Goal: Task Accomplishment & Management: Use online tool/utility

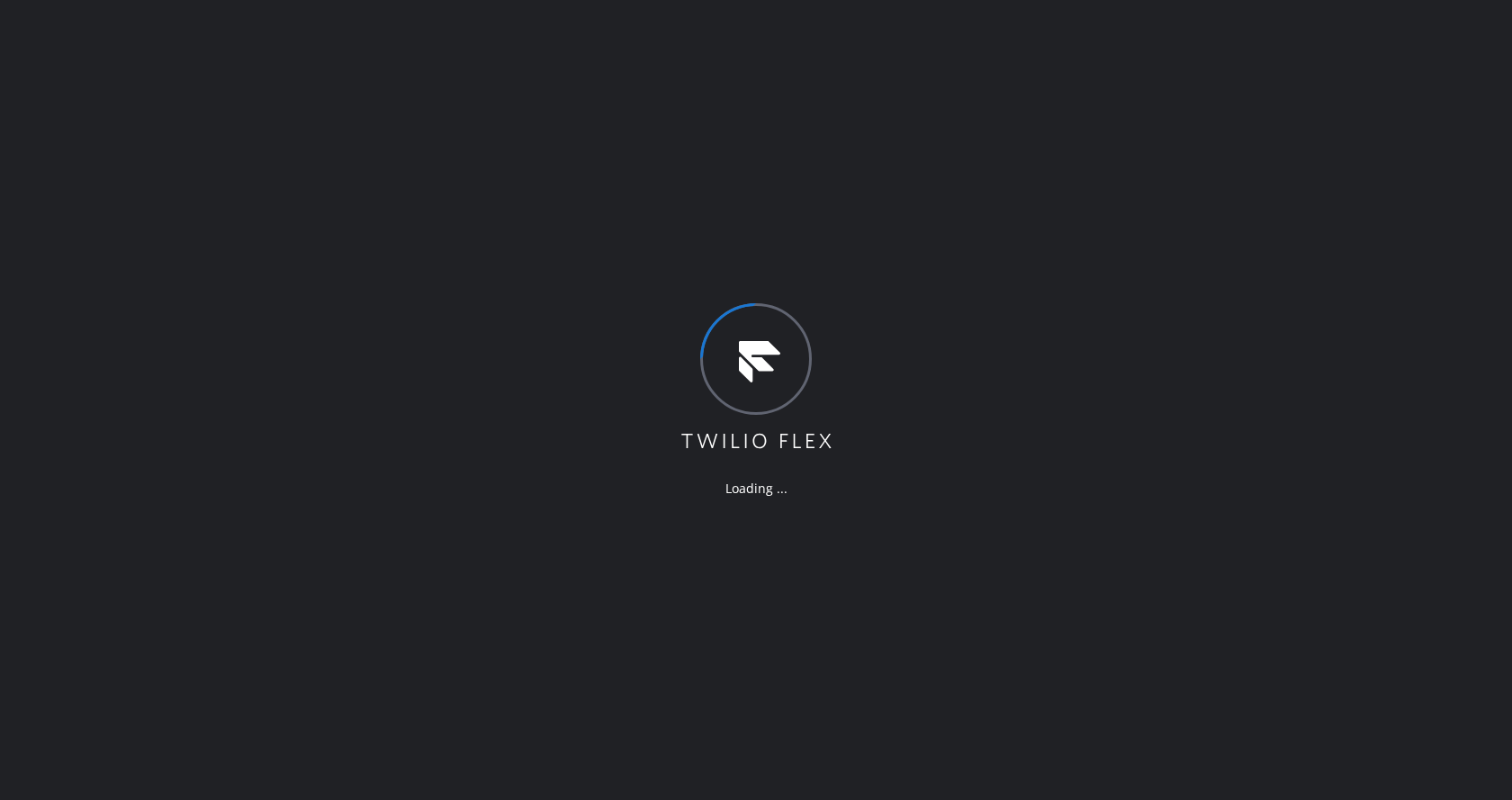
click at [476, 727] on div "Loading ..." at bounding box center [756, 400] width 1512 height 800
click at [178, 201] on div "Loading ..." at bounding box center [756, 400] width 1512 height 800
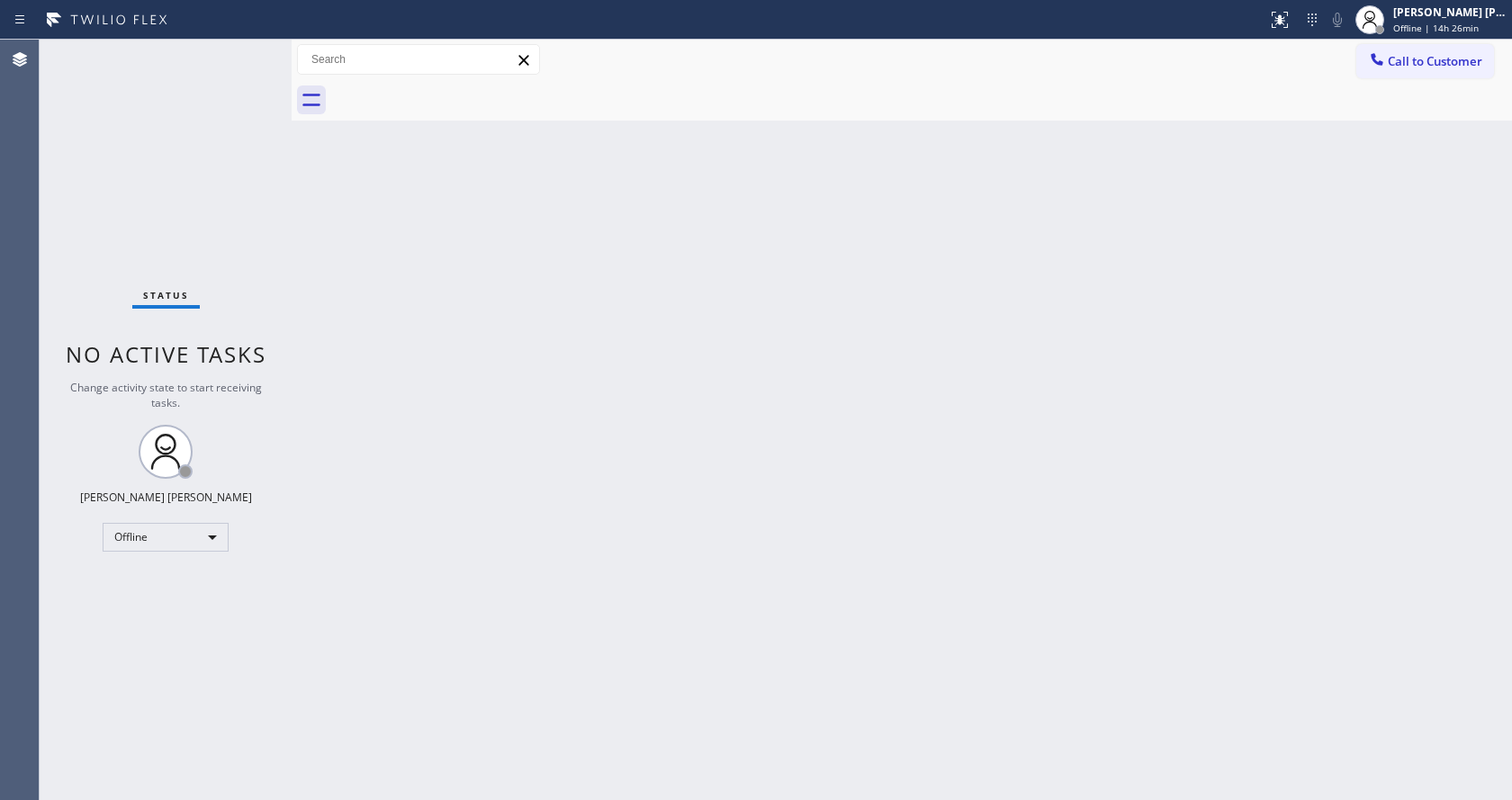
click at [683, 538] on div "Back to Dashboard Change Sender ID Customers Technicians Select a contact Outbo…" at bounding box center [902, 420] width 1221 height 760
click at [235, 254] on div "Status No active tasks Change activity state to start receiving tasks. [PERSON_…" at bounding box center [165, 420] width 252 height 760
click at [724, 638] on div "Back to Dashboard Change Sender ID Customers Technicians Select a contact Outbo…" at bounding box center [902, 420] width 1221 height 760
click at [269, 198] on div "Status No active tasks Change activity state to start receiving tasks. [PERSON_…" at bounding box center [165, 420] width 252 height 760
click at [247, 49] on div "Status No active tasks Change activity state to start receiving tasks. [PERSON_…" at bounding box center [165, 420] width 252 height 760
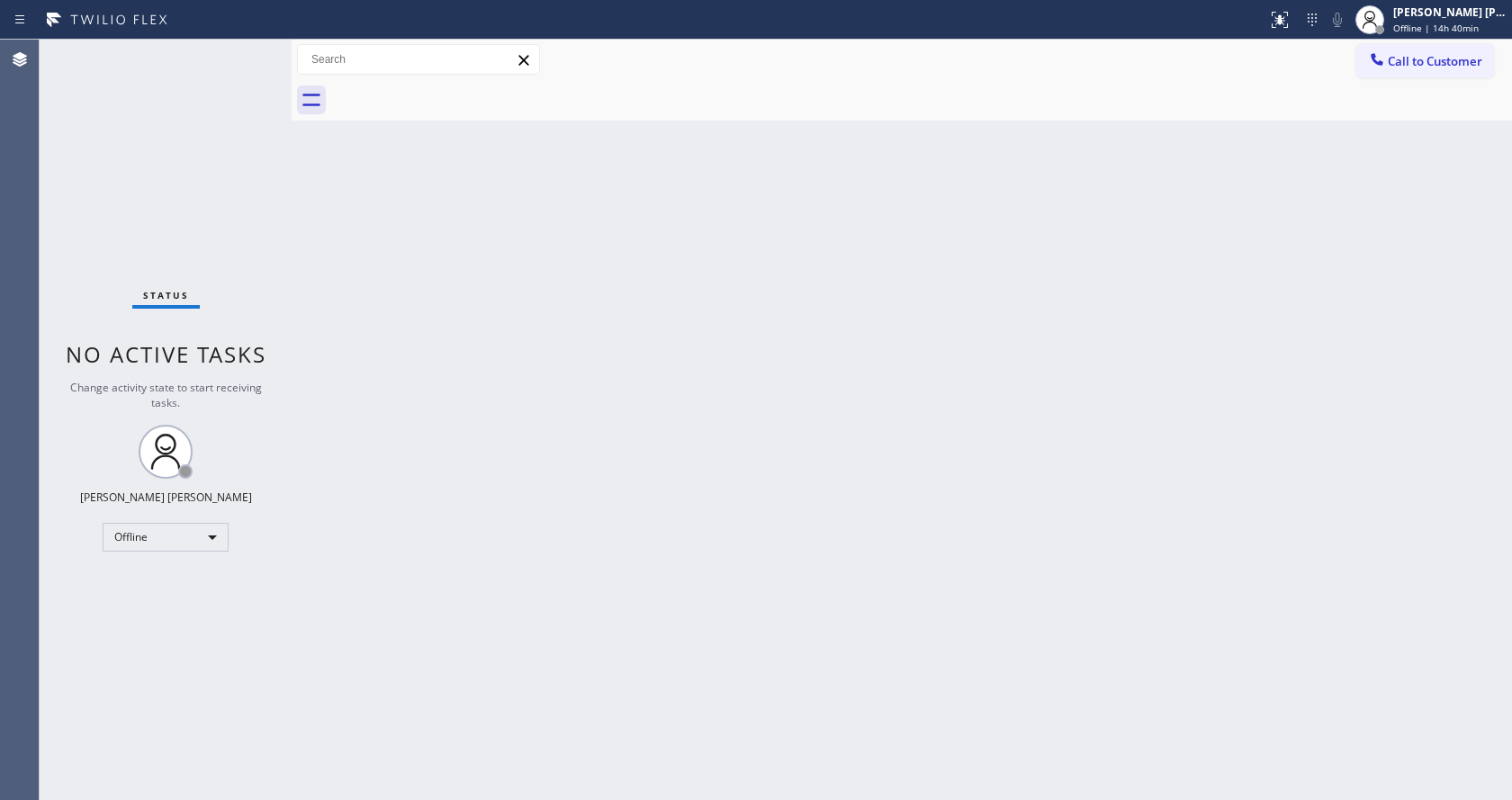
drag, startPoint x: 459, startPoint y: 333, endPoint x: 514, endPoint y: 482, distance: 158.8
click at [459, 333] on div "Back to Dashboard Change Sender ID Customers Technicians Select a contact Outbo…" at bounding box center [902, 420] width 1221 height 760
click at [395, 228] on div "Back to Dashboard Change Sender ID Customers Technicians Select a contact Outbo…" at bounding box center [902, 420] width 1221 height 760
click at [625, 389] on div "Back to Dashboard Change Sender ID Customers Technicians Select a contact Outbo…" at bounding box center [902, 420] width 1221 height 760
click at [398, 382] on div "Back to Dashboard Change Sender ID Customers Technicians Select a contact Outbo…" at bounding box center [902, 420] width 1221 height 760
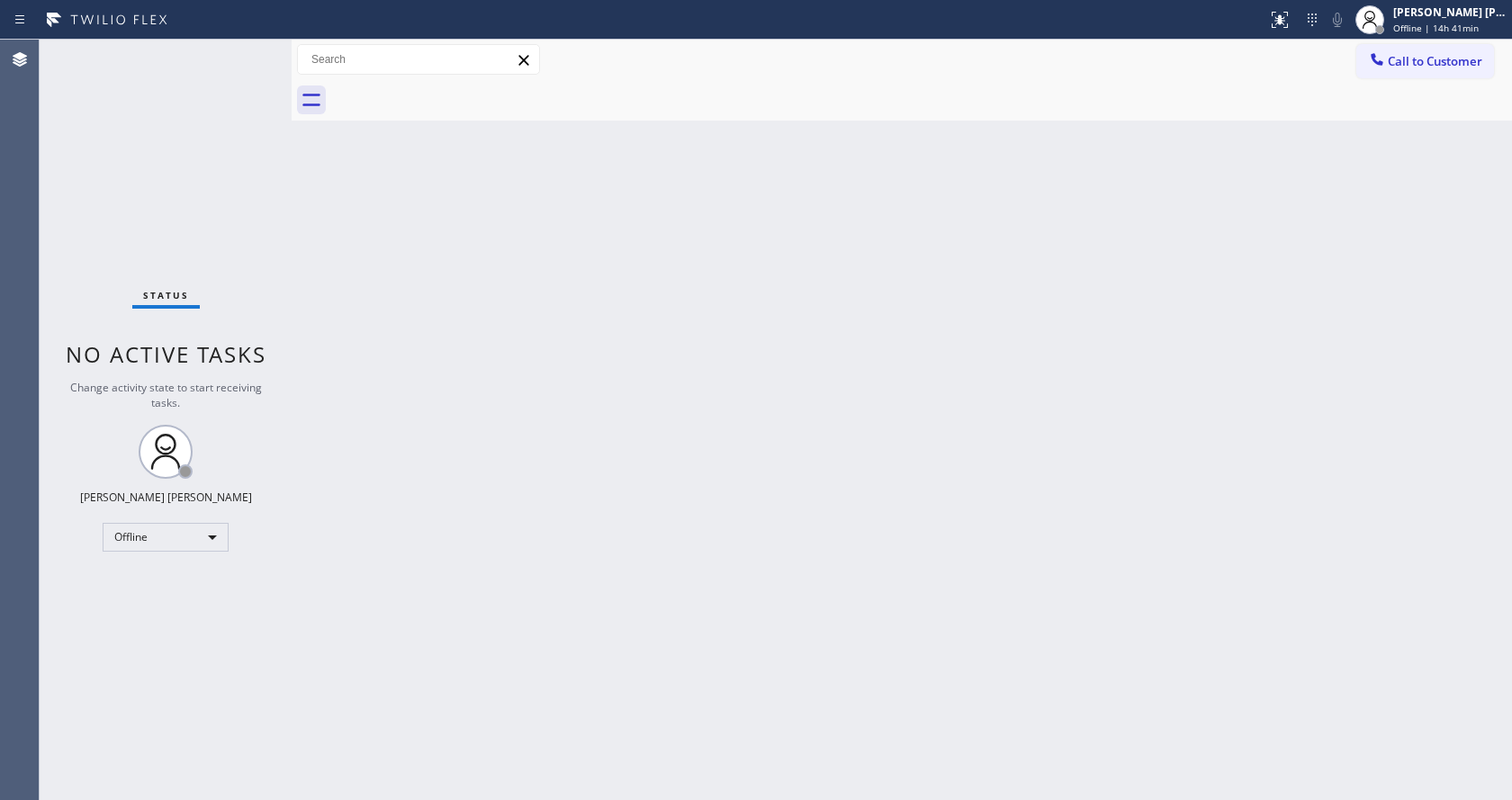
click at [628, 637] on div "Back to Dashboard Change Sender ID Customers Technicians Select a contact Outbo…" at bounding box center [902, 420] width 1221 height 760
click at [259, 57] on div "Status No active tasks Change activity state to start receiving tasks. [PERSON_…" at bounding box center [165, 420] width 252 height 760
click at [257, 46] on div "Status No active tasks Change activity state to start receiving tasks. [PERSON_…" at bounding box center [165, 420] width 252 height 760
click at [321, 137] on div "Back to Dashboard Change Sender ID Customers Technicians Select a contact Outbo…" at bounding box center [902, 420] width 1221 height 760
click at [296, 236] on div "Back to Dashboard Change Sender ID Customers Technicians Select a contact Outbo…" at bounding box center [902, 420] width 1221 height 760
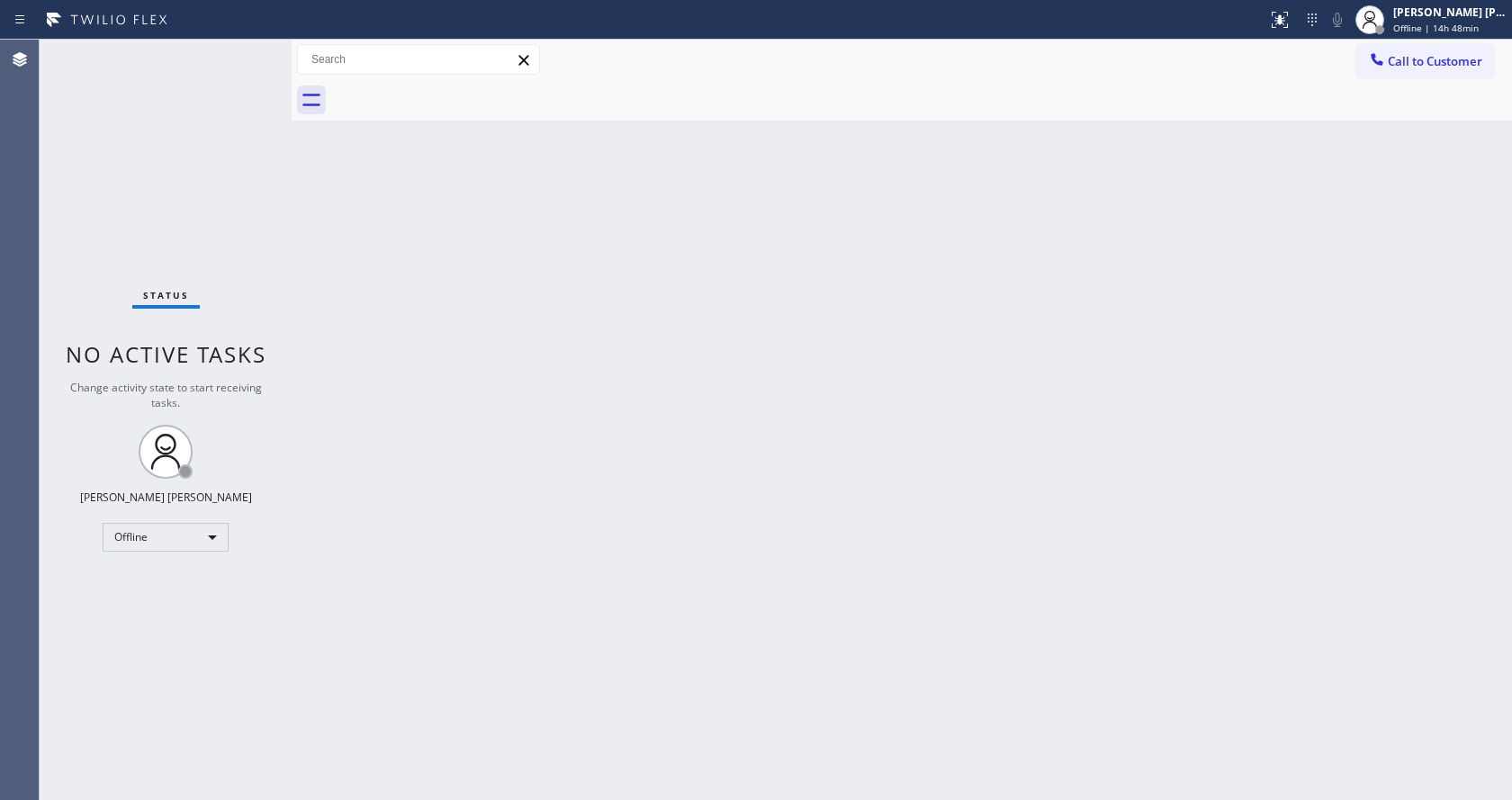
click at [631, 478] on div "Back to Dashboard Change Sender ID Customers Technicians Select a contact Outbo…" at bounding box center [902, 420] width 1221 height 760
click at [264, 213] on div "Status No active tasks Change activity state to start receiving tasks. [PERSON_…" at bounding box center [165, 420] width 252 height 760
click at [688, 573] on div "Back to Dashboard Change Sender ID Customers Technicians Select a contact Outbo…" at bounding box center [902, 420] width 1221 height 760
click at [302, 244] on div "Back to Dashboard Change Sender ID Customers Technicians Select a contact Outbo…" at bounding box center [902, 420] width 1221 height 760
click at [269, 257] on div "Status No active tasks Change activity state to start receiving tasks. [PERSON_…" at bounding box center [165, 420] width 252 height 760
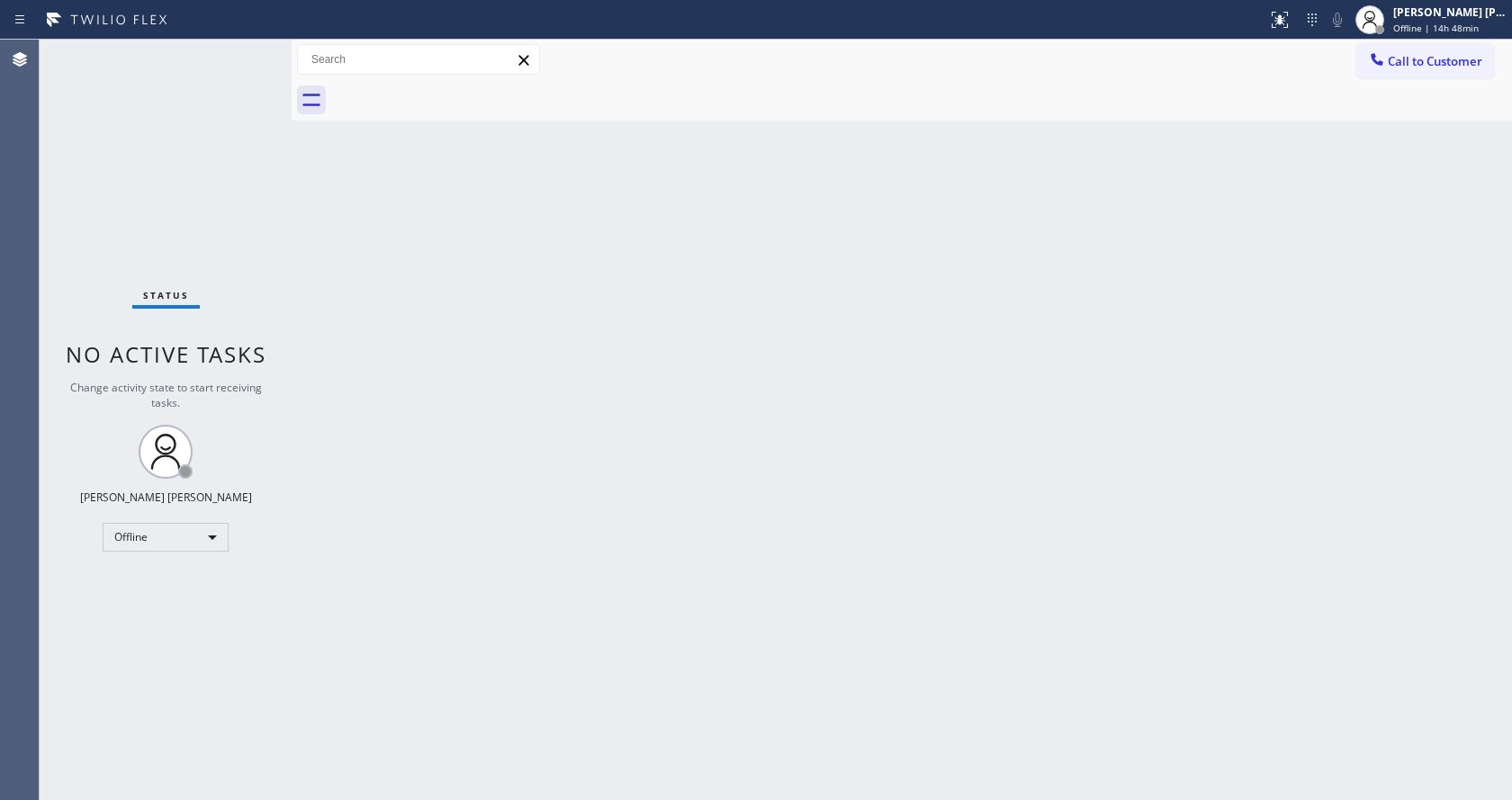
click at [378, 310] on div "Back to Dashboard Change Sender ID Customers Technicians Select a contact Outbo…" at bounding box center [902, 420] width 1221 height 760
click at [313, 286] on div "Back to Dashboard Change Sender ID Customers Technicians Select a contact Outbo…" at bounding box center [902, 420] width 1221 height 760
click at [337, 199] on div "Back to Dashboard Change Sender ID Customers Technicians Select a contact Outbo…" at bounding box center [902, 420] width 1221 height 760
click at [751, 294] on div "Back to Dashboard Change Sender ID Customers Technicians Select a contact Outbo…" at bounding box center [902, 420] width 1221 height 760
drag, startPoint x: 257, startPoint y: 275, endPoint x: 247, endPoint y: 266, distance: 13.5
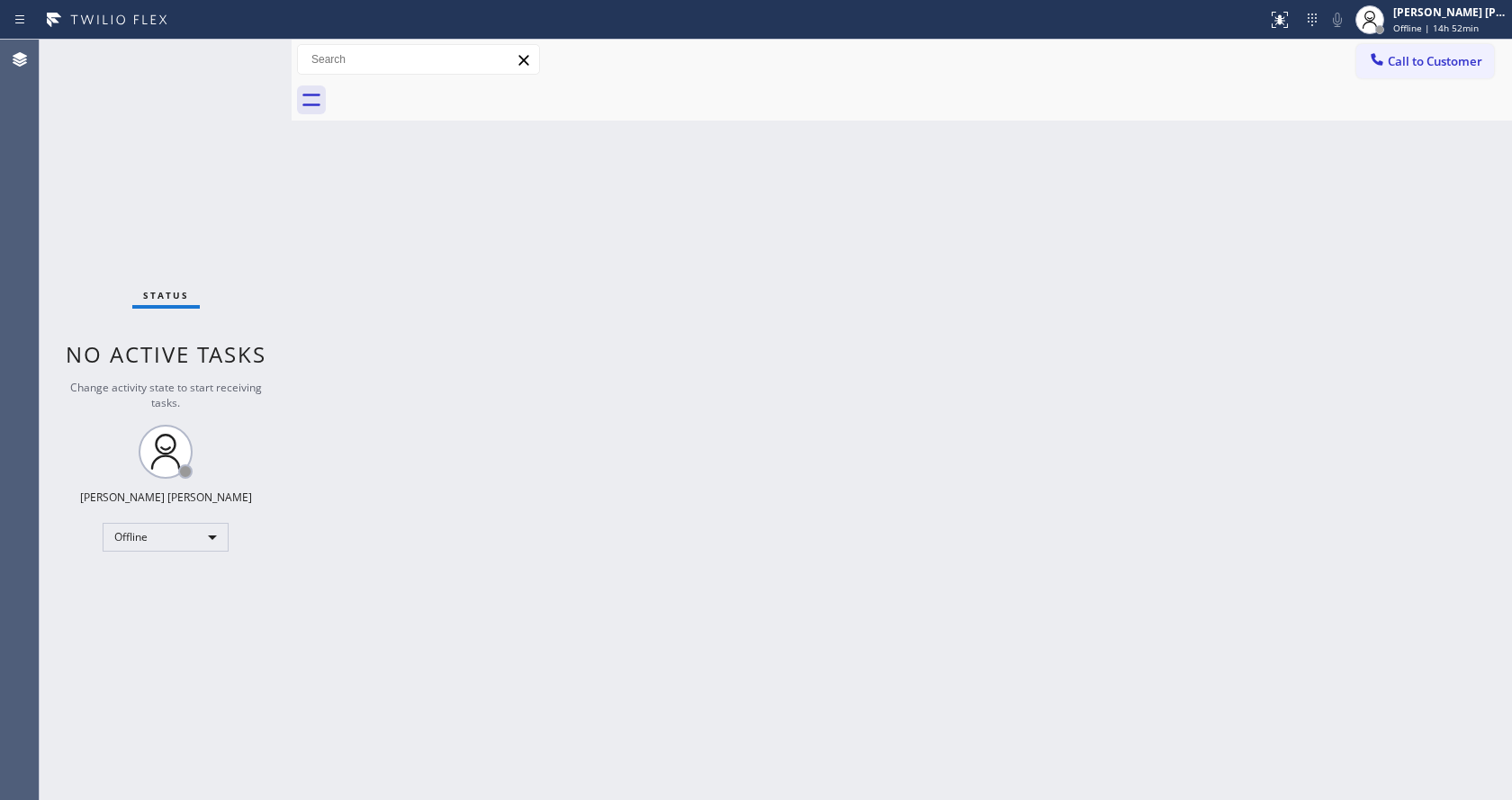
click at [257, 275] on div "Status No active tasks Change activity state to start receiving tasks. [PERSON_…" at bounding box center [165, 420] width 252 height 760
click at [258, 48] on div "Status No active tasks Change activity state to start receiving tasks. [PERSON_…" at bounding box center [165, 420] width 252 height 760
click at [1511, 76] on div "Call to Customer Outbound call Location Search location Your caller id phone nu…" at bounding box center [902, 59] width 1221 height 40
drag, startPoint x: 1511, startPoint y: 108, endPoint x: 1511, endPoint y: 224, distance: 116.0
click at [1511, 224] on div "Back to Dashboard Change Sender ID Customers Technicians Select a contact Outbo…" at bounding box center [902, 420] width 1221 height 760
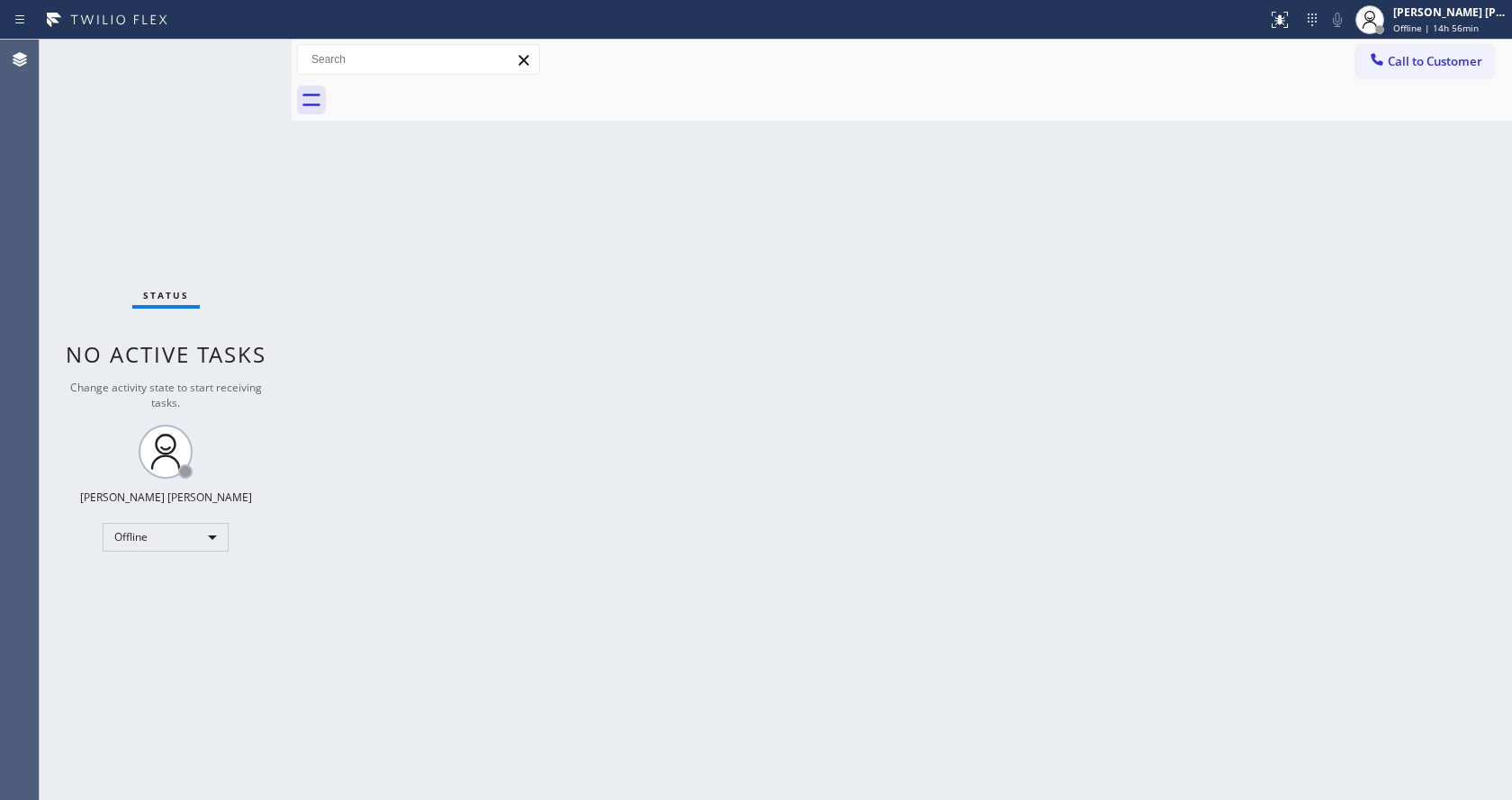
click at [193, 114] on div "Status No active tasks Change activity state to start receiving tasks. [PERSON_…" at bounding box center [165, 420] width 252 height 760
click at [238, 59] on div "Status No active tasks Change activity state to start receiving tasks. [PERSON_…" at bounding box center [165, 420] width 252 height 760
click at [389, 280] on div "Back to Dashboard Change Sender ID Customers Technicians Select a contact Outbo…" at bounding box center [902, 420] width 1221 height 760
click at [407, 201] on div "Back to Dashboard Change Sender ID Customers Technicians Select a contact Outbo…" at bounding box center [902, 420] width 1221 height 760
click at [583, 552] on div "Back to Dashboard Change Sender ID Customers Technicians Select a contact Outbo…" at bounding box center [902, 420] width 1221 height 760
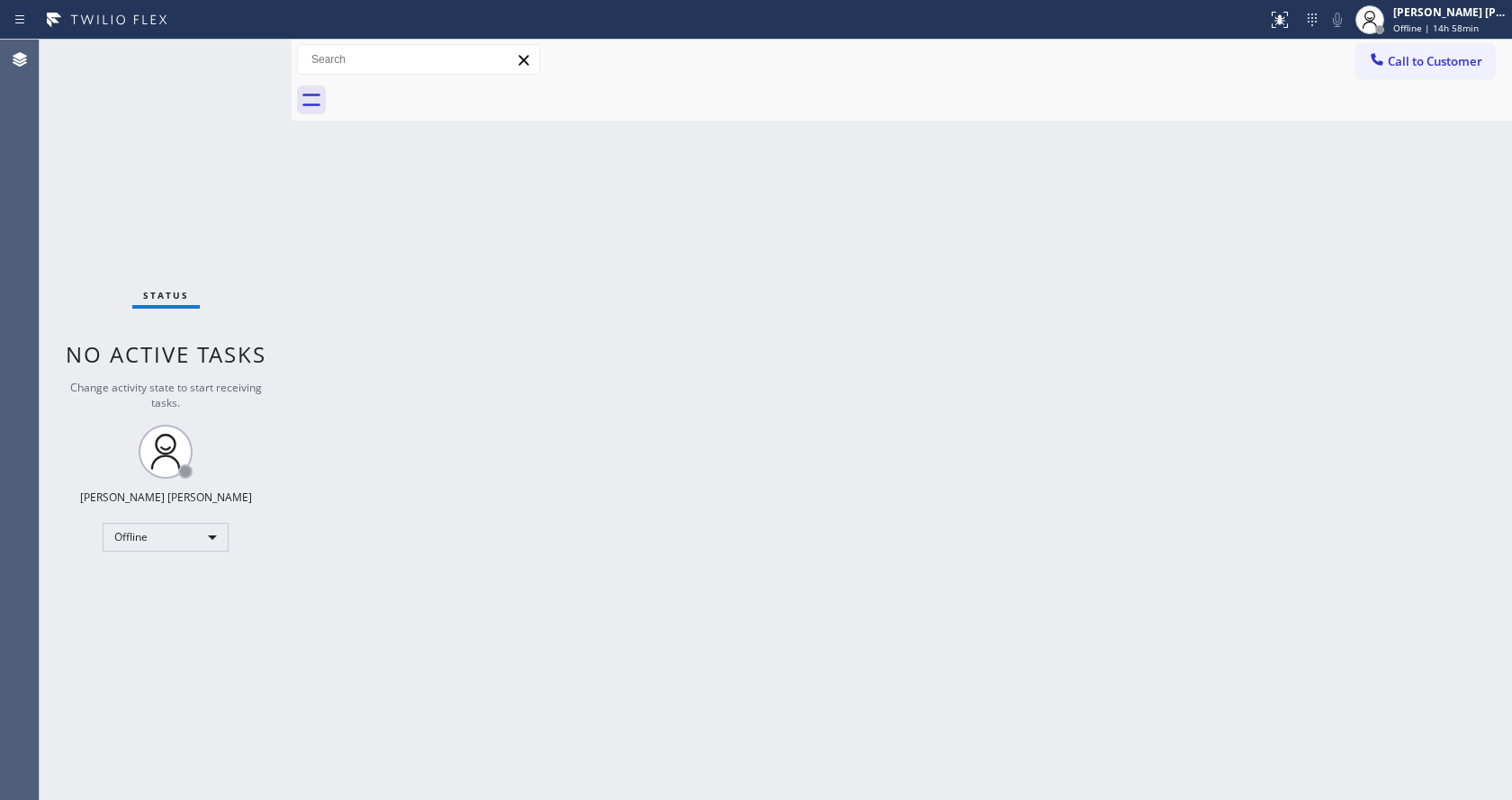
click at [916, 573] on div "Back to Dashboard Change Sender ID Customers Technicians Select a contact Outbo…" at bounding box center [902, 420] width 1221 height 760
click at [776, 403] on div "Back to Dashboard Change Sender ID Customers Technicians Select a contact Outbo…" at bounding box center [902, 420] width 1221 height 760
drag, startPoint x: 559, startPoint y: 638, endPoint x: 557, endPoint y: 785, distance: 147.0
click at [559, 658] on div "Back to Dashboard Change Sender ID Customers Technicians Select a contact Outbo…" at bounding box center [902, 420] width 1221 height 760
click at [330, 280] on div "Back to Dashboard Change Sender ID Customers Technicians Select a contact Outbo…" at bounding box center [902, 420] width 1221 height 760
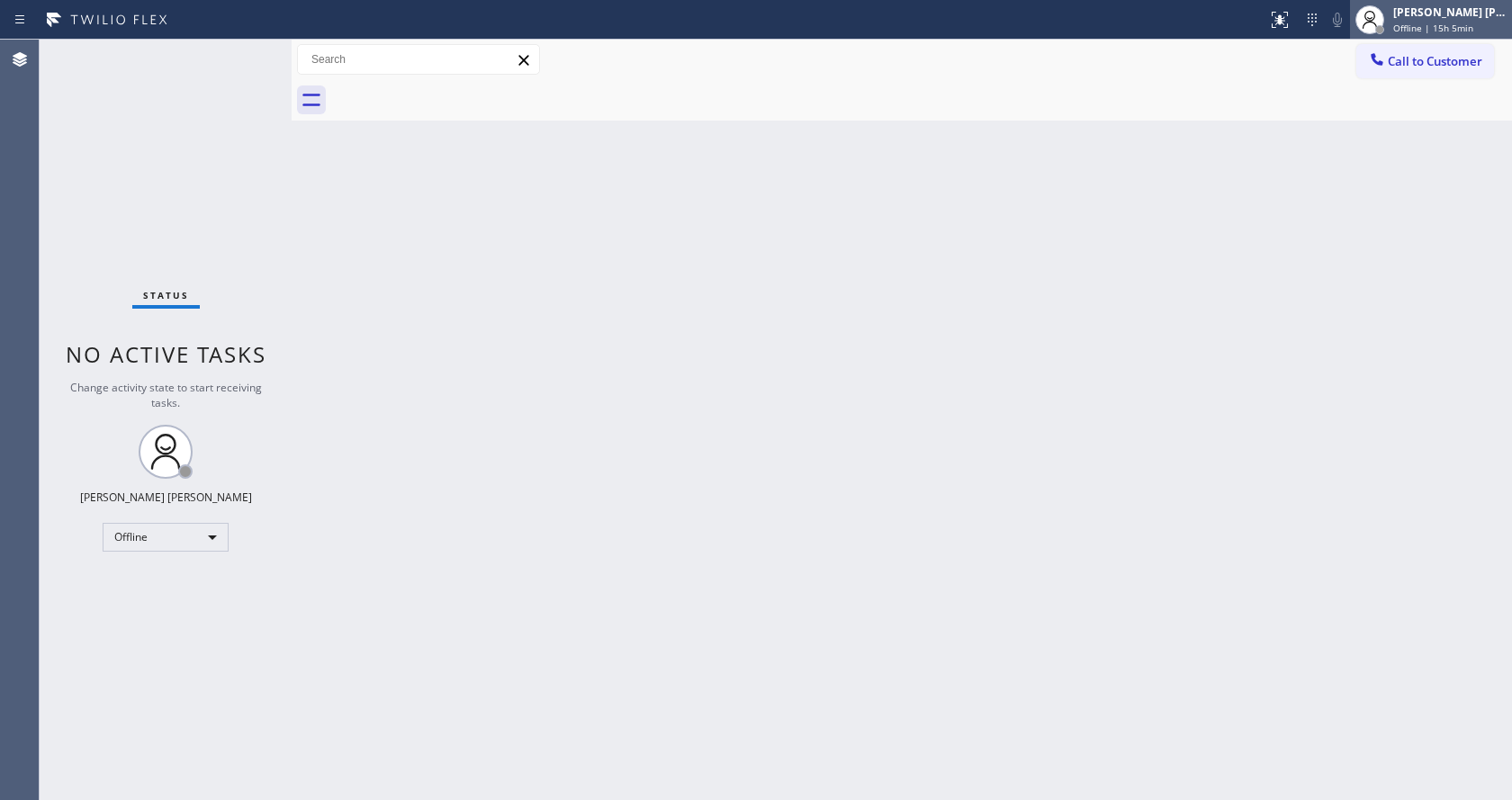
click at [1418, 34] on span "Offline | 15h 5min" at bounding box center [1433, 28] width 80 height 13
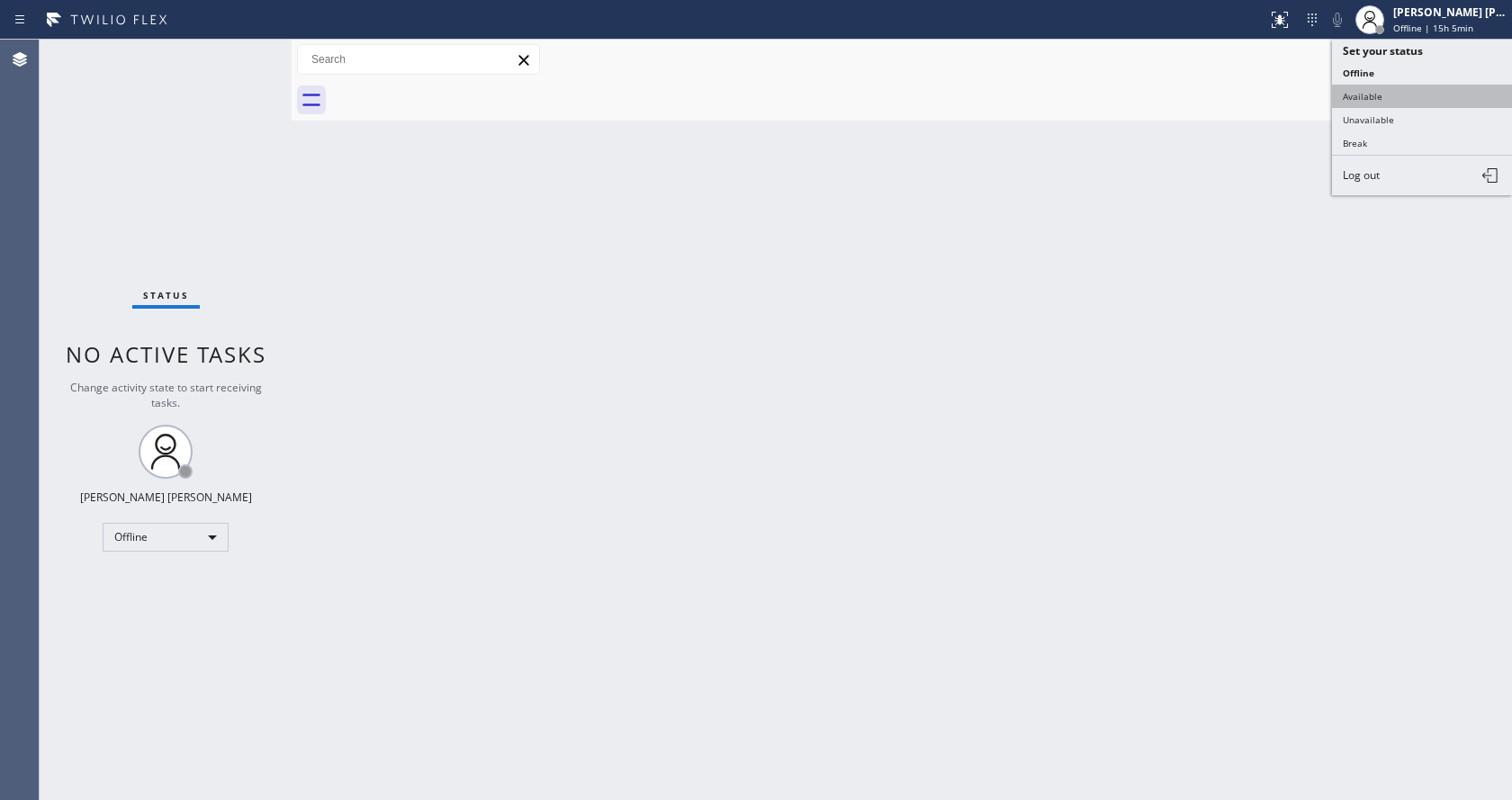
click at [1390, 95] on button "Available" at bounding box center [1422, 97] width 180 height 24
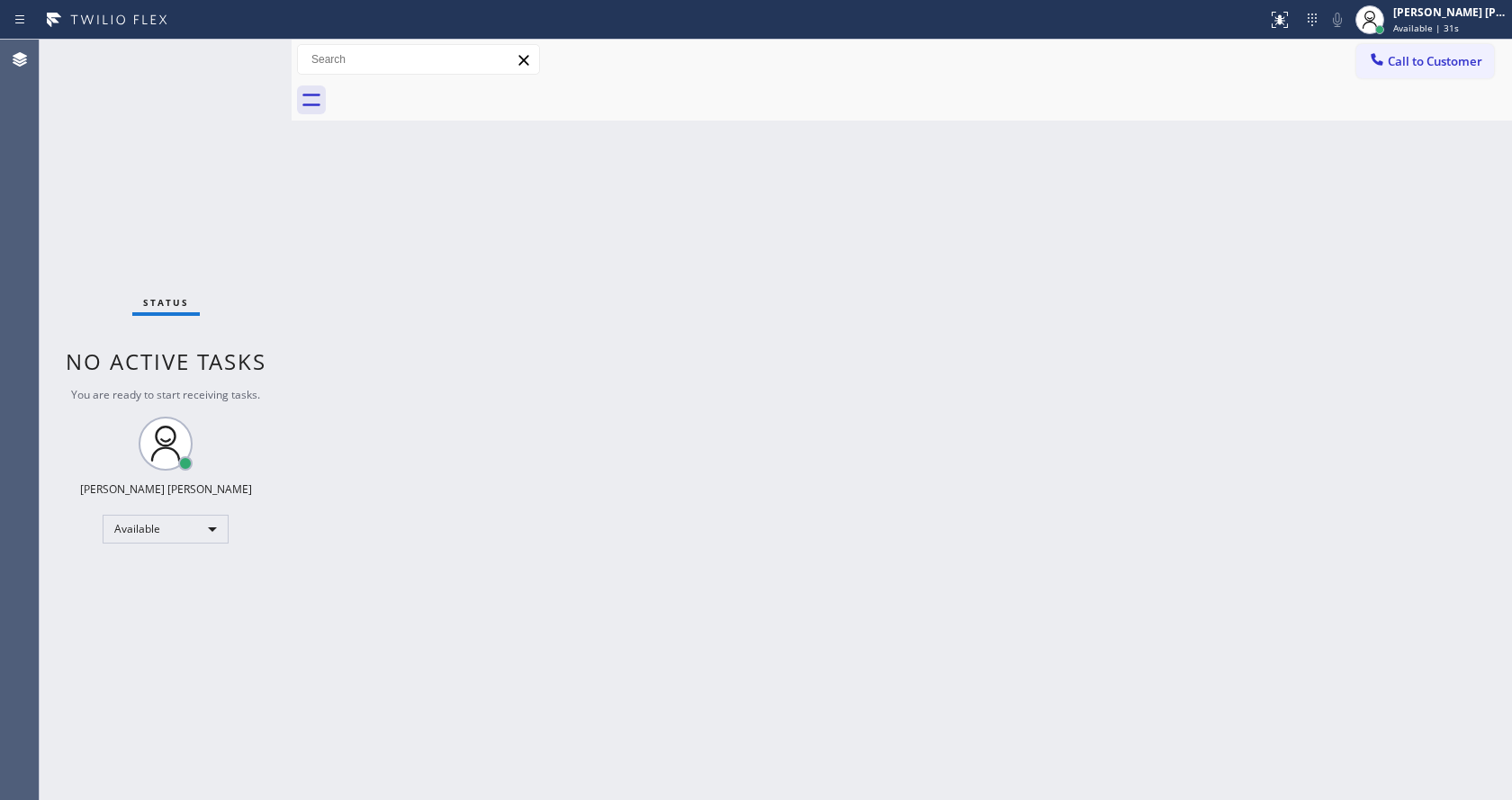
click at [1411, 200] on div "Back to Dashboard Change Sender ID Customers Technicians Select a contact Outbo…" at bounding box center [902, 420] width 1221 height 760
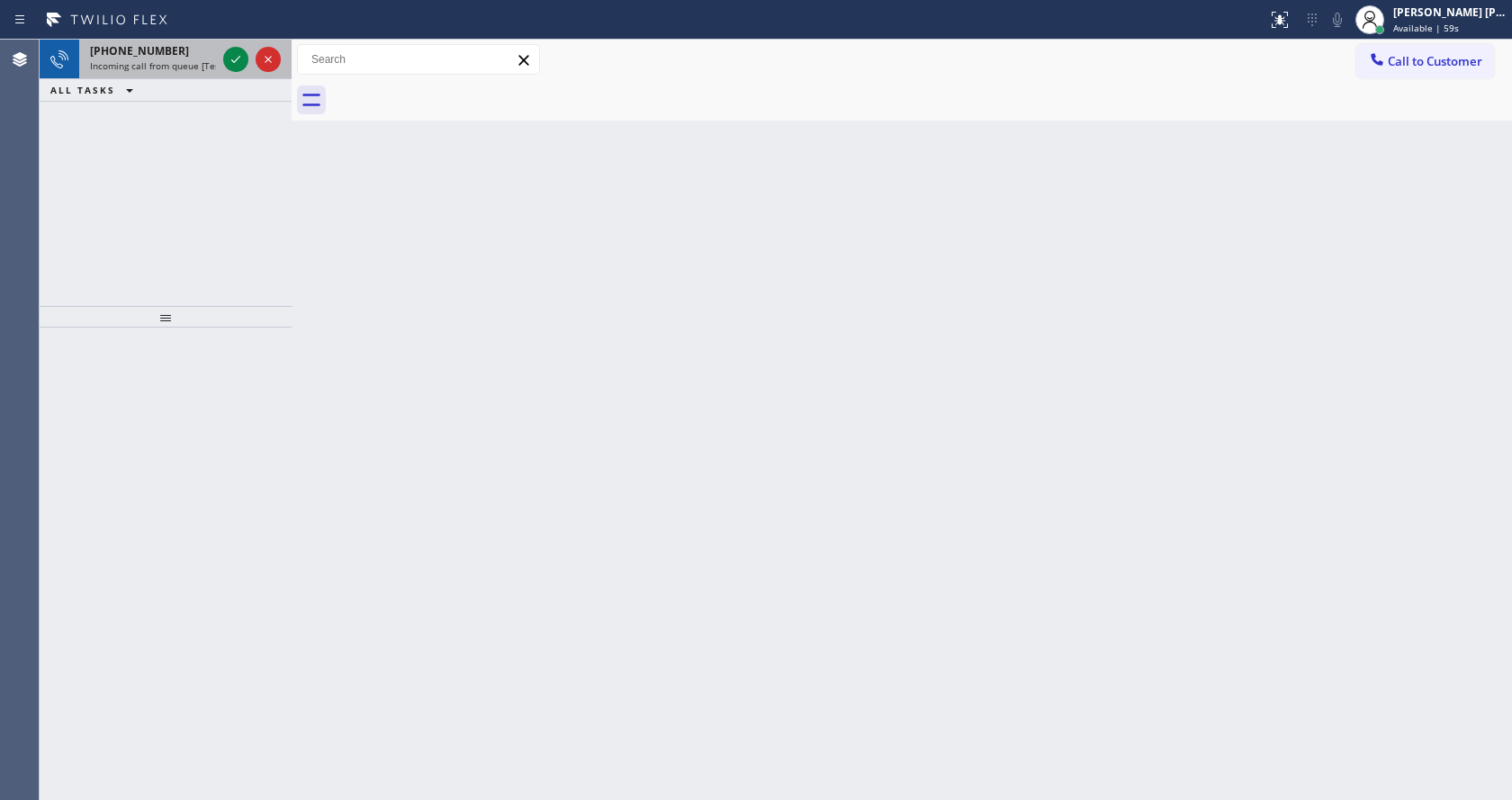
click at [185, 63] on span "Incoming call from queue [Test] All" at bounding box center [164, 65] width 149 height 13
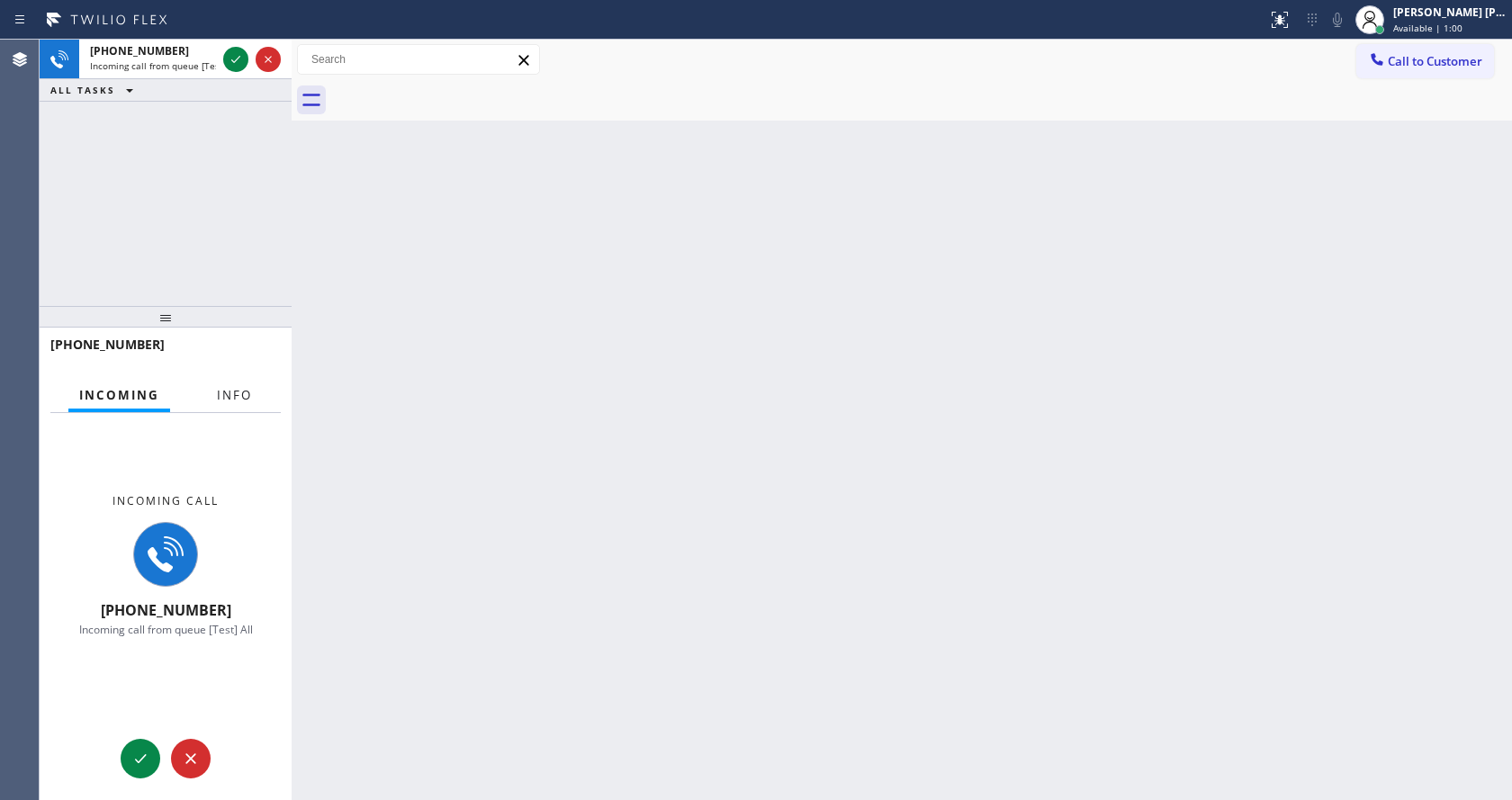
click at [244, 387] on span "Info" at bounding box center [235, 395] width 36 height 16
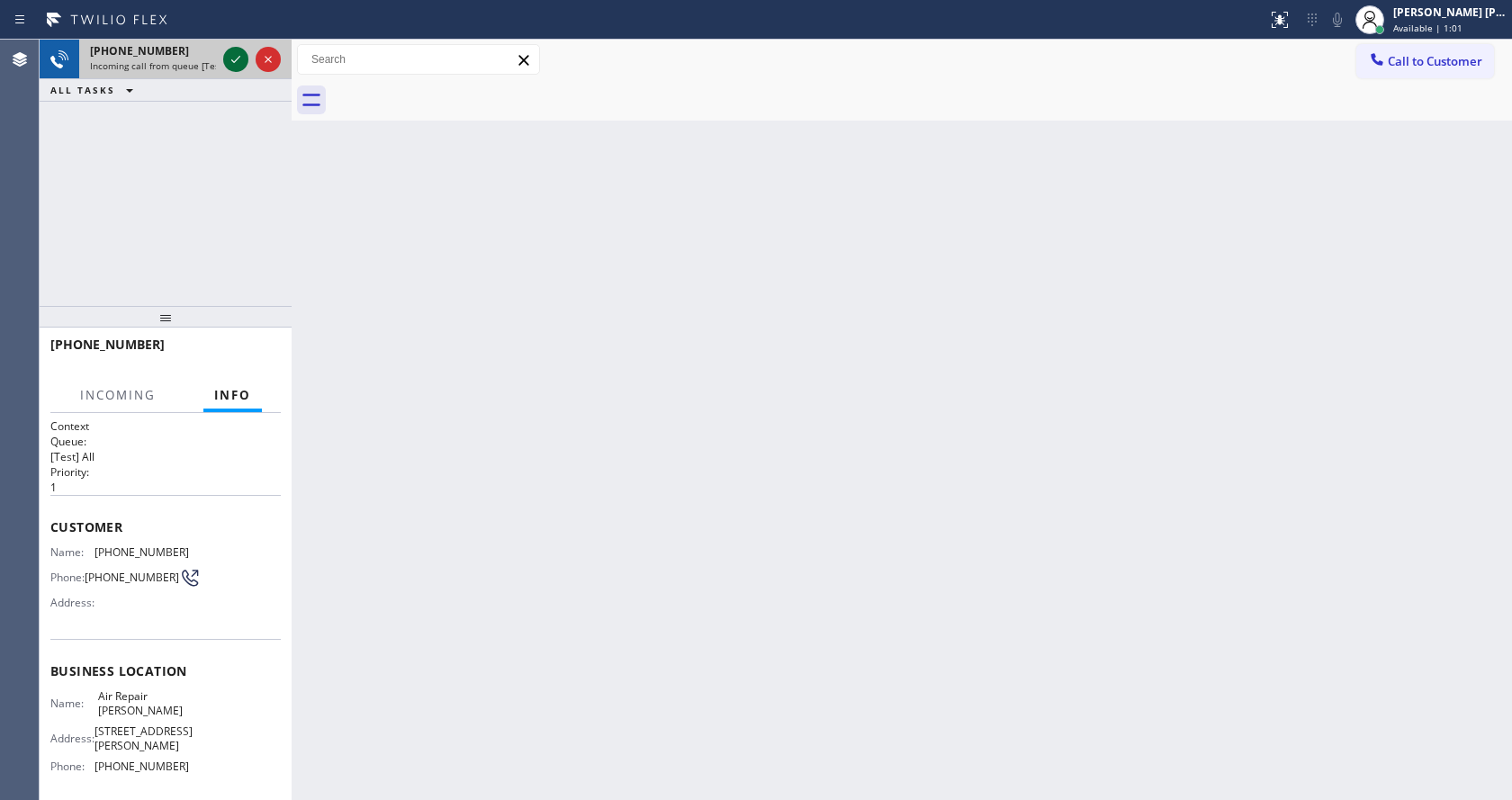
click at [236, 57] on icon at bounding box center [236, 59] width 22 height 22
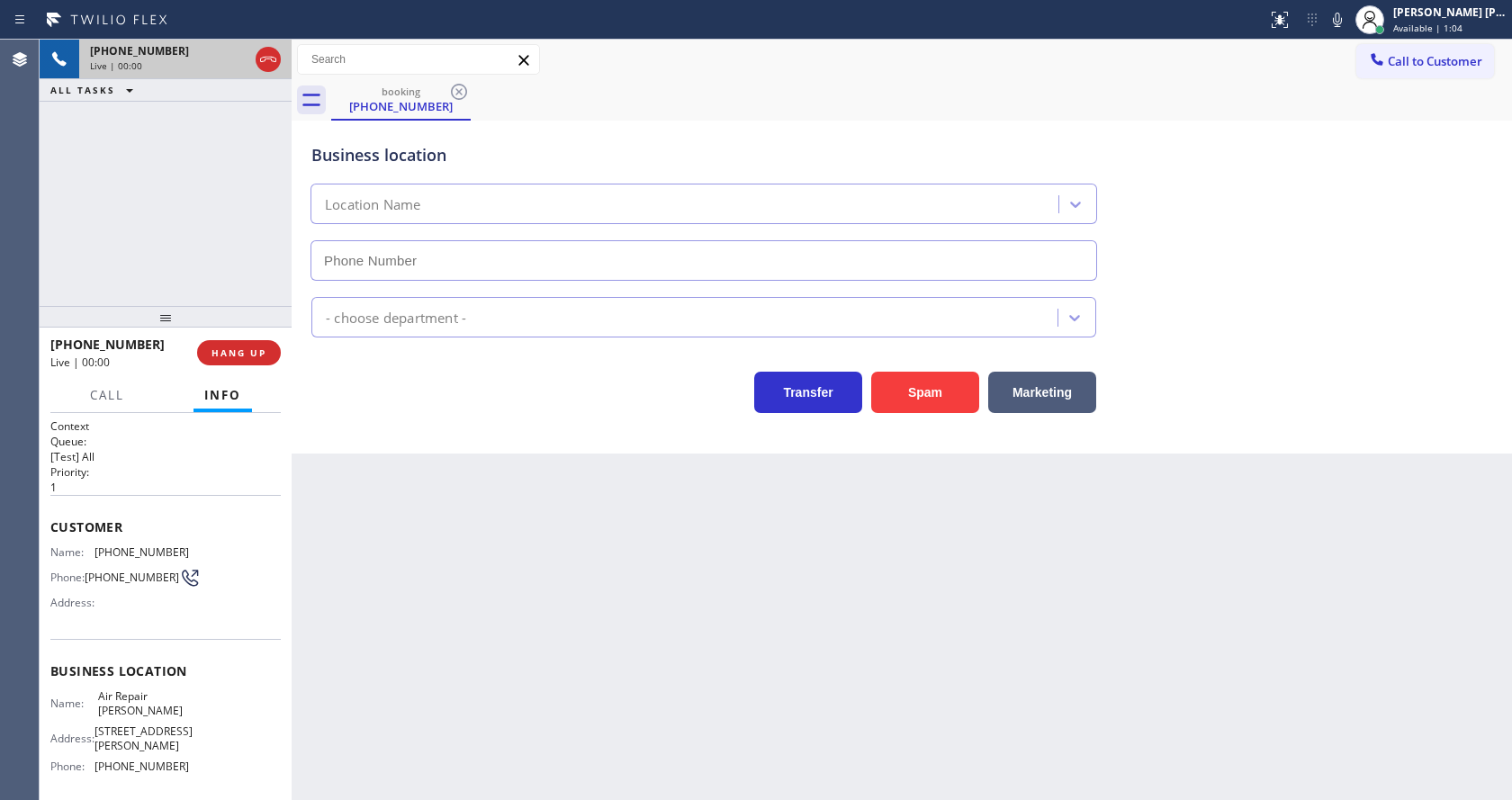
type input "[PHONE_NUMBER]"
click at [605, 636] on div "Back to Dashboard Change Sender ID Customers Technicians Select a contact Outbo…" at bounding box center [902, 420] width 1221 height 760
click at [369, 474] on div "Back to Dashboard Change Sender ID Customers Technicians Select a contact Outbo…" at bounding box center [902, 420] width 1221 height 760
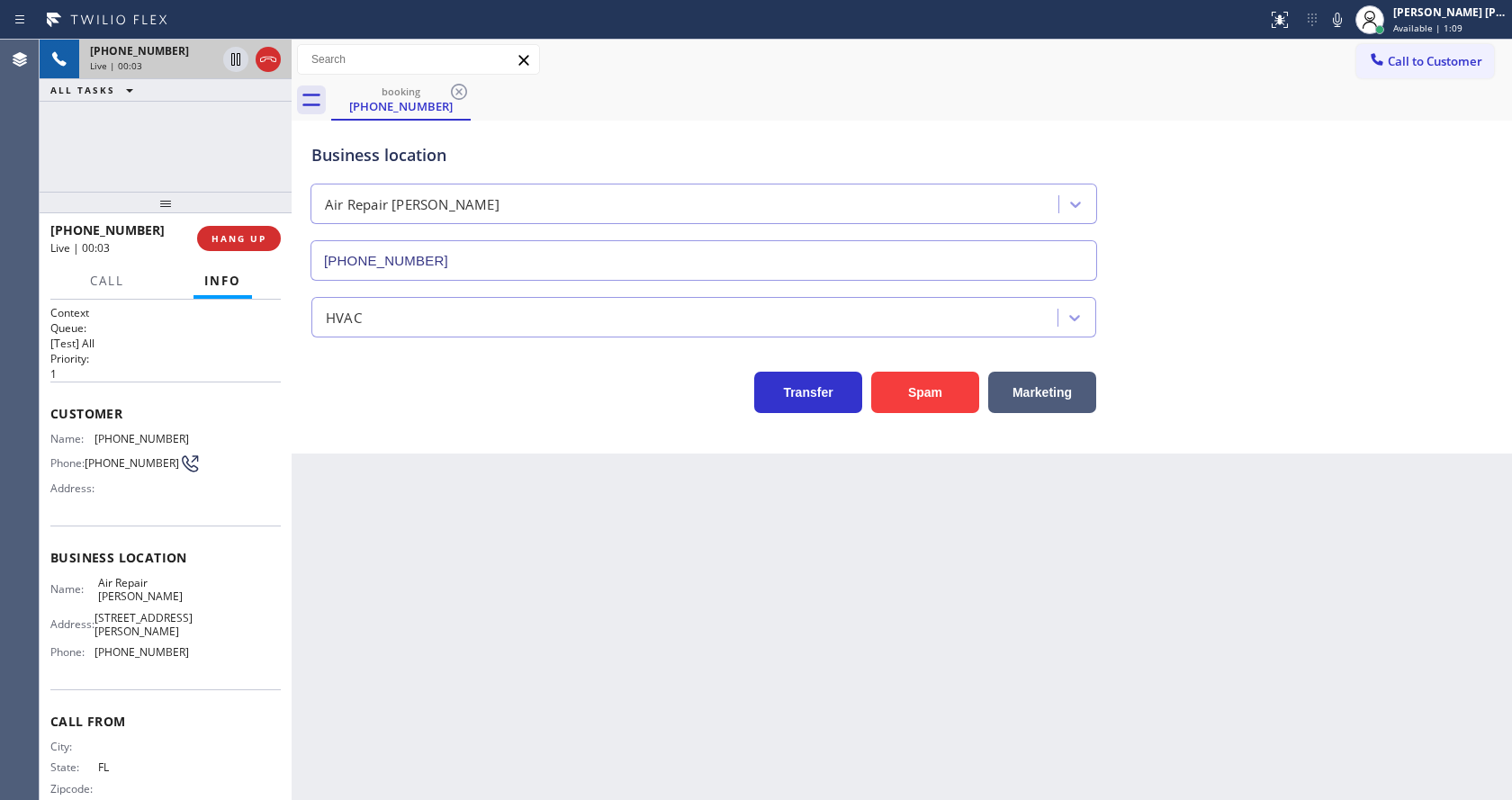
drag, startPoint x: 164, startPoint y: 313, endPoint x: 149, endPoint y: 114, distance: 199.6
click at [149, 114] on div "[PHONE_NUMBER] Live | 00:03 ALL TASKS ALL TASKS ACTIVE TASKS TASKS IN WRAP UP […" at bounding box center [165, 420] width 252 height 760
click at [650, 569] on div "Back to Dashboard Change Sender ID Customers Technicians Select a contact Outbo…" at bounding box center [902, 420] width 1221 height 760
drag, startPoint x: 914, startPoint y: 652, endPoint x: 903, endPoint y: 652, distance: 11.0
click at [914, 652] on div "Back to Dashboard Change Sender ID Customers Technicians Select a contact Outbo…" at bounding box center [902, 420] width 1221 height 760
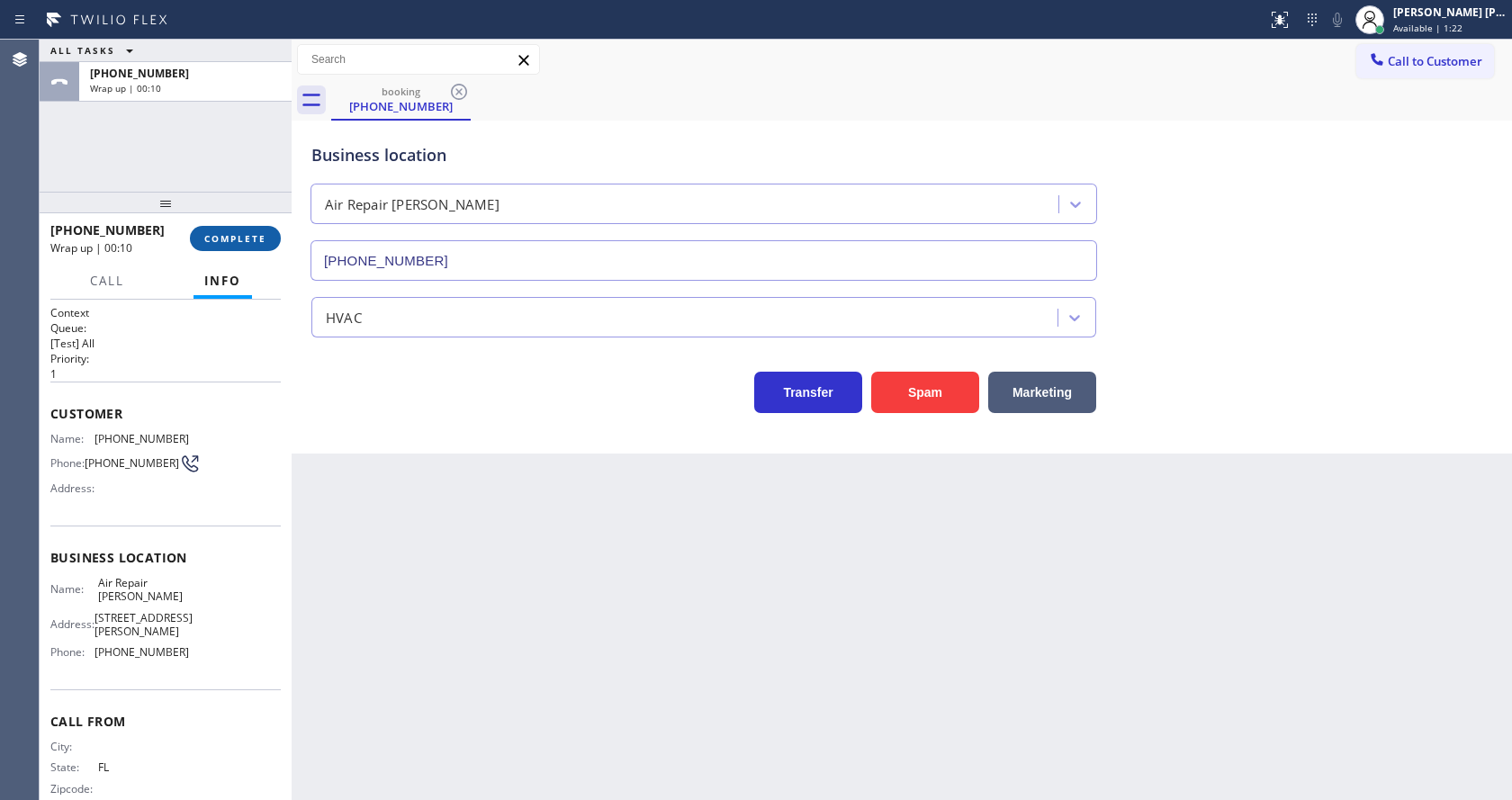
click at [209, 228] on button "COMPLETE" at bounding box center [235, 239] width 91 height 26
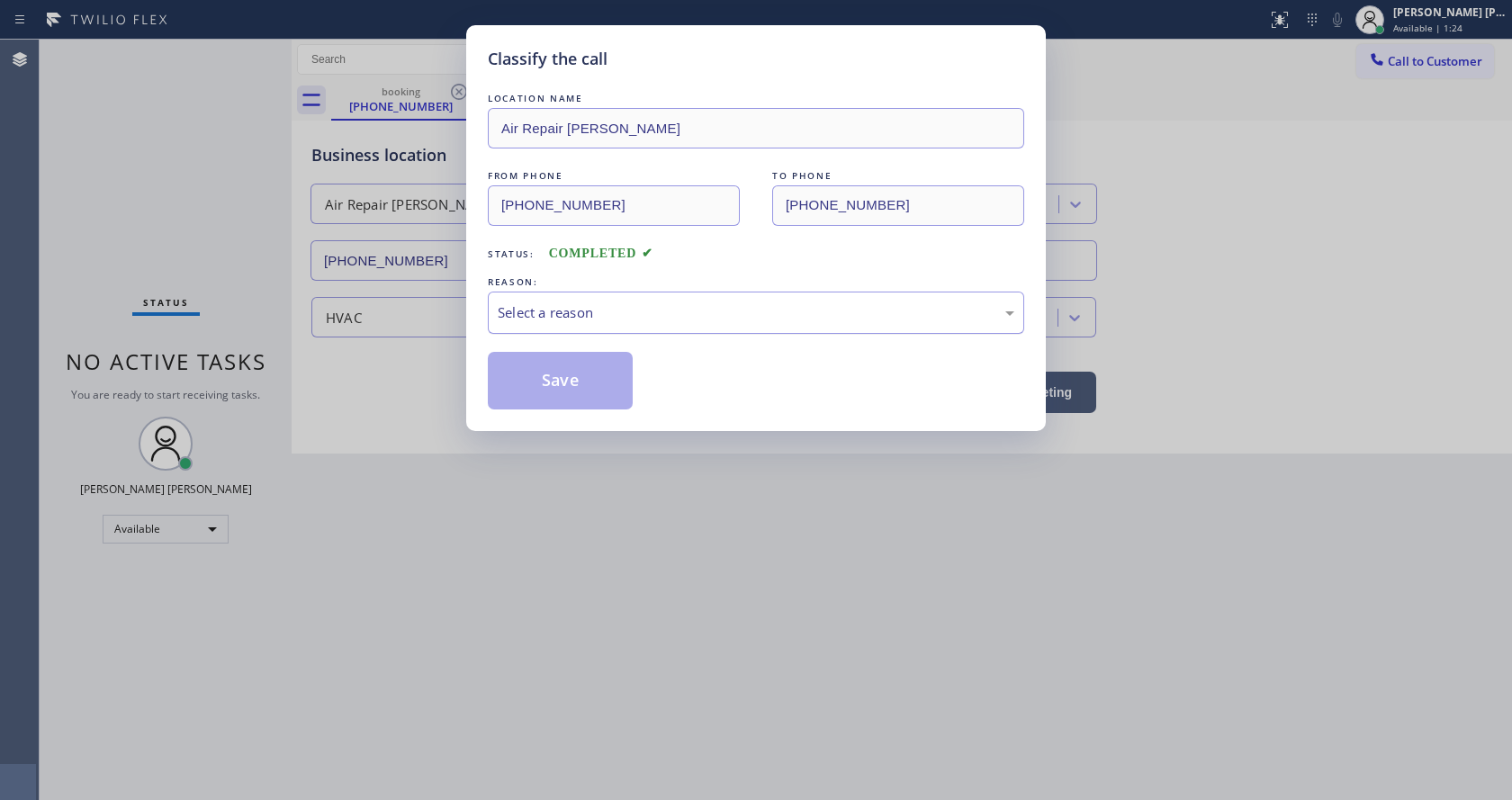
click at [582, 320] on div "Select a reason" at bounding box center [756, 312] width 517 height 21
click at [570, 367] on button "Save" at bounding box center [560, 380] width 145 height 57
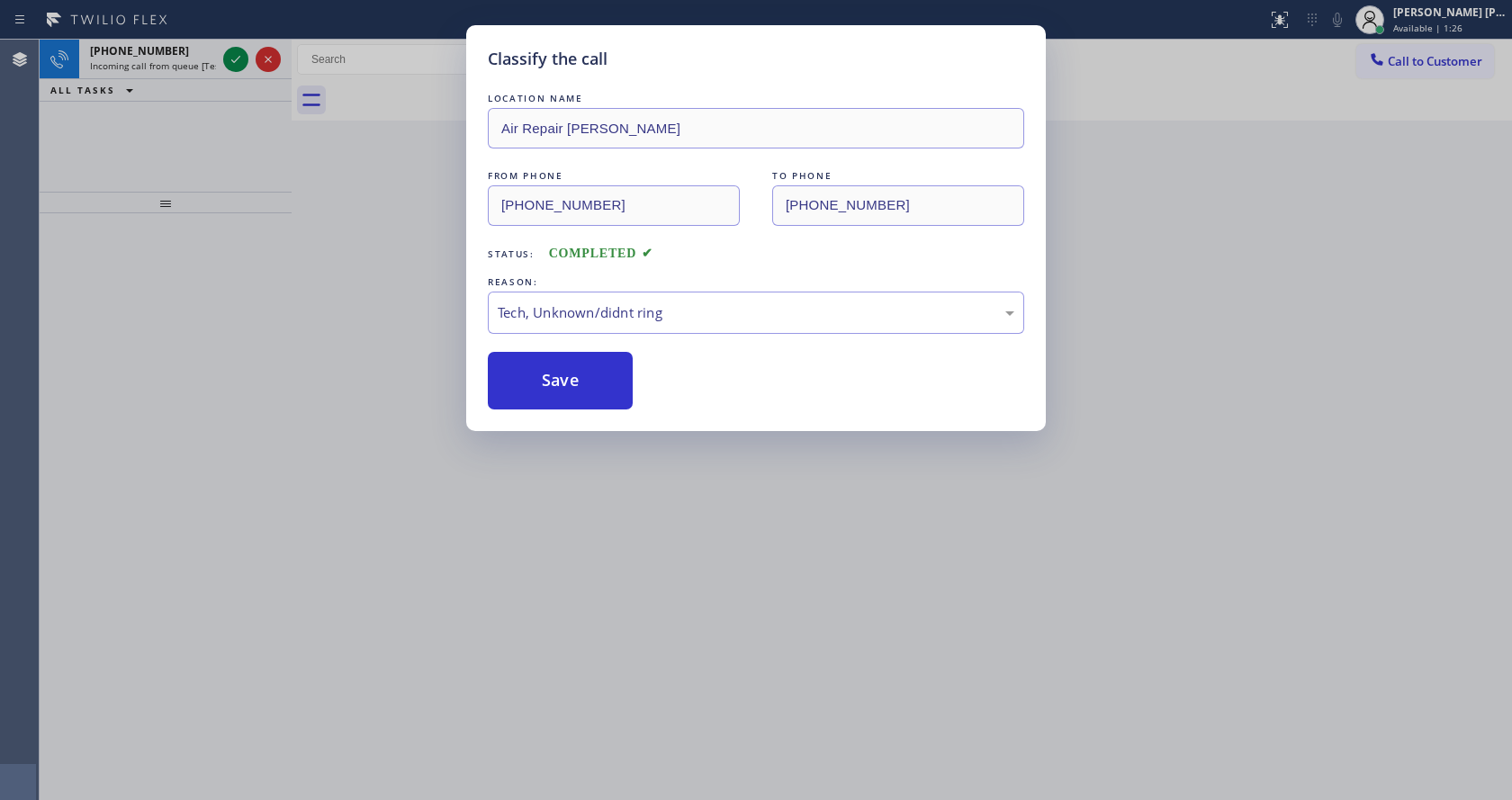
click at [491, 752] on div "Classify the call LOCATION NAME Air Repair [PERSON_NAME] FROM PHONE [PHONE_NUMB…" at bounding box center [756, 400] width 1512 height 800
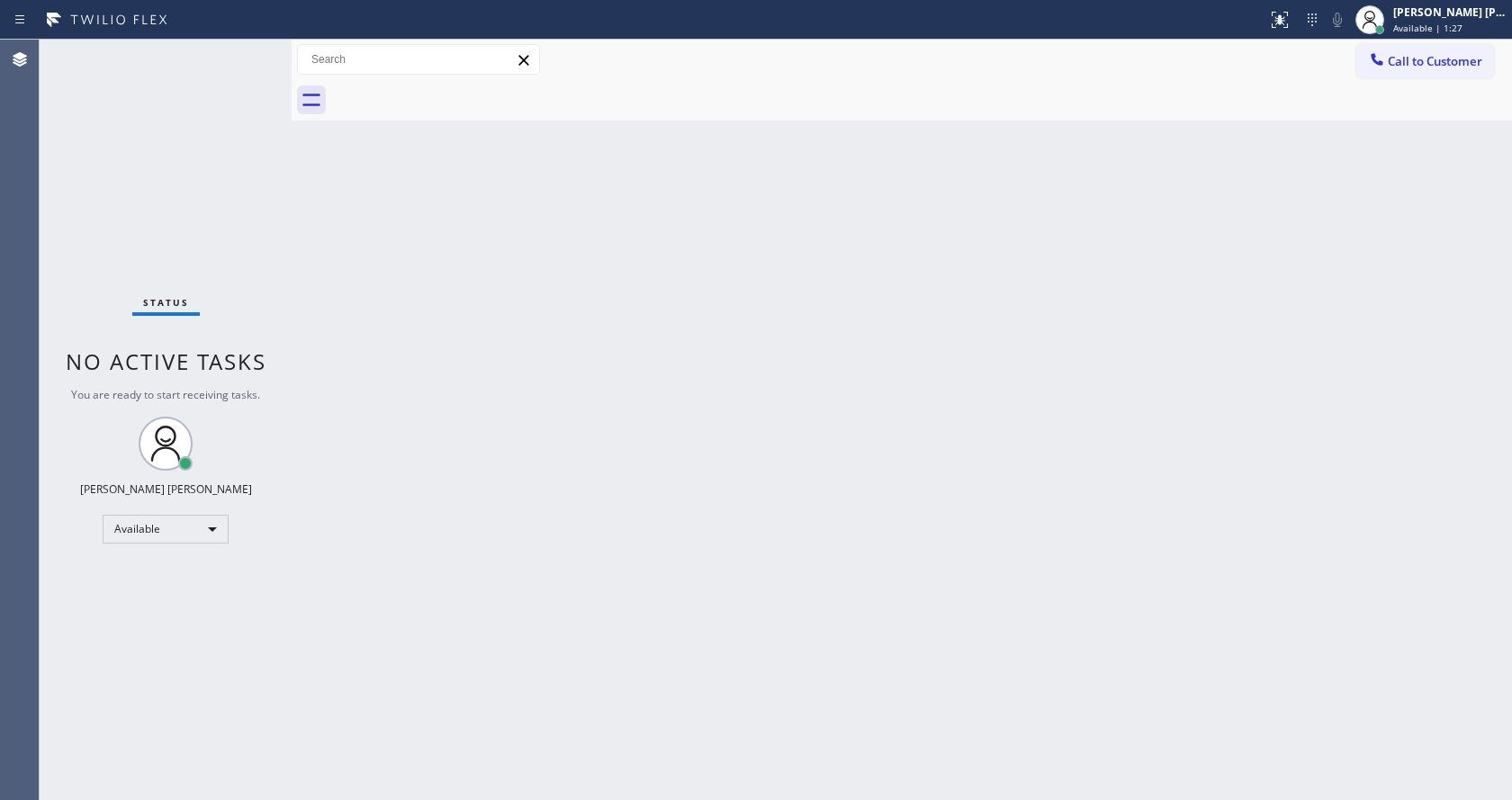
click at [232, 60] on div "Status No active tasks You are ready to start receiving tasks. [PERSON_NAME] [P…" at bounding box center [165, 420] width 252 height 760
click at [697, 636] on div "Back to Dashboard Change Sender ID Customers Technicians Select a contact Outbo…" at bounding box center [902, 420] width 1221 height 760
click at [355, 254] on div "Back to Dashboard Change Sender ID Customers Technicians Select a contact Outbo…" at bounding box center [902, 420] width 1221 height 760
click at [249, 49] on div "Status No active tasks You are ready to start receiving tasks. [PERSON_NAME] [P…" at bounding box center [165, 420] width 252 height 760
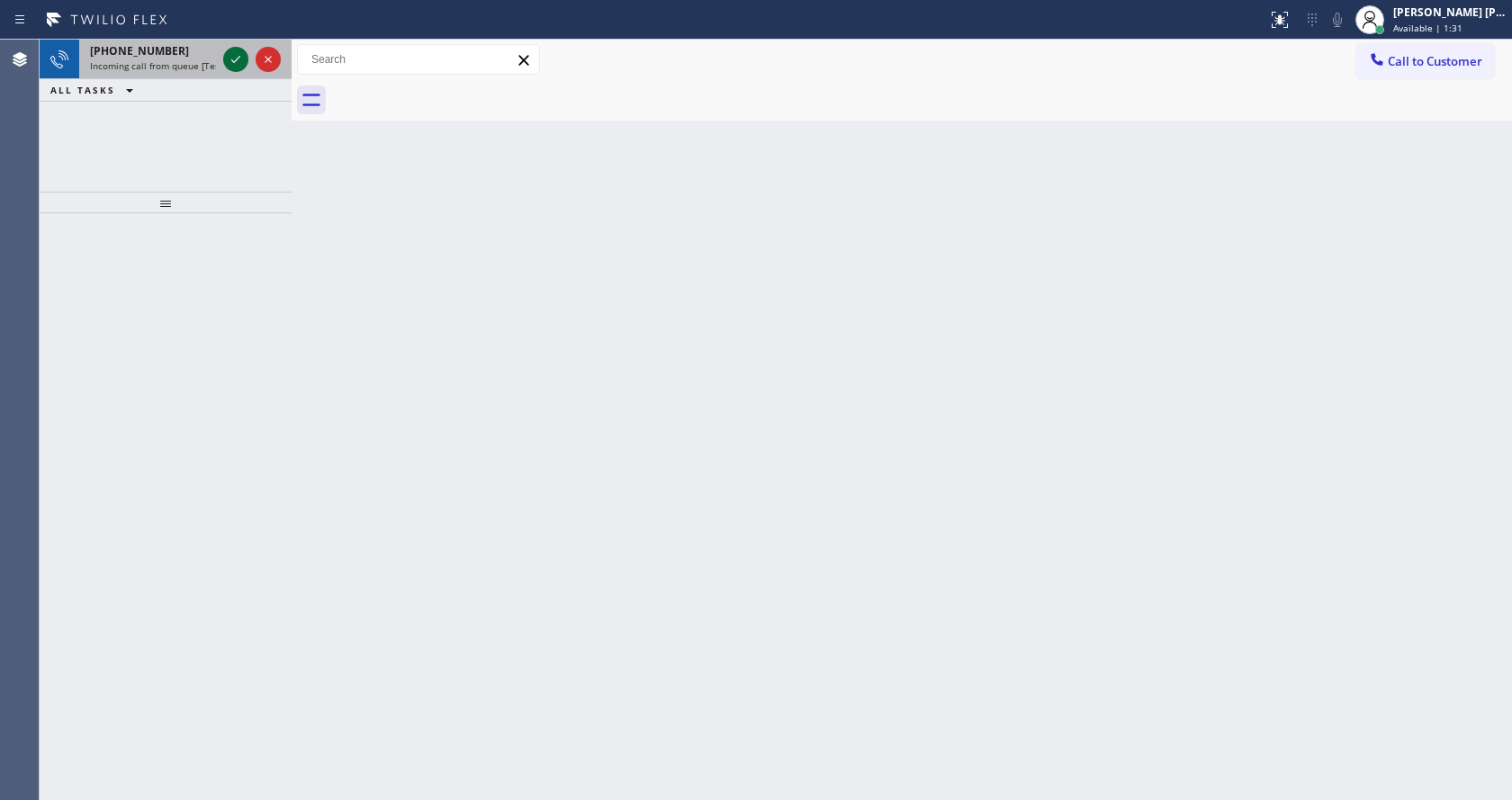
click at [231, 57] on icon at bounding box center [236, 59] width 22 height 22
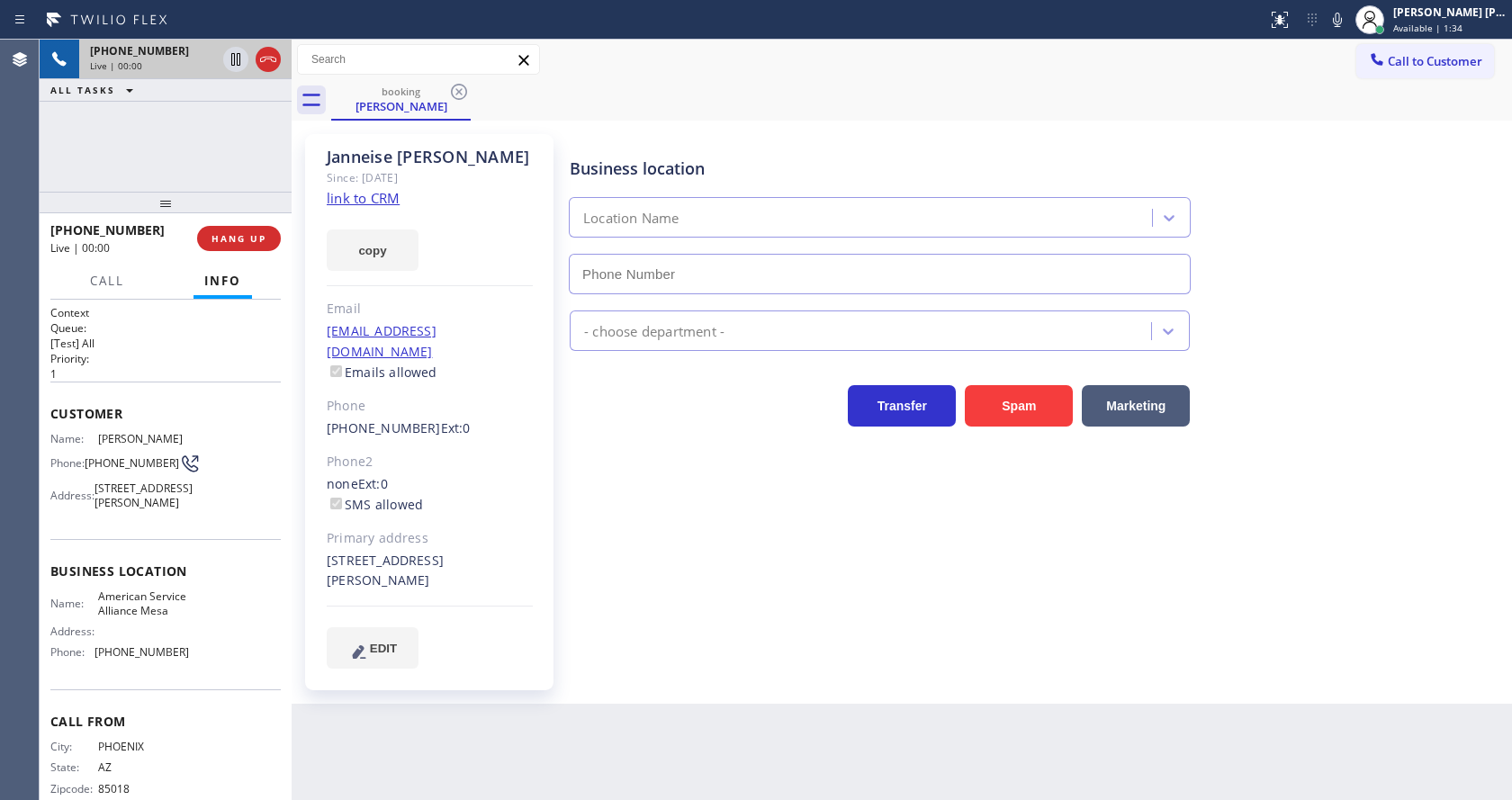
type input "[PHONE_NUMBER]"
click at [361, 199] on link "link to CRM" at bounding box center [363, 198] width 73 height 18
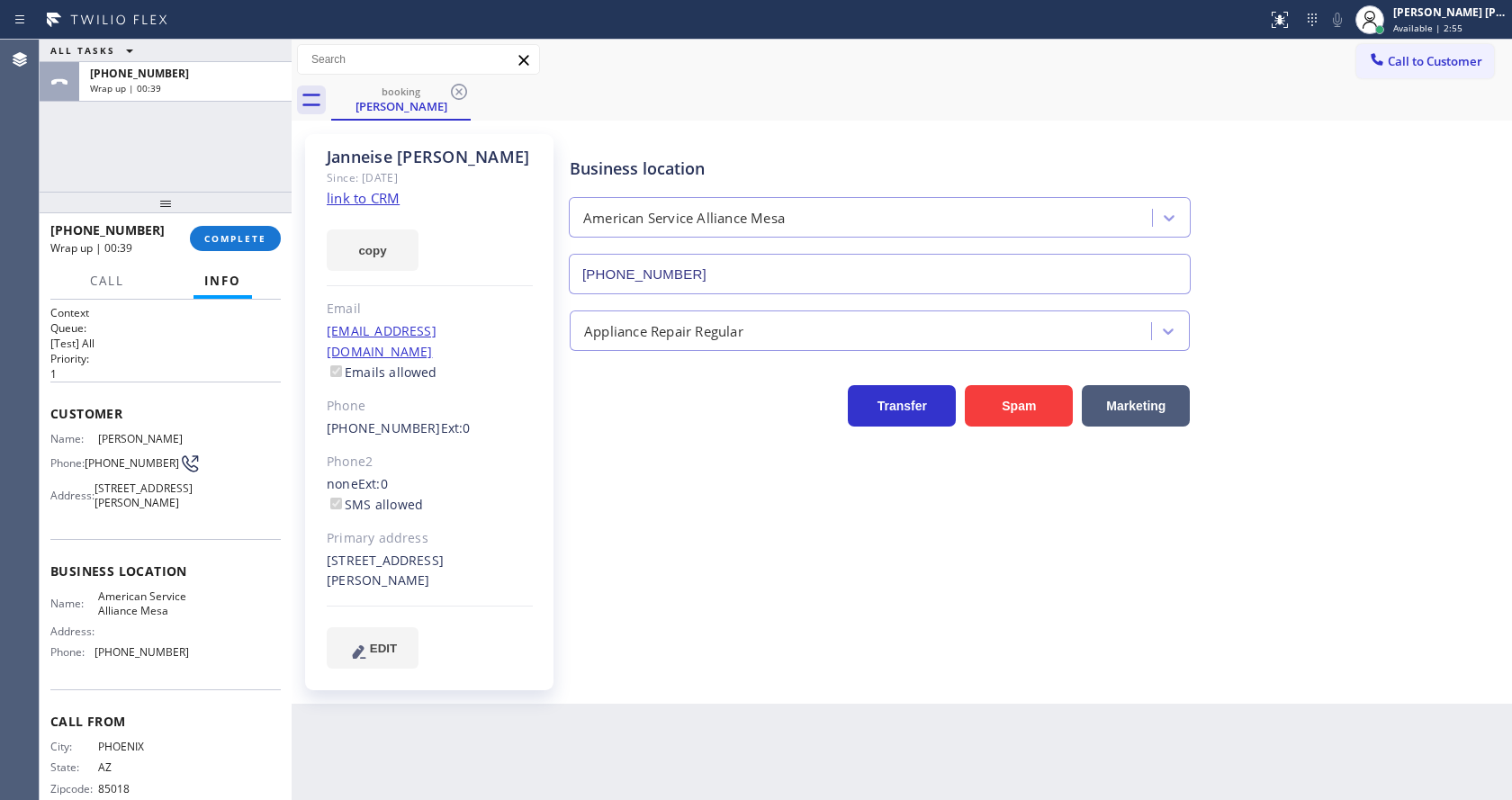
click at [223, 223] on div "[PHONE_NUMBER] Wrap up | 00:39 COMPLETE" at bounding box center [165, 238] width 230 height 46
click at [224, 230] on button "COMPLETE" at bounding box center [235, 239] width 91 height 26
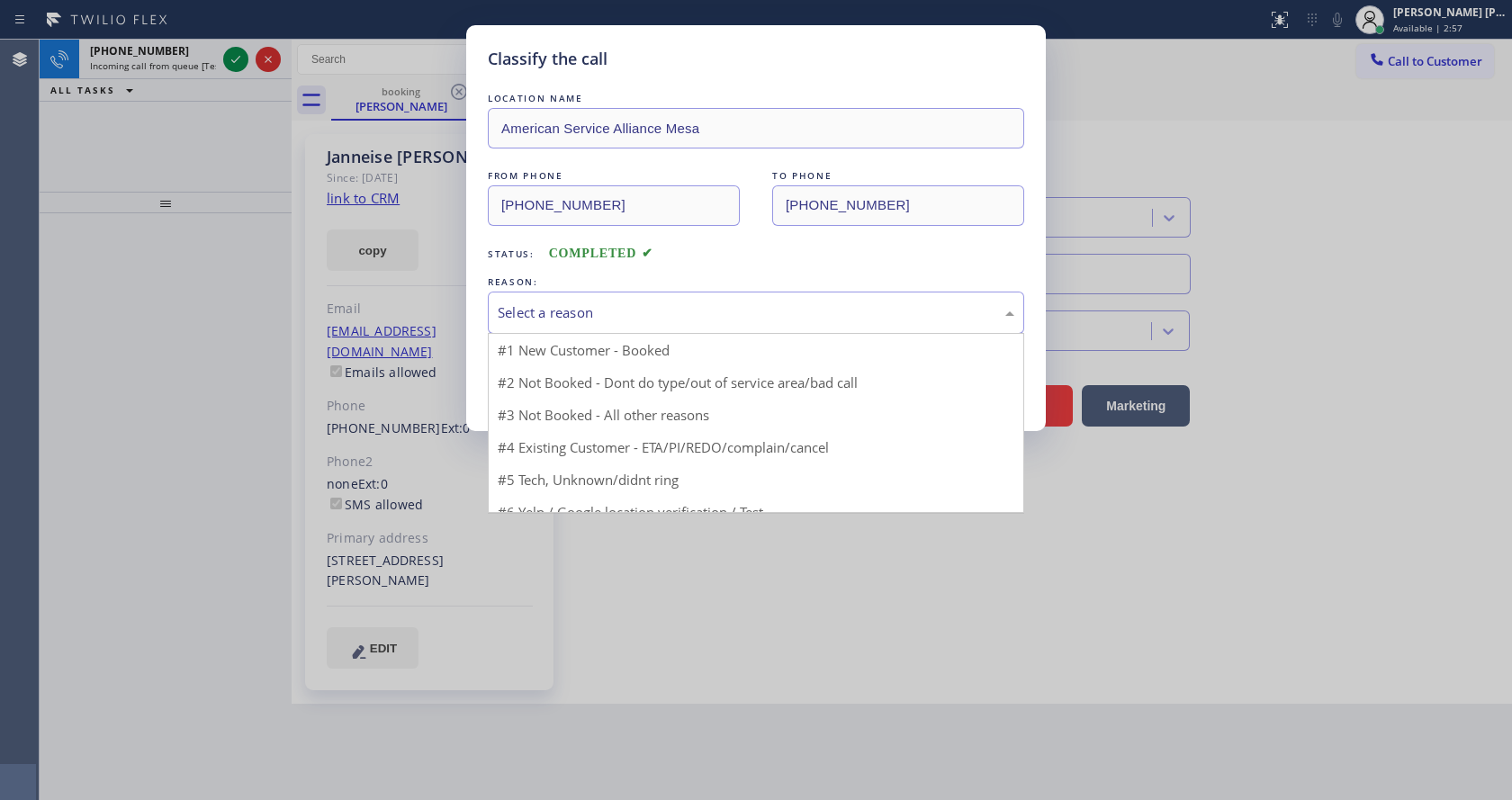
click at [565, 295] on div "Select a reason" at bounding box center [756, 312] width 536 height 42
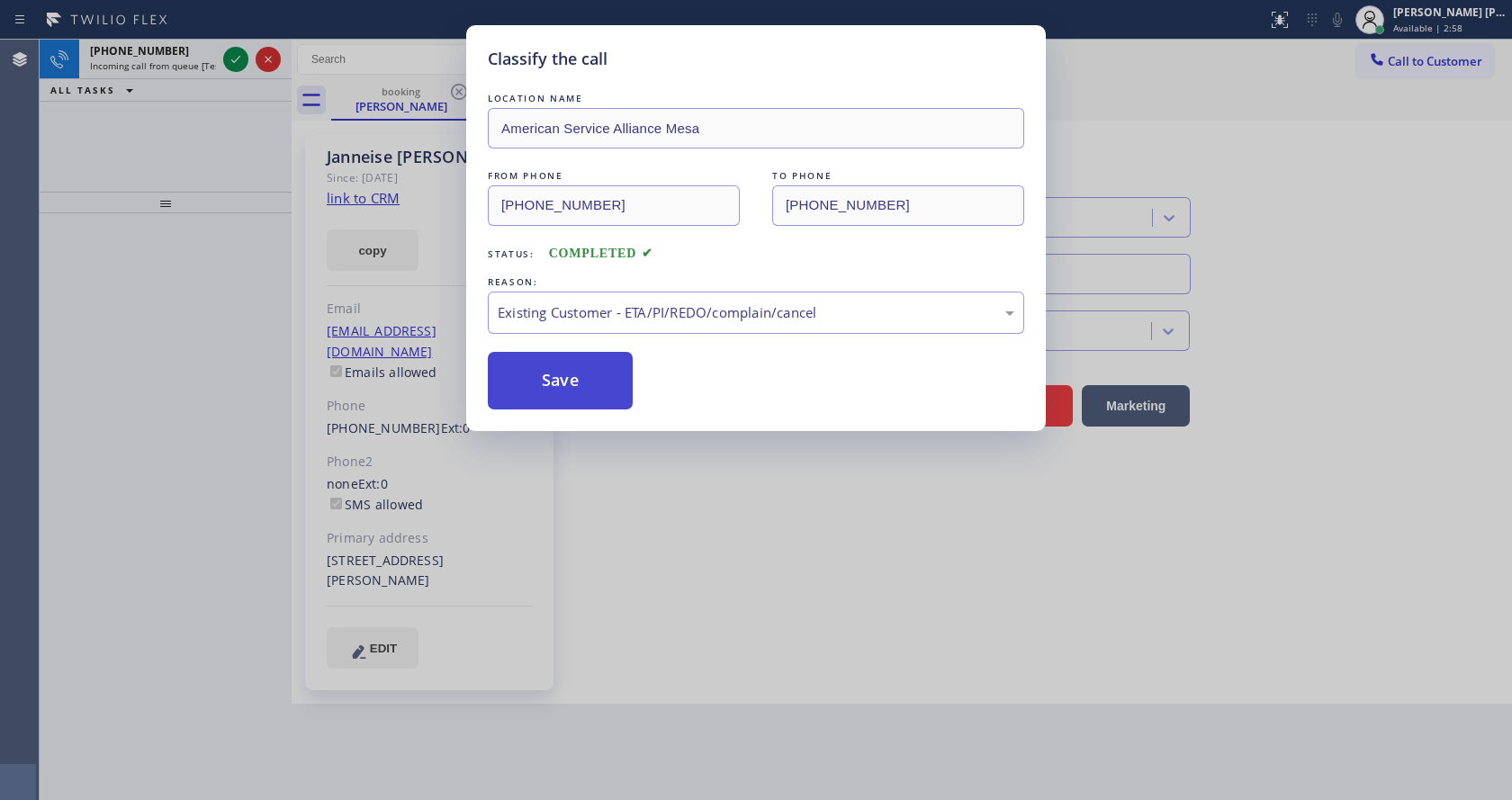
click at [574, 364] on button "Save" at bounding box center [560, 380] width 145 height 57
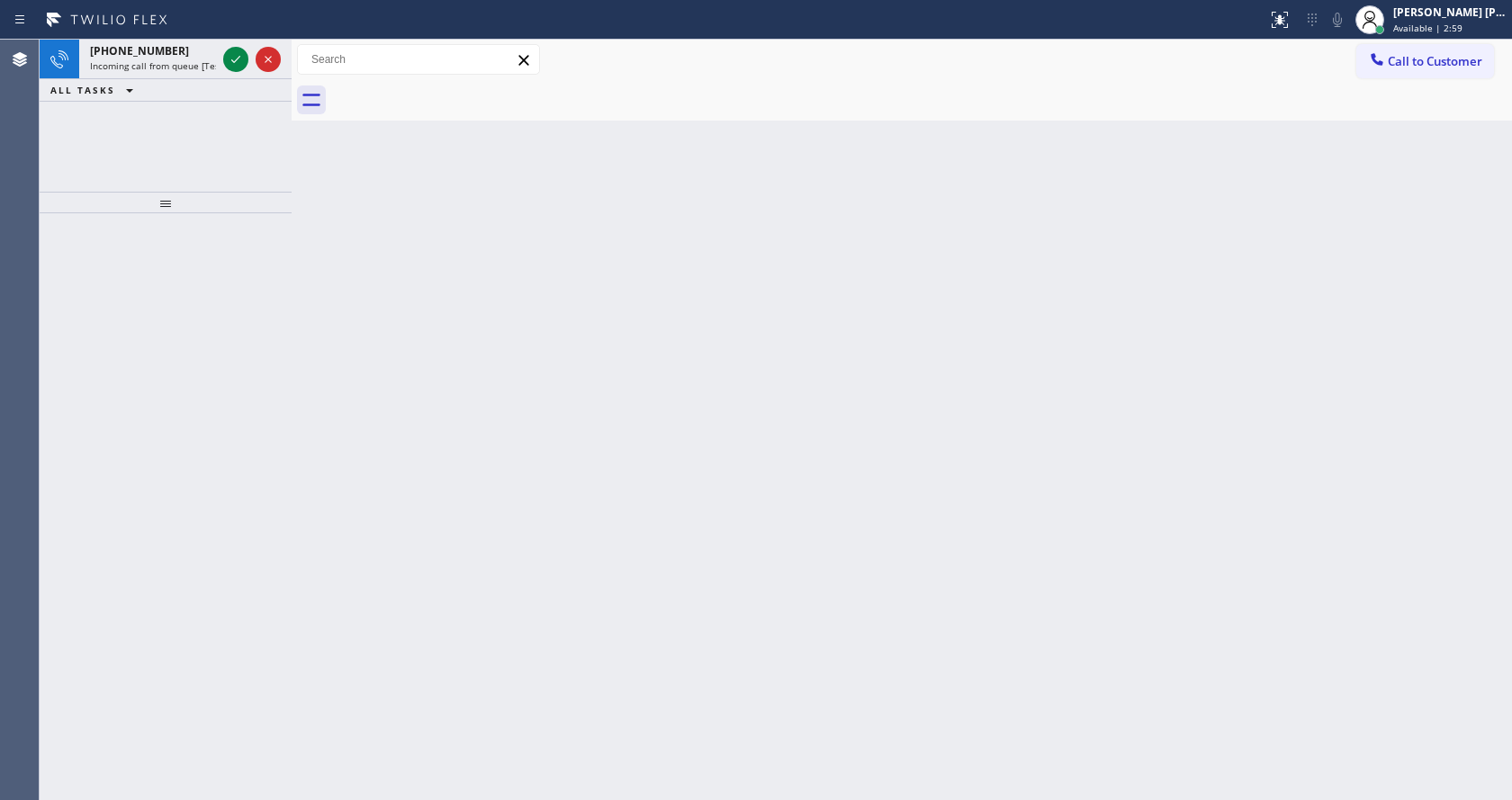
click at [235, 56] on icon at bounding box center [236, 59] width 22 height 22
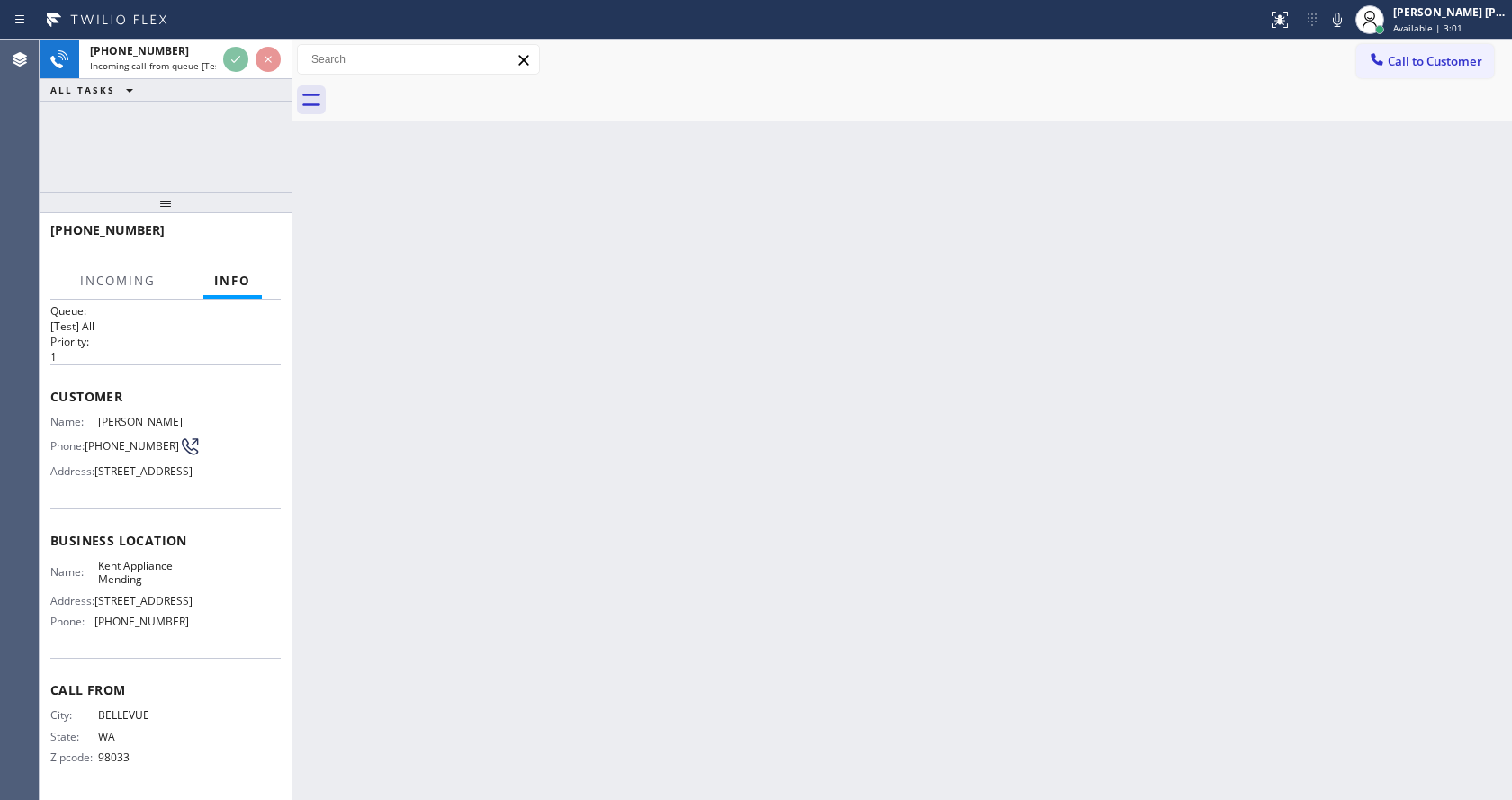
scroll to position [65, 0]
click at [693, 534] on div "Back to Dashboard Change Sender ID Customers Technicians Select a contact Outbo…" at bounding box center [902, 420] width 1221 height 760
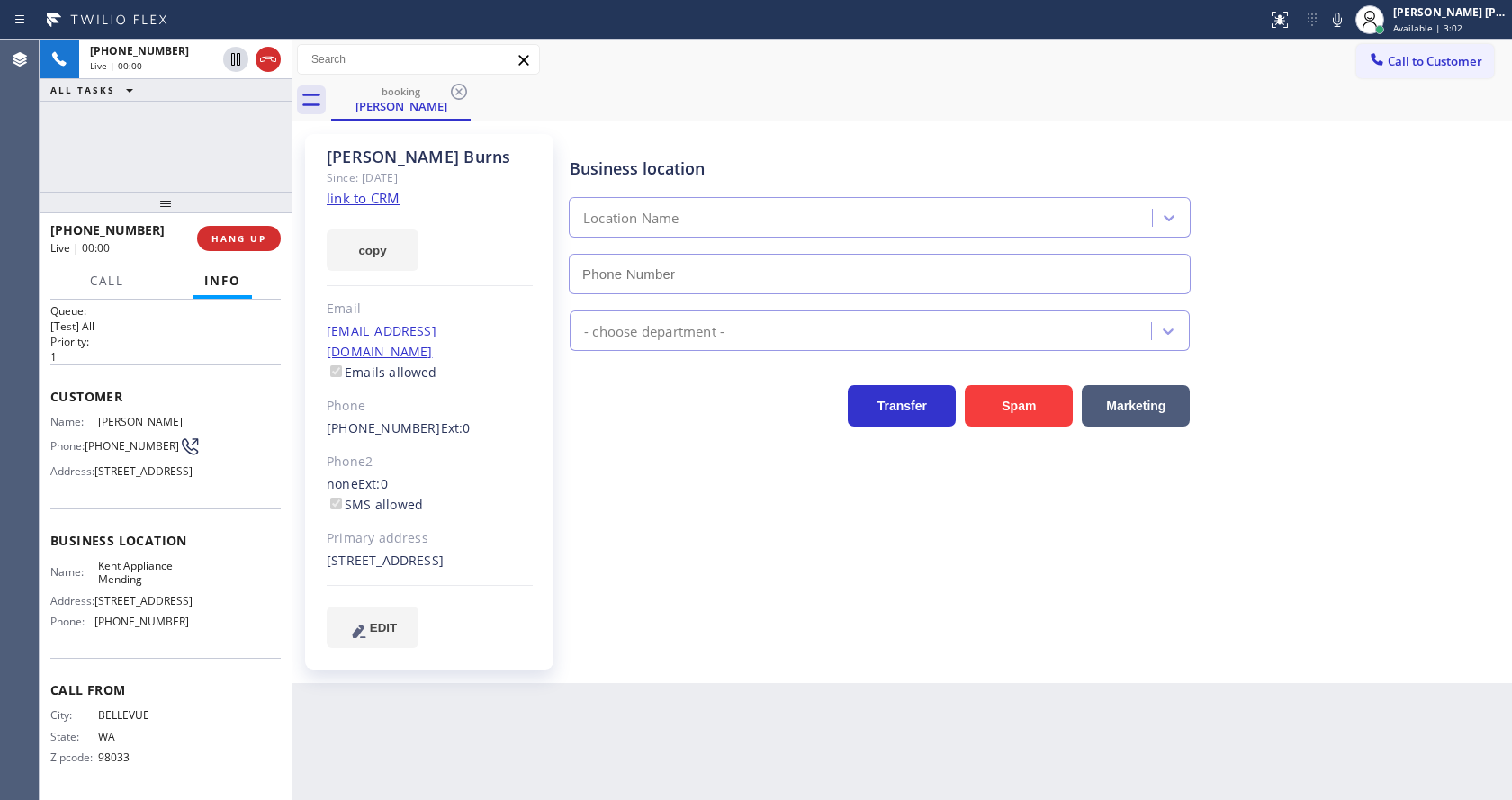
type input "[PHONE_NUMBER]"
click at [721, 553] on div "Business location [GEOGRAPHIC_DATA] Appliance Mending [PHONE_NUMBER] Appliance …" at bounding box center [1036, 390] width 941 height 504
drag, startPoint x: 428, startPoint y: 283, endPoint x: 416, endPoint y: 259, distance: 26.8
click at [428, 283] on div "[PERSON_NAME] Since: [DATE] link to CRM copy Email [EMAIL_ADDRESS][DOMAIN_NAME]…" at bounding box center [430, 402] width 249 height 535
click at [369, 200] on link "link to CRM" at bounding box center [363, 198] width 73 height 18
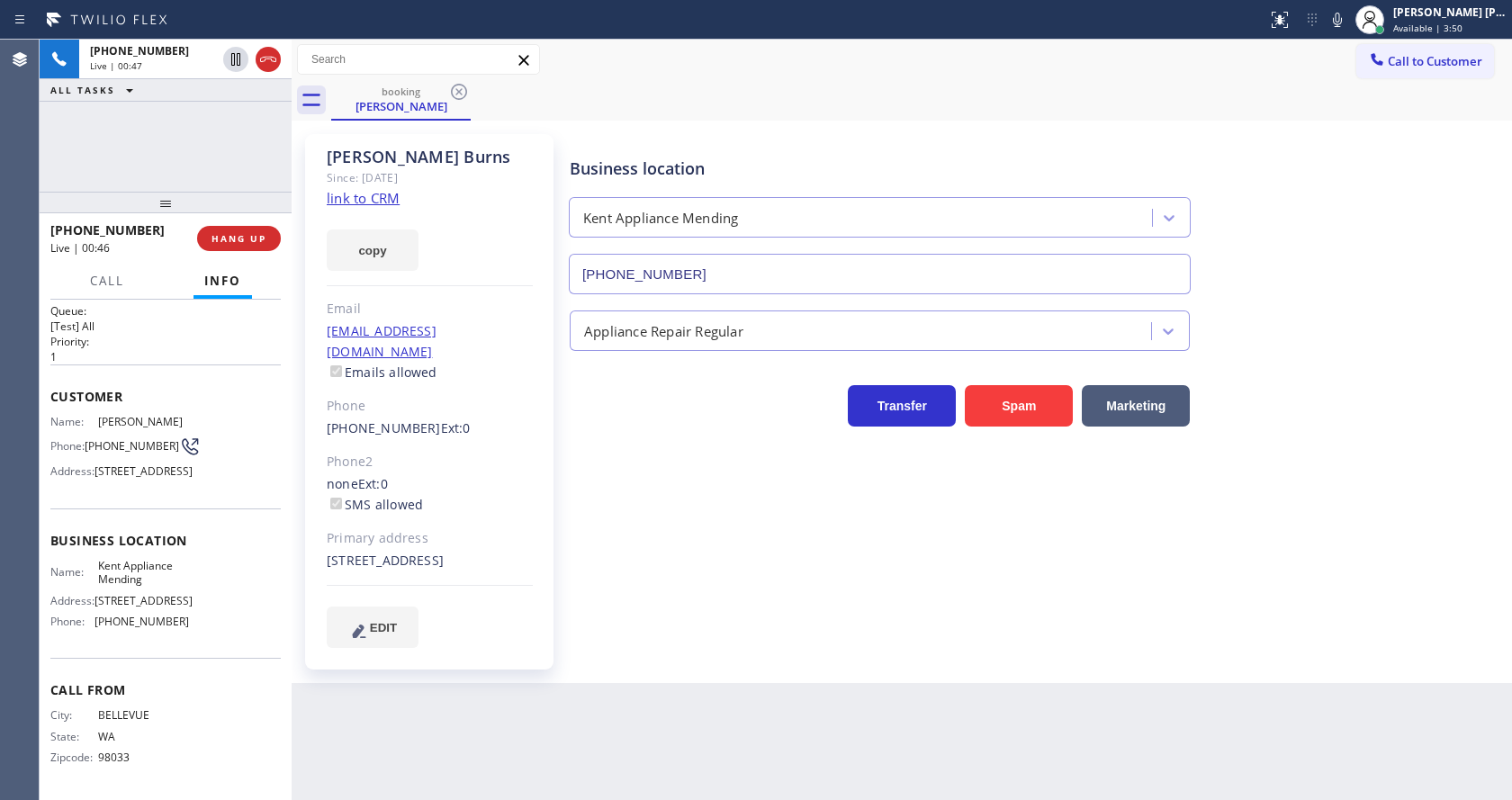
click at [735, 537] on div "Business location [GEOGRAPHIC_DATA] Appliance Mending [PHONE_NUMBER] Appliance …" at bounding box center [1036, 390] width 941 height 504
click at [1313, 360] on div "Transfer Spam Marketing" at bounding box center [1036, 388] width 941 height 76
click at [1337, 30] on icon at bounding box center [1337, 20] width 22 height 22
click at [235, 52] on icon at bounding box center [236, 59] width 22 height 22
click at [674, 558] on div "Business location [GEOGRAPHIC_DATA] Appliance Mending [PHONE_NUMBER] Appliance …" at bounding box center [1036, 390] width 941 height 504
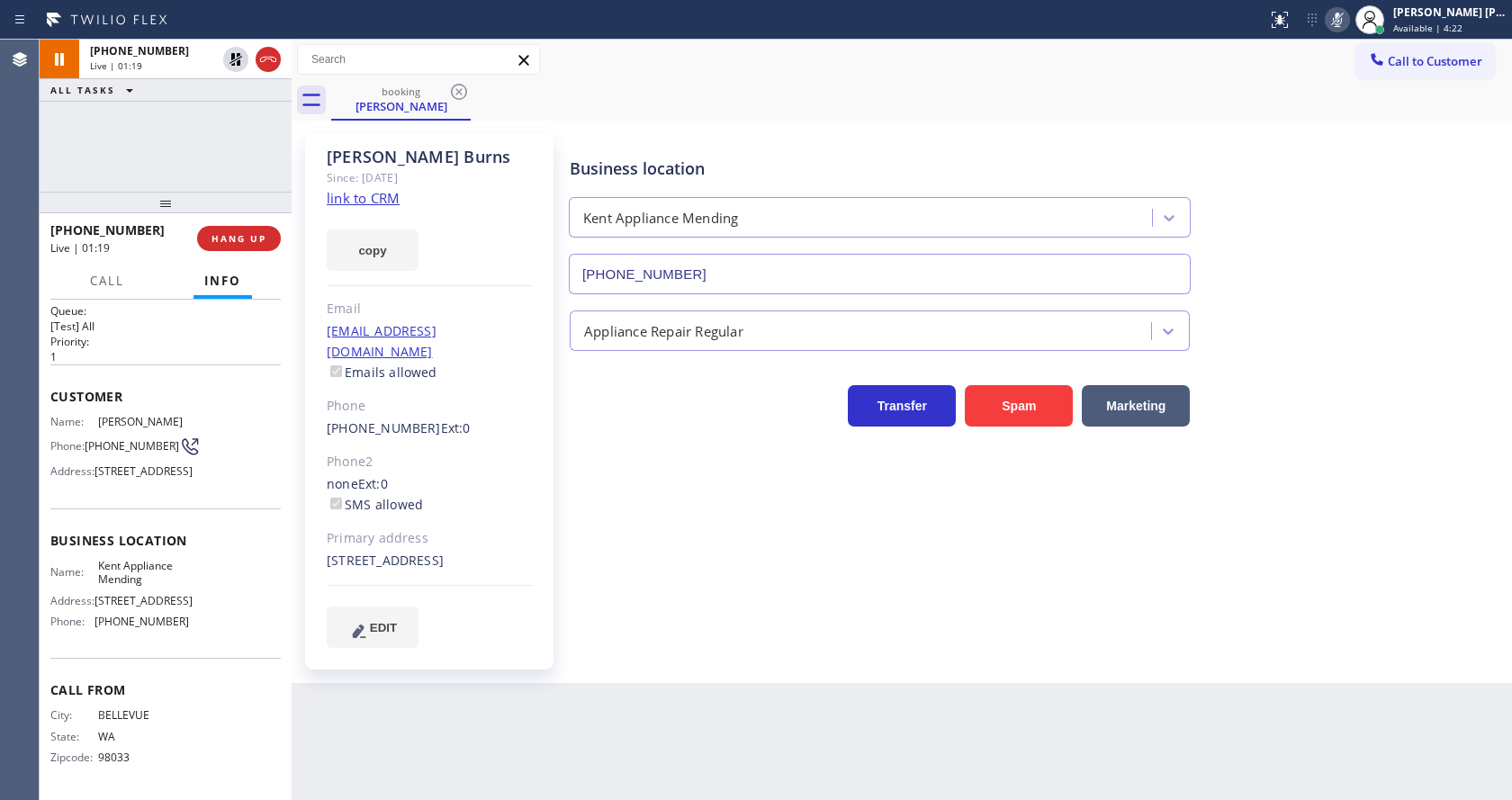
drag, startPoint x: 1367, startPoint y: 367, endPoint x: 818, endPoint y: 168, distance: 584.0
click at [1367, 367] on div "Transfer Spam Marketing" at bounding box center [1036, 388] width 941 height 76
click at [620, 644] on div "Business location [GEOGRAPHIC_DATA] Appliance Mending [PHONE_NUMBER] Appliance …" at bounding box center [1036, 408] width 941 height 540
click at [1424, 296] on div "Appliance Repair Regular" at bounding box center [1036, 322] width 941 height 56
click at [784, 642] on div "Business location [GEOGRAPHIC_DATA] Appliance Mending [PHONE_NUMBER] Appliance …" at bounding box center [1036, 390] width 941 height 504
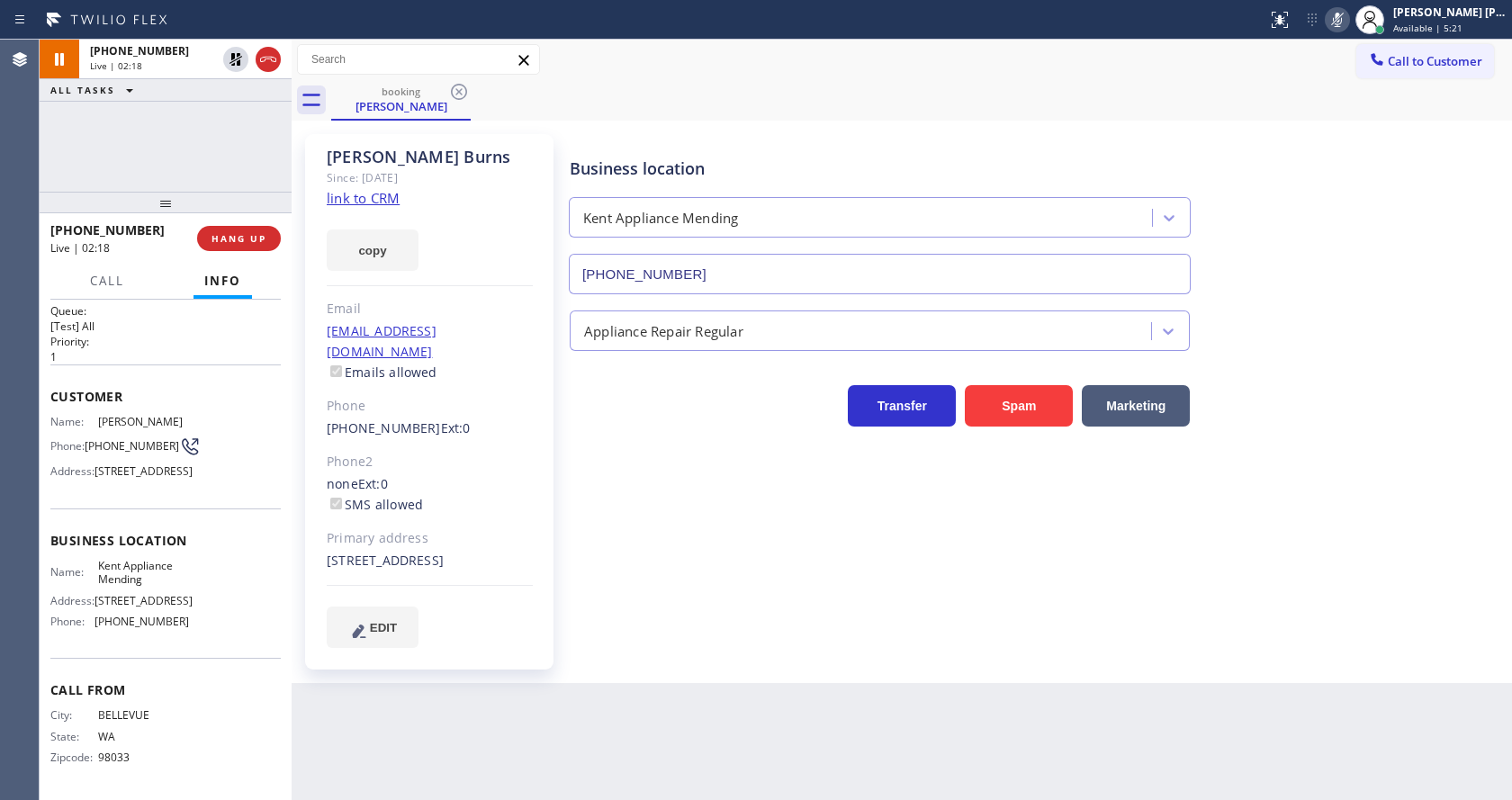
click at [202, 415] on div "Name: [PERSON_NAME] Phone: [PHONE_NUMBER] Address: [STREET_ADDRESS]" at bounding box center [165, 450] width 230 height 71
click at [233, 55] on icon at bounding box center [235, 59] width 13 height 13
click at [1339, 22] on icon at bounding box center [1337, 20] width 22 height 22
click at [586, 542] on div "Business location [GEOGRAPHIC_DATA] Appliance Mending [PHONE_NUMBER] Appliance …" at bounding box center [1036, 390] width 941 height 504
click at [121, 285] on span "Call" at bounding box center [107, 280] width 35 height 16
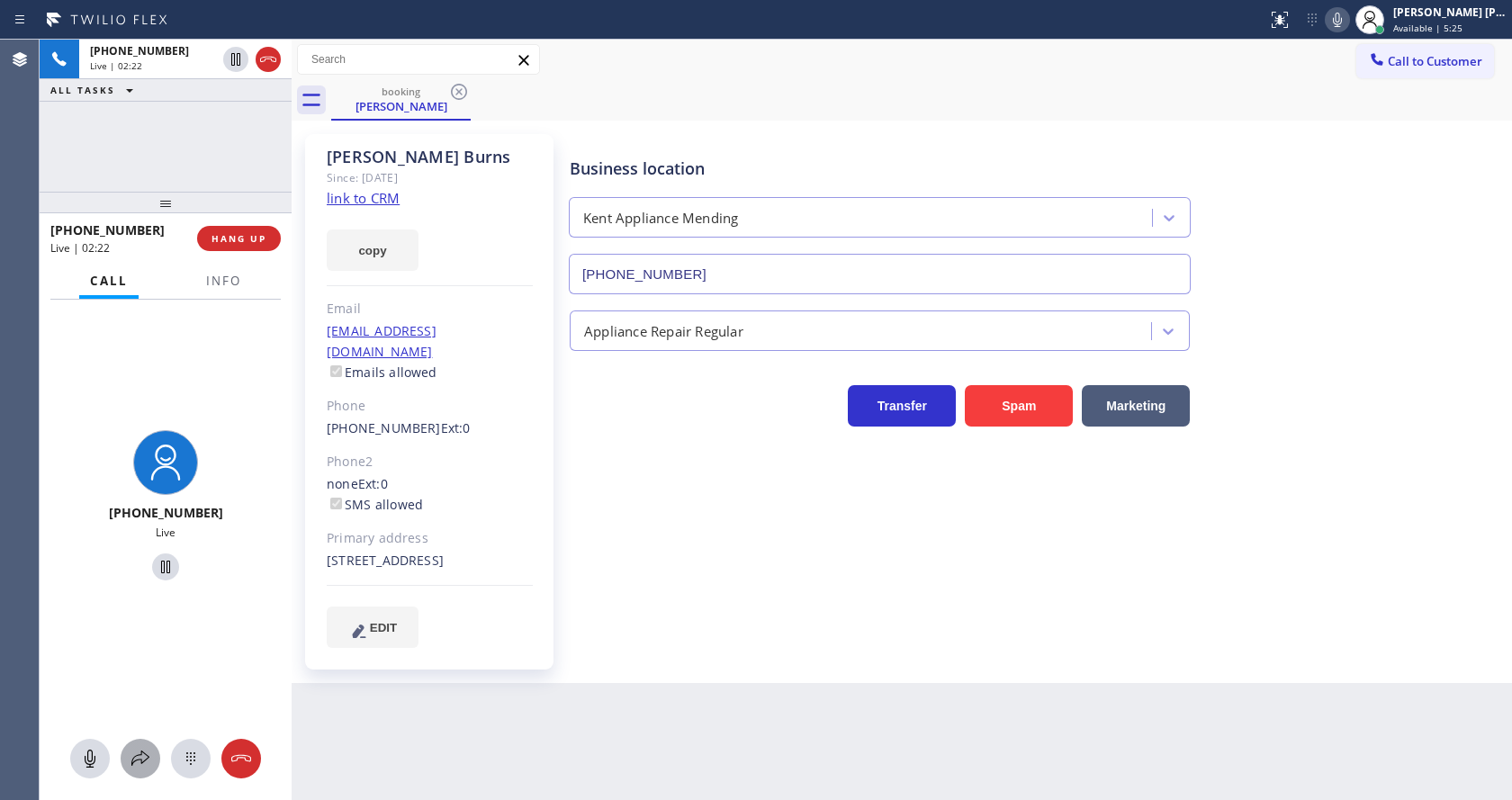
click at [149, 762] on icon at bounding box center [140, 759] width 22 height 22
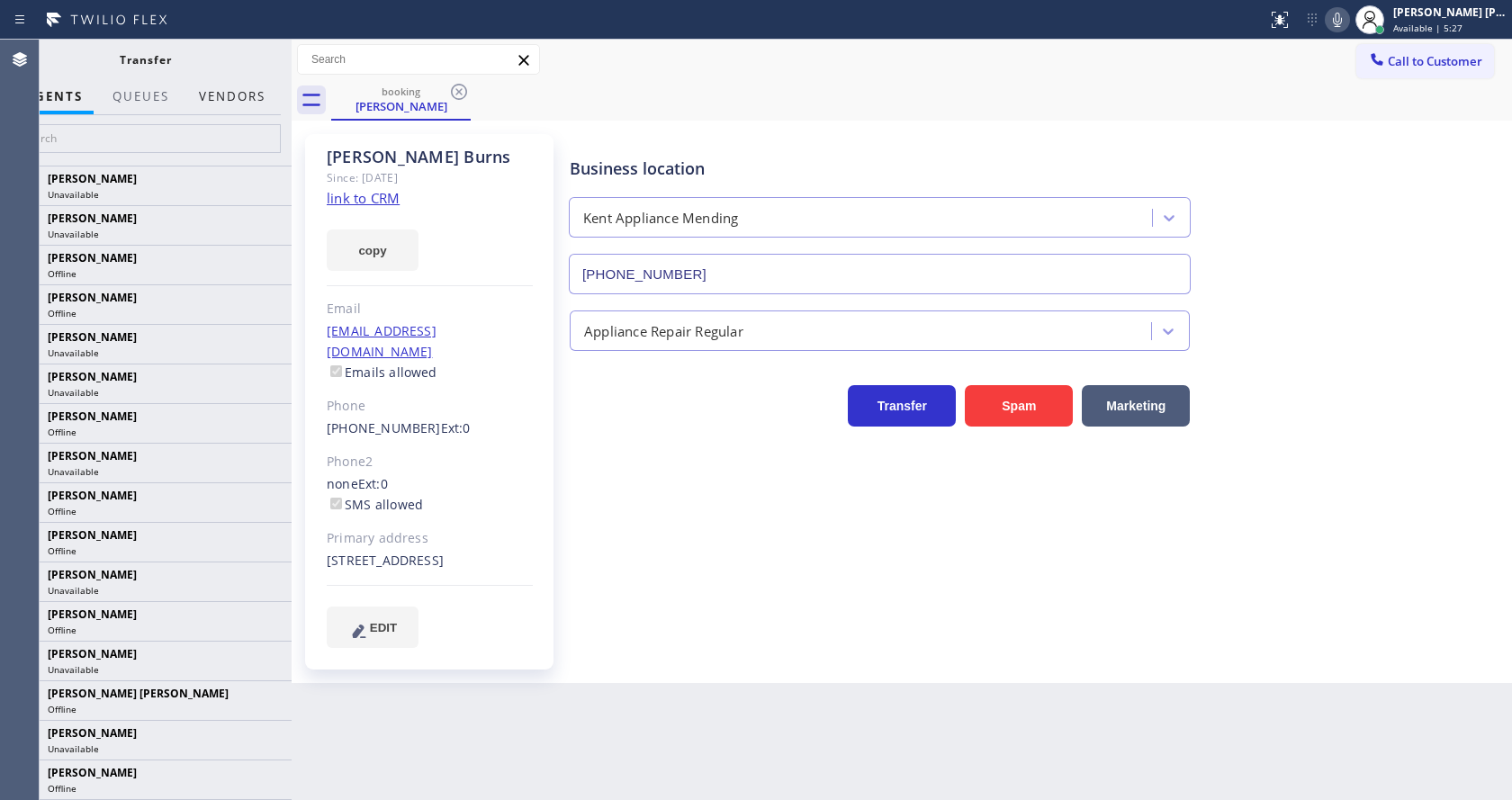
click at [246, 92] on button "Vendors" at bounding box center [231, 97] width 88 height 36
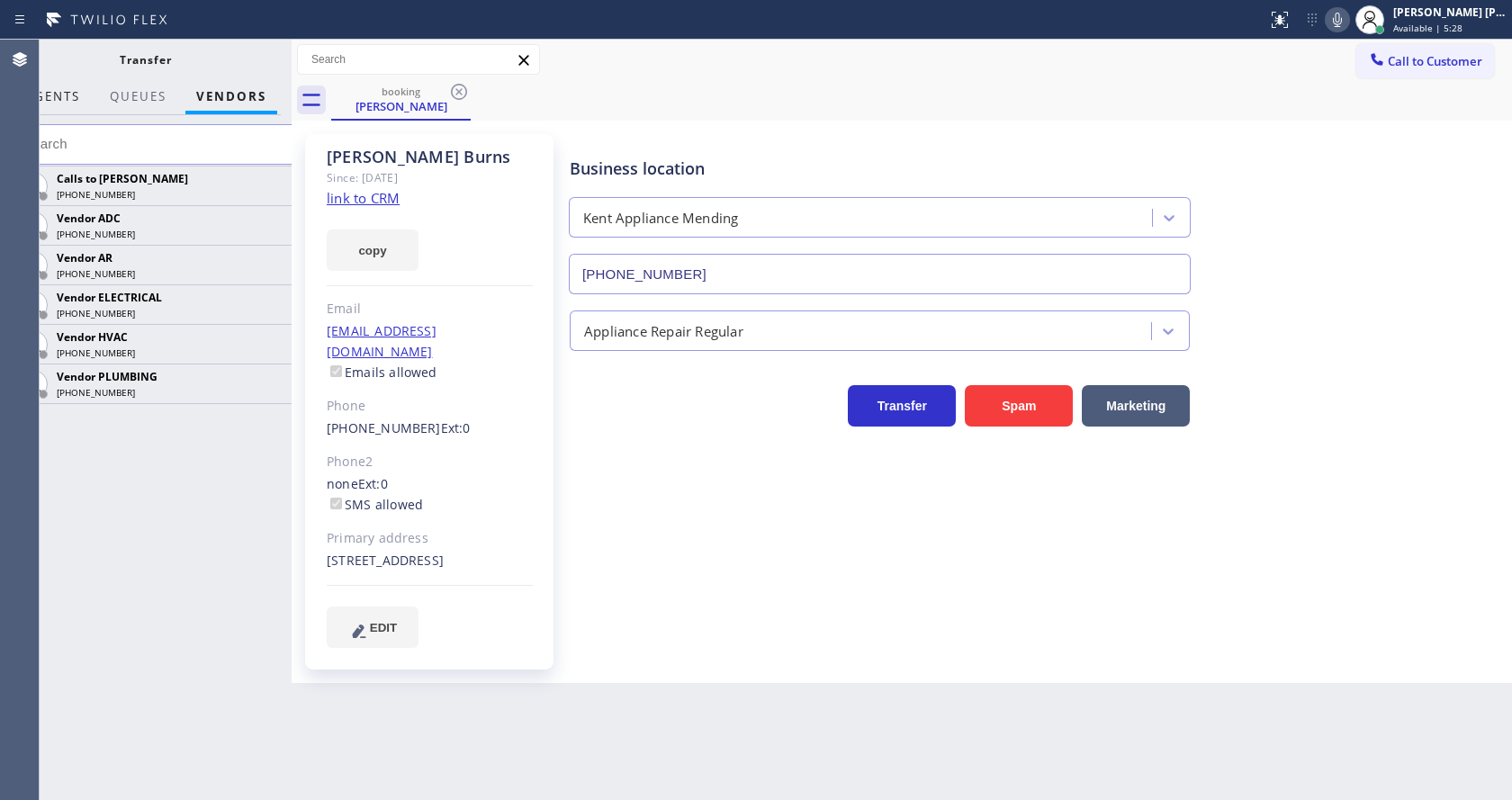
click at [69, 87] on button "AGENTS" at bounding box center [52, 97] width 76 height 36
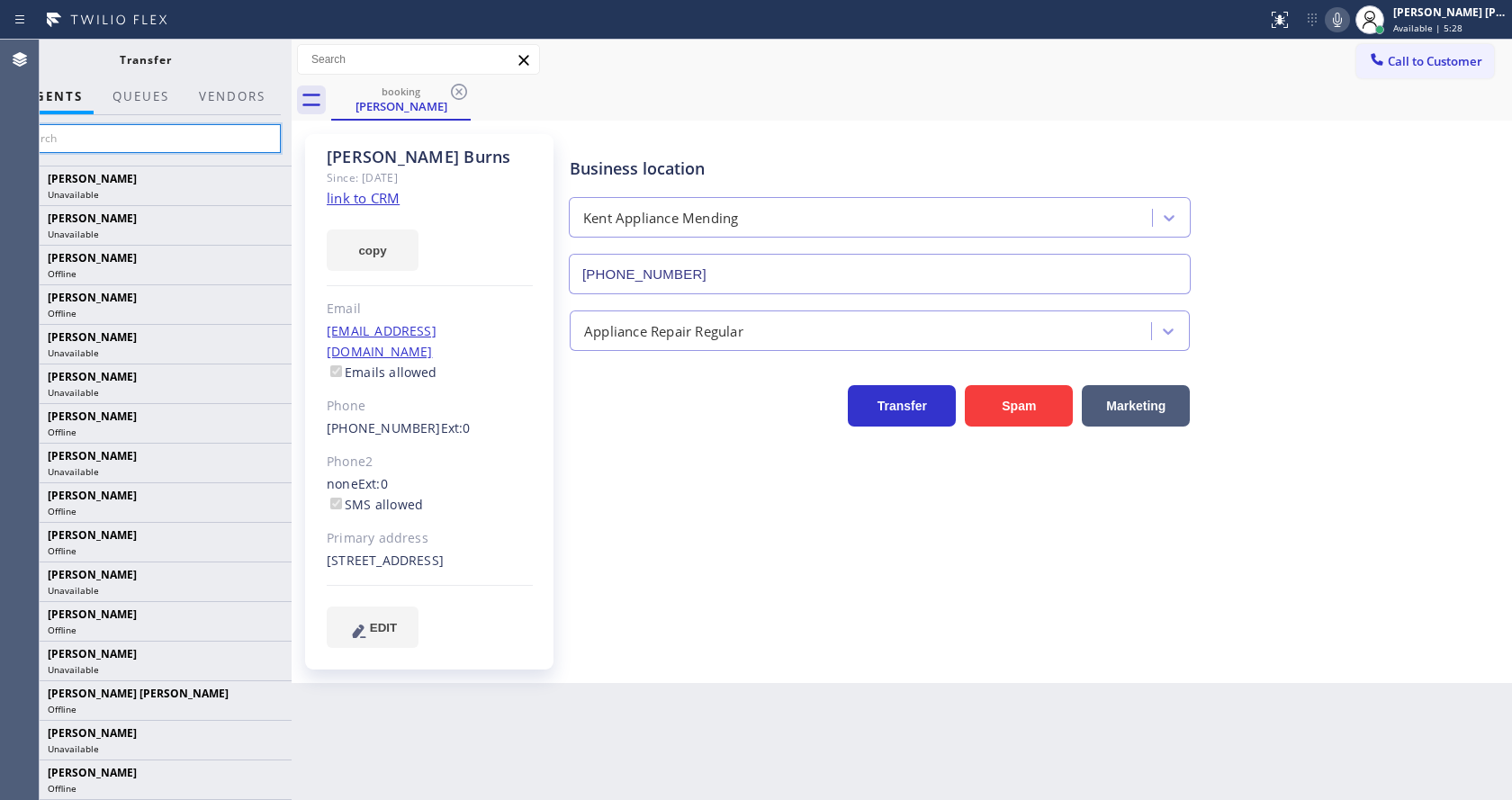
click at [74, 150] on input "text" at bounding box center [145, 138] width 271 height 29
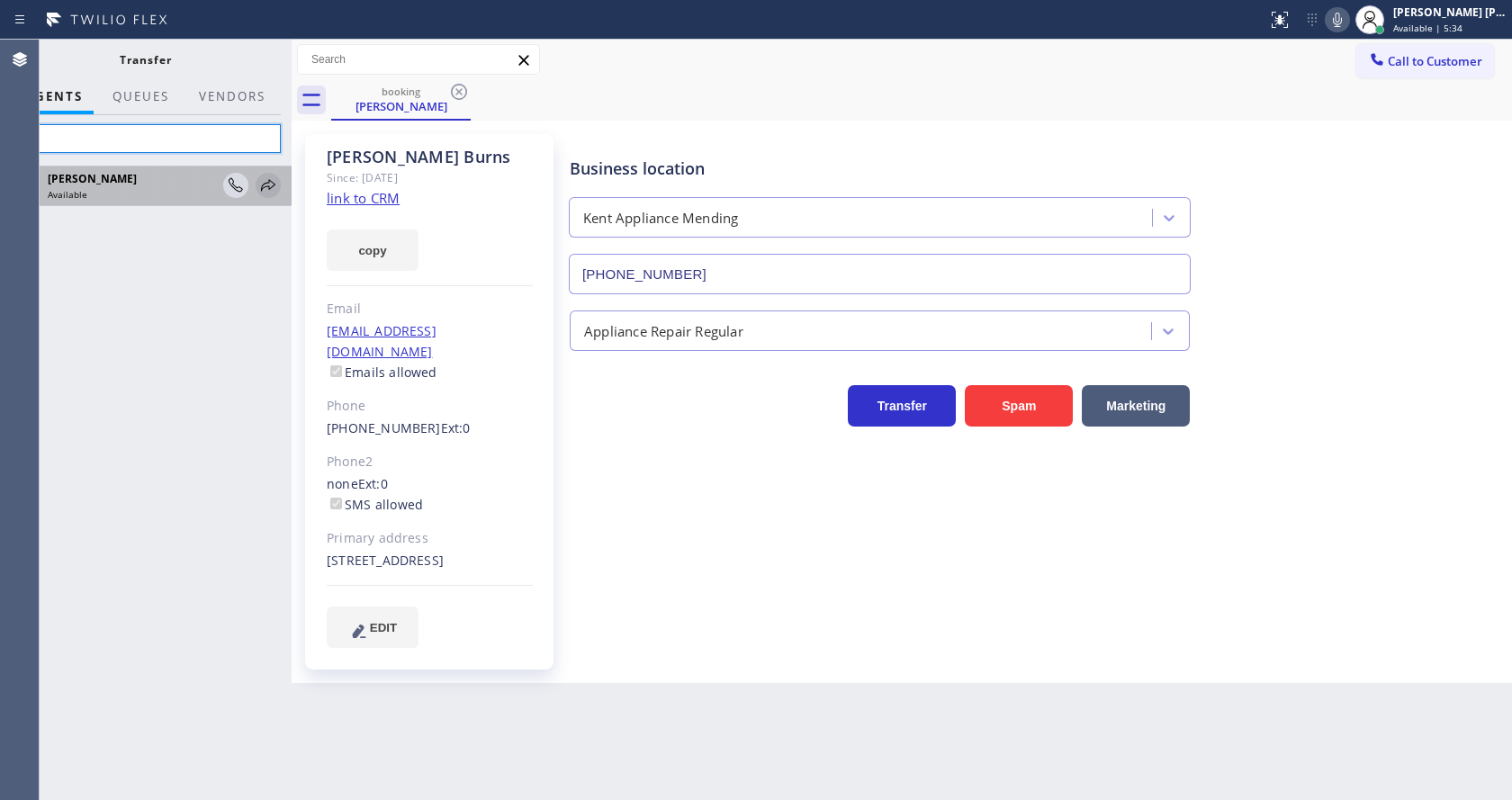
type input "Tat"
click at [261, 182] on icon at bounding box center [269, 186] width 22 height 22
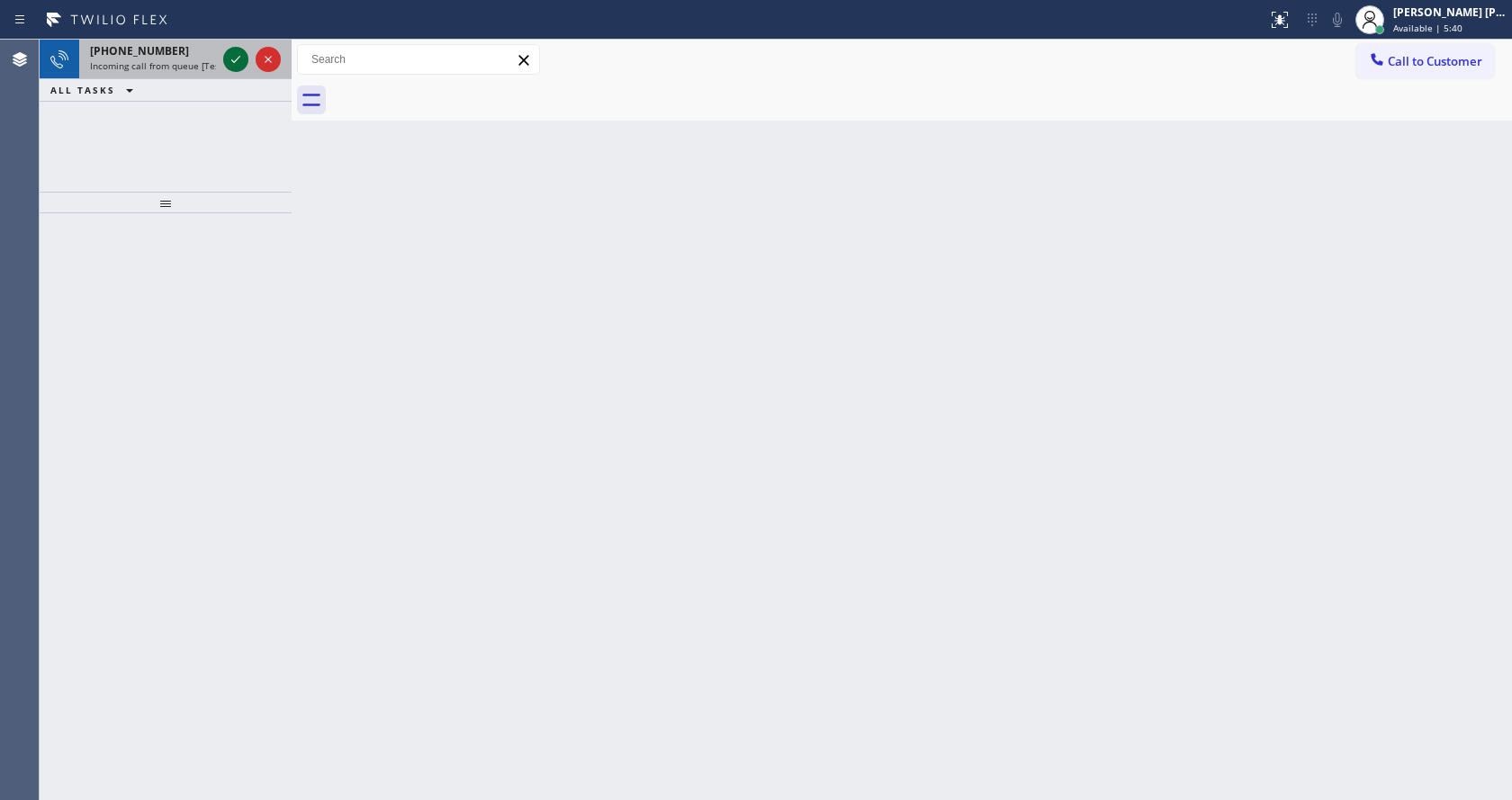
click at [233, 48] on icon at bounding box center [236, 59] width 22 height 22
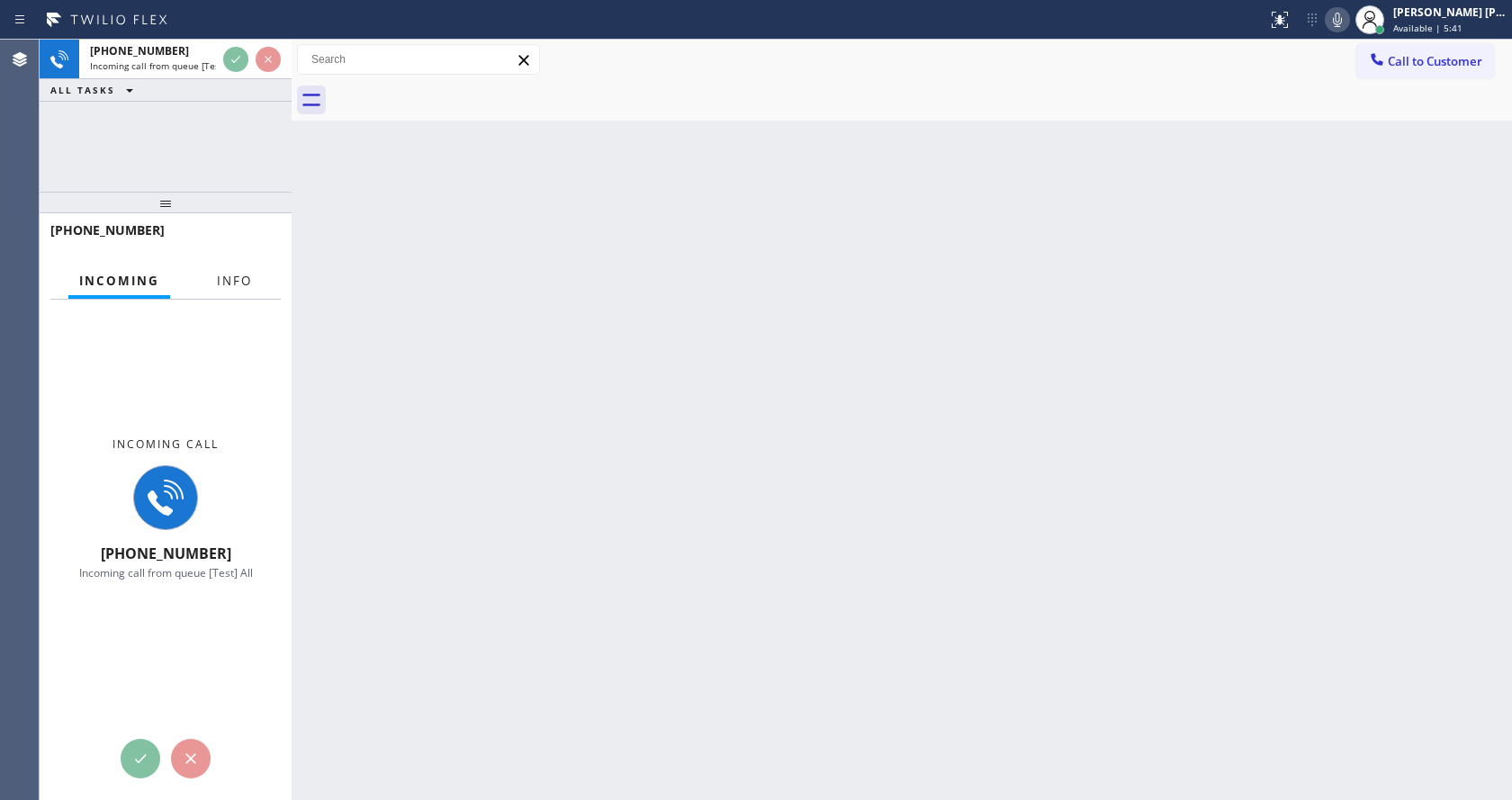
click at [218, 278] on span "Info" at bounding box center [235, 280] width 36 height 16
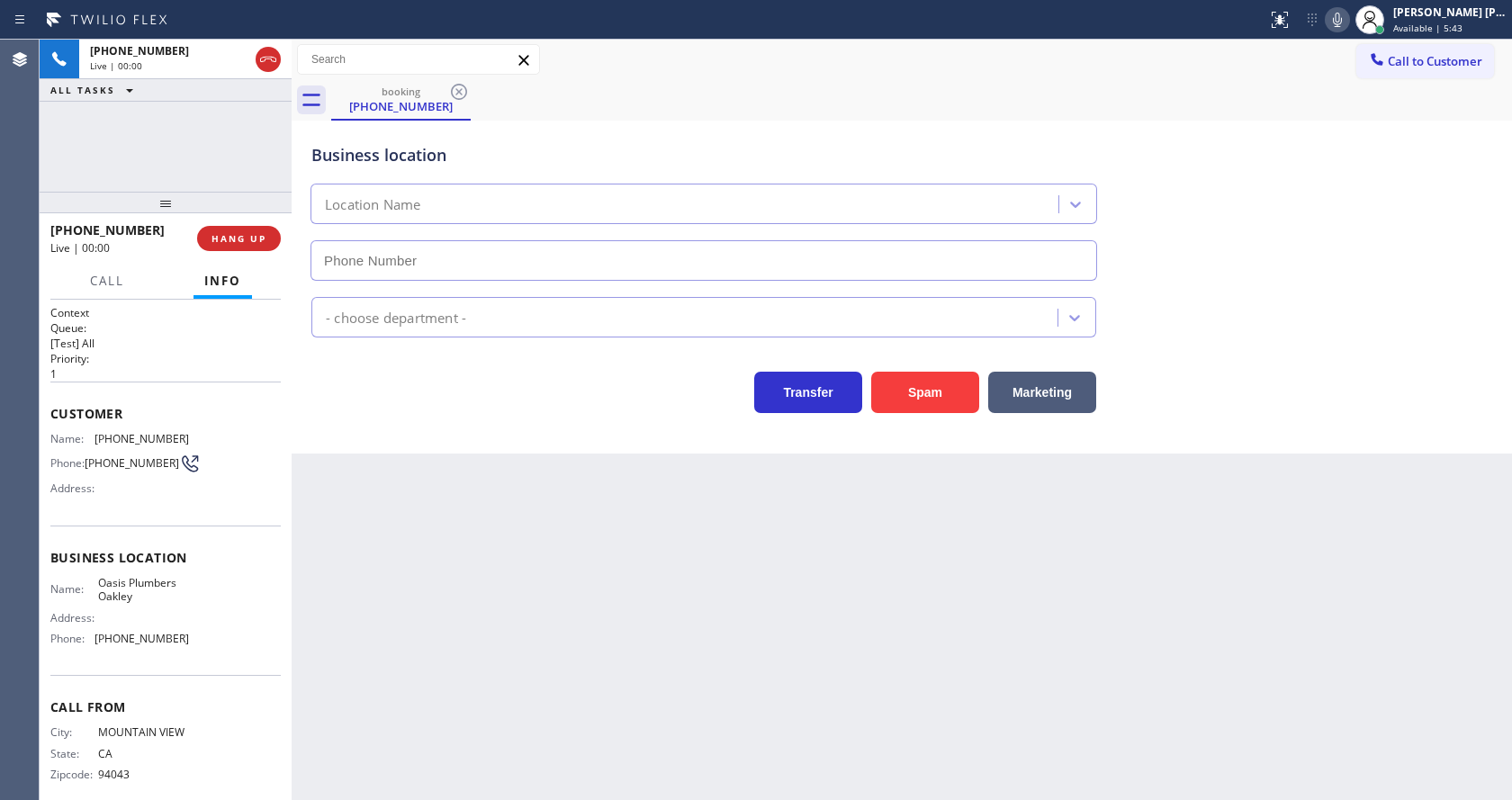
scroll to position [37, 0]
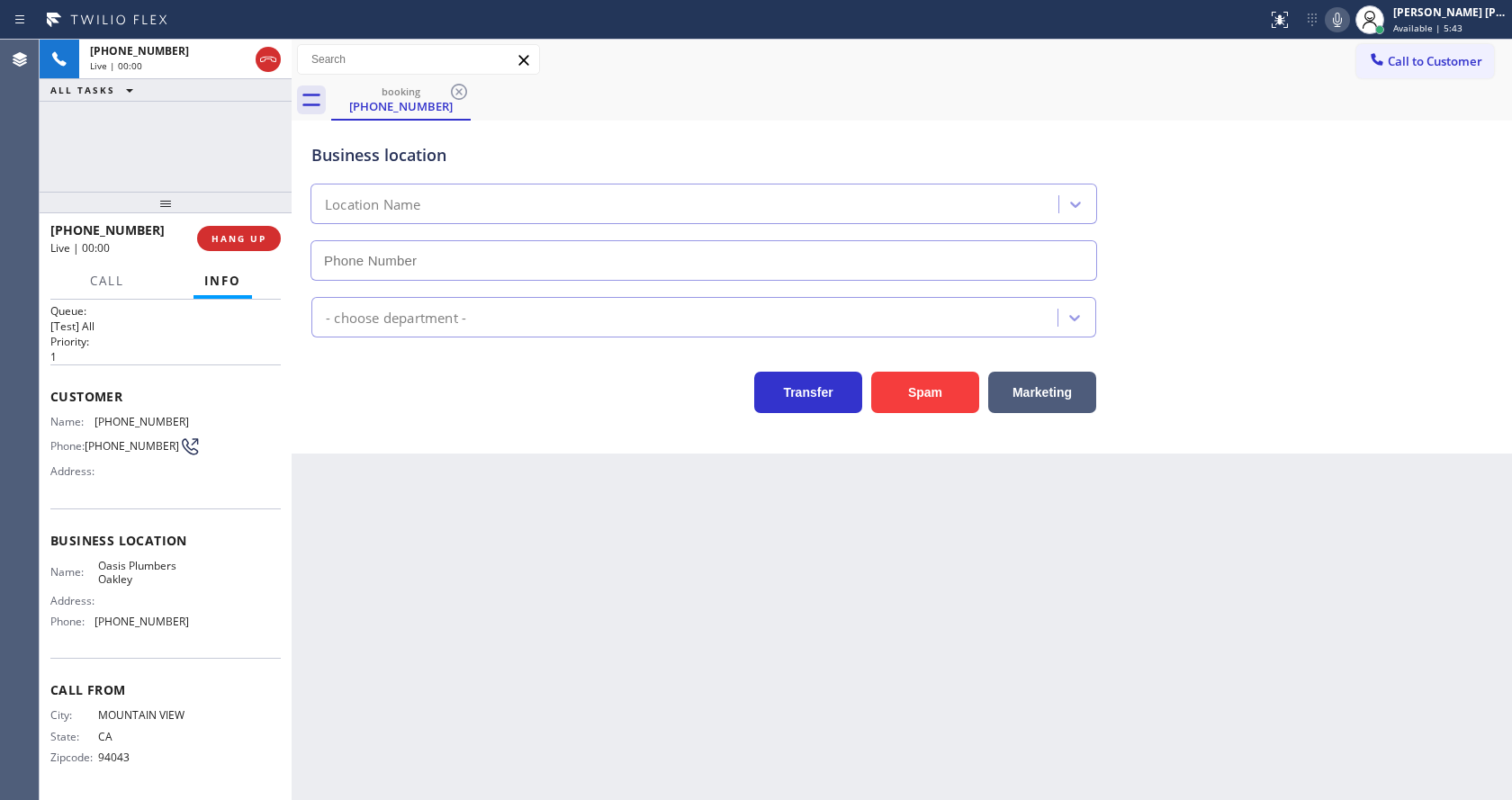
click at [604, 631] on div "Back to Dashboard Change Sender ID Customers Technicians Select a contact Outbo…" at bounding box center [902, 420] width 1221 height 760
type input "[PHONE_NUMBER]"
click at [390, 571] on div "Back to Dashboard Change Sender ID Customers Technicians Select a contact Outbo…" at bounding box center [902, 420] width 1221 height 760
click at [563, 583] on div "Back to Dashboard Change Sender ID Customers Technicians Select a contact Outbo…" at bounding box center [902, 420] width 1221 height 760
click at [172, 532] on span "Business location" at bounding box center [165, 540] width 230 height 17
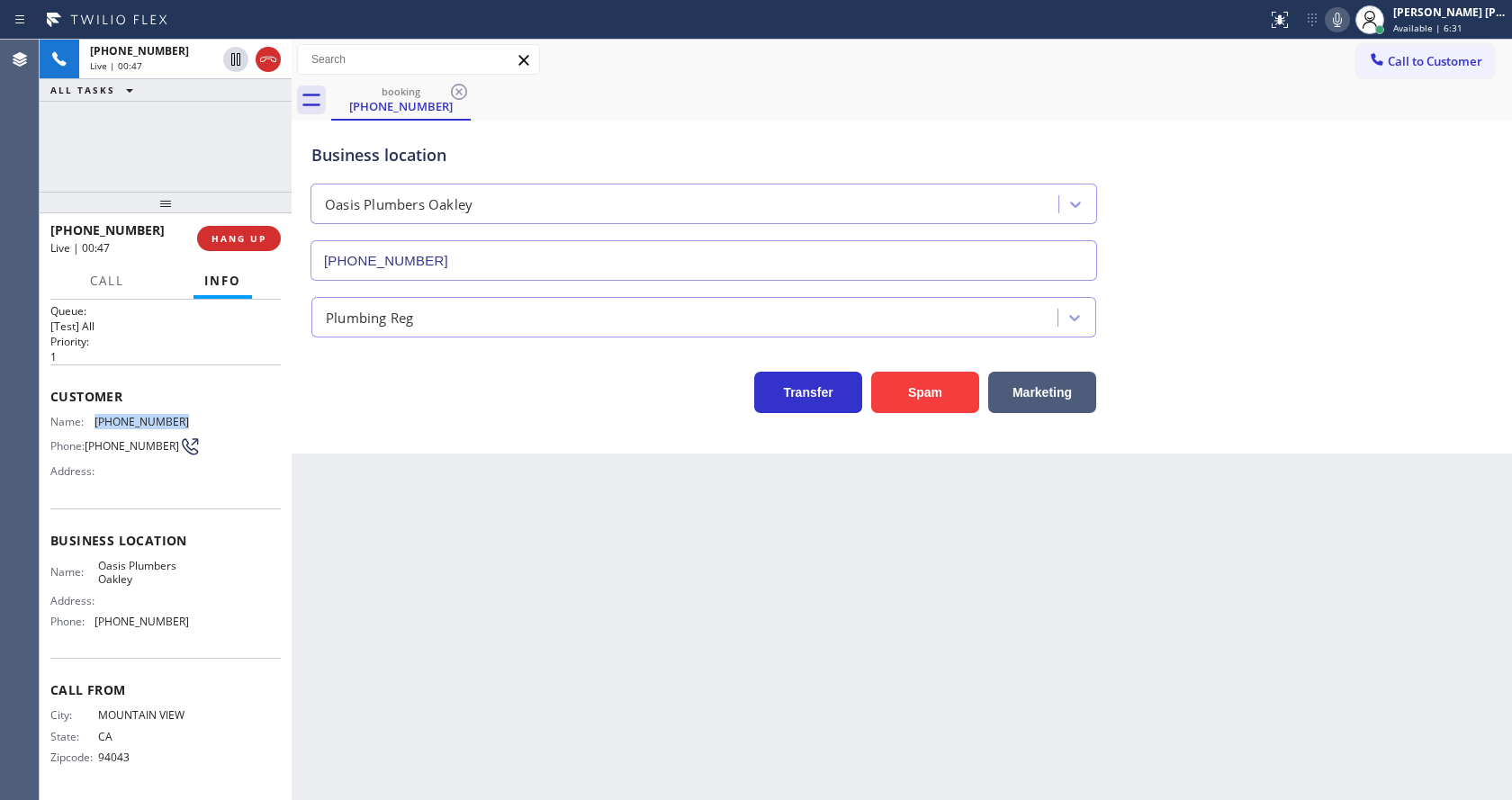
drag, startPoint x: 90, startPoint y: 397, endPoint x: 214, endPoint y: 409, distance: 124.6
click at [214, 415] on div "Name: [PHONE_NUMBER] Phone: [PHONE_NUMBER] Address:" at bounding box center [165, 450] width 230 height 71
copy div "[PHONE_NUMBER]"
click at [693, 607] on div "Back to Dashboard Change Sender ID Customers Technicians Select a contact Outbo…" at bounding box center [902, 420] width 1221 height 760
click at [208, 566] on div "Name: Oasis Plumbers Oakley Address: Phone: [PHONE_NUMBER]" at bounding box center [165, 598] width 230 height 77
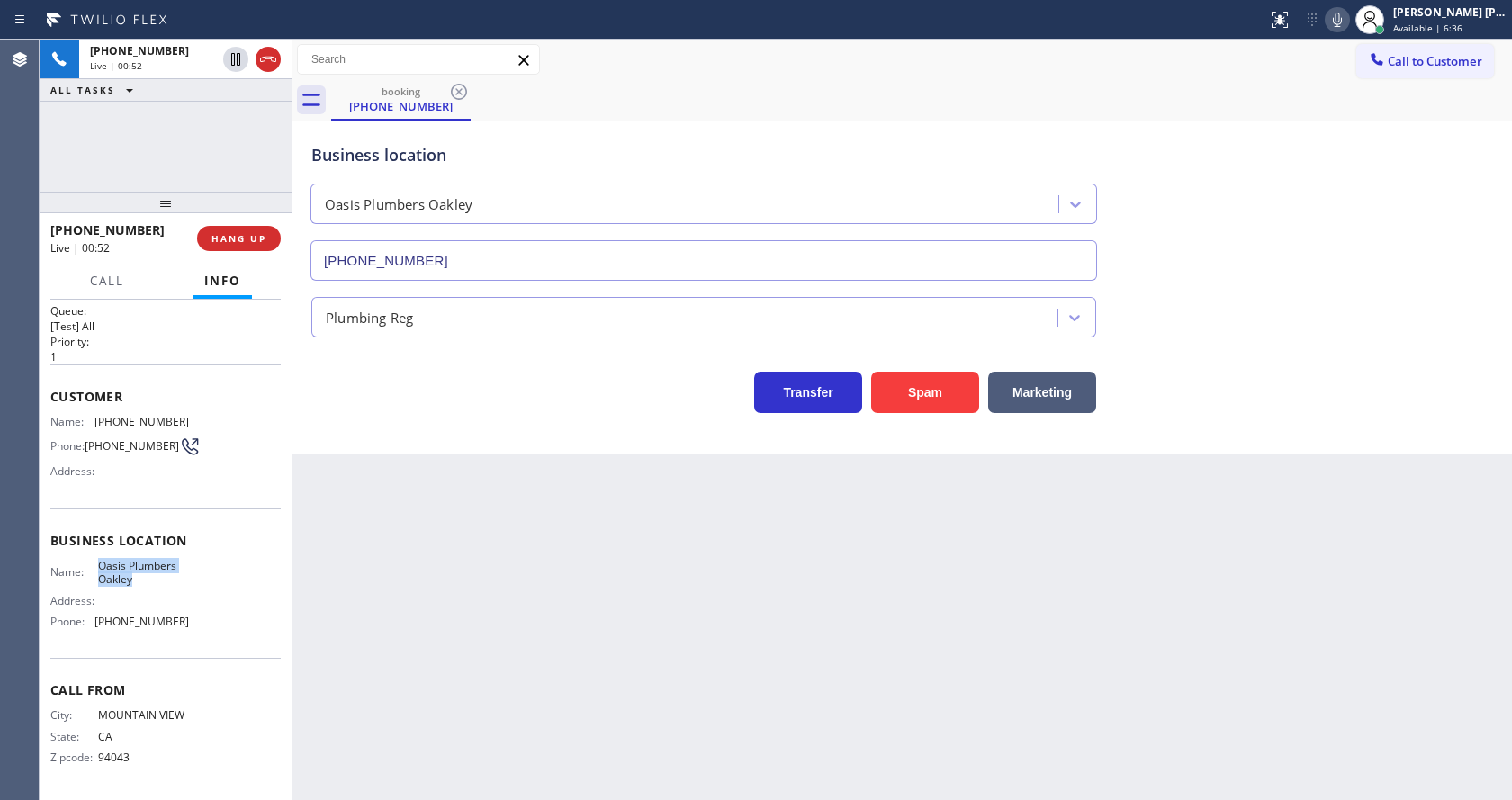
drag, startPoint x: 91, startPoint y: 546, endPoint x: 136, endPoint y: 563, distance: 48.1
click at [136, 563] on div "Name: Oasis Plumbers Oakley" at bounding box center [119, 573] width 138 height 28
copy span "Oasis Plumbers Oakley"
drag, startPoint x: 532, startPoint y: 634, endPoint x: 440, endPoint y: 798, distance: 188.0
click at [525, 642] on div "Back to Dashboard Change Sender ID Customers Technicians Select a contact Outbo…" at bounding box center [902, 420] width 1221 height 760
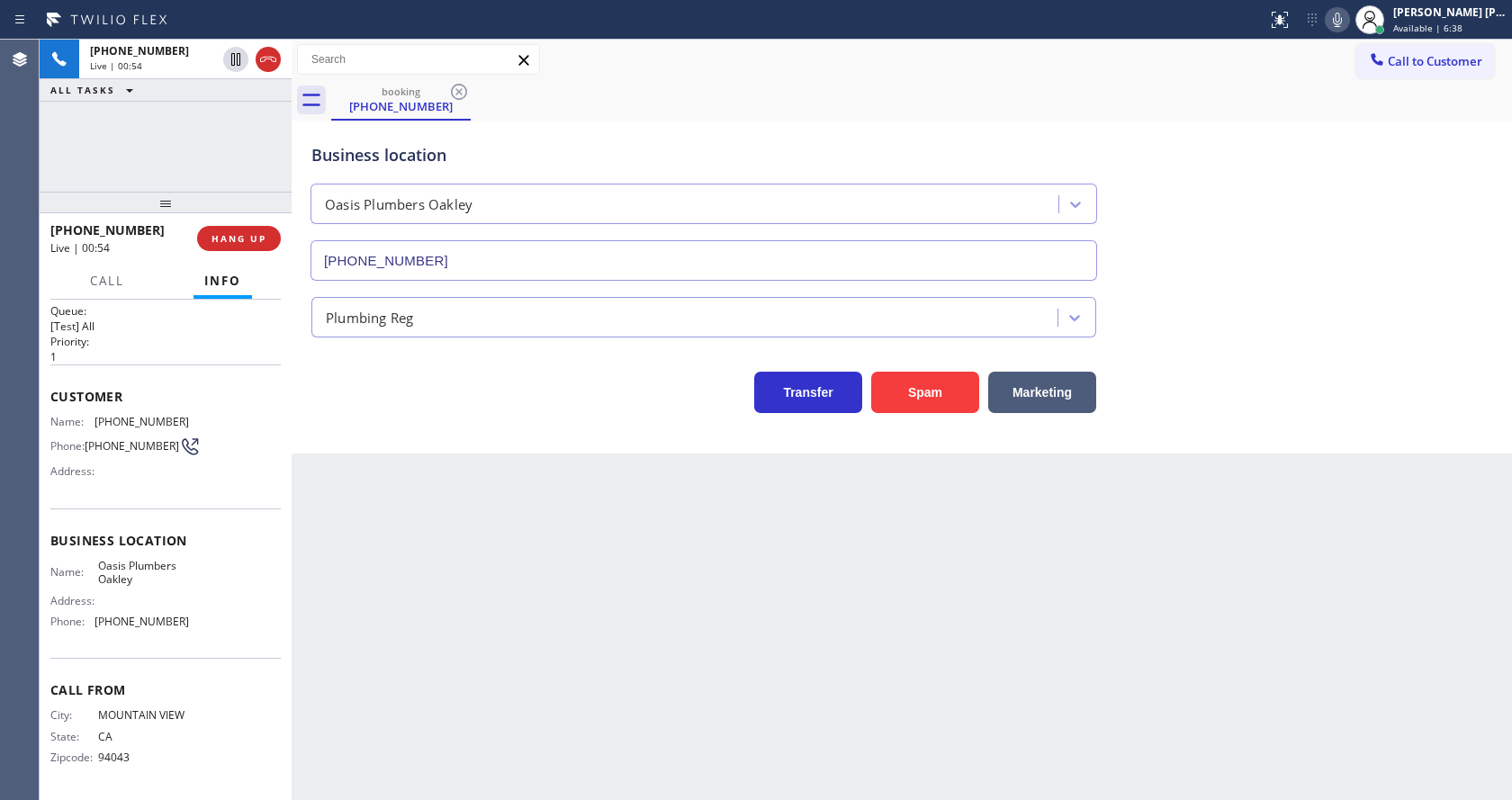
click at [69, 641] on div "Business location Name: [GEOGRAPHIC_DATA] Address: Phone: [PHONE_NUMBER]" at bounding box center [165, 584] width 230 height 150
drag, startPoint x: 90, startPoint y: 607, endPoint x: 199, endPoint y: 615, distance: 109.3
click at [199, 615] on div "Name: Oasis Plumbers Oakley Address: Phone: [PHONE_NUMBER]" at bounding box center [165, 598] width 230 height 77
copy div "[PHONE_NUMBER]"
drag, startPoint x: 438, startPoint y: 656, endPoint x: 447, endPoint y: 775, distance: 119.3
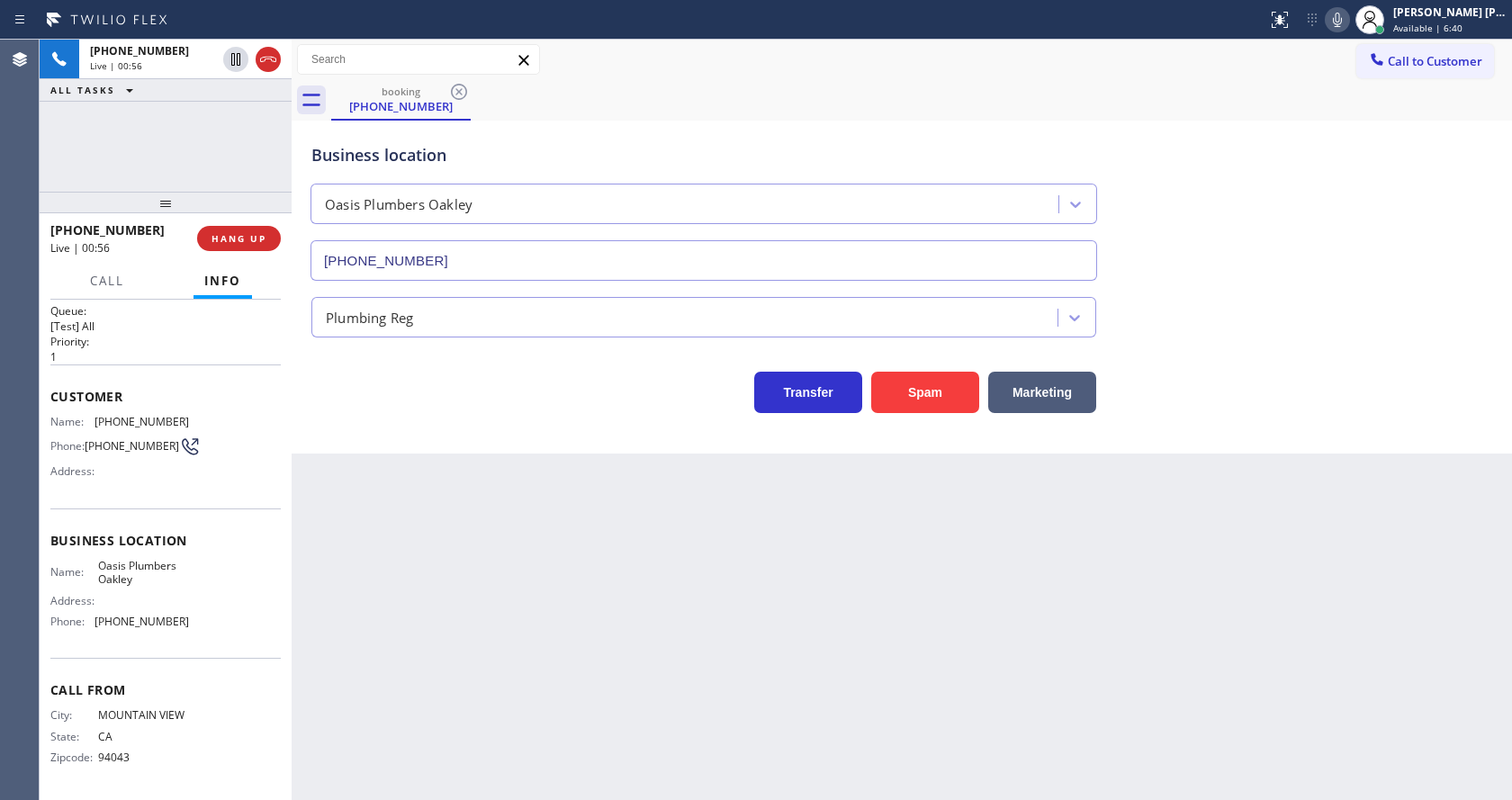
click at [439, 656] on div "Back to Dashboard Change Sender ID Customers Technicians Select a contact Outbo…" at bounding box center [902, 420] width 1221 height 760
drag, startPoint x: 740, startPoint y: 562, endPoint x: 720, endPoint y: 578, distance: 25.6
click at [740, 562] on div "Back to Dashboard Change Sender ID Customers Technicians Select a contact Outbo…" at bounding box center [902, 420] width 1221 height 760
drag, startPoint x: 366, startPoint y: 555, endPoint x: 904, endPoint y: 541, distance: 538.2
click at [366, 555] on div "Back to Dashboard Change Sender ID Customers Technicians Select a contact Outbo…" at bounding box center [902, 420] width 1221 height 760
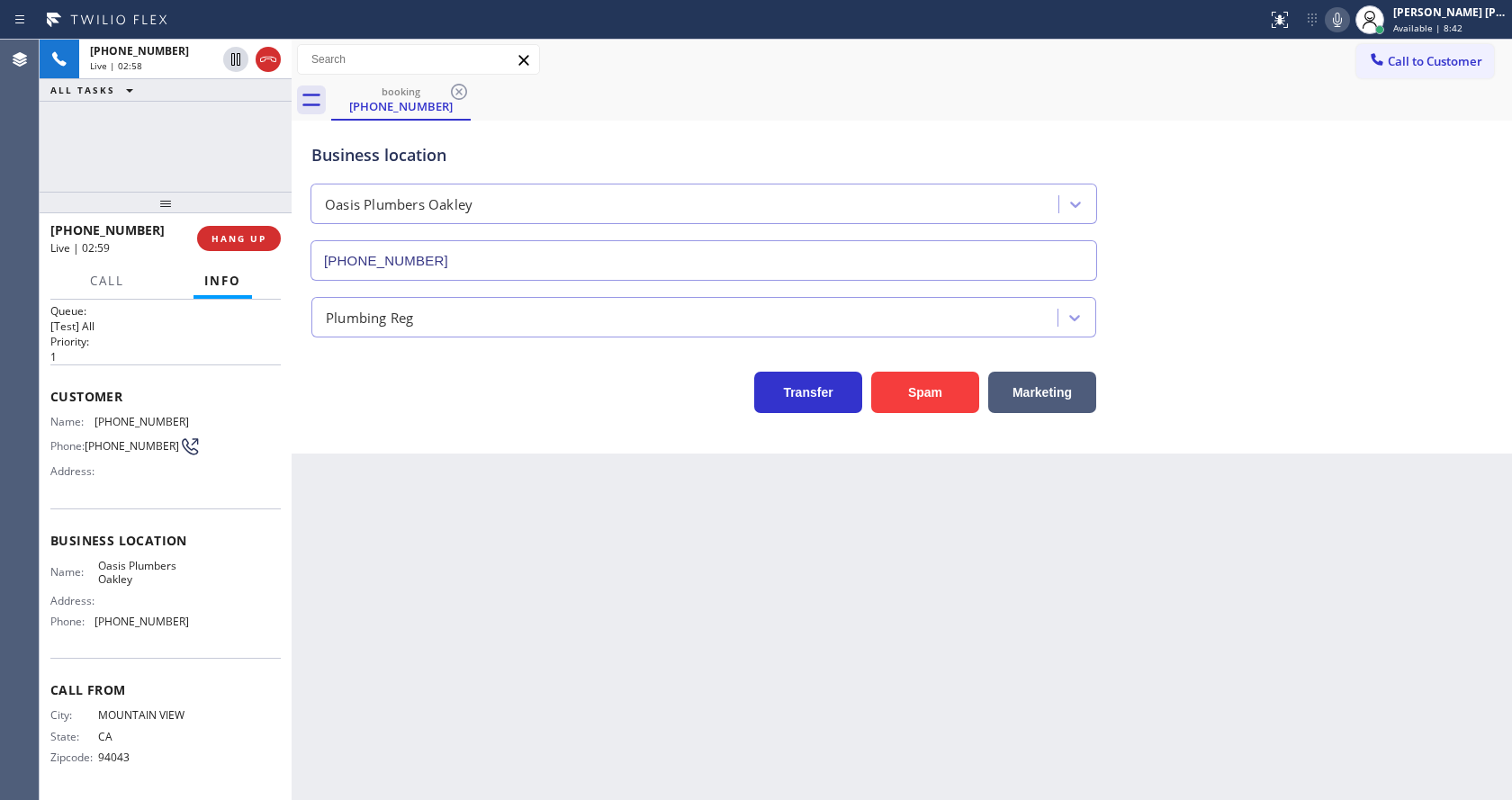
click at [609, 638] on div "Back to Dashboard Change Sender ID Customers Technicians Select a contact Outbo…" at bounding box center [902, 420] width 1221 height 760
click at [1348, 16] on icon at bounding box center [1337, 20] width 22 height 22
click at [235, 54] on icon at bounding box center [235, 59] width 9 height 13
click at [435, 556] on div "Back to Dashboard Change Sender ID Customers Technicians Select a contact Outbo…" at bounding box center [902, 420] width 1221 height 760
click at [232, 57] on icon at bounding box center [235, 59] width 13 height 13
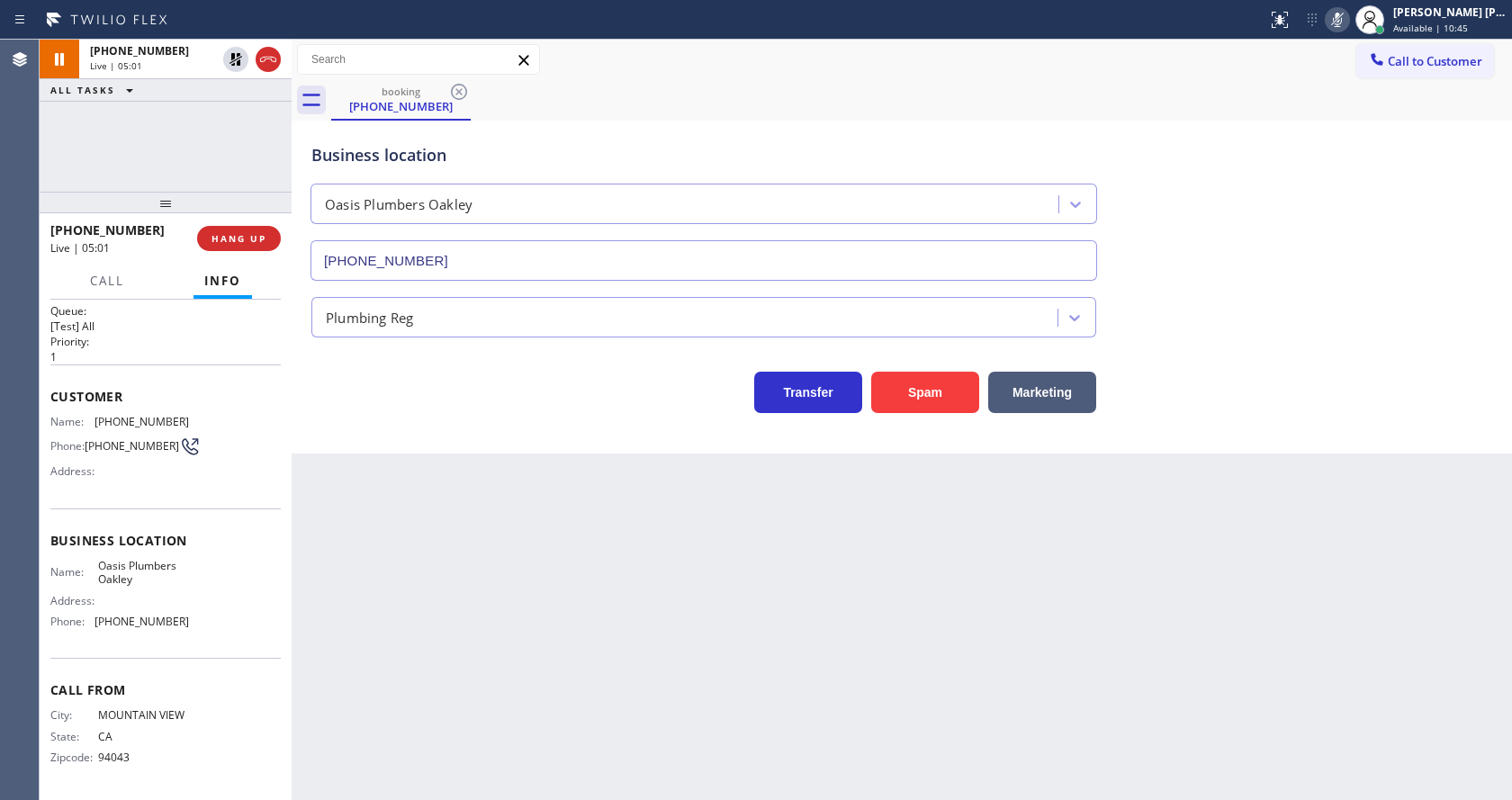
click at [1348, 23] on icon at bounding box center [1337, 20] width 22 height 22
click at [1385, 374] on div "Transfer Spam Marketing" at bounding box center [902, 384] width 1188 height 57
click at [502, 603] on div "Back to Dashboard Change Sender ID Customers Technicians Select a contact Outbo…" at bounding box center [902, 420] width 1221 height 760
click at [777, 640] on div "Back to Dashboard Change Sender ID Customers Technicians Select a contact Outbo…" at bounding box center [902, 420] width 1221 height 760
click at [484, 591] on div "Back to Dashboard Change Sender ID Customers Technicians Select a contact Outbo…" at bounding box center [902, 420] width 1221 height 760
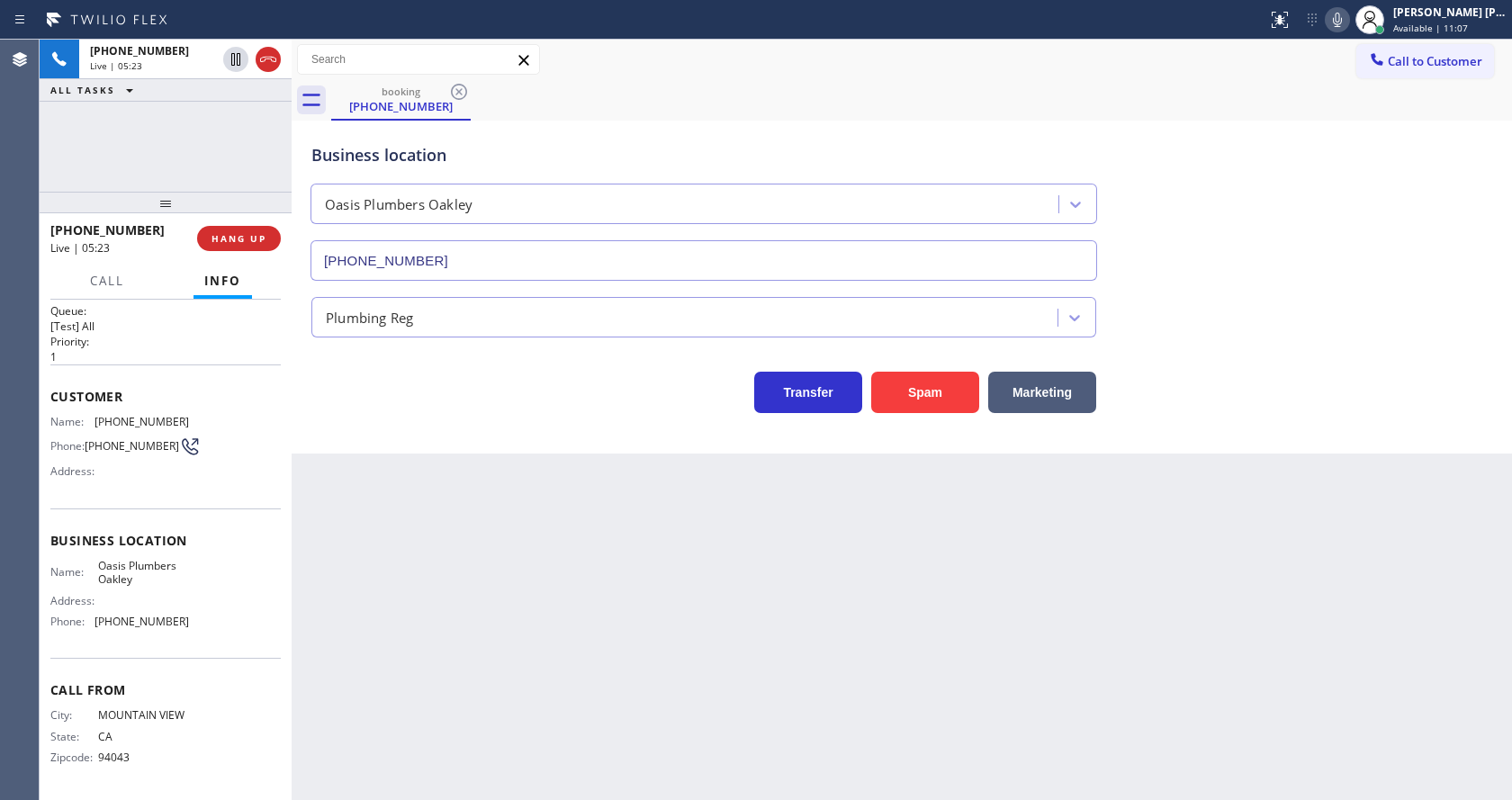
drag, startPoint x: 695, startPoint y: 569, endPoint x: 456, endPoint y: 468, distance: 259.5
click at [696, 569] on div "Back to Dashboard Change Sender ID Customers Technicians Select a contact Outbo…" at bounding box center [902, 420] width 1221 height 760
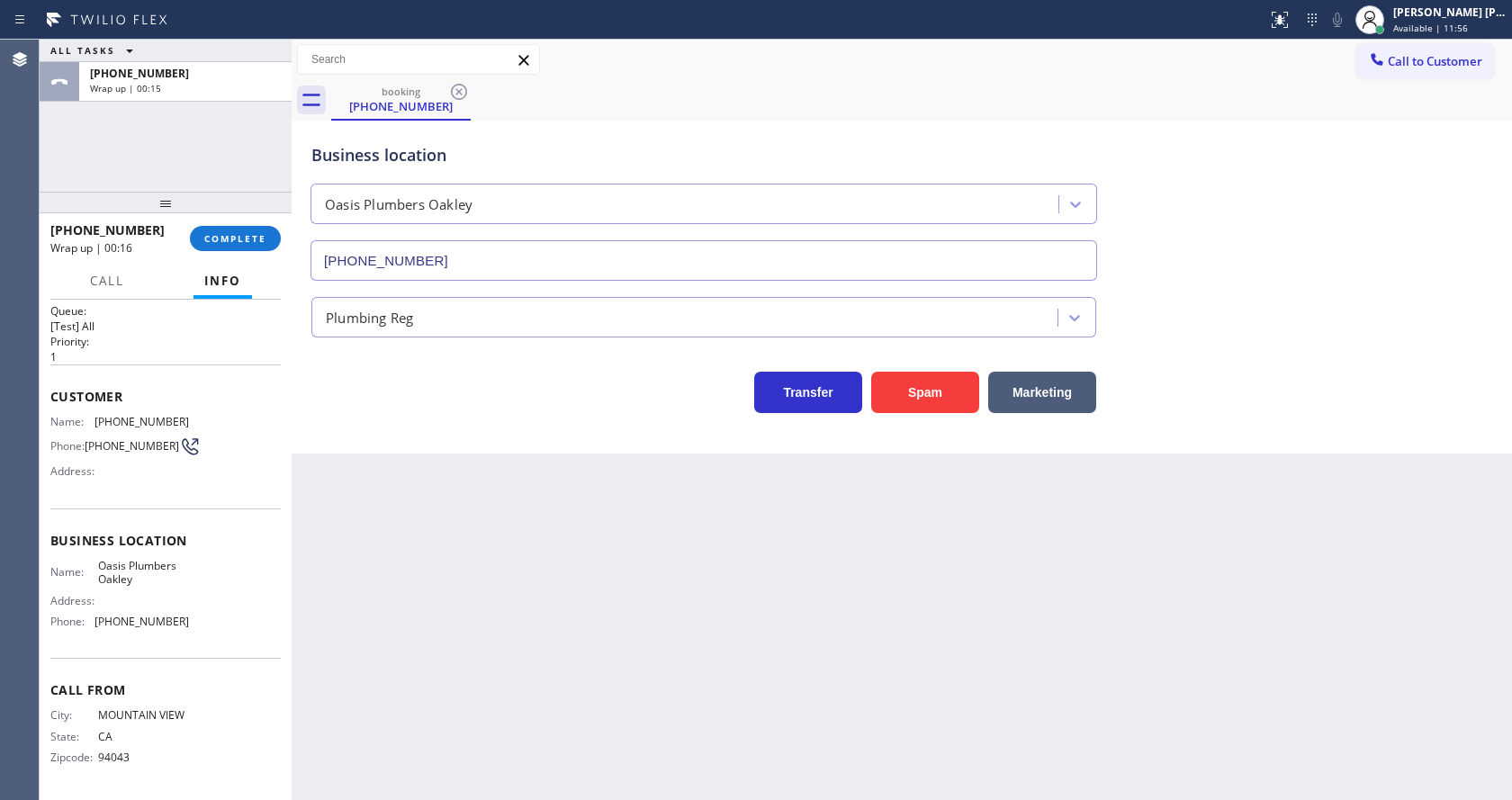
click at [208, 222] on div "[PHONE_NUMBER] Wrap up | 00:16 COMPLETE" at bounding box center [165, 238] width 230 height 46
click at [218, 233] on span "COMPLETE" at bounding box center [235, 238] width 62 height 13
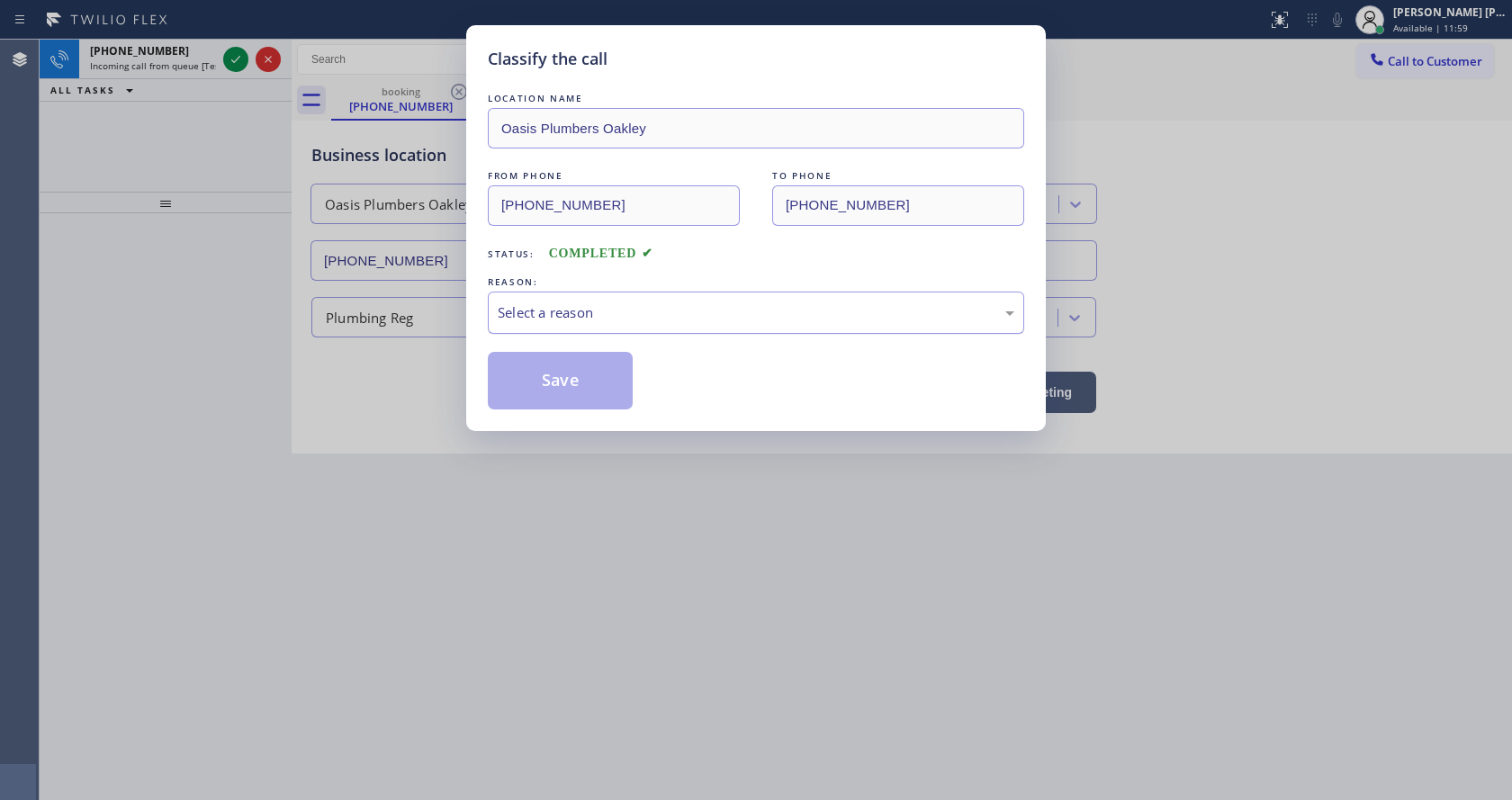
click at [549, 315] on div "Select a reason" at bounding box center [756, 312] width 517 height 21
click at [536, 372] on button "Save" at bounding box center [560, 380] width 145 height 57
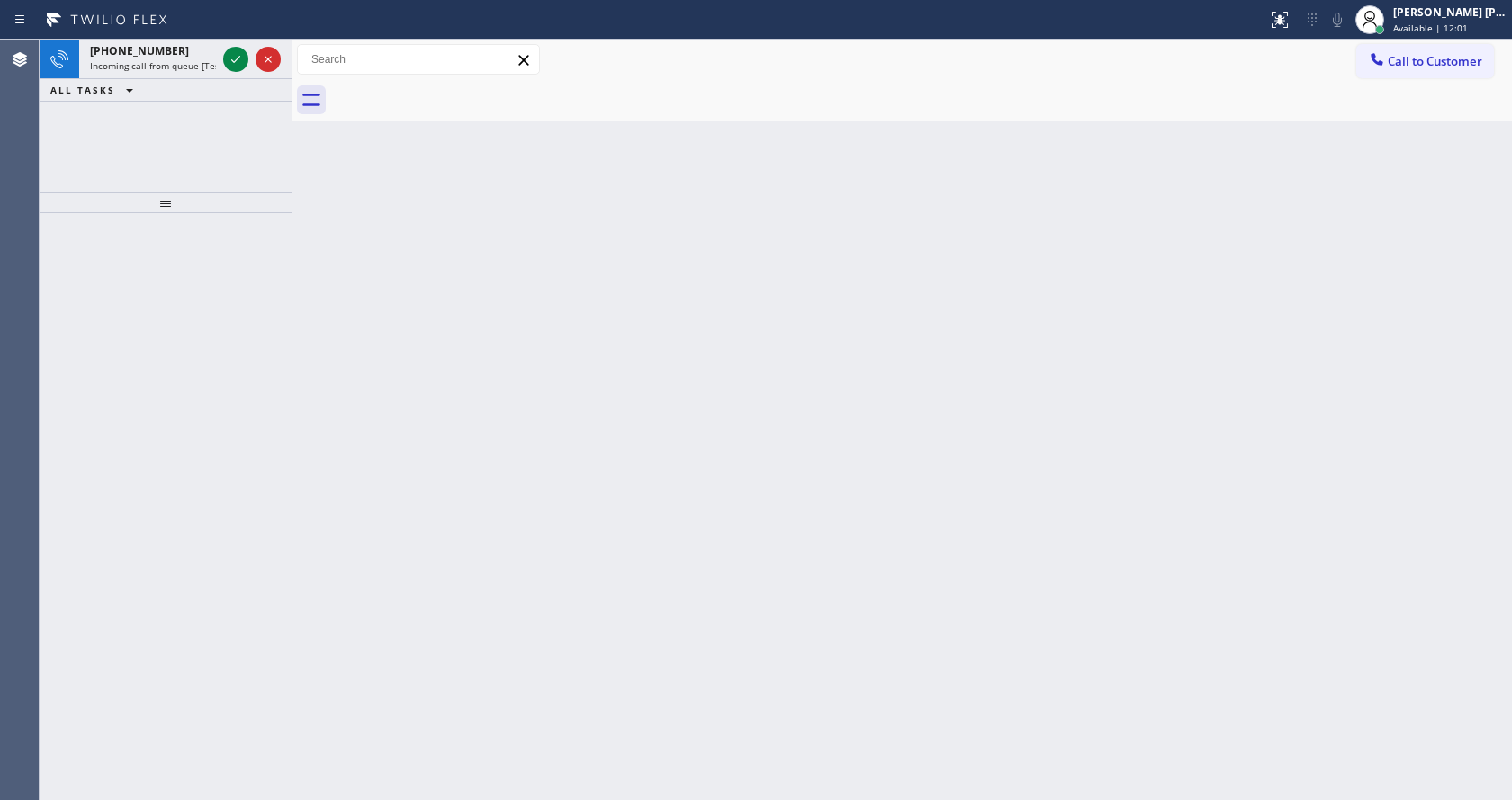
click at [234, 58] on icon at bounding box center [236, 59] width 22 height 22
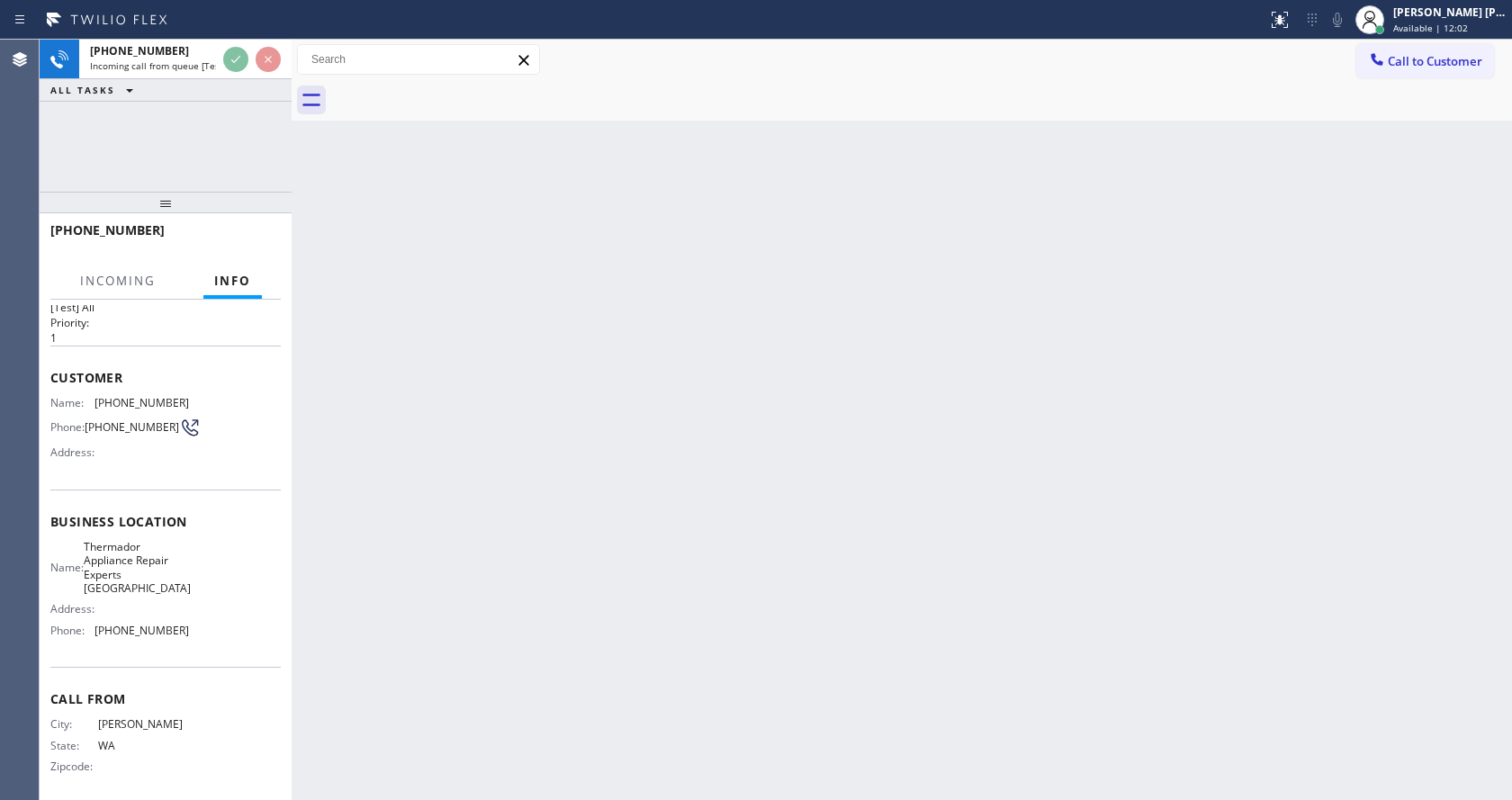
click at [568, 535] on div "Back to Dashboard Change Sender ID Customers Technicians Select a contact Outbo…" at bounding box center [902, 420] width 1221 height 760
click at [863, 348] on div "Back to Dashboard Change Sender ID Customers Technicians Select a contact Outbo…" at bounding box center [902, 420] width 1221 height 760
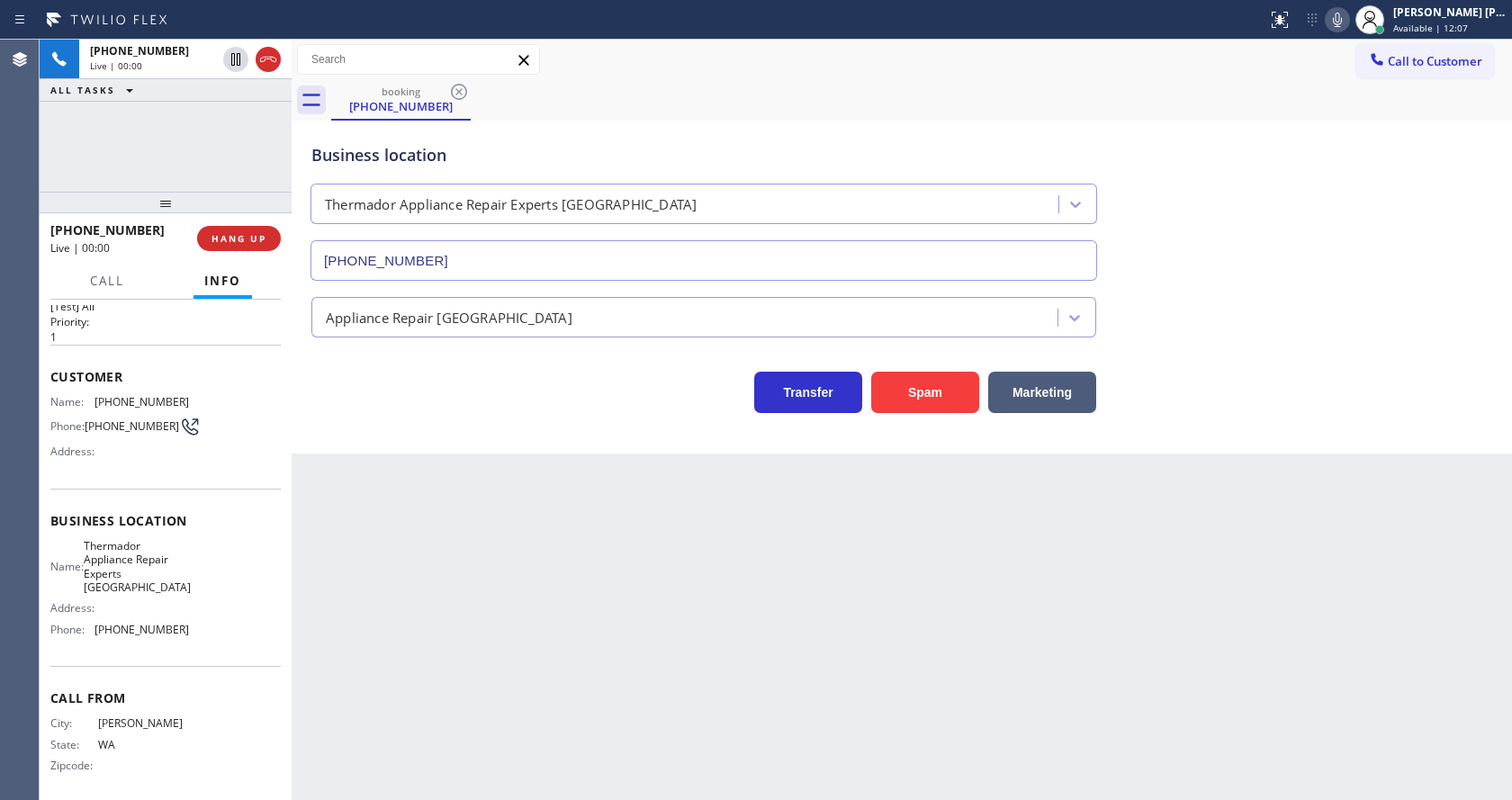
type input "[PHONE_NUMBER]"
click at [542, 494] on div "Back to Dashboard Change Sender ID Customers Technicians Select a contact Outbo…" at bounding box center [902, 420] width 1221 height 760
click at [425, 520] on div "Back to Dashboard Change Sender ID Customers Technicians Select a contact Outbo…" at bounding box center [902, 420] width 1221 height 760
click at [569, 600] on div "Back to Dashboard Change Sender ID Customers Technicians Select a contact Outbo…" at bounding box center [902, 420] width 1221 height 760
click at [934, 397] on button "Spam" at bounding box center [924, 392] width 108 height 41
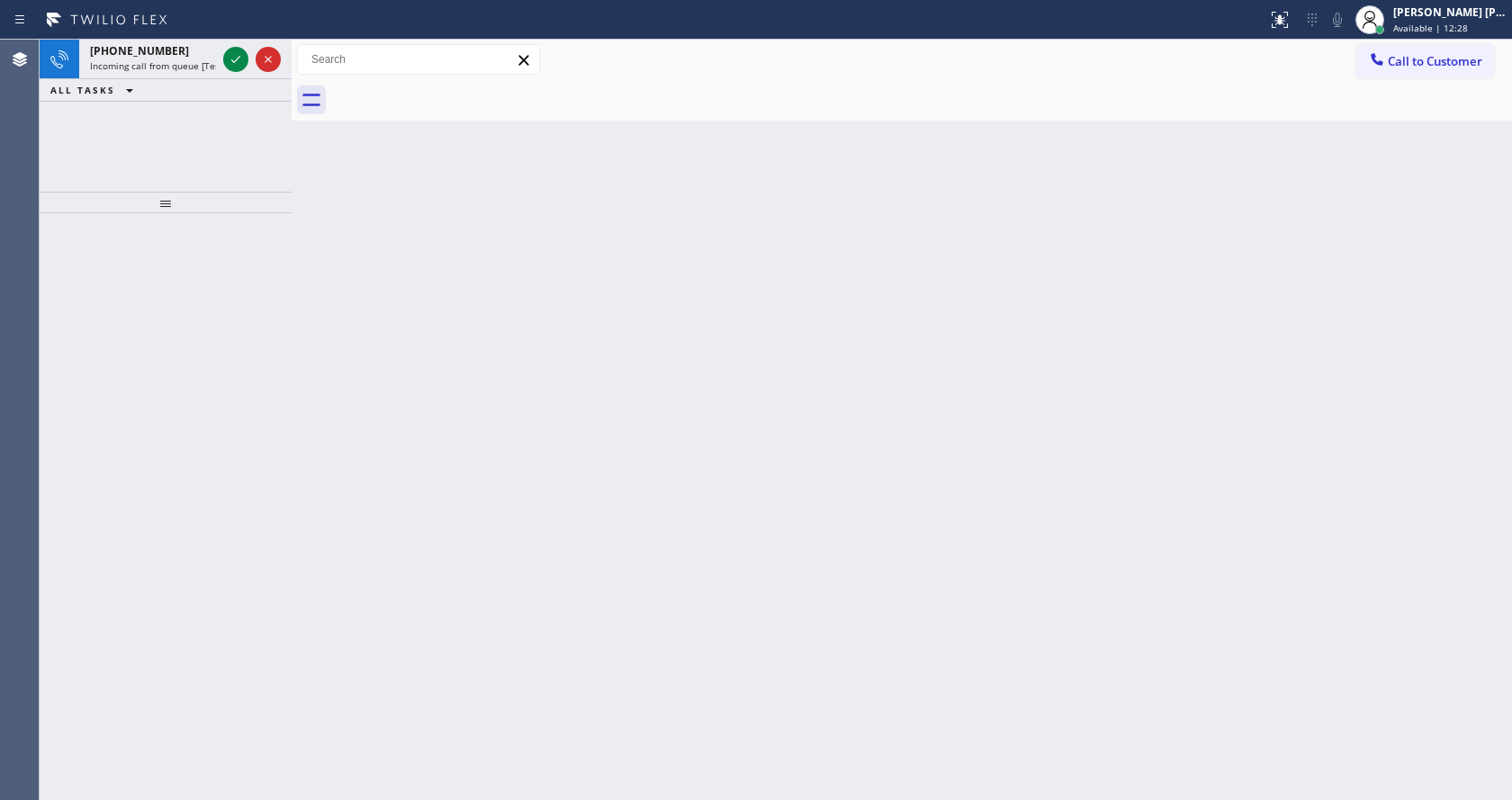
click at [531, 584] on div "Back to Dashboard Change Sender ID Customers Technicians Select a contact Outbo…" at bounding box center [902, 420] width 1221 height 760
click at [239, 59] on icon at bounding box center [236, 59] width 22 height 22
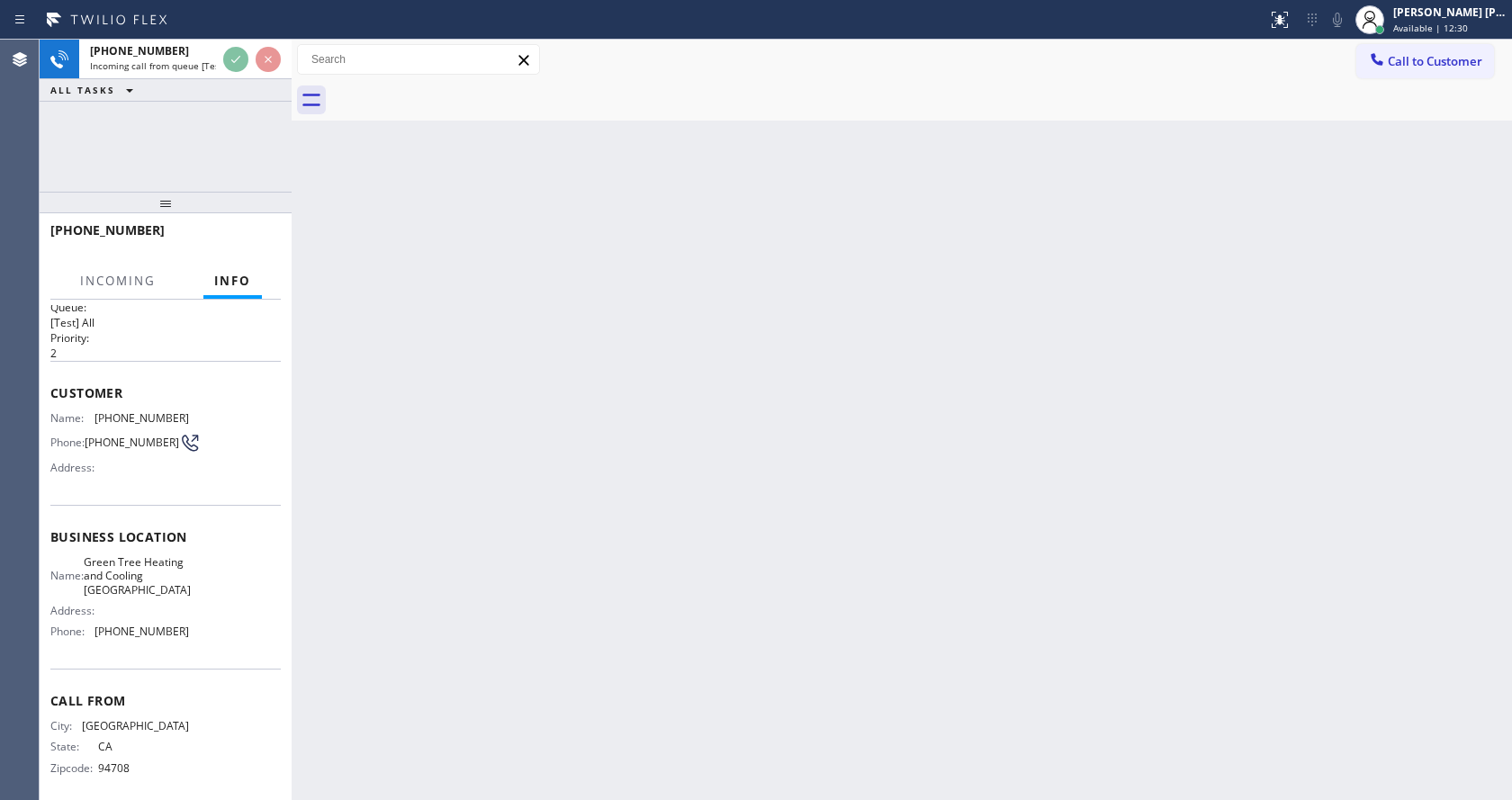
scroll to position [51, 0]
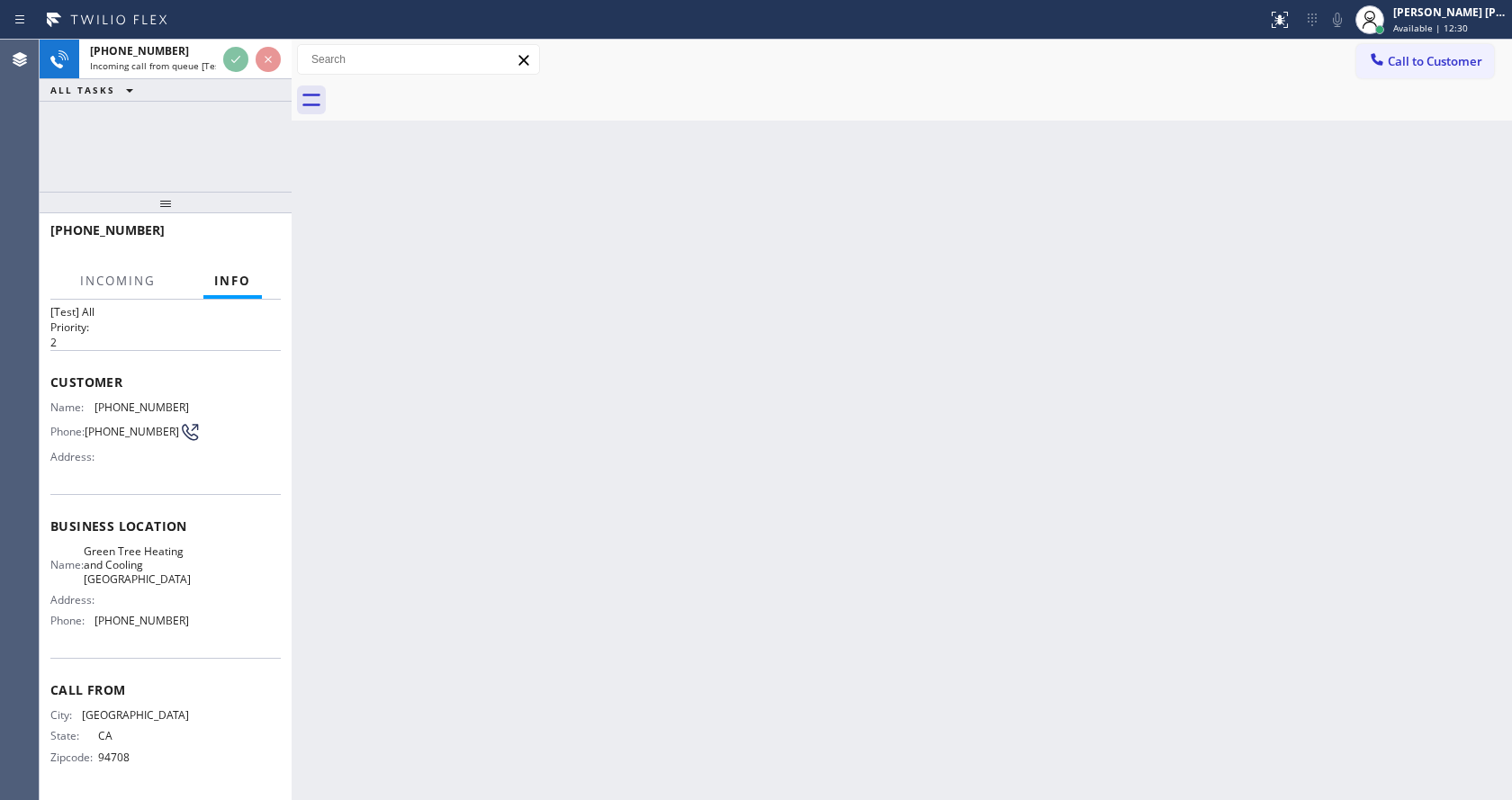
click at [580, 467] on div "Back to Dashboard Change Sender ID Customers Technicians Select a contact Outbo…" at bounding box center [902, 420] width 1221 height 760
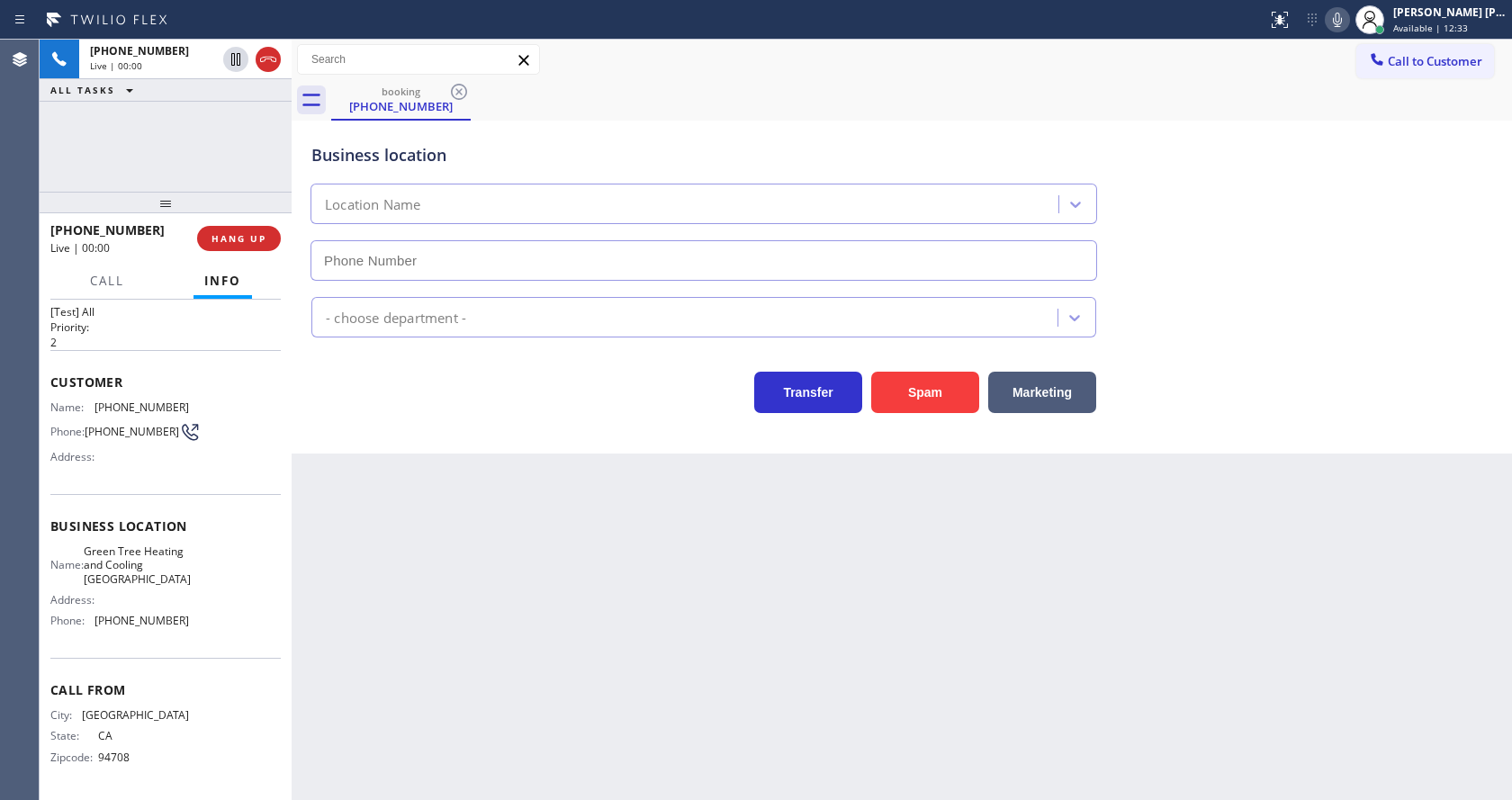
type input "[PHONE_NUMBER]"
click at [349, 445] on div "Business location Location Name [PHONE_NUMBER] - choose department - Transfer S…" at bounding box center [902, 286] width 1221 height 333
click at [948, 378] on button "Spam" at bounding box center [924, 392] width 108 height 41
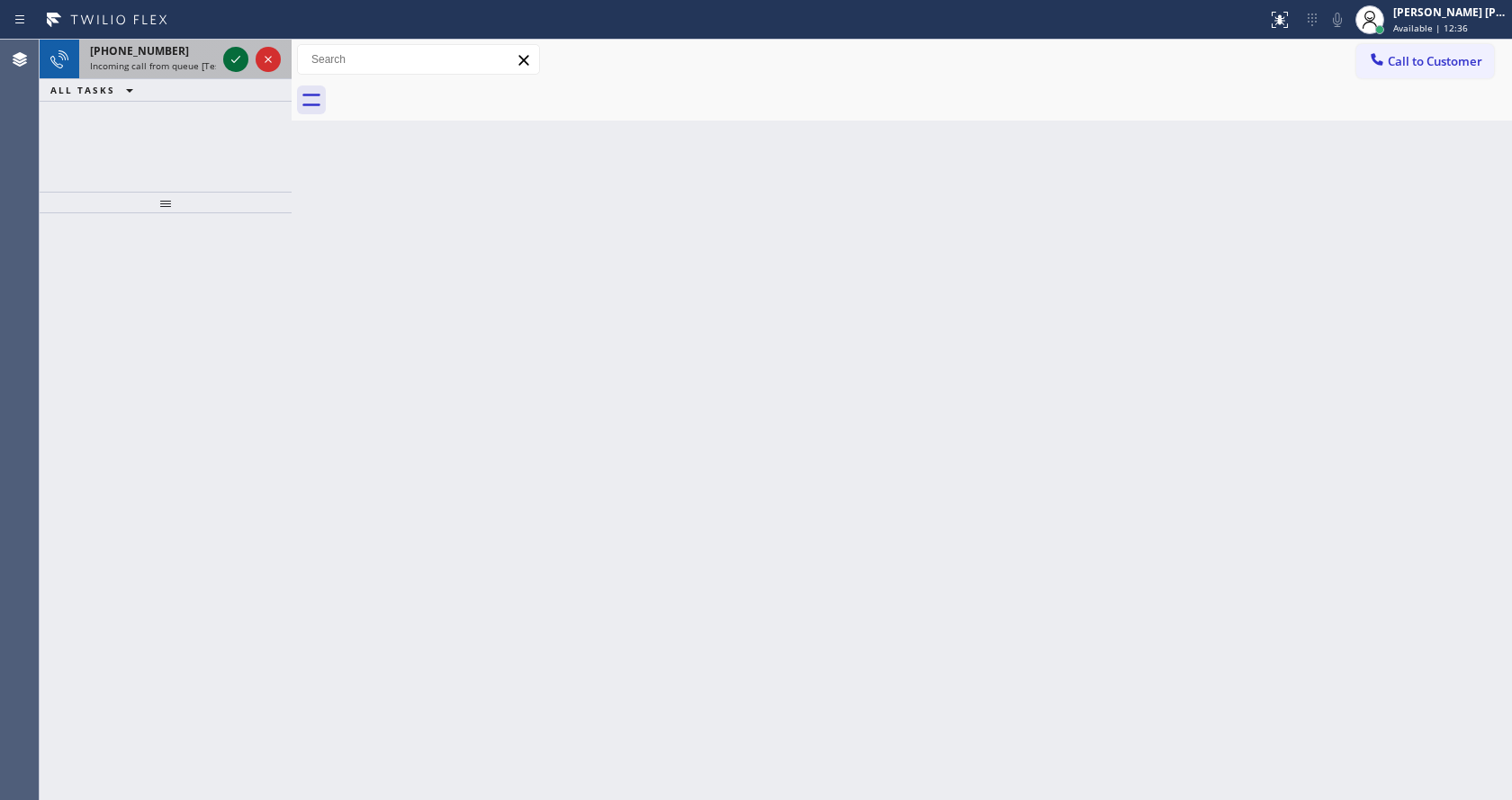
click at [236, 58] on icon at bounding box center [236, 59] width 22 height 22
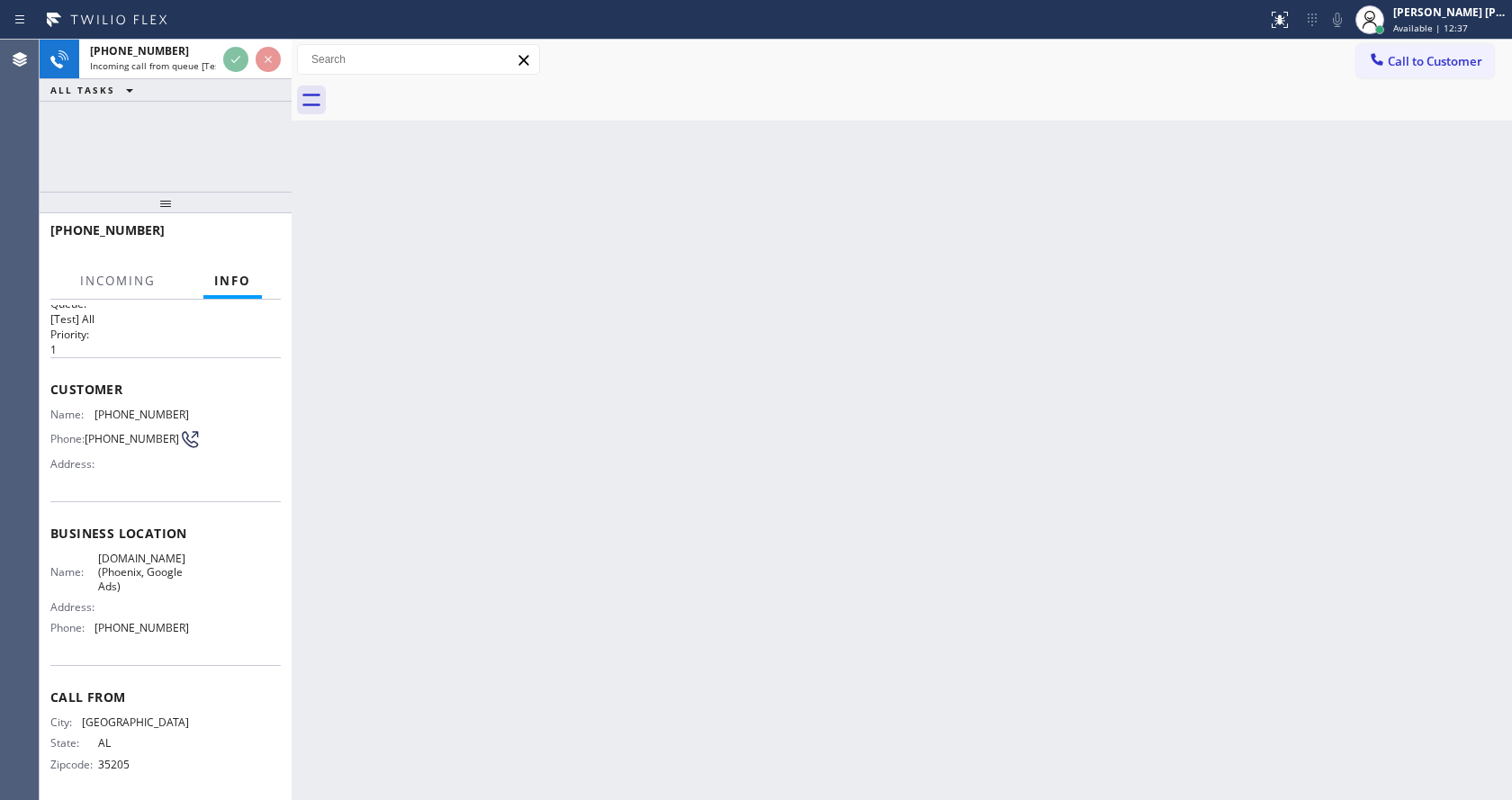
scroll to position [37, 0]
click at [583, 566] on div "Back to Dashboard Change Sender ID Customers Technicians Select a contact Outbo…" at bounding box center [902, 420] width 1221 height 760
click at [767, 611] on div "Back to Dashboard Change Sender ID Customers Technicians Select a contact Outbo…" at bounding box center [902, 420] width 1221 height 760
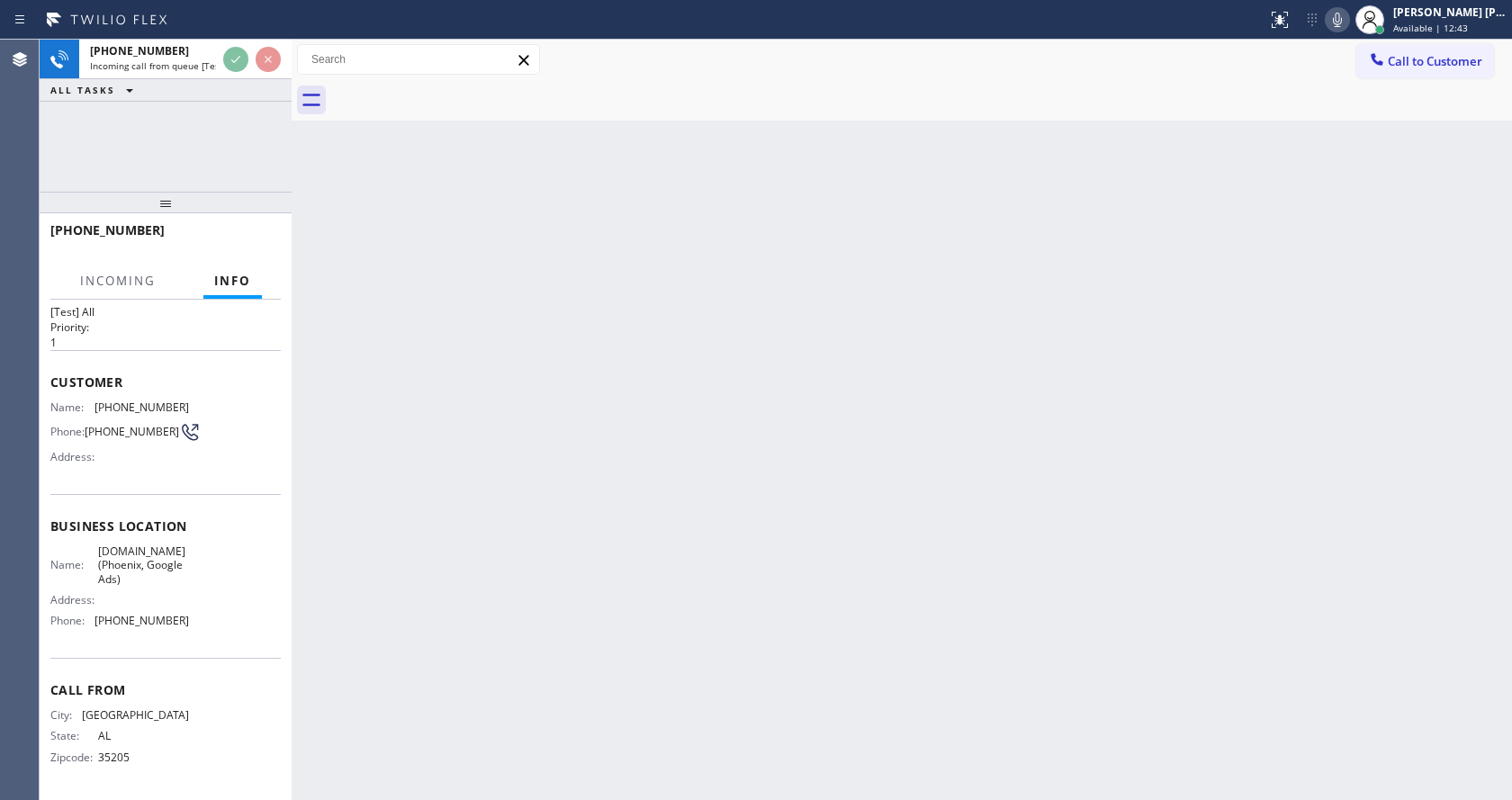
click at [482, 555] on div "Back to Dashboard Change Sender ID Customers Technicians Select a contact Outbo…" at bounding box center [902, 420] width 1221 height 760
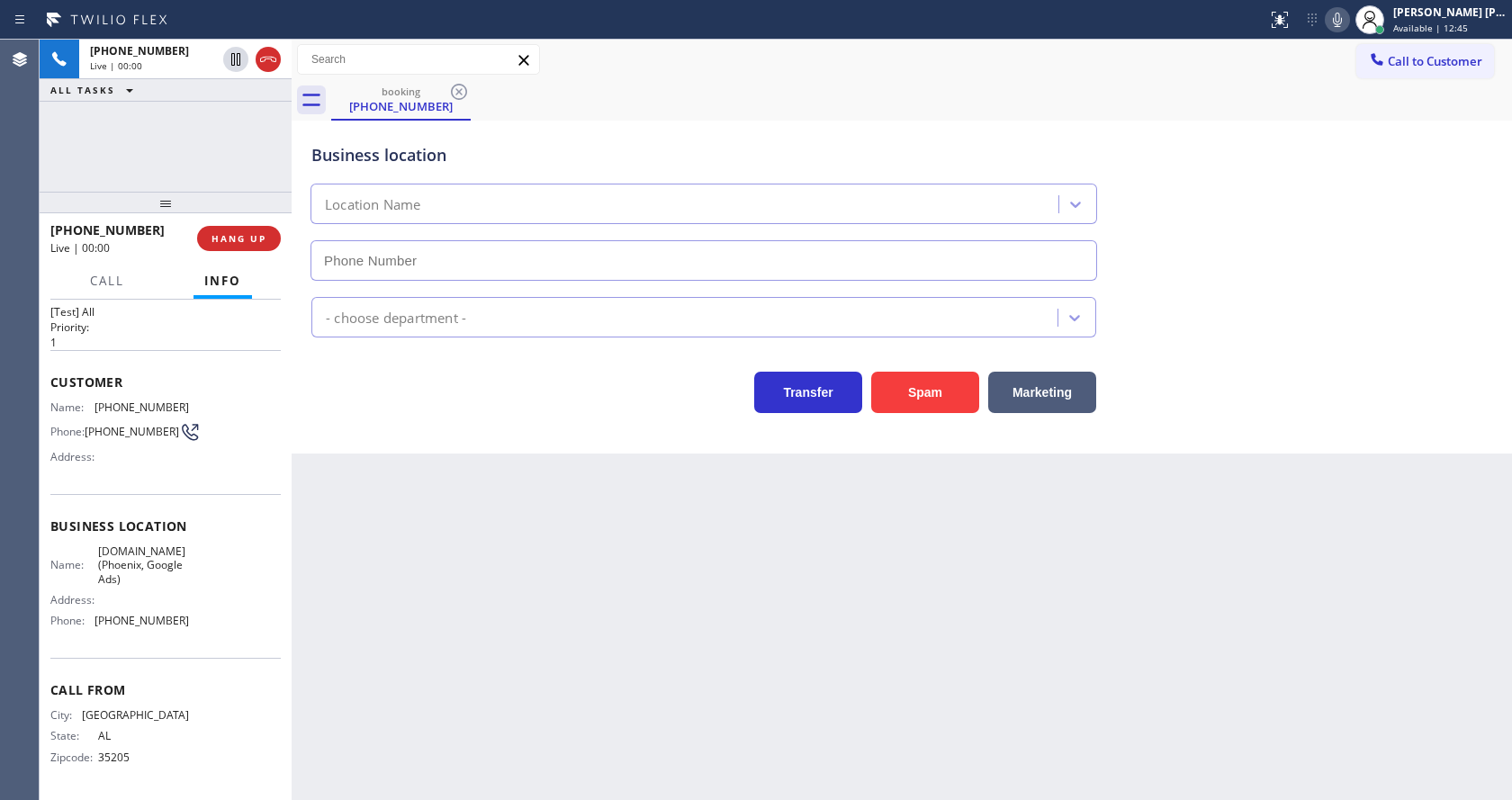
type input "[PHONE_NUMBER]"
click at [492, 560] on div "Back to Dashboard Change Sender ID Customers Technicians Select a contact Outbo…" at bounding box center [902, 420] width 1221 height 760
click at [320, 467] on div "Back to Dashboard Change Sender ID Customers Technicians Select a contact Outbo…" at bounding box center [902, 420] width 1221 height 760
click at [515, 533] on div "Back to Dashboard Change Sender ID Customers Technicians Select a contact Outbo…" at bounding box center [902, 420] width 1221 height 760
drag, startPoint x: 705, startPoint y: 605, endPoint x: 552, endPoint y: 790, distance: 240.1
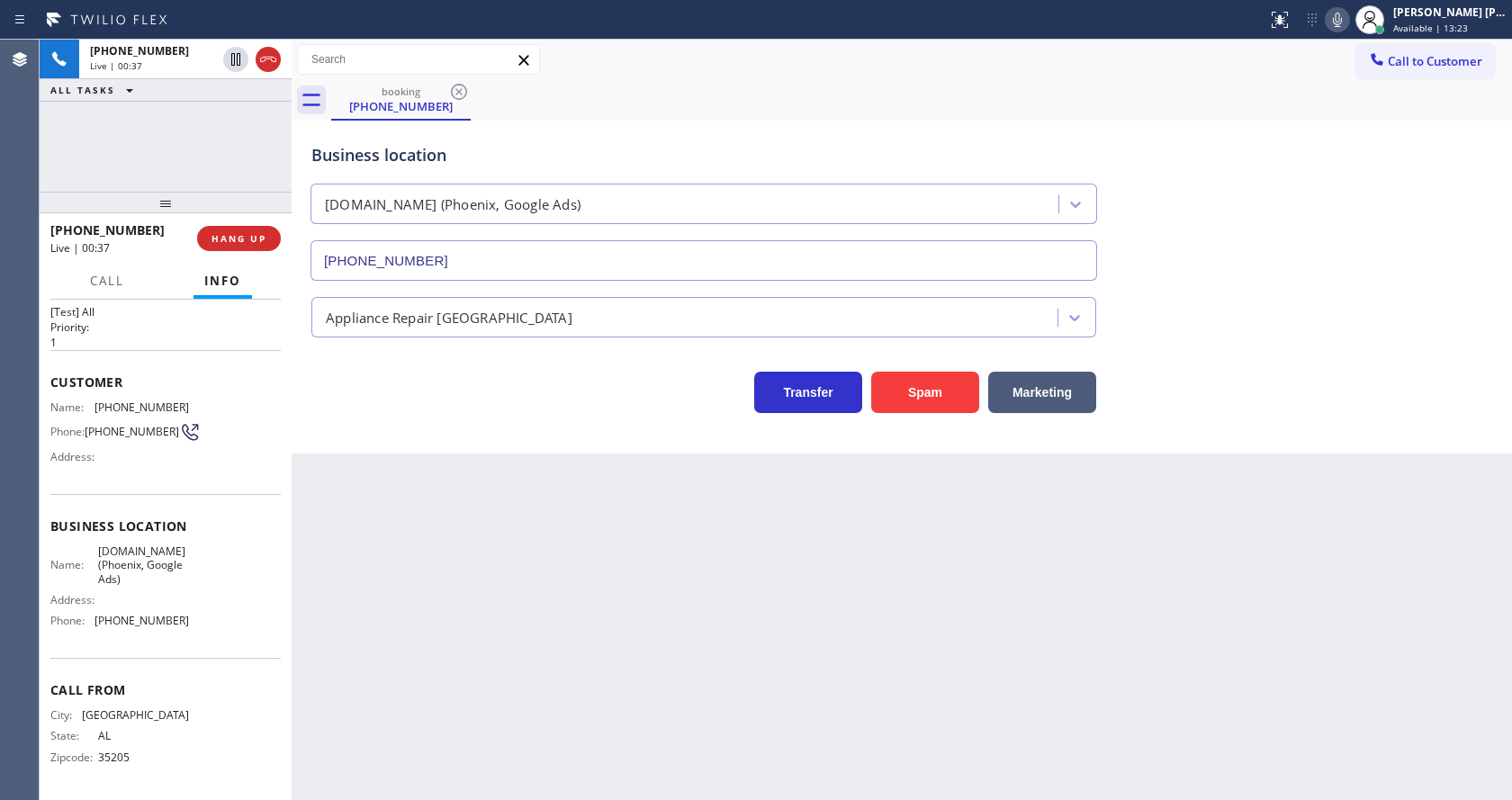
click at [705, 606] on div "Back to Dashboard Change Sender ID Customers Technicians Select a contact Outbo…" at bounding box center [902, 420] width 1221 height 760
click at [364, 469] on div "Back to Dashboard Change Sender ID Customers Technicians Select a contact Outbo…" at bounding box center [902, 420] width 1221 height 760
click at [826, 697] on div "Back to Dashboard Change Sender ID Customers Technicians Select a contact Outbo…" at bounding box center [902, 420] width 1221 height 760
click at [381, 482] on div "Back to Dashboard Change Sender ID Customers Technicians Select a contact Outbo…" at bounding box center [902, 420] width 1221 height 760
click at [421, 563] on div "Back to Dashboard Change Sender ID Customers Technicians Select a contact Outbo…" at bounding box center [902, 420] width 1221 height 760
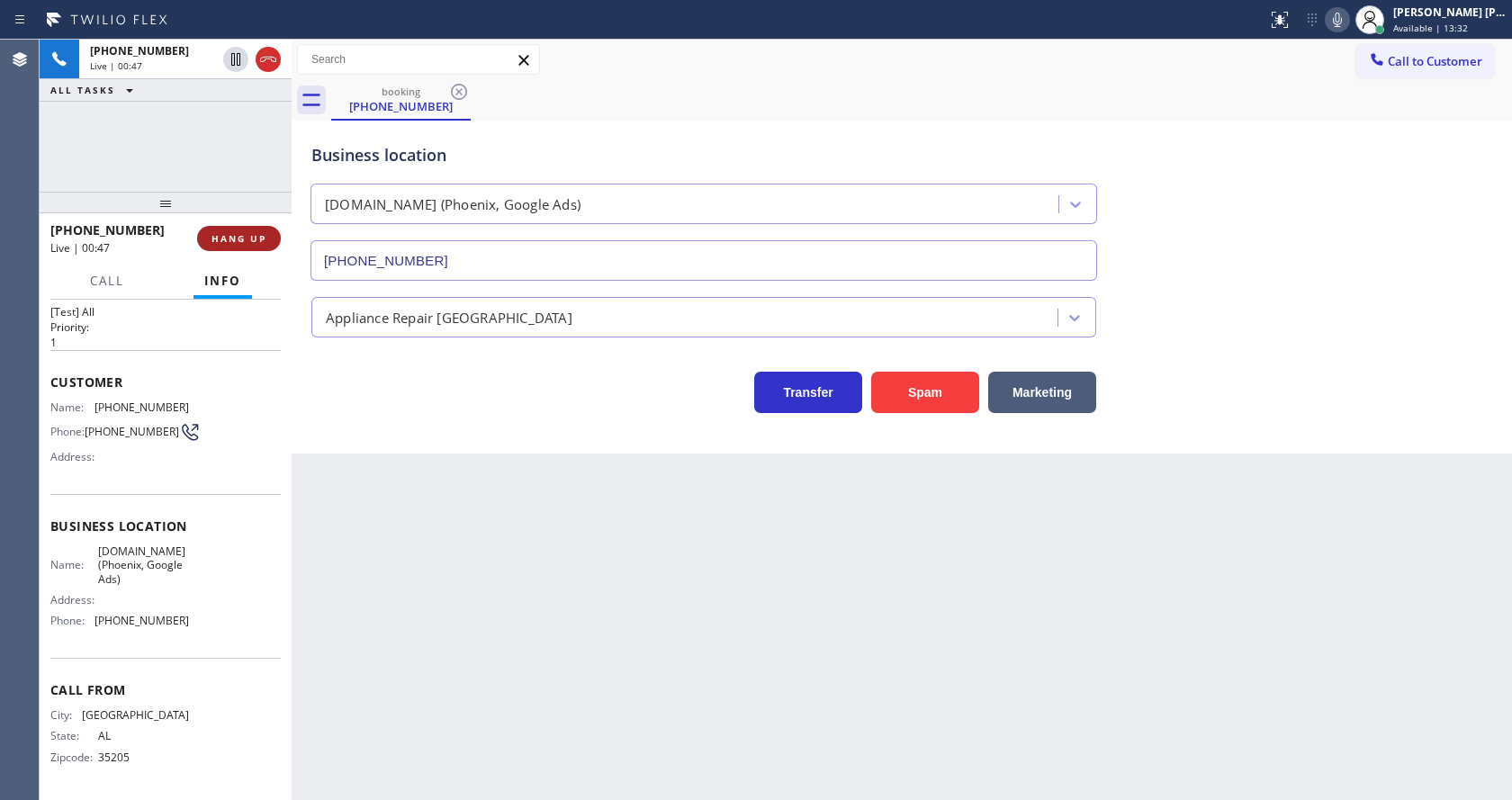
click at [245, 230] on button "HANG UP" at bounding box center [239, 239] width 84 height 26
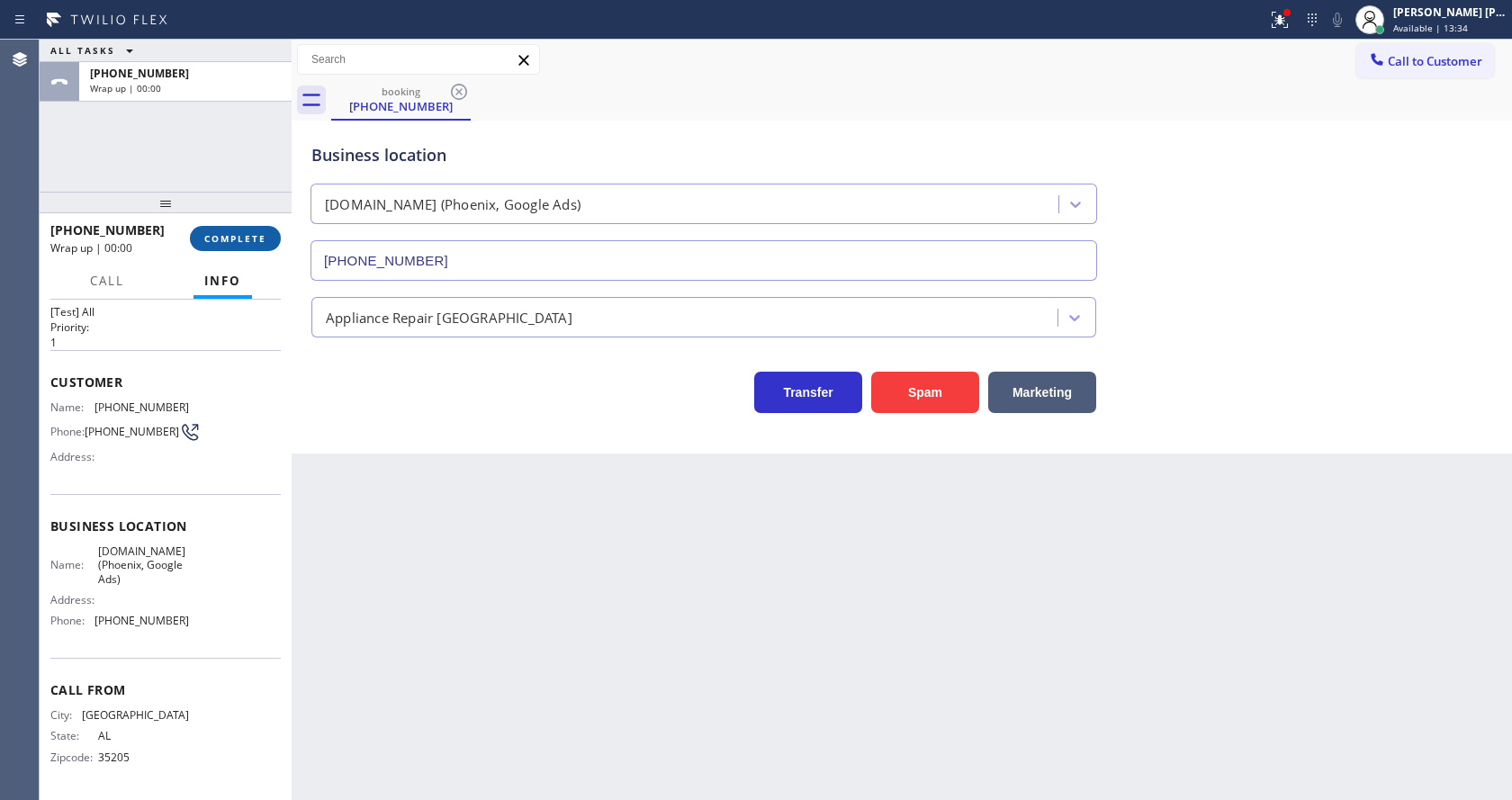
click at [254, 238] on span "COMPLETE" at bounding box center [235, 238] width 62 height 13
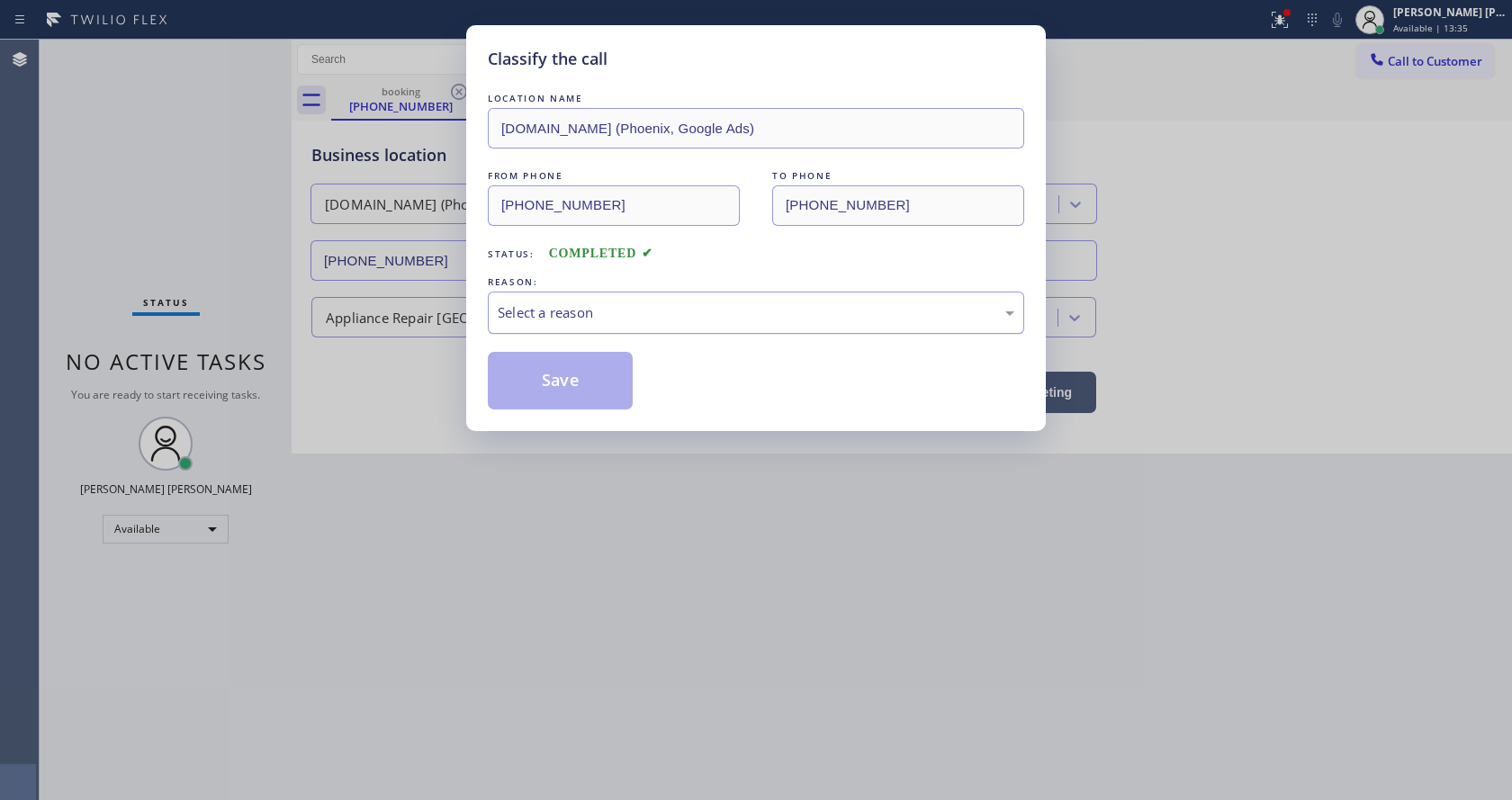
click at [602, 323] on div "Select a reason" at bounding box center [756, 312] width 536 height 42
click at [588, 372] on button "Save" at bounding box center [560, 380] width 145 height 57
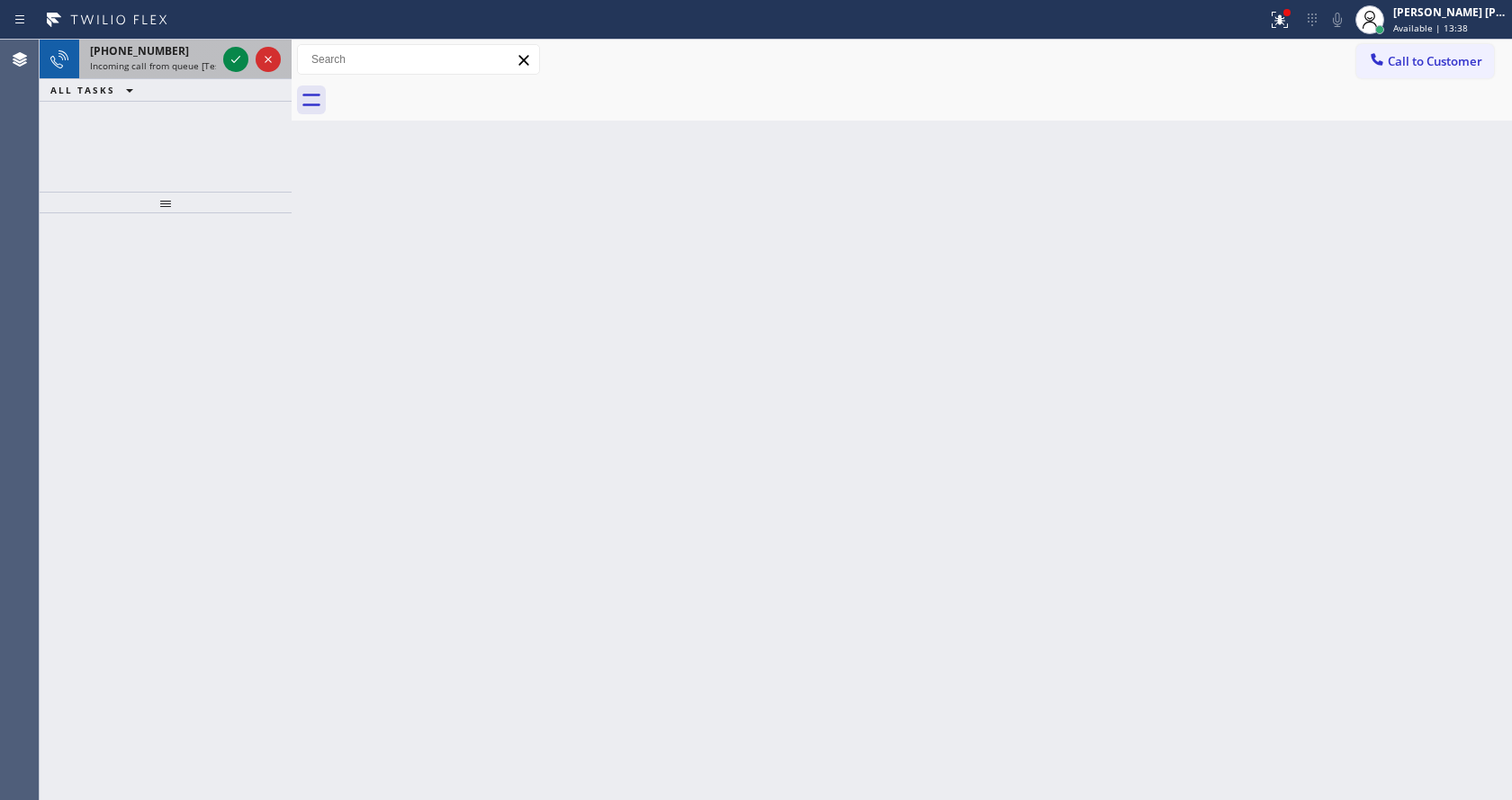
click at [178, 61] on span "Incoming call from queue [Test] All" at bounding box center [164, 65] width 149 height 13
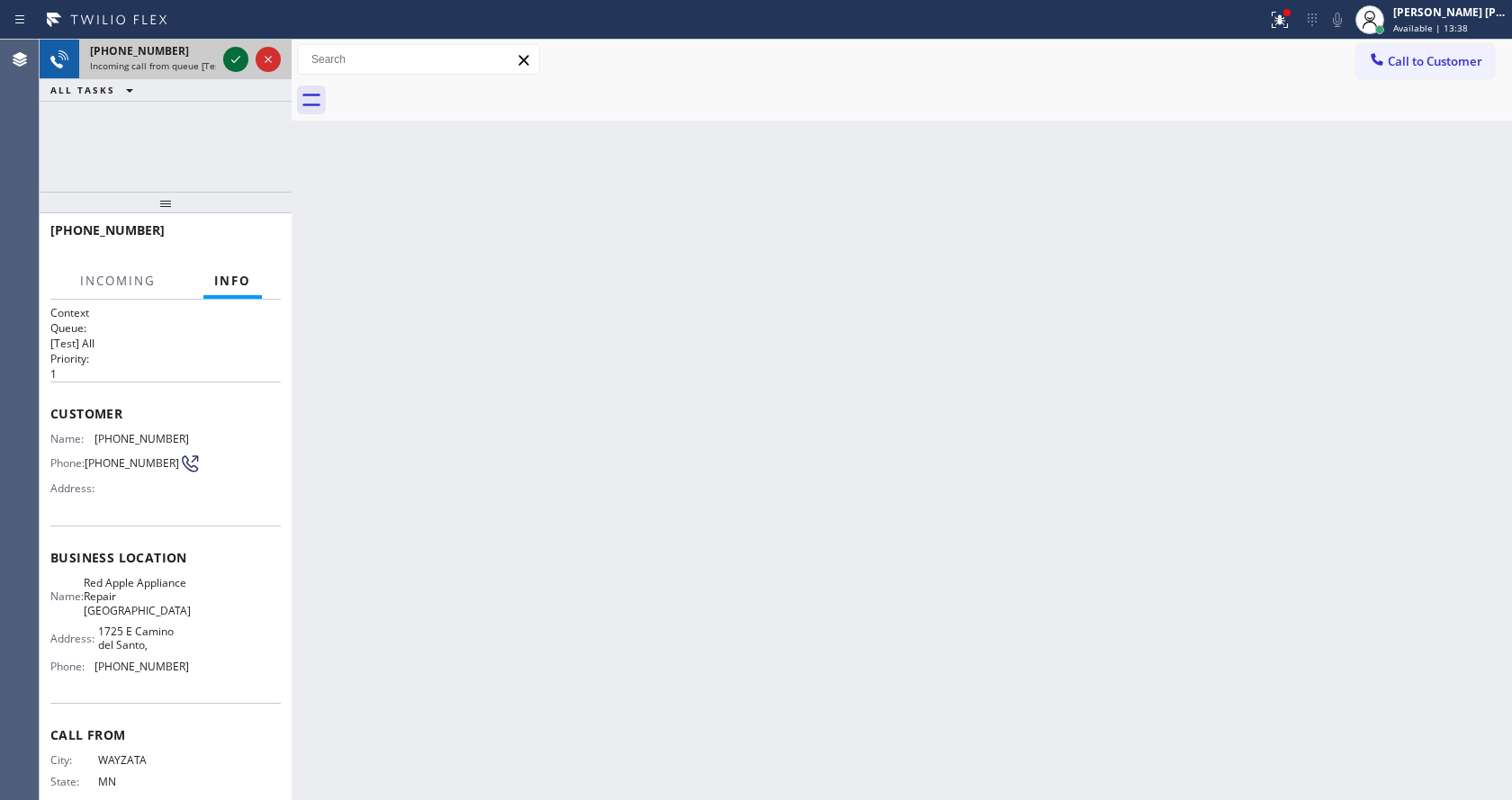
click at [234, 59] on icon at bounding box center [236, 59] width 22 height 22
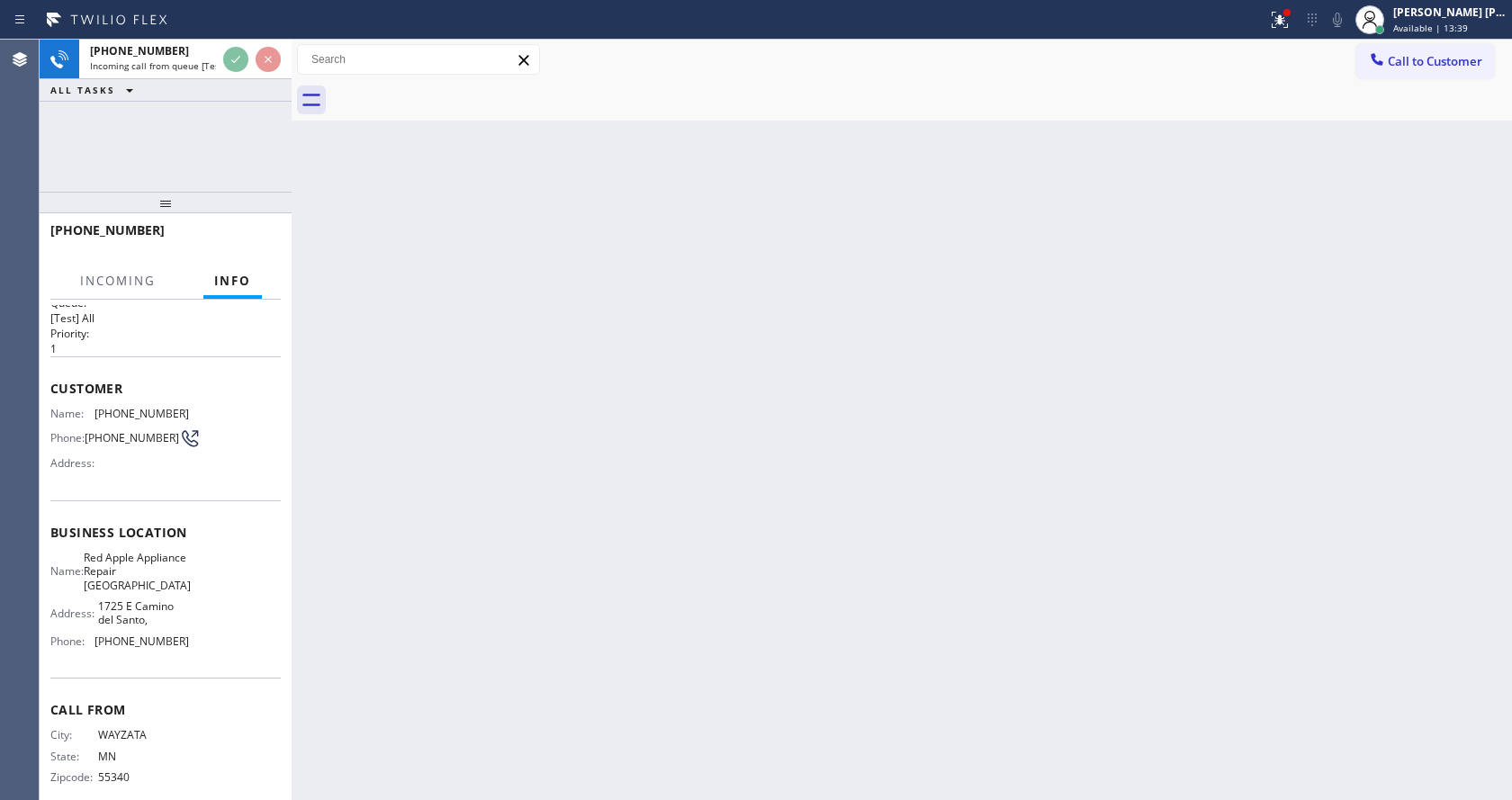
scroll to position [51, 0]
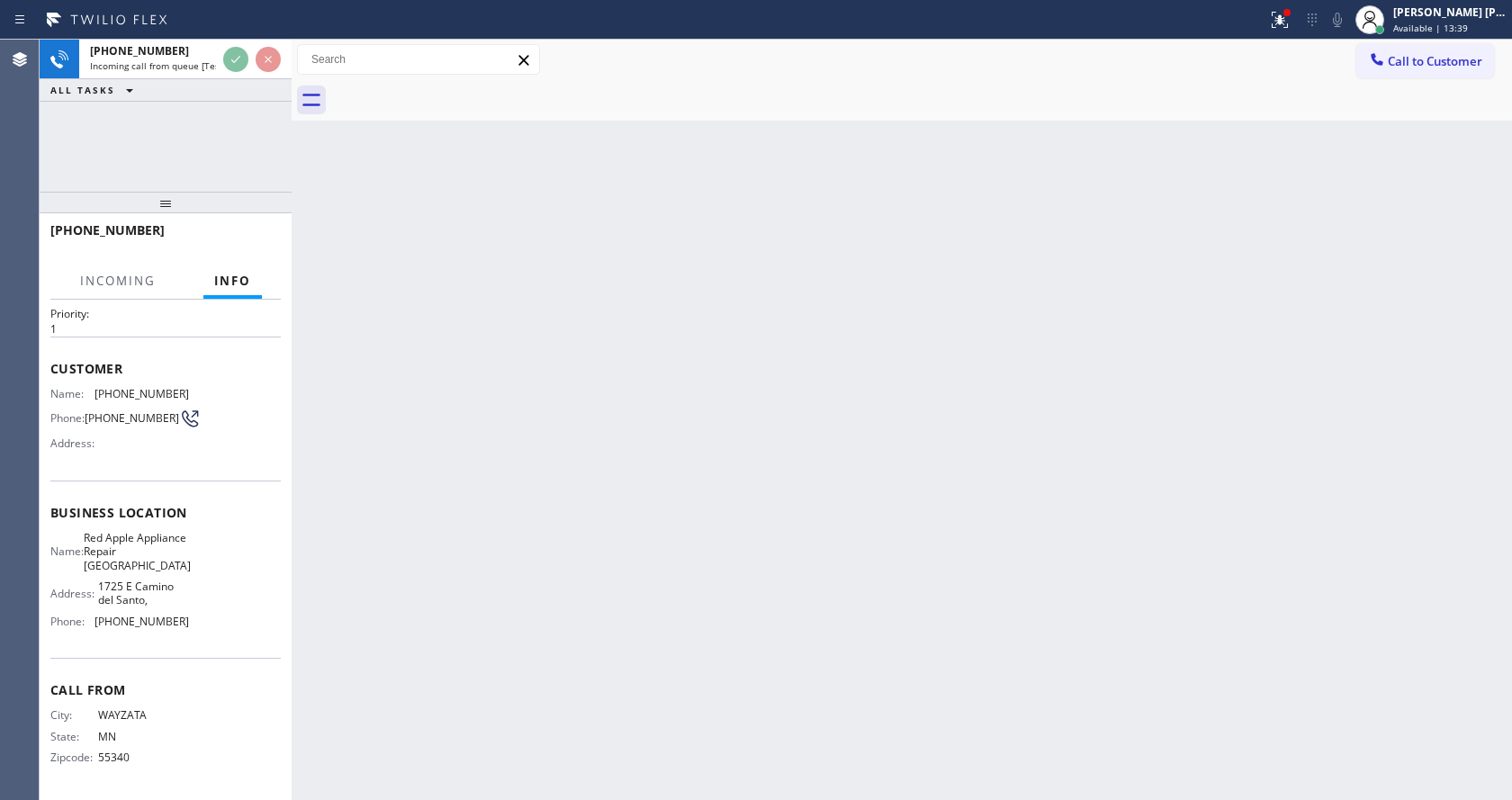
click at [533, 499] on div "Back to Dashboard Change Sender ID Customers Technicians Select a contact Outbo…" at bounding box center [902, 420] width 1221 height 760
click at [888, 541] on div "Back to Dashboard Change Sender ID Customers Technicians Select a contact Outbo…" at bounding box center [902, 420] width 1221 height 760
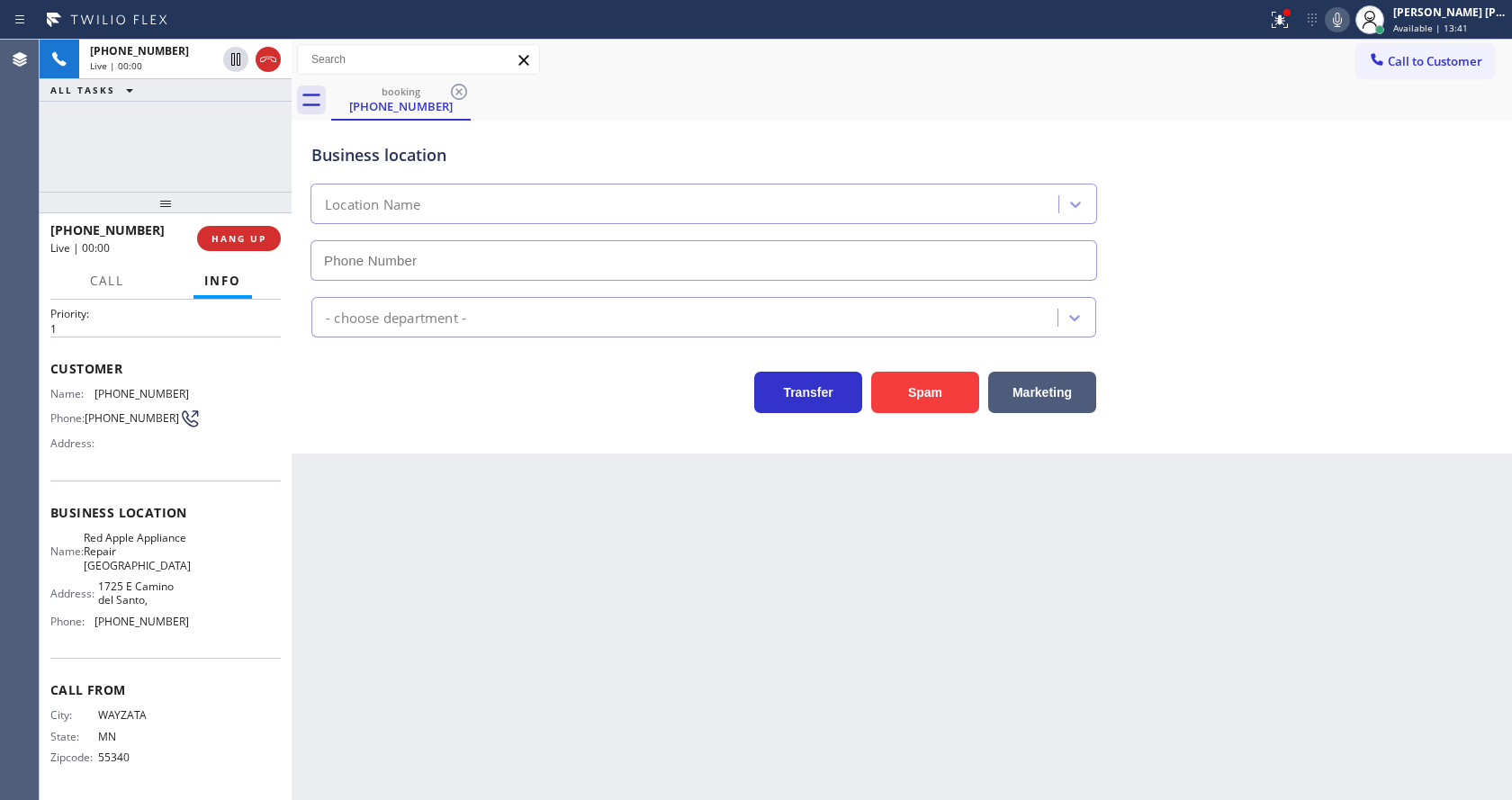
type input "[PHONE_NUMBER]"
click at [637, 564] on div "Back to Dashboard Change Sender ID Customers Technicians Select a contact Outbo…" at bounding box center [902, 420] width 1221 height 760
click at [556, 633] on div "Back to Dashboard Change Sender ID Customers Technicians Select a contact Outbo…" at bounding box center [902, 420] width 1221 height 760
click at [488, 608] on div "Back to Dashboard Change Sender ID Customers Technicians Select a contact Outbo…" at bounding box center [902, 420] width 1221 height 760
click at [730, 545] on div "Back to Dashboard Change Sender ID Customers Technicians Select a contact Outbo…" at bounding box center [902, 420] width 1221 height 760
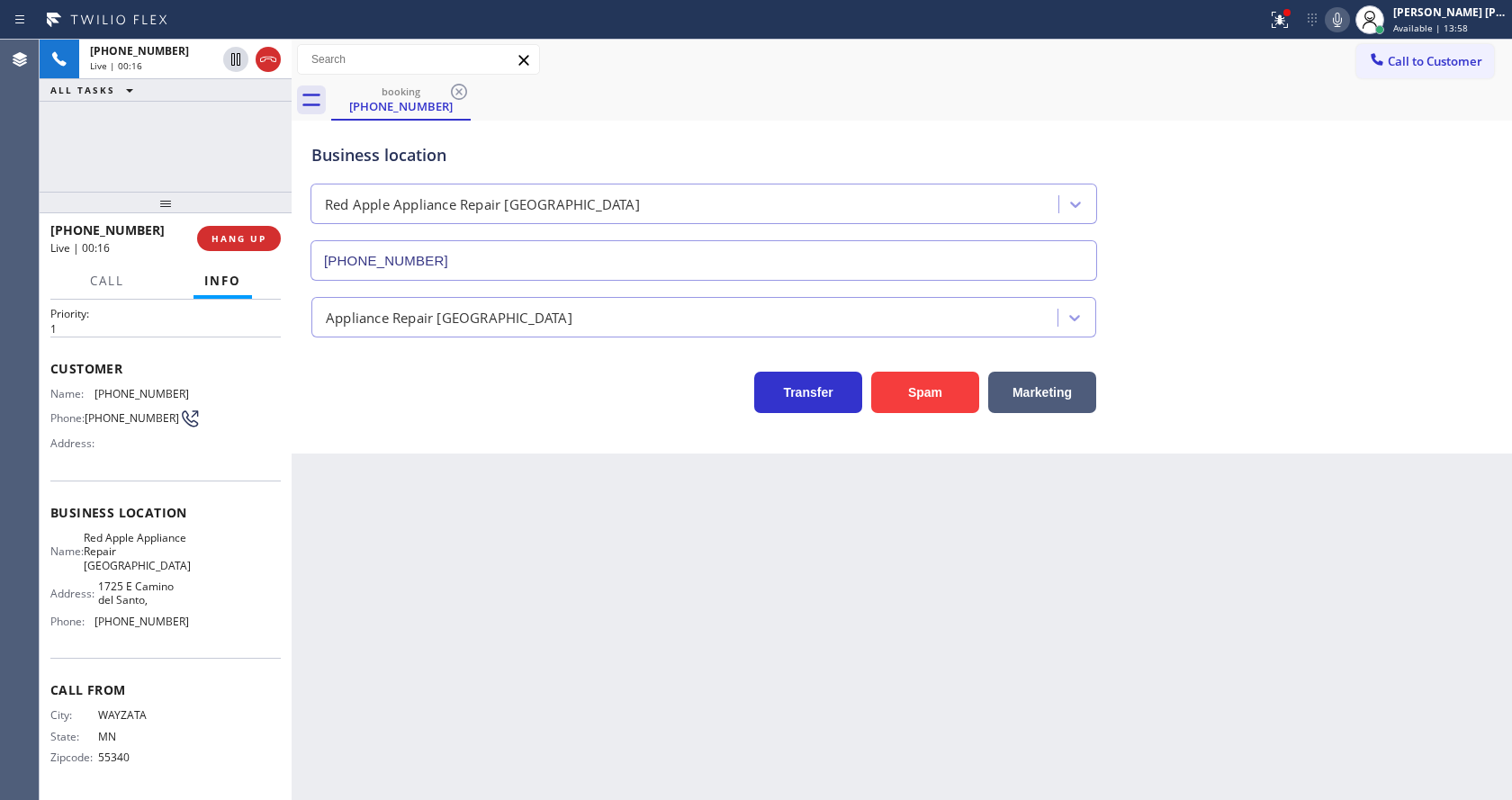
click at [421, 436] on div "Business location Red Apple Appliance Repair [GEOGRAPHIC_DATA] [PHONE_NUMBER] A…" at bounding box center [902, 286] width 1221 height 333
click at [850, 626] on div "Back to Dashboard Change Sender ID Customers Technicians Select a contact Outbo…" at bounding box center [902, 420] width 1221 height 760
click at [380, 397] on div "Transfer Spam Marketing" at bounding box center [704, 387] width 792 height 50
drag, startPoint x: 1274, startPoint y: 5, endPoint x: 1266, endPoint y: 130, distance: 125.3
click at [1275, 10] on button at bounding box center [1280, 20] width 40 height 40
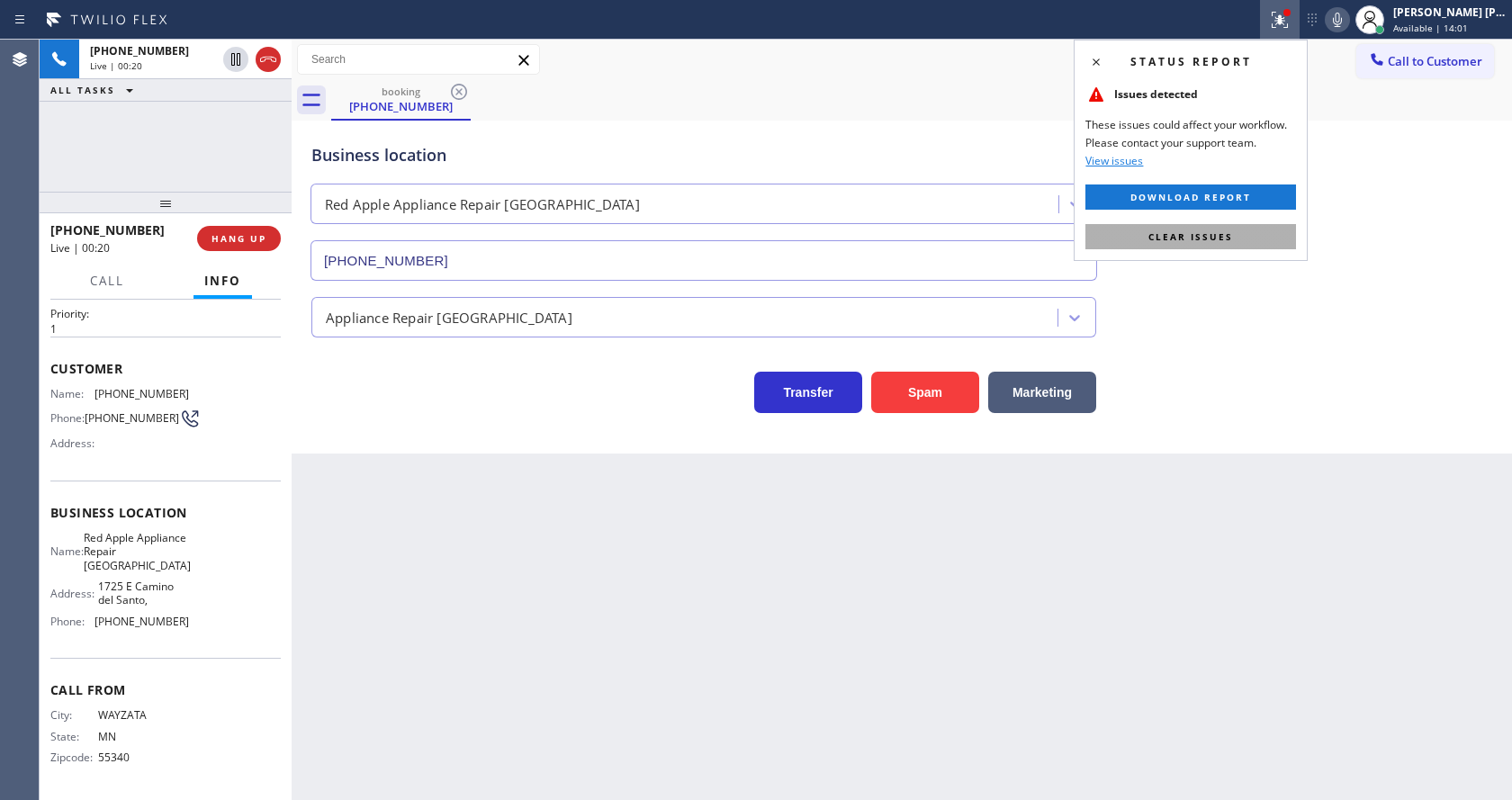
click at [1216, 228] on button "Clear issues" at bounding box center [1190, 237] width 210 height 26
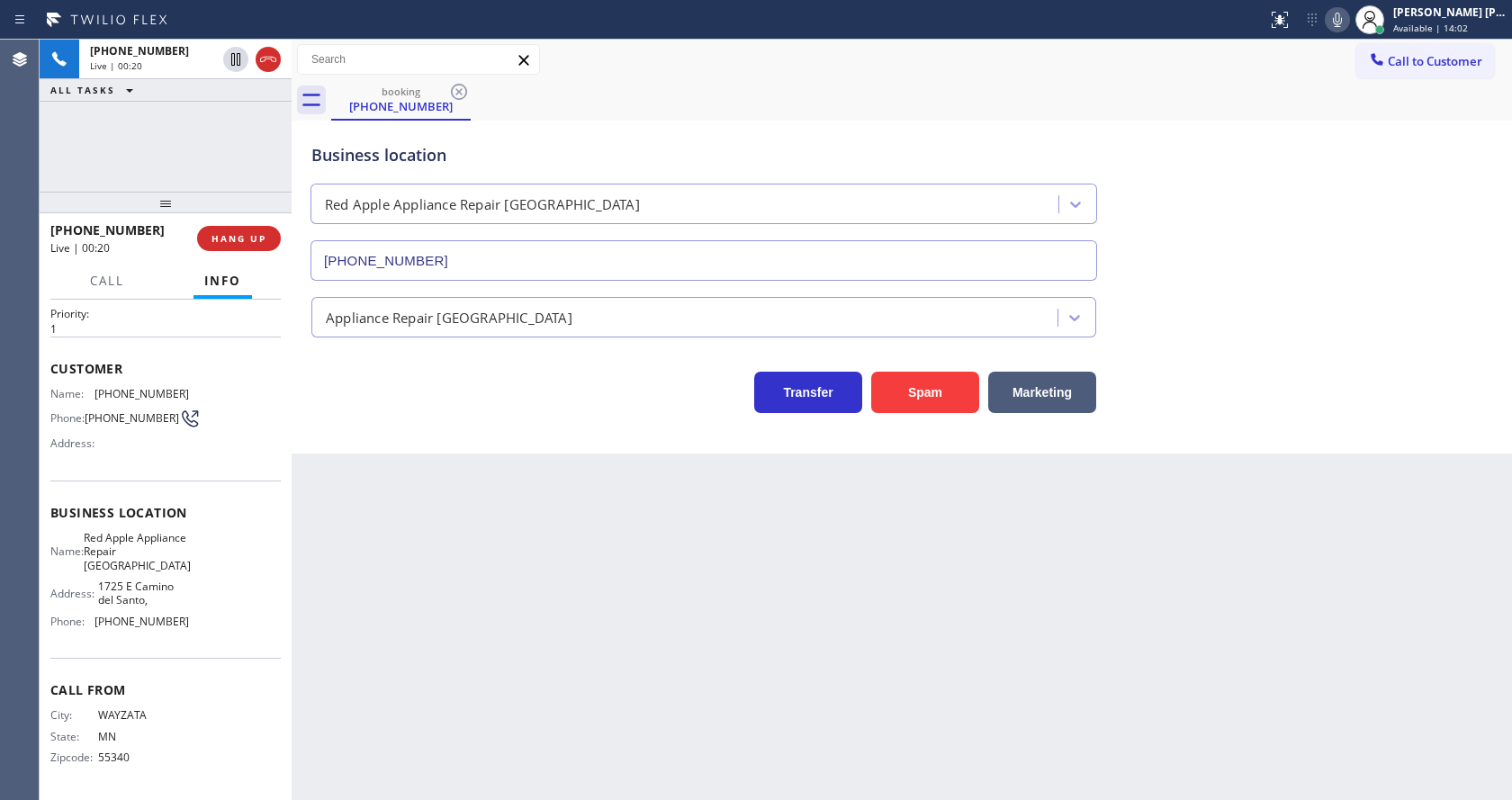
drag, startPoint x: 1273, startPoint y: 185, endPoint x: 1318, endPoint y: 4, distance: 186.5
click at [1291, 152] on div "Business location Red Apple Appliance Repair [GEOGRAPHIC_DATA] [PHONE_NUMBER]" at bounding box center [902, 199] width 1188 height 163
click at [534, 537] on div "Back to Dashboard Change Sender ID Customers Technicians Select a contact Outbo…" at bounding box center [902, 420] width 1221 height 760
click at [735, 618] on div "Back to Dashboard Change Sender ID Customers Technicians Select a contact Outbo…" at bounding box center [902, 420] width 1221 height 760
click at [421, 466] on div "Back to Dashboard Change Sender ID Customers Technicians Select a contact Outbo…" at bounding box center [902, 420] width 1221 height 760
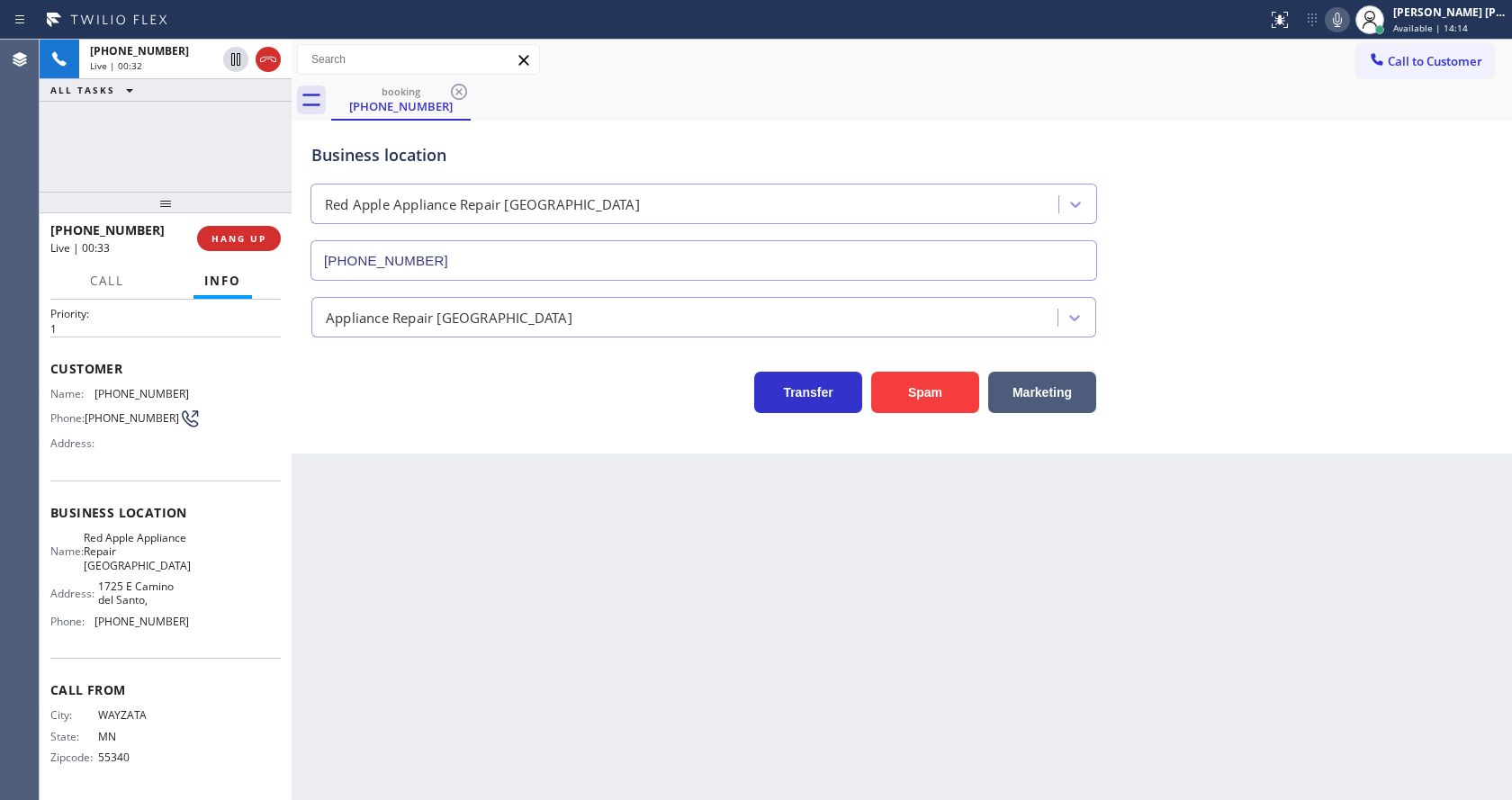
click at [441, 515] on div "Back to Dashboard Change Sender ID Customers Technicians Select a contact Outbo…" at bounding box center [902, 420] width 1221 height 760
click at [753, 727] on div "Back to Dashboard Change Sender ID Customers Technicians Select a contact Outbo…" at bounding box center [902, 420] width 1221 height 760
click at [125, 279] on button "Call" at bounding box center [107, 281] width 55 height 36
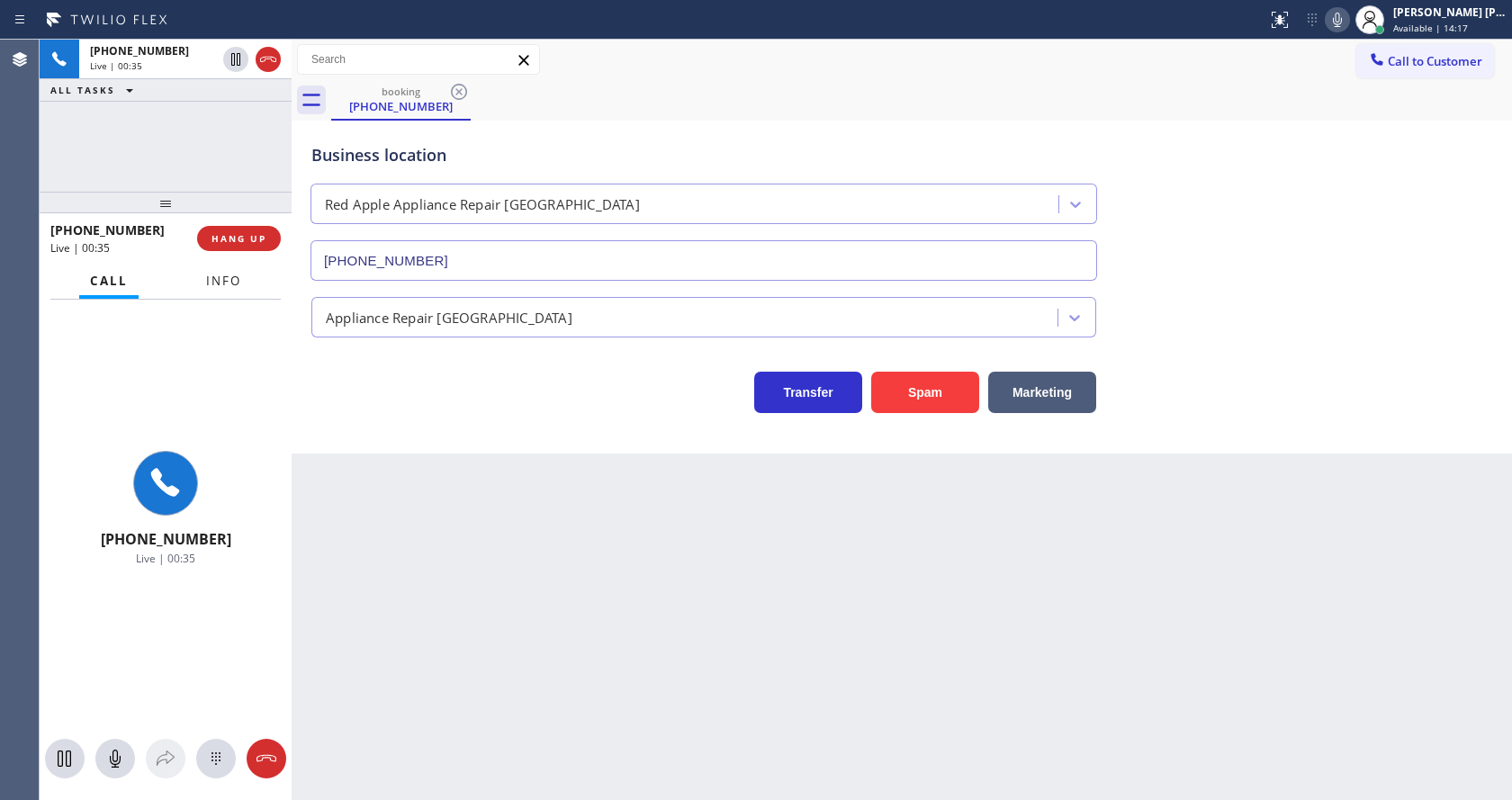
click at [208, 280] on span "Info" at bounding box center [224, 280] width 36 height 16
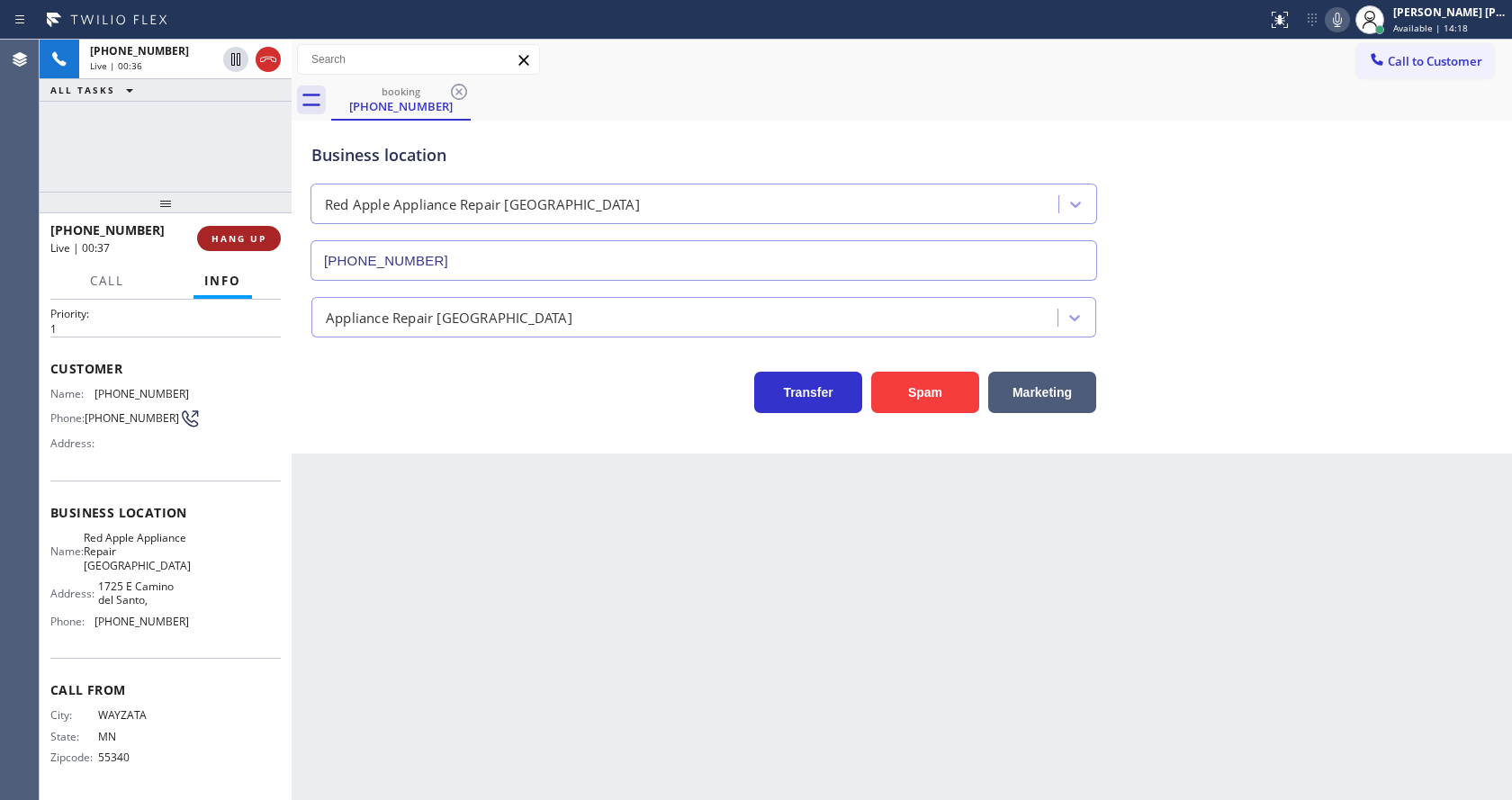
click at [229, 236] on span "HANG UP" at bounding box center [239, 238] width 55 height 13
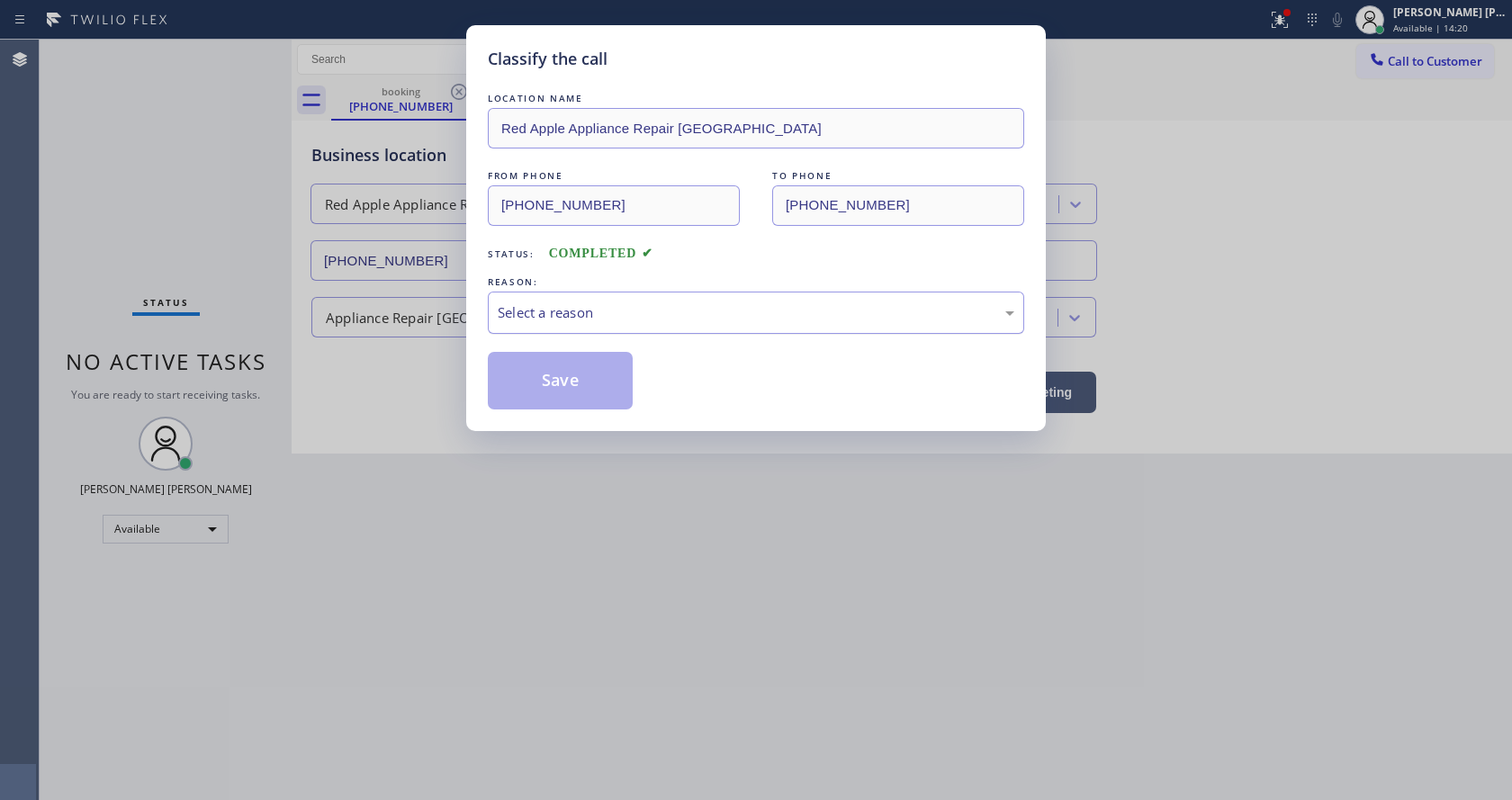
click at [603, 311] on div "Select a reason" at bounding box center [756, 312] width 517 height 21
drag, startPoint x: 604, startPoint y: 441, endPoint x: 563, endPoint y: 369, distance: 82.9
click at [563, 369] on button "Save" at bounding box center [560, 380] width 145 height 57
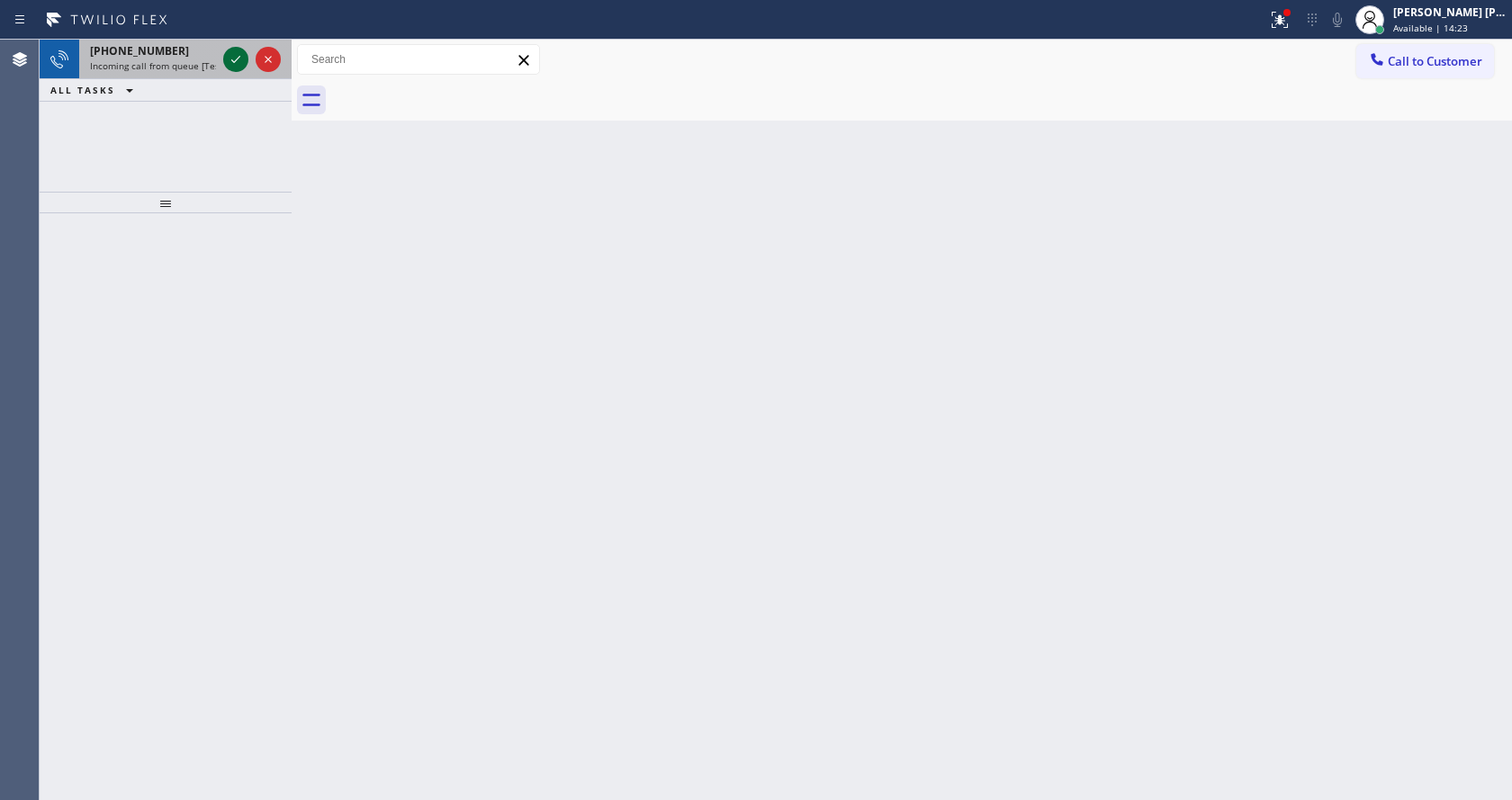
click at [223, 60] on div at bounding box center [236, 59] width 26 height 22
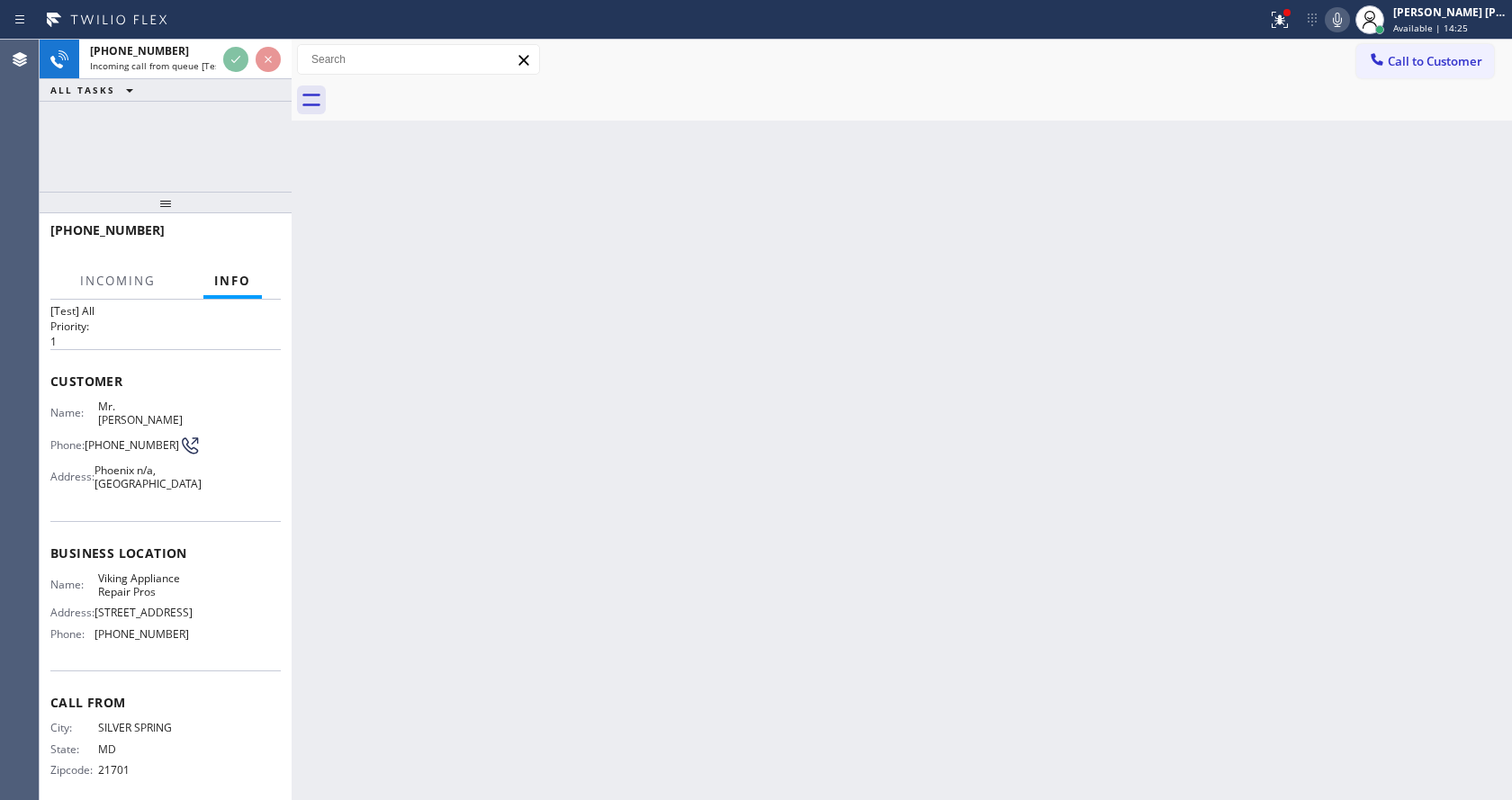
scroll to position [65, 0]
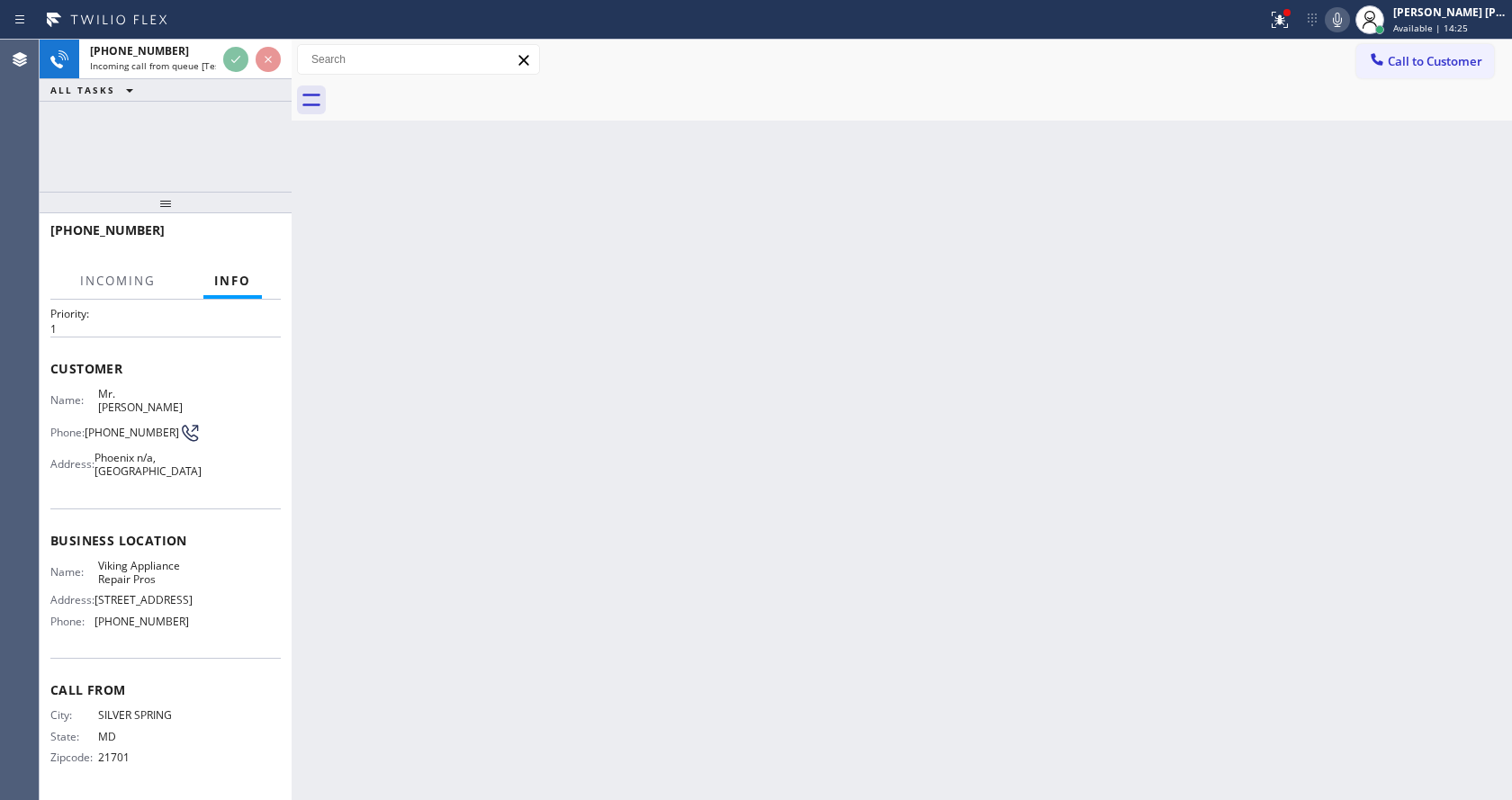
click at [572, 449] on div "Back to Dashboard Change Sender ID Customers Technicians Select a contact Outbo…" at bounding box center [902, 420] width 1221 height 760
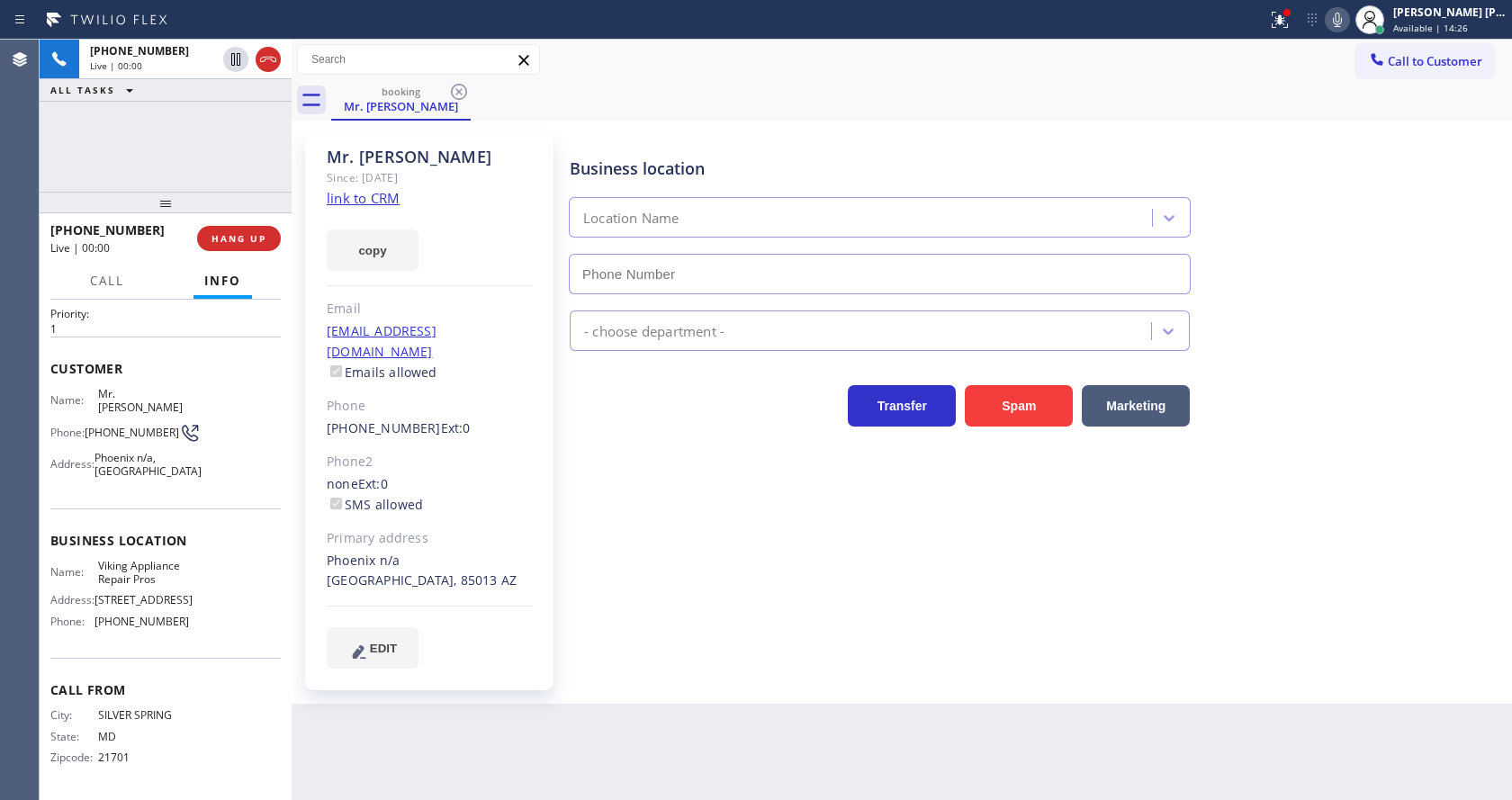
type input "[PHONE_NUMBER]"
click at [717, 565] on div "Business location Viking Appliance Repair Pros [PHONE_NUMBER] Appliance Repair …" at bounding box center [1036, 400] width 941 height 524
click at [390, 207] on link "link to CRM" at bounding box center [363, 198] width 73 height 18
click at [618, 492] on div "Business location Viking Appliance Repair Pros [PHONE_NUMBER] Appliance Repair …" at bounding box center [1036, 400] width 941 height 524
click at [586, 532] on div "Business location Viking Appliance Repair Pros [PHONE_NUMBER] Appliance Repair …" at bounding box center [1036, 400] width 941 height 524
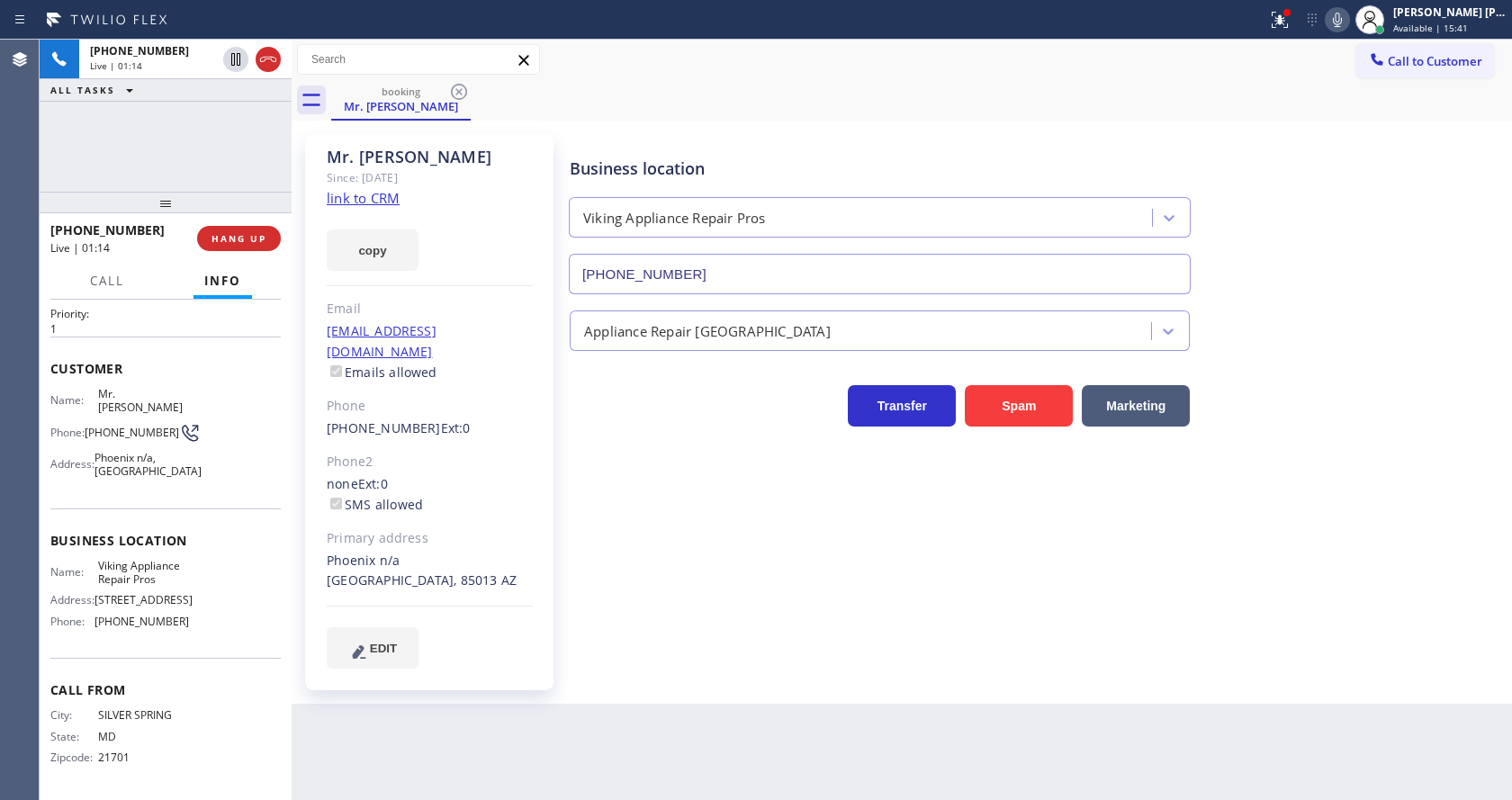
click at [613, 574] on div "Business location Viking Appliance Repair Pros [PHONE_NUMBER] Appliance Repair …" at bounding box center [1036, 400] width 941 height 524
click at [188, 387] on div "Name: Mr. [PERSON_NAME] Phone: [PHONE_NUMBER] Address: [GEOGRAPHIC_DATA]" at bounding box center [165, 437] width 230 height 99
click at [232, 238] on span "HANG UP" at bounding box center [239, 238] width 55 height 13
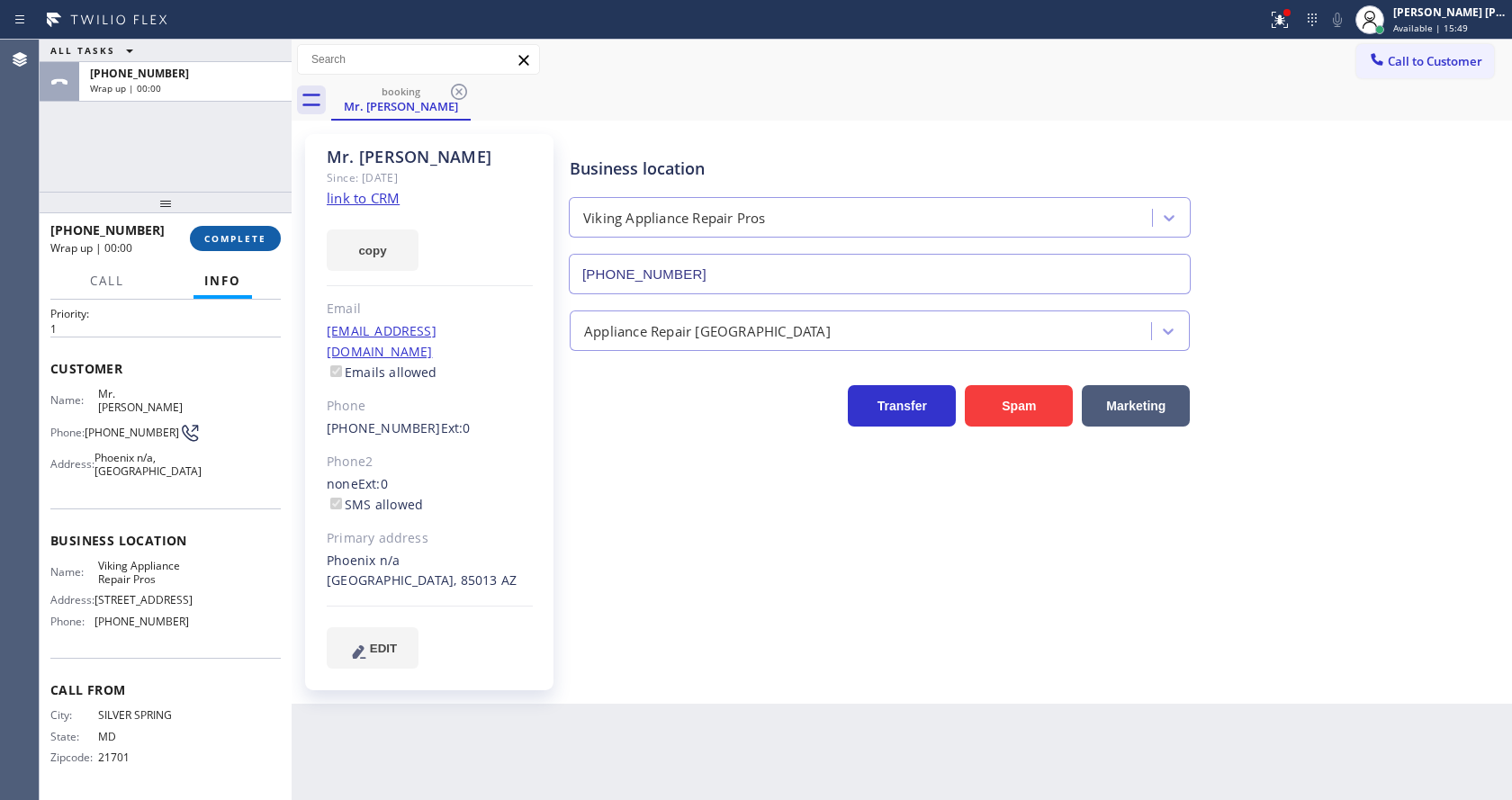
click at [232, 238] on span "COMPLETE" at bounding box center [235, 238] width 62 height 13
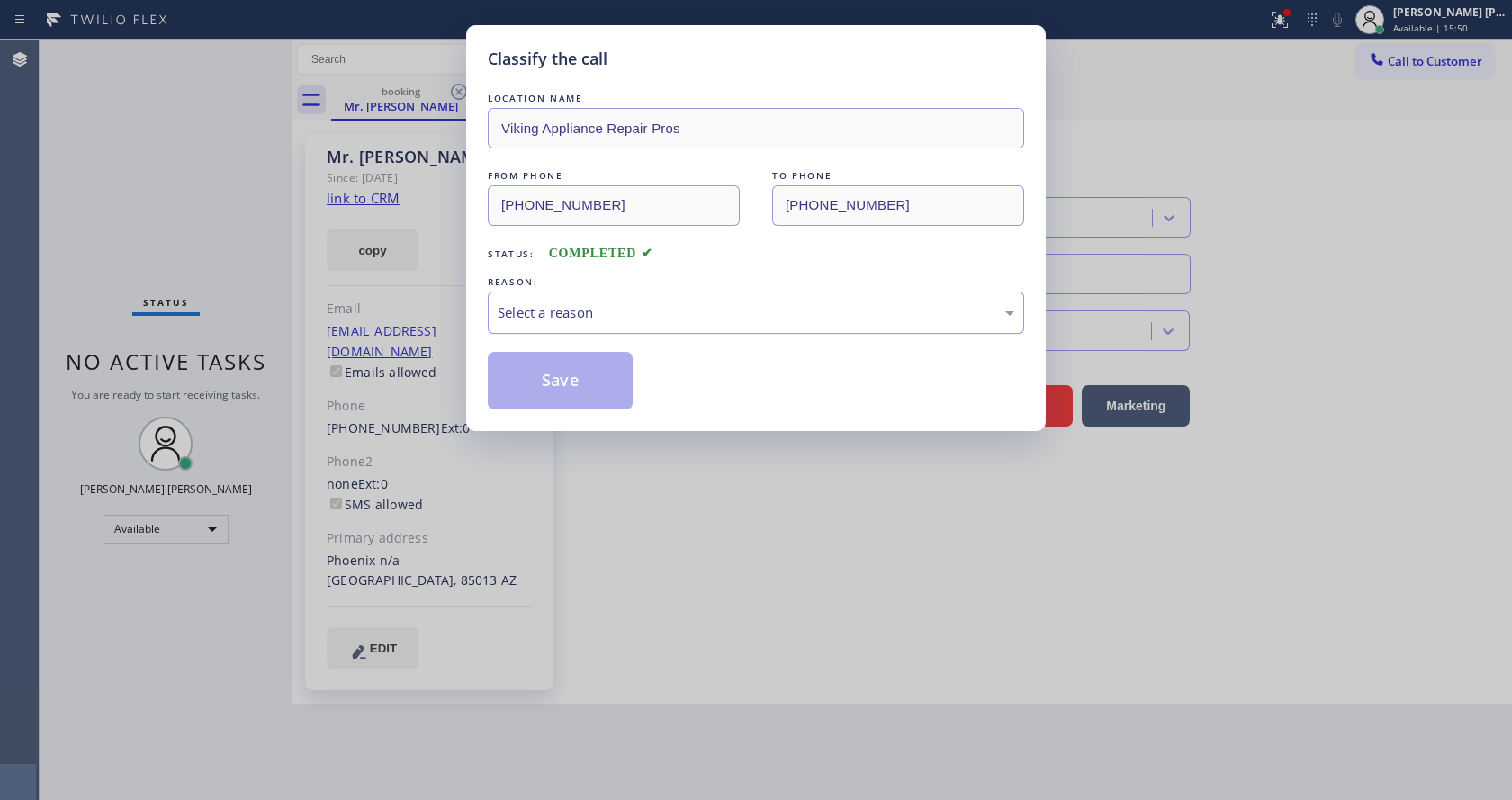
click at [592, 296] on div "Select a reason" at bounding box center [756, 312] width 536 height 42
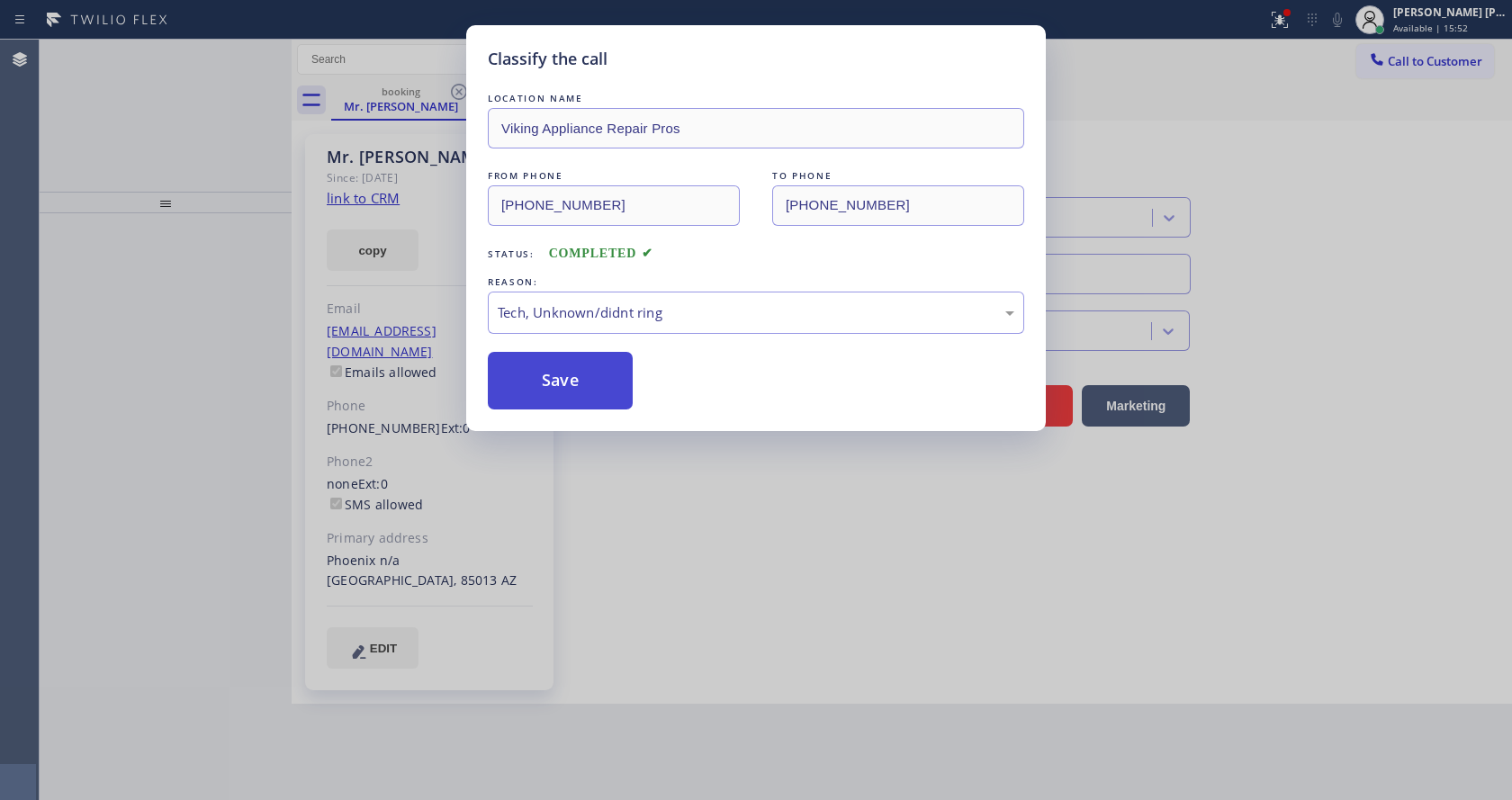
click at [549, 396] on button "Save" at bounding box center [560, 380] width 145 height 57
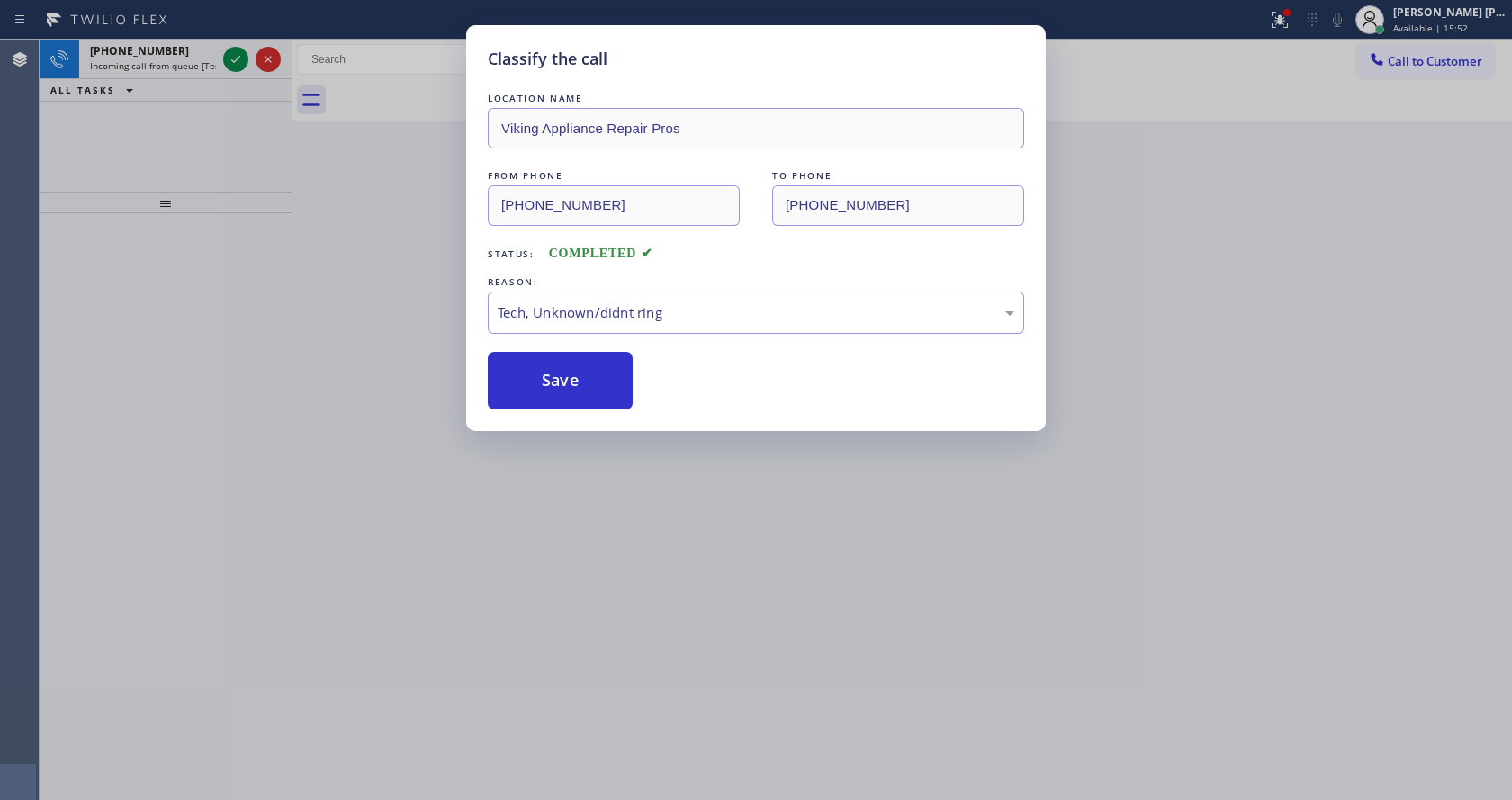
click at [238, 55] on div "Classify the call LOCATION NAME Air Repair [PERSON_NAME] FROM PHONE [PHONE_NUMB…" at bounding box center [775, 420] width 1472 height 760
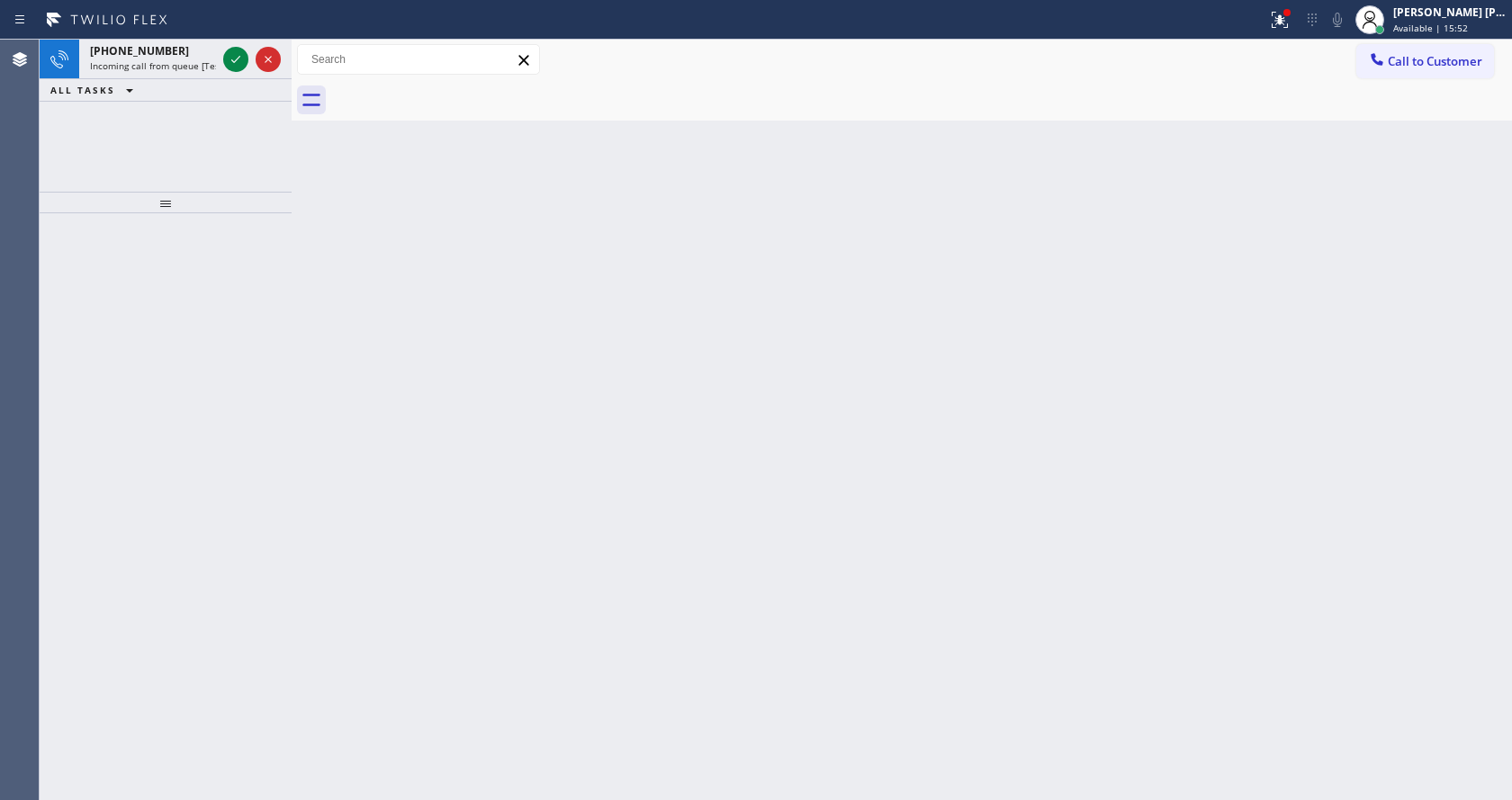
click at [238, 55] on icon at bounding box center [236, 59] width 22 height 22
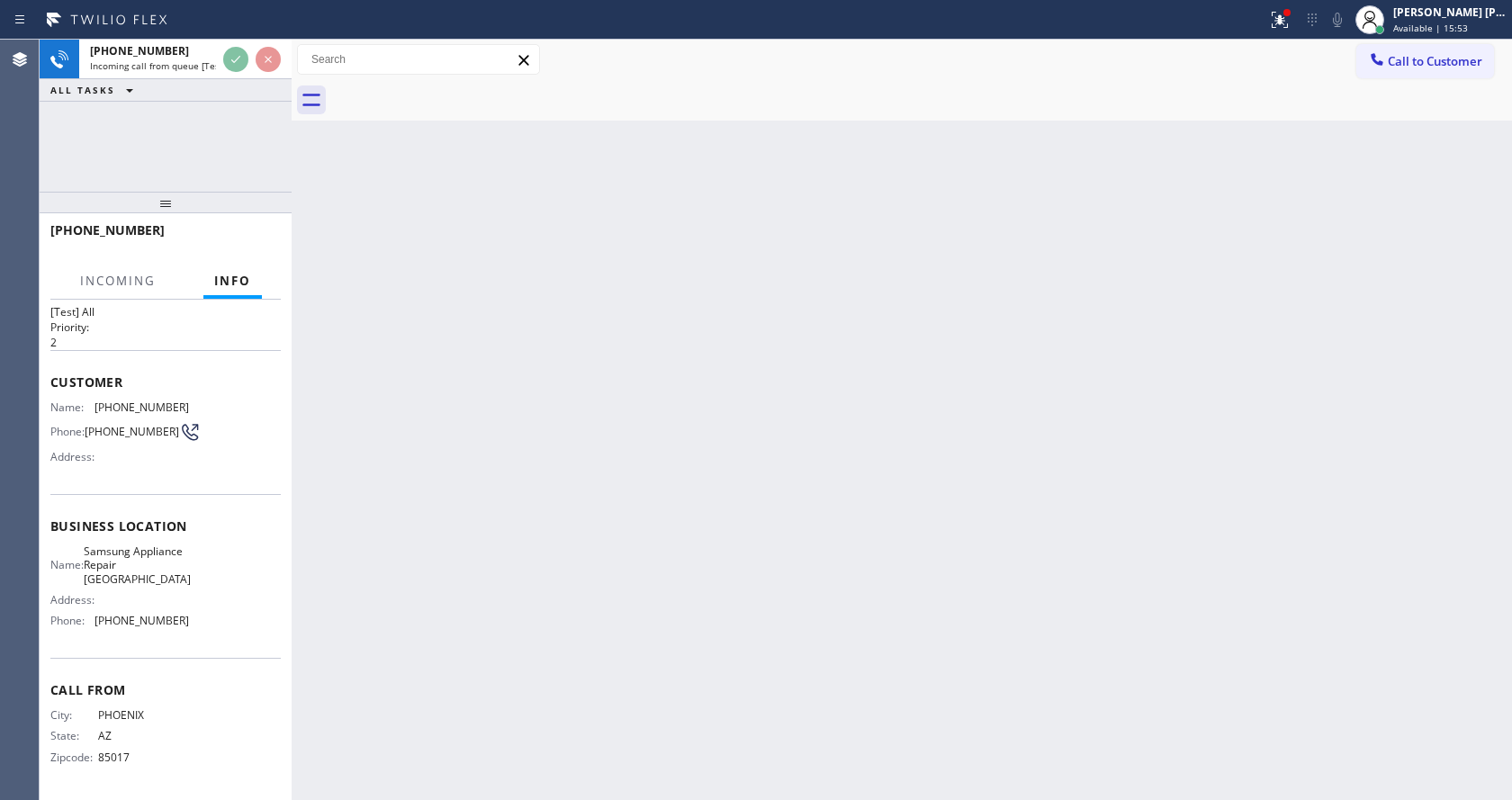
scroll to position [37, 0]
click at [625, 513] on div "Back to Dashboard Change Sender ID Customers Technicians Select a contact Outbo…" at bounding box center [902, 420] width 1221 height 760
click at [834, 632] on div "Back to Dashboard Change Sender ID Customers Technicians Select a contact Outbo…" at bounding box center [902, 420] width 1221 height 760
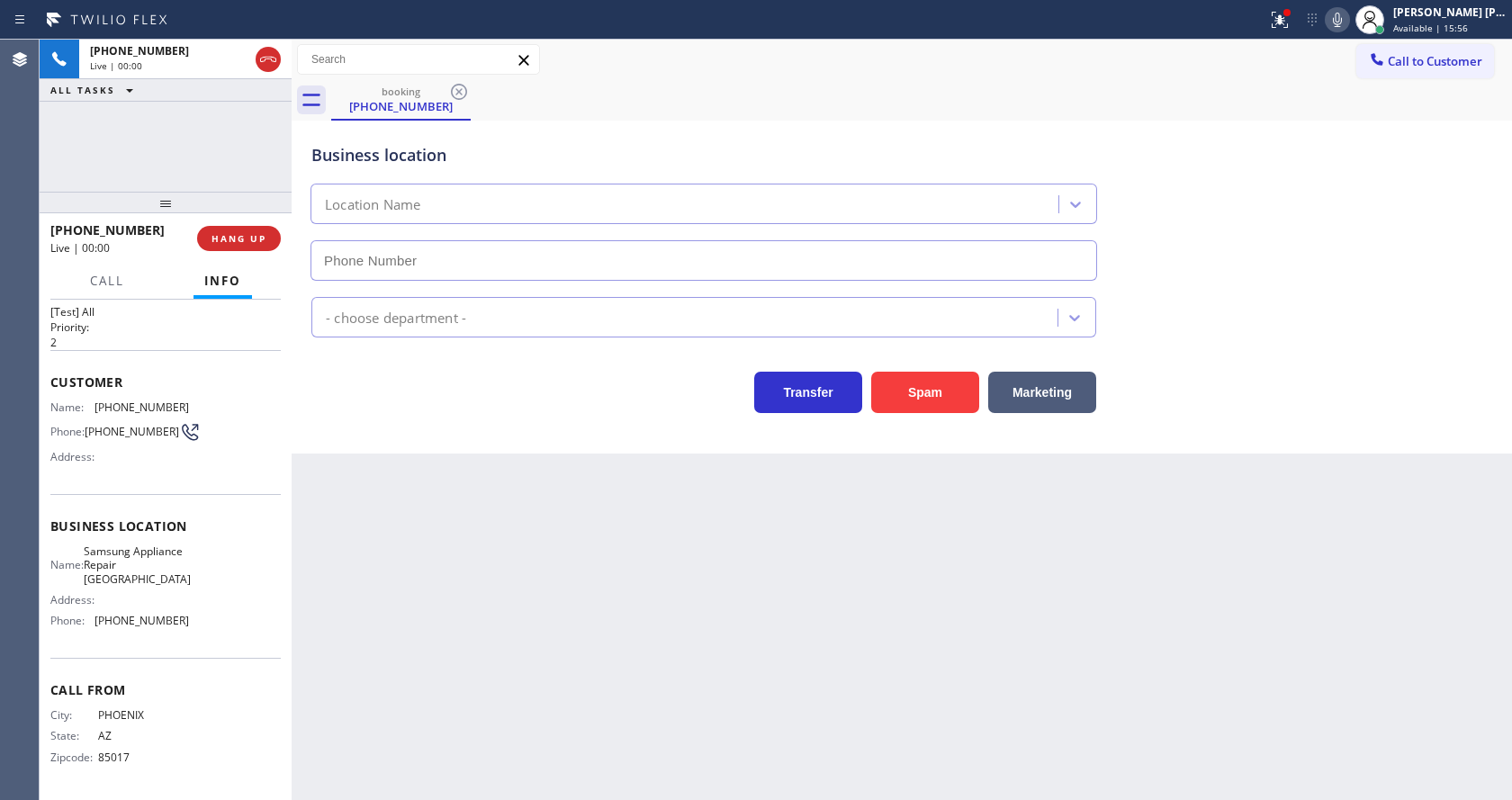
type input "[PHONE_NUMBER]"
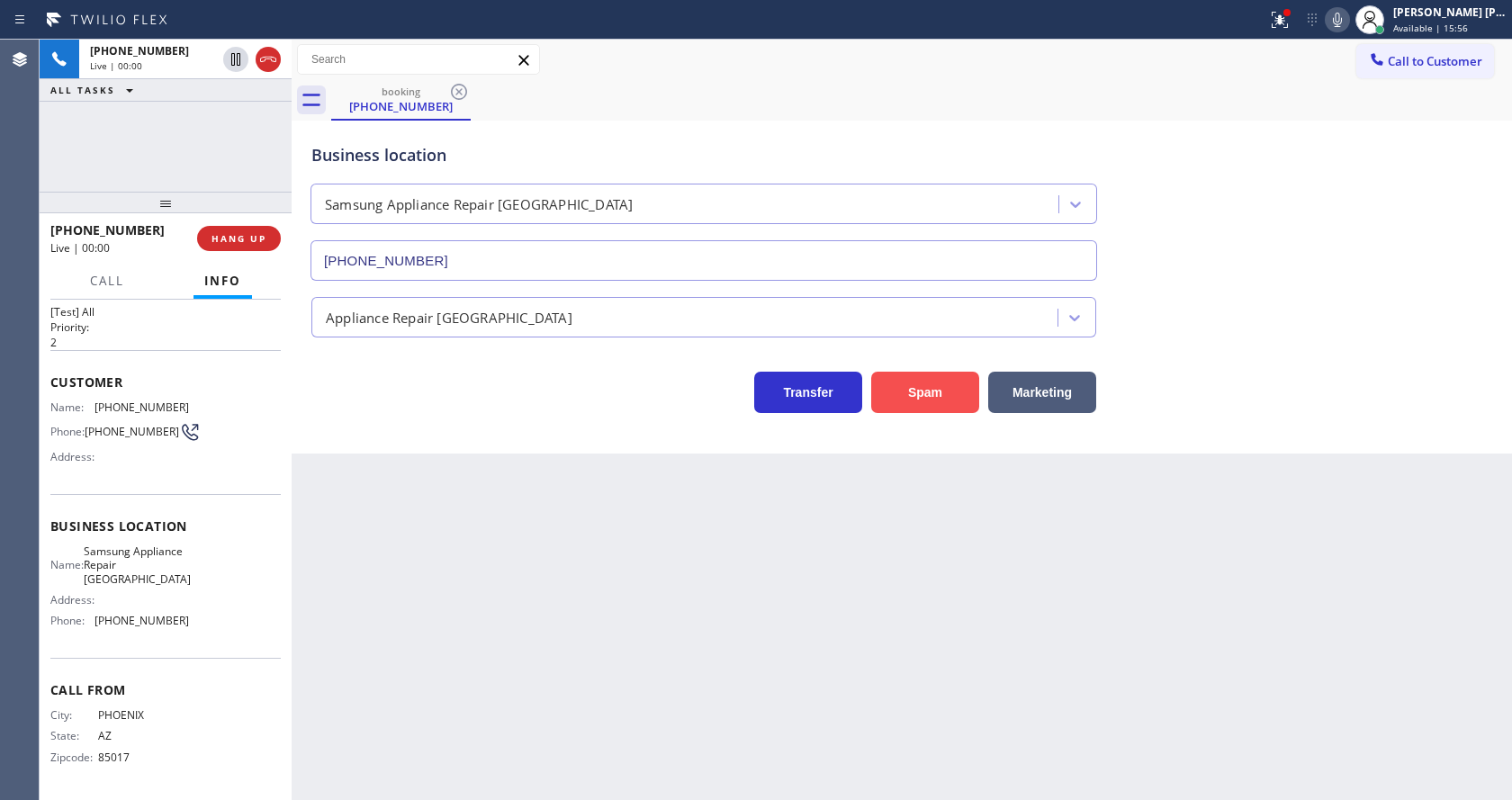
click at [918, 390] on button "Spam" at bounding box center [924, 392] width 108 height 41
click at [1289, 14] on icon at bounding box center [1280, 20] width 22 height 22
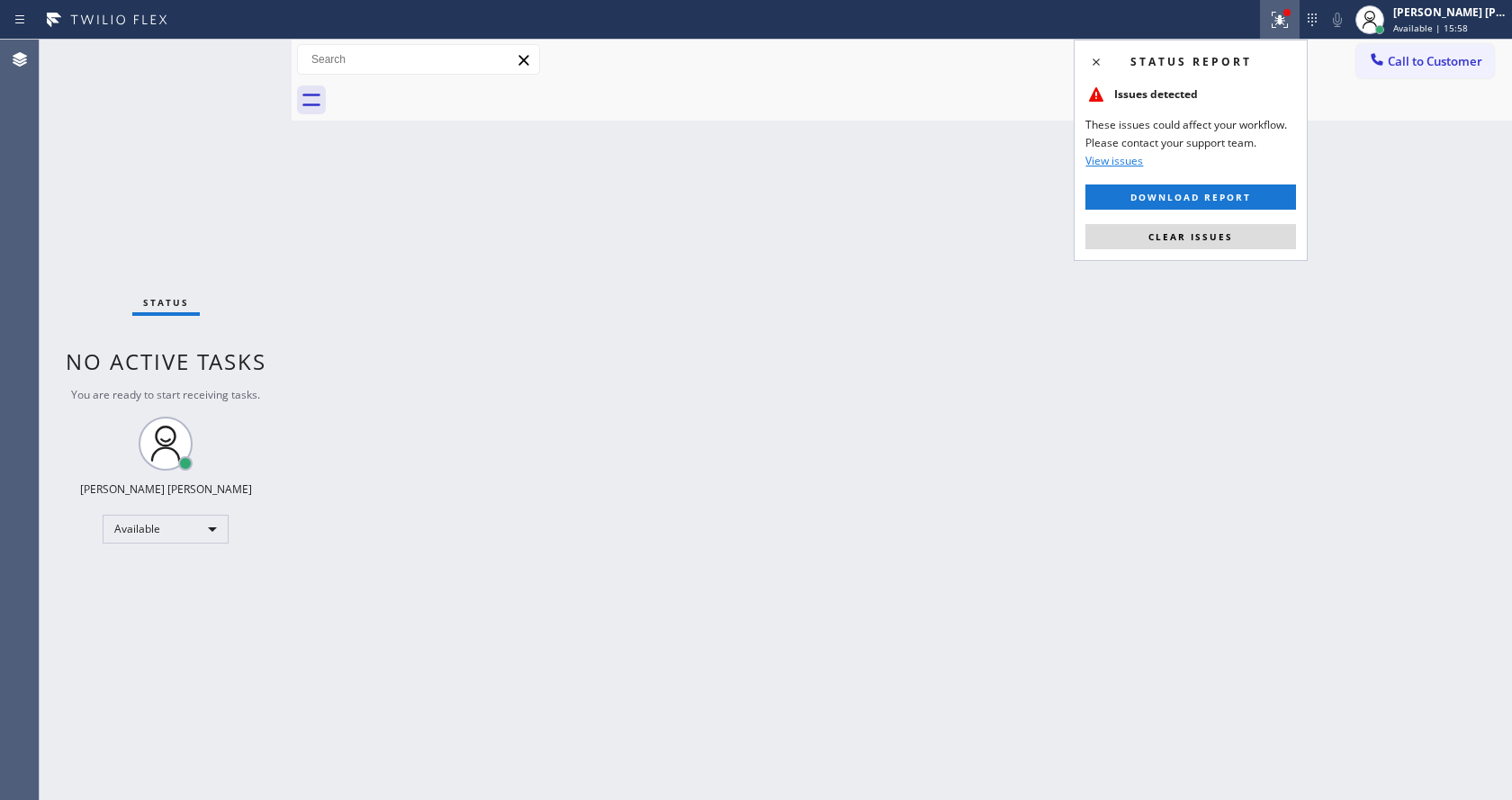
click at [1219, 246] on button "Clear issues" at bounding box center [1190, 237] width 210 height 26
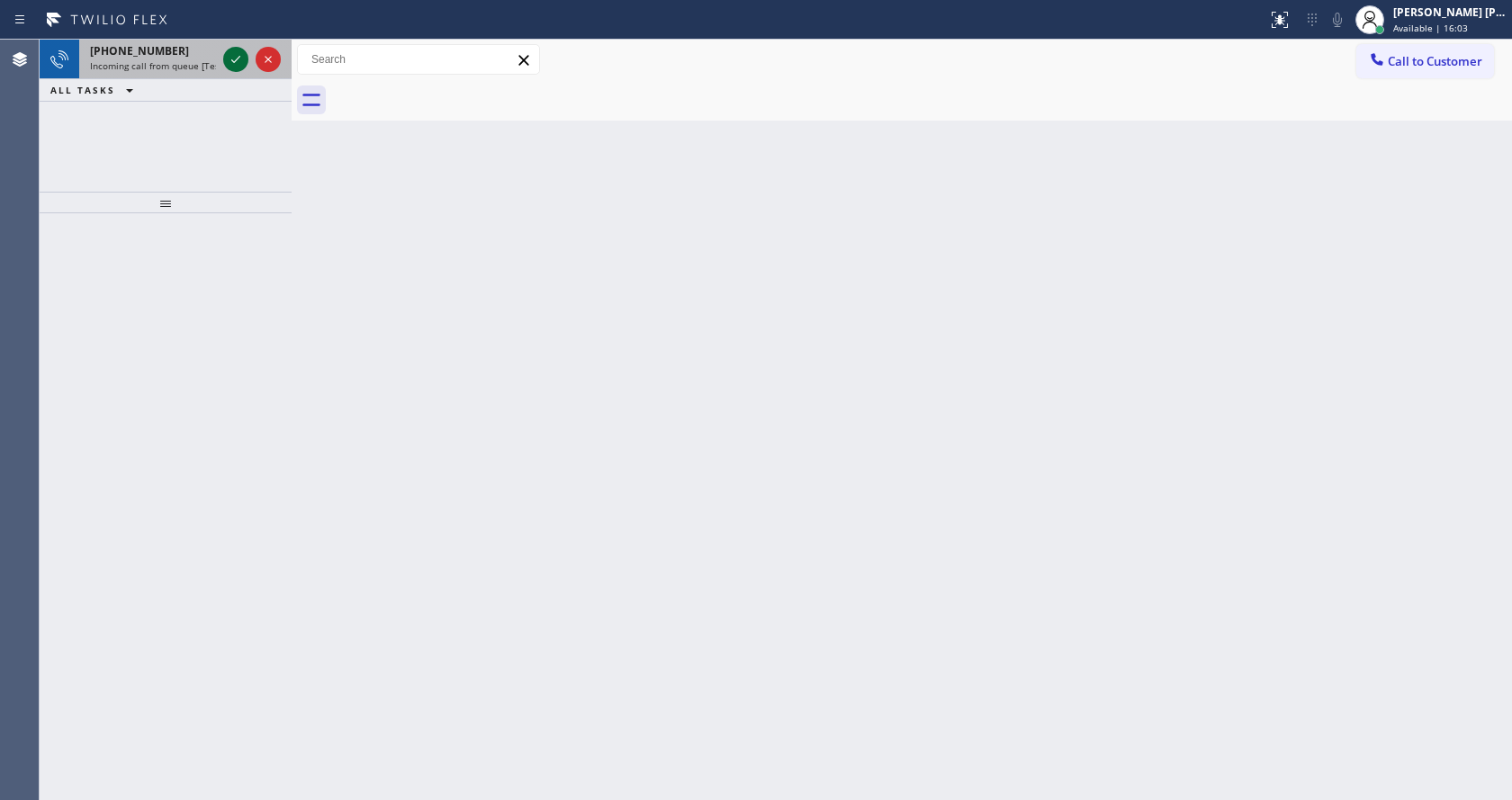
click at [228, 52] on icon at bounding box center [236, 59] width 22 height 22
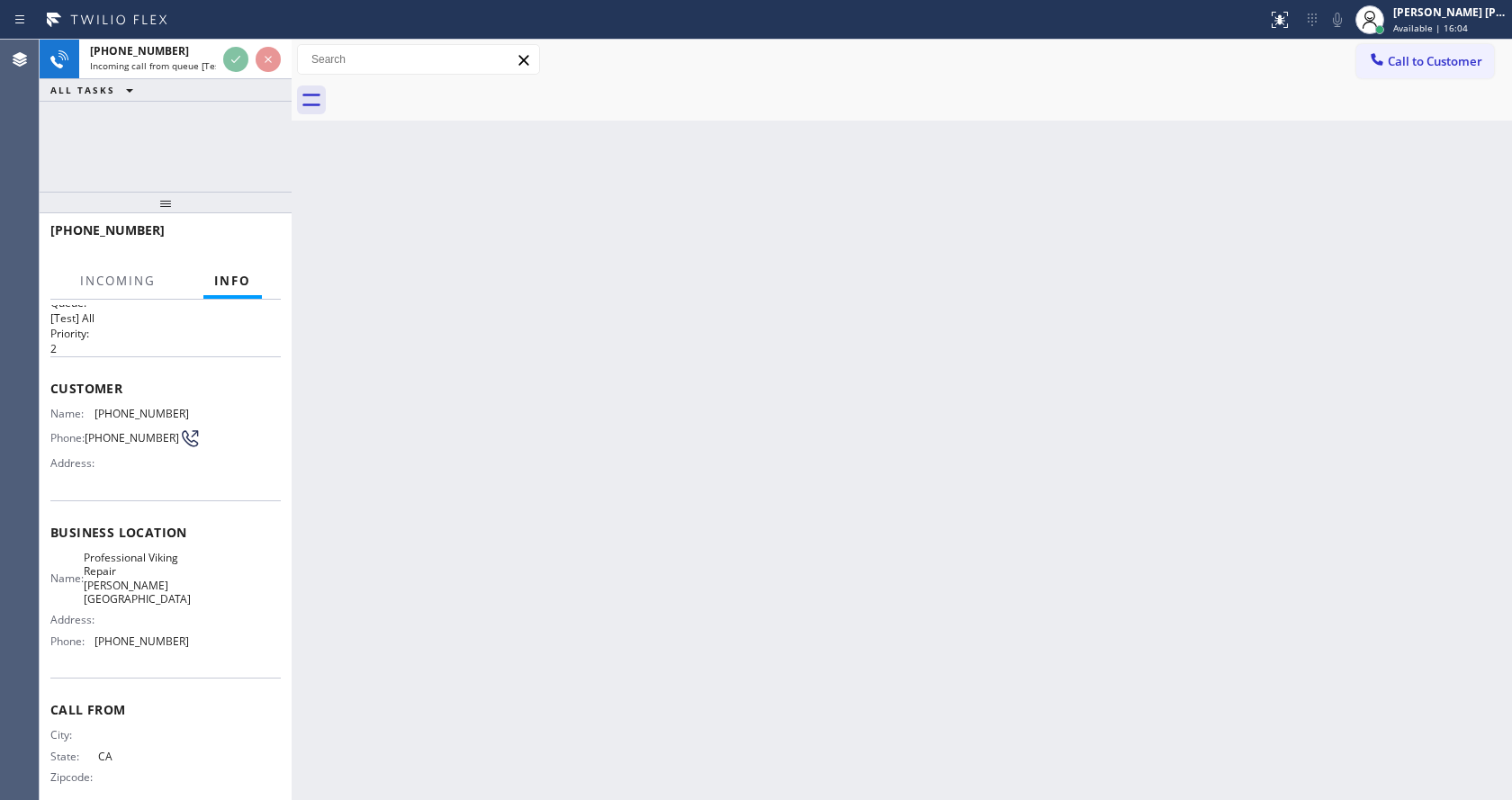
scroll to position [37, 0]
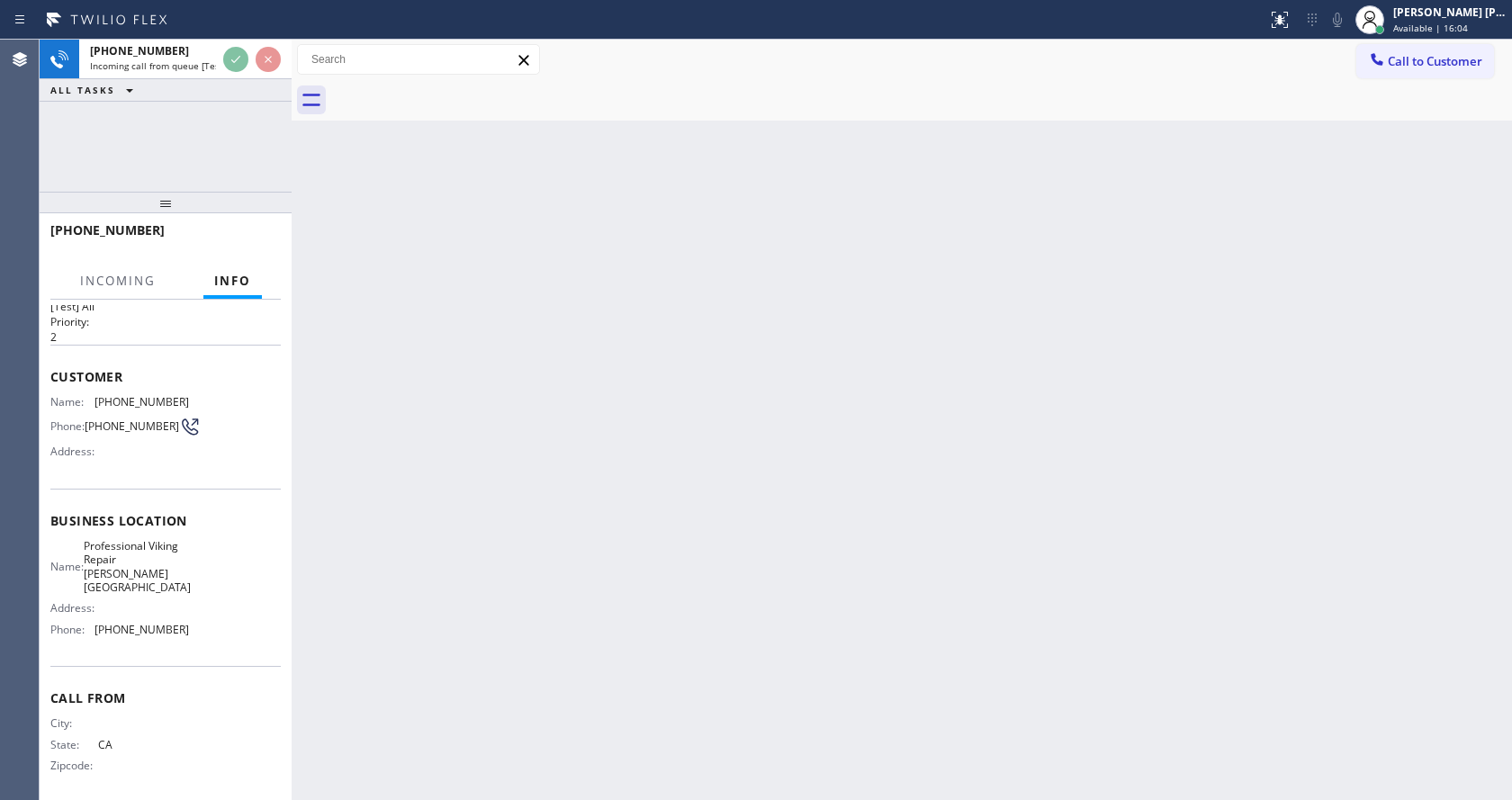
click at [559, 564] on div "Back to Dashboard Change Sender ID Customers Technicians Select a contact Outbo…" at bounding box center [902, 420] width 1221 height 760
click at [824, 539] on div "Back to Dashboard Change Sender ID Customers Technicians Select a contact Outbo…" at bounding box center [902, 420] width 1221 height 760
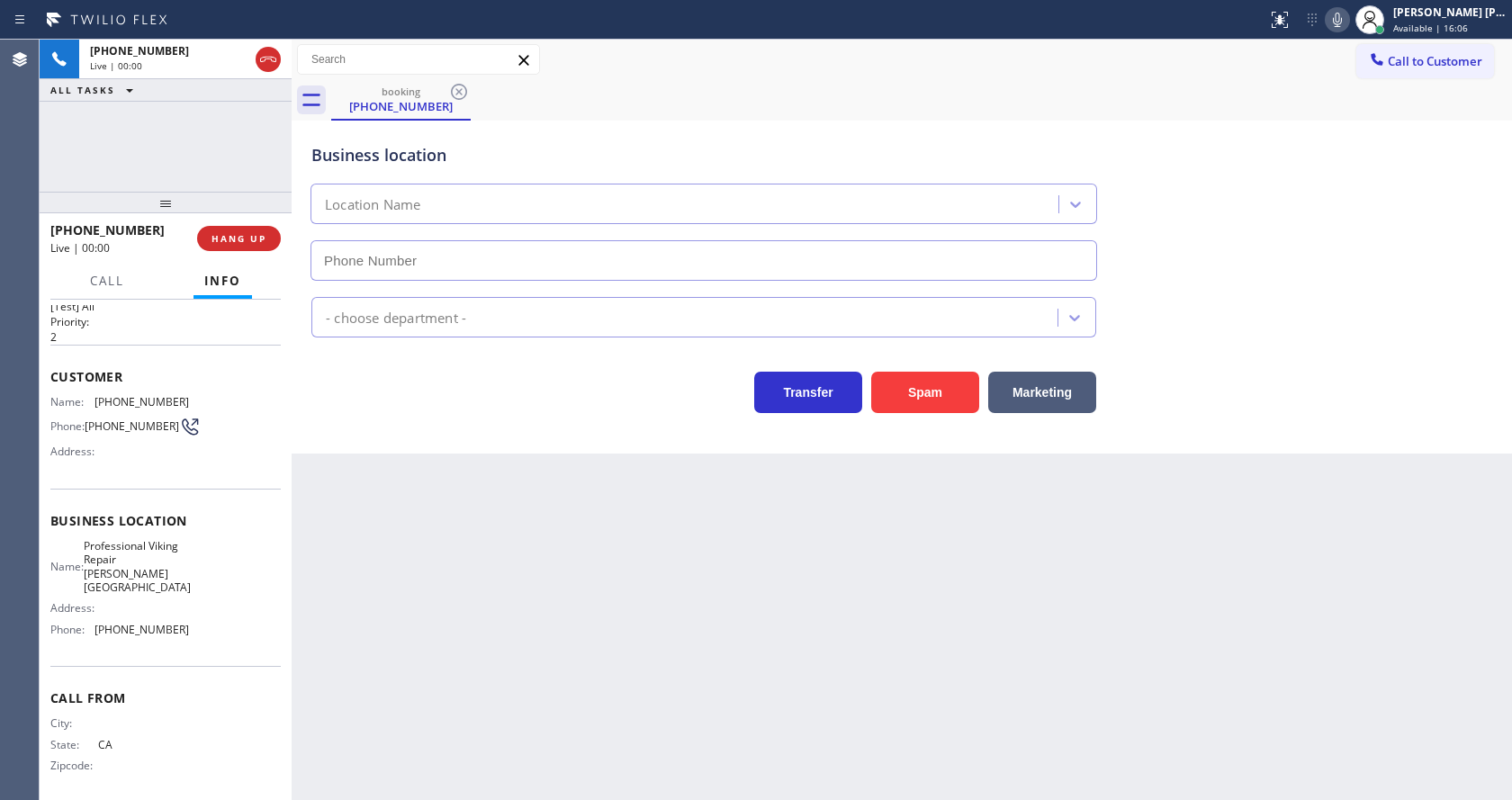
type input "[PHONE_NUMBER]"
click at [345, 437] on div "Business location Location Name [PHONE_NUMBER] - choose department - Transfer S…" at bounding box center [902, 286] width 1221 height 333
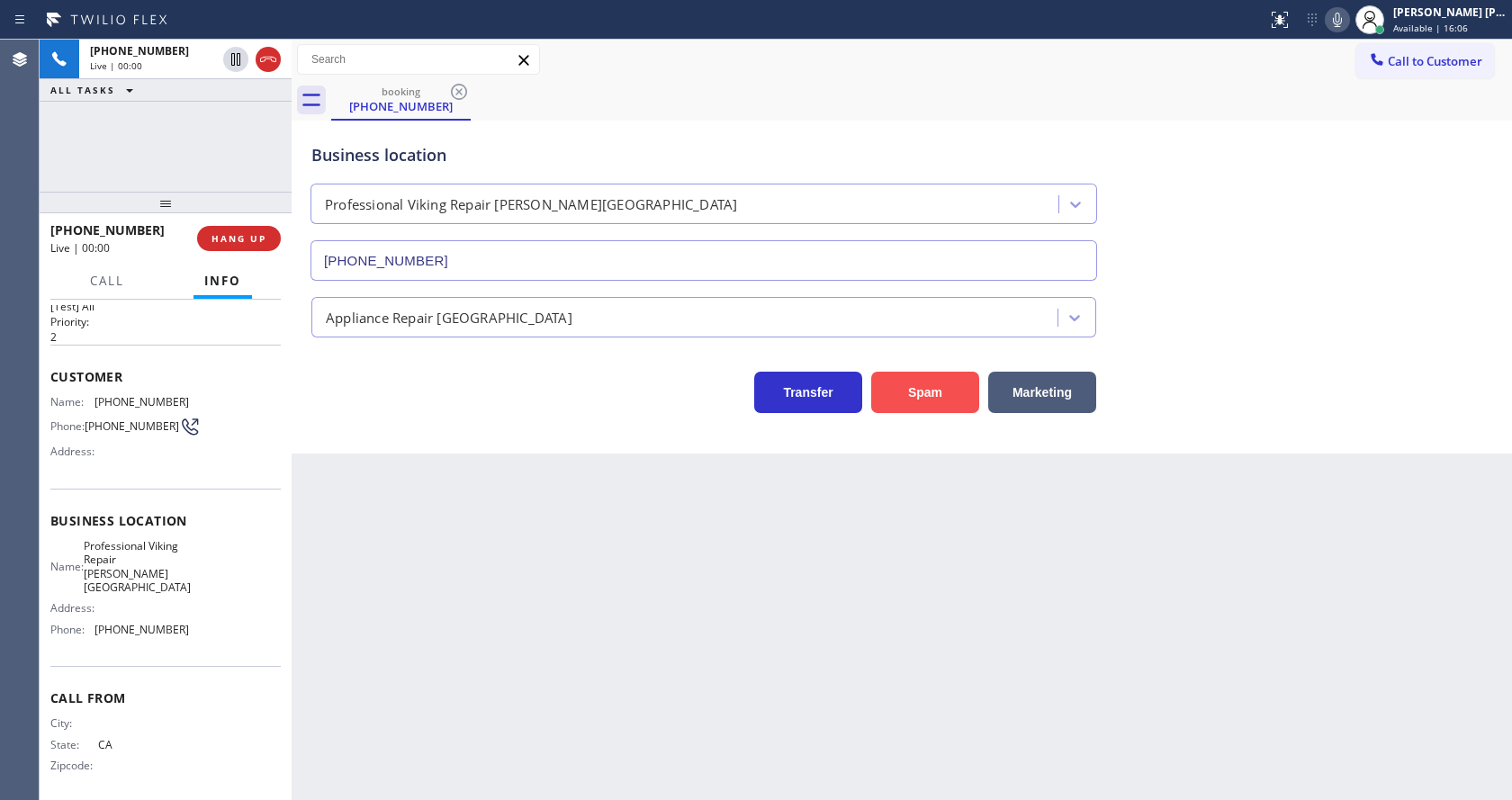
click at [925, 398] on button "Spam" at bounding box center [924, 392] width 108 height 41
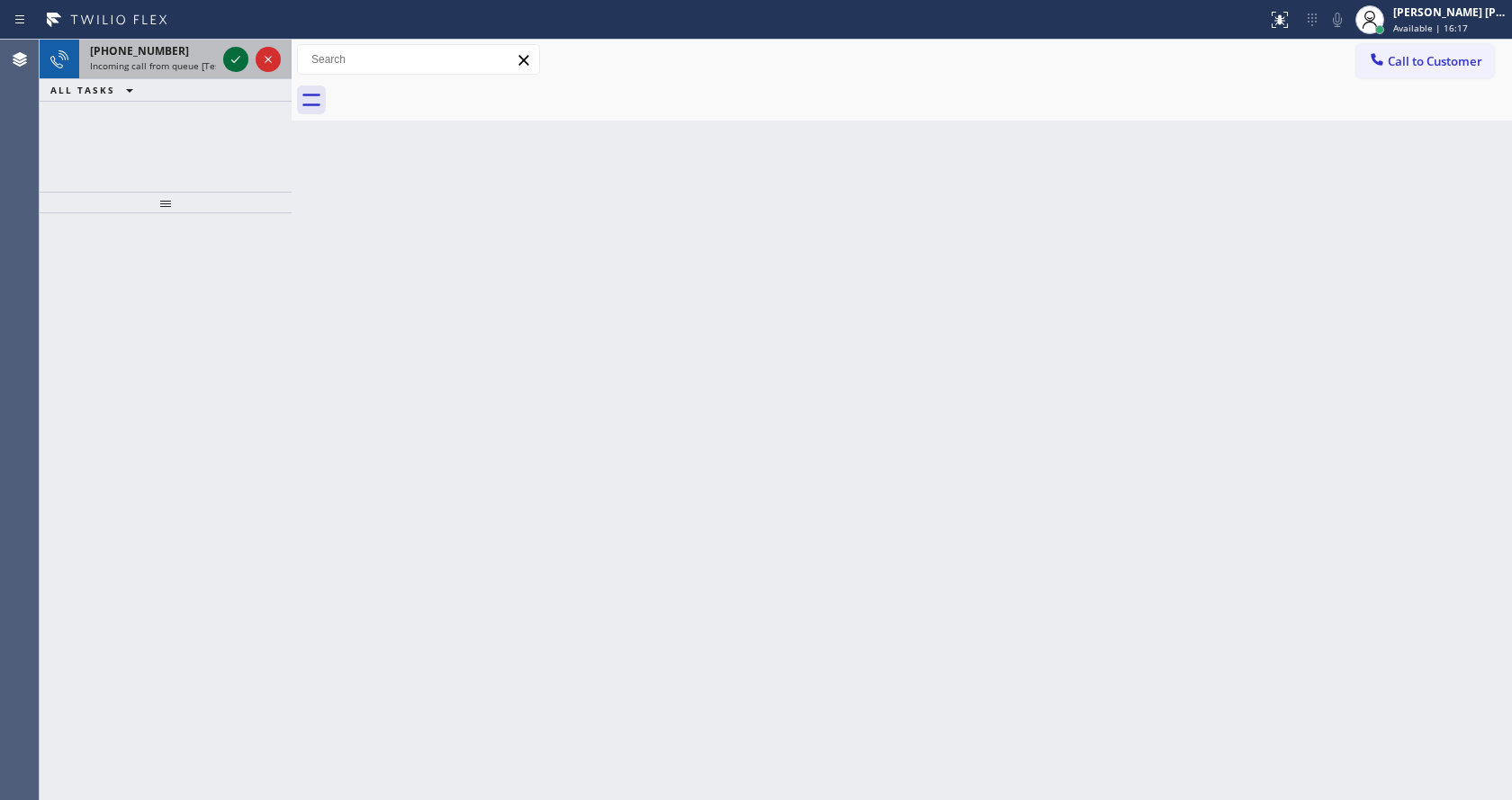
click at [234, 51] on icon at bounding box center [236, 59] width 22 height 22
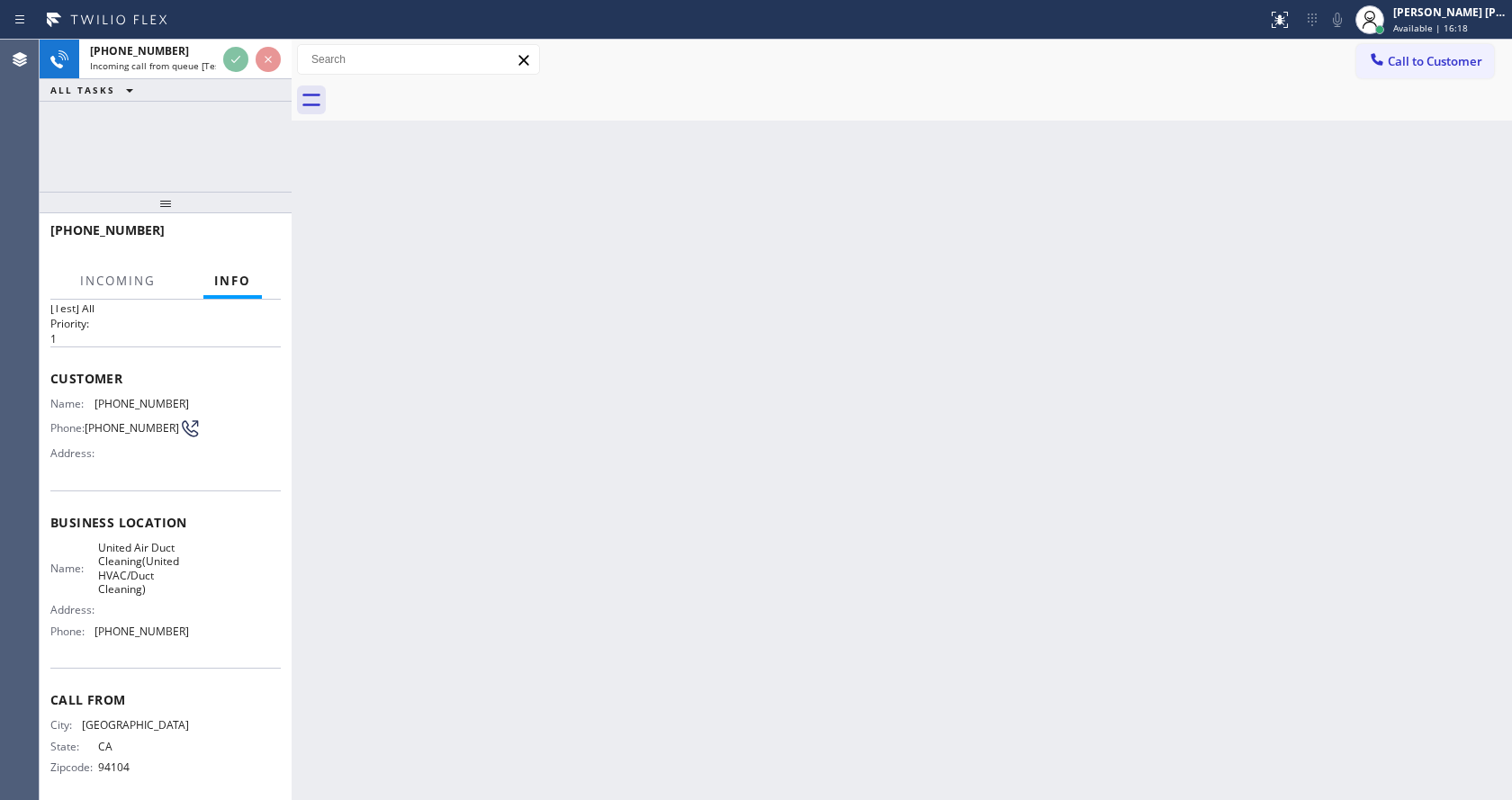
scroll to position [51, 0]
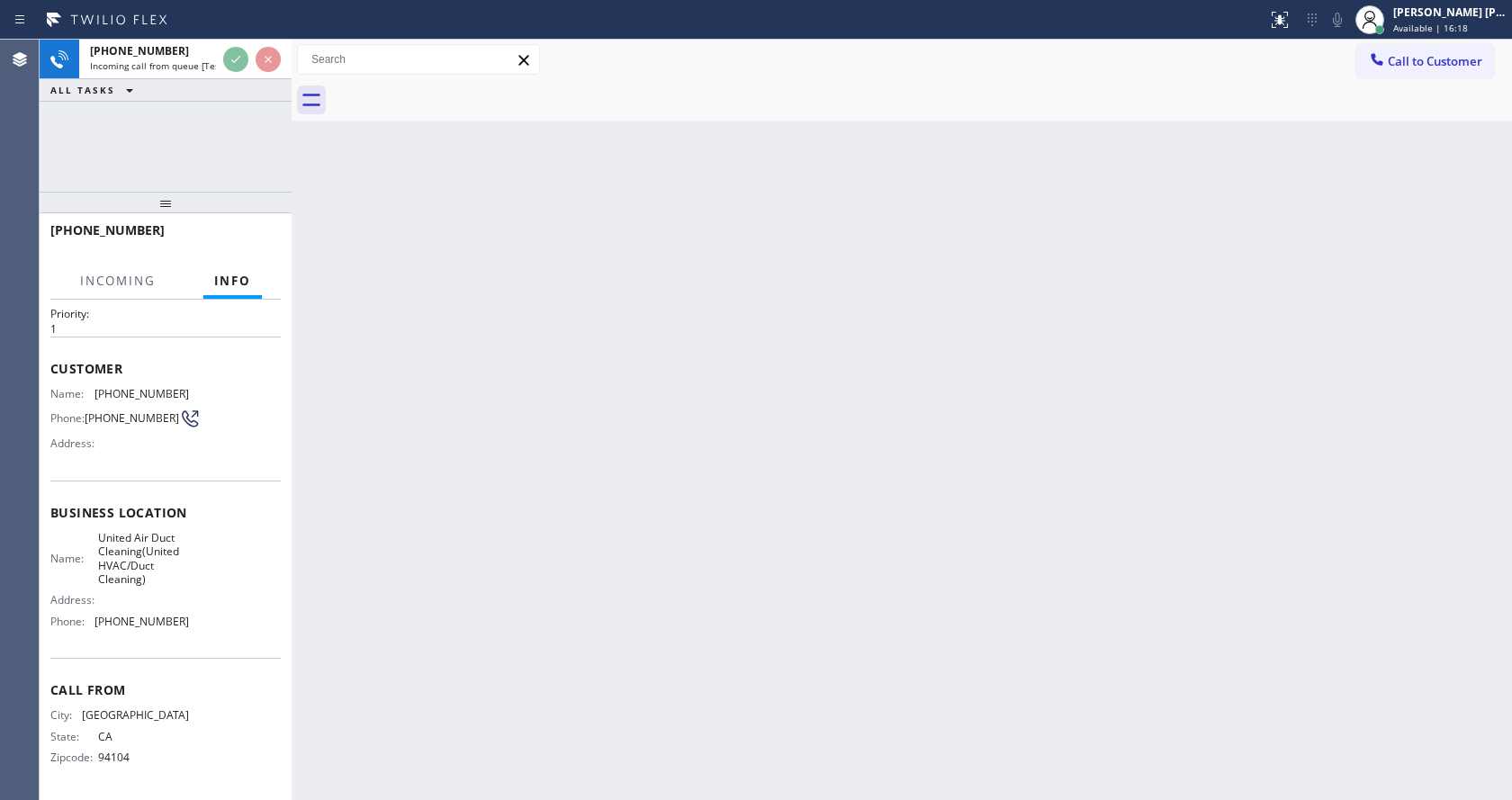
click at [596, 395] on div "Back to Dashboard Change Sender ID Customers Technicians Select a contact Outbo…" at bounding box center [902, 420] width 1221 height 760
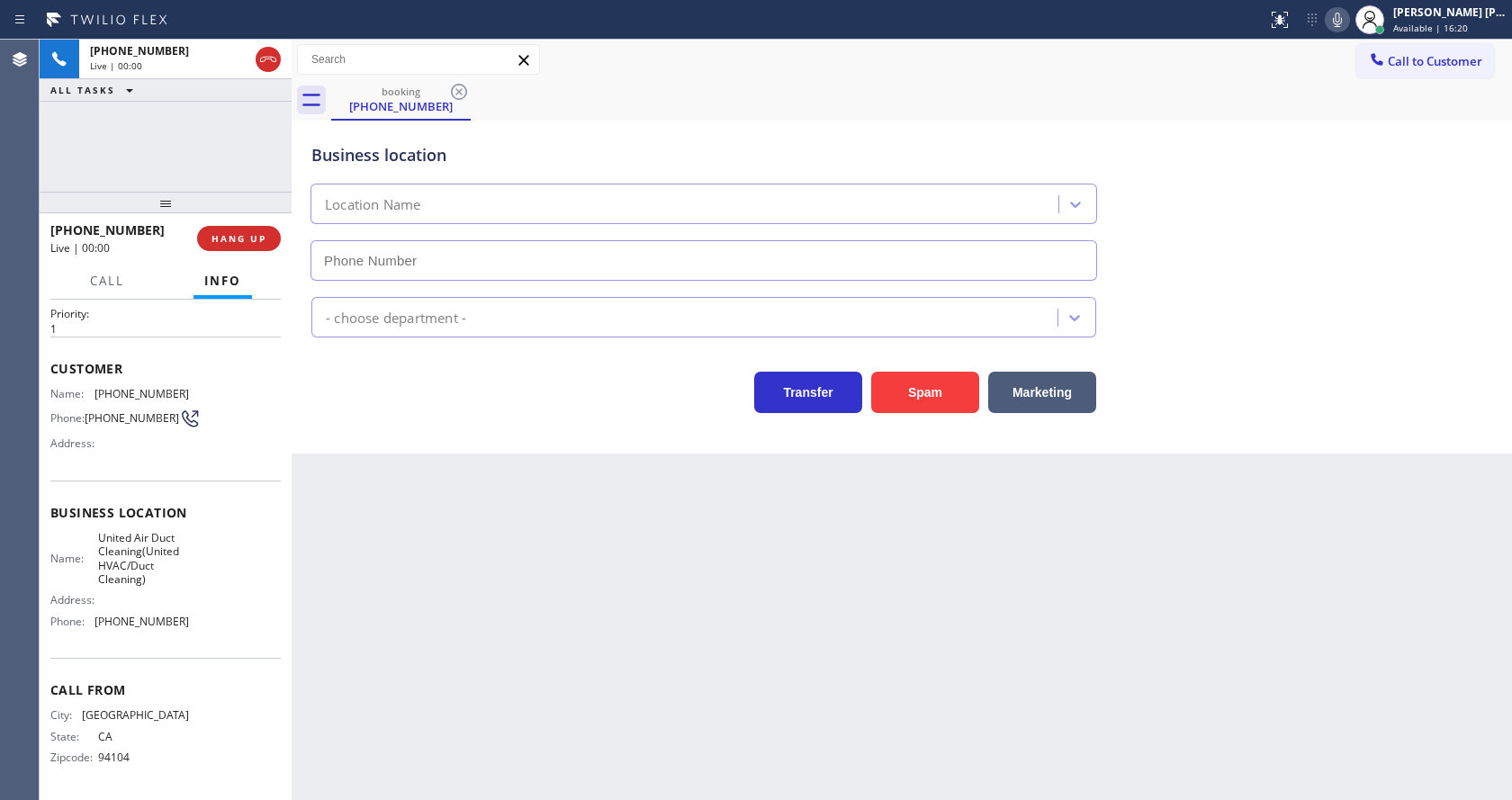
type input "[PHONE_NUMBER]"
click at [364, 543] on div "Back to Dashboard Change Sender ID Customers Technicians Select a contact Outbo…" at bounding box center [902, 420] width 1221 height 760
click at [370, 605] on div "Back to Dashboard Change Sender ID Customers Technicians Select a contact Outbo…" at bounding box center [902, 420] width 1221 height 760
click at [132, 487] on div "Business location Name: United Air Duct Cleaning(United HVAC/Duct Cleaning) Add…" at bounding box center [165, 570] width 230 height 178
drag, startPoint x: 94, startPoint y: 387, endPoint x: 200, endPoint y: 396, distance: 106.4
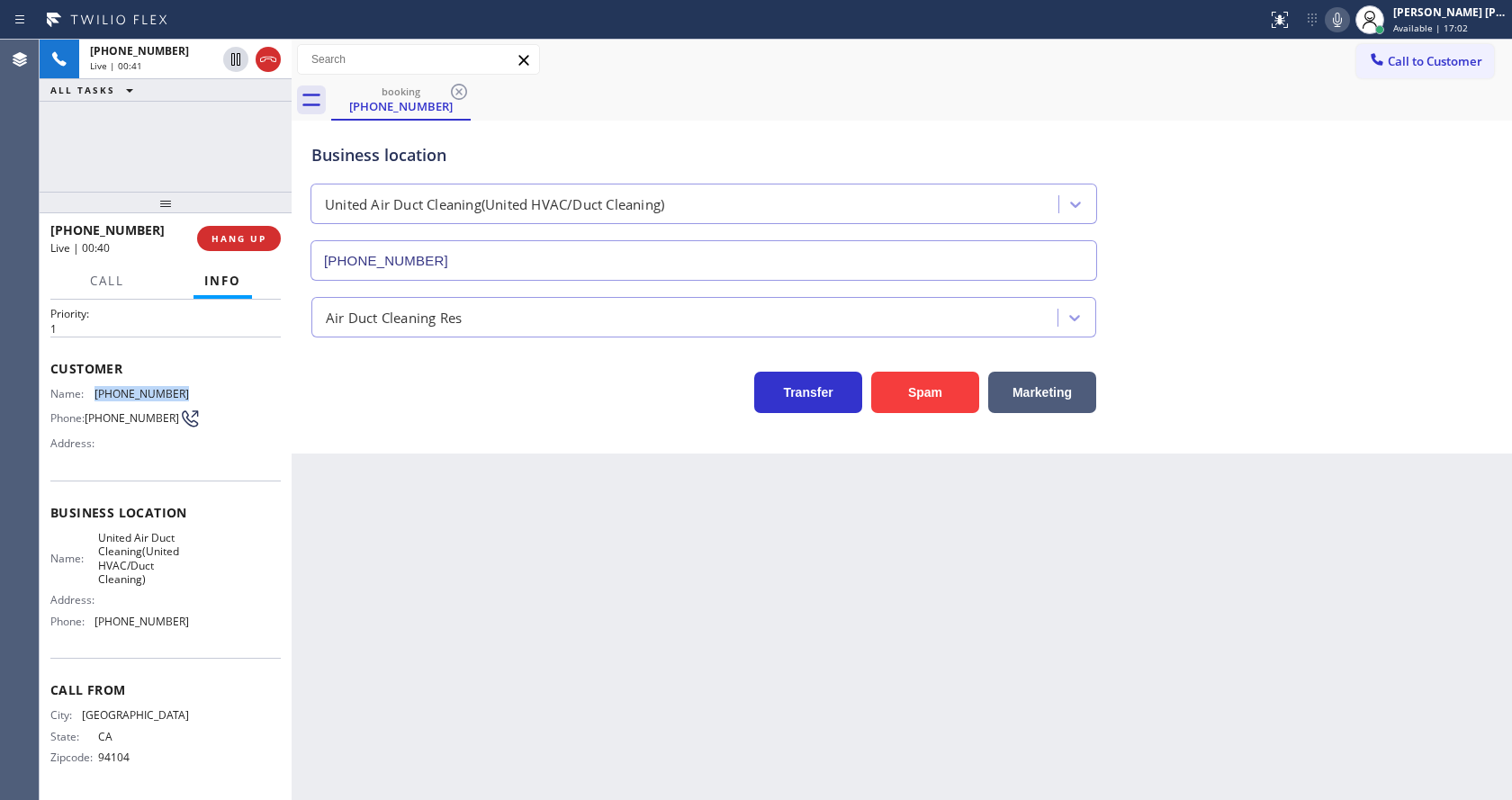
click at [200, 396] on div "Name: [PHONE_NUMBER] Phone: [PHONE_NUMBER] Address:" at bounding box center [165, 423] width 230 height 71
copy div "[PHONE_NUMBER]"
drag, startPoint x: 641, startPoint y: 752, endPoint x: 590, endPoint y: 730, distance: 55.5
click at [640, 750] on div "Back to Dashboard Change Sender ID Customers Technicians Select a contact Outbo…" at bounding box center [902, 420] width 1221 height 760
click at [153, 573] on span "United Air Duct Cleaning(United HVAC/Duct Cleaning)" at bounding box center [142, 559] width 90 height 55
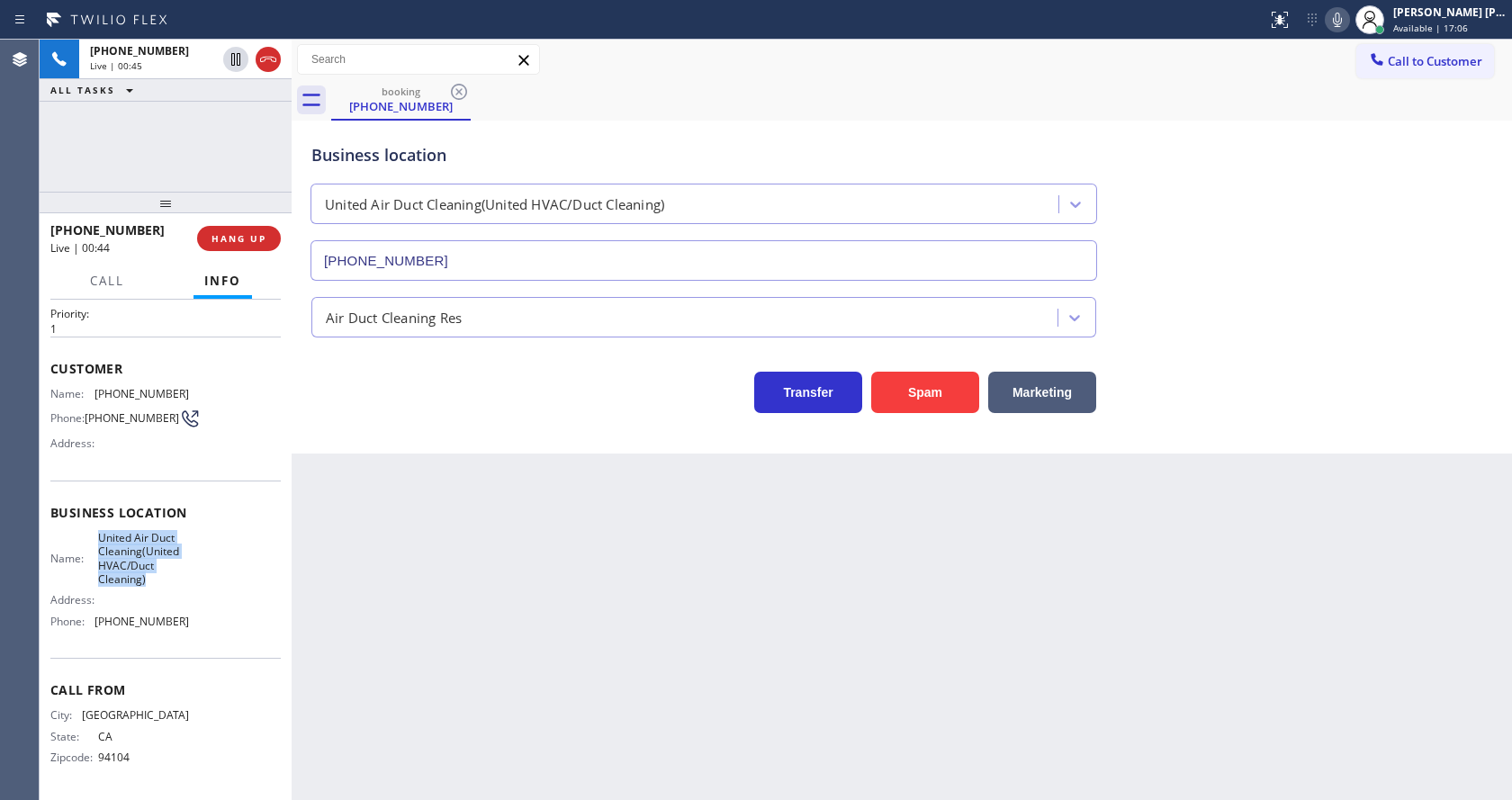
drag, startPoint x: 97, startPoint y: 534, endPoint x: 159, endPoint y: 586, distance: 80.9
click at [159, 586] on span "United Air Duct Cleaning(United HVAC/Duct Cleaning)" at bounding box center [142, 559] width 90 height 55
copy span "United Air Duct Cleaning(United HVAC/Duct Cleaning)"
click at [396, 507] on div "Back to Dashboard Change Sender ID Customers Technicians Select a contact Outbo…" at bounding box center [902, 420] width 1221 height 760
click at [398, 796] on div "Back to Dashboard Change Sender ID Customers Technicians Select a contact Outbo…" at bounding box center [902, 420] width 1221 height 760
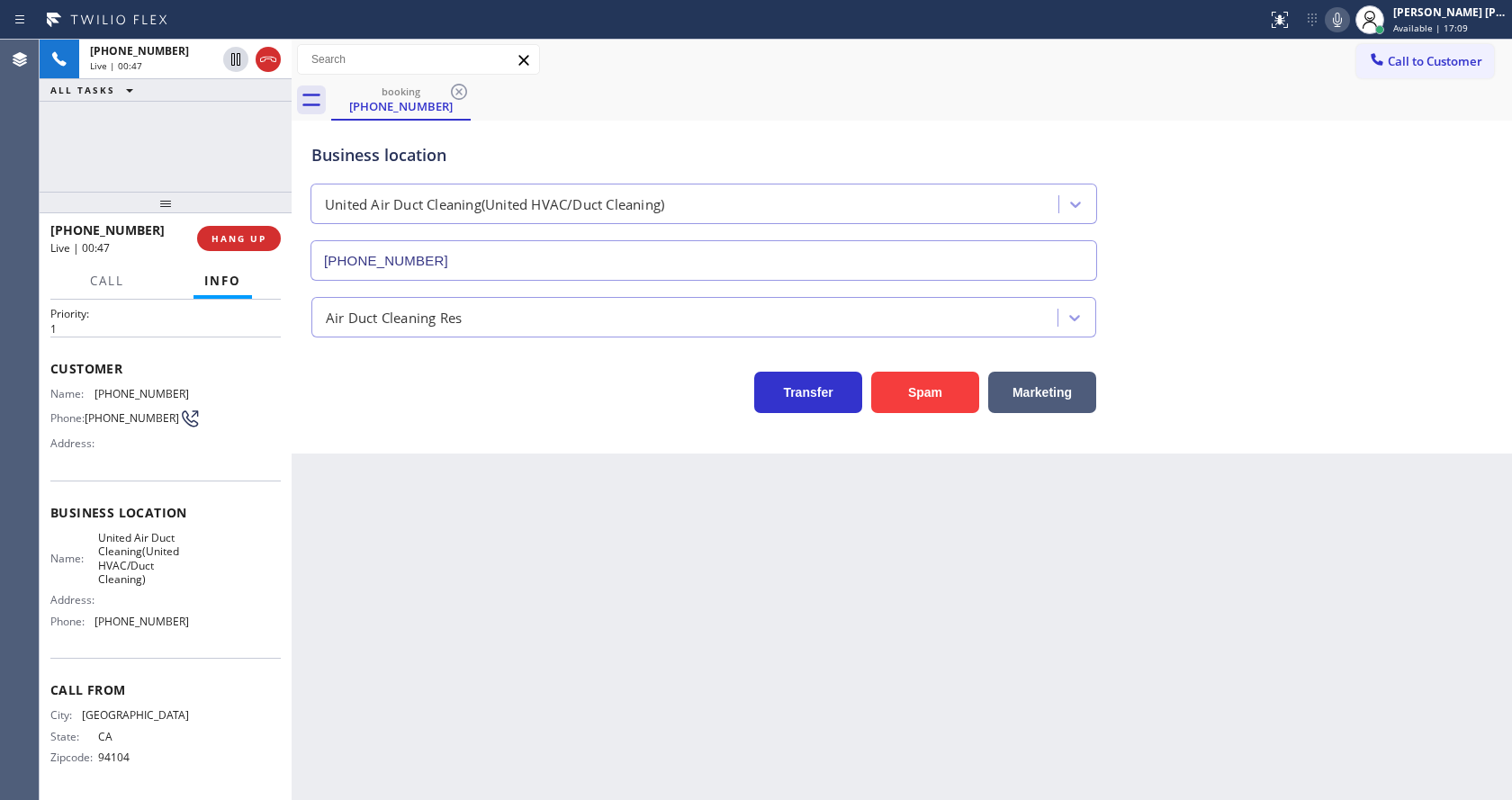
click at [134, 583] on span "United Air Duct Cleaning(United HVAC/Duct Cleaning)" at bounding box center [142, 559] width 90 height 55
drag, startPoint x: 87, startPoint y: 622, endPoint x: 224, endPoint y: 624, distance: 137.0
click at [224, 624] on div "Name: United Air Duct Cleaning(United HVAC/Duct Cleaning) Address: Phone: [PHON…" at bounding box center [165, 584] width 230 height 106
copy div "[PHONE_NUMBER]"
click at [485, 615] on div "Back to Dashboard Change Sender ID Customers Technicians Select a contact Outbo…" at bounding box center [902, 420] width 1221 height 760
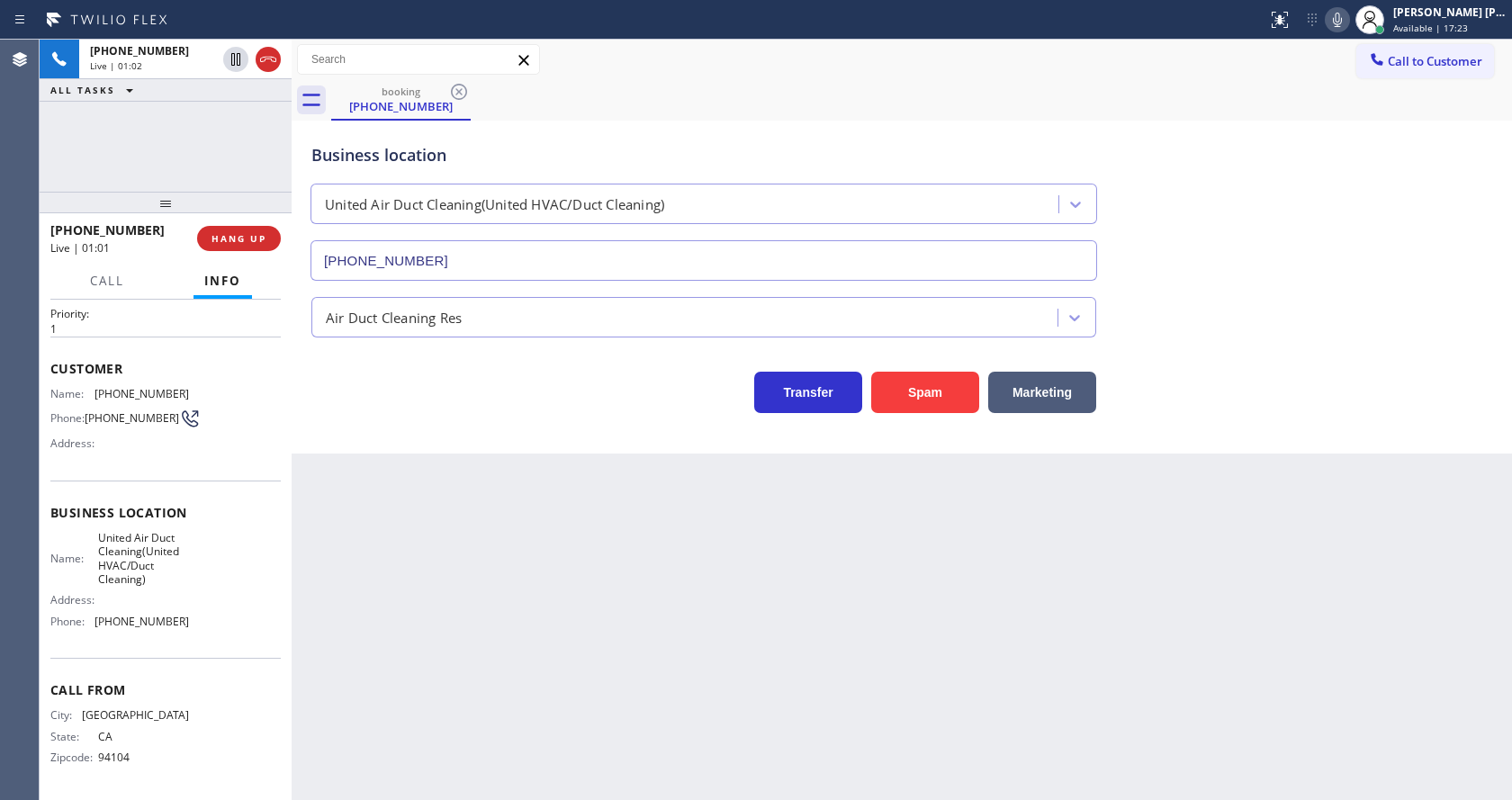
click at [441, 467] on div "Back to Dashboard Change Sender ID Customers Technicians Select a contact Outbo…" at bounding box center [902, 420] width 1221 height 760
click at [644, 514] on div "Back to Dashboard Change Sender ID Customers Technicians Select a contact Outbo…" at bounding box center [902, 420] width 1221 height 760
click at [1346, 18] on icon at bounding box center [1337, 20] width 22 height 22
click at [236, 52] on icon at bounding box center [236, 59] width 22 height 22
drag, startPoint x: 510, startPoint y: 659, endPoint x: 451, endPoint y: 777, distance: 131.9
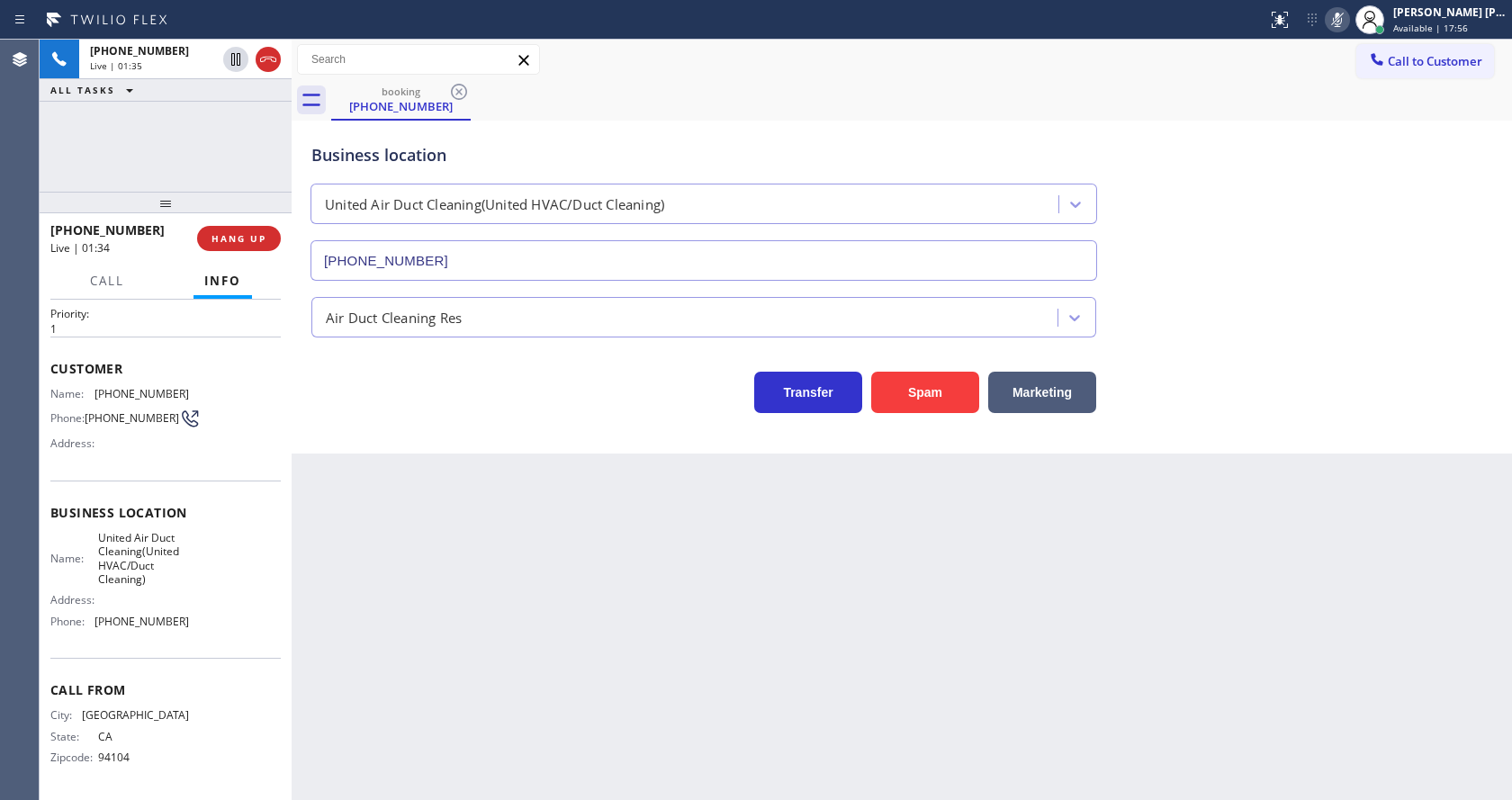
click at [509, 659] on div "Back to Dashboard Change Sender ID Customers Technicians Select a contact Outbo…" at bounding box center [902, 420] width 1221 height 760
click at [232, 55] on icon at bounding box center [235, 59] width 9 height 13
click at [573, 592] on div "Back to Dashboard Change Sender ID Customers Technicians Select a contact Outbo…" at bounding box center [902, 420] width 1221 height 760
click at [380, 515] on div "Back to Dashboard Change Sender ID Customers Technicians Select a contact Outbo…" at bounding box center [902, 420] width 1221 height 760
click at [694, 605] on div "Back to Dashboard Change Sender ID Customers Technicians Select a contact Outbo…" at bounding box center [902, 420] width 1221 height 760
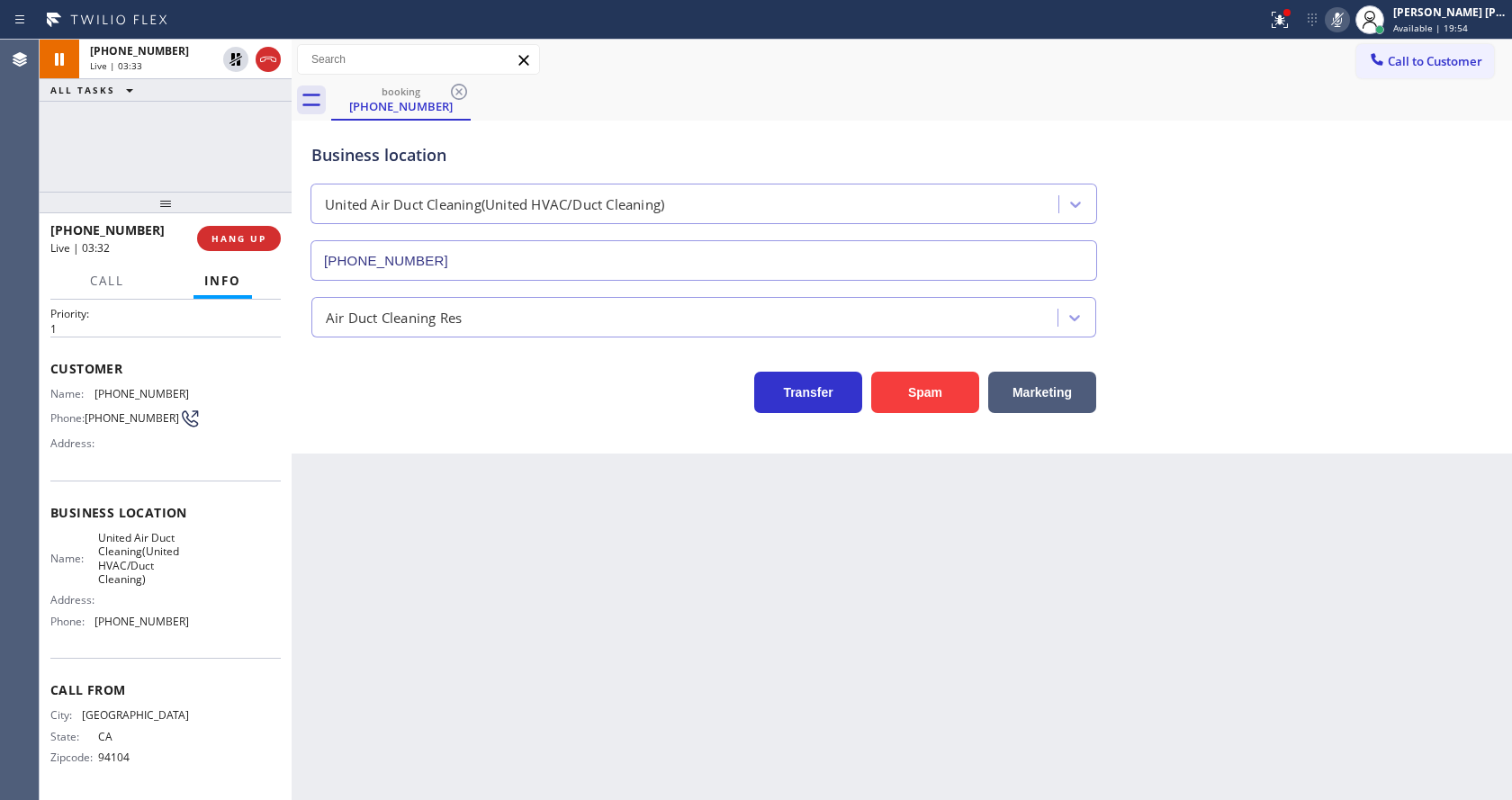
click at [380, 469] on div "Back to Dashboard Change Sender ID Customers Technicians Select a contact Outbo…" at bounding box center [902, 420] width 1221 height 760
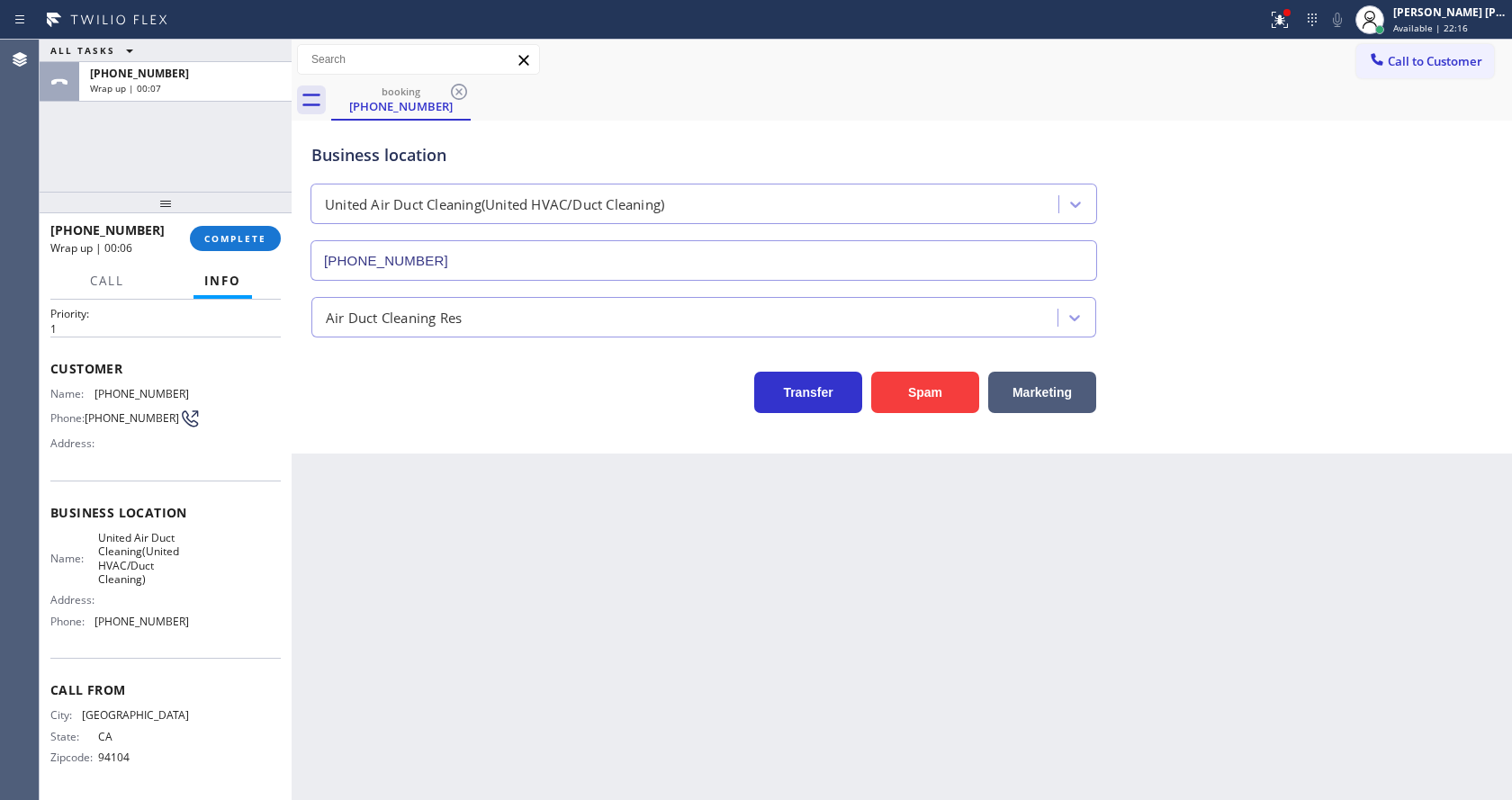
drag, startPoint x: 347, startPoint y: 415, endPoint x: 301, endPoint y: 243, distance: 178.0
click at [347, 415] on div "Business location United Air Duct Cleaning(United HVAC/Duct Cleaning) [PHONE_NU…" at bounding box center [902, 286] width 1221 height 333
click at [238, 229] on button "COMPLETE" at bounding box center [235, 239] width 91 height 26
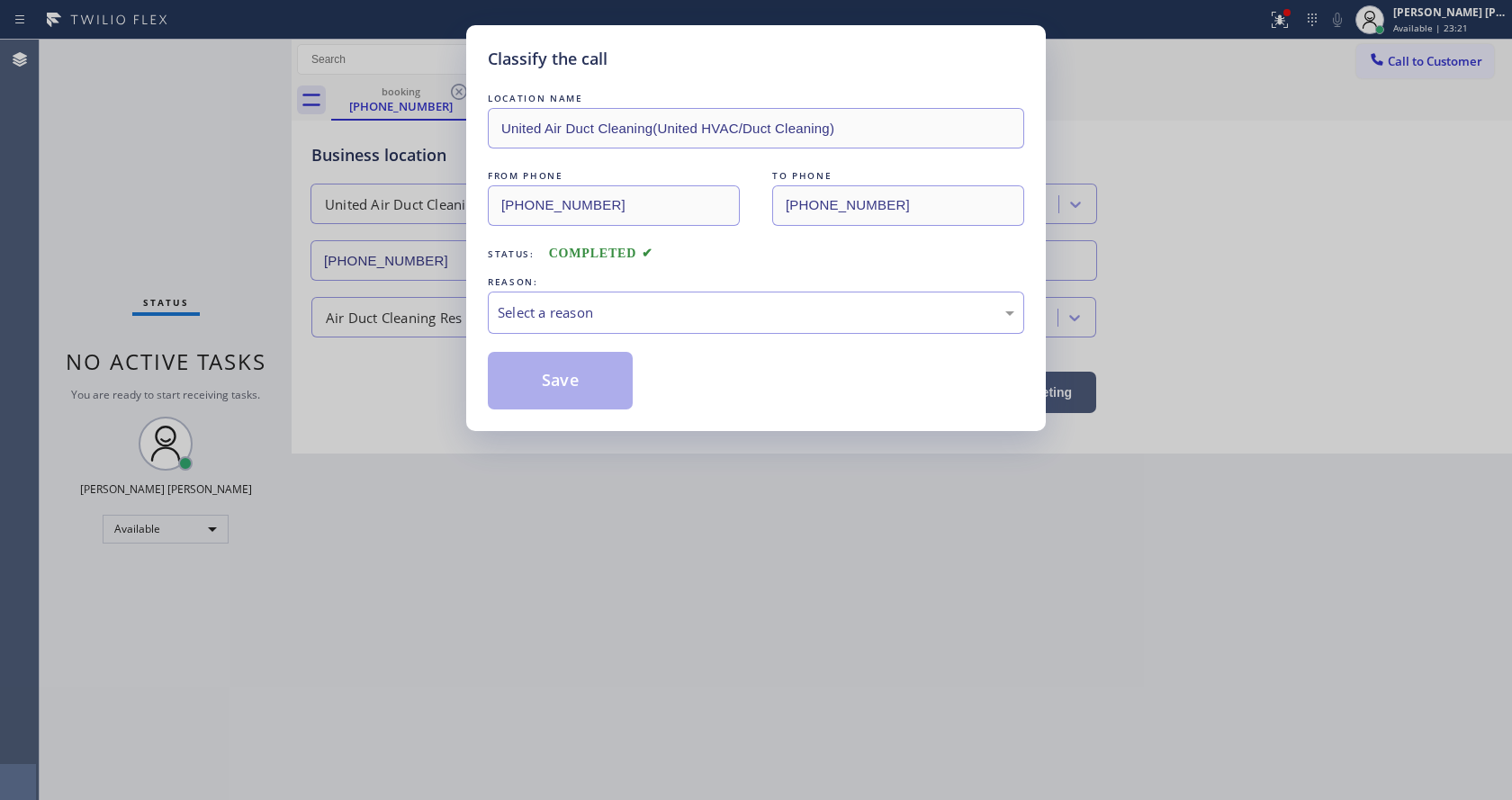
drag, startPoint x: 502, startPoint y: 282, endPoint x: 550, endPoint y: 318, distance: 60.0
click at [502, 283] on div "REASON:" at bounding box center [756, 281] width 536 height 19
click at [549, 312] on div "Select a reason" at bounding box center [756, 312] width 517 height 21
click at [548, 370] on button "Save" at bounding box center [560, 380] width 145 height 57
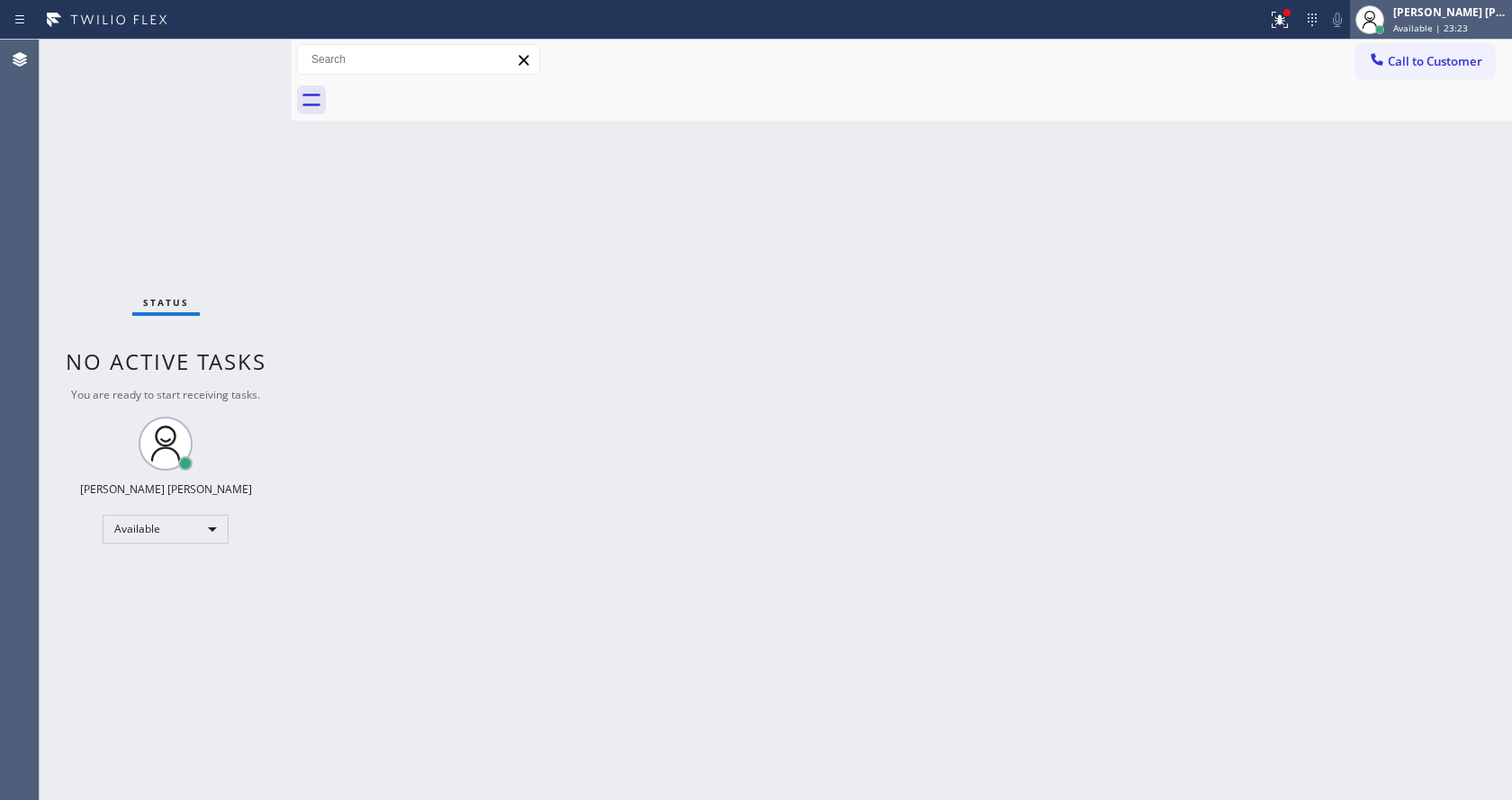
click at [1411, 12] on div "[PERSON_NAME] [PERSON_NAME]" at bounding box center [1450, 12] width 114 height 15
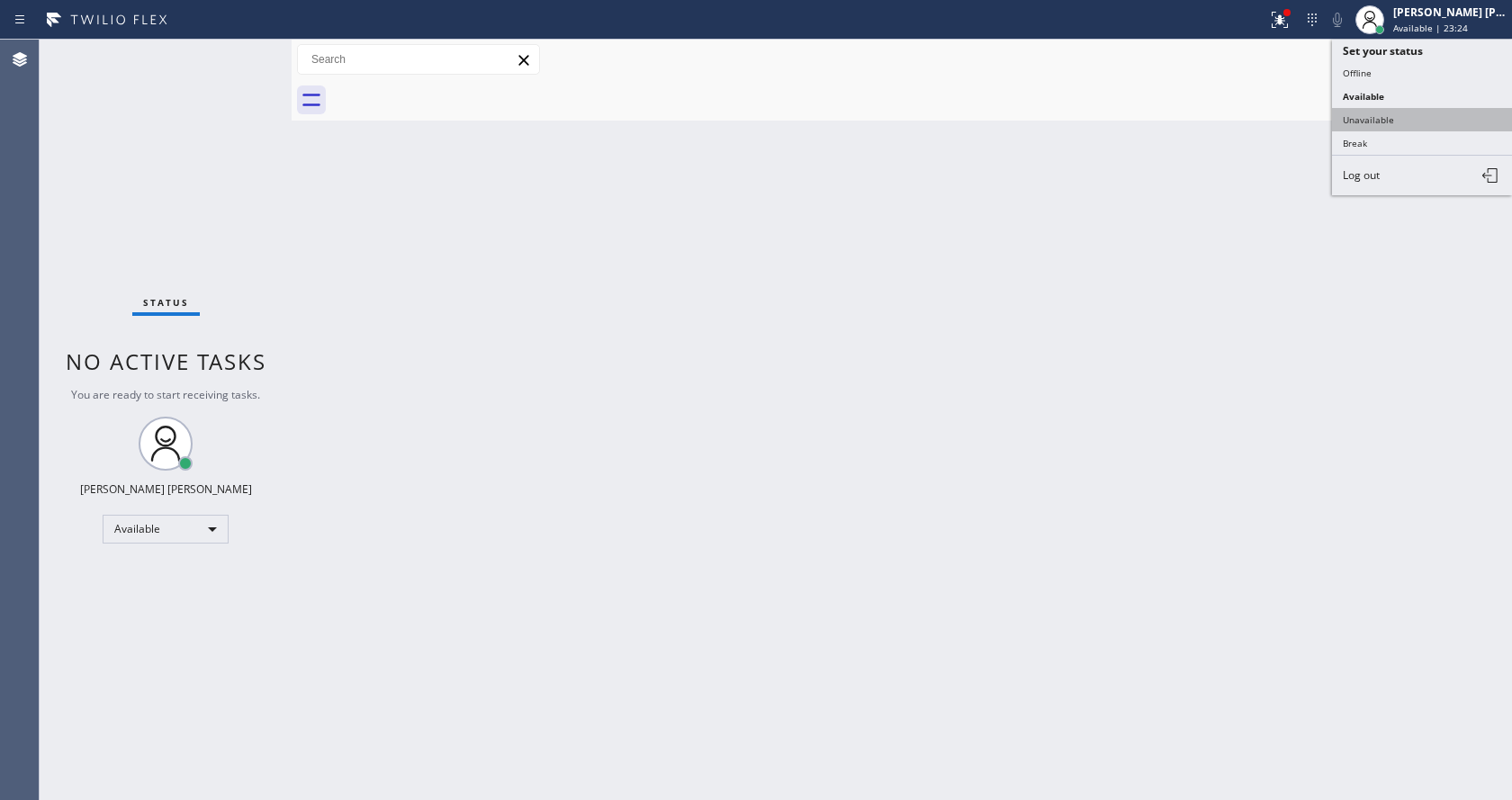
click at [1409, 116] on button "Unavailable" at bounding box center [1422, 120] width 180 height 24
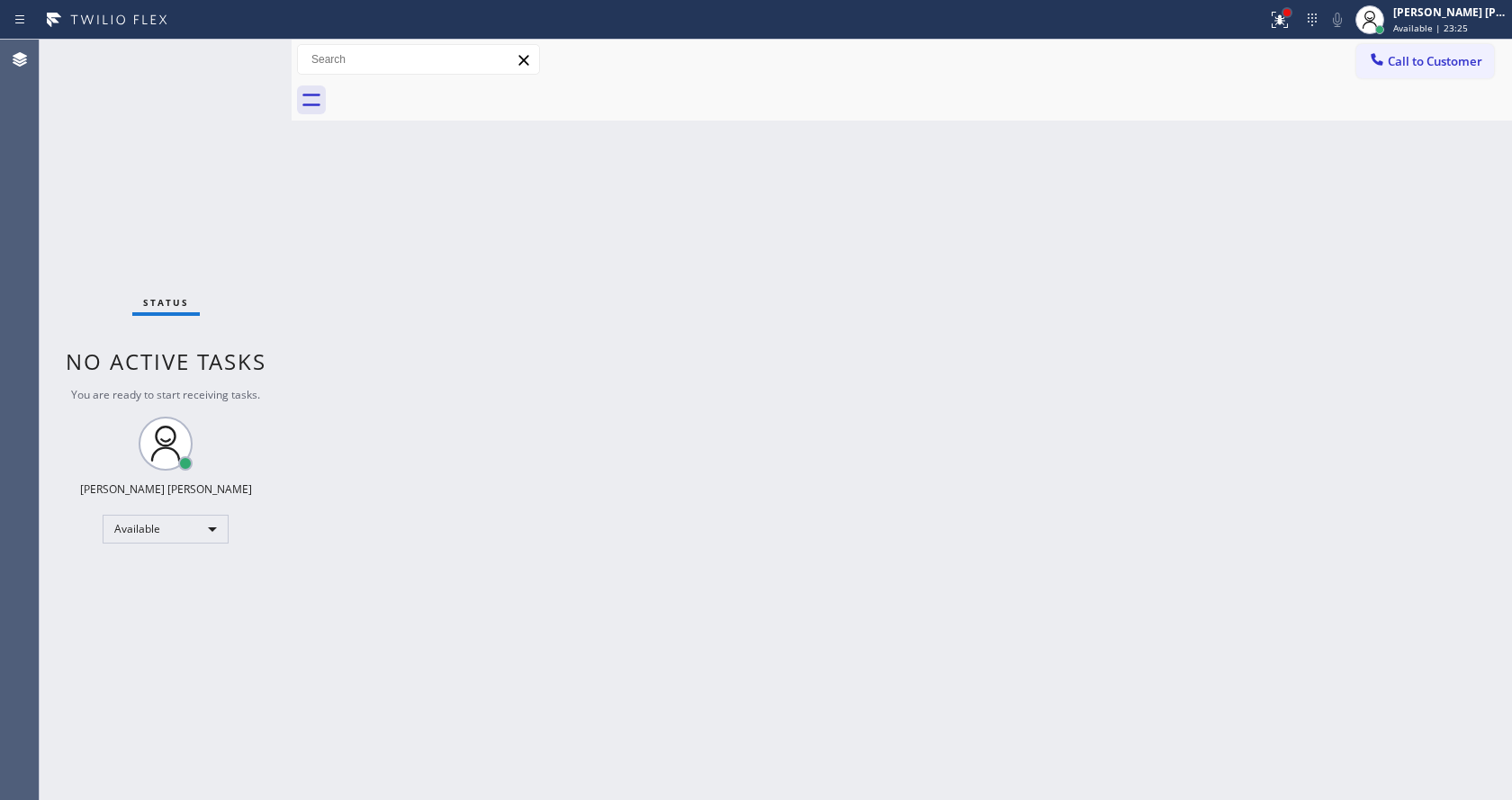
click at [1291, 10] on div at bounding box center [1286, 12] width 7 height 7
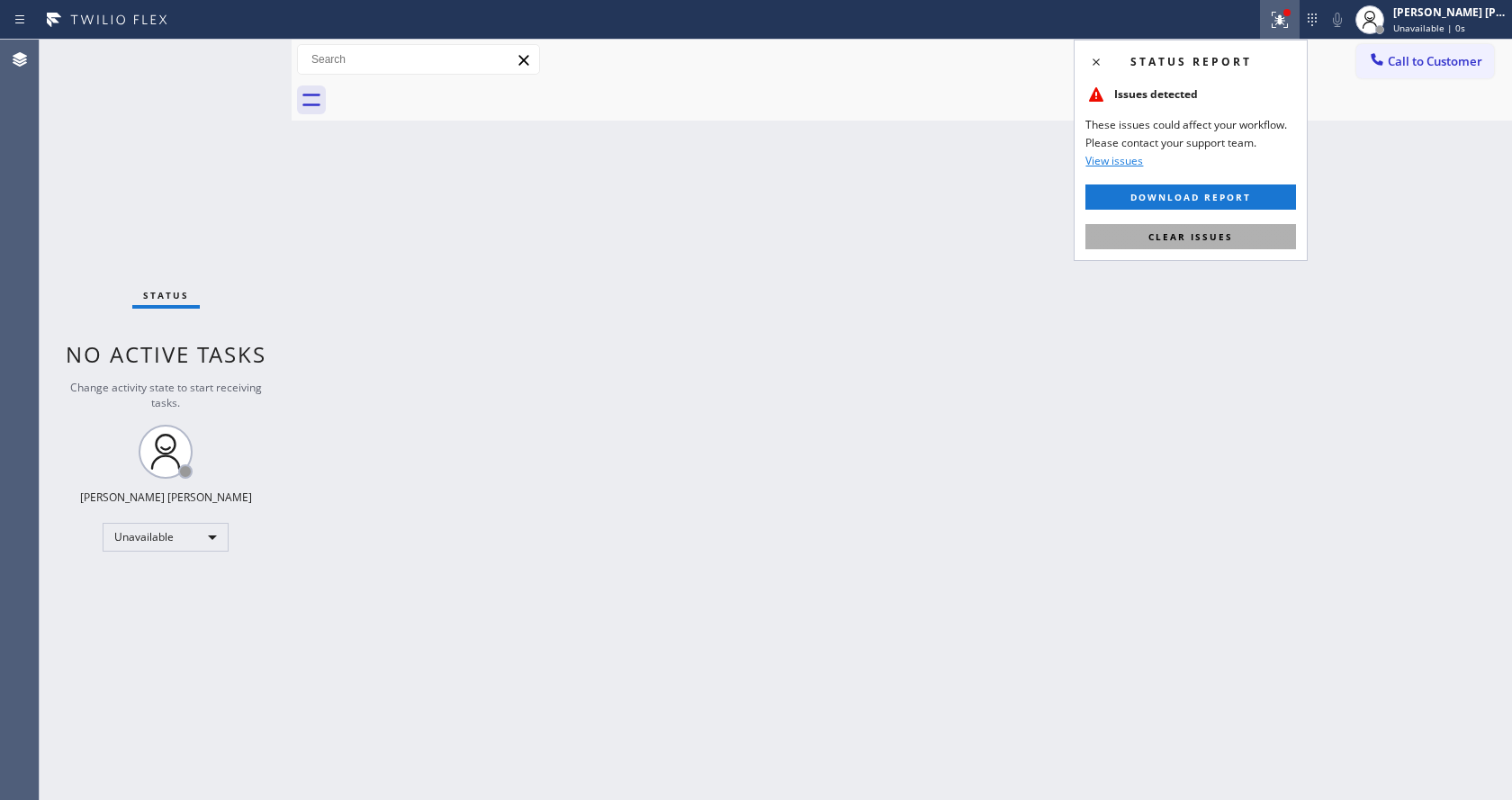
click at [1222, 247] on button "Clear issues" at bounding box center [1190, 237] width 210 height 26
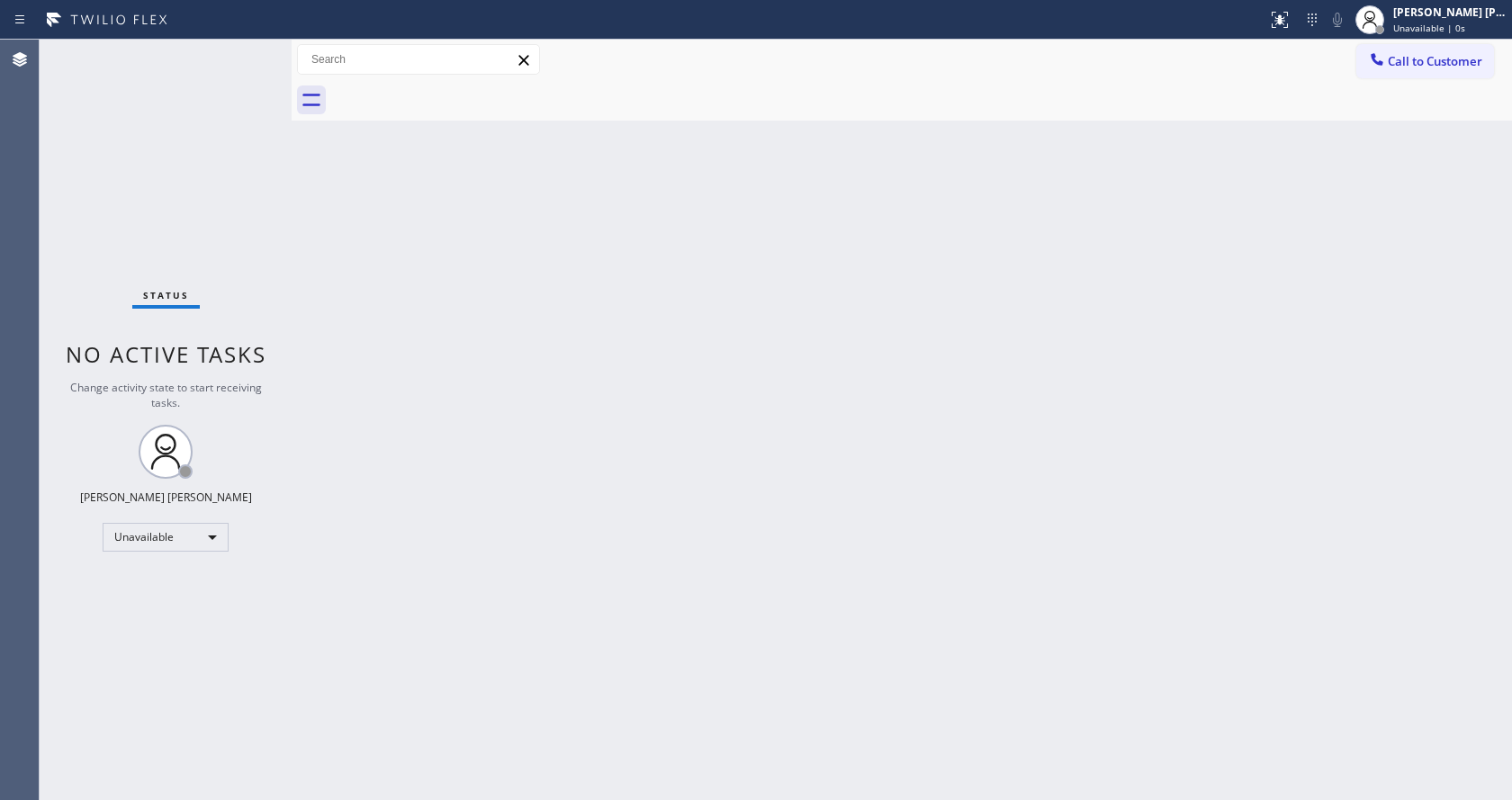
click at [445, 519] on div "Back to Dashboard Change Sender ID Customers Technicians Select a contact Outbo…" at bounding box center [902, 420] width 1221 height 760
click at [390, 795] on div "Back to Dashboard Change Sender ID Customers Technicians Select a contact Outbo…" at bounding box center [902, 420] width 1221 height 760
click at [388, 488] on div "Back to Dashboard Change Sender ID Customers Technicians Select a contact Outbo…" at bounding box center [902, 420] width 1221 height 760
click at [414, 774] on div "Back to Dashboard Change Sender ID Customers Technicians Select a contact Outbo…" at bounding box center [902, 420] width 1221 height 760
drag, startPoint x: 1198, startPoint y: 392, endPoint x: 1343, endPoint y: 272, distance: 188.2
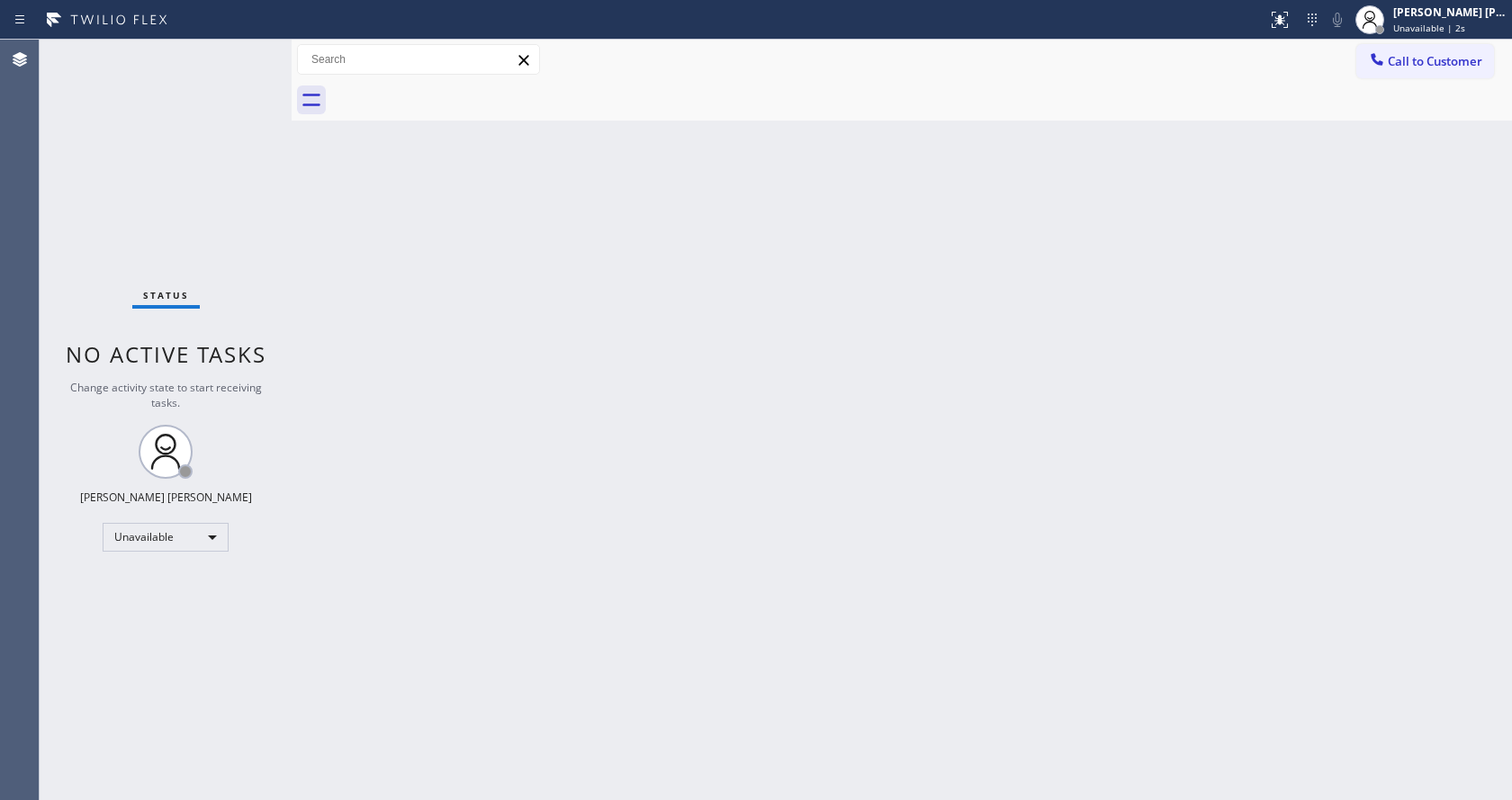
click at [1200, 390] on div "Back to Dashboard Change Sender ID Customers Technicians Select a contact Outbo…" at bounding box center [902, 420] width 1221 height 760
click at [1432, 70] on button "Call to Customer" at bounding box center [1424, 61] width 137 height 35
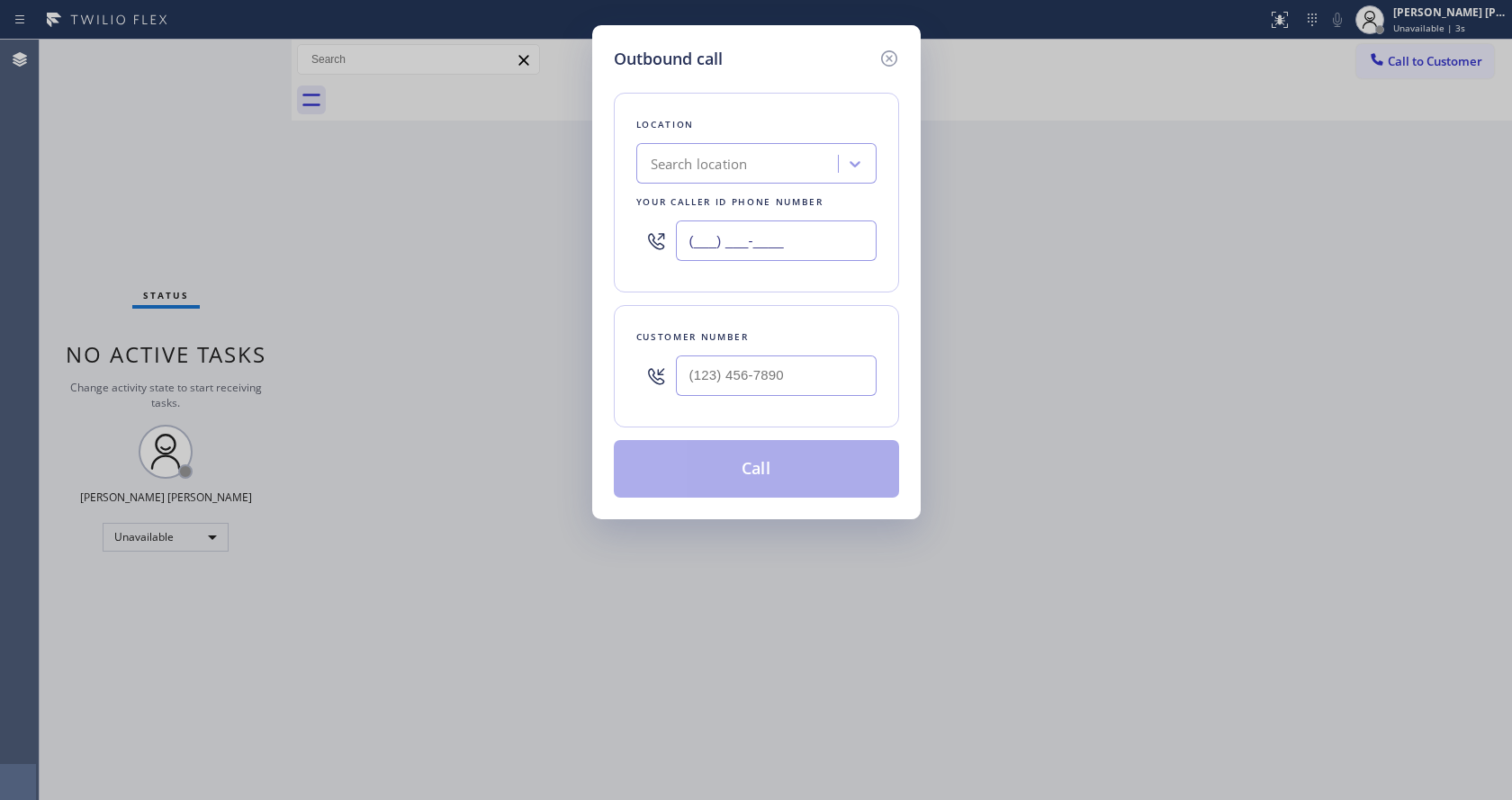
click at [723, 241] on input "(___) ___-____" at bounding box center [775, 240] width 200 height 40
paste input "855) 228-6182"
type input "[PHONE_NUMBER]"
click at [758, 380] on input "text" at bounding box center [775, 375] width 200 height 40
paste input "415) 806-2998"
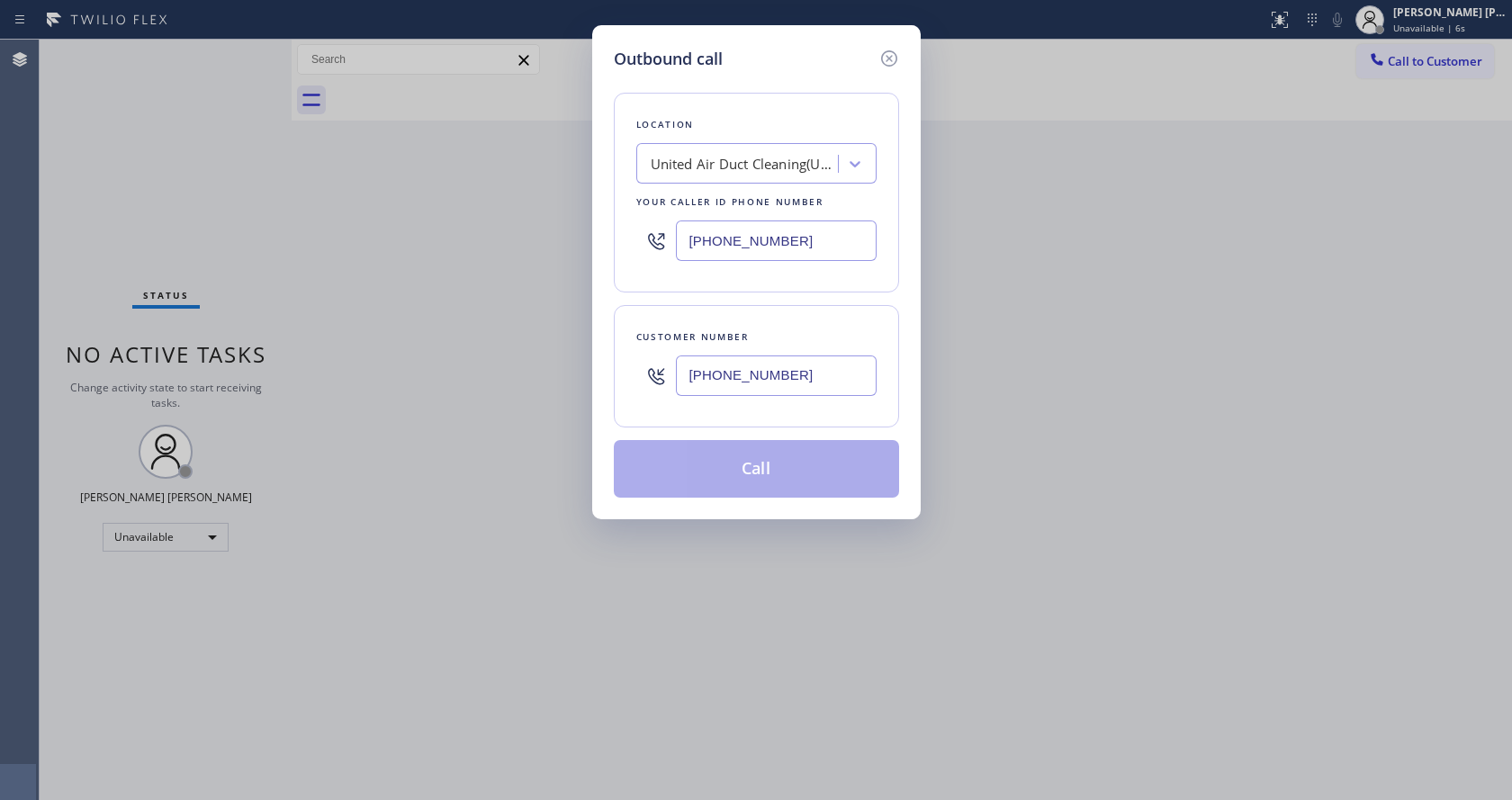
type input "[PHONE_NUMBER]"
click at [432, 571] on div "Outbound call Location United Air Duct Cleaning(United HVAC/Duct Cleaning) Your…" at bounding box center [756, 400] width 1512 height 800
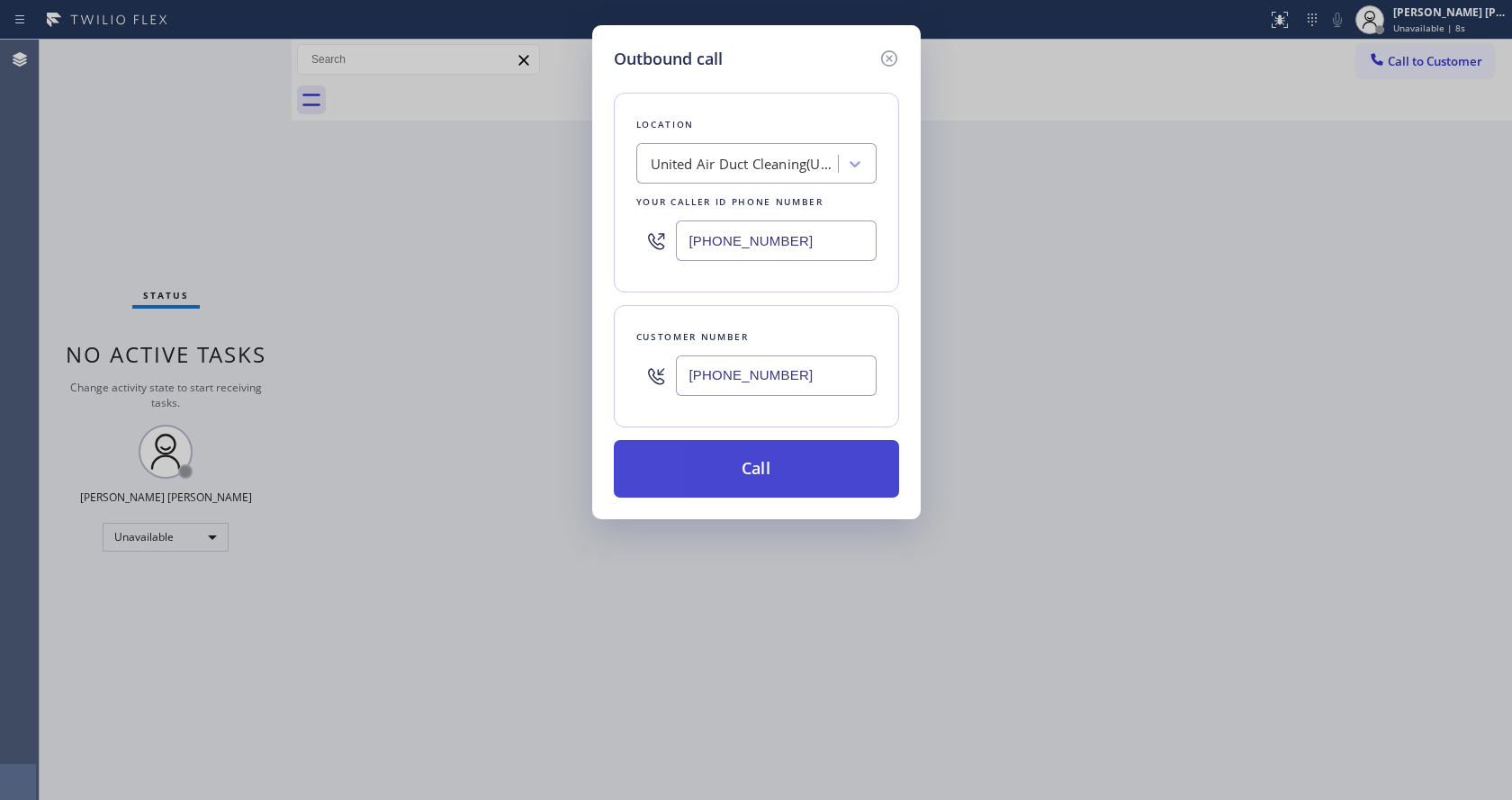
click at [764, 479] on button "Call" at bounding box center [756, 469] width 285 height 57
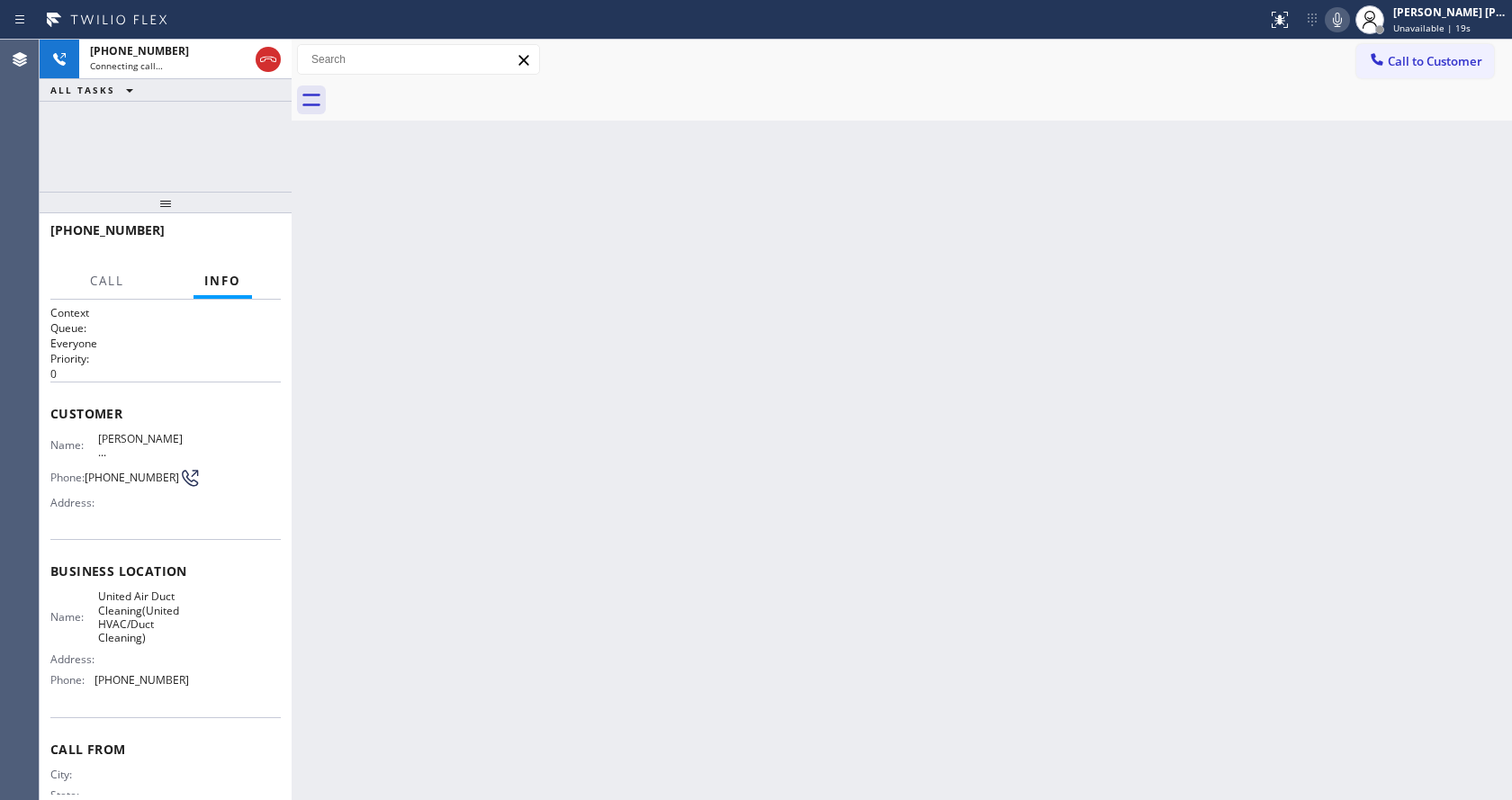
click at [378, 395] on div "Back to Dashboard Change Sender ID Customers Technicians Select a contact Outbo…" at bounding box center [902, 420] width 1221 height 760
click at [599, 531] on div "Back to Dashboard Change Sender ID Customers Technicians Select a contact Outbo…" at bounding box center [902, 420] width 1221 height 760
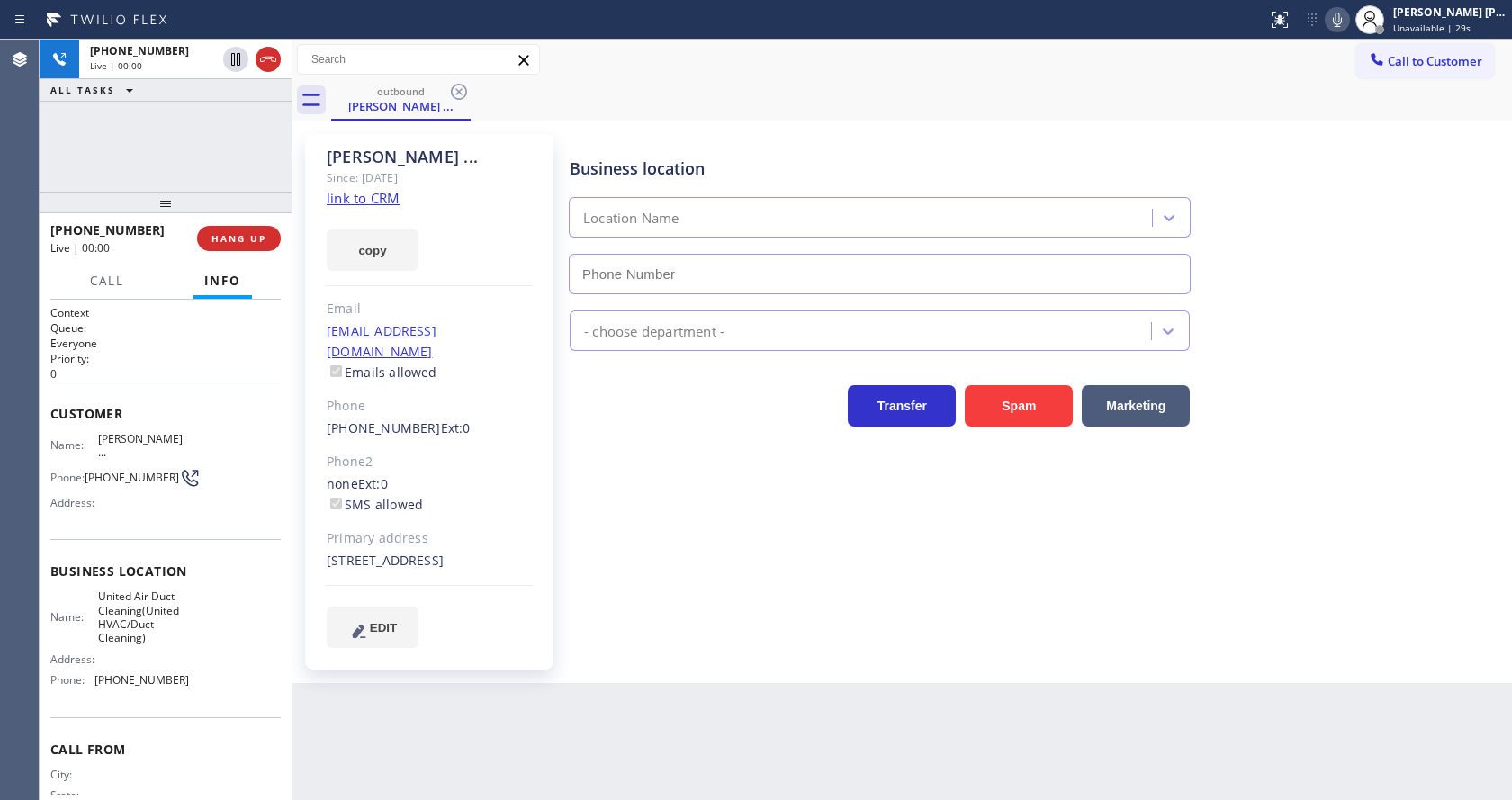
type input "[PHONE_NUMBER]"
click at [599, 531] on div "Business location United Air Duct Cleaning(United HVAC/Duct Cleaning) [PHONE_NU…" at bounding box center [1036, 390] width 941 height 504
click at [417, 451] on div "Phone2" at bounding box center [430, 461] width 206 height 21
click at [638, 624] on div "Business location United Air Duct Cleaning(United HVAC/Duct Cleaning) [PHONE_NU…" at bounding box center [1036, 408] width 941 height 540
click at [802, 685] on div "Back to Dashboard Change Sender ID Customers Technicians Select a contact Outbo…" at bounding box center [902, 420] width 1221 height 760
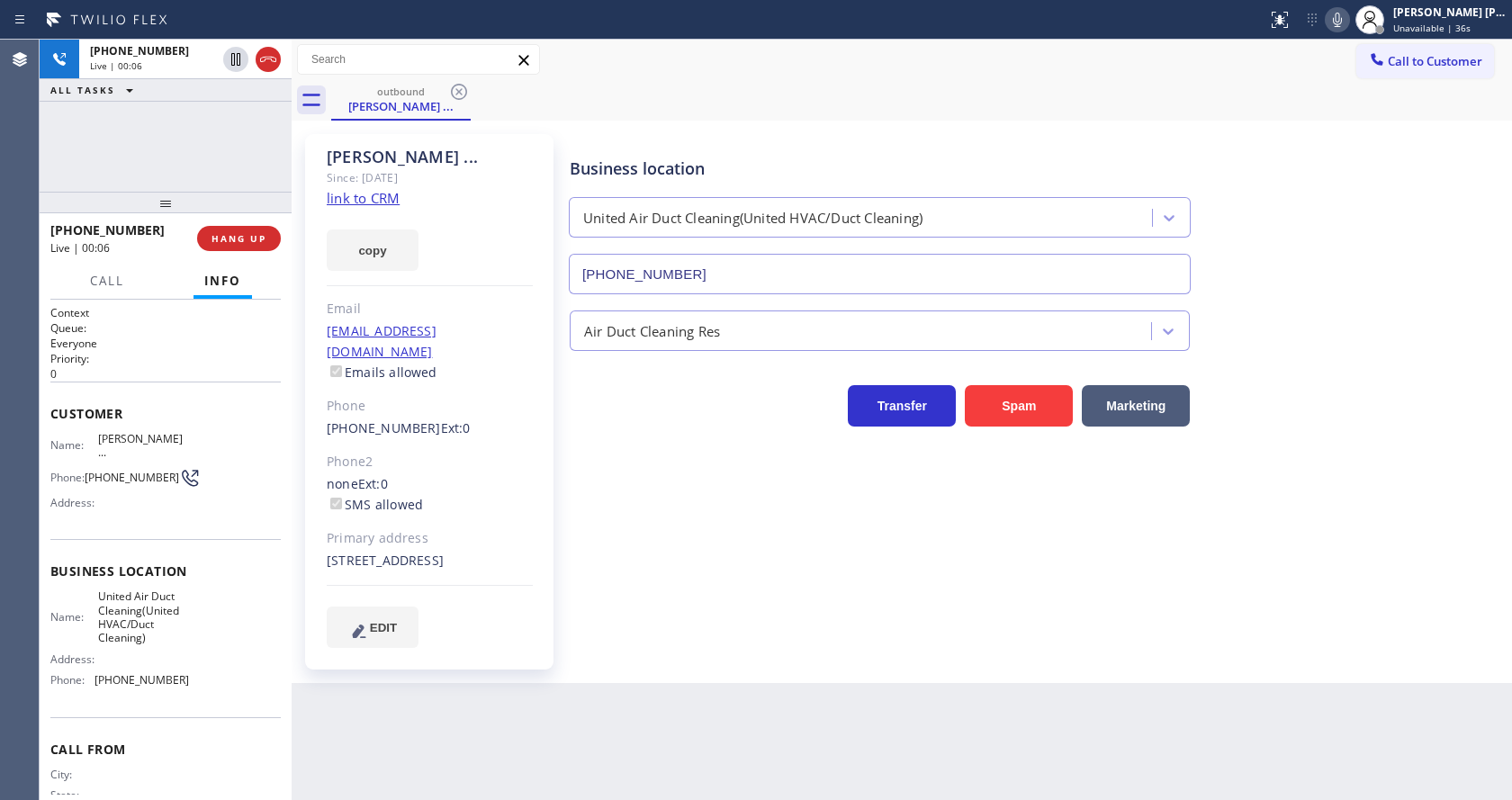
click at [657, 629] on div "Business location United Air Duct Cleaning(United HVAC/Duct Cleaning) [PHONE_NU…" at bounding box center [1036, 408] width 941 height 540
click at [431, 451] on div "Phone2" at bounding box center [430, 461] width 206 height 21
click at [635, 548] on div "Business location United Air Duct Cleaning(United HVAC/Duct Cleaning) [PHONE_NU…" at bounding box center [1036, 390] width 941 height 504
click at [684, 600] on div "Business location United Air Duct Cleaning(United HVAC/Duct Cleaning) [PHONE_NU…" at bounding box center [1036, 390] width 941 height 504
click at [432, 451] on div "Phone2" at bounding box center [430, 461] width 206 height 21
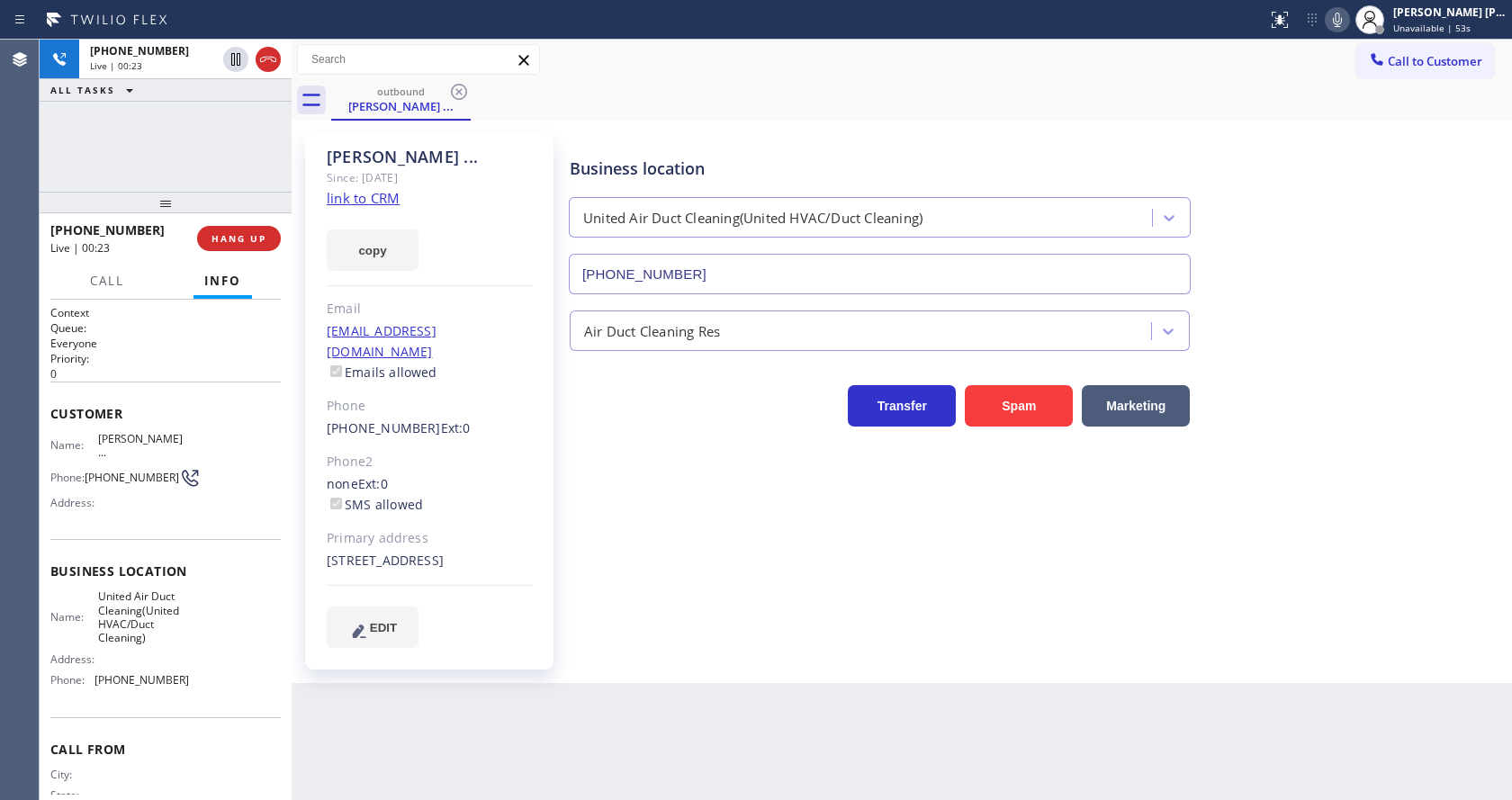
click at [598, 611] on div "Business location United Air Duct Cleaning(United HVAC/Duct Cleaning) [PHONE_NU…" at bounding box center [1036, 390] width 941 height 504
click at [441, 420] on span "Ext: 0" at bounding box center [456, 428] width 30 height 17
click at [645, 696] on div "Back to Dashboard Change Sender ID Customers Technicians Select a contact Outbo…" at bounding box center [902, 420] width 1221 height 760
click at [756, 686] on div "Back to Dashboard Change Sender ID Customers Technicians Select a contact Outbo…" at bounding box center [902, 420] width 1221 height 760
click at [728, 532] on div "Business location United Air Duct Cleaning(United HVAC/Duct Cleaning) [PHONE_NU…" at bounding box center [1036, 390] width 941 height 504
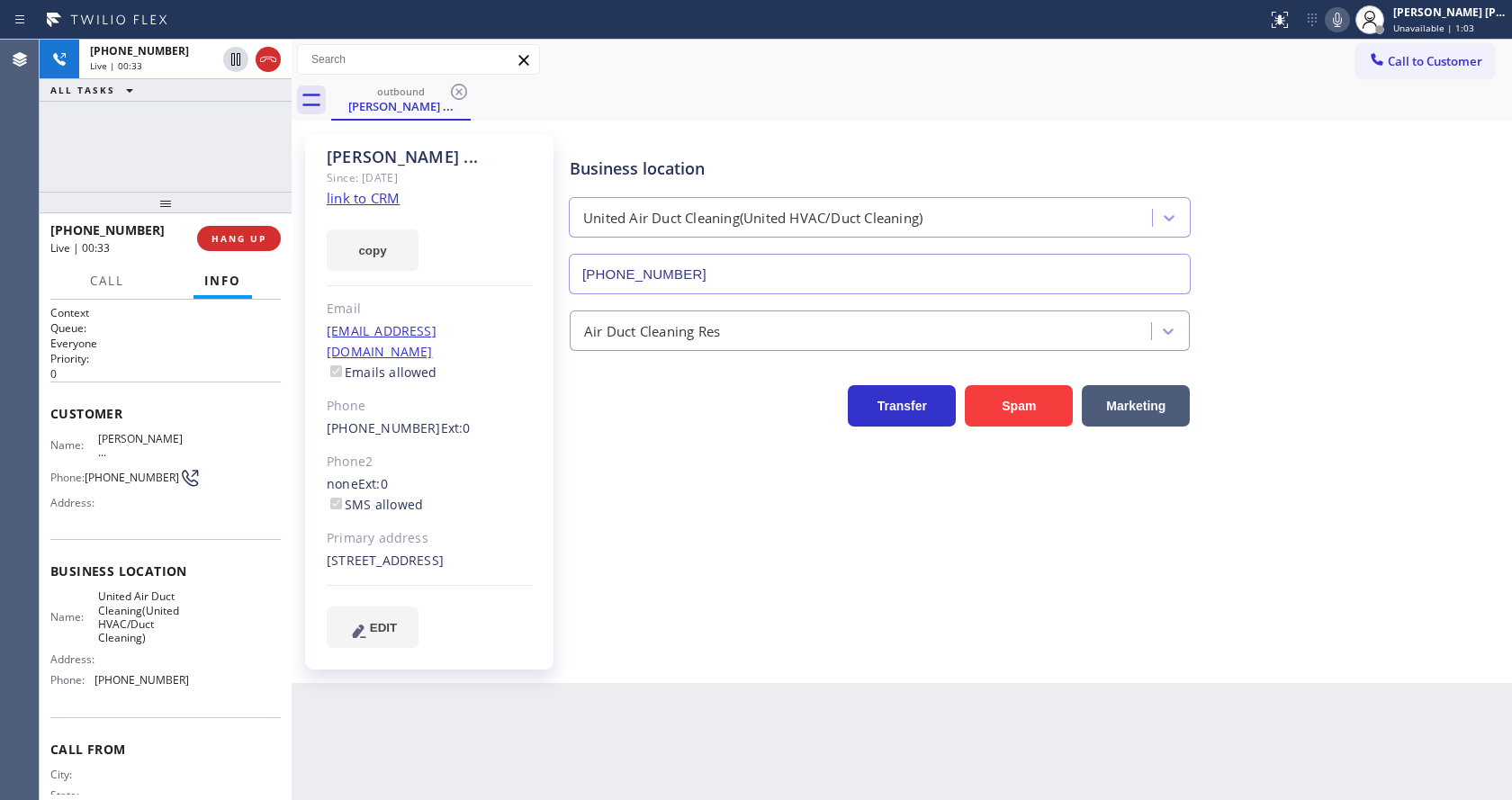
click at [430, 451] on div "Phone2" at bounding box center [430, 461] width 206 height 21
click at [663, 551] on div "Business location United Air Duct Cleaning(United HVAC/Duct Cleaning) [PHONE_NU…" at bounding box center [1036, 390] width 941 height 504
click at [367, 428] on div "[PERSON_NAME] ... Since: [DATE] link to CRM copy Email [EMAIL_ADDRESS][DOMAIN_N…" at bounding box center [430, 402] width 249 height 535
click at [722, 492] on div "Business location United Air Duct Cleaning(United HVAC/Duct Cleaning) [PHONE_NU…" at bounding box center [1036, 390] width 941 height 504
click at [96, 282] on span "Call" at bounding box center [107, 280] width 35 height 16
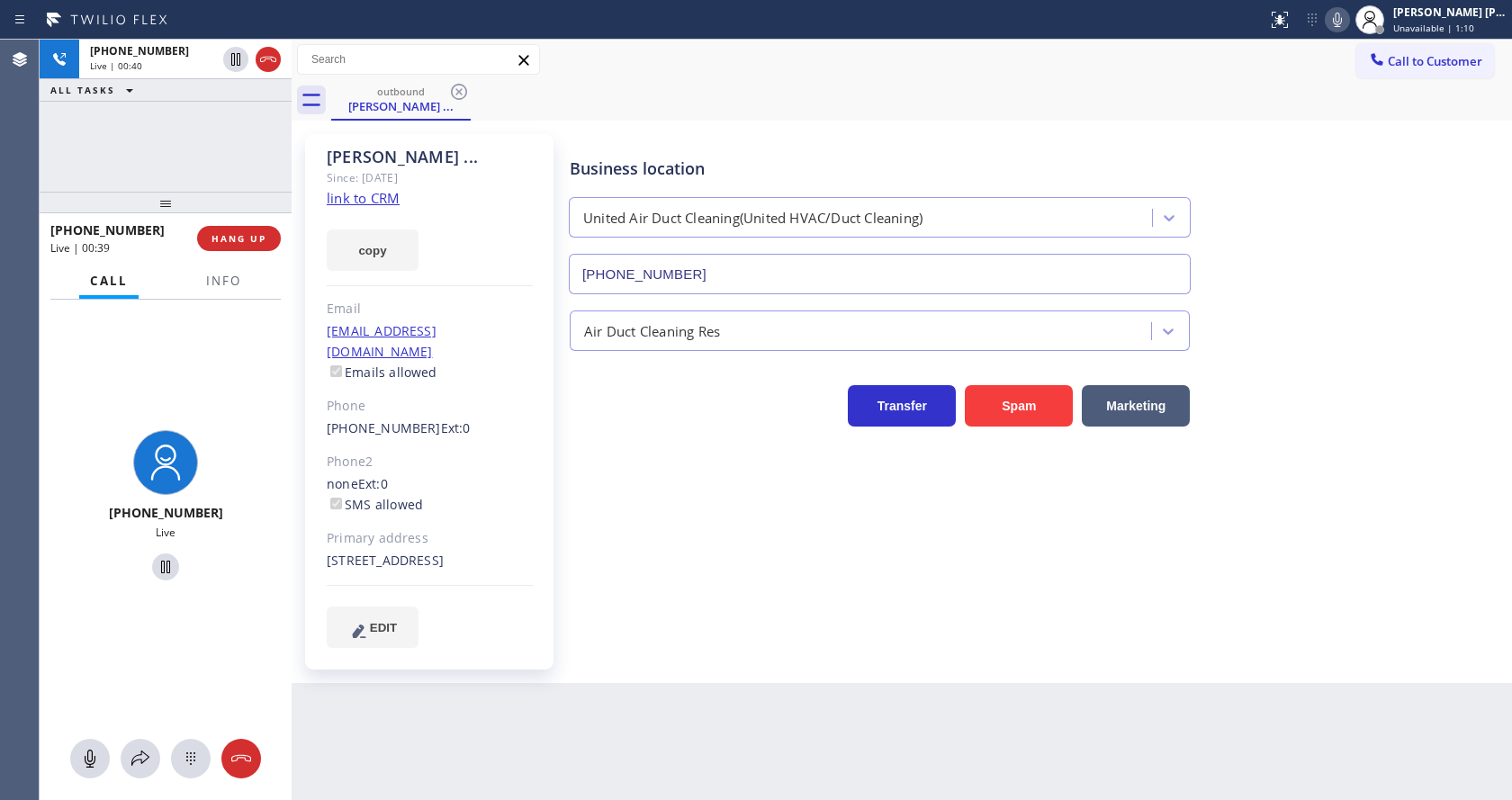
click at [586, 451] on div "Business location United Air Duct Cleaning(United HVAC/Duct Cleaning) [PHONE_NU…" at bounding box center [1036, 390] width 941 height 504
click at [698, 689] on div "Back to Dashboard Change Sender ID Customers Technicians Select a contact Outbo…" at bounding box center [902, 420] width 1221 height 760
click at [577, 712] on div "Back to Dashboard Change Sender ID Customers Technicians Select a contact Outbo…" at bounding box center [902, 420] width 1221 height 760
click at [734, 651] on div "Business location United Air Duct Cleaning(United HVAC/Duct Cleaning) [PHONE_NU…" at bounding box center [1036, 408] width 941 height 540
click at [441, 451] on div "Phone2" at bounding box center [430, 461] width 206 height 21
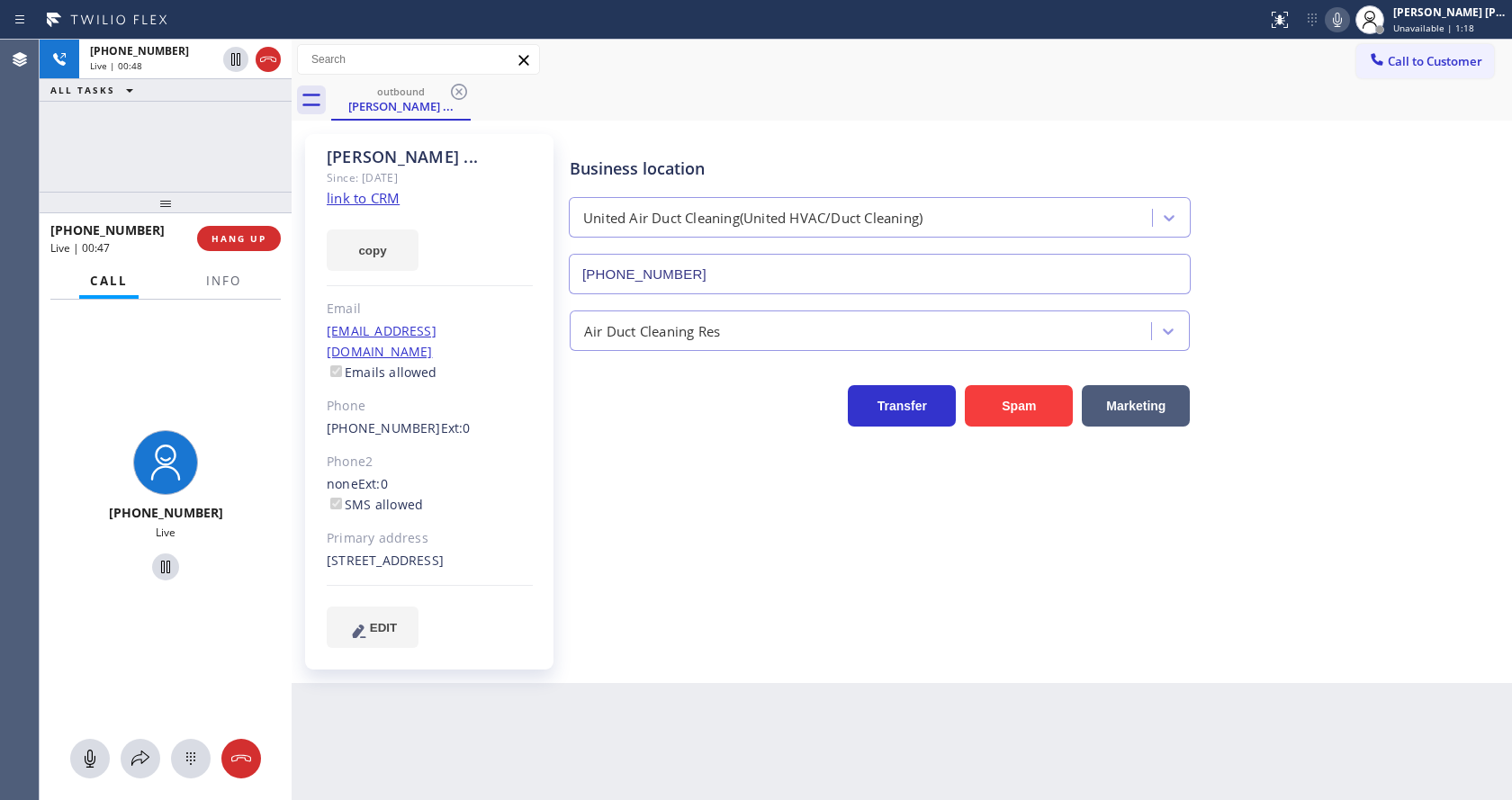
click at [667, 550] on div "Business location United Air Duct Cleaning(United HVAC/Duct Cleaning) [PHONE_NU…" at bounding box center [1036, 390] width 941 height 504
click at [221, 279] on span "Info" at bounding box center [224, 280] width 36 height 16
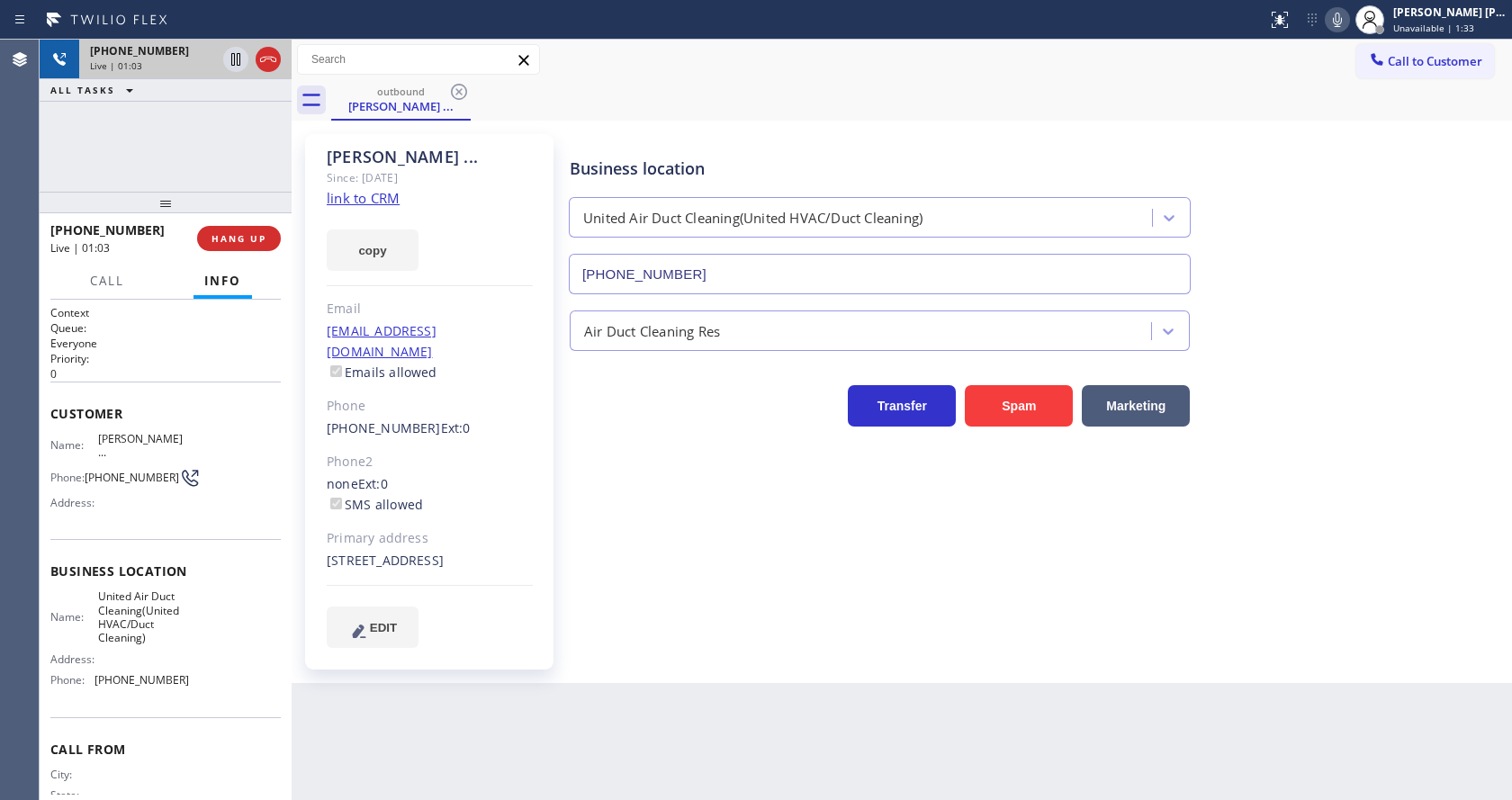
click at [168, 60] on div "Live | 01:03" at bounding box center [153, 65] width 126 height 13
click at [116, 288] on span "Call" at bounding box center [107, 280] width 35 height 16
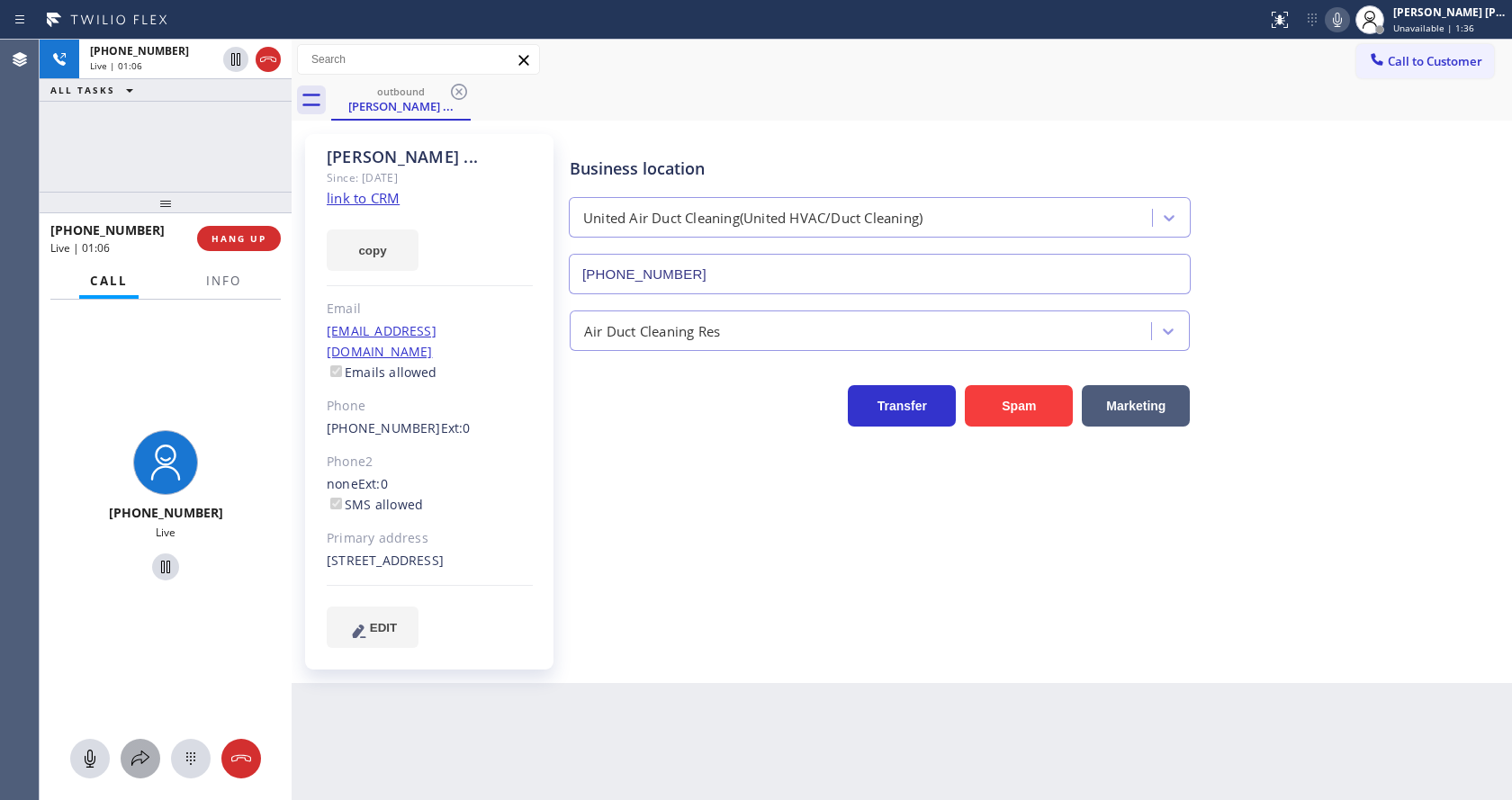
click at [142, 744] on button at bounding box center [140, 759] width 40 height 40
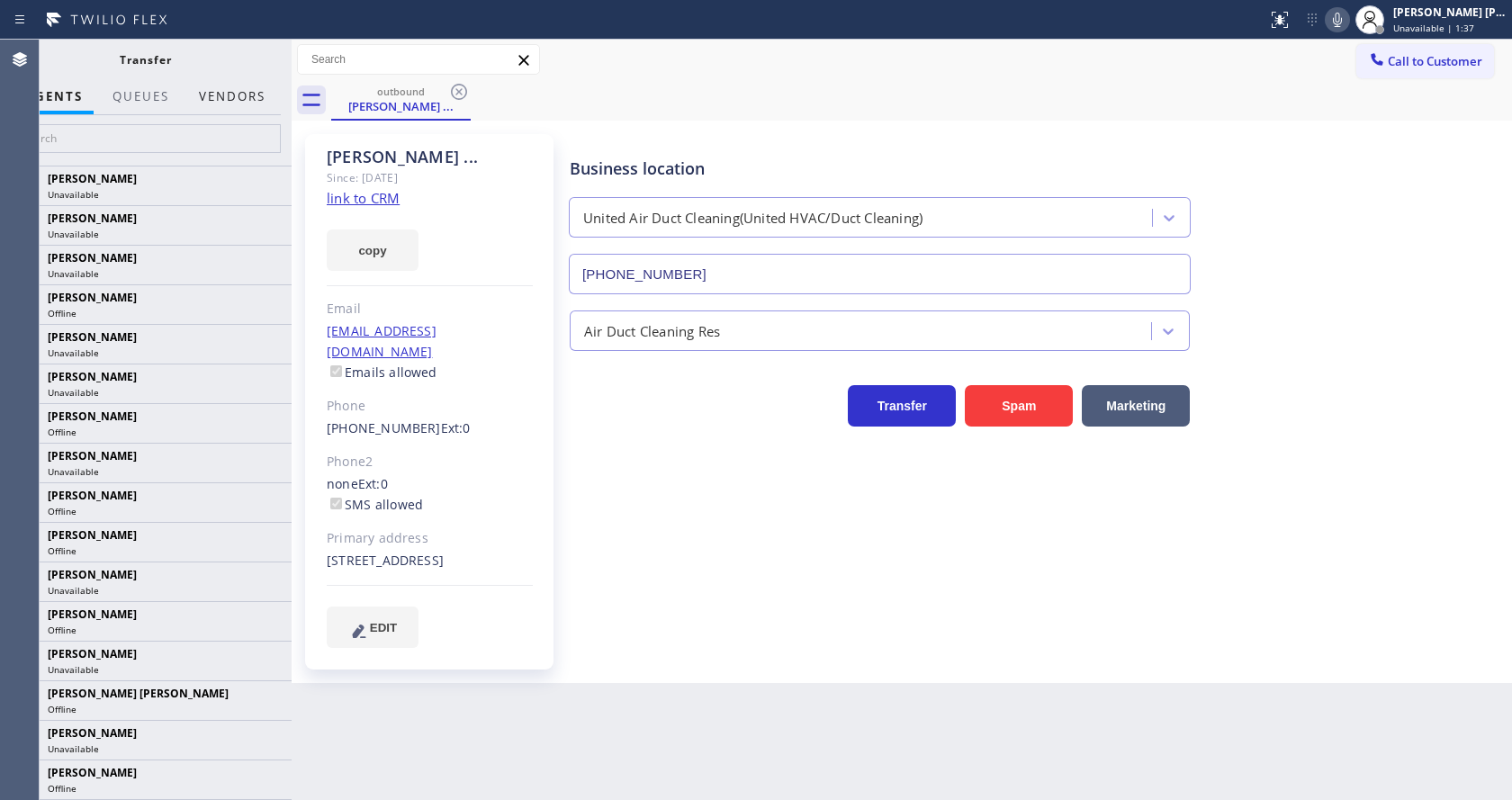
click at [253, 105] on button "Vendors" at bounding box center [231, 97] width 88 height 36
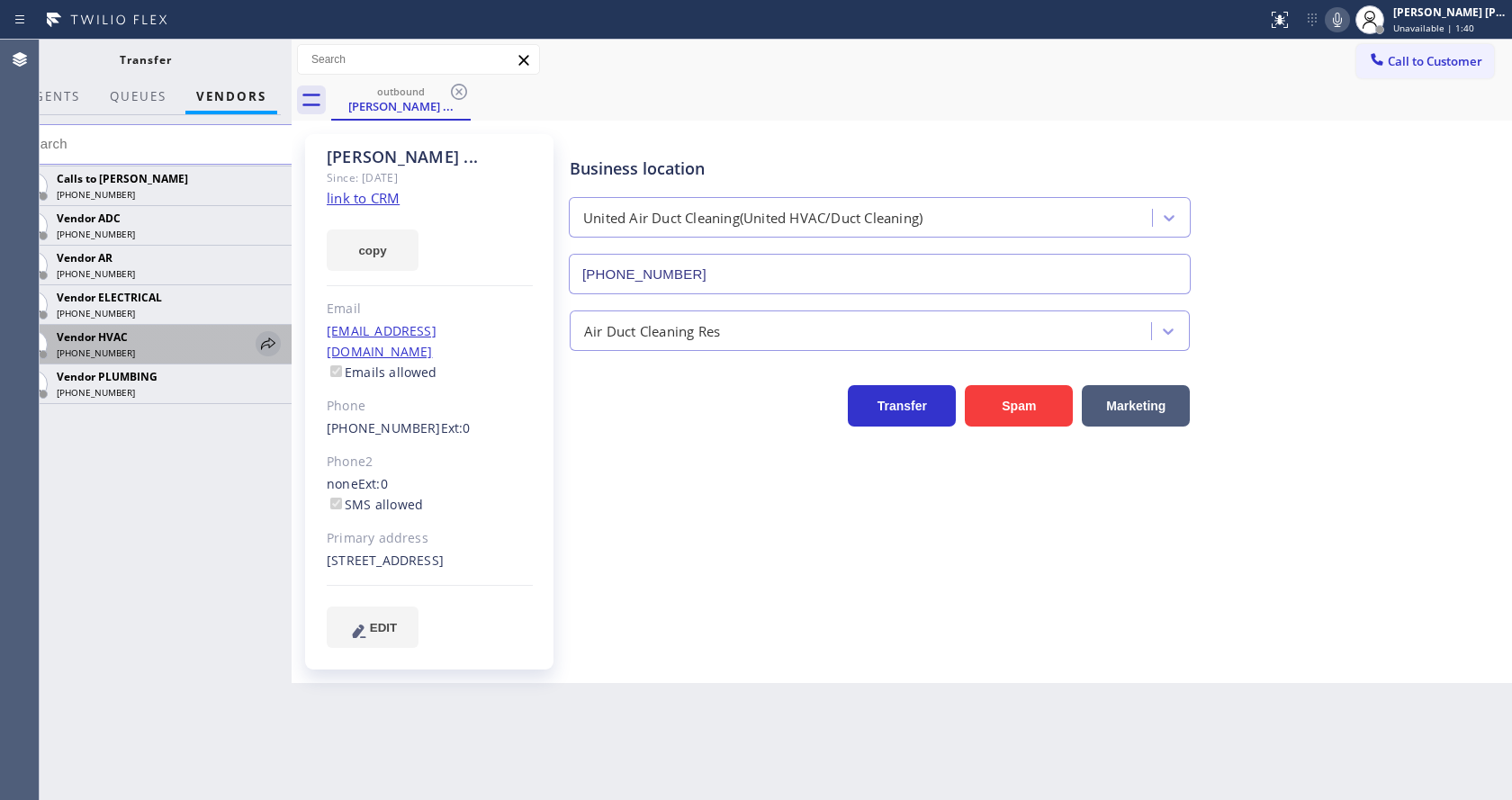
click at [269, 342] on icon at bounding box center [269, 344] width 22 height 22
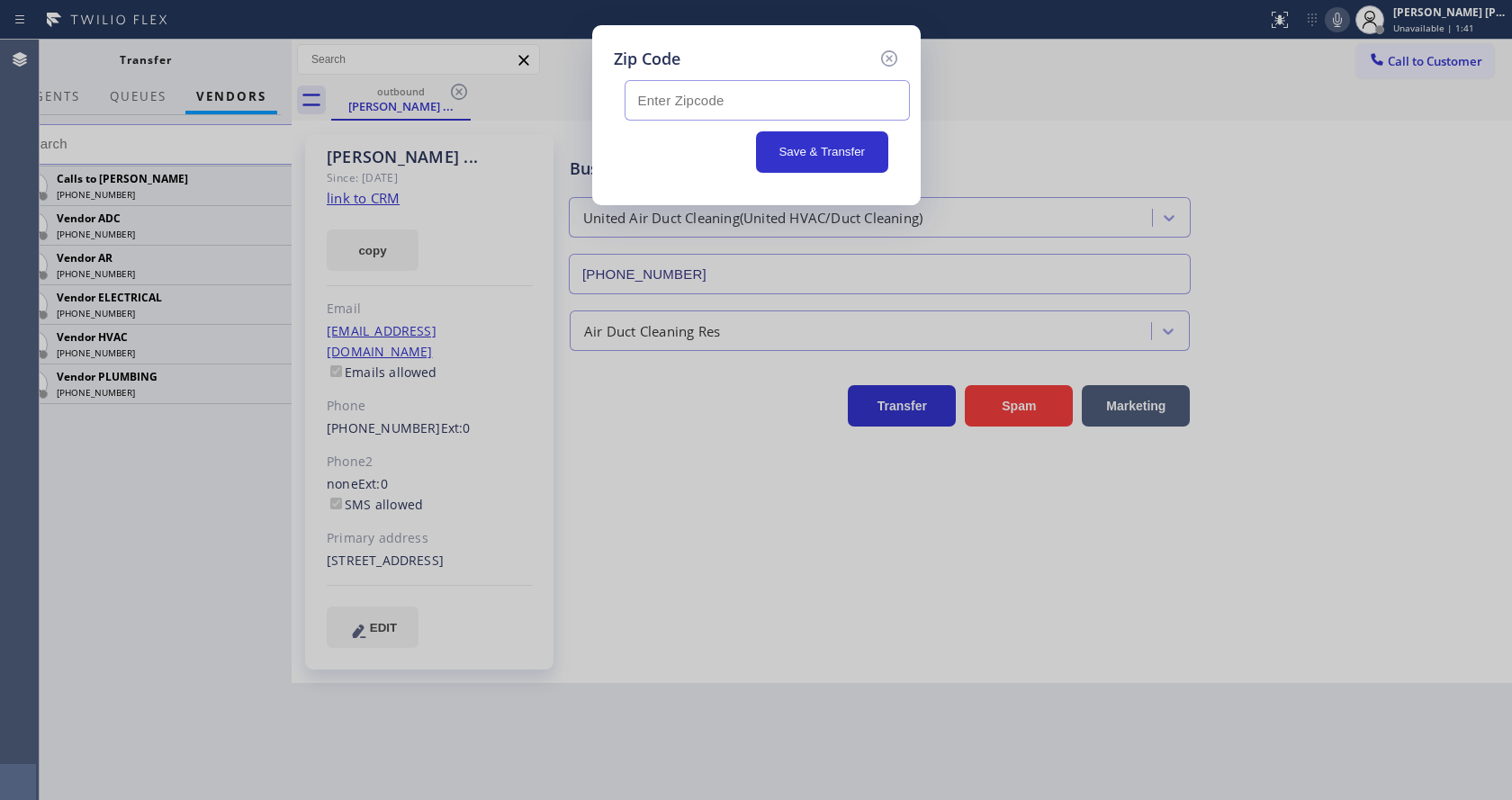
click at [663, 108] on input "text" at bounding box center [766, 100] width 285 height 40
paste input "94401"
type input "94401"
click at [786, 156] on button "Save & Transfer" at bounding box center [822, 152] width 132 height 41
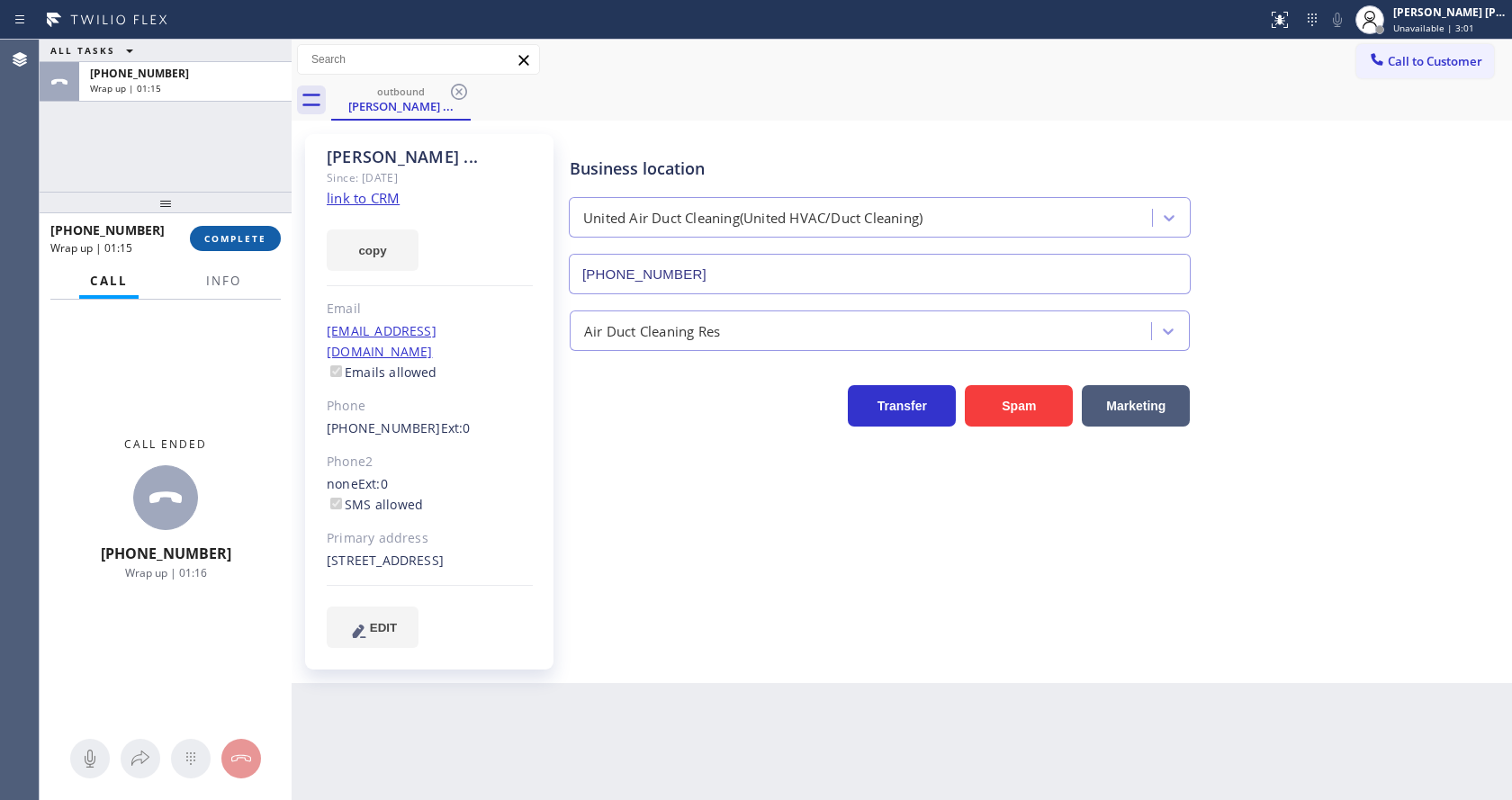
click at [227, 237] on span "COMPLETE" at bounding box center [235, 238] width 62 height 13
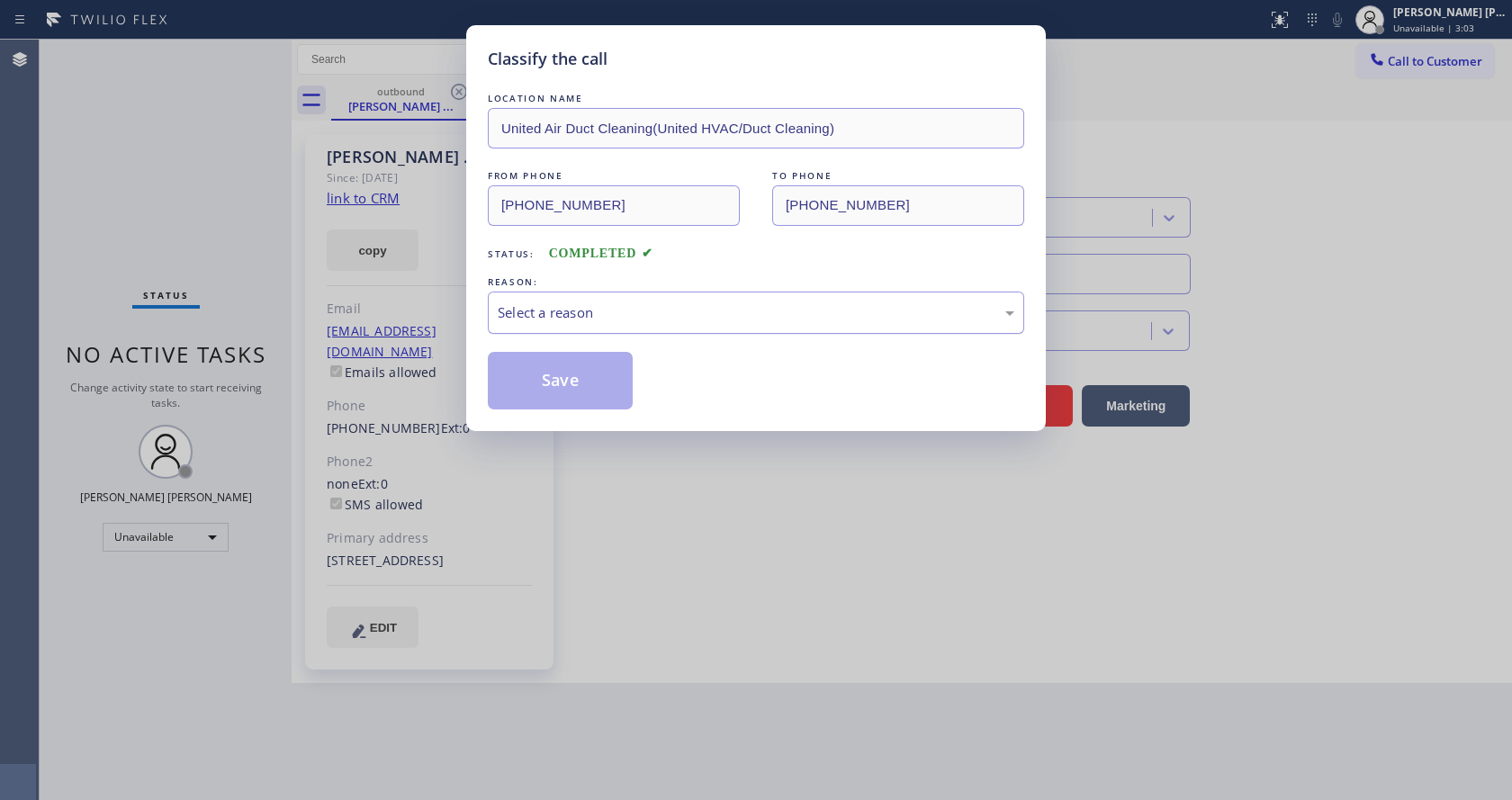
click at [597, 304] on div "Select a reason" at bounding box center [756, 312] width 517 height 21
click at [550, 375] on button "Save" at bounding box center [560, 380] width 145 height 57
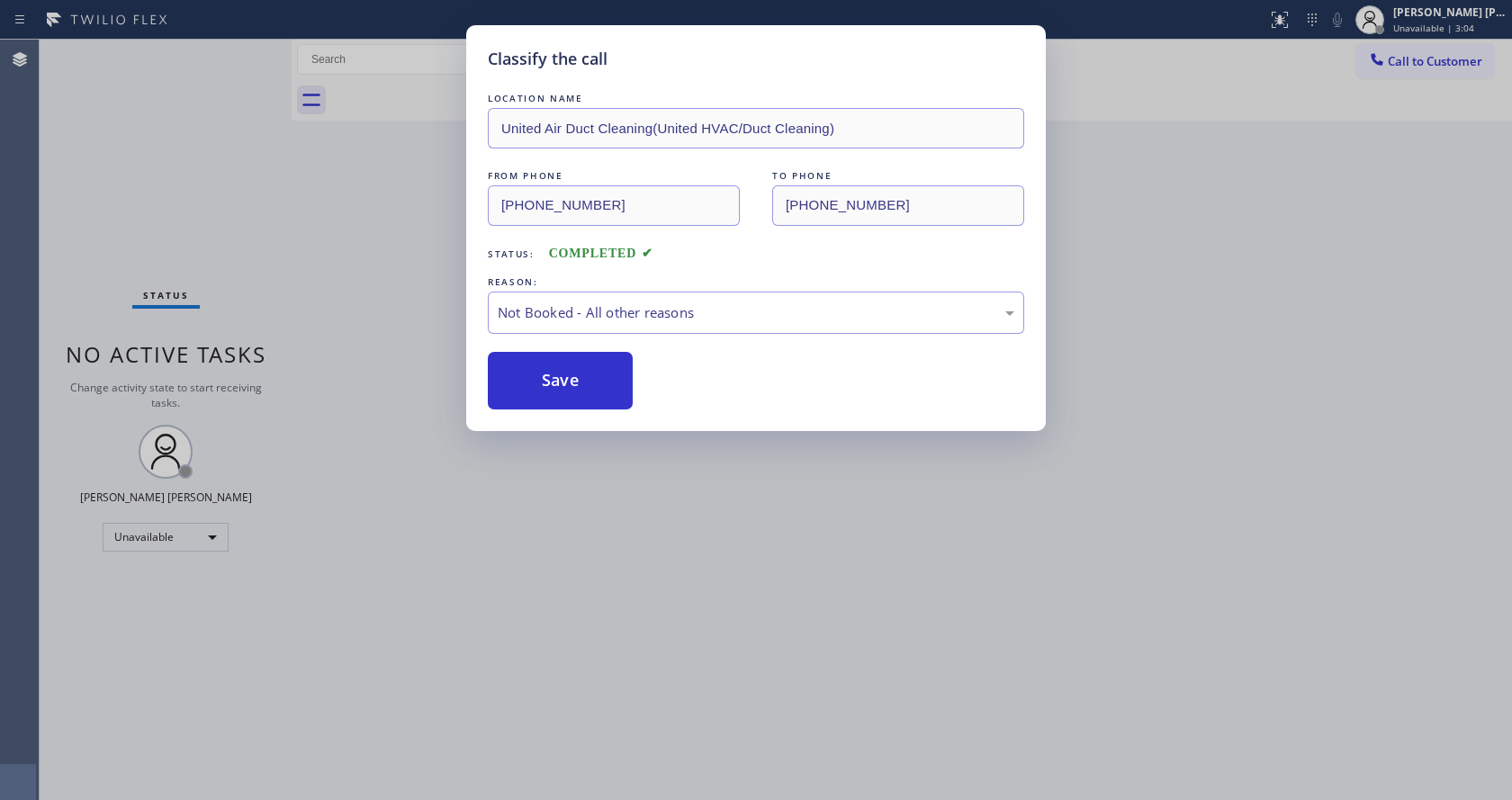
click at [736, 581] on div "Classify the call LOCATION NAME United Air Duct Cleaning(United HVAC/Duct Clean…" at bounding box center [756, 400] width 1512 height 800
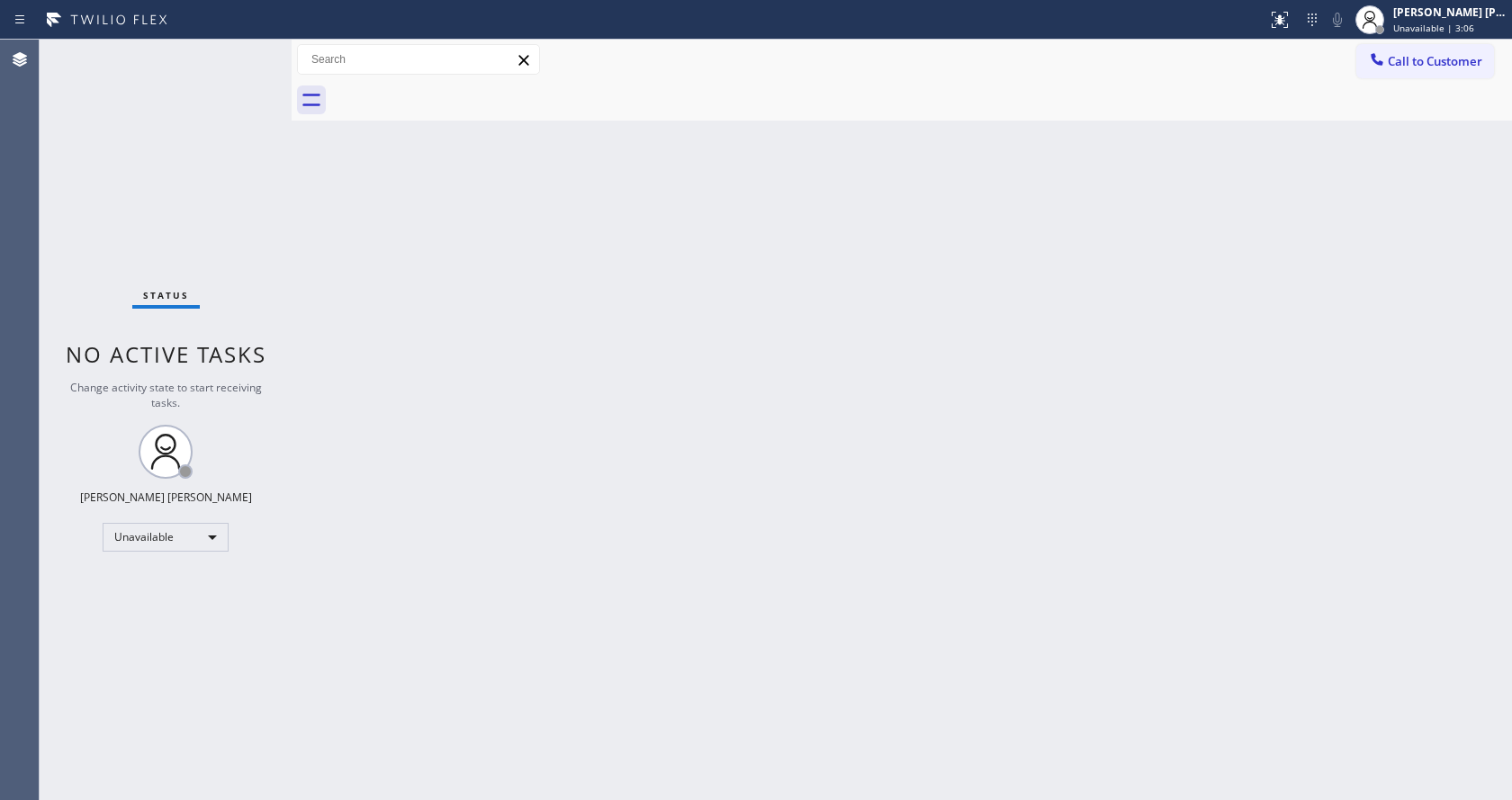
click at [961, 369] on div "Back to Dashboard Change Sender ID Customers Technicians Select a contact Outbo…" at bounding box center [902, 420] width 1221 height 760
click at [1405, 32] on span "Unavailable | 3:07" at bounding box center [1434, 28] width 81 height 13
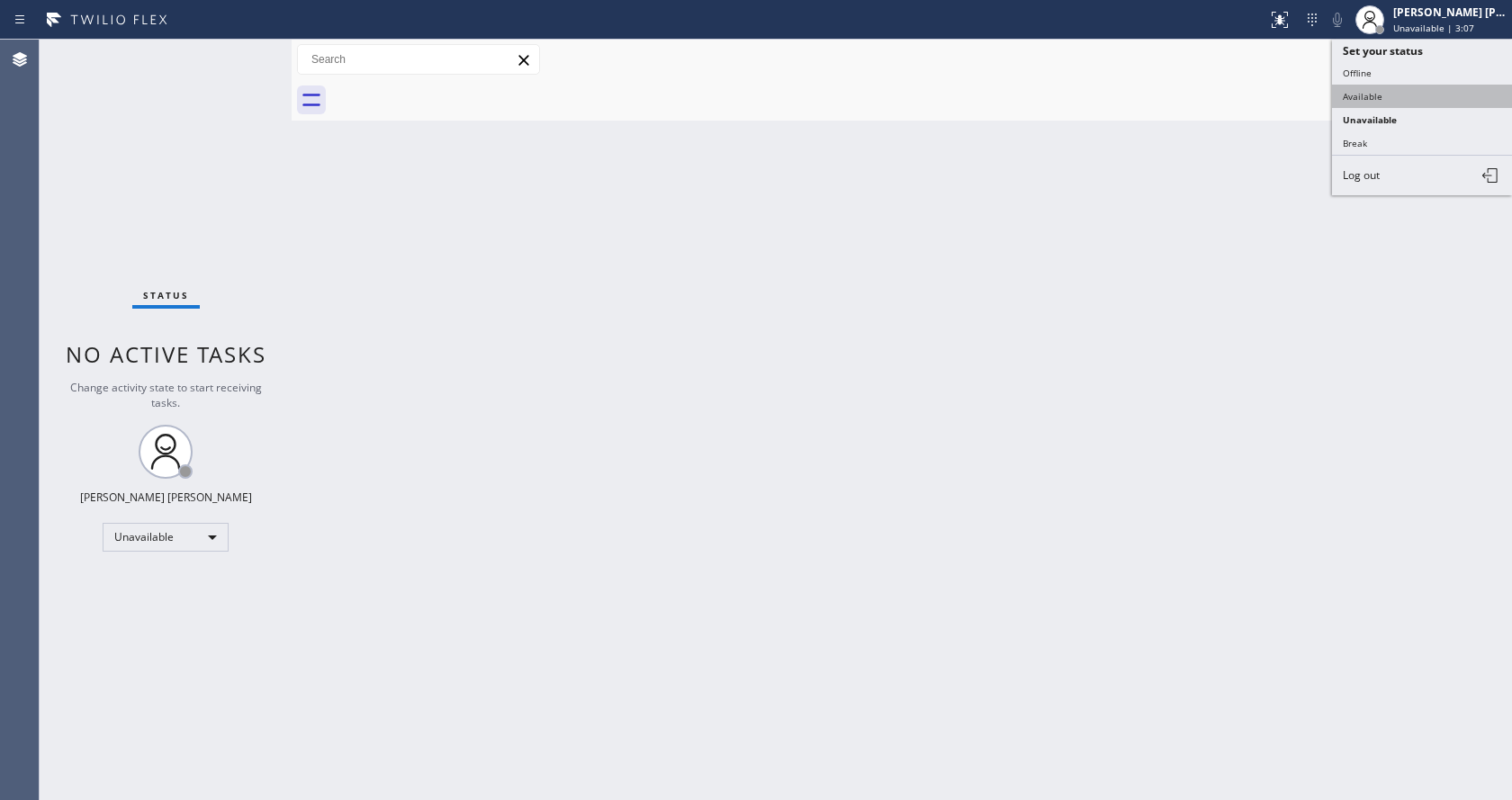
click at [1378, 93] on button "Available" at bounding box center [1422, 97] width 180 height 24
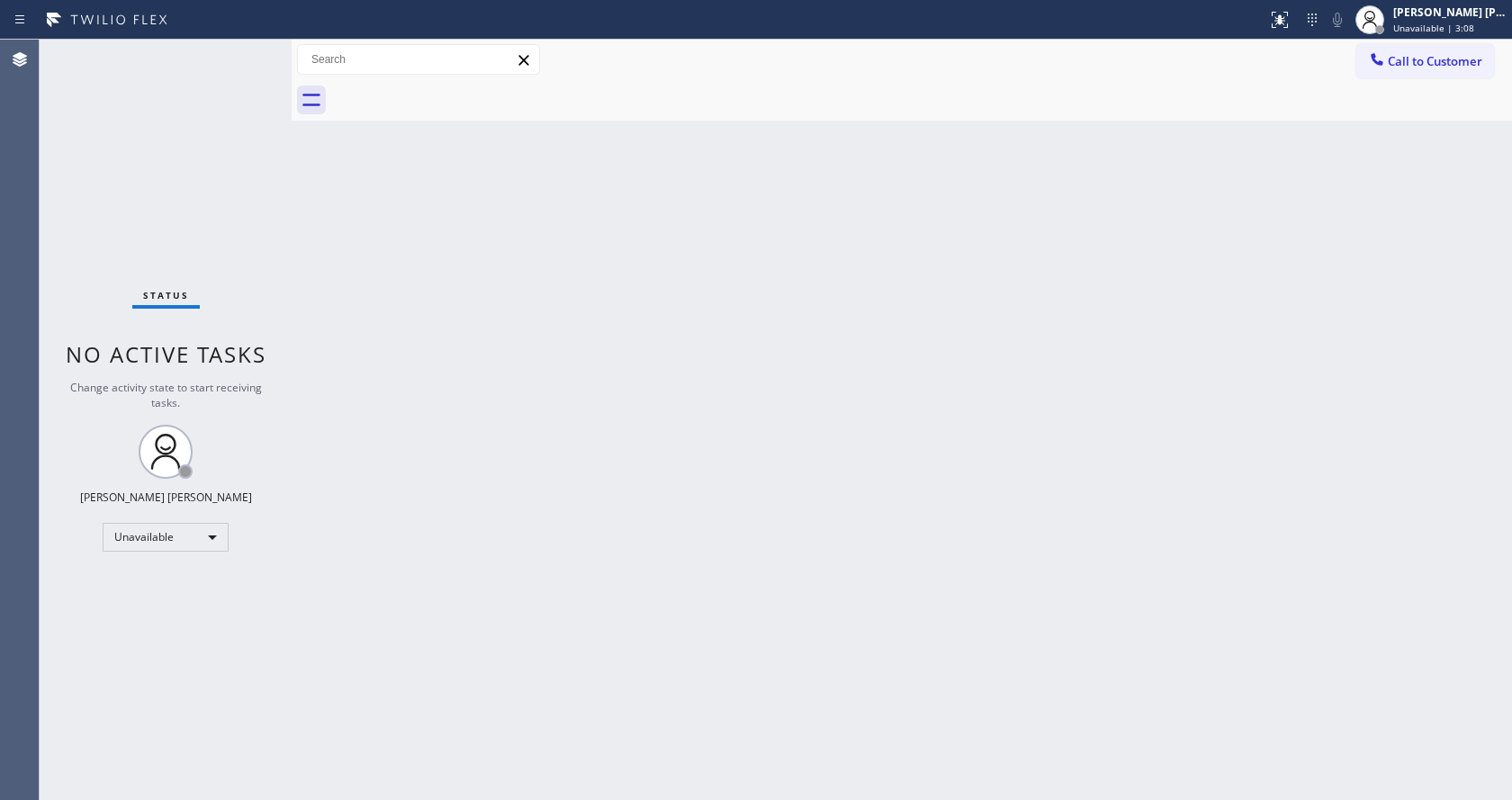
click at [748, 539] on div "Back to Dashboard Change Sender ID Customers Technicians Select a contact Outbo…" at bounding box center [902, 420] width 1221 height 760
click at [307, 204] on div "Back to Dashboard Change Sender ID Customers Technicians Select a contact Outbo…" at bounding box center [902, 420] width 1221 height 760
click at [253, 48] on div "Status No active tasks You are ready to start receiving tasks. [PERSON_NAME] [P…" at bounding box center [165, 420] width 252 height 760
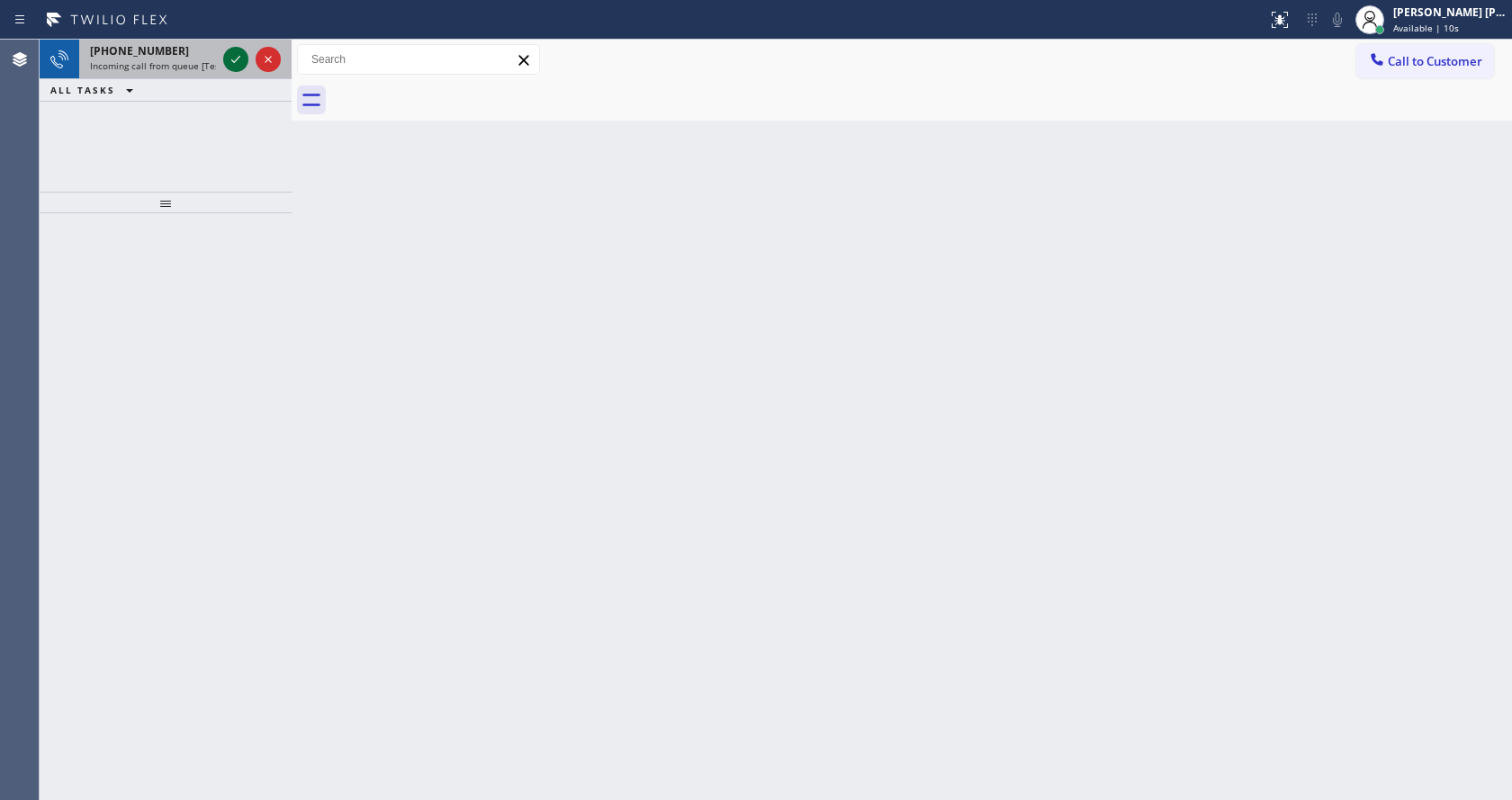
click at [227, 59] on icon at bounding box center [236, 59] width 22 height 22
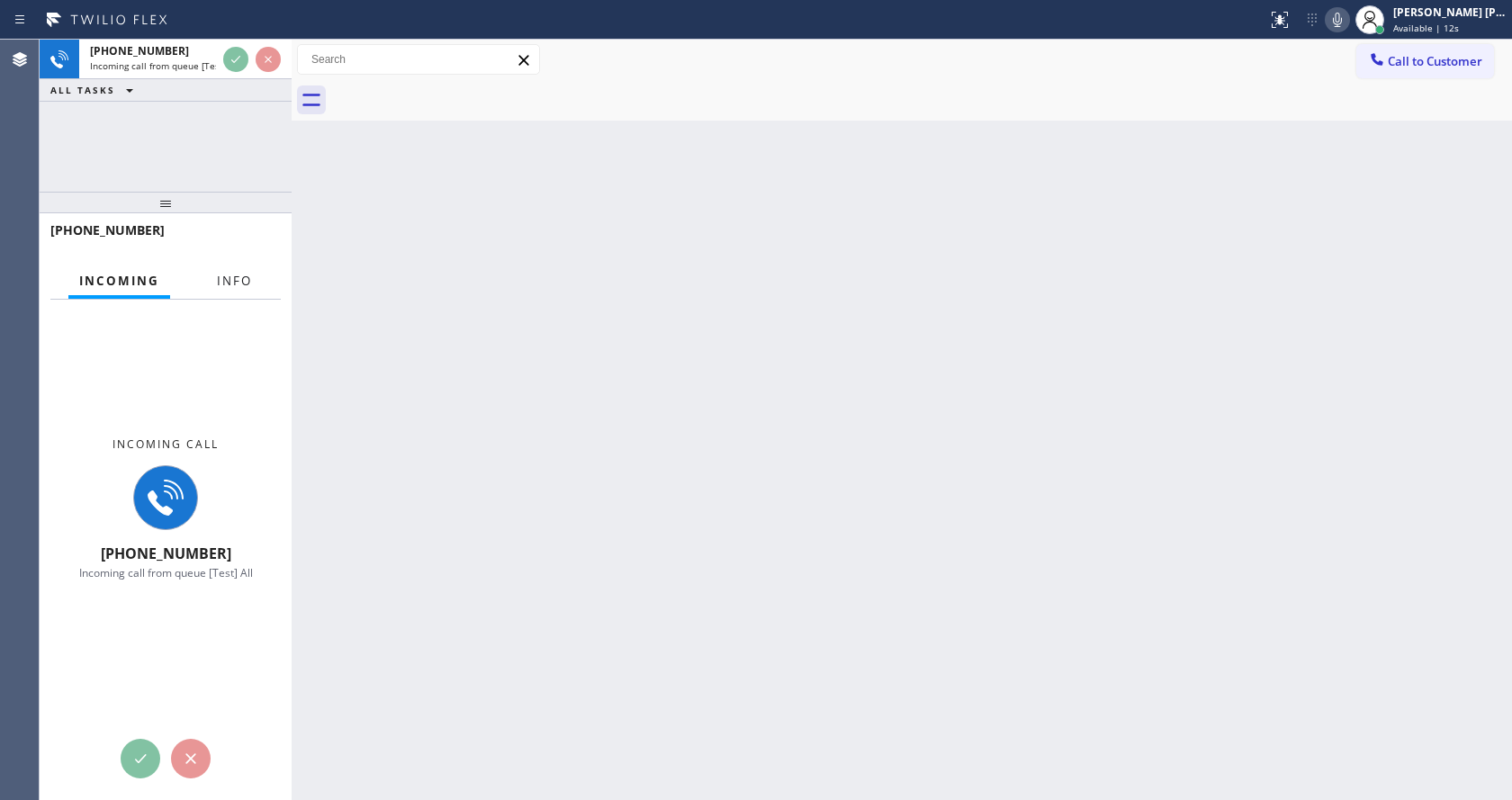
click at [228, 266] on button "Info" at bounding box center [234, 281] width 56 height 36
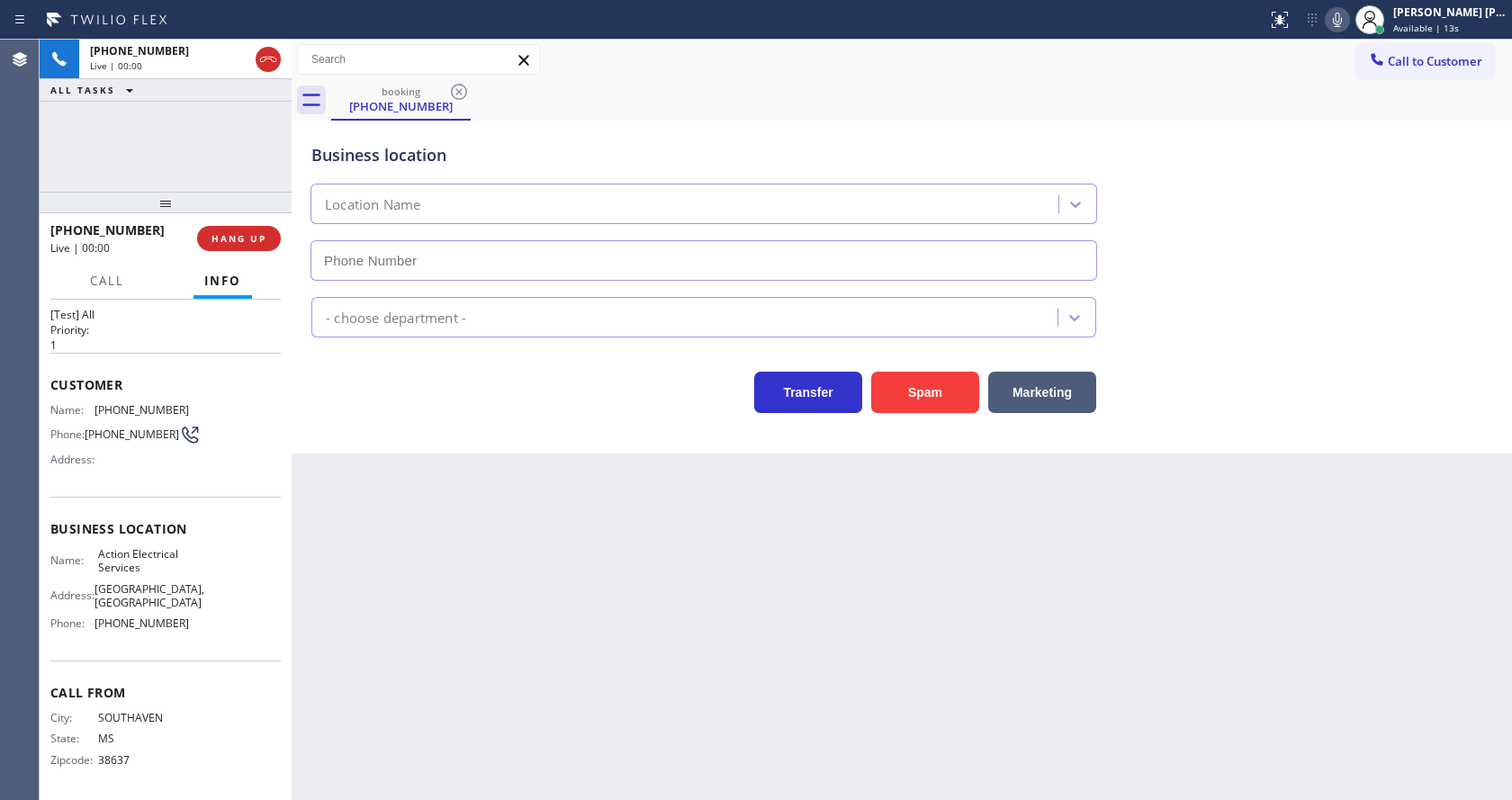
type input "[PHONE_NUMBER]"
click at [541, 598] on div "Back to Dashboard Change Sender ID Customers Technicians Select a contact Outbo…" at bounding box center [902, 420] width 1221 height 760
click at [534, 584] on div "Back to Dashboard Change Sender ID Customers Technicians Select a contact Outbo…" at bounding box center [902, 420] width 1221 height 760
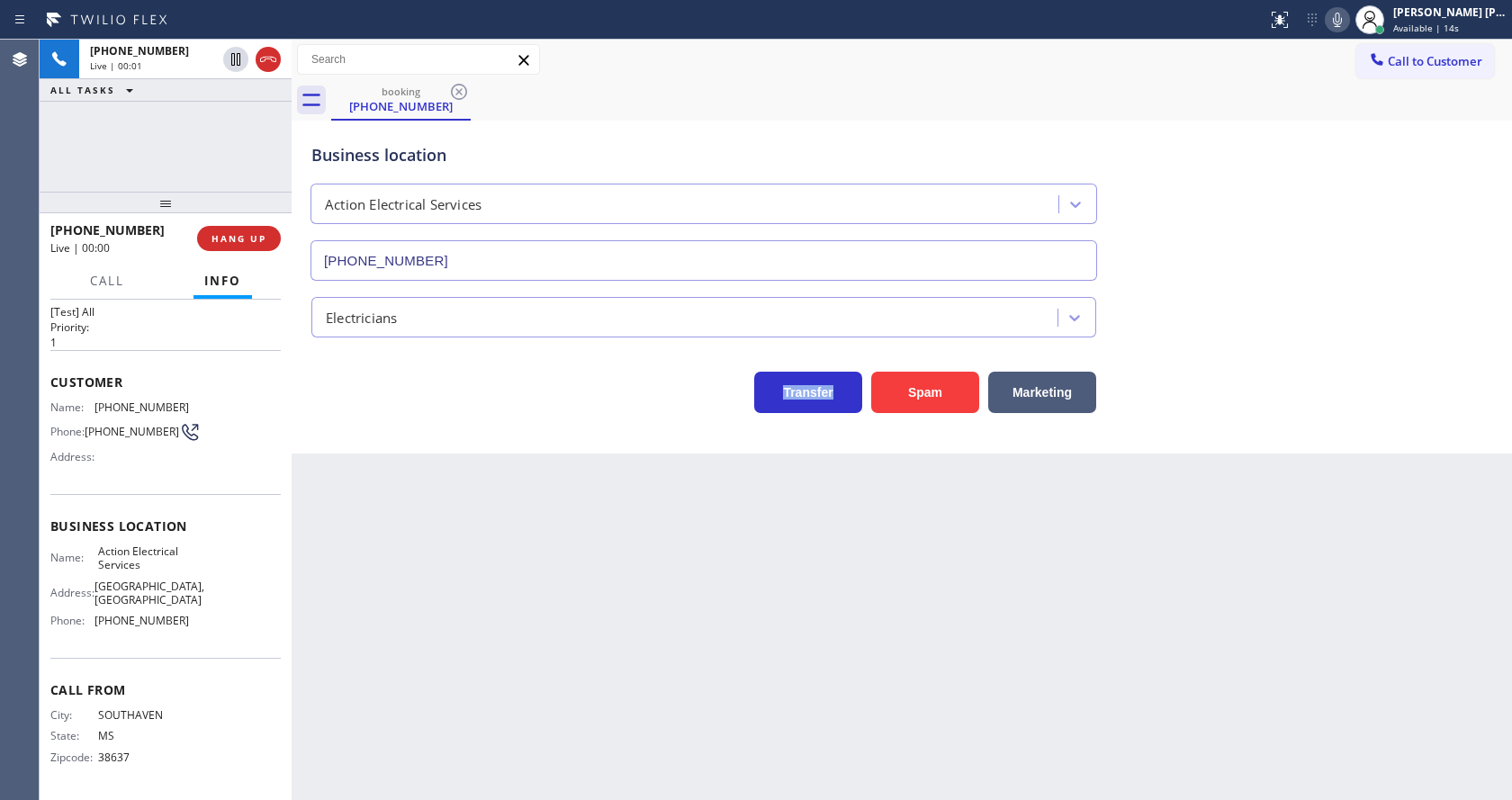
click at [534, 584] on div "Back to Dashboard Change Sender ID Customers Technicians Select a contact Outbo…" at bounding box center [902, 420] width 1221 height 760
click at [414, 400] on div "Transfer Spam Marketing" at bounding box center [704, 387] width 792 height 50
click at [384, 520] on div "Back to Dashboard Change Sender ID Customers Technicians Select a contact Outbo…" at bounding box center [902, 420] width 1221 height 760
click at [663, 524] on div "Back to Dashboard Change Sender ID Customers Technicians Select a contact Outbo…" at bounding box center [902, 420] width 1221 height 760
click at [529, 614] on div "Back to Dashboard Change Sender ID Customers Technicians Select a contact Outbo…" at bounding box center [902, 420] width 1221 height 760
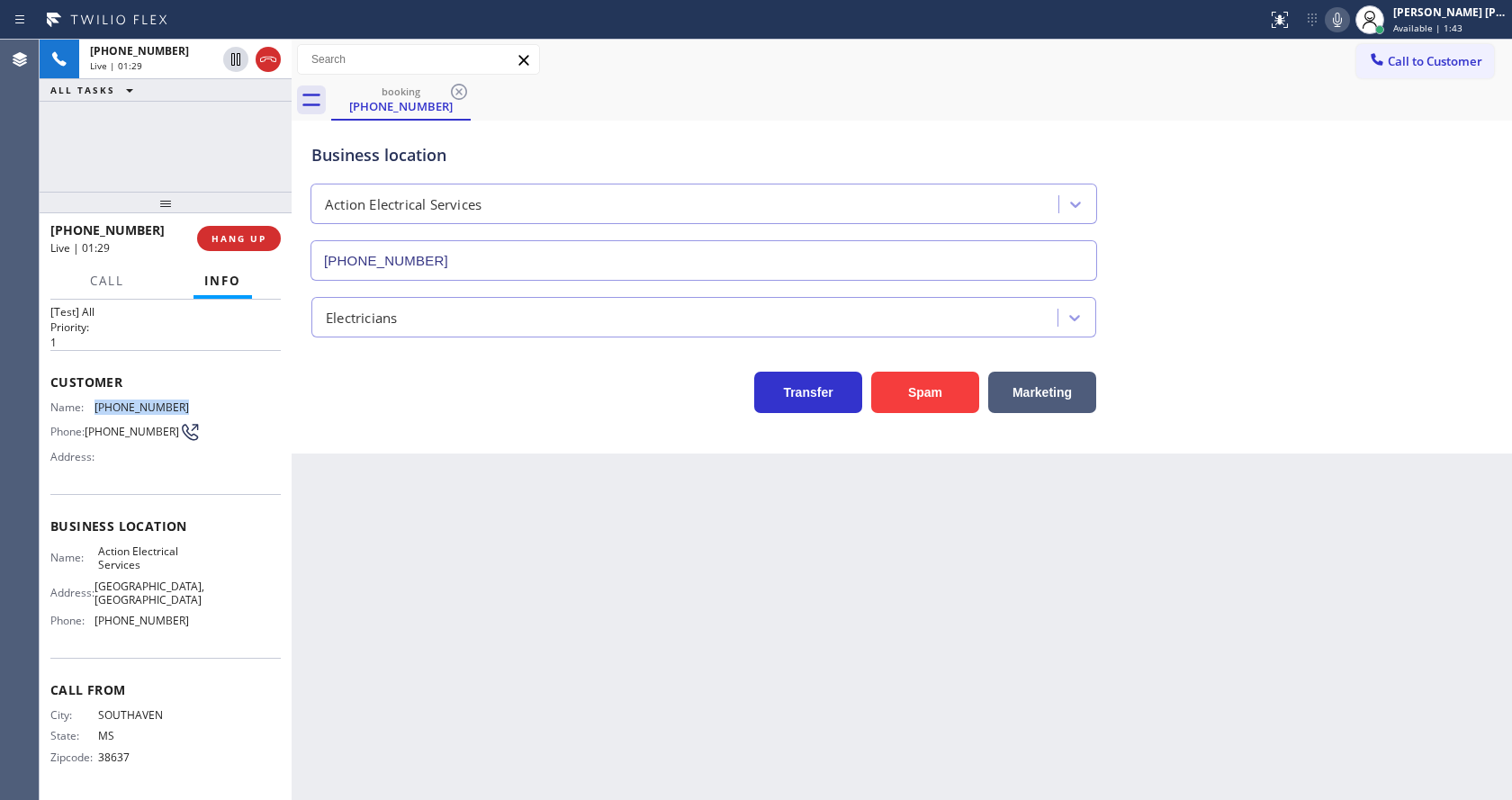
drag, startPoint x: 92, startPoint y: 383, endPoint x: 186, endPoint y: 390, distance: 94.3
click at [189, 401] on div "Name: [PHONE_NUMBER] Phone: [PHONE_NUMBER] Address:" at bounding box center [165, 437] width 230 height 71
copy div "[PHONE_NUMBER]"
click at [533, 595] on div "Back to Dashboard Change Sender ID Customers Technicians Select a contact Outbo…" at bounding box center [902, 420] width 1221 height 760
click at [436, 799] on html "Status report No issues detected If you experience an issue, please download th…" at bounding box center [756, 400] width 1512 height 800
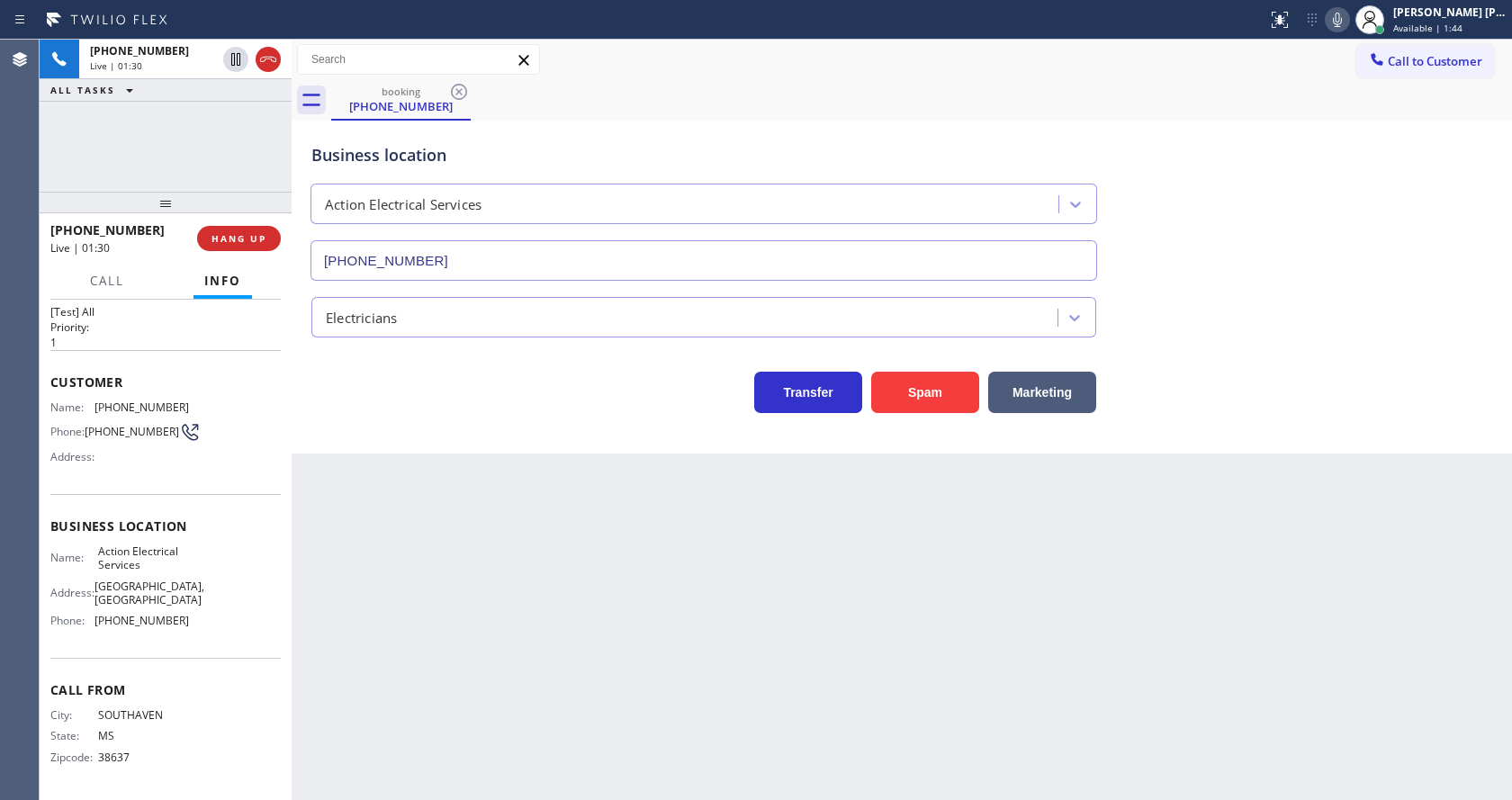
click at [380, 674] on div "Back to Dashboard Change Sender ID Customers Technicians Select a contact Outbo…" at bounding box center [902, 420] width 1221 height 760
click at [157, 582] on span "[GEOGRAPHIC_DATA], [GEOGRAPHIC_DATA]" at bounding box center [149, 594] width 110 height 28
drag, startPoint x: 95, startPoint y: 533, endPoint x: 186, endPoint y: 552, distance: 93.0
click at [186, 552] on div "Name: Action Electrical Services Address: [GEOGRAPHIC_DATA] Phone: [PHONE_NUMBE…" at bounding box center [165, 590] width 230 height 91
copy span "Action Electrical Services"
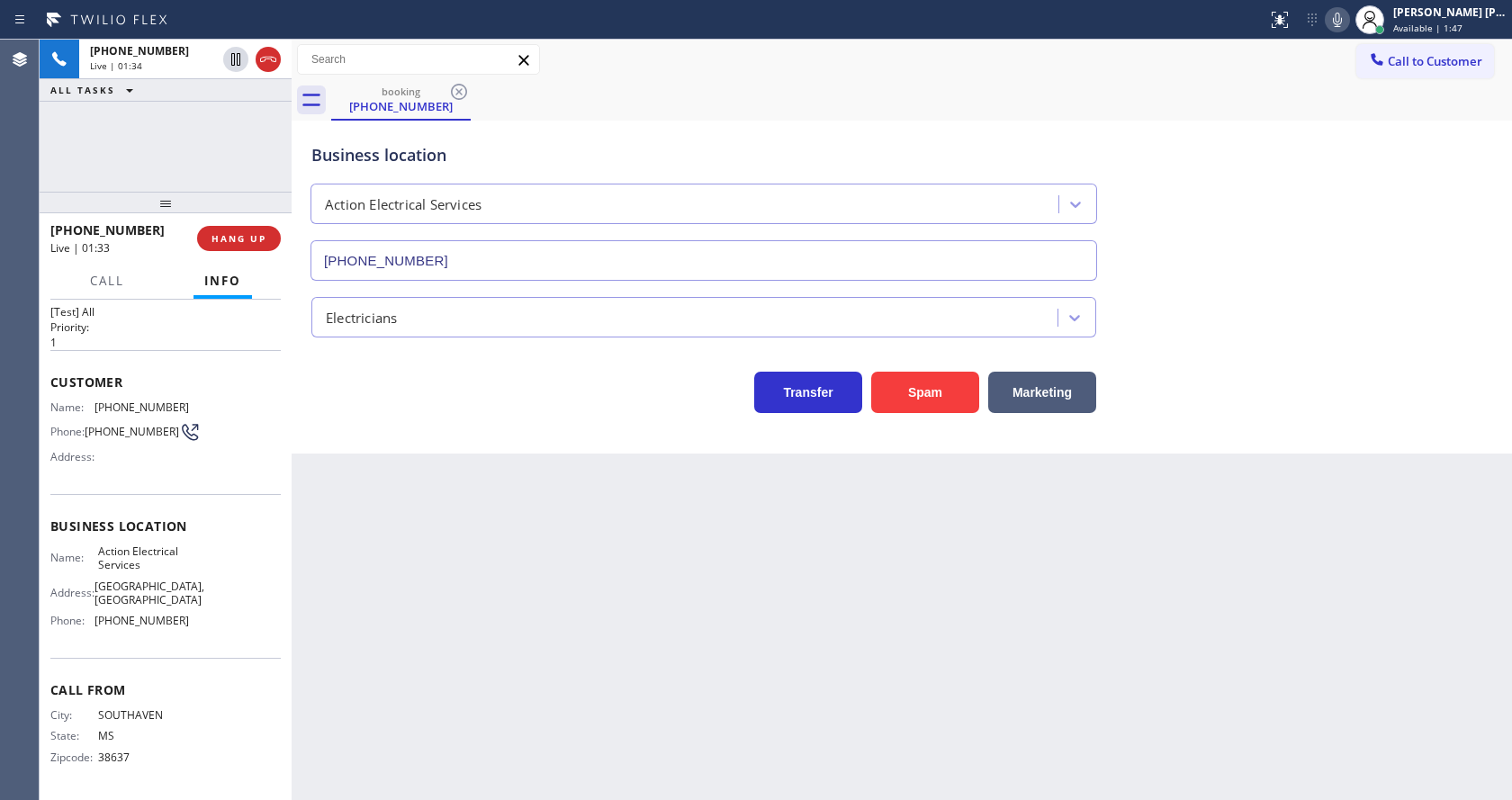
drag, startPoint x: 420, startPoint y: 588, endPoint x: 407, endPoint y: 768, distance: 180.5
click at [419, 588] on div "Back to Dashboard Change Sender ID Customers Technicians Select a contact Outbo…" at bounding box center [902, 420] width 1221 height 760
click at [144, 621] on span "[PHONE_NUMBER]" at bounding box center [142, 620] width 95 height 14
click at [141, 596] on span "[GEOGRAPHIC_DATA], [GEOGRAPHIC_DATA]" at bounding box center [149, 594] width 110 height 28
drag, startPoint x: 91, startPoint y: 623, endPoint x: 181, endPoint y: 625, distance: 90.0
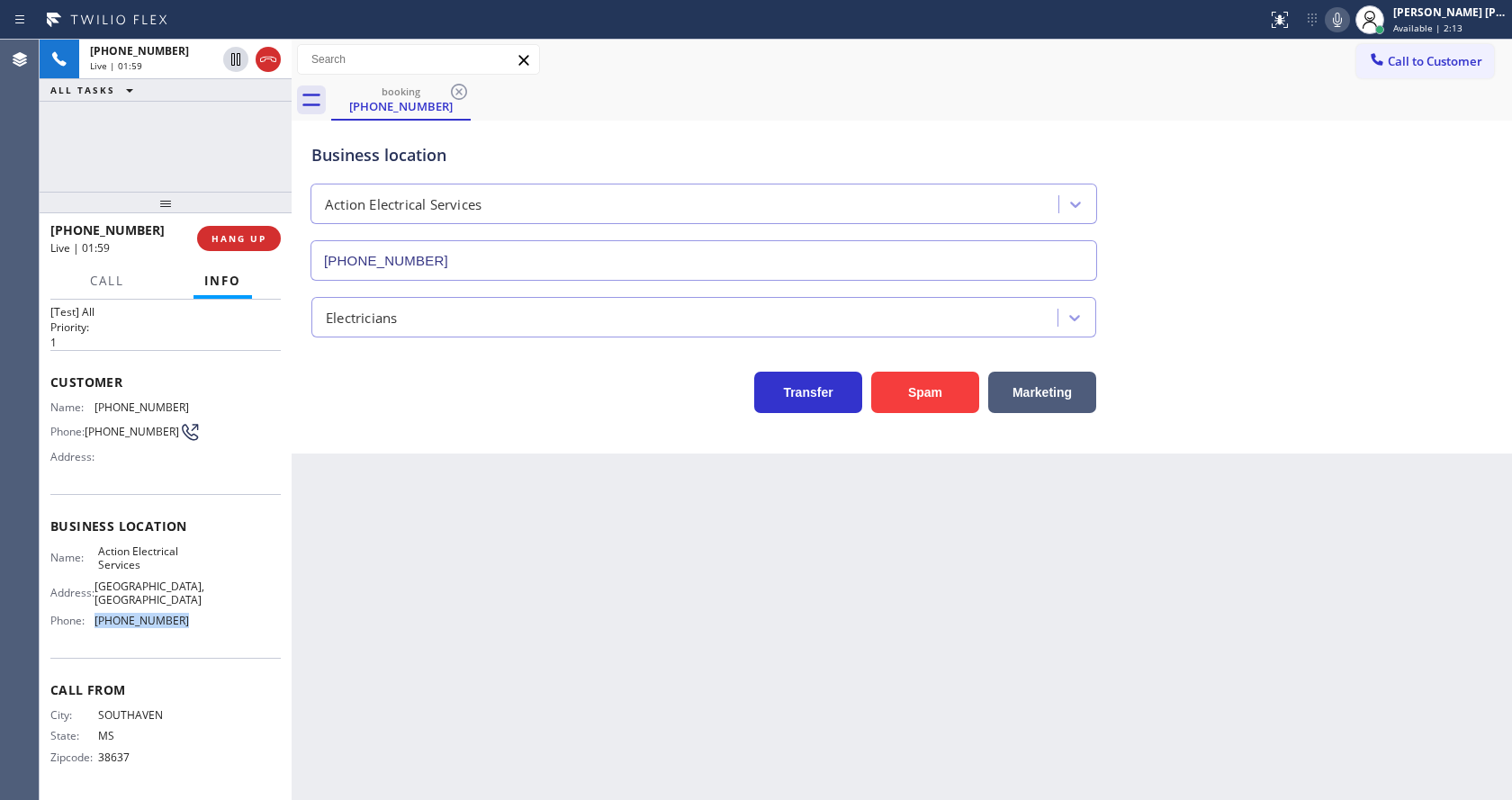
click at [181, 625] on div "Name: Action Electrical Services Address: [GEOGRAPHIC_DATA] Phone: [PHONE_NUMBE…" at bounding box center [165, 590] width 230 height 91
copy div "[PHONE_NUMBER]"
drag, startPoint x: 407, startPoint y: 641, endPoint x: 404, endPoint y: 774, distance: 133.0
click at [405, 642] on div "Back to Dashboard Change Sender ID Customers Technicians Select a contact Outbo…" at bounding box center [902, 420] width 1221 height 760
drag, startPoint x: 1049, startPoint y: 573, endPoint x: 1115, endPoint y: 500, distance: 98.4
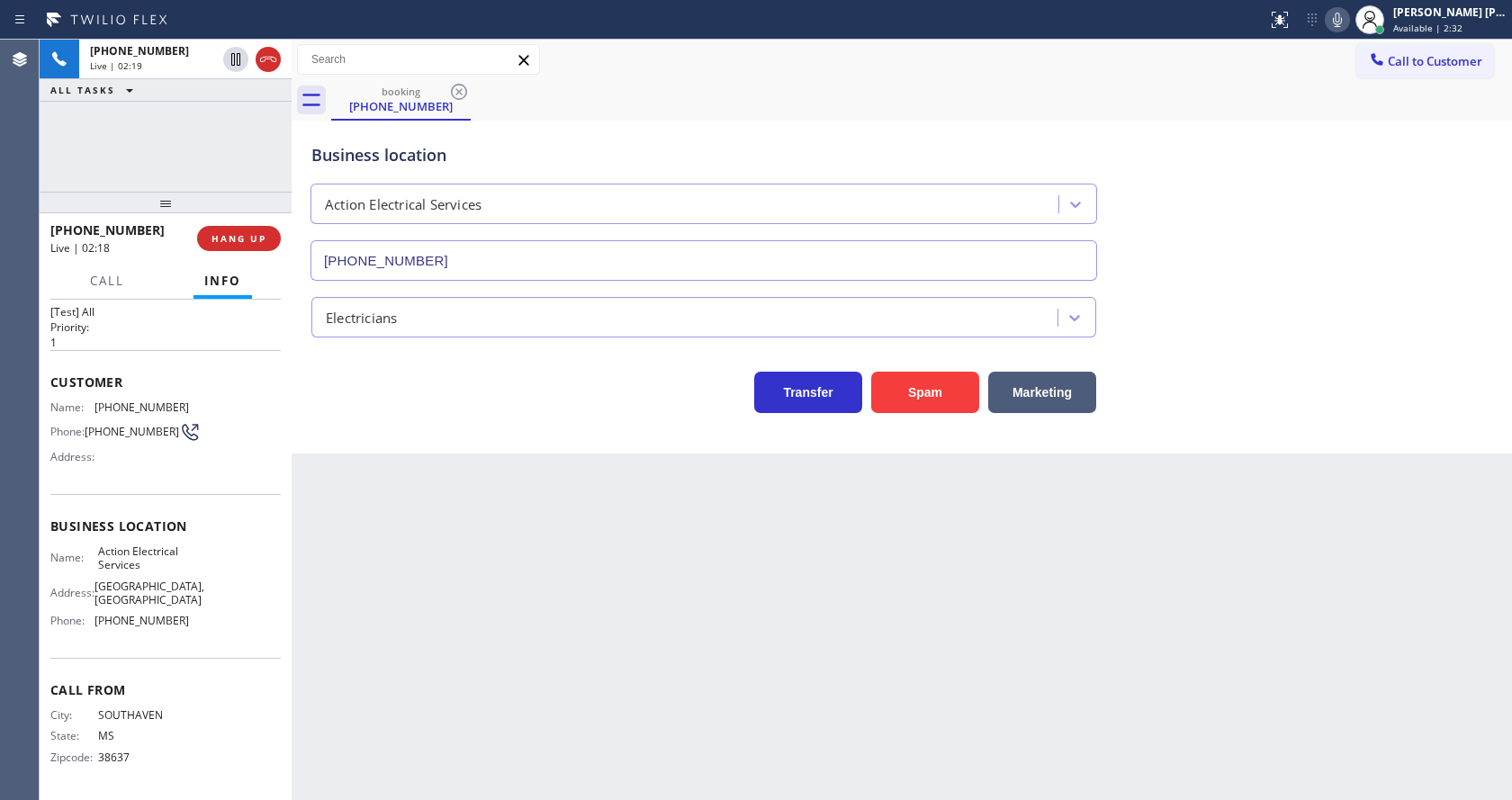
click at [1049, 573] on div "Back to Dashboard Change Sender ID Customers Technicians Select a contact Outbo…" at bounding box center [902, 420] width 1221 height 760
click at [1344, 21] on icon at bounding box center [1337, 20] width 22 height 22
click at [238, 51] on icon at bounding box center [236, 59] width 22 height 22
click at [522, 638] on div "Back to Dashboard Change Sender ID Customers Technicians Select a contact Outbo…" at bounding box center [902, 420] width 1221 height 760
click at [366, 601] on div "Back to Dashboard Change Sender ID Customers Technicians Select a contact Outbo…" at bounding box center [902, 420] width 1221 height 760
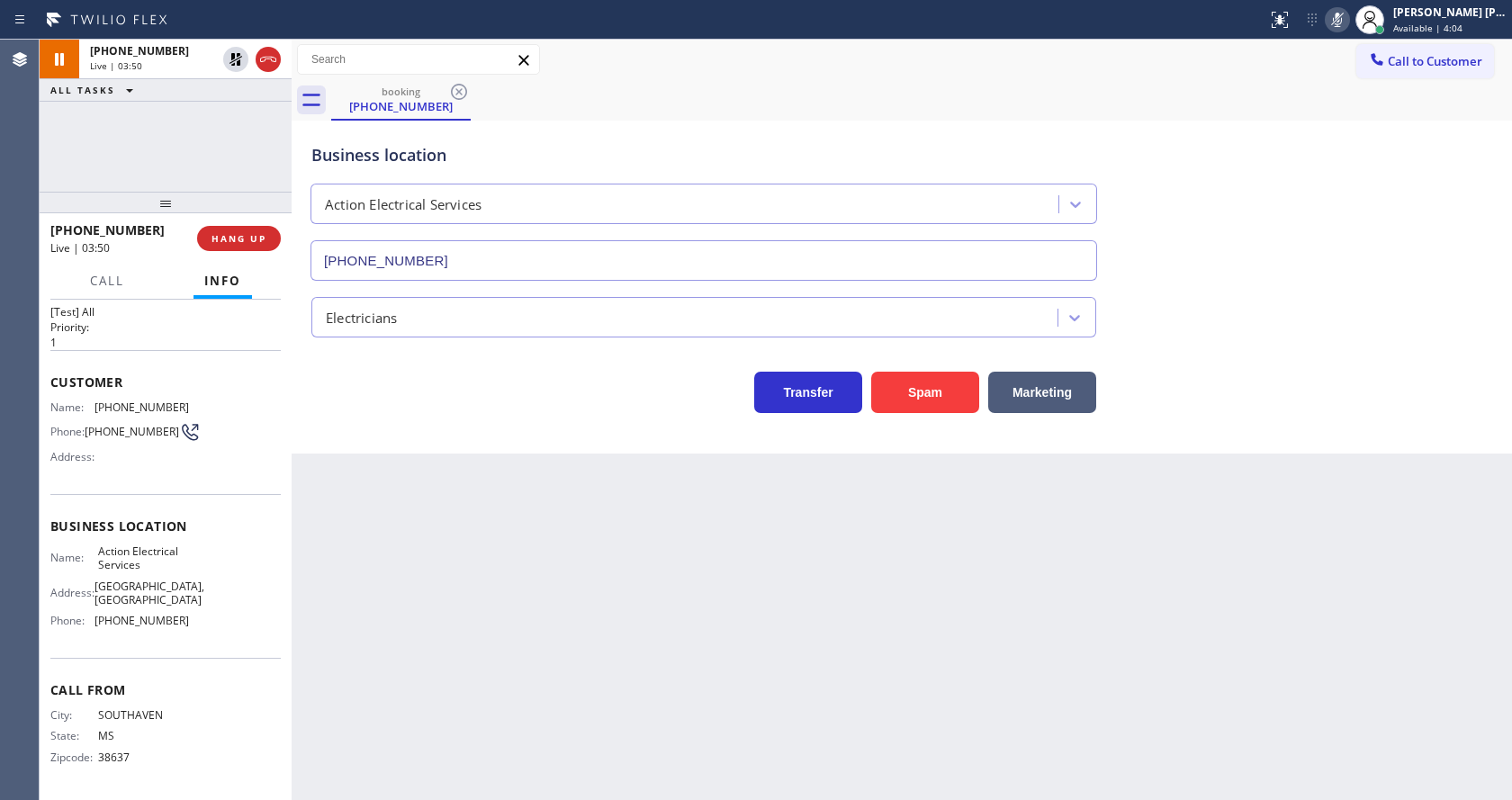
click at [560, 578] on div "Back to Dashboard Change Sender ID Customers Technicians Select a contact Outbo…" at bounding box center [902, 420] width 1221 height 760
click at [237, 57] on icon at bounding box center [236, 59] width 22 height 22
click at [1341, 21] on icon at bounding box center [1337, 20] width 22 height 22
click at [1343, 86] on div "booking [PHONE_NUMBER]" at bounding box center [921, 100] width 1181 height 40
click at [514, 603] on div "Back to Dashboard Change Sender ID Customers Technicians Select a contact Outbo…" at bounding box center [902, 420] width 1221 height 760
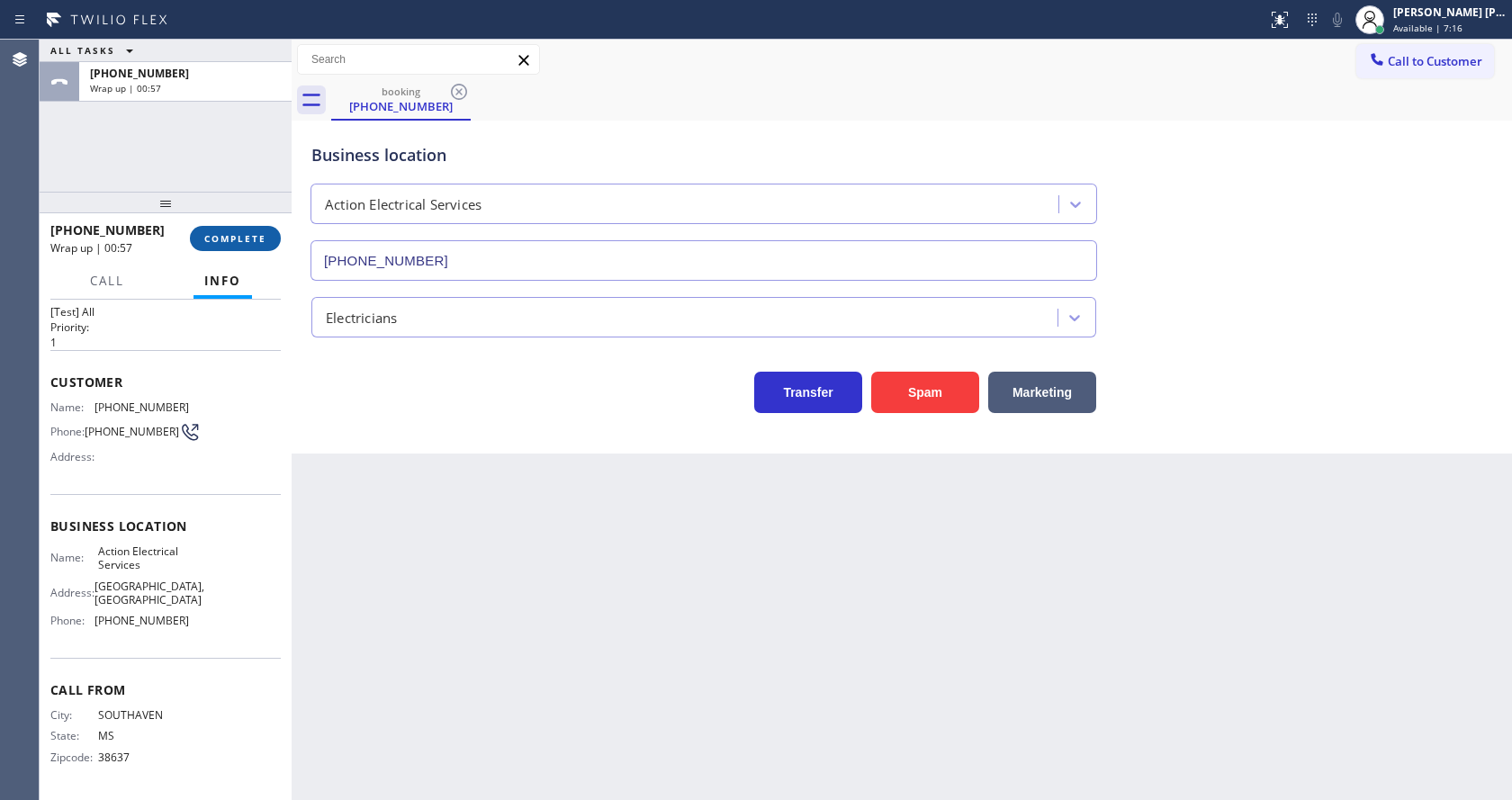
click at [248, 231] on button "COMPLETE" at bounding box center [235, 239] width 91 height 26
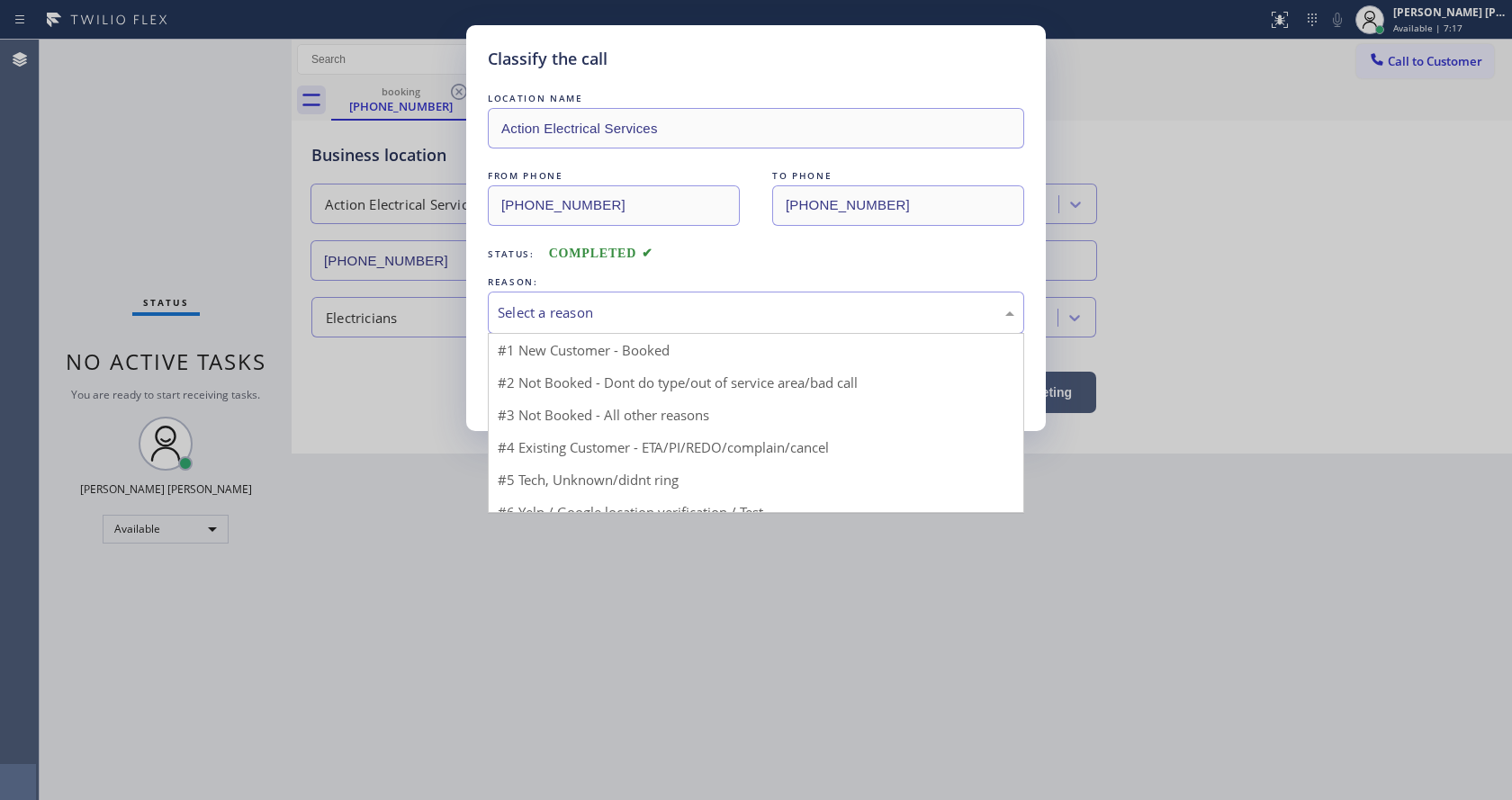
click at [573, 305] on div "Select a reason" at bounding box center [756, 312] width 517 height 21
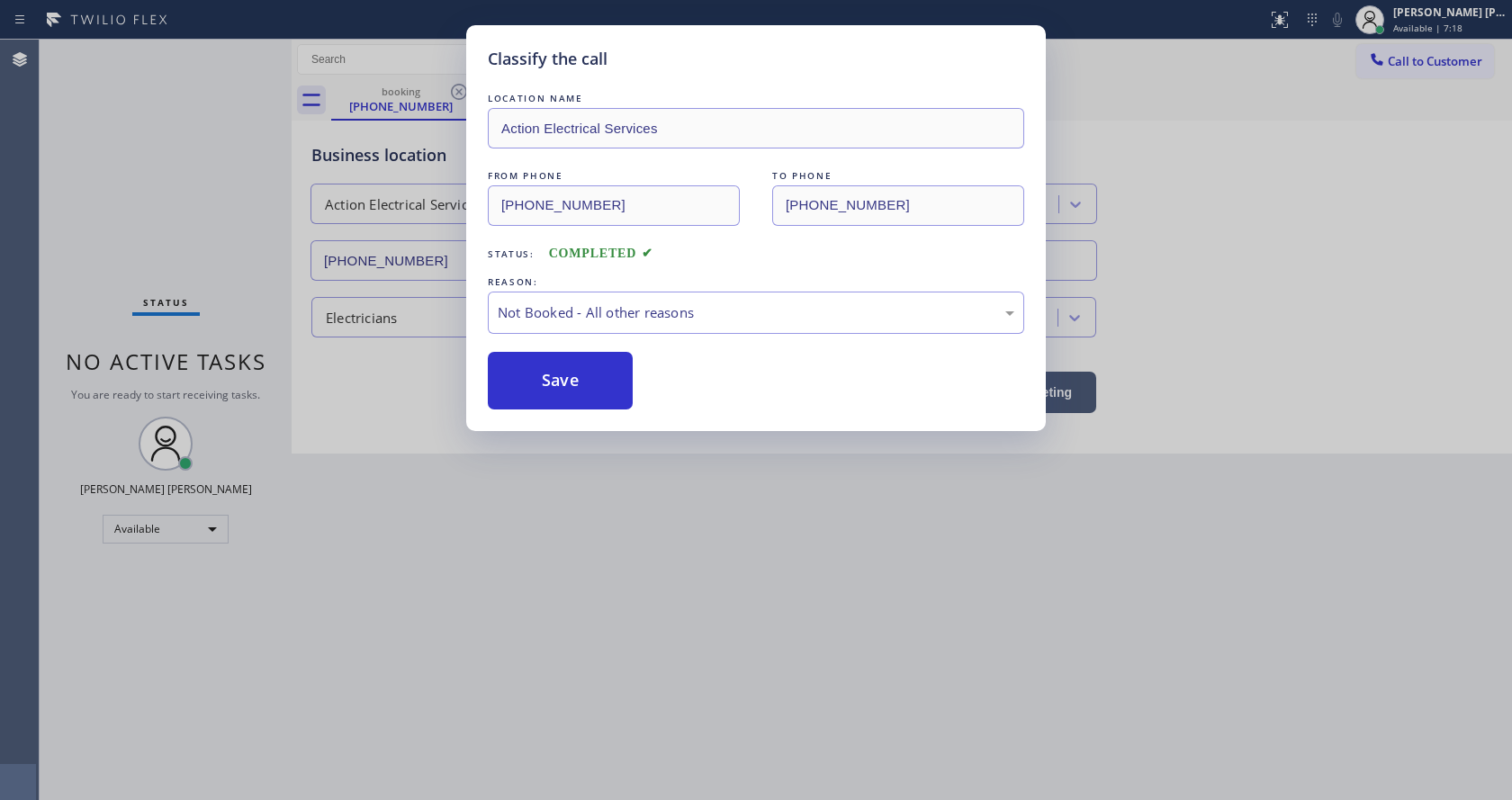
drag, startPoint x: 537, startPoint y: 381, endPoint x: 667, endPoint y: 464, distance: 154.2
click at [538, 381] on button "Save" at bounding box center [560, 380] width 145 height 57
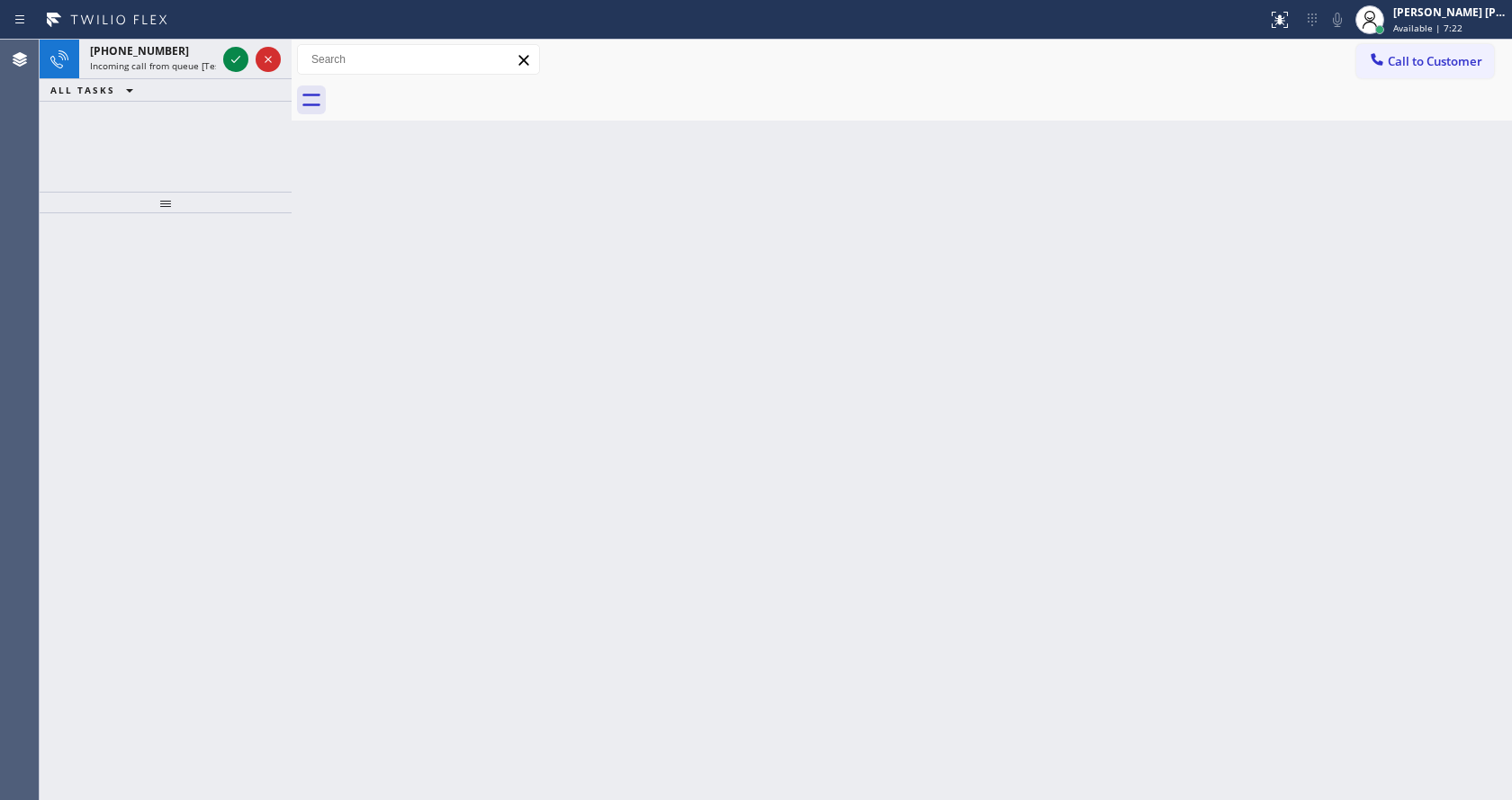
click at [228, 154] on div "[PHONE_NUMBER] Incoming call from queue [Test] All ALL TASKS ALL TASKS ACTIVE T…" at bounding box center [165, 116] width 252 height 152
click at [190, 62] on span "Incoming call from queue [Test] All" at bounding box center [164, 65] width 149 height 13
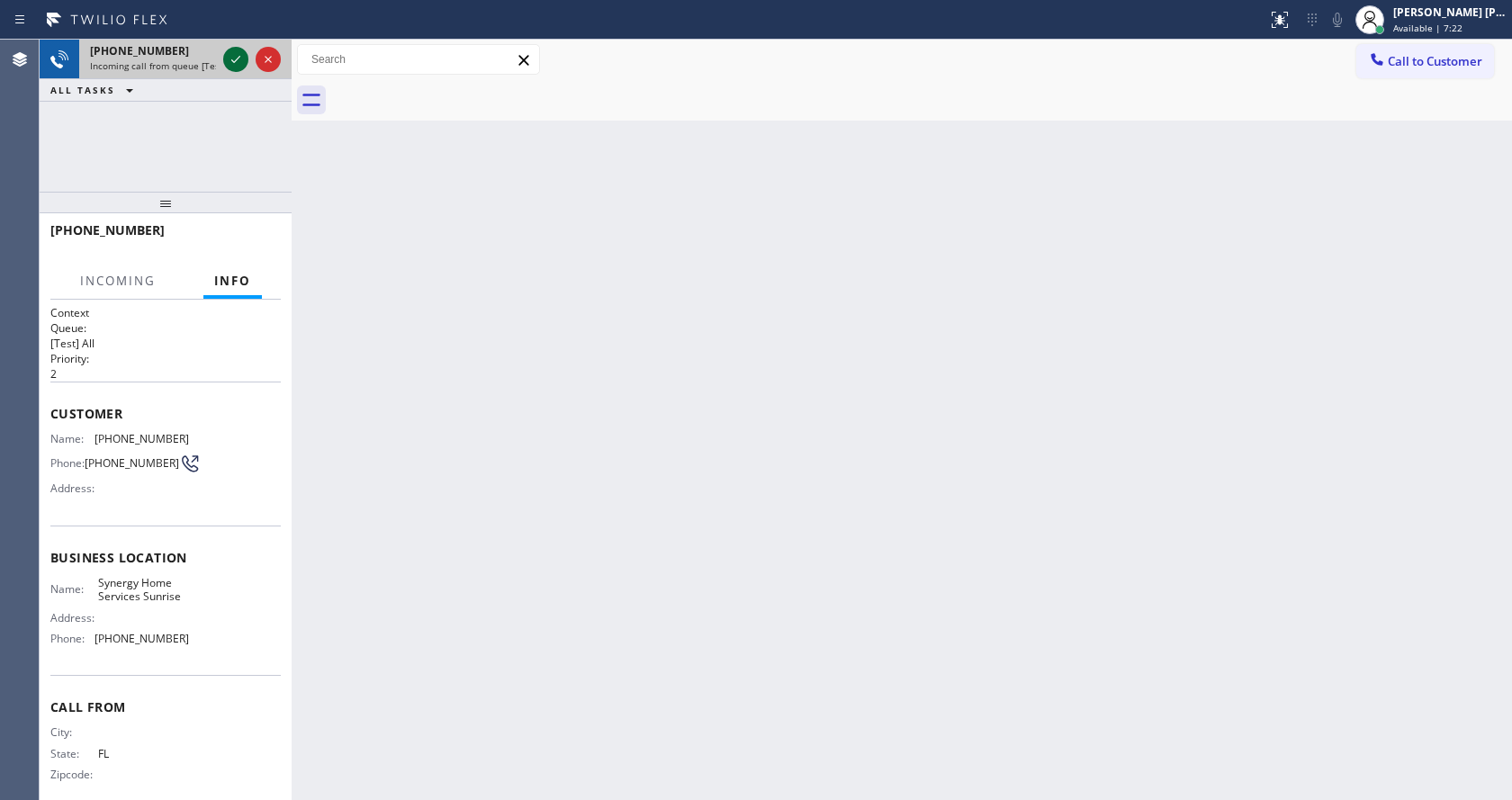
click at [229, 64] on icon at bounding box center [236, 59] width 22 height 22
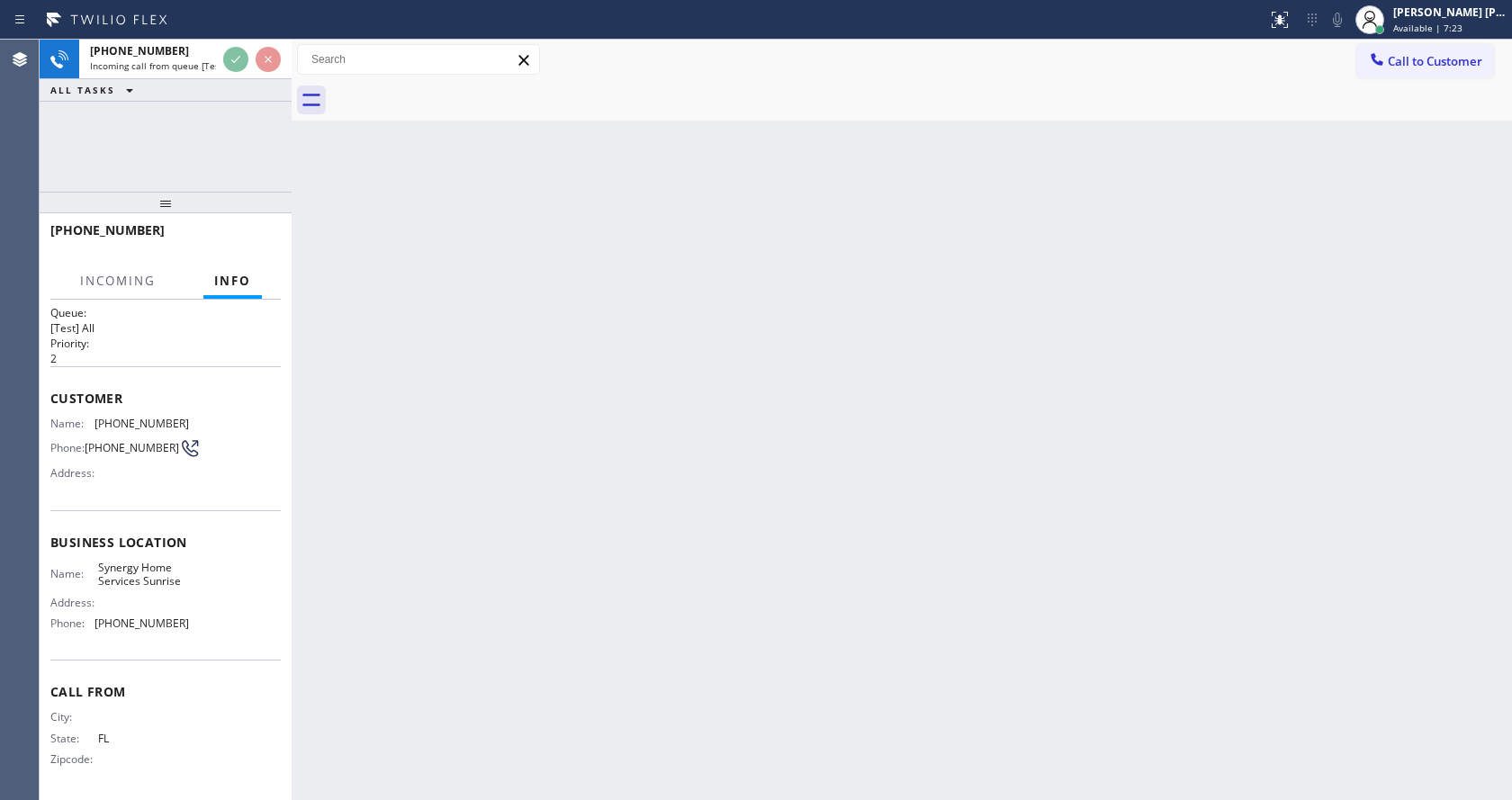
scroll to position [24, 0]
click at [710, 470] on div "Back to Dashboard Change Sender ID Customers Technicians Select a contact Outbo…" at bounding box center [902, 420] width 1221 height 760
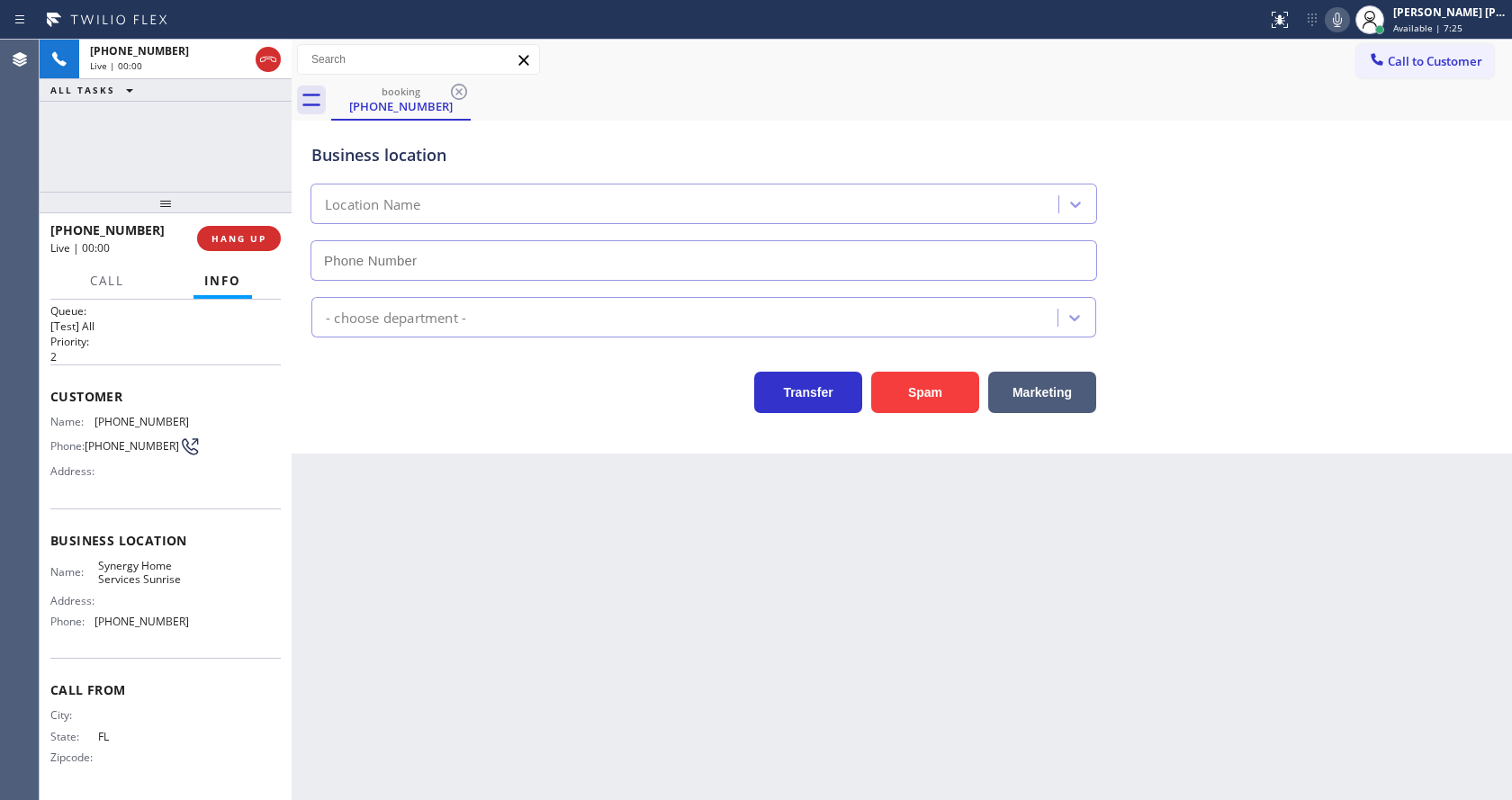
type input "[PHONE_NUMBER]"
click at [946, 406] on button "Spam" at bounding box center [924, 392] width 108 height 41
click at [745, 600] on div "Back to Dashboard Change Sender ID Customers Technicians Select a contact Outbo…" at bounding box center [902, 420] width 1221 height 760
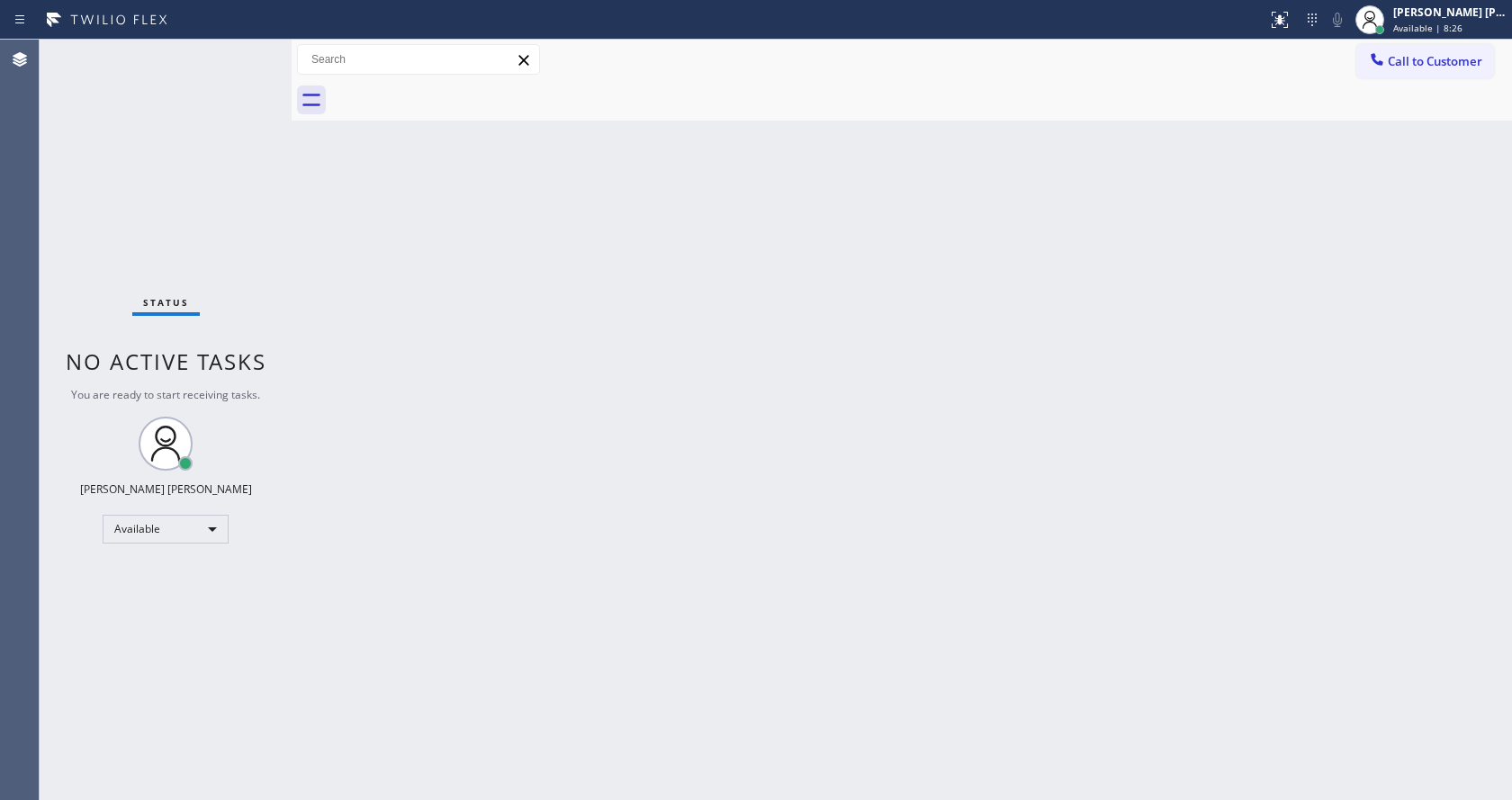
drag, startPoint x: 336, startPoint y: 217, endPoint x: 305, endPoint y: 148, distance: 75.6
click at [333, 213] on div "Back to Dashboard Change Sender ID Customers Technicians Select a contact Outbo…" at bounding box center [902, 420] width 1221 height 760
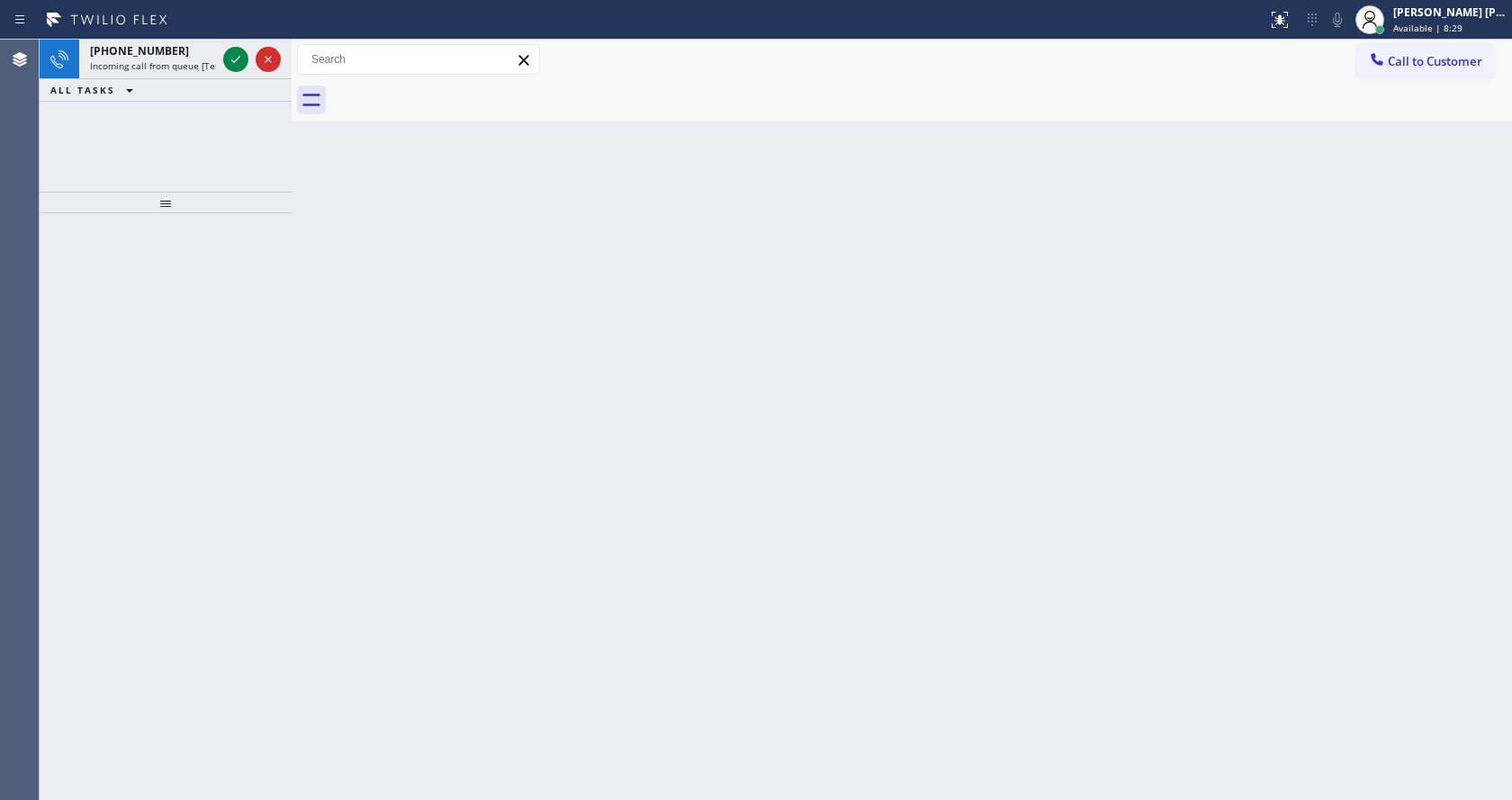
drag, startPoint x: 528, startPoint y: 450, endPoint x: 538, endPoint y: 579, distance: 129.4
click at [528, 451] on div "Back to Dashboard Change Sender ID Customers Technicians Select a contact Outbo…" at bounding box center [902, 420] width 1221 height 760
click at [226, 52] on icon at bounding box center [236, 59] width 22 height 22
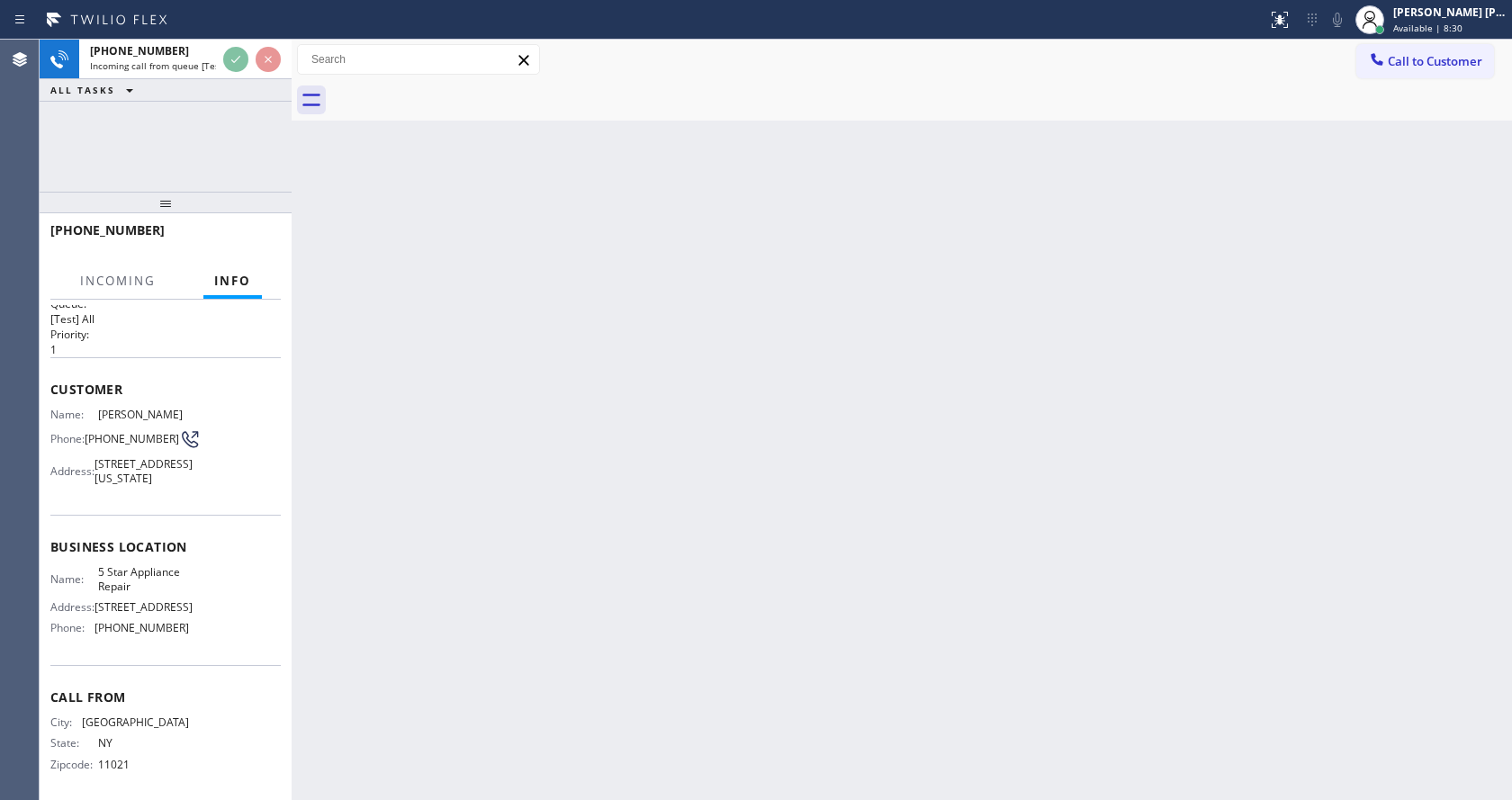
scroll to position [65, 0]
click at [524, 558] on div "Back to Dashboard Change Sender ID Customers Technicians Select a contact Outbo…" at bounding box center [902, 420] width 1221 height 760
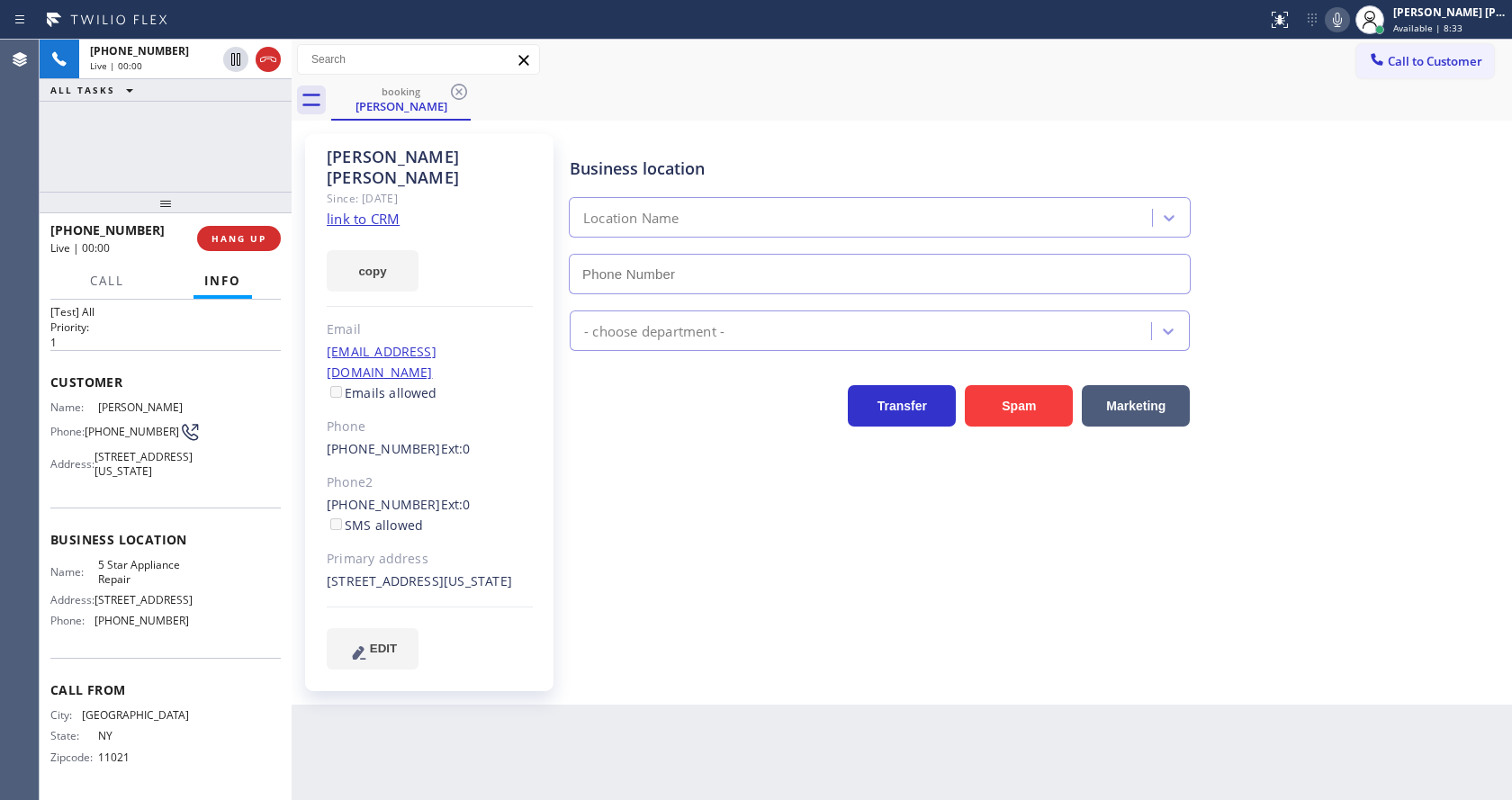
type input "[PHONE_NUMBER]"
click at [366, 209] on link "link to CRM" at bounding box center [363, 218] width 73 height 18
click at [1348, 23] on icon at bounding box center [1337, 20] width 22 height 22
click at [233, 52] on icon at bounding box center [236, 59] width 22 height 22
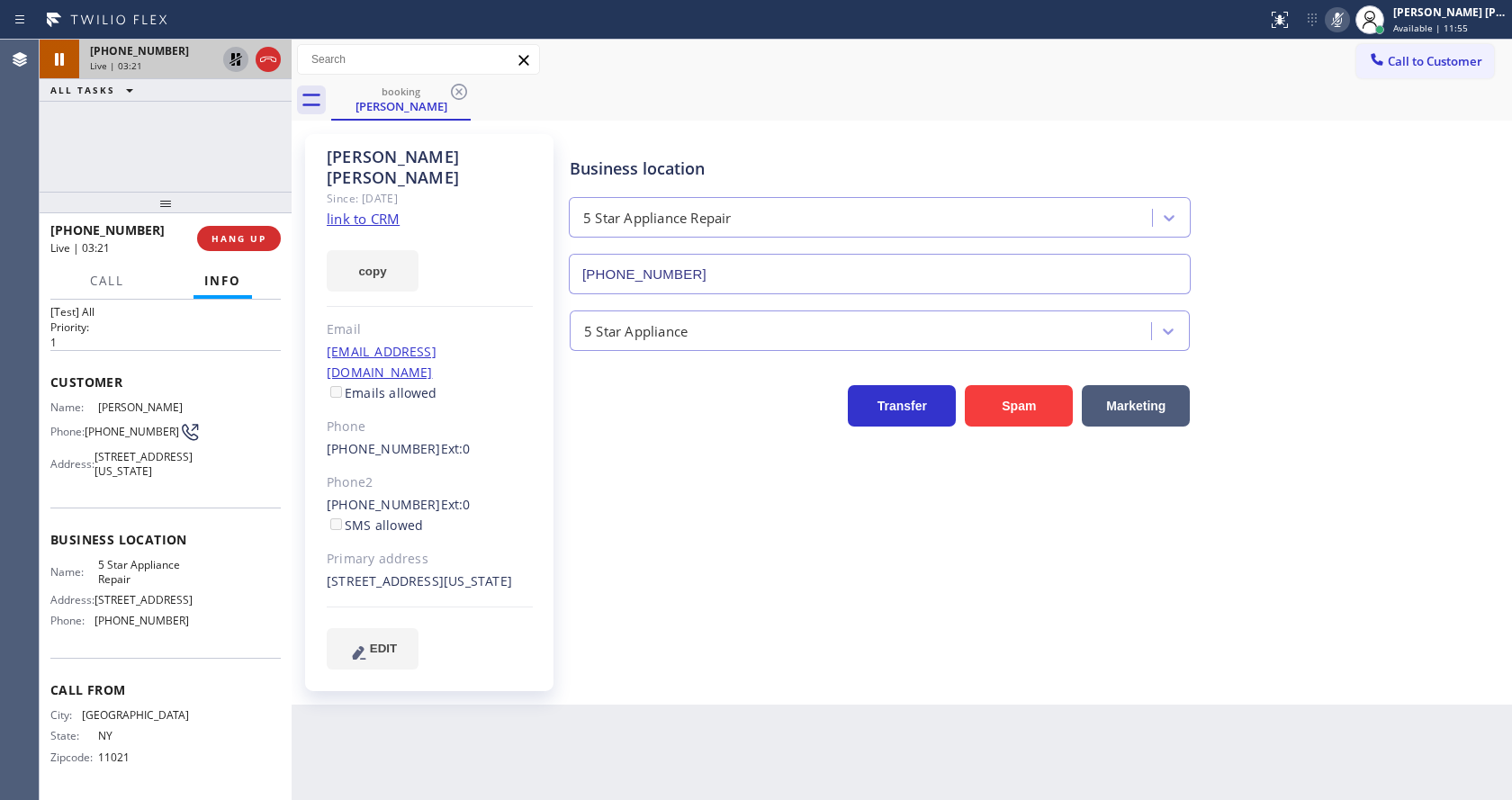
click at [237, 59] on icon at bounding box center [235, 59] width 13 height 13
click at [1348, 17] on icon at bounding box center [1337, 20] width 22 height 22
click at [1406, 151] on div "Business location 5 Star Appliance Repair [PHONE_NUMBER]" at bounding box center [1036, 212] width 941 height 163
click at [724, 452] on div "Business location 5 Star Appliance Repair [PHONE_NUMBER] 5 Star Appliance Trans…" at bounding box center [1036, 401] width 941 height 525
click at [675, 560] on div "Business location 5 Star Appliance Repair [PHONE_NUMBER] 5 Star Appliance Trans…" at bounding box center [1036, 401] width 941 height 525
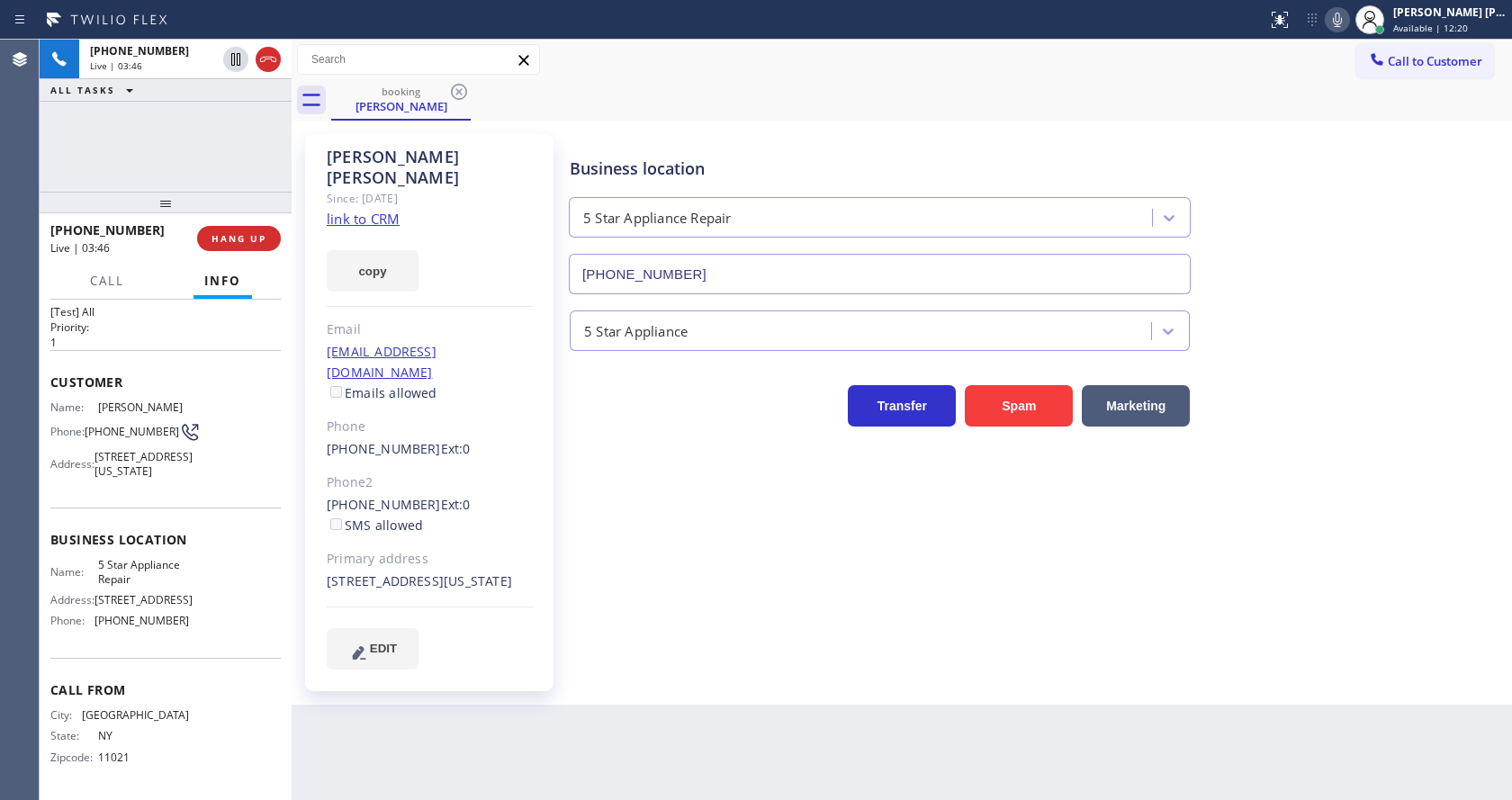
click at [229, 428] on div "Name: [PERSON_NAME] Phone: [PHONE_NUMBER] Address: [STREET_ADDRESS][US_STATE]" at bounding box center [165, 443] width 230 height 85
click at [617, 560] on div "Business location 5 Star Appliance Repair [PHONE_NUMBER] 5 Star Appliance Trans…" at bounding box center [1036, 401] width 941 height 525
drag, startPoint x: 450, startPoint y: 472, endPoint x: 464, endPoint y: 467, distance: 14.9
click at [450, 495] on div "[PHONE_NUMBER] Ext: 0 SMS allowed" at bounding box center [430, 516] width 206 height 41
click at [220, 421] on div "Name: [PERSON_NAME] Phone: [PHONE_NUMBER] Address: [STREET_ADDRESS][US_STATE]" at bounding box center [165, 443] width 230 height 85
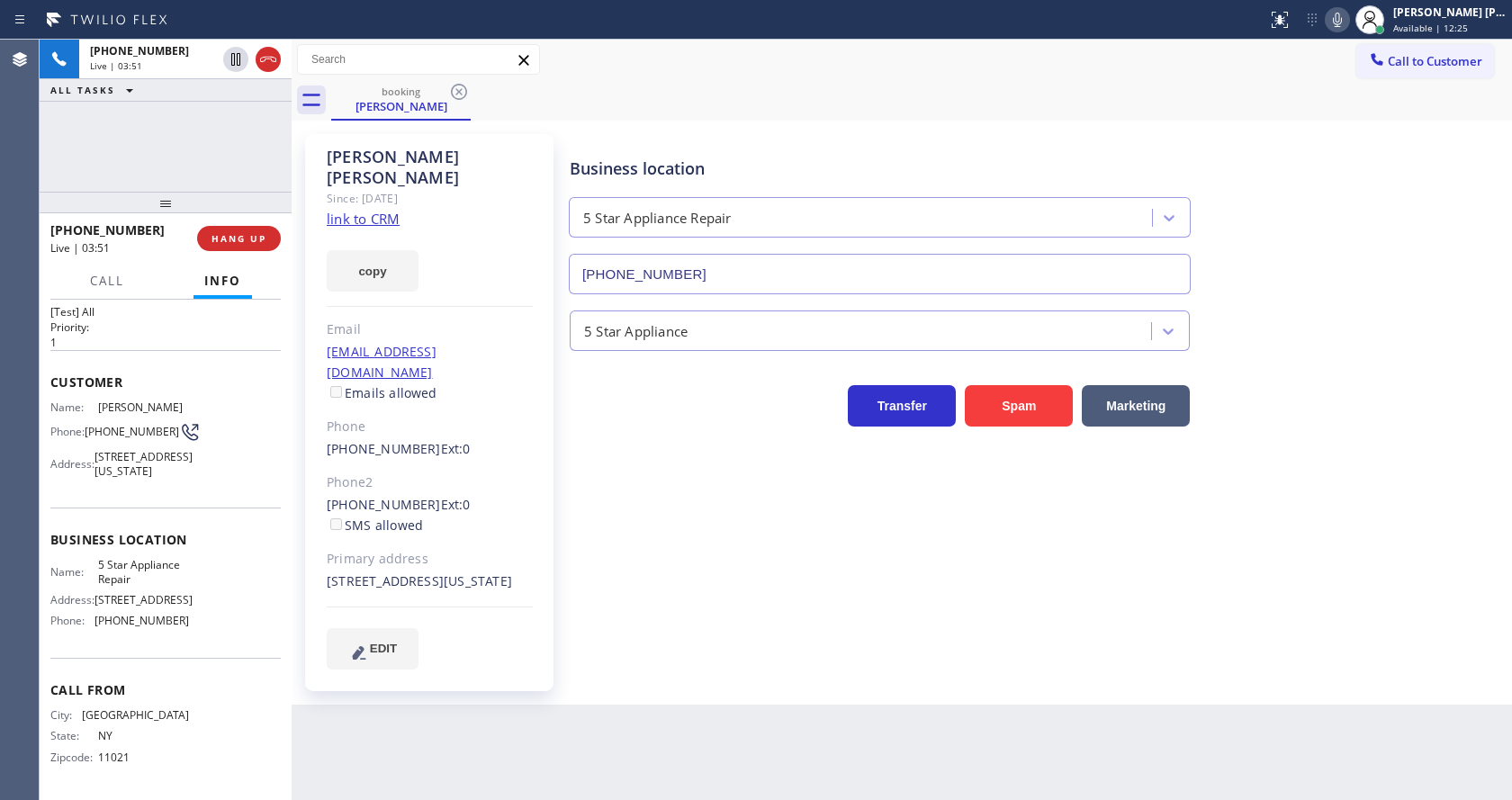
click at [551, 523] on div "[PERSON_NAME] Since: [DATE] link to CRM copy Email [EMAIL_ADDRESS][DOMAIN_NAME]…" at bounding box center [430, 413] width 249 height 557
click at [737, 629] on div "Business location 5 Star Appliance Repair [PHONE_NUMBER] 5 Star Appliance Trans…" at bounding box center [1036, 401] width 941 height 525
click at [198, 350] on div "Customer Name: [PERSON_NAME] Phone: [PHONE_NUMBER] Address: [STREET_ADDRESS][US…" at bounding box center [165, 428] width 230 height 157
click at [589, 631] on div "Business location 5 Star Appliance Repair [PHONE_NUMBER] 5 Star Appliance Trans…" at bounding box center [1036, 401] width 941 height 525
click at [119, 94] on icon at bounding box center [129, 90] width 22 height 22
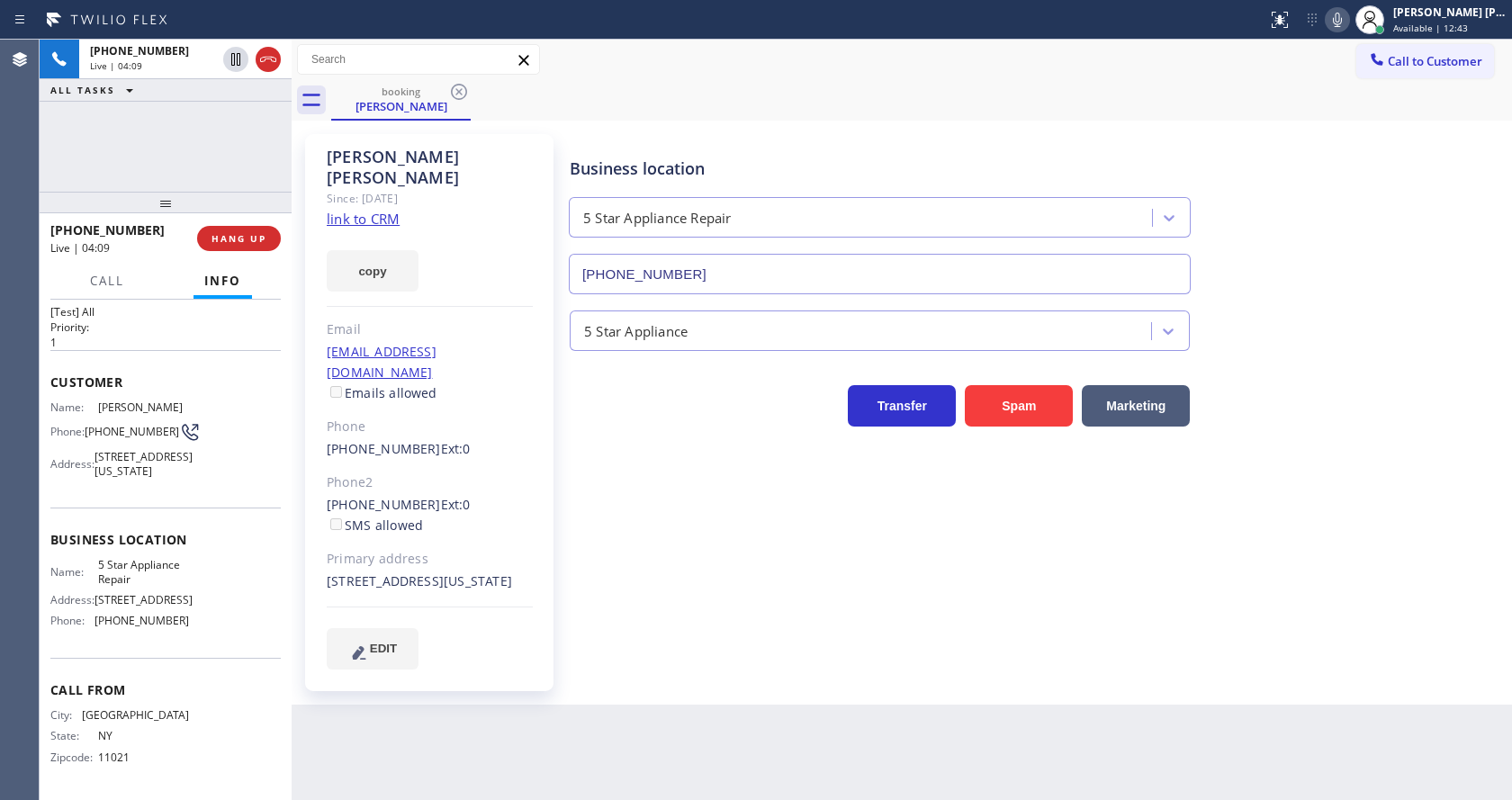
click at [637, 498] on div "Business location 5 Star Appliance Repair [PHONE_NUMBER] 5 Star Appliance Trans…" at bounding box center [1036, 401] width 941 height 525
click at [236, 231] on button "HANG UP" at bounding box center [239, 239] width 84 height 26
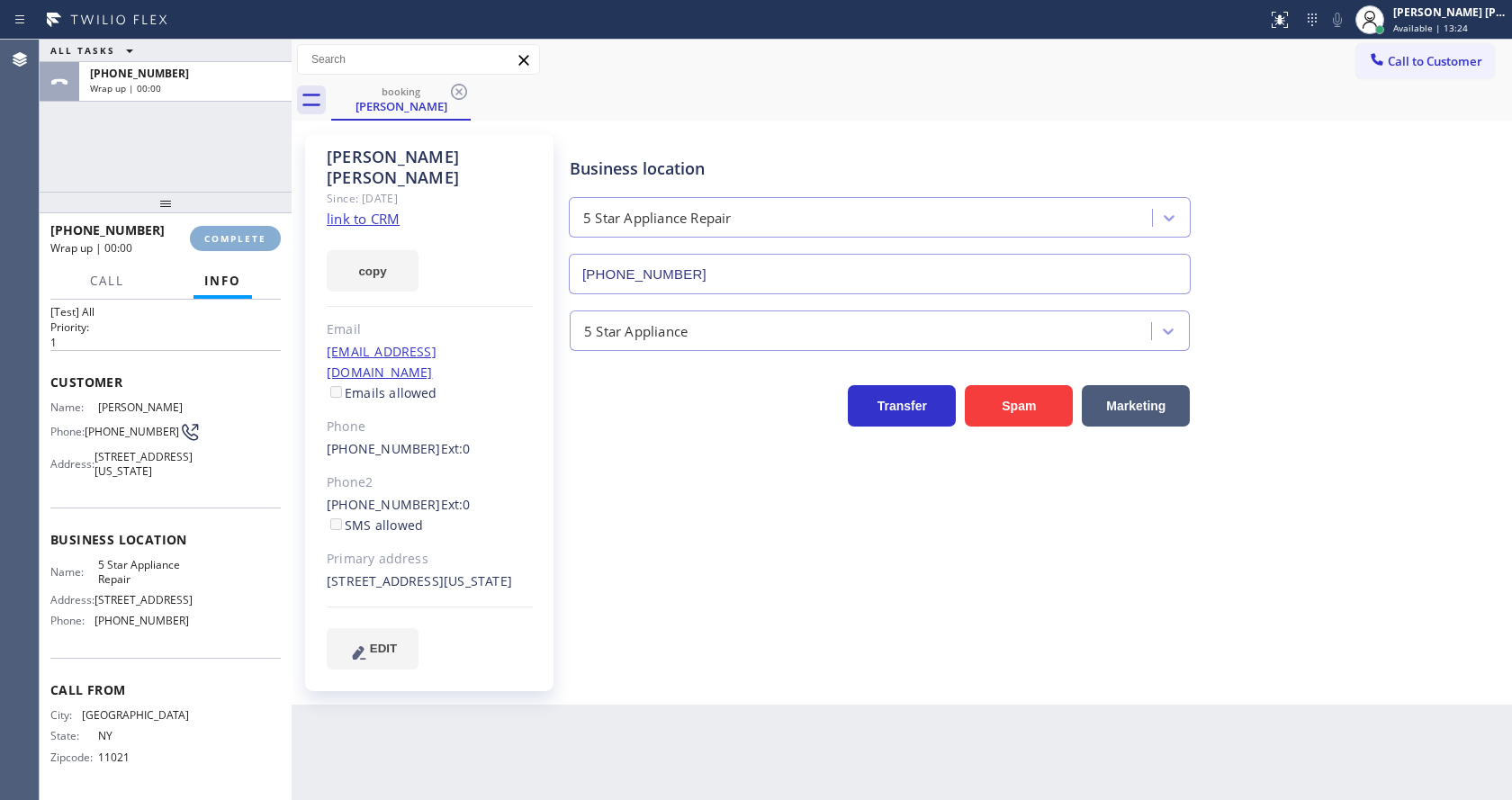
click at [236, 231] on button "COMPLETE" at bounding box center [235, 239] width 91 height 26
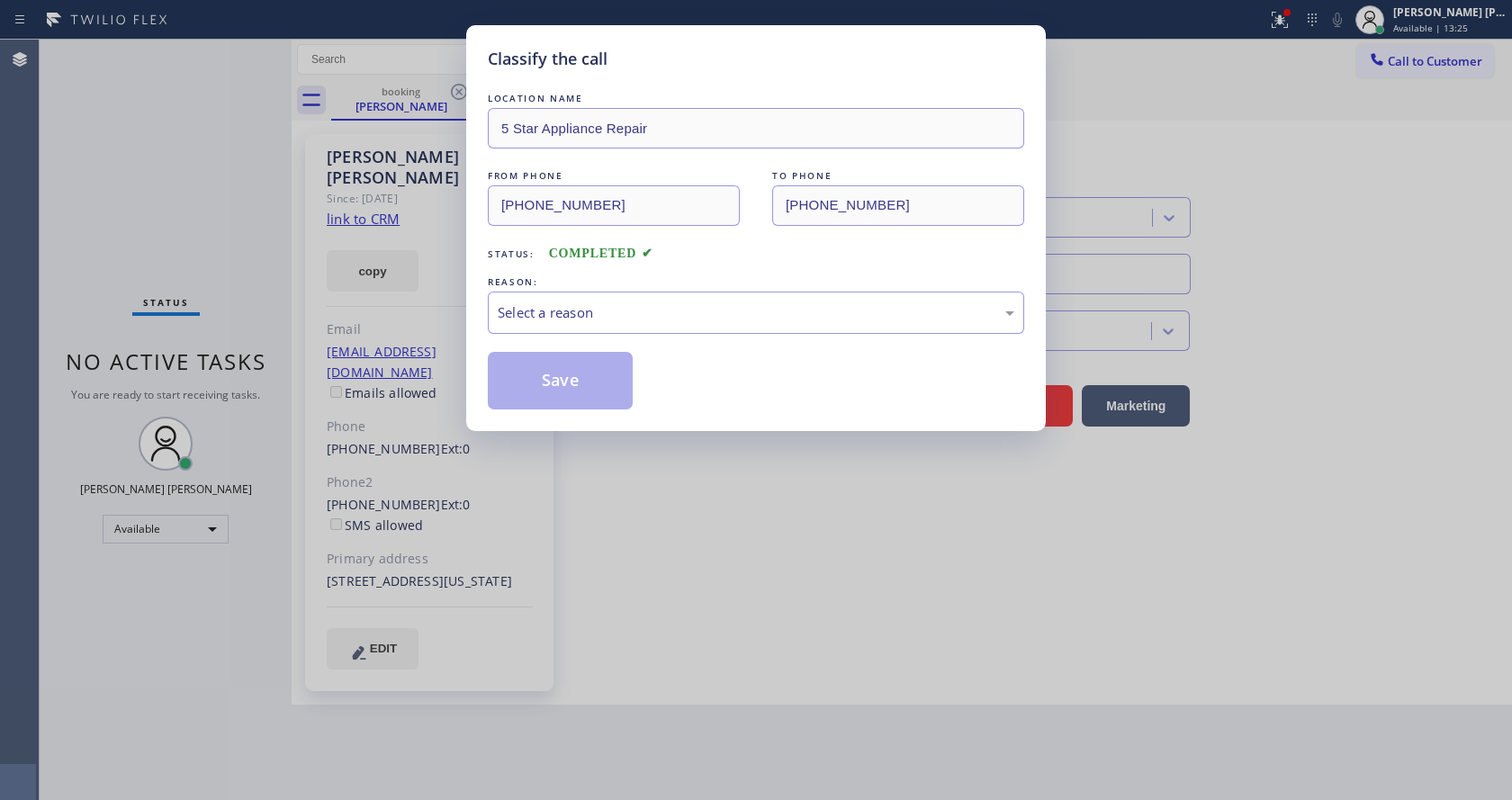
click at [524, 288] on div "REASON:" at bounding box center [756, 281] width 536 height 19
click at [550, 309] on div "Select a reason" at bounding box center [756, 312] width 517 height 21
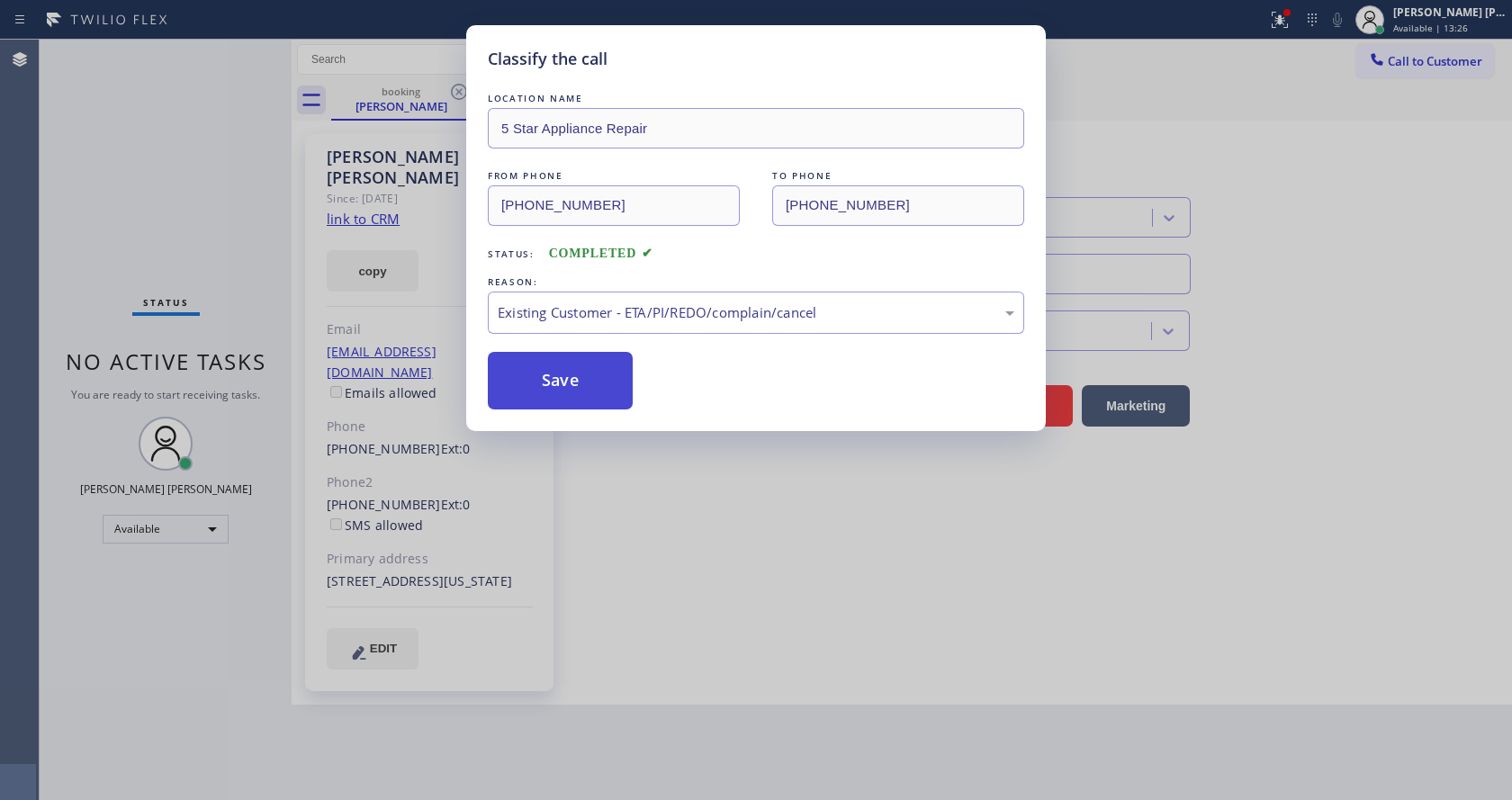
click at [554, 396] on button "Save" at bounding box center [560, 380] width 145 height 57
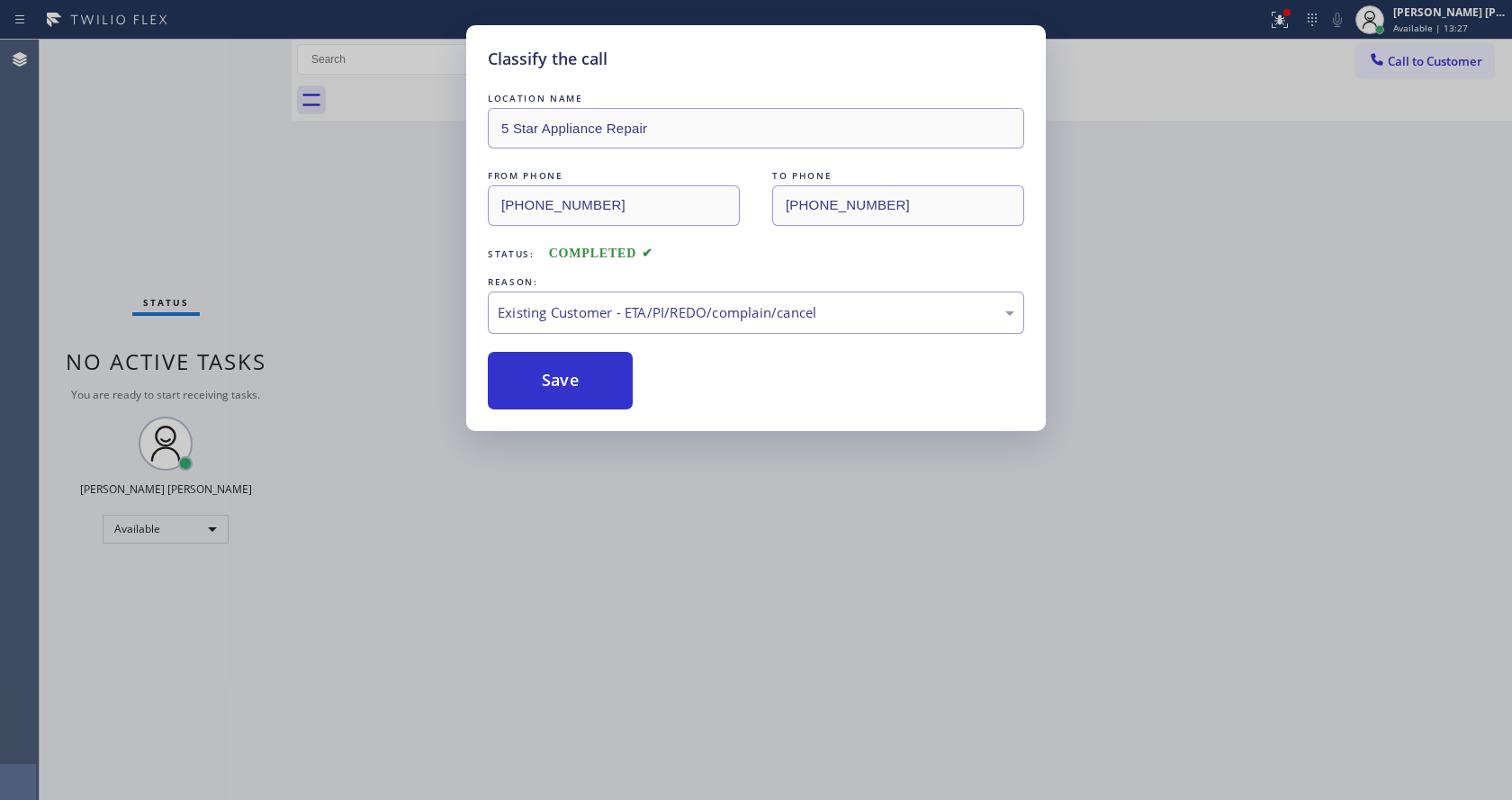
click at [612, 457] on div "Classify the call LOCATION NAME 5 Star Appliance Repair FROM PHONE [PHONE_NUMBE…" at bounding box center [756, 400] width 1512 height 800
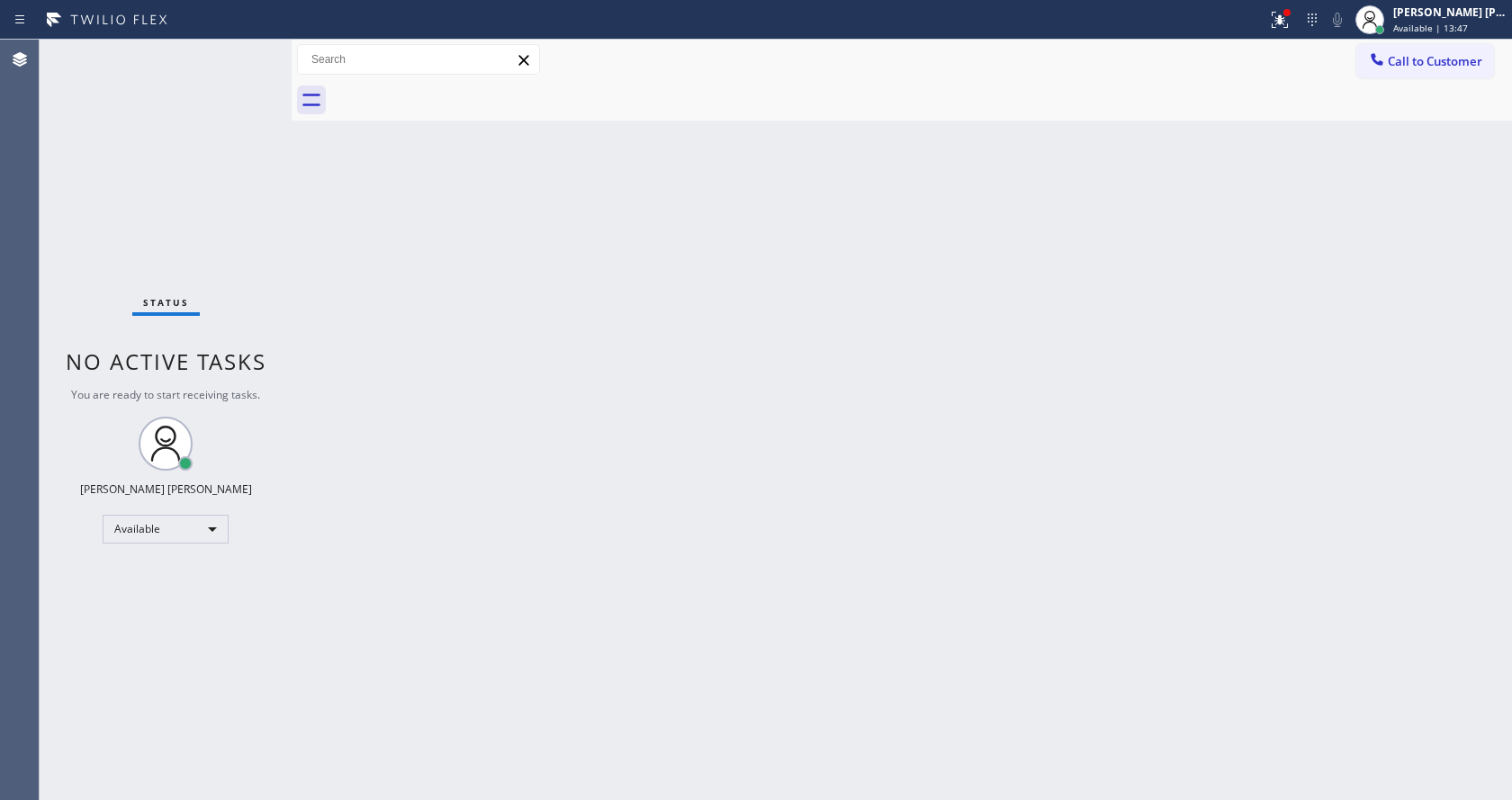
click at [117, 146] on div "Status No active tasks You are ready to start receiving tasks. [PERSON_NAME] [P…" at bounding box center [165, 420] width 252 height 760
click at [971, 318] on div "Back to Dashboard Change Sender ID Customers Technicians Select a contact Outbo…" at bounding box center [902, 420] width 1221 height 760
drag, startPoint x: 1067, startPoint y: 543, endPoint x: 1246, endPoint y: 193, distance: 393.1
click at [1079, 552] on div "Back to Dashboard Change Sender ID Customers Technicians Select a contact Outbo…" at bounding box center [902, 420] width 1221 height 760
click at [1281, 18] on icon at bounding box center [1280, 20] width 22 height 22
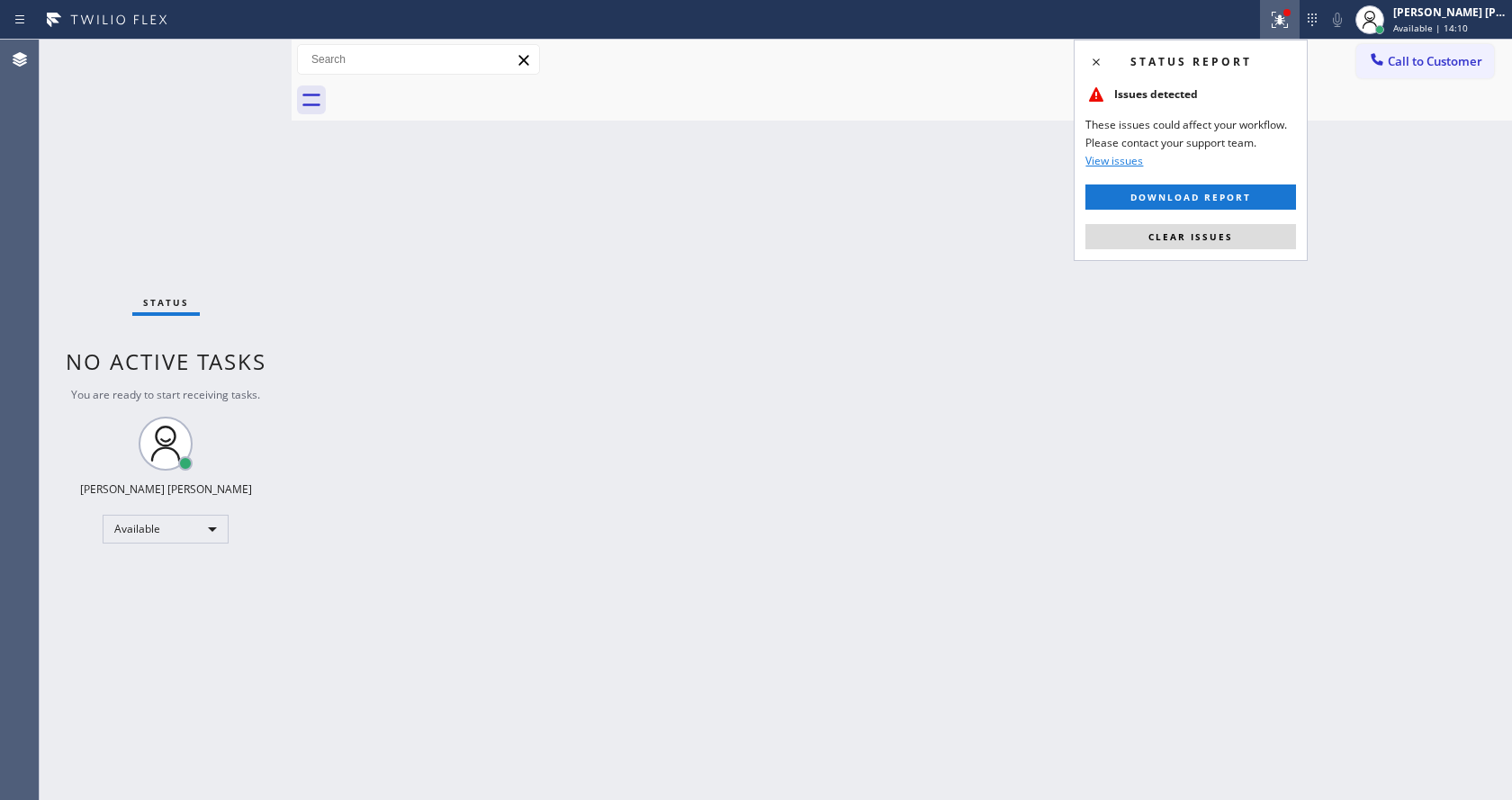
click at [1192, 221] on div "Status report Issues detected These issues could affect your workflow. Please c…" at bounding box center [1190, 150] width 234 height 221
click at [1181, 227] on button "Clear issues" at bounding box center [1190, 237] width 210 height 26
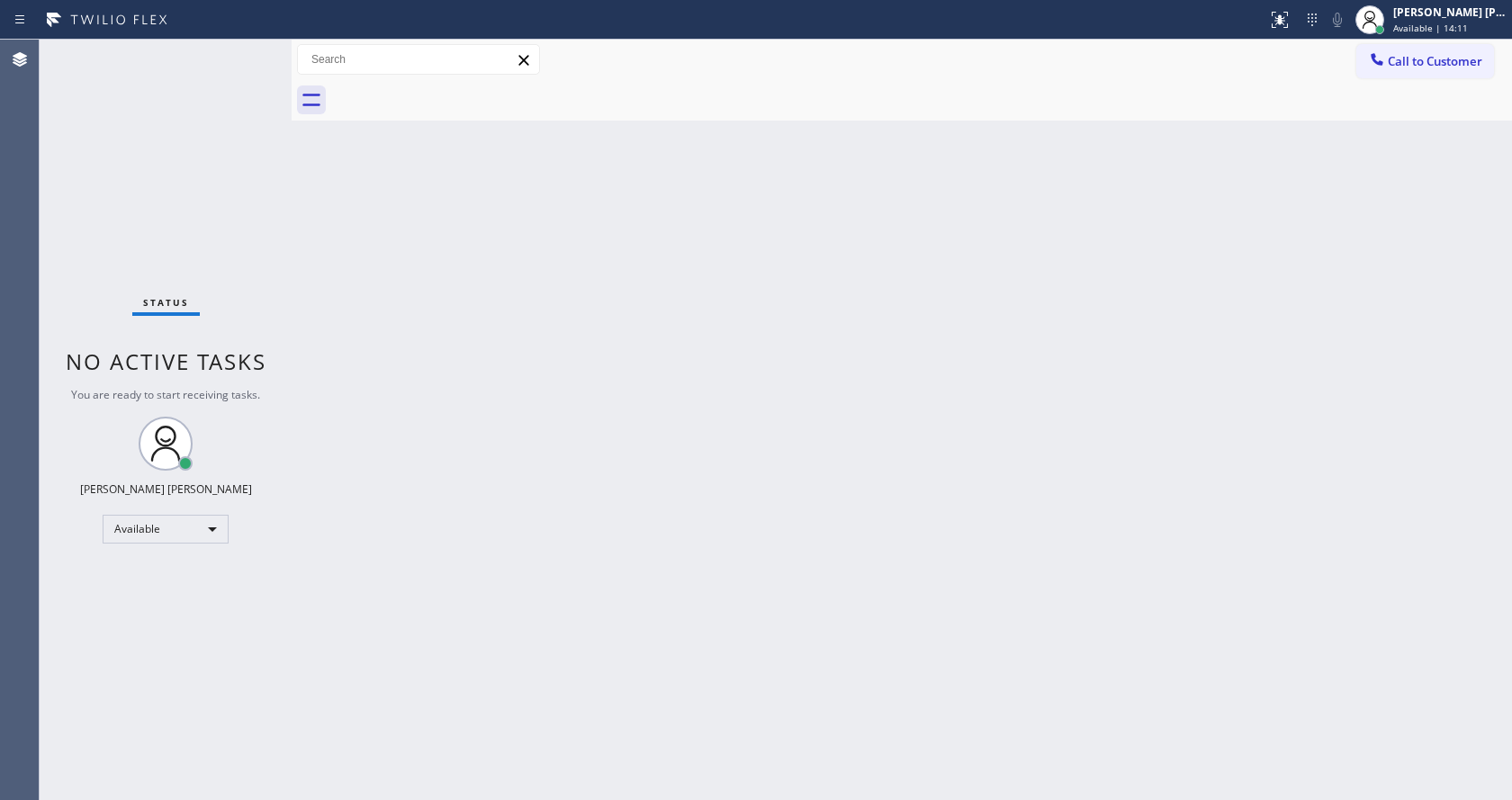
drag, startPoint x: 1284, startPoint y: 249, endPoint x: 576, endPoint y: 527, distance: 760.6
click at [1282, 251] on div "Back to Dashboard Change Sender ID Customers Technicians Select a contact Outbo…" at bounding box center [902, 420] width 1221 height 760
click at [371, 238] on div "Back to Dashboard Change Sender ID Customers Technicians Select a contact Outbo…" at bounding box center [902, 420] width 1221 height 760
click at [596, 440] on div "Back to Dashboard Change Sender ID Customers Technicians Select a contact Outbo…" at bounding box center [902, 420] width 1221 height 760
click at [1077, 227] on div "Back to Dashboard Change Sender ID Customers Technicians Select a contact Outbo…" at bounding box center [902, 420] width 1221 height 760
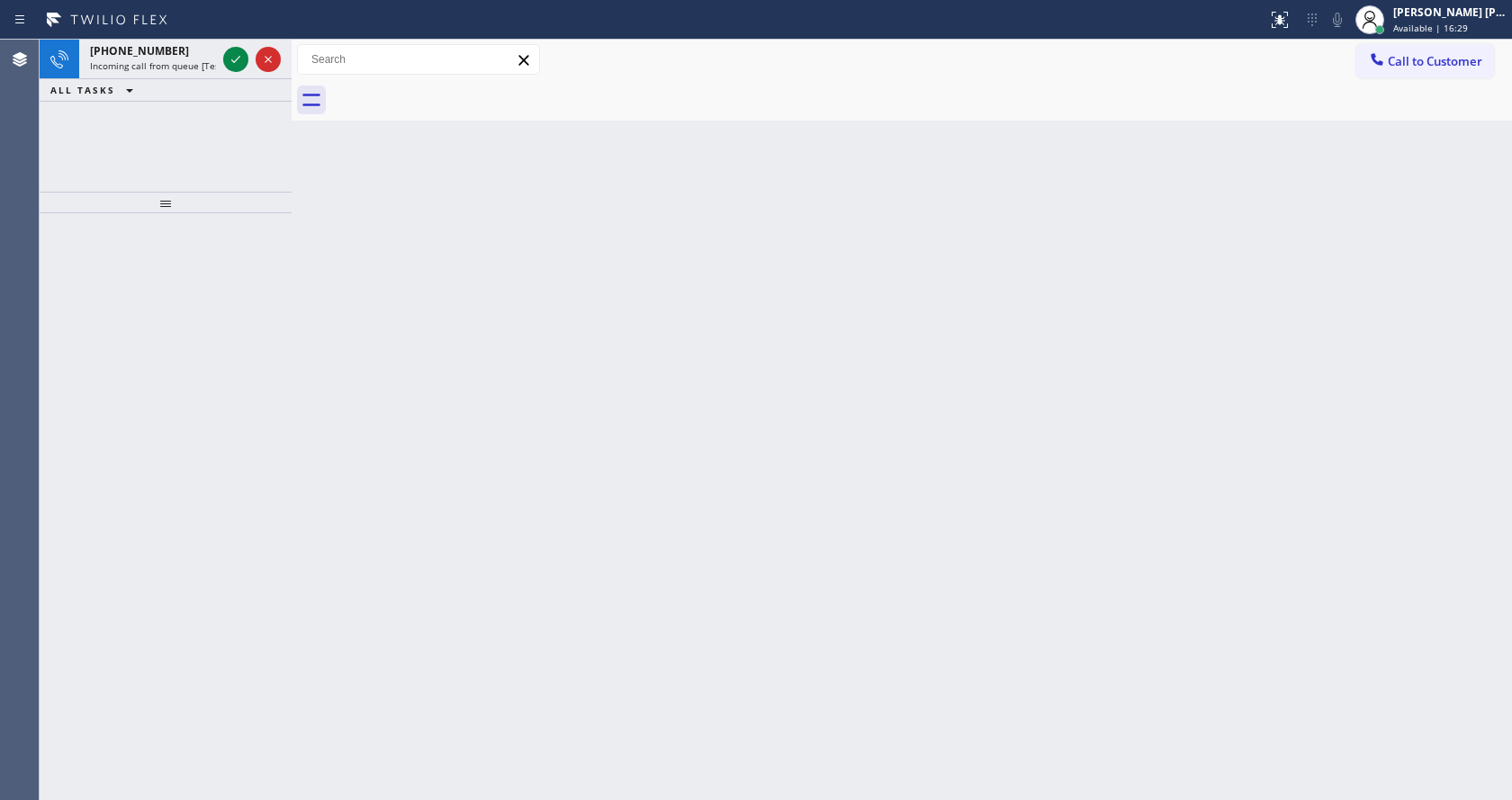
click at [192, 368] on div at bounding box center [165, 507] width 252 height 587
click at [228, 58] on icon at bounding box center [236, 59] width 22 height 22
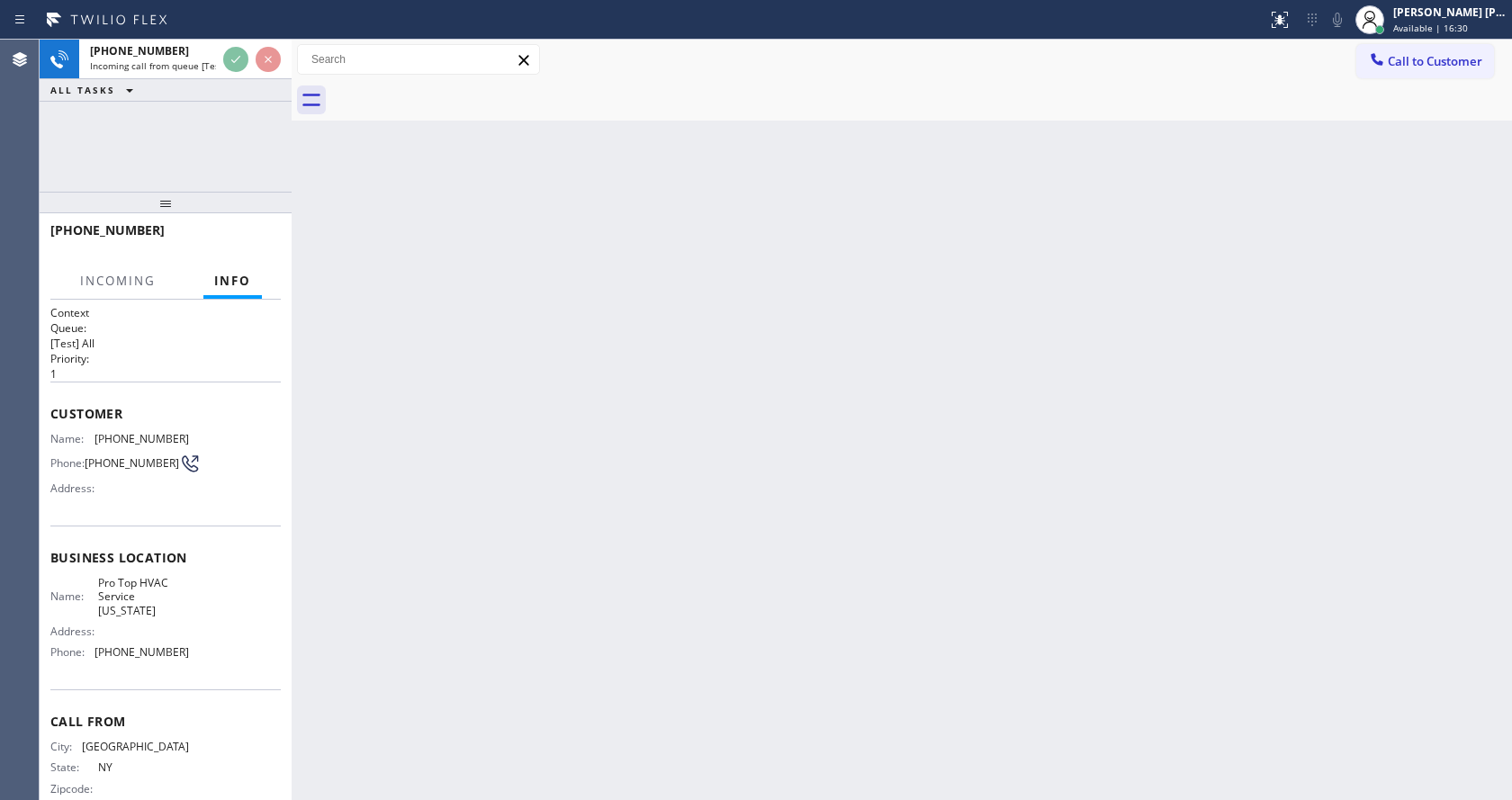
scroll to position [20, 0]
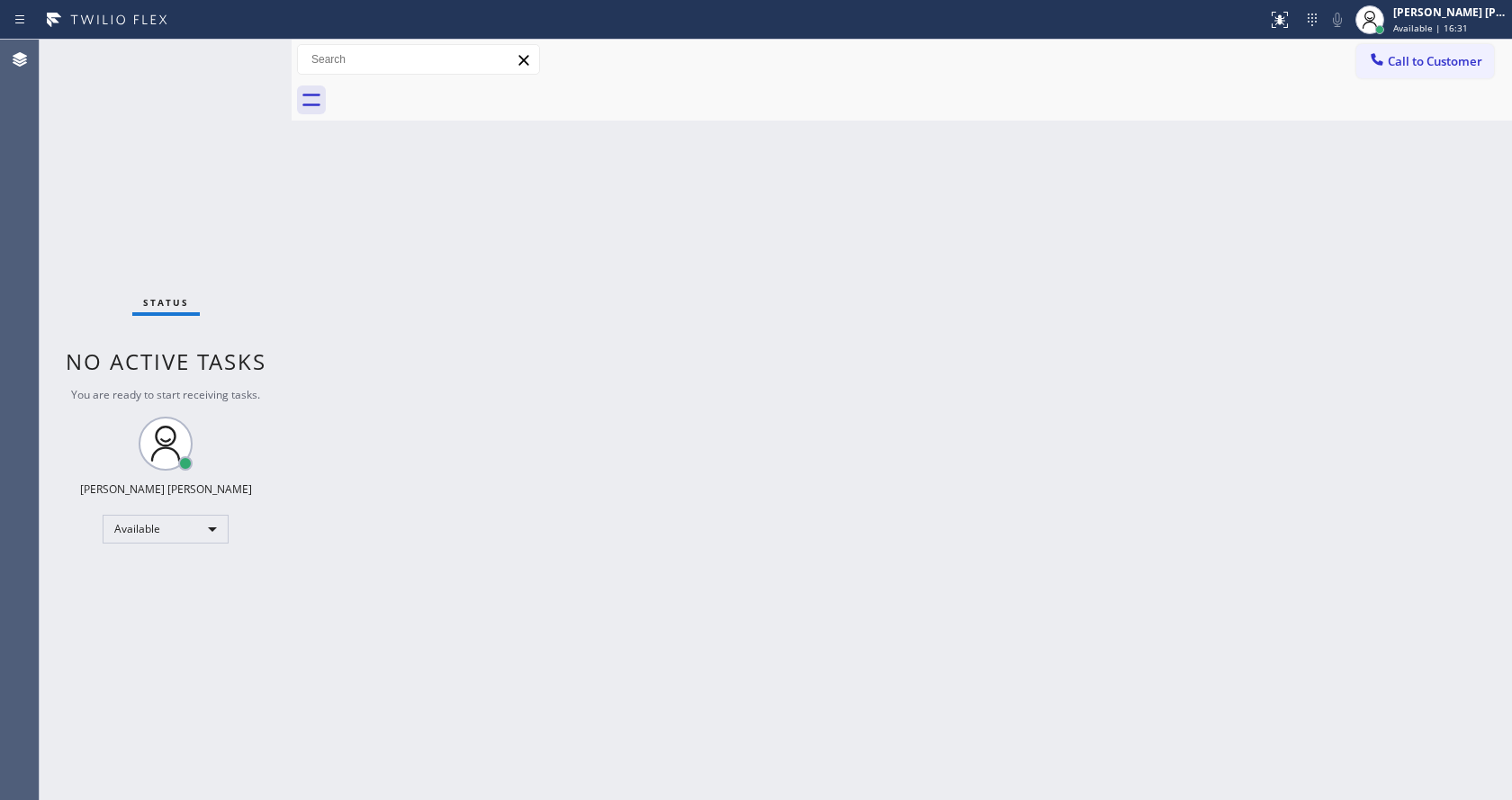
click at [524, 544] on div "Back to Dashboard Change Sender ID Customers Technicians Select a contact Outbo…" at bounding box center [902, 420] width 1221 height 760
click at [279, 345] on div "Status No active tasks You are ready to start receiving tasks. [PERSON_NAME] [P…" at bounding box center [165, 420] width 252 height 760
drag, startPoint x: 503, startPoint y: 379, endPoint x: 527, endPoint y: 369, distance: 26.0
click at [507, 379] on div "Back to Dashboard Change Sender ID Customers Technicians Select a contact Outbo…" at bounding box center [902, 420] width 1221 height 760
click at [1313, 15] on icon at bounding box center [1313, 20] width 22 height 22
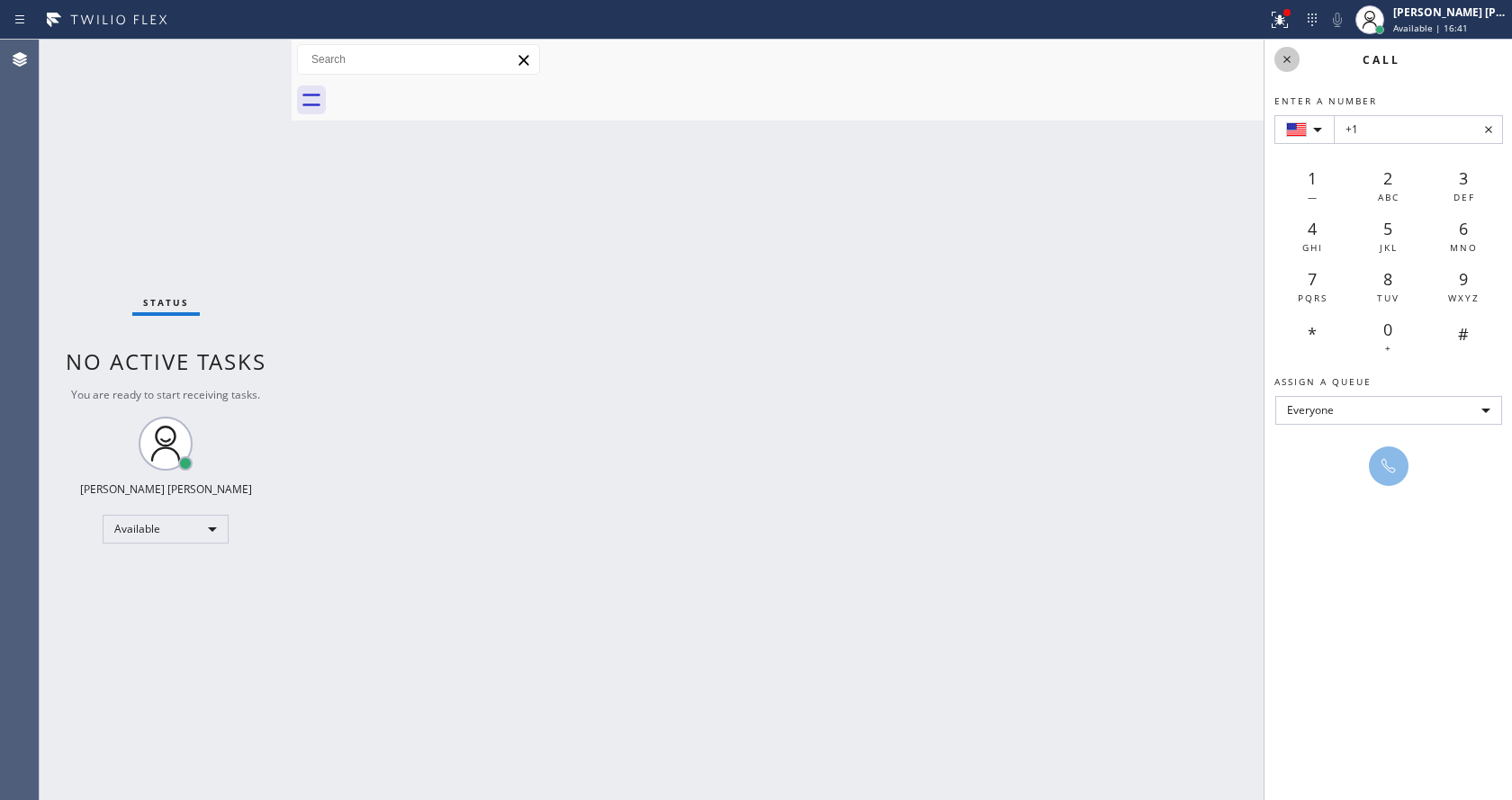
click at [1290, 55] on icon at bounding box center [1287, 59] width 22 height 22
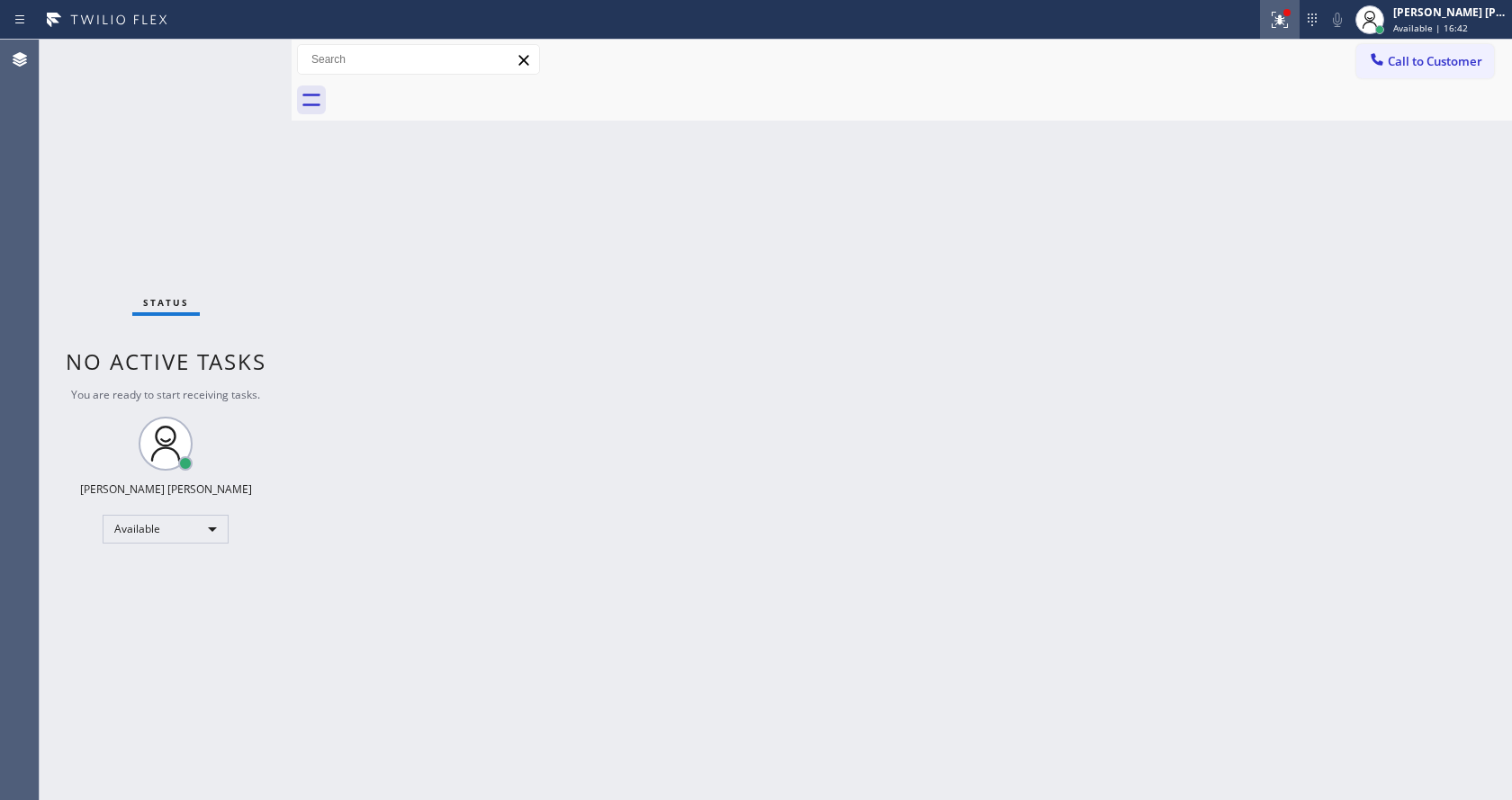
click at [1281, 13] on icon at bounding box center [1277, 18] width 11 height 13
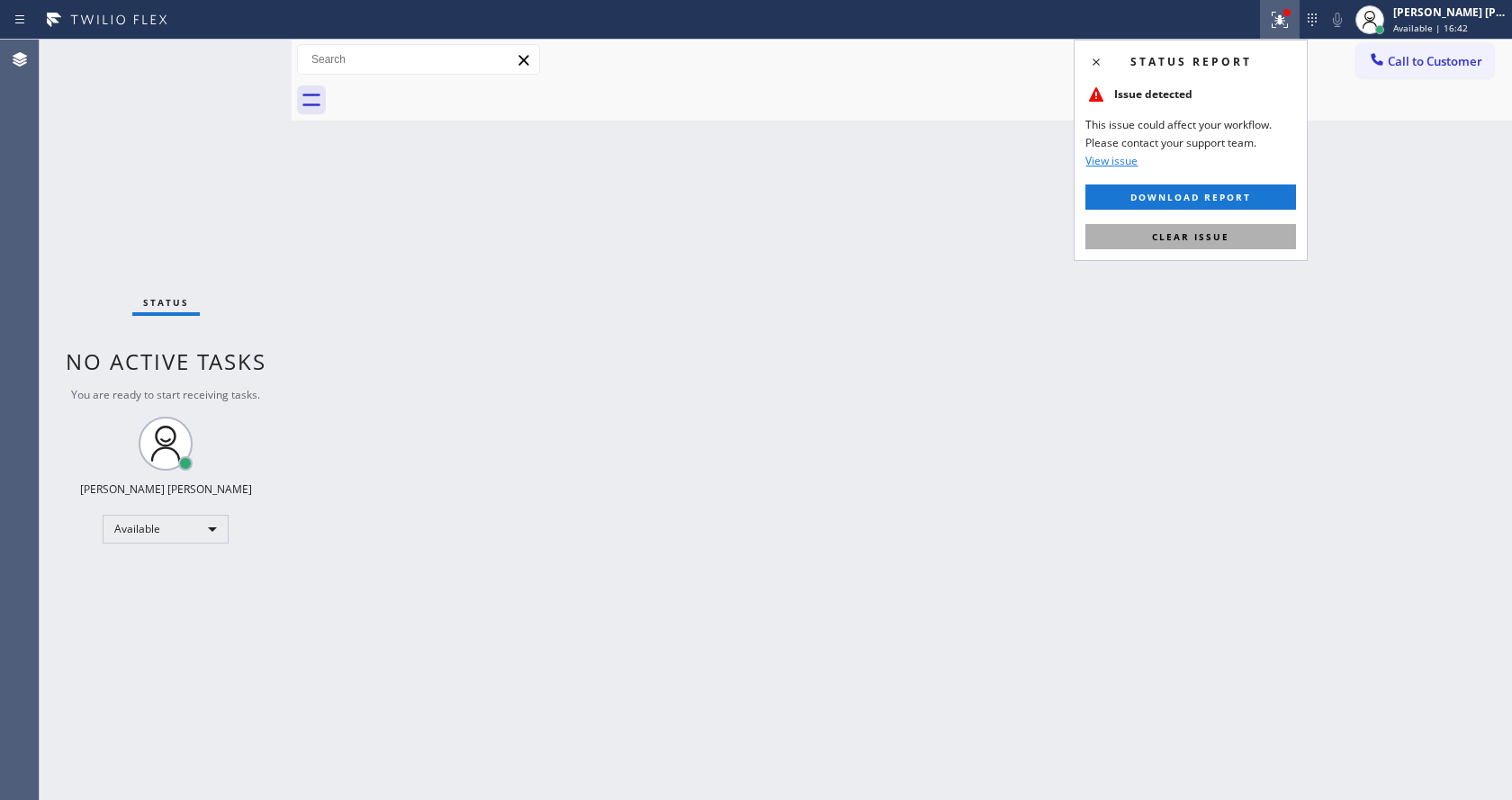
click at [1220, 239] on span "Clear issue" at bounding box center [1190, 236] width 77 height 13
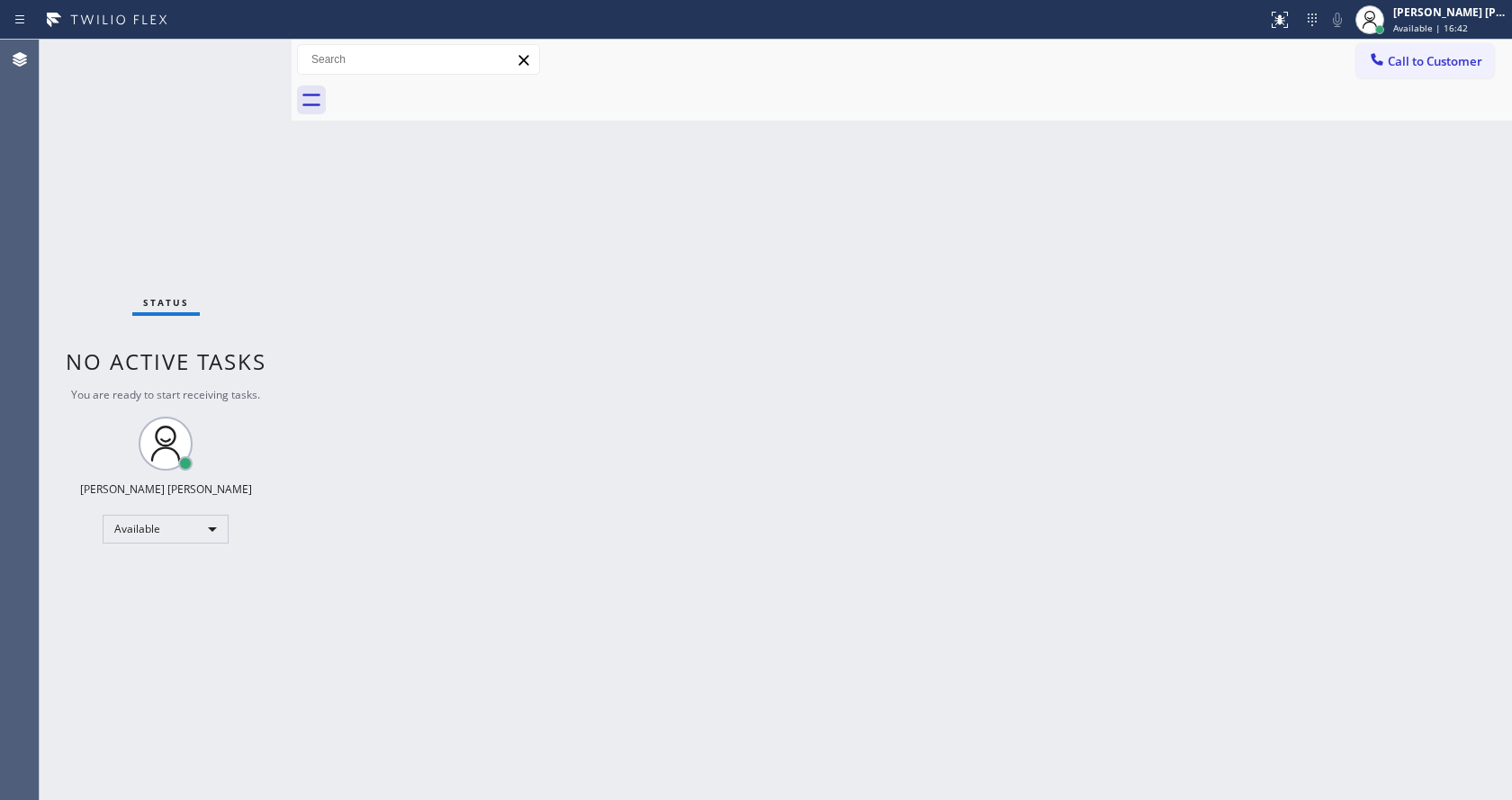
drag, startPoint x: 1255, startPoint y: 252, endPoint x: 464, endPoint y: 629, distance: 876.2
click at [1250, 259] on div "Back to Dashboard Change Sender ID Customers Technicians Select a contact Outbo…" at bounding box center [902, 420] width 1221 height 760
click at [525, 665] on div "Back to Dashboard Change Sender ID Customers Technicians Select a contact Outbo…" at bounding box center [902, 420] width 1221 height 760
drag, startPoint x: 841, startPoint y: 573, endPoint x: 748, endPoint y: 588, distance: 94.2
click at [841, 573] on div "Back to Dashboard Change Sender ID Customers Technicians Select a contact Outbo…" at bounding box center [902, 420] width 1221 height 760
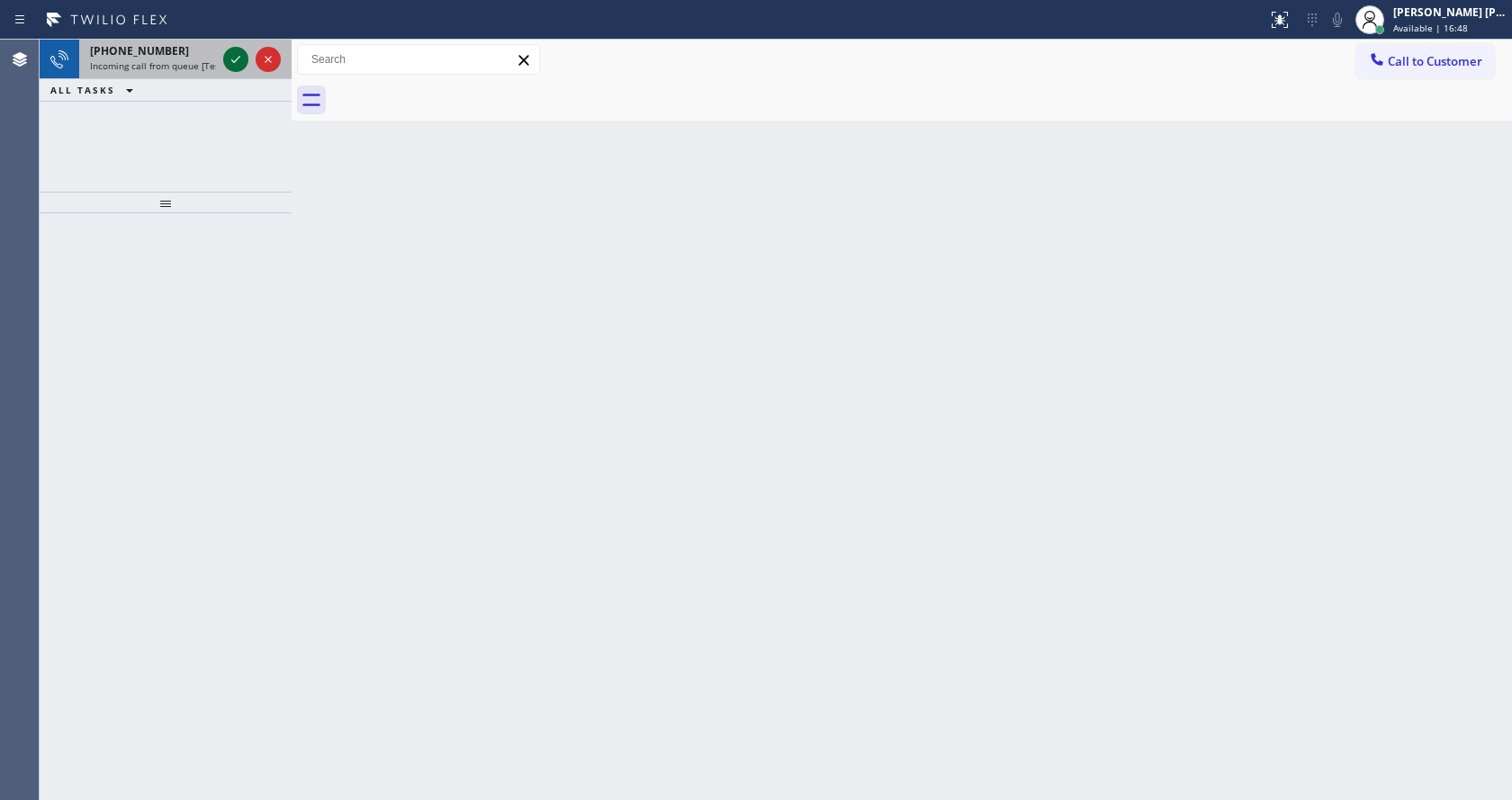
click at [230, 52] on icon at bounding box center [236, 59] width 22 height 22
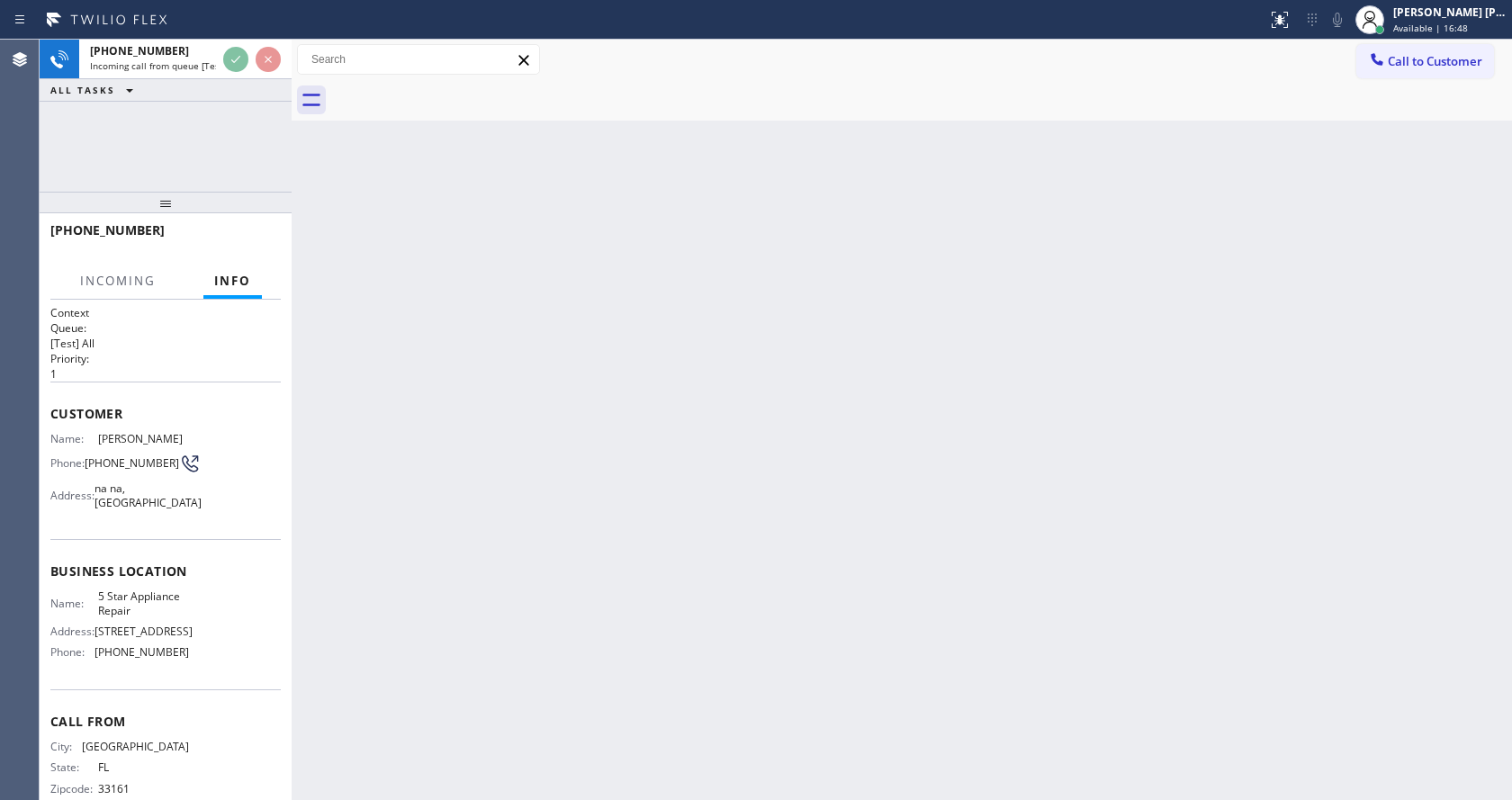
scroll to position [3, 0]
click at [418, 569] on div "Back to Dashboard Change Sender ID Customers Technicians Select a contact Outbo…" at bounding box center [902, 420] width 1221 height 760
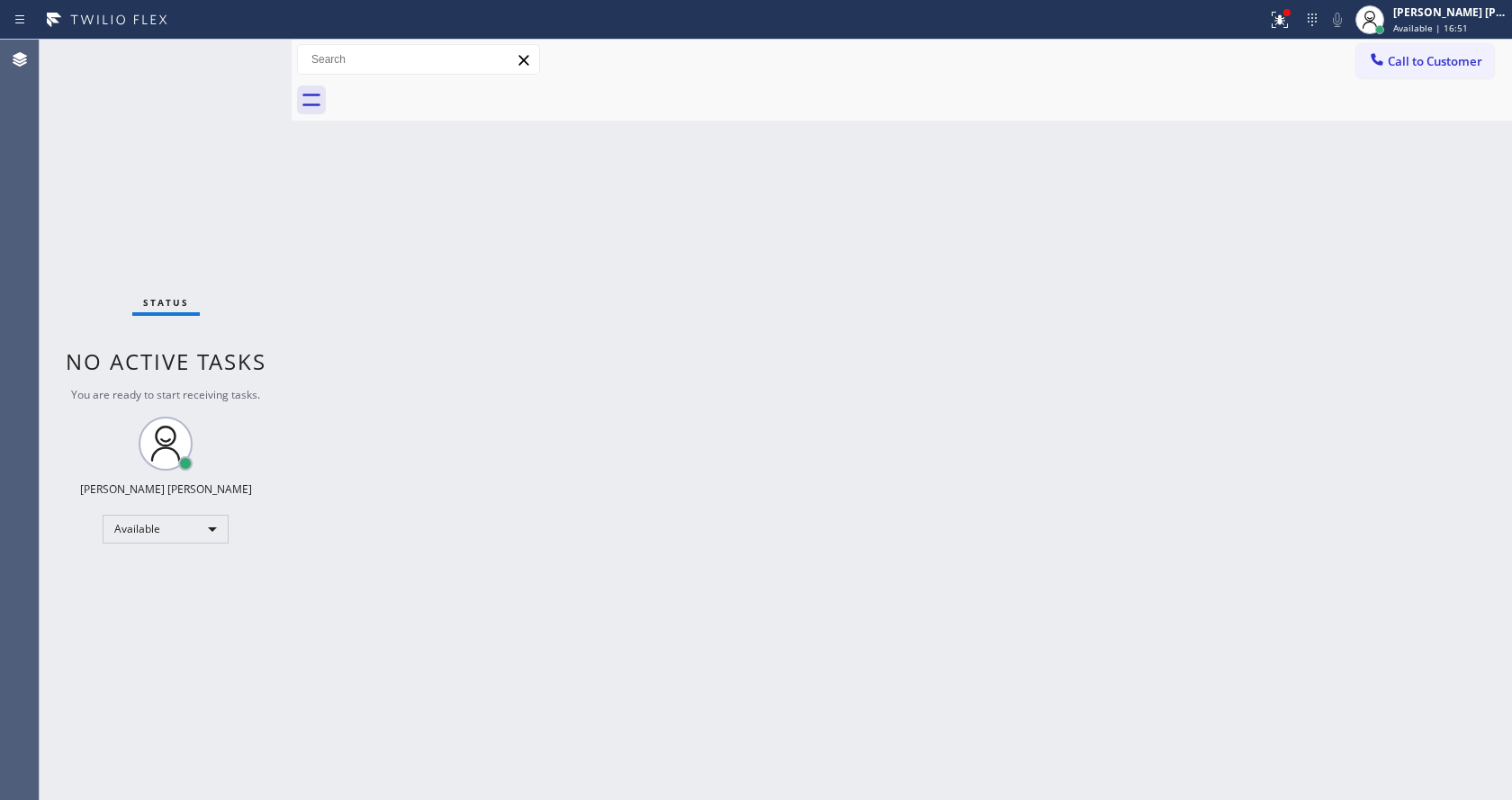
click at [449, 443] on div "Back to Dashboard Change Sender ID Customers Technicians Select a contact Outbo…" at bounding box center [902, 420] width 1221 height 760
click at [270, 167] on div "Status No active tasks You are ready to start receiving tasks. [PERSON_NAME] [P…" at bounding box center [165, 420] width 252 height 760
drag, startPoint x: 259, startPoint y: 39, endPoint x: 258, endPoint y: 50, distance: 11.0
click at [259, 40] on div "Status report Issue detected This issue could affect your workflow. Please cont…" at bounding box center [756, 400] width 1512 height 800
click at [255, 48] on div "Status No active tasks You are ready to start receiving tasks. [PERSON_NAME] [P…" at bounding box center [165, 420] width 252 height 760
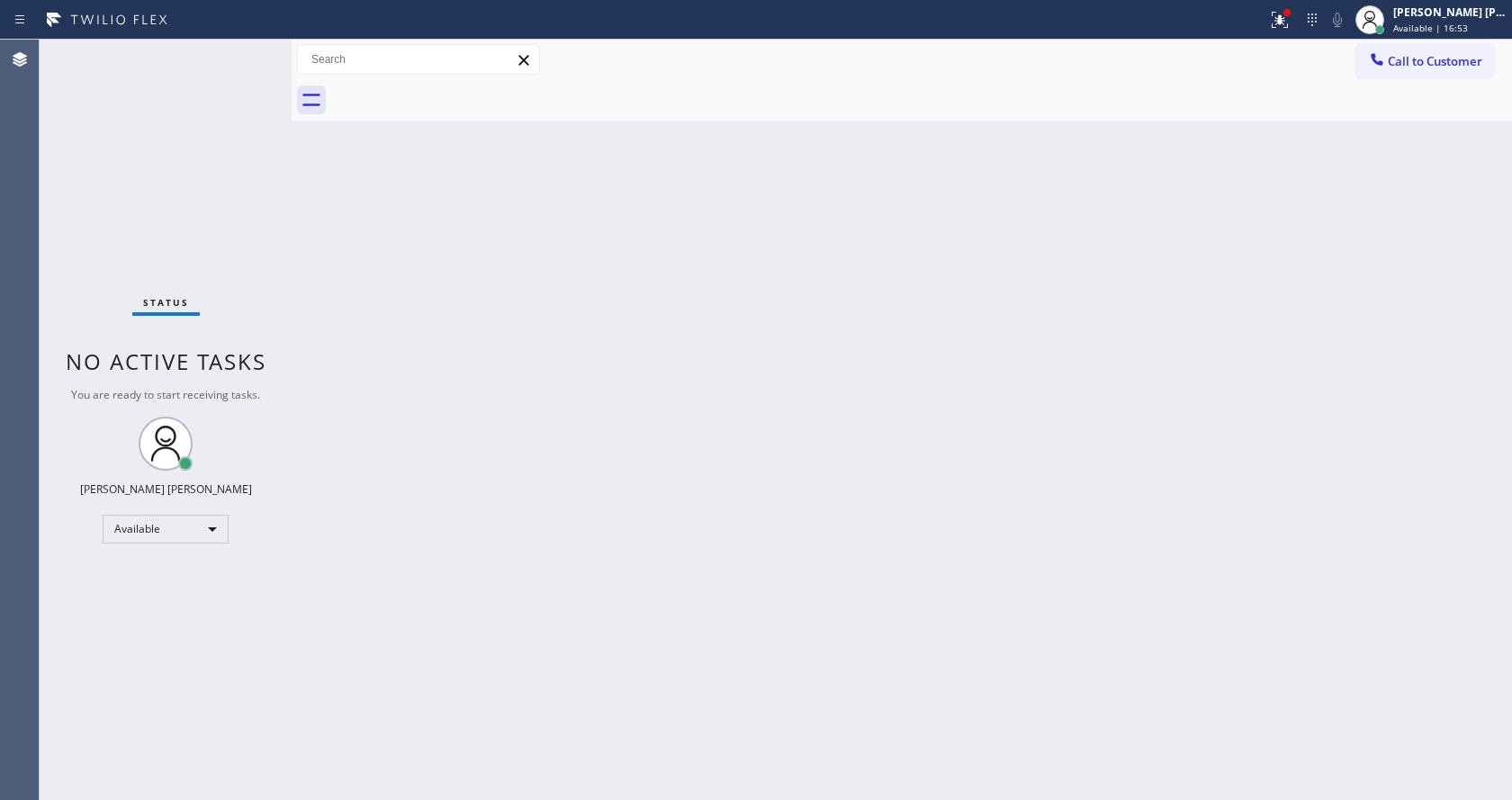
click at [255, 48] on div "Status No active tasks You are ready to start receiving tasks. [PERSON_NAME] [P…" at bounding box center [165, 420] width 252 height 760
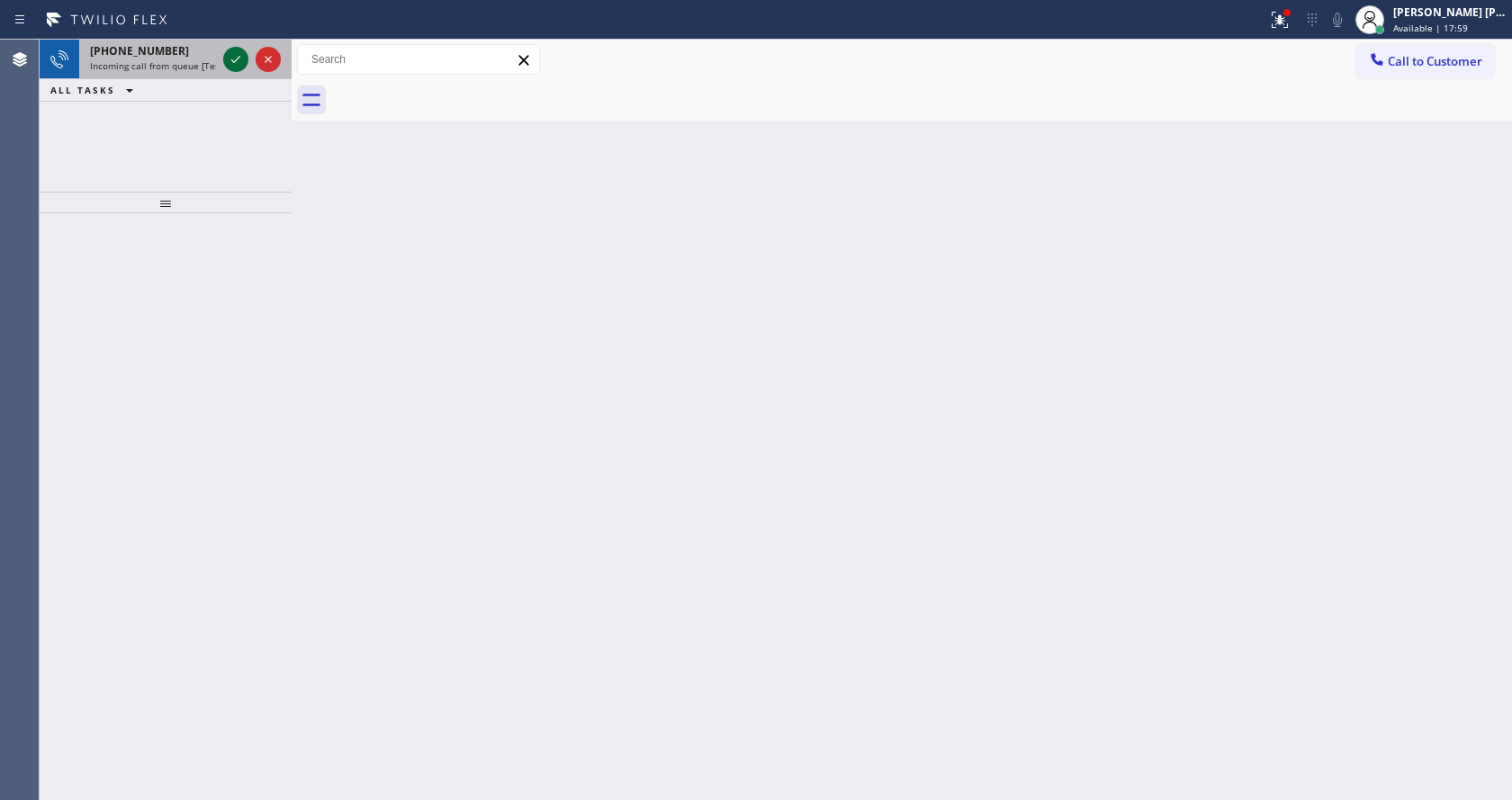
click at [240, 56] on icon at bounding box center [236, 59] width 22 height 22
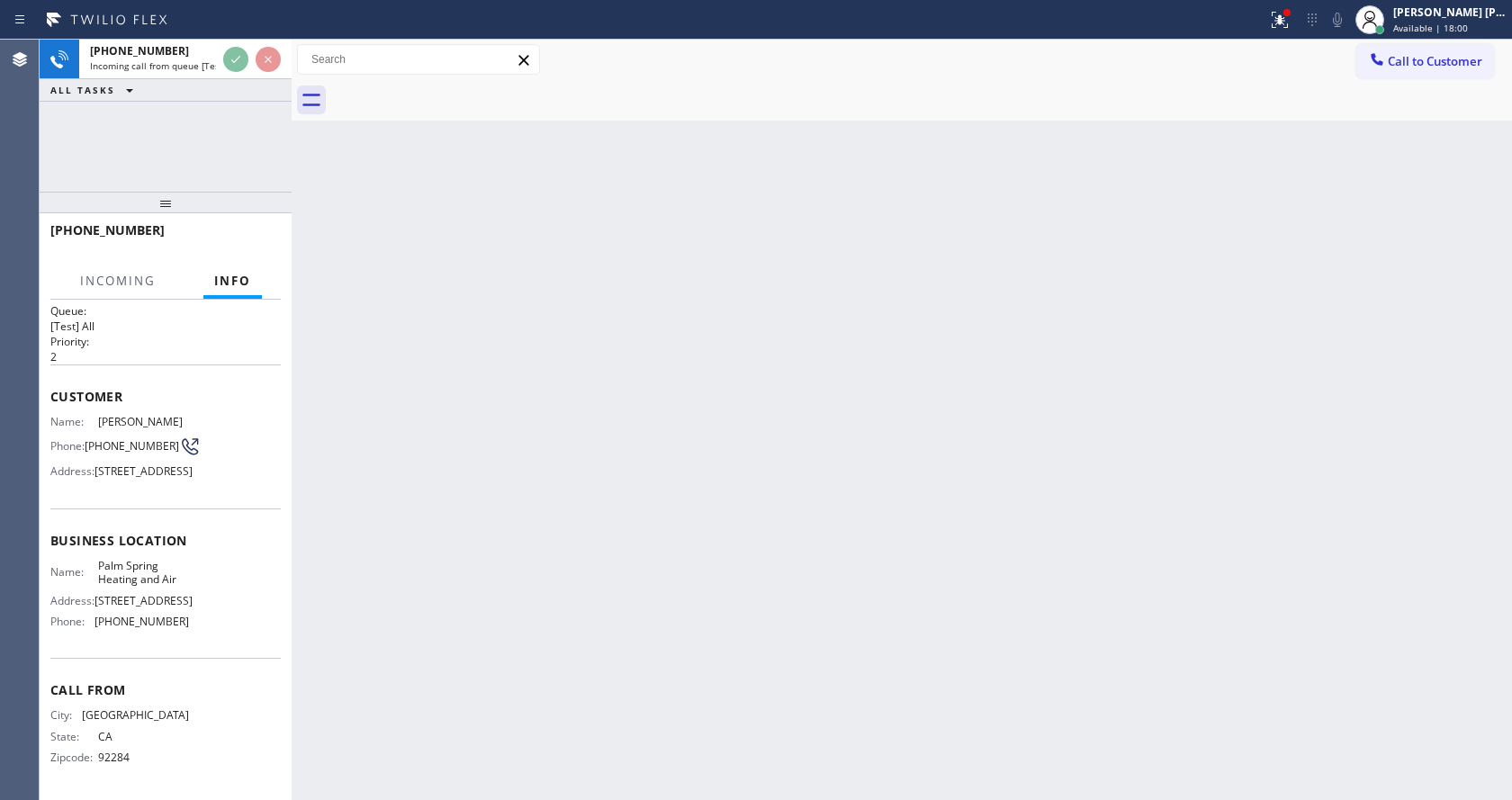
scroll to position [79, 0]
click at [578, 471] on div "Back to Dashboard Change Sender ID Customers Technicians Select a contact Outbo…" at bounding box center [902, 420] width 1221 height 760
click at [560, 562] on div "Back to Dashboard Change Sender ID Customers Technicians Select a contact Outbo…" at bounding box center [902, 420] width 1221 height 760
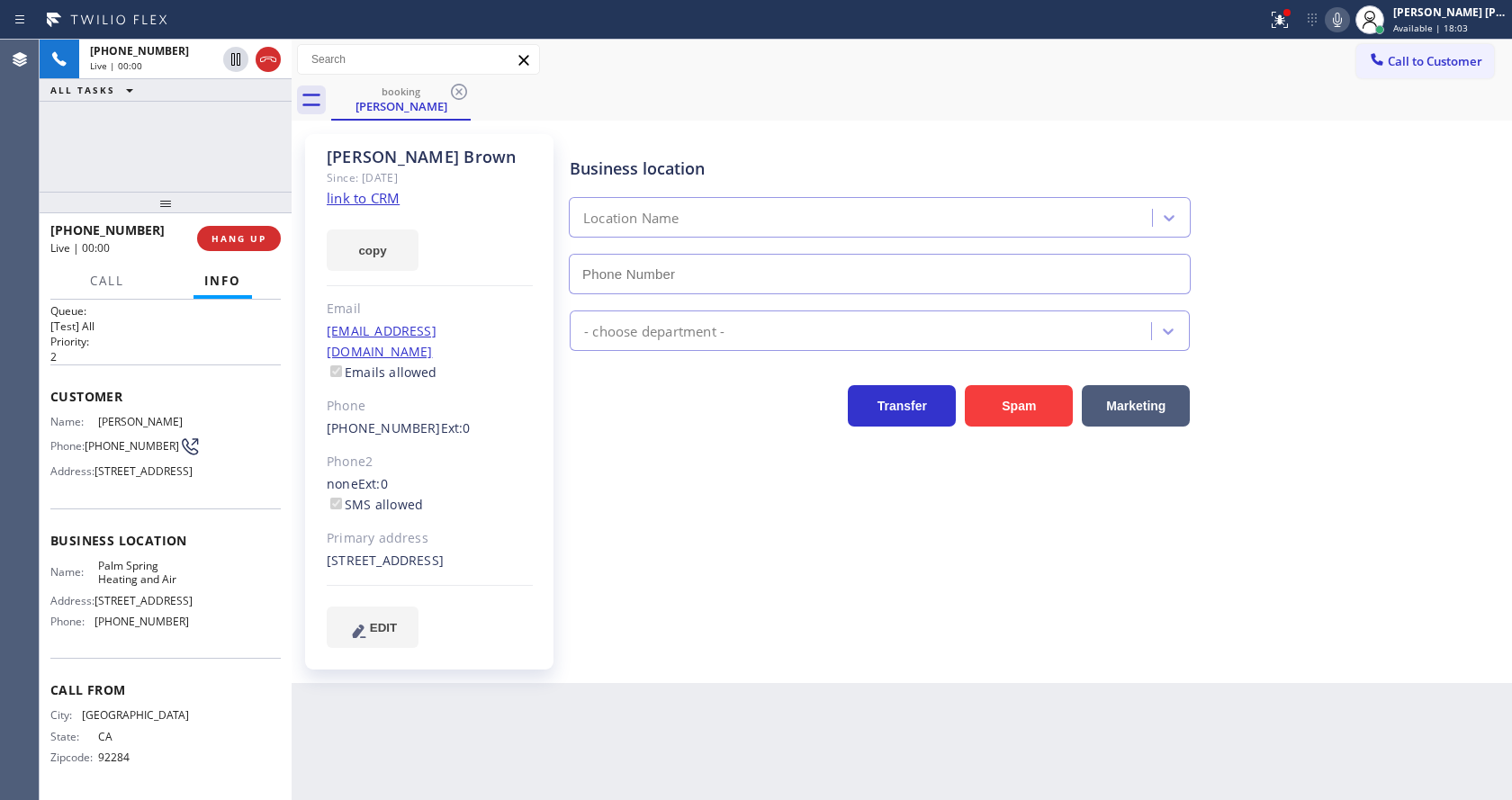
type input "[PHONE_NUMBER]"
click at [357, 196] on link "link to CRM" at bounding box center [363, 198] width 73 height 18
click at [1273, 28] on div at bounding box center [1280, 20] width 40 height 22
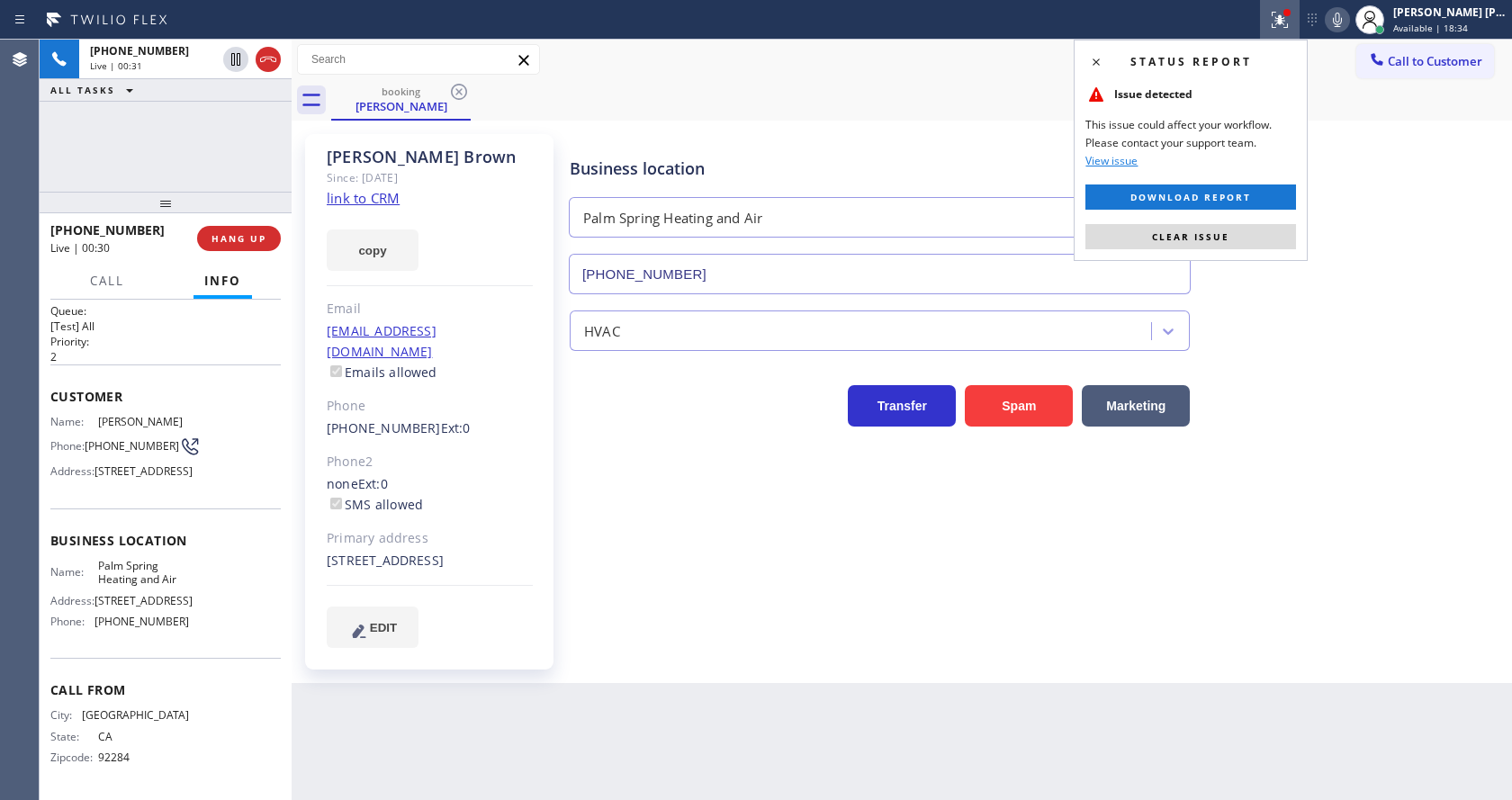
drag, startPoint x: 1249, startPoint y: 249, endPoint x: 1268, endPoint y: 217, distance: 37.2
click at [1248, 249] on div "Status report Issue detected This issue could affect your workflow. Please cont…" at bounding box center [1190, 150] width 234 height 221
click at [1252, 229] on button "Clear issue" at bounding box center [1190, 237] width 210 height 26
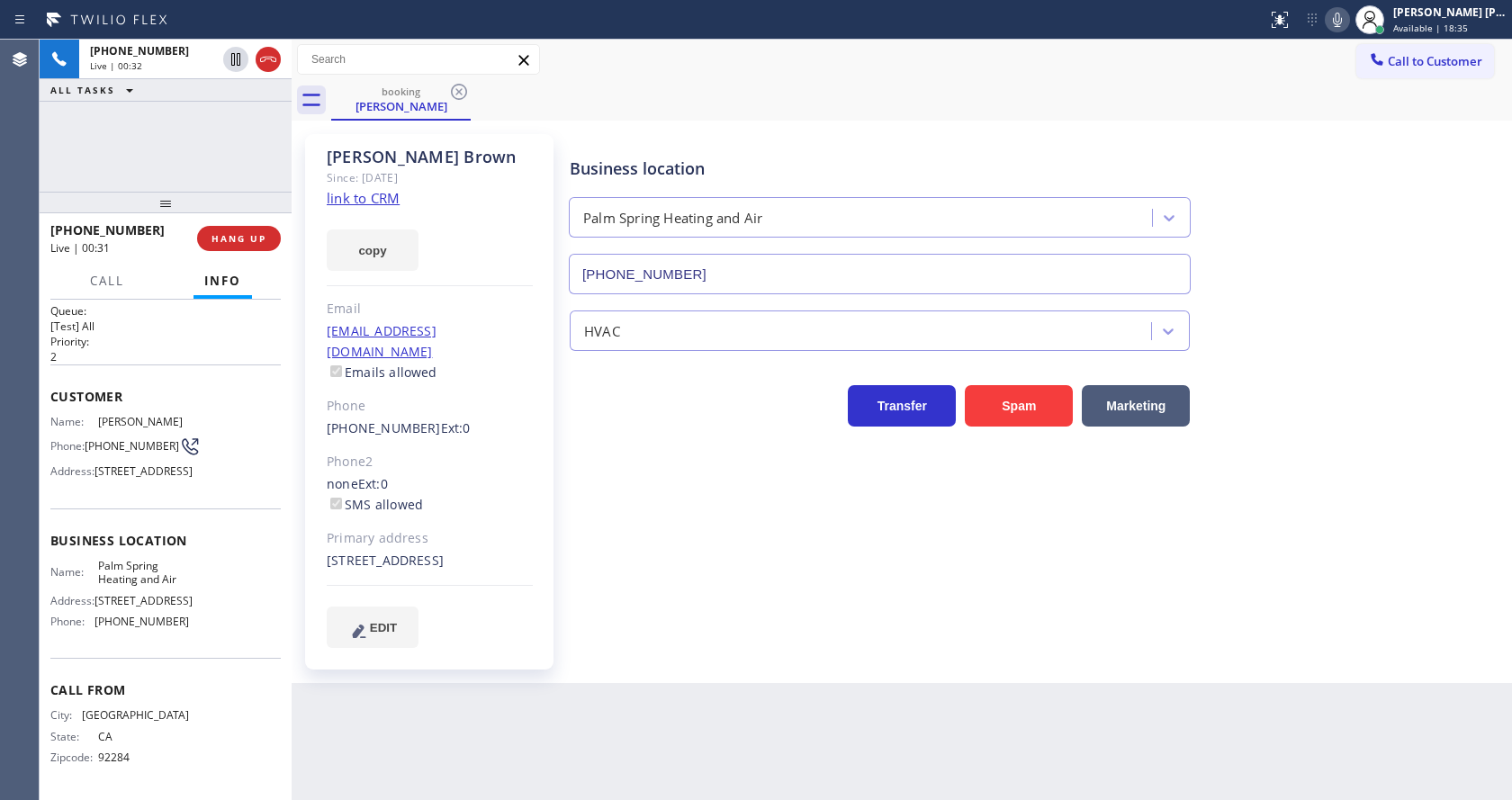
click at [1300, 227] on div "Business location Palm Spring Heating and Air [PHONE_NUMBER]" at bounding box center [1036, 212] width 941 height 163
click at [700, 564] on div "Business location Palm Spring Heating and Air [PHONE_NUMBER] HVAC Transfer Spam…" at bounding box center [1036, 390] width 941 height 504
click at [1313, 405] on div "Transfer Spam Marketing" at bounding box center [1036, 398] width 941 height 57
click at [401, 451] on div "Phone2" at bounding box center [430, 461] width 206 height 21
click at [694, 568] on div "Business location Palm Spring Heating and Air [PHONE_NUMBER] HVAC Transfer Spam…" at bounding box center [1036, 390] width 941 height 504
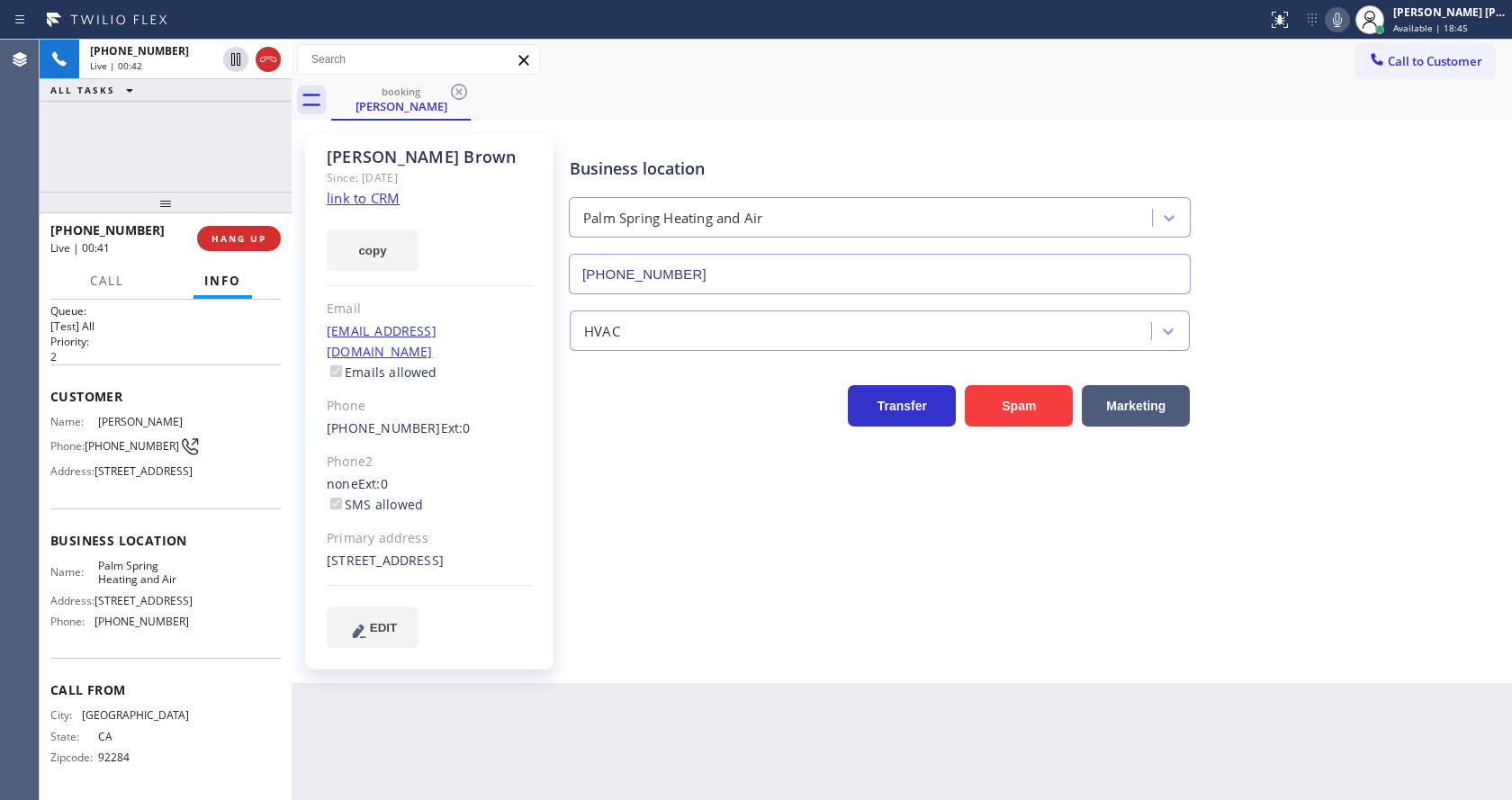
click at [1339, 23] on icon at bounding box center [1337, 20] width 22 height 22
click at [236, 56] on icon at bounding box center [236, 59] width 22 height 22
click at [698, 532] on div "Business location Palm Spring Heating and Air [PHONE_NUMBER] HVAC Transfer Spam…" at bounding box center [1036, 390] width 941 height 504
click at [635, 531] on div "Business location Palm Spring Heating and Air [PHONE_NUMBER] HVAC Transfer Spam…" at bounding box center [1036, 390] width 941 height 504
click at [664, 705] on div "Back to Dashboard Change Sender ID Customers Technicians Select a contact Outbo…" at bounding box center [902, 420] width 1221 height 760
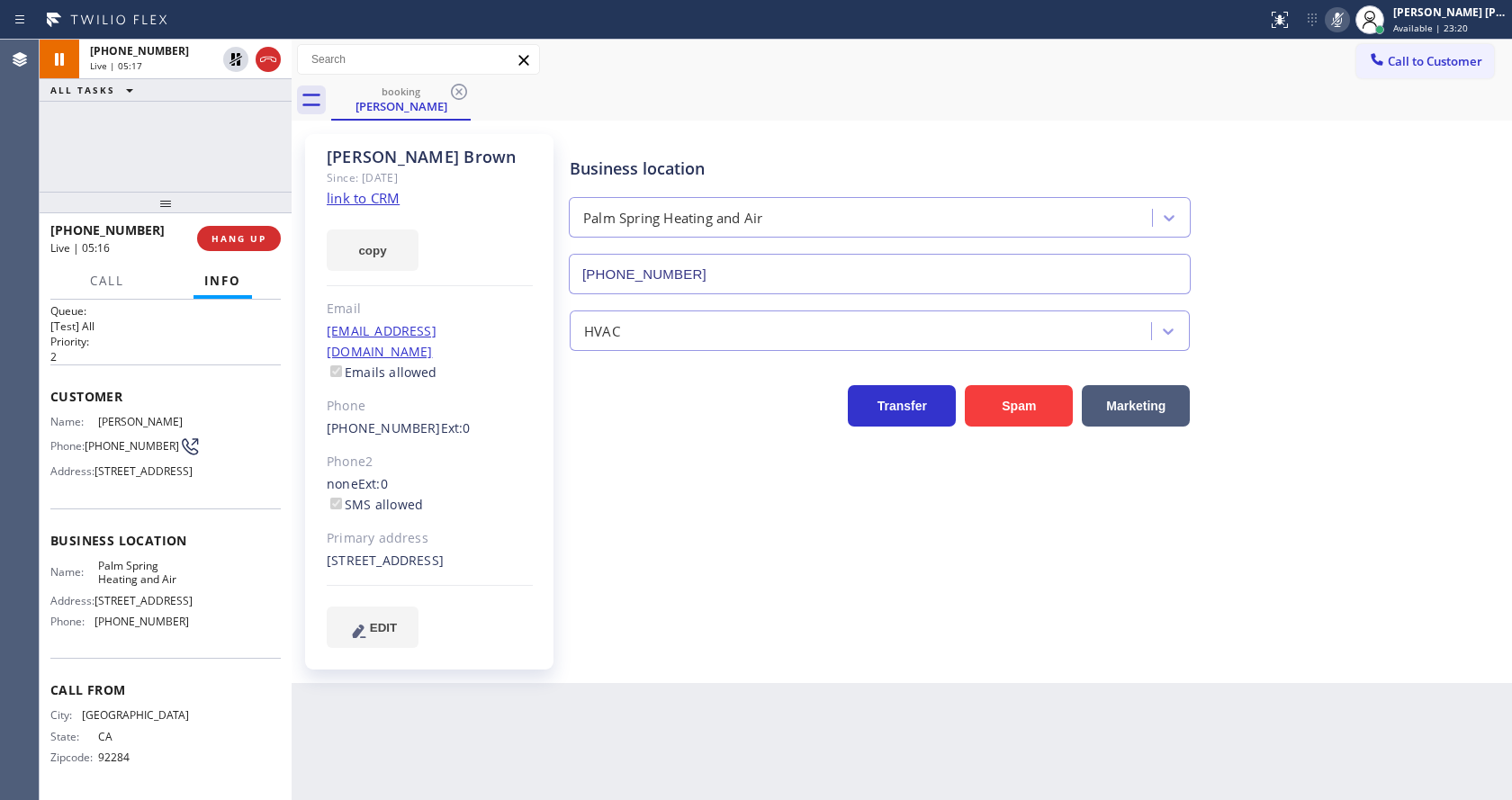
click at [413, 474] on div "none Ext: 0 SMS allowed" at bounding box center [430, 495] width 206 height 41
click at [677, 565] on div "Business location Palm Spring Heating and Air [PHONE_NUMBER] HVAC Transfer Spam…" at bounding box center [1036, 390] width 941 height 504
drag, startPoint x: 198, startPoint y: 339, endPoint x: 189, endPoint y: 316, distance: 24.7
click at [198, 388] on span "Customer" at bounding box center [165, 396] width 230 height 17
click at [231, 57] on icon at bounding box center [235, 59] width 13 height 13
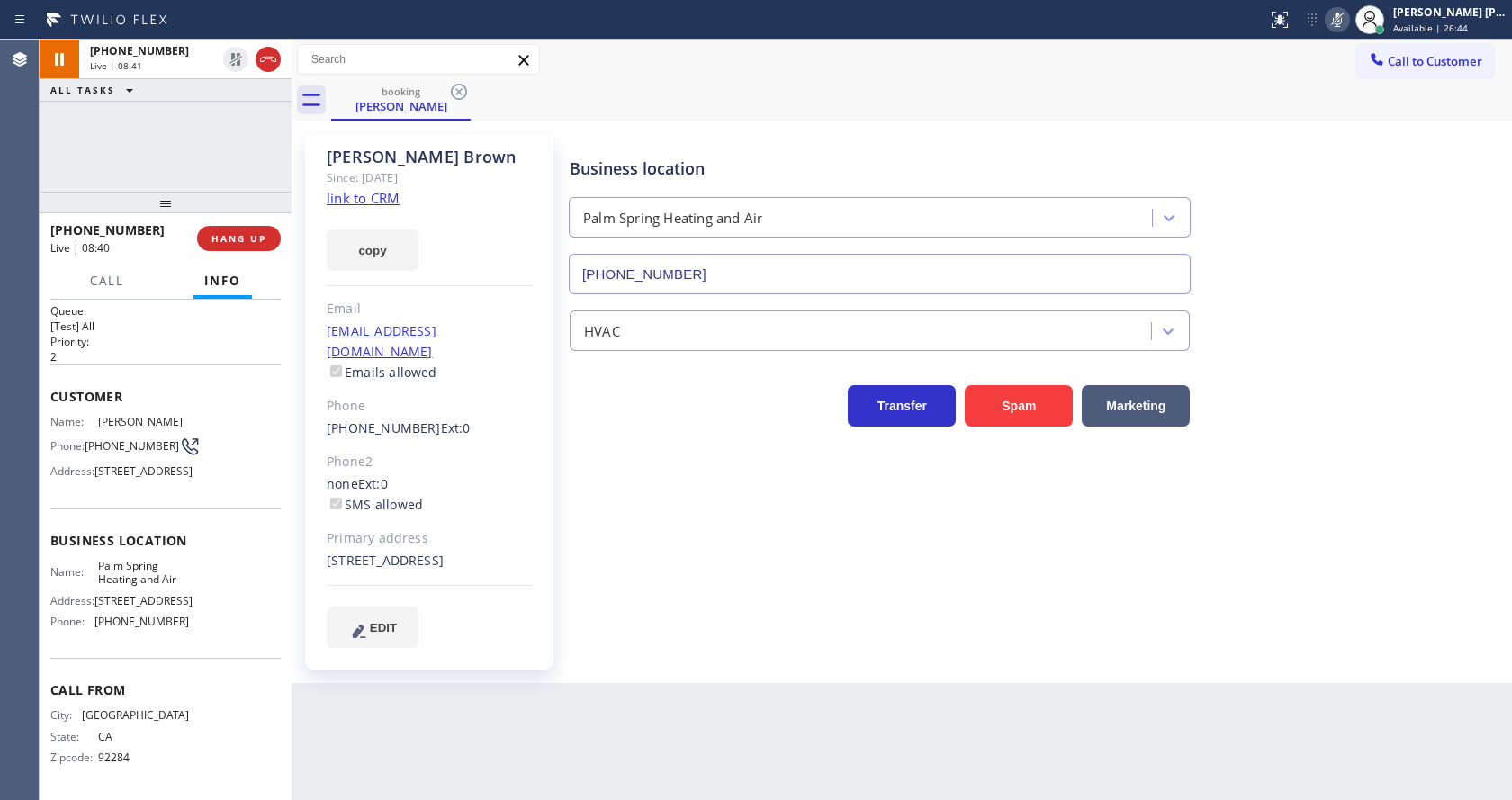
click at [1340, 20] on icon at bounding box center [1337, 20] width 22 height 22
click at [1362, 109] on div "booking [PERSON_NAME]" at bounding box center [921, 100] width 1181 height 40
click at [712, 468] on div "Business location Palm Spring Heating and Air [PHONE_NUMBER] HVAC Transfer Spam…" at bounding box center [1036, 390] width 941 height 504
click at [1366, 295] on div "HVAC" at bounding box center [1036, 322] width 941 height 56
click at [1348, 18] on icon at bounding box center [1337, 20] width 22 height 22
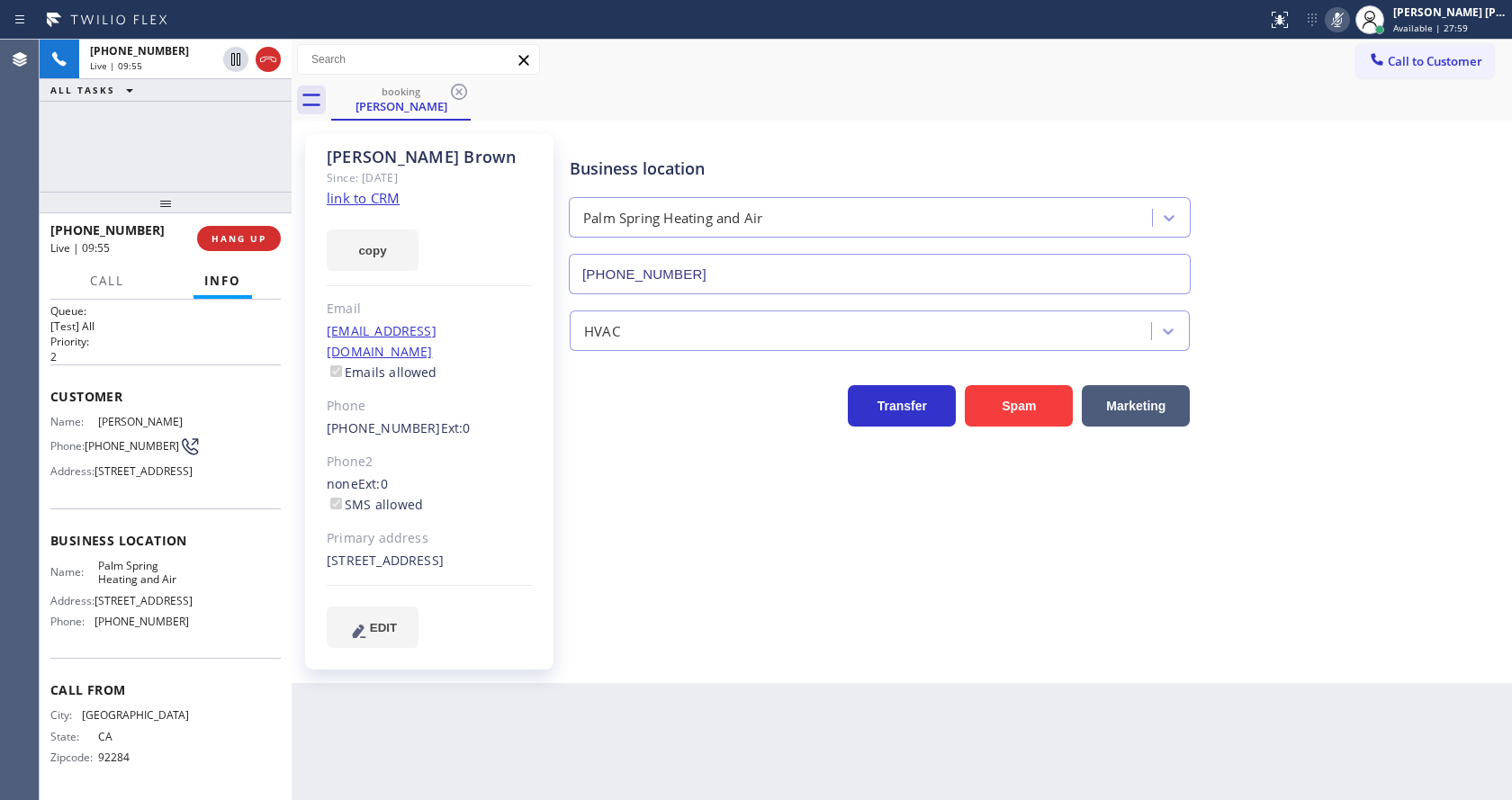
click at [1380, 333] on div "HVAC" at bounding box center [1036, 327] width 941 height 47
drag, startPoint x: 675, startPoint y: 623, endPoint x: 679, endPoint y: 601, distance: 22.4
click at [679, 601] on div "Business location Palm Spring Heating and Air [PHONE_NUMBER] HVAC Transfer Spam…" at bounding box center [1036, 390] width 941 height 504
drag, startPoint x: 1345, startPoint y: 19, endPoint x: 1374, endPoint y: 140, distance: 124.4
click at [1344, 24] on g at bounding box center [1337, 19] width 13 height 15
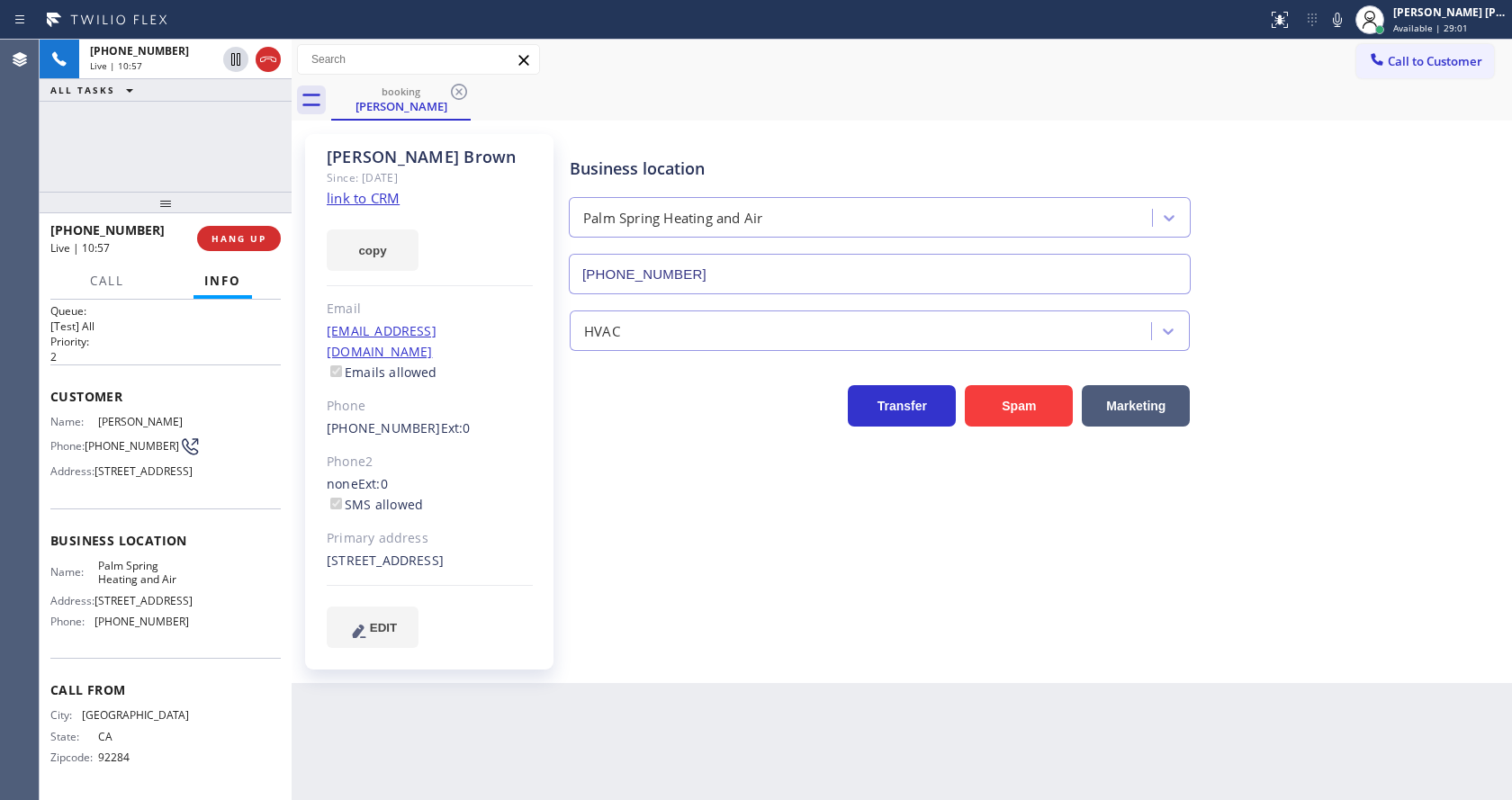
click at [558, 628] on div "[PERSON_NAME] Since: [DATE] link to CRM copy Email [EMAIL_ADDRESS][DOMAIN_NAME]…" at bounding box center [431, 402] width 270 height 553
click at [228, 364] on div "Customer Name: [PERSON_NAME] Phone: [PHONE_NUMBER] Address: [STREET_ADDRESS]" at bounding box center [165, 437] width 230 height 144
click at [225, 240] on span "HANG UP" at bounding box center [239, 238] width 55 height 13
click at [228, 231] on button "HANG UP" at bounding box center [239, 239] width 84 height 26
click at [230, 229] on button "COMPLETE" at bounding box center [235, 239] width 91 height 26
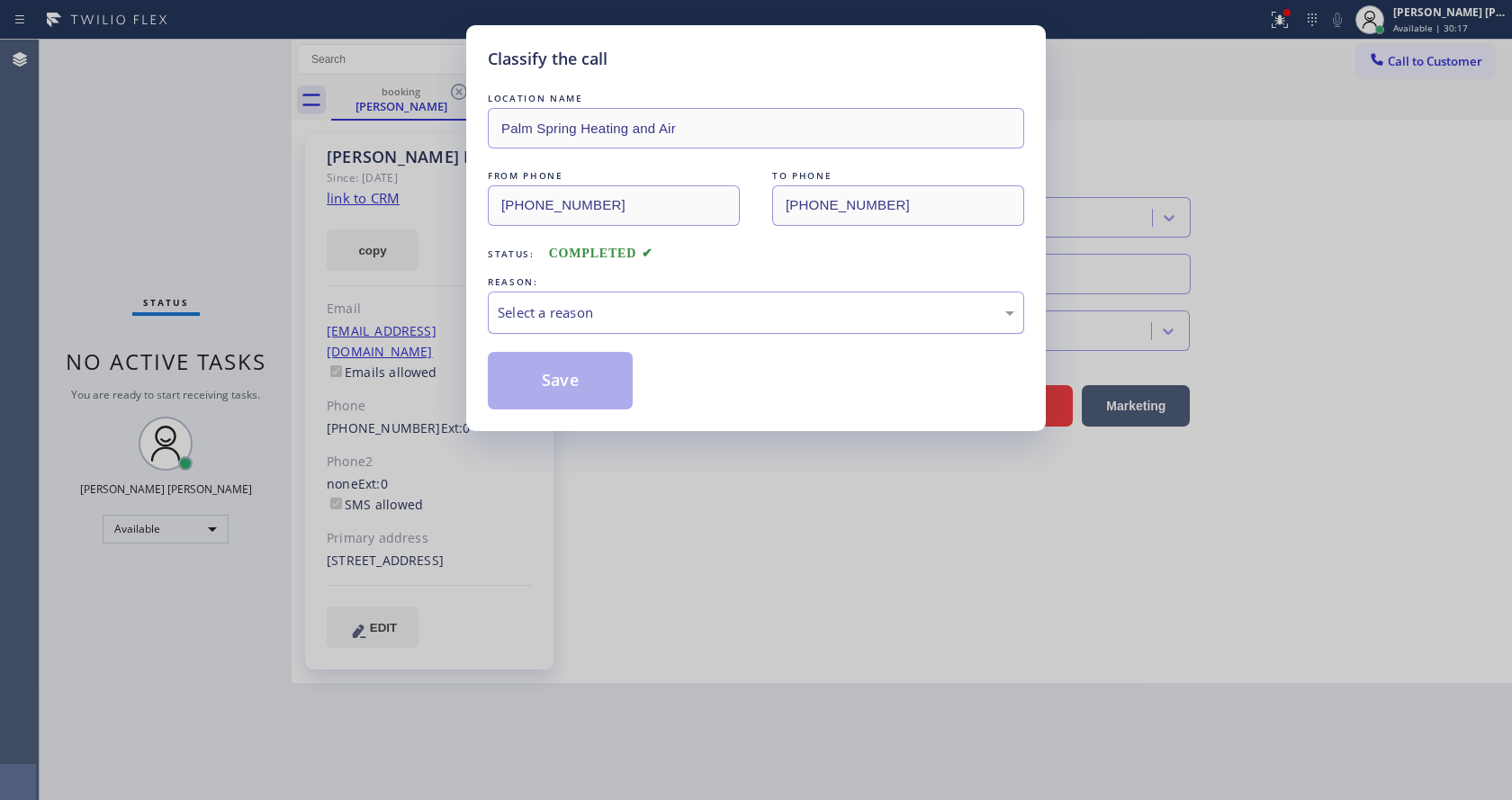
click at [615, 327] on div "Select a reason" at bounding box center [756, 312] width 536 height 42
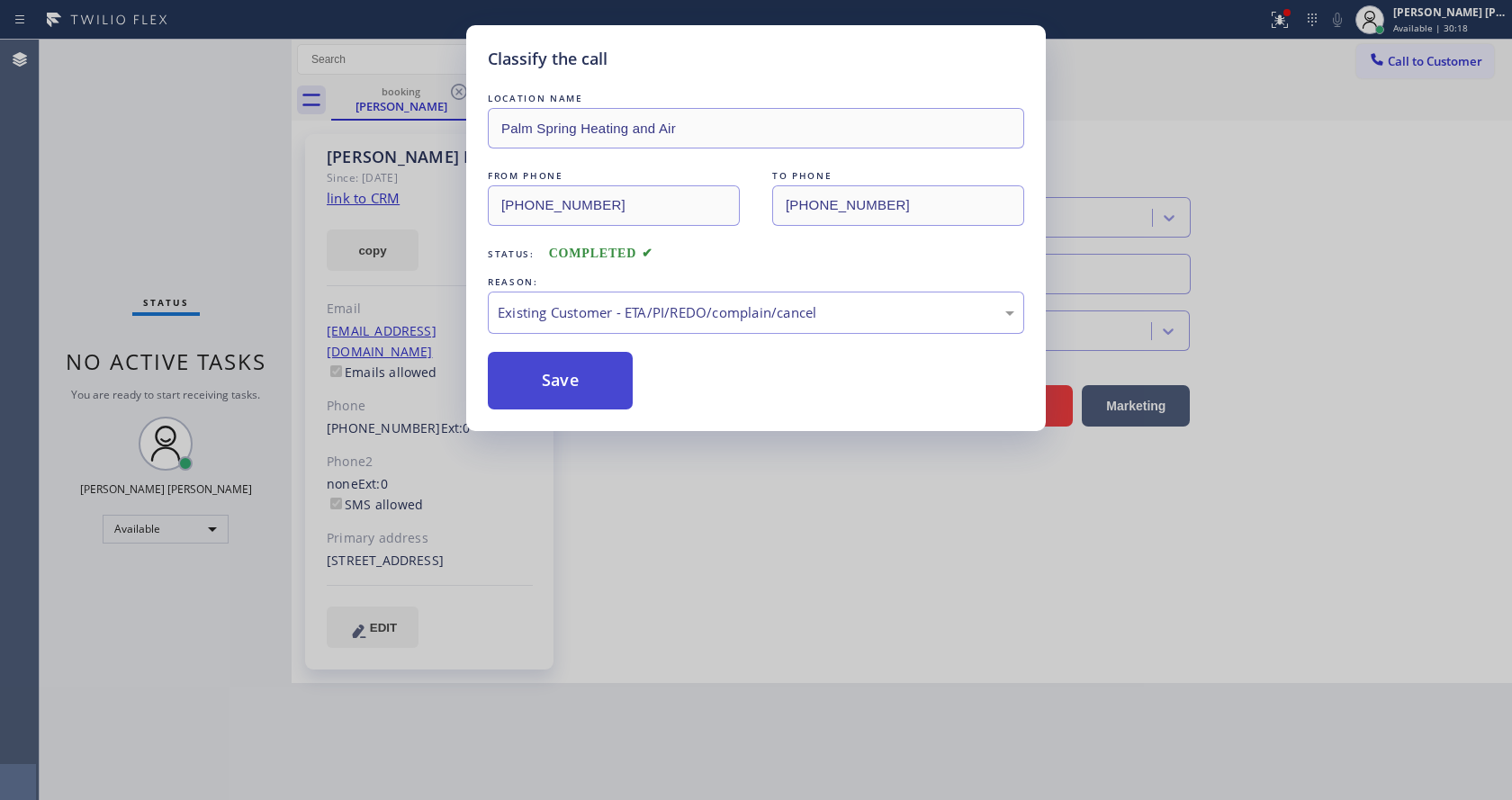
click at [538, 370] on button "Save" at bounding box center [560, 380] width 145 height 57
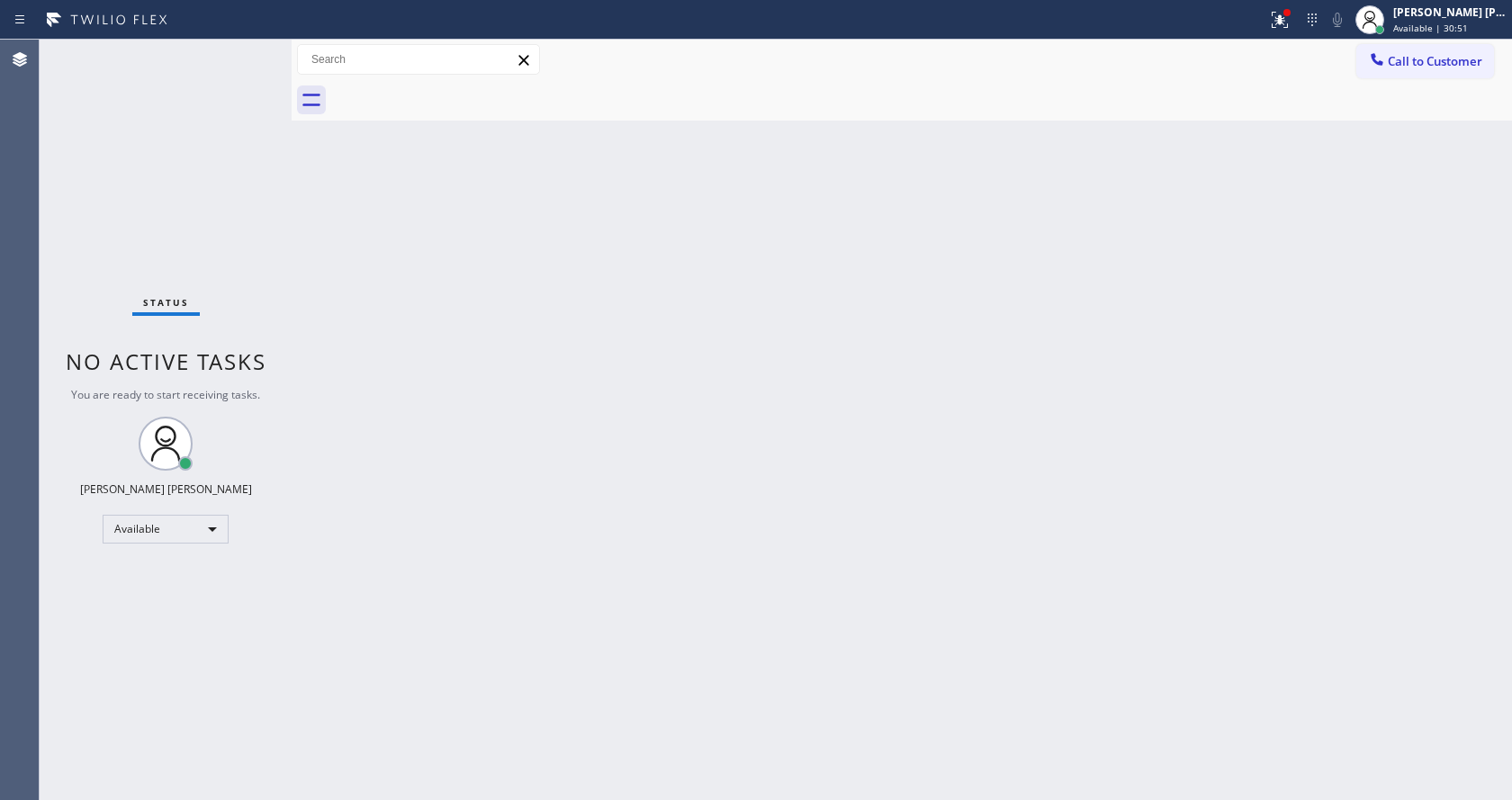
click at [473, 448] on div "Back to Dashboard Change Sender ID Customers Technicians Select a contact Outbo…" at bounding box center [902, 420] width 1221 height 760
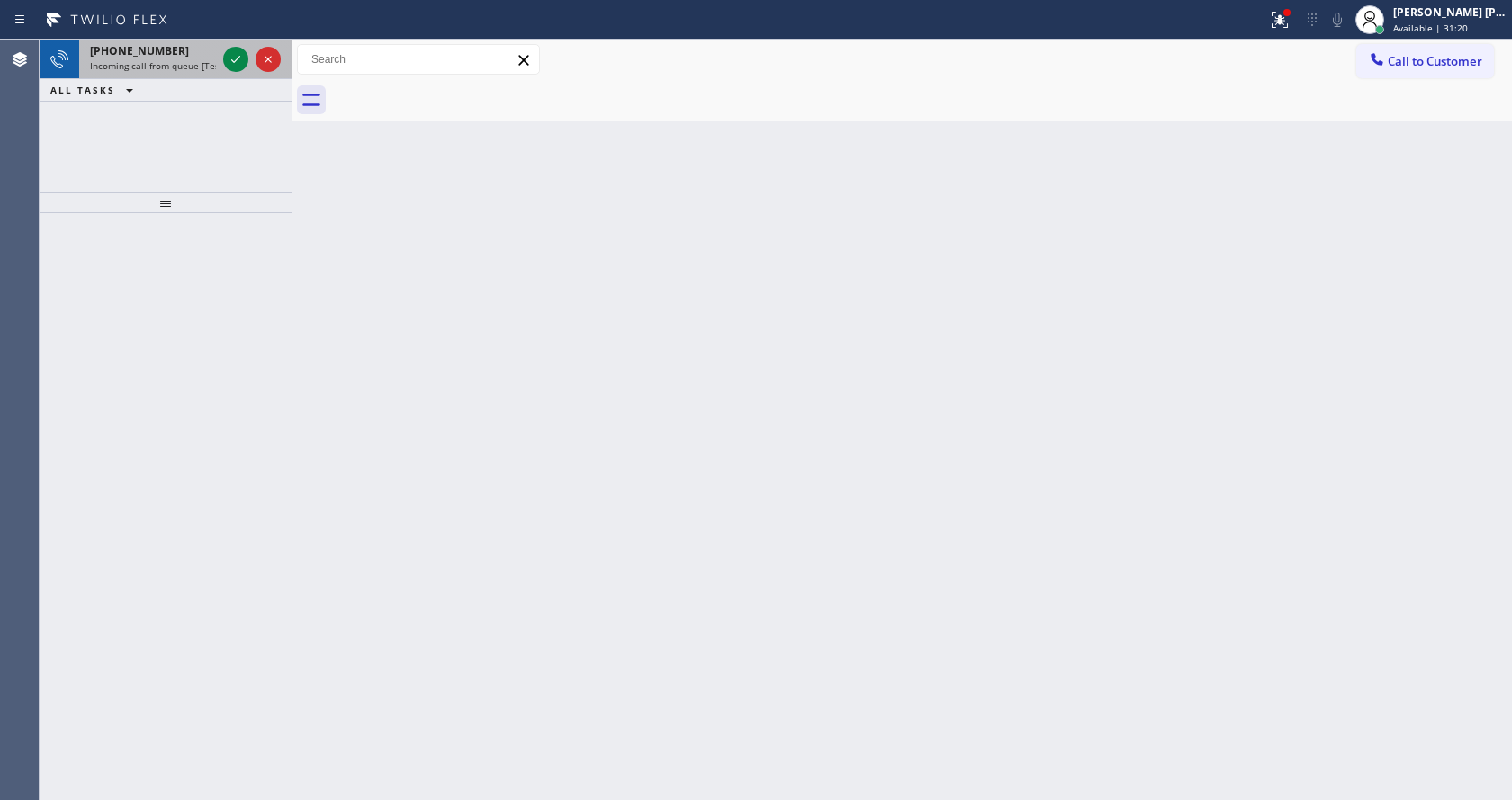
click at [209, 47] on div "[PHONE_NUMBER]" at bounding box center [153, 50] width 126 height 15
click at [238, 51] on icon at bounding box center [236, 59] width 22 height 22
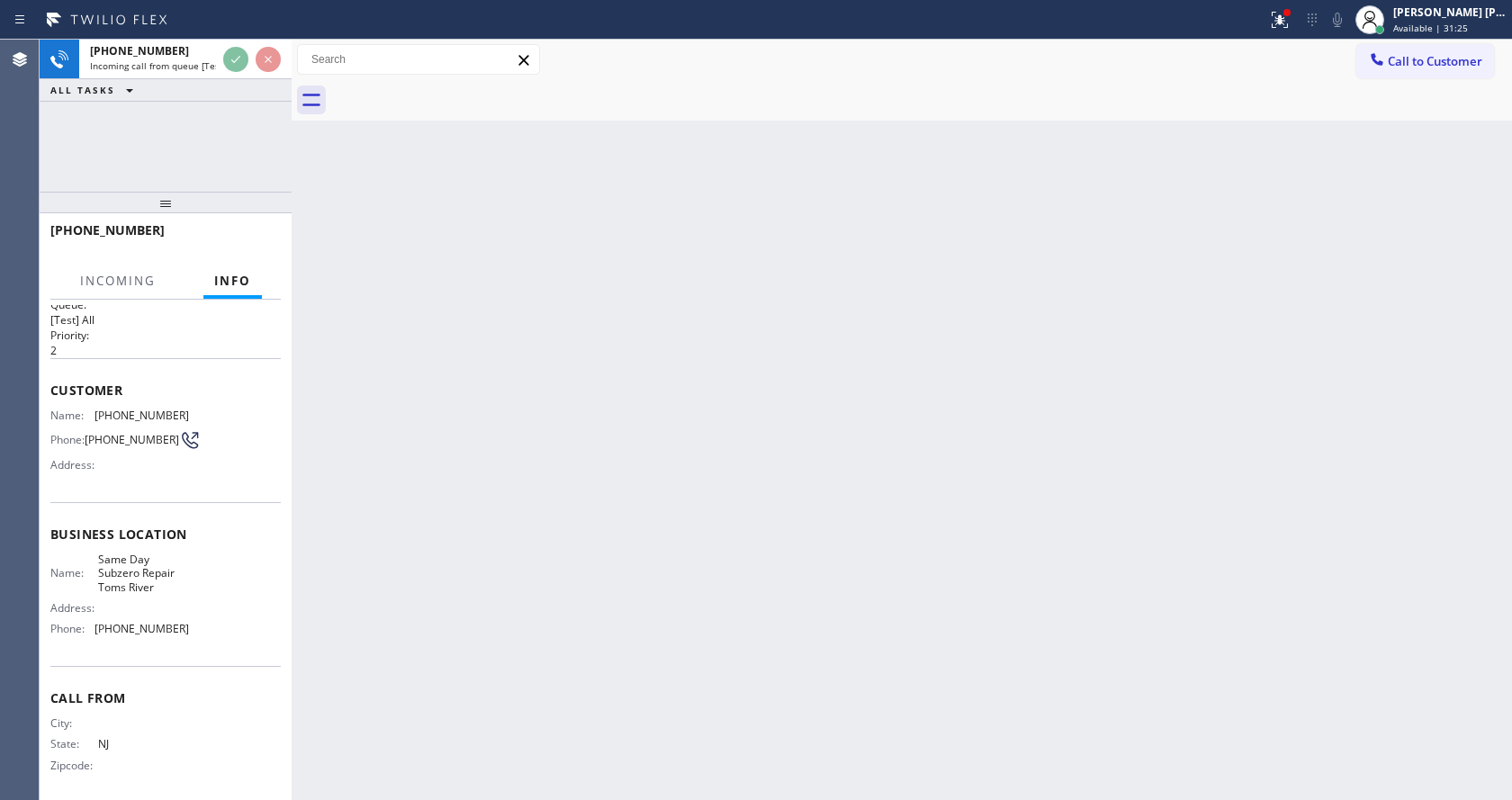
scroll to position [37, 0]
click at [774, 511] on div "Back to Dashboard Change Sender ID Customers Technicians Select a contact Outbo…" at bounding box center [902, 420] width 1221 height 760
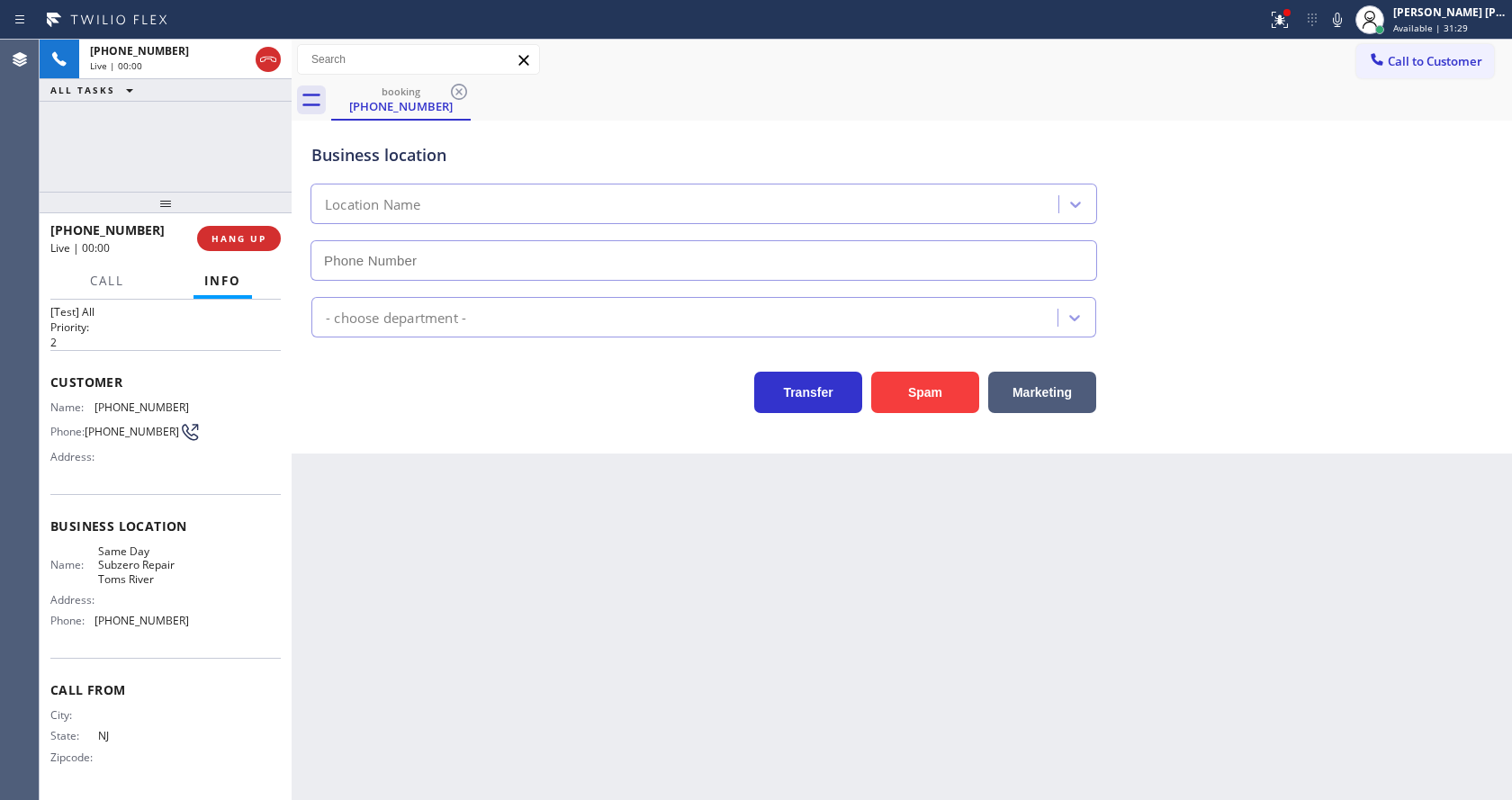
click at [340, 441] on div "Business location Location Name - choose department - Transfer Spam Marketing" at bounding box center [902, 286] width 1221 height 333
type input "[PHONE_NUMBER]"
click at [922, 377] on button "Spam" at bounding box center [924, 392] width 108 height 41
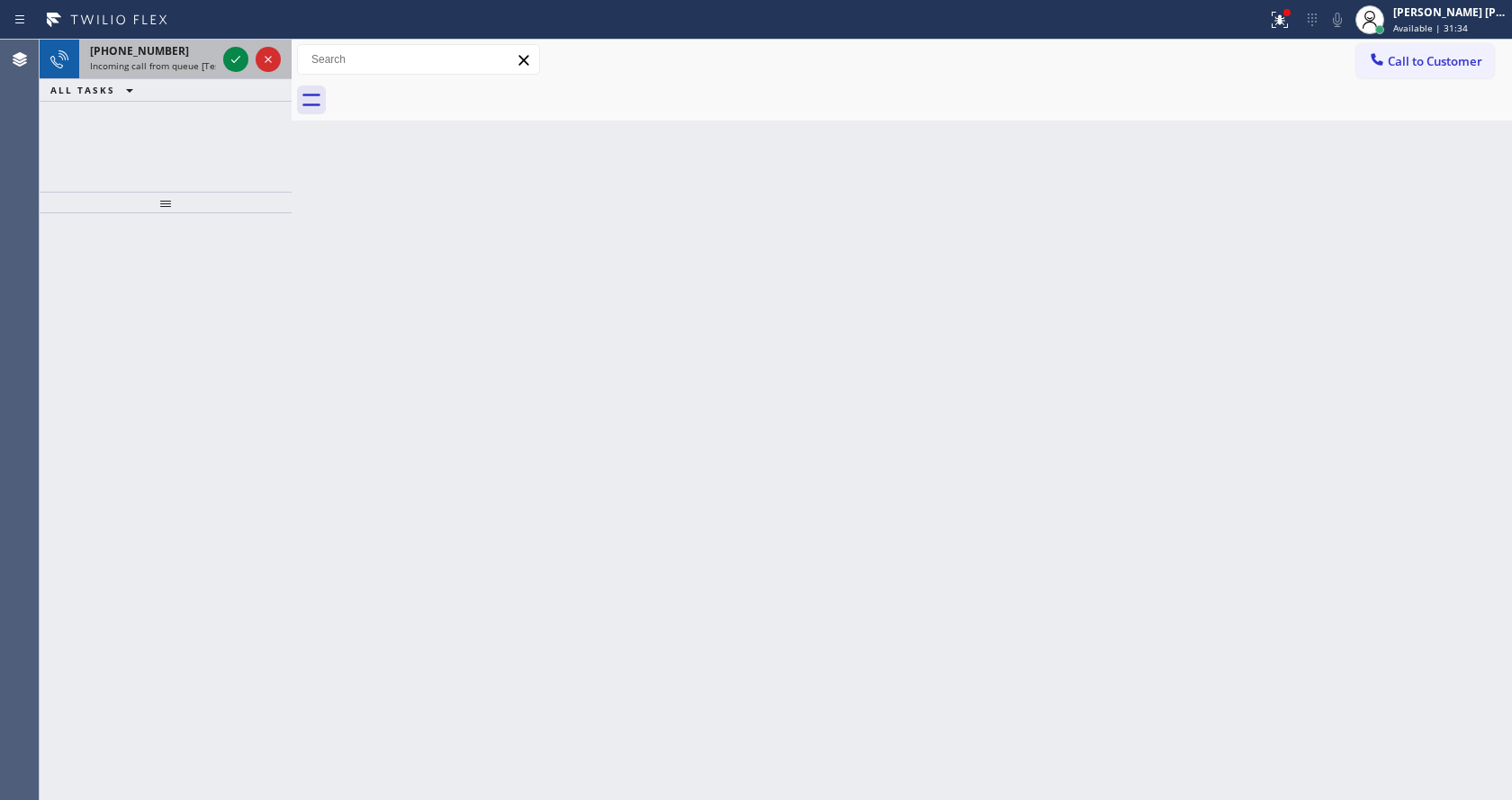
click at [163, 66] on span "Incoming call from queue [Test] All" at bounding box center [164, 65] width 149 height 13
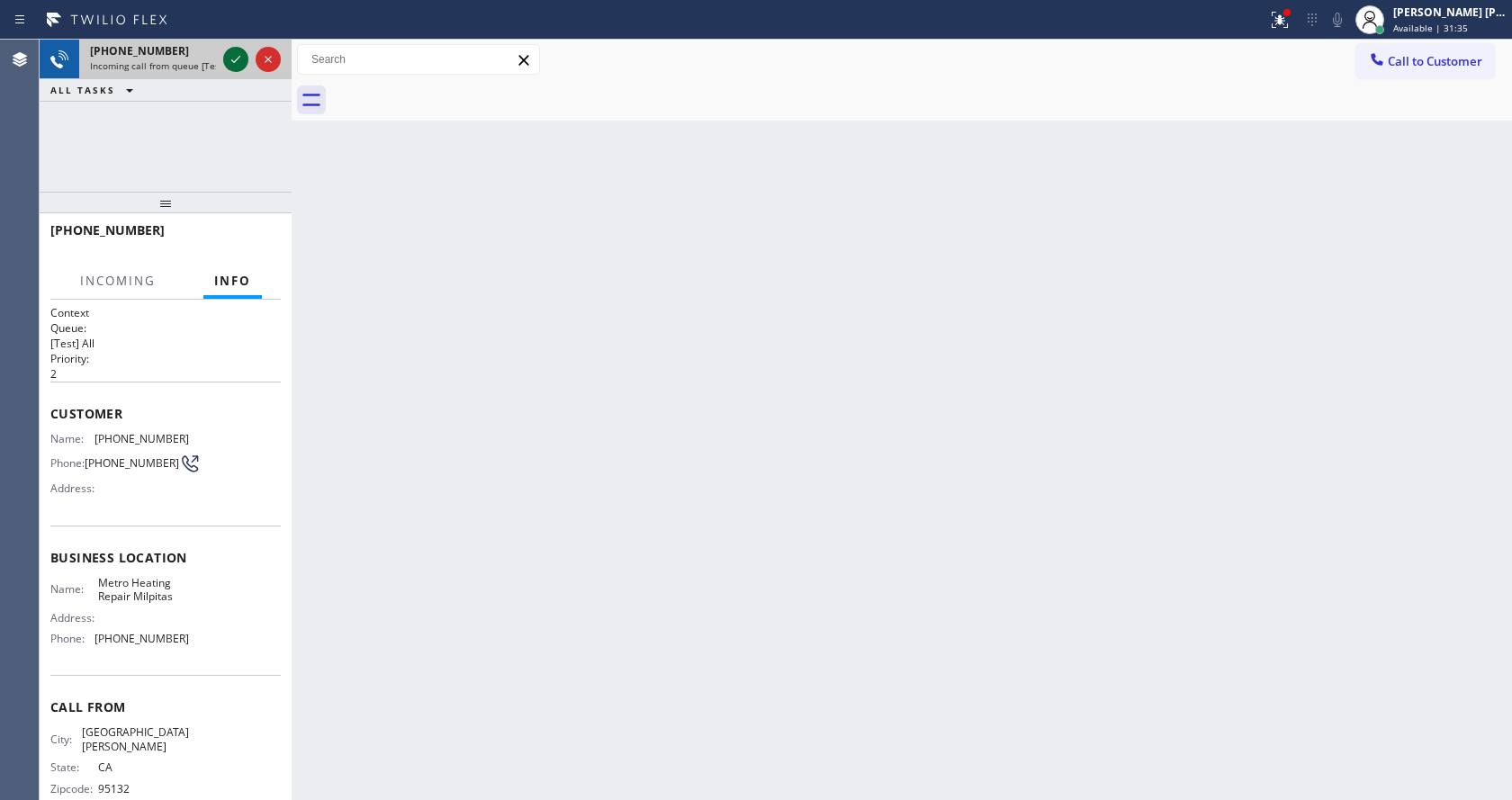
click at [236, 58] on icon at bounding box center [236, 59] width 22 height 22
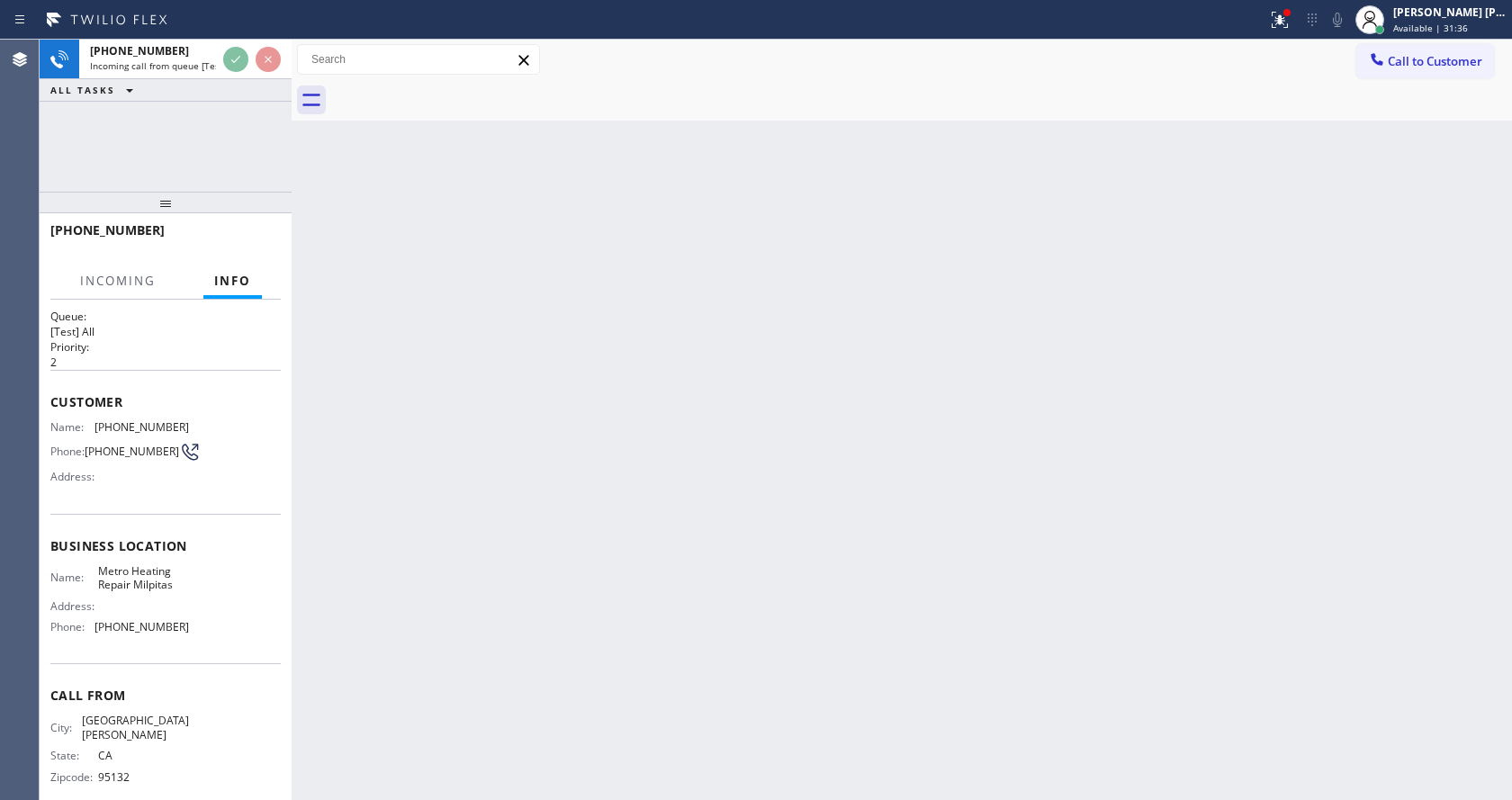
scroll to position [24, 0]
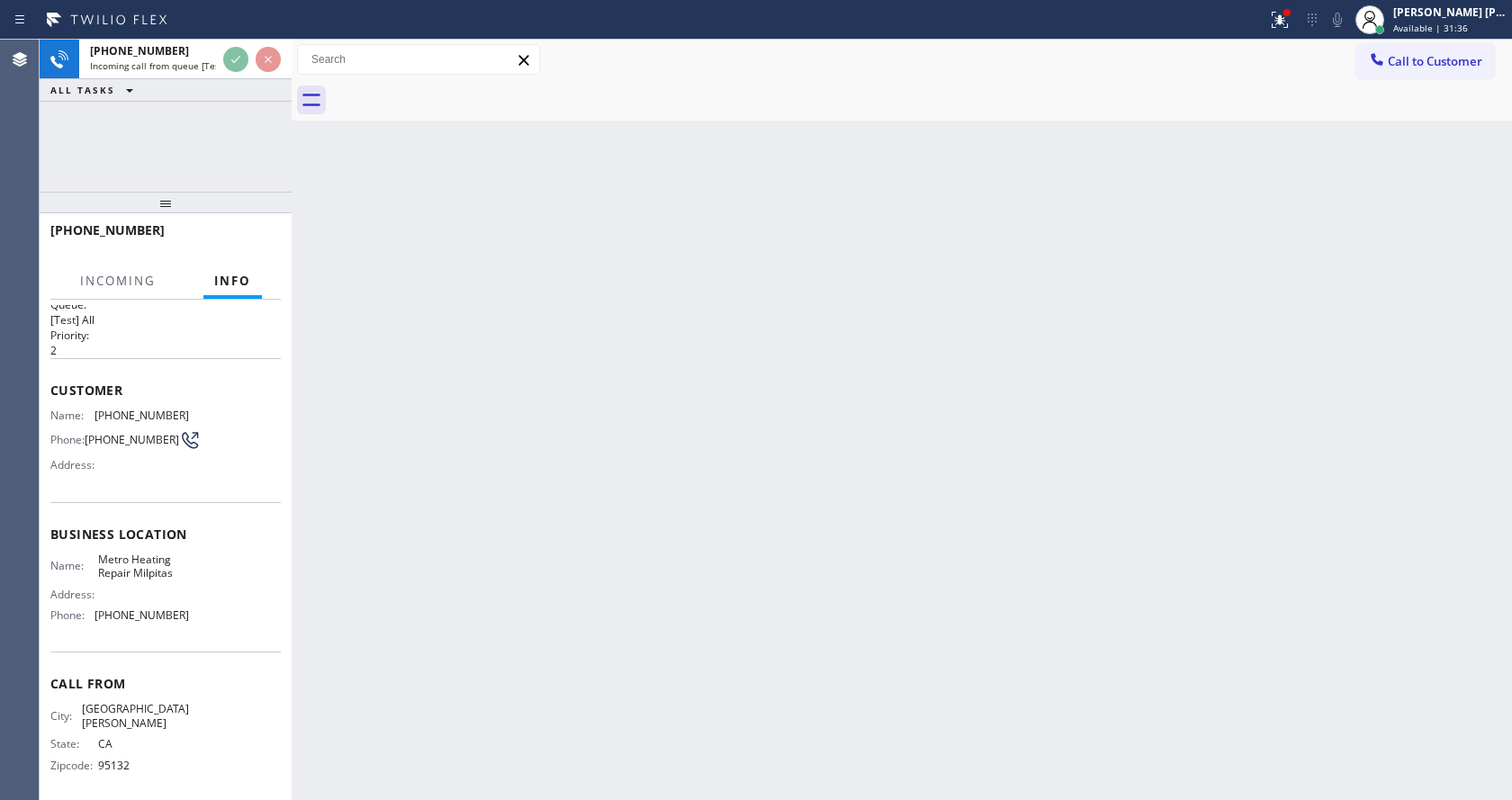
click at [676, 658] on div "Back to Dashboard Change Sender ID Customers Technicians Select a contact Outbo…" at bounding box center [902, 420] width 1221 height 760
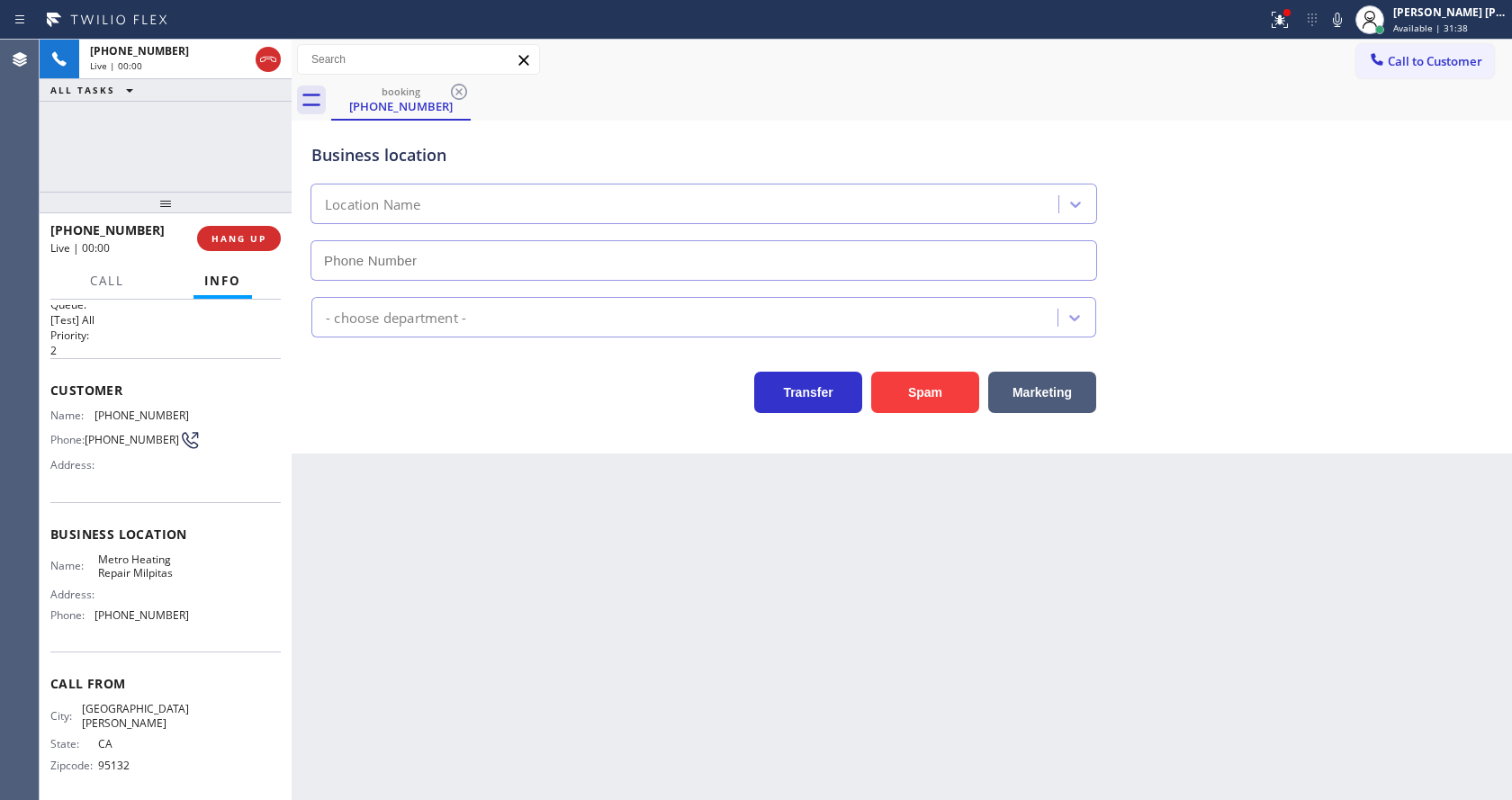
click at [370, 441] on div "Business location Location Name - choose department - Transfer Spam Marketing" at bounding box center [902, 286] width 1221 height 333
type input "[PHONE_NUMBER]"
click at [895, 391] on button "Spam" at bounding box center [924, 392] width 108 height 41
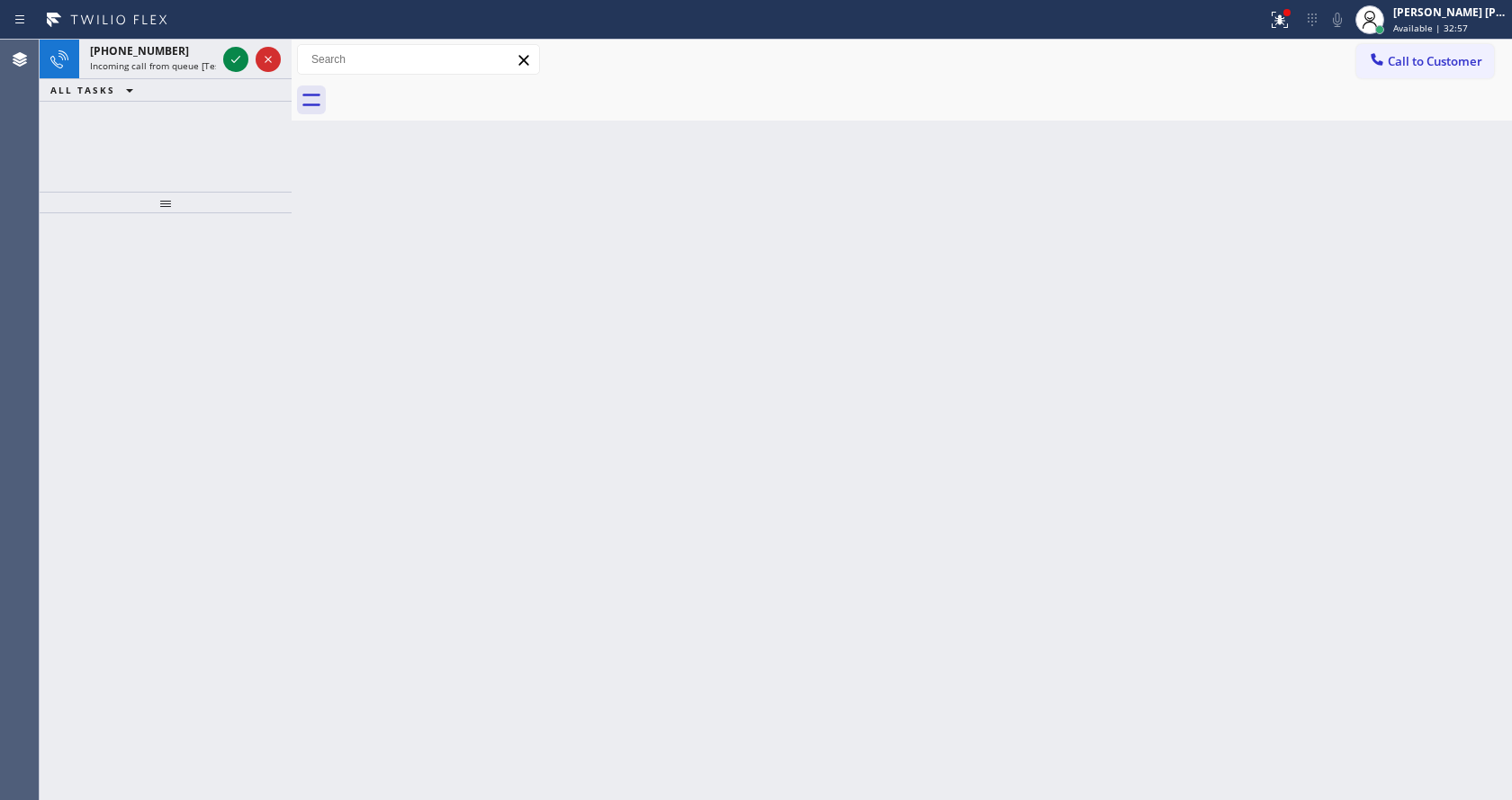
click at [770, 349] on div "Back to Dashboard Change Sender ID Customers Technicians Select a contact Outbo…" at bounding box center [902, 420] width 1221 height 760
click at [192, 61] on span "Incoming call from queue [Test] All" at bounding box center [164, 65] width 149 height 13
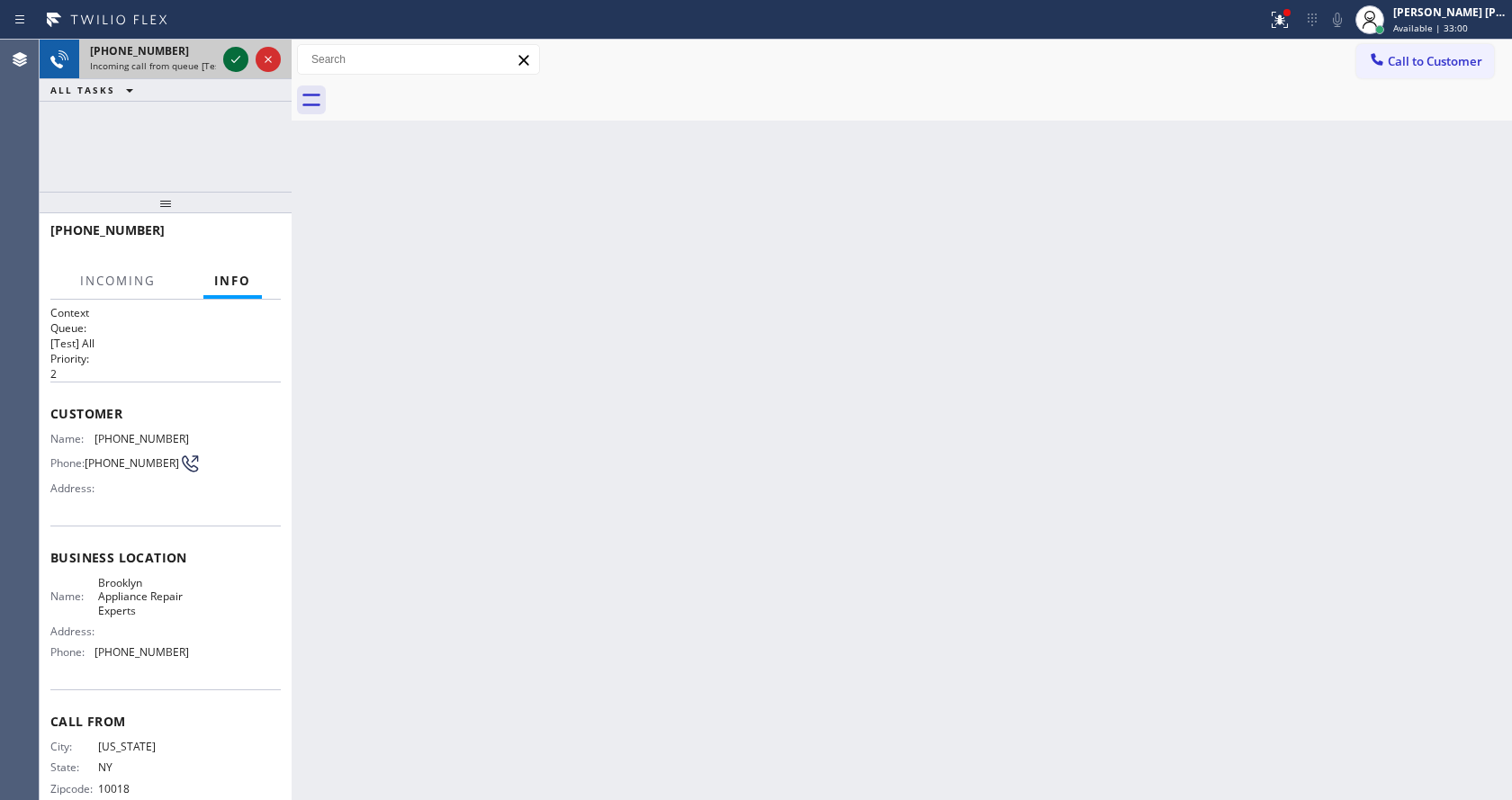
click at [233, 61] on icon at bounding box center [235, 58] width 9 height 7
click at [660, 393] on div "Back to Dashboard Change Sender ID Customers Technicians Select a contact Outbo…" at bounding box center [902, 420] width 1221 height 760
click at [1276, 17] on div at bounding box center [1280, 20] width 40 height 22
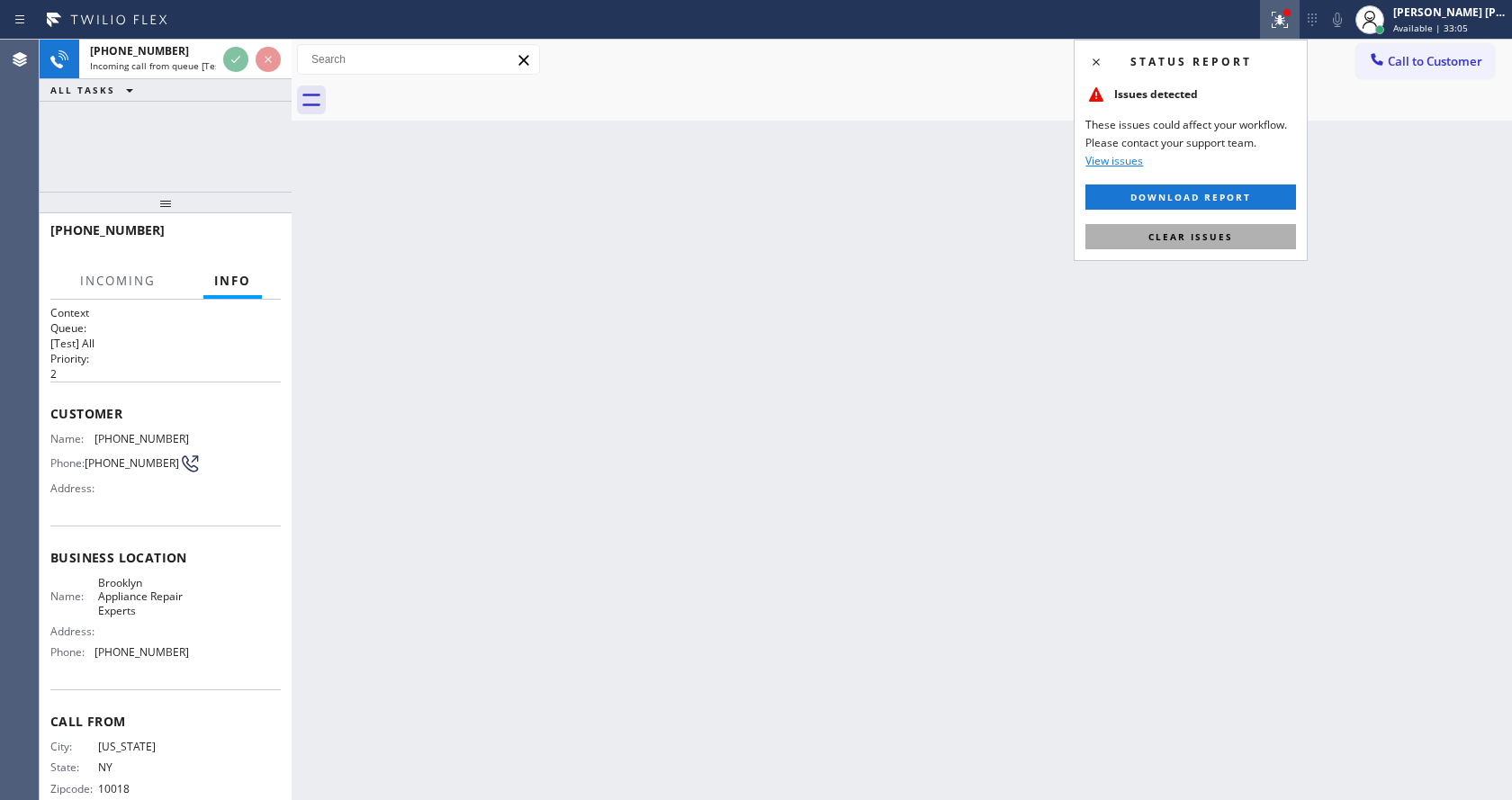
click at [1196, 237] on span "Clear issues" at bounding box center [1191, 236] width 85 height 13
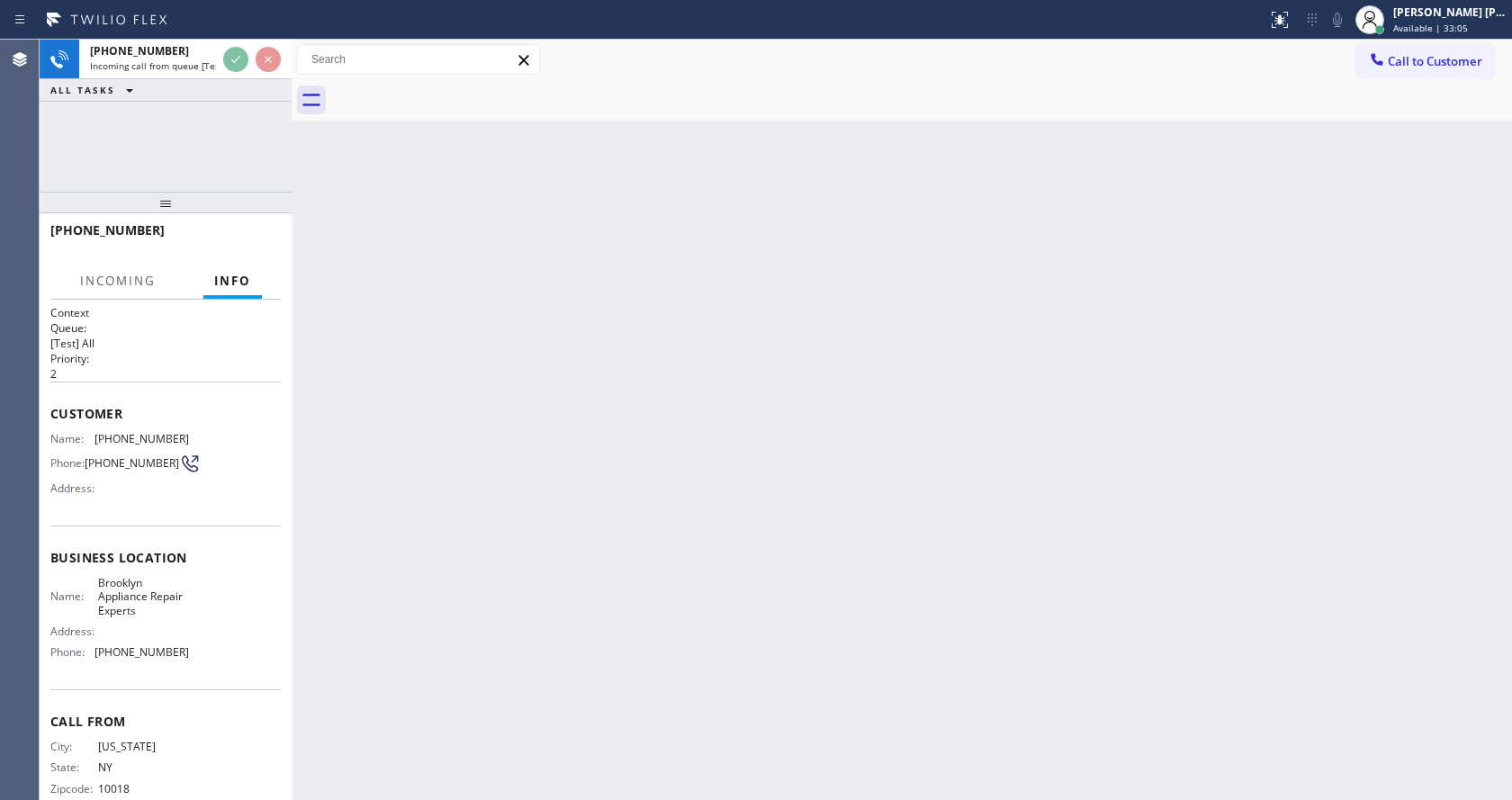
click at [856, 376] on div "Back to Dashboard Change Sender ID Customers Technicians Select a contact Outbo…" at bounding box center [902, 420] width 1221 height 760
click at [701, 428] on div "Back to Dashboard Change Sender ID Customers Technicians Select a contact Outbo…" at bounding box center [902, 420] width 1221 height 760
click at [403, 388] on div "Back to Dashboard Change Sender ID Customers Technicians Select a contact Outbo…" at bounding box center [902, 420] width 1221 height 760
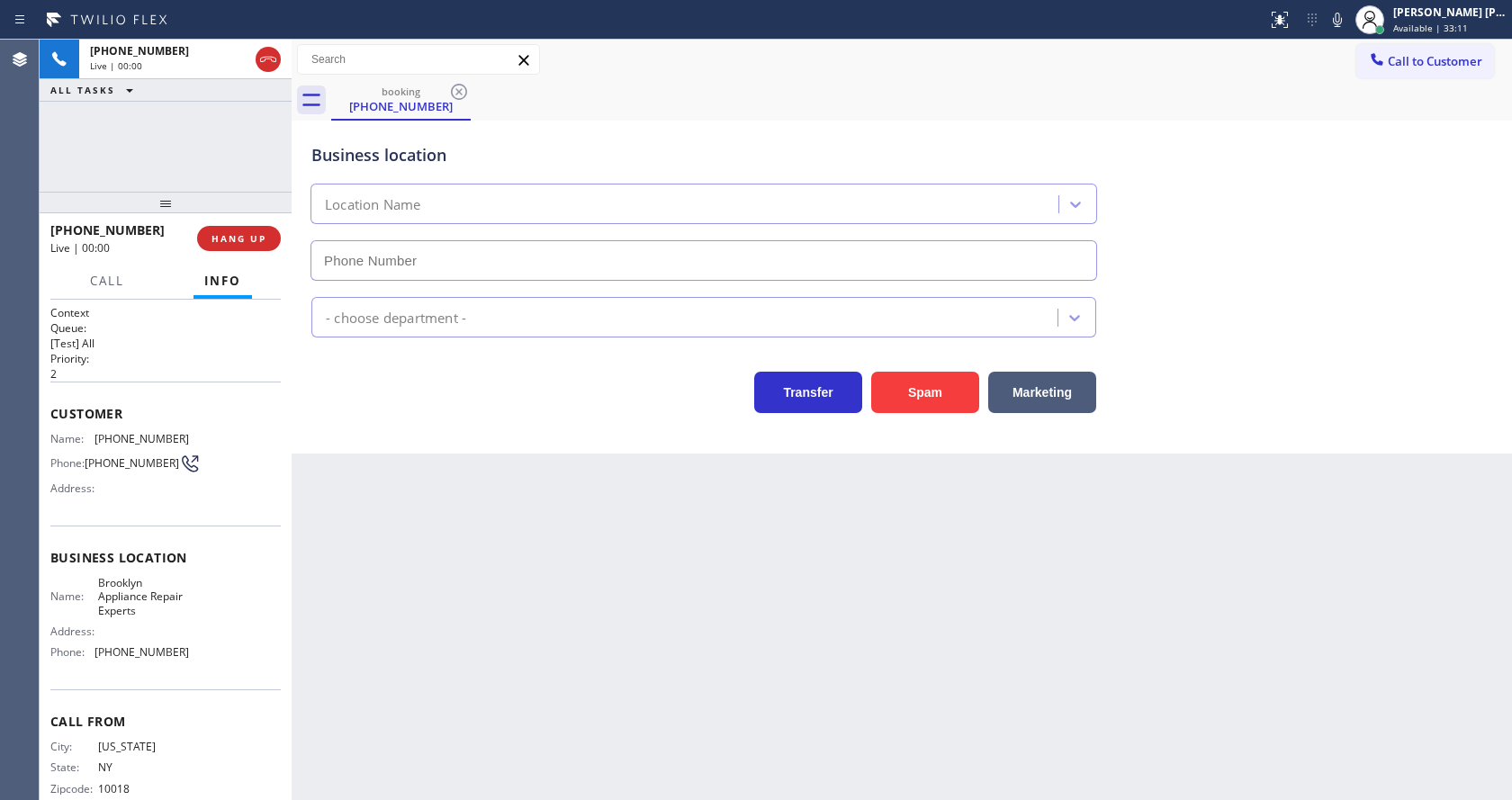
type input "[PHONE_NUMBER]"
click at [587, 521] on div "Back to Dashboard Change Sender ID Customers Technicians Select a contact Outbo…" at bounding box center [902, 420] width 1221 height 760
click at [587, 520] on div "Back to Dashboard Change Sender ID Customers Technicians Select a contact Outbo…" at bounding box center [902, 420] width 1221 height 760
click at [589, 553] on div "Back to Dashboard Change Sender ID Customers Technicians Select a contact Outbo…" at bounding box center [902, 420] width 1221 height 760
click at [410, 461] on div "Back to Dashboard Change Sender ID Customers Technicians Select a contact Outbo…" at bounding box center [902, 420] width 1221 height 760
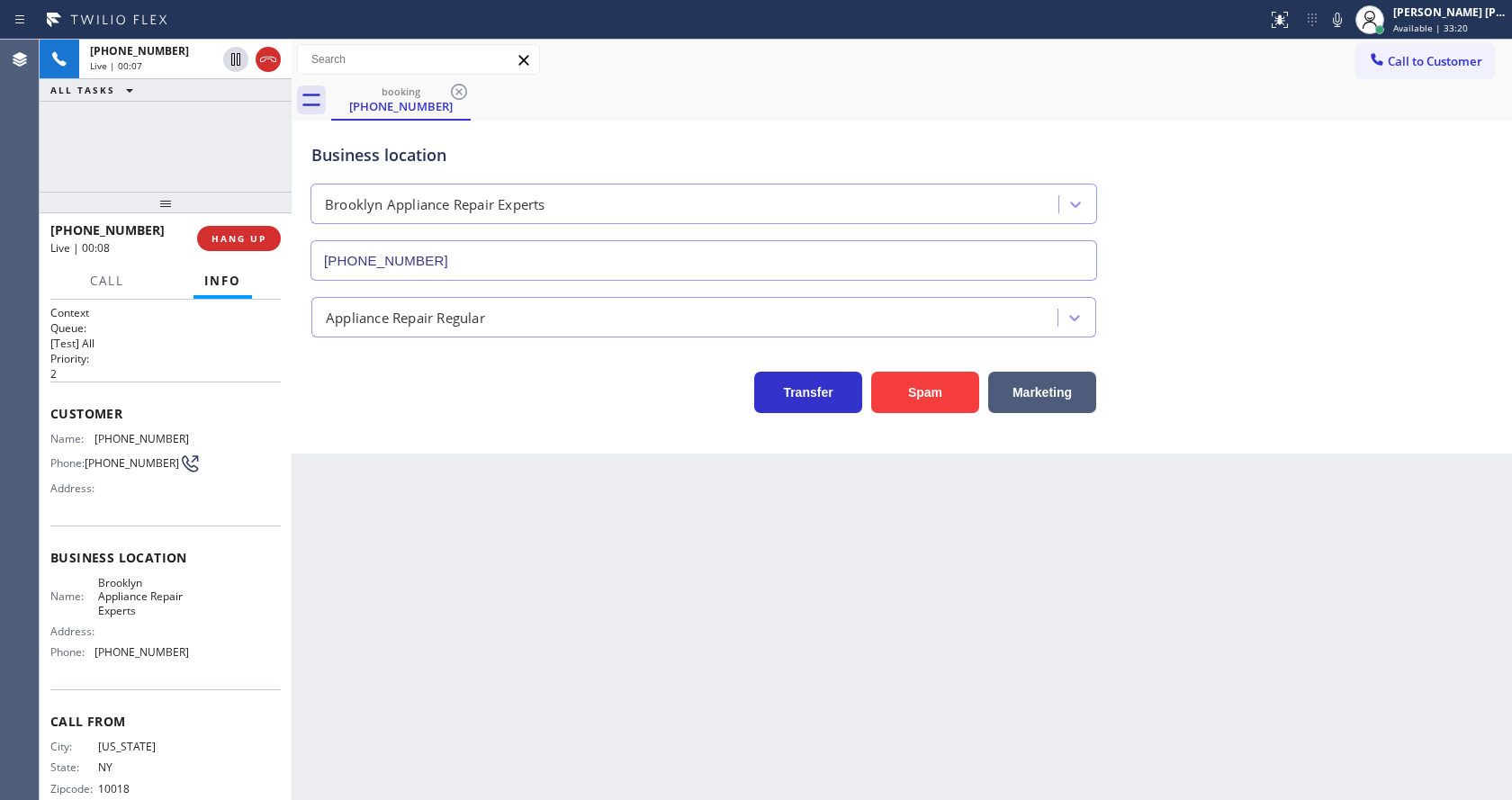
drag, startPoint x: 921, startPoint y: 608, endPoint x: 1210, endPoint y: 392, distance: 360.8
click at [921, 608] on div "Back to Dashboard Change Sender ID Customers Technicians Select a contact Outbo…" at bounding box center [902, 420] width 1221 height 760
click at [827, 587] on div "Back to Dashboard Change Sender ID Customers Technicians Select a contact Outbo…" at bounding box center [902, 420] width 1221 height 760
drag, startPoint x: 327, startPoint y: 478, endPoint x: 370, endPoint y: 506, distance: 51.3
click at [328, 477] on div "Back to Dashboard Change Sender ID Customers Technicians Select a contact Outbo…" at bounding box center [902, 420] width 1221 height 760
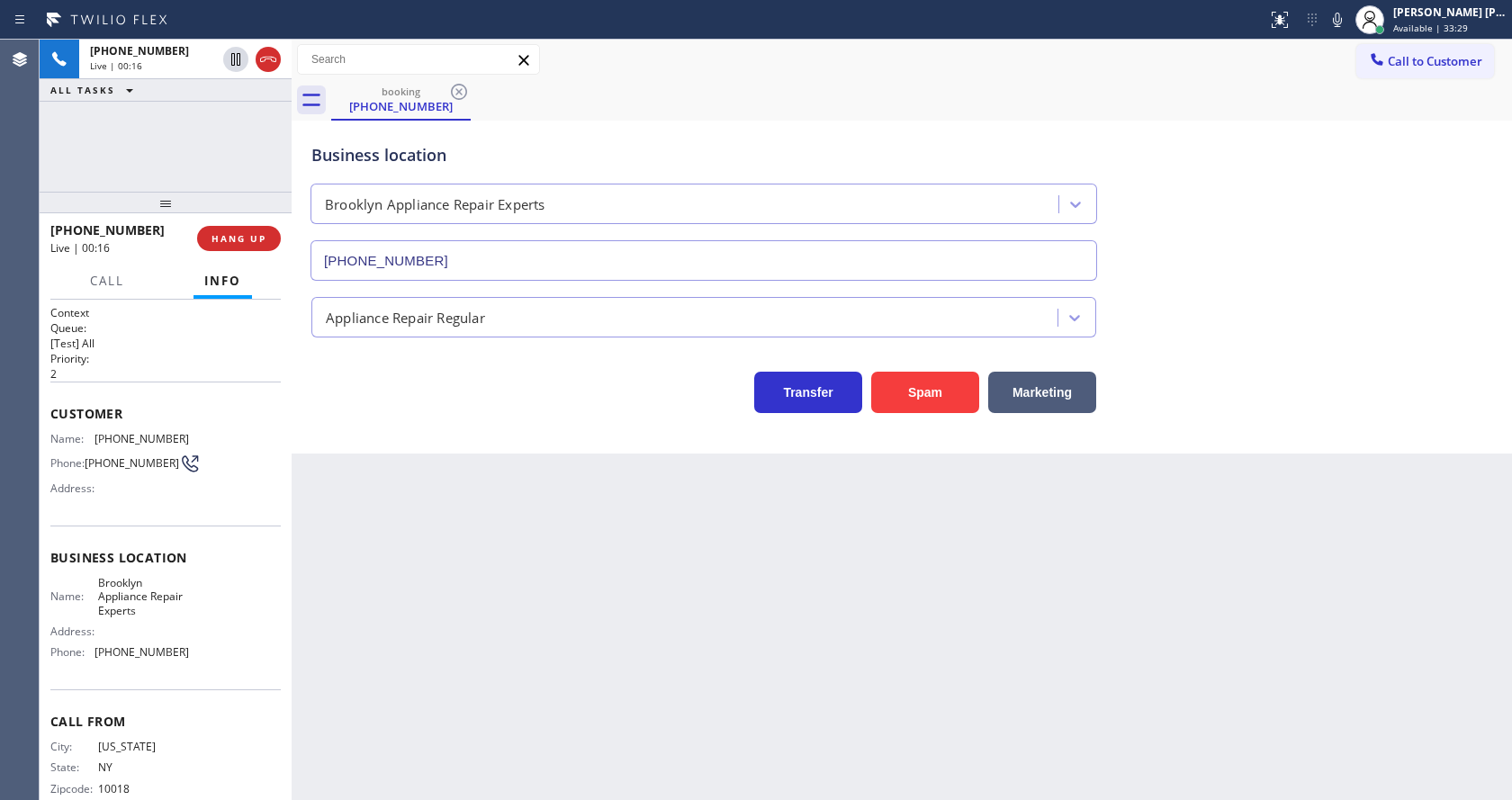
drag, startPoint x: 733, startPoint y: 716, endPoint x: 597, endPoint y: 743, distance: 138.7
click at [733, 715] on div "Back to Dashboard Change Sender ID Customers Technicians Select a contact Outbo…" at bounding box center [902, 420] width 1221 height 760
click at [408, 470] on div "Back to Dashboard Change Sender ID Customers Technicians Select a contact Outbo…" at bounding box center [902, 420] width 1221 height 760
click at [372, 538] on div "Back to Dashboard Change Sender ID Customers Technicians Select a contact Outbo…" at bounding box center [902, 420] width 1221 height 760
drag, startPoint x: 832, startPoint y: 699, endPoint x: 819, endPoint y: 697, distance: 13.2
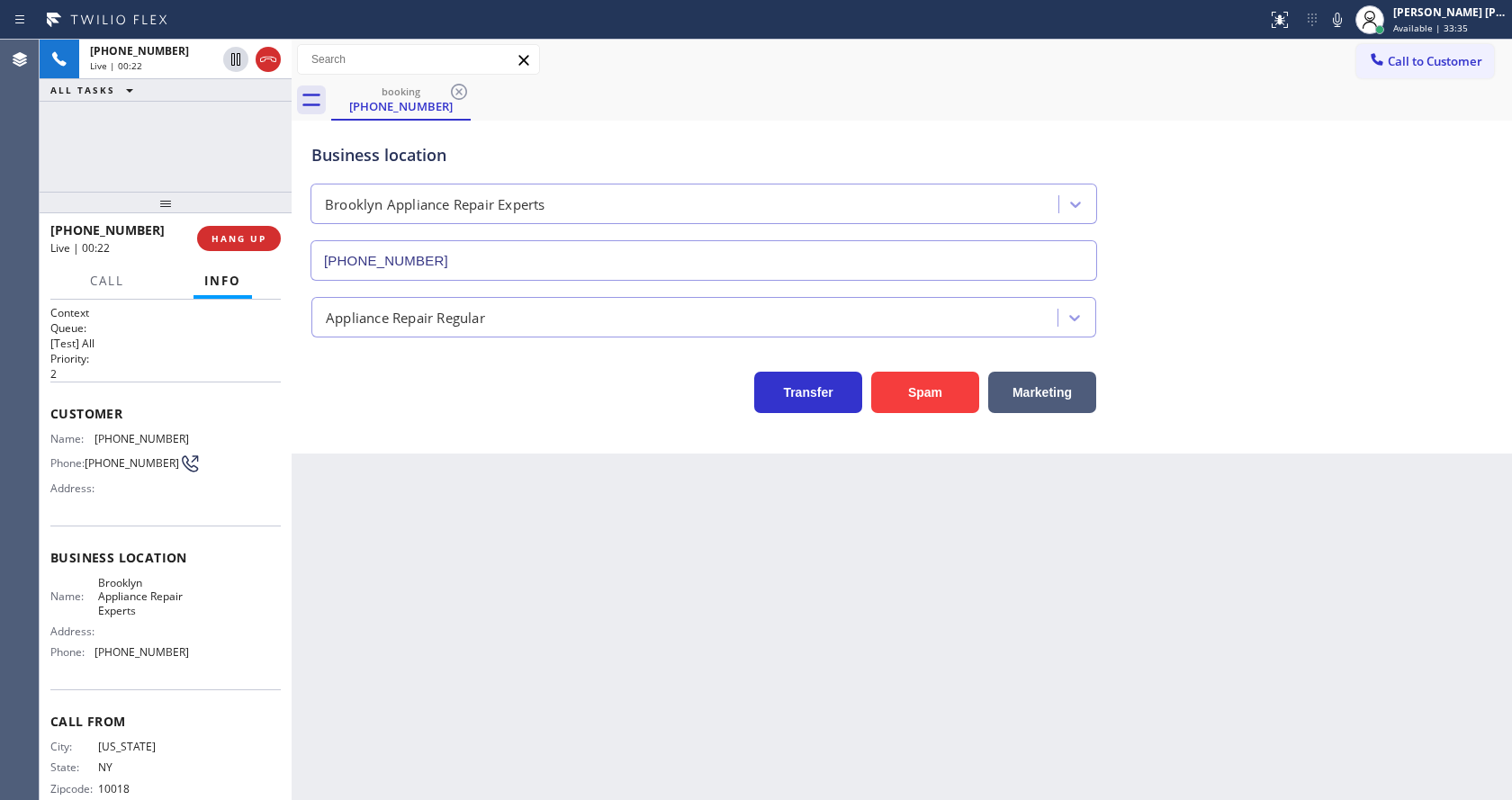
click at [832, 699] on div "Back to Dashboard Change Sender ID Customers Technicians Select a contact Outbo…" at bounding box center [902, 420] width 1221 height 760
click at [361, 617] on div "Back to Dashboard Change Sender ID Customers Technicians Select a contact Outbo…" at bounding box center [902, 420] width 1221 height 760
click at [213, 238] on span "HANG UP" at bounding box center [239, 238] width 55 height 13
click at [213, 238] on span "COMPLETE" at bounding box center [235, 238] width 62 height 13
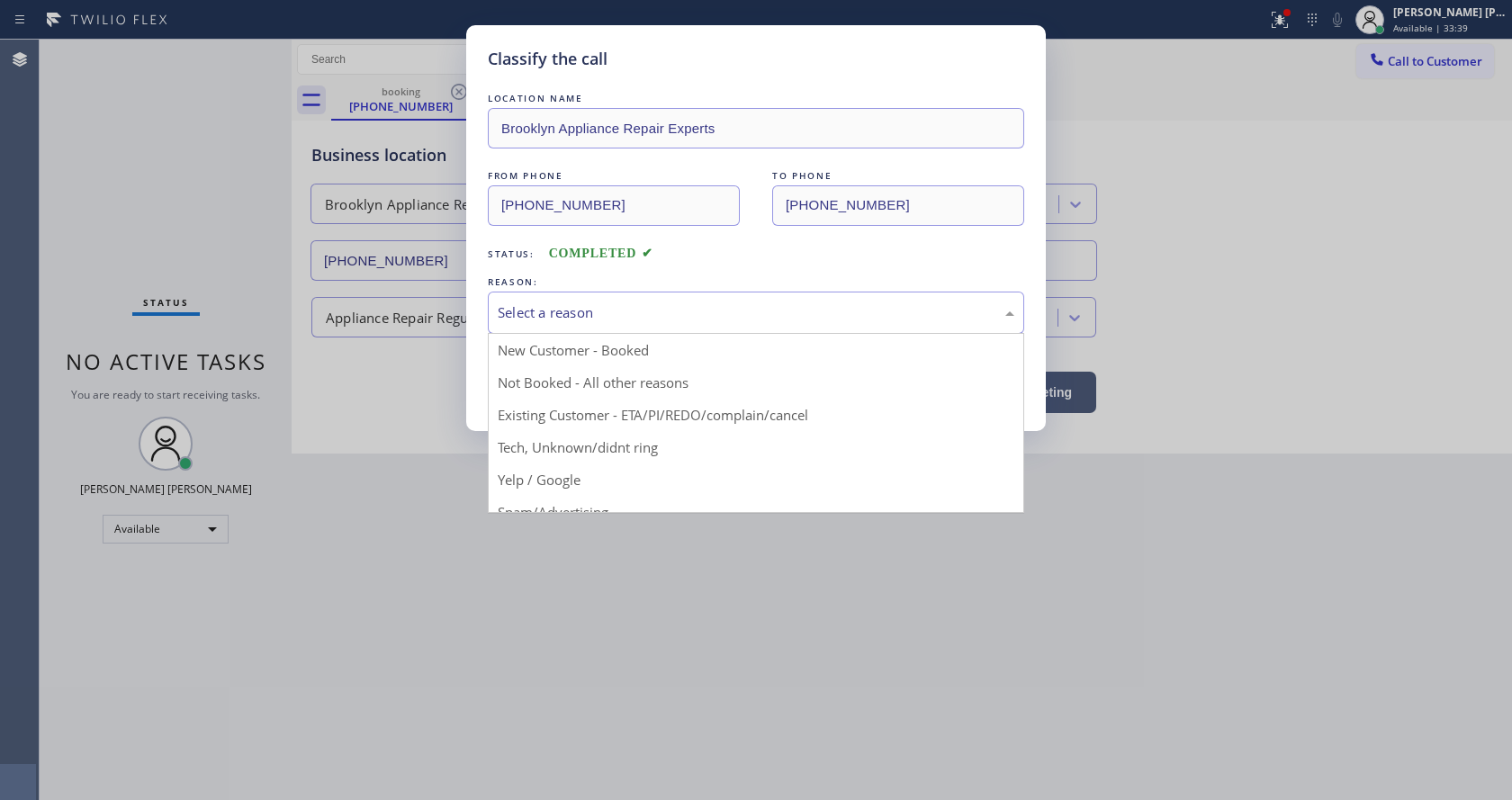
click at [573, 302] on div "Select a reason" at bounding box center [756, 312] width 517 height 21
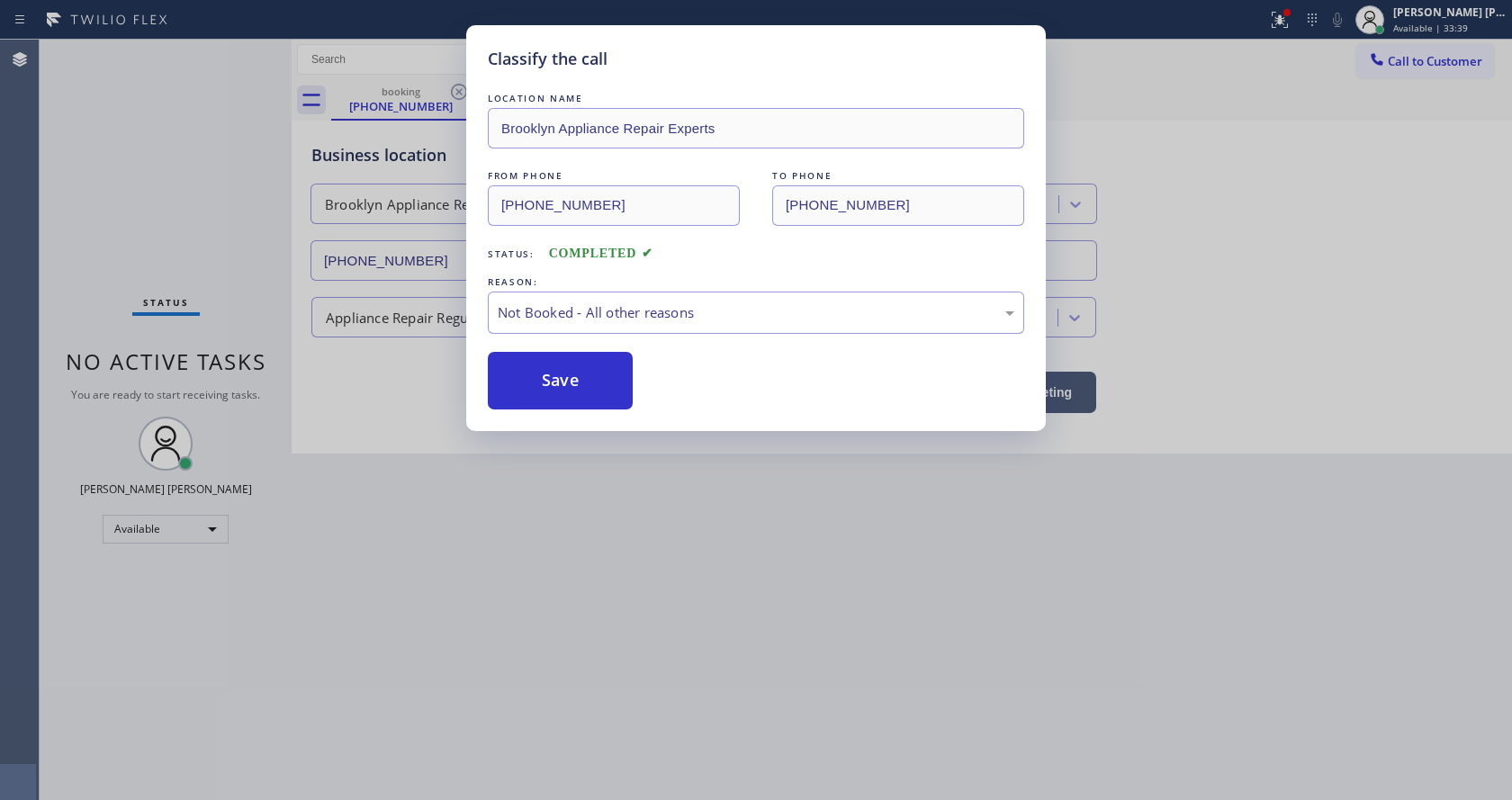
click at [564, 376] on button "Save" at bounding box center [560, 380] width 145 height 57
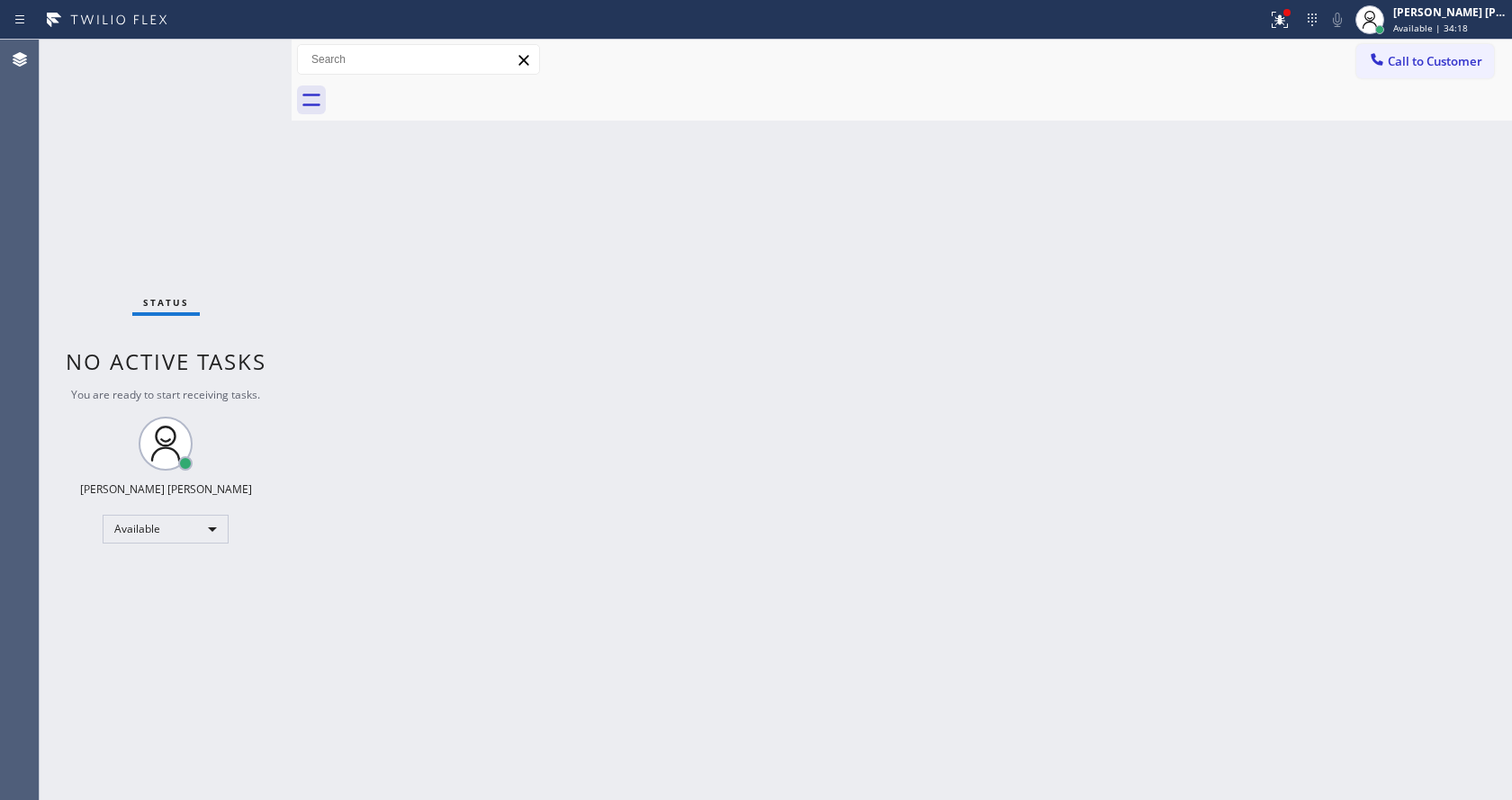
click at [329, 295] on div "Back to Dashboard Change Sender ID Customers Technicians Select a contact Outbo…" at bounding box center [902, 420] width 1221 height 760
click at [254, 50] on div "Status No active tasks You are ready to start receiving tasks. [PERSON_NAME] [P…" at bounding box center [165, 420] width 252 height 760
click at [232, 62] on div "Status No active tasks You are ready to start receiving tasks. [PERSON_NAME] [P…" at bounding box center [165, 420] width 252 height 760
click at [1291, 14] on div at bounding box center [1286, 12] width 7 height 7
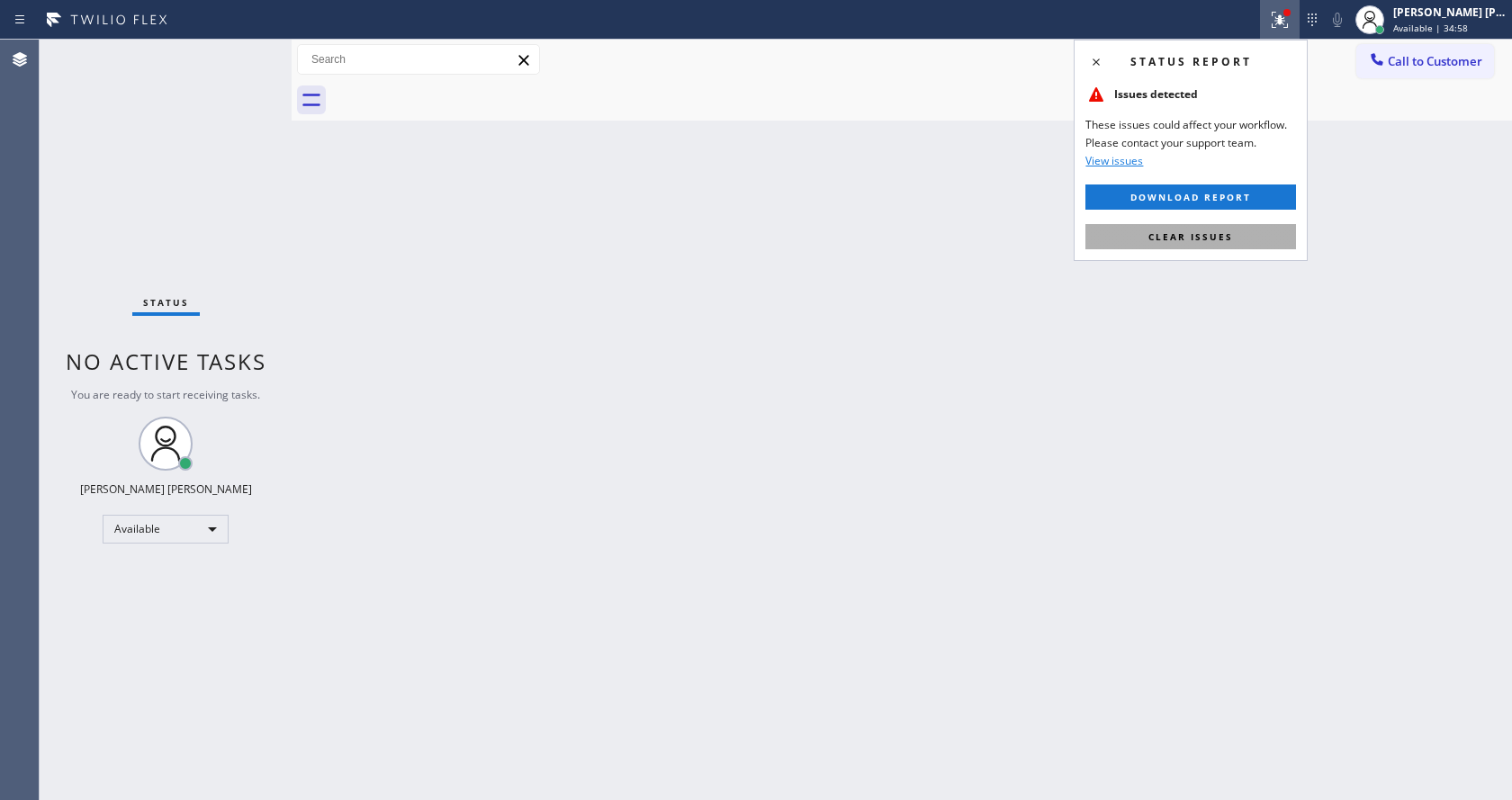
click at [1200, 239] on span "Clear issues" at bounding box center [1191, 236] width 85 height 13
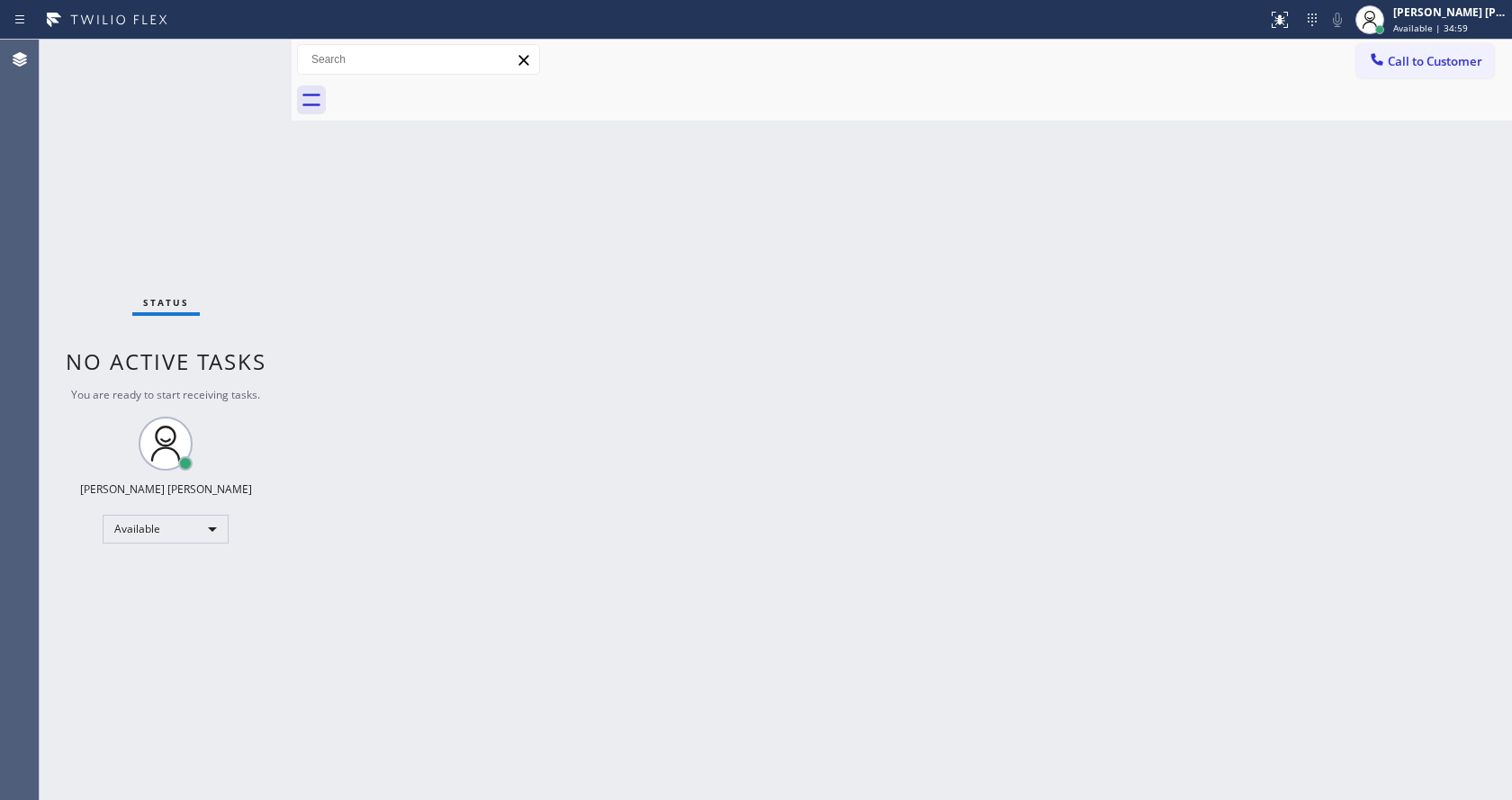
click at [1211, 245] on div "Back to Dashboard Change Sender ID Customers Technicians Select a contact Outbo…" at bounding box center [902, 420] width 1221 height 760
click at [244, 50] on div "Status No active tasks You are ready to start receiving tasks. [PERSON_NAME] [P…" at bounding box center [165, 420] width 252 height 760
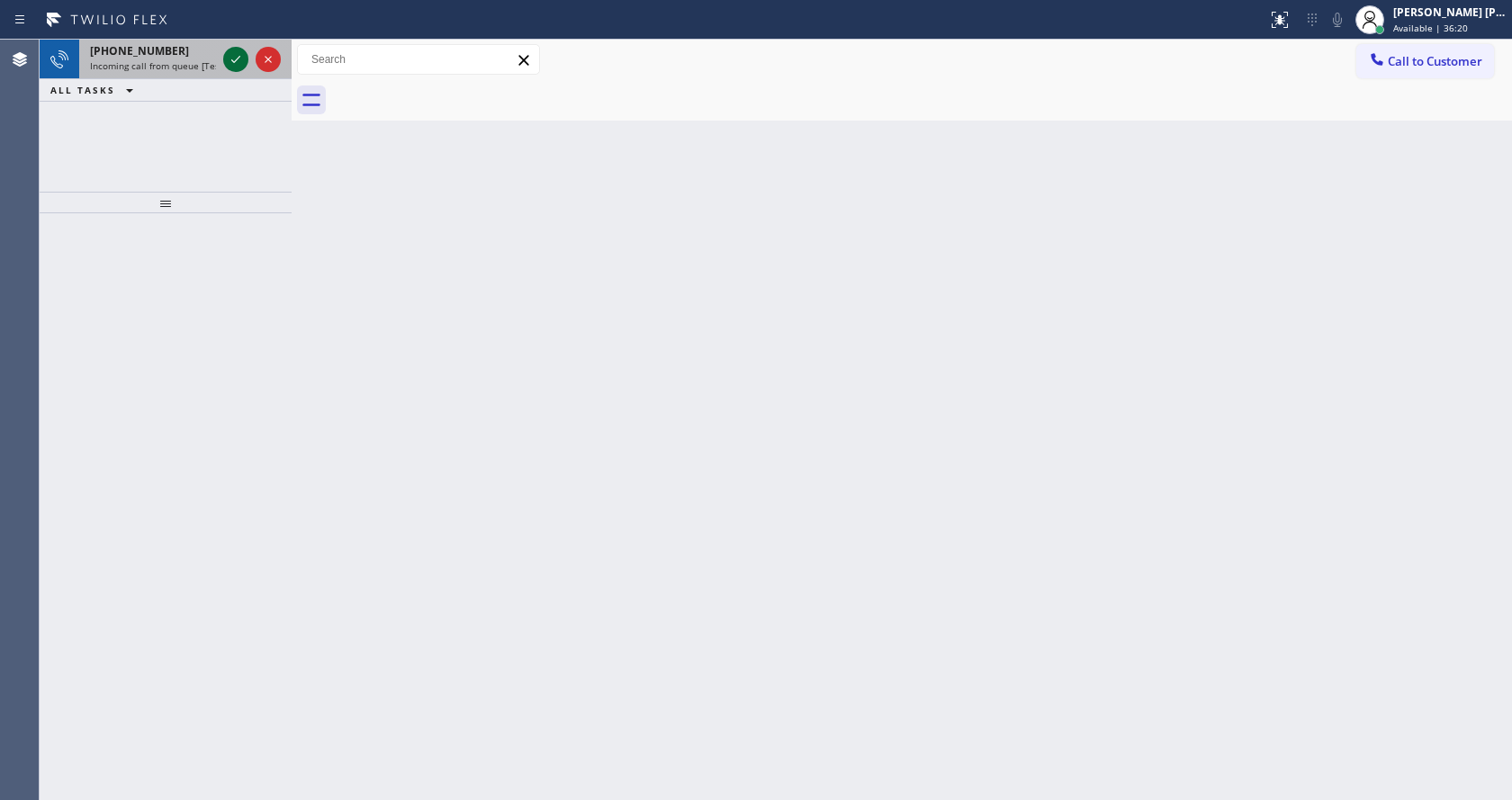
click at [244, 48] on icon at bounding box center [236, 59] width 22 height 22
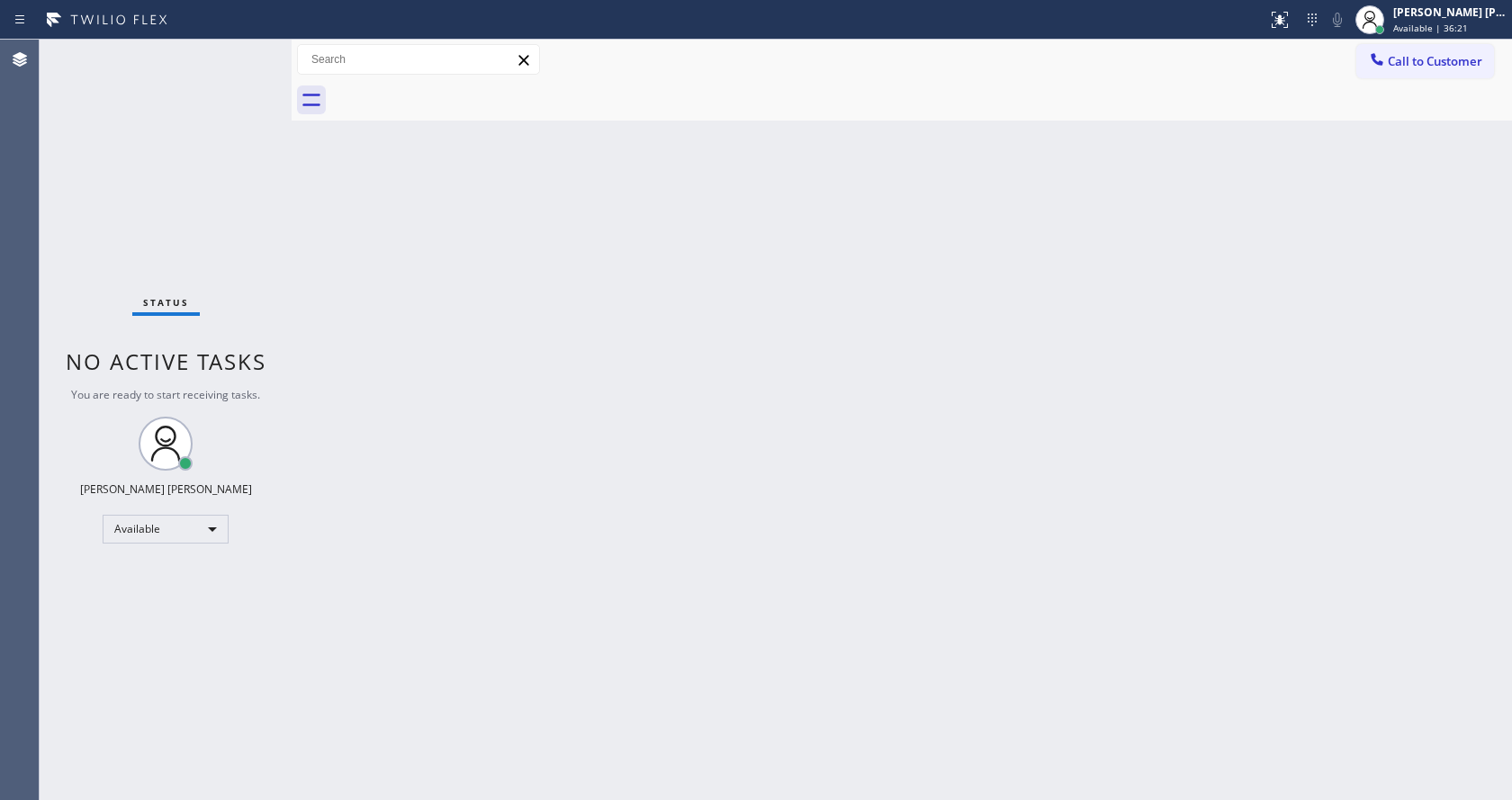
click at [597, 474] on div "Back to Dashboard Change Sender ID Customers Technicians Select a contact Outbo…" at bounding box center [902, 420] width 1221 height 760
click at [261, 234] on div "Status No active tasks You are ready to start receiving tasks. [PERSON_NAME] [P…" at bounding box center [165, 420] width 252 height 760
click at [615, 559] on div "Back to Dashboard Change Sender ID Customers Technicians Select a contact Outbo…" at bounding box center [902, 420] width 1221 height 760
click at [322, 192] on div "Back to Dashboard Change Sender ID Customers Technicians Select a contact Outbo…" at bounding box center [902, 420] width 1221 height 760
click at [247, 47] on div "Status No active tasks You are ready to start receiving tasks. [PERSON_NAME] [P…" at bounding box center [165, 420] width 252 height 760
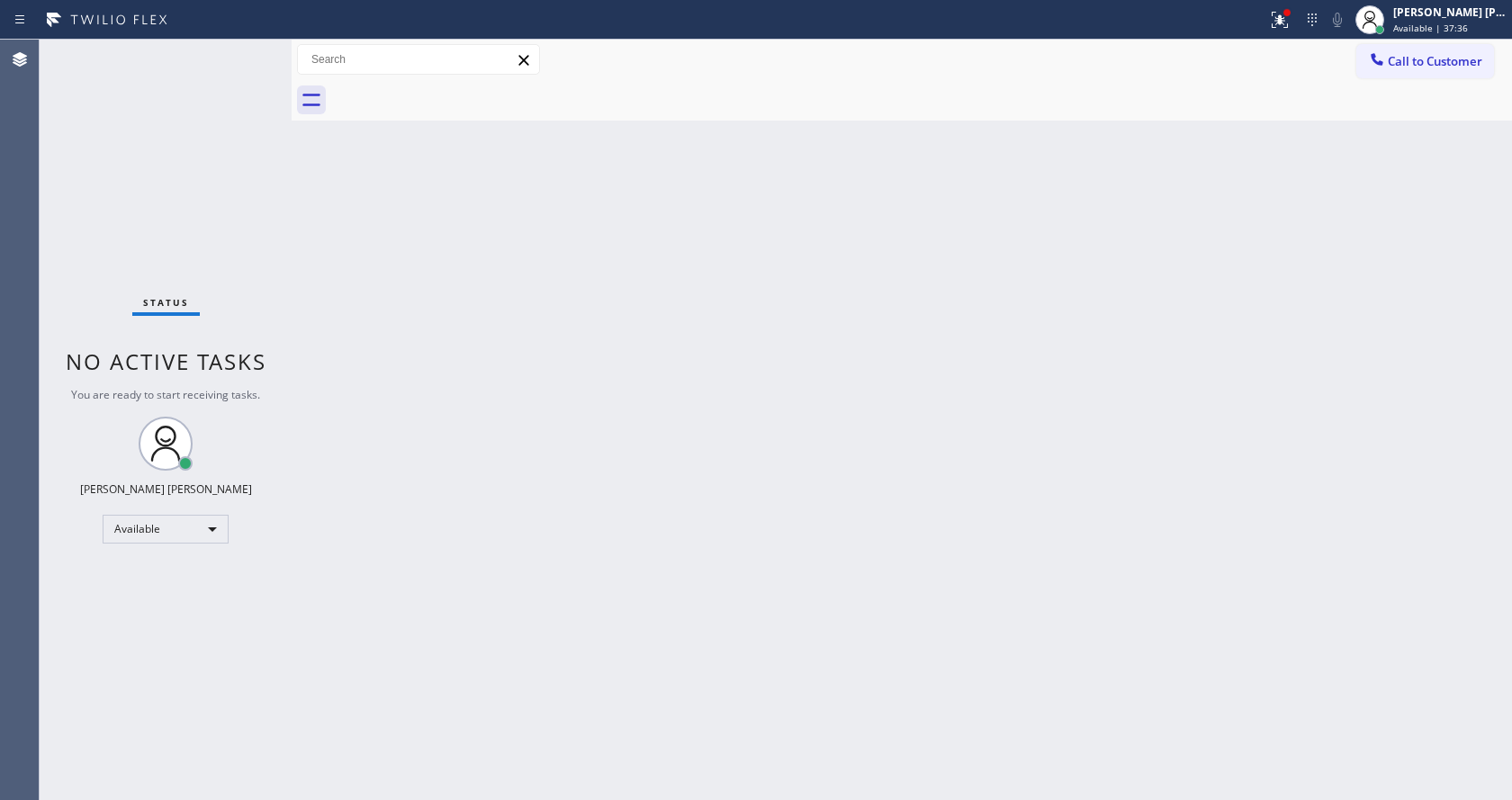
click at [371, 357] on div "Back to Dashboard Change Sender ID Customers Technicians Select a contact Outbo…" at bounding box center [902, 420] width 1221 height 760
click at [245, 200] on div "Status No active tasks You are ready to start receiving tasks. [PERSON_NAME] [P…" at bounding box center [165, 420] width 252 height 760
click at [597, 551] on div "Back to Dashboard Change Sender ID Customers Technicians Select a contact Outbo…" at bounding box center [902, 420] width 1221 height 760
click at [1291, 9] on div at bounding box center [1286, 12] width 7 height 7
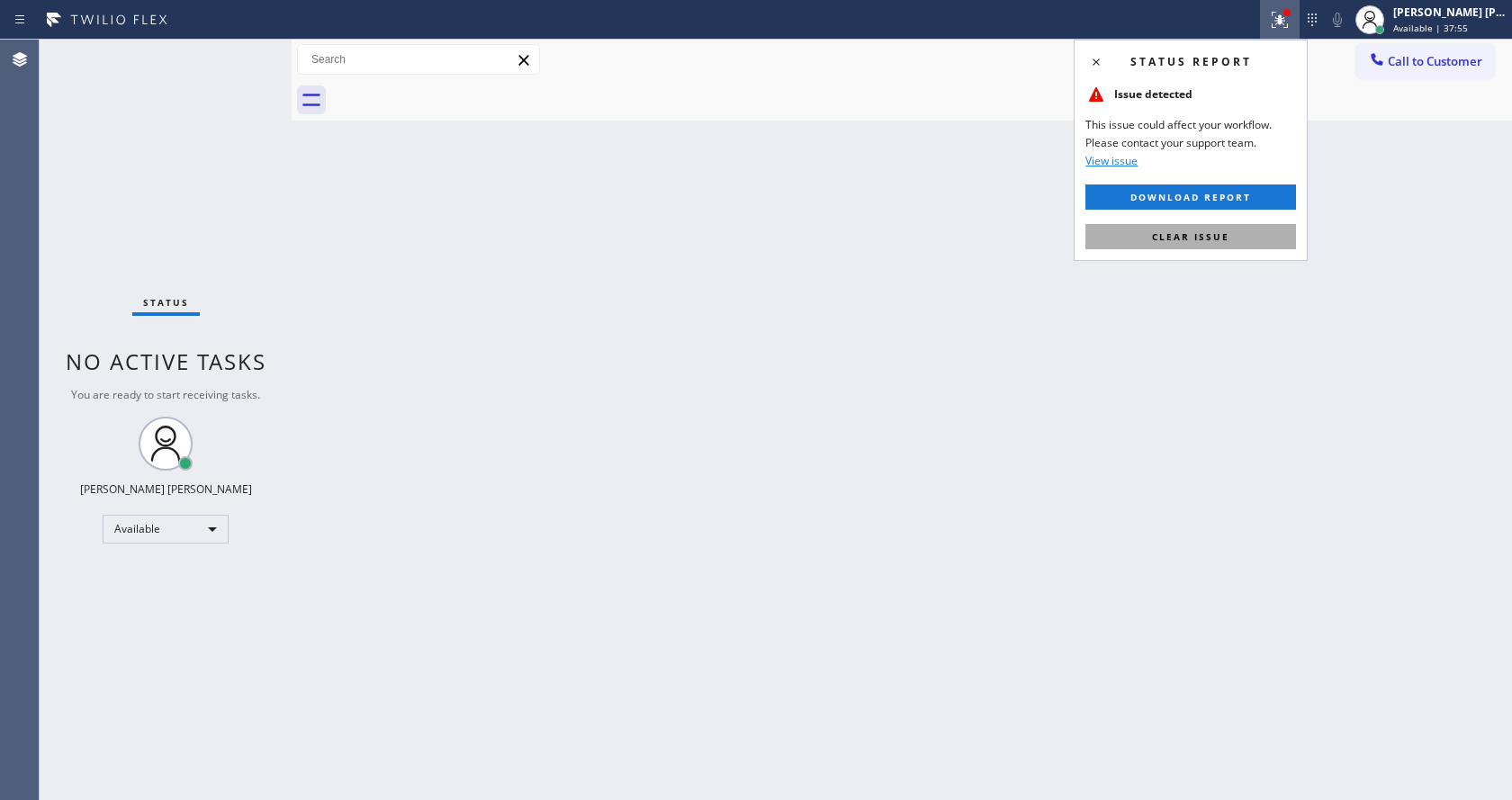
click at [1189, 227] on button "Clear issue" at bounding box center [1190, 237] width 210 height 26
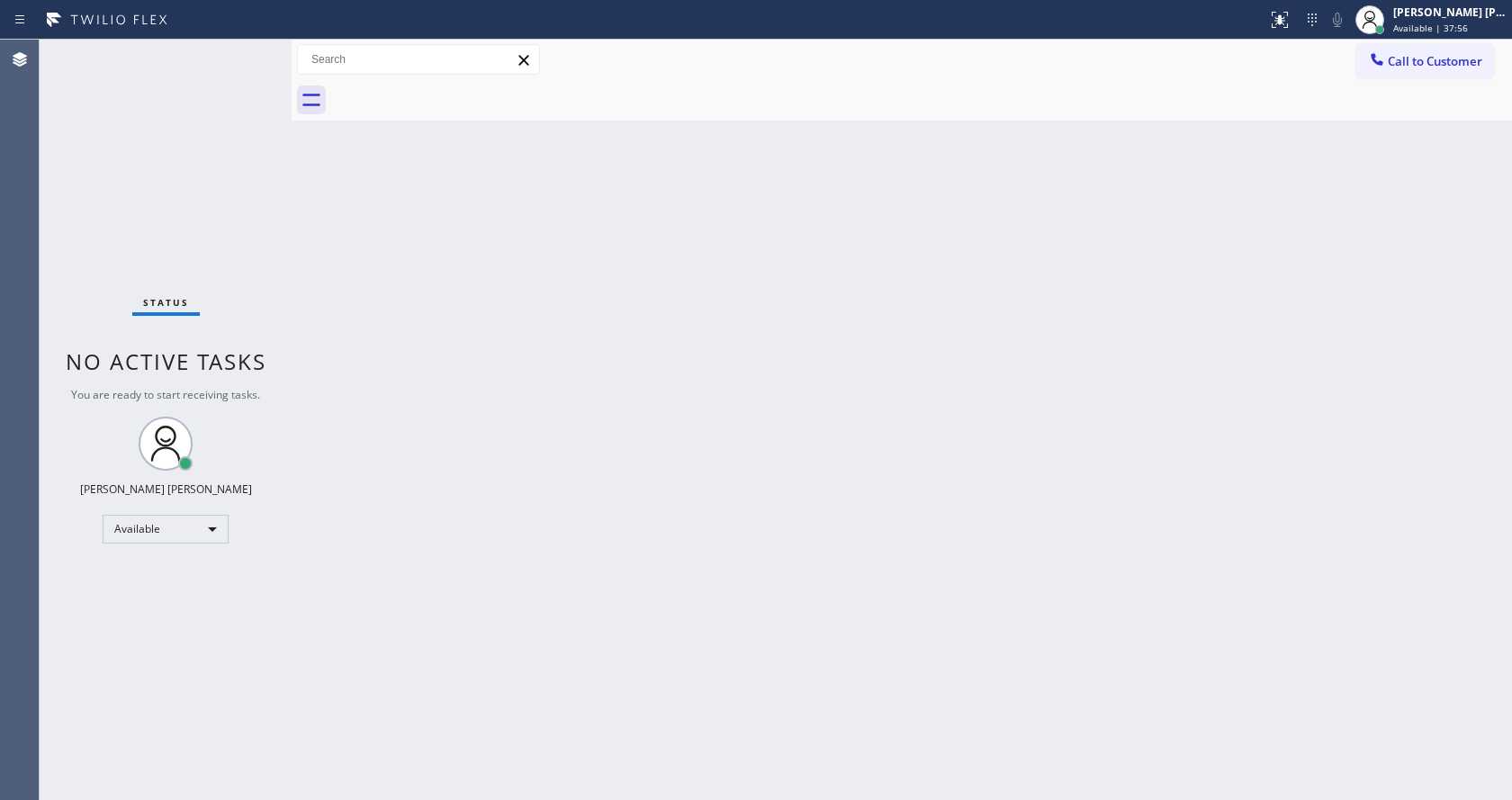
click at [1202, 238] on div "Back to Dashboard Change Sender ID Customers Technicians Select a contact Outbo…" at bounding box center [902, 420] width 1221 height 760
click at [209, 223] on div "Status No active tasks You are ready to start receiving tasks. [PERSON_NAME] [P…" at bounding box center [165, 420] width 252 height 760
click at [232, 63] on div "Status No active tasks You are ready to start receiving tasks. [PERSON_NAME] [P…" at bounding box center [165, 420] width 252 height 760
click at [233, 55] on div "Status No active tasks You are ready to start receiving tasks. [PERSON_NAME] [P…" at bounding box center [165, 420] width 252 height 760
drag, startPoint x: 325, startPoint y: 227, endPoint x: 294, endPoint y: 117, distance: 114.3
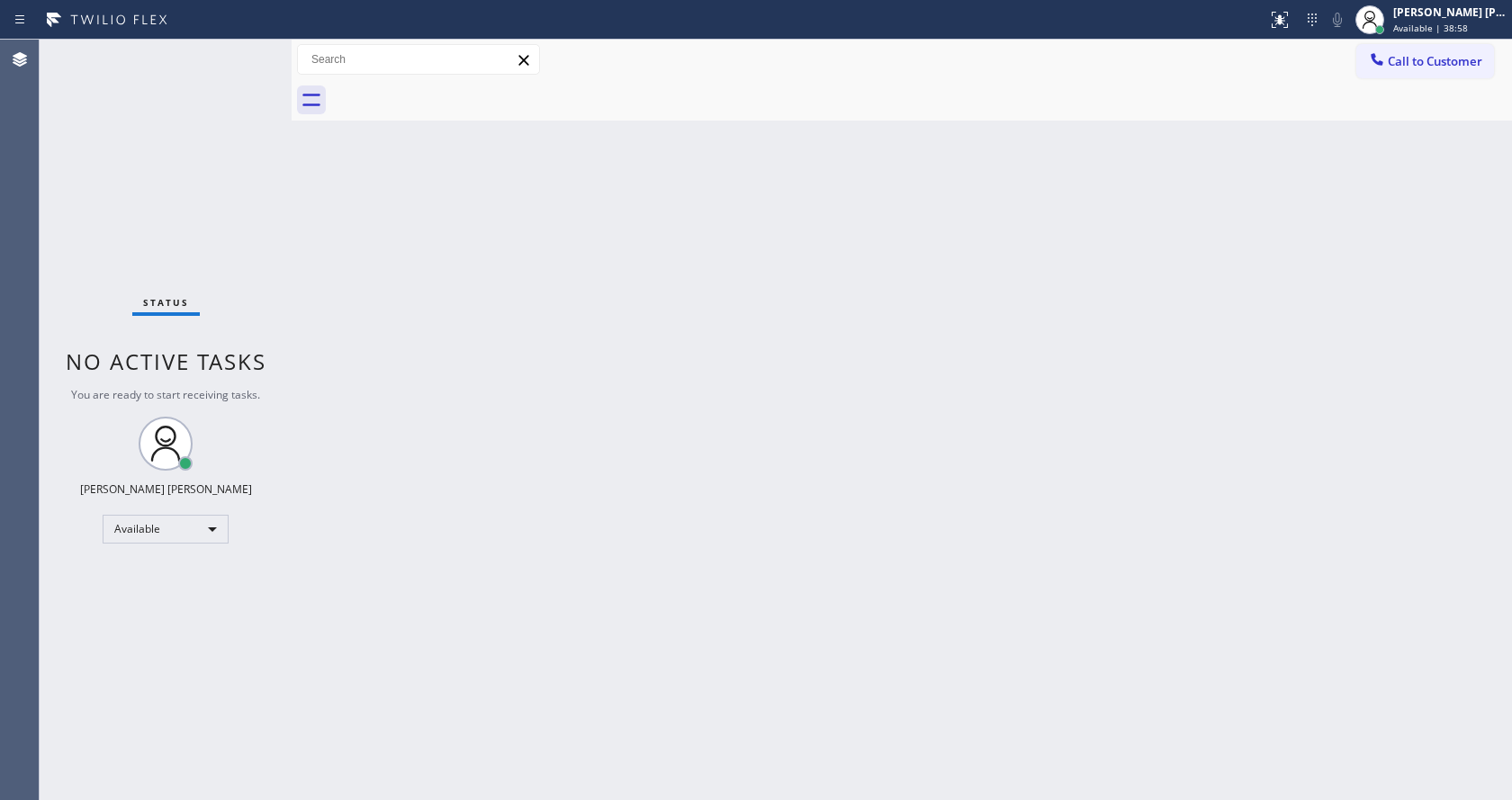
click at [325, 219] on div "Back to Dashboard Change Sender ID Customers Technicians Select a contact Outbo…" at bounding box center [902, 420] width 1221 height 760
click at [251, 50] on div "Status No active tasks You are ready to start receiving tasks. [PERSON_NAME] [P…" at bounding box center [165, 420] width 252 height 760
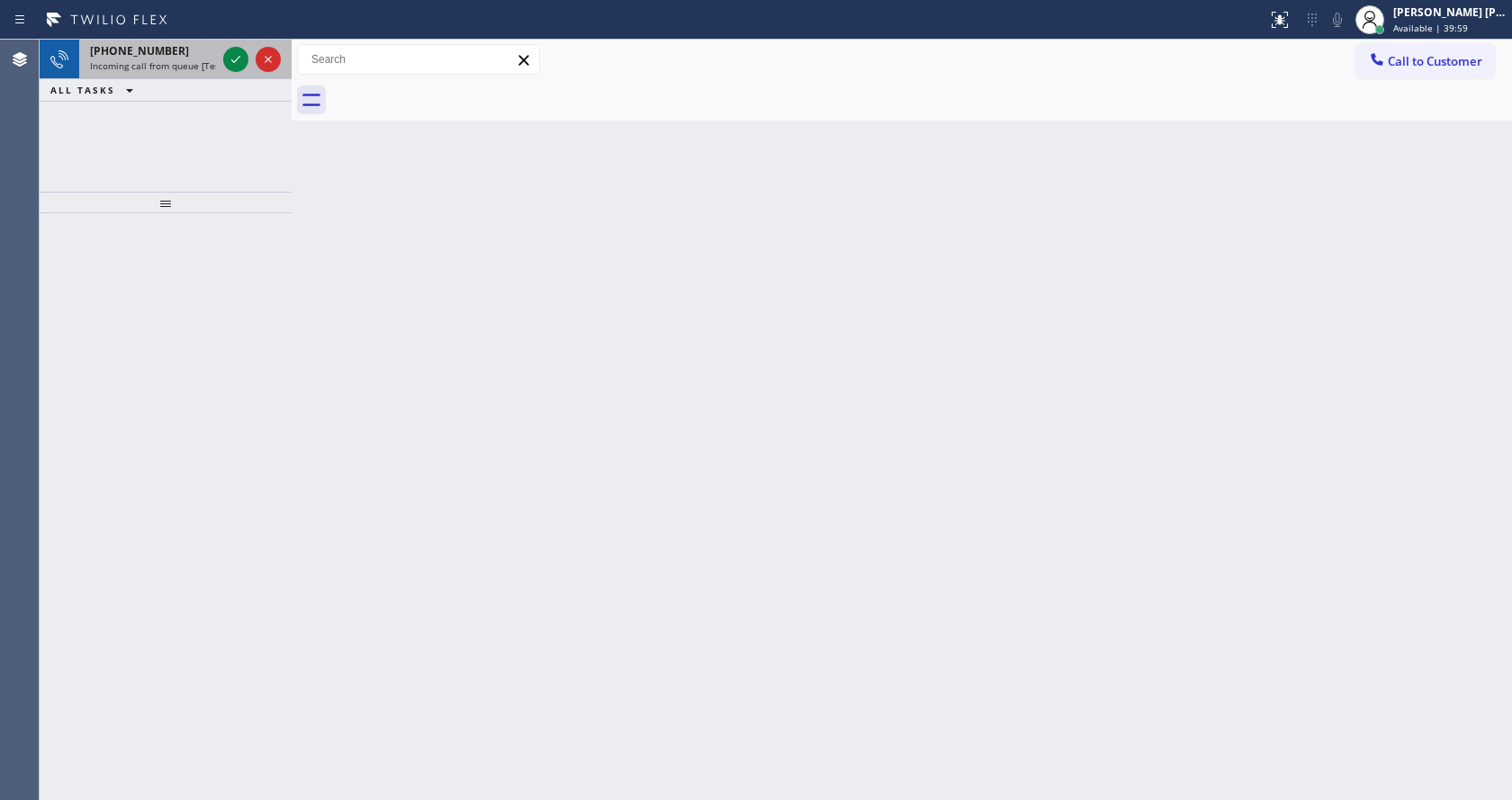
click at [202, 50] on div "[PHONE_NUMBER]" at bounding box center [153, 50] width 126 height 15
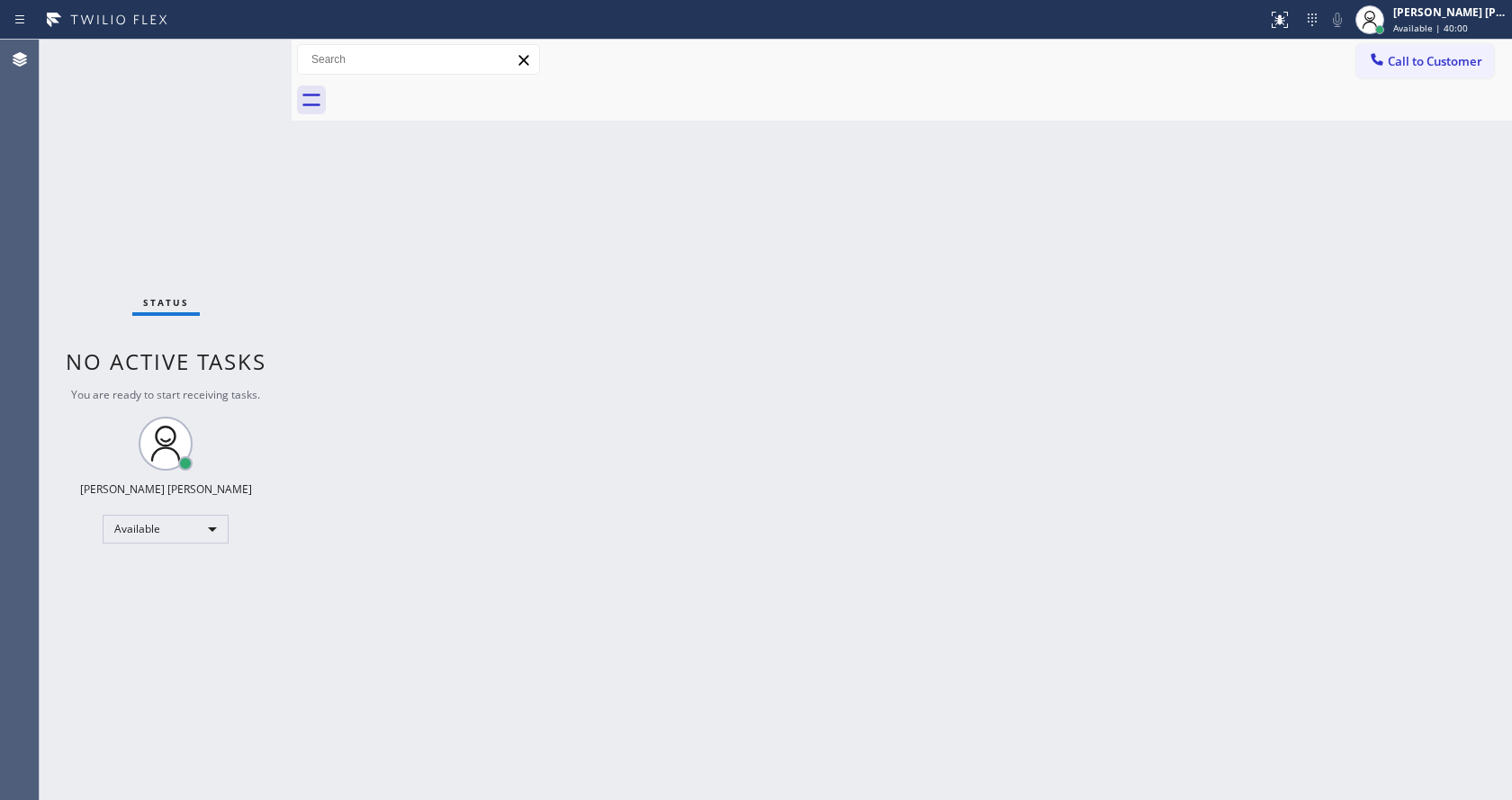
click at [240, 58] on div "Status No active tasks You are ready to start receiving tasks. [PERSON_NAME] [P…" at bounding box center [165, 420] width 252 height 760
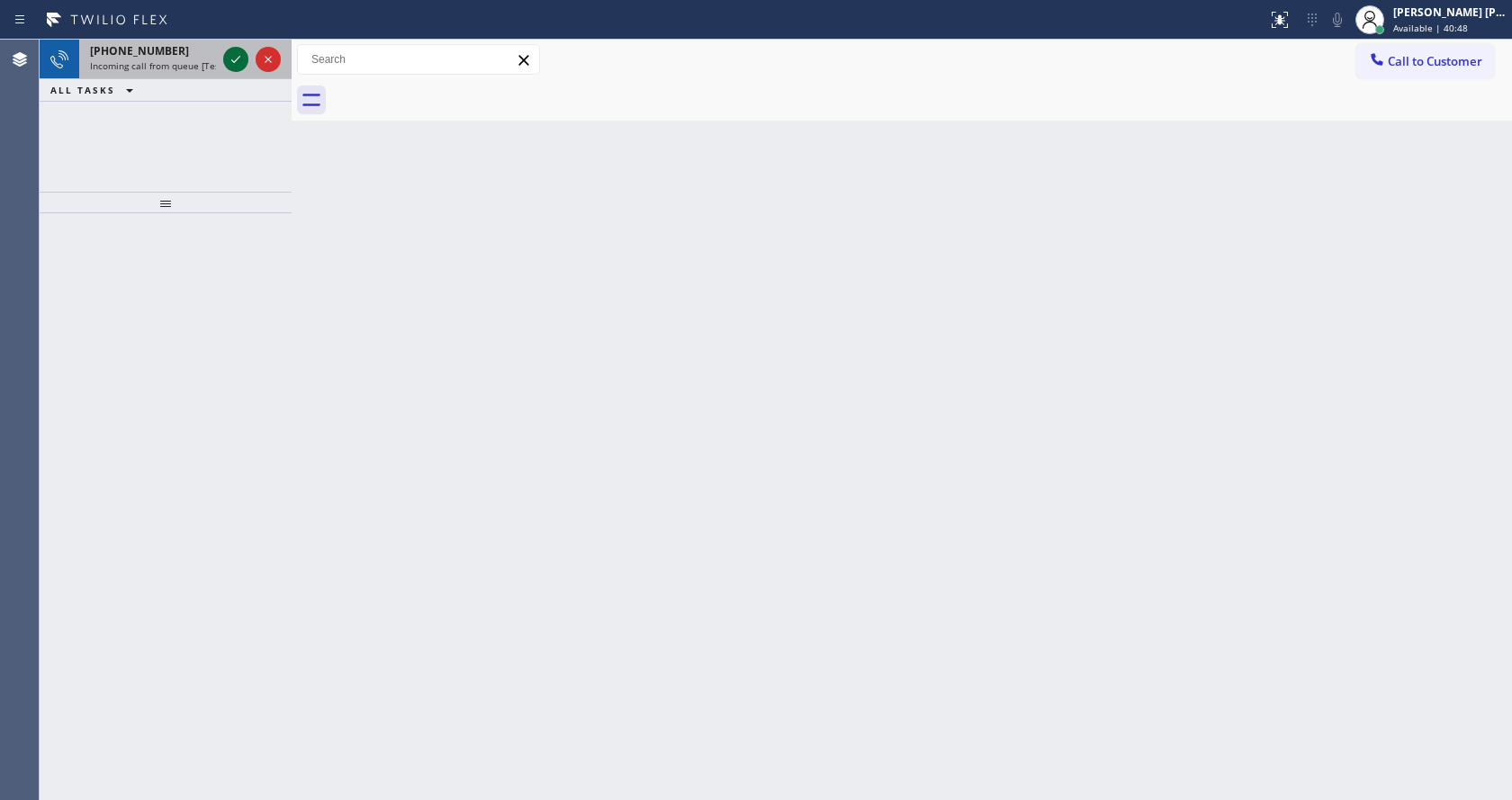
click at [233, 53] on icon at bounding box center [236, 59] width 22 height 22
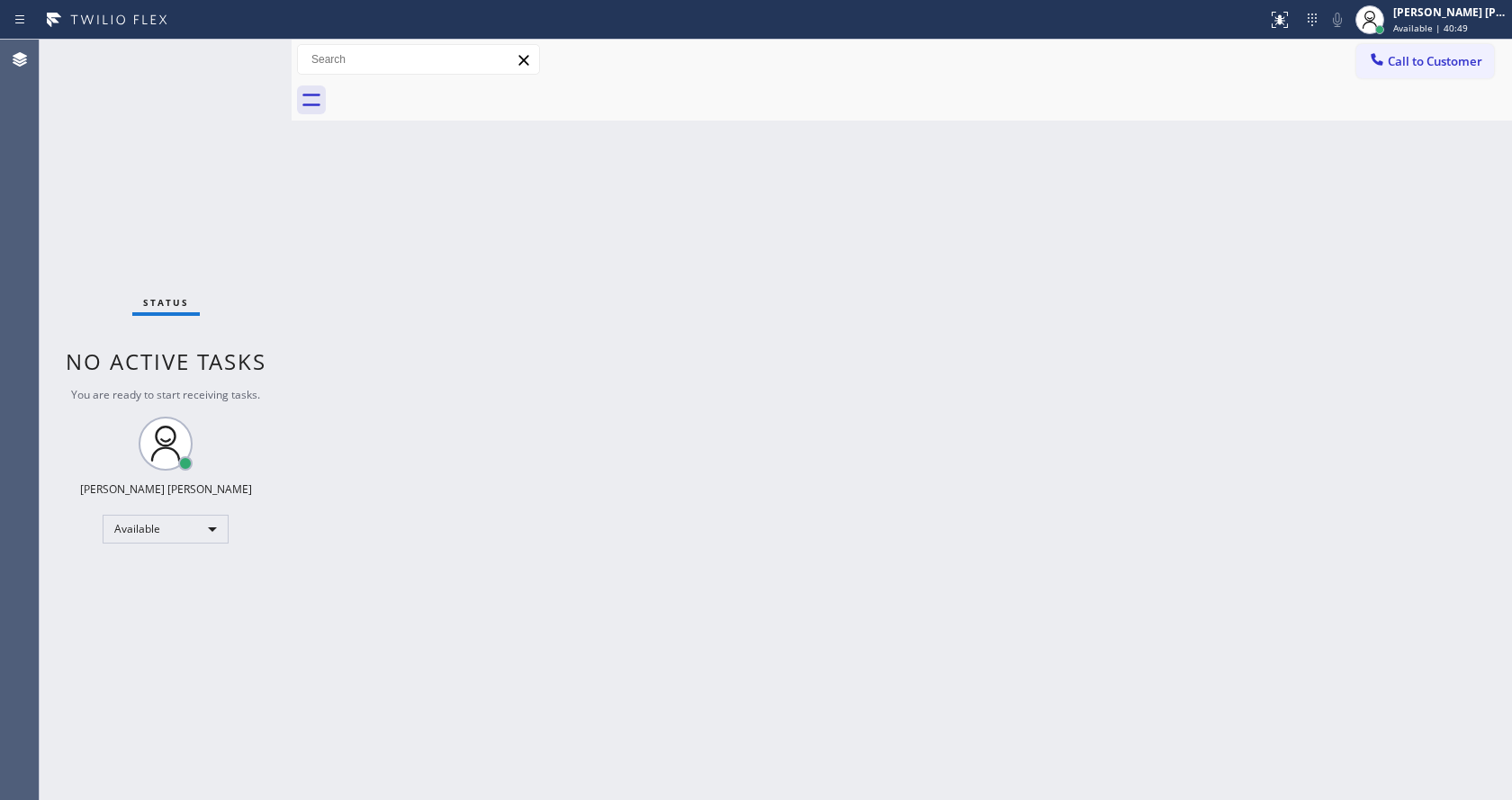
click at [634, 429] on div "Back to Dashboard Change Sender ID Customers Technicians Select a contact Outbo…" at bounding box center [902, 420] width 1221 height 760
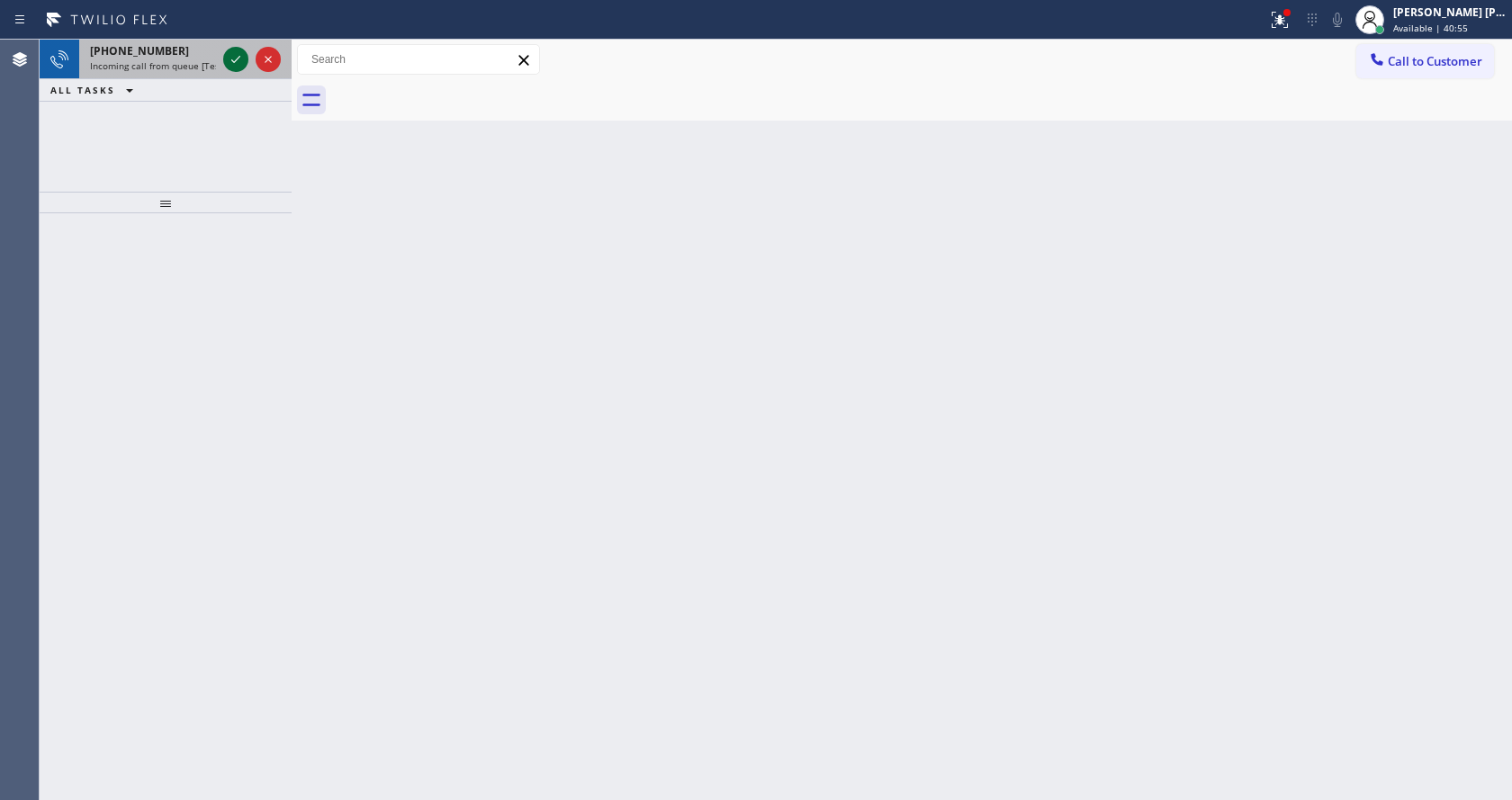
drag, startPoint x: 241, startPoint y: 71, endPoint x: 237, endPoint y: 53, distance: 18.4
click at [241, 71] on div at bounding box center [252, 59] width 65 height 40
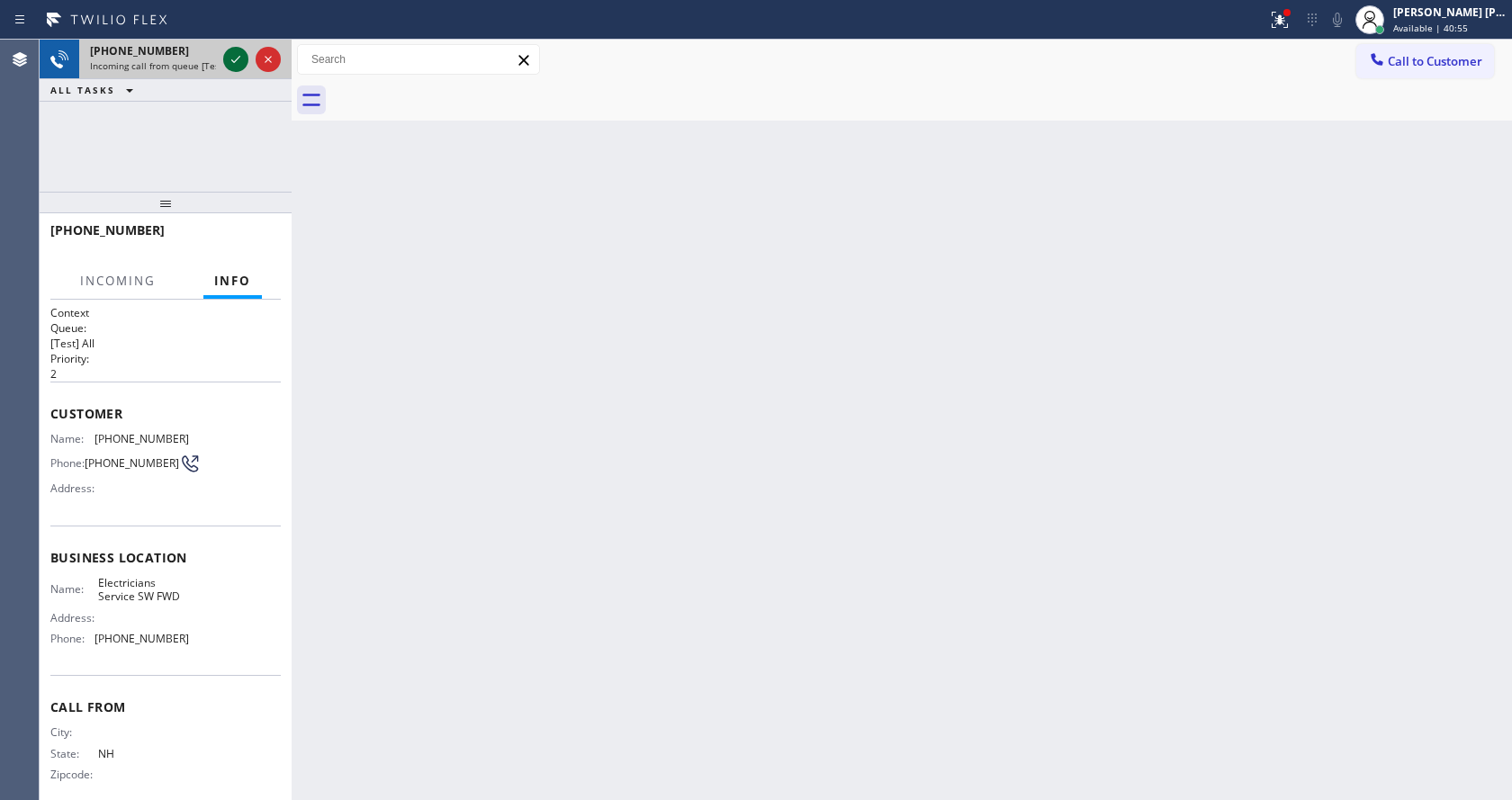
click at [237, 53] on icon at bounding box center [236, 59] width 22 height 22
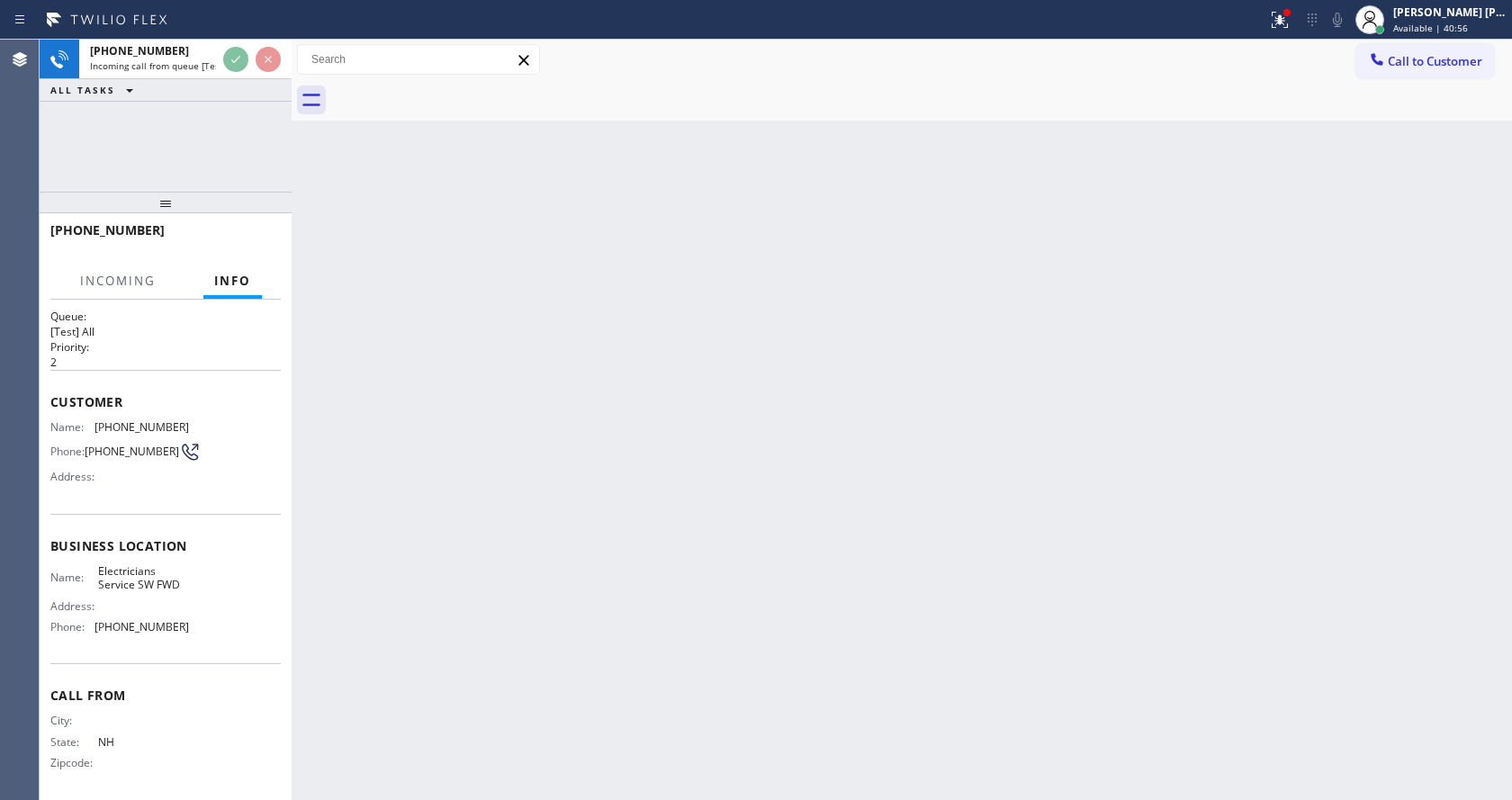
scroll to position [24, 0]
click at [514, 554] on div "Back to Dashboard Change Sender ID Customers Technicians Select a contact Outbo…" at bounding box center [902, 420] width 1221 height 760
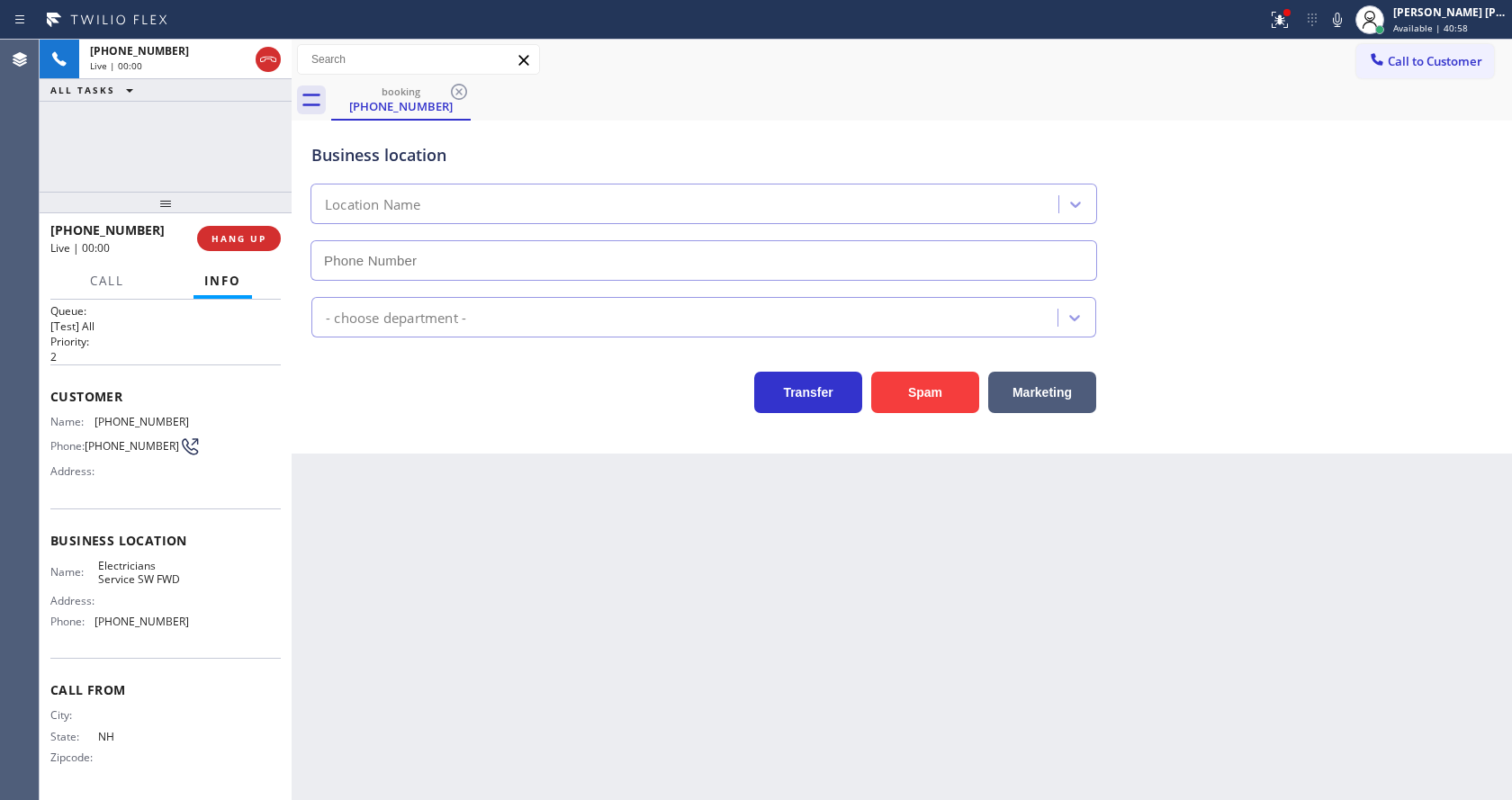
type input "[PHONE_NUMBER]"
drag, startPoint x: 415, startPoint y: 545, endPoint x: 415, endPoint y: 529, distance: 16.0
click at [415, 545] on div "Back to Dashboard Change Sender ID Customers Technicians Select a contact Outbo…" at bounding box center [902, 420] width 1221 height 760
click at [595, 638] on div "Back to Dashboard Change Sender ID Customers Technicians Select a contact Outbo…" at bounding box center [902, 420] width 1221 height 760
click at [403, 553] on div "Back to Dashboard Change Sender ID Customers Technicians Select a contact Outbo…" at bounding box center [902, 420] width 1221 height 760
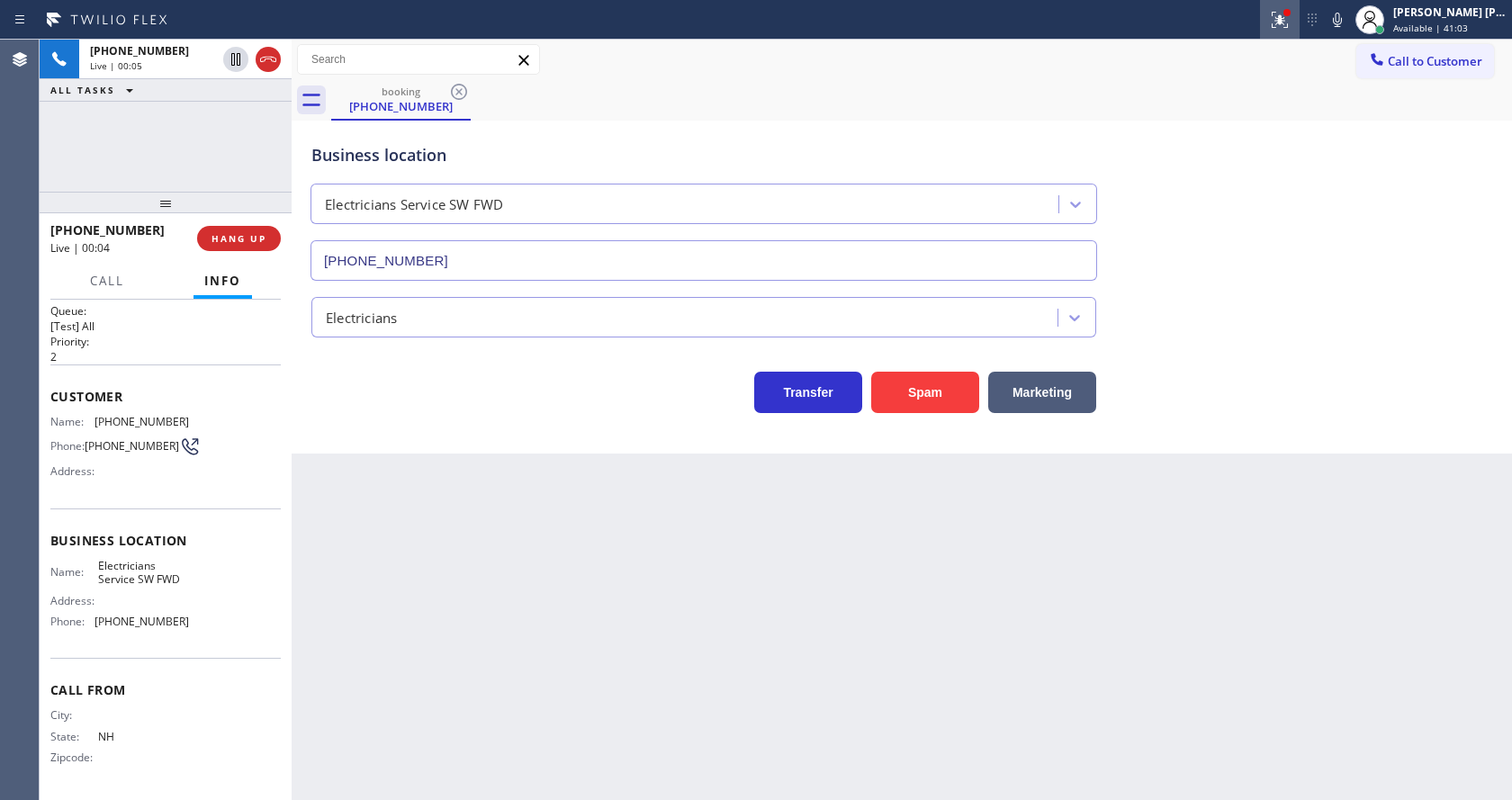
click at [1281, 15] on icon at bounding box center [1277, 18] width 11 height 13
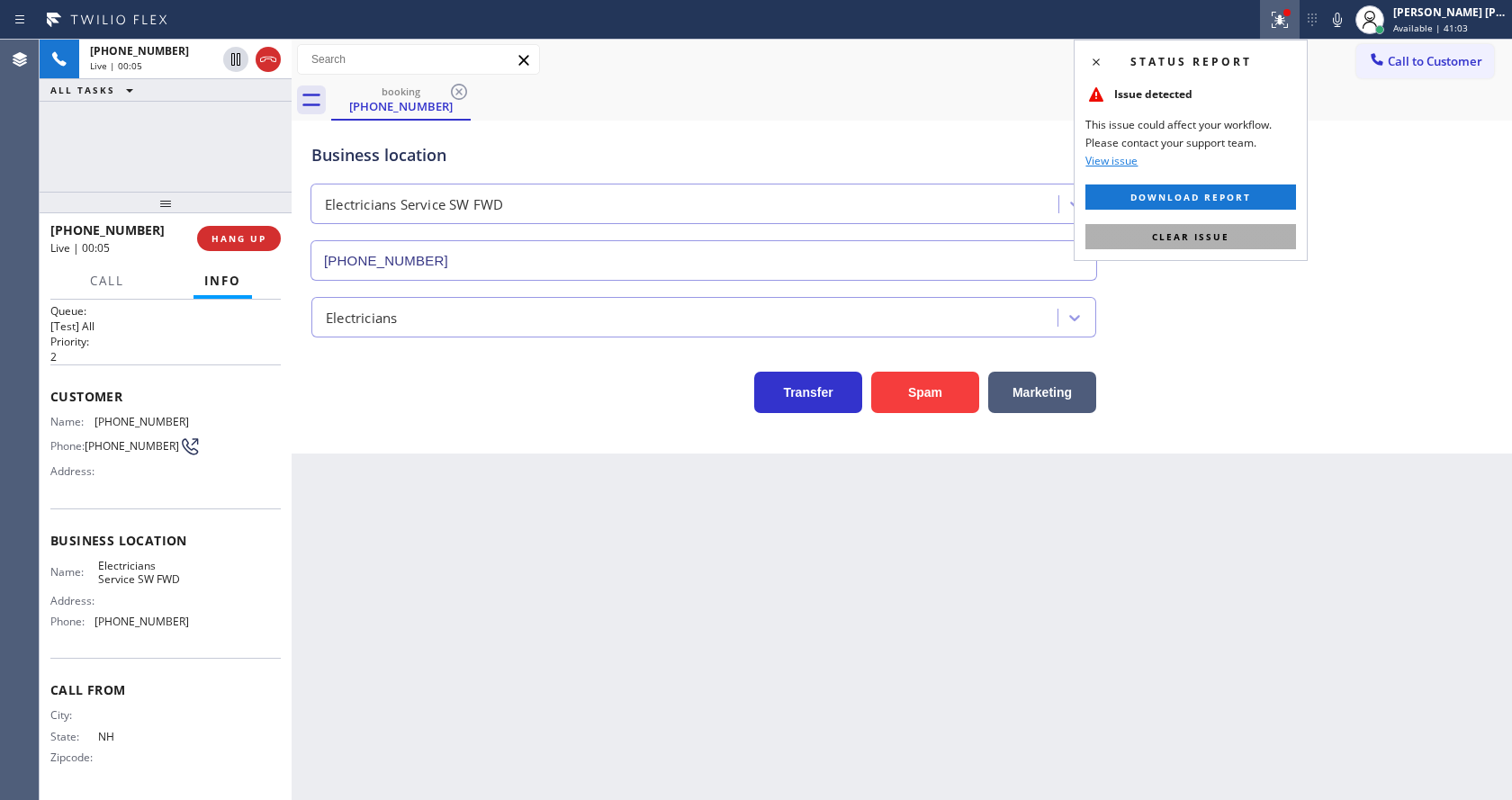
click at [1200, 238] on span "Clear issue" at bounding box center [1190, 236] width 77 height 13
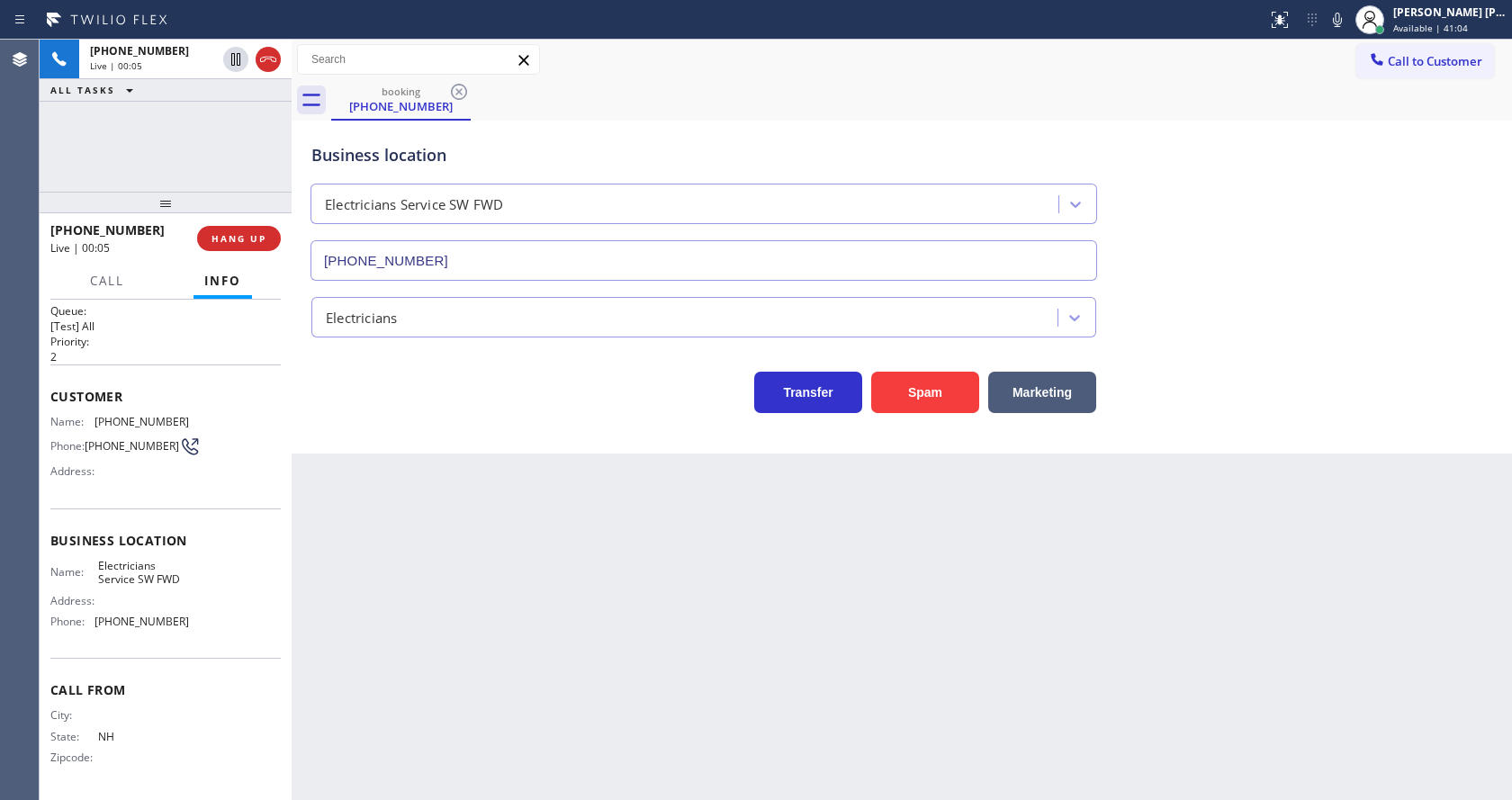
click at [1251, 259] on div "Business location Electricians Service SW FWD [PHONE_NUMBER]" at bounding box center [902, 199] width 1188 height 163
click at [614, 625] on div "Back to Dashboard Change Sender ID Customers Technicians Select a contact Outbo…" at bounding box center [902, 420] width 1221 height 760
click at [783, 756] on div "Back to Dashboard Change Sender ID Customers Technicians Select a contact Outbo…" at bounding box center [902, 420] width 1221 height 760
click at [707, 726] on div "Back to Dashboard Change Sender ID Customers Technicians Select a contact Outbo…" at bounding box center [902, 420] width 1221 height 760
click at [623, 651] on div "Back to Dashboard Change Sender ID Customers Technicians Select a contact Outbo…" at bounding box center [902, 420] width 1221 height 760
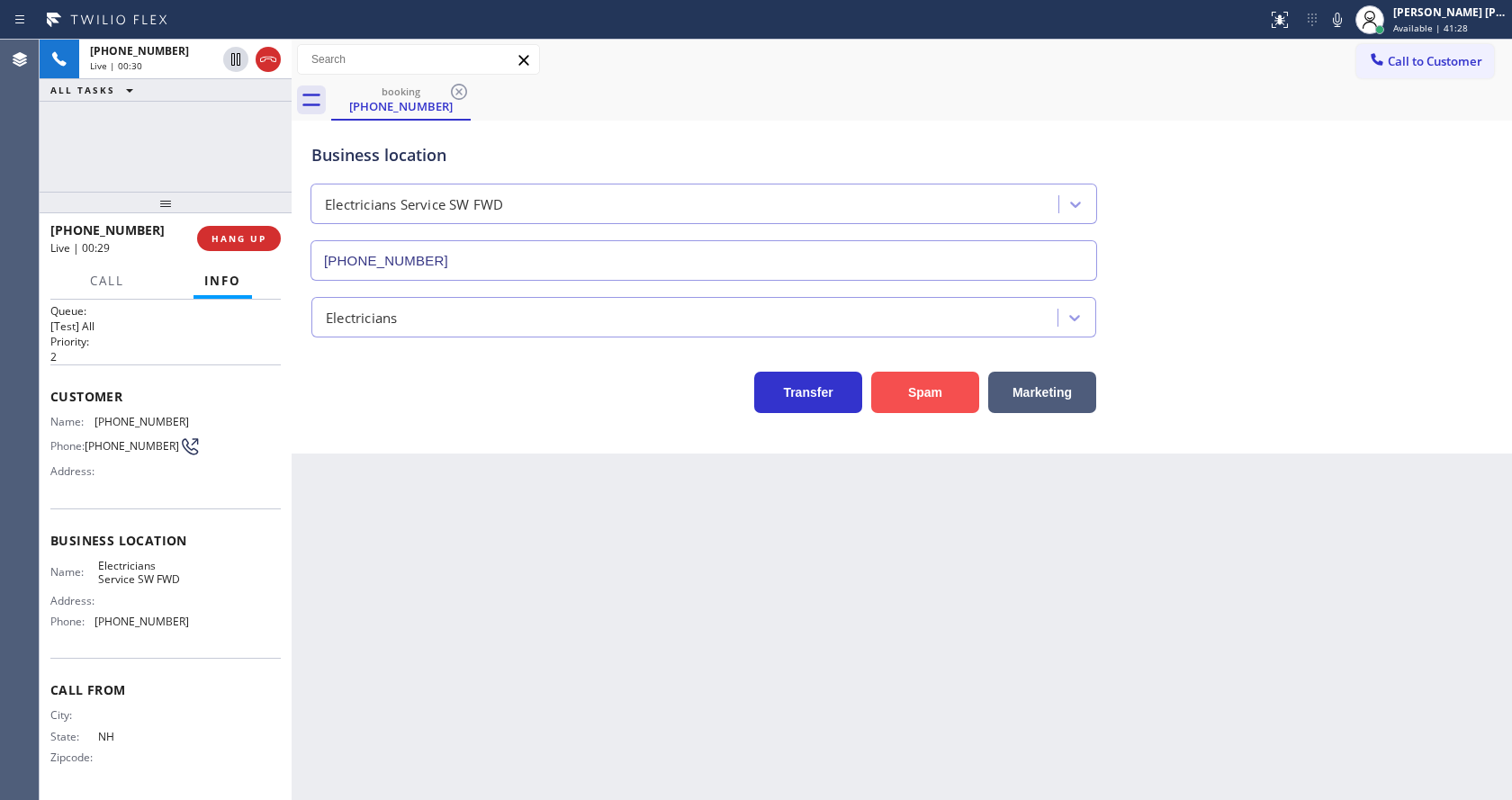
click at [897, 386] on button "Spam" at bounding box center [924, 392] width 108 height 41
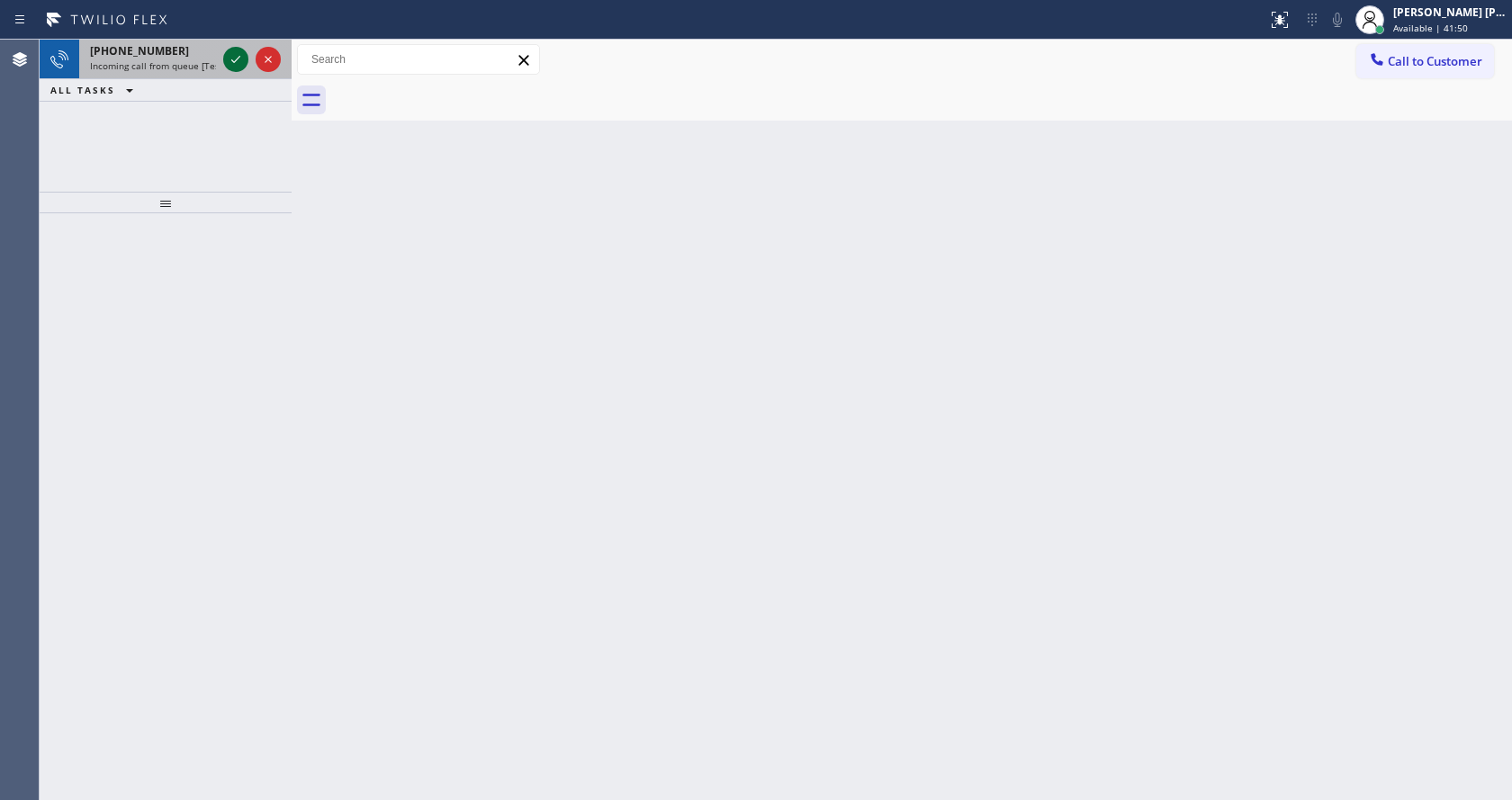
click at [236, 56] on icon at bounding box center [236, 59] width 22 height 22
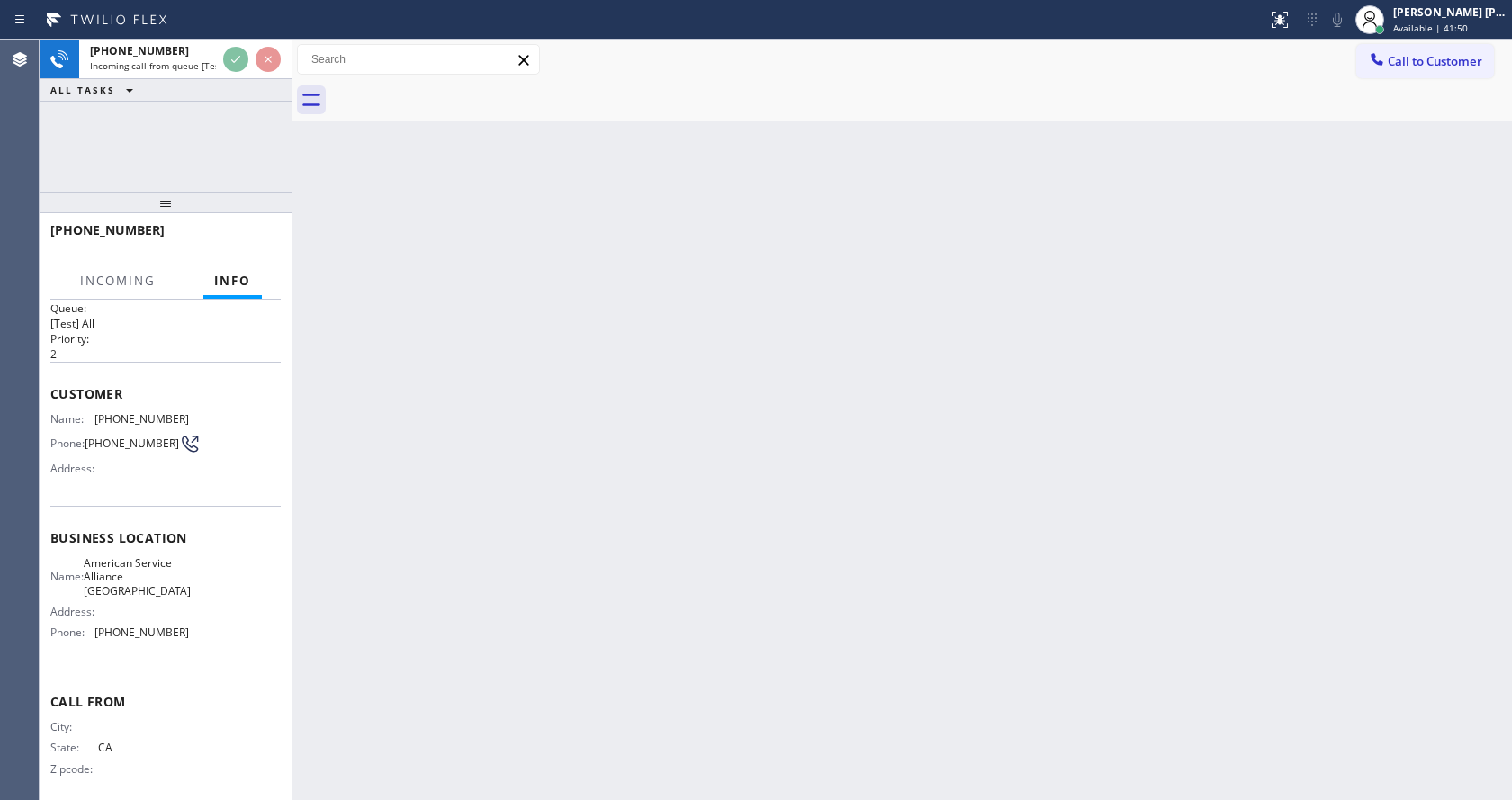
scroll to position [37, 0]
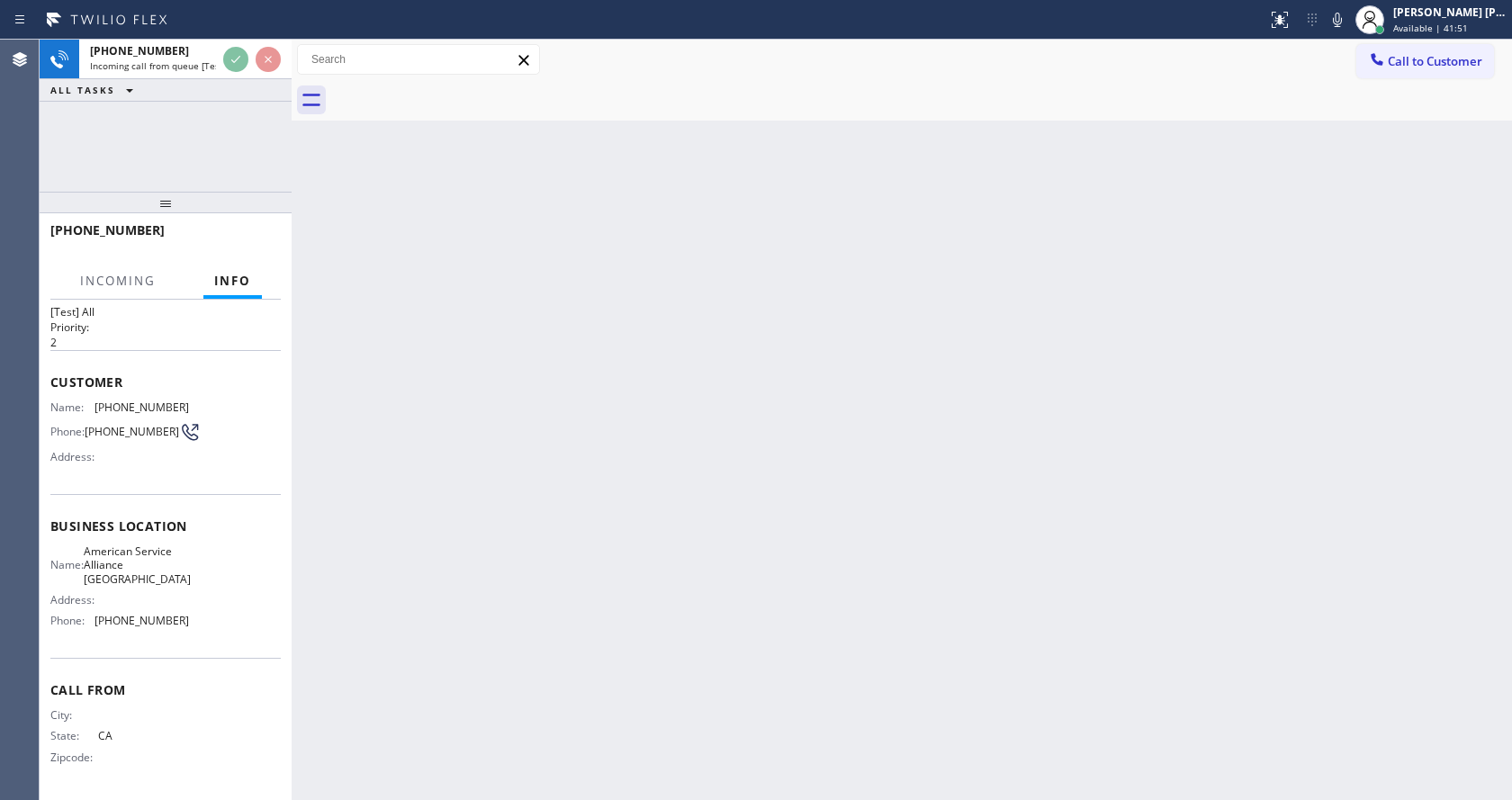
click at [598, 481] on div "Back to Dashboard Change Sender ID Customers Technicians Select a contact Outbo…" at bounding box center [902, 420] width 1221 height 760
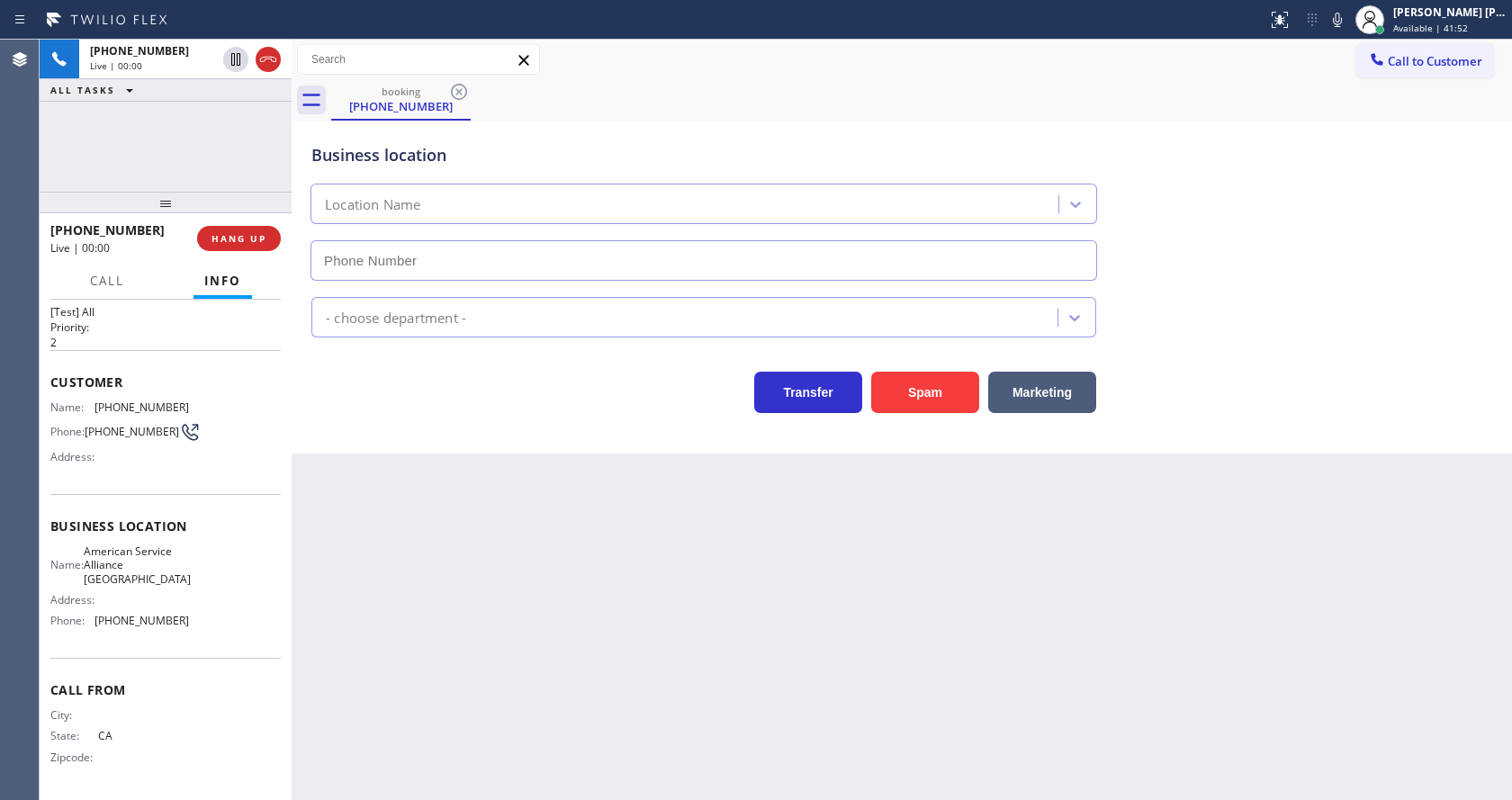
type input "[PHONE_NUMBER]"
click at [646, 583] on div "Back to Dashboard Change Sender ID Customers Technicians Select a contact Outbo…" at bounding box center [902, 420] width 1221 height 760
click at [1345, 23] on icon at bounding box center [1337, 20] width 22 height 22
click at [1331, 295] on div "Appliance Repair Regular" at bounding box center [902, 313] width 1188 height 47
click at [492, 708] on div "Back to Dashboard Change Sender ID Customers Technicians Select a contact Outbo…" at bounding box center [902, 420] width 1221 height 760
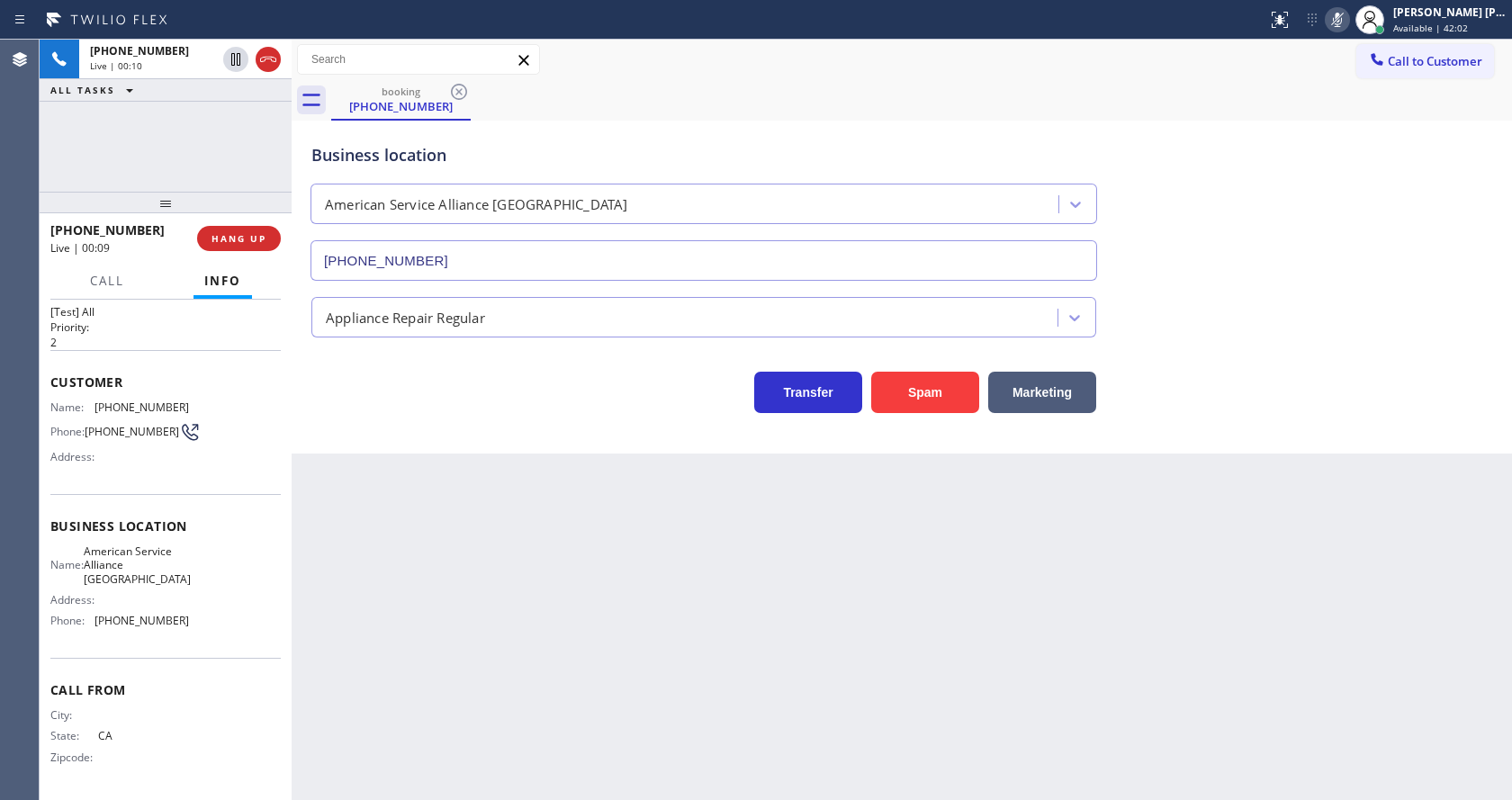
click at [1342, 29] on icon at bounding box center [1337, 20] width 22 height 22
click at [1382, 179] on div "Business location American Service Alliance [GEOGRAPHIC_DATA] [PHONE_NUMBER]" at bounding box center [902, 199] width 1188 height 163
click at [439, 607] on div "Back to Dashboard Change Sender ID Customers Technicians Select a contact Outbo…" at bounding box center [902, 420] width 1221 height 760
click at [71, 522] on span "Business location" at bounding box center [165, 525] width 230 height 17
drag, startPoint x: 92, startPoint y: 398, endPoint x: 178, endPoint y: 409, distance: 86.7
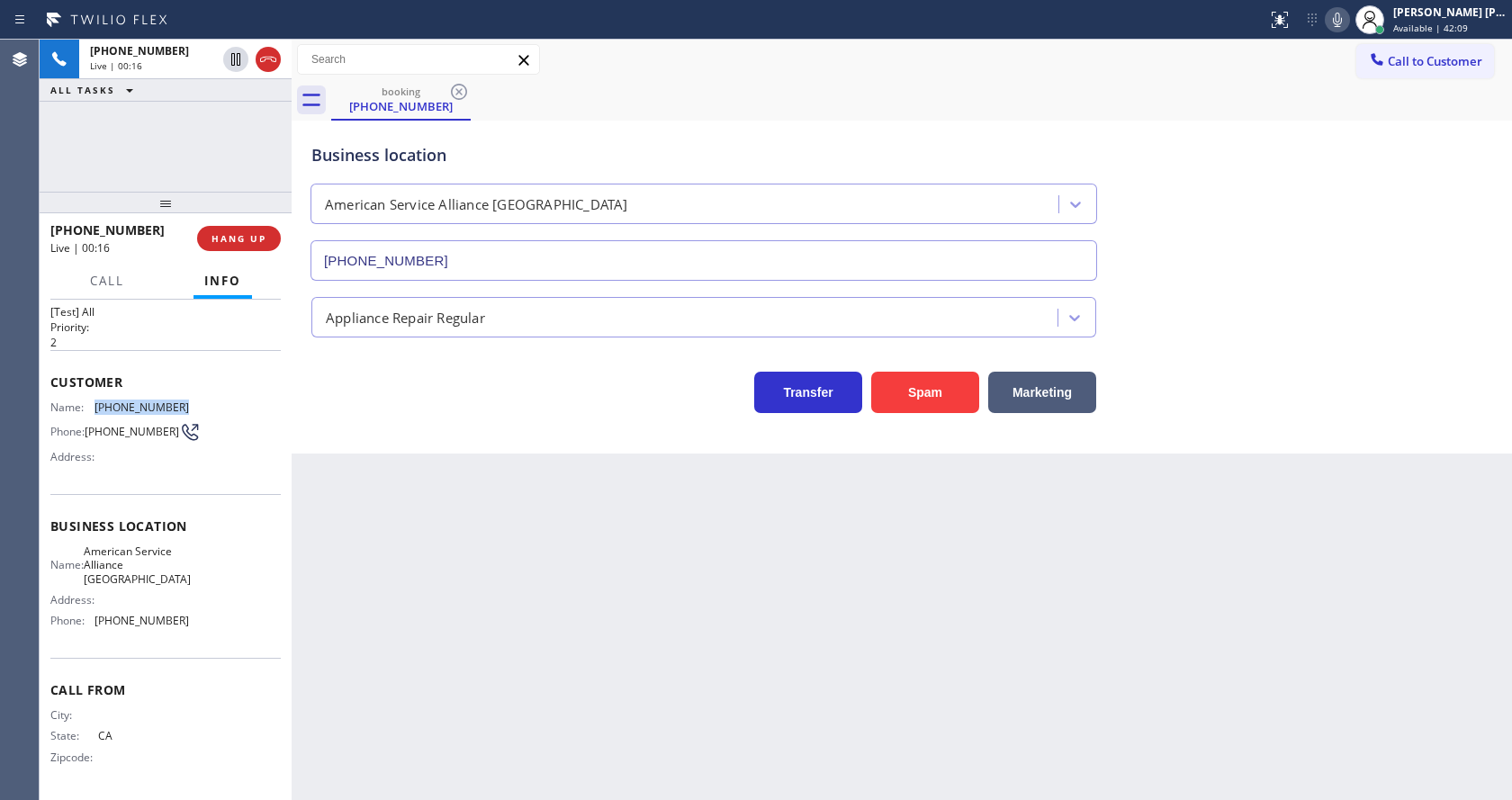
click at [178, 409] on div "Name: [PHONE_NUMBER]" at bounding box center [119, 408] width 138 height 14
copy div "[PHONE_NUMBER]"
click at [465, 490] on div "Back to Dashboard Change Sender ID Customers Technicians Select a contact Outbo…" at bounding box center [902, 420] width 1221 height 760
click at [118, 623] on span "[PHONE_NUMBER]" at bounding box center [142, 620] width 95 height 14
drag, startPoint x: 94, startPoint y: 550, endPoint x: 181, endPoint y: 583, distance: 93.0
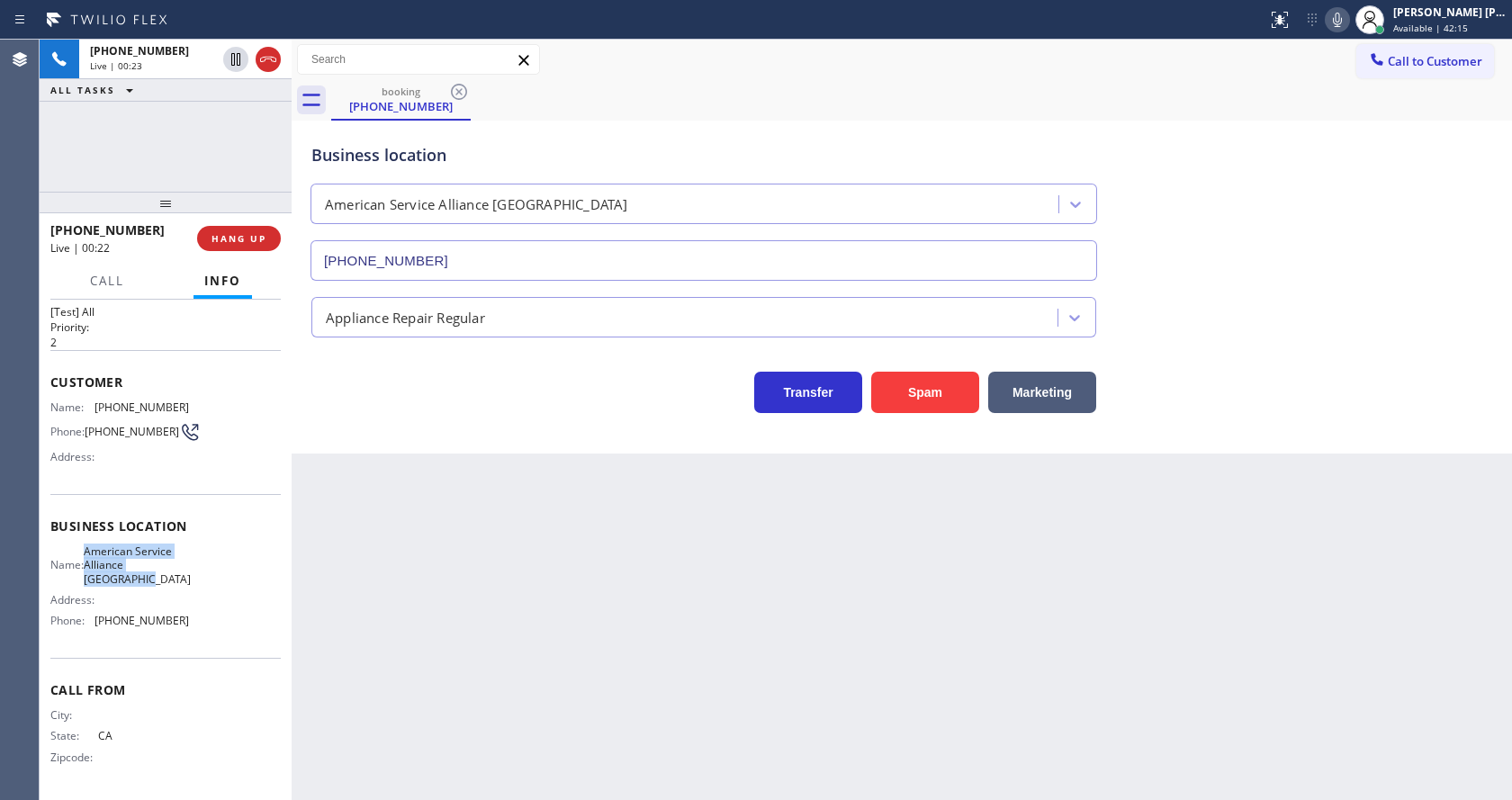
click at [181, 583] on div "Name: American Service Alliance San Leandro Address: Phone: [PHONE_NUMBER]" at bounding box center [165, 590] width 230 height 91
click at [411, 677] on div "Back to Dashboard Change Sender ID Customers Technicians Select a contact Outbo…" at bounding box center [902, 420] width 1221 height 760
click at [213, 613] on div "Name: American Service Alliance San Leandro Address: Phone: [PHONE_NUMBER]" at bounding box center [165, 590] width 230 height 91
drag, startPoint x: 86, startPoint y: 624, endPoint x: 183, endPoint y: 623, distance: 97.0
click at [183, 623] on div "Name: American Service Alliance San Leandro Address: Phone: [PHONE_NUMBER]" at bounding box center [165, 590] width 230 height 91
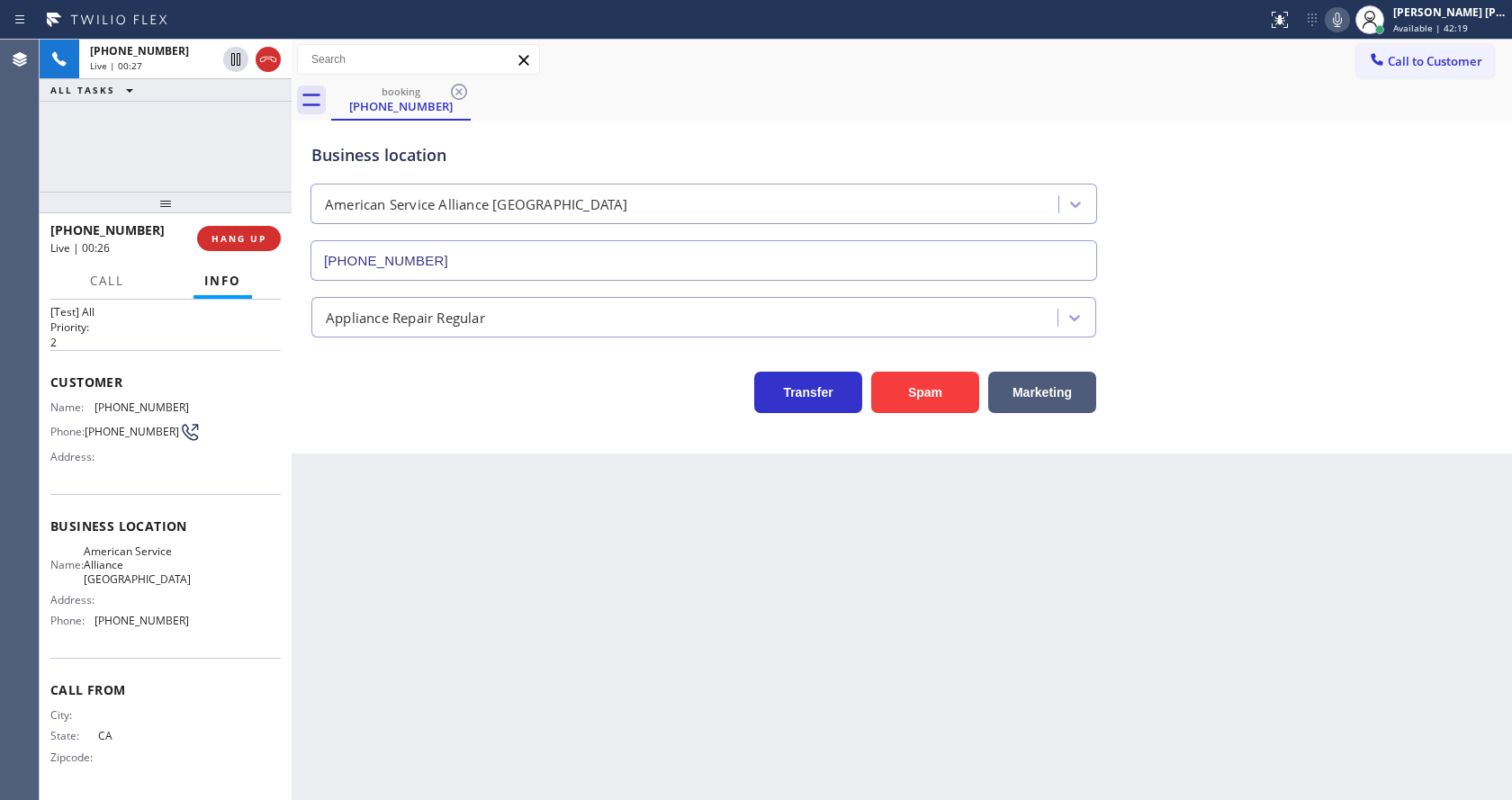
drag, startPoint x: 346, startPoint y: 642, endPoint x: 378, endPoint y: 750, distance: 112.6
click at [350, 645] on div "Back to Dashboard Change Sender ID Customers Technicians Select a contact Outbo…" at bounding box center [902, 420] width 1221 height 760
drag, startPoint x: 799, startPoint y: 555, endPoint x: 612, endPoint y: 375, distance: 259.6
click at [800, 556] on div "Back to Dashboard Change Sender ID Customers Technicians Select a contact Outbo…" at bounding box center [902, 420] width 1221 height 760
click at [460, 534] on div "Back to Dashboard Change Sender ID Customers Technicians Select a contact Outbo…" at bounding box center [902, 420] width 1221 height 760
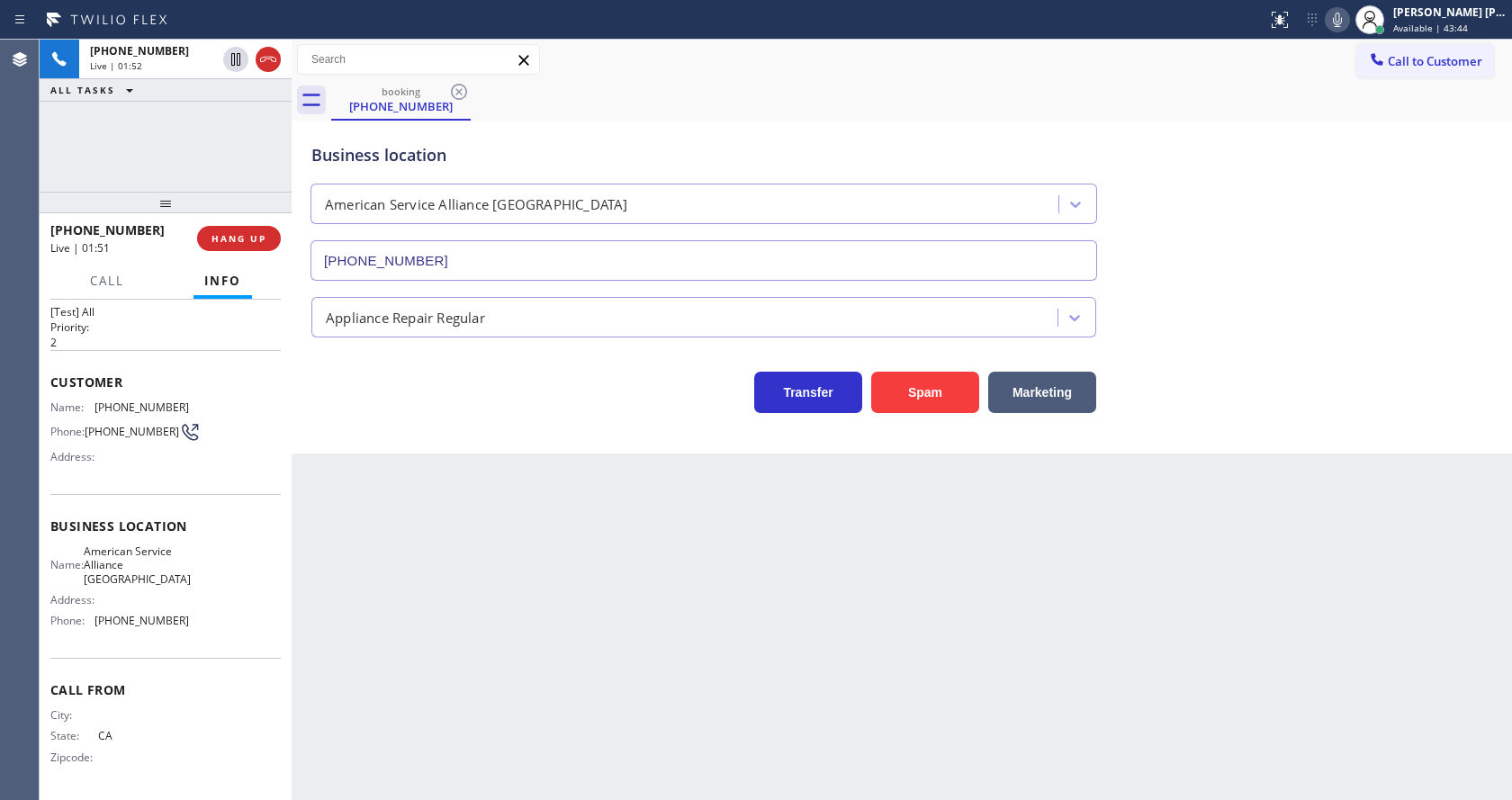
click at [1131, 533] on div "Back to Dashboard Change Sender ID Customers Technicians Select a contact Outbo…" at bounding box center [902, 420] width 1221 height 760
click at [552, 516] on div "Back to Dashboard Change Sender ID Customers Technicians Select a contact Outbo…" at bounding box center [902, 420] width 1221 height 760
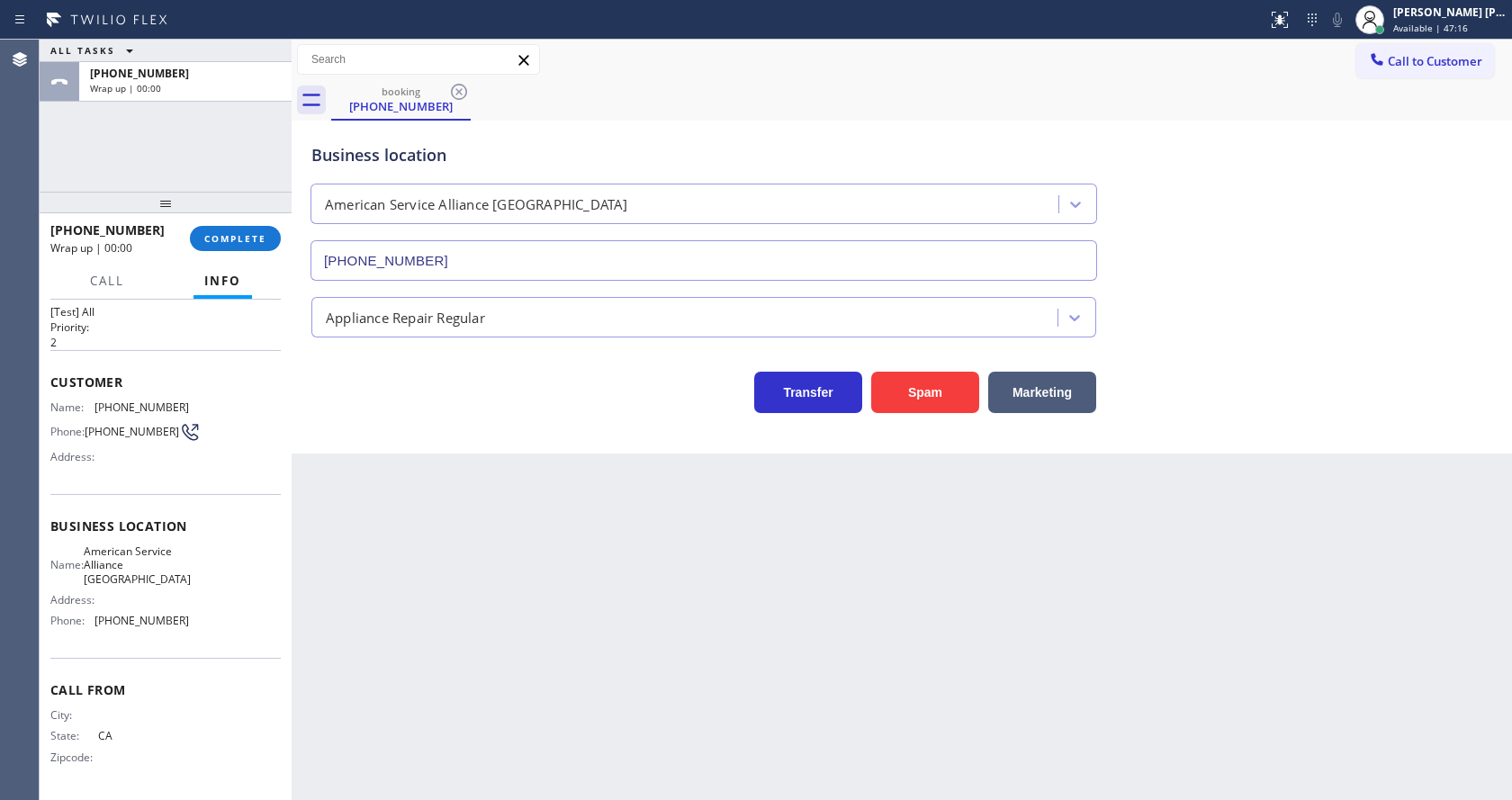
click at [751, 609] on div "Back to Dashboard Change Sender ID Customers Technicians Select a contact Outbo…" at bounding box center [902, 420] width 1221 height 760
click at [249, 238] on span "COMPLETE" at bounding box center [235, 238] width 62 height 13
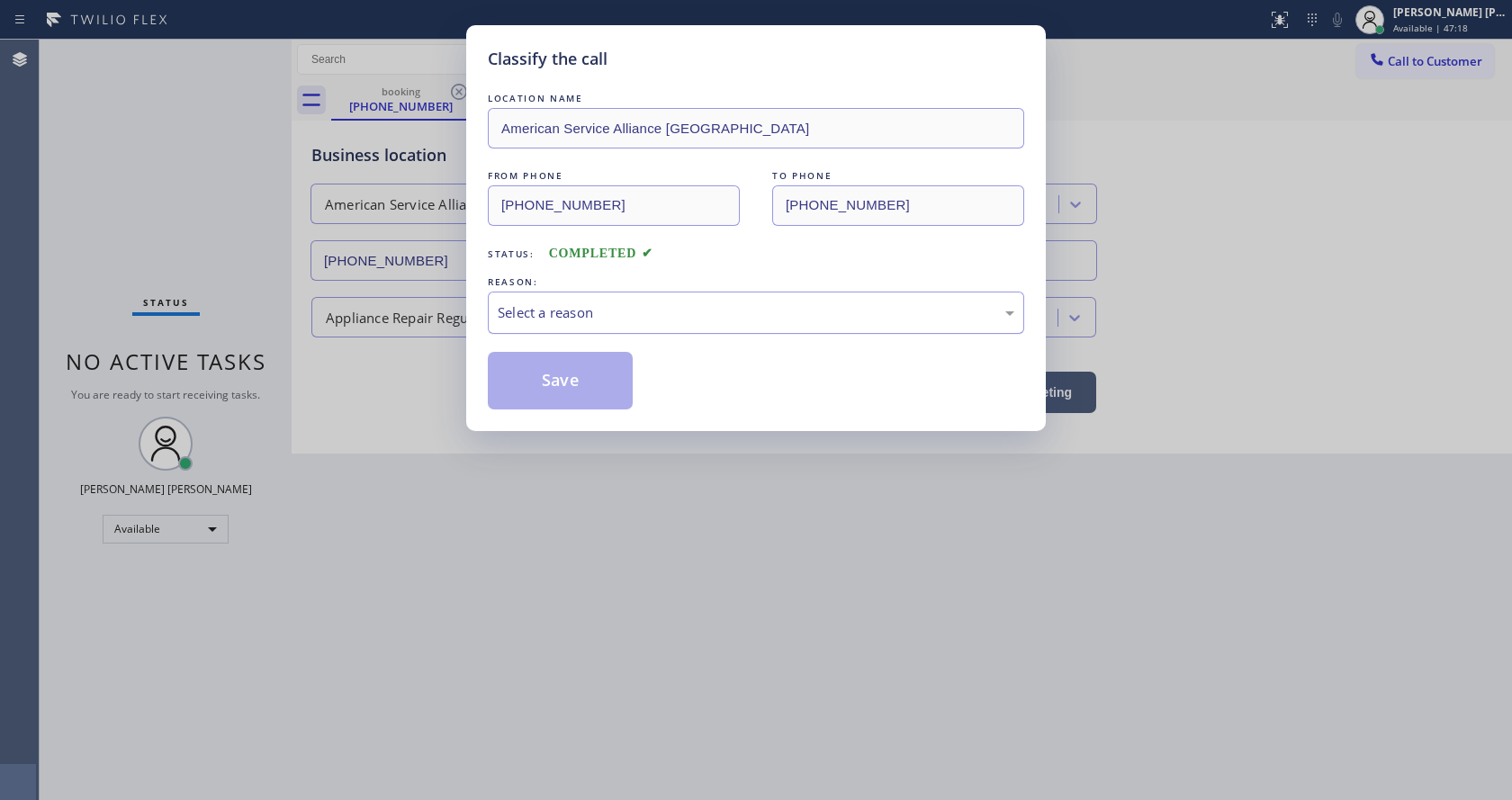
click at [539, 297] on div "Select a reason" at bounding box center [756, 312] width 536 height 42
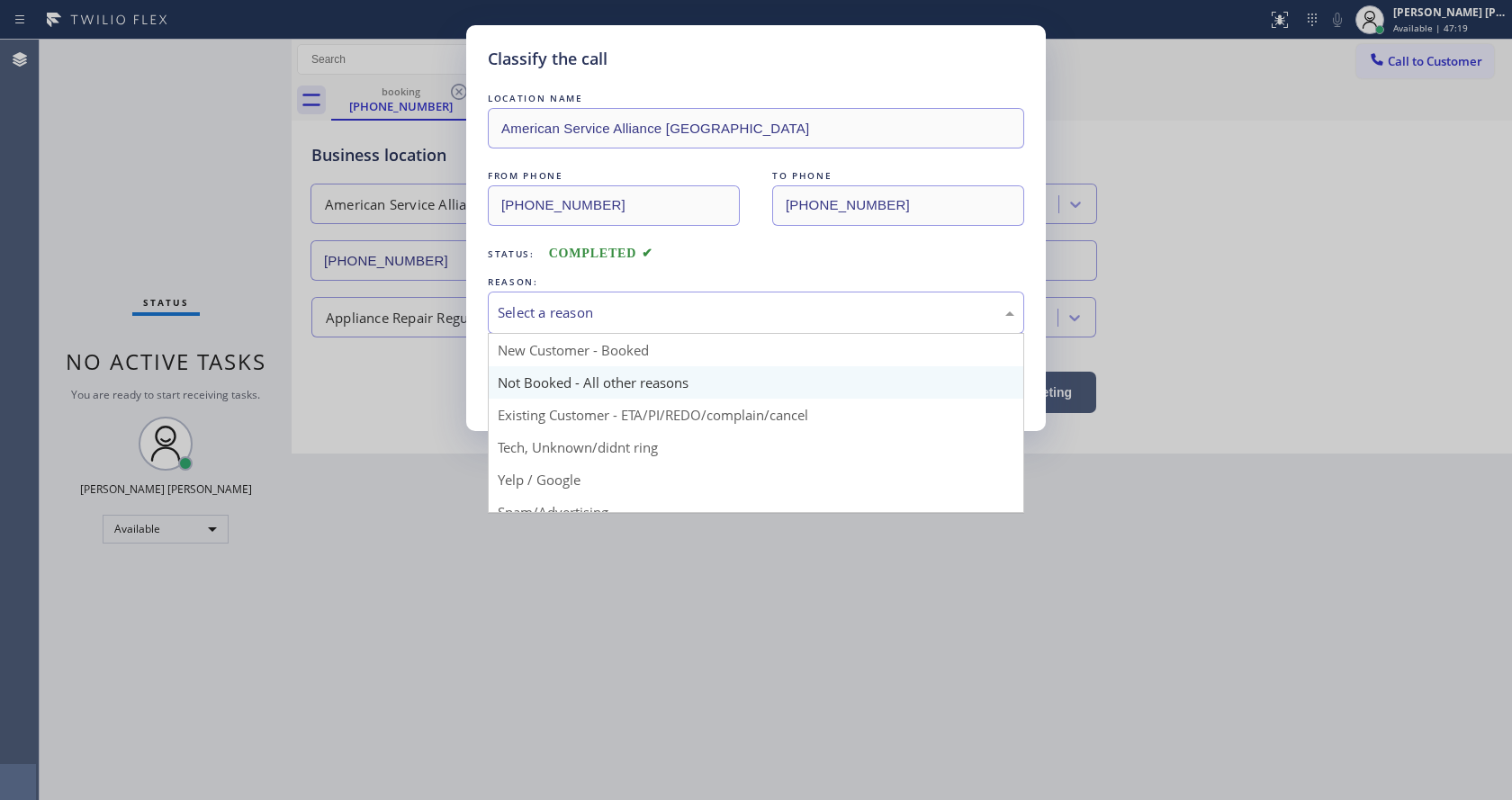
click at [528, 380] on button "Save" at bounding box center [560, 380] width 145 height 57
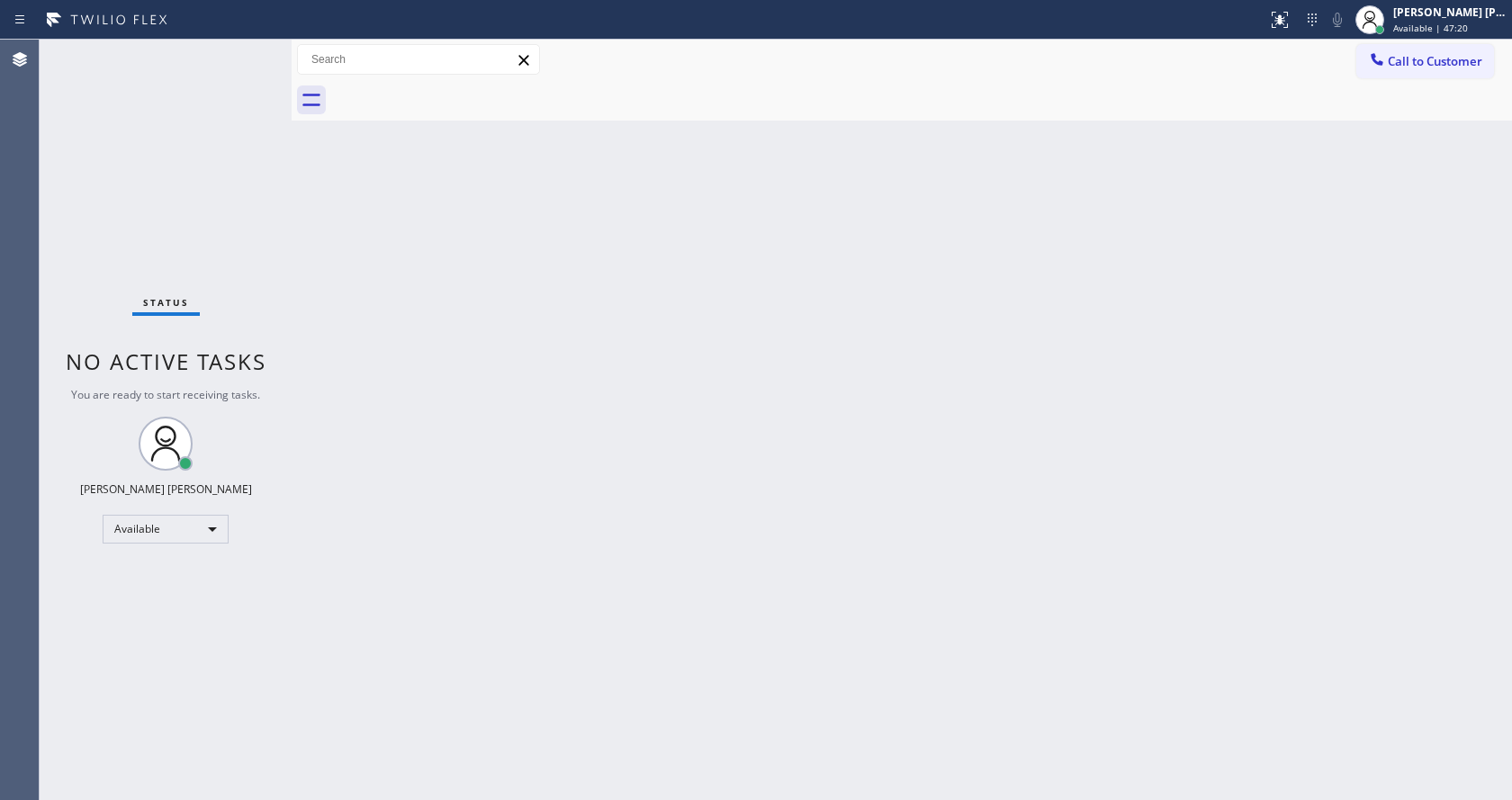
click at [1404, 59] on span "Call to Customer" at bounding box center [1435, 61] width 95 height 16
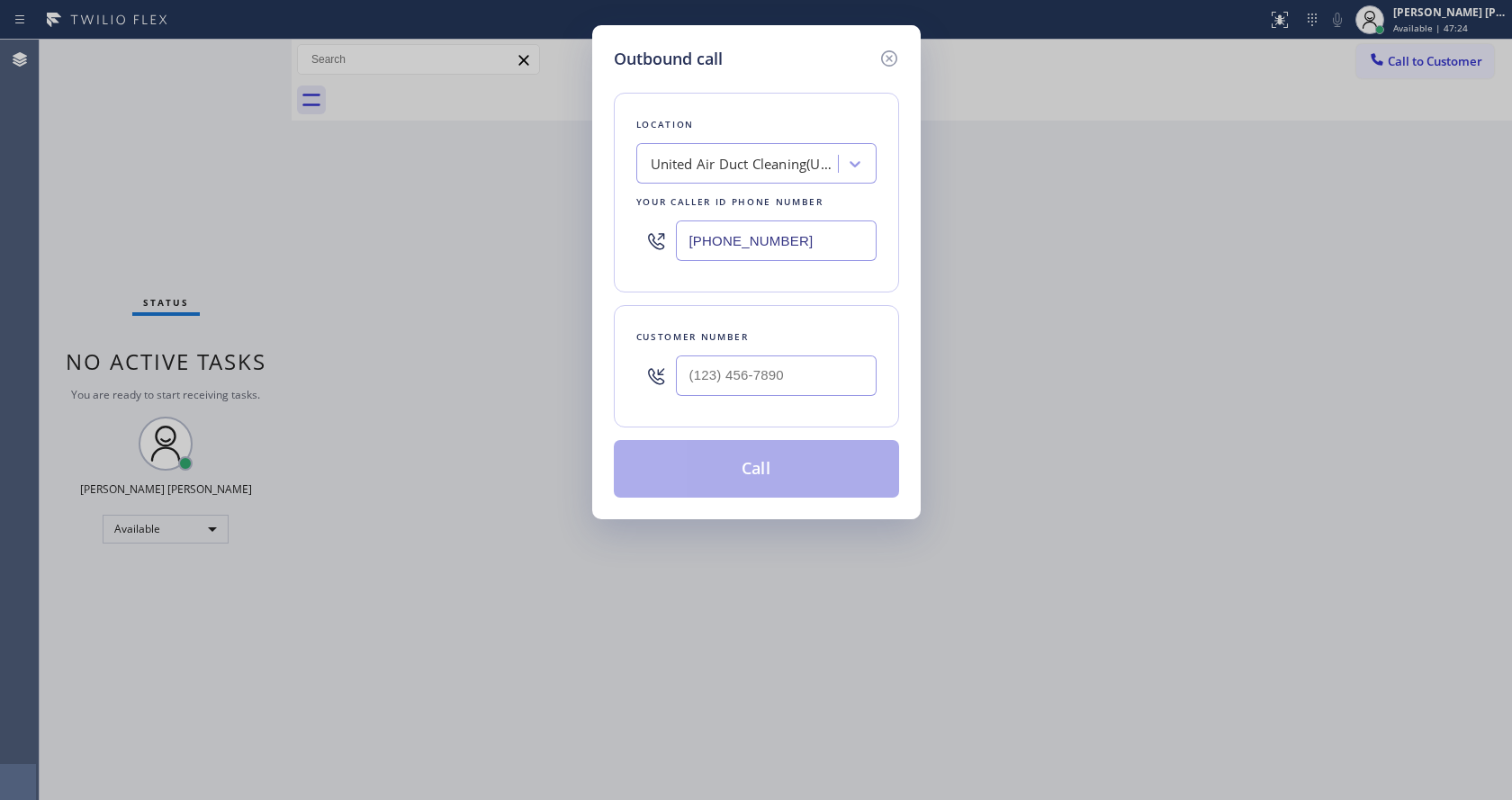
click at [807, 234] on input "[PHONE_NUMBER]" at bounding box center [775, 240] width 200 height 40
paste input "510) 361-0551"
type input "[PHONE_NUMBER]"
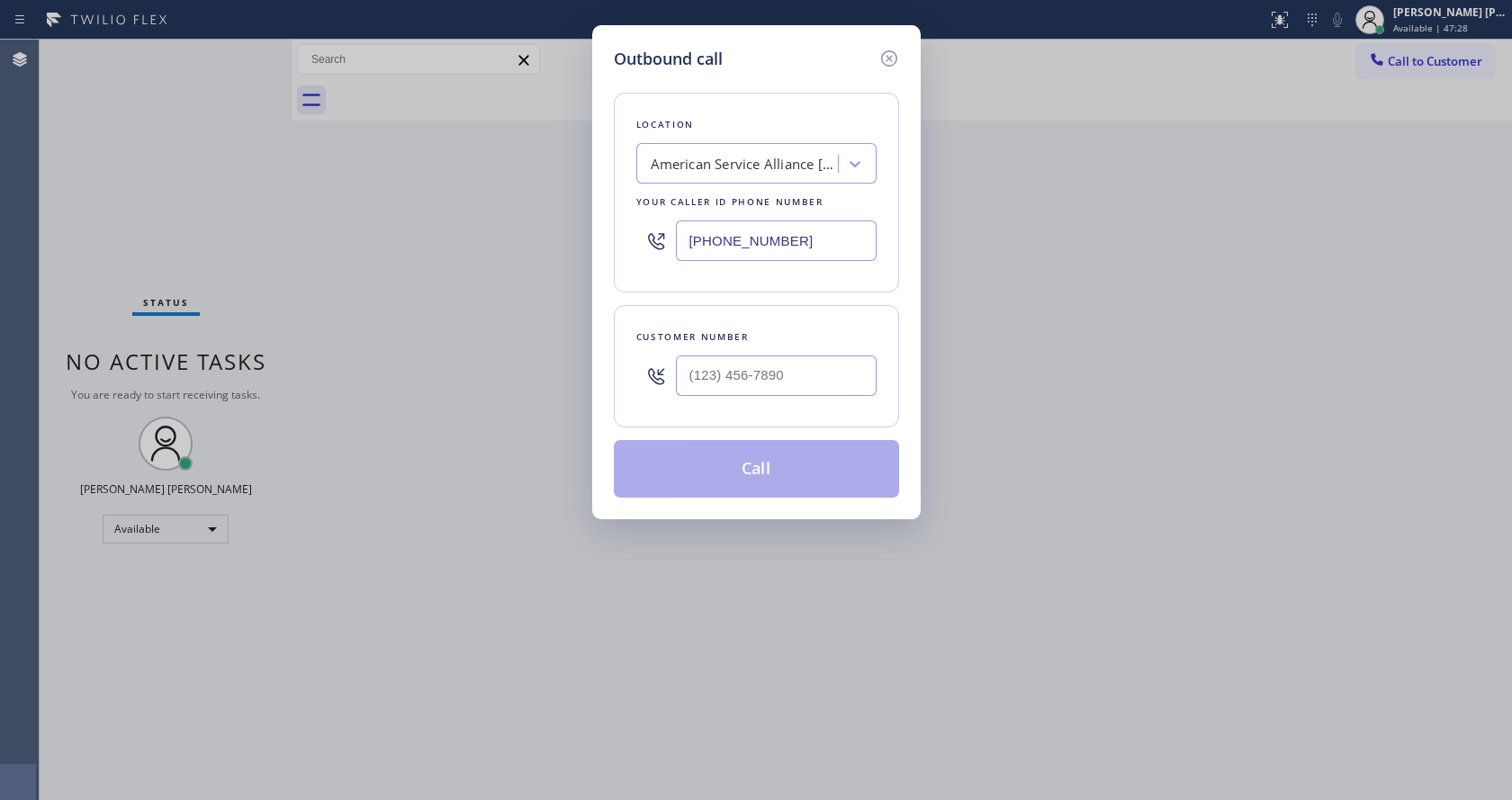
click at [730, 376] on input "text" at bounding box center [775, 375] width 200 height 40
paste input "510) 519-0184"
type input "[PHONE_NUMBER]"
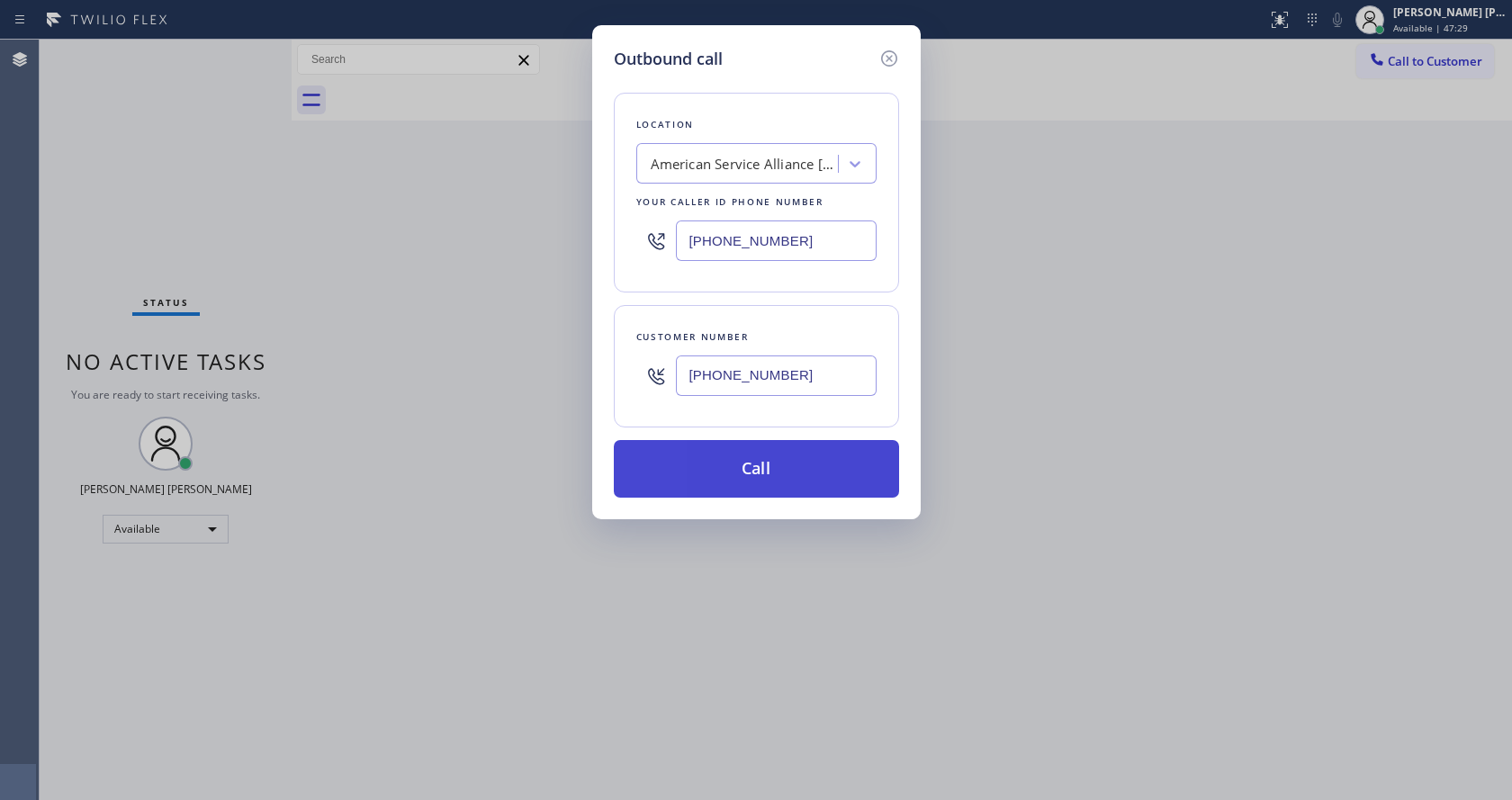
click at [720, 477] on button "Call" at bounding box center [756, 469] width 285 height 57
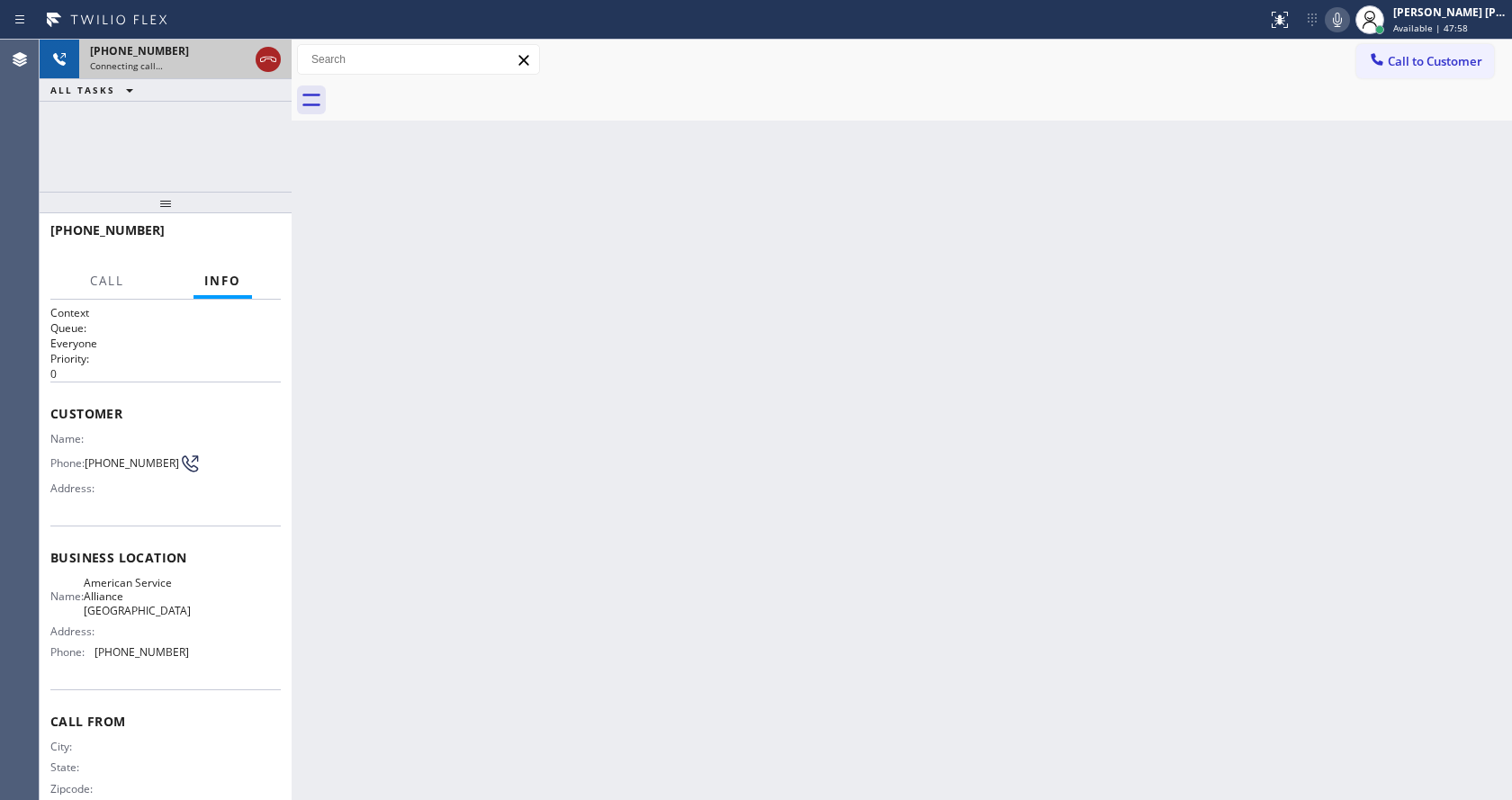
click at [261, 50] on icon at bounding box center [269, 59] width 22 height 22
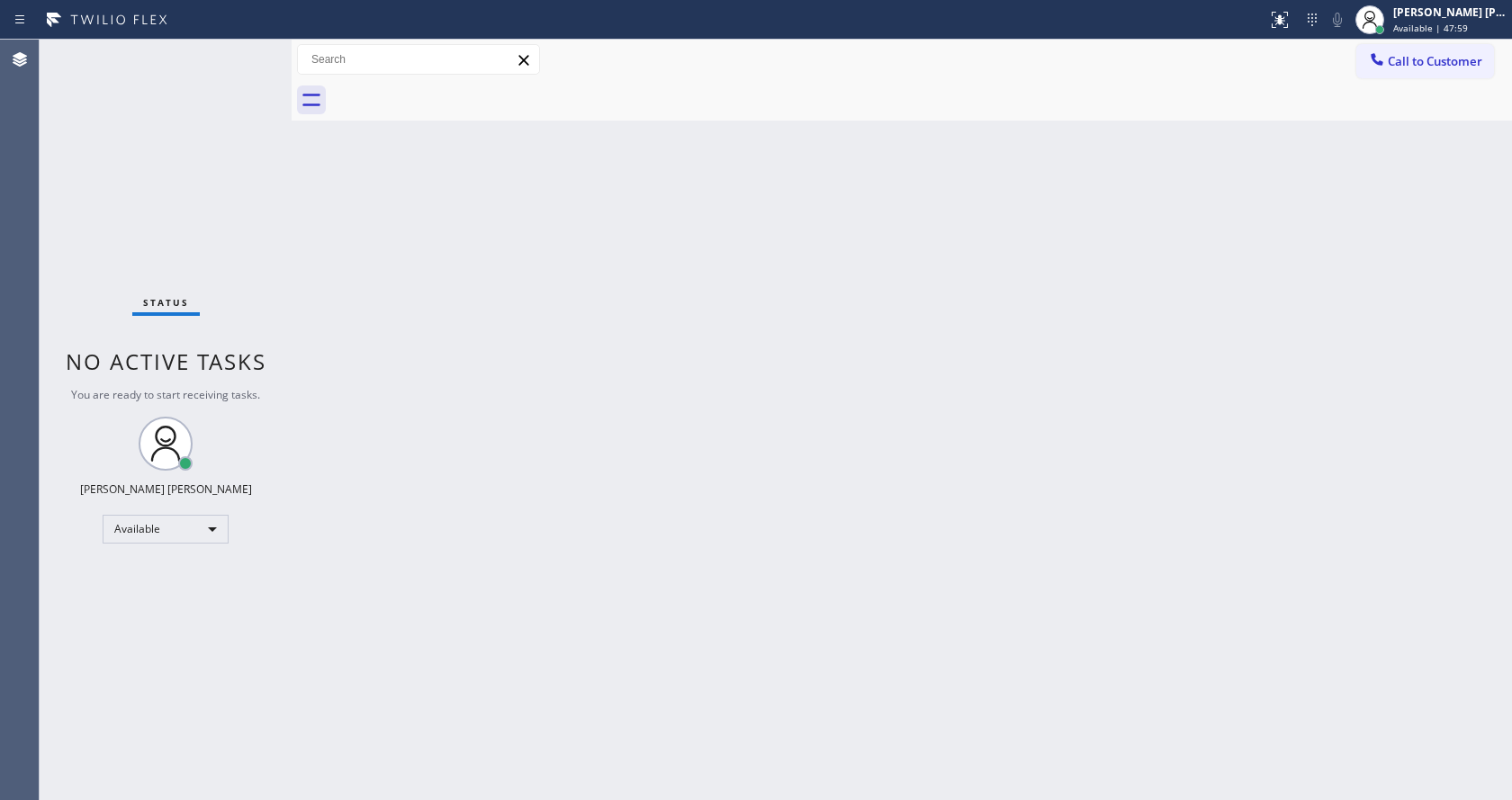
click at [625, 399] on div "Back to Dashboard Change Sender ID Customers Technicians Select a contact Outbo…" at bounding box center [902, 420] width 1221 height 760
click at [190, 204] on div "Status No active tasks You are ready to start receiving tasks. [PERSON_NAME] [P…" at bounding box center [165, 420] width 252 height 760
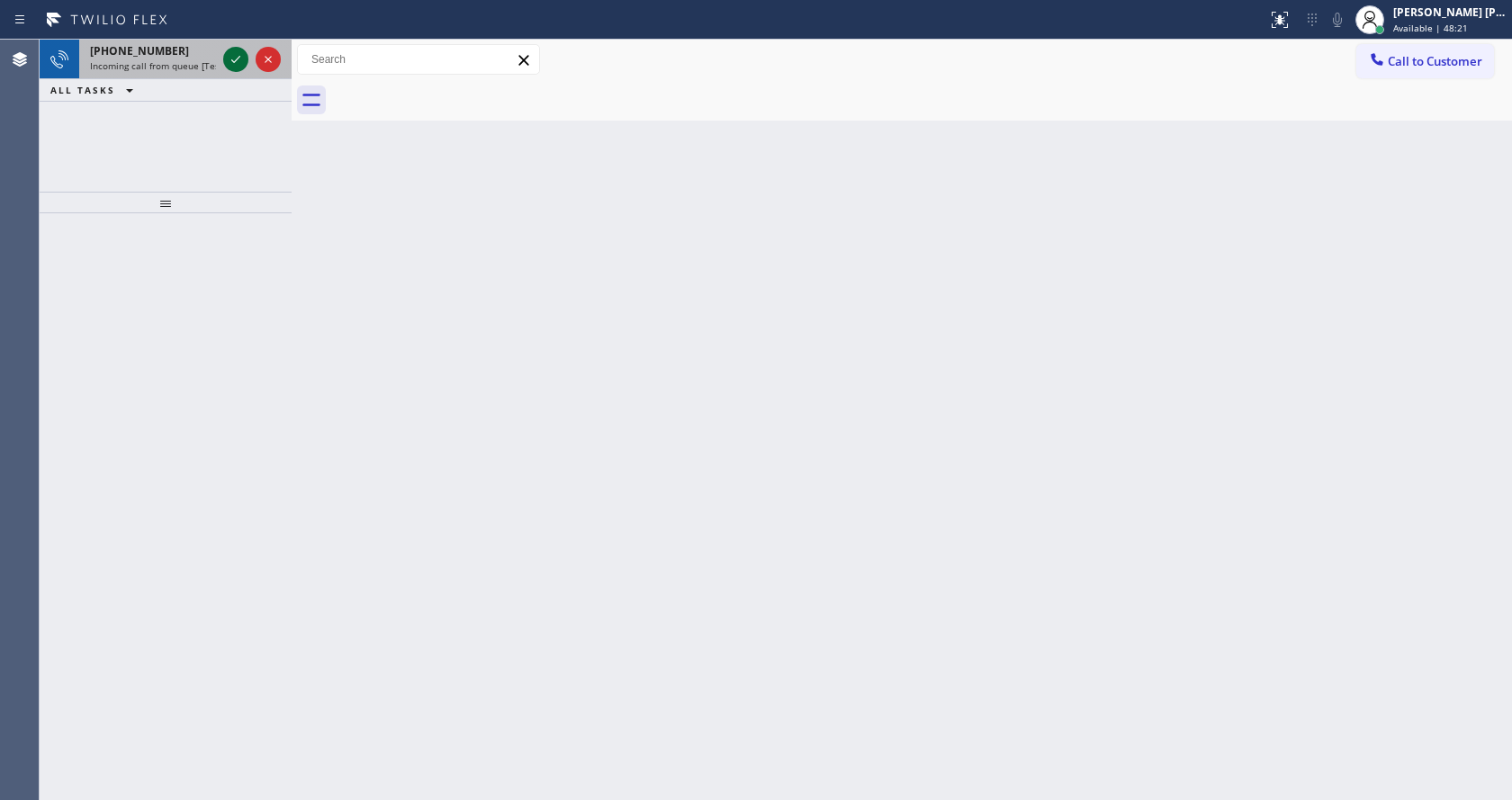
click at [235, 55] on icon at bounding box center [236, 59] width 22 height 22
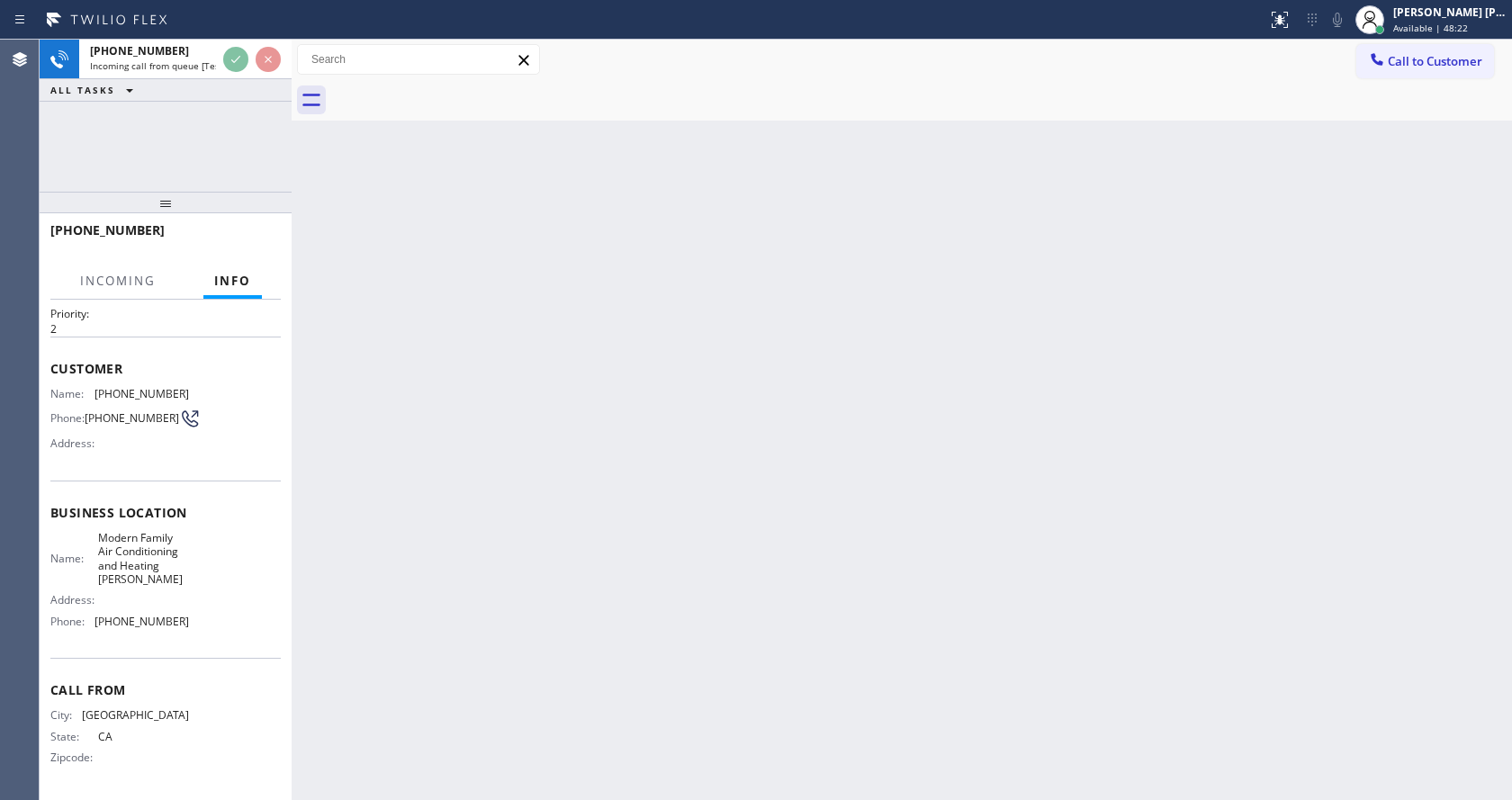
click at [630, 578] on div "Back to Dashboard Change Sender ID Customers Technicians Select a contact Outbo…" at bounding box center [902, 420] width 1221 height 760
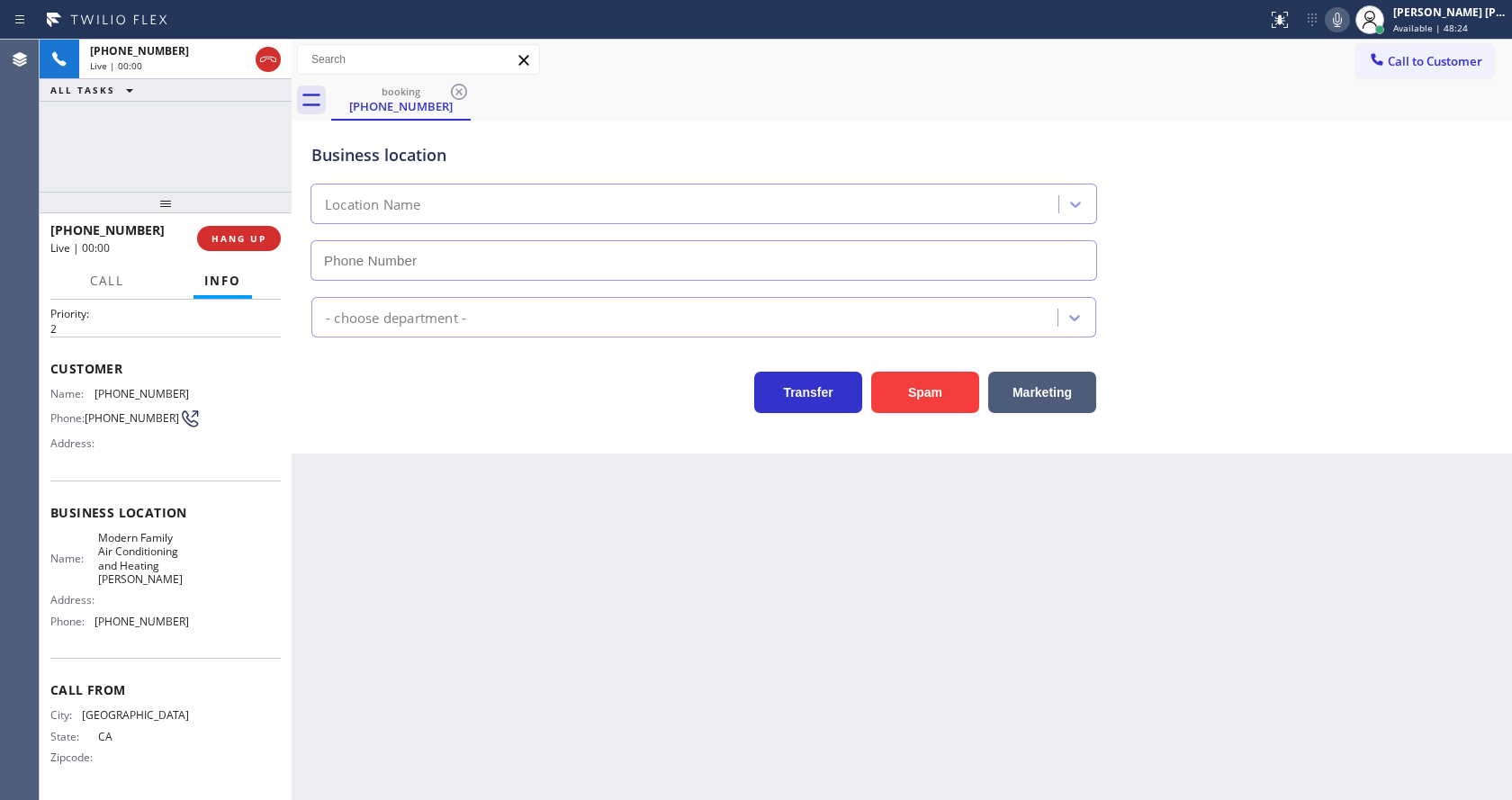
type input "[PHONE_NUMBER]"
click at [405, 591] on div "Back to Dashboard Change Sender ID Customers Technicians Select a contact Outbo…" at bounding box center [902, 420] width 1221 height 760
click at [897, 393] on button "Spam" at bounding box center [924, 392] width 108 height 41
click at [551, 756] on div "Back to Dashboard Change Sender ID Customers Technicians Select a contact Outbo…" at bounding box center [902, 420] width 1221 height 760
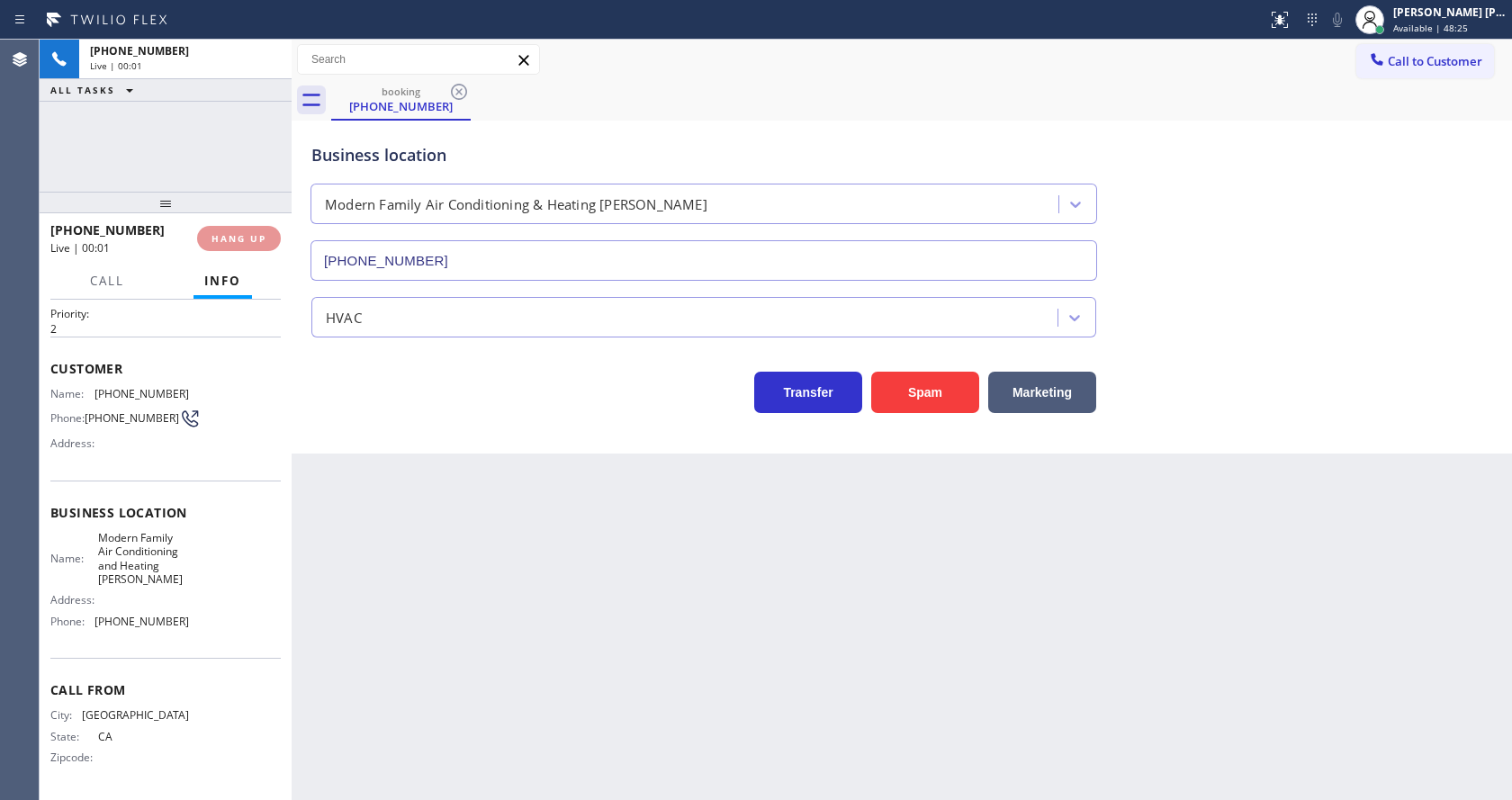
click at [417, 504] on div "Back to Dashboard Change Sender ID Customers Technicians Select a contact Outbo…" at bounding box center [902, 420] width 1221 height 760
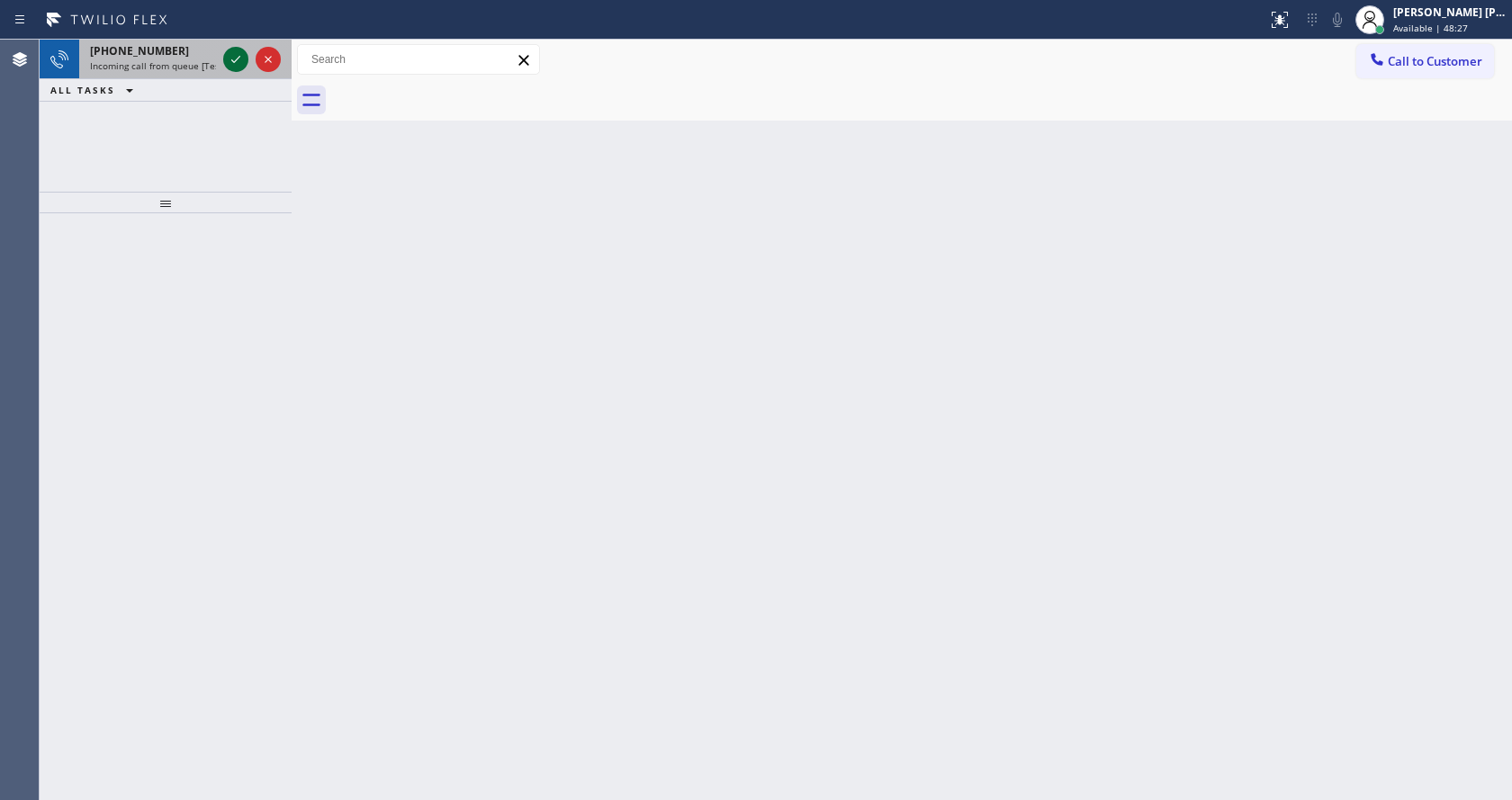
click at [233, 62] on icon at bounding box center [235, 58] width 9 height 7
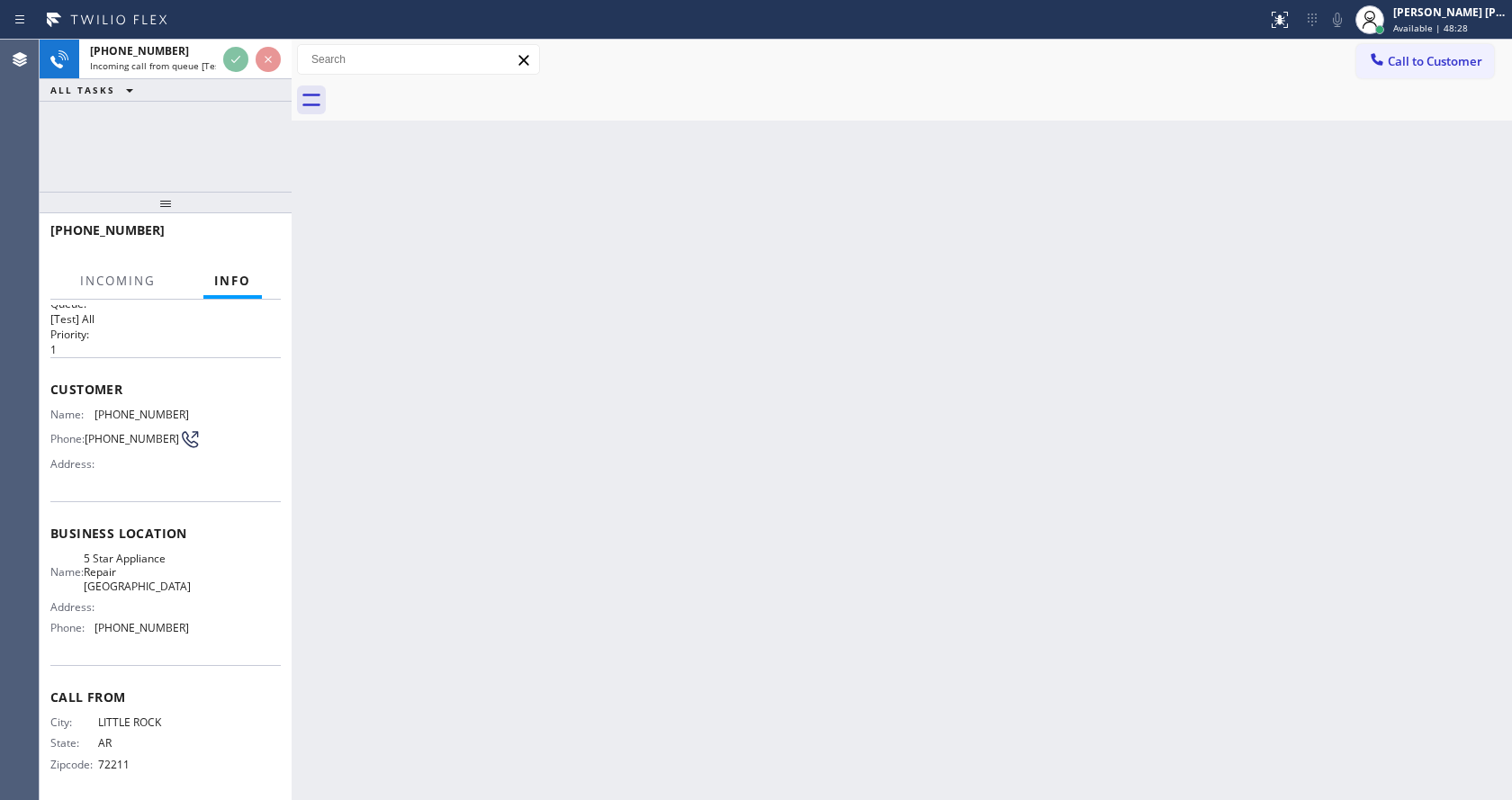
scroll to position [37, 0]
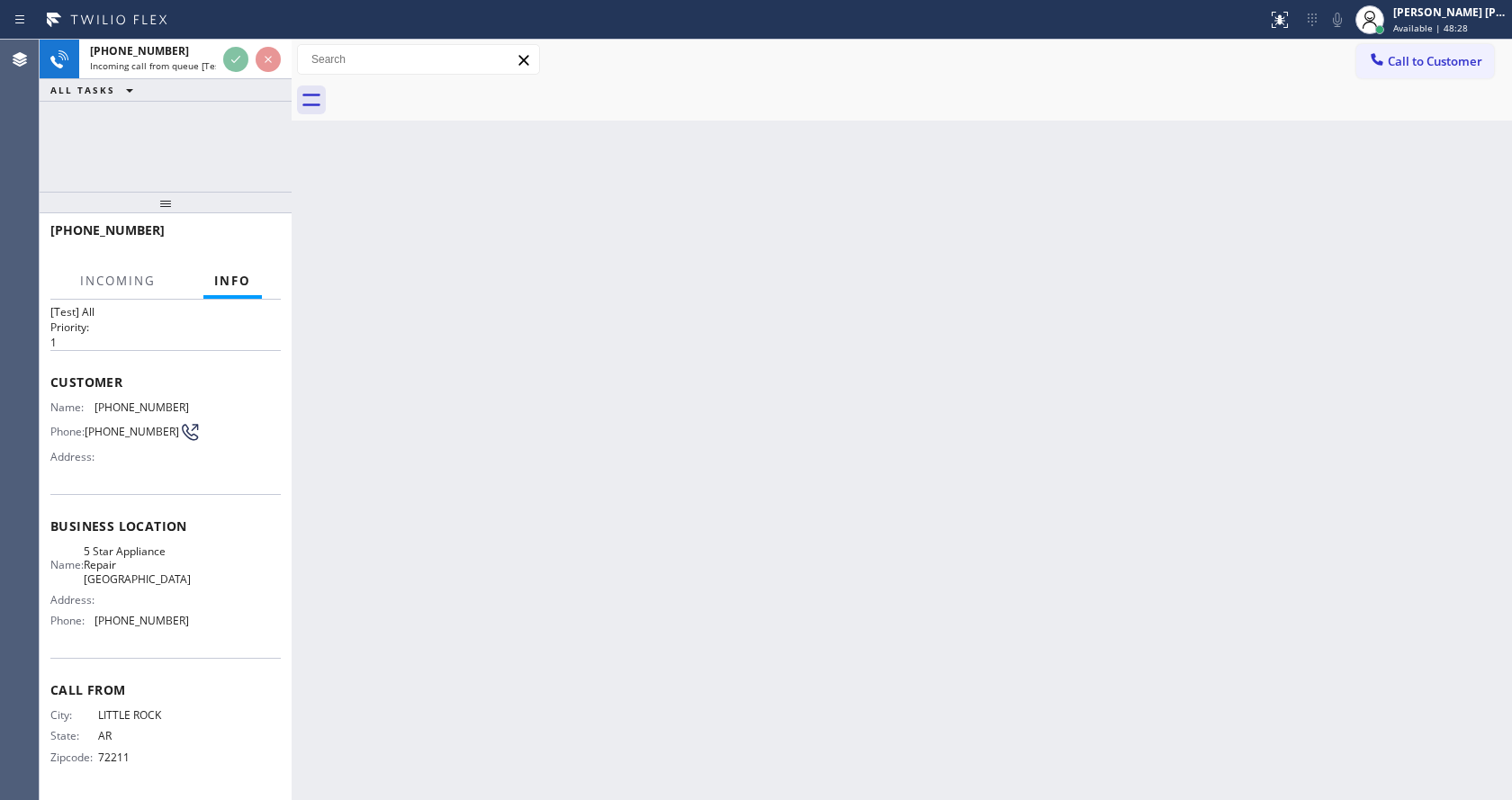
click at [644, 544] on div "Back to Dashboard Change Sender ID Customers Technicians Select a contact Outbo…" at bounding box center [902, 420] width 1221 height 760
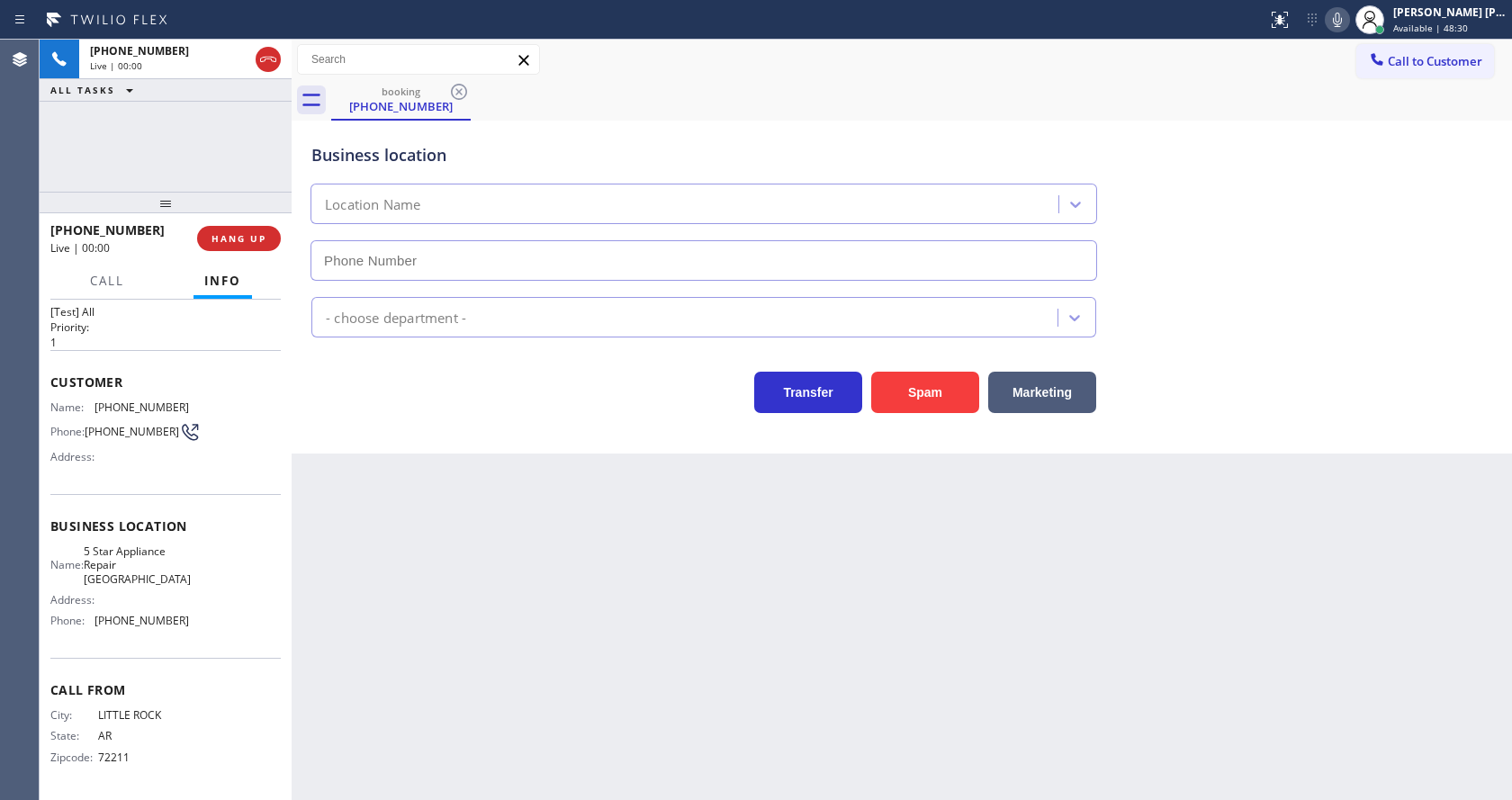
click at [878, 590] on div "Back to Dashboard Change Sender ID Customers Technicians Select a contact Outbo…" at bounding box center [902, 420] width 1221 height 760
type input "[PHONE_NUMBER]"
click at [927, 371] on button "Spam" at bounding box center [924, 392] width 108 height 41
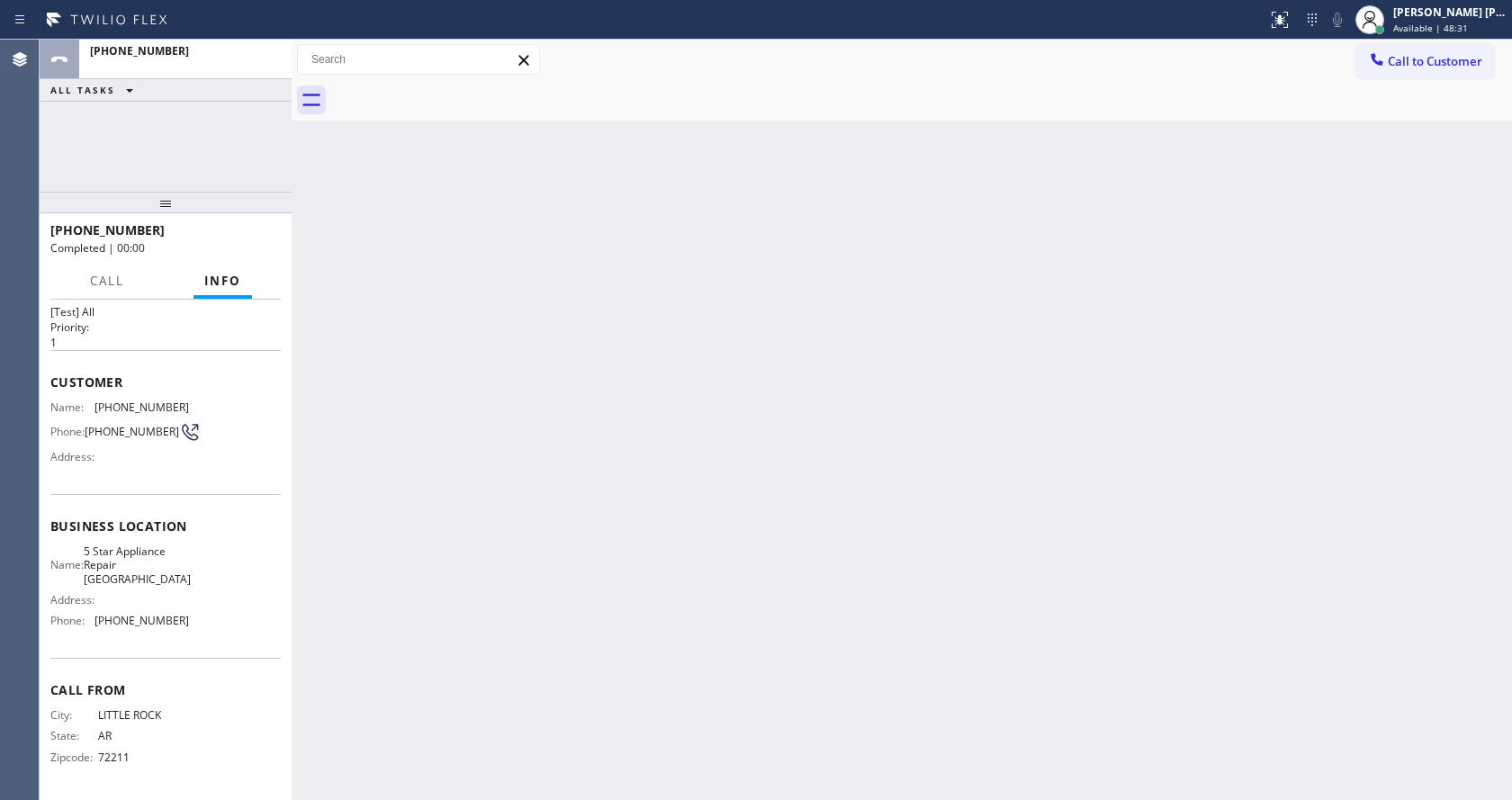
drag, startPoint x: 319, startPoint y: 599, endPoint x: 318, endPoint y: 584, distance: 15.0
click at [319, 599] on div "Back to Dashboard Change Sender ID Customers Technicians Select a contact Outbo…" at bounding box center [902, 420] width 1221 height 760
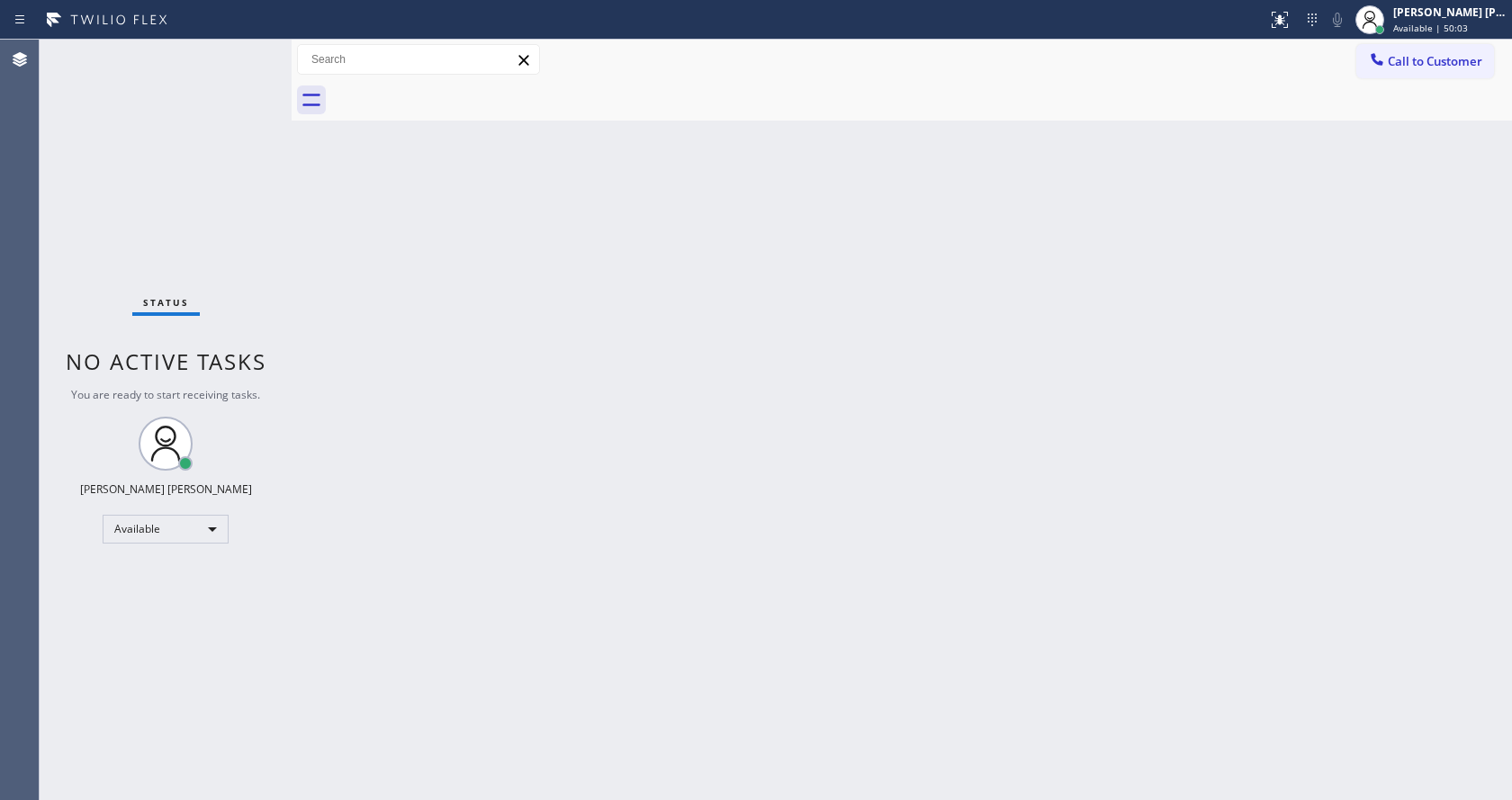
click at [1076, 478] on div "Back to Dashboard Change Sender ID Customers Technicians Select a contact Outbo…" at bounding box center [902, 420] width 1221 height 760
click at [1071, 330] on div "Back to Dashboard Change Sender ID Customers Technicians Select a contact Outbo…" at bounding box center [902, 420] width 1221 height 760
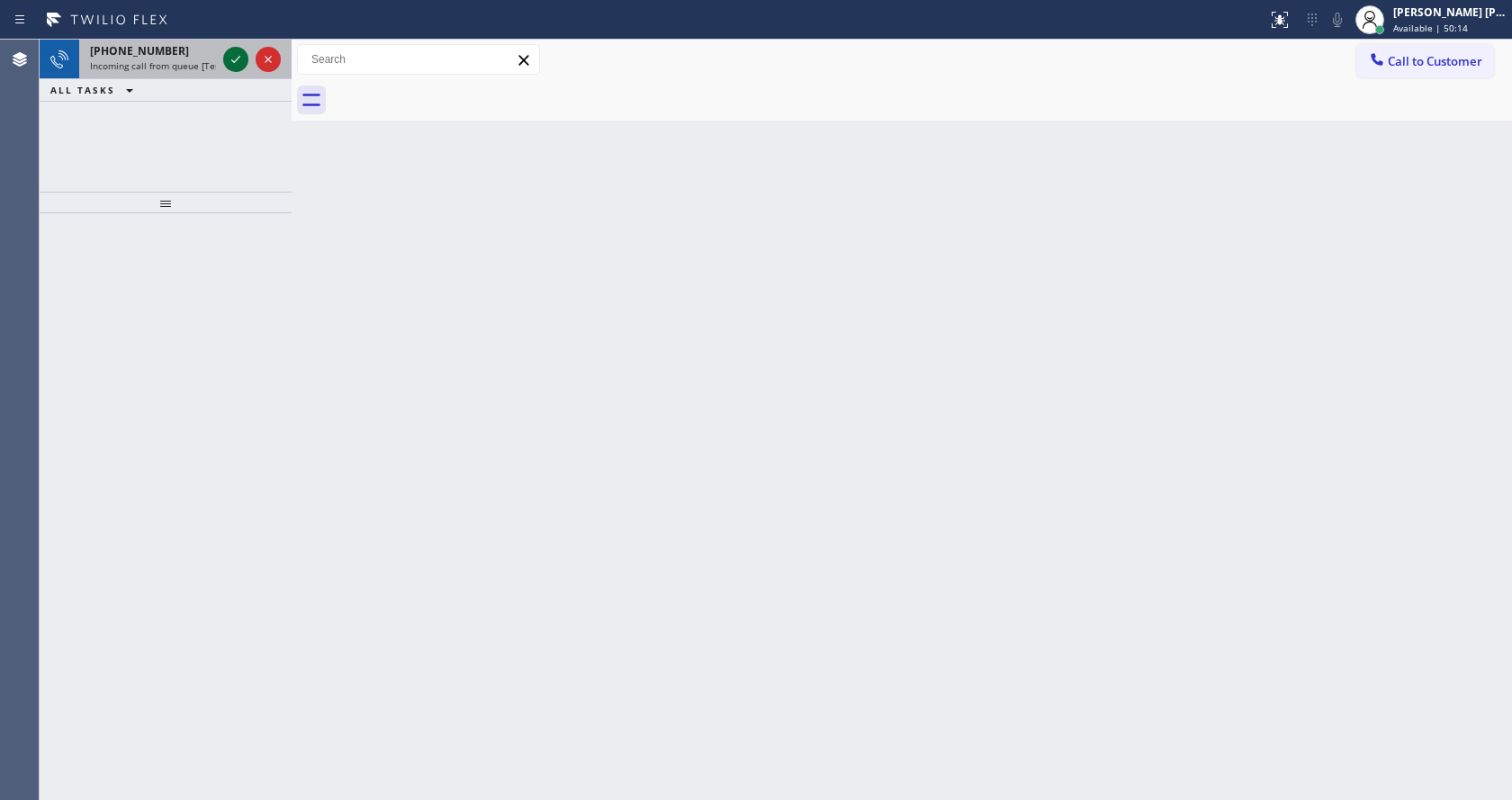
click at [235, 56] on icon at bounding box center [236, 59] width 22 height 22
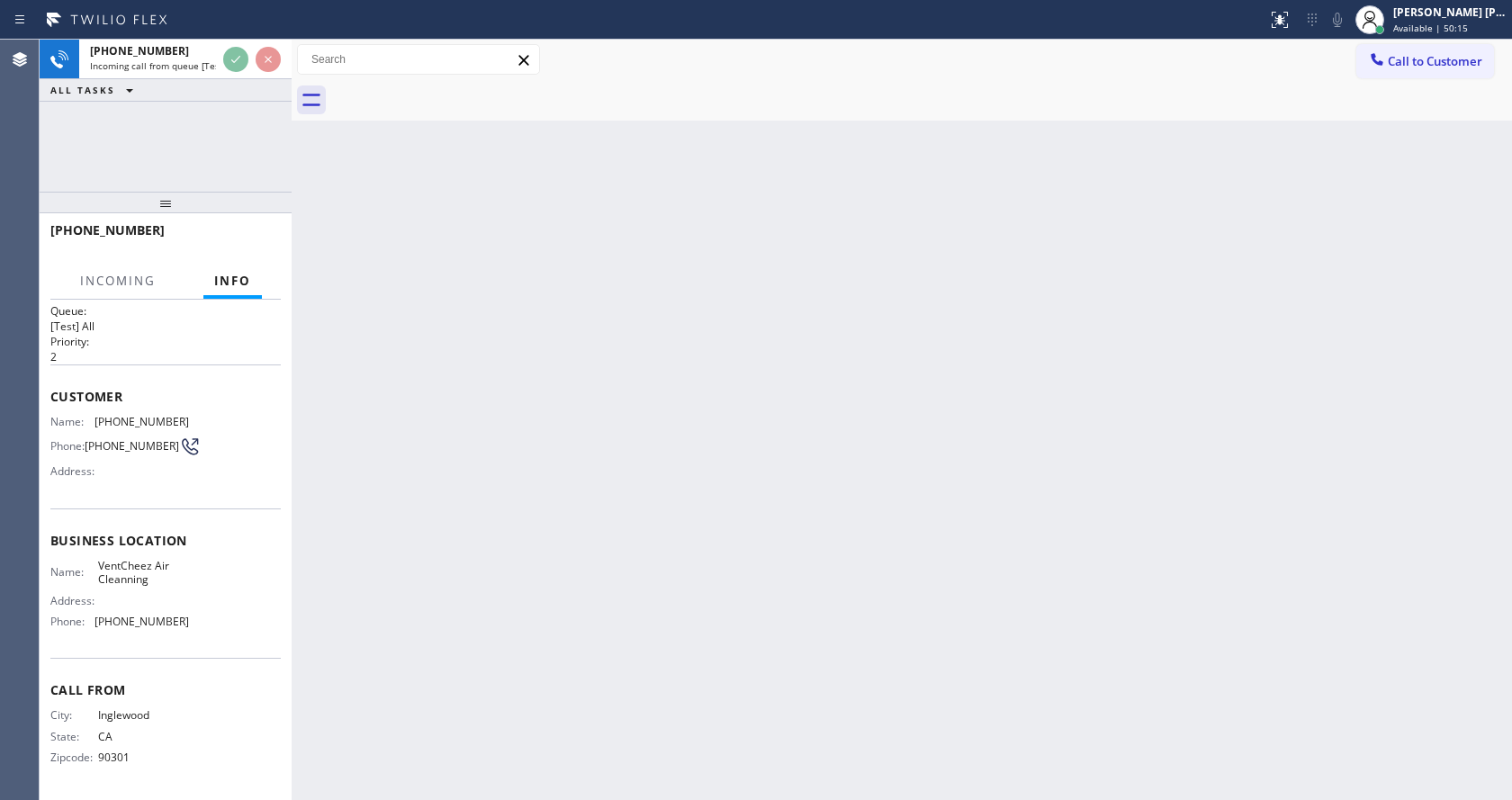
scroll to position [24, 0]
click at [676, 662] on div "Back to Dashboard Change Sender ID Customers Technicians Select a contact Outbo…" at bounding box center [902, 420] width 1221 height 760
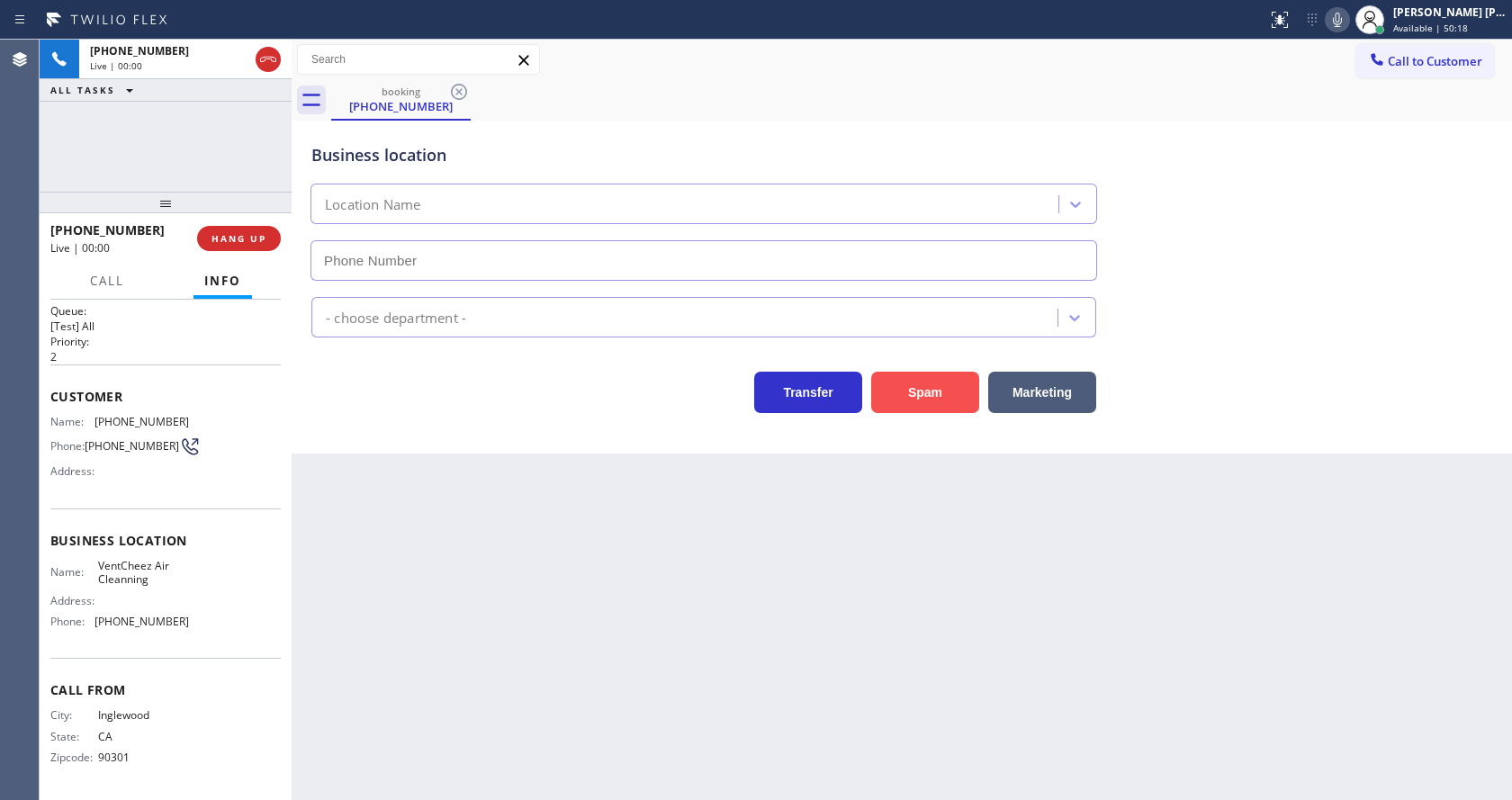
type input "[PHONE_NUMBER]"
click at [921, 378] on button "Spam" at bounding box center [924, 392] width 108 height 41
click at [535, 678] on div "Back to Dashboard Change Sender ID Customers Technicians Select a contact Outbo…" at bounding box center [902, 420] width 1221 height 760
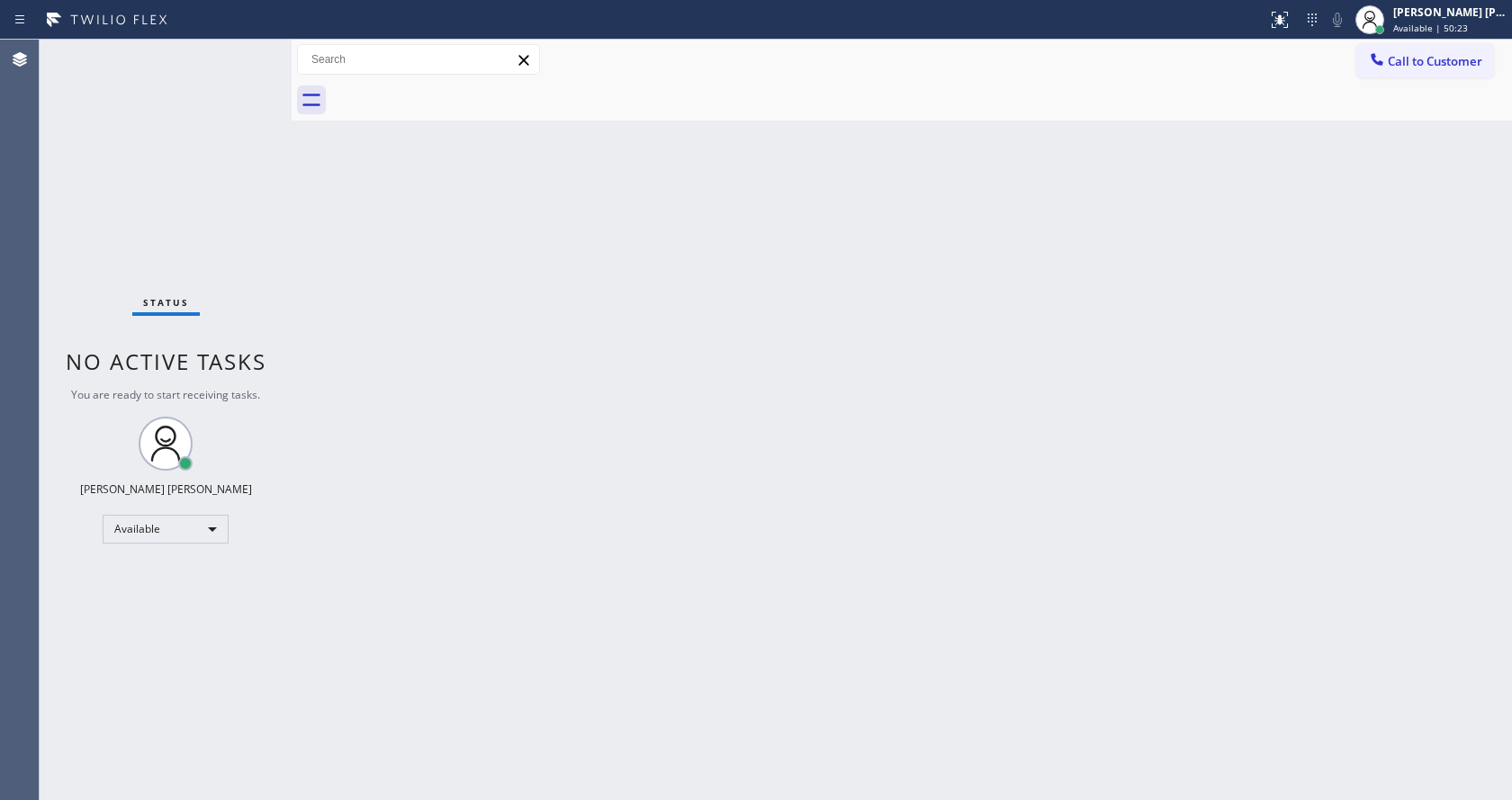
click at [248, 238] on div "Status No active tasks You are ready to start receiving tasks. [PERSON_NAME] [P…" at bounding box center [165, 420] width 252 height 760
click at [705, 346] on div "Back to Dashboard Change Sender ID Customers Technicians Select a contact Outbo…" at bounding box center [902, 420] width 1221 height 760
click at [1019, 521] on div "Back to Dashboard Change Sender ID Customers Technicians Select a contact Outbo…" at bounding box center [902, 420] width 1221 height 760
click at [307, 298] on div "Back to Dashboard Change Sender ID Customers Technicians Select a contact Outbo…" at bounding box center [902, 420] width 1221 height 760
drag, startPoint x: 290, startPoint y: 55, endPoint x: 264, endPoint y: 55, distance: 26.0
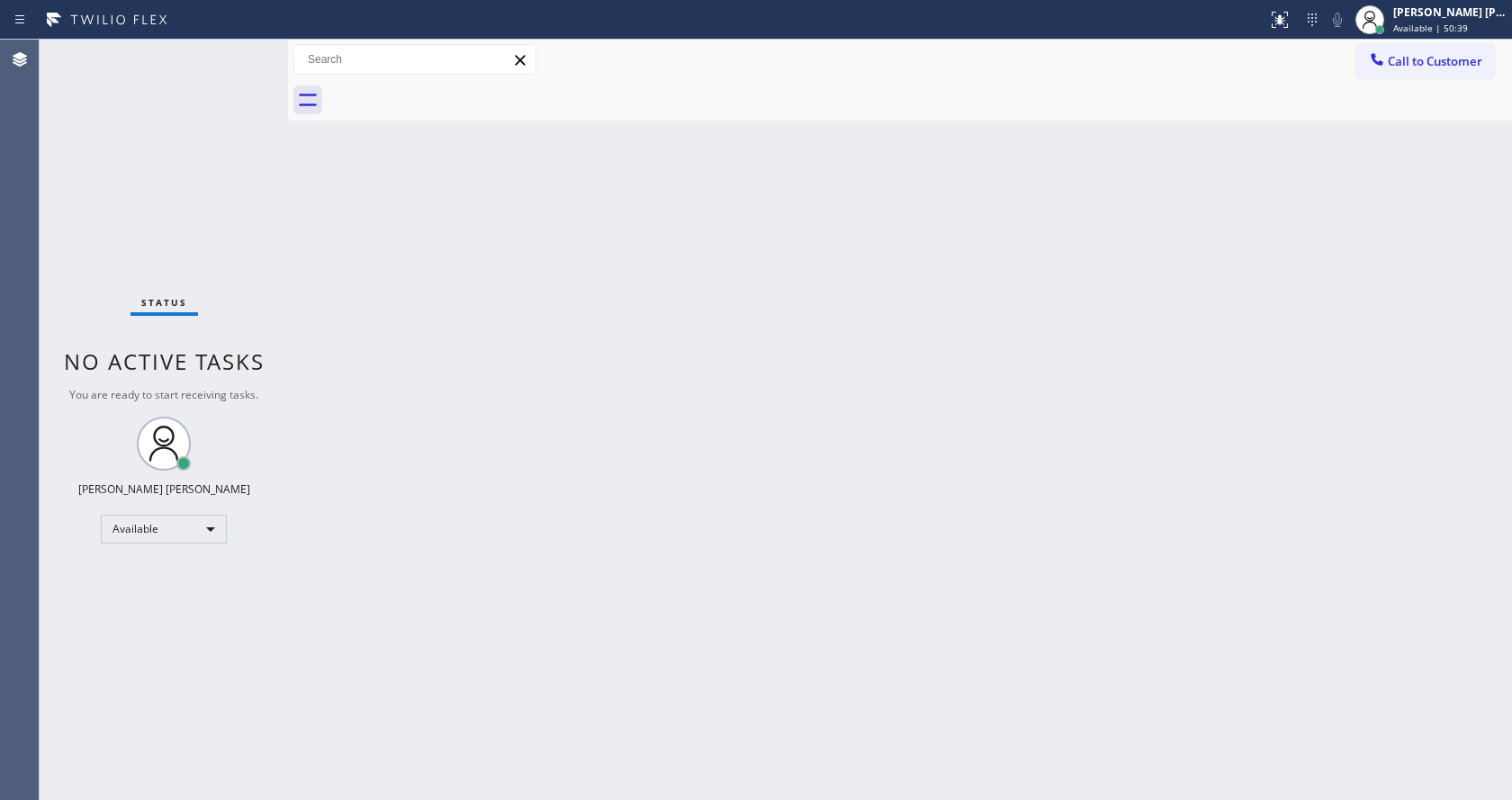
click at [264, 55] on div "Status No active tasks You are ready to start receiving tasks. [PERSON_NAME] [P…" at bounding box center [775, 420] width 1472 height 760
click at [242, 50] on div "Status No active tasks You are ready to start receiving tasks. [PERSON_NAME] [P…" at bounding box center [164, 420] width 249 height 760
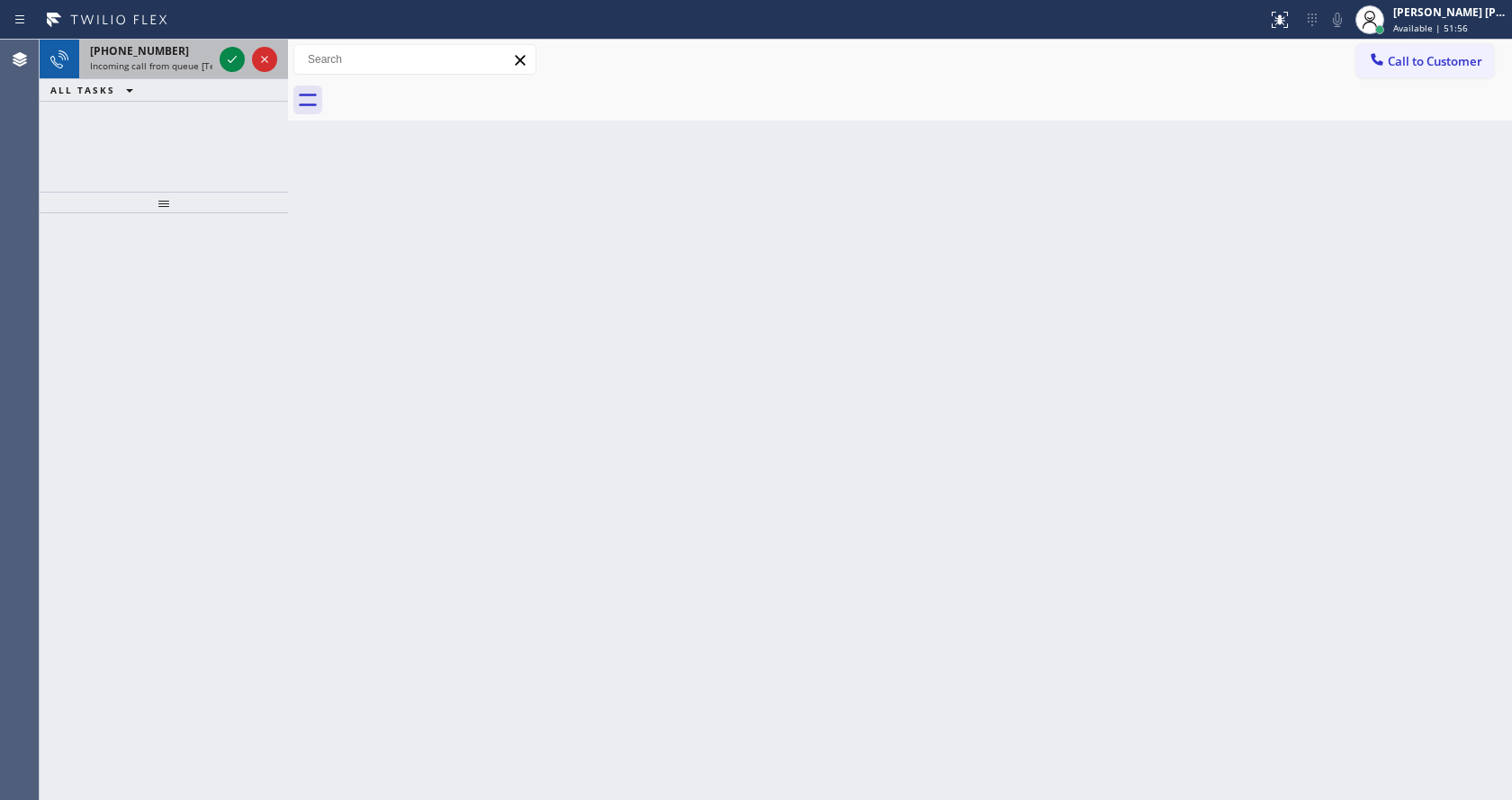
click at [188, 52] on div "[PHONE_NUMBER]" at bounding box center [151, 50] width 122 height 15
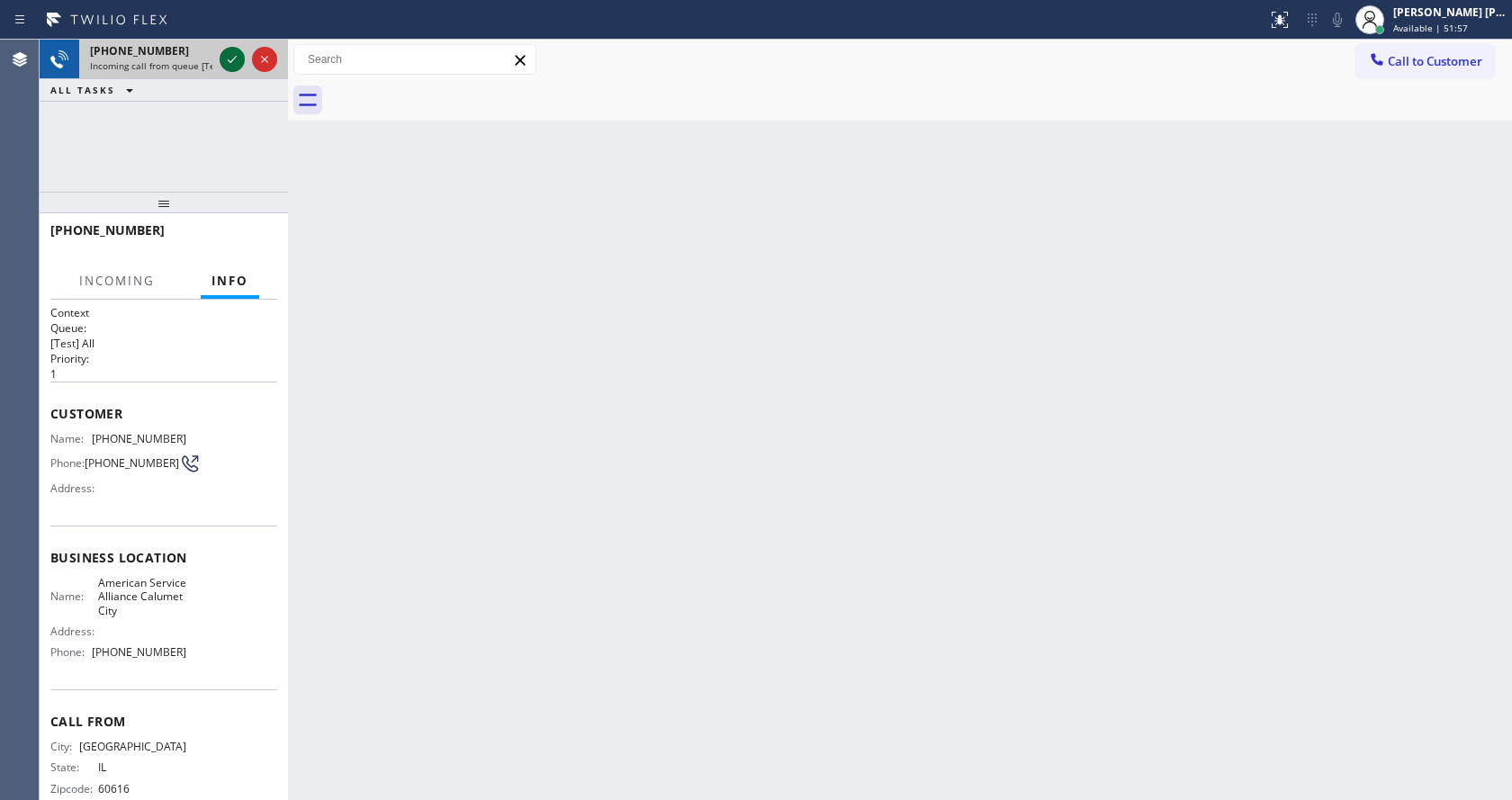
click at [230, 65] on icon at bounding box center [232, 59] width 22 height 22
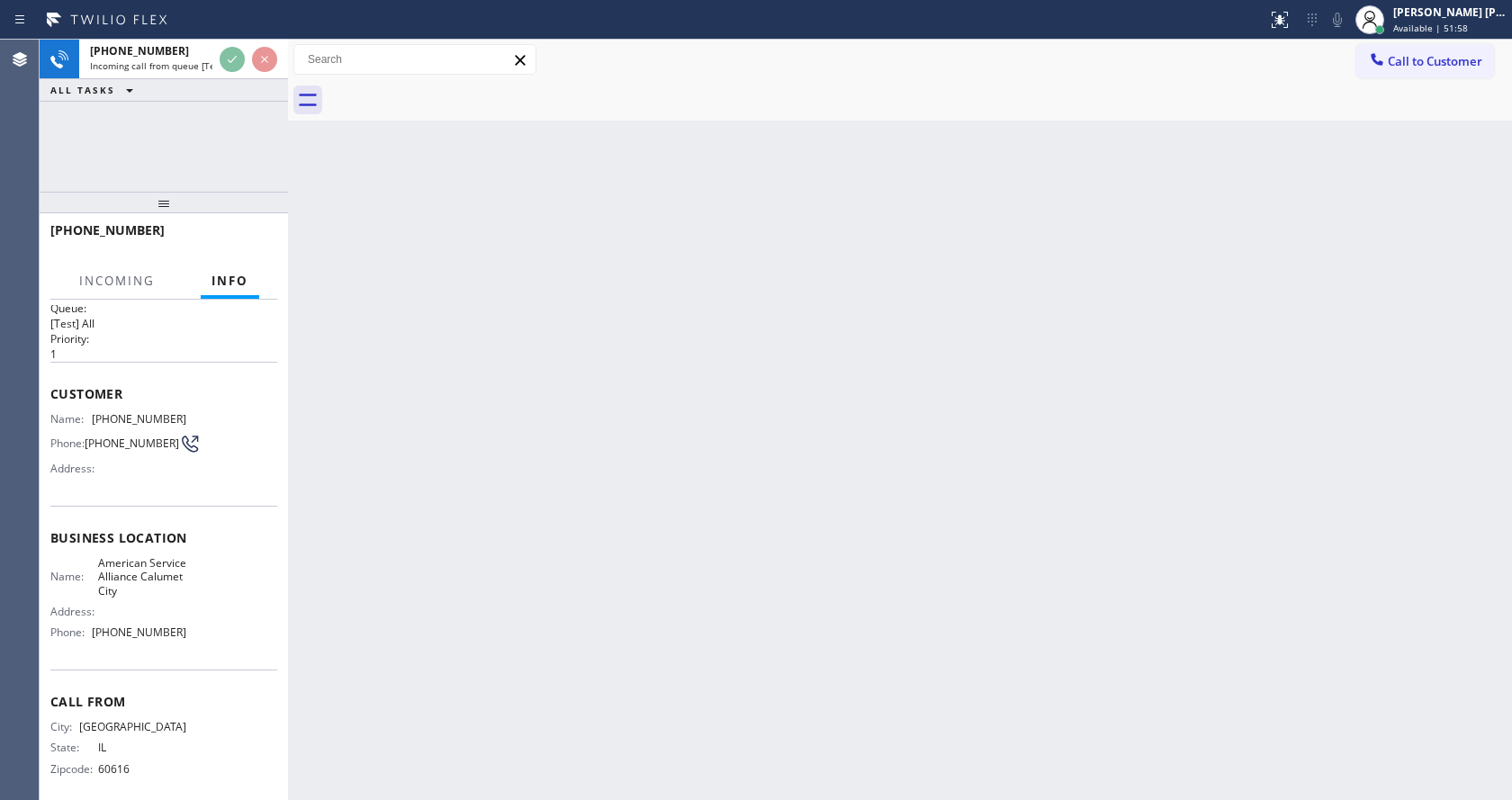
scroll to position [37, 0]
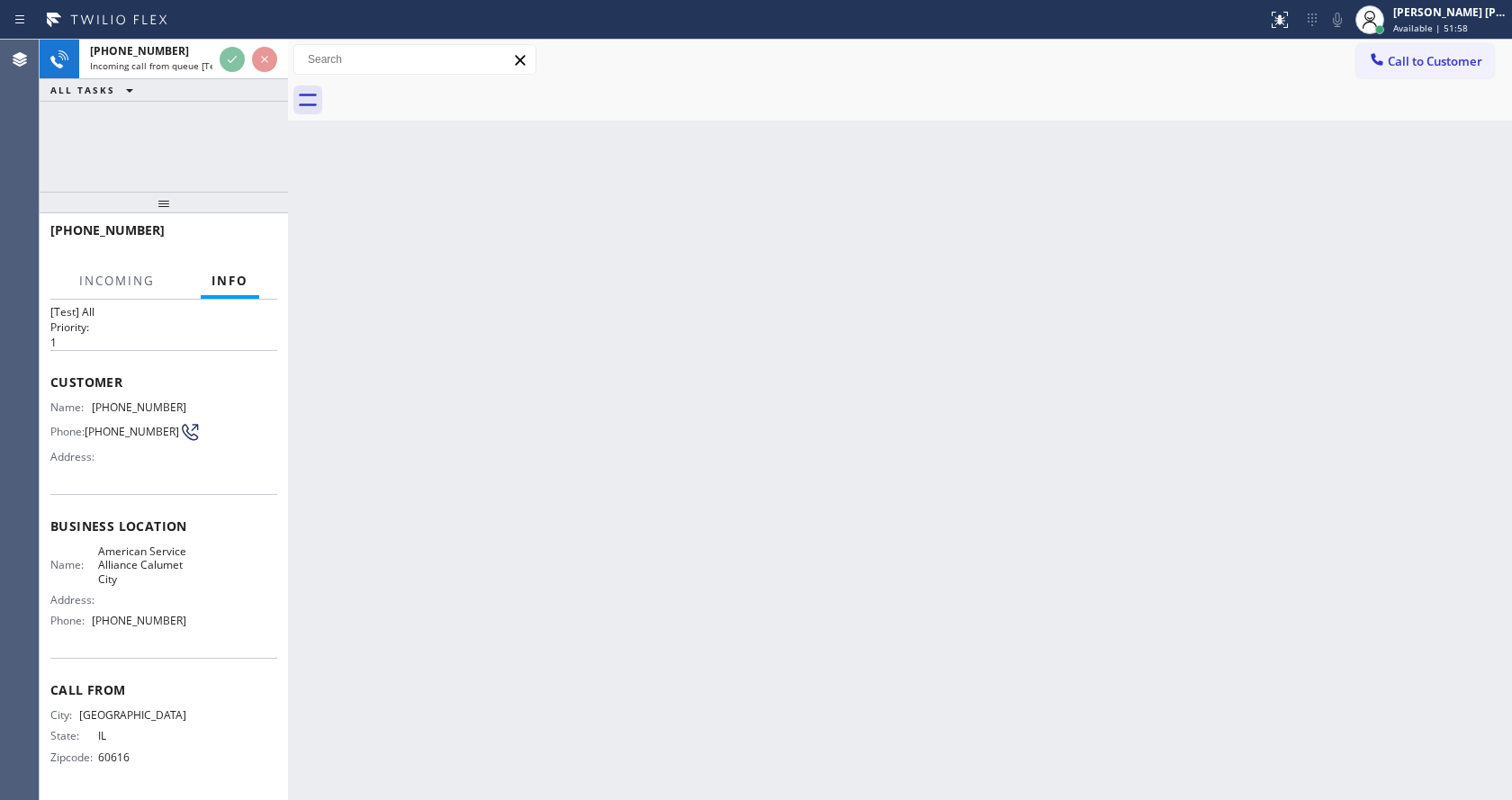
click at [637, 646] on div "Back to Dashboard Change Sender ID Customers Technicians Select a contact Outbo…" at bounding box center [900, 420] width 1224 height 760
click at [675, 637] on div "Back to Dashboard Change Sender ID Customers Technicians Select a contact Outbo…" at bounding box center [900, 420] width 1224 height 760
click at [333, 304] on div "Back to Dashboard Change Sender ID Customers Technicians Select a contact Outbo…" at bounding box center [900, 420] width 1224 height 760
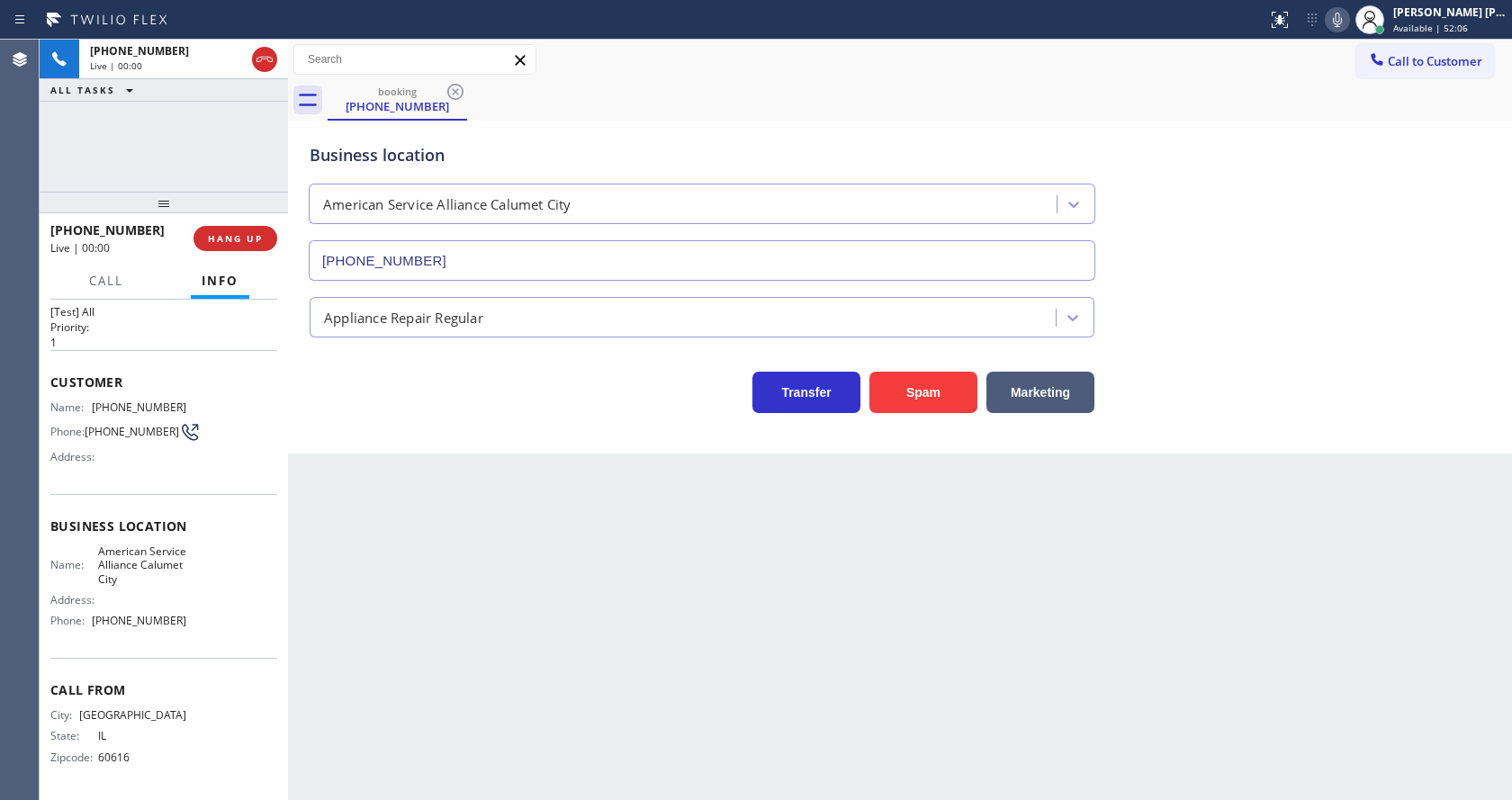
type input "[PHONE_NUMBER]"
click at [380, 518] on div "Back to Dashboard Change Sender ID Customers Technicians Select a contact Outbo…" at bounding box center [900, 420] width 1224 height 760
click at [385, 787] on div "Back to Dashboard Change Sender ID Customers Technicians Select a contact Outbo…" at bounding box center [900, 420] width 1224 height 760
click at [766, 730] on div "Back to Dashboard Change Sender ID Customers Technicians Select a contact Outbo…" at bounding box center [900, 420] width 1224 height 760
drag, startPoint x: 319, startPoint y: 524, endPoint x: 401, endPoint y: 731, distance: 222.6
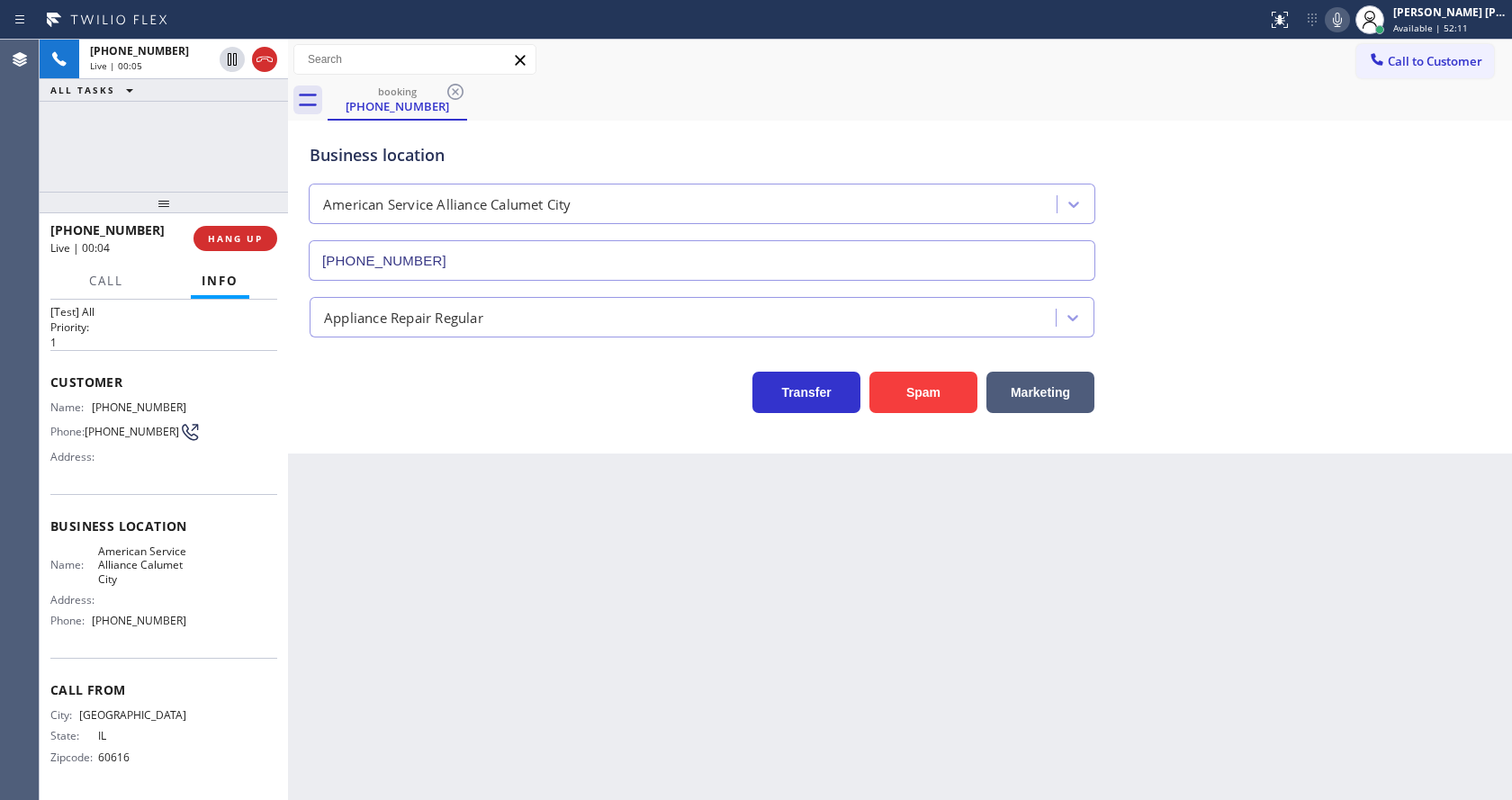
click at [325, 532] on div "Back to Dashboard Change Sender ID Customers Technicians Select a contact Outbo…" at bounding box center [900, 420] width 1224 height 760
click at [146, 559] on span "American Service Alliance Calumet City" at bounding box center [142, 565] width 89 height 41
drag, startPoint x: 87, startPoint y: 398, endPoint x: 204, endPoint y: 405, distance: 117.2
click at [204, 405] on div "Name: [PHONE_NUMBER] Phone: [PHONE_NUMBER] Address:" at bounding box center [164, 437] width 227 height 71
drag, startPoint x: 490, startPoint y: 696, endPoint x: 479, endPoint y: 789, distance: 93.6
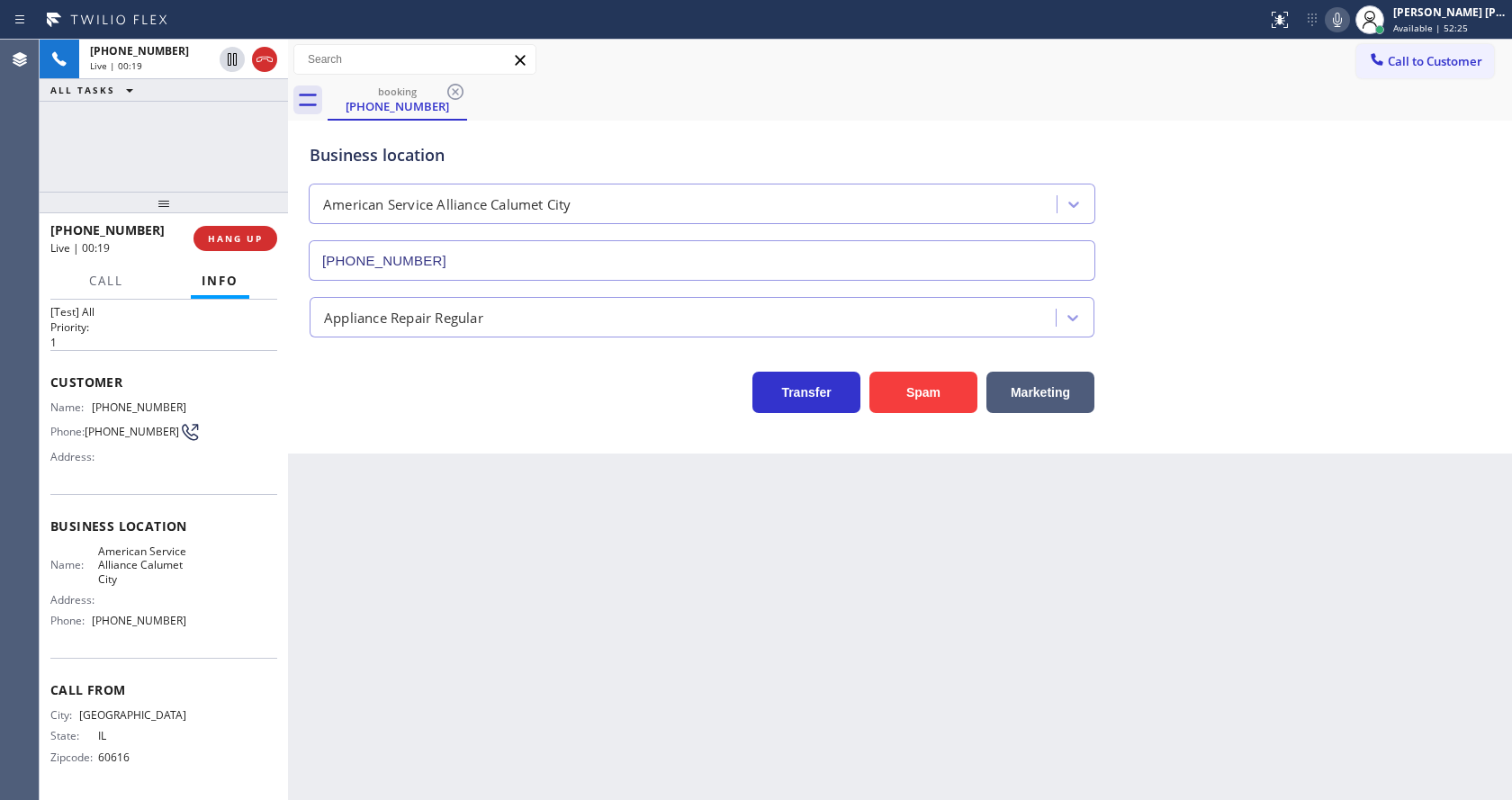
click at [491, 712] on div "Back to Dashboard Change Sender ID Customers Technicians Select a contact Outbo…" at bounding box center [900, 420] width 1224 height 760
click at [201, 579] on div "Name: American Service Alliance Calumet City Address: Phone: [PHONE_NUMBER]" at bounding box center [164, 590] width 227 height 91
drag, startPoint x: 94, startPoint y: 549, endPoint x: 161, endPoint y: 584, distance: 75.6
click at [161, 584] on div "Name: American Service Alliance Calumet City" at bounding box center [119, 565] width 136 height 41
click at [553, 654] on div "Back to Dashboard Change Sender ID Customers Technicians Select a contact Outbo…" at bounding box center [900, 420] width 1224 height 760
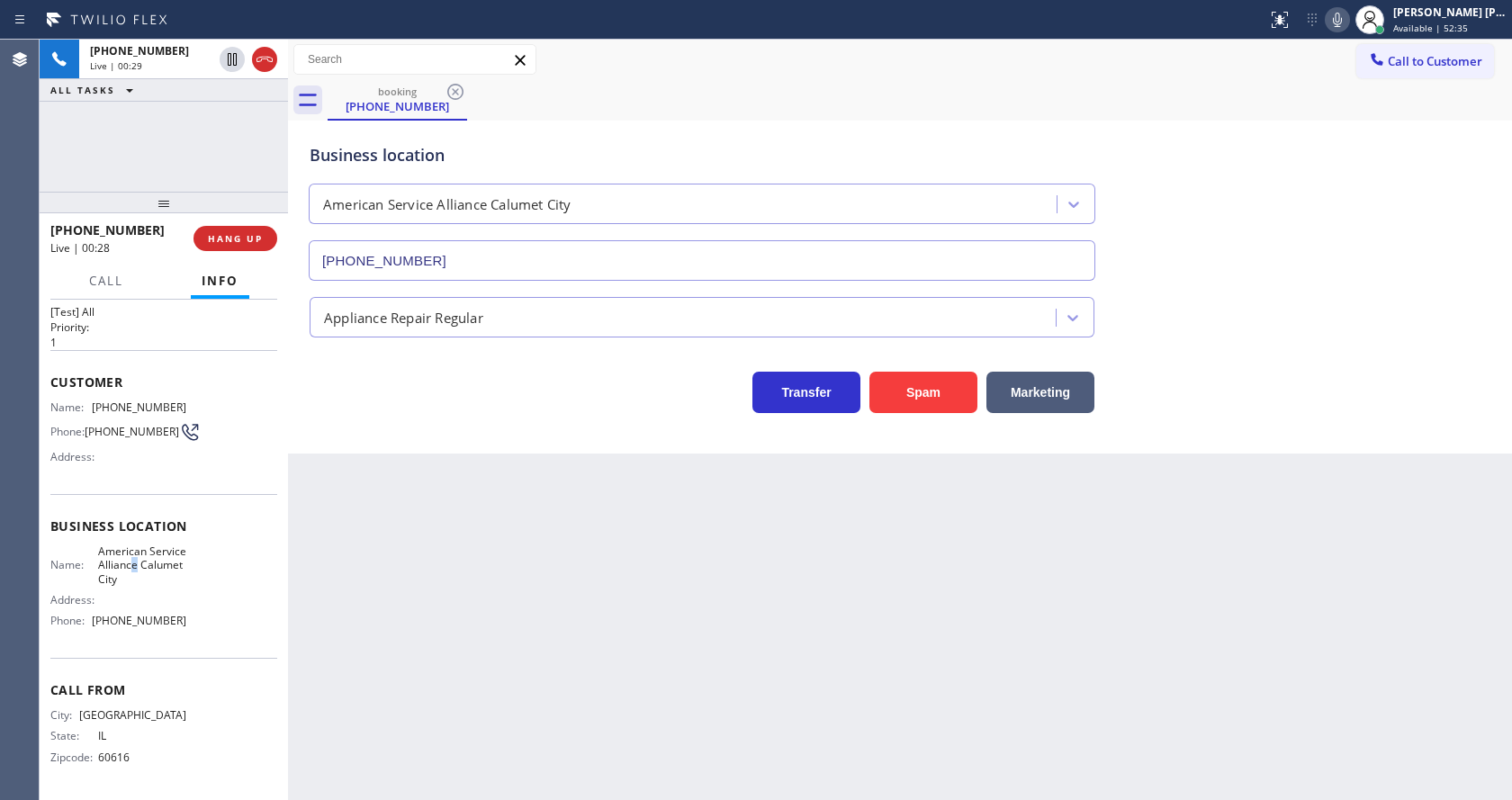
click at [169, 564] on span "American Service Alliance Calumet City" at bounding box center [142, 565] width 89 height 41
click at [89, 618] on span "Phone:" at bounding box center [71, 620] width 41 height 14
drag, startPoint x: 90, startPoint y: 618, endPoint x: 185, endPoint y: 625, distance: 95.3
click at [185, 625] on div "Name: American Service Alliance Calumet City Address: Phone: [PHONE_NUMBER]" at bounding box center [164, 590] width 227 height 91
click at [501, 574] on div "Back to Dashboard Change Sender ID Customers Technicians Select a contact Outbo…" at bounding box center [900, 420] width 1224 height 760
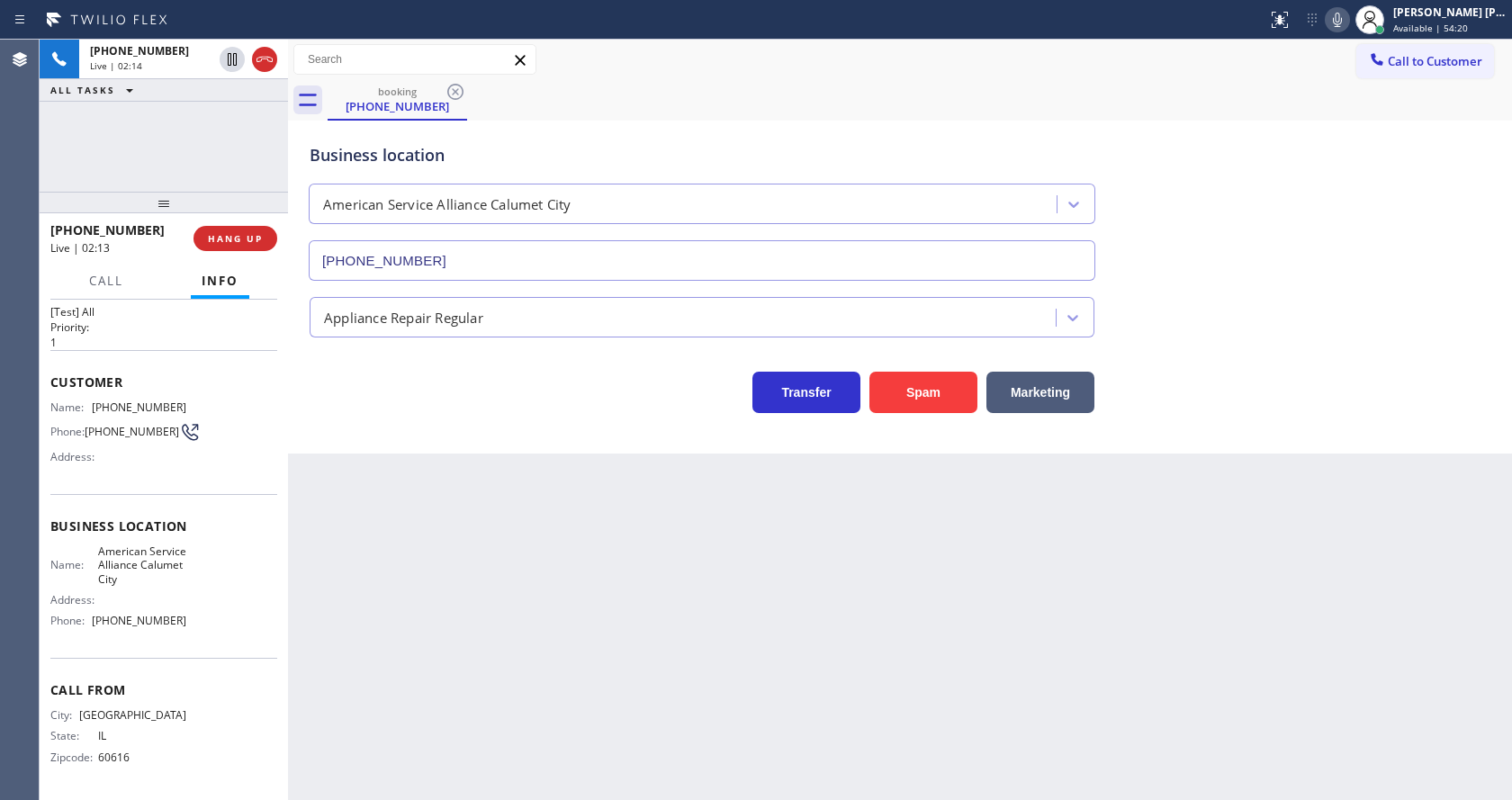
click at [660, 587] on div "Back to Dashboard Change Sender ID Customers Technicians Select a contact Outbo…" at bounding box center [900, 420] width 1224 height 760
click at [725, 611] on div "Back to Dashboard Change Sender ID Customers Technicians Select a contact Outbo…" at bounding box center [900, 420] width 1224 height 760
drag, startPoint x: 388, startPoint y: 576, endPoint x: 422, endPoint y: 730, distance: 157.7
click at [388, 576] on div "Back to Dashboard Change Sender ID Customers Technicians Select a contact Outbo…" at bounding box center [900, 420] width 1224 height 760
click at [403, 518] on div "Back to Dashboard Change Sender ID Customers Technicians Select a contact Outbo…" at bounding box center [900, 420] width 1224 height 760
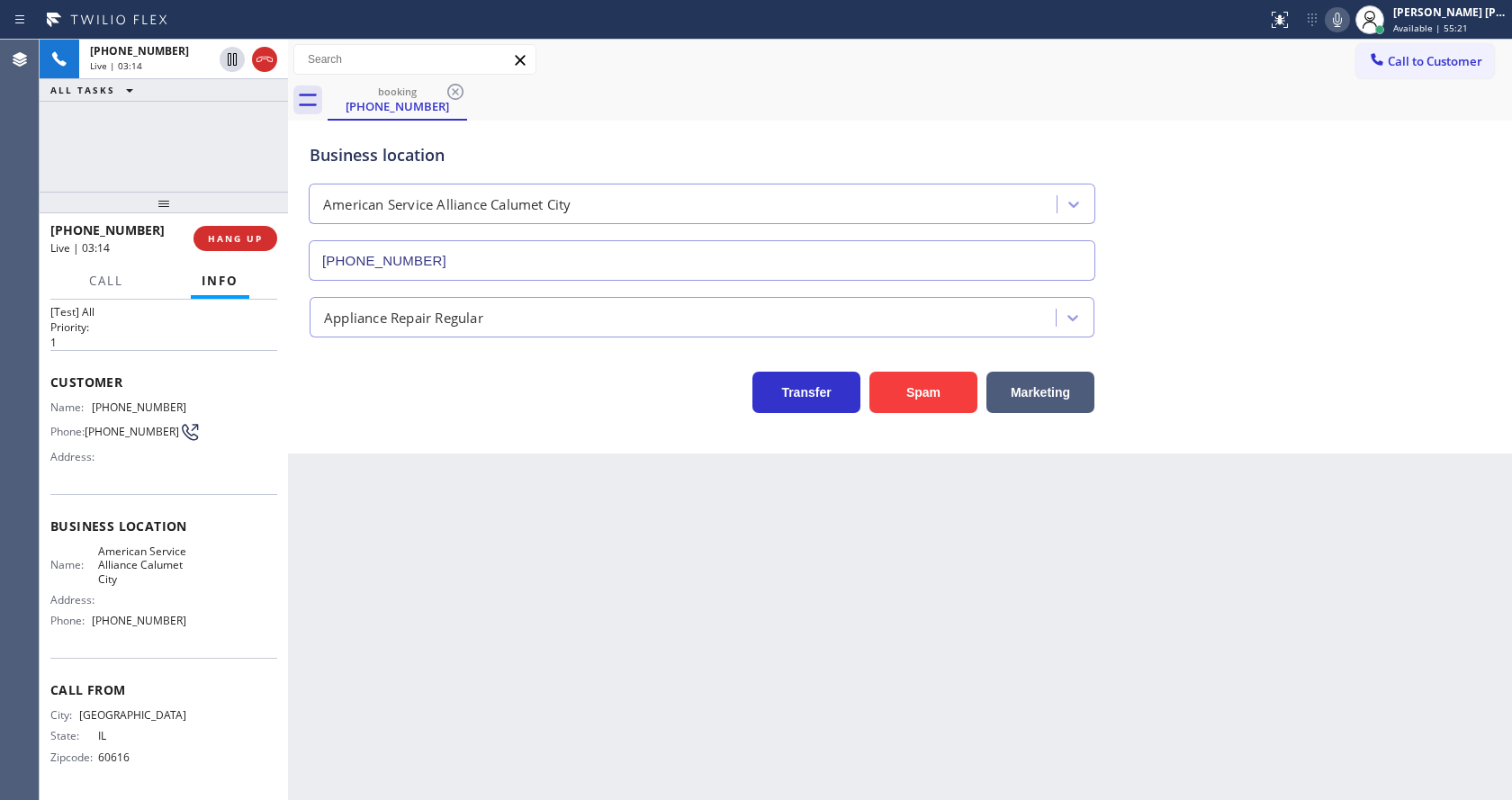
click at [514, 516] on div "Back to Dashboard Change Sender ID Customers Technicians Select a contact Outbo…" at bounding box center [900, 420] width 1224 height 760
click at [705, 602] on div "Back to Dashboard Change Sender ID Customers Technicians Select a contact Outbo…" at bounding box center [900, 420] width 1224 height 760
drag, startPoint x: 388, startPoint y: 490, endPoint x: 425, endPoint y: 476, distance: 39.6
click at [388, 490] on div "Back to Dashboard Change Sender ID Customers Technicians Select a contact Outbo…" at bounding box center [900, 420] width 1224 height 760
click at [1336, 19] on icon at bounding box center [1337, 20] width 22 height 22
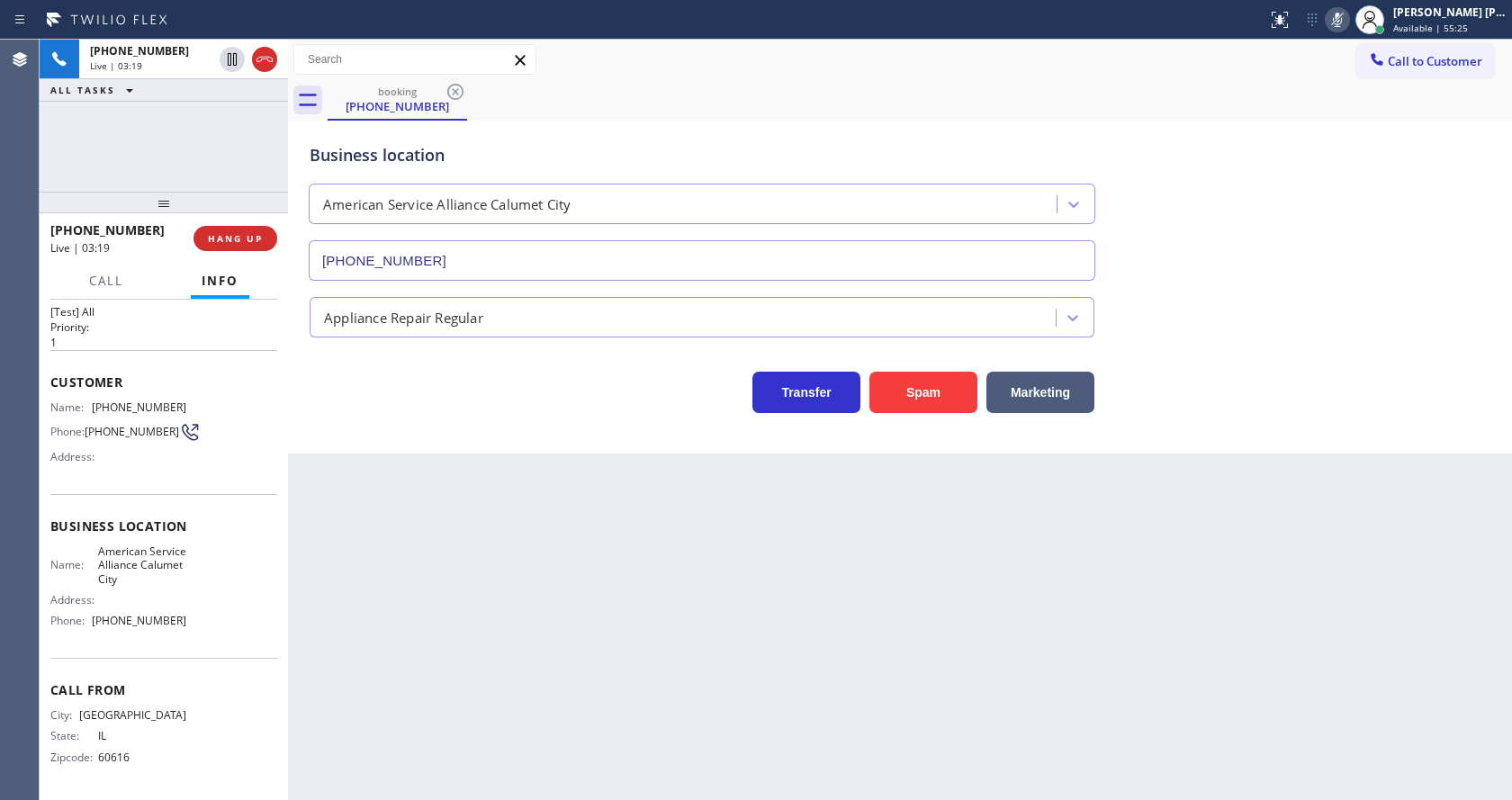
drag, startPoint x: 1321, startPoint y: 349, endPoint x: 1307, endPoint y: 377, distance: 31.3
click at [1327, 347] on div "Transfer Spam Marketing" at bounding box center [900, 375] width 1188 height 76
click at [589, 712] on div "Back to Dashboard Change Sender ID Customers Technicians Select a contact Outbo…" at bounding box center [900, 420] width 1224 height 760
click at [232, 56] on icon at bounding box center [232, 59] width 22 height 22
click at [559, 654] on div "Back to Dashboard Change Sender ID Customers Technicians Select a contact Outbo…" at bounding box center [900, 420] width 1224 height 760
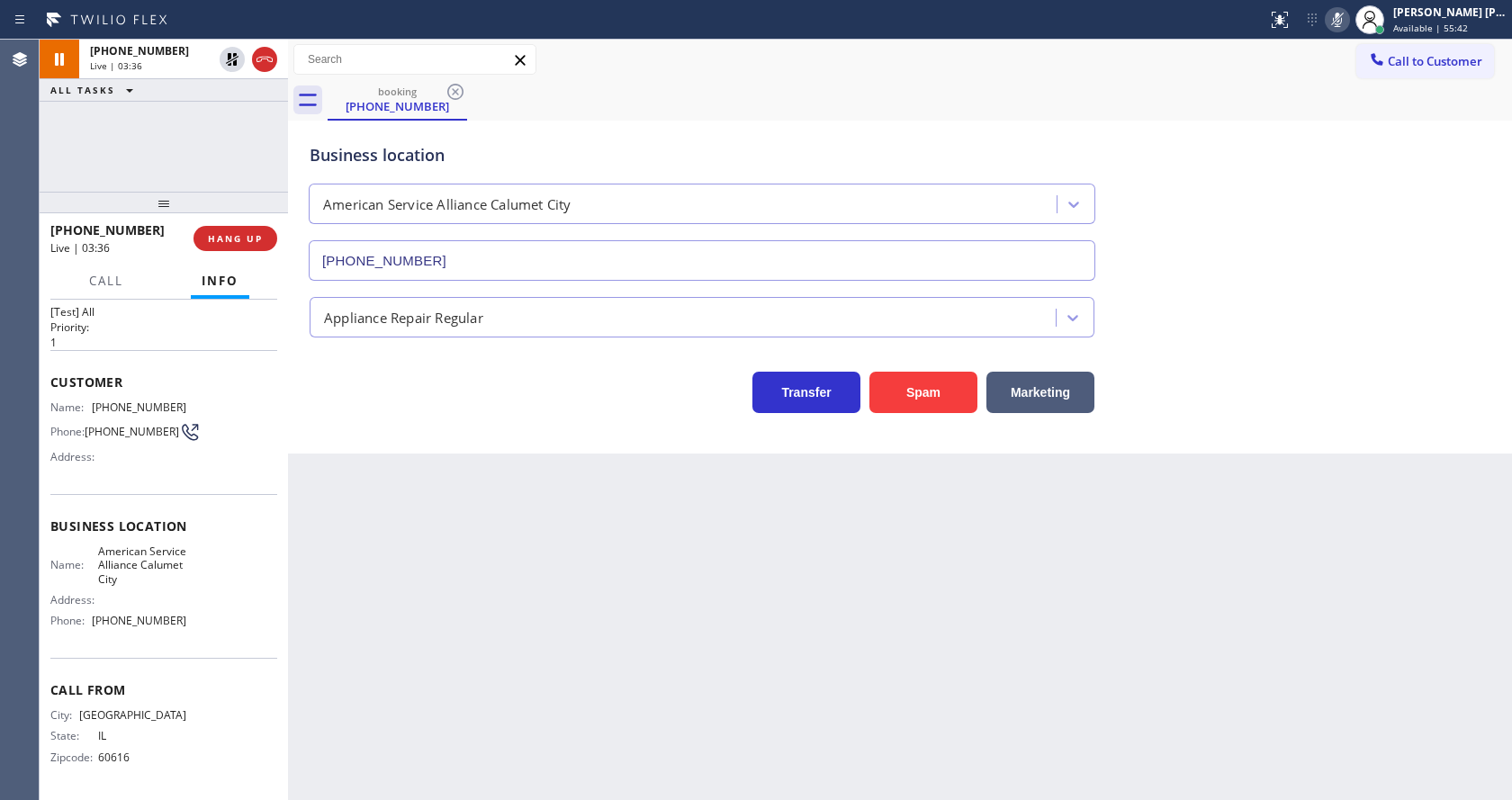
click at [649, 573] on div "Back to Dashboard Change Sender ID Customers Technicians Select a contact Outbo…" at bounding box center [900, 420] width 1224 height 760
click at [363, 519] on div "Back to Dashboard Change Sender ID Customers Technicians Select a contact Outbo…" at bounding box center [900, 420] width 1224 height 760
drag, startPoint x: 396, startPoint y: 511, endPoint x: 388, endPoint y: 518, distance: 10.6
click at [396, 511] on div "Back to Dashboard Change Sender ID Customers Technicians Select a contact Outbo…" at bounding box center [900, 420] width 1224 height 760
drag, startPoint x: 435, startPoint y: 800, endPoint x: 433, endPoint y: 788, distance: 12.2
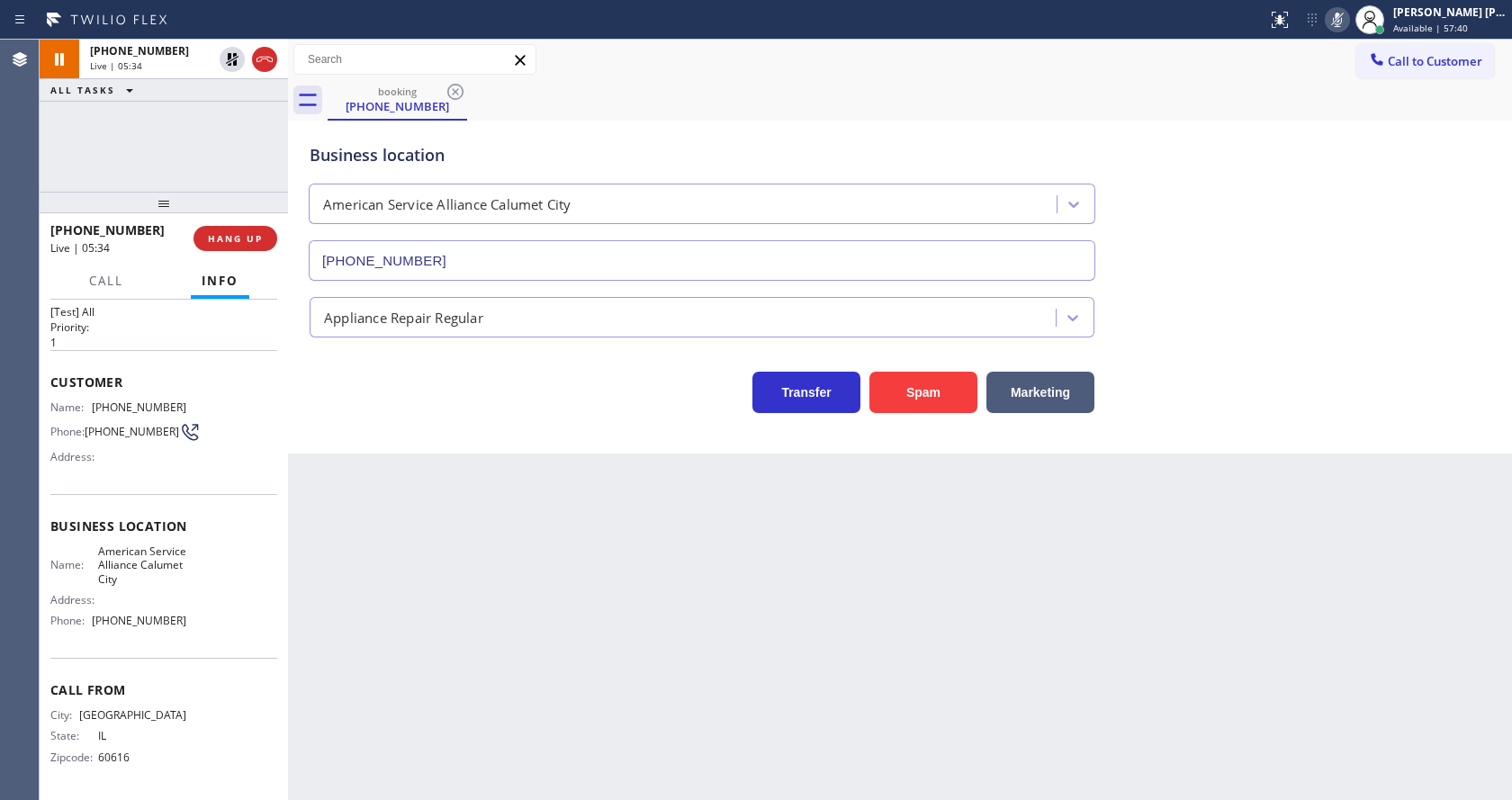
click at [434, 799] on html "Status report No issues detected If you experience an issue, please download th…" at bounding box center [756, 400] width 1512 height 800
click at [429, 562] on div "Back to Dashboard Change Sender ID Customers Technicians Select a contact Outbo…" at bounding box center [900, 420] width 1224 height 760
click at [790, 549] on div "Back to Dashboard Change Sender ID Customers Technicians Select a contact Outbo…" at bounding box center [900, 420] width 1224 height 760
click at [566, 493] on div "Back to Dashboard Change Sender ID Customers Technicians Select a contact Outbo…" at bounding box center [900, 420] width 1224 height 760
click at [234, 59] on icon at bounding box center [232, 59] width 22 height 22
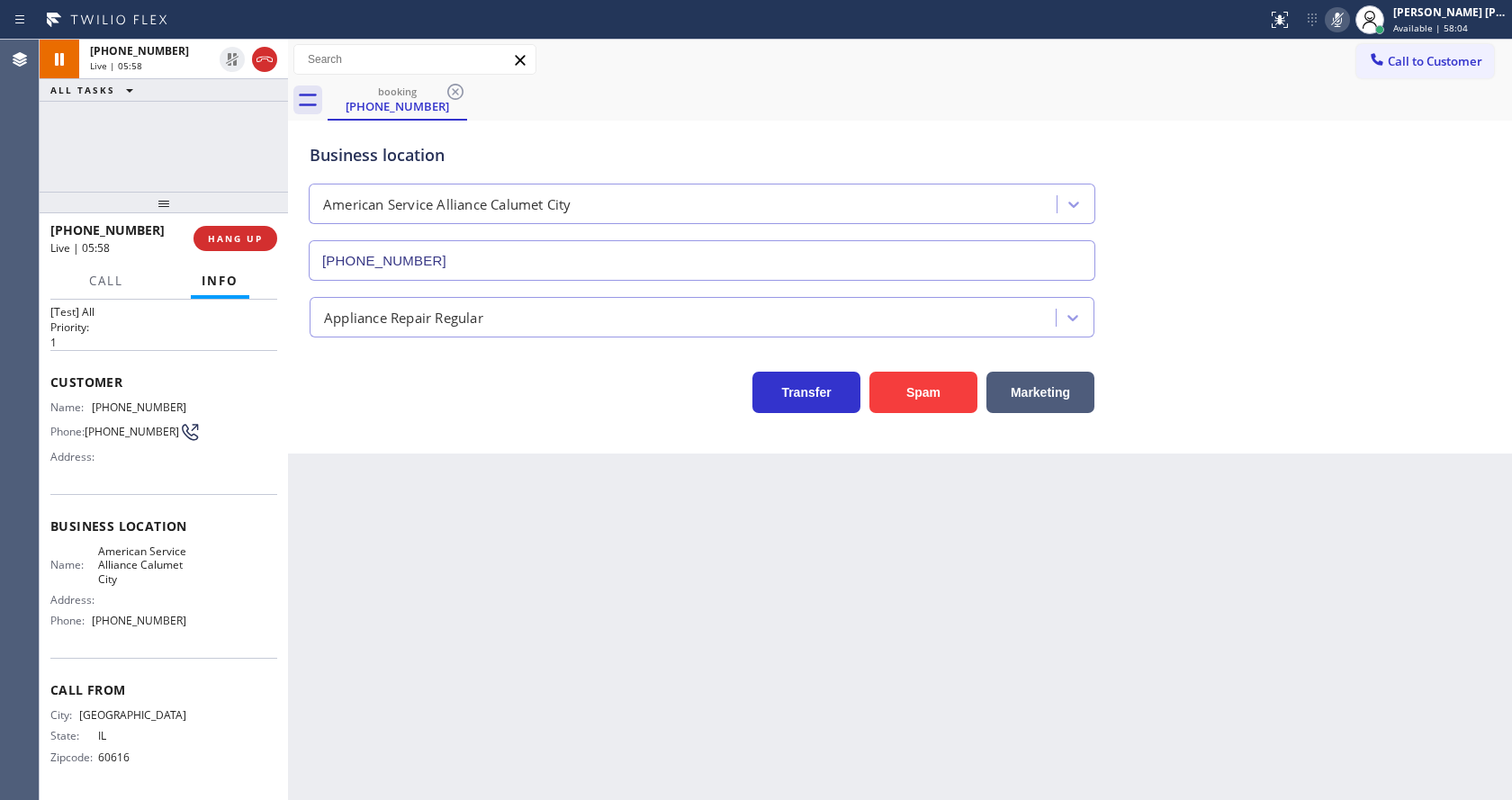
click at [1342, 22] on icon at bounding box center [1337, 20] width 22 height 22
click at [1367, 195] on div "Business location American Service Alliance [GEOGRAPHIC_DATA] [PHONE_NUMBER]" at bounding box center [900, 199] width 1188 height 163
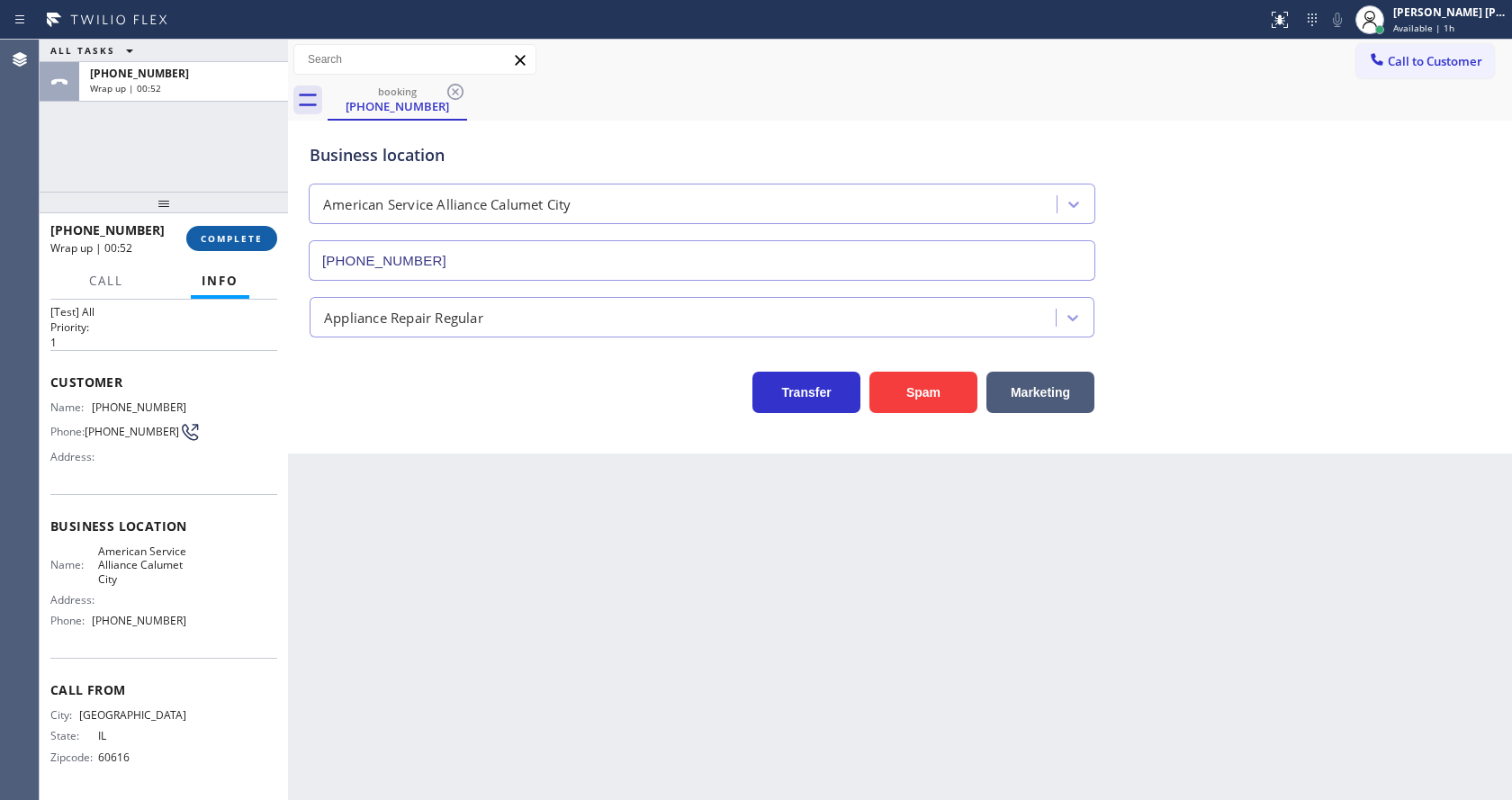
click at [249, 234] on span "COMPLETE" at bounding box center [231, 238] width 62 height 13
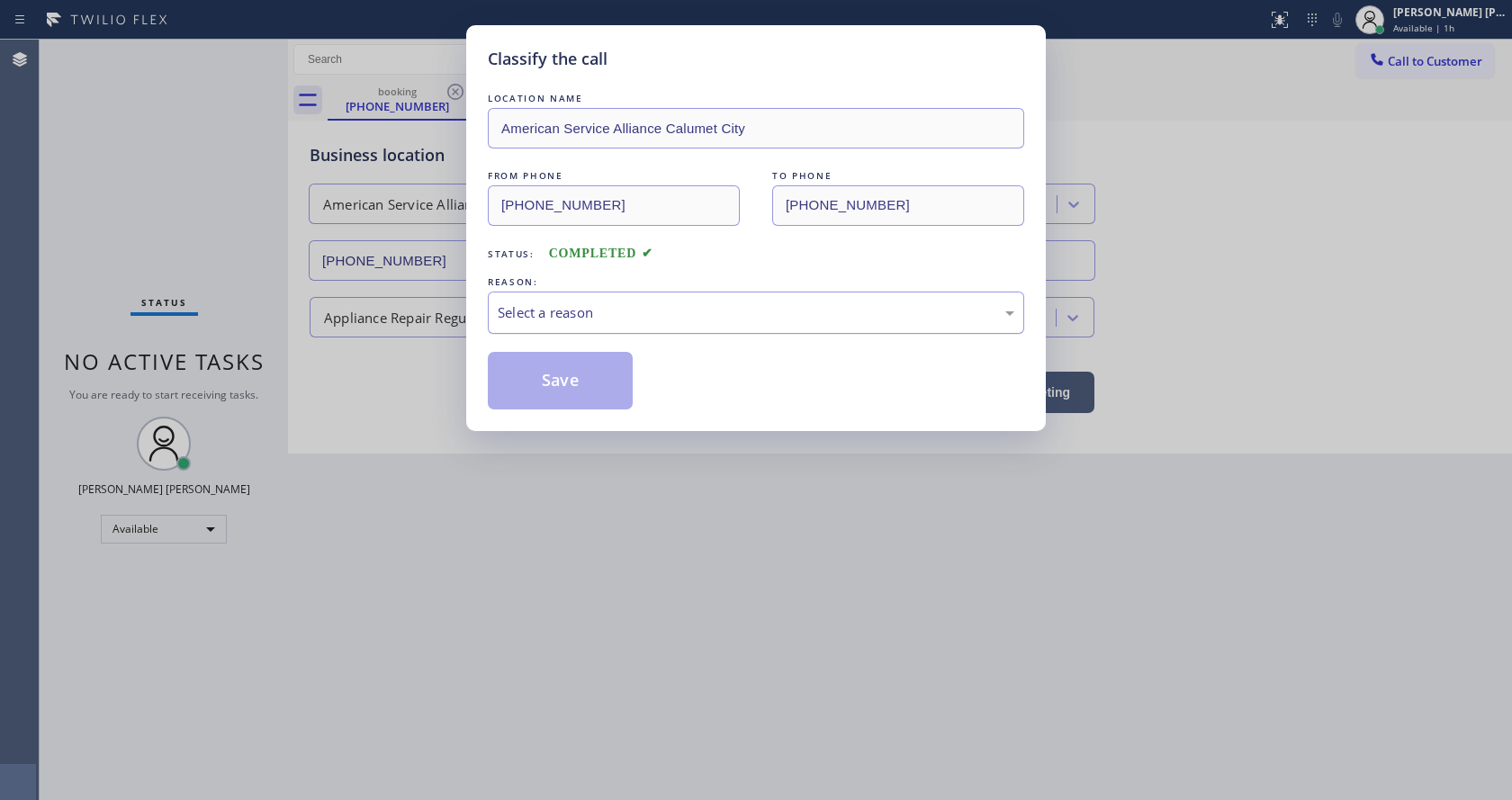
click at [549, 319] on div "Select a reason" at bounding box center [756, 312] width 517 height 21
click at [554, 374] on button "Save" at bounding box center [560, 380] width 145 height 57
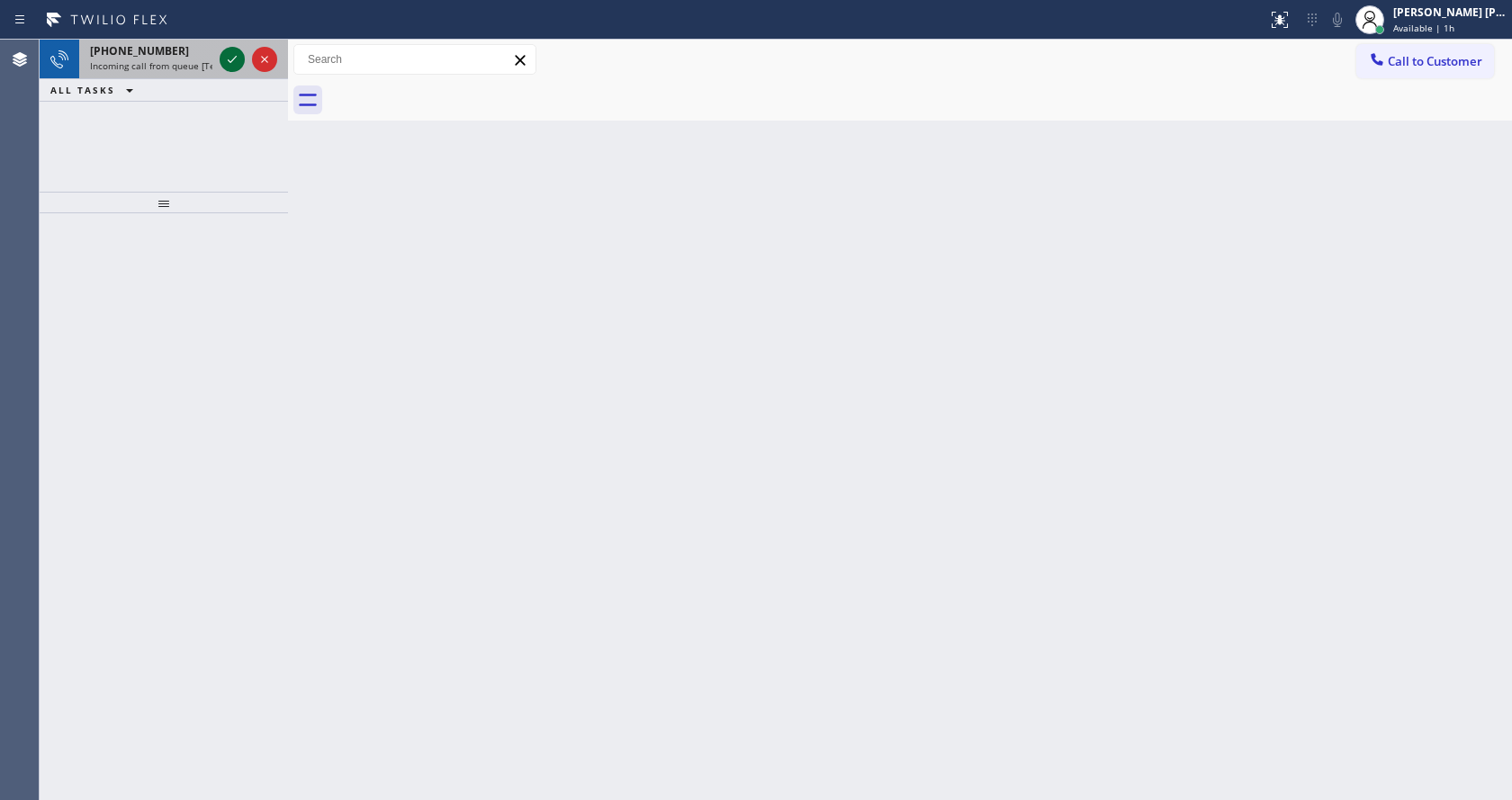
click at [224, 59] on icon at bounding box center [232, 59] width 22 height 22
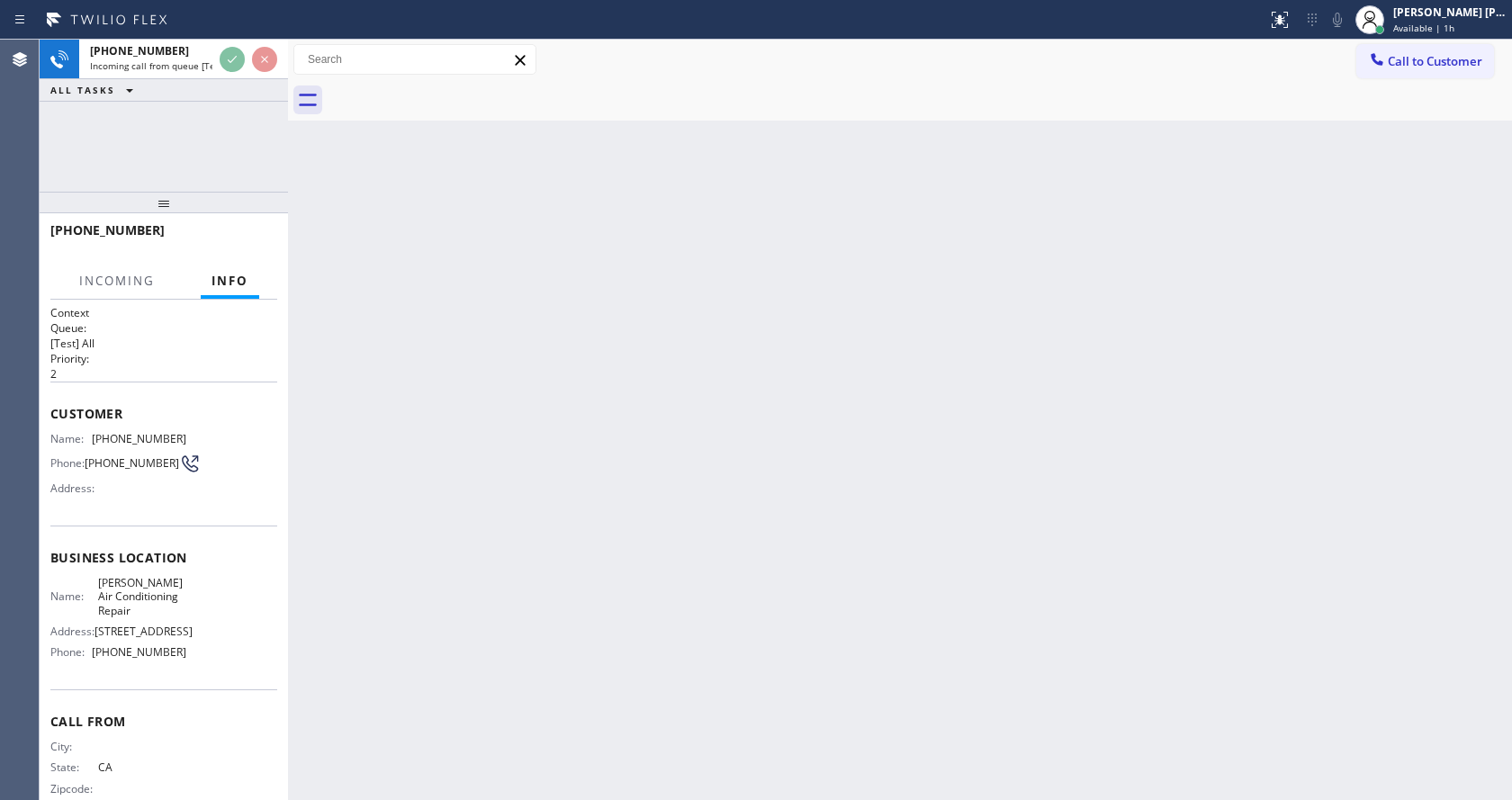
scroll to position [37, 0]
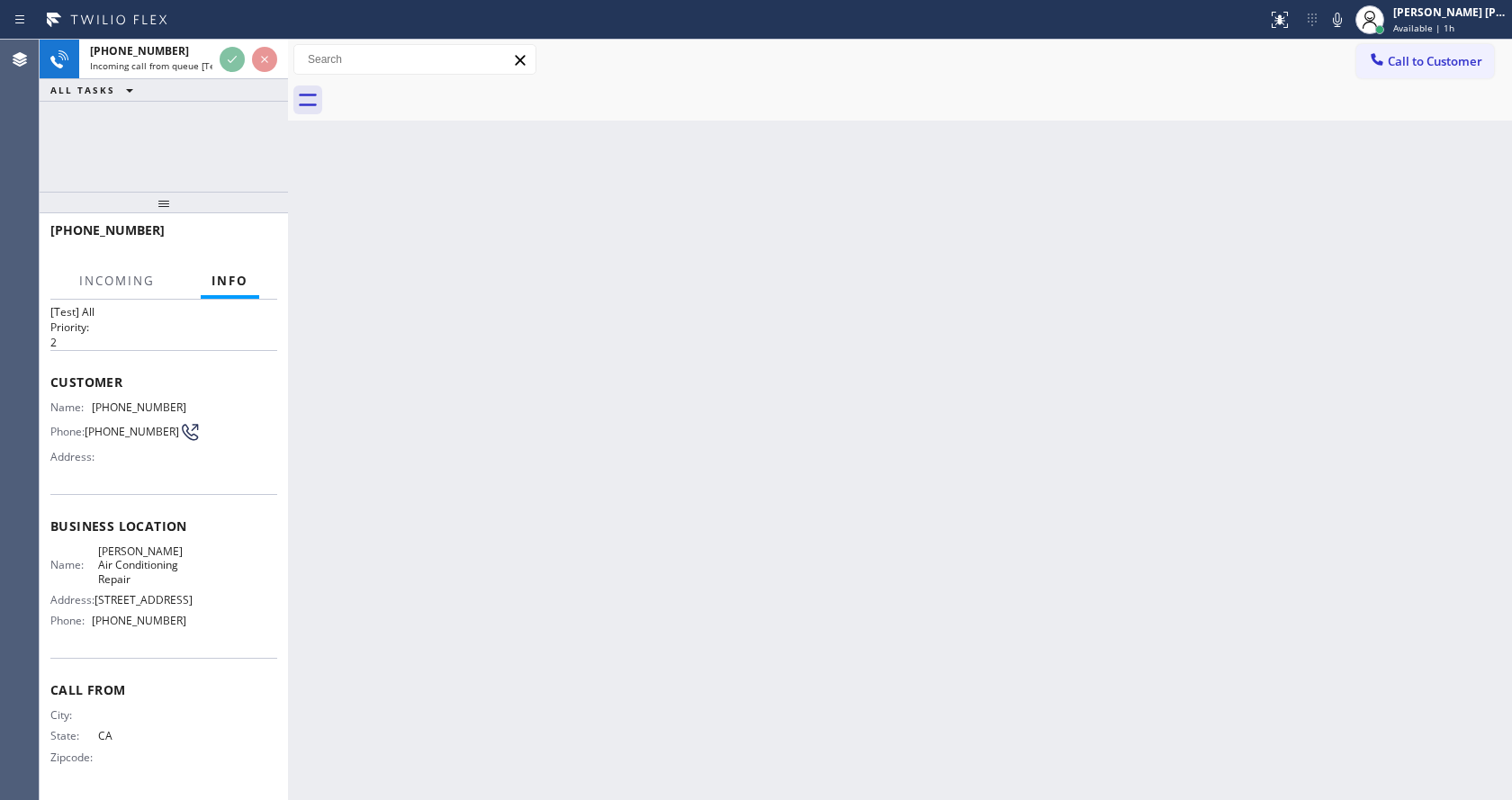
click at [553, 598] on div "Back to Dashboard Change Sender ID Customers Technicians Select a contact Outbo…" at bounding box center [900, 420] width 1224 height 760
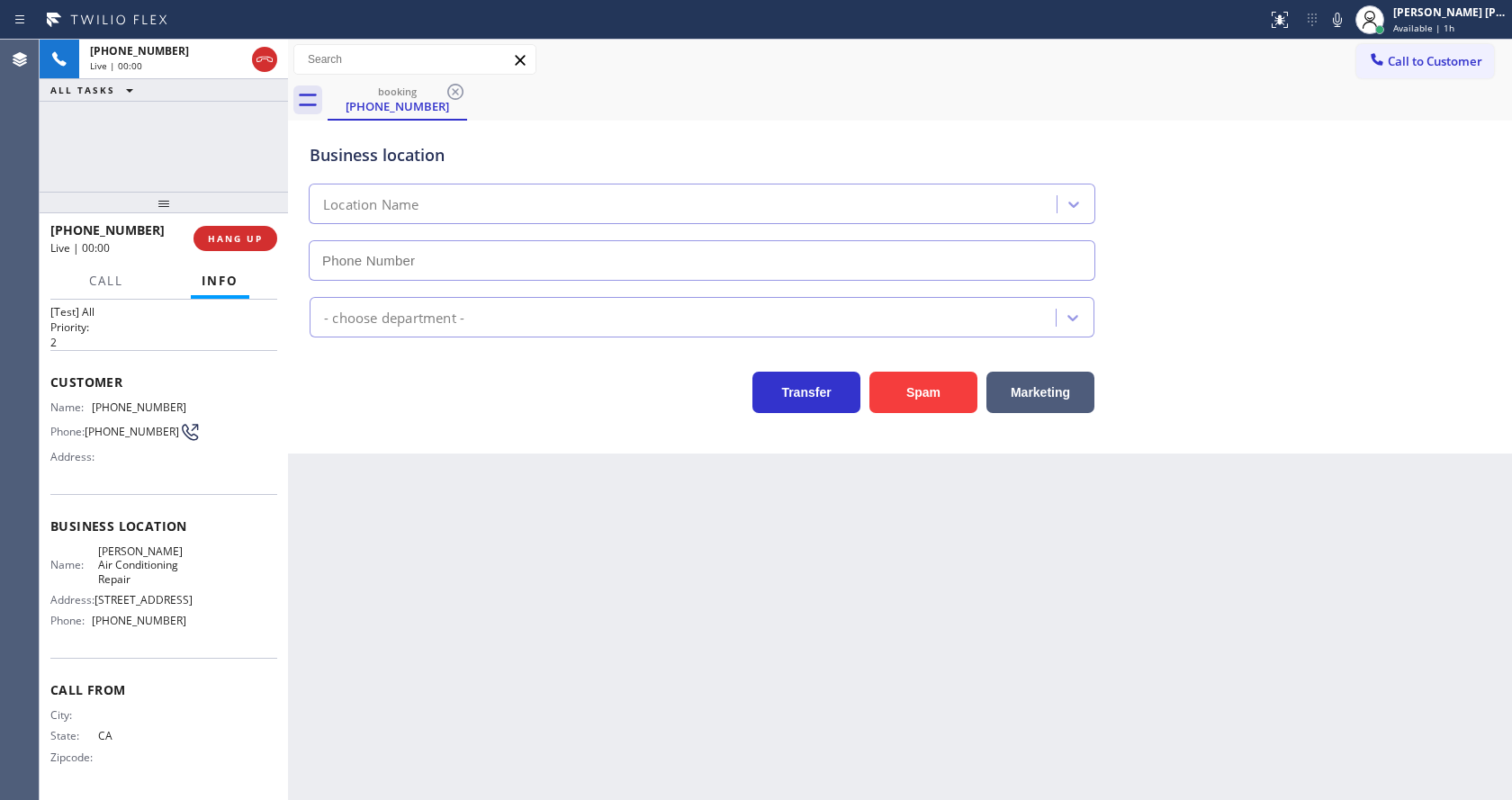
type input "[PHONE_NUMBER]"
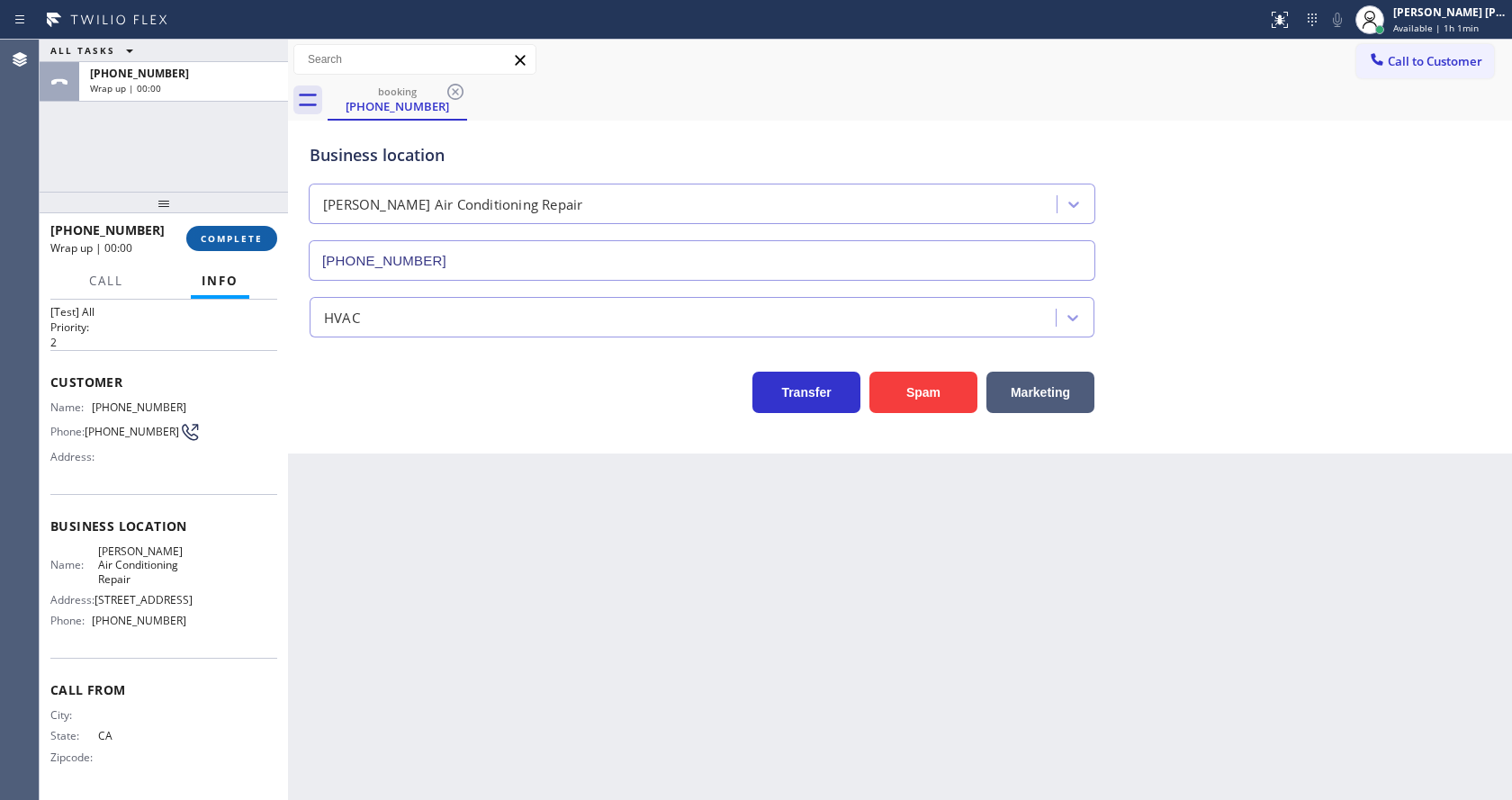
click at [219, 228] on button "COMPLETE" at bounding box center [232, 239] width 91 height 26
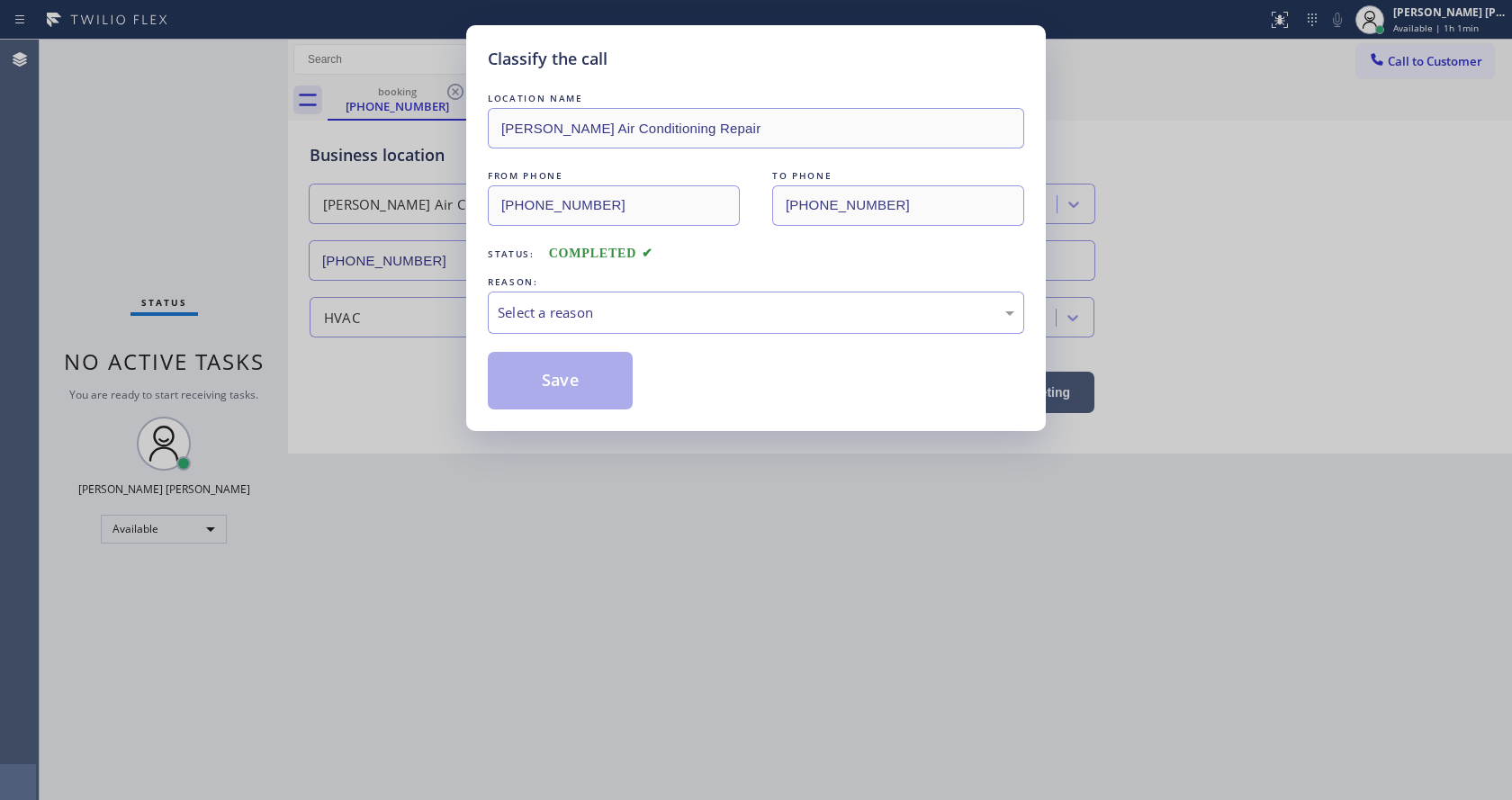
click at [583, 287] on div "REASON:" at bounding box center [756, 281] width 536 height 19
click at [584, 326] on div "Select a reason" at bounding box center [756, 312] width 536 height 42
click at [562, 407] on button "Save" at bounding box center [560, 380] width 145 height 57
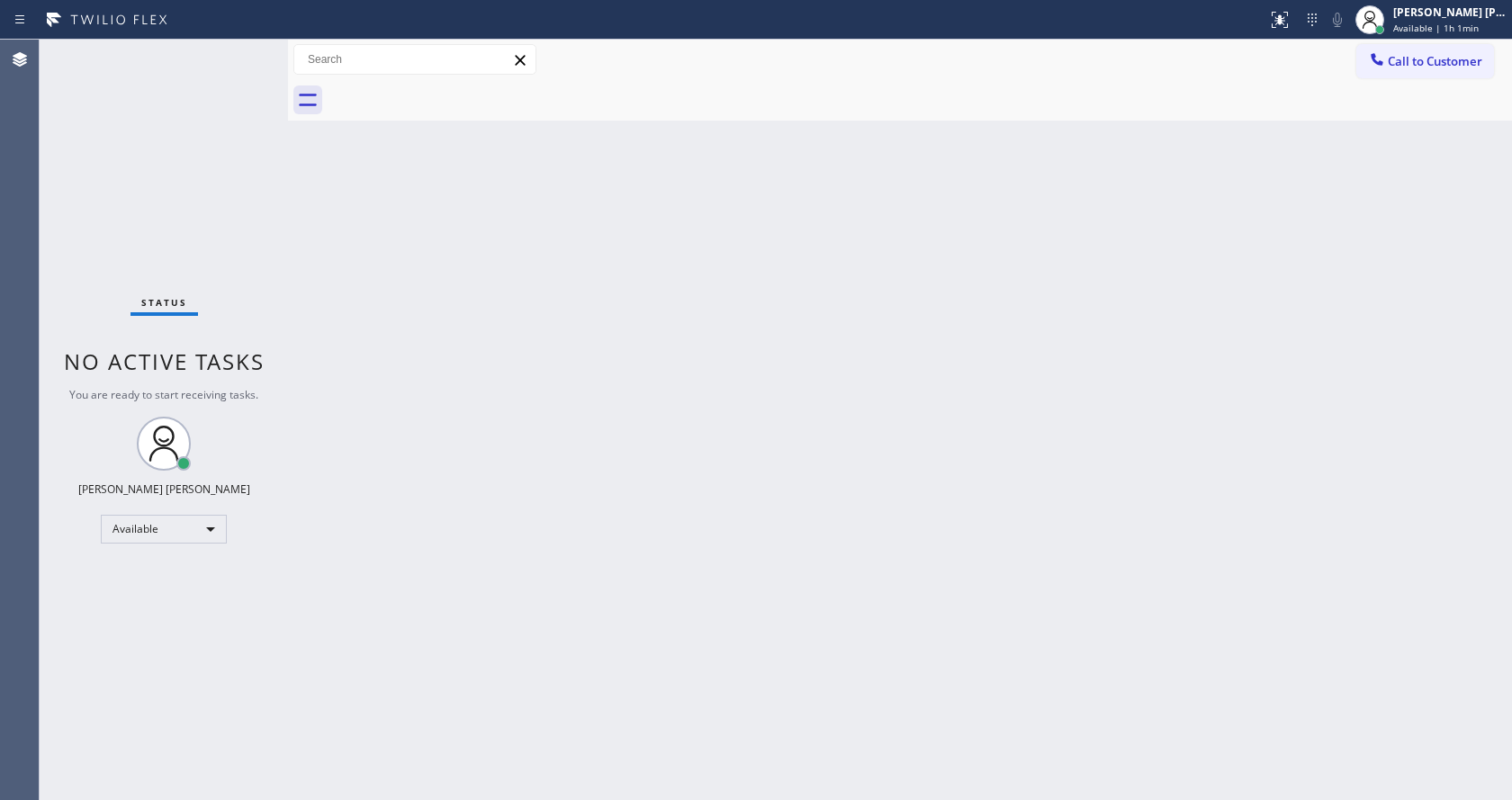
click at [309, 289] on div "Back to Dashboard Change Sender ID Customers Technicians Select a contact Outbo…" at bounding box center [900, 420] width 1224 height 760
drag, startPoint x: 541, startPoint y: 698, endPoint x: 593, endPoint y: 777, distance: 94.6
click at [559, 721] on div "Back to Dashboard Change Sender ID Customers Technicians Select a contact Outbo…" at bounding box center [900, 420] width 1224 height 760
click at [329, 303] on div "Back to Dashboard Change Sender ID Customers Technicians Select a contact Outbo…" at bounding box center [900, 420] width 1224 height 760
click at [732, 613] on div "Back to Dashboard Change Sender ID Customers Technicians Select a contact Outbo…" at bounding box center [900, 420] width 1224 height 760
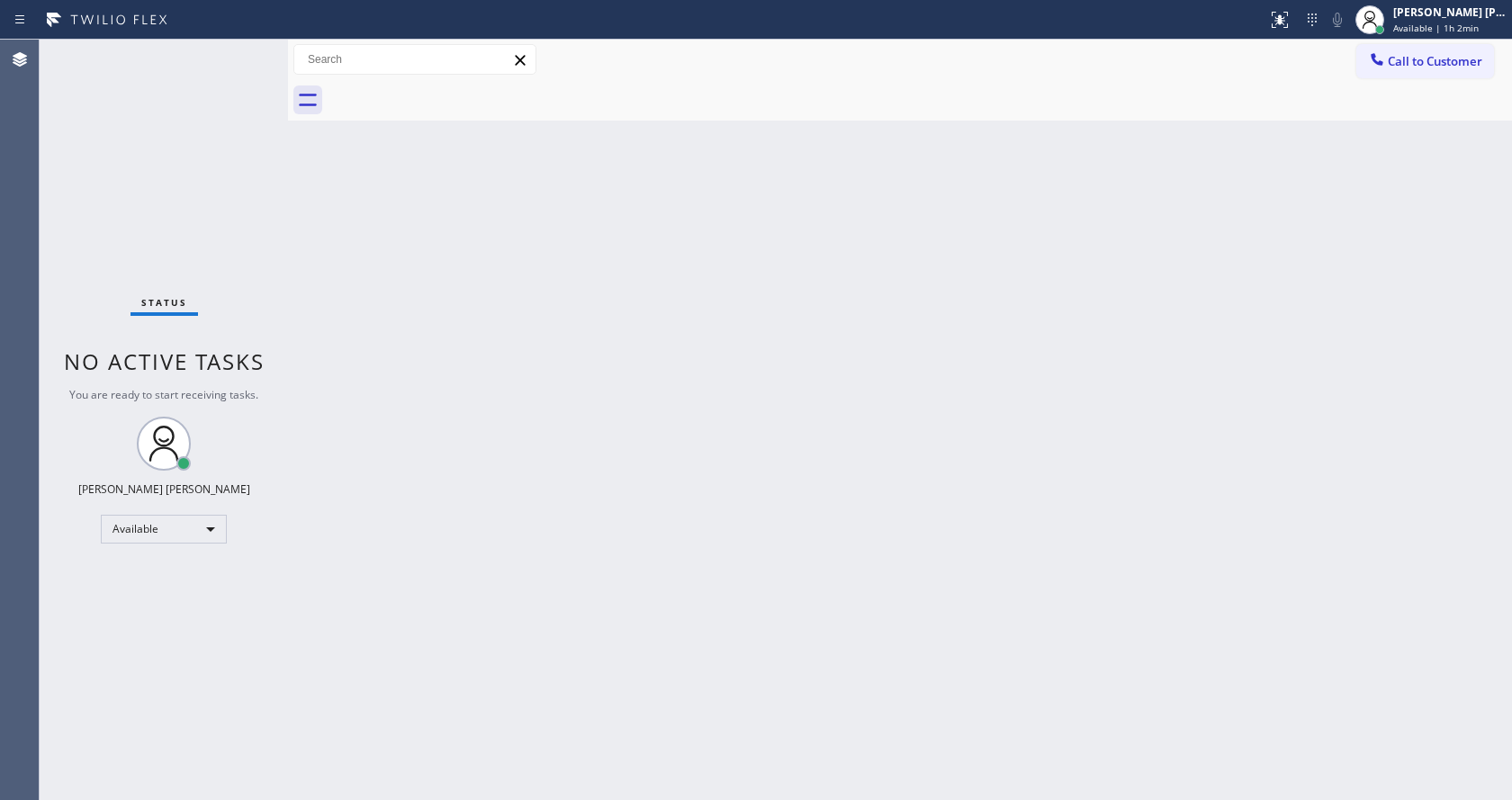
click at [816, 406] on div "Back to Dashboard Change Sender ID Customers Technicians Select a contact Outbo…" at bounding box center [900, 420] width 1224 height 760
click at [765, 478] on div "Back to Dashboard Change Sender ID Customers Technicians Select a contact Outbo…" at bounding box center [900, 420] width 1224 height 760
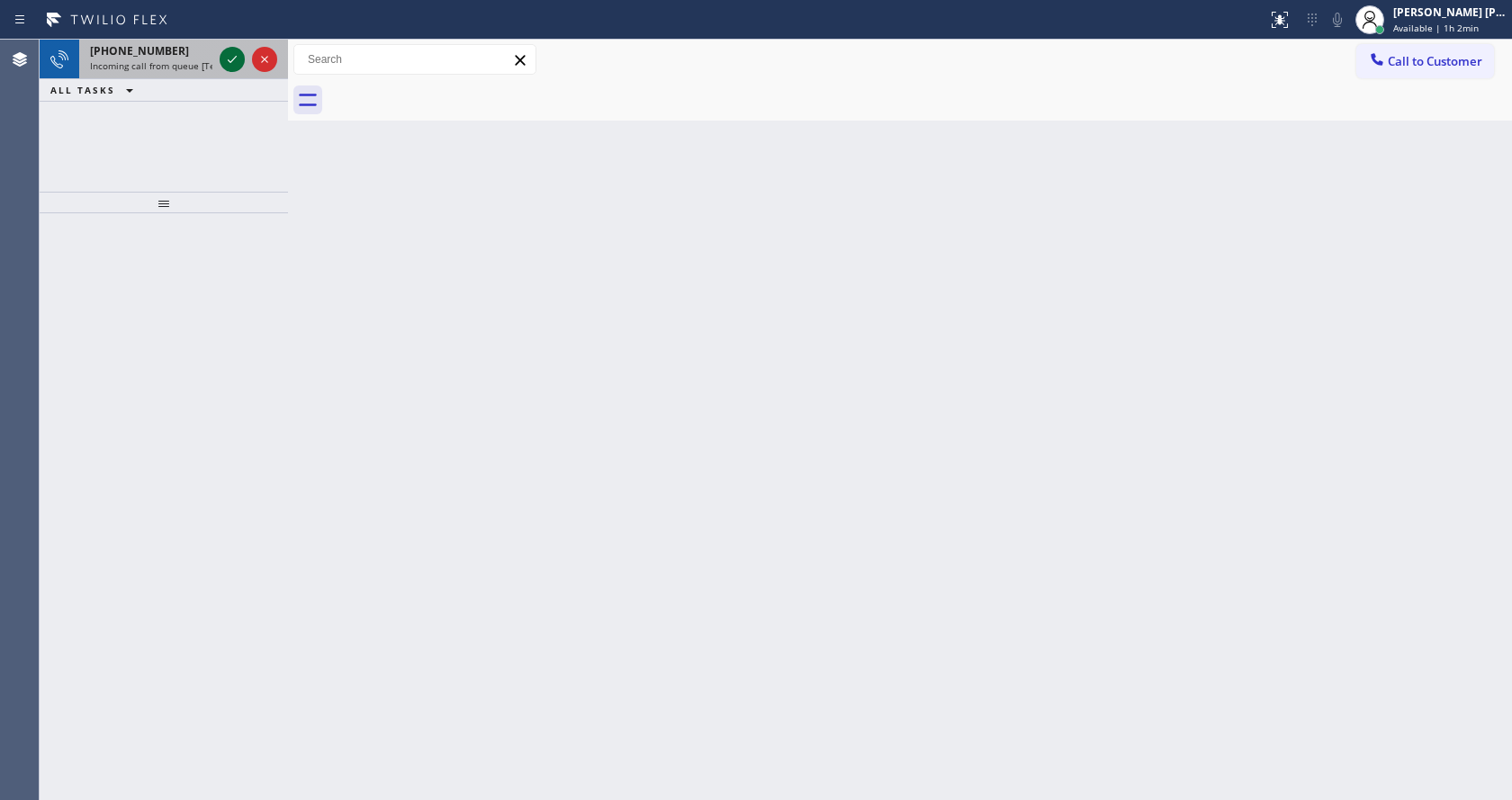
click at [230, 60] on icon at bounding box center [232, 59] width 22 height 22
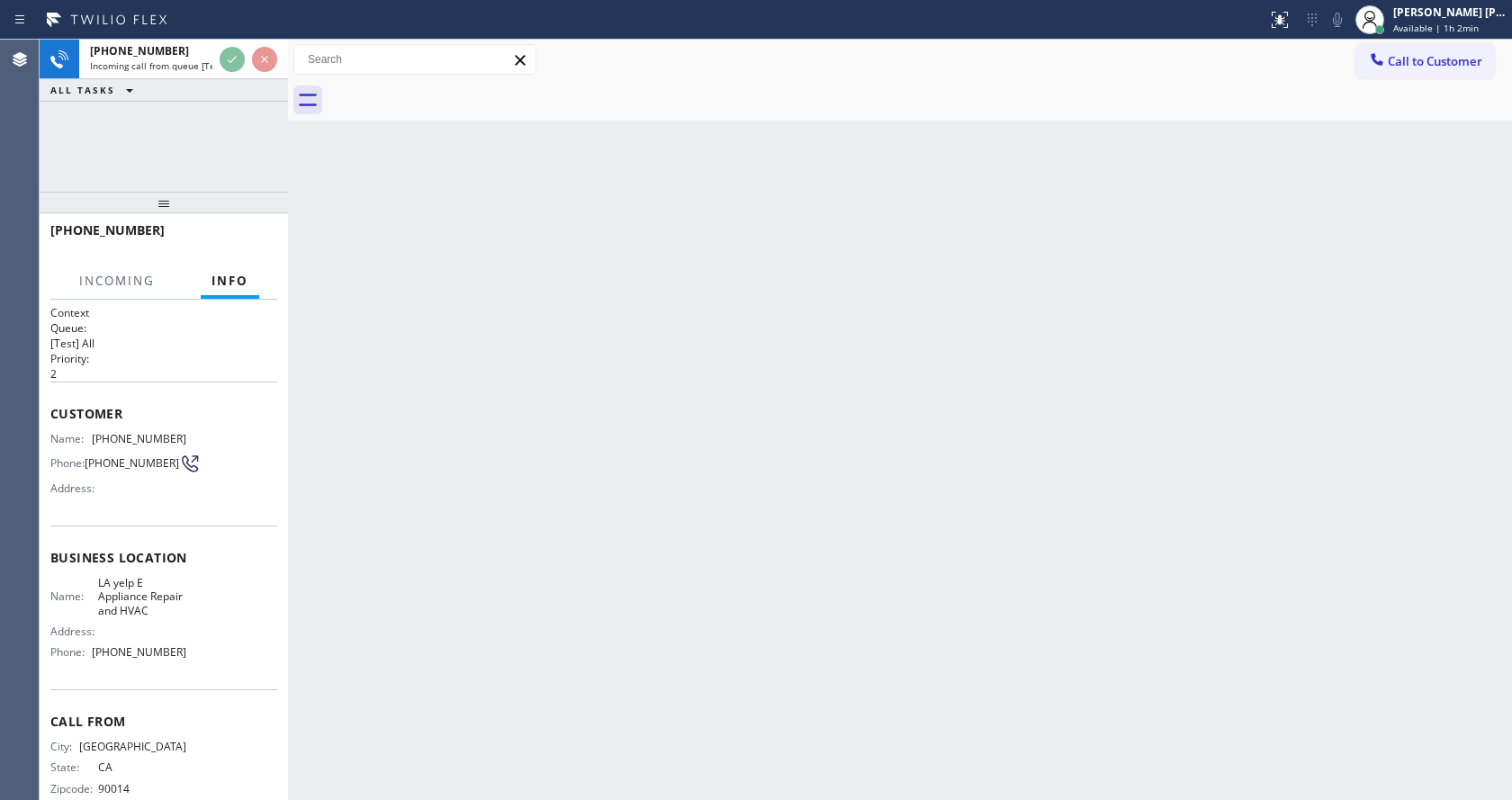
click at [590, 522] on div "Back to Dashboard Change Sender ID Customers Technicians Select a contact Outbo…" at bounding box center [900, 420] width 1224 height 760
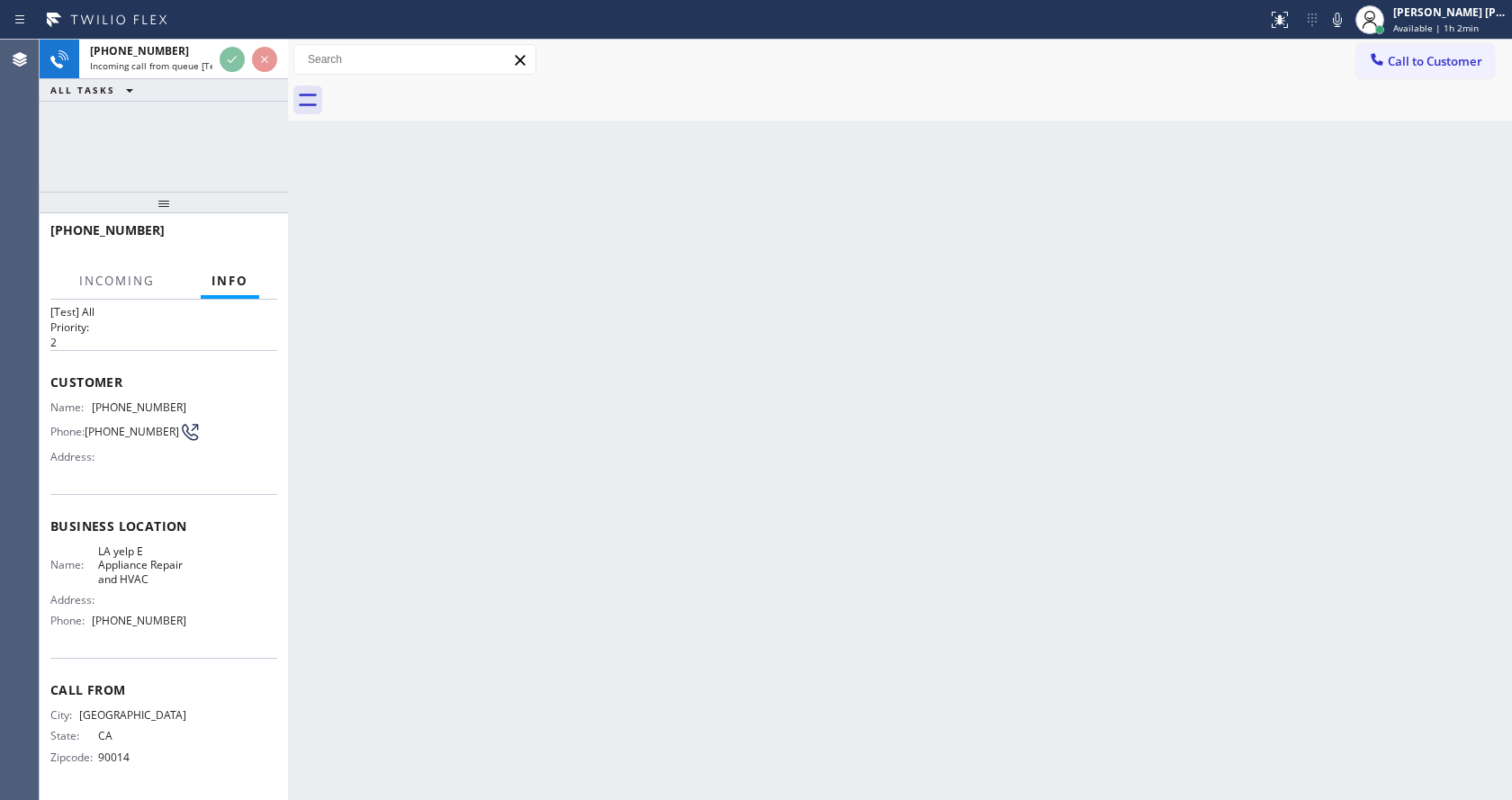
click at [502, 574] on div "Back to Dashboard Change Sender ID Customers Technicians Select a contact Outbo…" at bounding box center [900, 420] width 1224 height 760
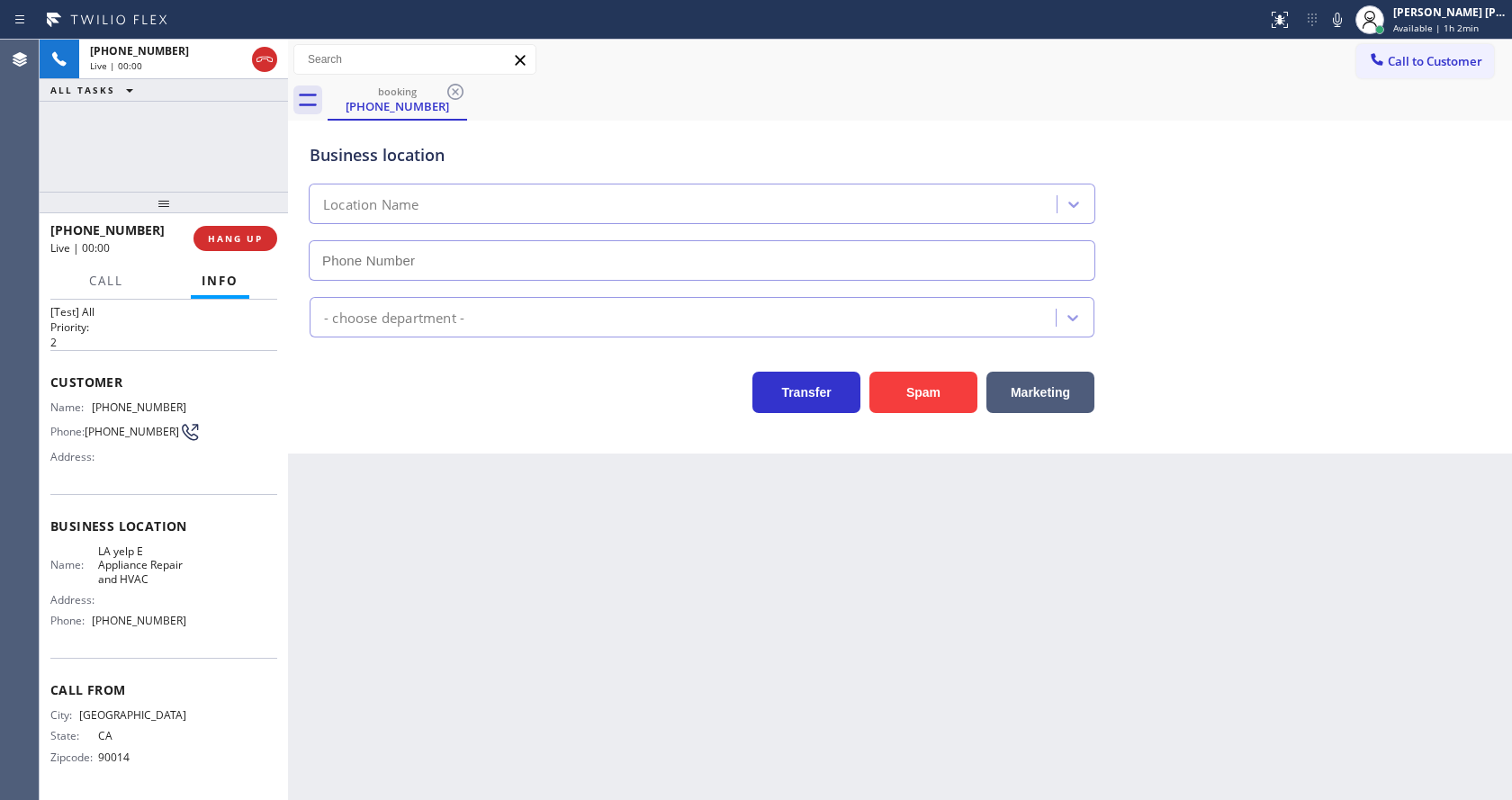
type input "[PHONE_NUMBER]"
click at [576, 570] on div "Back to Dashboard Change Sender ID Customers Technicians Select a contact Outbo…" at bounding box center [900, 420] width 1224 height 760
click at [579, 563] on div "Back to Dashboard Change Sender ID Customers Technicians Select a contact Outbo…" at bounding box center [900, 420] width 1224 height 760
click at [279, 555] on div "Context Queue: [Test] All Priority: 2 Customer Name: [PHONE_NUMBER] Phone: [PHO…" at bounding box center [164, 549] width 249 height 501
click at [69, 450] on span "Address:" at bounding box center [74, 457] width 47 height 14
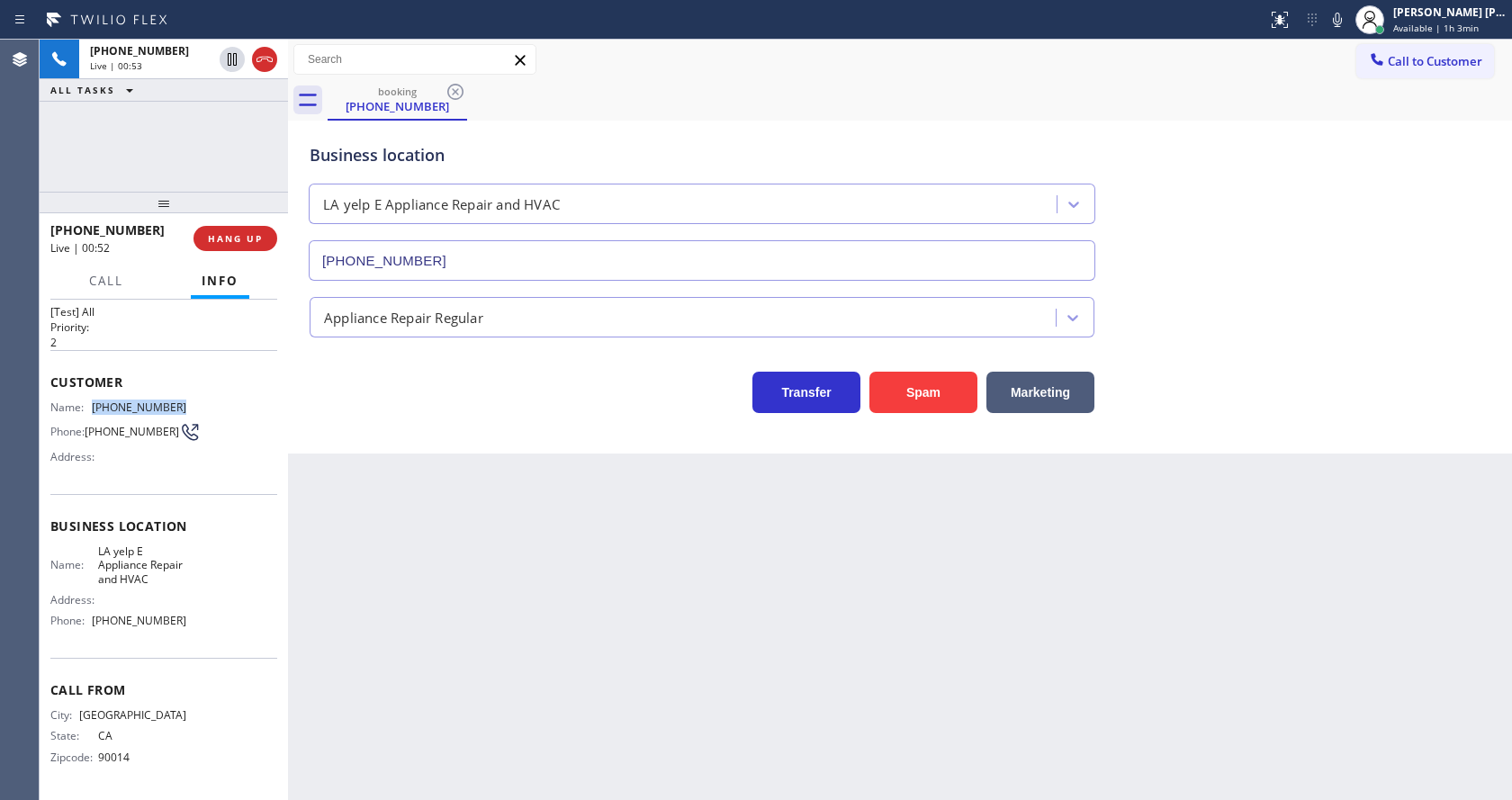
drag, startPoint x: 89, startPoint y: 385, endPoint x: 216, endPoint y: 381, distance: 127.1
click at [216, 401] on div "Name: [PHONE_NUMBER] Phone: [PHONE_NUMBER] Address:" at bounding box center [164, 437] width 227 height 71
click at [421, 683] on div "Back to Dashboard Change Sender ID Customers Technicians Select a contact Outbo…" at bounding box center [900, 420] width 1224 height 760
click at [230, 568] on div "Name: LA yelp E Appliance Repair and HVAC Address: Phone: [PHONE_NUMBER]" at bounding box center [164, 590] width 227 height 91
drag, startPoint x: 88, startPoint y: 532, endPoint x: 137, endPoint y: 589, distance: 75.2
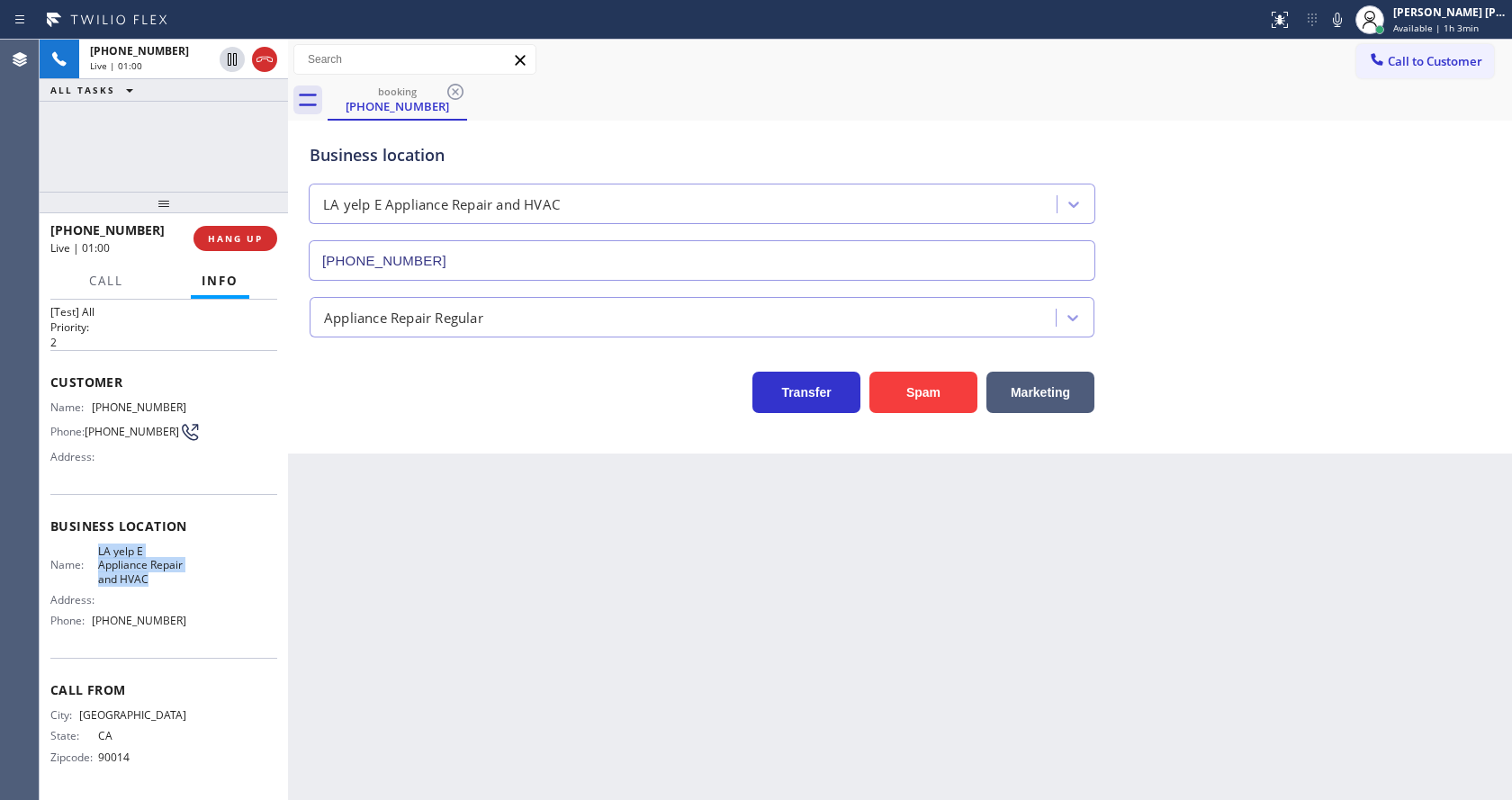
click at [137, 589] on div "Name: LA yelp E Appliance Repair and HVAC Address: Phone: [PHONE_NUMBER]" at bounding box center [119, 590] width 136 height 91
click at [423, 652] on div "Back to Dashboard Change Sender ID Customers Technicians Select a contact Outbo…" at bounding box center [900, 420] width 1224 height 760
click at [201, 609] on div "Name: LA yelp E Appliance Repair and HVAC Address: Phone: [PHONE_NUMBER]" at bounding box center [164, 590] width 227 height 91
drag, startPoint x: 90, startPoint y: 621, endPoint x: 178, endPoint y: 626, distance: 88.1
click at [178, 626] on div "Phone: [PHONE_NUMBER]" at bounding box center [119, 620] width 136 height 14
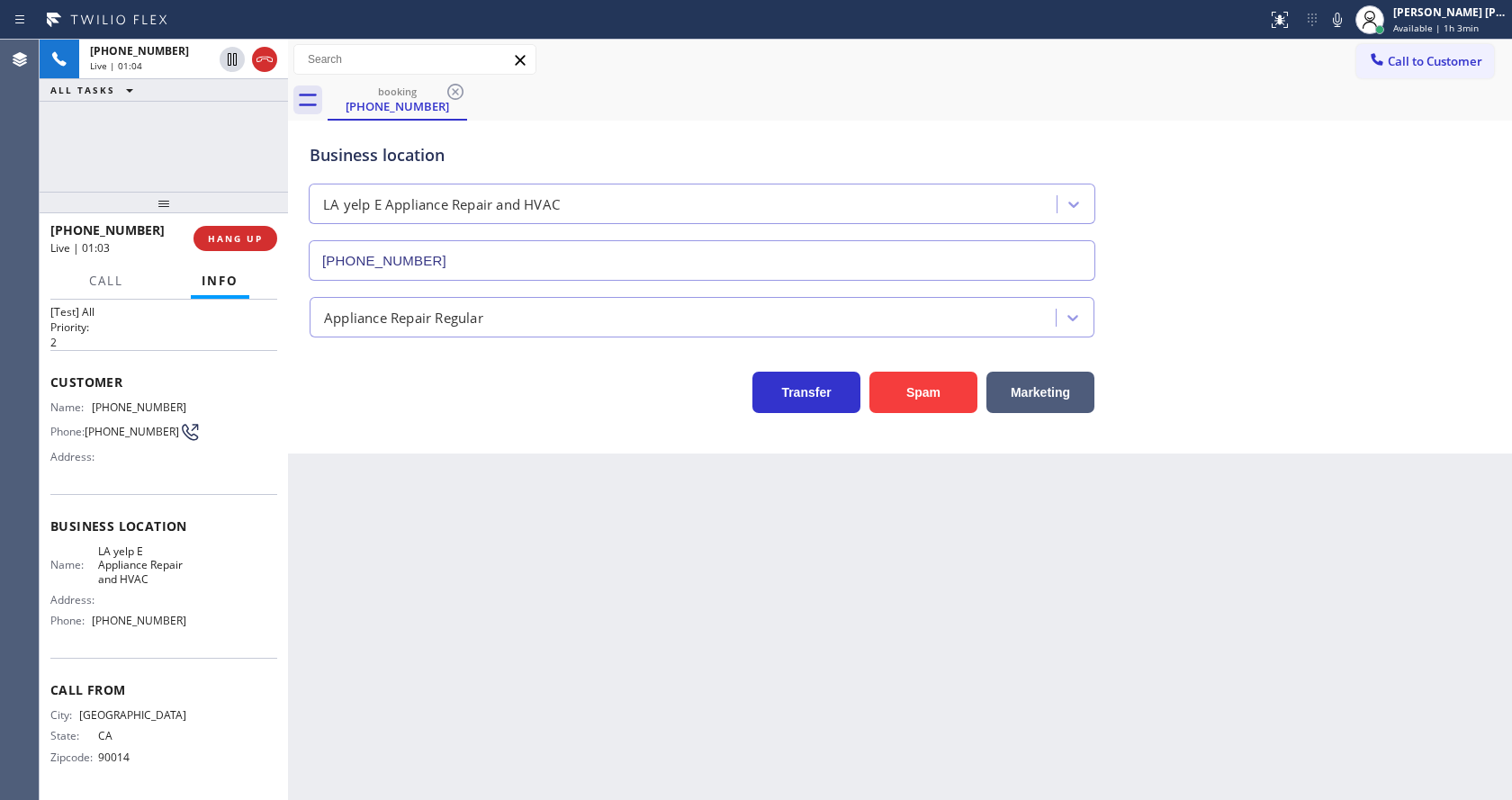
click at [389, 644] on div "Back to Dashboard Change Sender ID Customers Technicians Select a contact Outbo…" at bounding box center [900, 420] width 1224 height 760
click at [783, 665] on div "Back to Dashboard Change Sender ID Customers Technicians Select a contact Outbo…" at bounding box center [900, 420] width 1224 height 760
drag, startPoint x: 377, startPoint y: 431, endPoint x: 984, endPoint y: 310, distance: 618.9
click at [384, 431] on div "Business location LA yelp E Appliance Repair and HVAC [PHONE_NUMBER] Appliance …" at bounding box center [900, 286] width 1224 height 333
click at [1336, 19] on icon at bounding box center [1337, 20] width 22 height 22
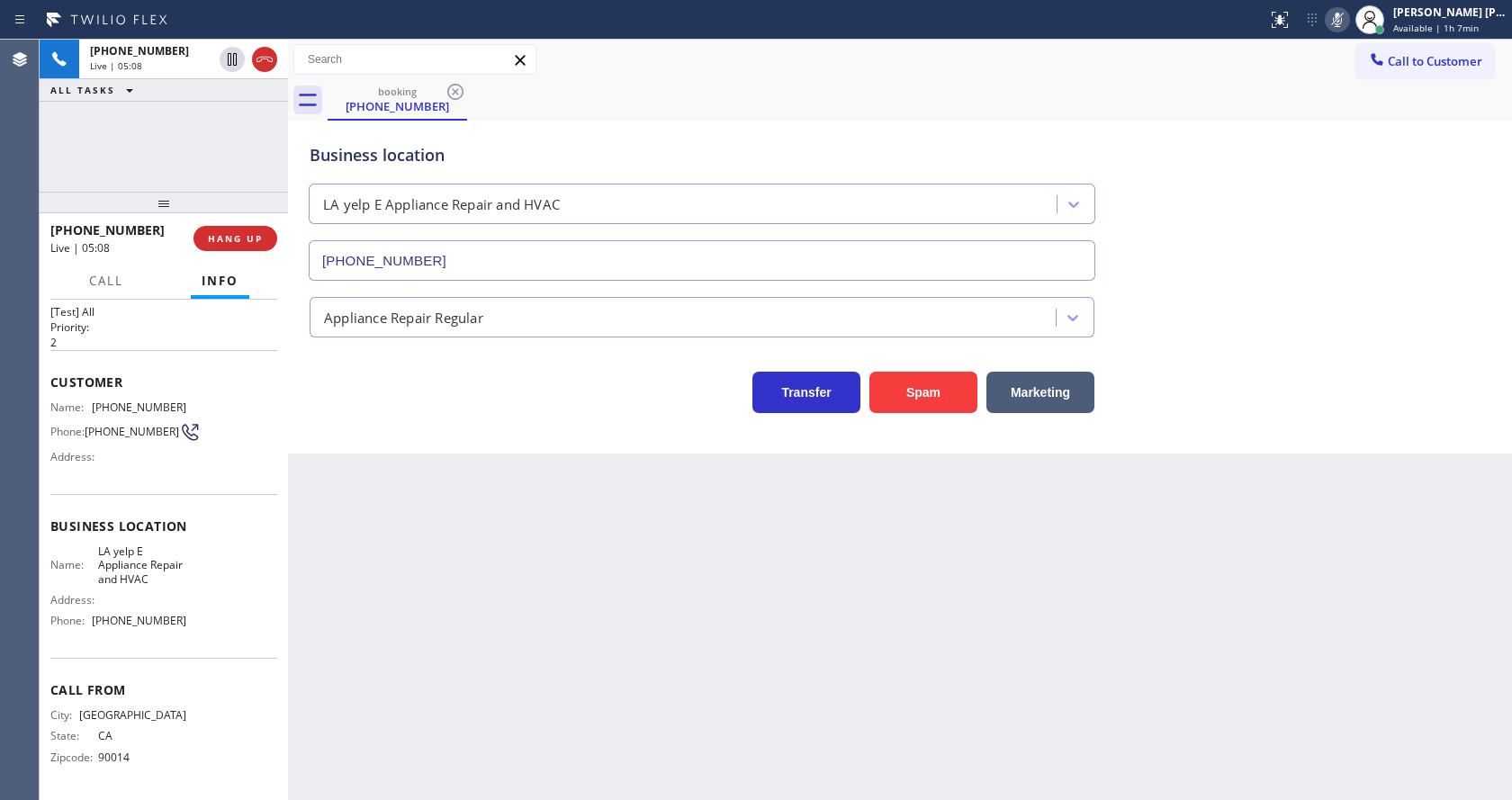
click at [1334, 222] on div "Business location LA yelp E Appliance Repair and HVAC [PHONE_NUMBER]" at bounding box center [900, 199] width 1188 height 163
click at [503, 678] on div "Back to Dashboard Change Sender ID Customers Technicians Select a contact Outbo…" at bounding box center [900, 420] width 1224 height 760
click at [1319, 107] on div "booking [PHONE_NUMBER]" at bounding box center [919, 100] width 1184 height 40
drag, startPoint x: 1343, startPoint y: 14, endPoint x: 1379, endPoint y: 188, distance: 177.7
click at [1344, 19] on icon at bounding box center [1337, 20] width 22 height 22
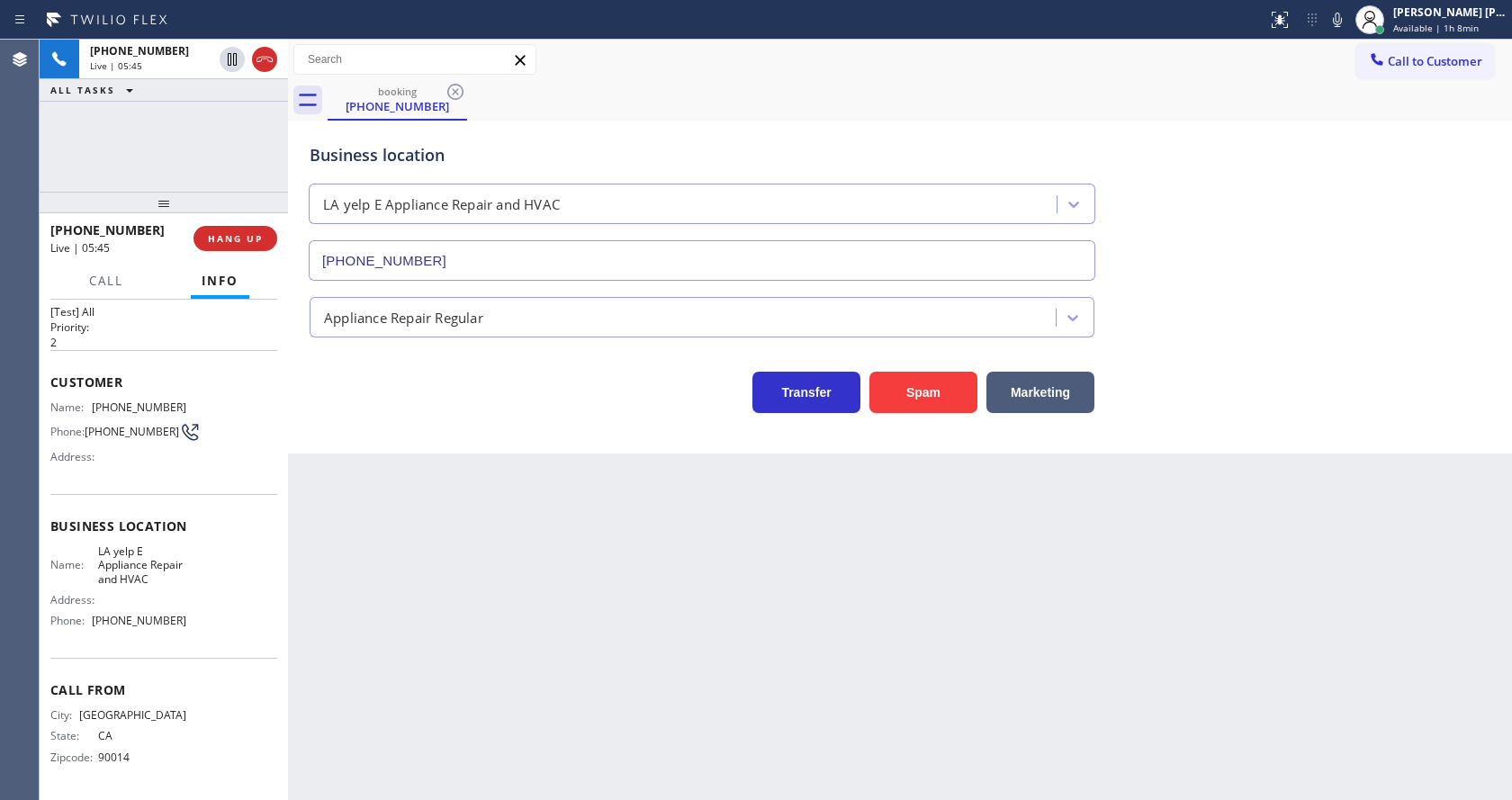
click at [1415, 260] on div "Business location LA yelp E Appliance Repair and HVAC [PHONE_NUMBER]" at bounding box center [900, 199] width 1188 height 163
drag, startPoint x: 513, startPoint y: 683, endPoint x: 487, endPoint y: 789, distance: 109.1
click at [513, 693] on div "Back to Dashboard Change Sender ID Customers Technicians Select a contact Outbo…" at bounding box center [900, 420] width 1224 height 760
click at [748, 569] on div "Back to Dashboard Change Sender ID Customers Technicians Select a contact Outbo…" at bounding box center [900, 420] width 1224 height 760
click at [498, 561] on div "Back to Dashboard Change Sender ID Customers Technicians Select a contact Outbo…" at bounding box center [900, 420] width 1224 height 760
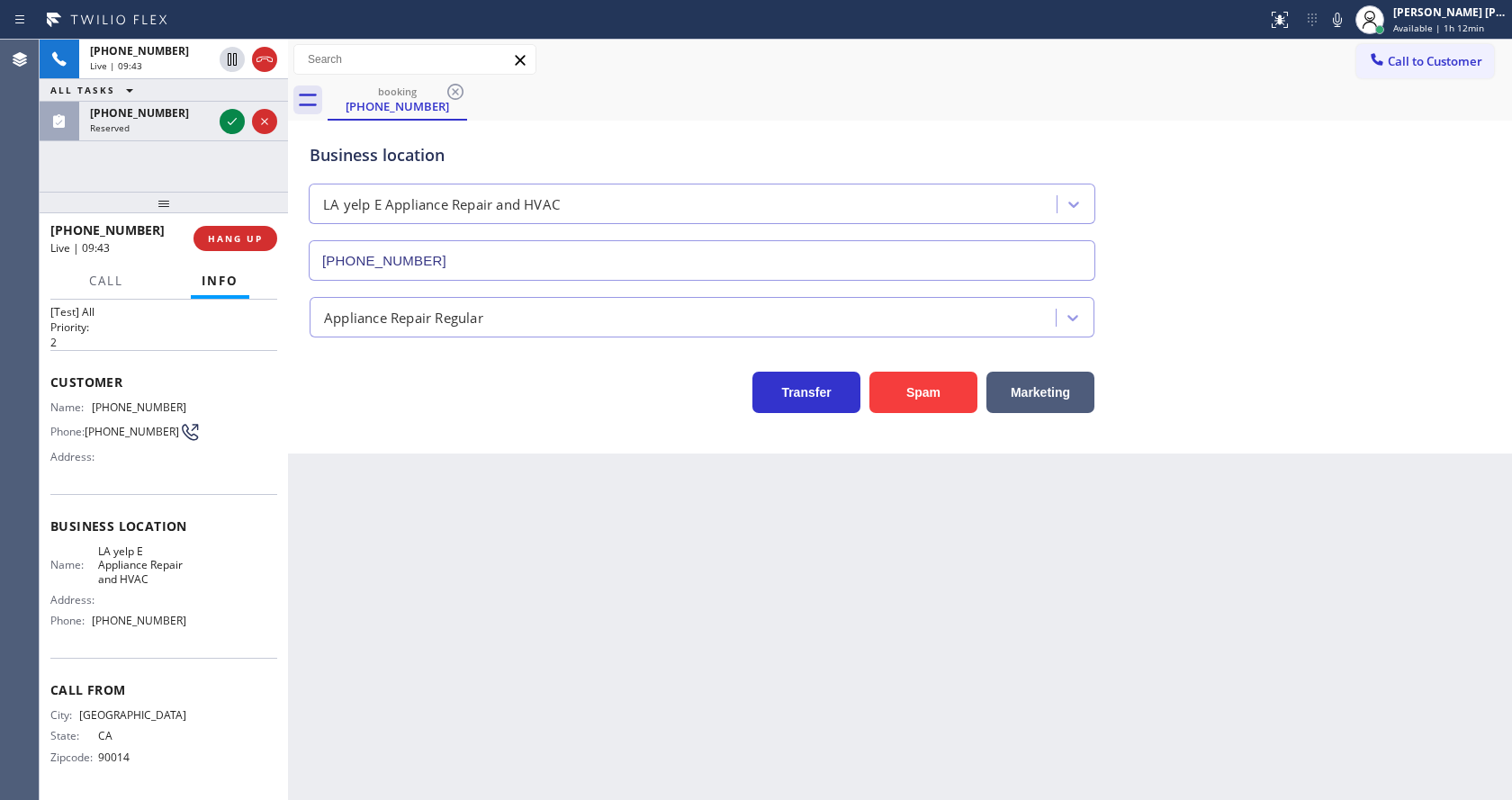
click at [774, 644] on div "Back to Dashboard Change Sender ID Customers Technicians Select a contact Outbo…" at bounding box center [900, 420] width 1224 height 760
click at [431, 492] on div "Back to Dashboard Change Sender ID Customers Technicians Select a contact Outbo…" at bounding box center [900, 420] width 1224 height 760
click at [697, 568] on div "Back to Dashboard Change Sender ID Customers Technicians Select a contact Outbo…" at bounding box center [900, 420] width 1224 height 760
click at [234, 129] on icon at bounding box center [232, 121] width 22 height 22
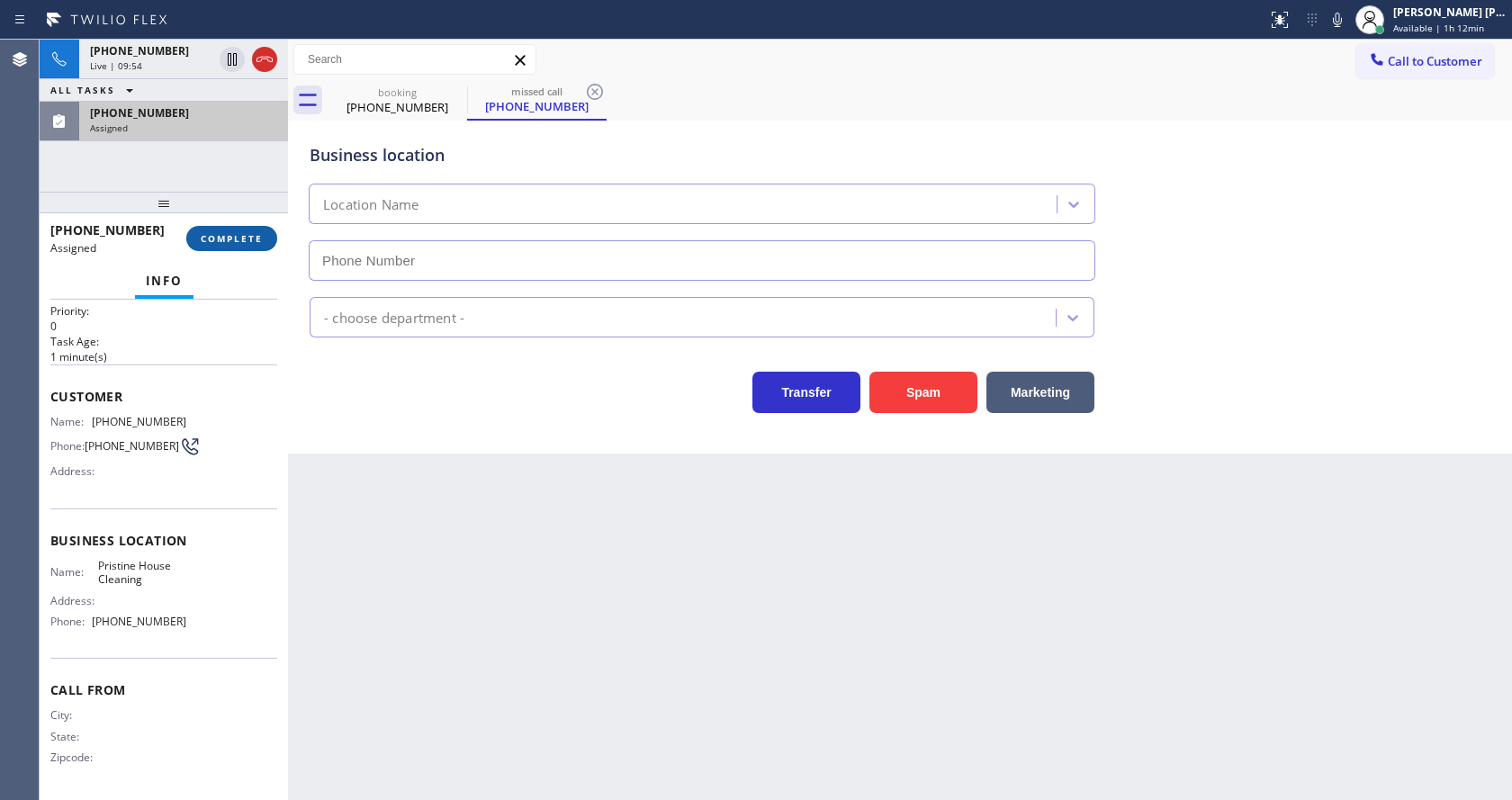
click at [221, 242] on span "COMPLETE" at bounding box center [231, 238] width 62 height 13
type input "[PHONE_NUMBER]"
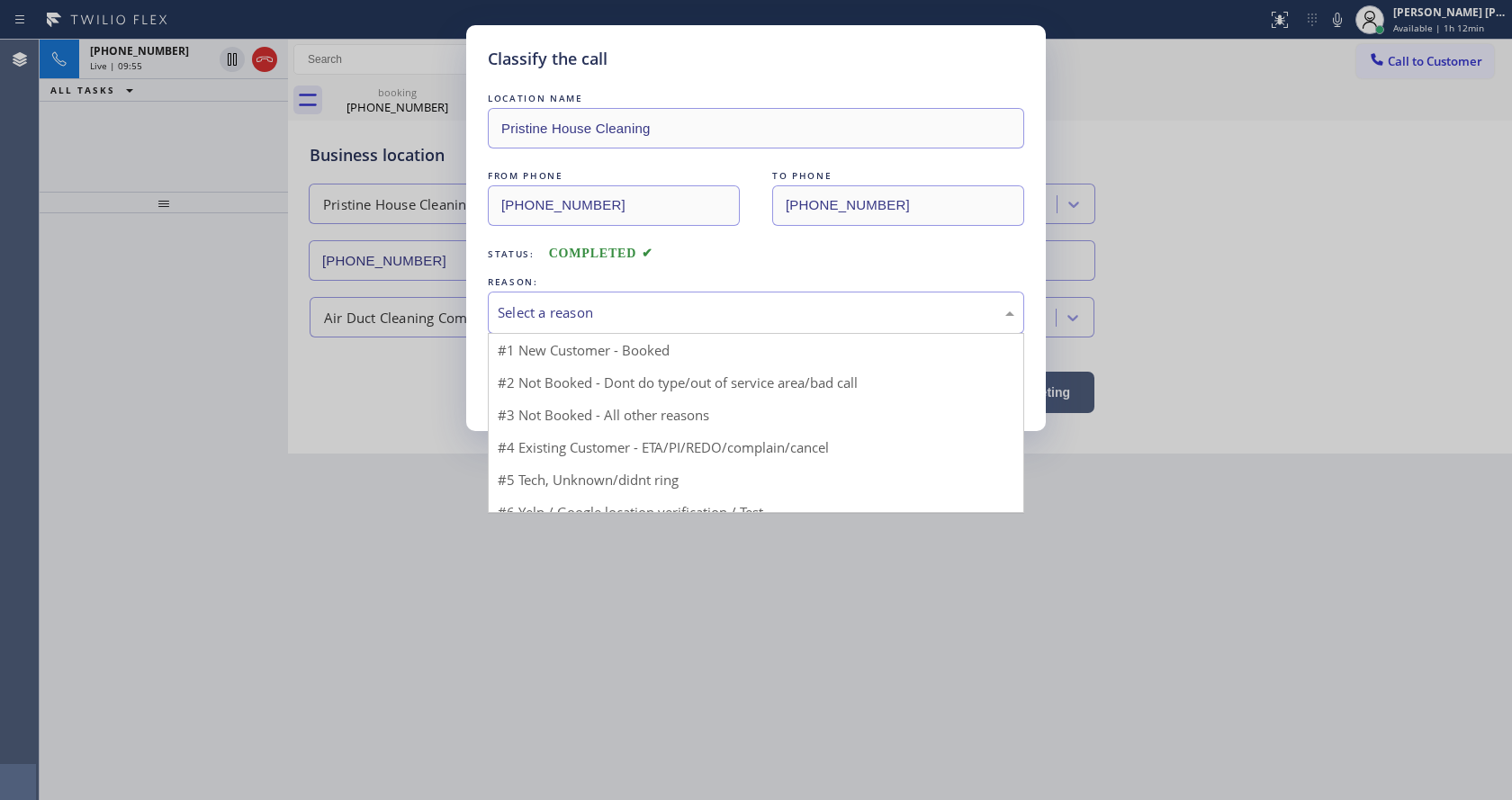
click at [543, 320] on div "Select a reason" at bounding box center [756, 312] width 517 height 21
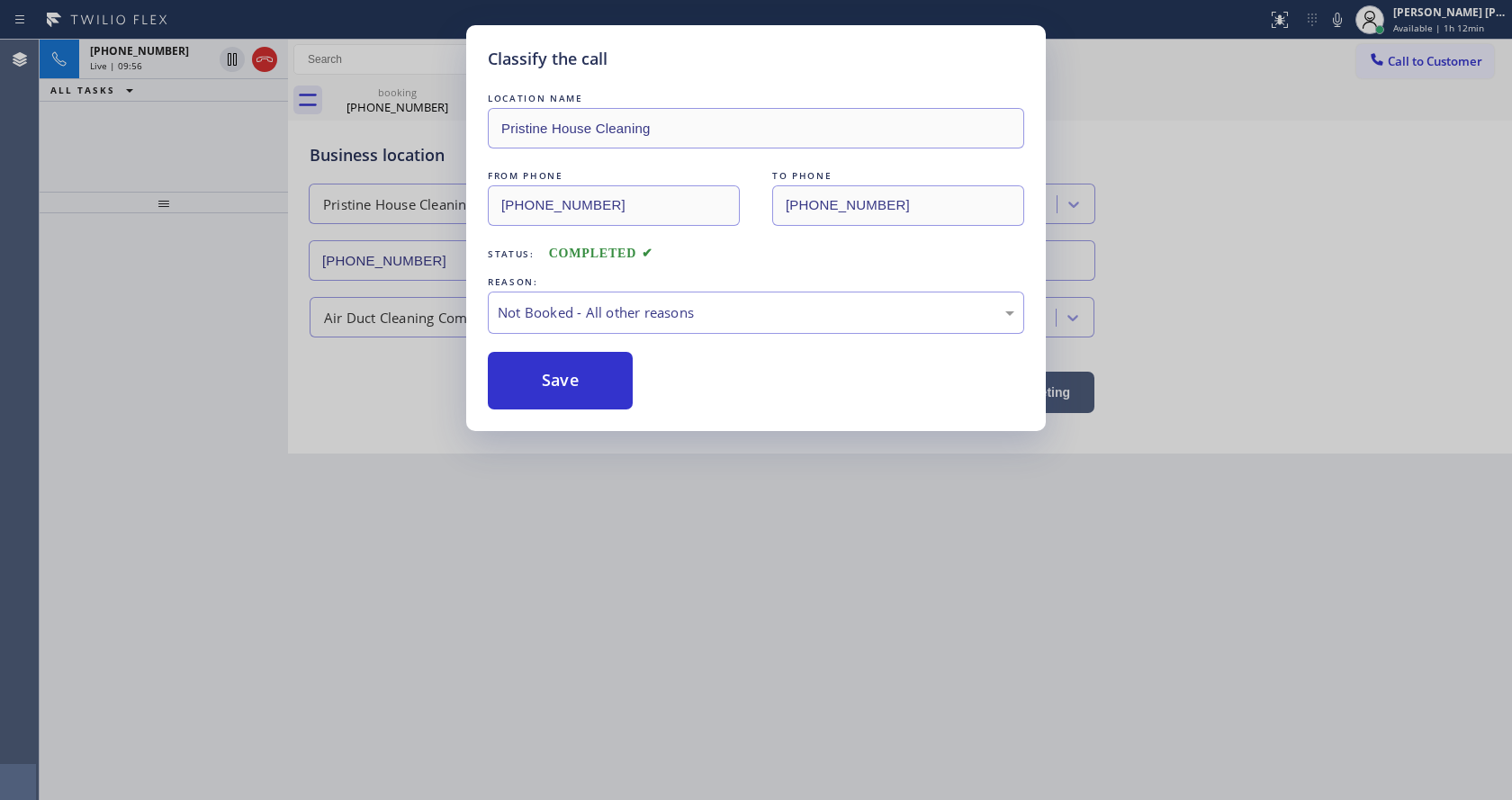
drag, startPoint x: 534, startPoint y: 376, endPoint x: 739, endPoint y: 539, distance: 261.9
click at [534, 375] on button "Save" at bounding box center [560, 380] width 145 height 57
click at [795, 551] on div "Classify the call LOCATION NAME Pristine House Cleaning FROM PHONE [PHONE_NUMBE…" at bounding box center [756, 400] width 1512 height 800
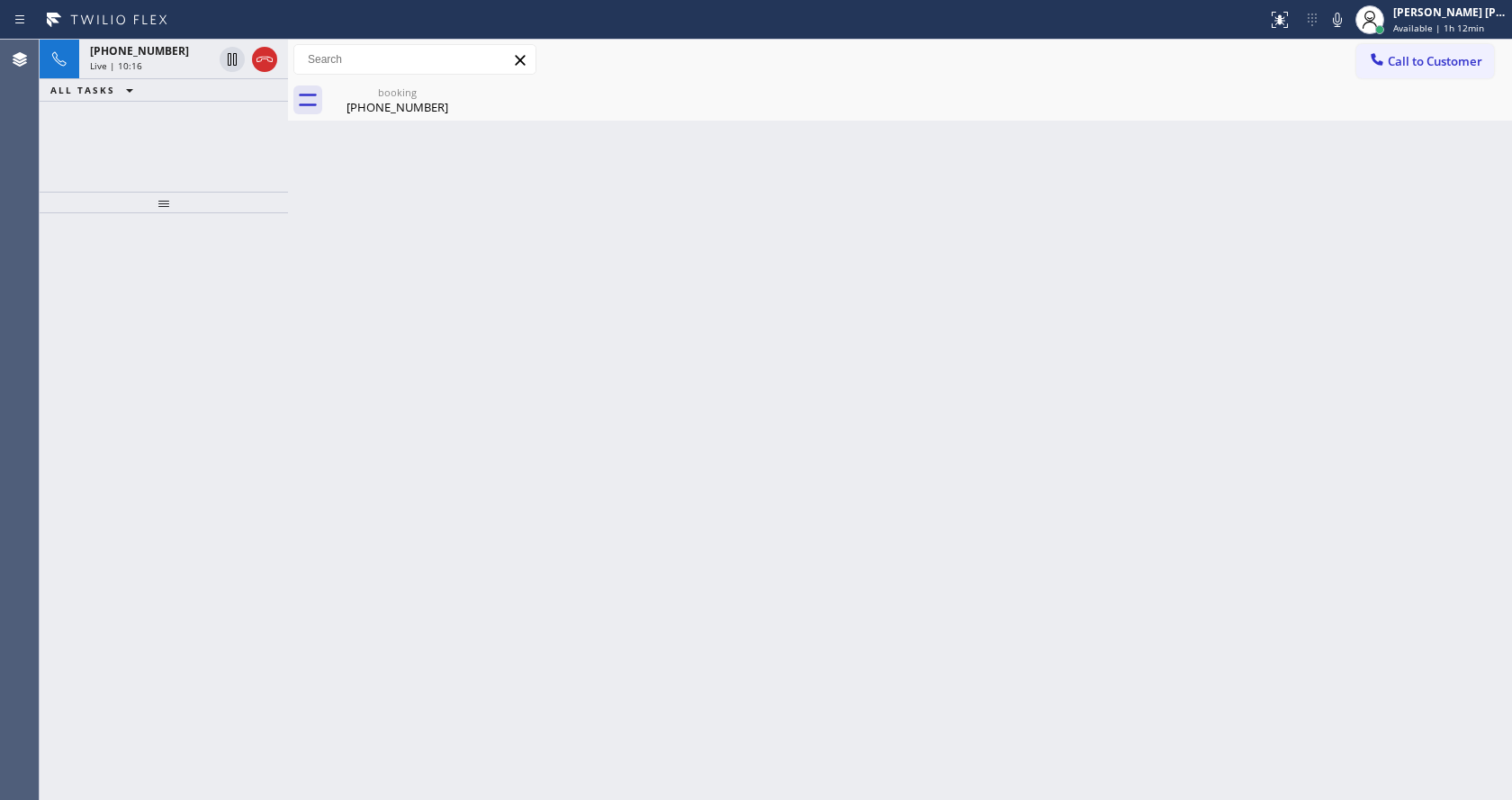
drag, startPoint x: 960, startPoint y: 611, endPoint x: 672, endPoint y: 445, distance: 332.4
click at [960, 611] on div "Back to Dashboard Change Sender ID Customers Technicians Select a contact Outbo…" at bounding box center [900, 420] width 1224 height 760
click at [379, 117] on div "booking [PHONE_NUMBER]" at bounding box center [398, 100] width 136 height 40
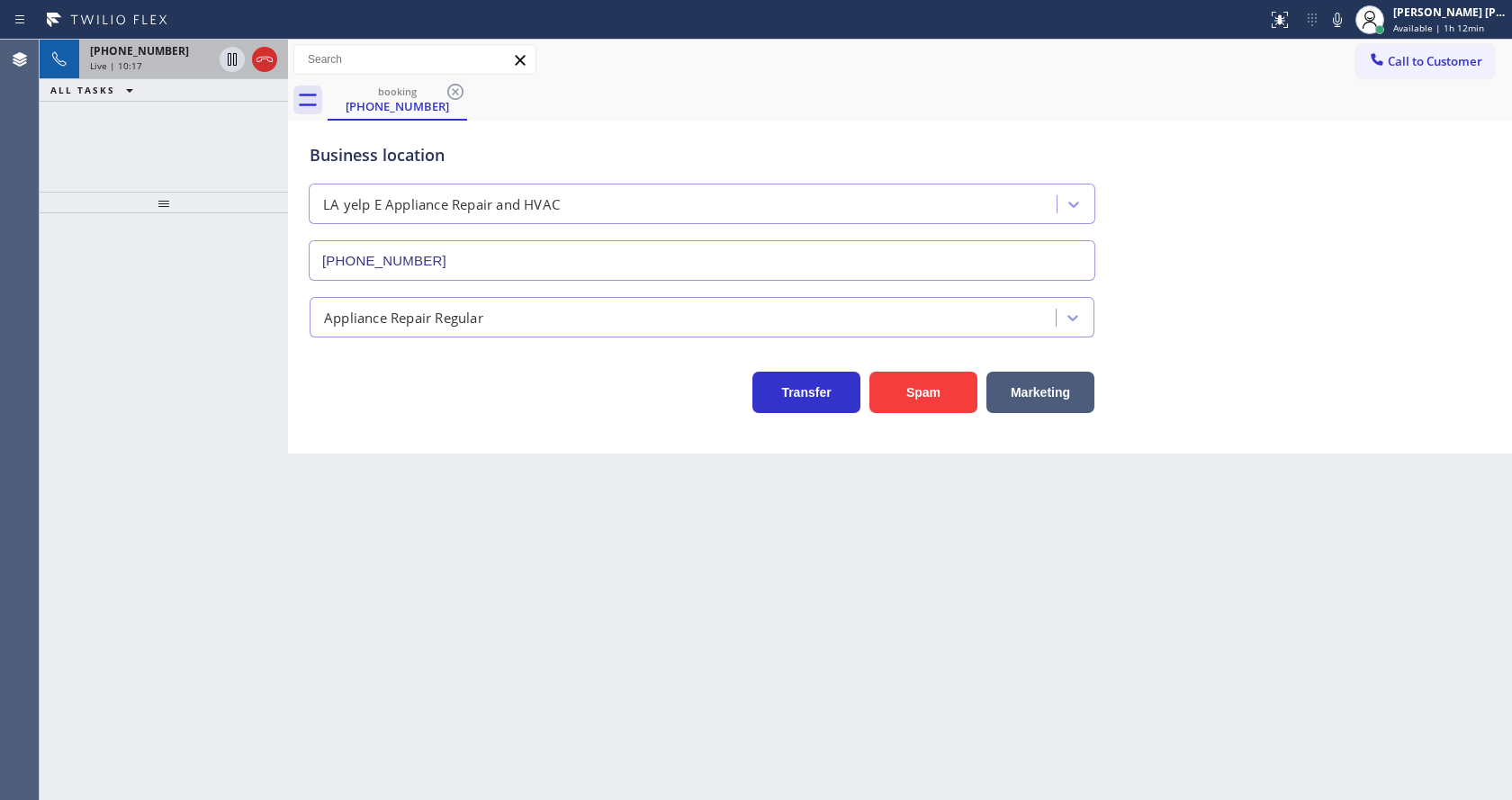
click at [123, 71] on span "Live | 10:17" at bounding box center [116, 65] width 52 height 13
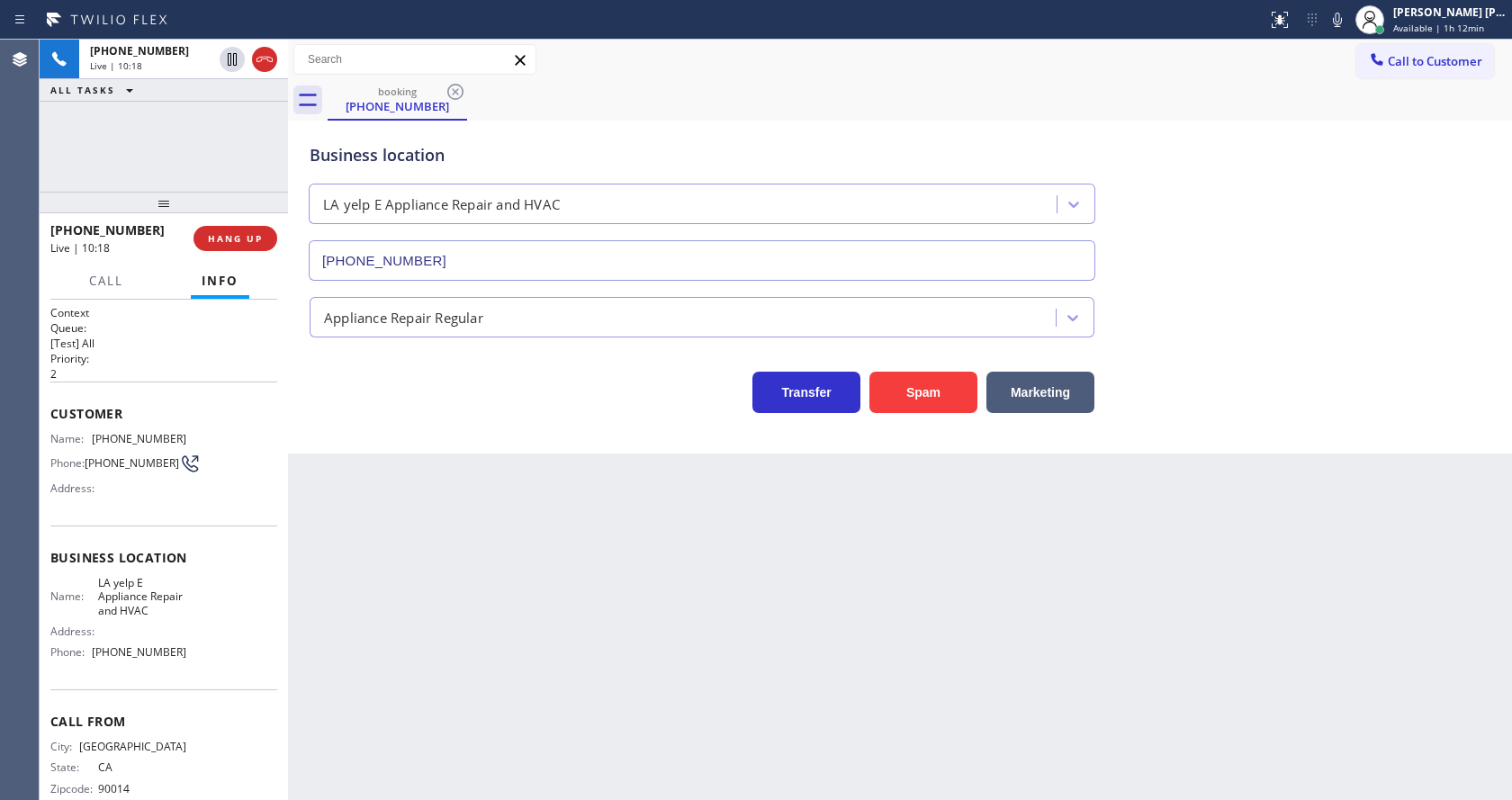
click at [790, 695] on div "Back to Dashboard Change Sender ID Customers Technicians Select a contact Outbo…" at bounding box center [900, 420] width 1224 height 760
click at [1223, 539] on div "Back to Dashboard Change Sender ID Customers Technicians Select a contact Outbo…" at bounding box center [900, 420] width 1224 height 760
drag, startPoint x: 737, startPoint y: 570, endPoint x: 704, endPoint y: 598, distance: 43.3
click at [737, 570] on div "Back to Dashboard Change Sender ID Customers Technicians Select a contact Outbo…" at bounding box center [900, 420] width 1224 height 760
click at [364, 574] on div "Back to Dashboard Change Sender ID Customers Technicians Select a contact Outbo…" at bounding box center [900, 420] width 1224 height 760
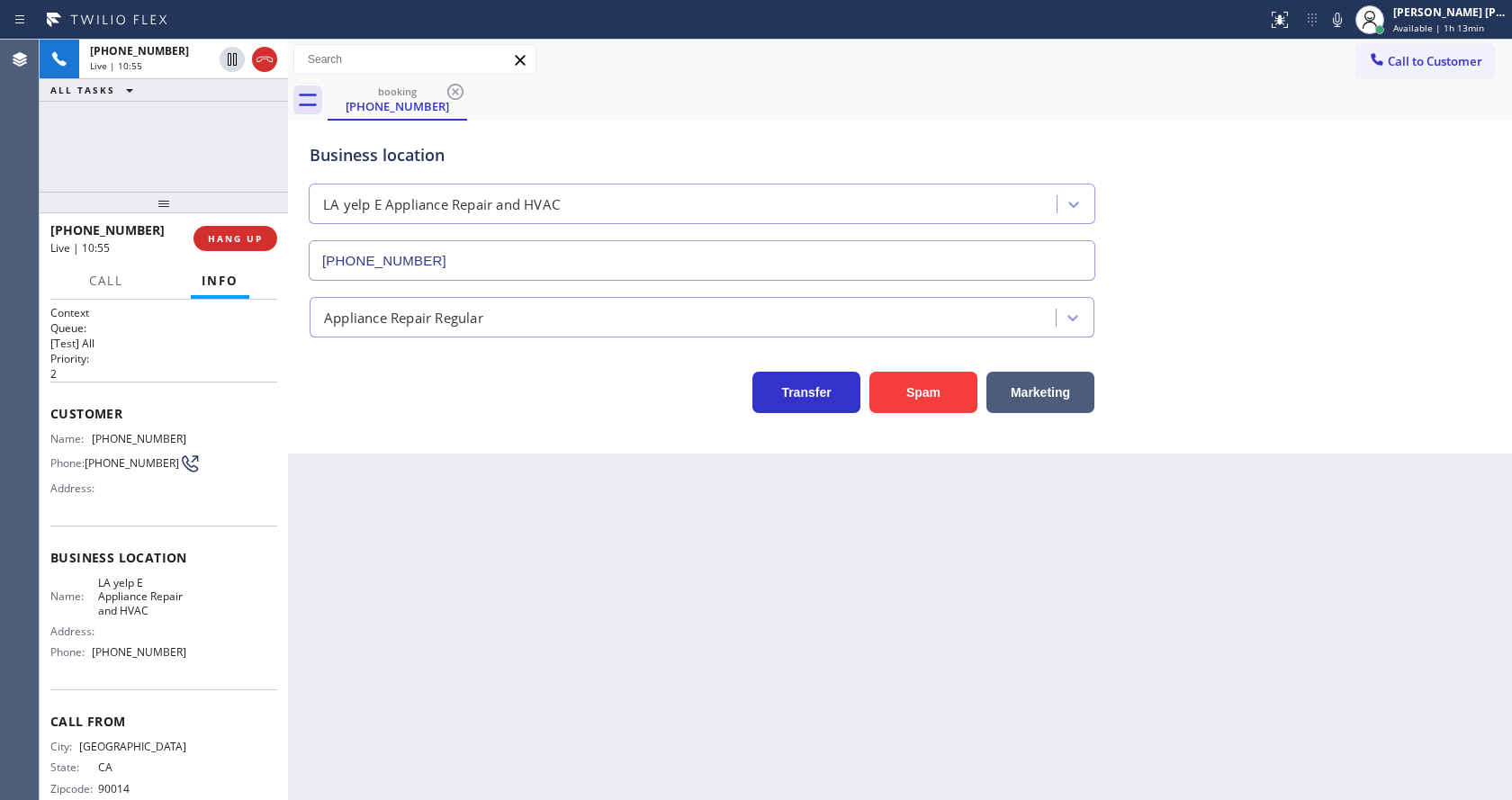
click at [765, 665] on div "Back to Dashboard Change Sender ID Customers Technicians Select a contact Outbo…" at bounding box center [900, 420] width 1224 height 760
drag, startPoint x: 355, startPoint y: 536, endPoint x: 429, endPoint y: 665, distance: 148.7
click at [355, 535] on div "Back to Dashboard Change Sender ID Customers Technicians Select a contact Outbo…" at bounding box center [900, 420] width 1224 height 760
drag, startPoint x: 789, startPoint y: 706, endPoint x: 577, endPoint y: 731, distance: 213.5
click at [787, 706] on div "Back to Dashboard Change Sender ID Customers Technicians Select a contact Outbo…" at bounding box center [900, 420] width 1224 height 760
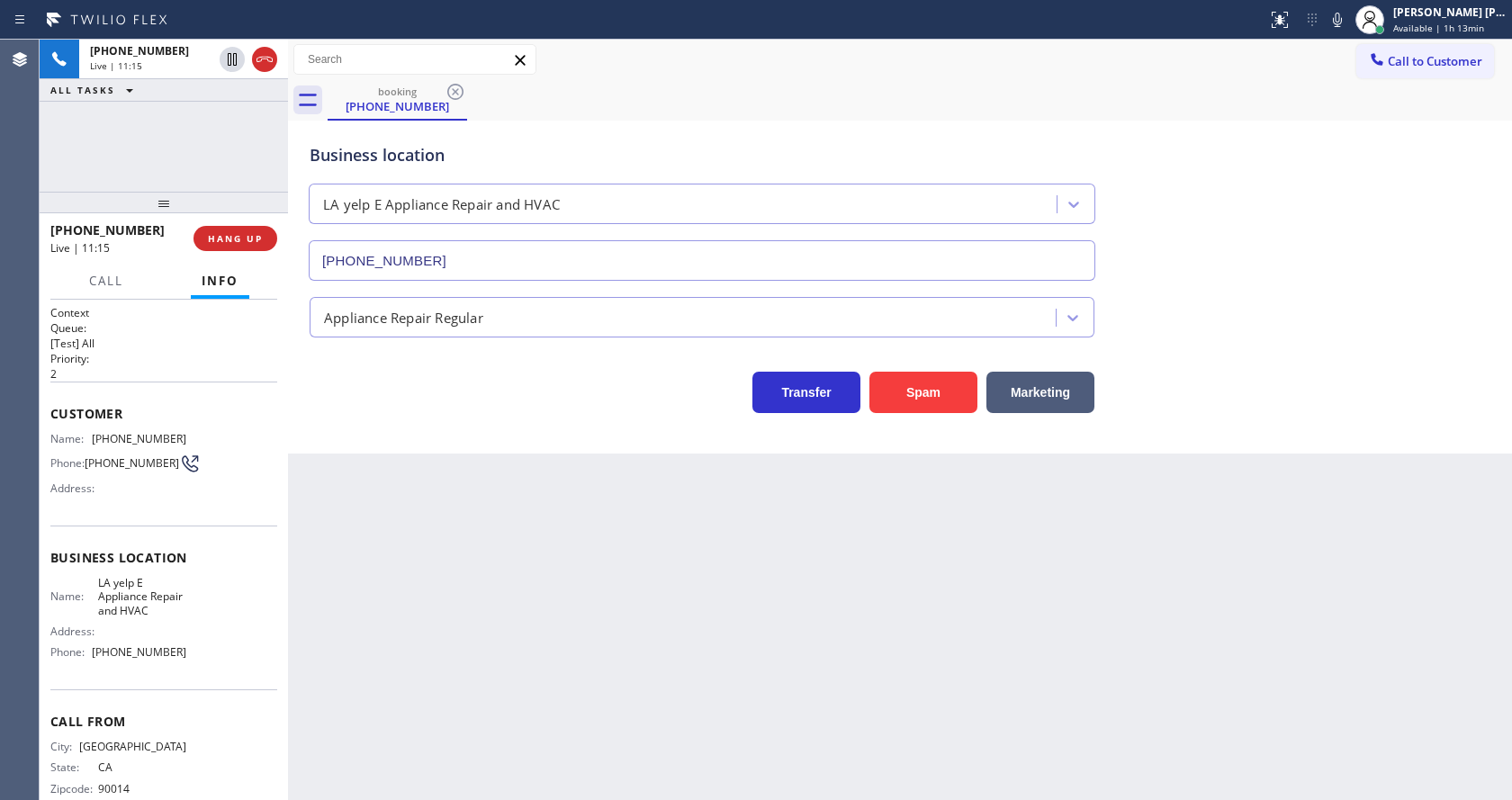
drag, startPoint x: 429, startPoint y: 465, endPoint x: 443, endPoint y: 522, distance: 58.7
click at [429, 465] on div "Back to Dashboard Change Sender ID Customers Technicians Select a contact Outbo…" at bounding box center [900, 420] width 1224 height 760
click at [685, 615] on div "Back to Dashboard Change Sender ID Customers Technicians Select a contact Outbo…" at bounding box center [900, 420] width 1224 height 760
click at [456, 714] on div "Back to Dashboard Change Sender ID Customers Technicians Select a contact Outbo…" at bounding box center [900, 420] width 1224 height 760
click at [879, 624] on div "Back to Dashboard Change Sender ID Customers Technicians Select a contact Outbo…" at bounding box center [900, 420] width 1224 height 760
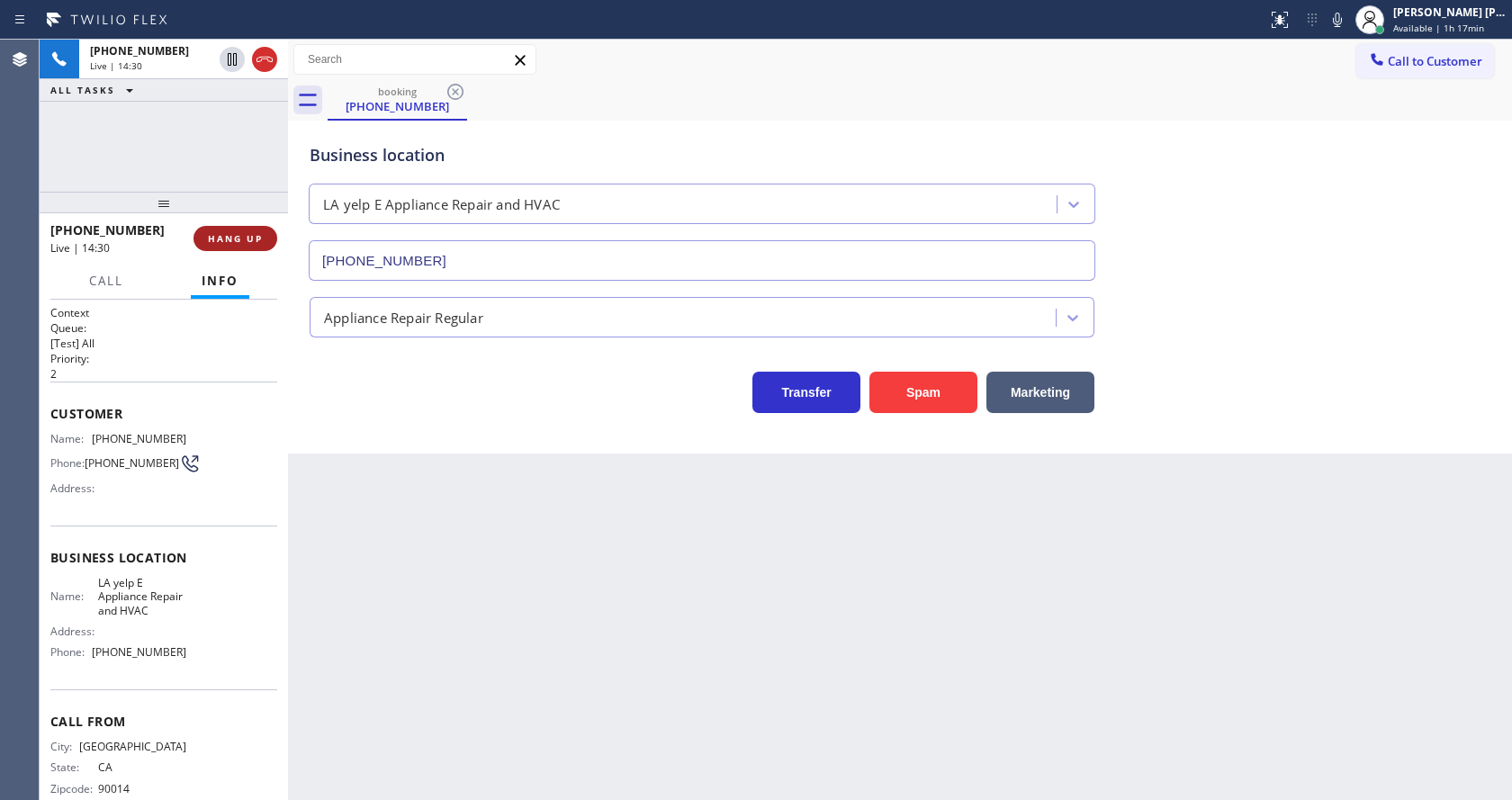
click at [225, 234] on span "HANG UP" at bounding box center [236, 238] width 55 height 13
click at [201, 237] on span "COMPLETE" at bounding box center [231, 238] width 62 height 13
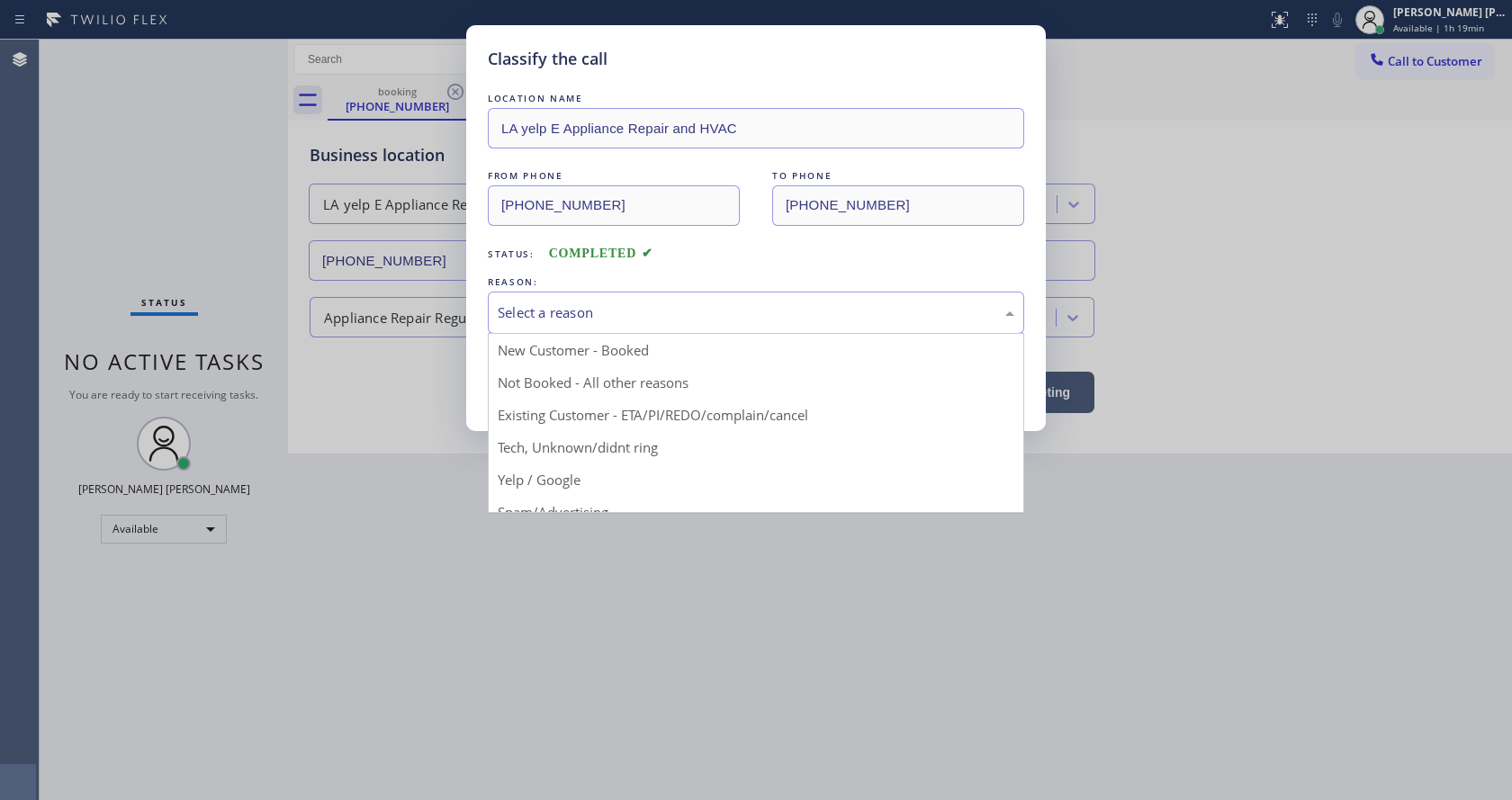
drag, startPoint x: 577, startPoint y: 313, endPoint x: 588, endPoint y: 300, distance: 17.0
click at [578, 306] on div "Select a reason" at bounding box center [756, 312] width 517 height 21
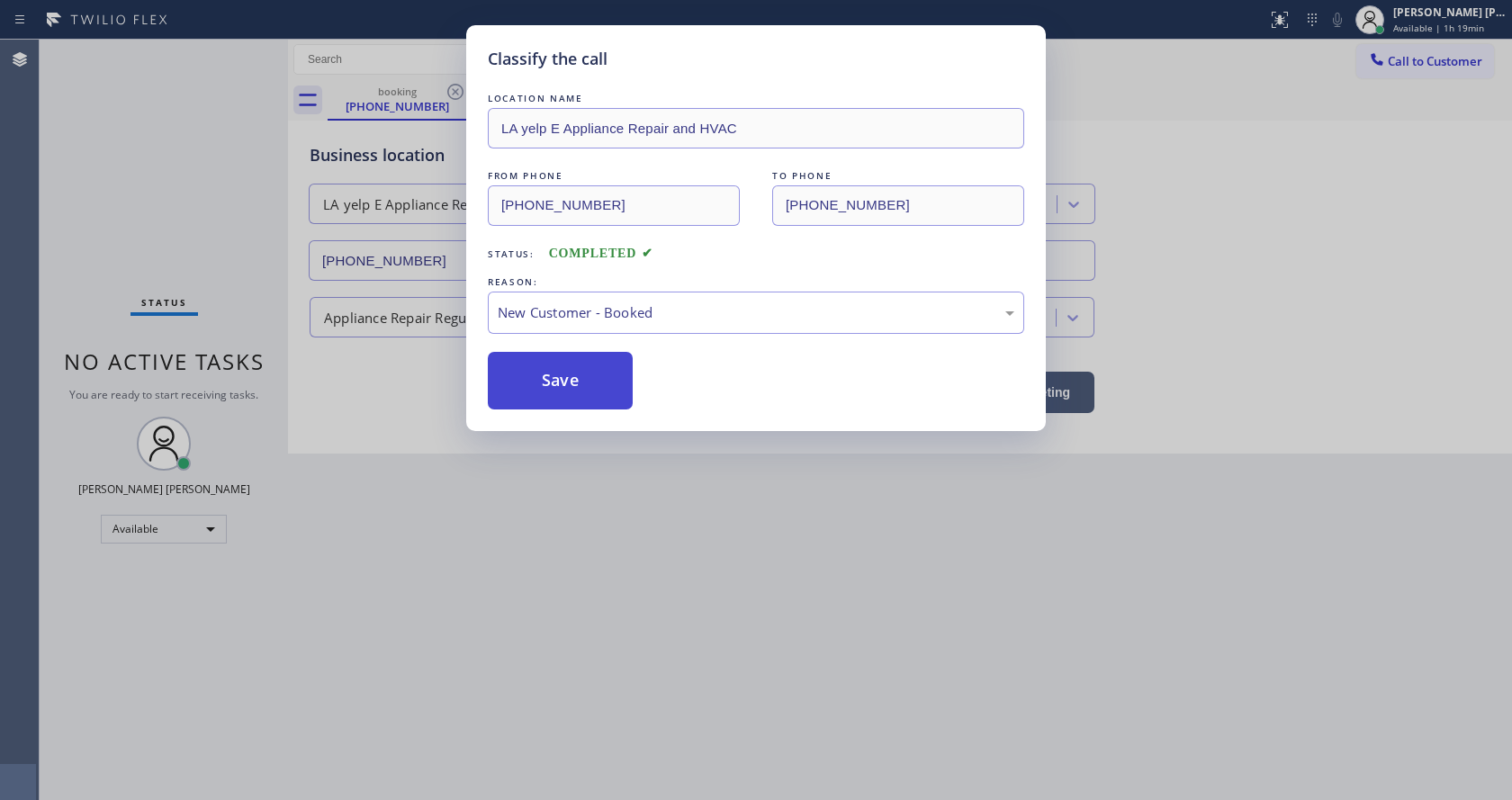
click at [556, 368] on button "Save" at bounding box center [560, 380] width 145 height 57
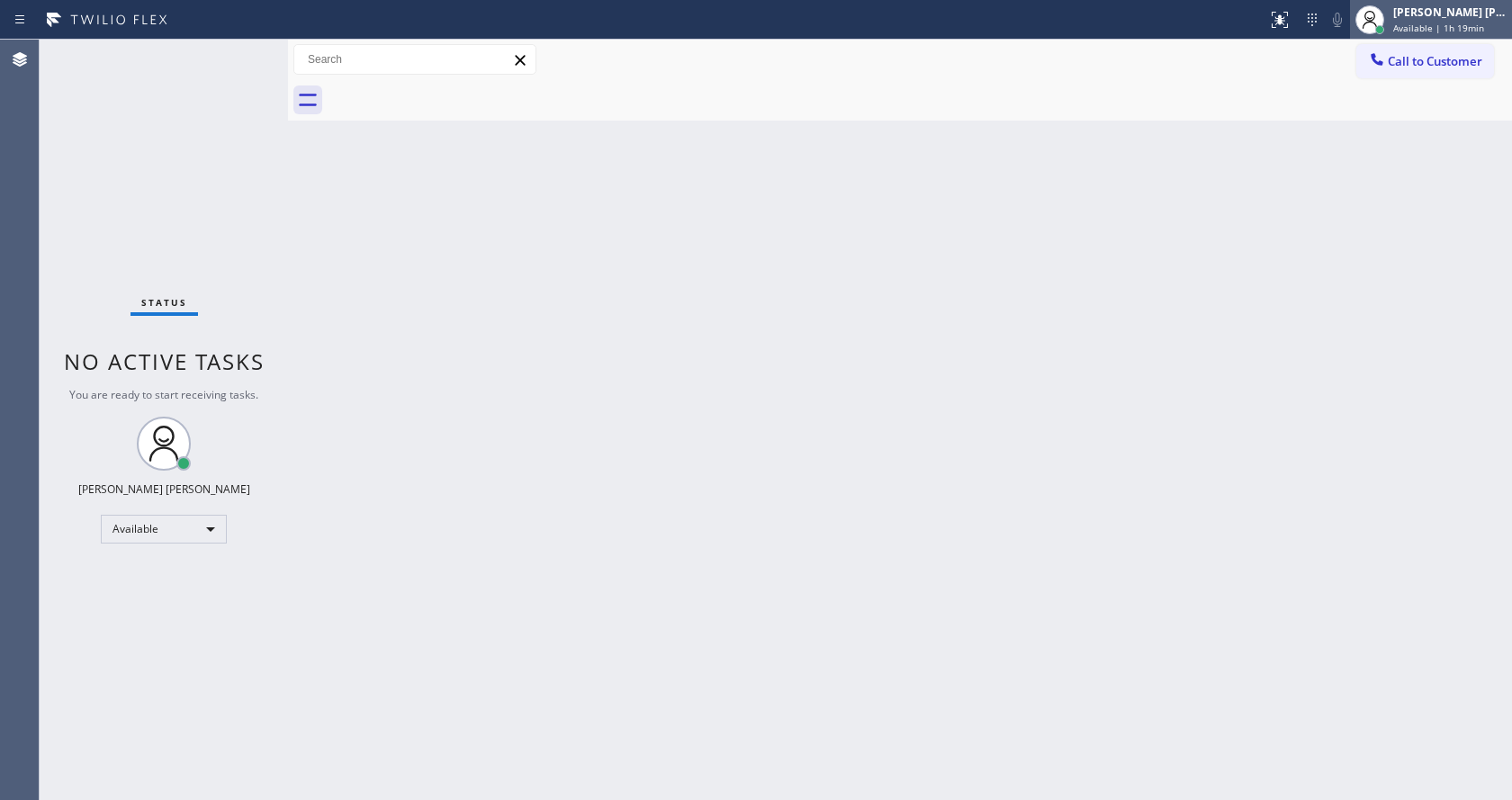
click at [1424, 27] on span "Available | 1h 19min" at bounding box center [1439, 28] width 91 height 13
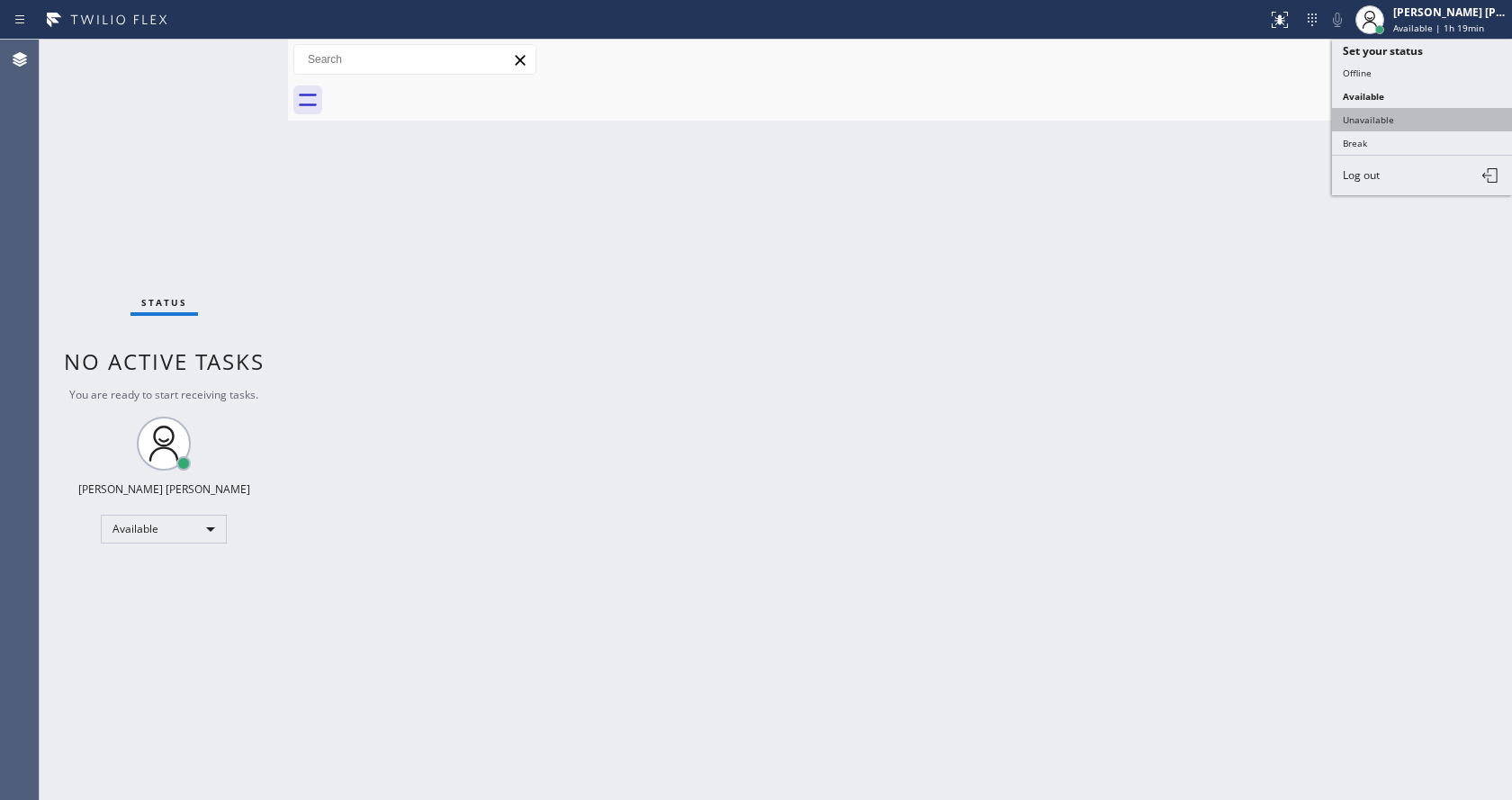
click at [1392, 112] on button "Unavailable" at bounding box center [1422, 120] width 180 height 24
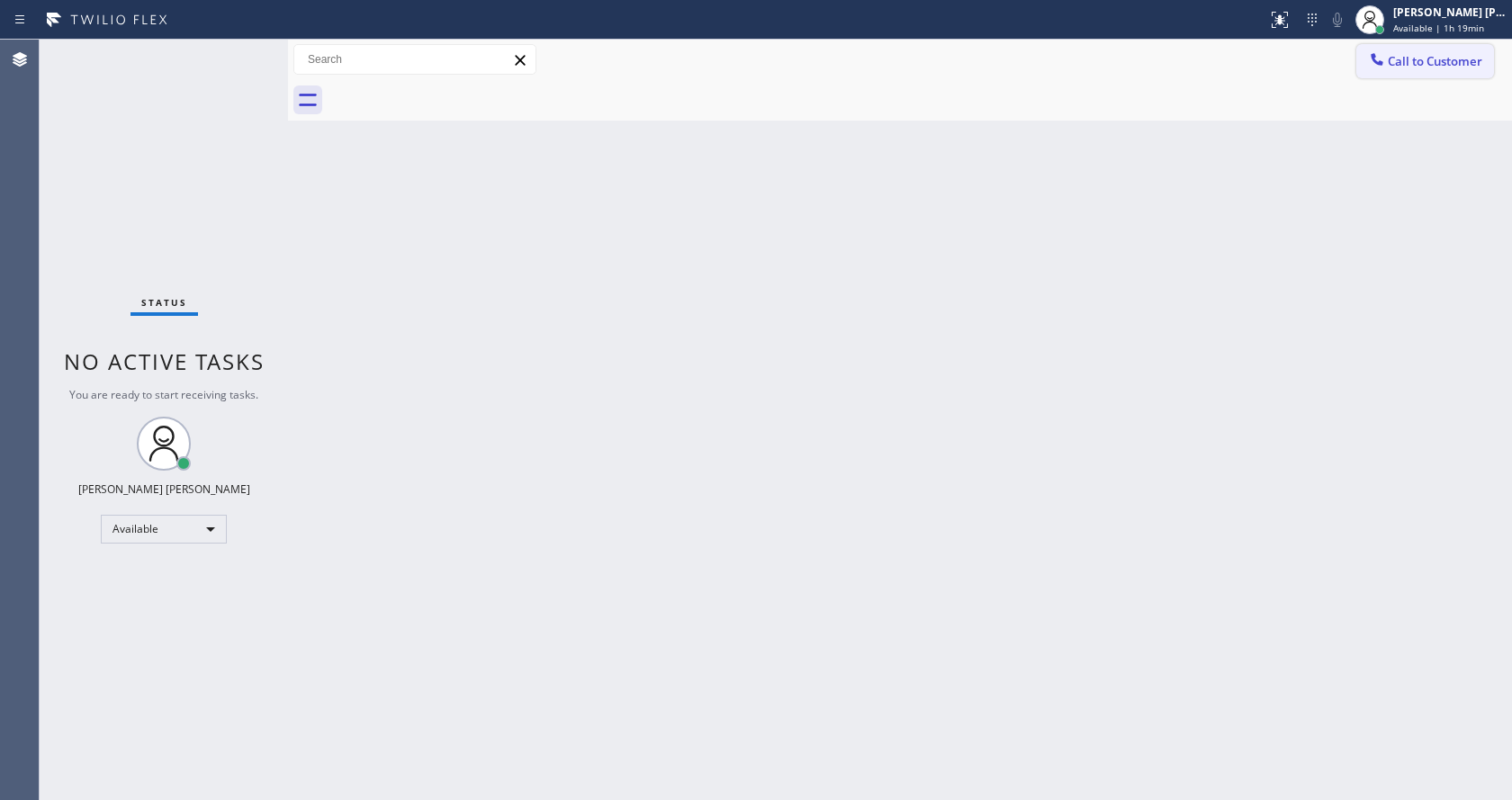
click at [1394, 60] on span "Call to Customer" at bounding box center [1435, 61] width 95 height 16
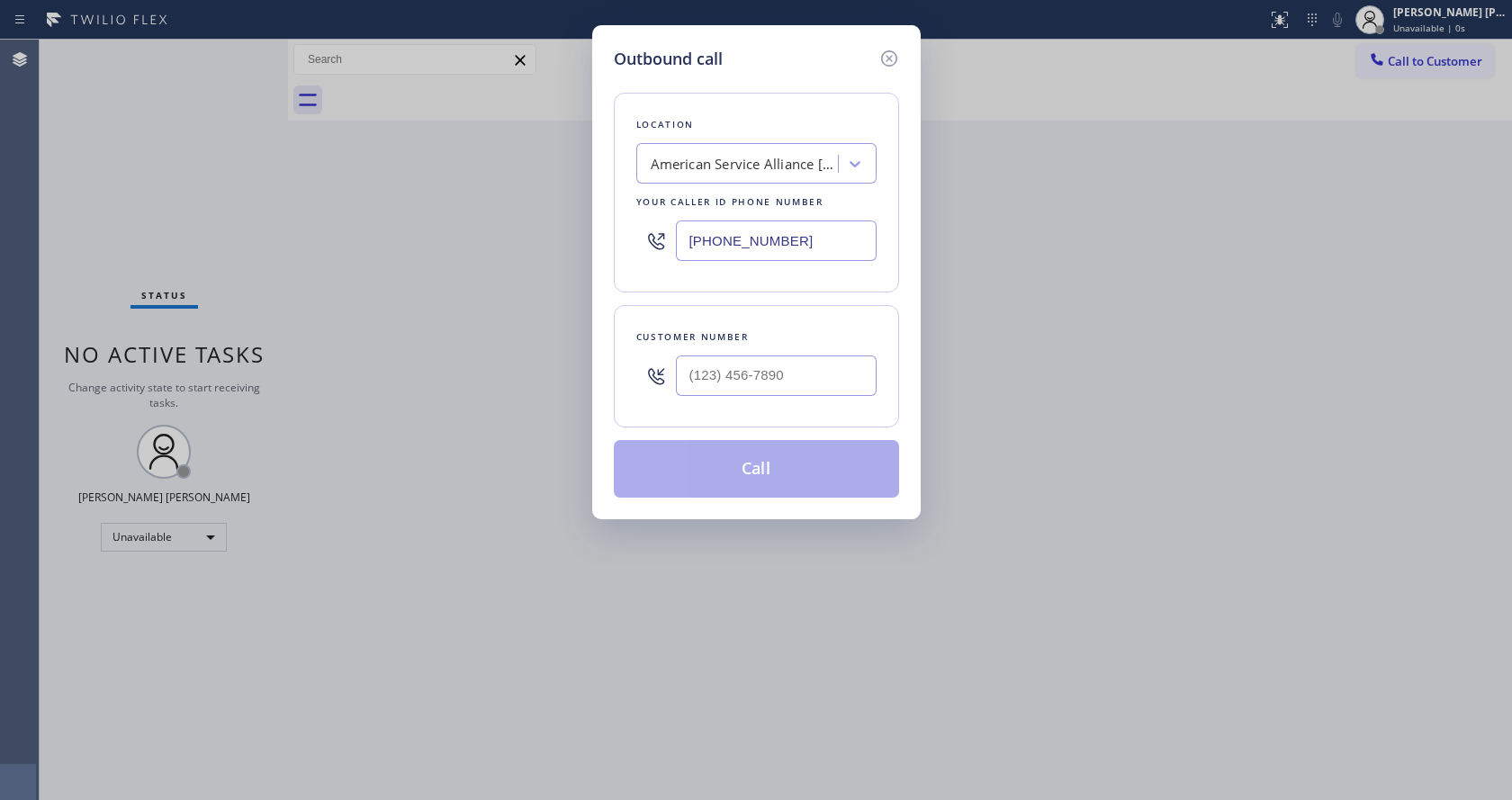
click at [901, 58] on div "Outbound call Location American Service Alliance [GEOGRAPHIC_DATA] Your caller …" at bounding box center [756, 273] width 329 height 494
click at [881, 60] on icon at bounding box center [888, 58] width 16 height 16
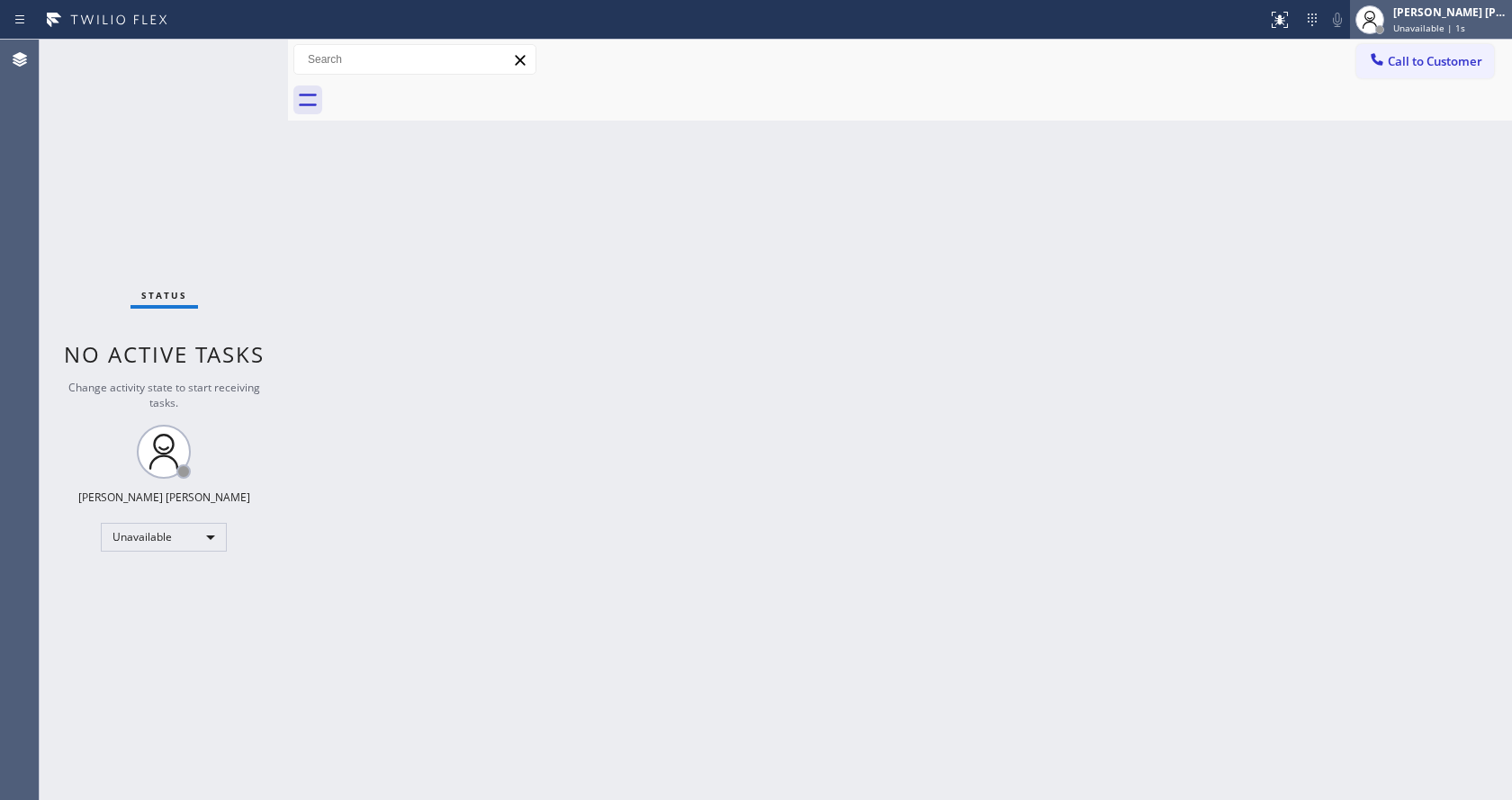
click at [1430, 27] on span "Unavailable | 1s" at bounding box center [1429, 28] width 72 height 13
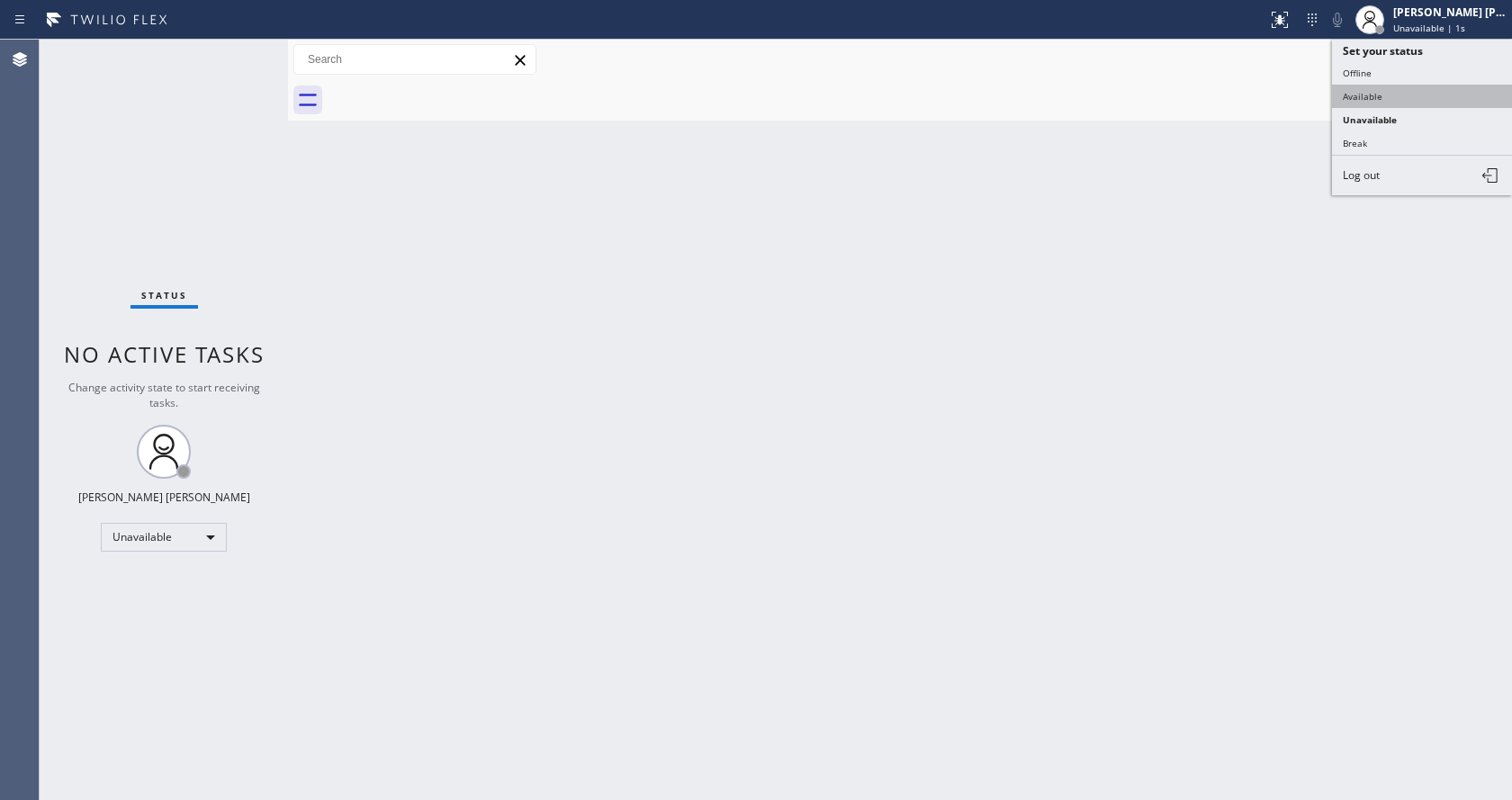
click at [1370, 94] on button "Available" at bounding box center [1422, 97] width 180 height 24
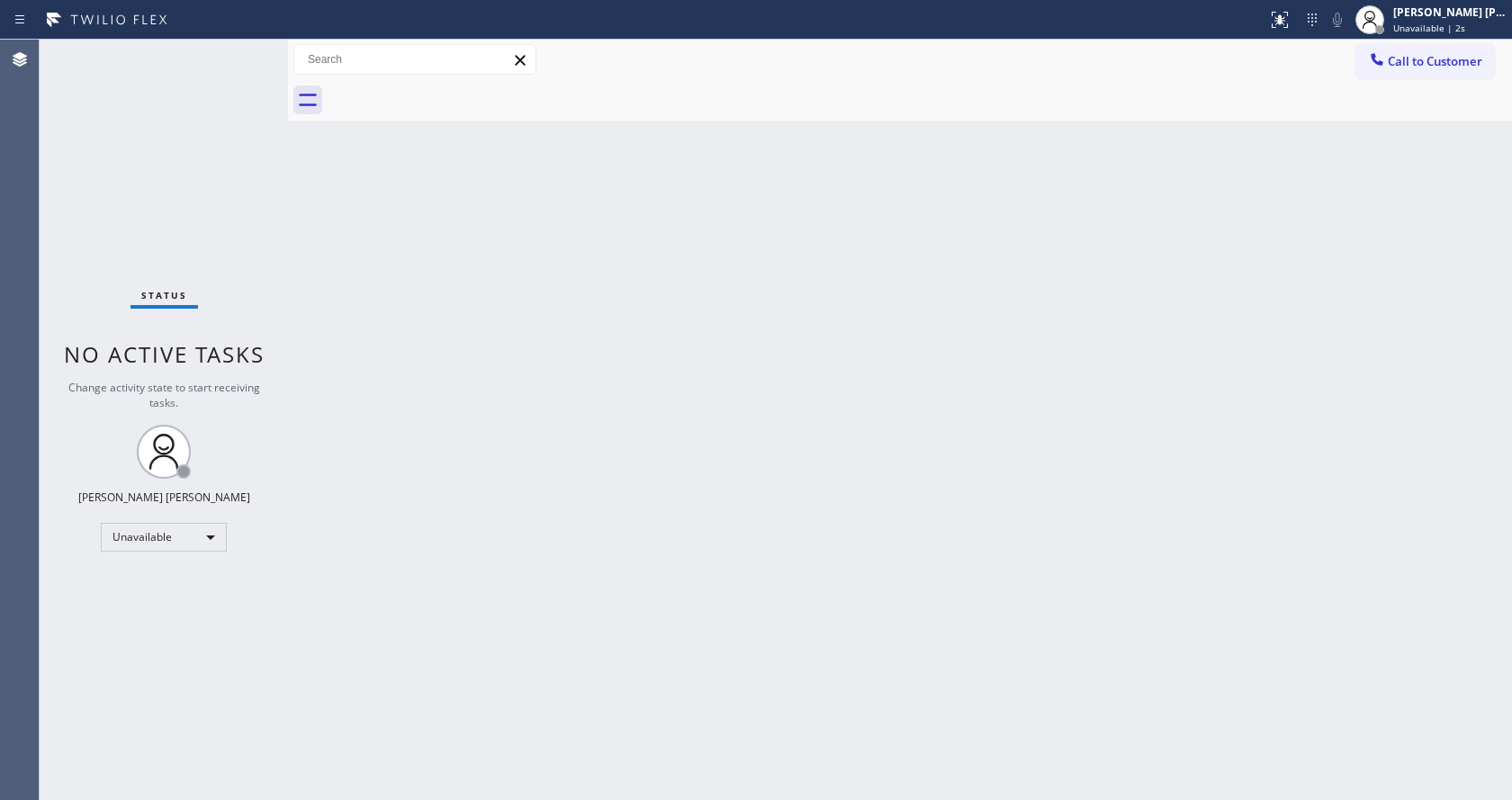
click at [562, 495] on div "Back to Dashboard Change Sender ID Customers Technicians Select a contact Outbo…" at bounding box center [900, 420] width 1224 height 760
click at [900, 376] on div "Back to Dashboard Change Sender ID Customers Technicians Select a contact Outbo…" at bounding box center [900, 420] width 1224 height 760
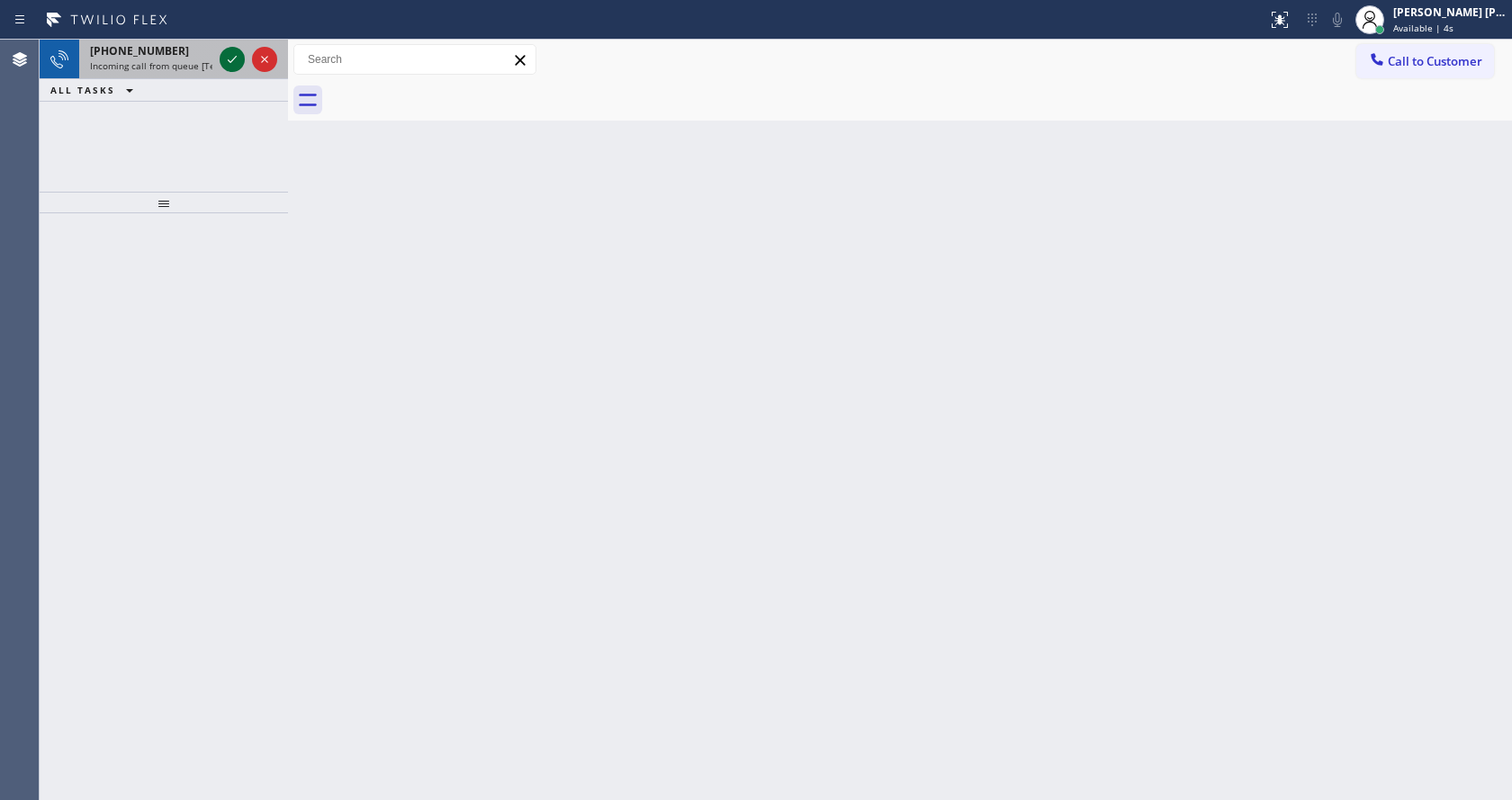
click at [225, 64] on icon at bounding box center [232, 59] width 22 height 22
click at [379, 590] on div "Back to Dashboard Change Sender ID Customers Technicians Select a contact Outbo…" at bounding box center [900, 420] width 1224 height 760
click at [234, 59] on icon at bounding box center [232, 59] width 22 height 22
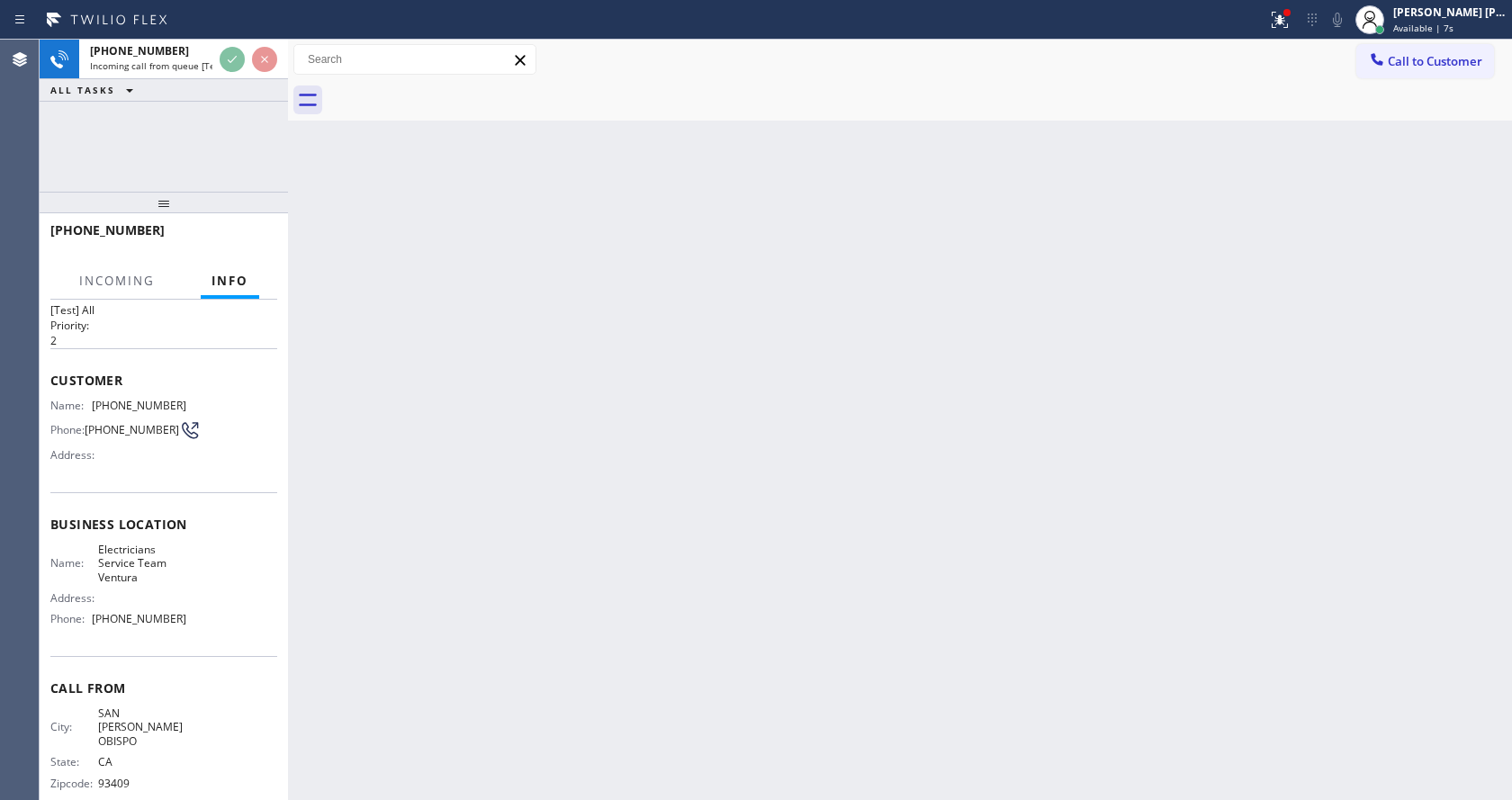
scroll to position [51, 0]
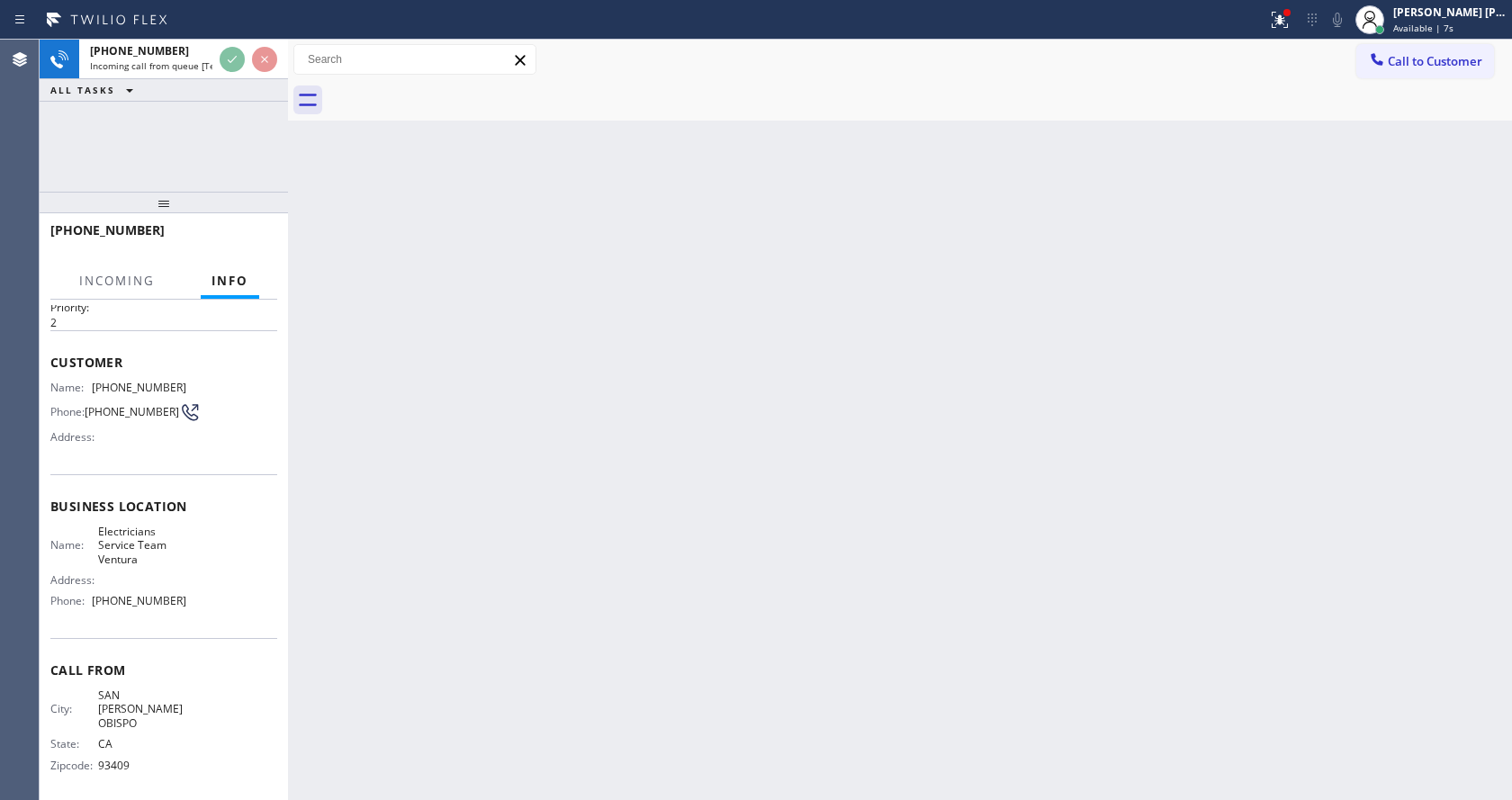
drag, startPoint x: 566, startPoint y: 553, endPoint x: 583, endPoint y: 583, distance: 34.5
click at [567, 555] on div "Back to Dashboard Change Sender ID Customers Technicians Select a contact Outbo…" at bounding box center [900, 420] width 1224 height 760
click at [403, 390] on div "Back to Dashboard Change Sender ID Customers Technicians Select a contact Outbo…" at bounding box center [900, 420] width 1224 height 760
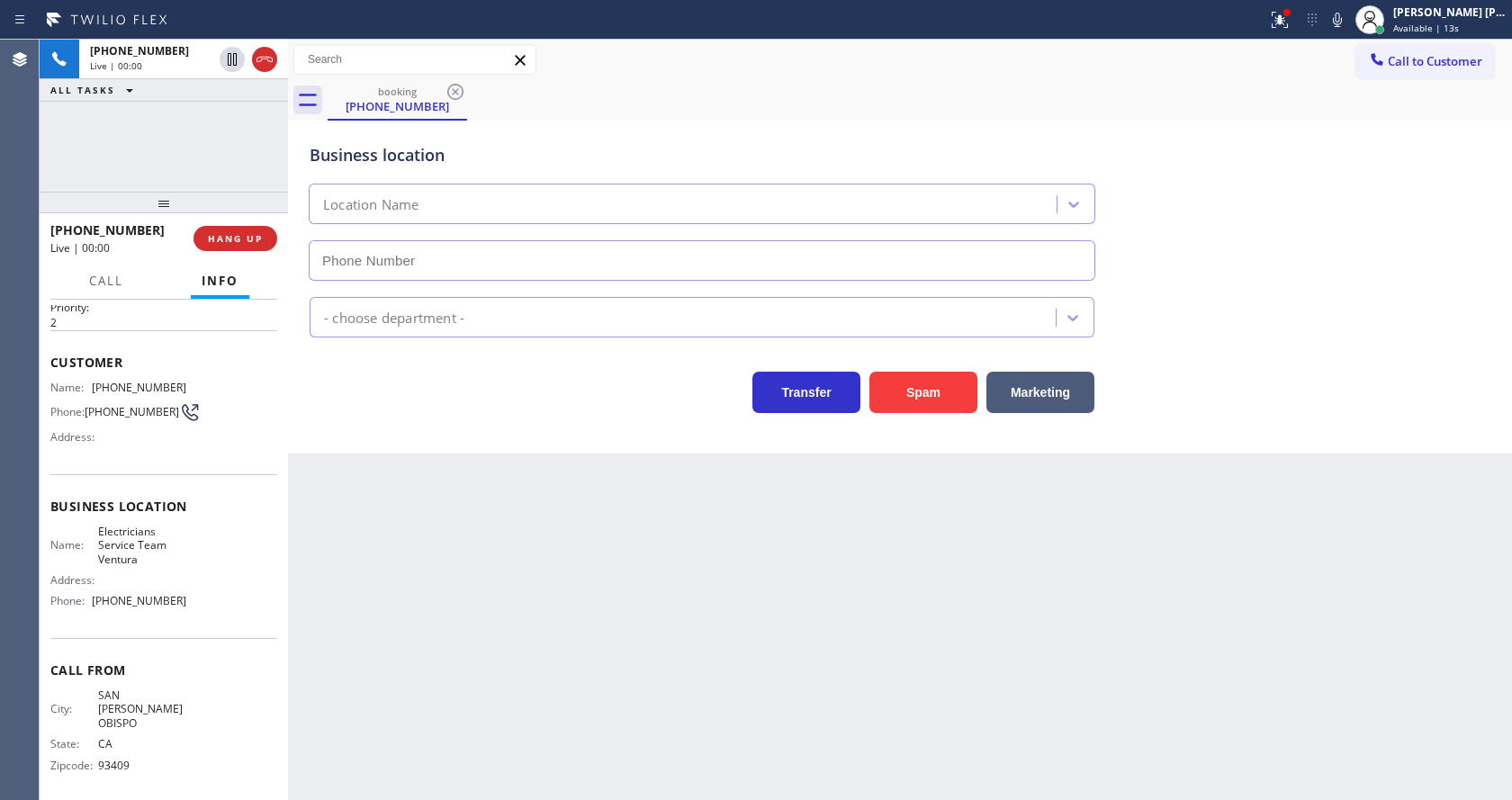
type input "[PHONE_NUMBER]"
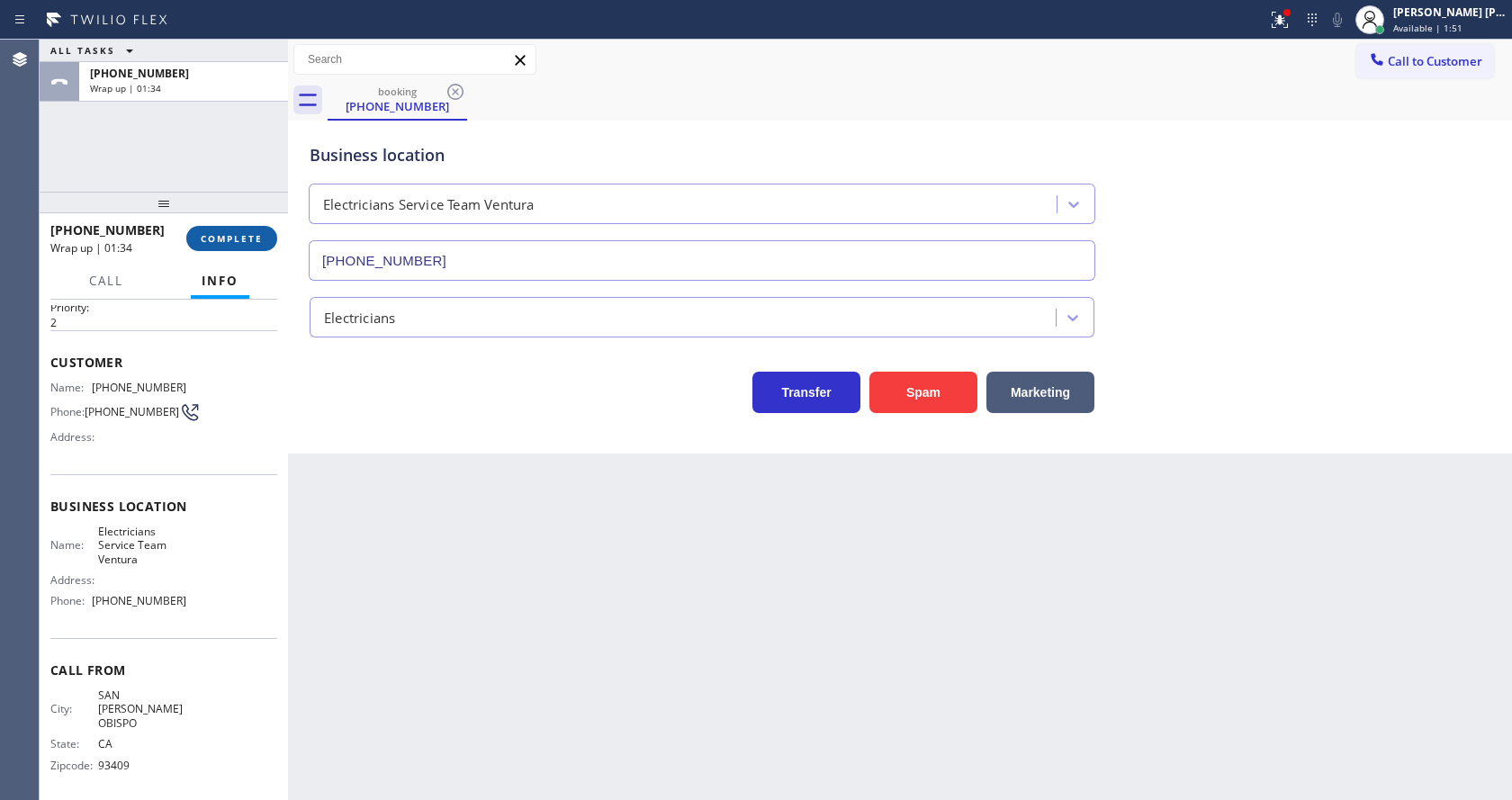
click at [218, 238] on span "COMPLETE" at bounding box center [231, 238] width 62 height 13
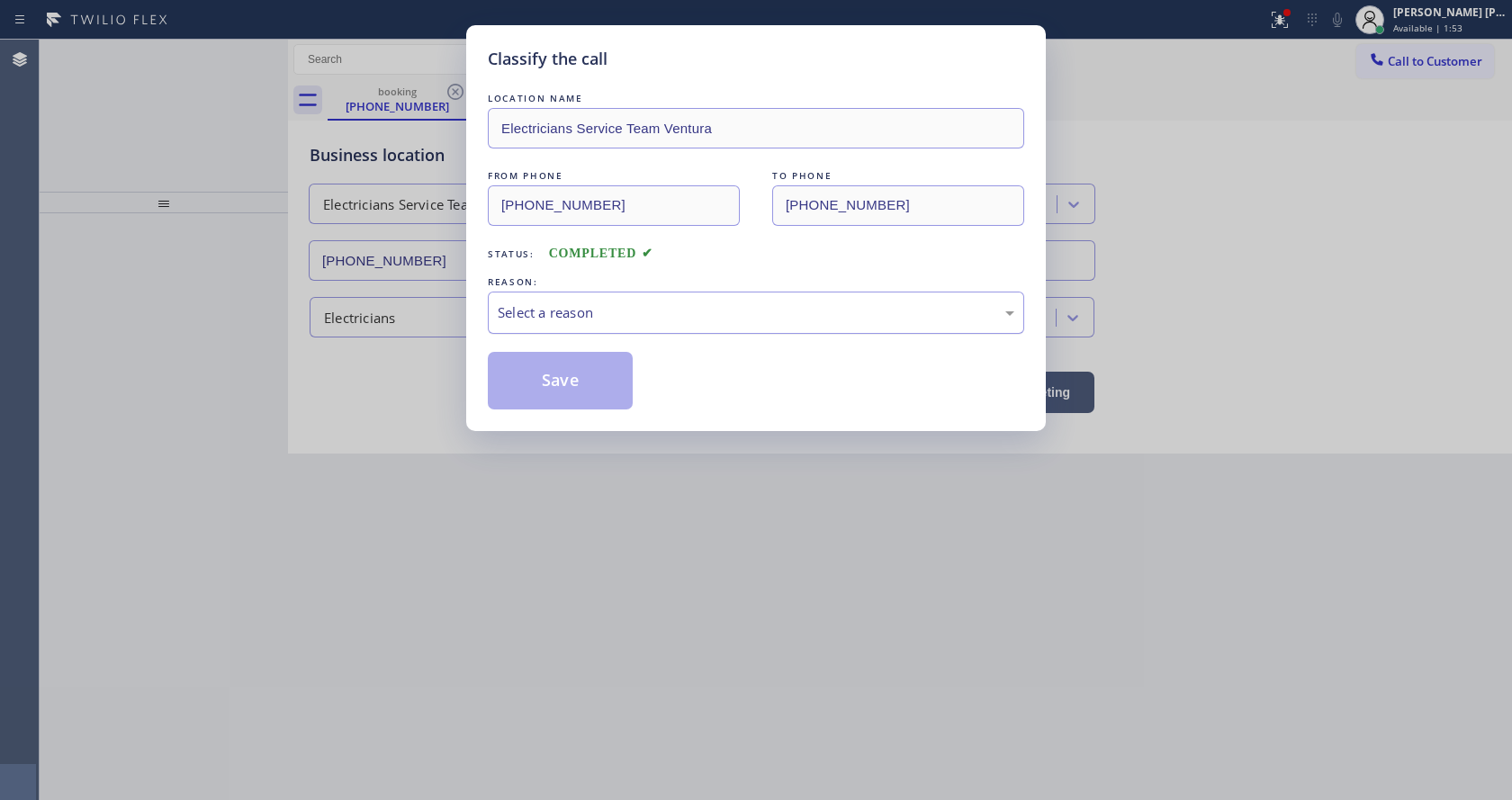
click at [542, 302] on div "Select a reason" at bounding box center [756, 312] width 517 height 21
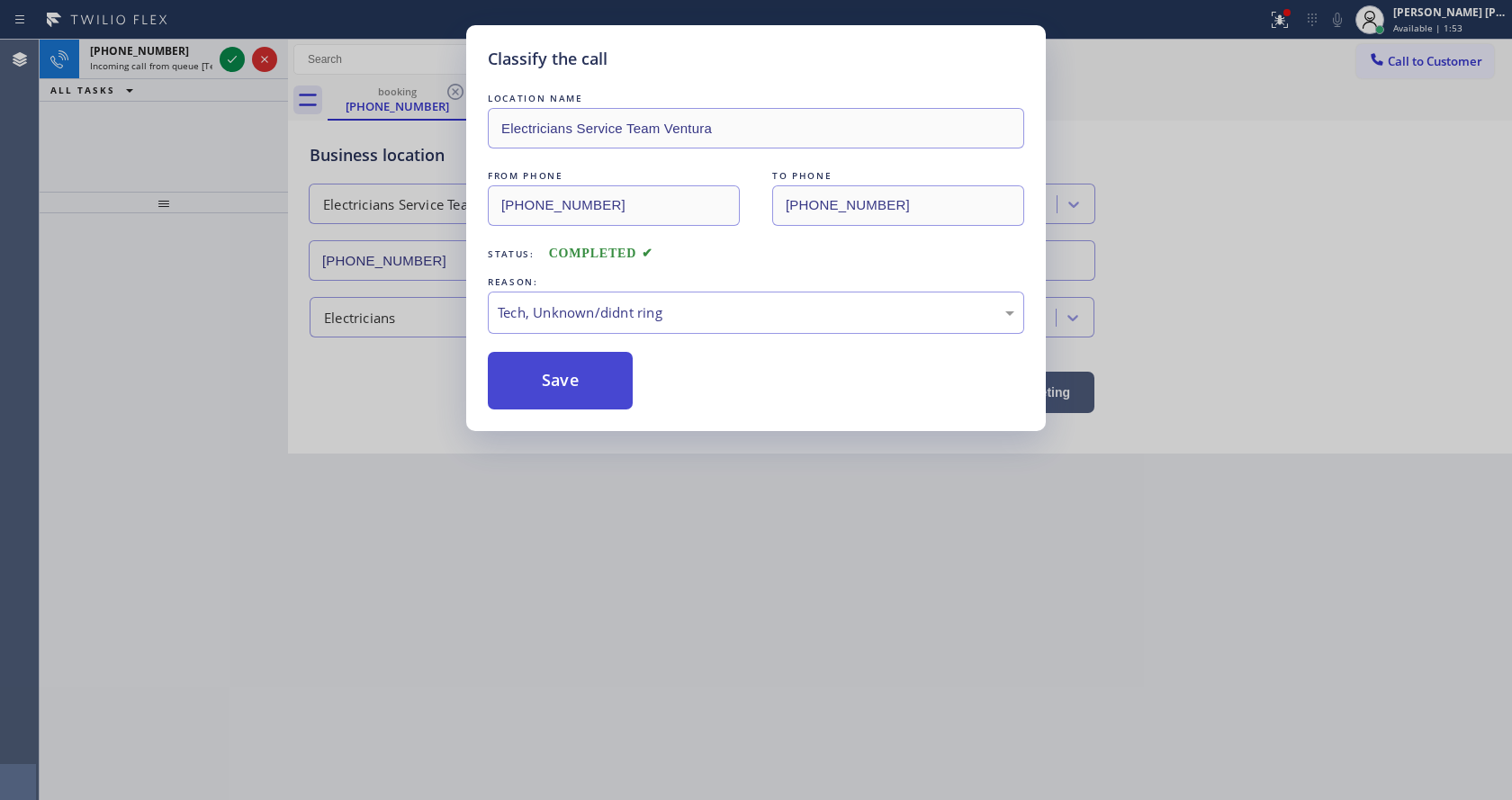
click at [550, 367] on button "Save" at bounding box center [560, 380] width 145 height 57
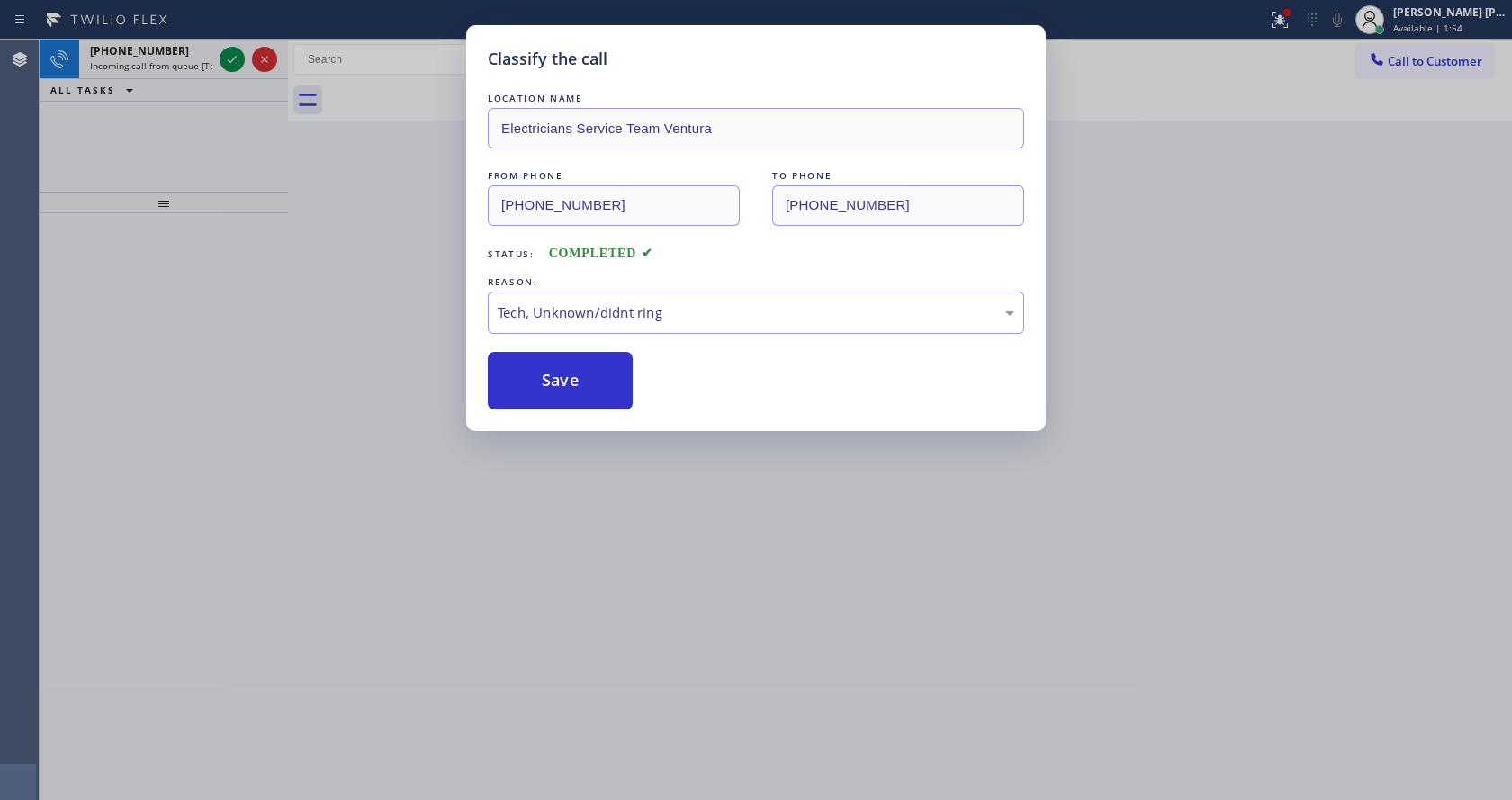
click at [228, 54] on div "Classify the call LOCATION NAME Electricians Service Team Ventura FROM PHONE [P…" at bounding box center [756, 400] width 1512 height 800
click at [228, 54] on icon at bounding box center [232, 59] width 22 height 22
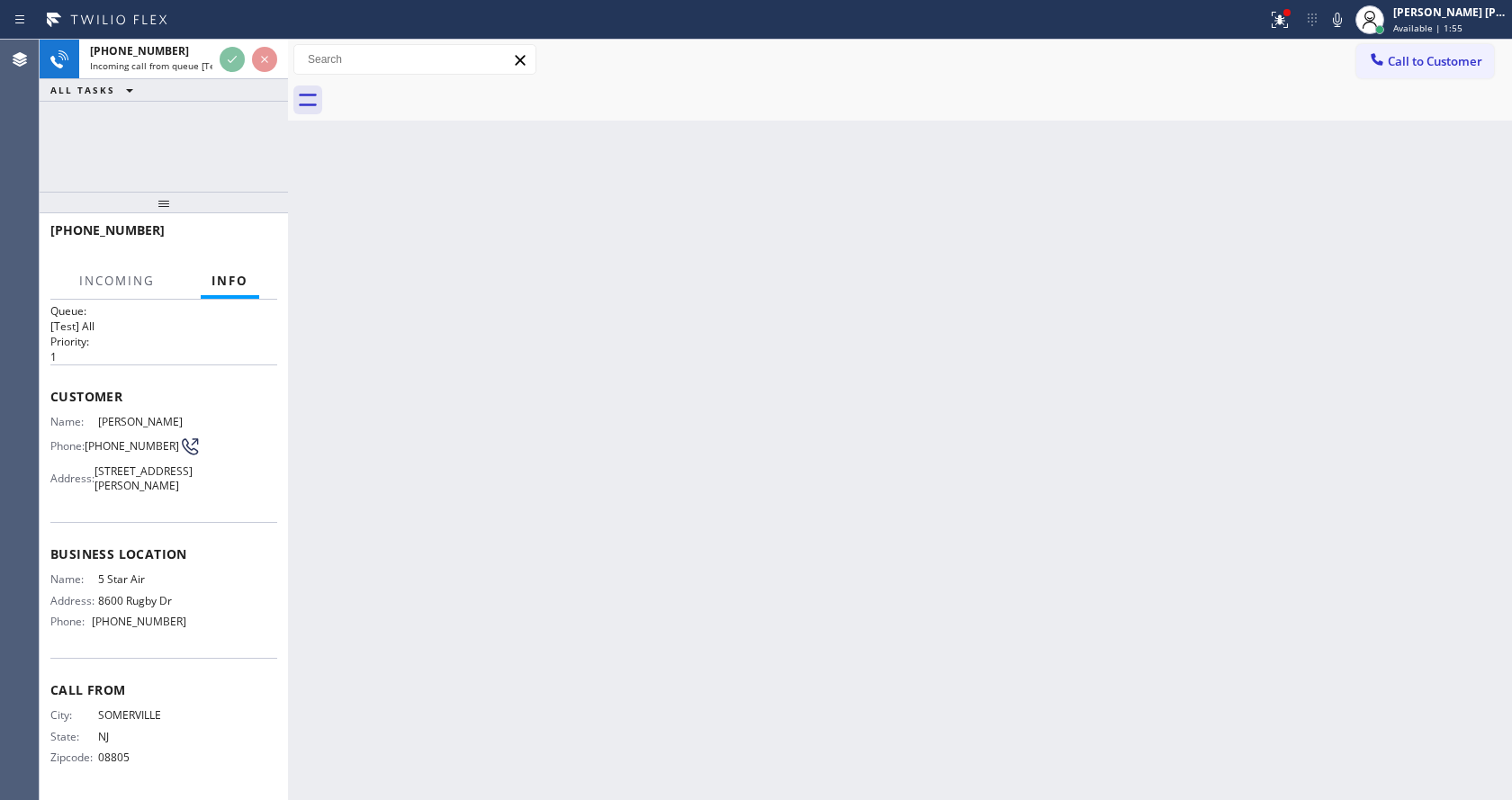
click at [638, 496] on div "Back to Dashboard Change Sender ID Customers Technicians Select a contact Outbo…" at bounding box center [900, 420] width 1224 height 760
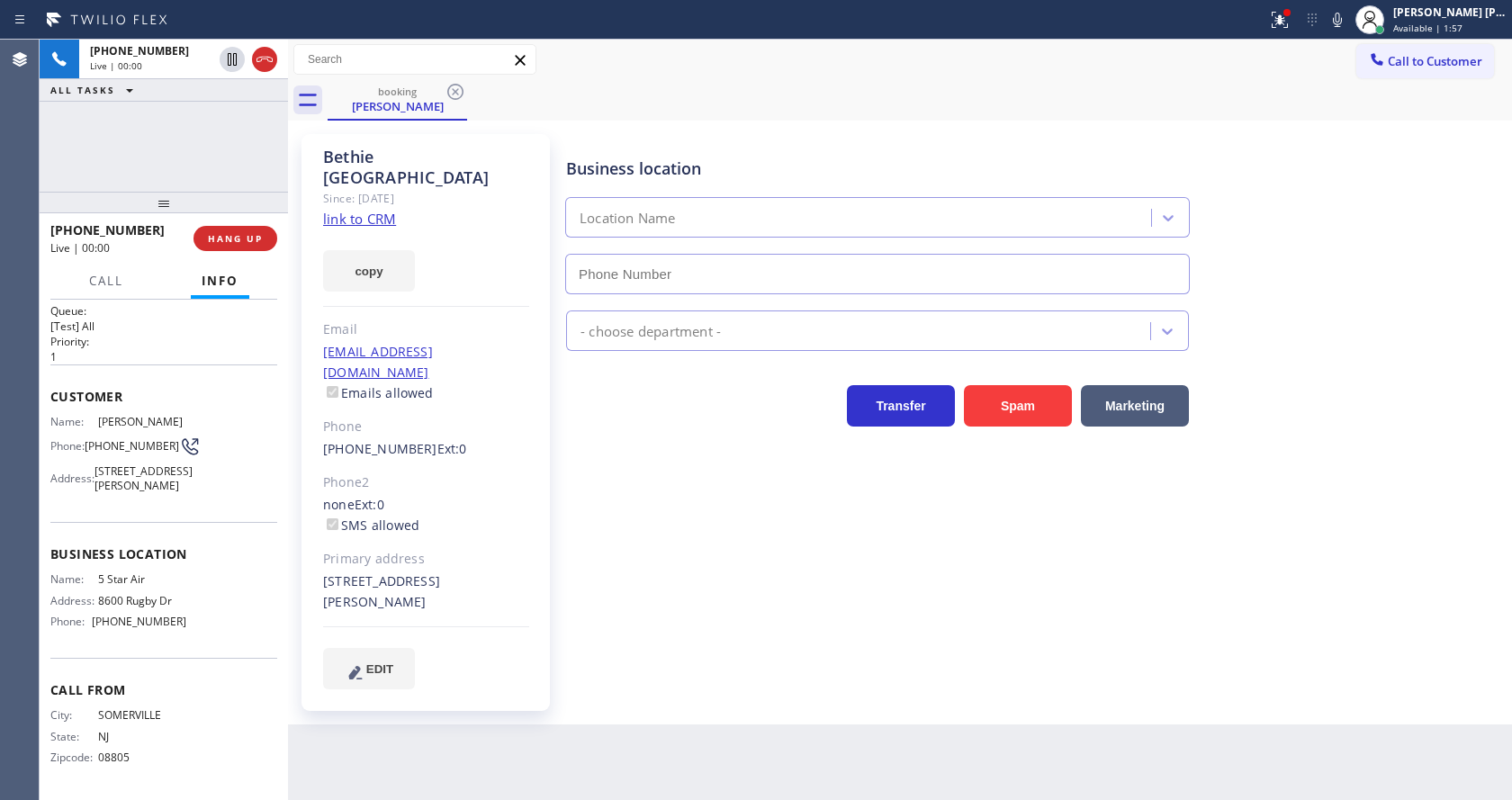
type input "[PHONE_NUMBER]"
click at [668, 600] on div "Business location 5 Star Air [PHONE_NUMBER] Air Duct Cleaning Res Transfer Spam…" at bounding box center [1035, 411] width 945 height 545
drag, startPoint x: 668, startPoint y: 600, endPoint x: 681, endPoint y: 632, distance: 34.5
click at [668, 602] on div "Business location 5 Star Air [PHONE_NUMBER] Air Duct Cleaning Res Transfer Spam…" at bounding box center [1035, 411] width 945 height 545
click at [433, 287] on div "[PERSON_NAME] Since: [DATE] link to CRM copy Email [EMAIL_ADDRESS][DOMAIN_NAME]…" at bounding box center [426, 423] width 249 height 577
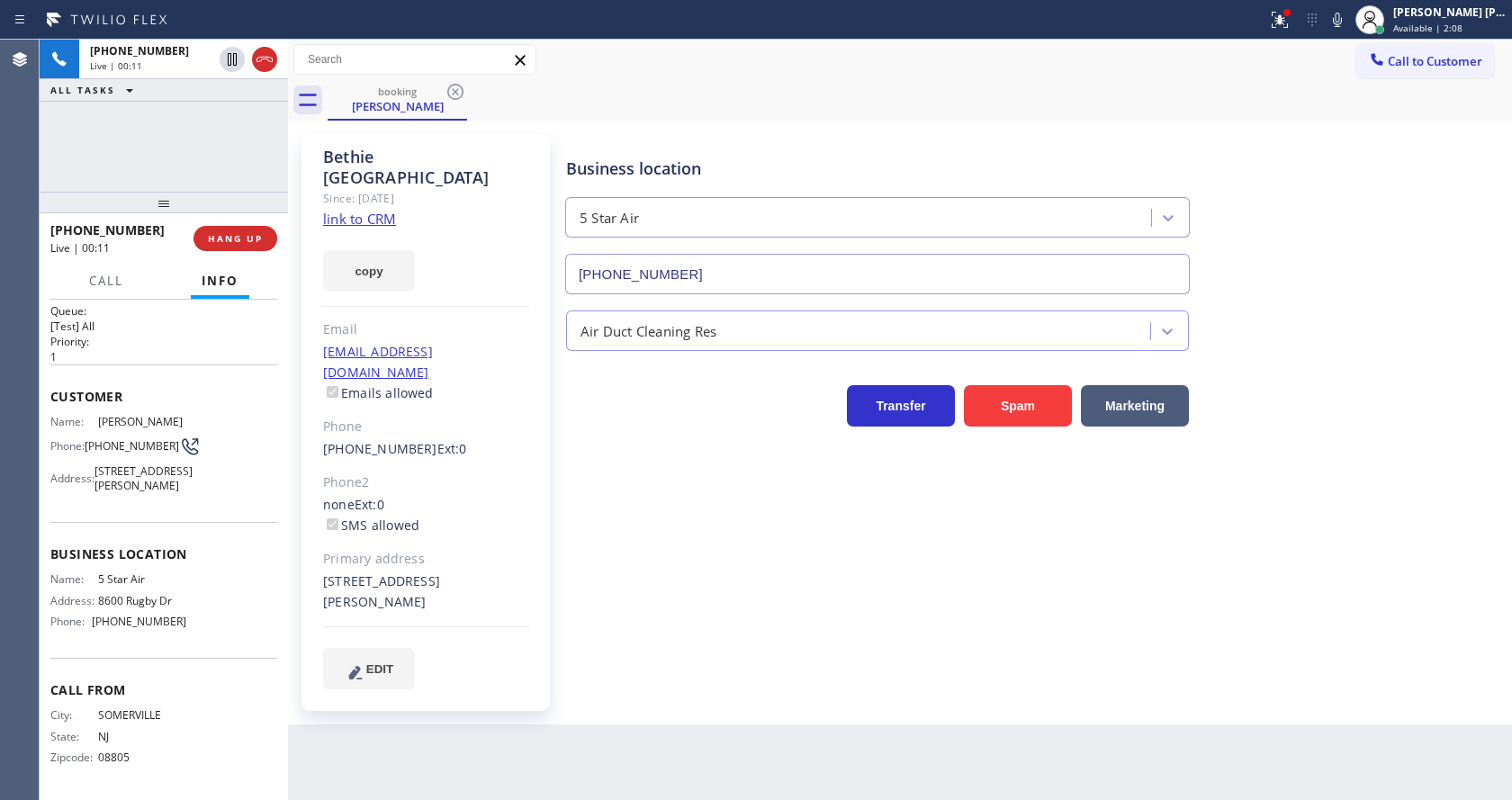
click at [378, 209] on link "link to CRM" at bounding box center [359, 218] width 73 height 18
click at [500, 572] on div "[STREET_ADDRESS][PERSON_NAME]" at bounding box center [426, 593] width 206 height 41
click at [1274, 21] on div at bounding box center [1280, 20] width 40 height 22
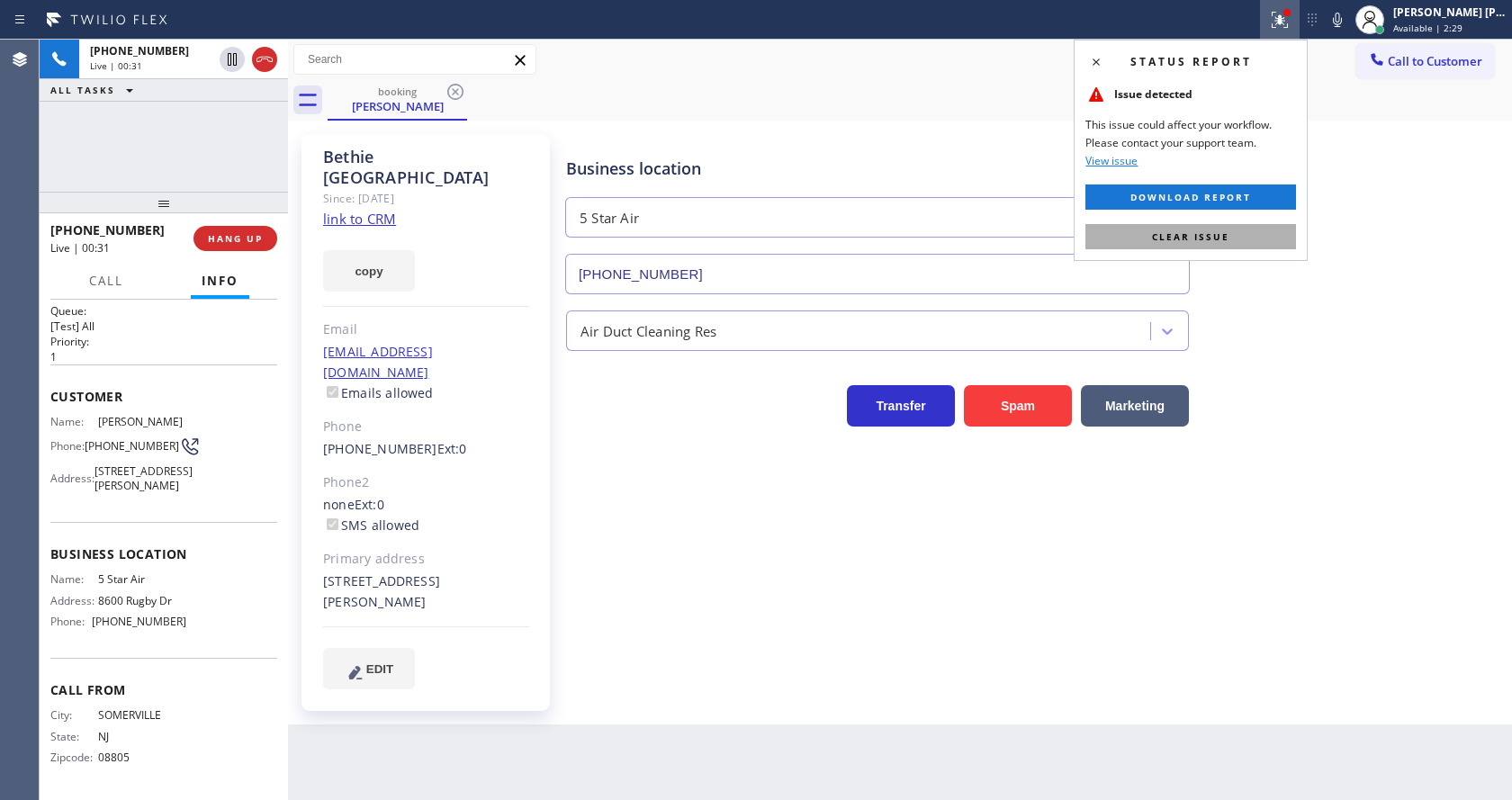
click at [1220, 228] on button "Clear issue" at bounding box center [1190, 237] width 210 height 26
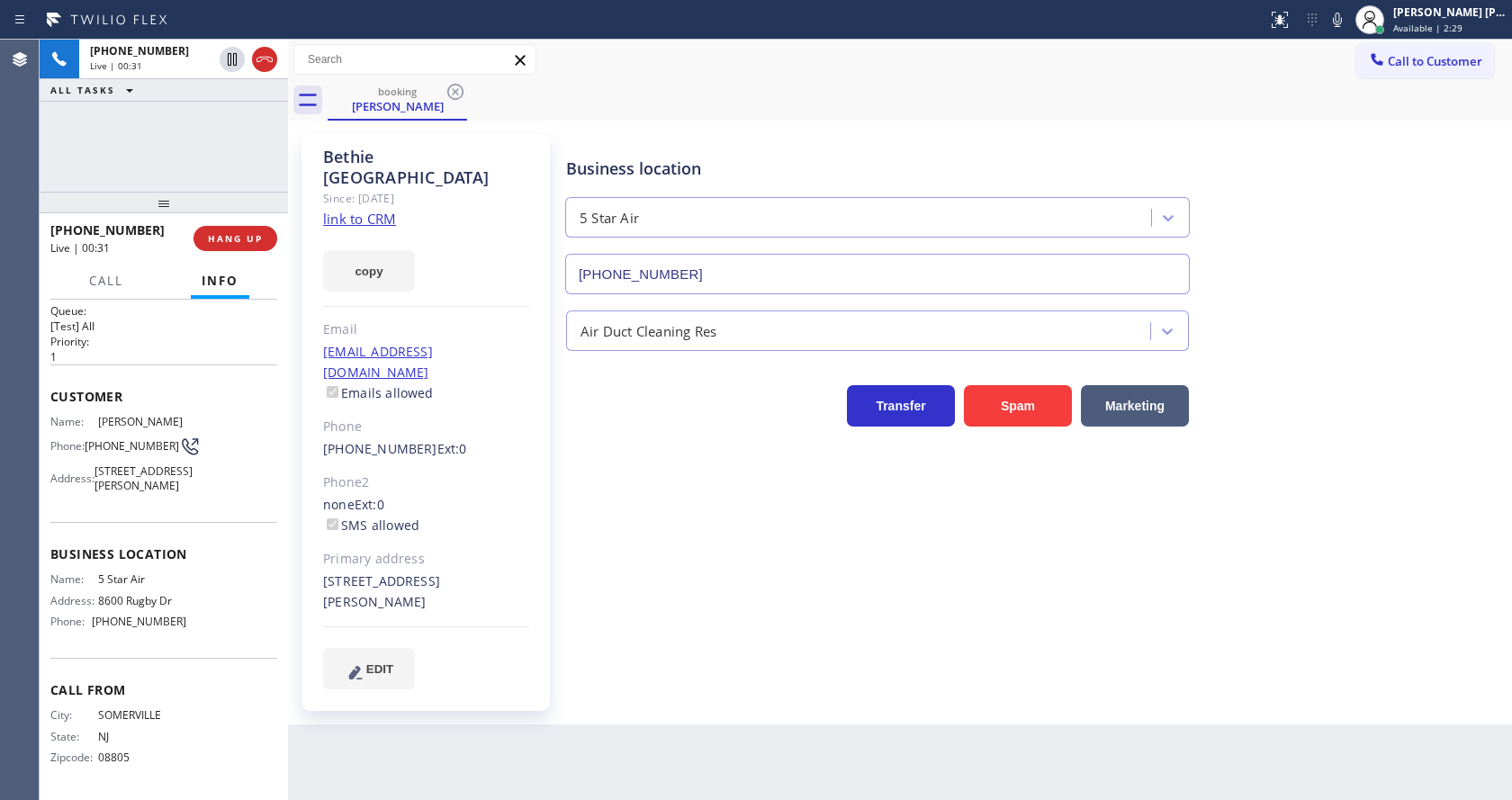
click at [1362, 216] on div "Business location 5 Star Air [PHONE_NUMBER]" at bounding box center [1035, 212] width 945 height 163
click at [496, 648] on div "EDIT" at bounding box center [426, 669] width 206 height 41
click at [419, 472] on div "Phone2" at bounding box center [426, 482] width 206 height 21
click at [675, 562] on div "Business location 5 Star Air [PHONE_NUMBER] Air Duct Cleaning Res Transfer Spam…" at bounding box center [1035, 411] width 945 height 545
click at [636, 710] on div "Back to Dashboard Change Sender ID Customers Technicians Select a contact Outbo…" at bounding box center [900, 420] width 1224 height 760
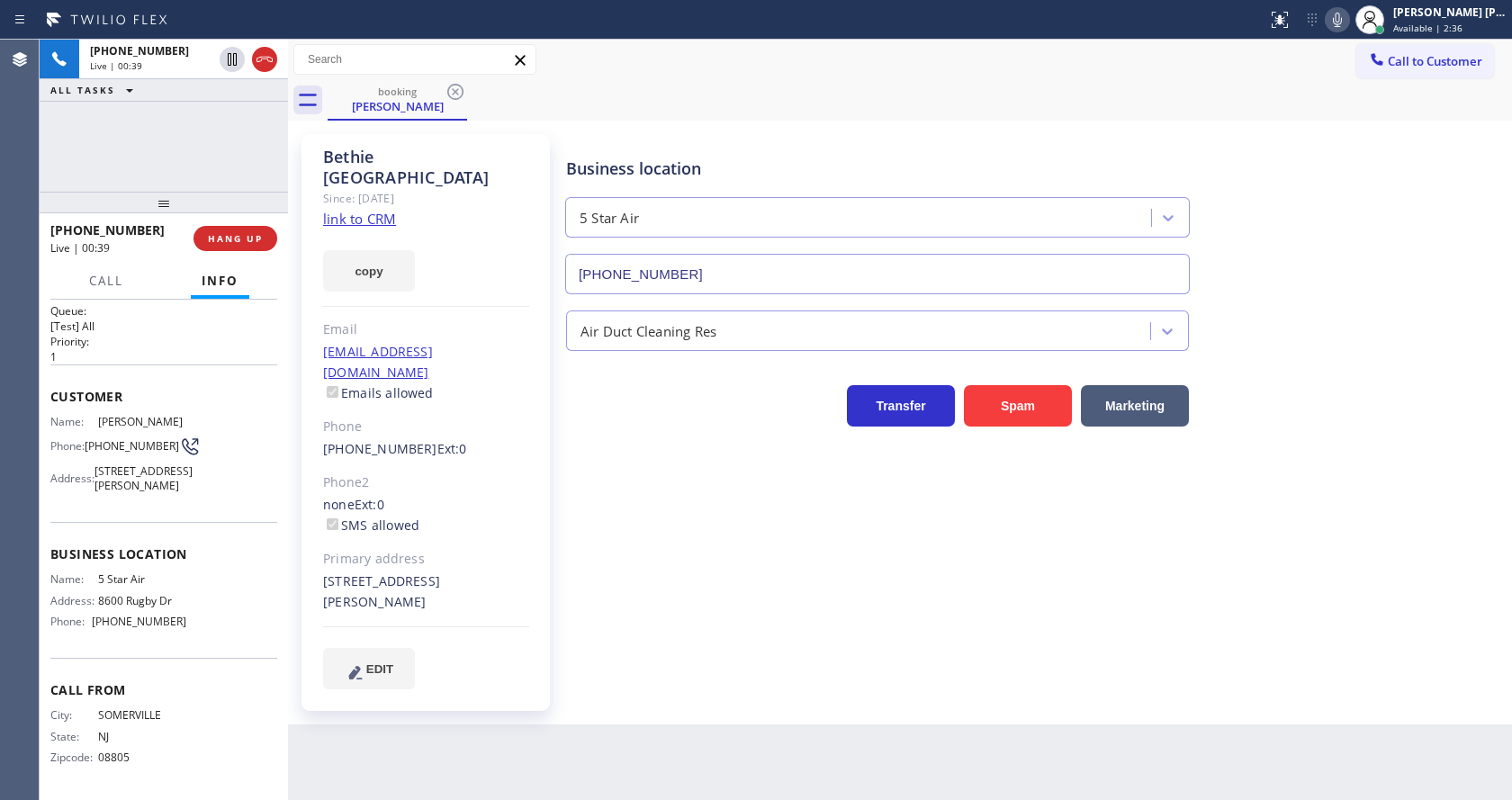
click at [1342, 26] on icon at bounding box center [1337, 20] width 9 height 15
click at [235, 56] on icon at bounding box center [232, 59] width 22 height 22
click at [647, 510] on div "Business location 5 Star Air [PHONE_NUMBER] Air Duct Cleaning Res Transfer Spam…" at bounding box center [1035, 411] width 945 height 545
click at [1378, 413] on div "Transfer Spam Marketing" at bounding box center [1035, 398] width 945 height 57
click at [225, 55] on icon at bounding box center [232, 59] width 22 height 22
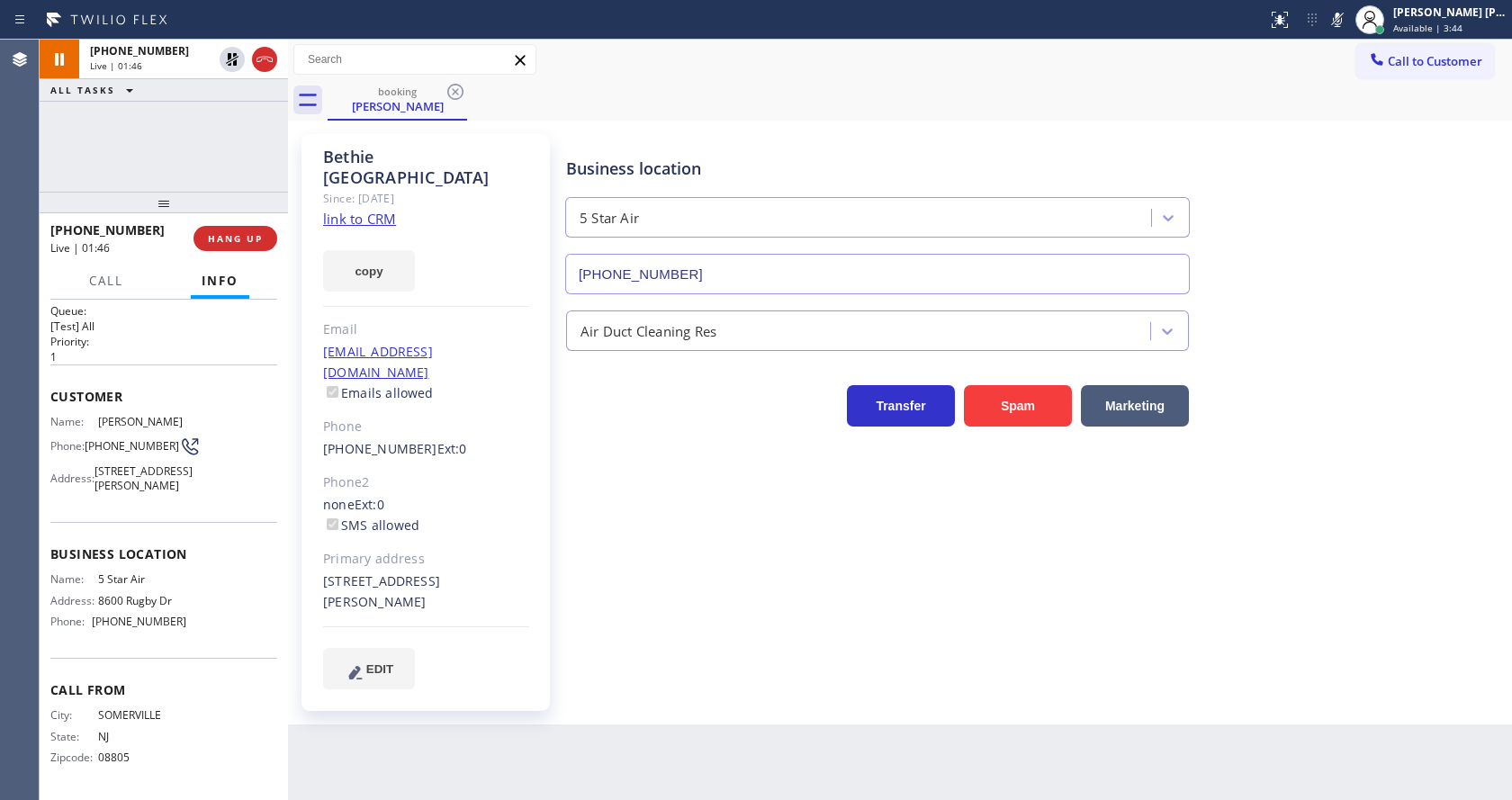
drag, startPoint x: 1337, startPoint y: 25, endPoint x: 1325, endPoint y: 85, distance: 61.2
click at [1335, 24] on icon at bounding box center [1337, 20] width 22 height 22
drag, startPoint x: 1325, startPoint y: 85, endPoint x: 1319, endPoint y: 192, distance: 107.2
click at [1323, 82] on div "booking [PERSON_NAME]" at bounding box center [919, 100] width 1184 height 40
click at [669, 602] on div "Business location 5 Star Air [PHONE_NUMBER] Air Duct Cleaning Res Transfer Spam…" at bounding box center [1035, 411] width 945 height 545
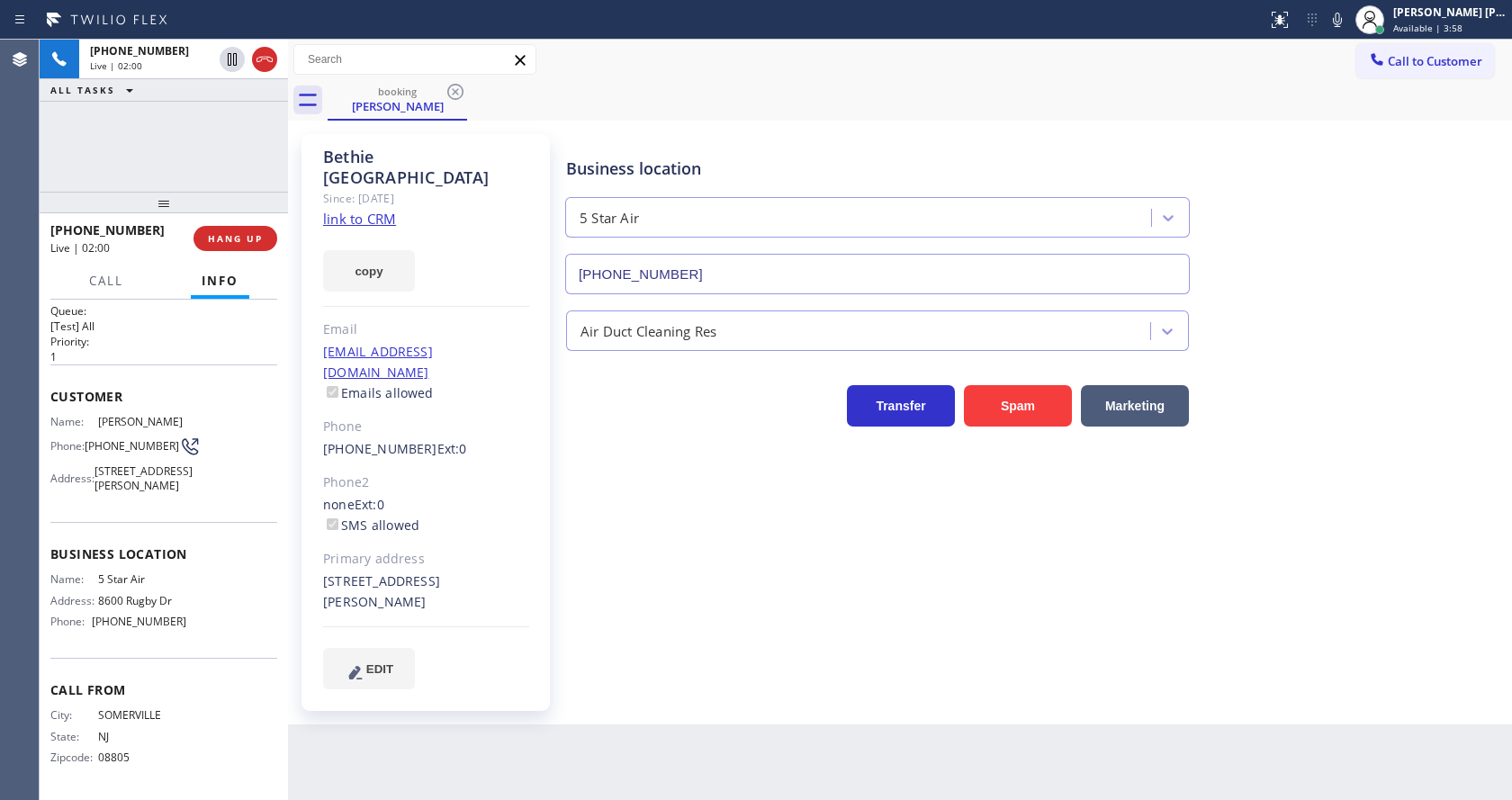
click at [407, 472] on div "Phone2" at bounding box center [426, 482] width 206 height 21
drag, startPoint x: 432, startPoint y: 437, endPoint x: 704, endPoint y: 629, distance: 332.9
click at [437, 472] on div "Phone2" at bounding box center [426, 482] width 206 height 21
click at [716, 627] on div "Business location 5 Star Air [PHONE_NUMBER] Air Duct Cleaning Res Transfer Spam…" at bounding box center [1035, 411] width 945 height 545
click at [710, 672] on div "Business location 5 Star Air [PHONE_NUMBER] Air Duct Cleaning Res Transfer Spam…" at bounding box center [1035, 429] width 945 height 582
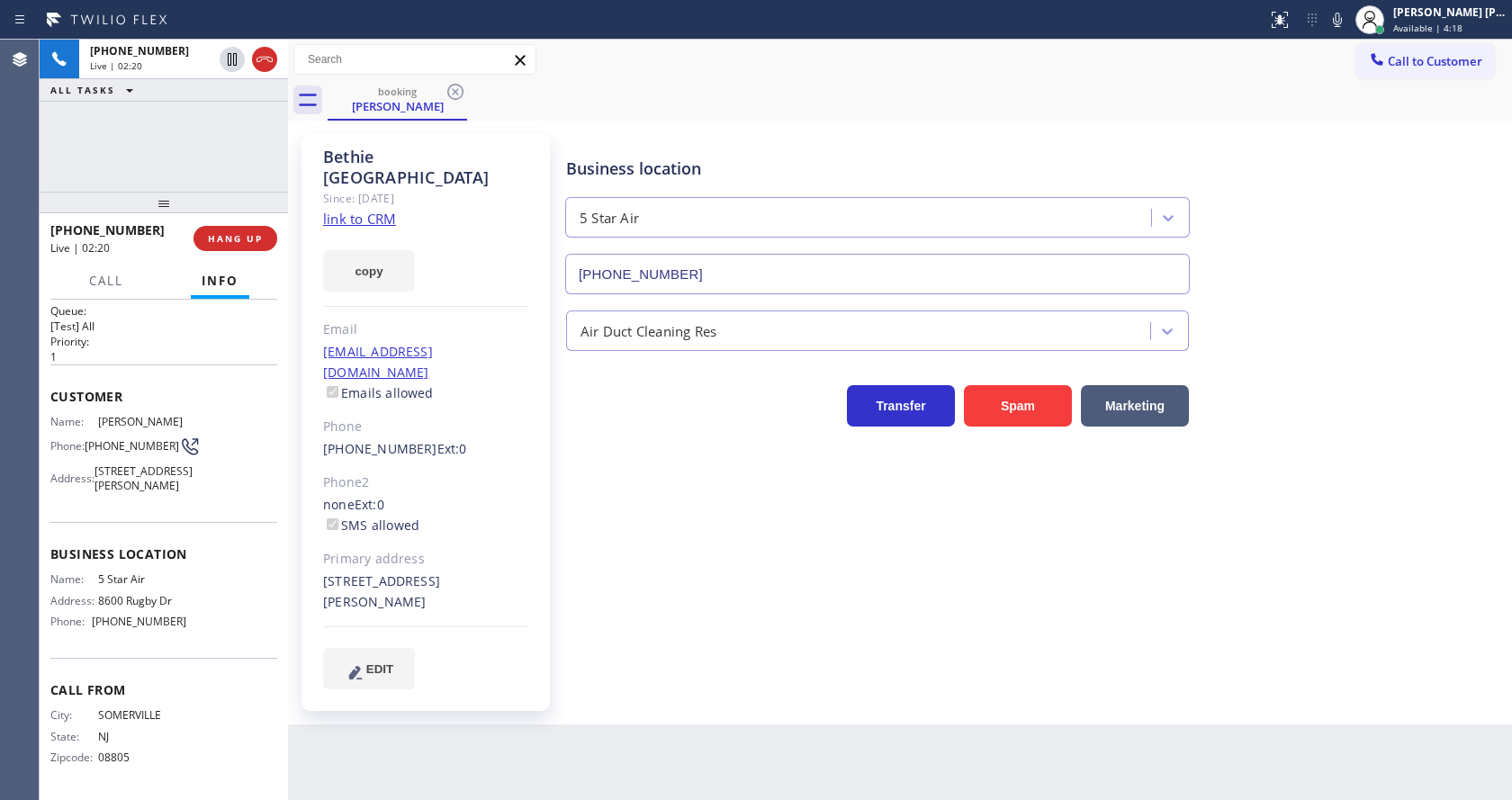
click at [200, 387] on div "Customer Name: [PERSON_NAME] Phone: [PHONE_NUMBER] Address: [STREET_ADDRESS][PE…" at bounding box center [164, 442] width 227 height 157
click at [204, 350] on p "1" at bounding box center [164, 357] width 227 height 15
click at [231, 240] on span "HANG UP" at bounding box center [236, 238] width 55 height 13
click at [231, 237] on span "HANG UP" at bounding box center [236, 238] width 55 height 13
click at [236, 239] on span "COMPLETE" at bounding box center [231, 238] width 62 height 13
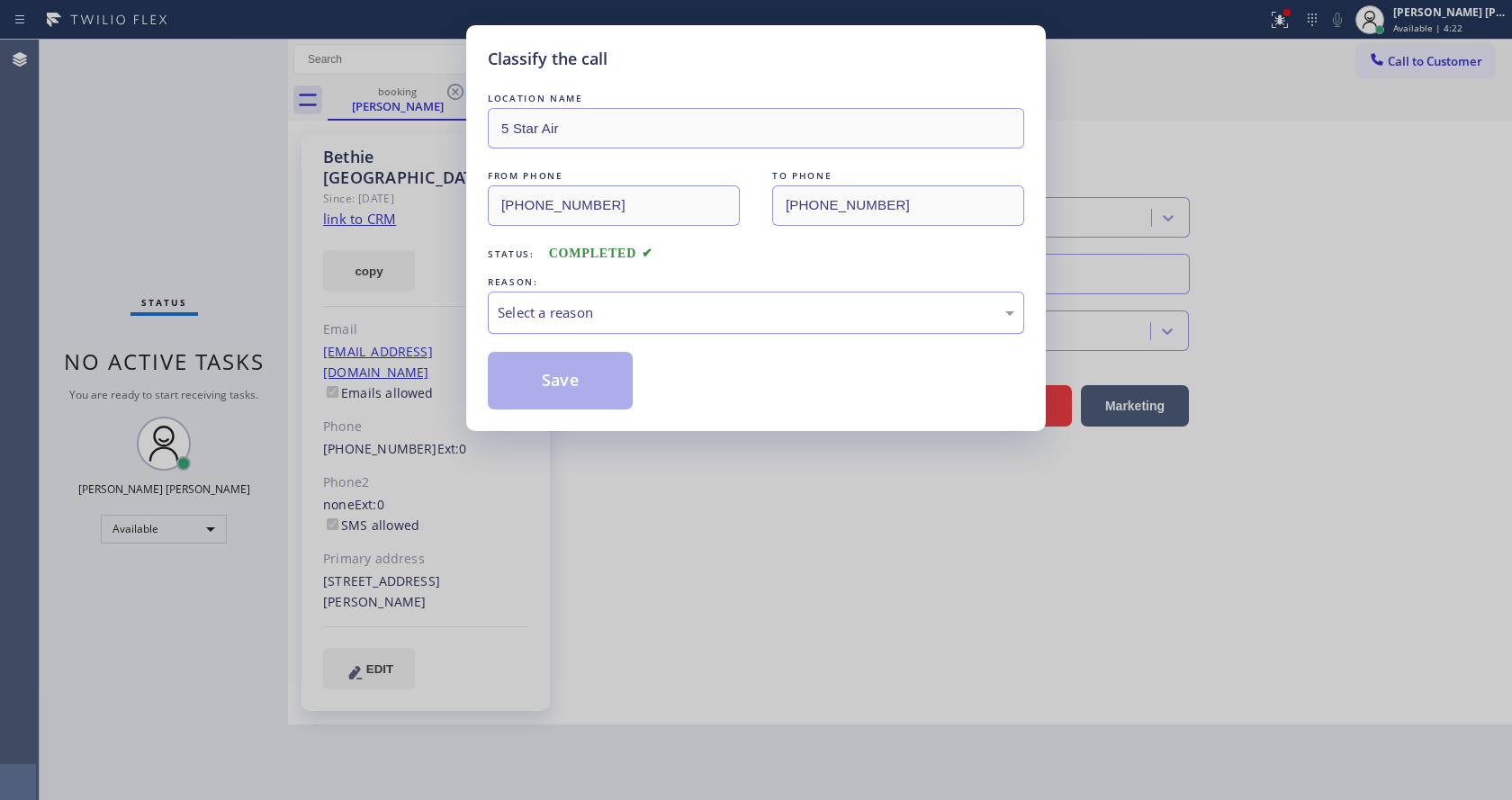
click at [600, 309] on div "Select a reason" at bounding box center [756, 312] width 517 height 21
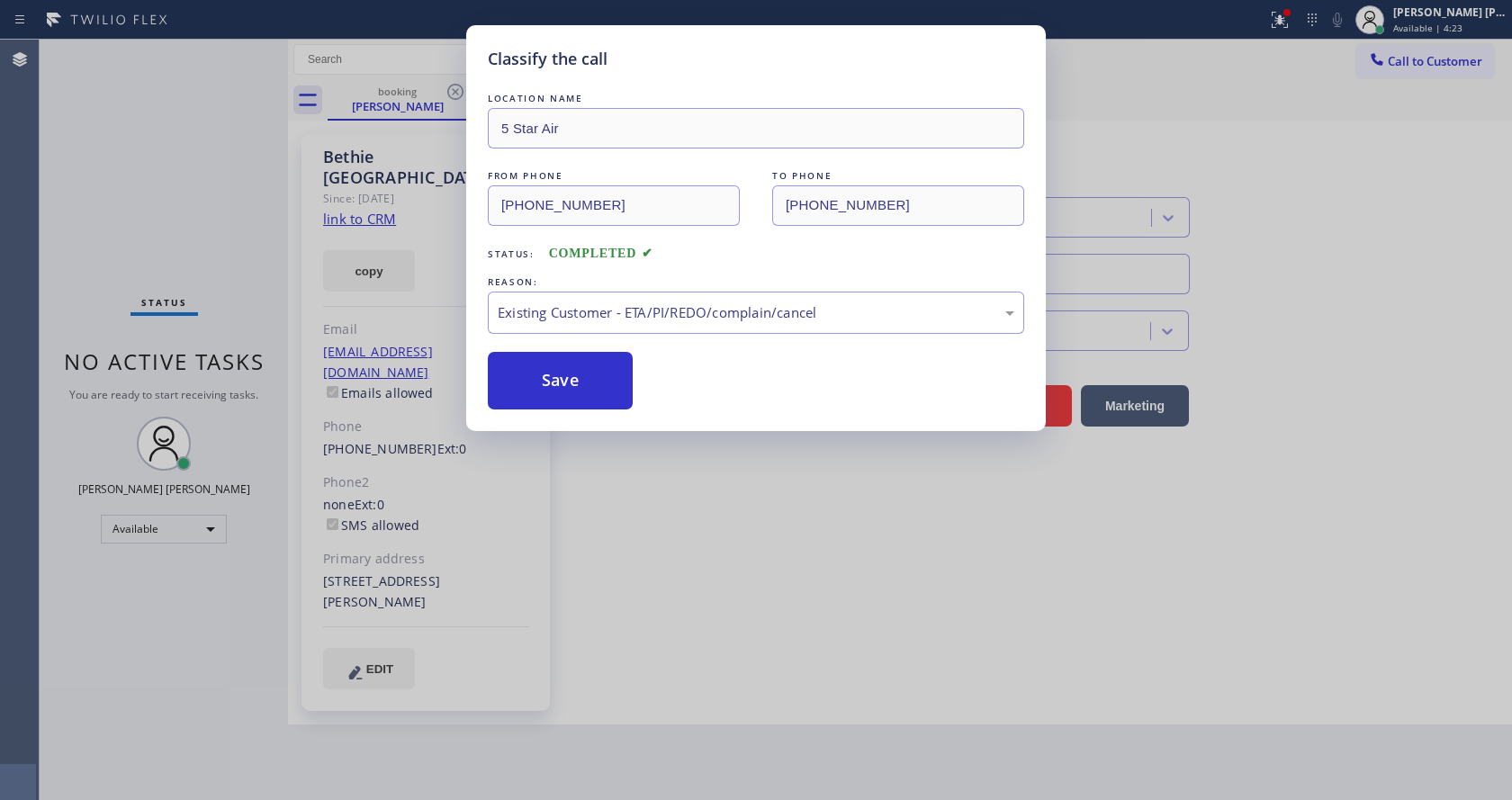
drag, startPoint x: 574, startPoint y: 380, endPoint x: 699, endPoint y: 538, distance: 201.5
click at [576, 383] on button "Save" at bounding box center [560, 380] width 145 height 57
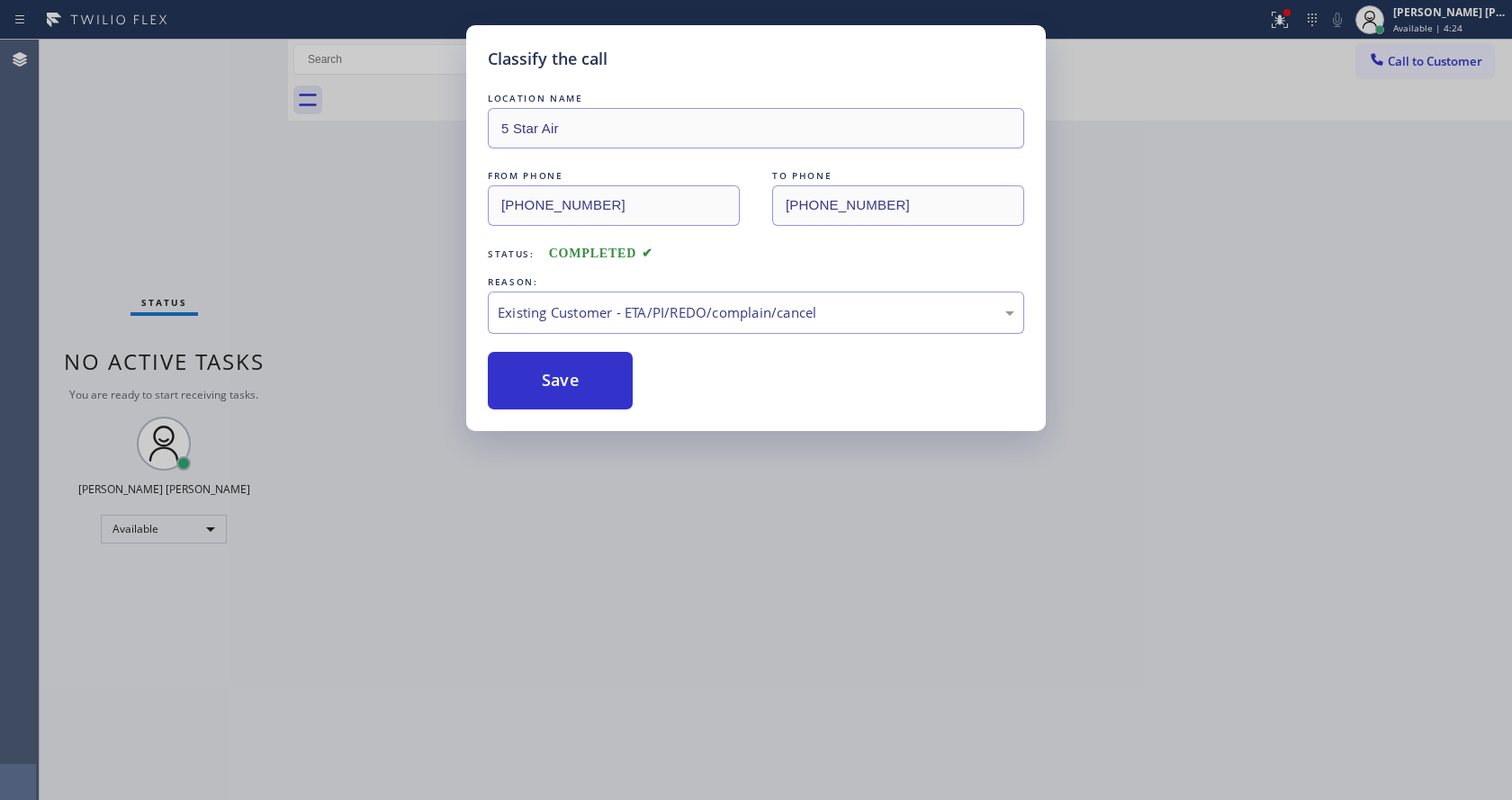
click at [699, 543] on div "Classify the call LOCATION NAME 5 Star Air FROM PHONE [PHONE_NUMBER] TO PHONE […" at bounding box center [756, 400] width 1512 height 800
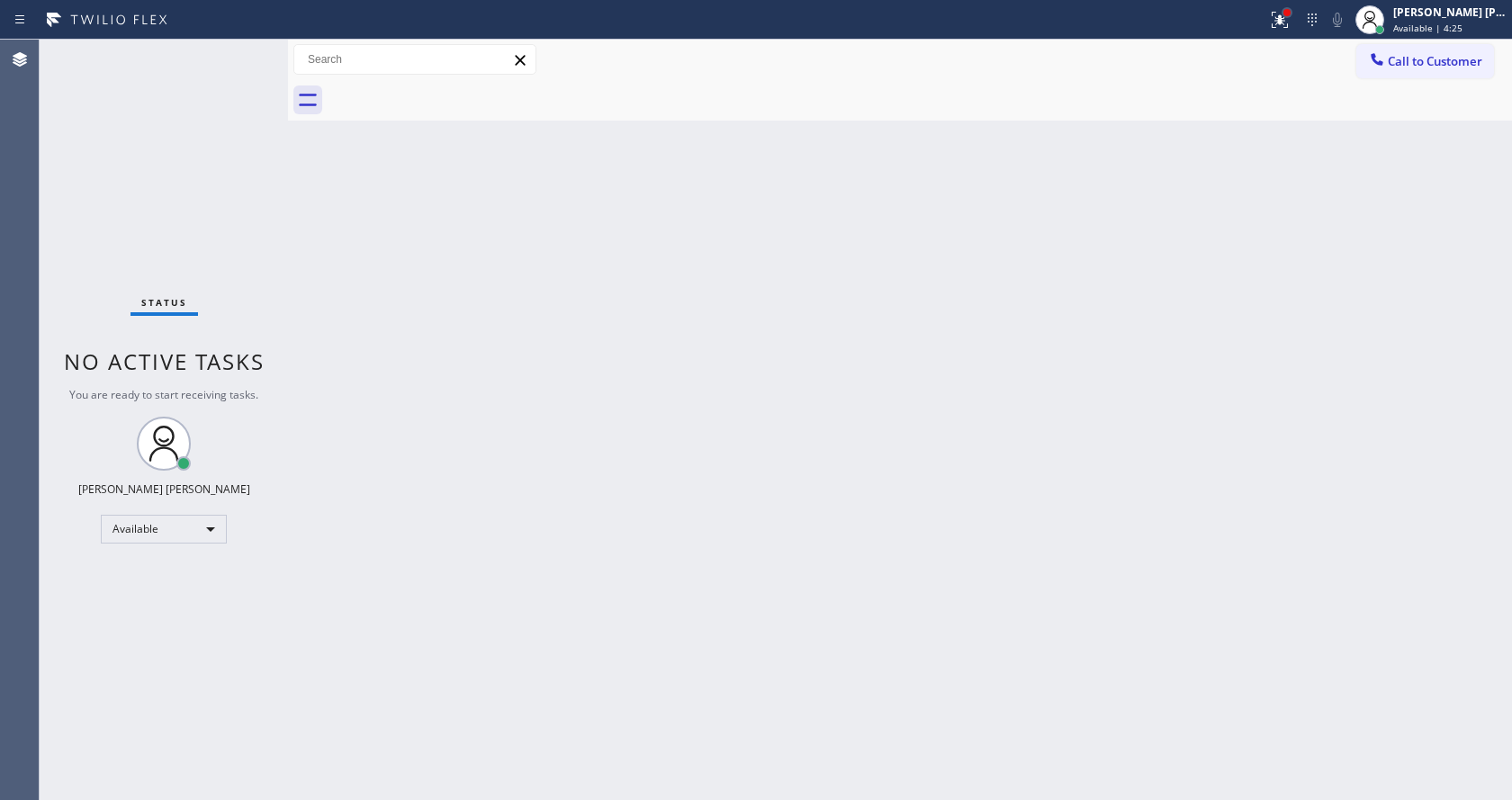
click at [1291, 14] on div at bounding box center [1287, 12] width 11 height 11
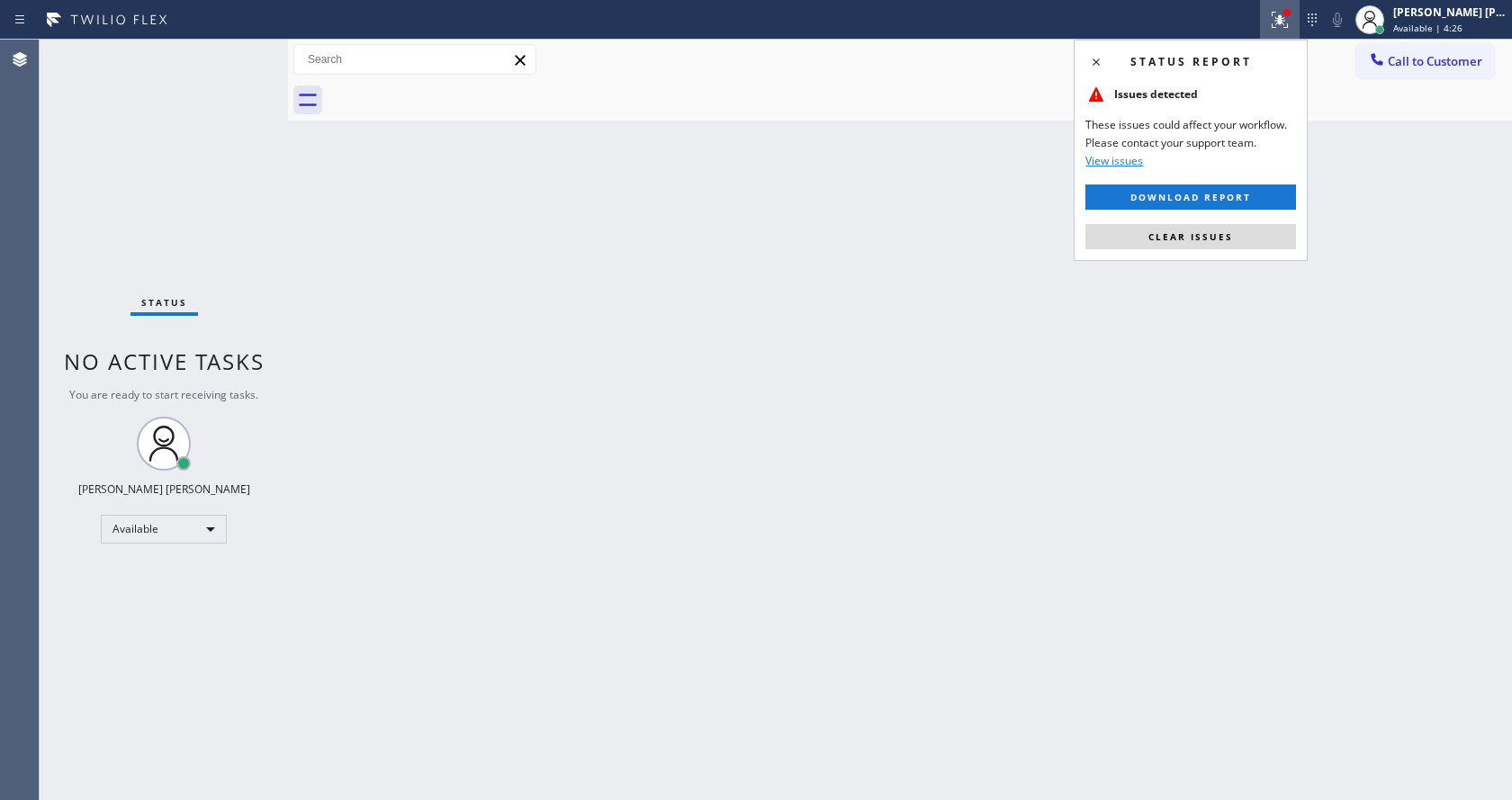
click at [1184, 222] on div "Status report Issues detected These issues could affect your workflow. Please c…" at bounding box center [1190, 150] width 234 height 221
click at [1191, 245] on button "Clear issues" at bounding box center [1190, 237] width 210 height 26
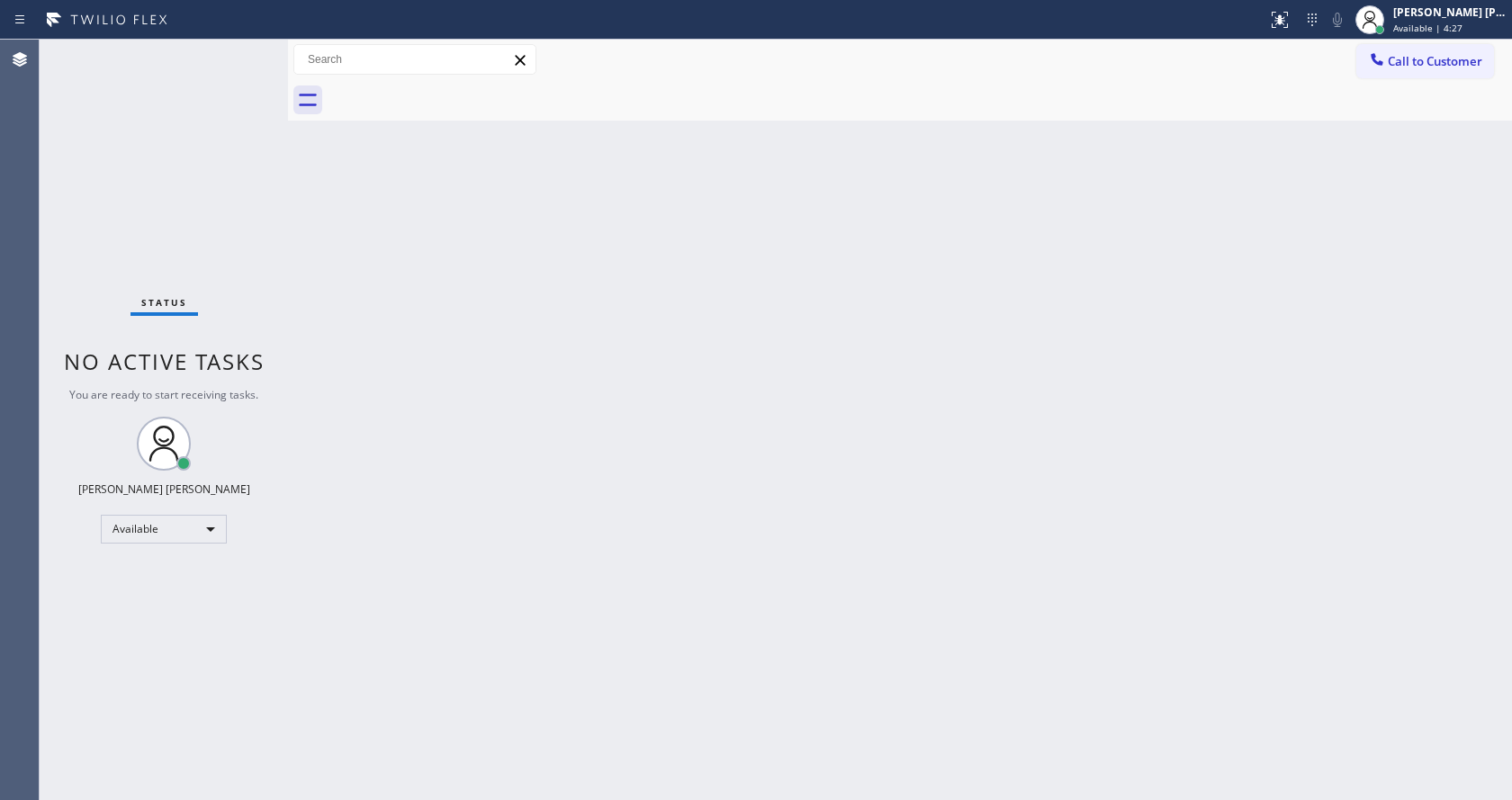
click at [1010, 370] on div "Back to Dashboard Change Sender ID Customers Technicians Select a contact Outbo…" at bounding box center [900, 420] width 1224 height 760
click at [475, 431] on div "Back to Dashboard Change Sender ID Customers Technicians Select a contact Outbo…" at bounding box center [900, 420] width 1224 height 760
click at [929, 468] on div "Back to Dashboard Change Sender ID Customers Technicians Select a contact Outbo…" at bounding box center [900, 420] width 1224 height 760
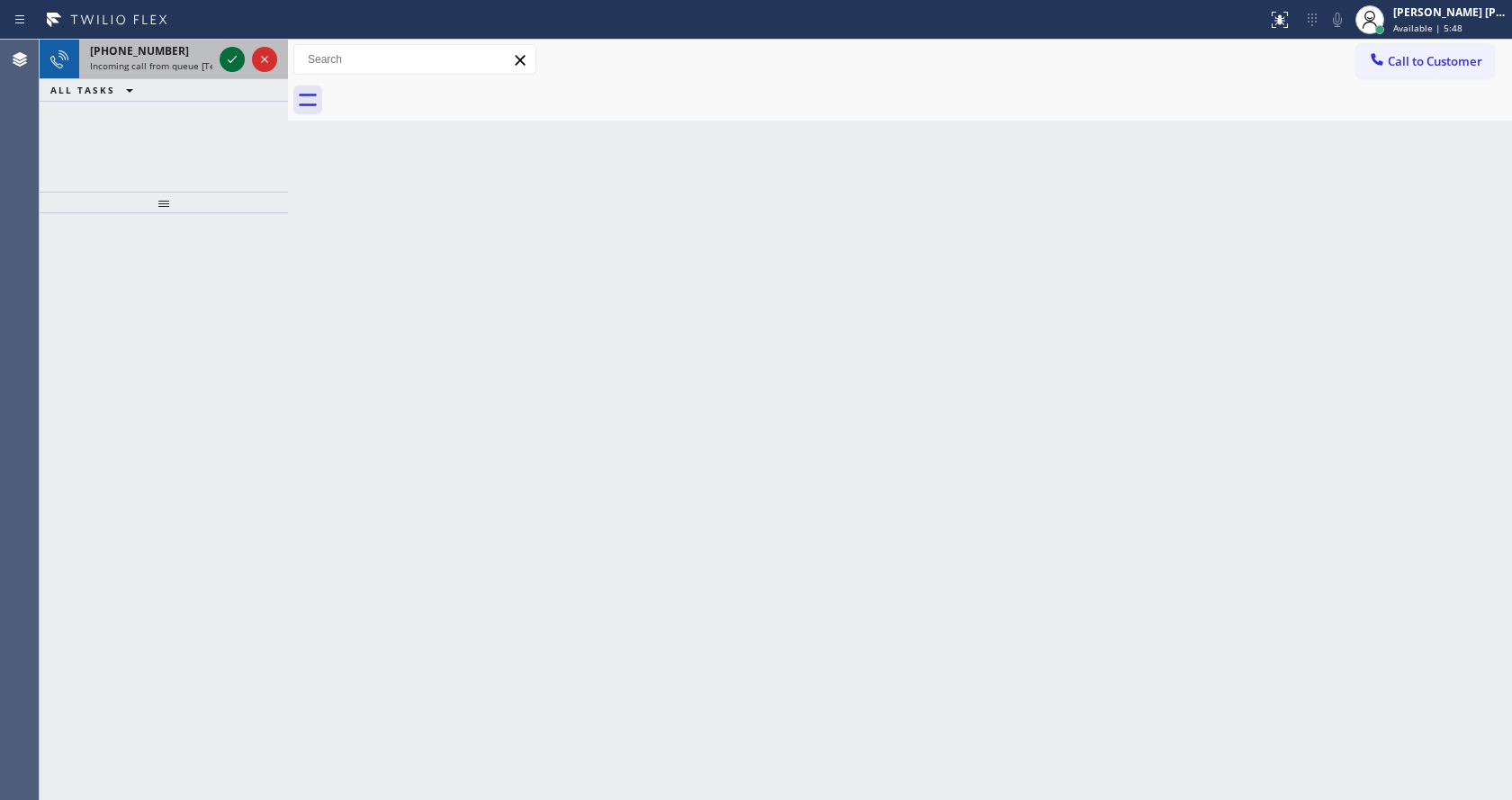
click at [228, 57] on icon at bounding box center [232, 59] width 22 height 22
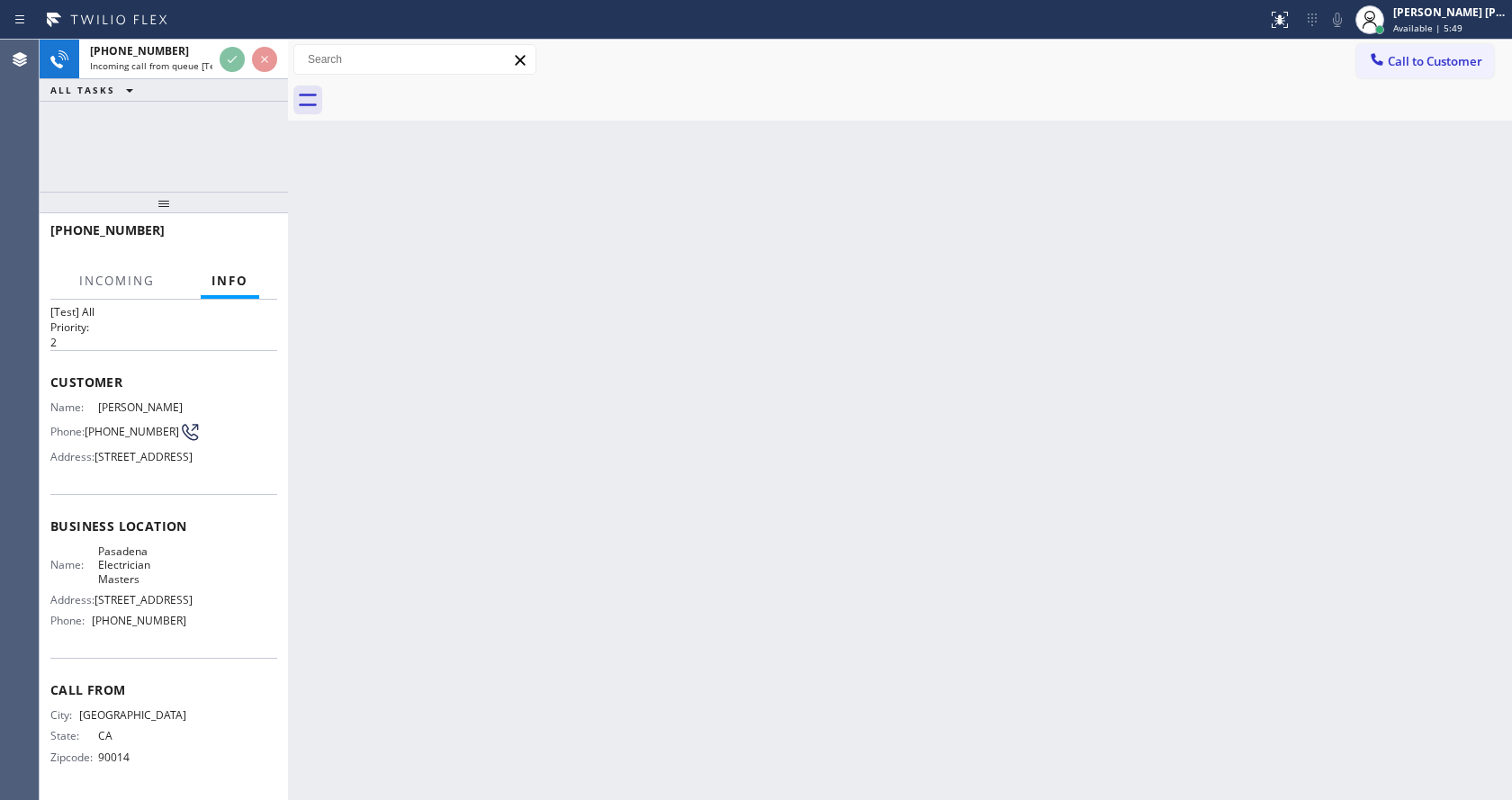
scroll to position [93, 0]
click at [580, 480] on div "Back to Dashboard Change Sender ID Customers Technicians Select a contact Outbo…" at bounding box center [900, 420] width 1224 height 760
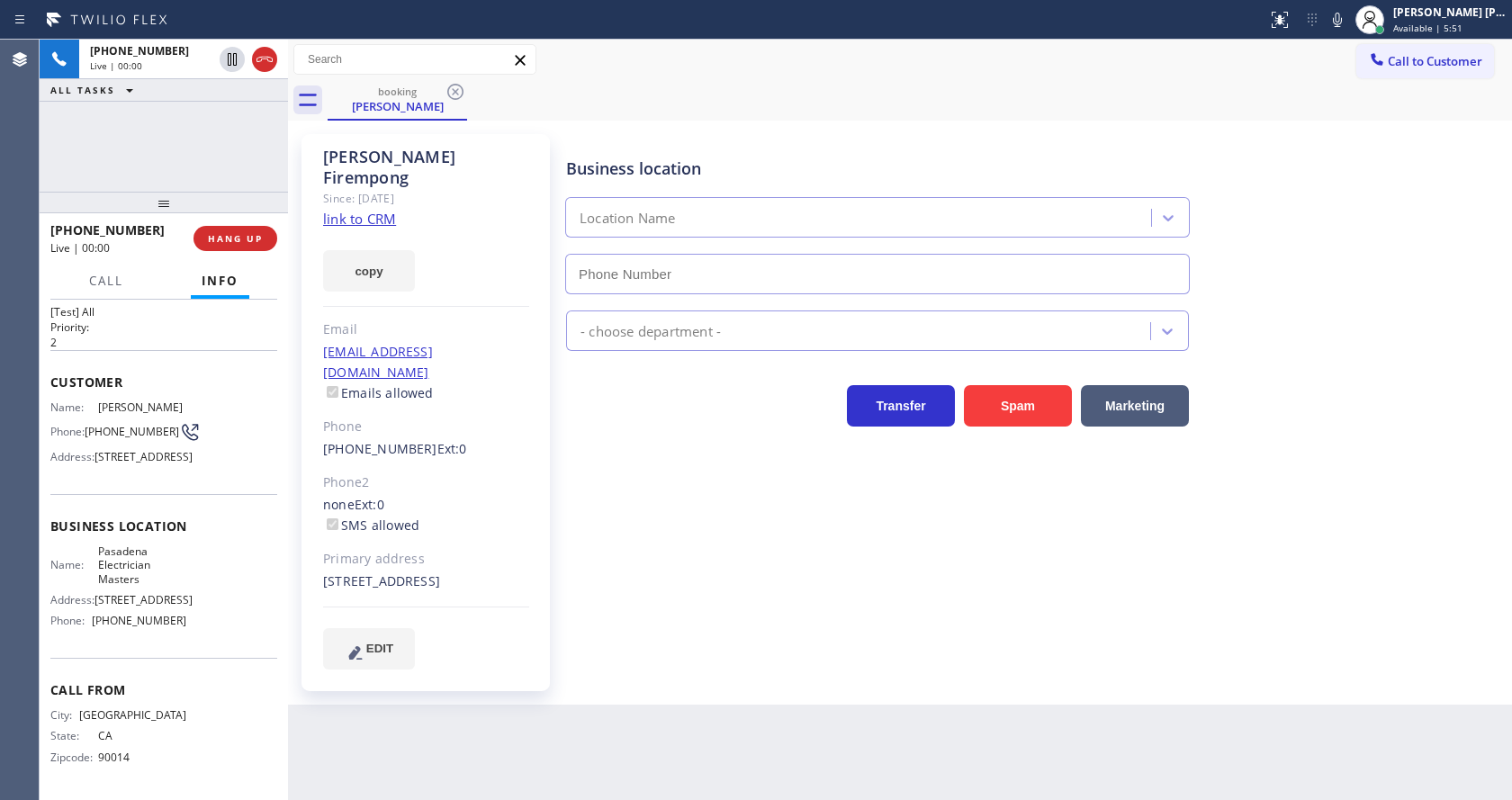
type input "[PHONE_NUMBER]"
click at [376, 209] on link "link to CRM" at bounding box center [359, 218] width 73 height 18
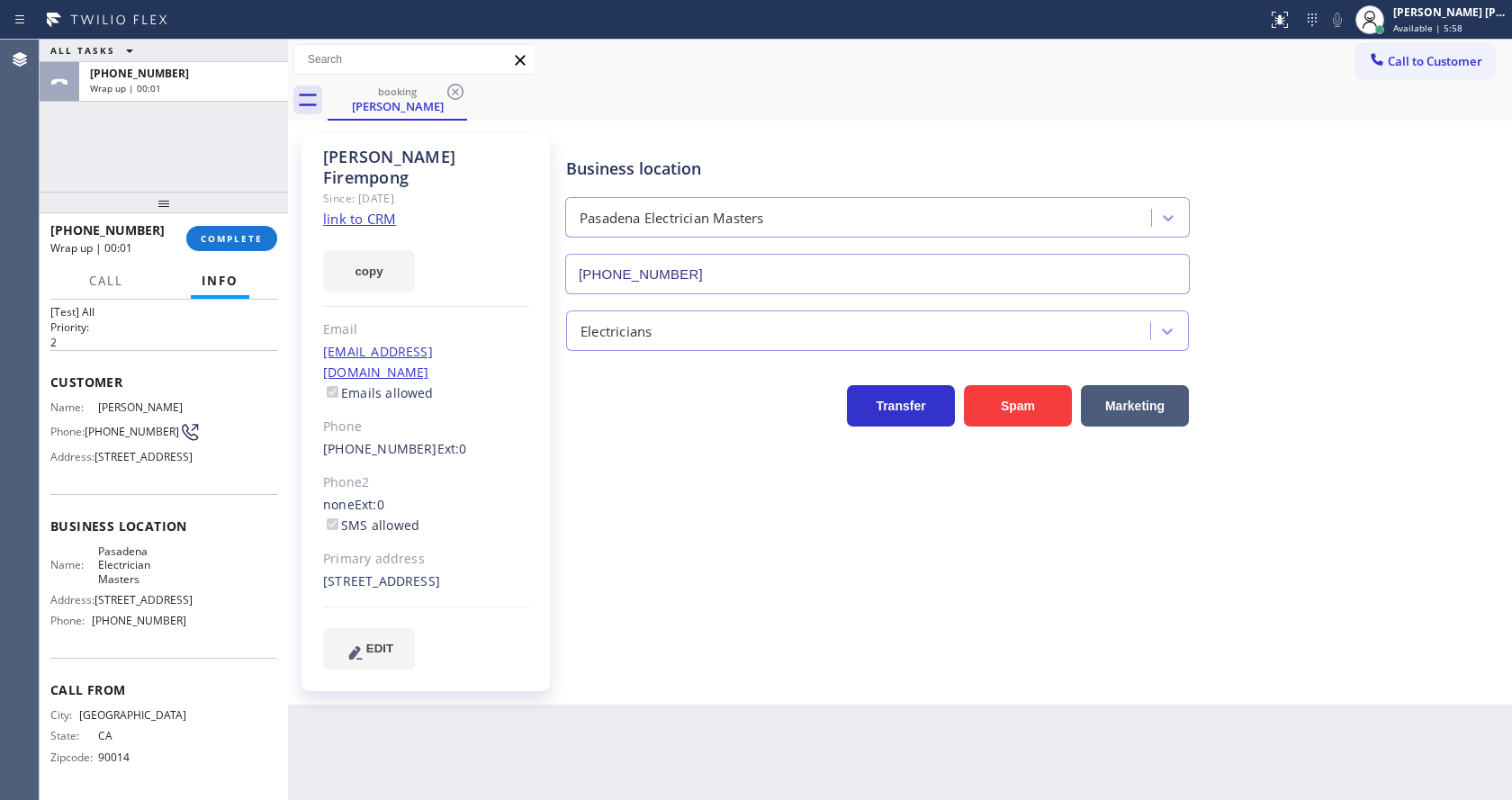
drag, startPoint x: 237, startPoint y: 231, endPoint x: 249, endPoint y: 254, distance: 25.9
click at [238, 237] on button "COMPLETE" at bounding box center [232, 239] width 91 height 26
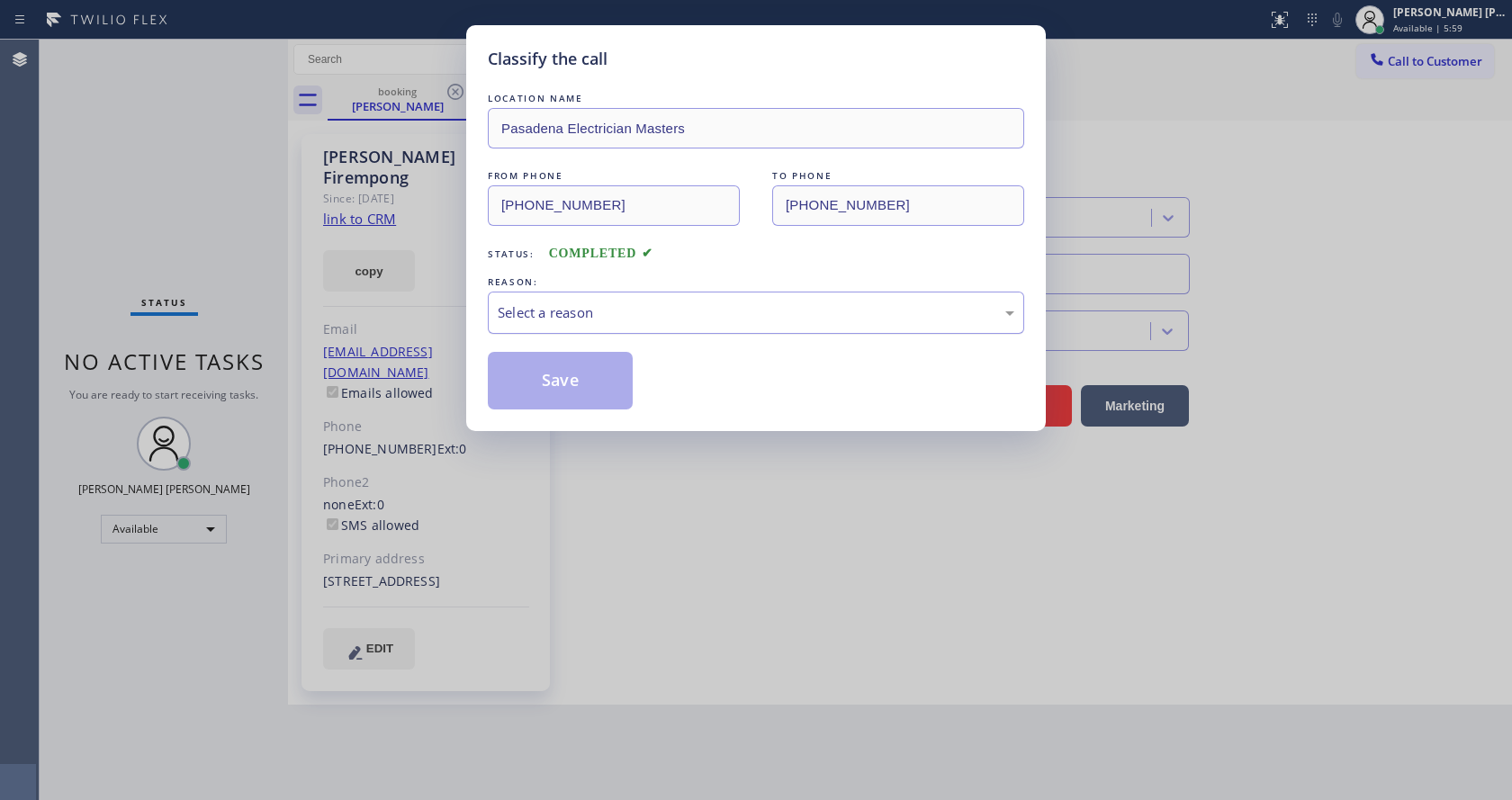
click at [602, 319] on div "Select a reason" at bounding box center [756, 312] width 517 height 21
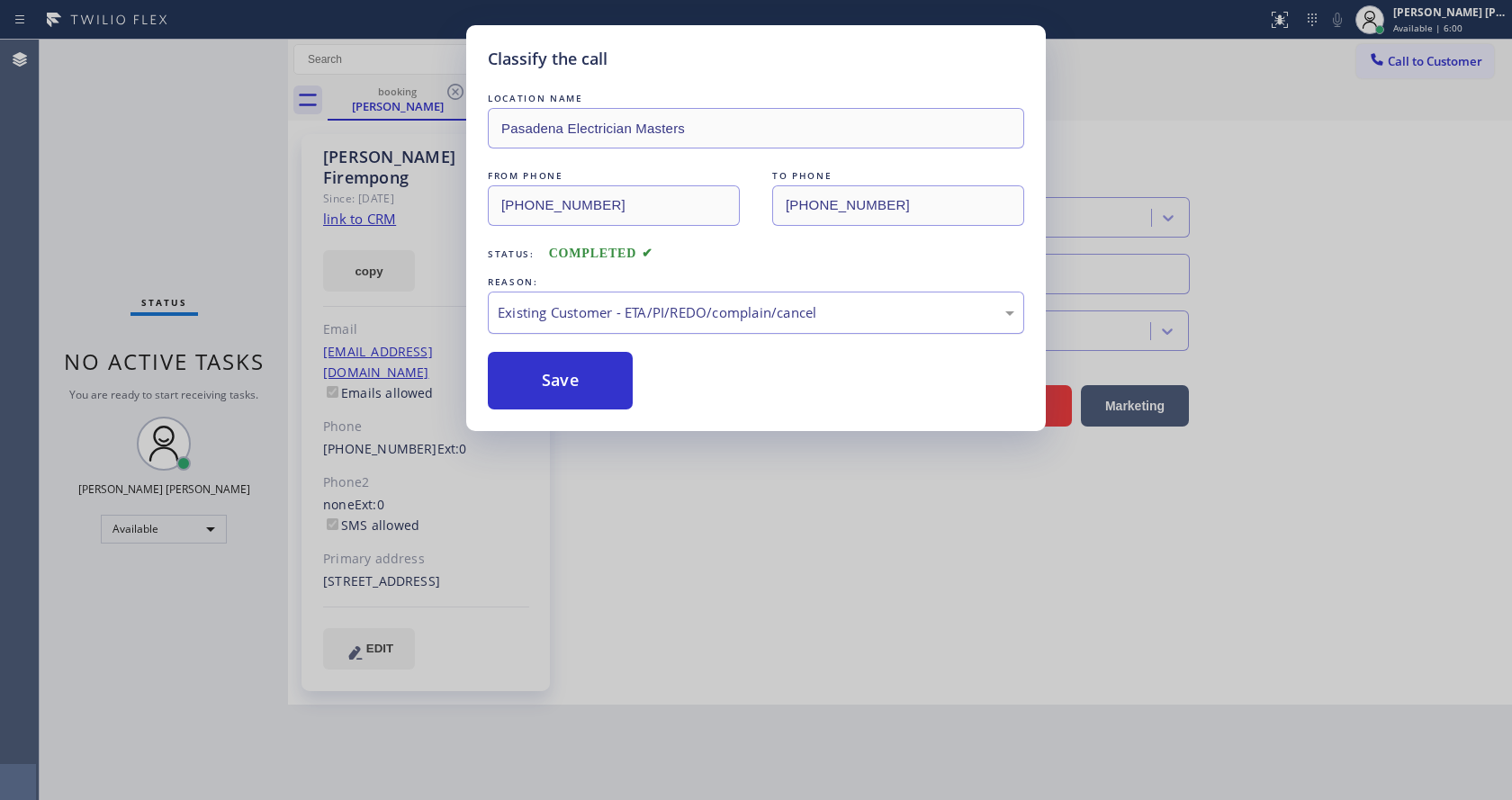
click at [571, 302] on div "Existing Customer - ETA/PI/REDO/complain/cancel" at bounding box center [756, 312] width 517 height 21
click at [561, 381] on button "Save" at bounding box center [560, 380] width 145 height 57
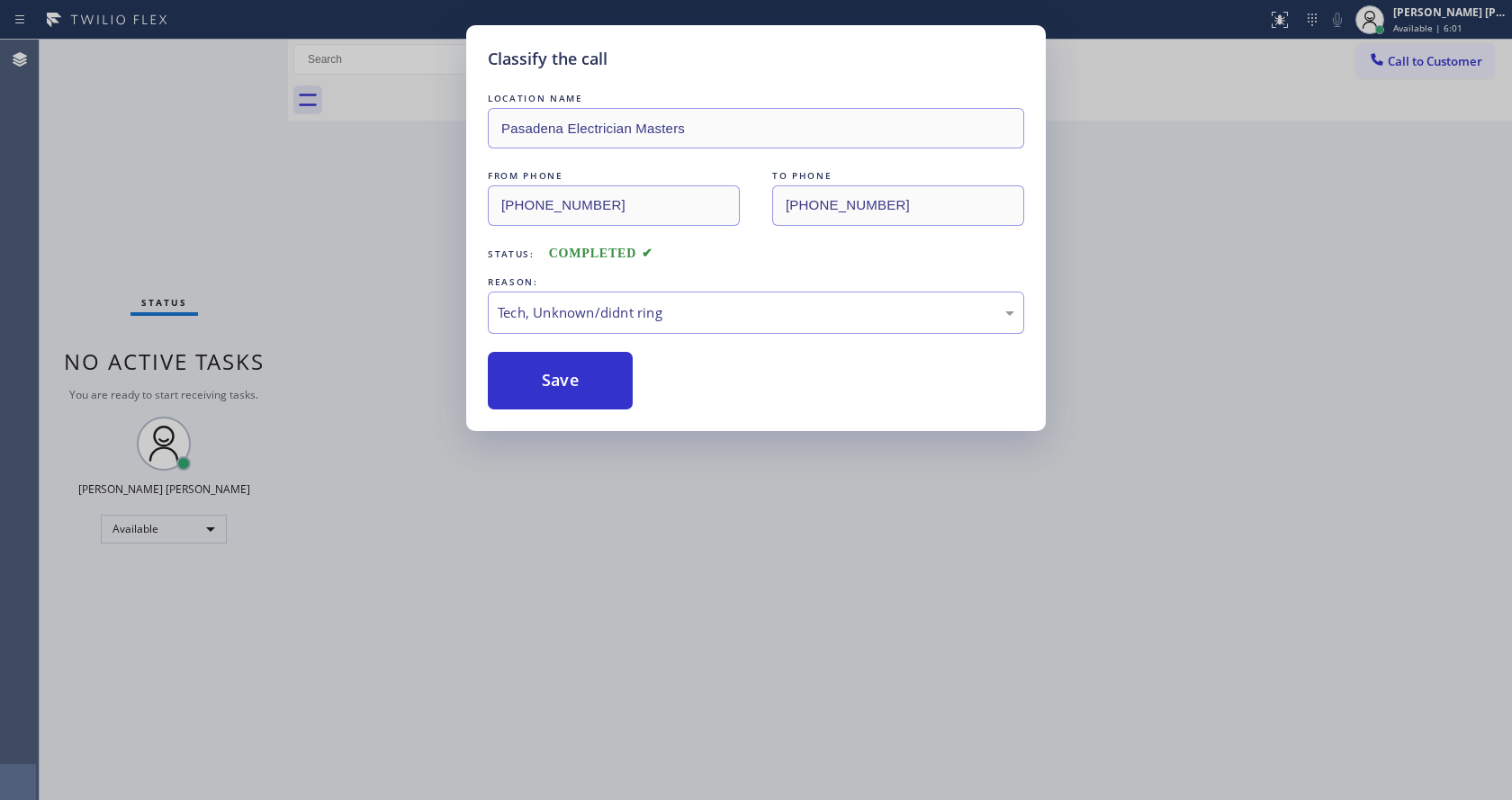
click at [631, 463] on div "Classify the call LOCATION NAME Pasadena Electrician Masters FROM PHONE [PHONE_…" at bounding box center [756, 400] width 1512 height 800
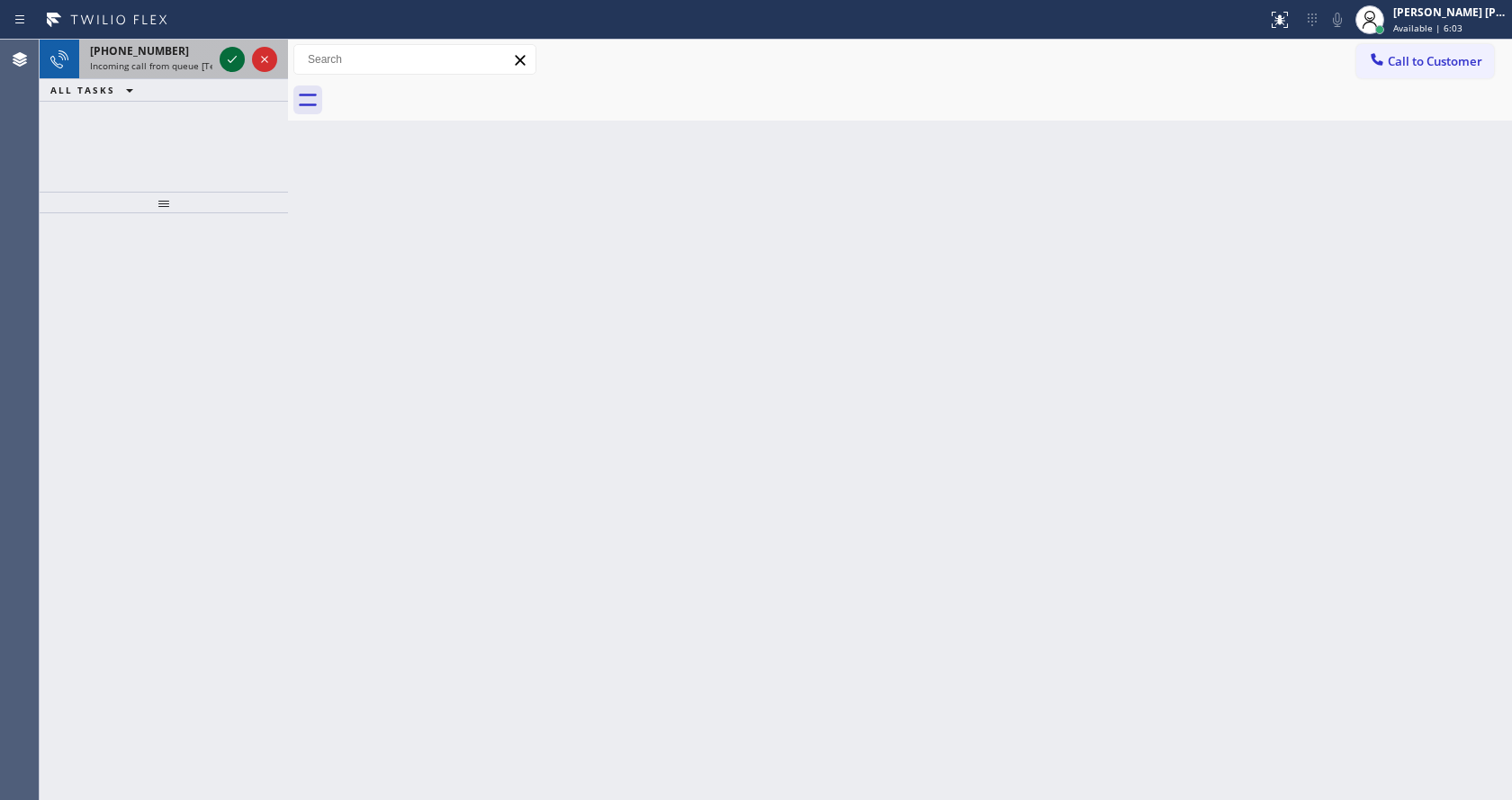
click at [231, 60] on icon at bounding box center [232, 59] width 22 height 22
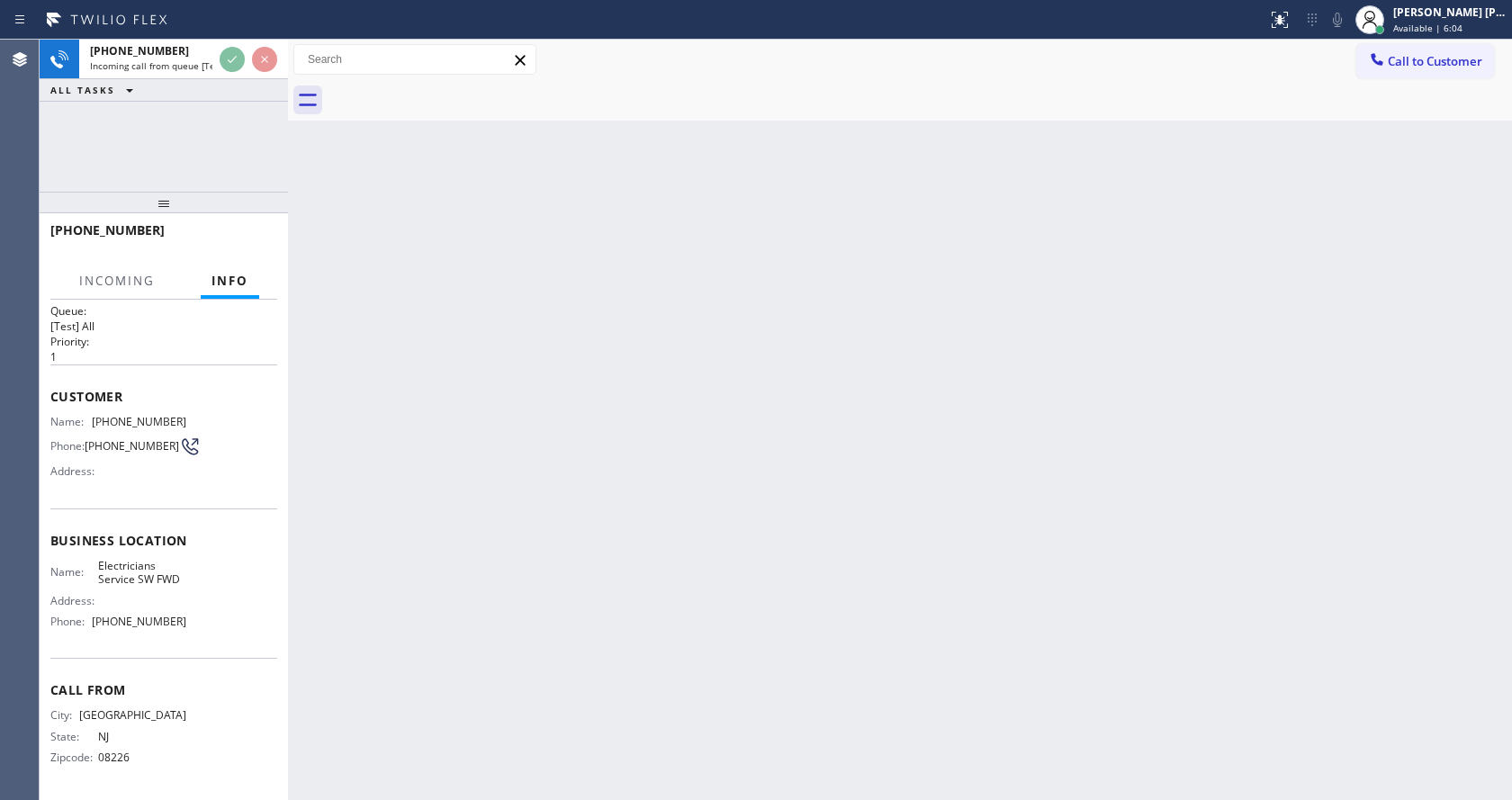
scroll to position [24, 0]
click at [497, 453] on div "Back to Dashboard Change Sender ID Customers Technicians Select a contact Outbo…" at bounding box center [900, 420] width 1224 height 760
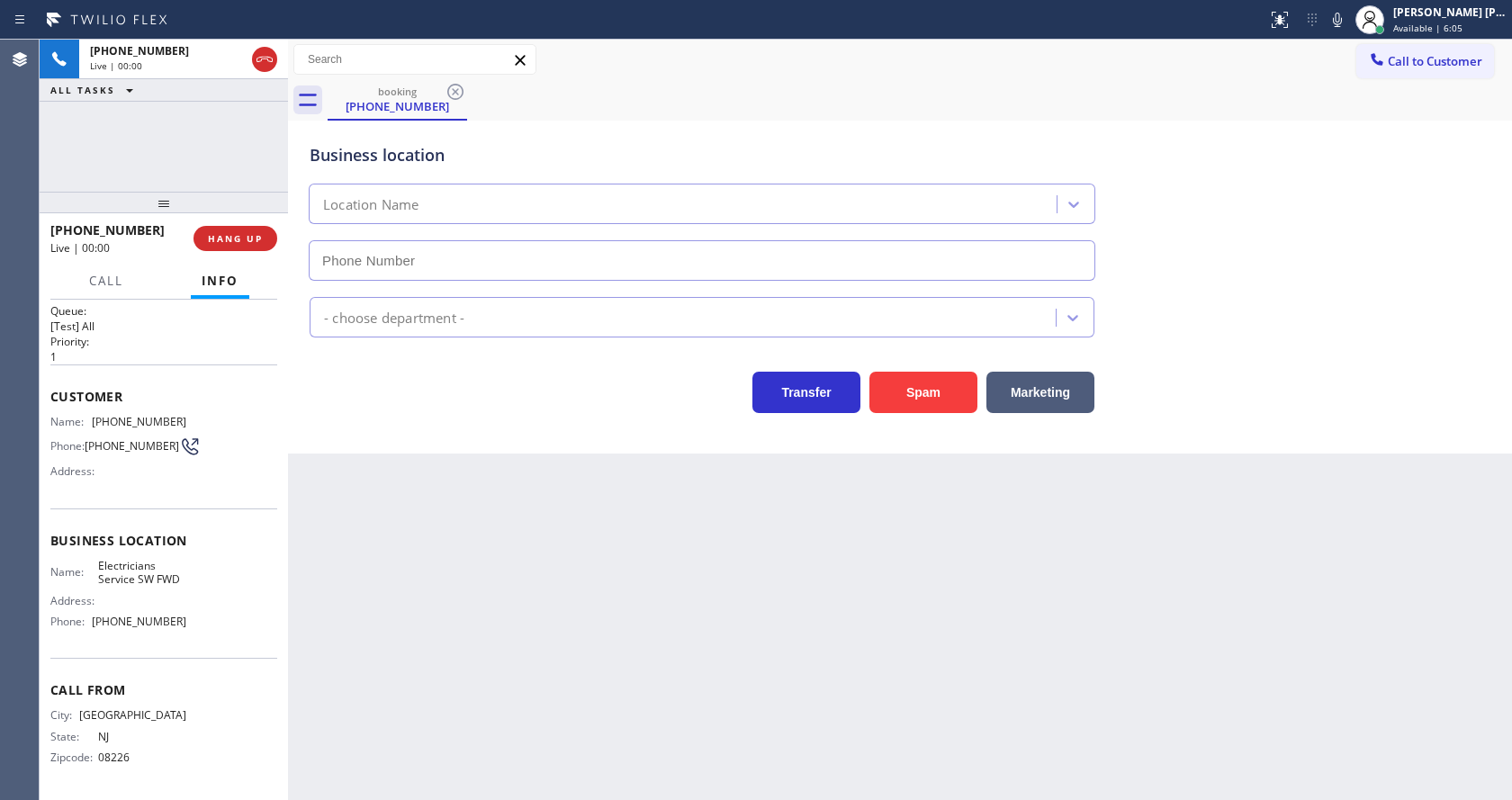
type input "[PHONE_NUMBER]"
click at [899, 393] on button "Spam" at bounding box center [922, 392] width 108 height 41
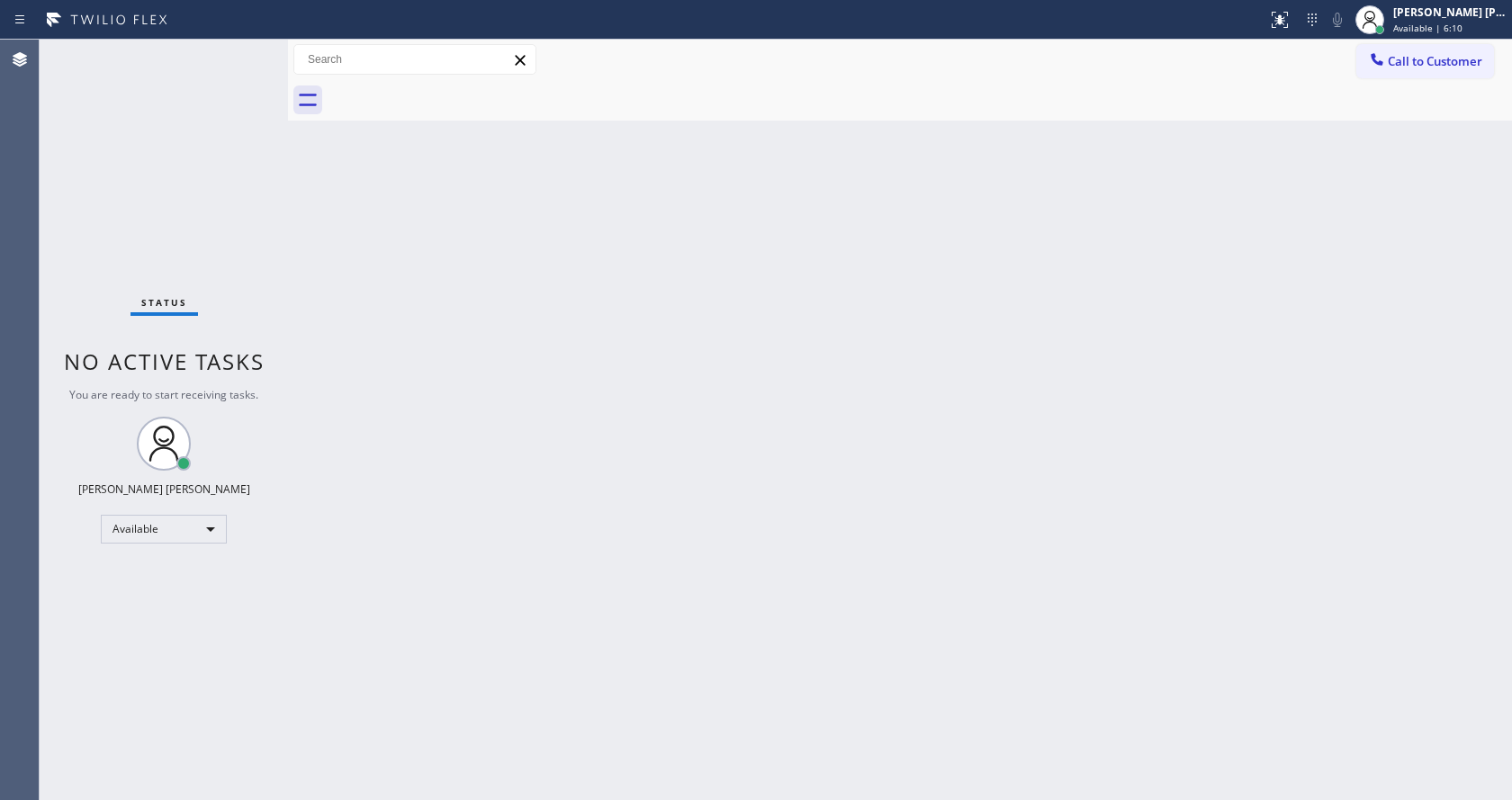
click at [262, 280] on div "Status No active tasks You are ready to start receiving tasks. [PERSON_NAME] [P…" at bounding box center [164, 420] width 249 height 760
drag, startPoint x: 673, startPoint y: 471, endPoint x: 735, endPoint y: 502, distance: 69.3
click at [686, 479] on div "Back to Dashboard Change Sender ID Customers Technicians Select a contact Outbo…" at bounding box center [900, 420] width 1224 height 760
click at [615, 438] on div "Back to Dashboard Change Sender ID Customers Technicians Select a contact Outbo…" at bounding box center [900, 420] width 1224 height 760
click at [666, 612] on div "Back to Dashboard Change Sender ID Customers Technicians Select a contact Outbo…" at bounding box center [900, 420] width 1224 height 760
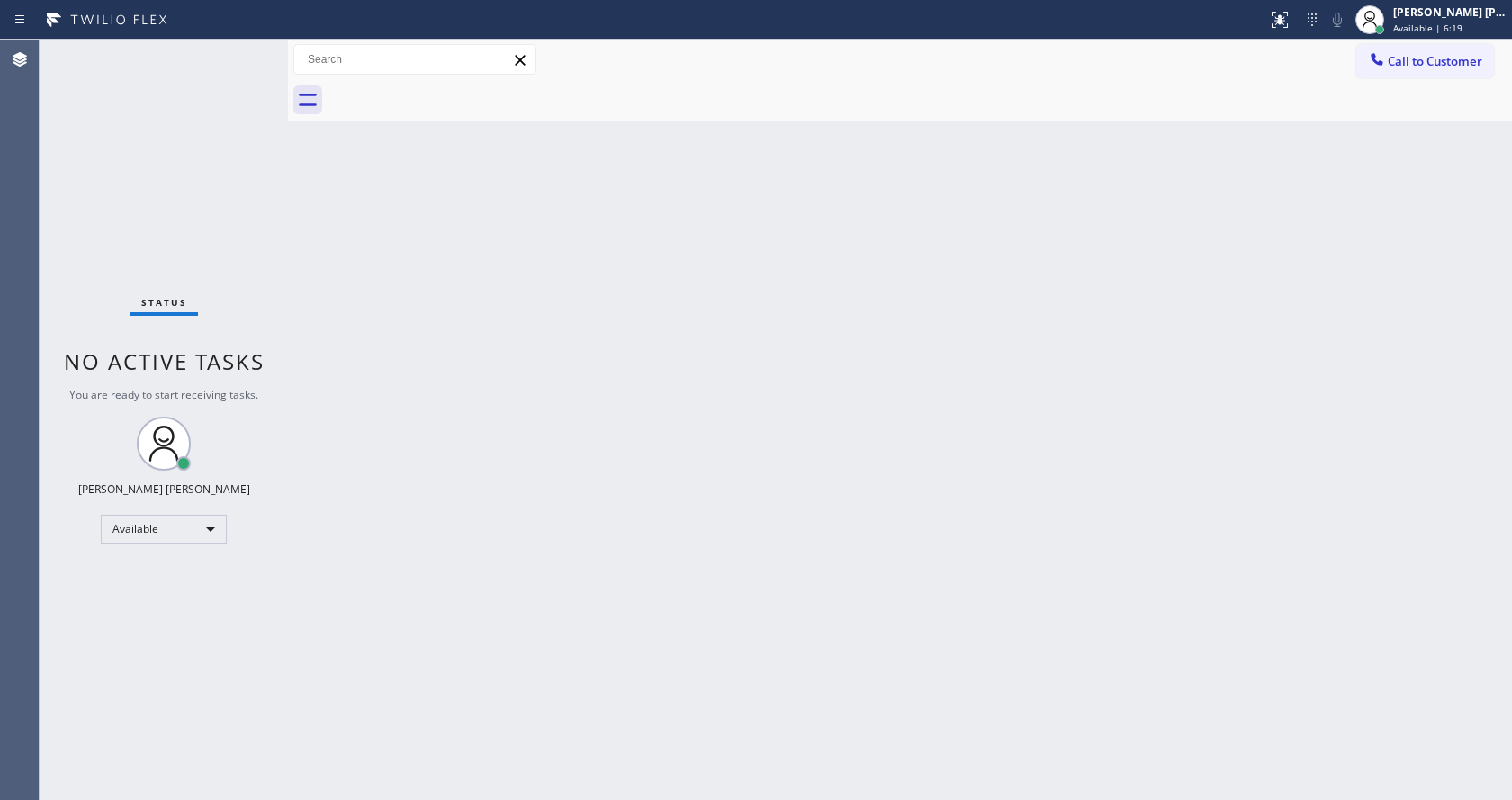
click at [779, 555] on div "Back to Dashboard Change Sender ID Customers Technicians Select a contact Outbo…" at bounding box center [900, 420] width 1224 height 760
click at [233, 318] on div "Status No active tasks You are ready to start receiving tasks. [PERSON_NAME] [P…" at bounding box center [164, 420] width 249 height 760
click at [243, 45] on div "Status No active tasks You are ready to start receiving tasks. [PERSON_NAME] [P…" at bounding box center [164, 420] width 249 height 760
click at [245, 52] on div "Status No active tasks You are ready to start receiving tasks. [PERSON_NAME] [P…" at bounding box center [164, 420] width 249 height 760
click at [249, 54] on div "Status No active tasks You are ready to start receiving tasks. [PERSON_NAME] [P…" at bounding box center [164, 420] width 249 height 760
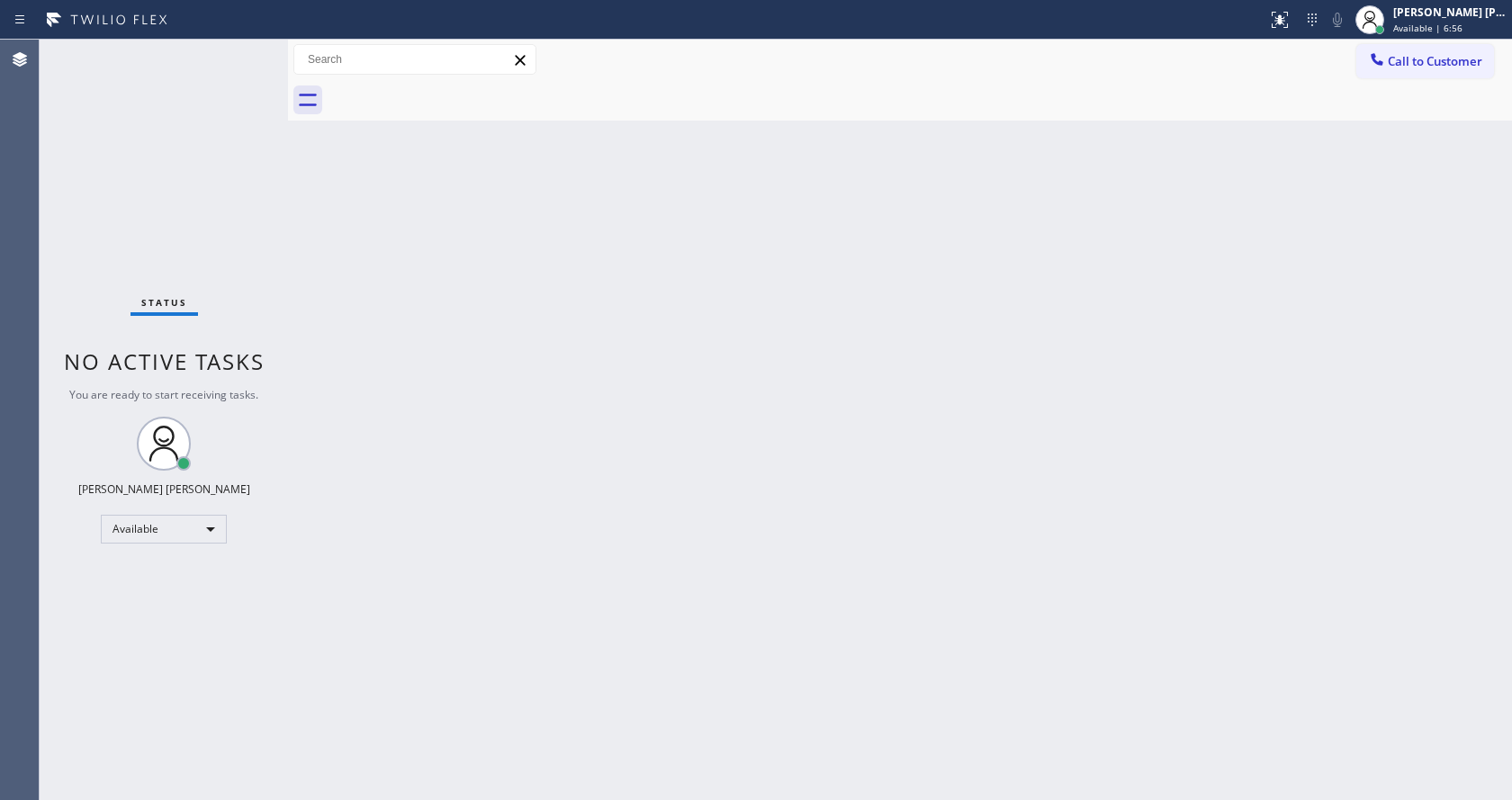
drag, startPoint x: 350, startPoint y: 389, endPoint x: 354, endPoint y: 373, distance: 16.5
click at [350, 389] on div "Back to Dashboard Change Sender ID Customers Technicians Select a contact Outbo…" at bounding box center [900, 420] width 1224 height 760
click at [808, 344] on div "Back to Dashboard Change Sender ID Customers Technicians Select a contact Outbo…" at bounding box center [900, 420] width 1224 height 760
click at [681, 440] on div "Back to Dashboard Change Sender ID Customers Technicians Select a contact Outbo…" at bounding box center [900, 420] width 1224 height 760
click at [281, 295] on div "Status No active tasks You are ready to start receiving tasks. [PERSON_NAME] [P…" at bounding box center [164, 420] width 249 height 760
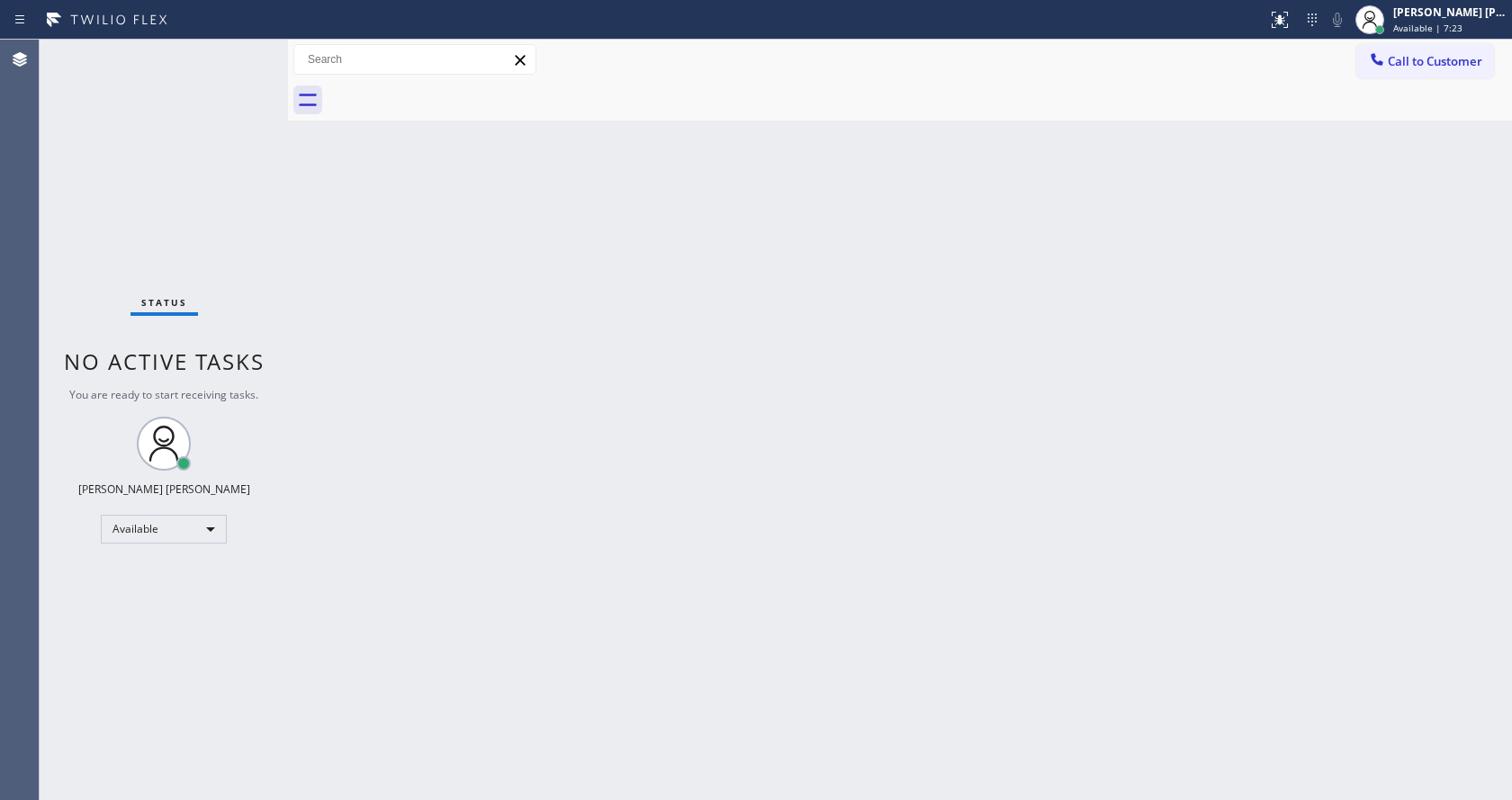
click at [655, 488] on div "Back to Dashboard Change Sender ID Customers Technicians Select a contact Outbo…" at bounding box center [900, 420] width 1224 height 760
click at [559, 627] on div "Back to Dashboard Change Sender ID Customers Technicians Select a contact Outbo…" at bounding box center [900, 420] width 1224 height 760
click at [298, 321] on div "Back to Dashboard Change Sender ID Customers Technicians Select a contact Outbo…" at bounding box center [900, 420] width 1224 height 760
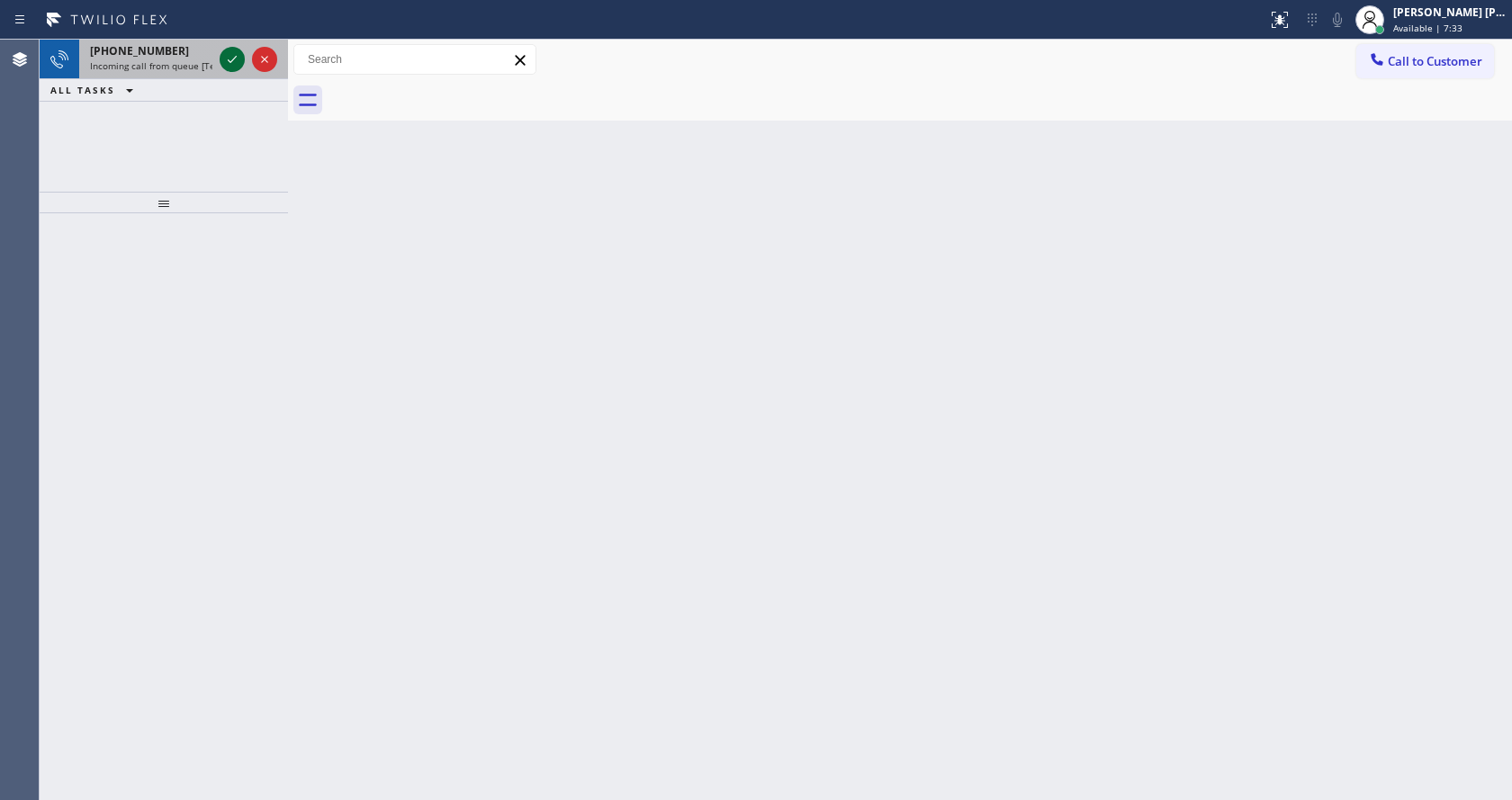
click at [235, 56] on icon at bounding box center [232, 59] width 22 height 22
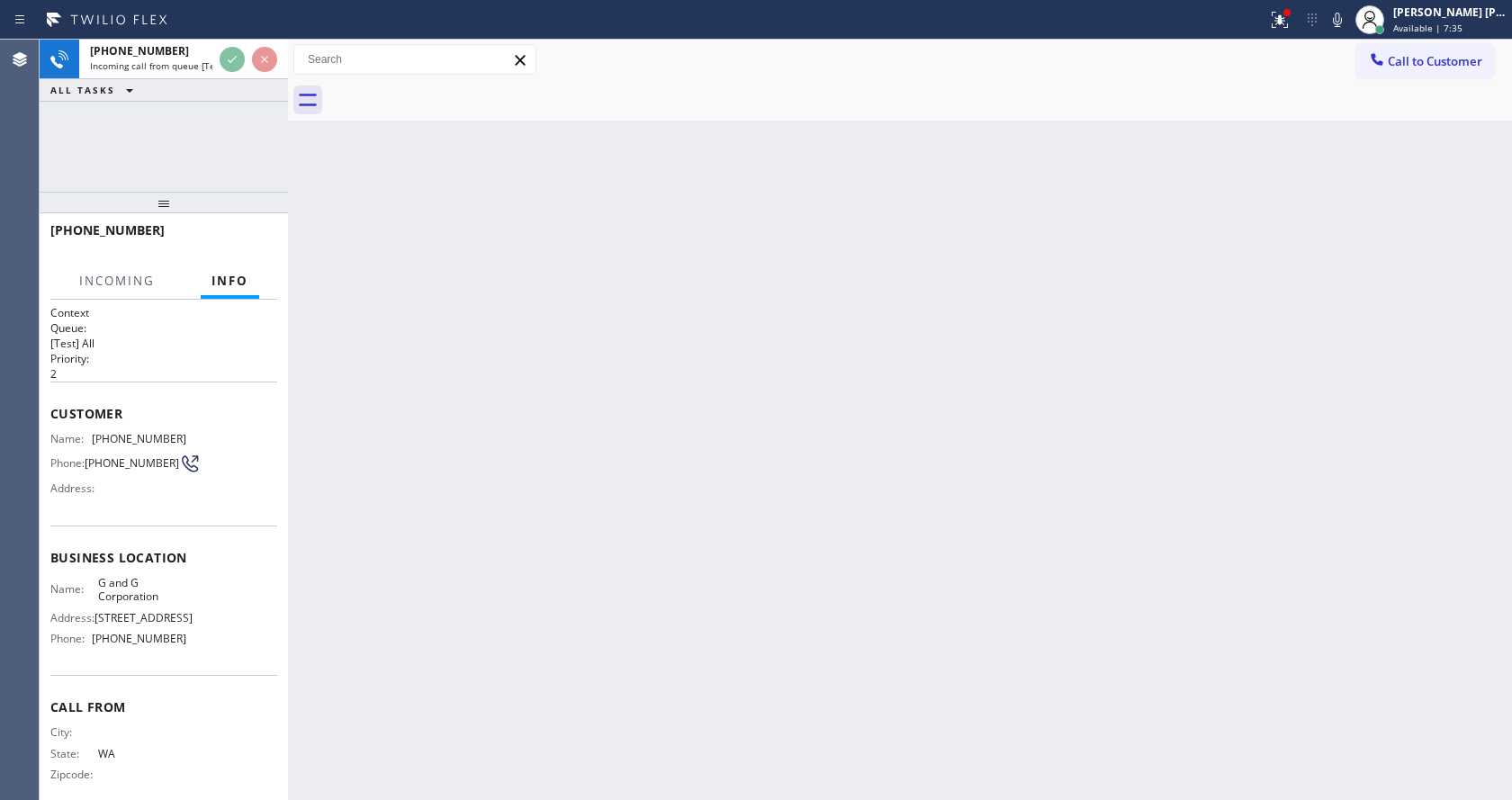
click at [648, 576] on div "Back to Dashboard Change Sender ID Customers Technicians Select a contact Outbo…" at bounding box center [900, 420] width 1224 height 760
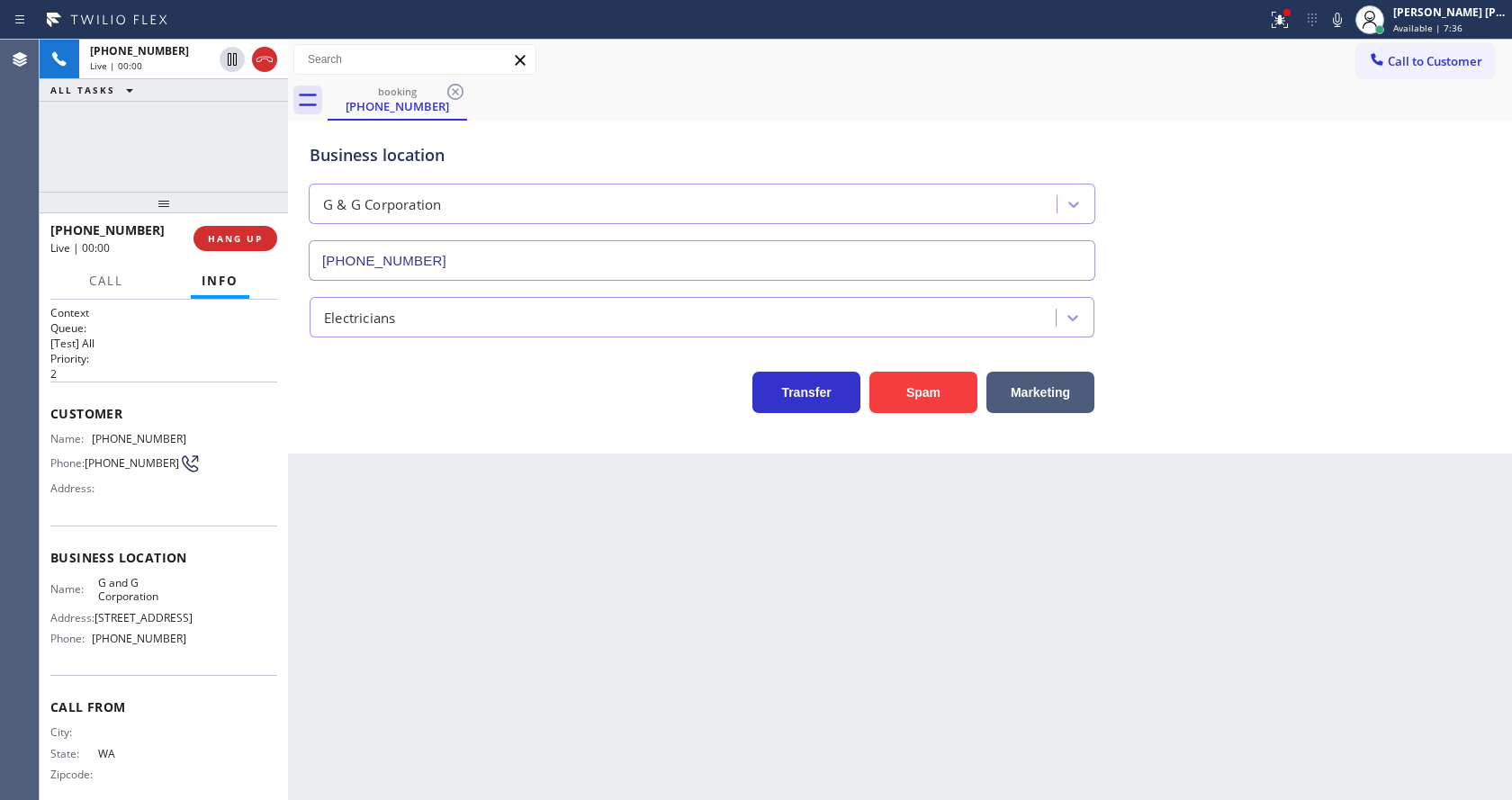
type input "[PHONE_NUMBER]"
click at [944, 384] on button "Spam" at bounding box center [922, 392] width 108 height 41
click at [1277, 14] on icon at bounding box center [1280, 20] width 22 height 22
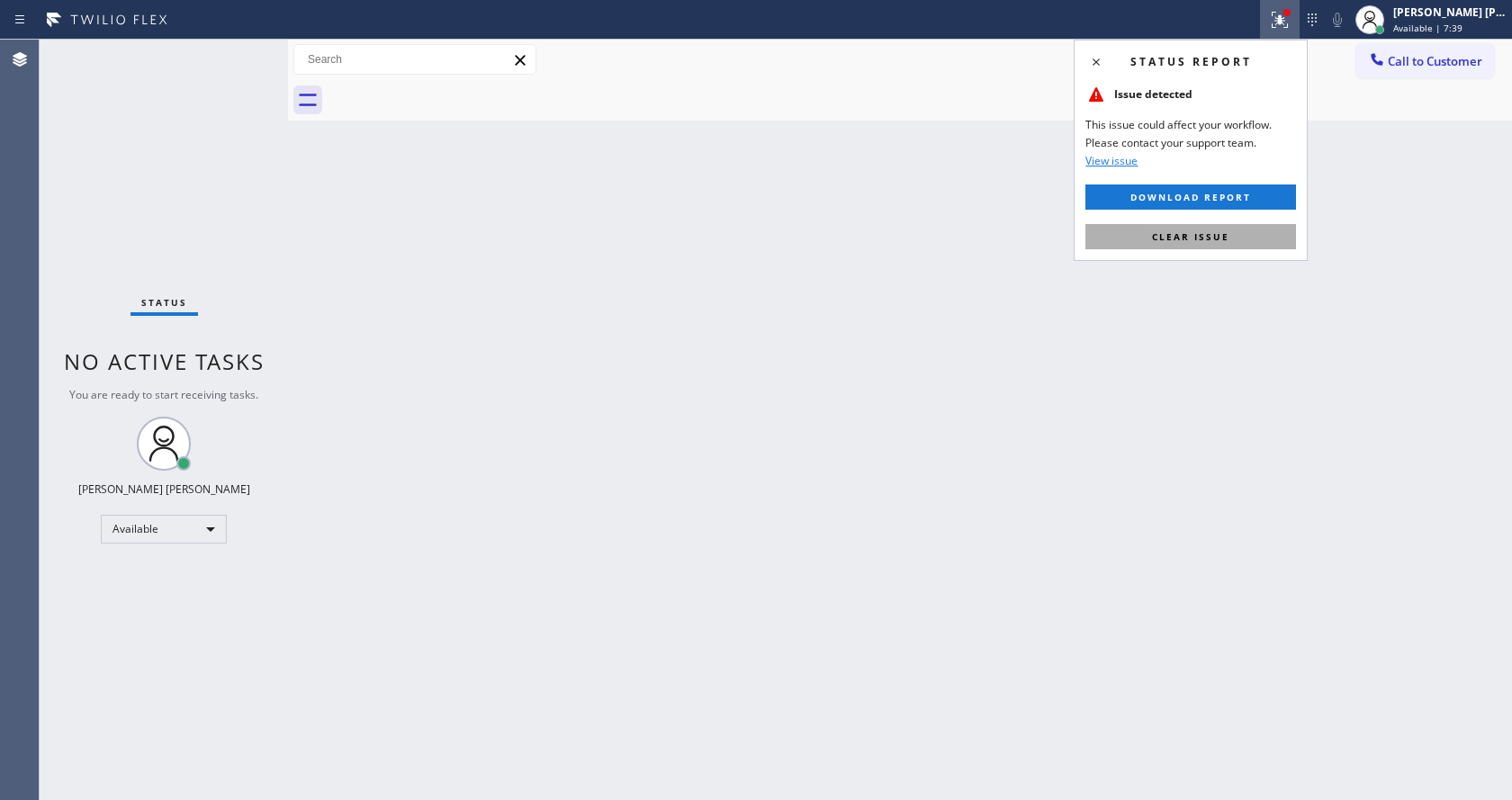
click at [1224, 236] on span "Clear issue" at bounding box center [1190, 236] width 77 height 13
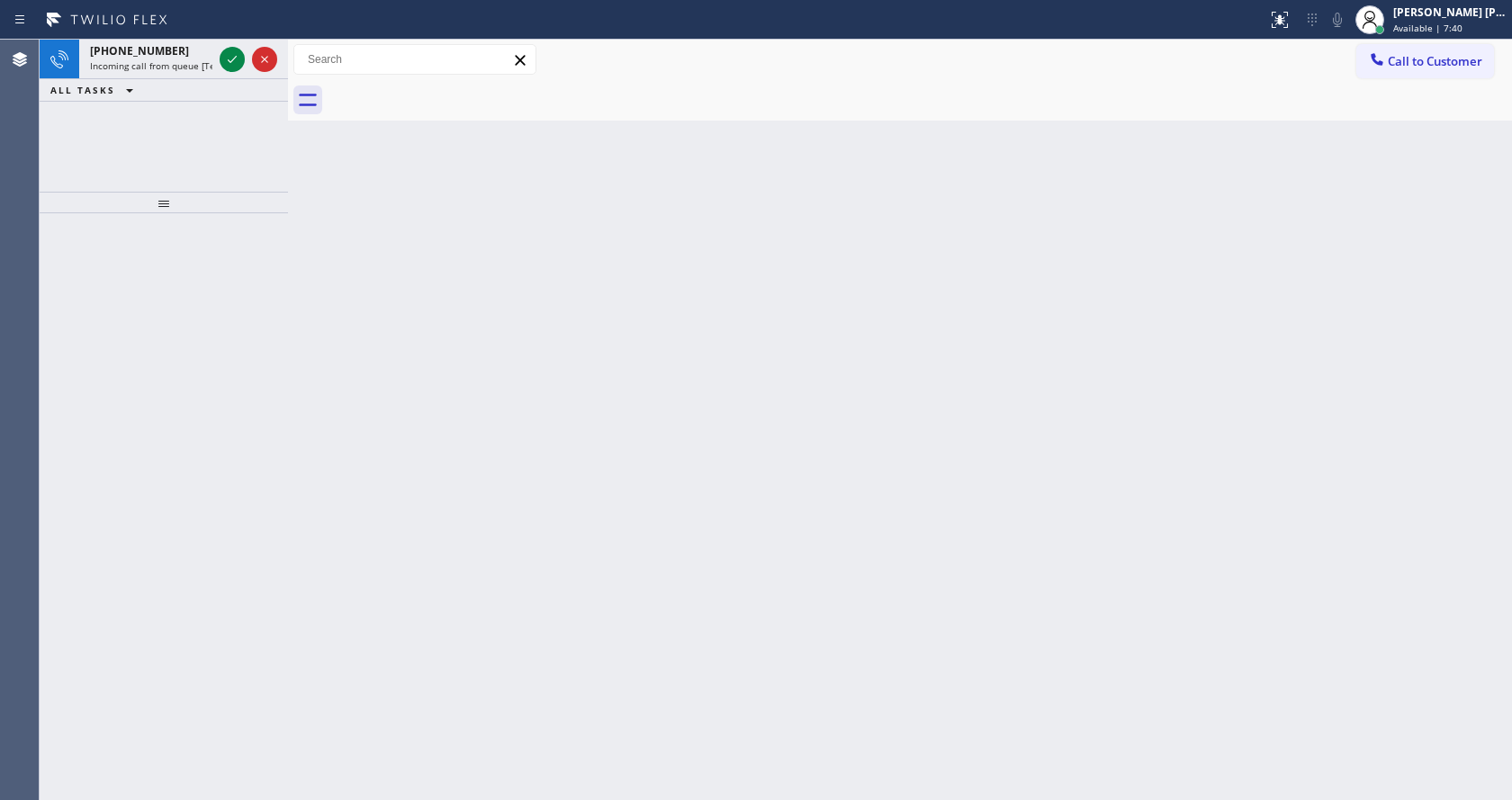
click at [654, 371] on div "Back to Dashboard Change Sender ID Customers Technicians Select a contact Outbo…" at bounding box center [900, 420] width 1224 height 760
click at [232, 61] on icon at bounding box center [232, 59] width 22 height 22
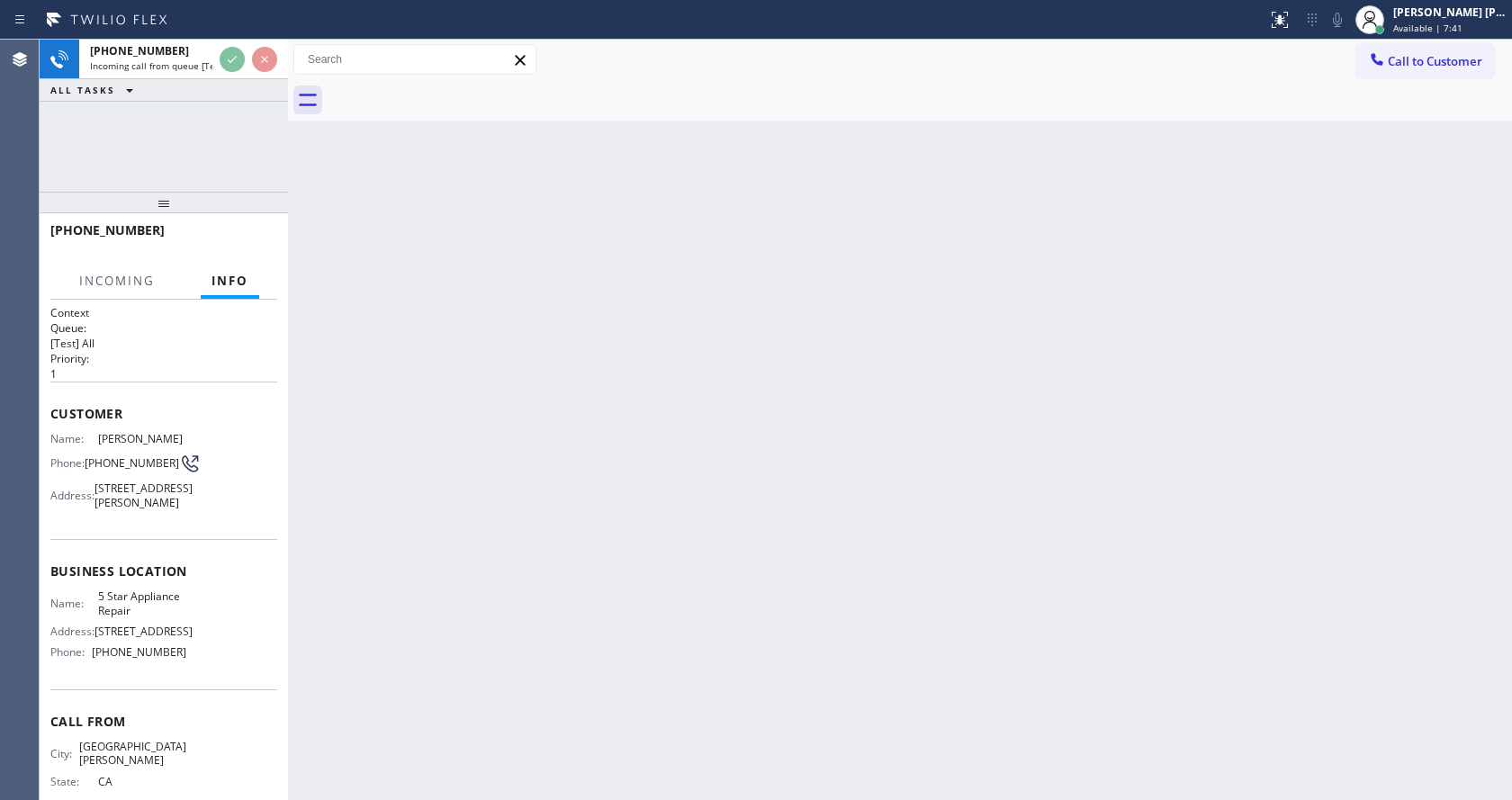
scroll to position [65, 0]
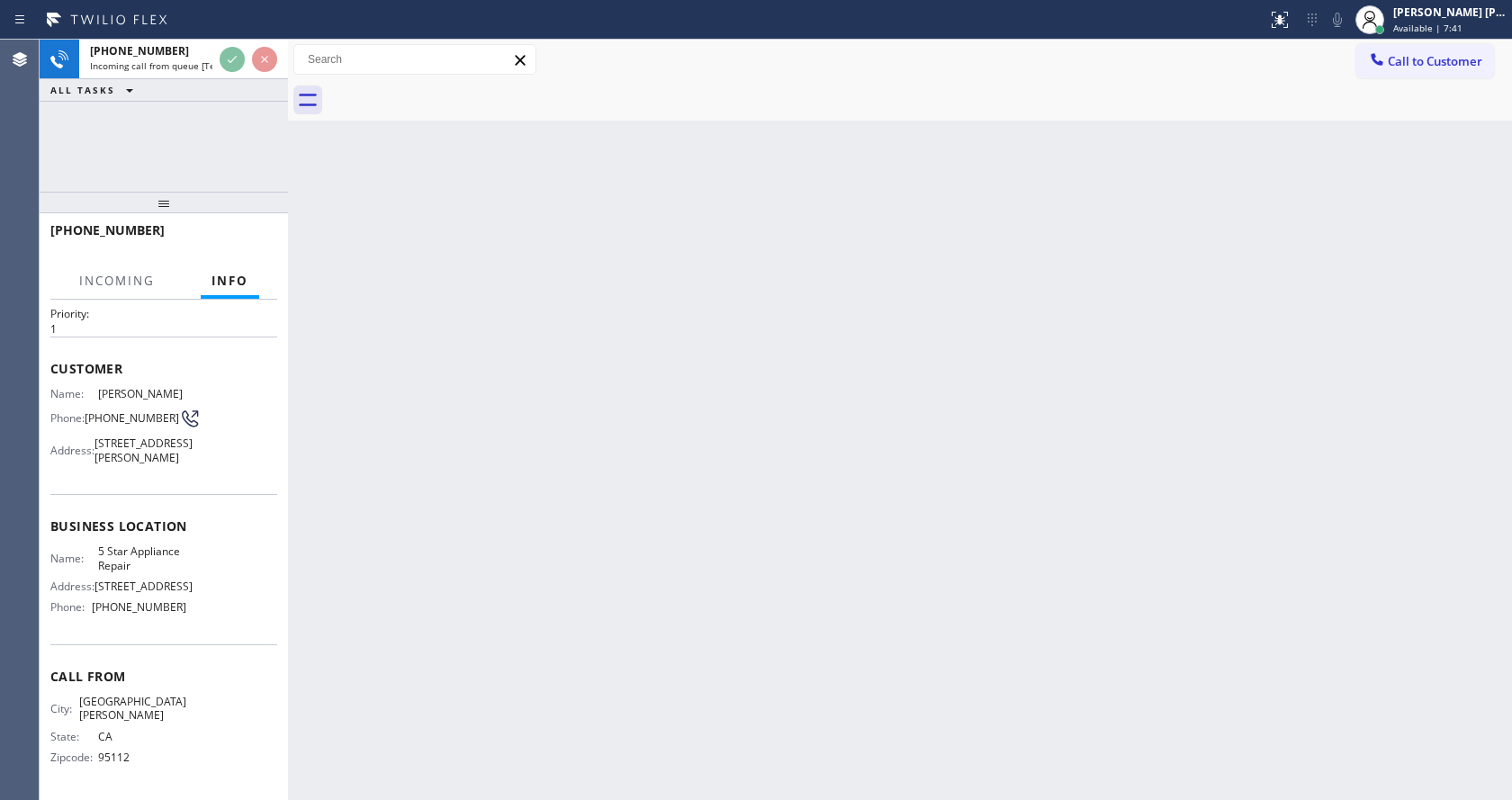
click at [689, 513] on div "Back to Dashboard Change Sender ID Customers Technicians Select a contact Outbo…" at bounding box center [900, 420] width 1224 height 760
click at [560, 668] on div "Back to Dashboard Change Sender ID Customers Technicians Select a contact Outbo…" at bounding box center [900, 420] width 1224 height 760
click at [362, 412] on div "Back to Dashboard Change Sender ID Customers Technicians Select a contact Outbo…" at bounding box center [900, 420] width 1224 height 760
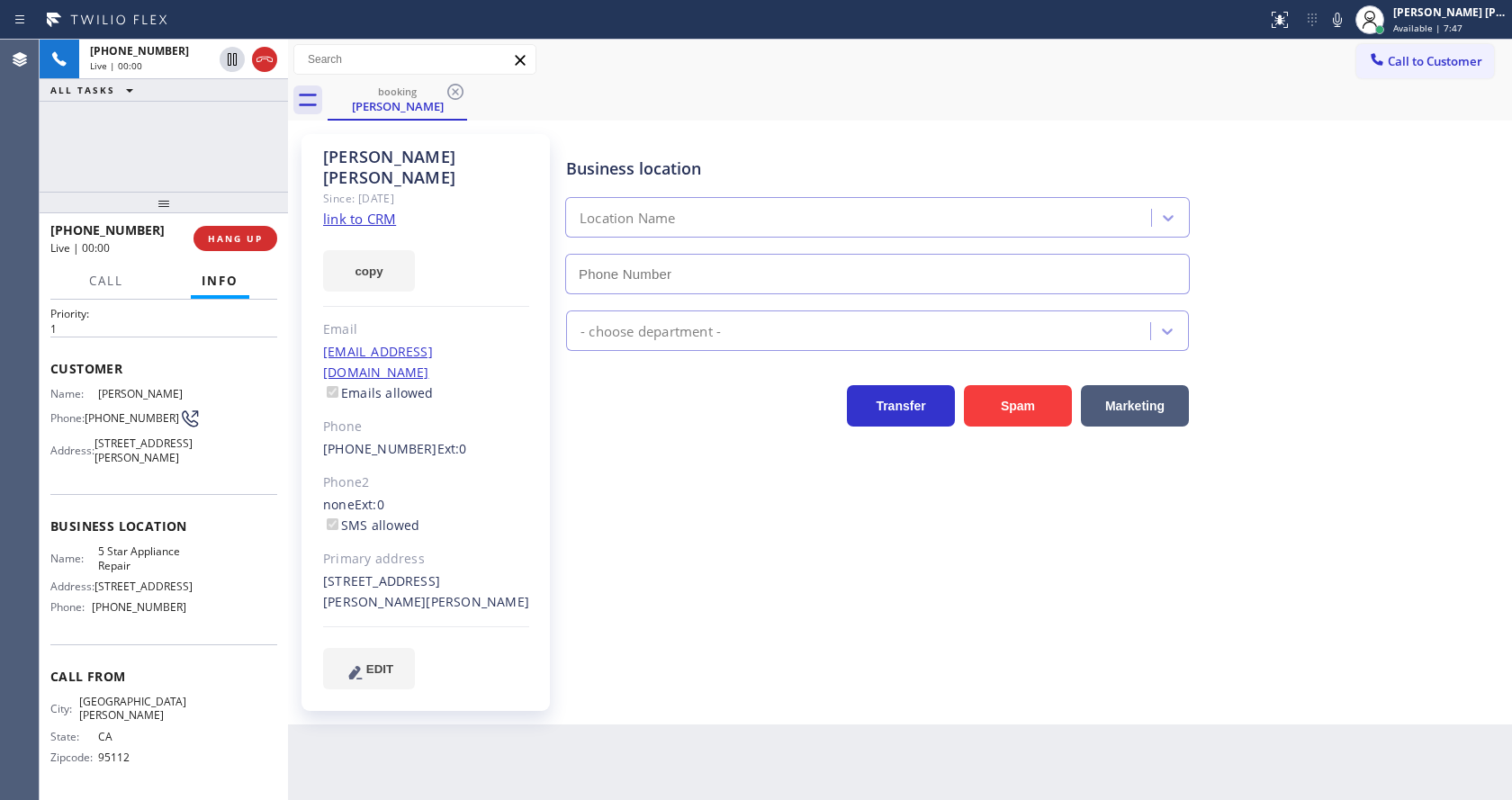
type input "[PHONE_NUMBER]"
click at [370, 209] on link "link to CRM" at bounding box center [359, 218] width 73 height 18
click at [638, 633] on div "Business location 5 Star Appliance Repair [PHONE_NUMBER] 5 Star Appliance Trans…" at bounding box center [1035, 411] width 945 height 545
click at [733, 616] on div "Business location 5 Star Appliance Repair [PHONE_NUMBER] 5 Star Appliance Trans…" at bounding box center [1035, 411] width 945 height 545
click at [1457, 334] on div "5 Star Appliance" at bounding box center [1035, 327] width 945 height 47
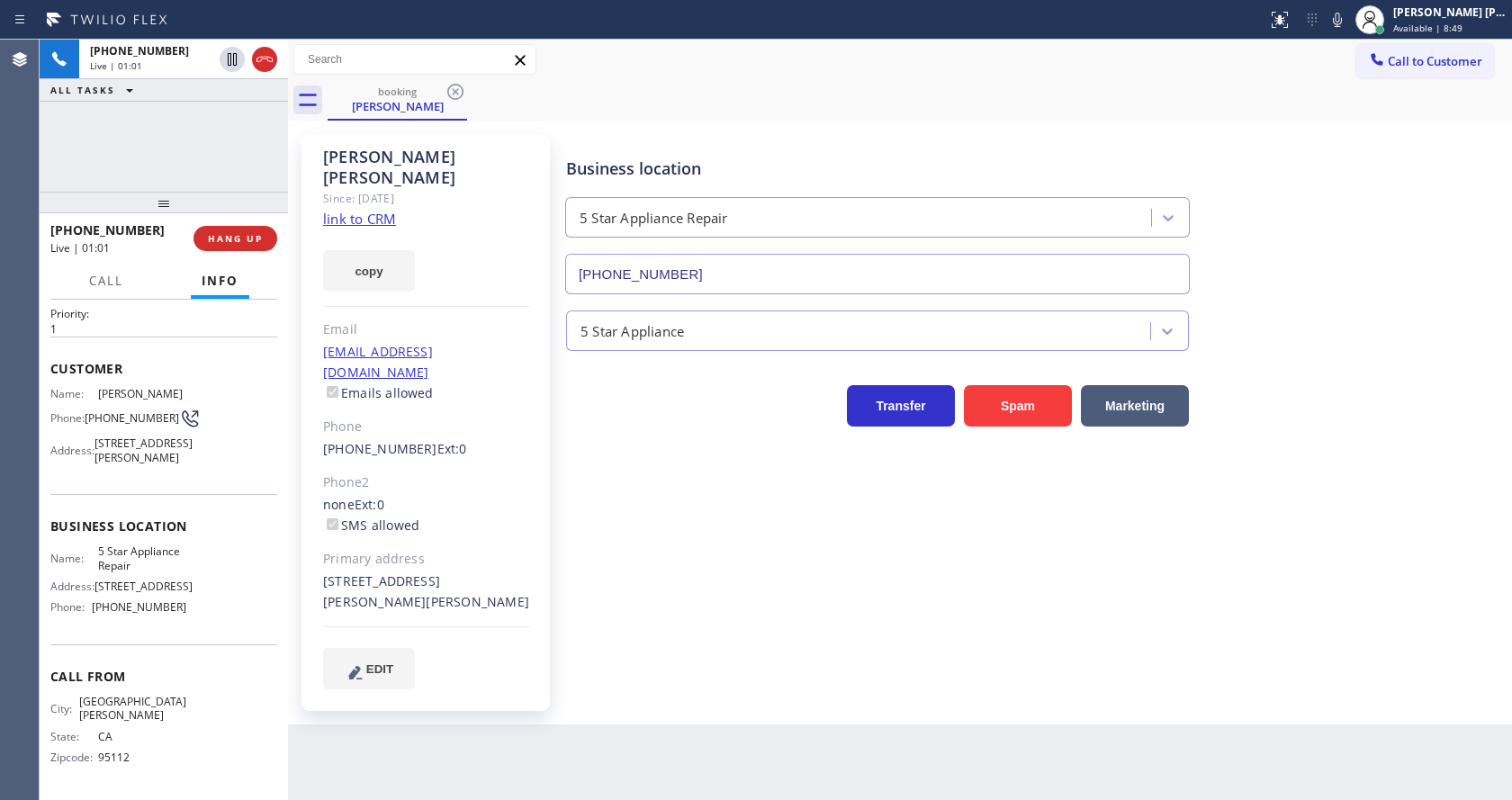
drag, startPoint x: 1347, startPoint y: 28, endPoint x: 1344, endPoint y: 1, distance: 27.2
click at [1346, 23] on icon at bounding box center [1337, 20] width 22 height 22
drag, startPoint x: 231, startPoint y: 54, endPoint x: 233, endPoint y: 79, distance: 25.1
click at [231, 54] on icon at bounding box center [232, 59] width 9 height 13
click at [747, 470] on div "Business location 5 Star Appliance Repair [PHONE_NUMBER] 5 Star Appliance Trans…" at bounding box center [1035, 411] width 945 height 545
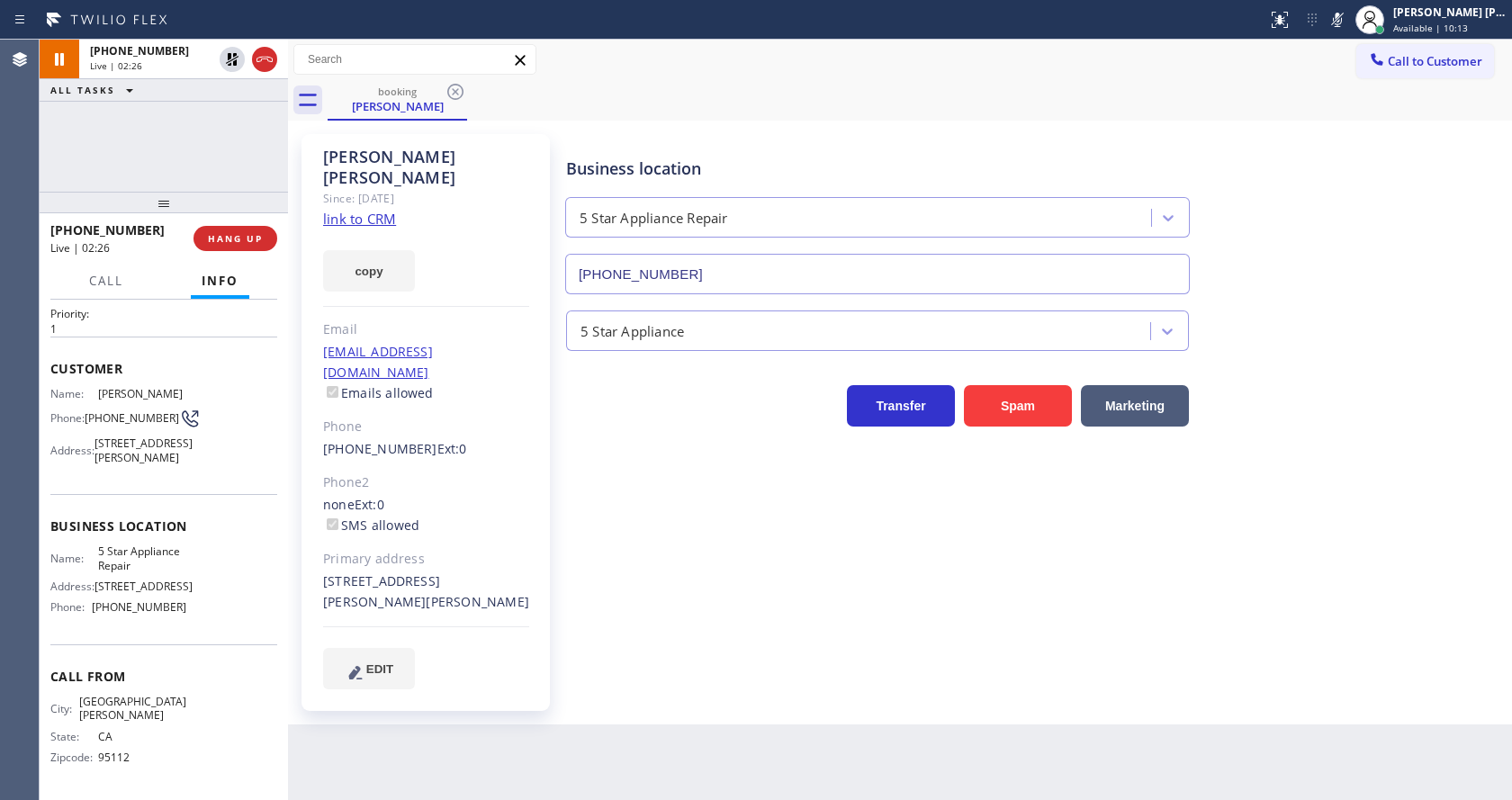
click at [666, 595] on div "Business location 5 Star Appliance Repair [PHONE_NUMBER] 5 Star Appliance Trans…" at bounding box center [1035, 411] width 945 height 545
click at [821, 660] on div "Business location 5 Star Appliance Repair [PHONE_NUMBER] 5 Star Appliance Trans…" at bounding box center [1035, 429] width 945 height 582
drag, startPoint x: 1407, startPoint y: 300, endPoint x: 1405, endPoint y: 275, distance: 25.1
click at [1407, 300] on div "5 Star Appliance" at bounding box center [1035, 322] width 945 height 56
click at [1337, 13] on icon at bounding box center [1337, 20] width 22 height 22
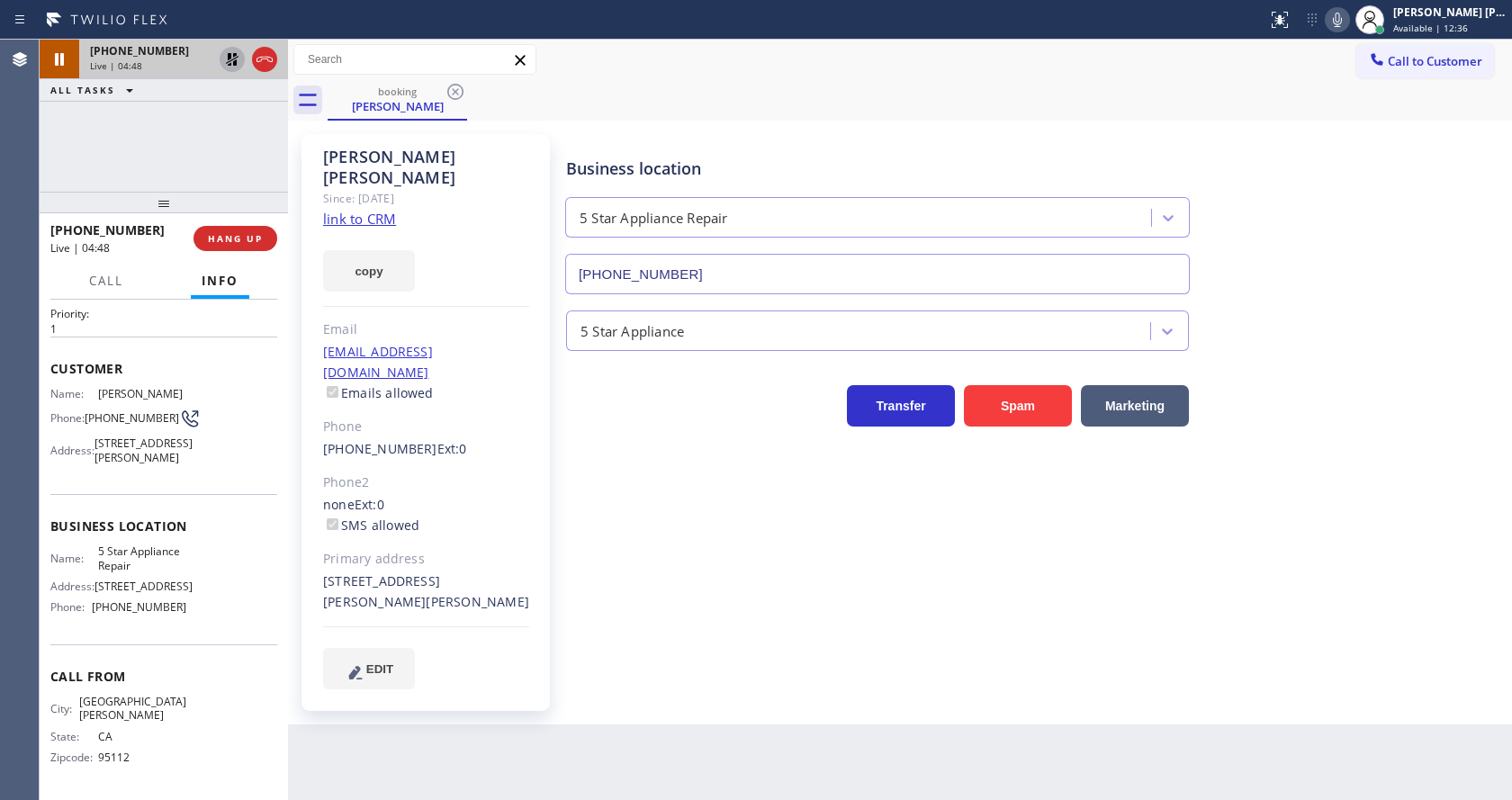
click at [229, 53] on icon at bounding box center [232, 59] width 13 height 13
click at [766, 679] on div "Business location 5 Star Appliance Repair [PHONE_NUMBER] 5 Star Appliance Trans…" at bounding box center [1035, 429] width 945 height 582
click at [644, 730] on div "Back to Dashboard Change Sender ID Customers Technicians Select a contact Outbo…" at bounding box center [900, 420] width 1224 height 760
click at [853, 635] on div "Business location 5 Star Appliance Repair [PHONE_NUMBER] 5 Star Appliance Trans…" at bounding box center [1035, 411] width 945 height 545
click at [619, 659] on div "Business location 5 Star Appliance Repair [PHONE_NUMBER] 5 Star Appliance Trans…" at bounding box center [1035, 429] width 945 height 582
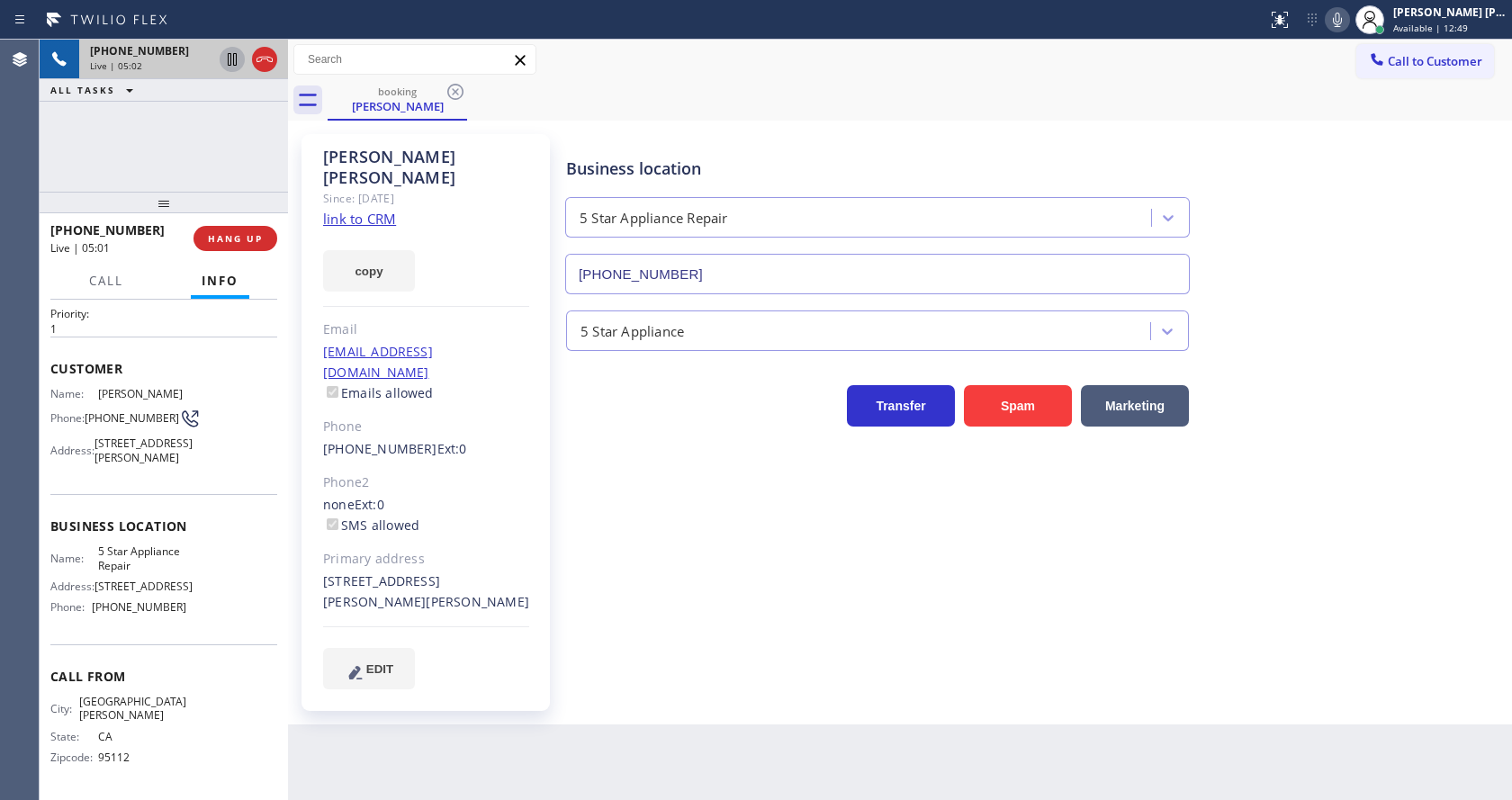
click at [752, 665] on div "Business location 5 Star Appliance Repair [PHONE_NUMBER] 5 Star Appliance Trans…" at bounding box center [1035, 429] width 945 height 582
drag, startPoint x: 586, startPoint y: 660, endPoint x: 560, endPoint y: 677, distance: 31.1
click at [587, 660] on div "Business location 5 Star Appliance Repair [PHONE_NUMBER] 5 Star Appliance Trans…" at bounding box center [1035, 429] width 945 height 582
click at [654, 672] on div "Business location 5 Star Appliance Repair [PHONE_NUMBER] 5 Star Appliance Trans…" at bounding box center [1035, 429] width 945 height 582
click at [240, 231] on button "HANG UP" at bounding box center [235, 239] width 84 height 26
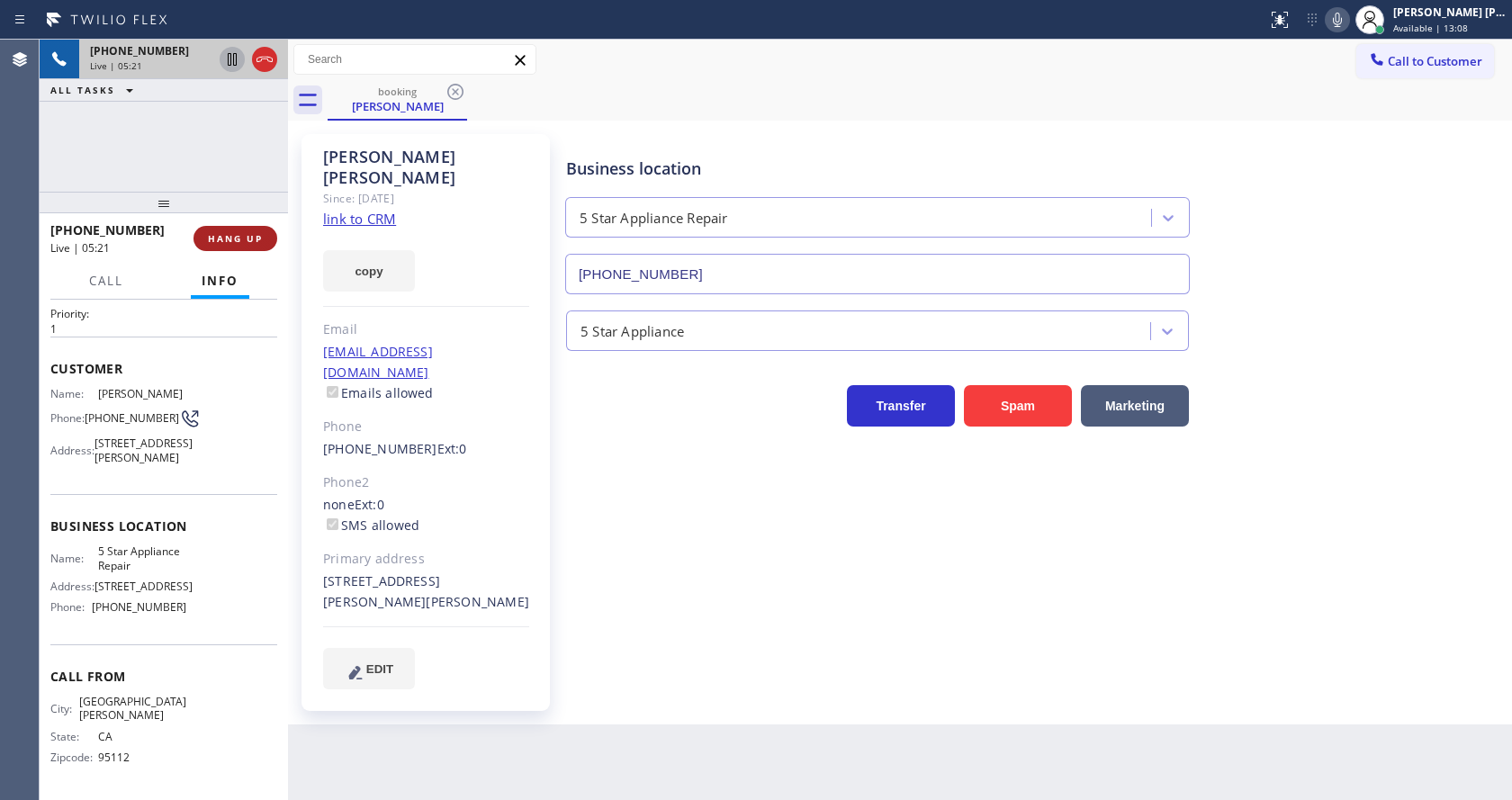
click at [240, 231] on button "HANG UP" at bounding box center [235, 239] width 84 height 26
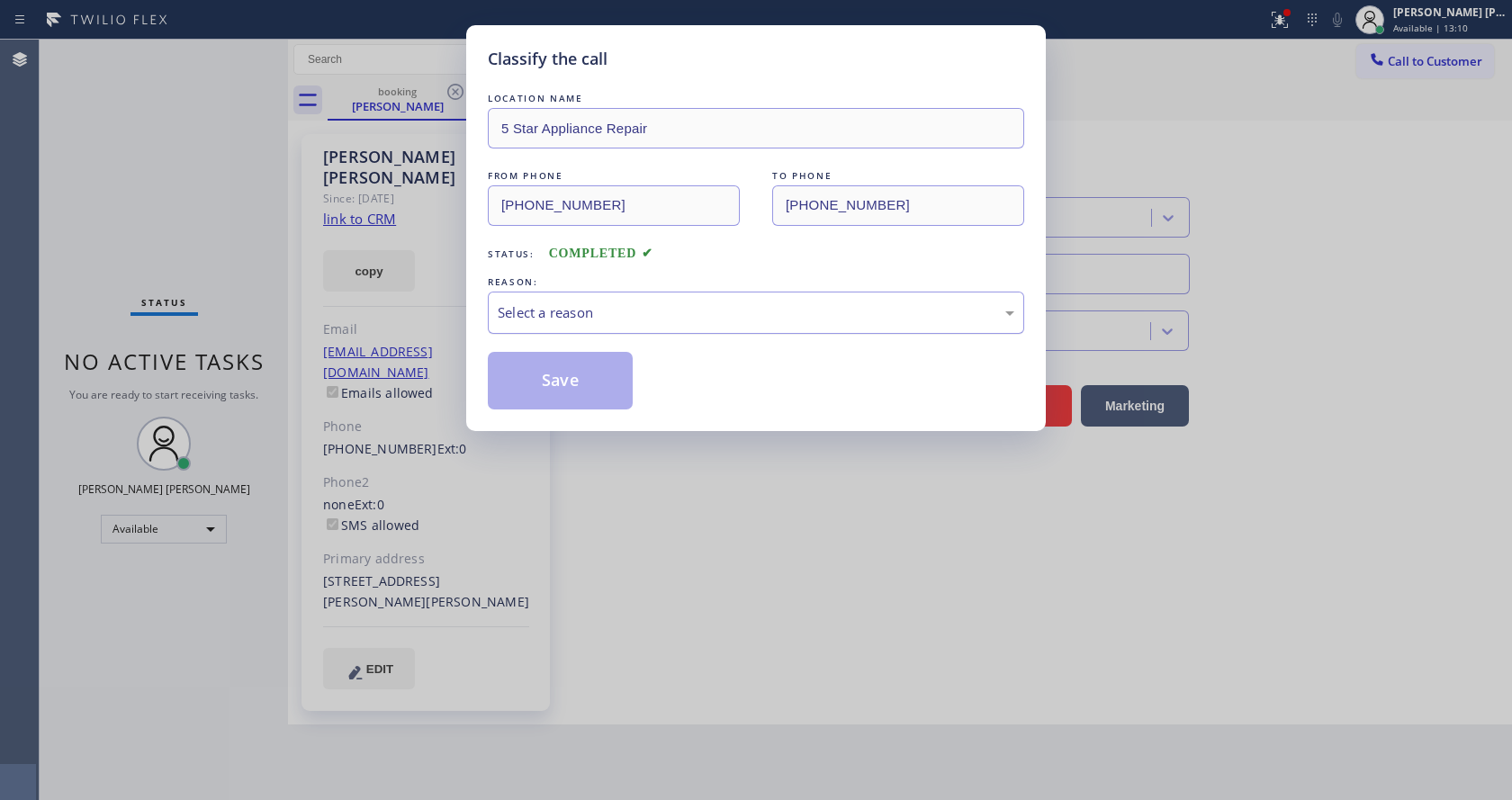
click at [535, 315] on div "Select a reason" at bounding box center [756, 312] width 517 height 21
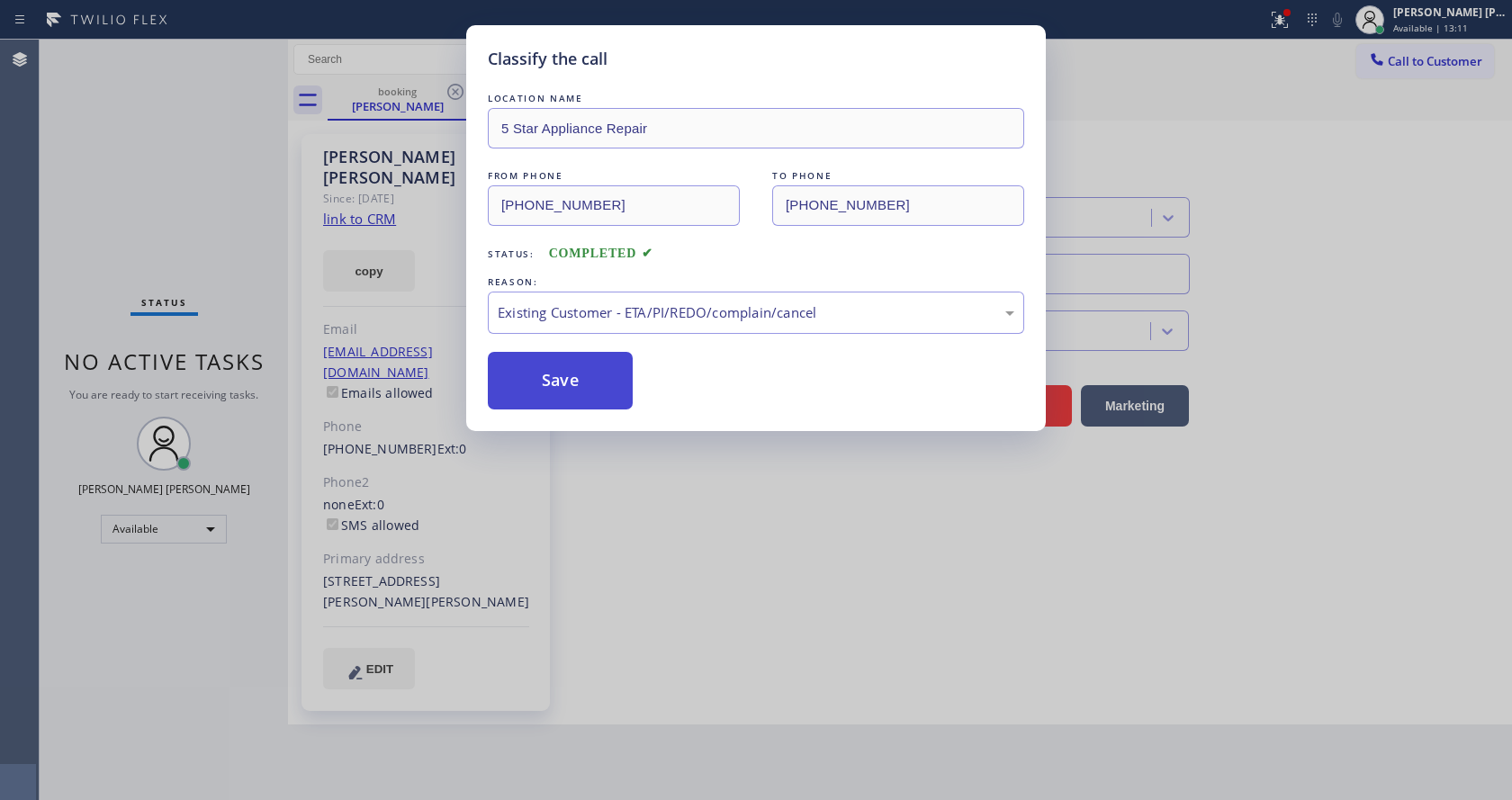
click at [568, 381] on button "Save" at bounding box center [560, 380] width 145 height 57
click at [651, 529] on div "Classify the call LOCATION NAME 5 Star Appliance Repair FROM PHONE [PHONE_NUMBE…" at bounding box center [756, 400] width 1512 height 800
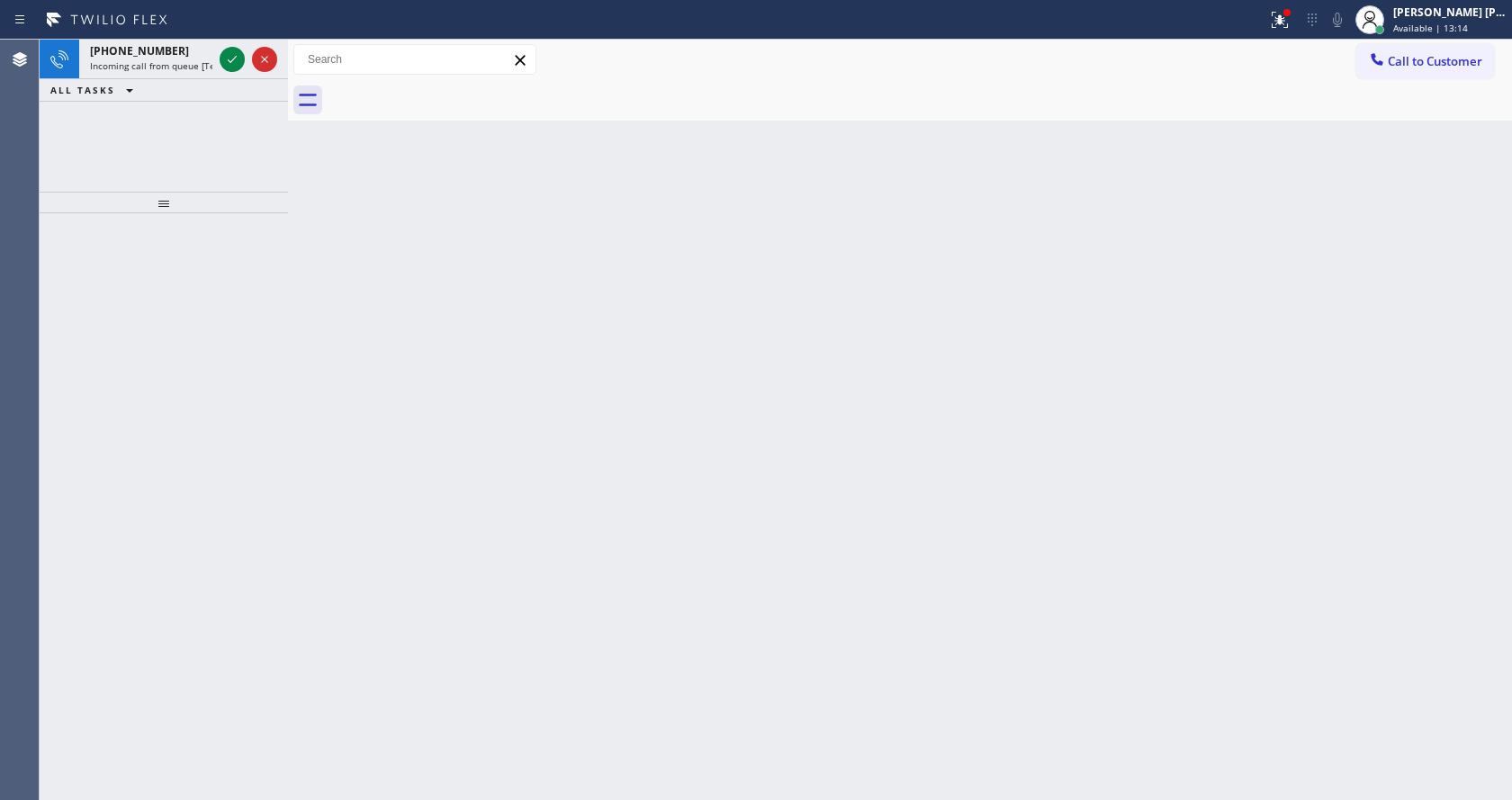
click at [122, 342] on div at bounding box center [164, 507] width 249 height 587
click at [226, 55] on icon at bounding box center [232, 59] width 22 height 22
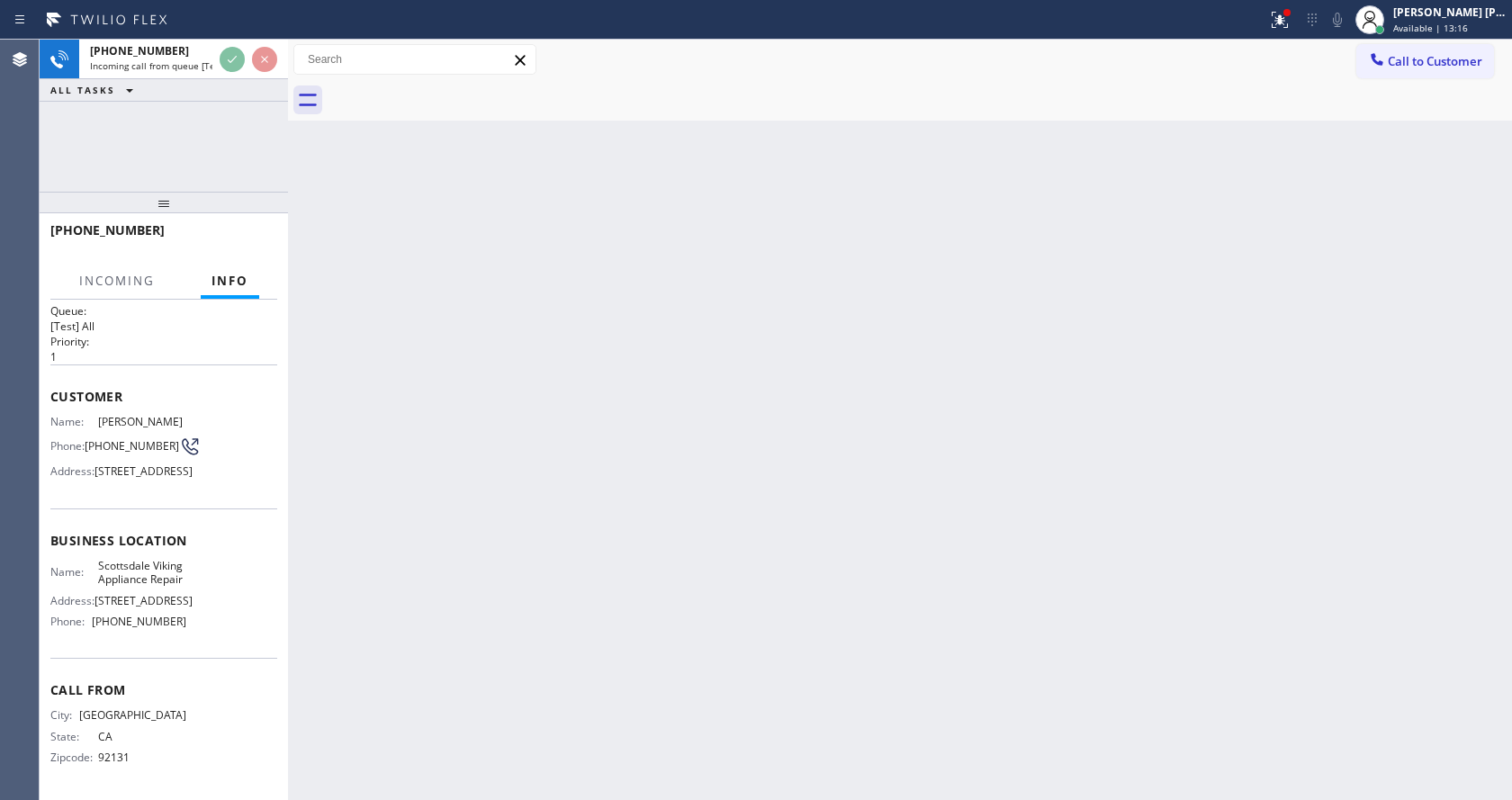
scroll to position [79, 0]
click at [581, 548] on div "Back to Dashboard Change Sender ID Customers Technicians Select a contact Outbo…" at bounding box center [900, 420] width 1224 height 760
click at [299, 543] on div "Back to Dashboard Change Sender ID Customers Technicians Select a contact Outbo…" at bounding box center [900, 420] width 1224 height 760
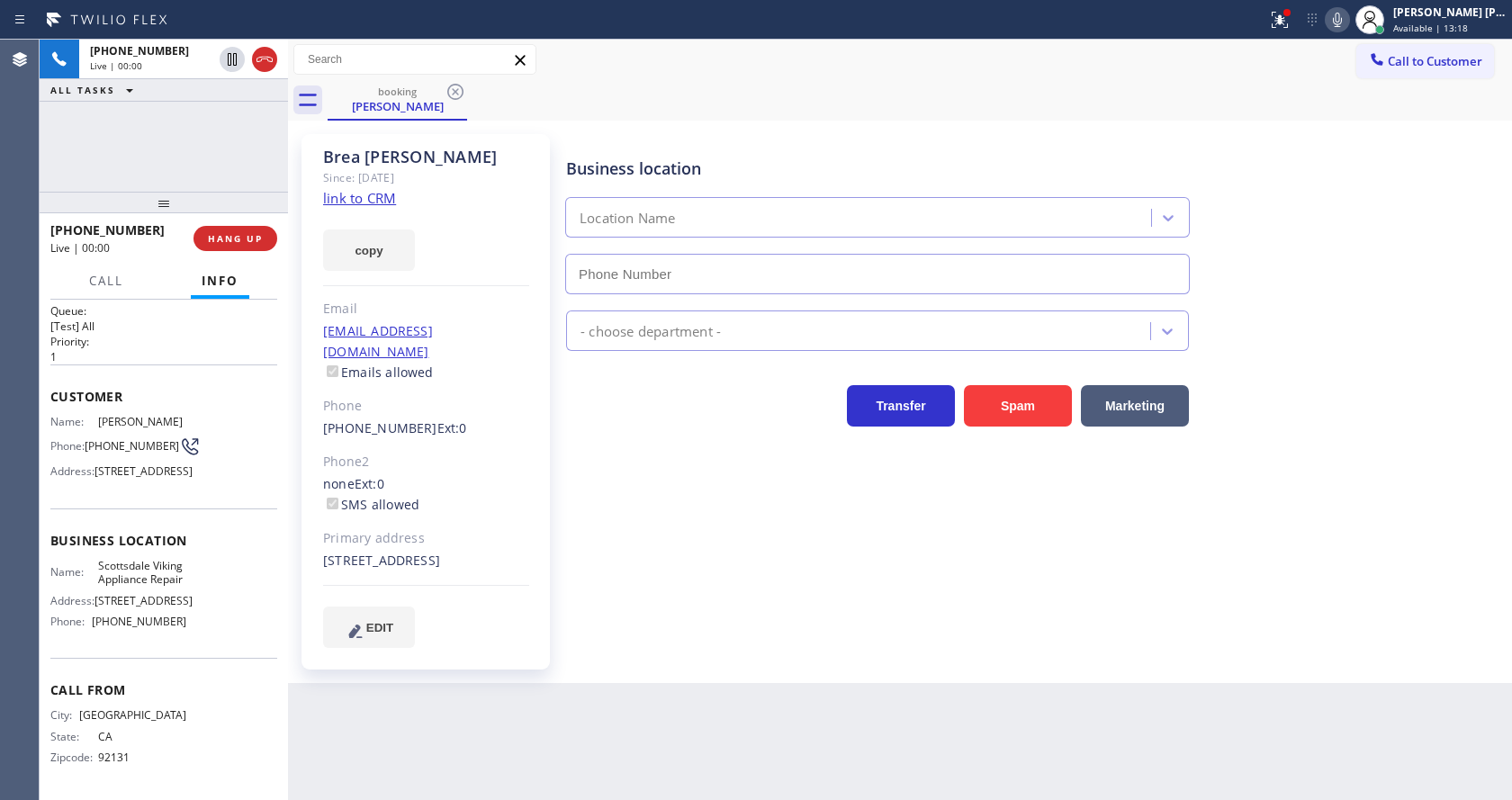
type input "[PHONE_NUMBER]"
click at [381, 188] on div "Since: [DATE]" at bounding box center [426, 177] width 206 height 21
click at [370, 190] on link "link to CRM" at bounding box center [359, 198] width 73 height 18
click at [624, 606] on div "Business location [GEOGRAPHIC_DATA] Viking Appliance Repair [PHONE_NUMBER] Appl…" at bounding box center [1035, 390] width 945 height 504
drag, startPoint x: 1325, startPoint y: 98, endPoint x: 1302, endPoint y: 26, distance: 75.6
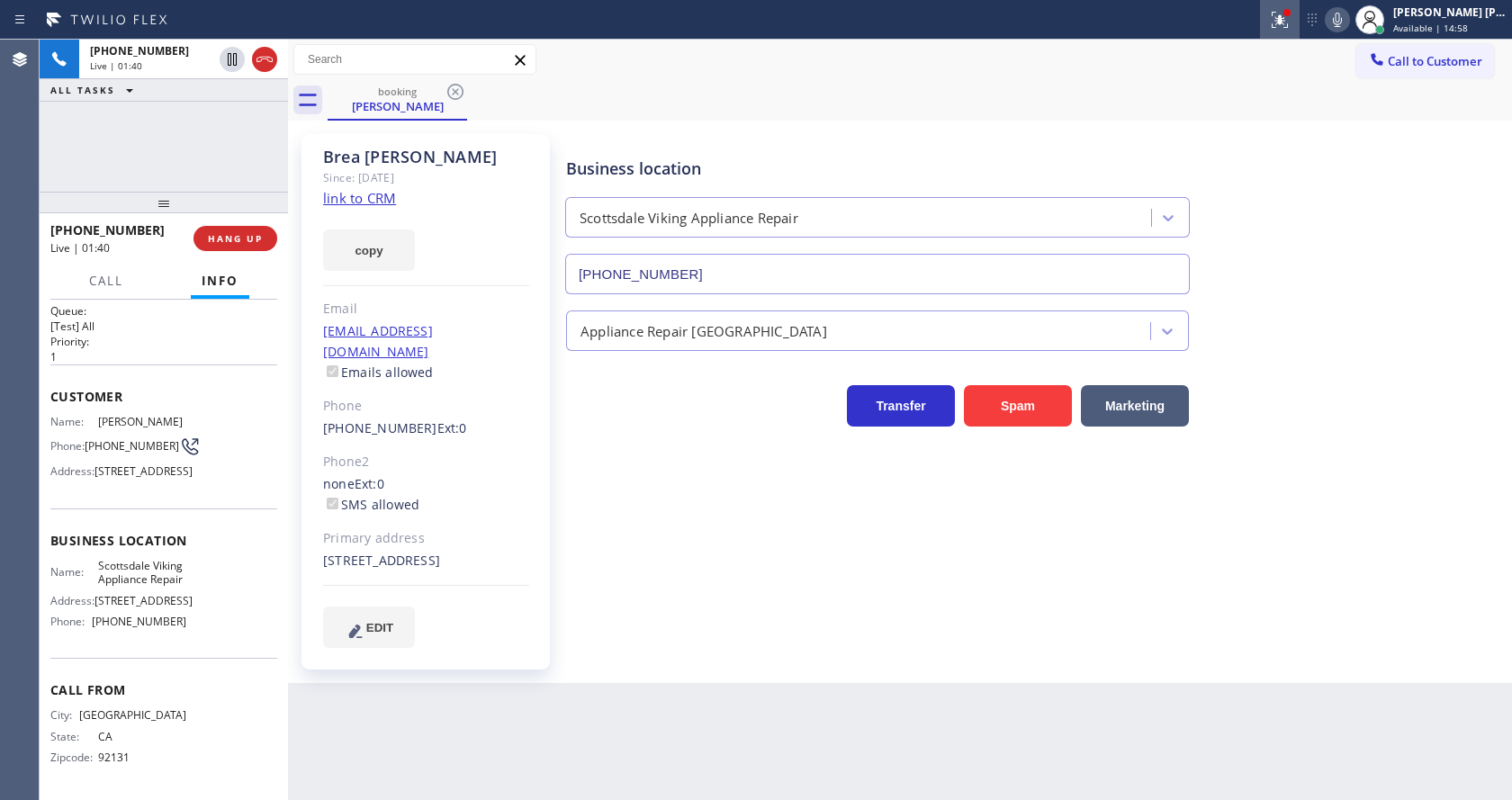
click at [1323, 86] on div "booking [PERSON_NAME]" at bounding box center [919, 100] width 1184 height 40
click at [1292, 15] on div at bounding box center [1287, 12] width 11 height 11
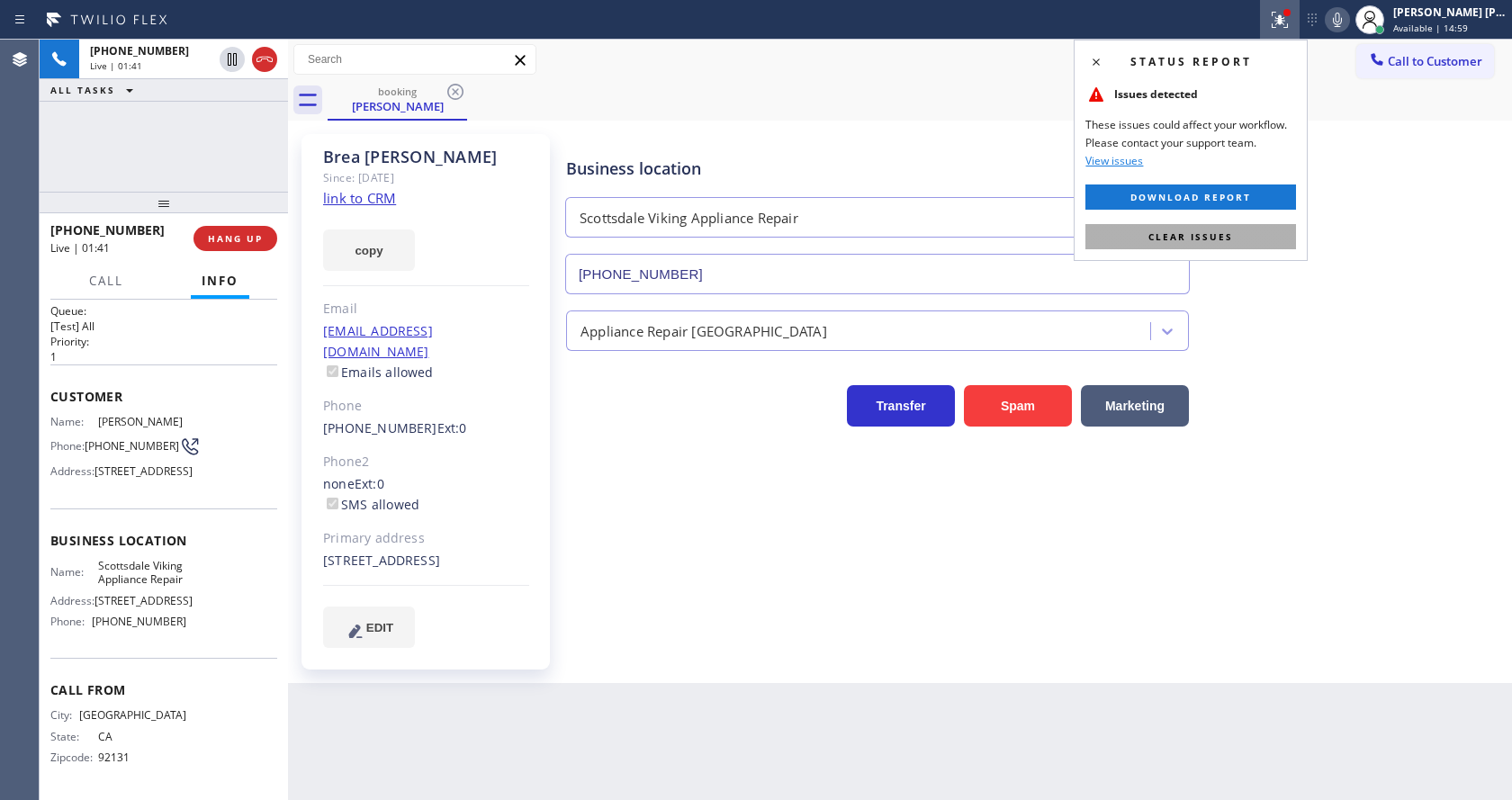
click at [1246, 239] on button "Clear issues" at bounding box center [1190, 237] width 210 height 26
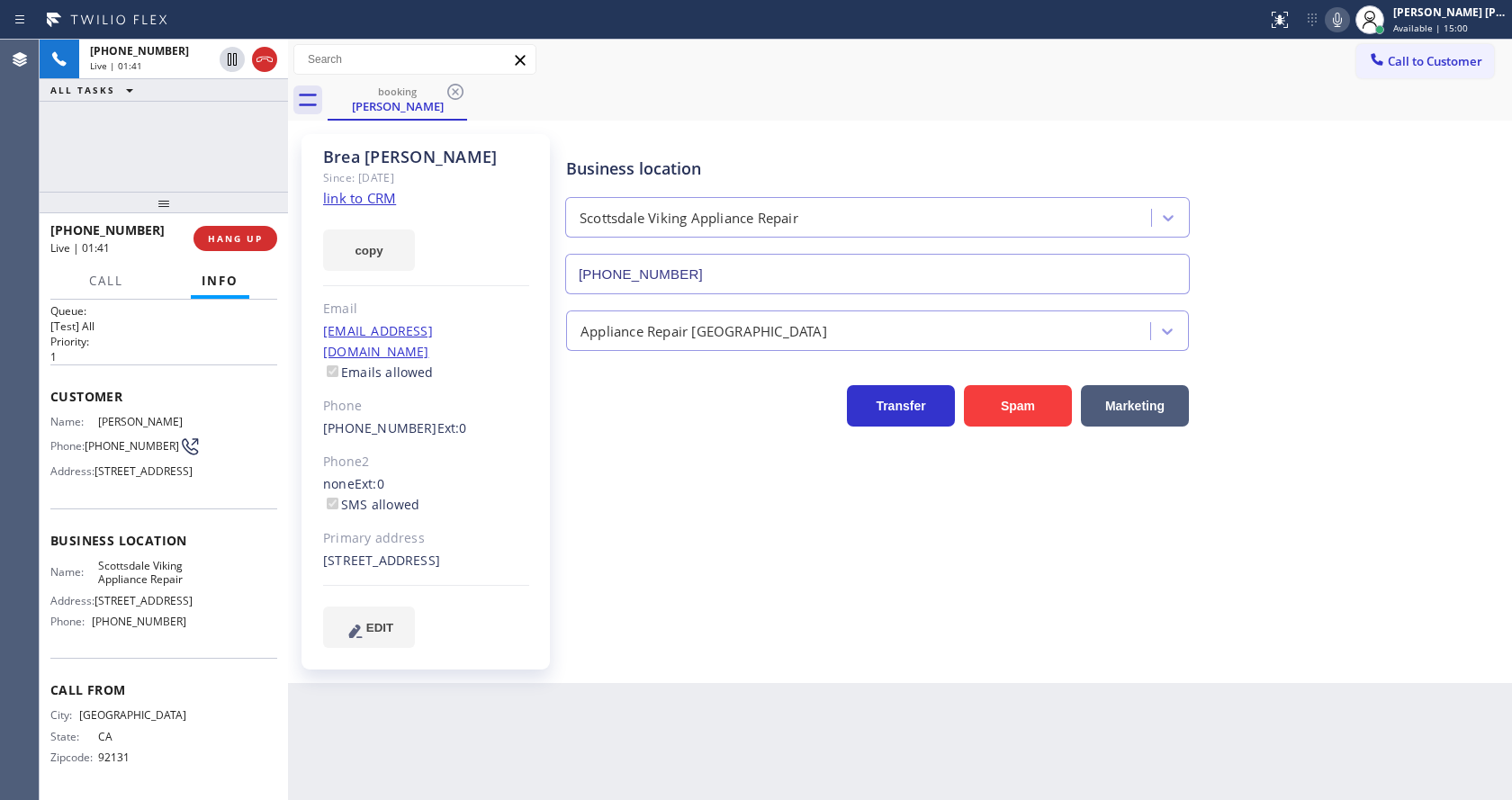
drag, startPoint x: 1282, startPoint y: 234, endPoint x: 1304, endPoint y: 52, distance: 183.3
click at [1282, 215] on div "Business location [GEOGRAPHIC_DATA] Viking Appliance Repair [PHONE_NUMBER]" at bounding box center [1035, 212] width 945 height 163
click at [1337, 23] on icon at bounding box center [1337, 20] width 22 height 22
click at [229, 63] on icon at bounding box center [232, 59] width 22 height 22
click at [626, 618] on div "Business location [GEOGRAPHIC_DATA] Viking Appliance Repair [PHONE_NUMBER] Appl…" at bounding box center [1035, 390] width 945 height 504
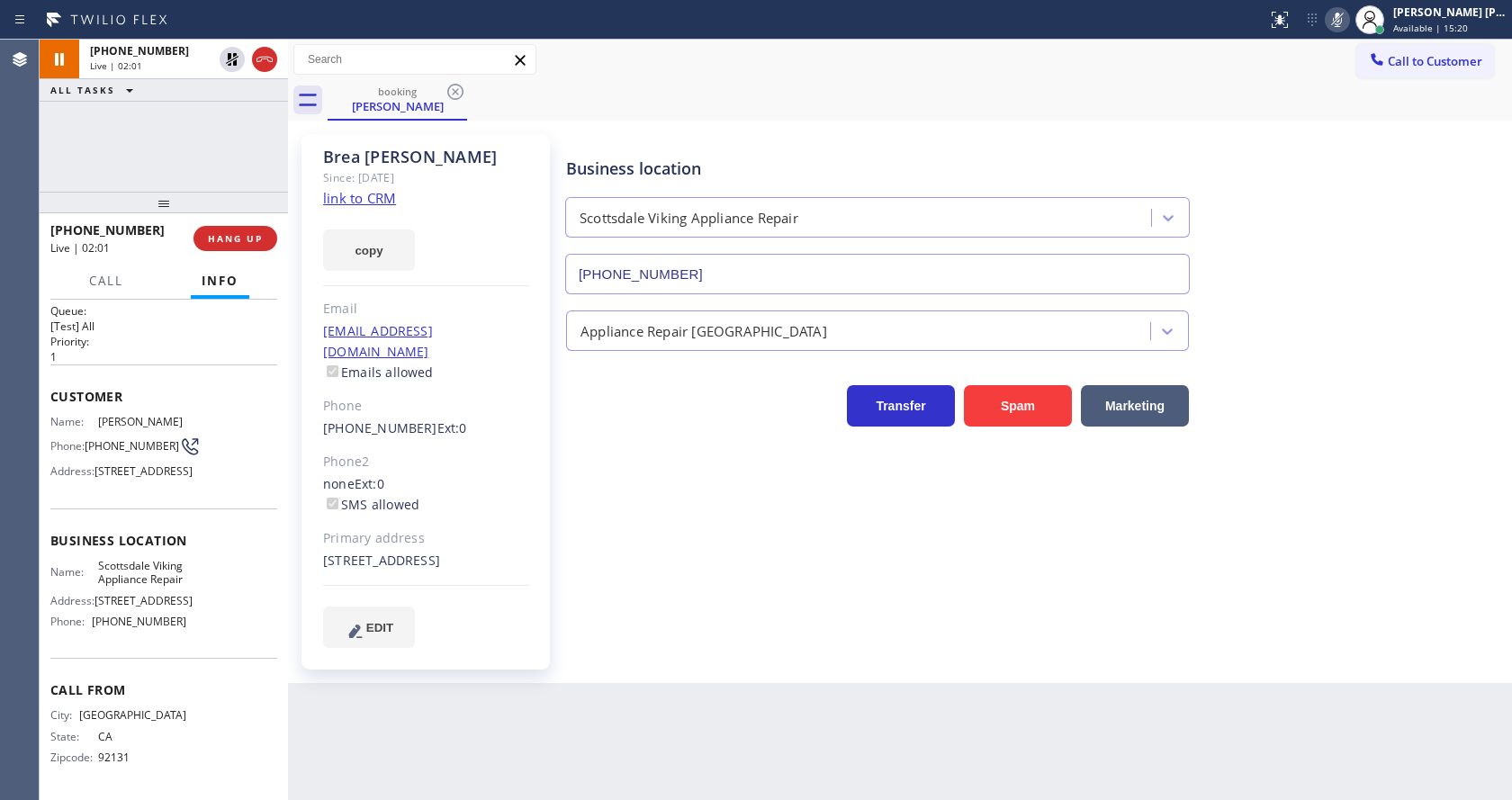
click at [1337, 384] on div "Transfer Spam Marketing" at bounding box center [1035, 398] width 945 height 57
drag, startPoint x: 596, startPoint y: 715, endPoint x: 591, endPoint y: 780, distance: 65.2
click at [596, 726] on div "Back to Dashboard Change Sender ID Customers Technicians Select a contact Outbo…" at bounding box center [900, 420] width 1224 height 760
drag, startPoint x: 1506, startPoint y: 288, endPoint x: 1464, endPoint y: 232, distance: 70.0
click at [1506, 287] on div "Business location [GEOGRAPHIC_DATA] Viking Appliance Repair [PHONE_NUMBER]" at bounding box center [1035, 212] width 945 height 163
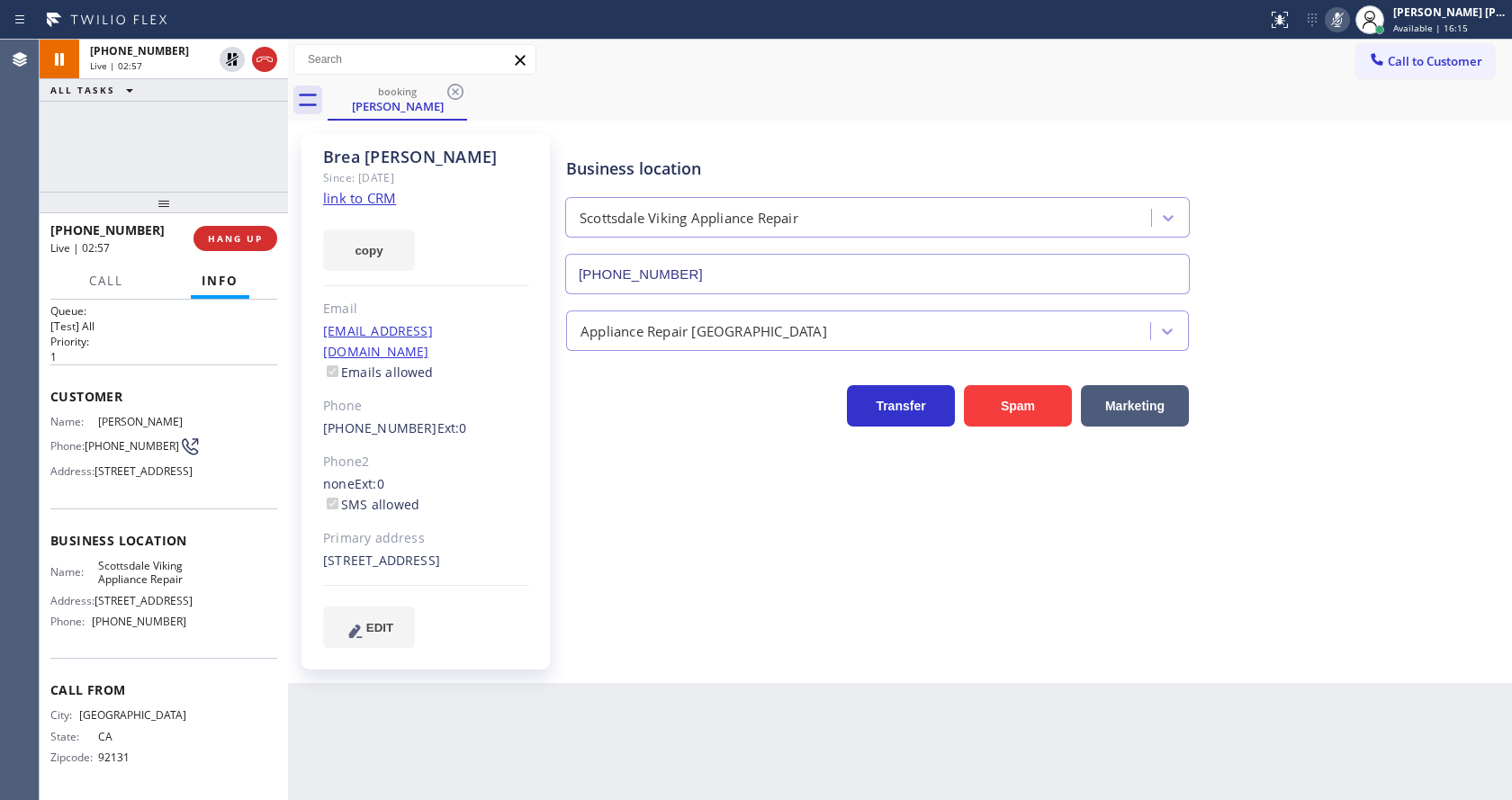
click at [1342, 15] on icon at bounding box center [1337, 20] width 9 height 15
click at [231, 56] on icon at bounding box center [232, 59] width 13 height 13
click at [653, 556] on div "Business location [GEOGRAPHIC_DATA] Viking Appliance Repair [PHONE_NUMBER] Appl…" at bounding box center [1035, 390] width 945 height 504
click at [1308, 307] on div "Appliance Repair [GEOGRAPHIC_DATA]" at bounding box center [1035, 327] width 945 height 47
click at [217, 228] on button "HANG UP" at bounding box center [235, 239] width 84 height 26
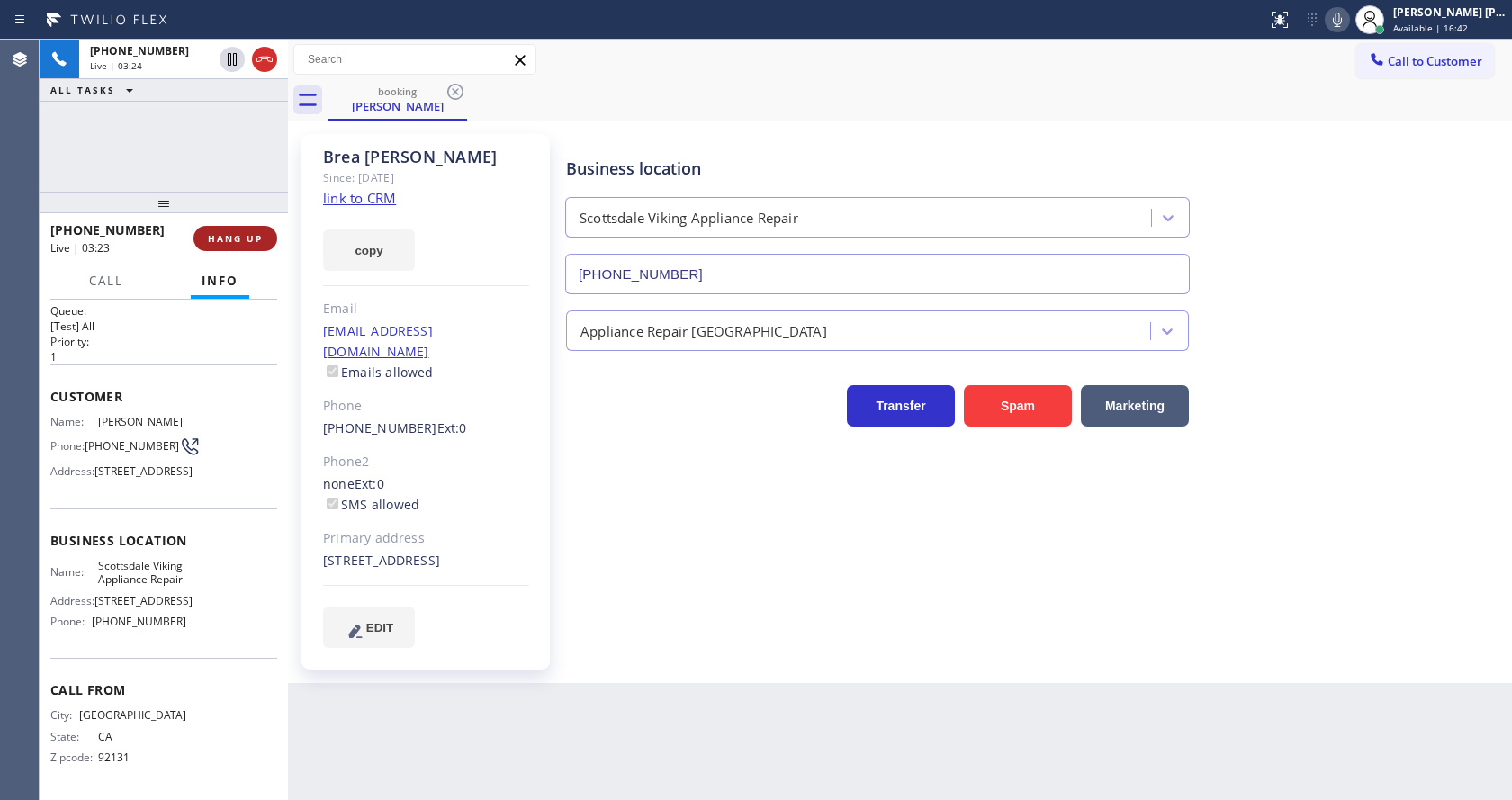
click at [217, 228] on button "HANG UP" at bounding box center [235, 239] width 84 height 26
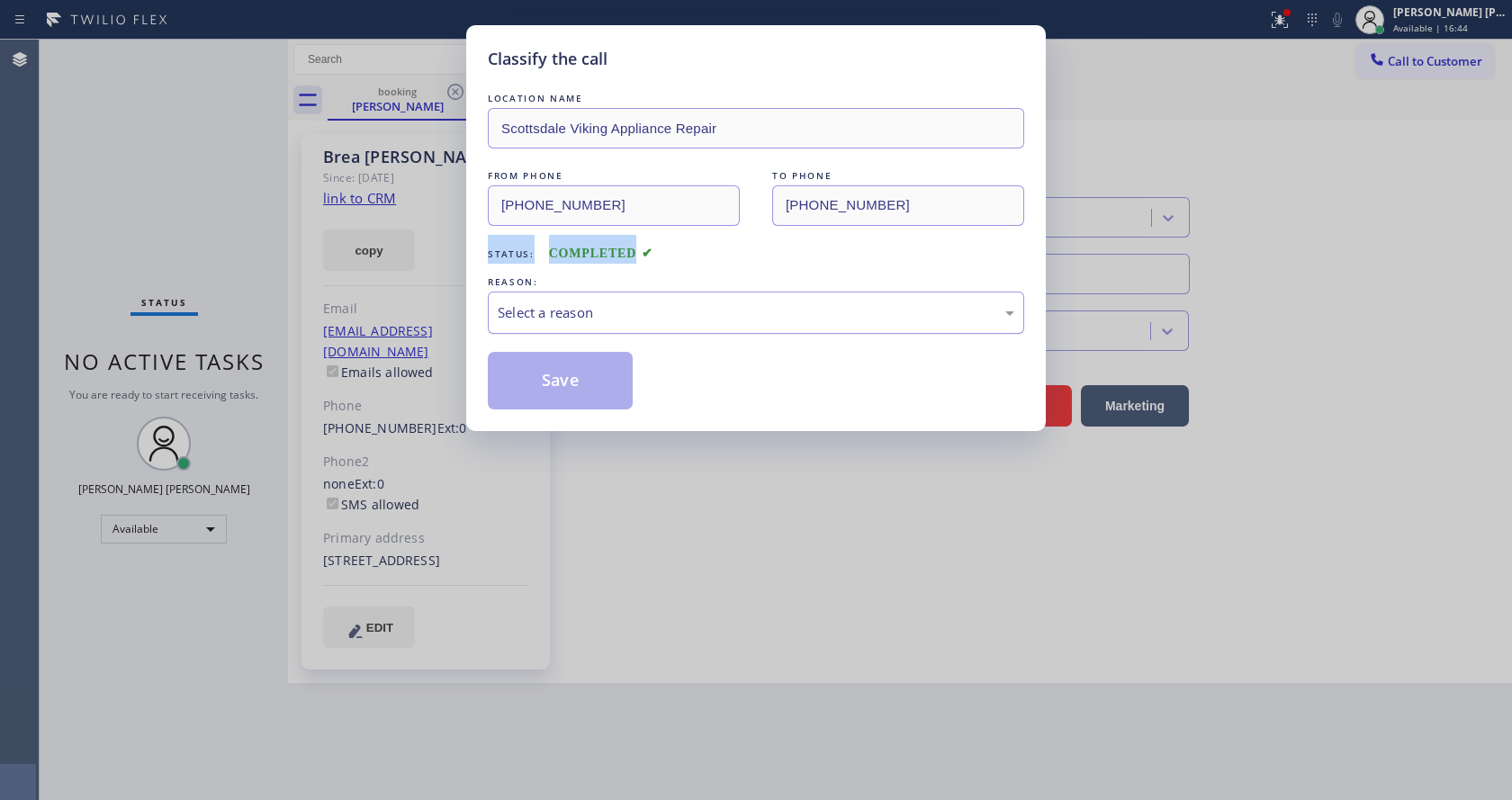
click at [621, 302] on div "Select a reason" at bounding box center [756, 312] width 517 height 21
click at [575, 322] on div "Tech, Unknown/didnt ring" at bounding box center [756, 312] width 536 height 42
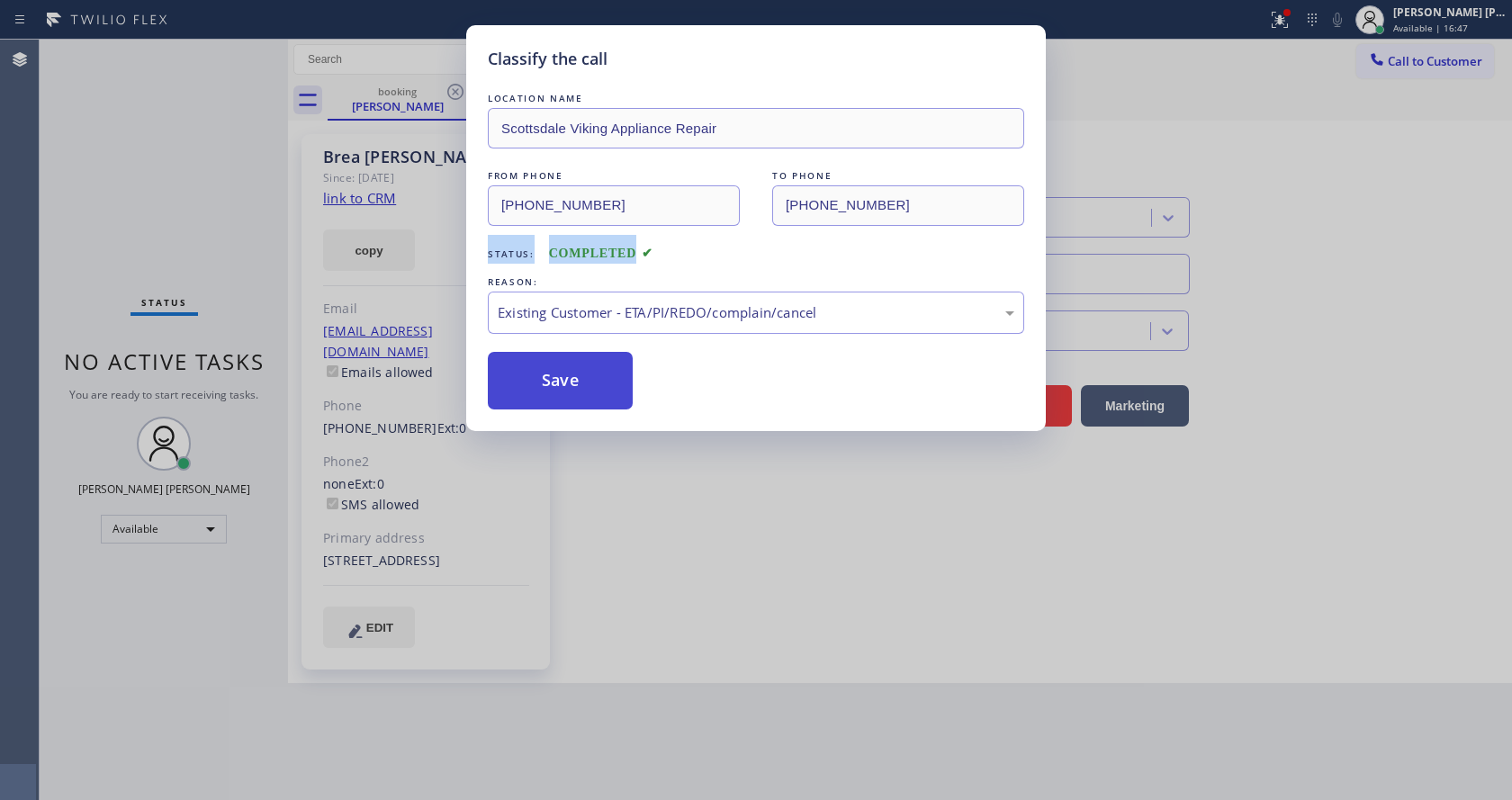
click at [560, 370] on button "Save" at bounding box center [560, 380] width 145 height 57
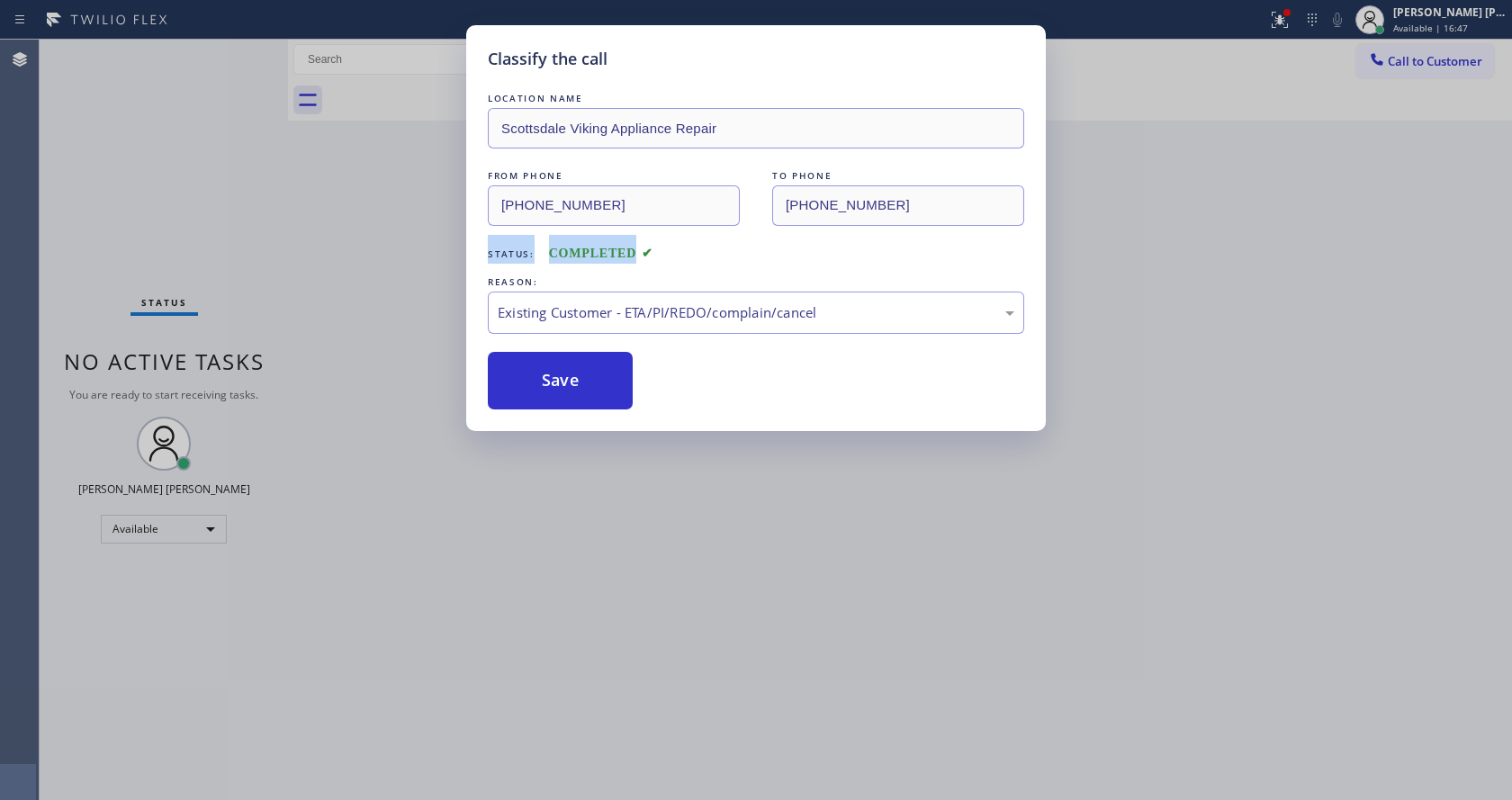
click at [608, 523] on div "Classify the call LOCATION NAME Scottsdale Viking Appliance Repair FROM PHONE […" at bounding box center [756, 400] width 1512 height 800
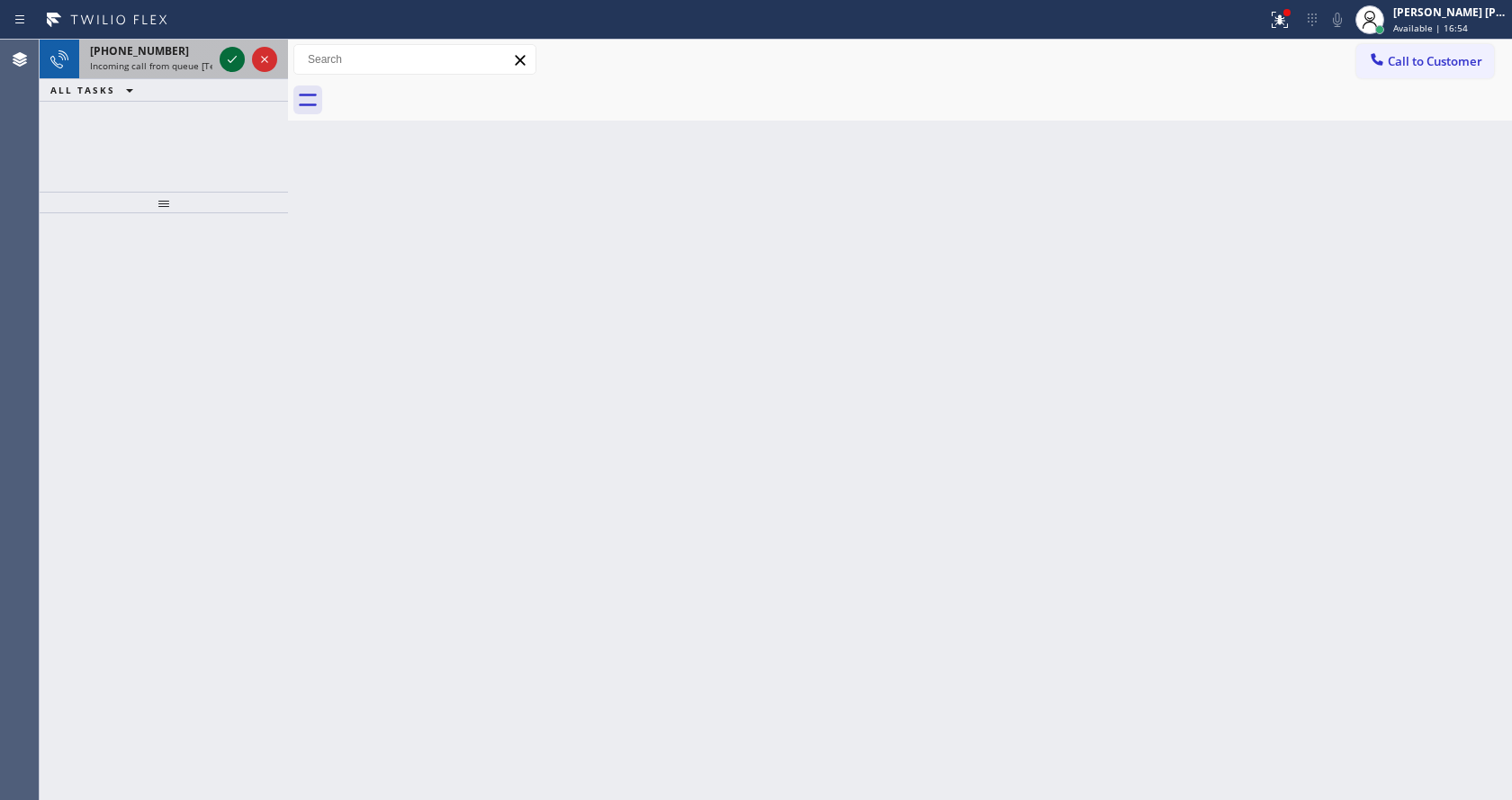
click at [231, 53] on icon at bounding box center [232, 59] width 22 height 22
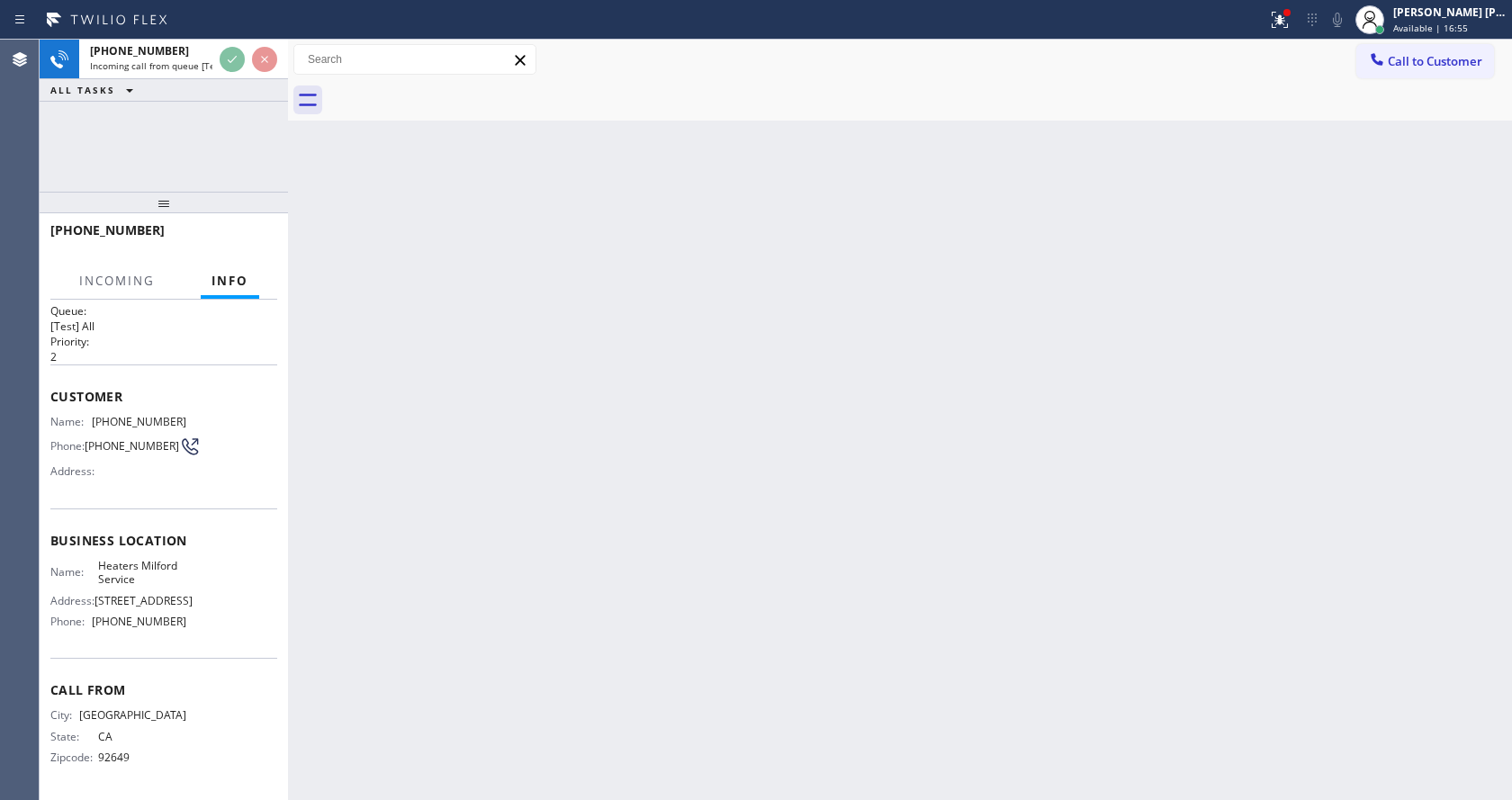
scroll to position [24, 0]
click at [650, 445] on div "Back to Dashboard Change Sender ID Customers Technicians Select a contact Outbo…" at bounding box center [900, 420] width 1224 height 760
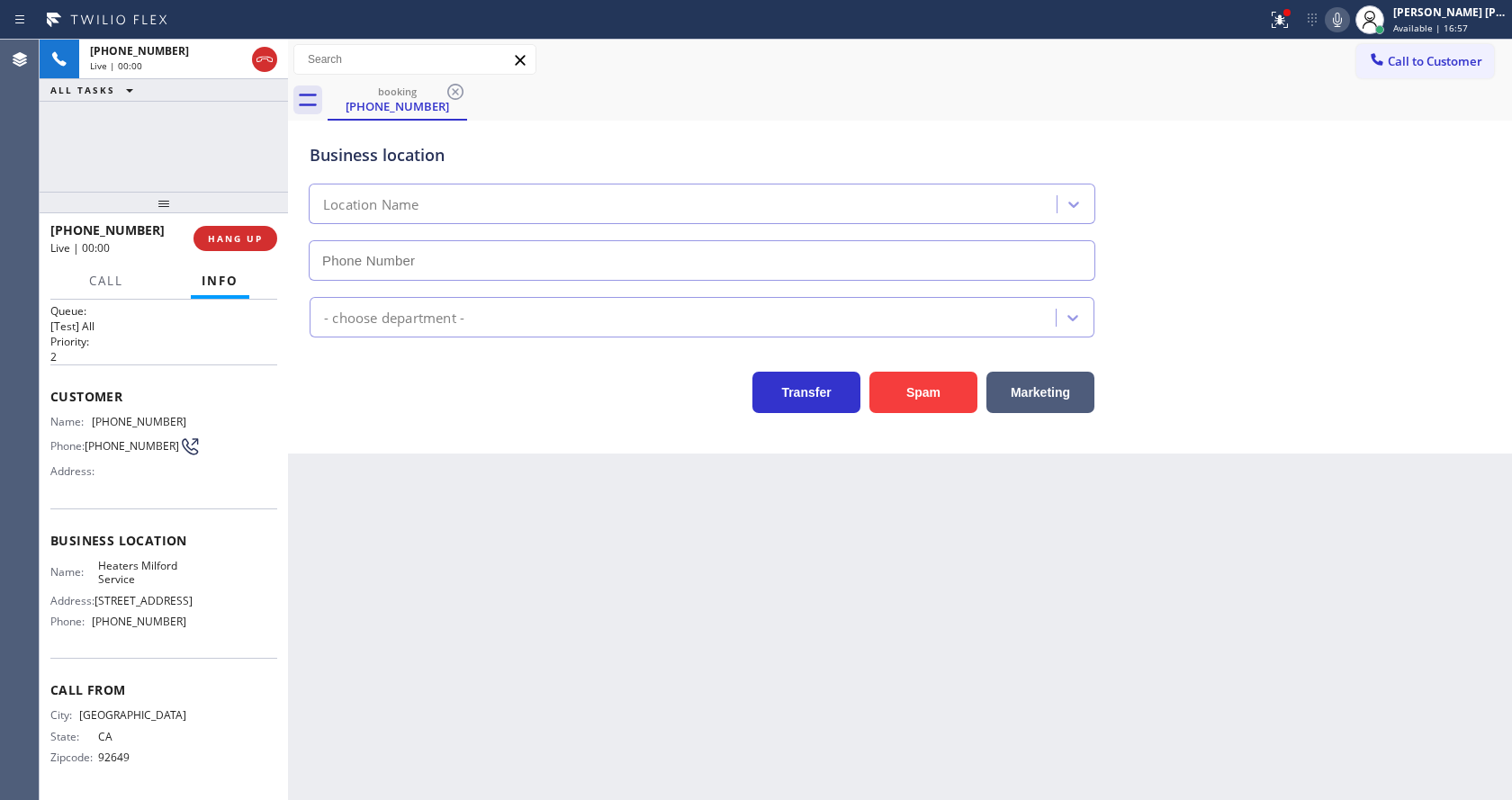
type input "[PHONE_NUMBER]"
click at [653, 563] on div "Back to Dashboard Change Sender ID Customers Technicians Select a contact Outbo…" at bounding box center [900, 420] width 1224 height 760
click at [497, 566] on div "Back to Dashboard Change Sender ID Customers Technicians Select a contact Outbo…" at bounding box center [900, 420] width 1224 height 760
click at [523, 579] on div "Back to Dashboard Change Sender ID Customers Technicians Select a contact Outbo…" at bounding box center [900, 420] width 1224 height 760
click at [347, 496] on div "Back to Dashboard Change Sender ID Customers Technicians Select a contact Outbo…" at bounding box center [900, 420] width 1224 height 760
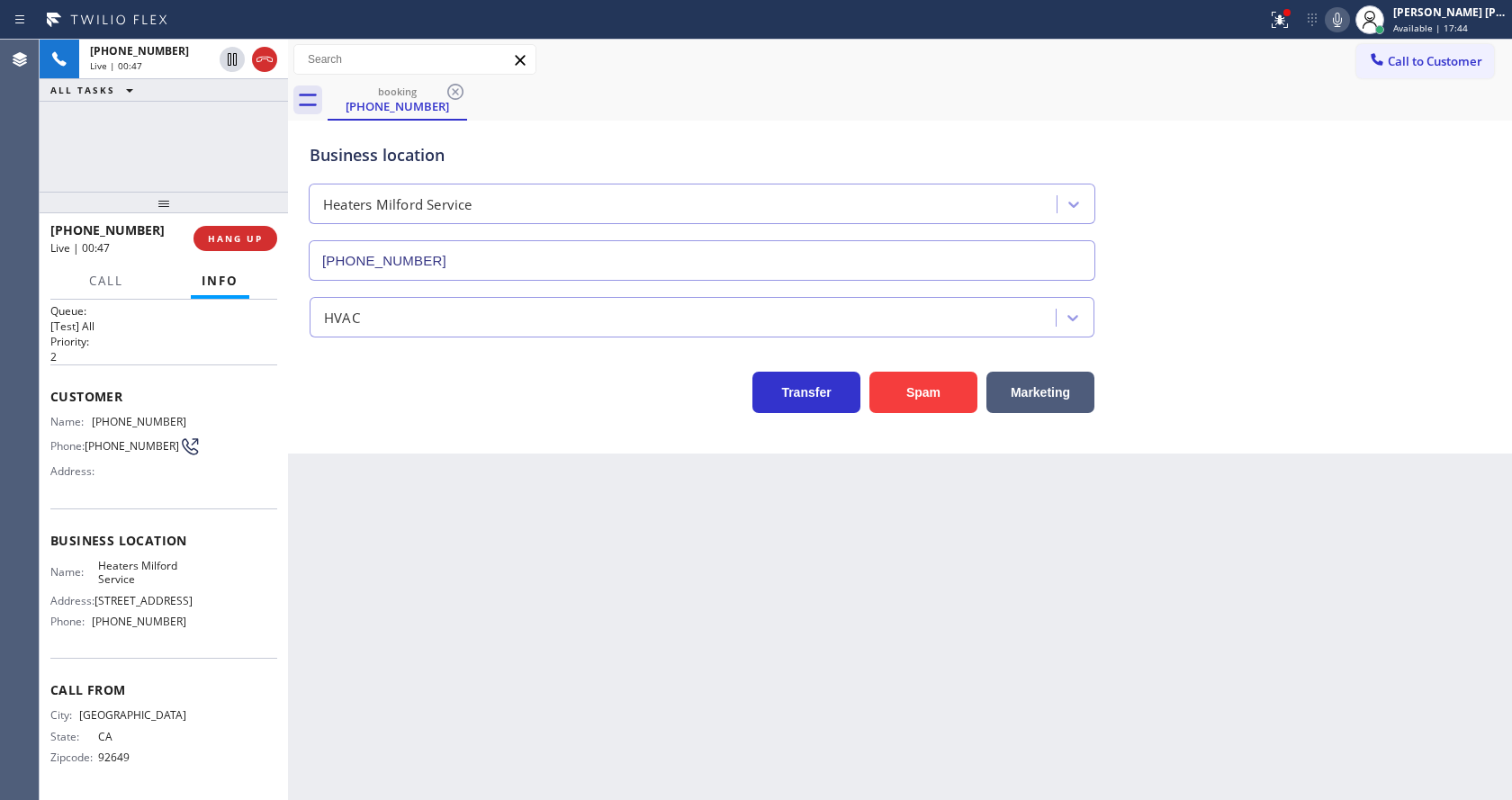
click at [775, 529] on div "Back to Dashboard Change Sender ID Customers Technicians Select a contact Outbo…" at bounding box center [900, 420] width 1224 height 760
click at [399, 448] on div "Business location Heaters Milford Service [PHONE_NUMBER] HVAC Transfer Spam Mar…" at bounding box center [900, 286] width 1224 height 333
click at [54, 553] on div "Business location Name: Heaters Milford Service Address: [STREET_ADDRESS] Phone…" at bounding box center [164, 584] width 227 height 150
drag, startPoint x: 87, startPoint y: 412, endPoint x: 198, endPoint y: 414, distance: 111.0
click at [198, 415] on div "Name: [PHONE_NUMBER] Phone: [PHONE_NUMBER] Address:" at bounding box center [164, 450] width 227 height 71
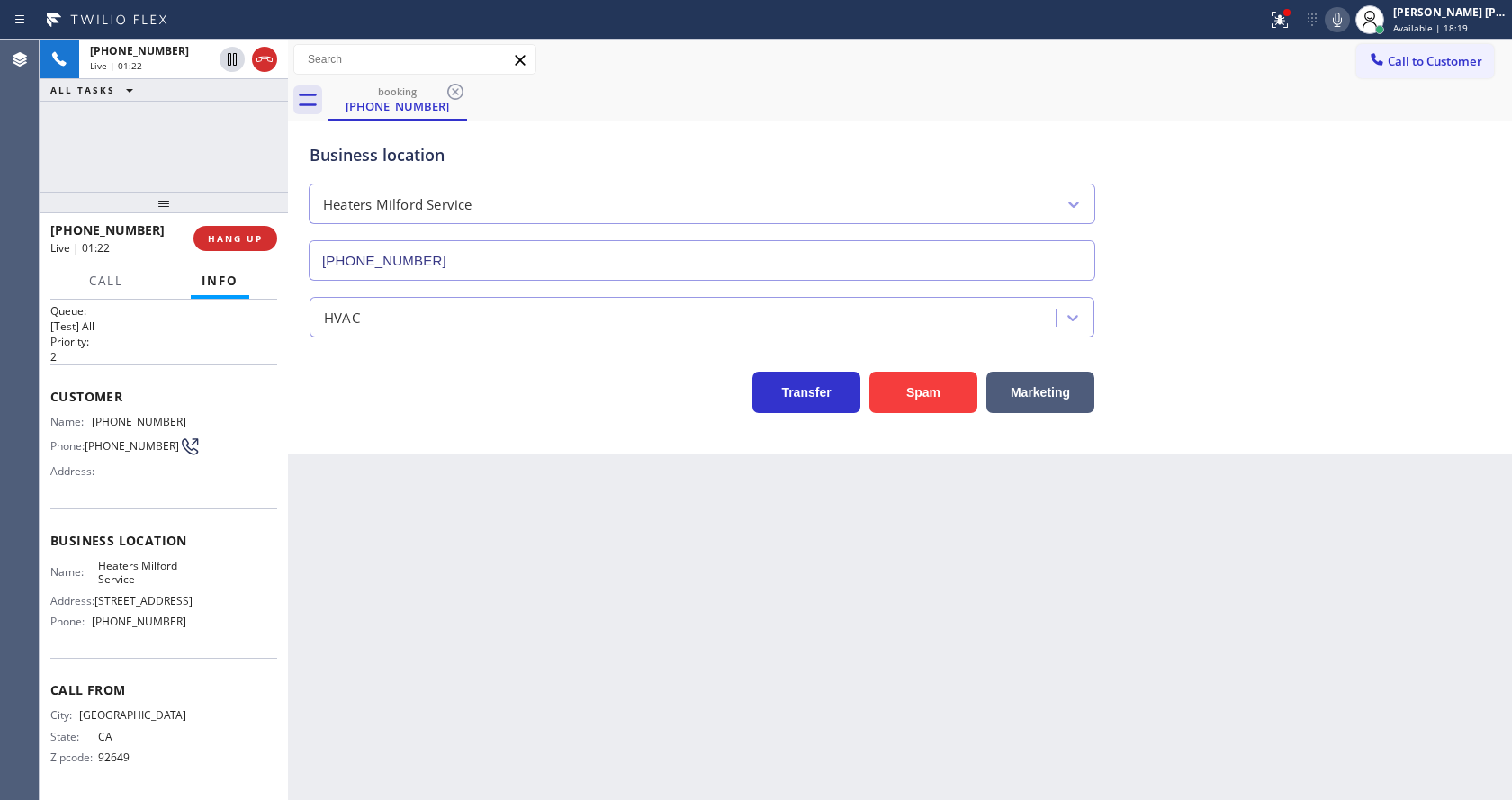
click at [421, 544] on div "Back to Dashboard Change Sender ID Customers Technicians Select a contact Outbo…" at bounding box center [900, 420] width 1224 height 760
drag, startPoint x: 73, startPoint y: 598, endPoint x: 84, endPoint y: 586, distance: 16.3
click at [74, 598] on span "Address:" at bounding box center [72, 600] width 44 height 14
drag, startPoint x: 98, startPoint y: 560, endPoint x: 147, endPoint y: 581, distance: 53.3
click at [147, 581] on span "Heaters Milford Service" at bounding box center [142, 573] width 89 height 28
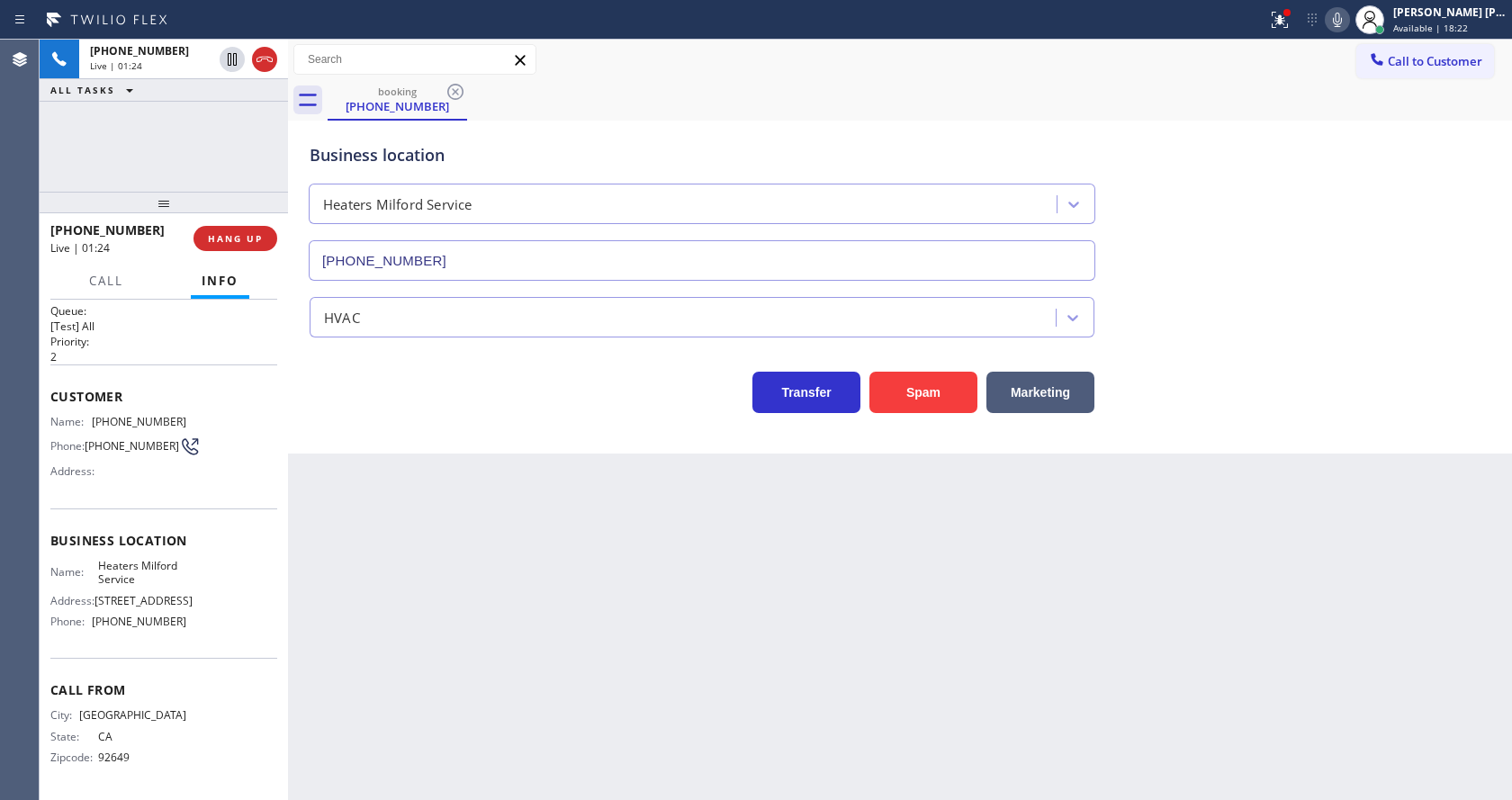
drag, startPoint x: 466, startPoint y: 674, endPoint x: 441, endPoint y: 795, distance: 123.6
click at [465, 699] on div "Back to Dashboard Change Sender ID Customers Technicians Select a contact Outbo…" at bounding box center [900, 420] width 1224 height 760
click at [158, 563] on span "Heaters Milford Service" at bounding box center [142, 573] width 89 height 28
drag, startPoint x: 94, startPoint y: 559, endPoint x: 141, endPoint y: 573, distance: 49.0
click at [141, 573] on div "Name: Heaters Milford Service" at bounding box center [119, 573] width 136 height 28
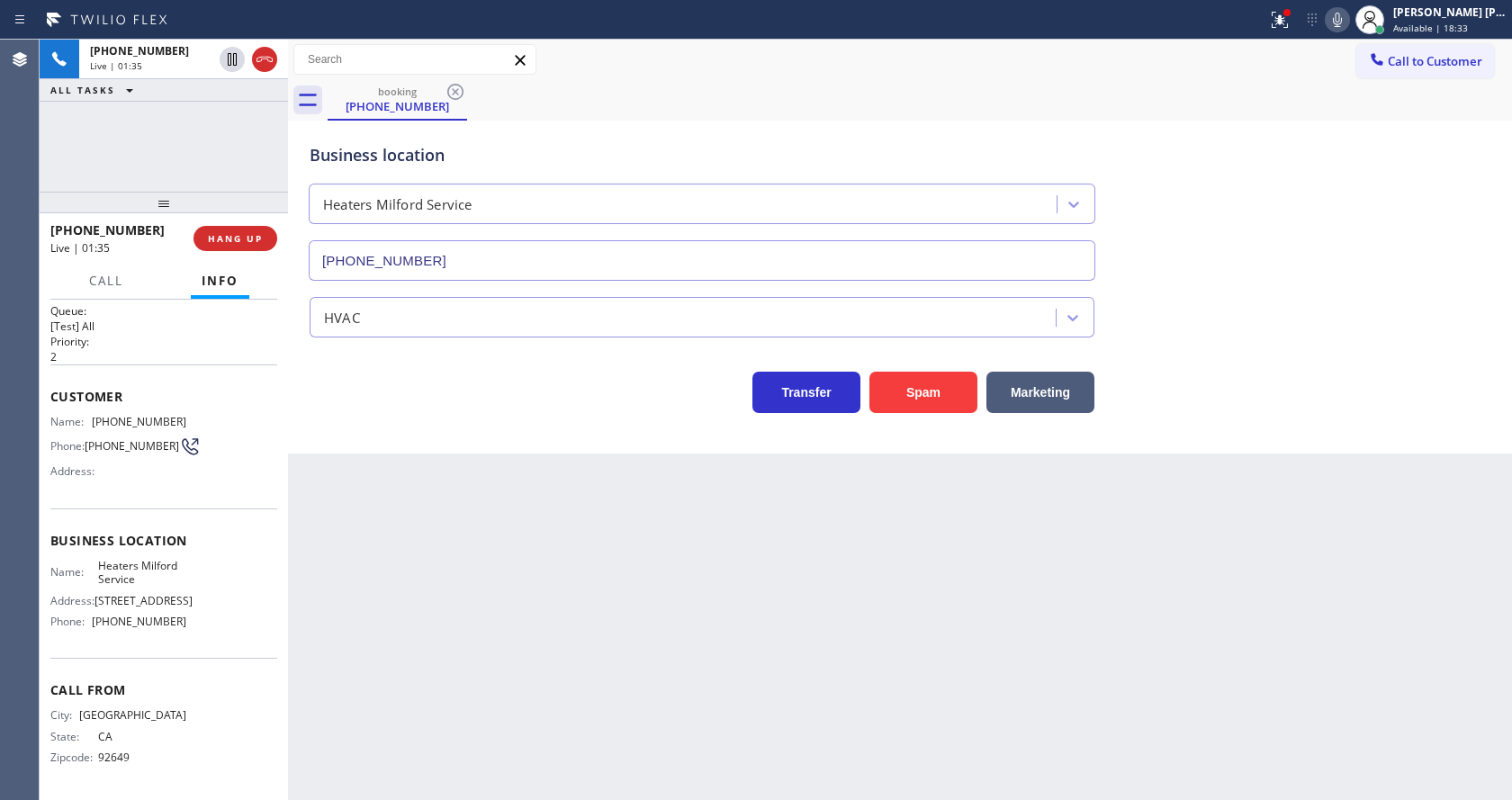
drag, startPoint x: 367, startPoint y: 635, endPoint x: 370, endPoint y: 793, distance: 158.0
click at [368, 657] on div "Back to Dashboard Change Sender ID Customers Technicians Select a contact Outbo…" at bounding box center [900, 420] width 1224 height 760
click at [110, 612] on div "Name: Heaters Milford Service Address: [STREET_ADDRESS] Phone: [PHONE_NUMBER]" at bounding box center [119, 598] width 136 height 77
drag, startPoint x: 86, startPoint y: 623, endPoint x: 210, endPoint y: 624, distance: 124.0
click at [210, 624] on div "Name: Heaters Milford Service Address: [STREET_ADDRESS] Phone: [PHONE_NUMBER]" at bounding box center [164, 598] width 227 height 77
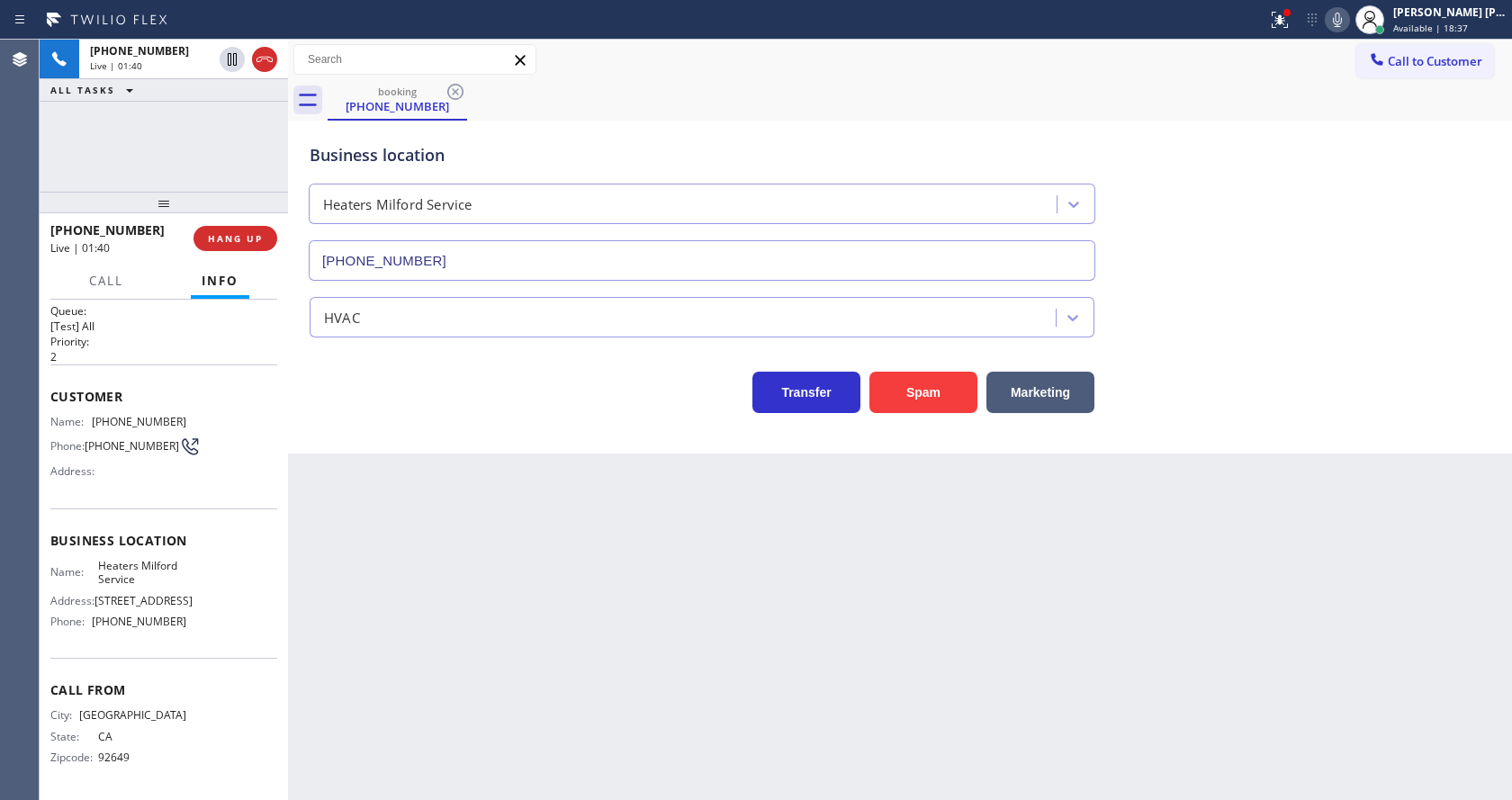
drag, startPoint x: 418, startPoint y: 650, endPoint x: 411, endPoint y: 793, distance: 143.2
click at [418, 658] on div "Back to Dashboard Change Sender ID Customers Technicians Select a contact Outbo…" at bounding box center [900, 420] width 1224 height 760
click at [653, 601] on div "Back to Dashboard Change Sender ID Customers Technicians Select a contact Outbo…" at bounding box center [900, 420] width 1224 height 760
click at [1281, 15] on icon at bounding box center [1277, 18] width 11 height 13
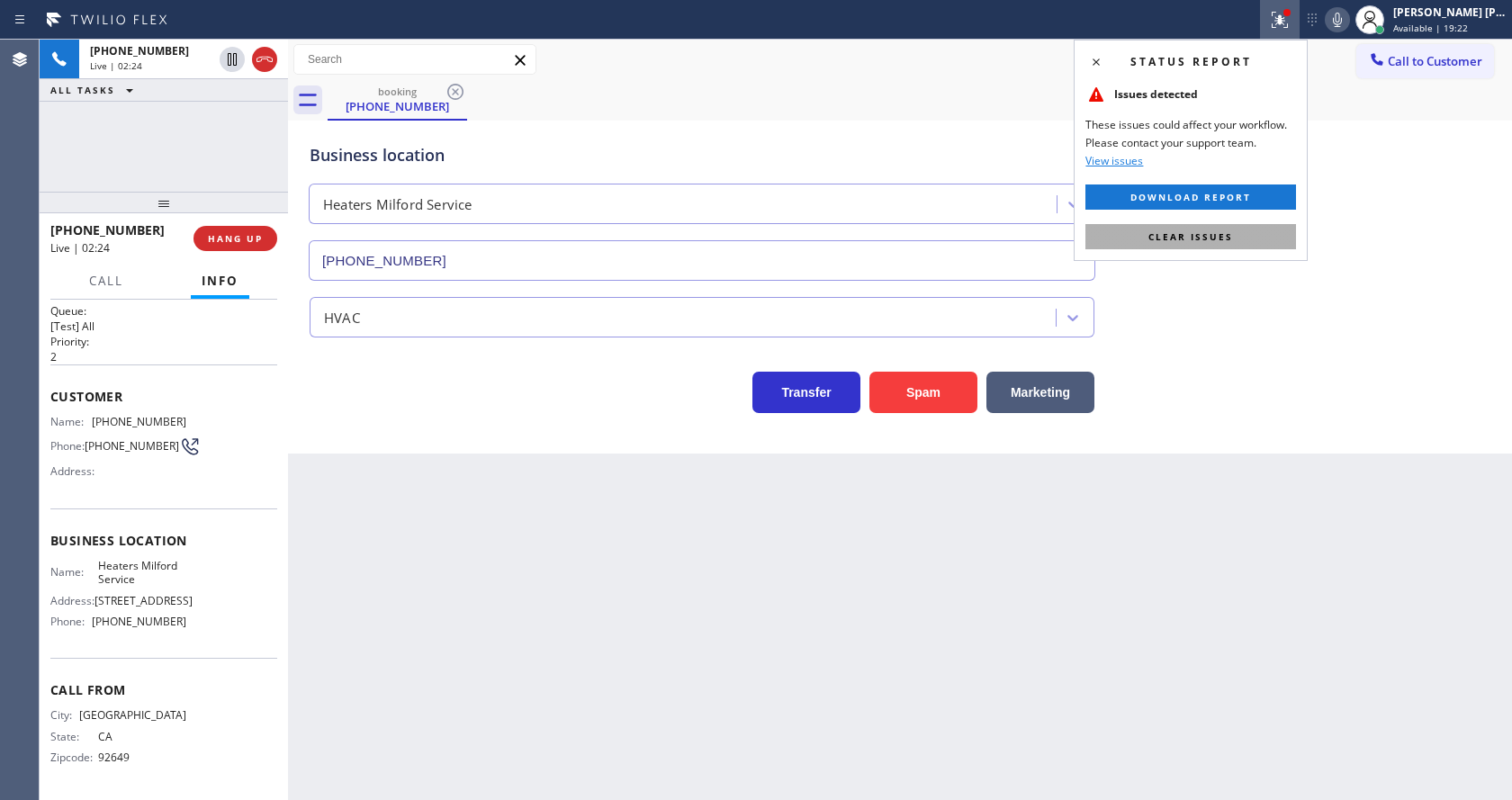
click at [1212, 231] on span "Clear issues" at bounding box center [1191, 236] width 85 height 13
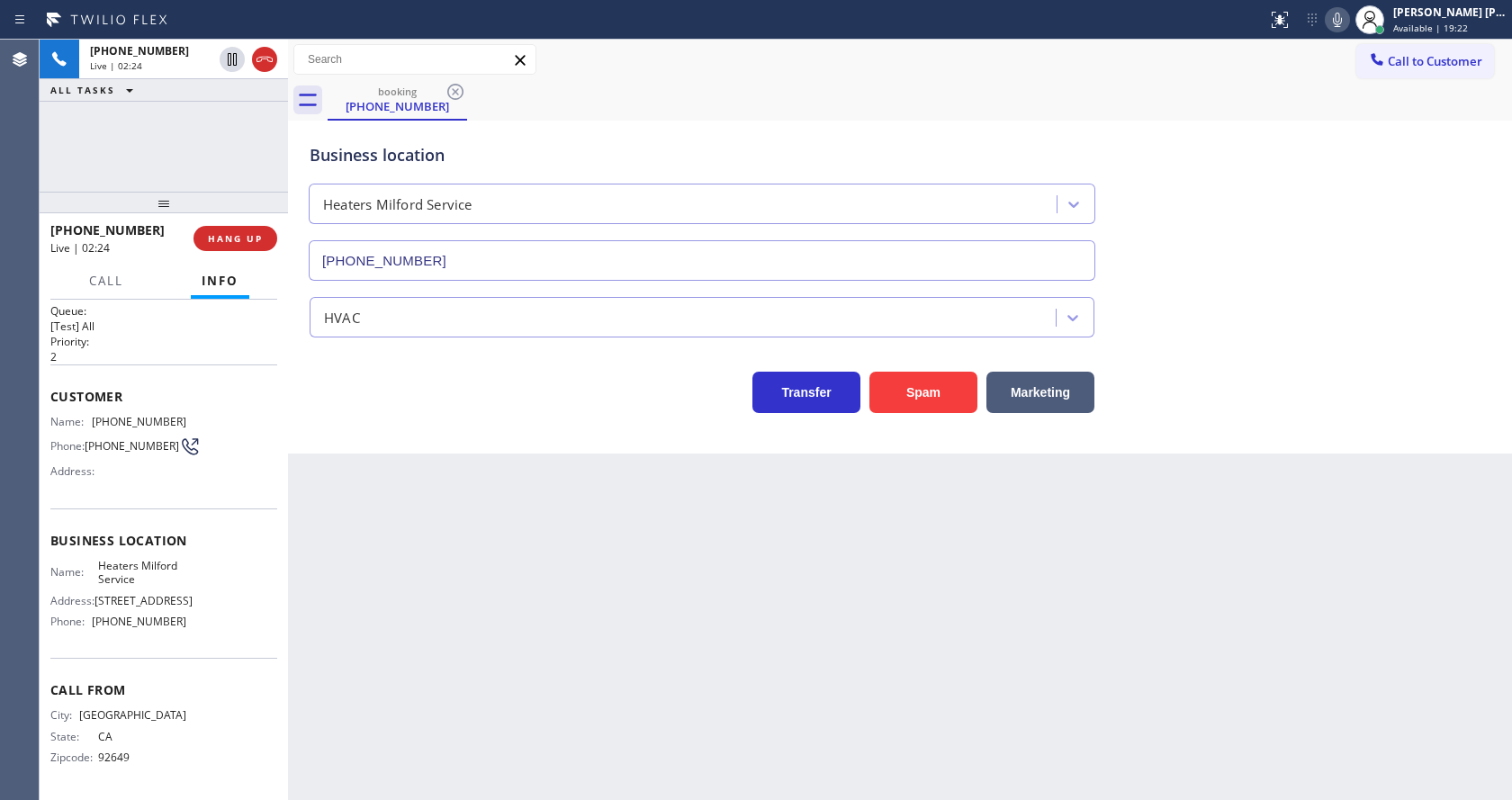
drag, startPoint x: 1288, startPoint y: 178, endPoint x: 1339, endPoint y: 51, distance: 136.9
click at [1291, 171] on div "Business location Heaters Milford Service [PHONE_NUMBER]" at bounding box center [900, 199] width 1188 height 163
drag, startPoint x: 1342, startPoint y: 18, endPoint x: 1337, endPoint y: 4, distance: 14.9
click at [1342, 18] on icon at bounding box center [1337, 20] width 9 height 15
click at [1348, 14] on icon at bounding box center [1337, 20] width 22 height 22
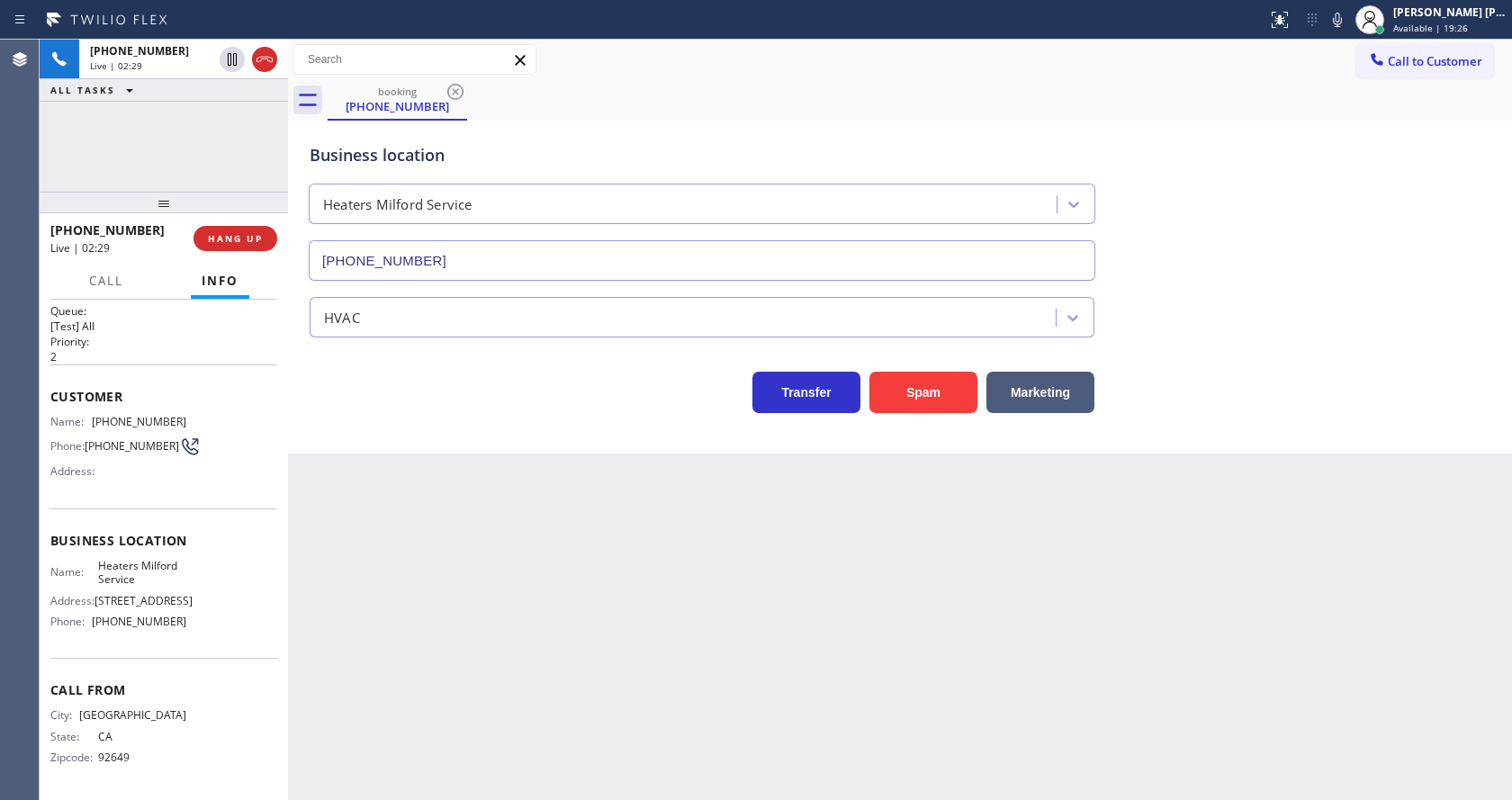
click at [1383, 95] on div "booking [PHONE_NUMBER]" at bounding box center [919, 100] width 1184 height 40
click at [599, 618] on div "Back to Dashboard Change Sender ID Customers Technicians Select a contact Outbo…" at bounding box center [900, 420] width 1224 height 760
drag, startPoint x: 937, startPoint y: 590, endPoint x: 1078, endPoint y: 535, distance: 151.3
click at [941, 586] on div "Back to Dashboard Change Sender ID Customers Technicians Select a contact Outbo…" at bounding box center [900, 420] width 1224 height 760
click at [1348, 15] on icon at bounding box center [1337, 20] width 22 height 22
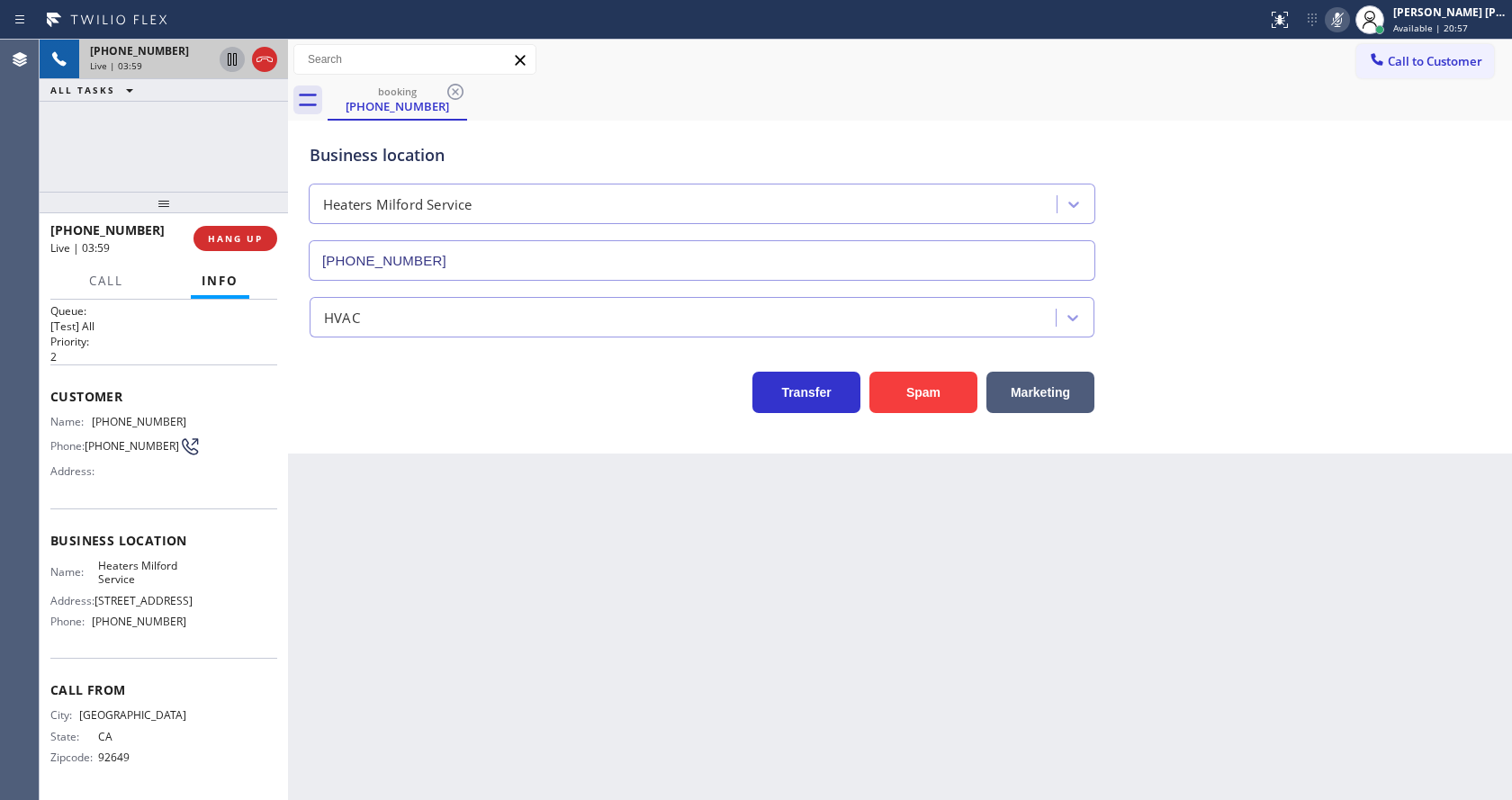
click at [231, 55] on icon at bounding box center [232, 59] width 9 height 13
click at [526, 655] on div "Back to Dashboard Change Sender ID Customers Technicians Select a contact Outbo…" at bounding box center [900, 420] width 1224 height 760
drag, startPoint x: 694, startPoint y: 609, endPoint x: 673, endPoint y: 607, distance: 21.1
click at [690, 603] on div "Back to Dashboard Change Sender ID Customers Technicians Select a contact Outbo…" at bounding box center [900, 420] width 1224 height 760
click at [1346, 245] on div "Business location Heaters Milford Service [PHONE_NUMBER]" at bounding box center [900, 199] width 1188 height 163
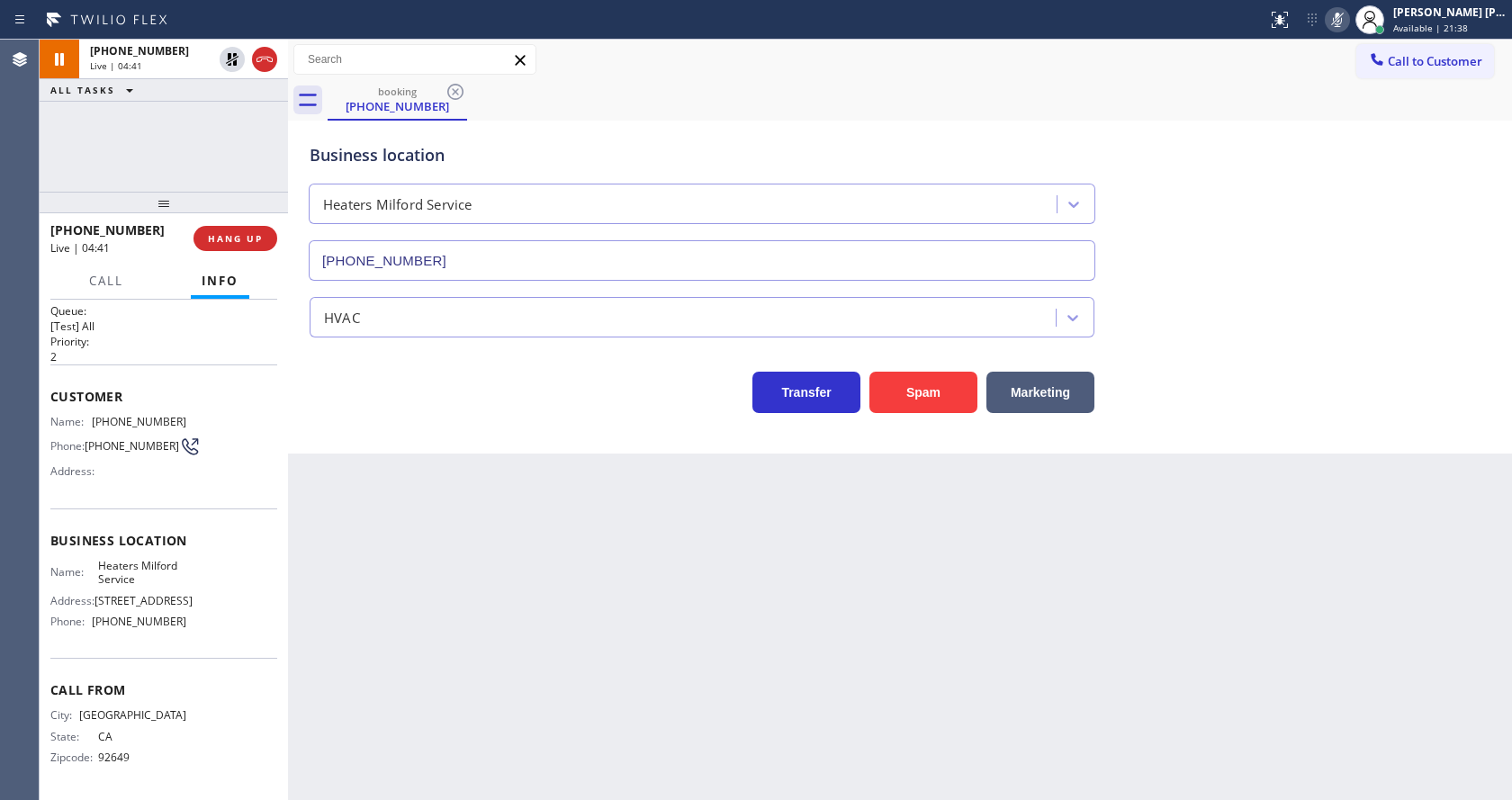
click at [403, 490] on div "Back to Dashboard Change Sender ID Customers Technicians Select a contact Outbo…" at bounding box center [900, 420] width 1224 height 760
click at [654, 488] on div "Back to Dashboard Change Sender ID Customers Technicians Select a contact Outbo…" at bounding box center [900, 420] width 1224 height 760
click at [367, 638] on div "Back to Dashboard Change Sender ID Customers Technicians Select a contact Outbo…" at bounding box center [900, 420] width 1224 height 760
click at [668, 675] on div "Back to Dashboard Change Sender ID Customers Technicians Select a contact Outbo…" at bounding box center [900, 420] width 1224 height 760
click at [1439, 276] on div "Business location Heaters Milford Service [PHONE_NUMBER]" at bounding box center [900, 199] width 1188 height 163
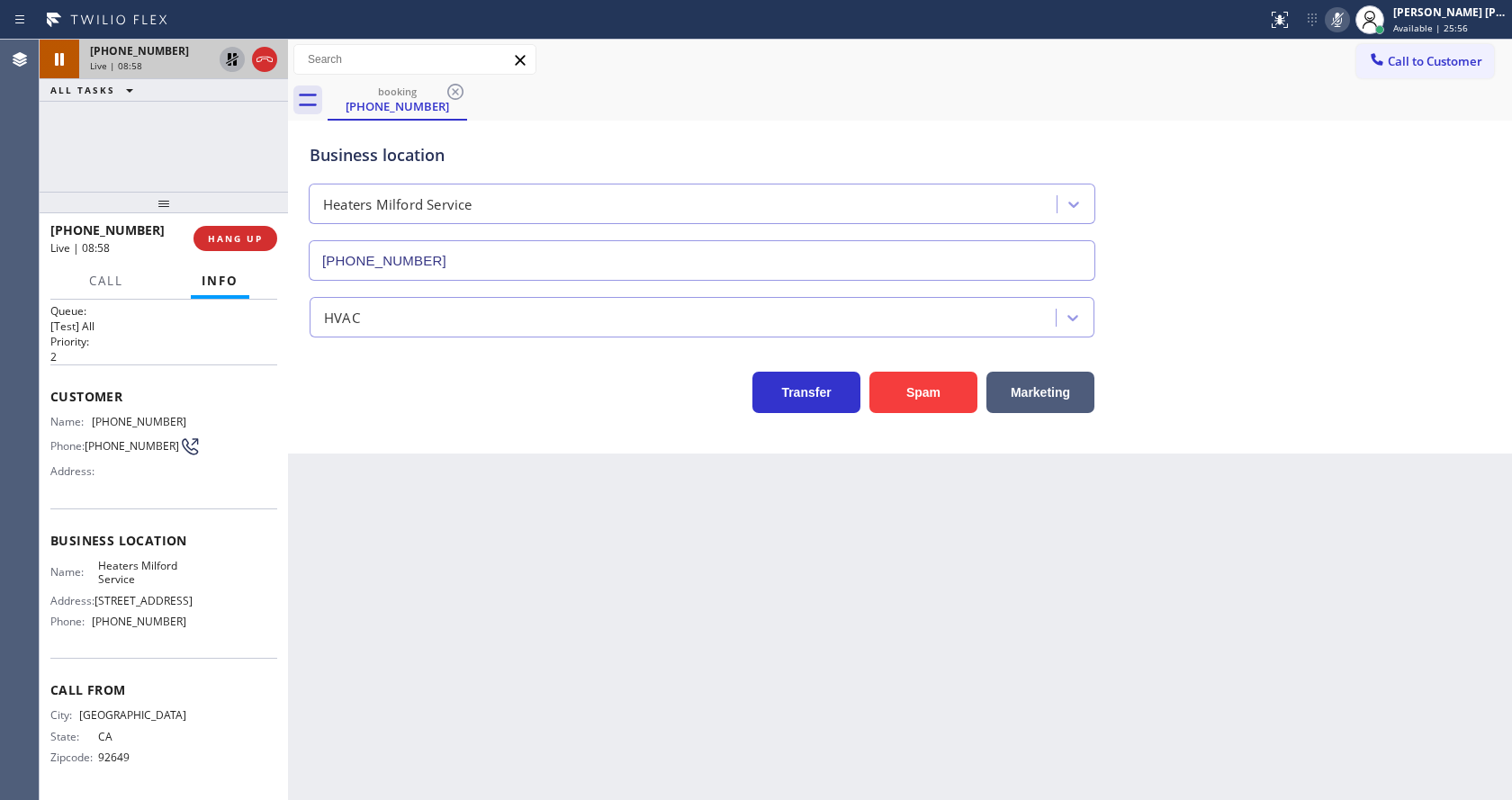
click at [231, 55] on icon at bounding box center [232, 59] width 13 height 13
click at [1383, 146] on div "Business location Heaters Milford Service [PHONE_NUMBER]" at bounding box center [900, 199] width 1188 height 163
click at [1348, 26] on icon at bounding box center [1337, 20] width 22 height 22
click at [1366, 243] on div "Business location Heaters Milford Service [PHONE_NUMBER]" at bounding box center [900, 199] width 1188 height 163
click at [384, 630] on div "Back to Dashboard Change Sender ID Customers Technicians Select a contact Outbo…" at bounding box center [900, 420] width 1224 height 760
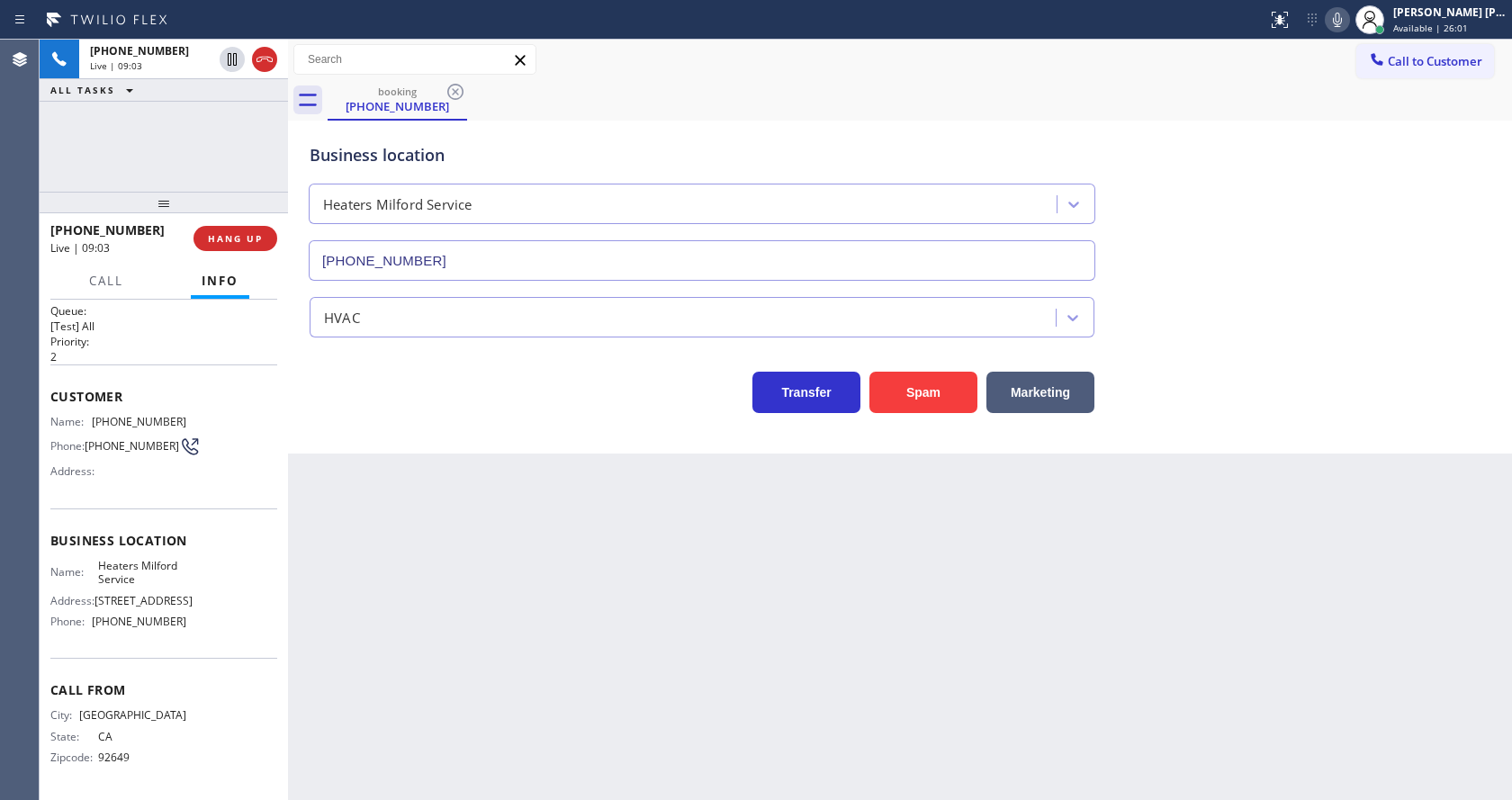
click at [656, 665] on div "Back to Dashboard Change Sender ID Customers Technicians Select a contact Outbo…" at bounding box center [900, 420] width 1224 height 760
click at [338, 634] on div "Back to Dashboard Change Sender ID Customers Technicians Select a contact Outbo…" at bounding box center [900, 420] width 1224 height 760
click at [712, 703] on div "Back to Dashboard Change Sender ID Customers Technicians Select a contact Outbo…" at bounding box center [900, 420] width 1224 height 760
click at [806, 583] on div "Back to Dashboard Change Sender ID Customers Technicians Select a contact Outbo…" at bounding box center [900, 420] width 1224 height 760
click at [1467, 279] on div "Business location Heaters Milford Service [PHONE_NUMBER]" at bounding box center [900, 199] width 1188 height 163
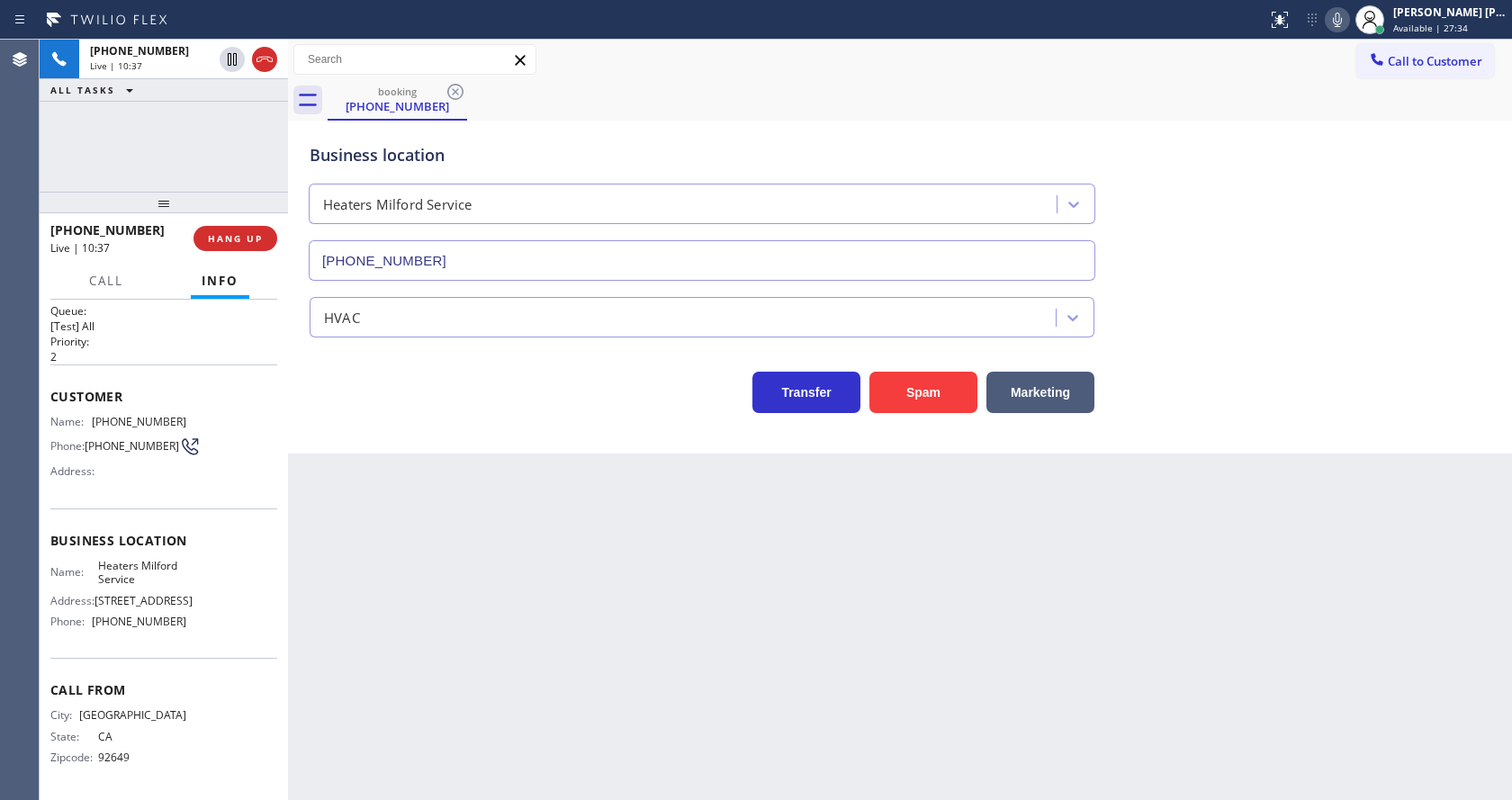
click at [1345, 9] on icon at bounding box center [1337, 20] width 22 height 22
click at [1347, 206] on div "Business location Heaters Milford Service [PHONE_NUMBER]" at bounding box center [900, 199] width 1188 height 163
click at [398, 488] on div "Back to Dashboard Change Sender ID Customers Technicians Select a contact Outbo…" at bounding box center [900, 420] width 1224 height 760
click at [1348, 21] on icon at bounding box center [1337, 20] width 22 height 22
click at [1355, 140] on div "Business location Heaters Milford Service [PHONE_NUMBER]" at bounding box center [900, 199] width 1188 height 163
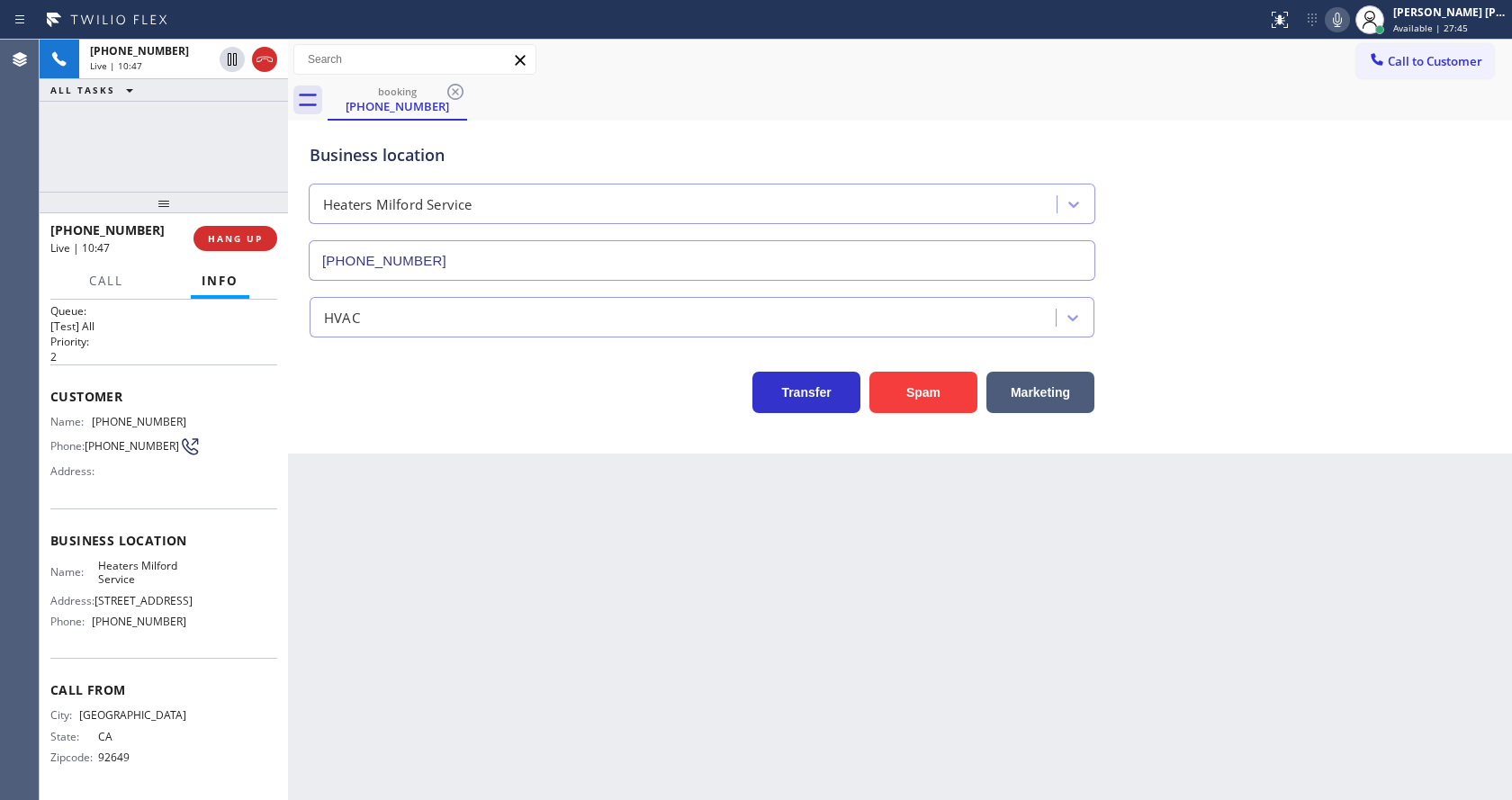
click at [584, 678] on div "Back to Dashboard Change Sender ID Customers Technicians Select a contact Outbo…" at bounding box center [900, 420] width 1224 height 760
click at [370, 528] on div "Back to Dashboard Change Sender ID Customers Technicians Select a contact Outbo…" at bounding box center [900, 420] width 1224 height 760
drag, startPoint x: 678, startPoint y: 623, endPoint x: 664, endPoint y: 639, distance: 21.3
click at [678, 623] on div "Back to Dashboard Change Sender ID Customers Technicians Select a contact Outbo…" at bounding box center [900, 420] width 1224 height 760
click at [415, 687] on div "Back to Dashboard Change Sender ID Customers Technicians Select a contact Outbo…" at bounding box center [900, 420] width 1224 height 760
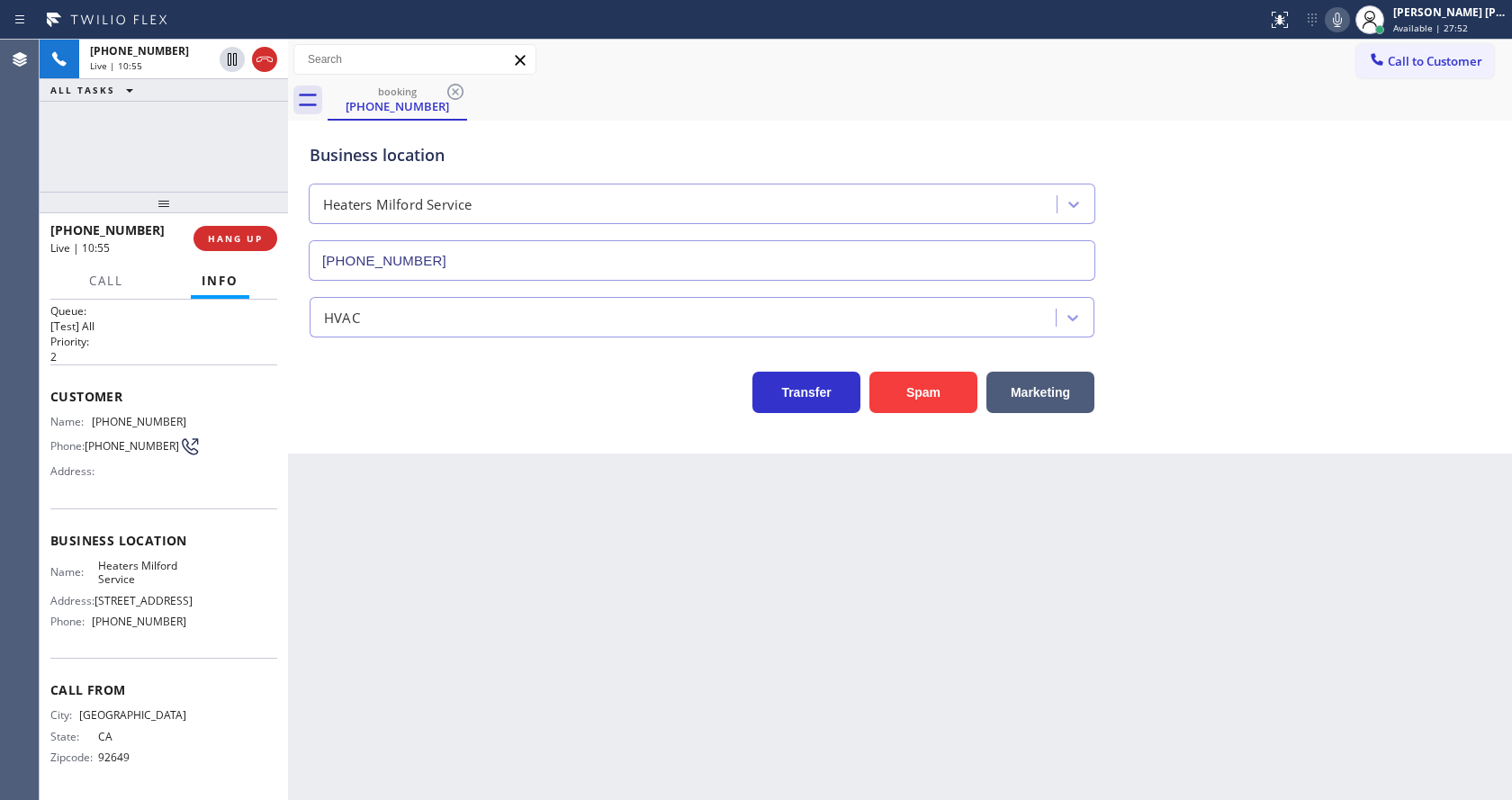
click at [678, 625] on div "Back to Dashboard Change Sender ID Customers Technicians Select a contact Outbo…" at bounding box center [900, 420] width 1224 height 760
drag, startPoint x: 706, startPoint y: 604, endPoint x: 528, endPoint y: 785, distance: 253.9
click at [706, 603] on div "Back to Dashboard Change Sender ID Customers Technicians Select a contact Outbo…" at bounding box center [900, 420] width 1224 height 760
drag, startPoint x: 366, startPoint y: 538, endPoint x: 403, endPoint y: 714, distance: 179.8
click at [366, 537] on div "Back to Dashboard Change Sender ID Customers Technicians Select a contact Outbo…" at bounding box center [900, 420] width 1224 height 760
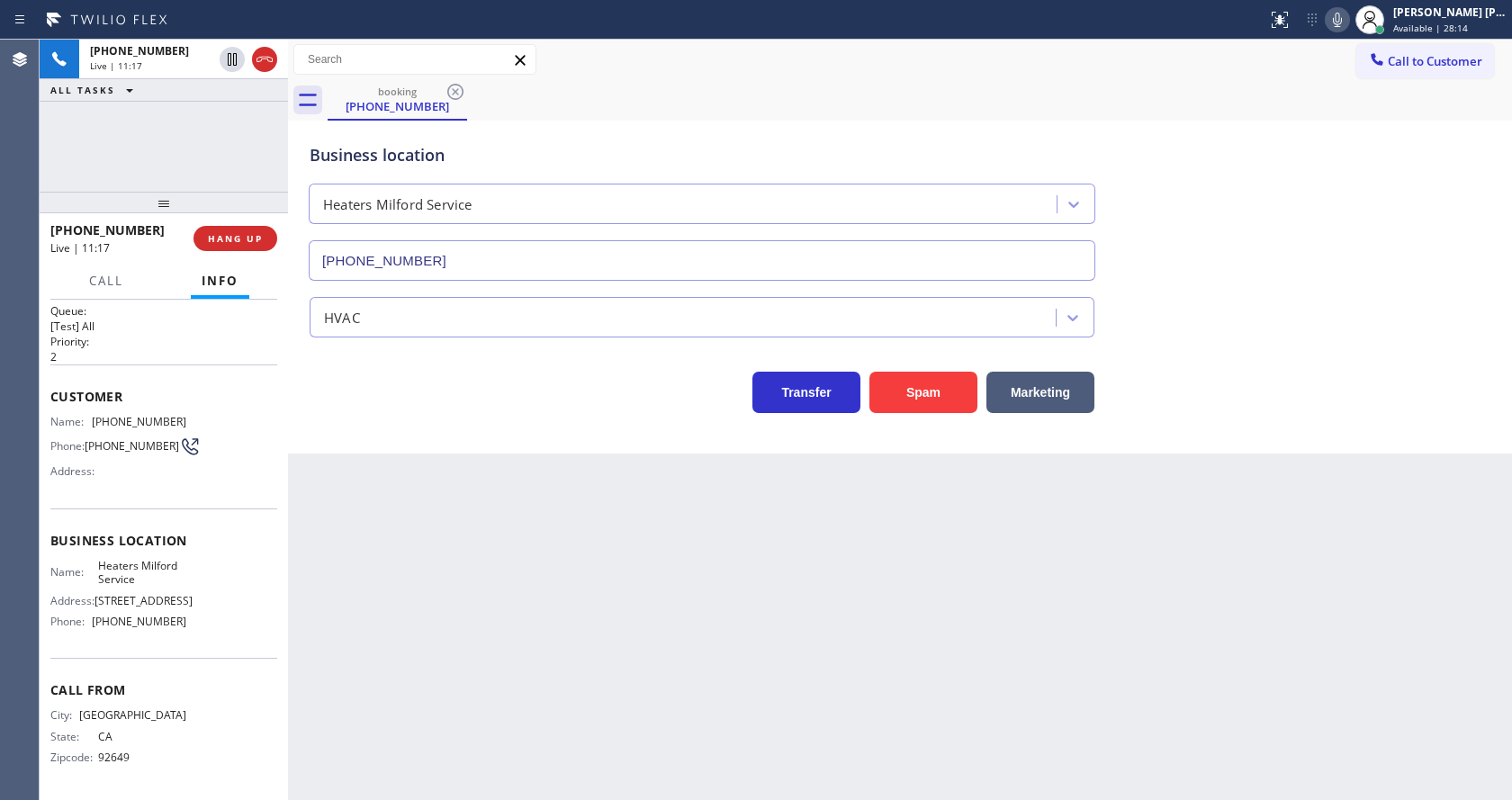
drag, startPoint x: 671, startPoint y: 660, endPoint x: 637, endPoint y: 697, distance: 50.2
click at [671, 660] on div "Back to Dashboard Change Sender ID Customers Technicians Select a contact Outbo…" at bounding box center [900, 420] width 1224 height 760
click at [427, 533] on div "Back to Dashboard Change Sender ID Customers Technicians Select a contact Outbo…" at bounding box center [900, 420] width 1224 height 760
click at [737, 704] on div "Back to Dashboard Change Sender ID Customers Technicians Select a contact Outbo…" at bounding box center [900, 420] width 1224 height 760
drag, startPoint x: 841, startPoint y: 632, endPoint x: 738, endPoint y: 449, distance: 210.0
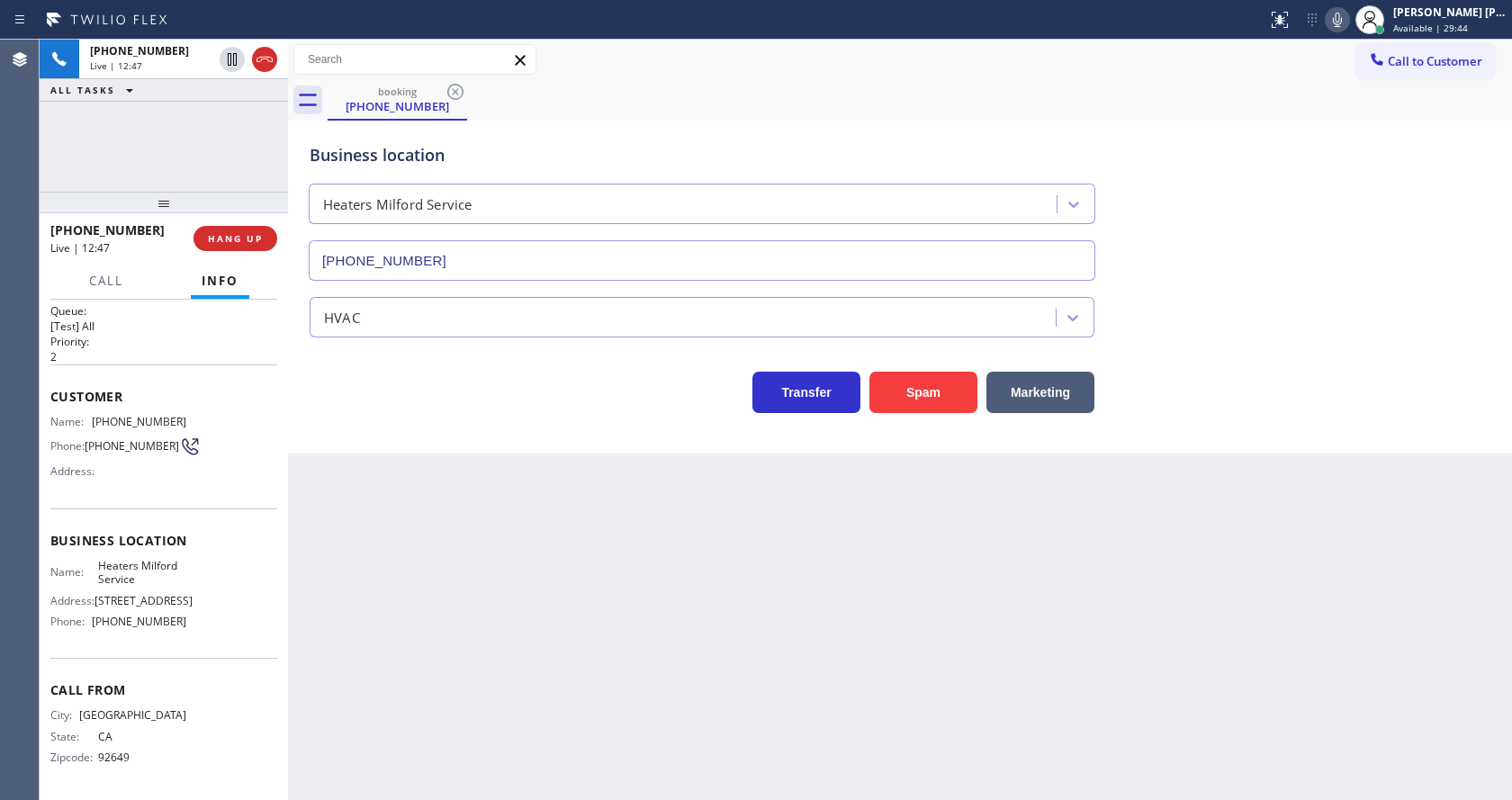
click at [839, 621] on div "Back to Dashboard Change Sender ID Customers Technicians Select a contact Outbo…" at bounding box center [900, 420] width 1224 height 760
click at [543, 562] on div "Back to Dashboard Change Sender ID Customers Technicians Select a contact Outbo…" at bounding box center [900, 420] width 1224 height 760
click at [596, 592] on div "Back to Dashboard Change Sender ID Customers Technicians Select a contact Outbo…" at bounding box center [900, 420] width 1224 height 760
click at [383, 552] on div "Back to Dashboard Change Sender ID Customers Technicians Select a contact Outbo…" at bounding box center [900, 420] width 1224 height 760
click at [679, 689] on div "Back to Dashboard Change Sender ID Customers Technicians Select a contact Outbo…" at bounding box center [900, 420] width 1224 height 760
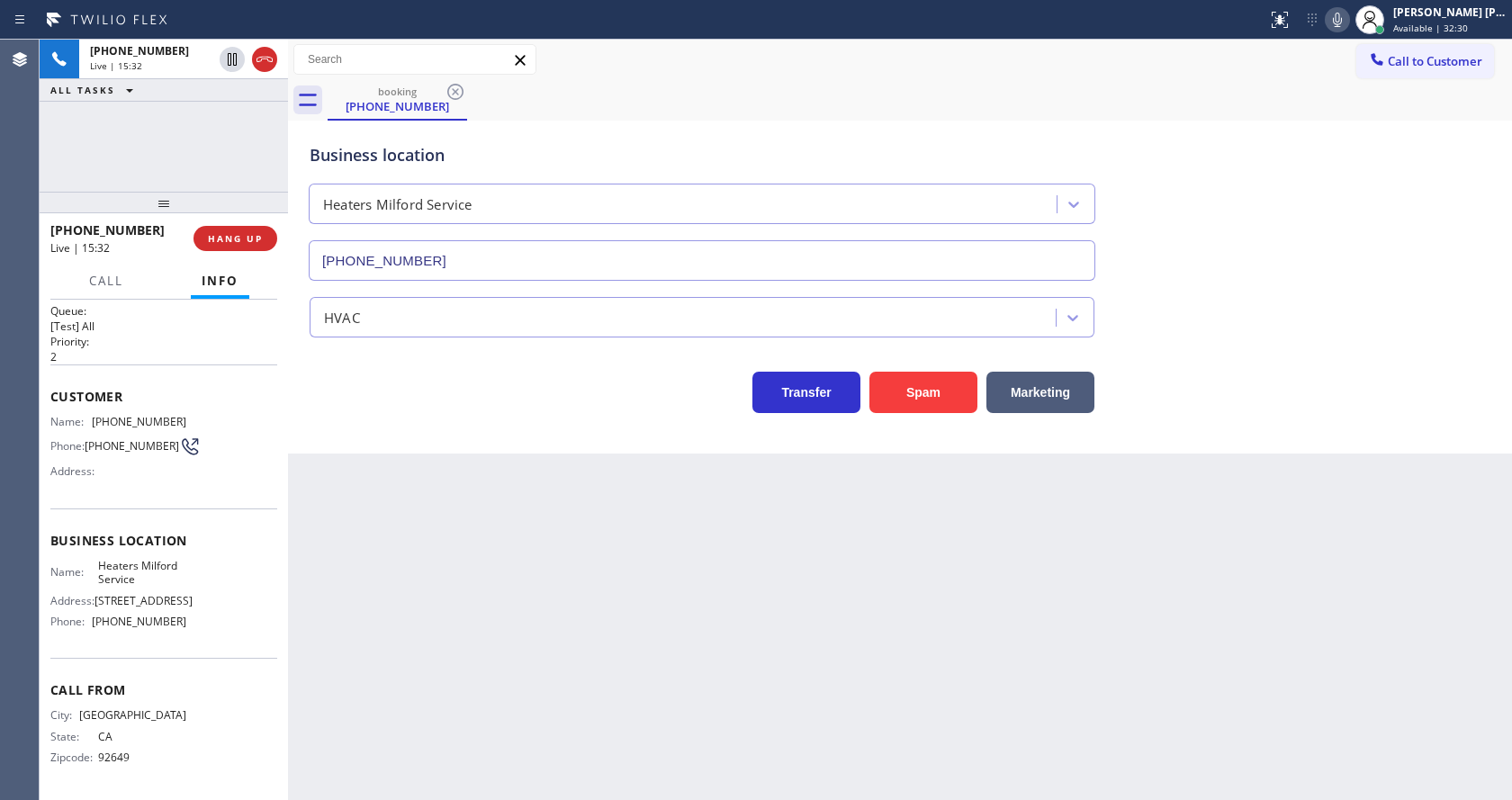
click at [391, 503] on div "Back to Dashboard Change Sender ID Customers Technicians Select a contact Outbo…" at bounding box center [900, 420] width 1224 height 760
click at [657, 669] on div "Back to Dashboard Change Sender ID Customers Technicians Select a contact Outbo…" at bounding box center [900, 420] width 1224 height 760
click at [389, 549] on div "Back to Dashboard Change Sender ID Customers Technicians Select a contact Outbo…" at bounding box center [900, 420] width 1224 height 760
click at [757, 665] on div "Back to Dashboard Change Sender ID Customers Technicians Select a contact Outbo…" at bounding box center [900, 420] width 1224 height 760
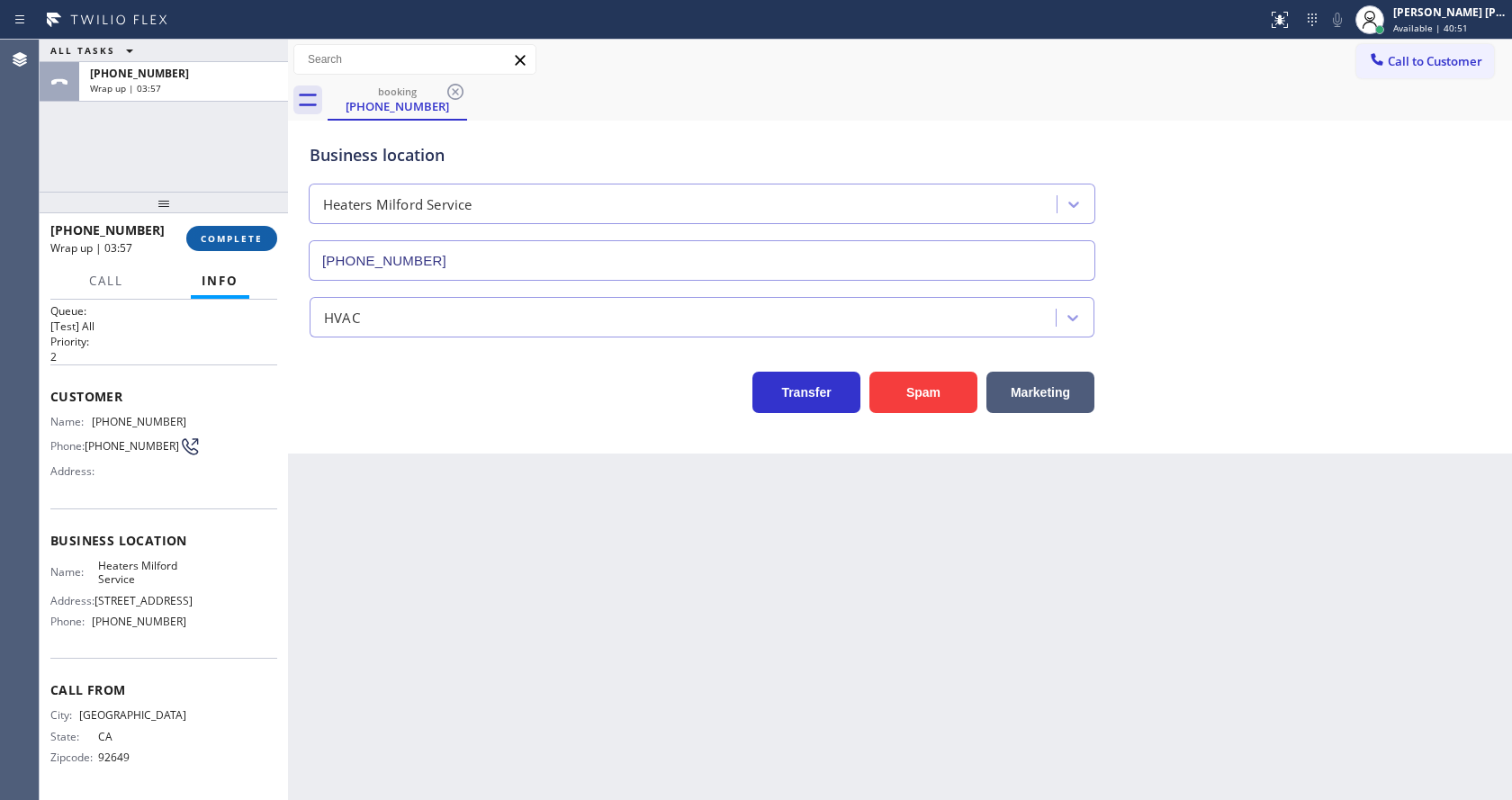
click at [234, 237] on span "COMPLETE" at bounding box center [231, 238] width 62 height 13
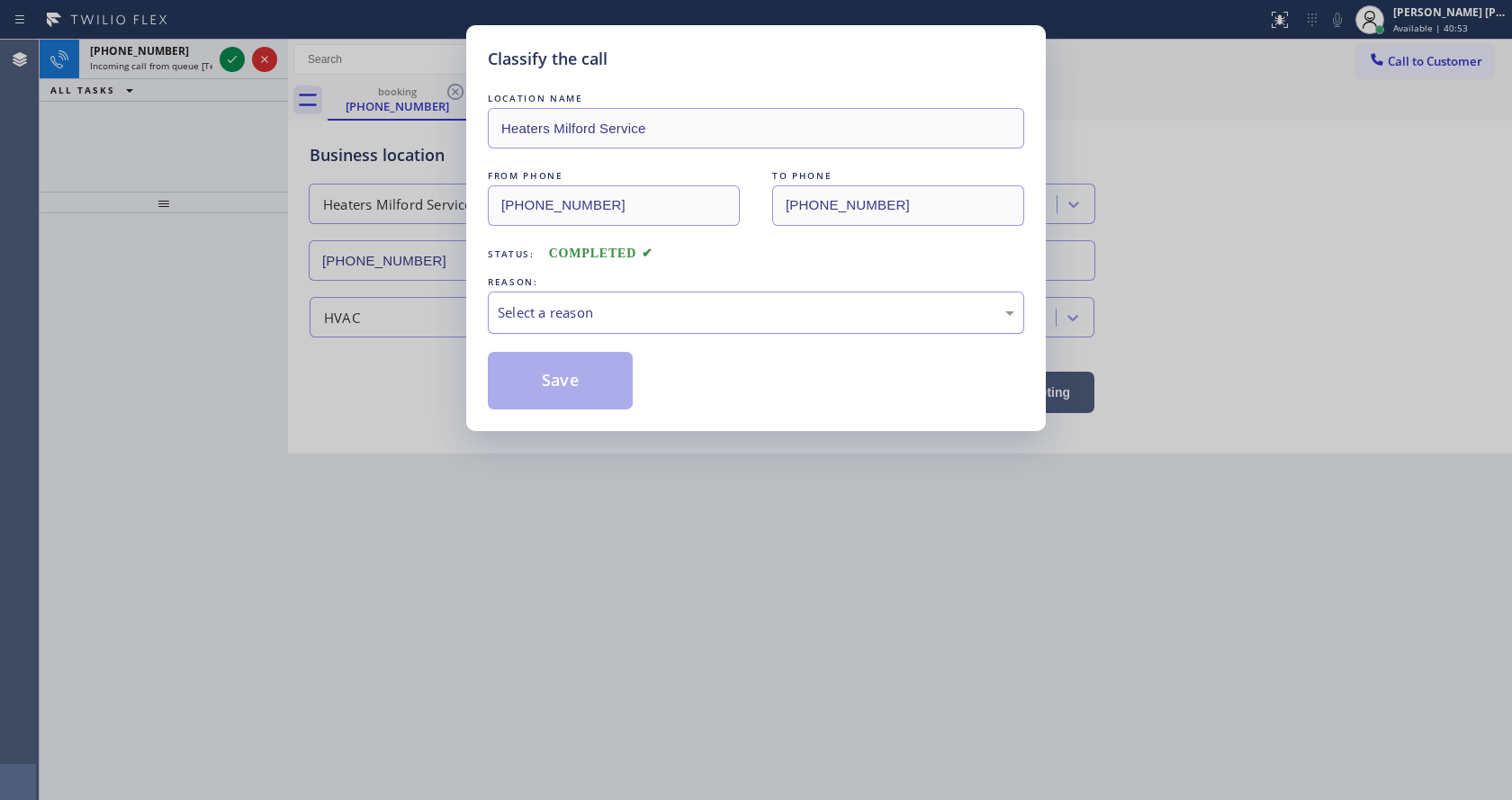
click at [552, 327] on div "Select a reason" at bounding box center [756, 312] width 536 height 42
click at [561, 385] on button "Save" at bounding box center [560, 380] width 145 height 57
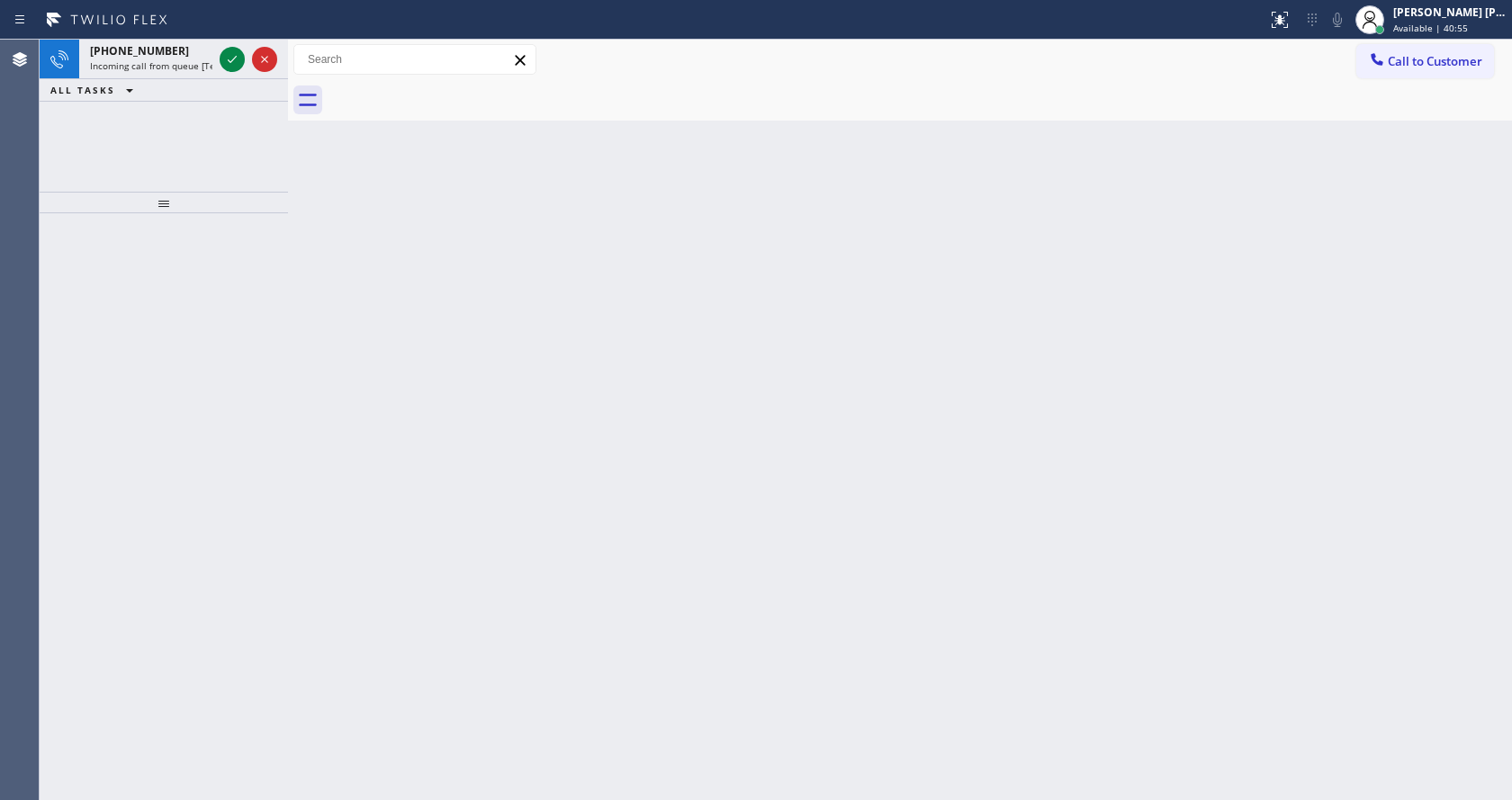
click at [736, 472] on div "Back to Dashboard Change Sender ID Customers Technicians Select a contact Outbo…" at bounding box center [900, 420] width 1224 height 760
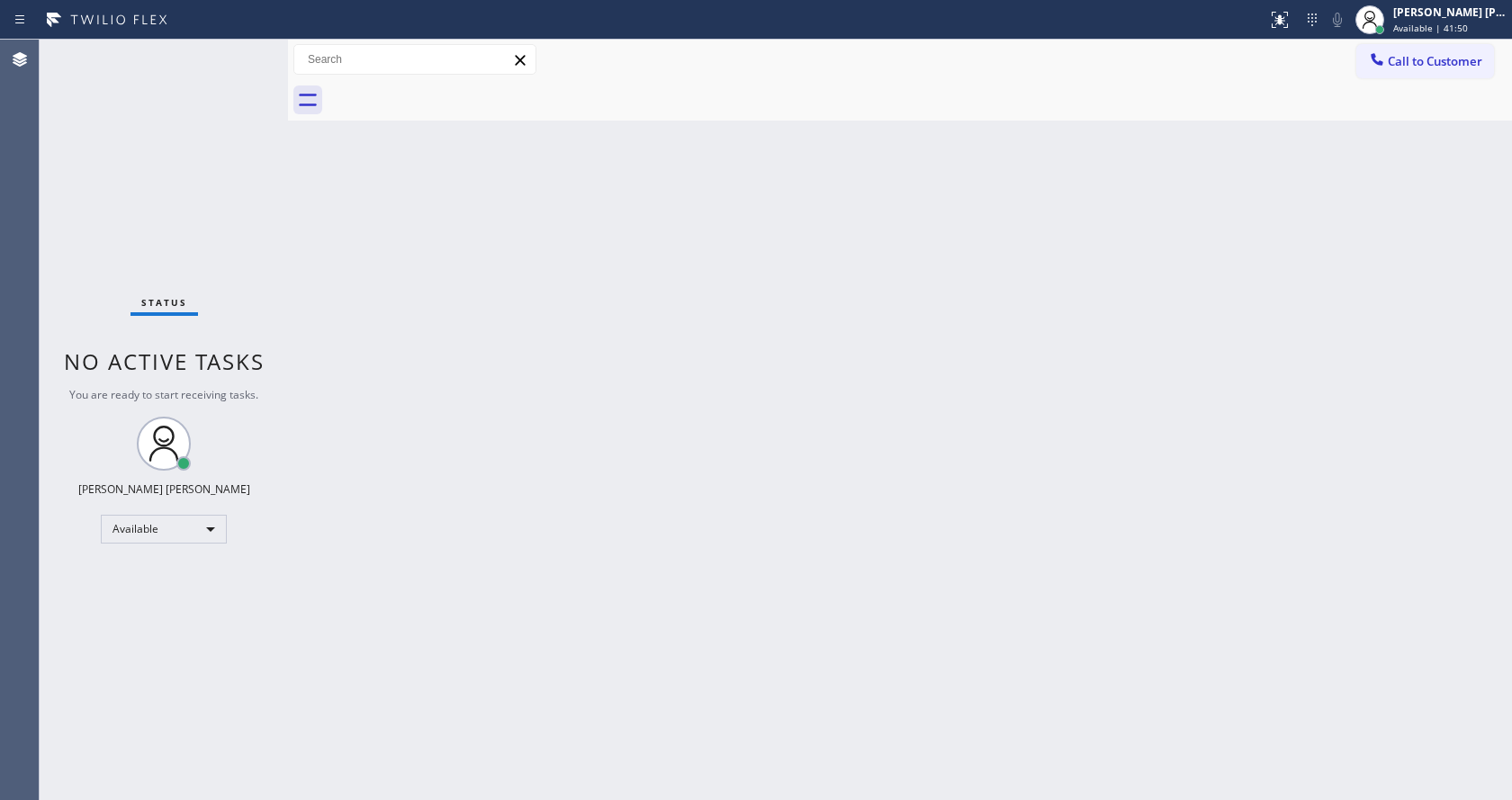
drag, startPoint x: 270, startPoint y: 295, endPoint x: 319, endPoint y: 337, distance: 64.5
click at [279, 303] on div "Status No active tasks You are ready to start receiving tasks. [PERSON_NAME] [P…" at bounding box center [164, 420] width 249 height 760
click at [687, 605] on div "Back to Dashboard Change Sender ID Customers Technicians Select a contact Outbo…" at bounding box center [900, 420] width 1224 height 760
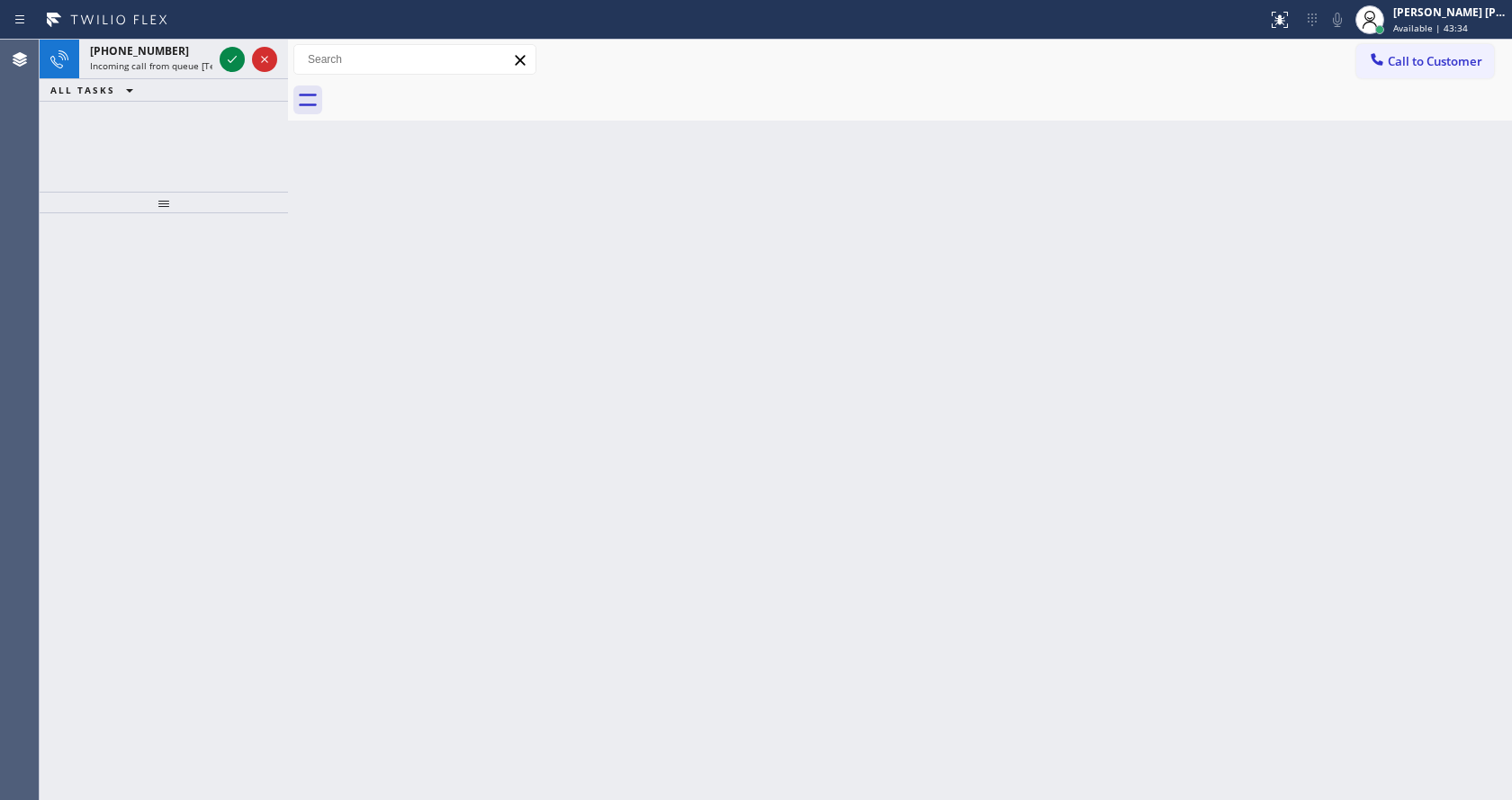
click at [340, 299] on div "Back to Dashboard Change Sender ID Customers Technicians Select a contact Outbo…" at bounding box center [900, 420] width 1224 height 760
click at [171, 68] on span "Incoming call from queue [Test] All" at bounding box center [164, 65] width 149 height 13
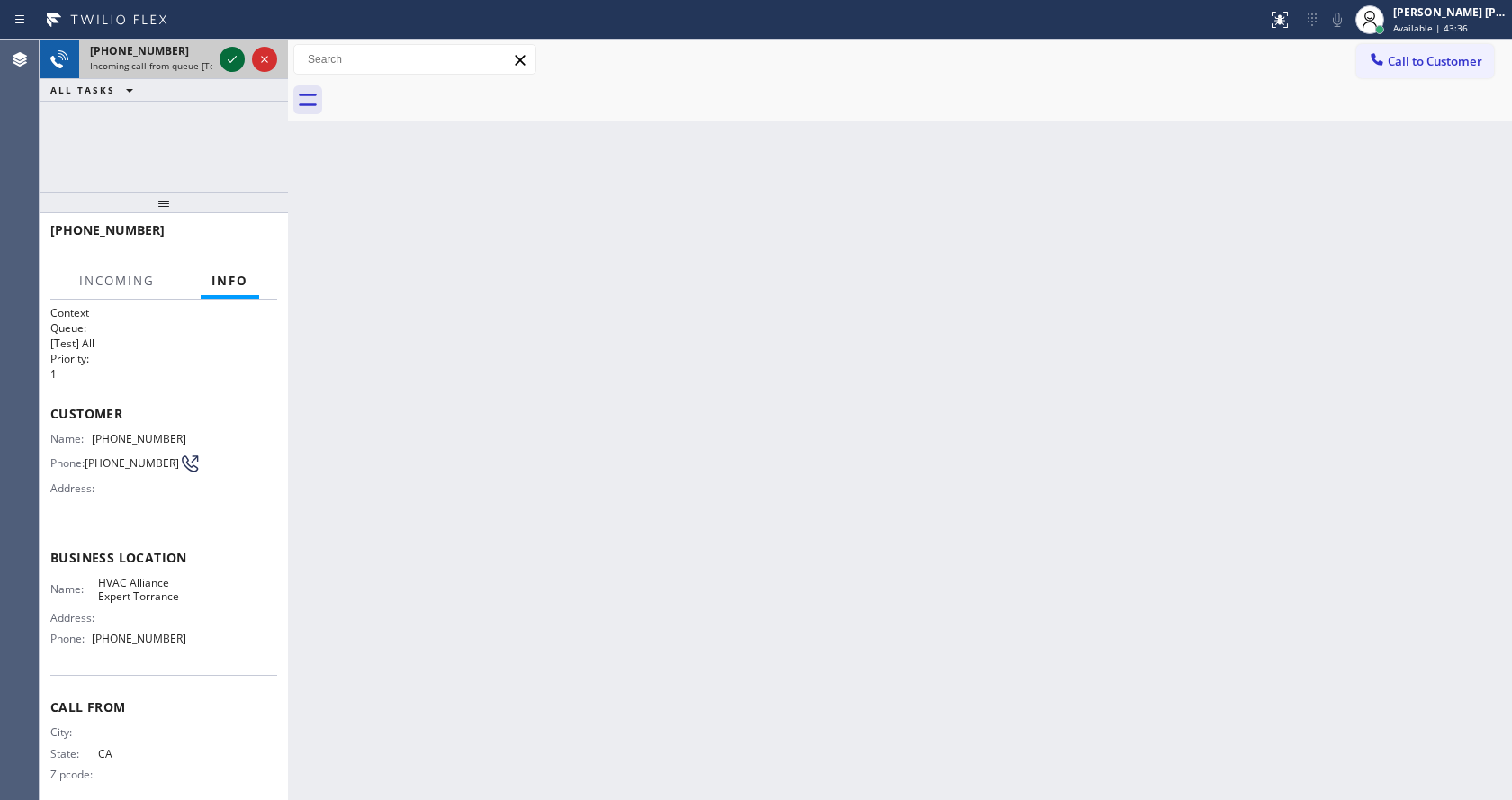
click at [225, 59] on icon at bounding box center [232, 59] width 22 height 22
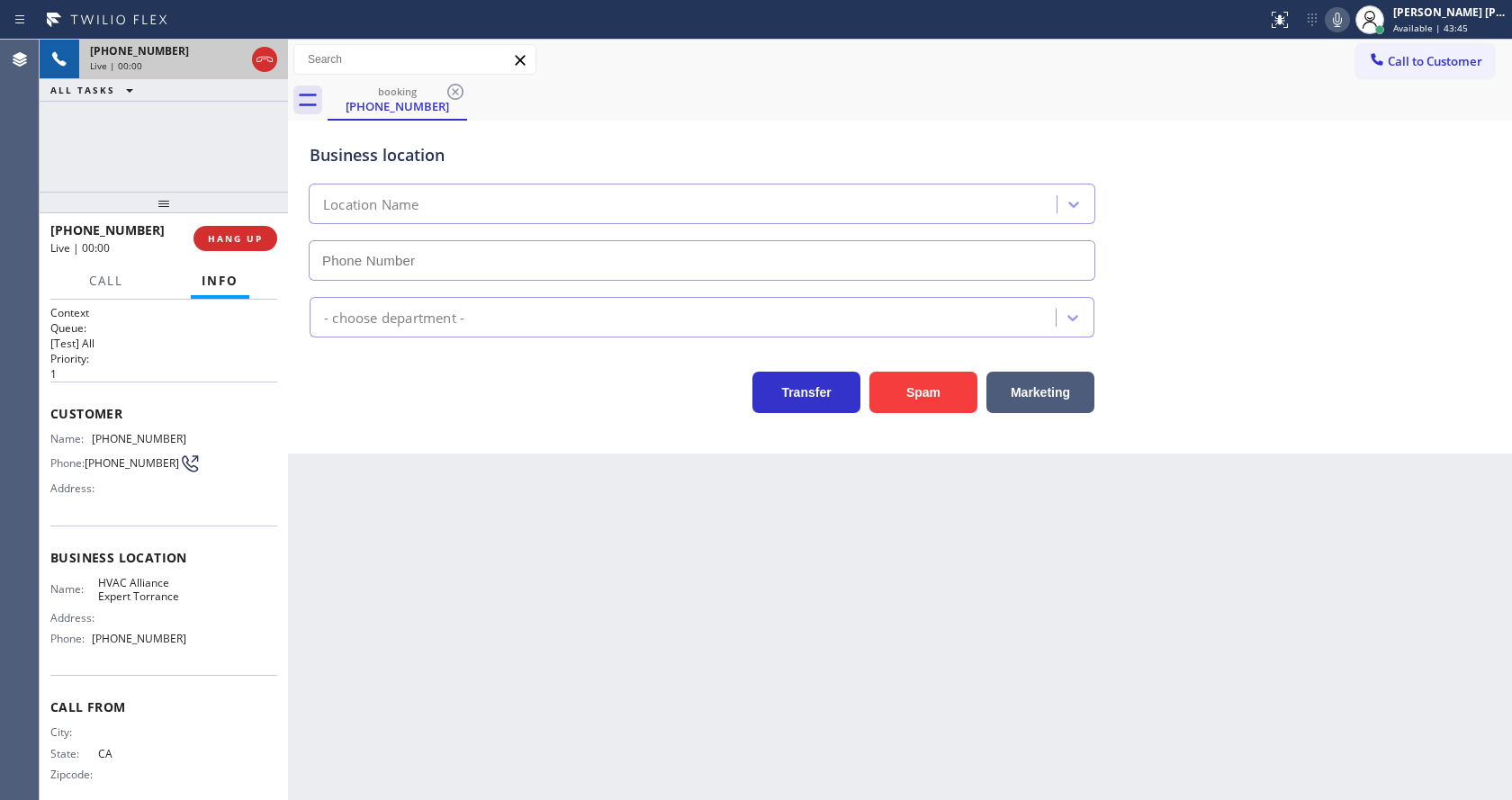
type input "[PHONE_NUMBER]"
click at [414, 423] on div "Business location HVAC Alliance Expert Torrance [PHONE_NUMBER] HVAC Transfer Sp…" at bounding box center [900, 286] width 1224 height 333
click at [563, 494] on div "Back to Dashboard Change Sender ID Customers Technicians Select a contact Outbo…" at bounding box center [900, 420] width 1224 height 760
click at [545, 593] on div "Back to Dashboard Change Sender ID Customers Technicians Select a contact Outbo…" at bounding box center [900, 420] width 1224 height 760
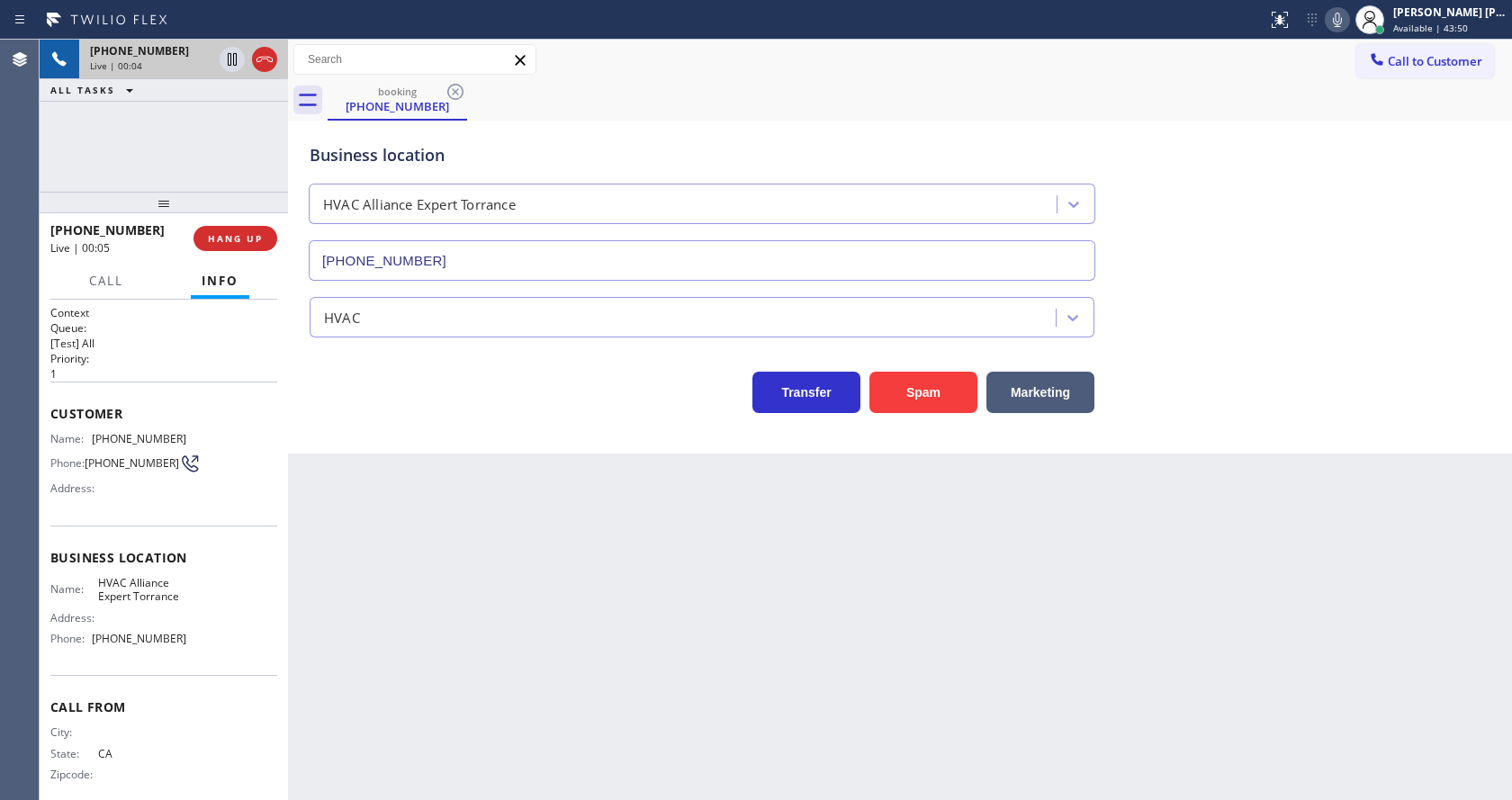
click at [398, 472] on div "Back to Dashboard Change Sender ID Customers Technicians Select a contact Outbo…" at bounding box center [900, 420] width 1224 height 760
click at [504, 782] on div "Back to Dashboard Change Sender ID Customers Technicians Select a contact Outbo…" at bounding box center [900, 420] width 1224 height 760
click at [354, 537] on div "Back to Dashboard Change Sender ID Customers Technicians Select a contact Outbo…" at bounding box center [900, 420] width 1224 height 760
click at [241, 246] on button "HANG UP" at bounding box center [235, 239] width 84 height 26
click at [563, 634] on div "Back to Dashboard Change Sender ID Customers Technicians Select a contact Outbo…" at bounding box center [900, 420] width 1224 height 760
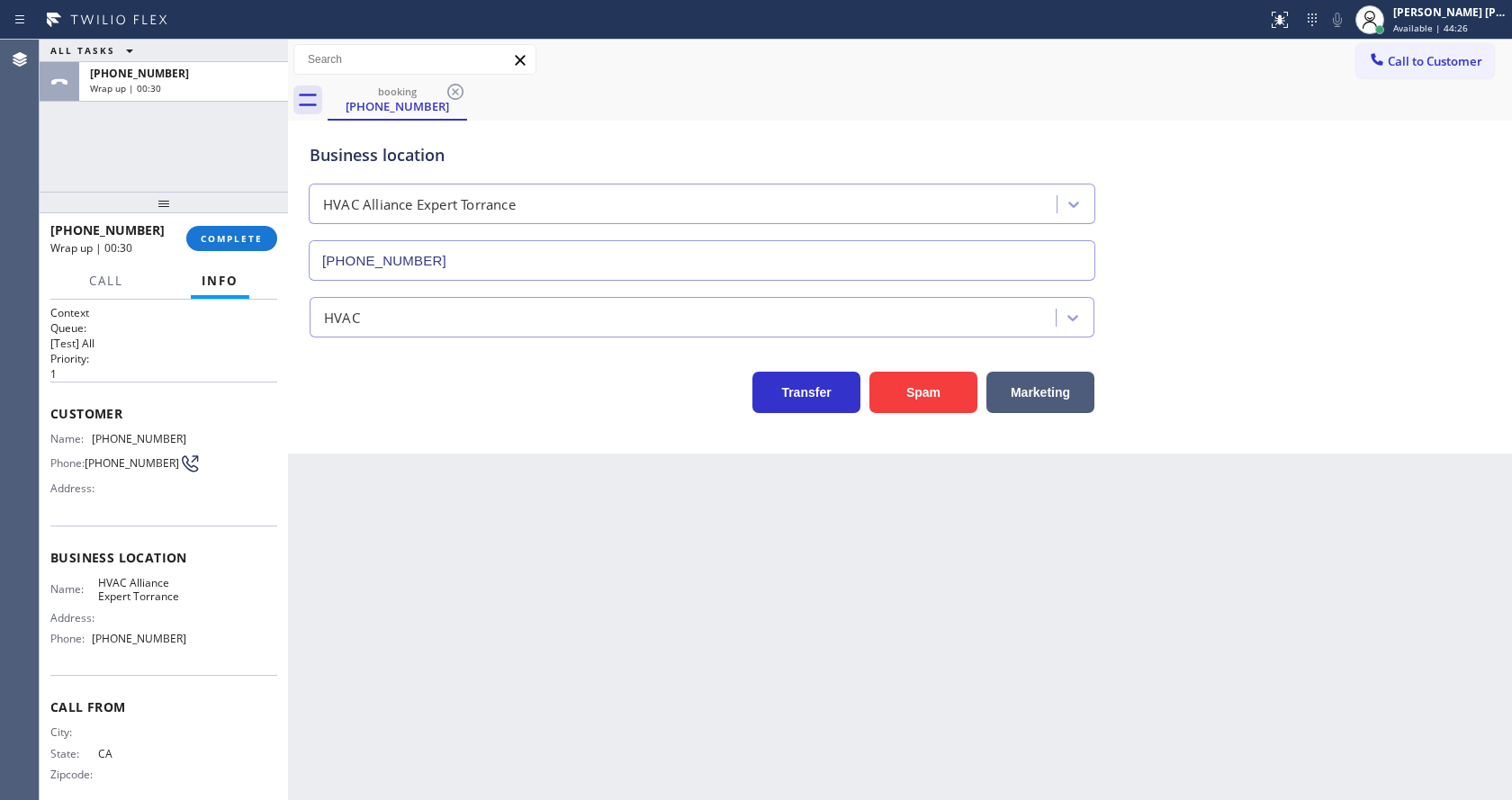
click at [384, 439] on div "Business location HVAC Alliance Expert Torrance [PHONE_NUMBER] HVAC Transfer Sp…" at bounding box center [900, 286] width 1224 height 333
click at [222, 235] on span "COMPLETE" at bounding box center [231, 238] width 62 height 13
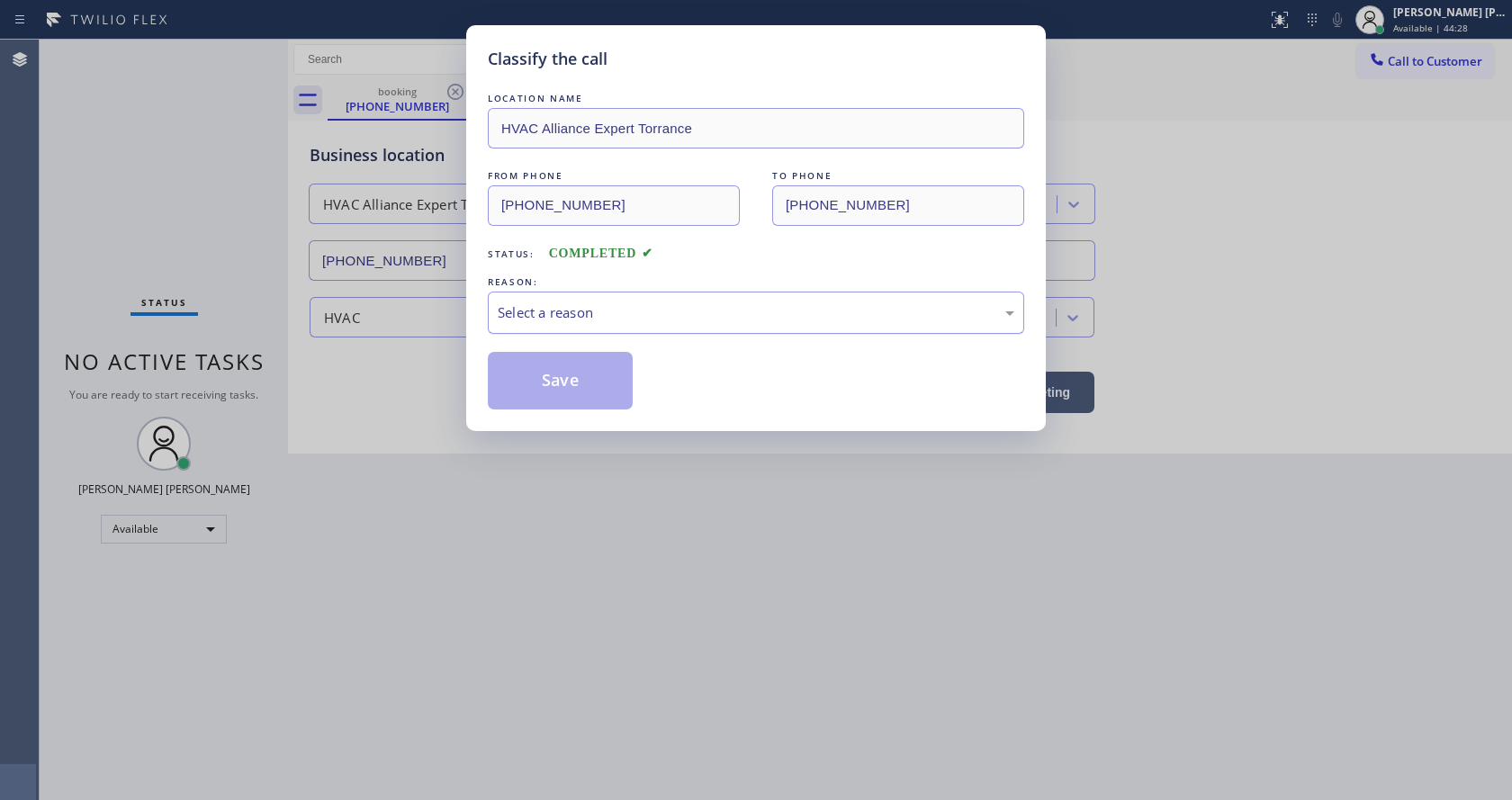
click at [572, 315] on div "Select a reason" at bounding box center [756, 312] width 517 height 21
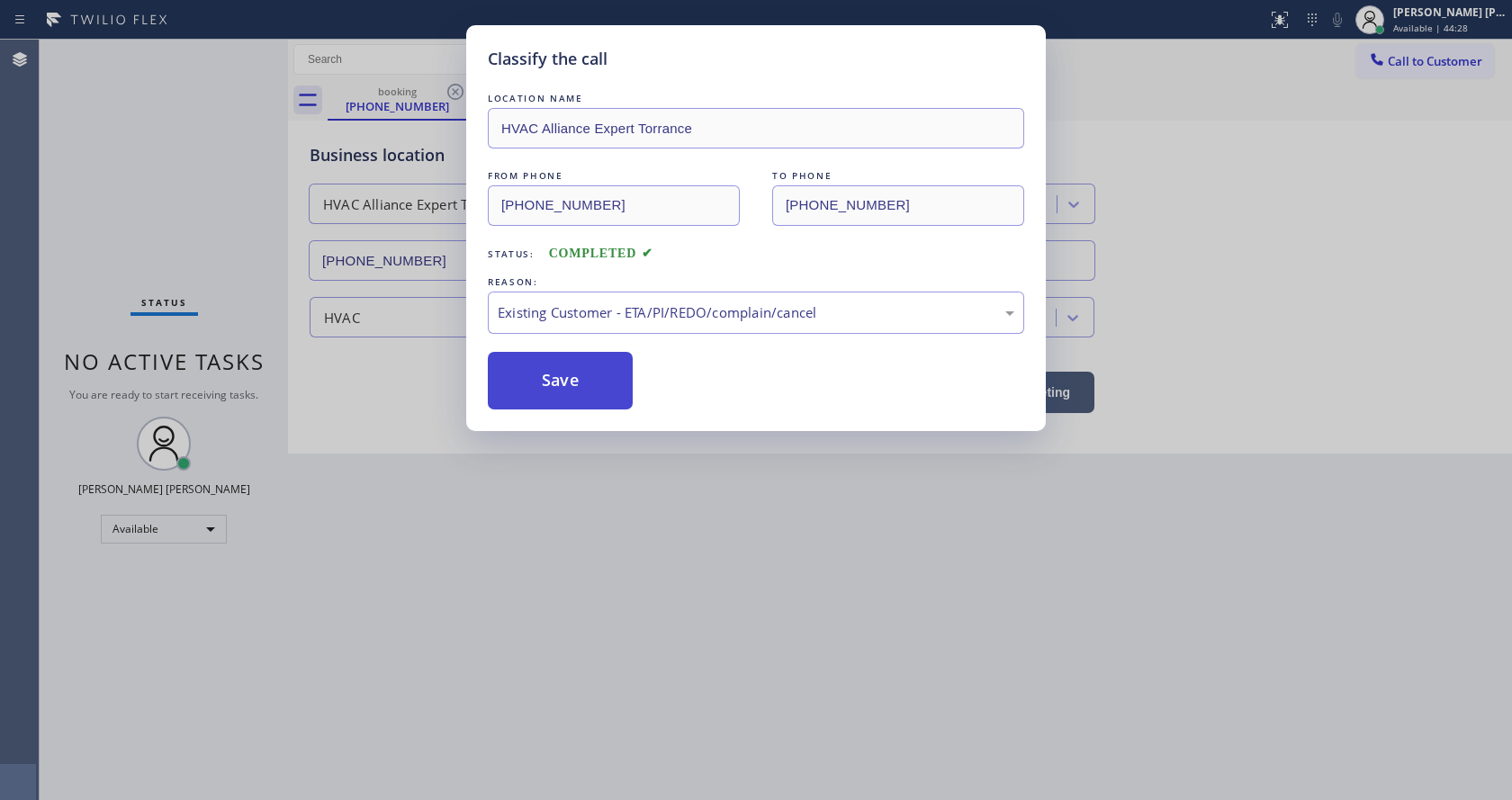
click at [567, 379] on button "Save" at bounding box center [560, 380] width 145 height 57
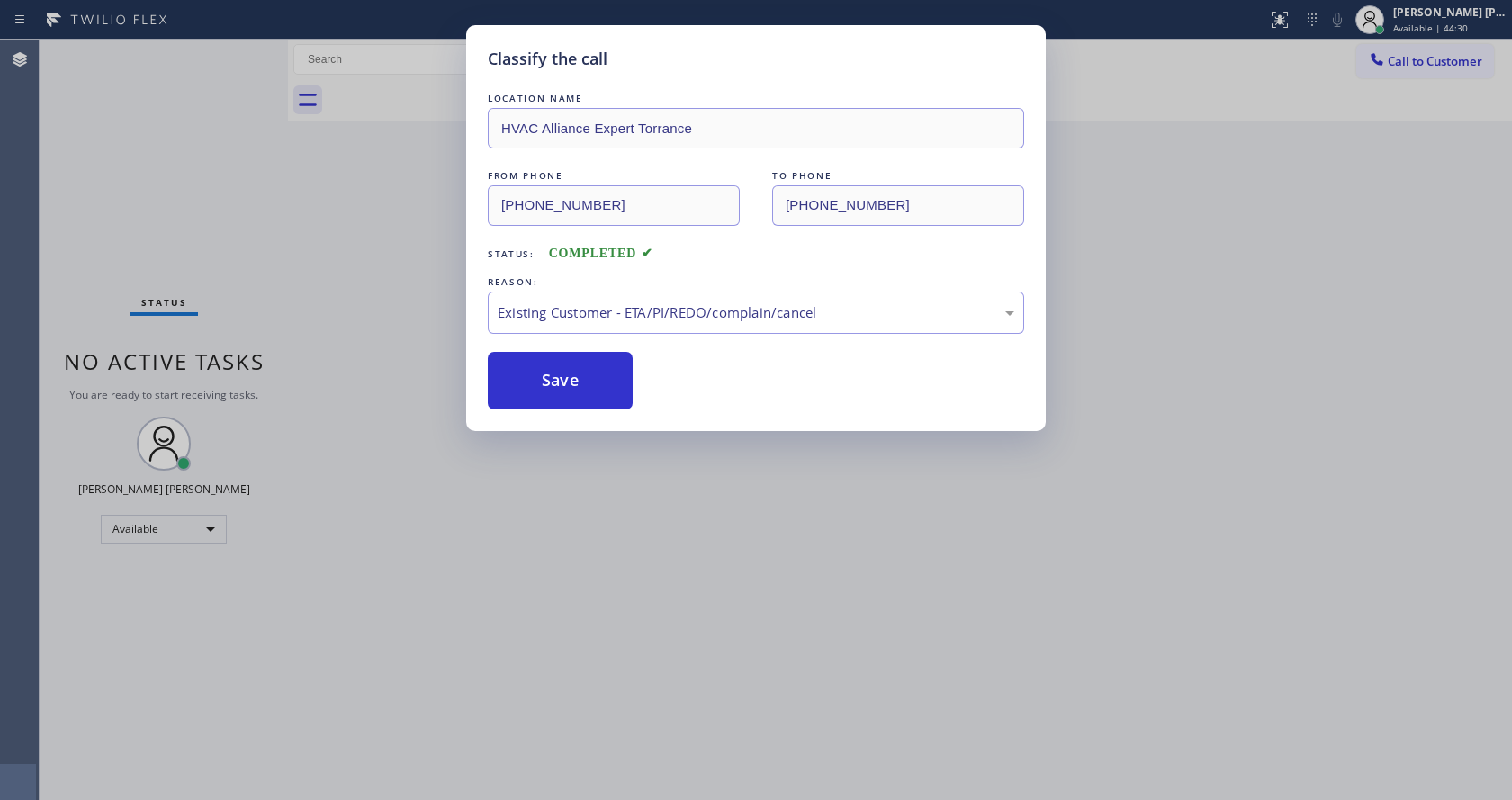
click at [594, 618] on div "Classify the call LOCATION NAME HVAC Alliance Expert Torrance FROM PHONE [PHONE…" at bounding box center [756, 400] width 1512 height 800
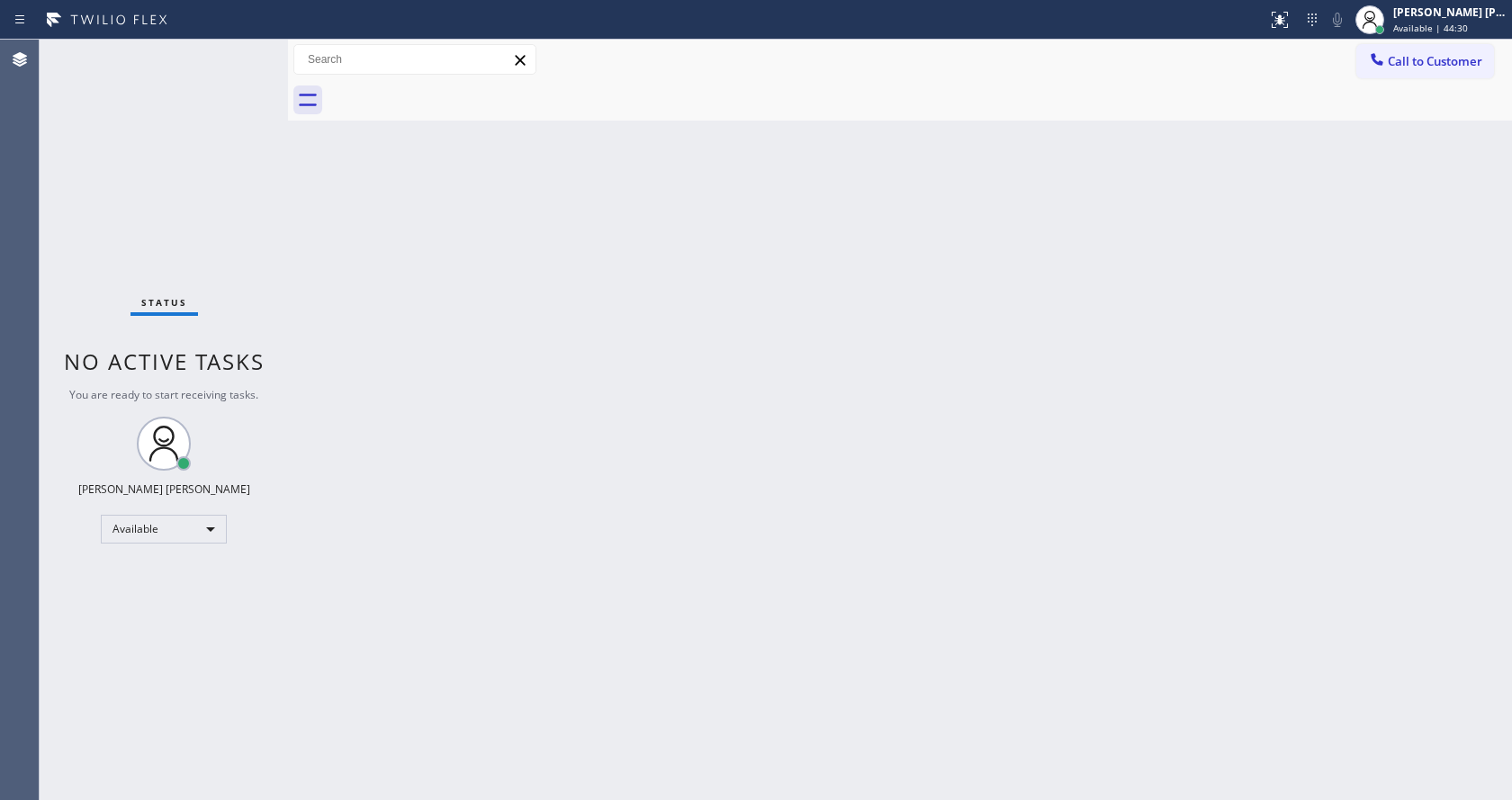
click at [368, 328] on div "Back to Dashboard Change Sender ID Customers Technicians Select a contact Outbo…" at bounding box center [900, 420] width 1224 height 760
click at [472, 606] on div "Back to Dashboard Change Sender ID Customers Technicians Select a contact Outbo…" at bounding box center [900, 420] width 1224 height 760
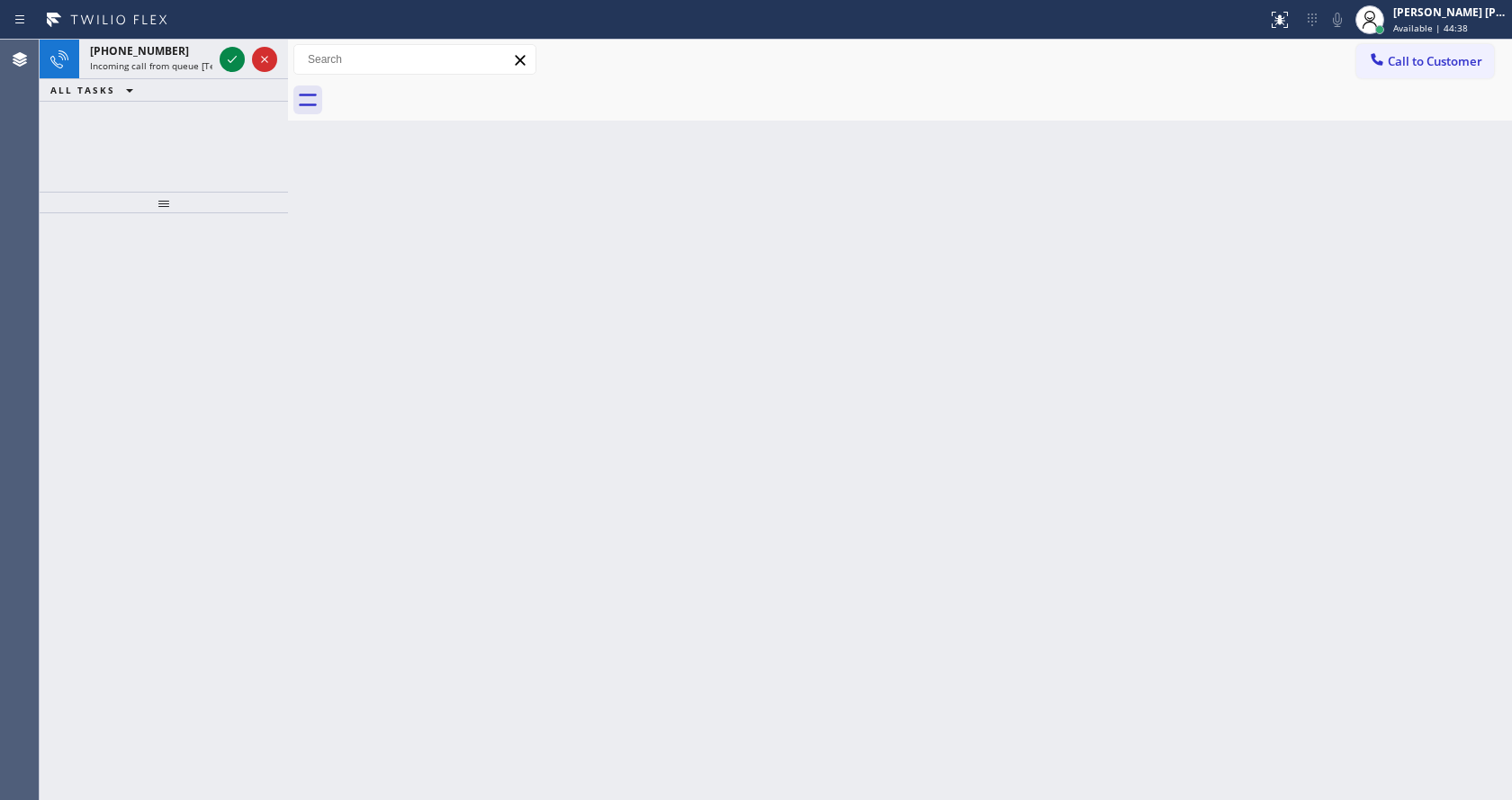
drag, startPoint x: 200, startPoint y: 214, endPoint x: 211, endPoint y: 138, distance: 76.8
click at [200, 213] on div at bounding box center [164, 202] width 249 height 22
click at [1446, 36] on div "[PERSON_NAME] [PERSON_NAME] Available | 44:39" at bounding box center [1431, 20] width 162 height 40
click at [1364, 101] on button "Available" at bounding box center [1422, 97] width 180 height 24
click at [1398, 36] on div "[PERSON_NAME] [PERSON_NAME] Available | 44:41" at bounding box center [1431, 20] width 162 height 40
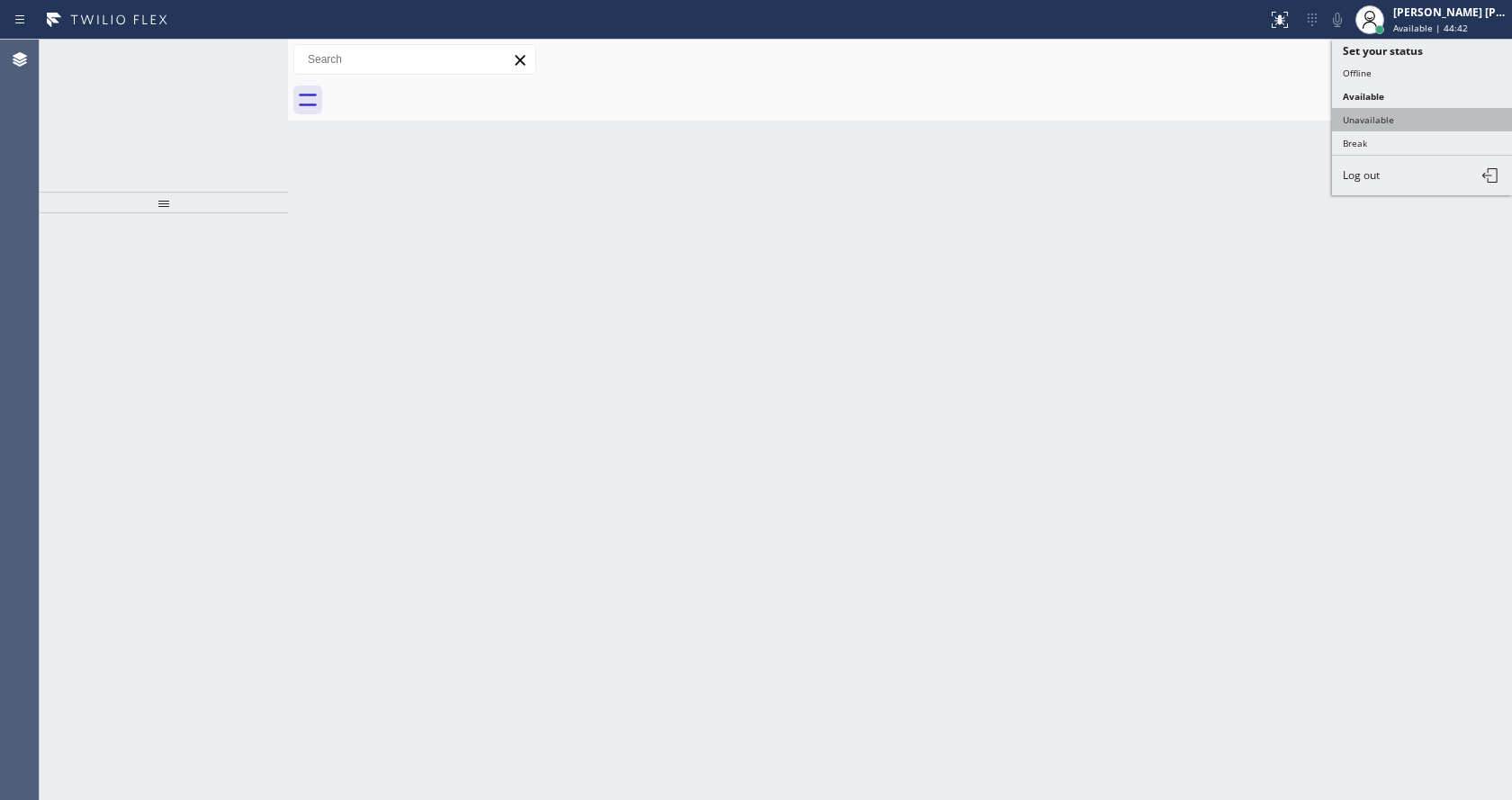
click at [1394, 124] on button "Unavailable" at bounding box center [1422, 120] width 180 height 24
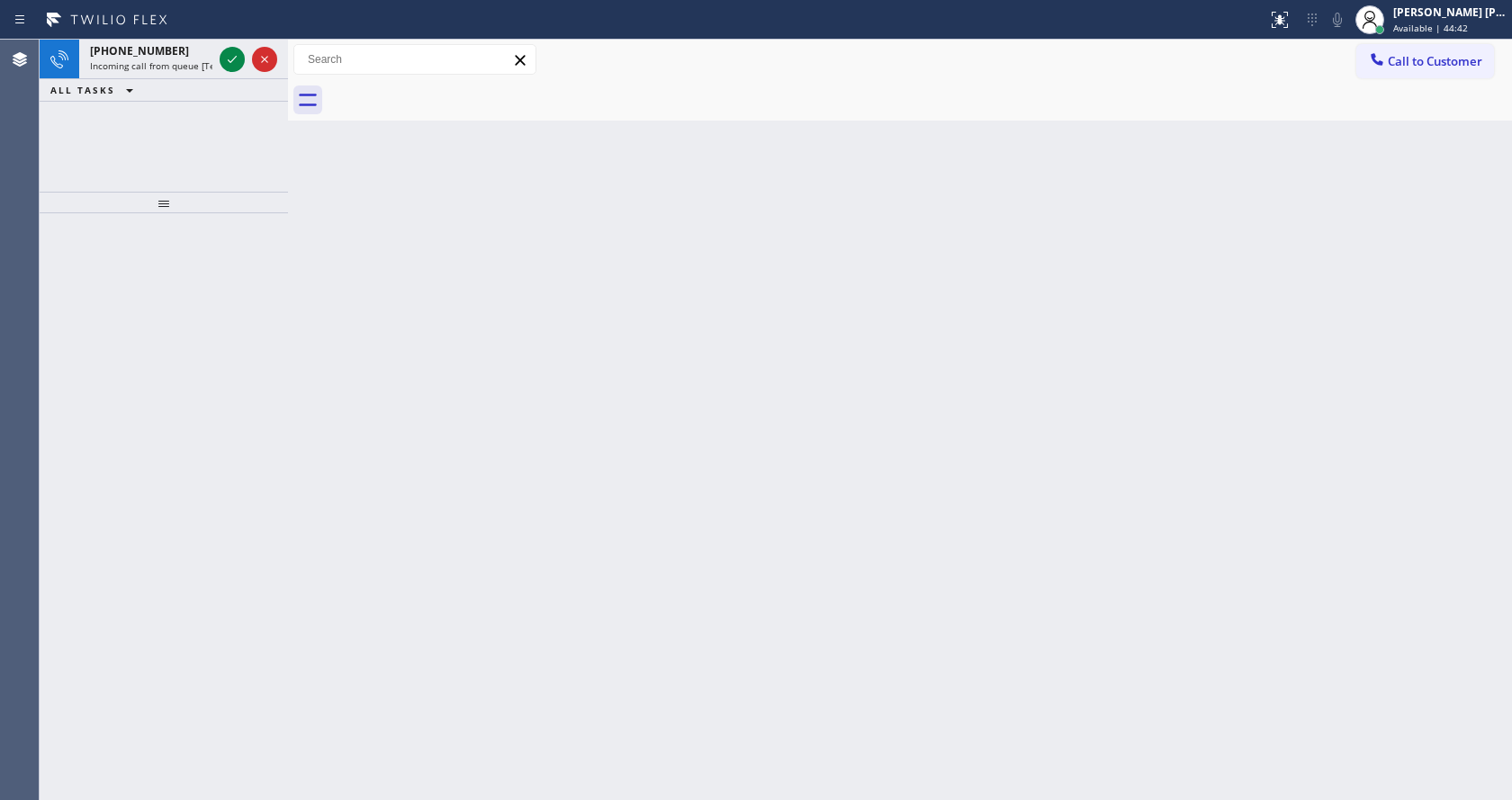
click at [760, 463] on div "Back to Dashboard Change Sender ID Customers Technicians Select a contact Outbo…" at bounding box center [900, 420] width 1224 height 760
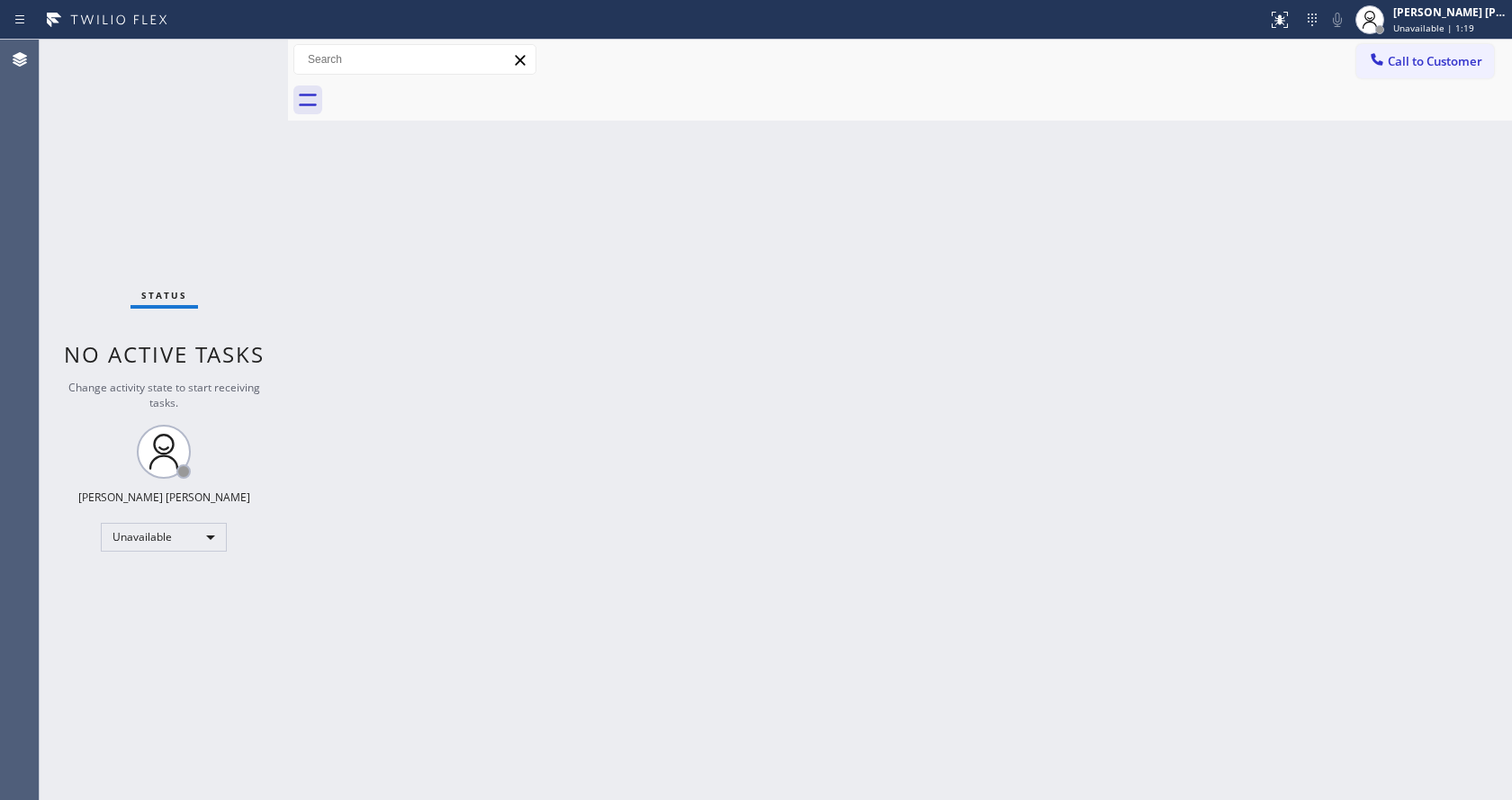
click at [325, 247] on div "Back to Dashboard Change Sender ID Customers Technicians Select a contact Outbo…" at bounding box center [900, 420] width 1224 height 760
click at [1471, 22] on span "Unavailable | 1:20" at bounding box center [1434, 28] width 81 height 13
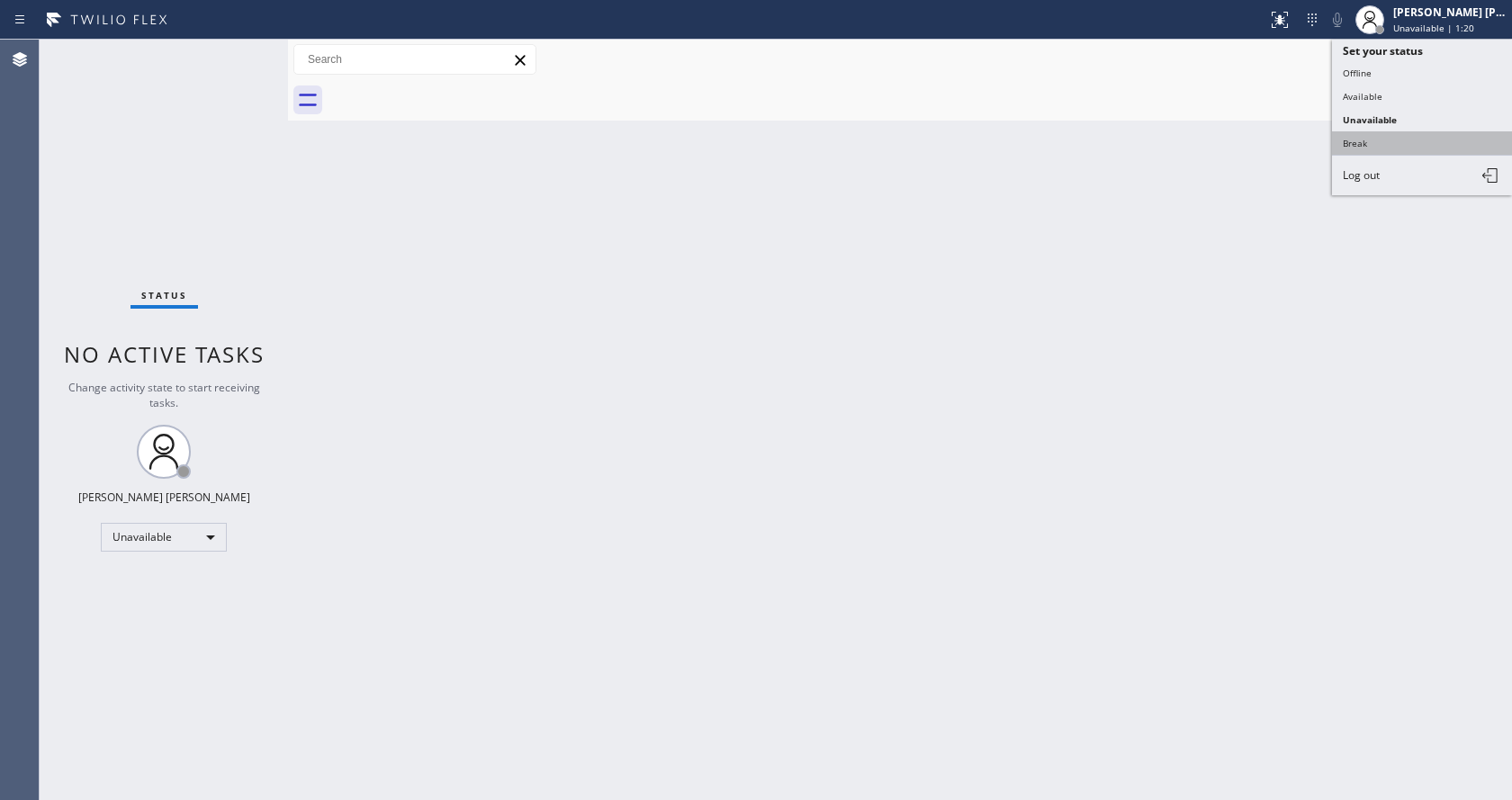
click at [1384, 131] on button "Break" at bounding box center [1422, 143] width 180 height 24
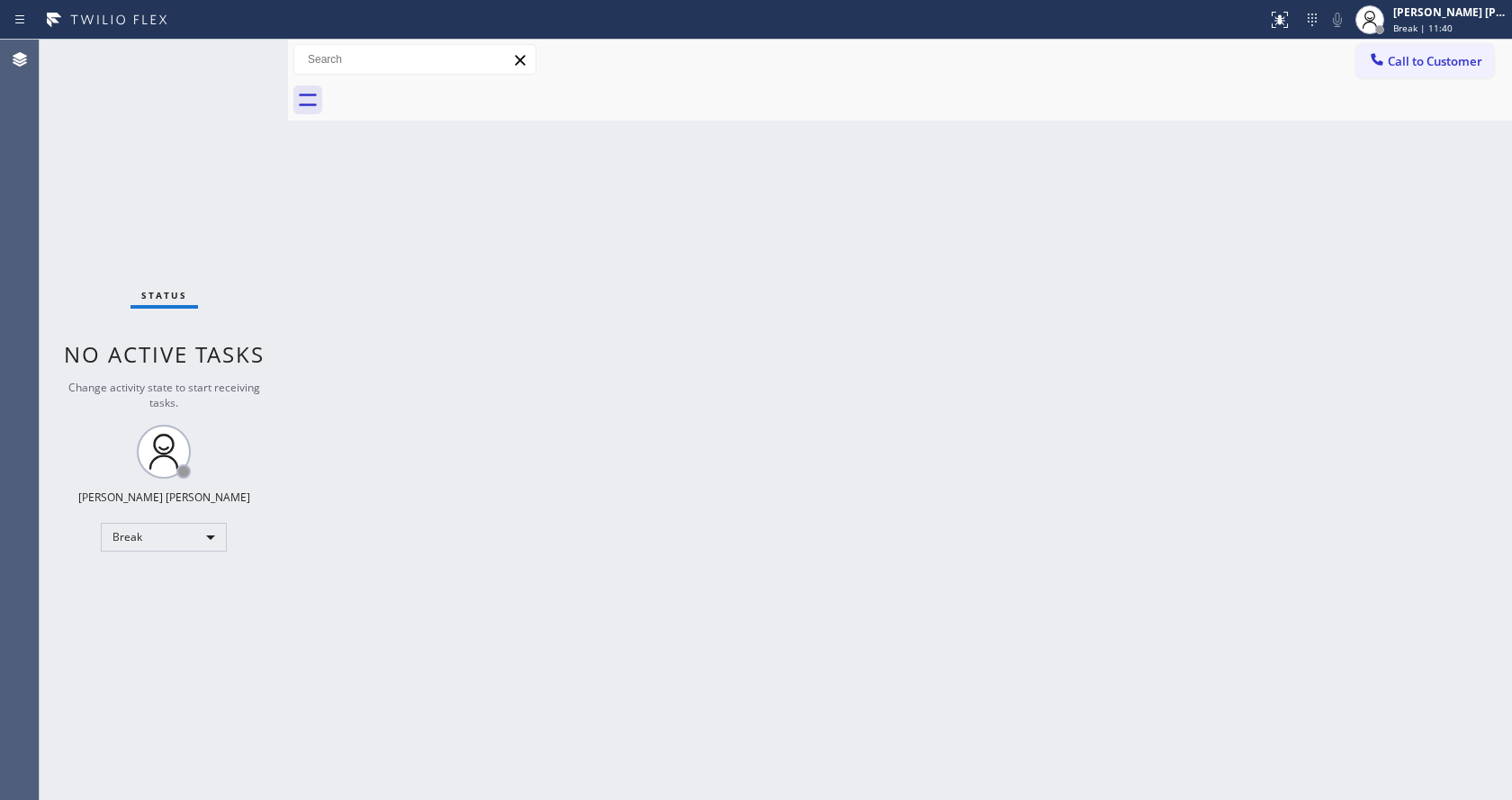
click at [1389, 286] on div "Back to Dashboard Change Sender ID Customers Technicians Select a contact Outbo…" at bounding box center [900, 420] width 1224 height 760
click at [183, 166] on div "Status No active tasks Change activity state to start receiving tasks. [PERSON_…" at bounding box center [164, 420] width 249 height 760
click at [1393, 213] on div "Back to Dashboard Change Sender ID Customers Technicians Select a contact Outbo…" at bounding box center [900, 420] width 1224 height 760
drag, startPoint x: 653, startPoint y: 538, endPoint x: 617, endPoint y: 644, distance: 111.9
click at [646, 525] on div "Back to Dashboard Change Sender ID Customers Technicians Select a contact Outbo…" at bounding box center [900, 420] width 1224 height 760
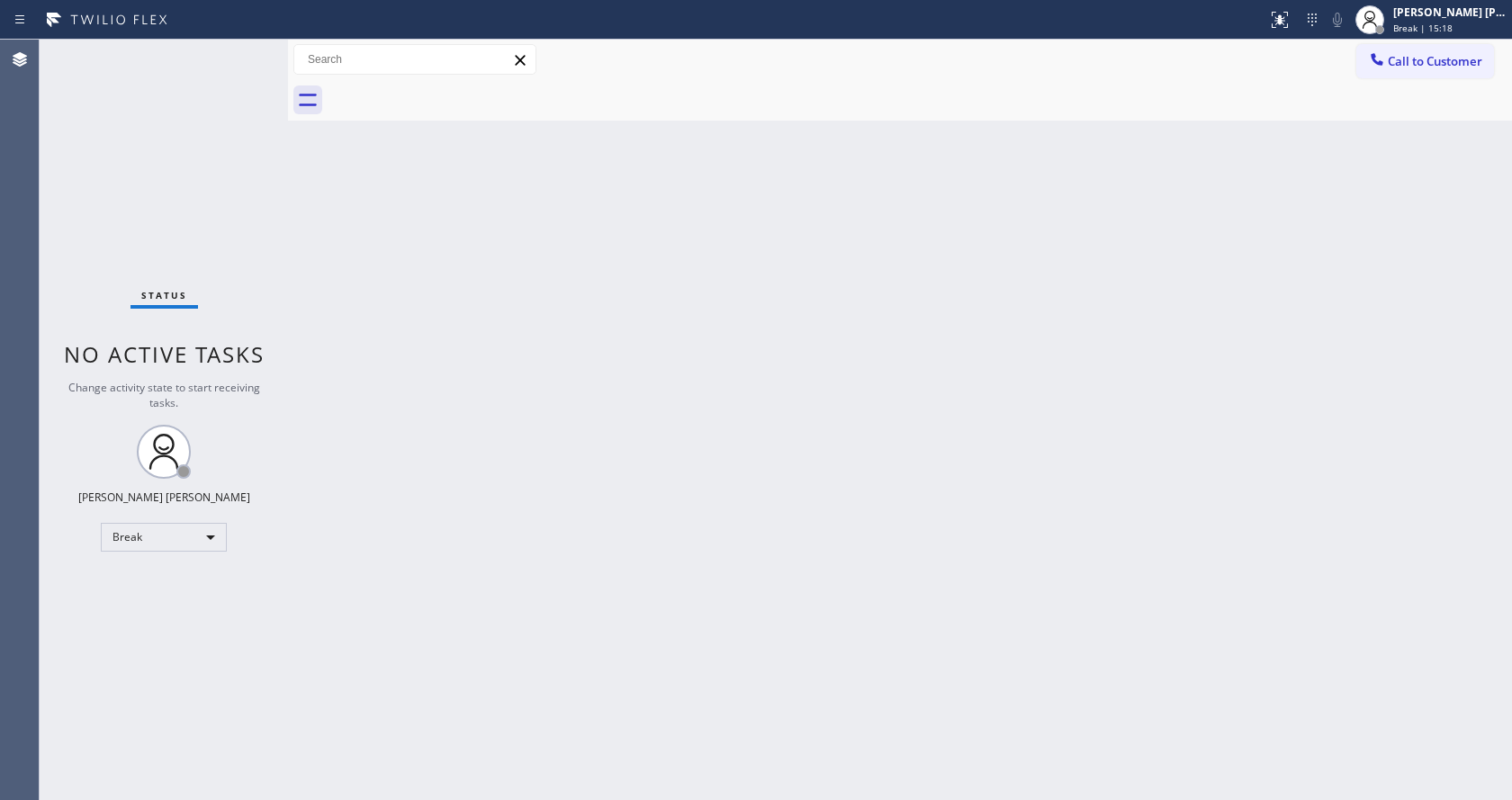
click at [369, 349] on div "Back to Dashboard Change Sender ID Customers Technicians Select a contact Outbo…" at bounding box center [900, 420] width 1224 height 760
click at [1424, 25] on span "Break | 15:19" at bounding box center [1423, 28] width 59 height 13
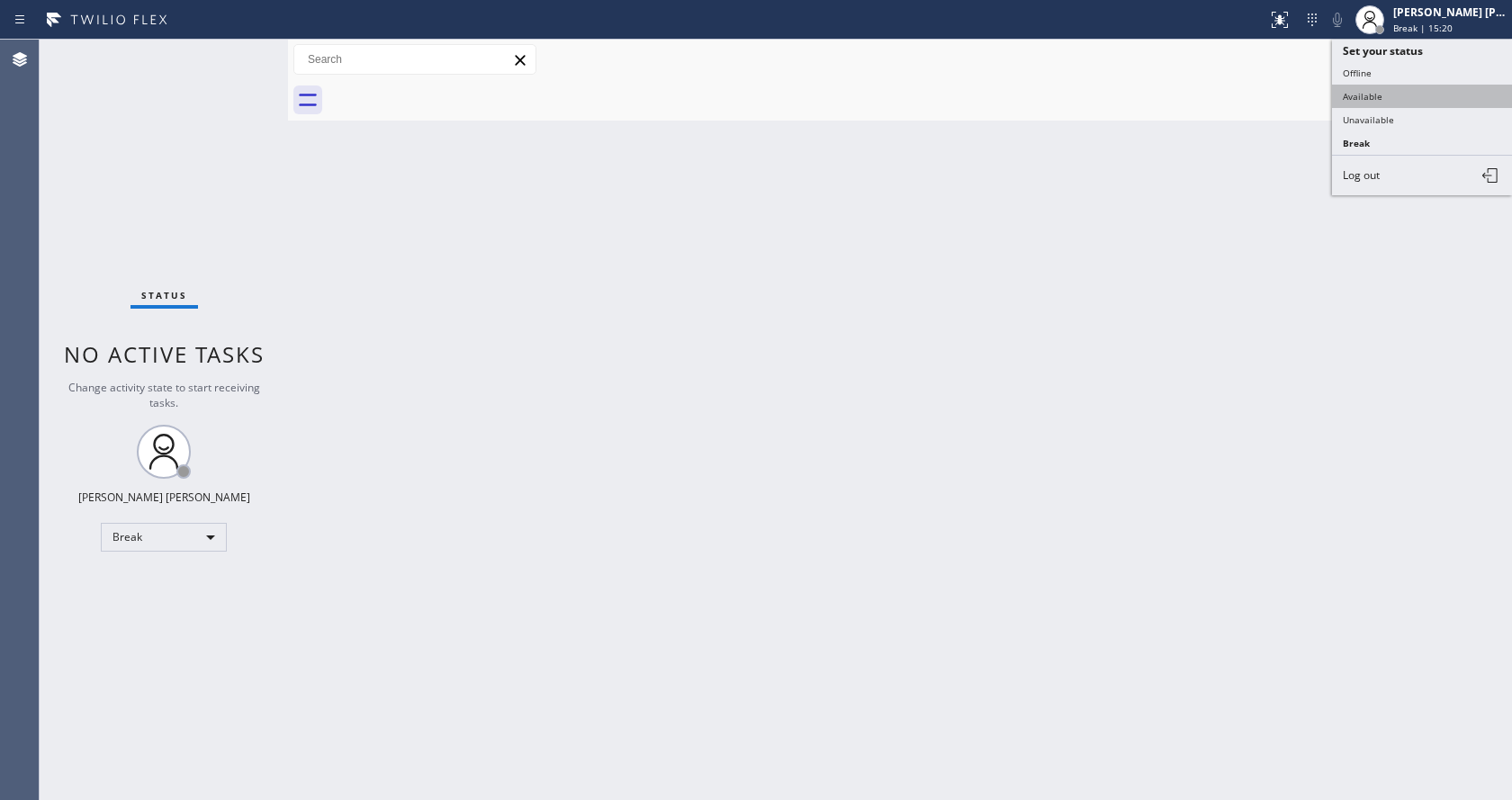
click at [1369, 93] on button "Available" at bounding box center [1422, 97] width 180 height 24
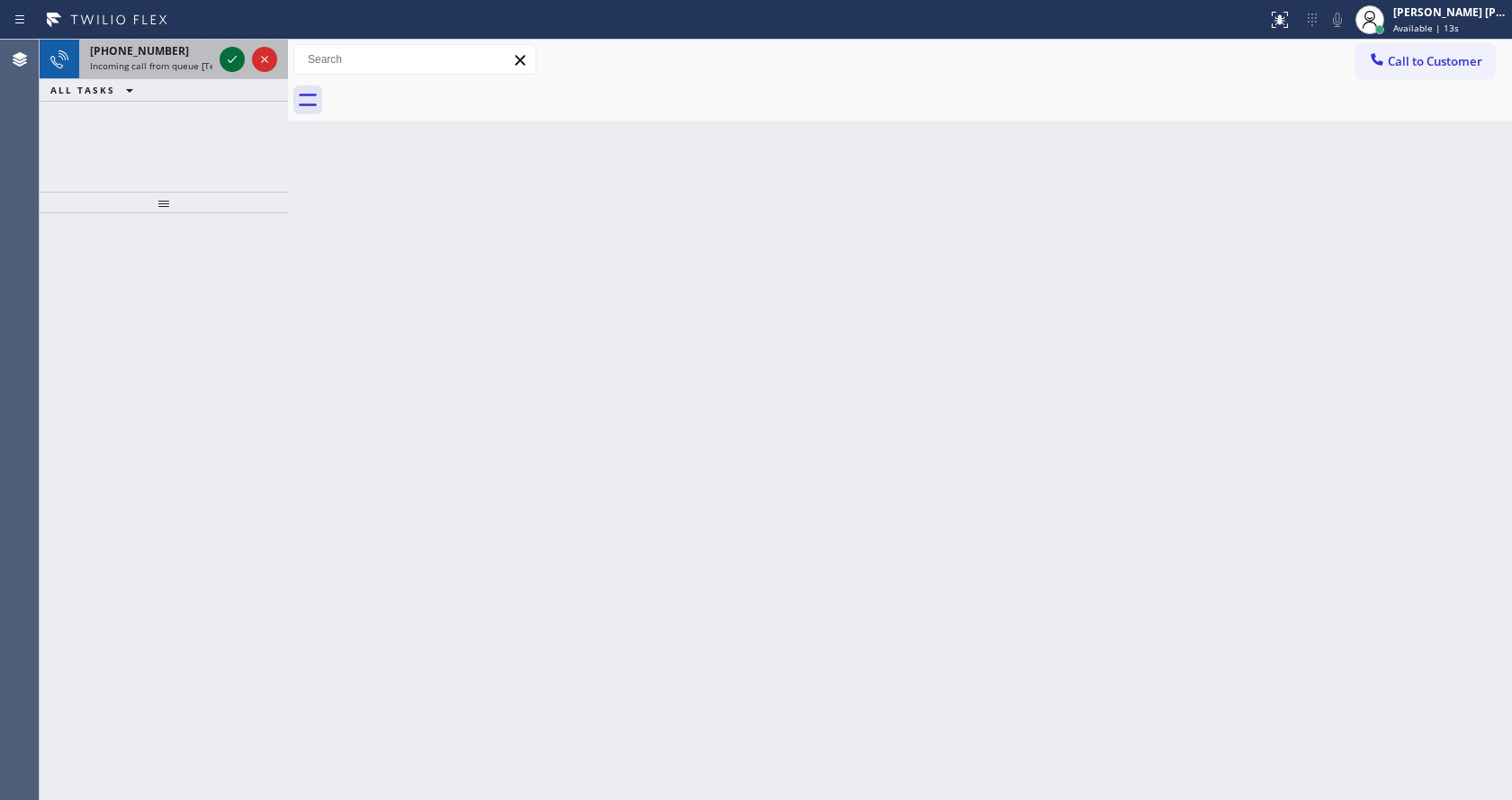
click at [231, 65] on icon at bounding box center [232, 59] width 22 height 22
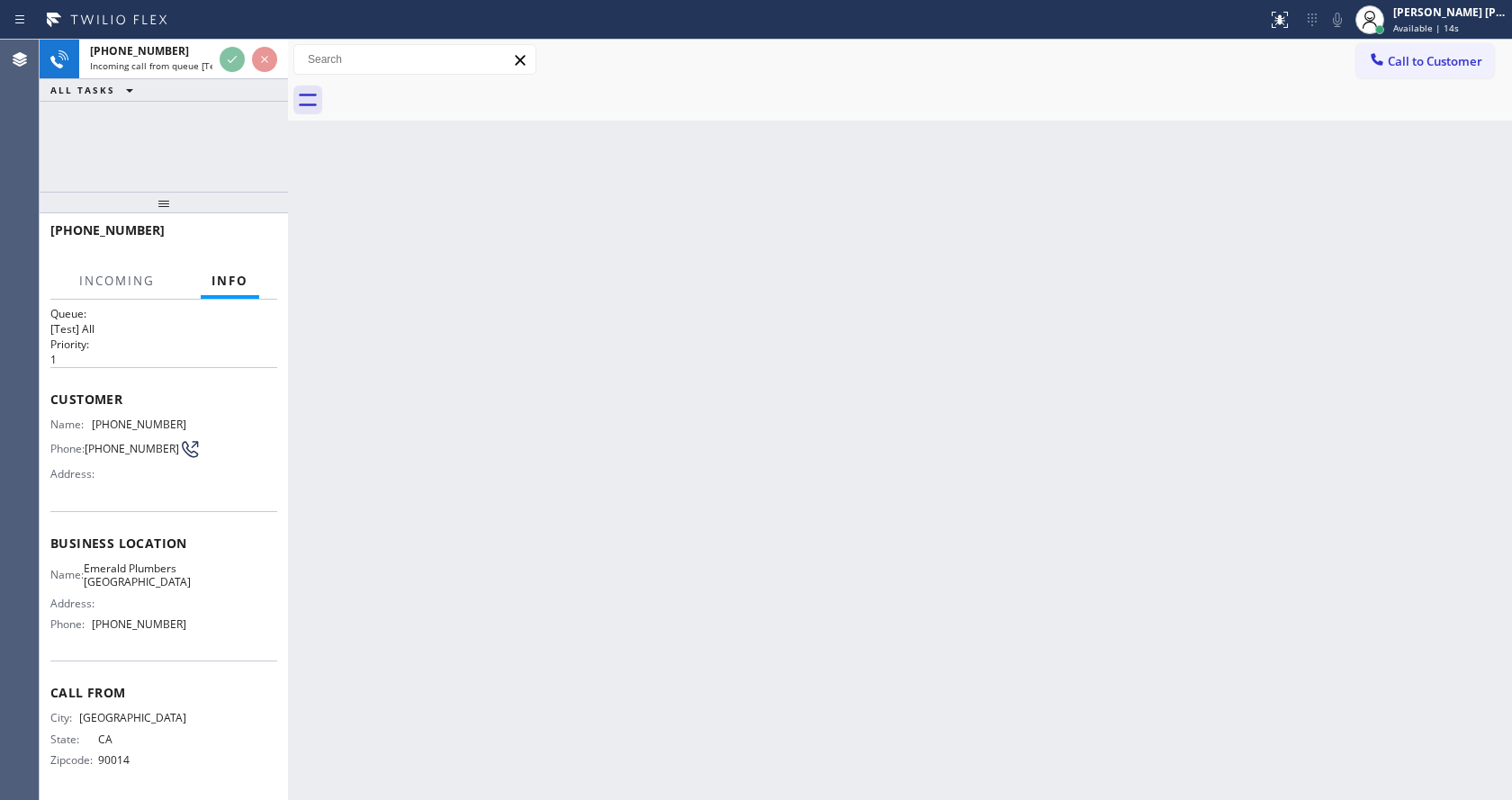
scroll to position [37, 0]
click at [628, 532] on div "Back to Dashboard Change Sender ID Customers Technicians Select a contact Outbo…" at bounding box center [900, 420] width 1224 height 760
click at [319, 578] on div "Back to Dashboard Change Sender ID Customers Technicians Select a contact Outbo…" at bounding box center [900, 420] width 1224 height 760
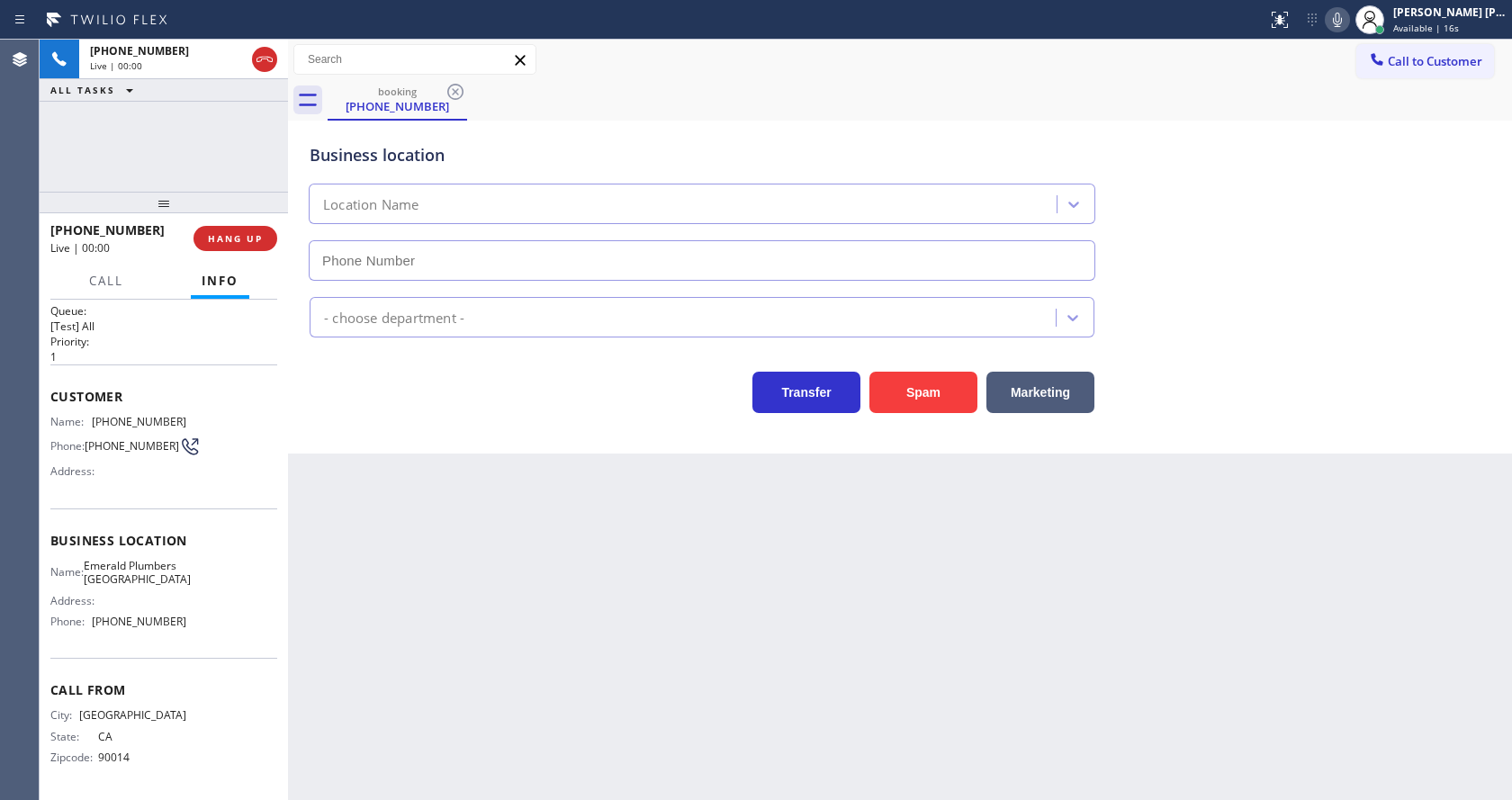
type input "[PHONE_NUMBER]"
click at [945, 387] on button "Spam" at bounding box center [922, 392] width 108 height 41
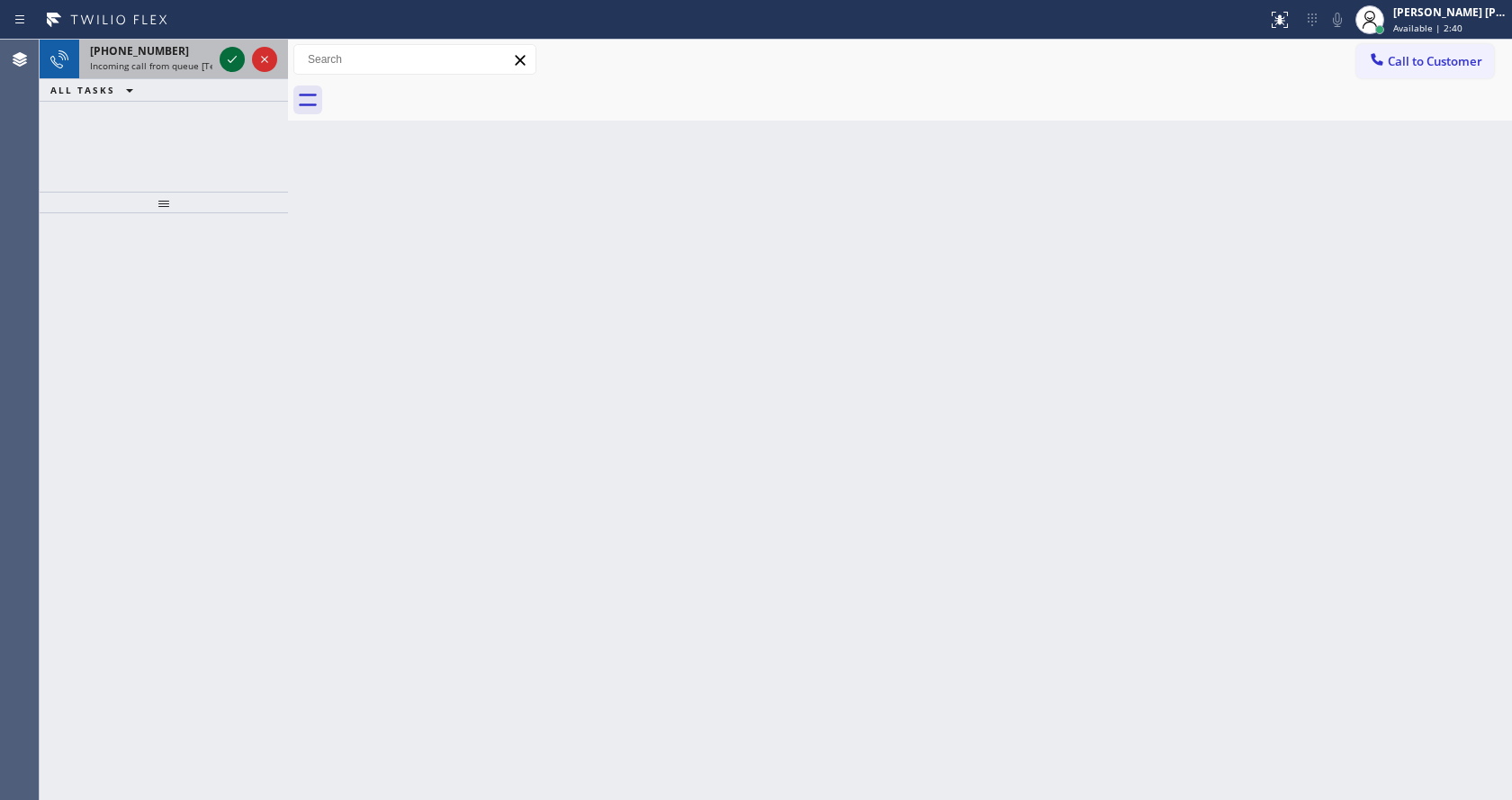
click at [236, 59] on icon at bounding box center [232, 59] width 22 height 22
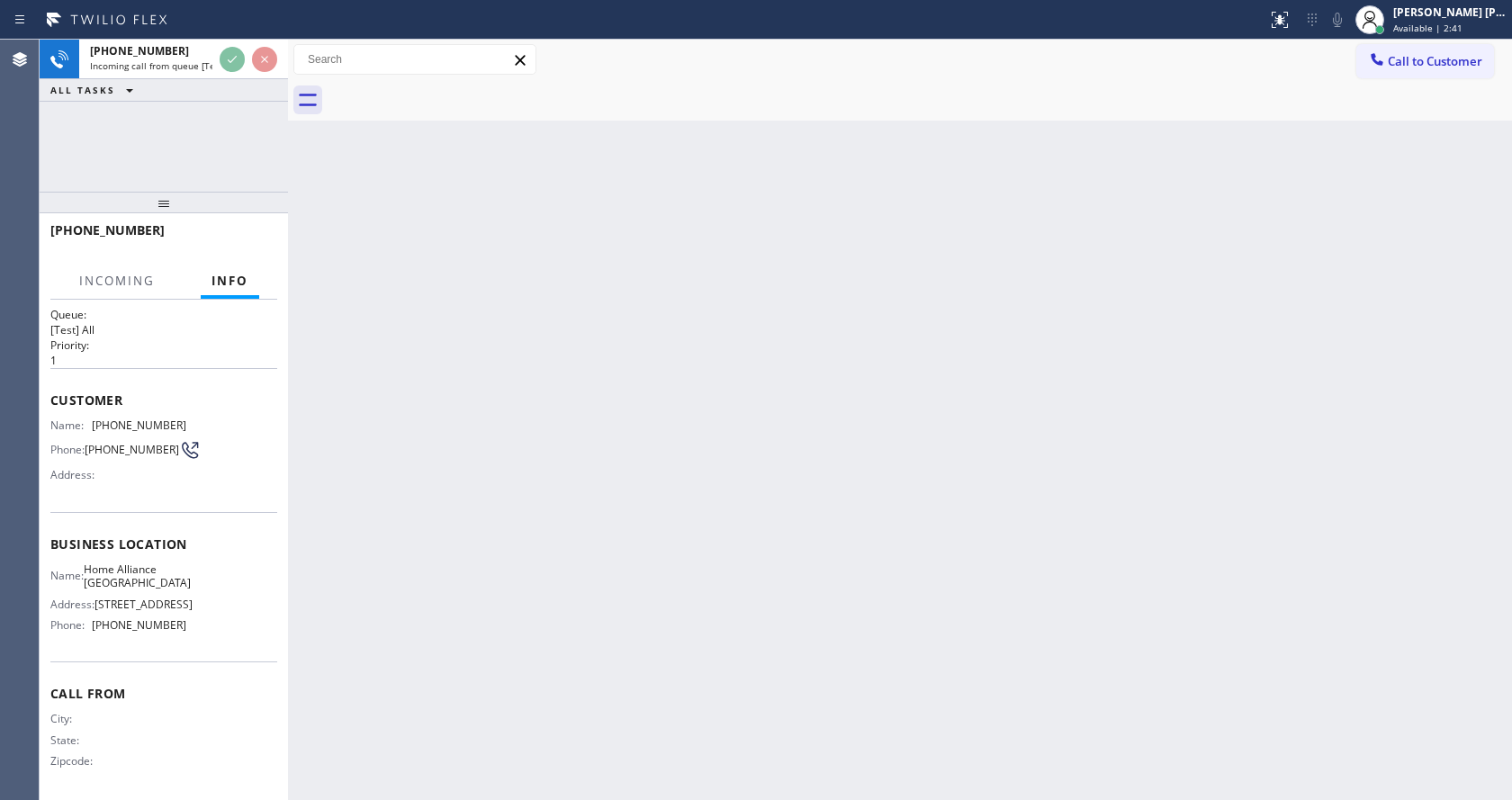
scroll to position [37, 0]
click at [501, 458] on div "Back to Dashboard Change Sender ID Customers Technicians Select a contact Outbo…" at bounding box center [900, 420] width 1224 height 760
click at [396, 394] on div "Back to Dashboard Change Sender ID Customers Technicians Select a contact Outbo…" at bounding box center [900, 420] width 1224 height 760
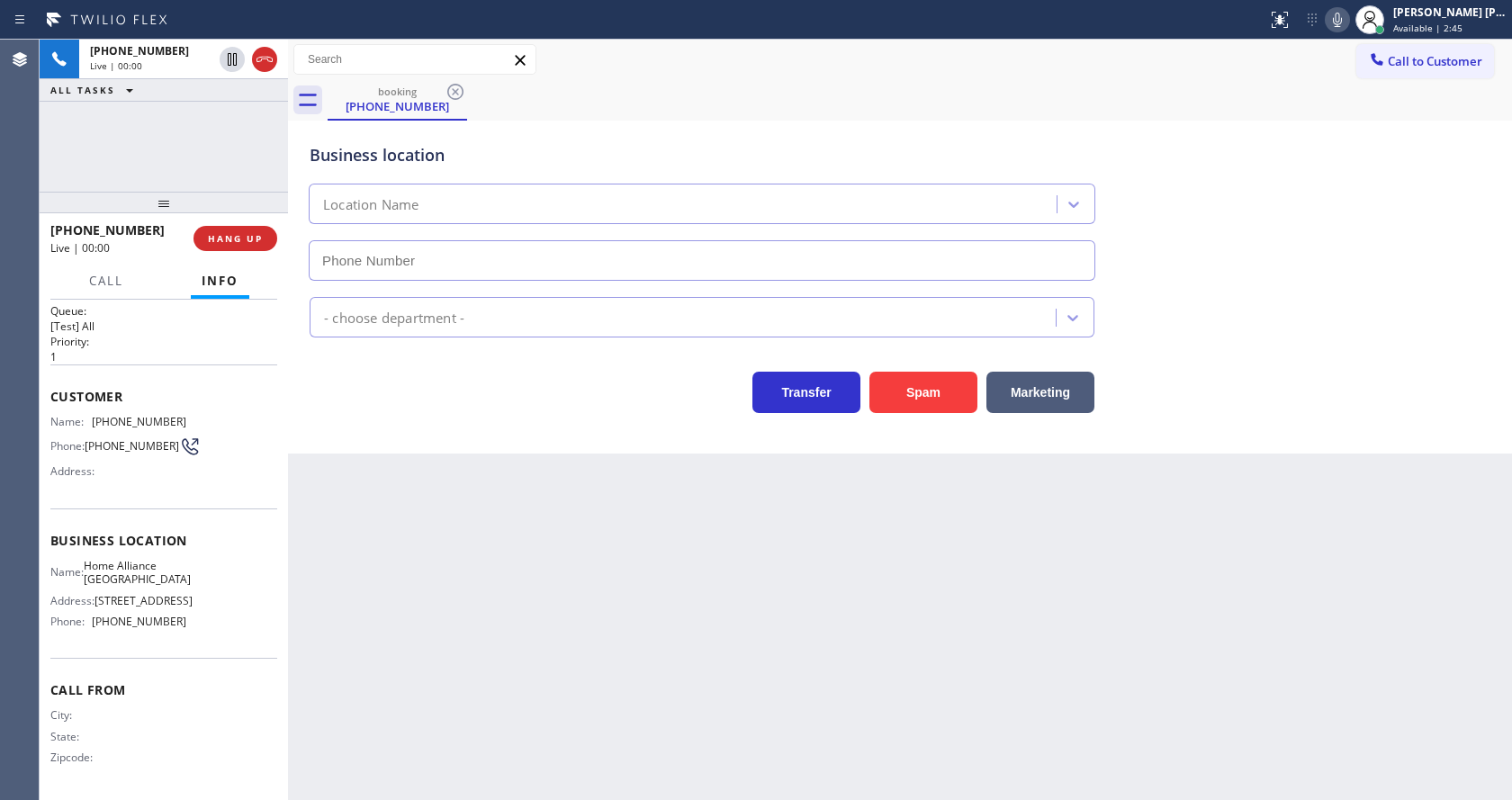
type input "[PHONE_NUMBER]"
click at [573, 531] on div "Back to Dashboard Change Sender ID Customers Technicians Select a contact Outbo…" at bounding box center [900, 420] width 1224 height 760
click at [573, 528] on div "Back to Dashboard Change Sender ID Customers Technicians Select a contact Outbo…" at bounding box center [900, 420] width 1224 height 760
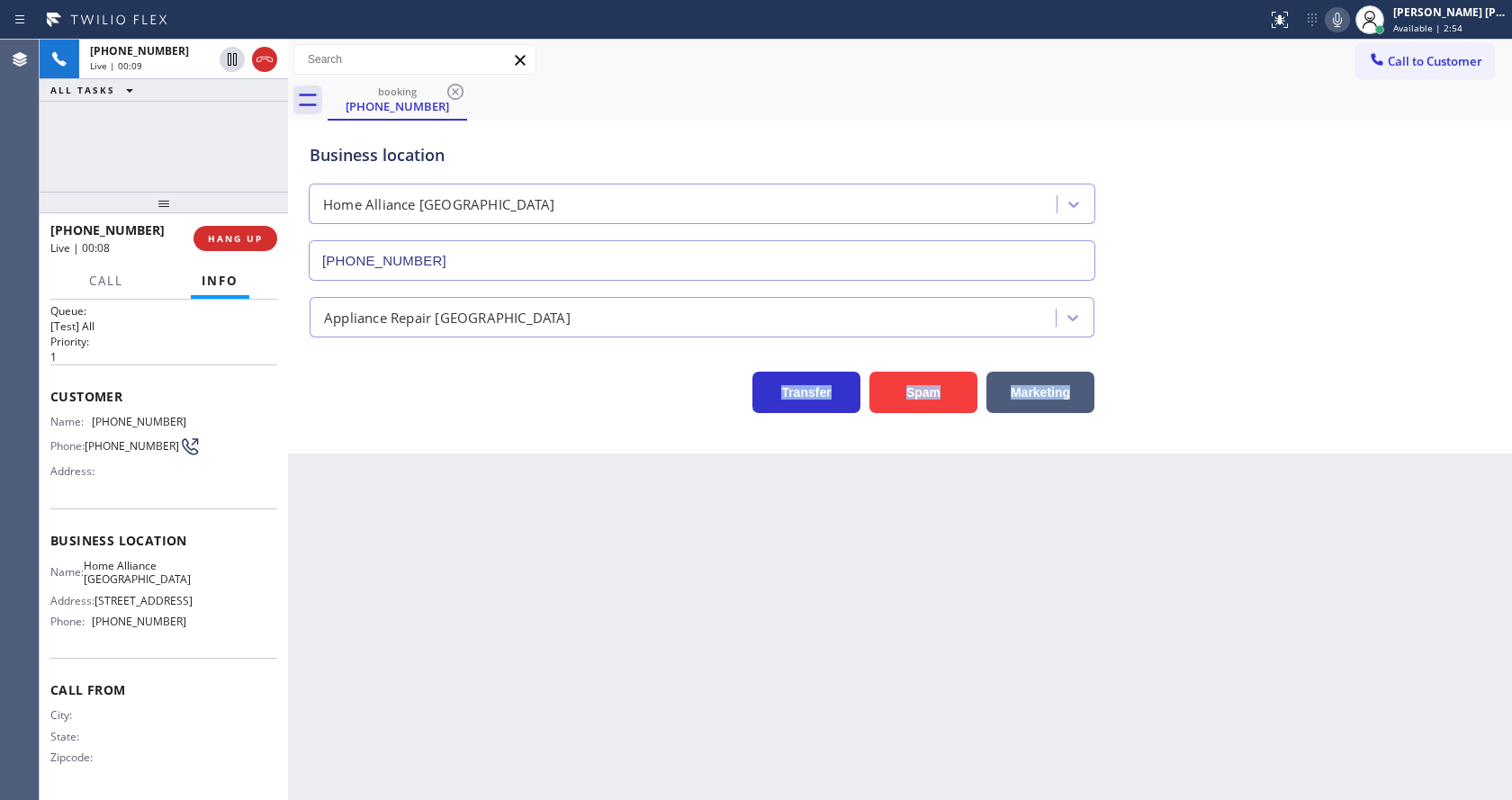
click at [1455, 589] on div "Back to Dashboard Change Sender ID Customers Technicians Select a contact Outbo…" at bounding box center [900, 420] width 1224 height 760
click at [594, 635] on div "Back to Dashboard Change Sender ID Customers Technicians Select a contact Outbo…" at bounding box center [900, 420] width 1224 height 760
click at [542, 646] on div "Back to Dashboard Change Sender ID Customers Technicians Select a contact Outbo…" at bounding box center [900, 420] width 1224 height 760
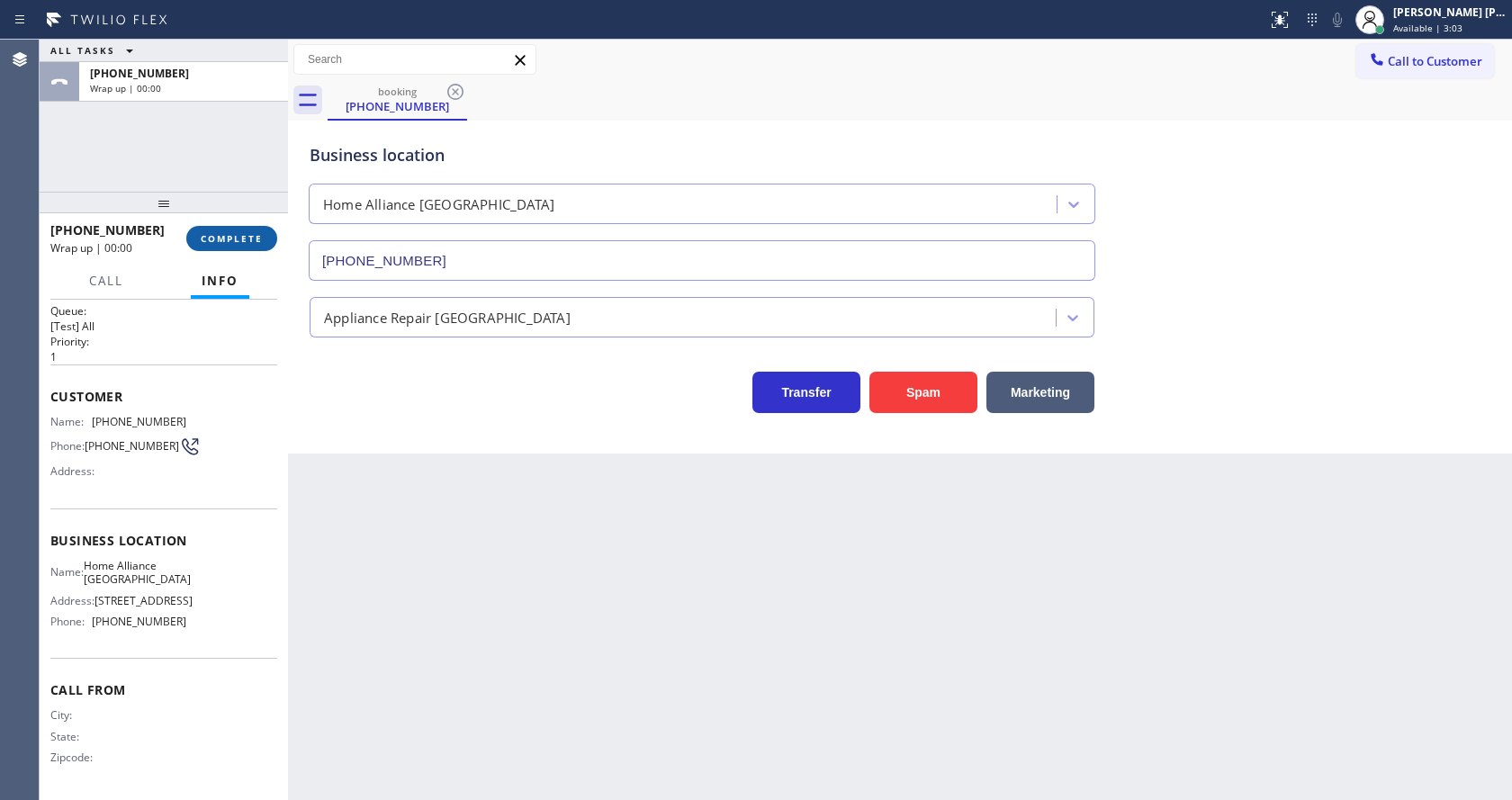
click at [219, 242] on span "COMPLETE" at bounding box center [231, 238] width 62 height 13
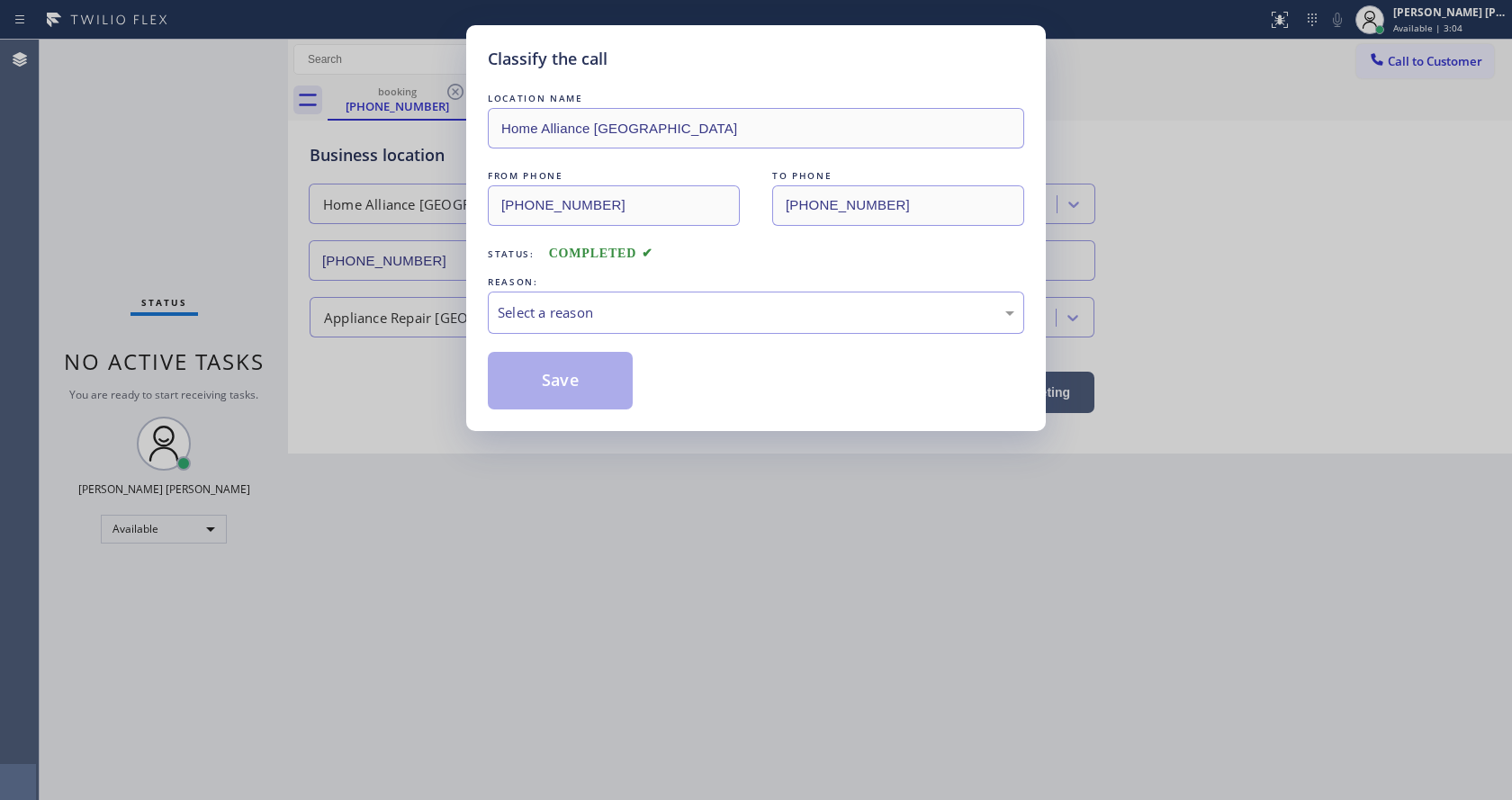
click at [509, 314] on div "Select a reason" at bounding box center [756, 312] width 517 height 21
click at [558, 399] on button "Save" at bounding box center [560, 380] width 145 height 57
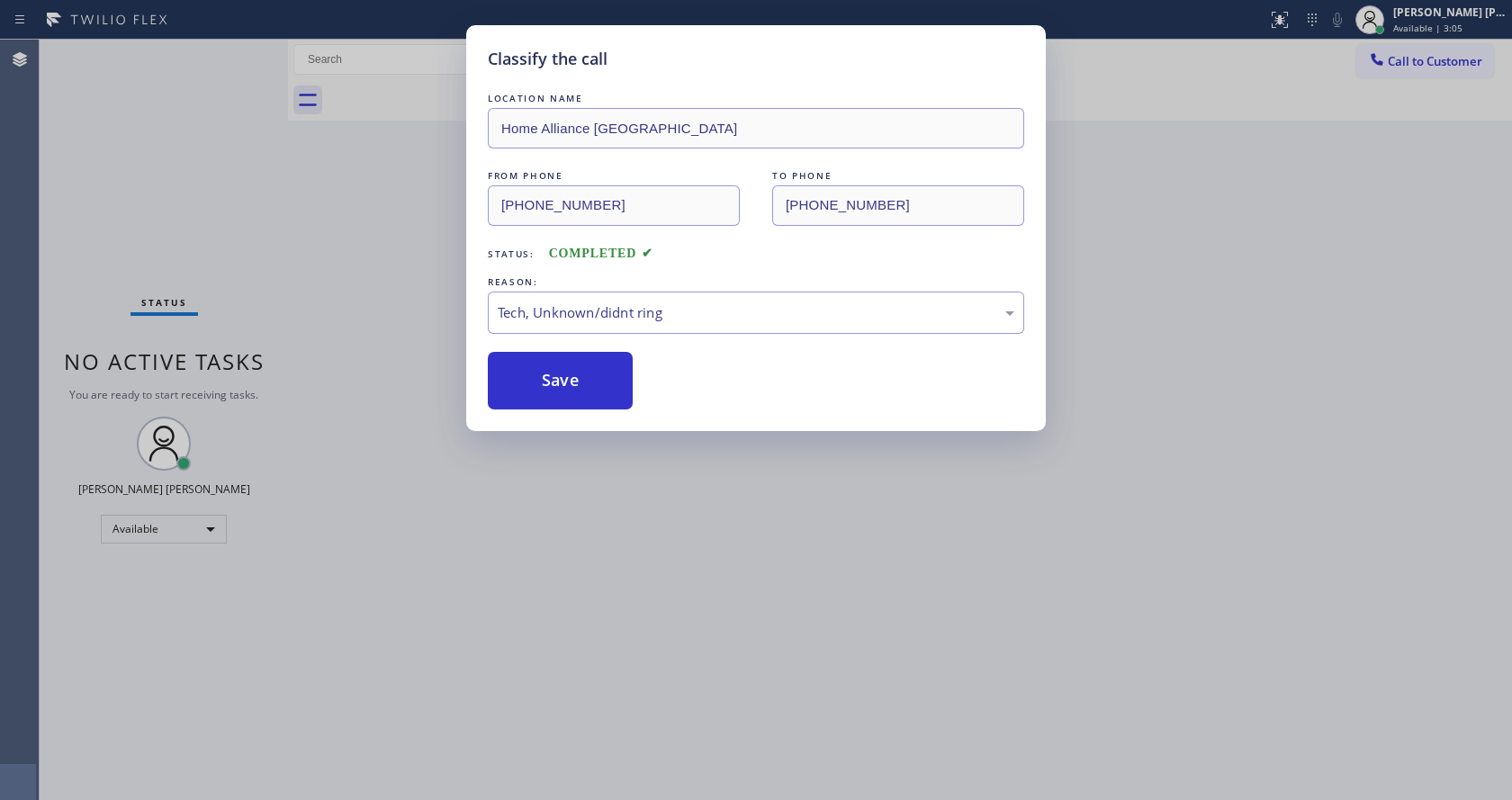
click at [656, 483] on div "Classify the call LOCATION NAME Home Alliance Chicago FROM PHONE [PHONE_NUMBER]…" at bounding box center [756, 400] width 1512 height 800
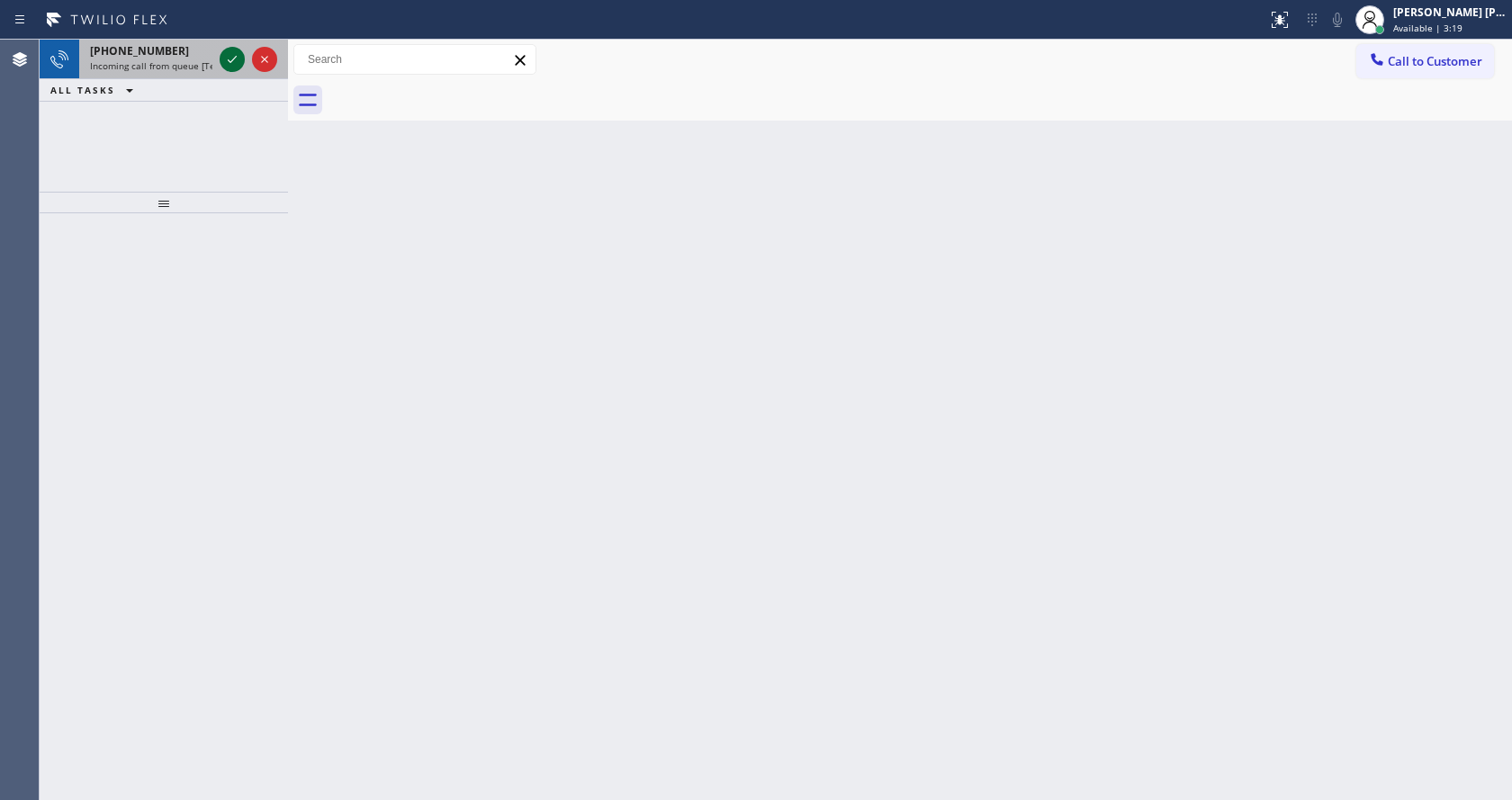
click at [238, 61] on icon at bounding box center [232, 59] width 22 height 22
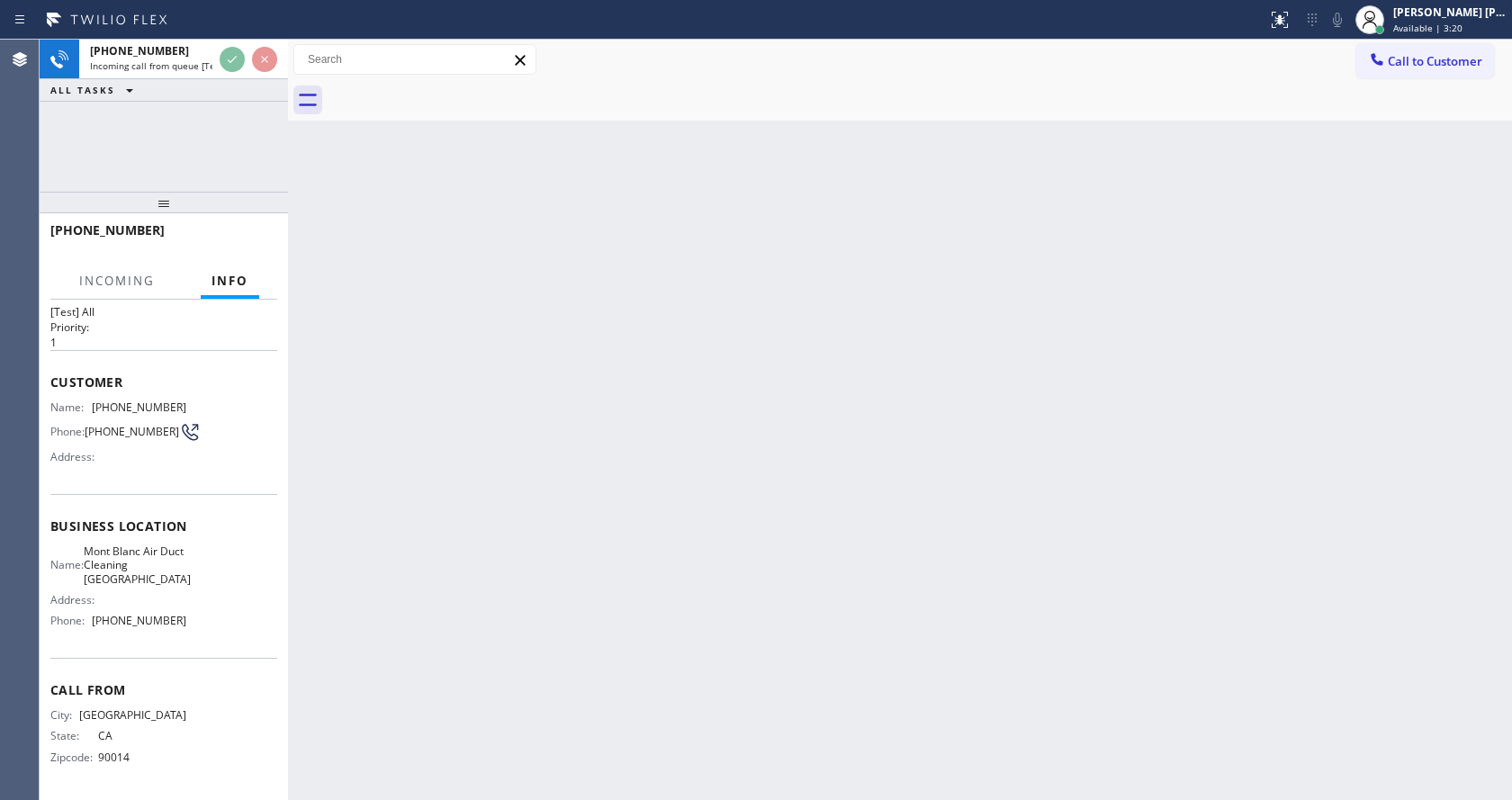
scroll to position [37, 0]
drag, startPoint x: 627, startPoint y: 487, endPoint x: 691, endPoint y: 482, distance: 64.2
click at [629, 486] on div "Back to Dashboard Change Sender ID Customers Technicians Select a contact Outbo…" at bounding box center [900, 420] width 1224 height 760
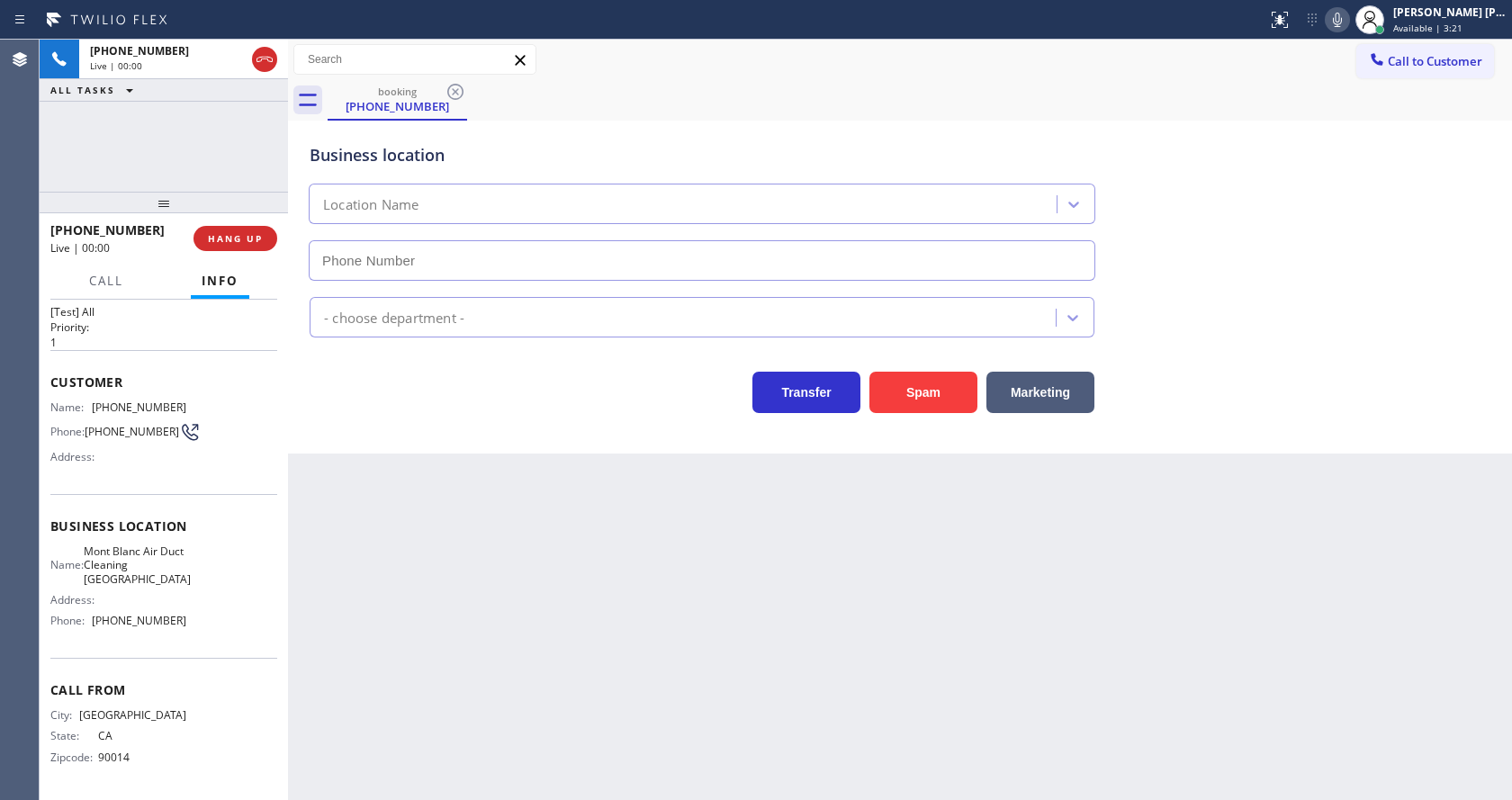
type input "[PHONE_NUMBER]"
click at [896, 396] on button "Spam" at bounding box center [922, 392] width 108 height 41
click at [670, 601] on div "Back to Dashboard Change Sender ID Customers Technicians Select a contact Outbo…" at bounding box center [900, 420] width 1224 height 760
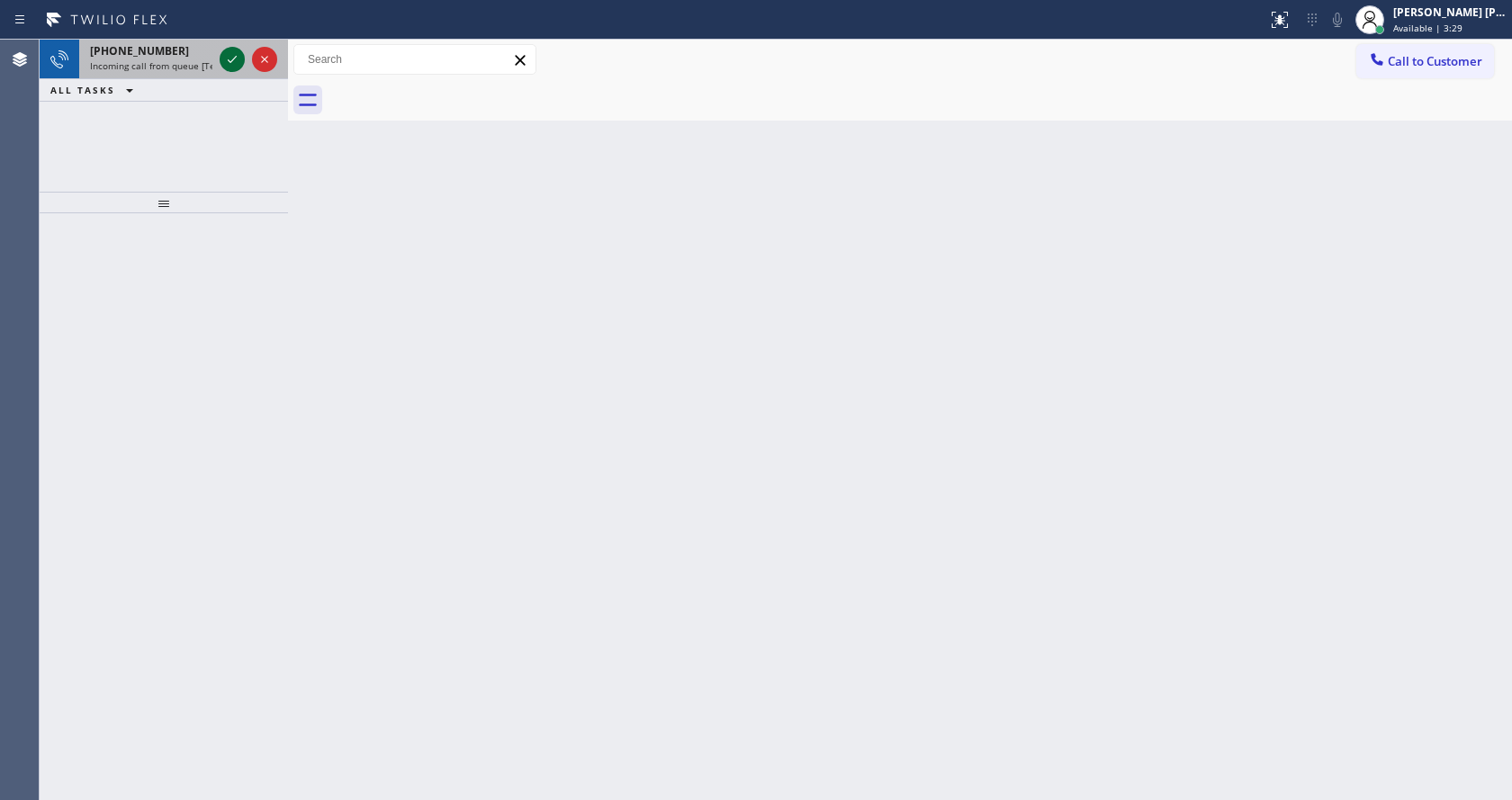
click at [233, 55] on icon at bounding box center [232, 59] width 22 height 22
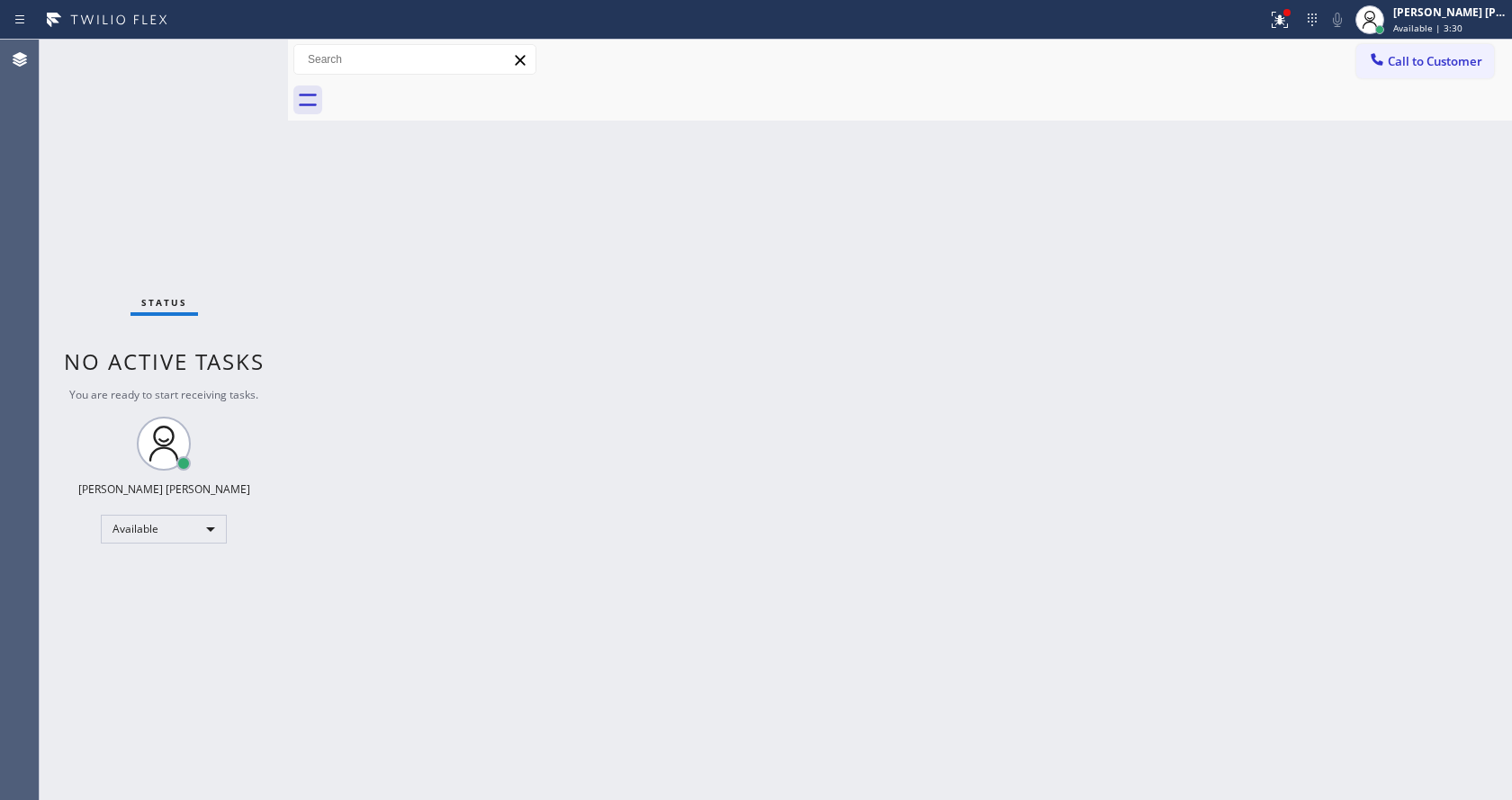
click at [515, 578] on div "Back to Dashboard Change Sender ID Customers Technicians Select a contact Outbo…" at bounding box center [900, 420] width 1224 height 760
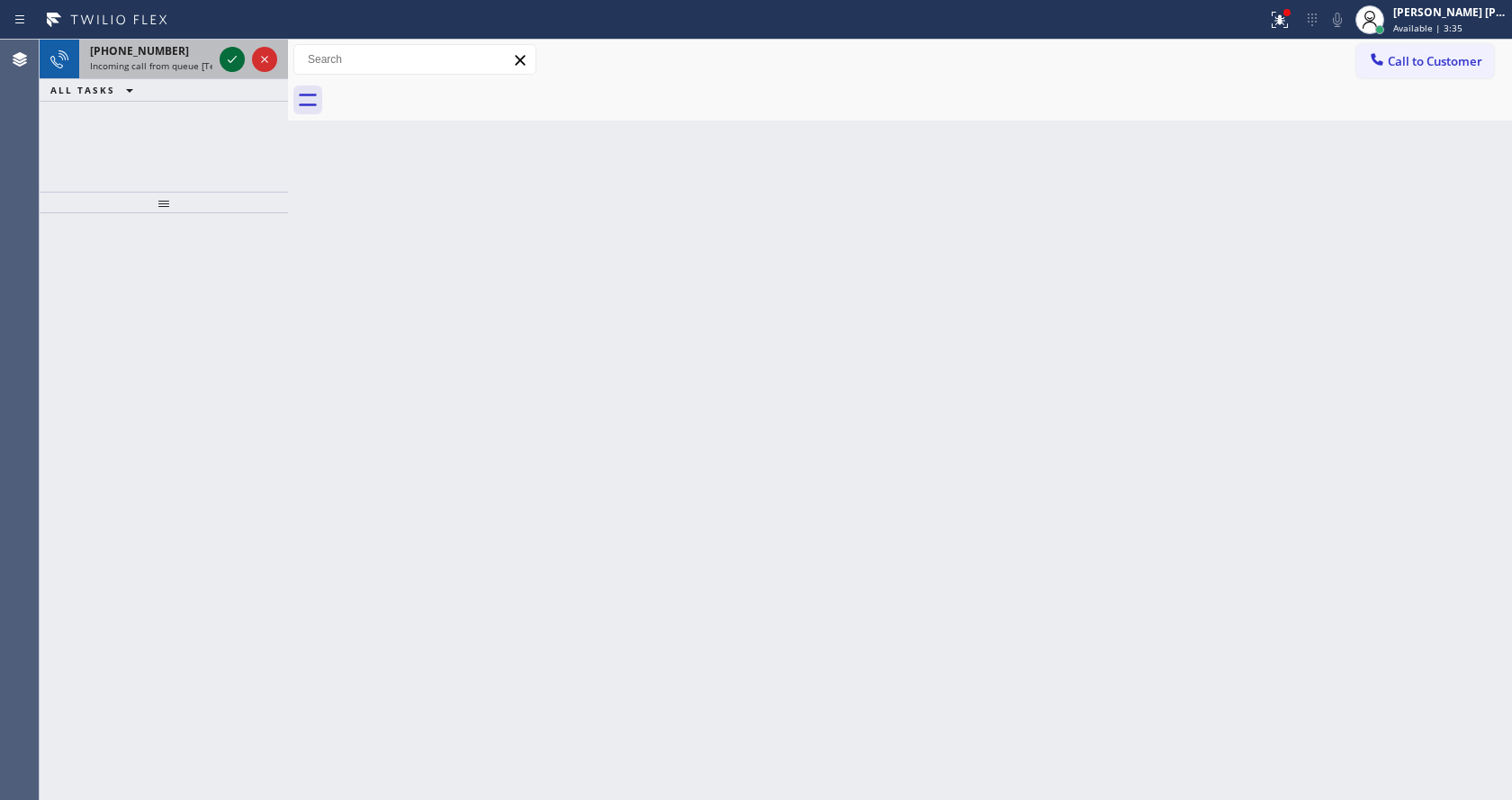
click at [226, 55] on icon at bounding box center [232, 59] width 22 height 22
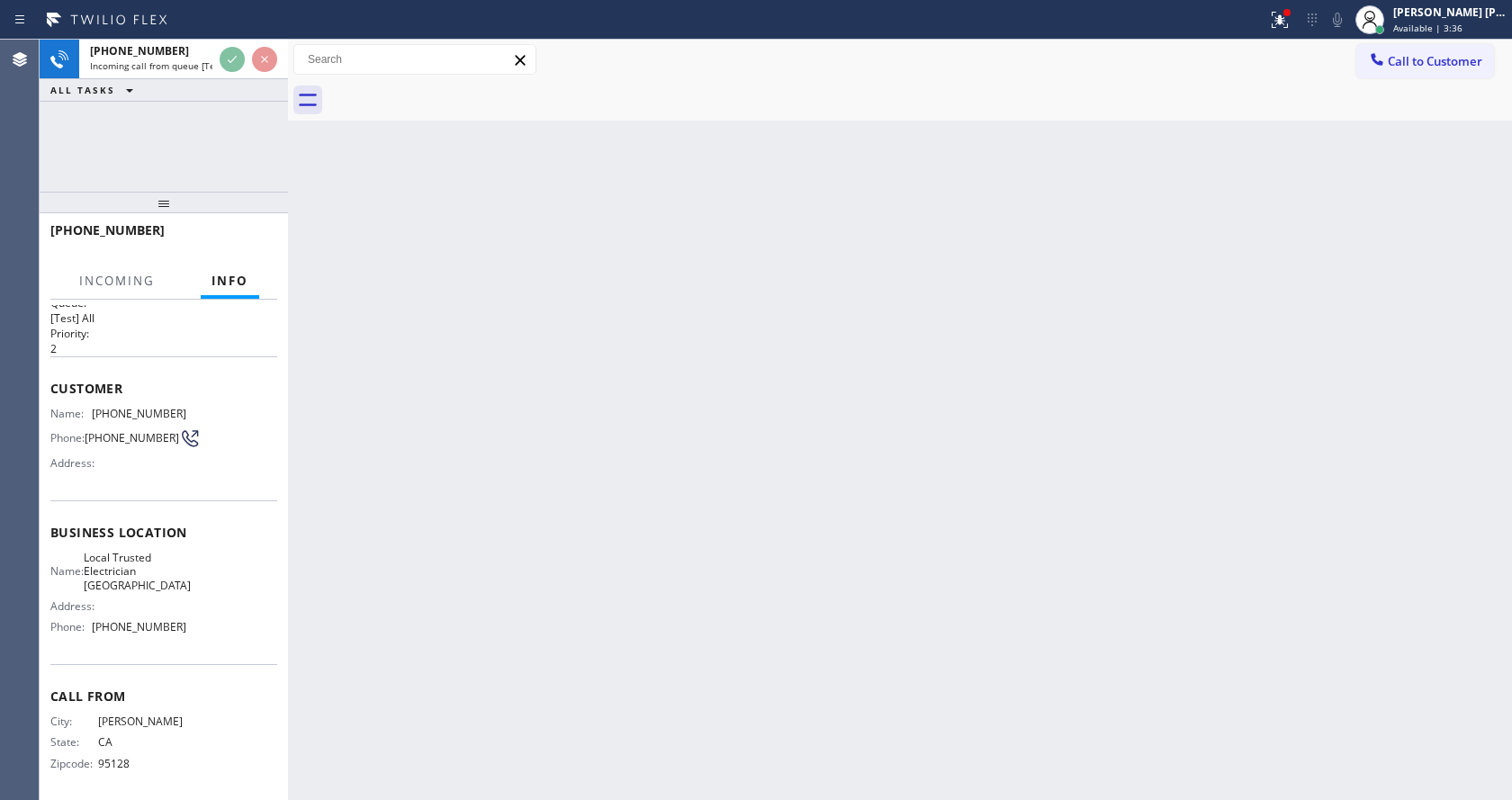
scroll to position [37, 0]
click at [581, 548] on div "Back to Dashboard Change Sender ID Customers Technicians Select a contact Outbo…" at bounding box center [900, 420] width 1224 height 760
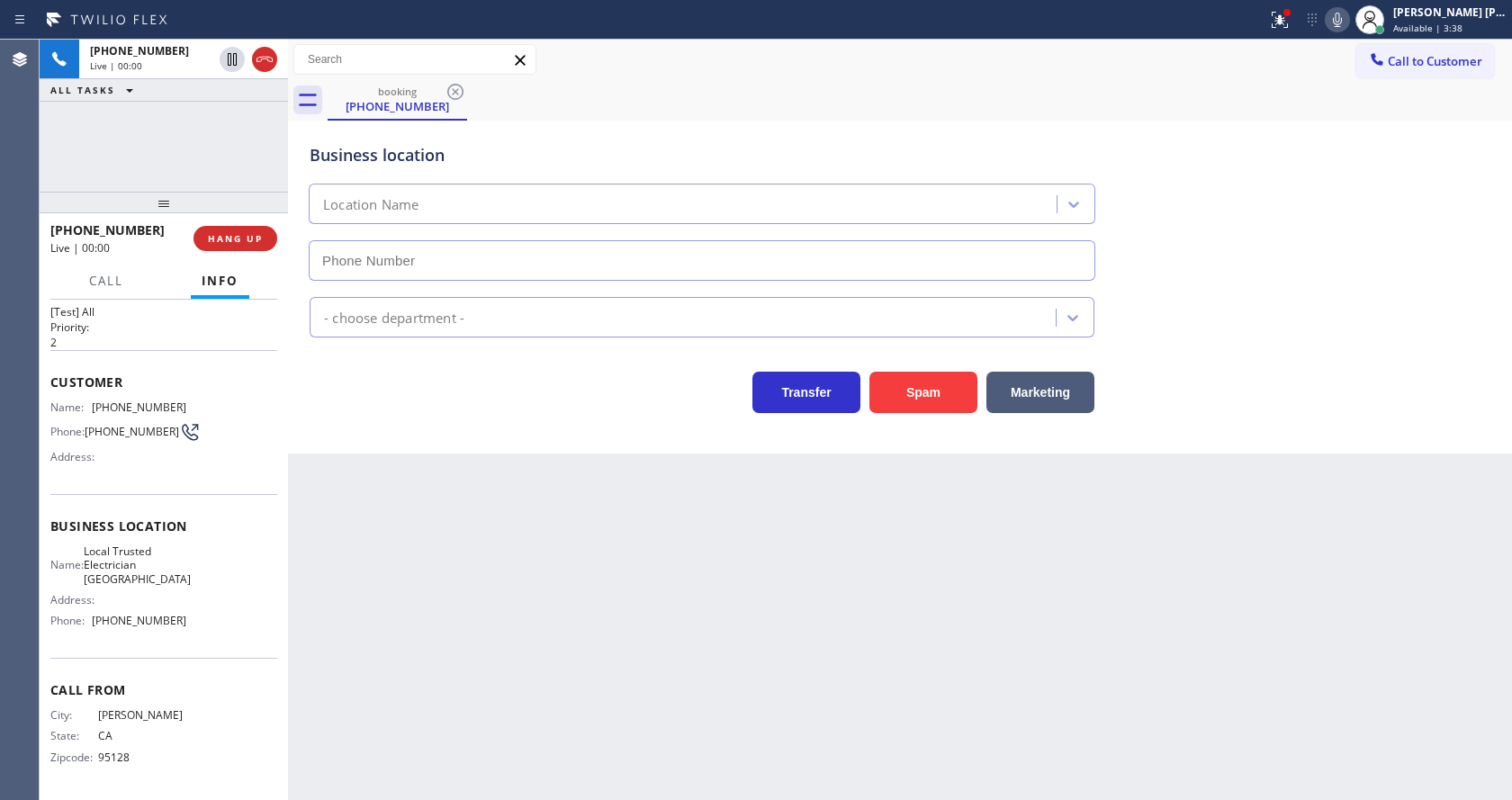
click at [411, 610] on div "Back to Dashboard Change Sender ID Customers Technicians Select a contact Outbo…" at bounding box center [900, 420] width 1224 height 760
type input "[PHONE_NUMBER]"
click at [957, 379] on button "Spam" at bounding box center [922, 392] width 108 height 41
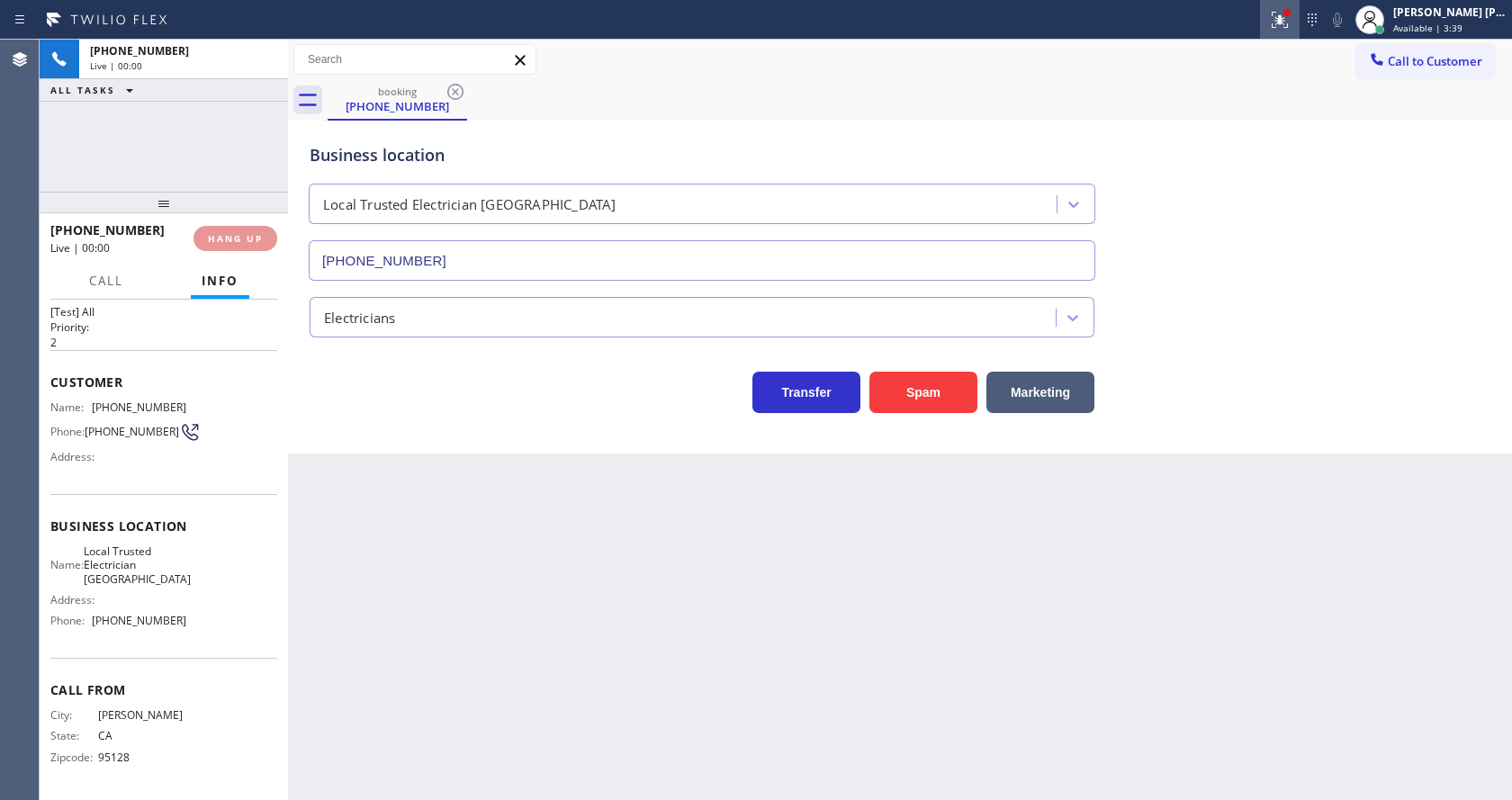
click at [1280, 22] on icon at bounding box center [1280, 20] width 22 height 22
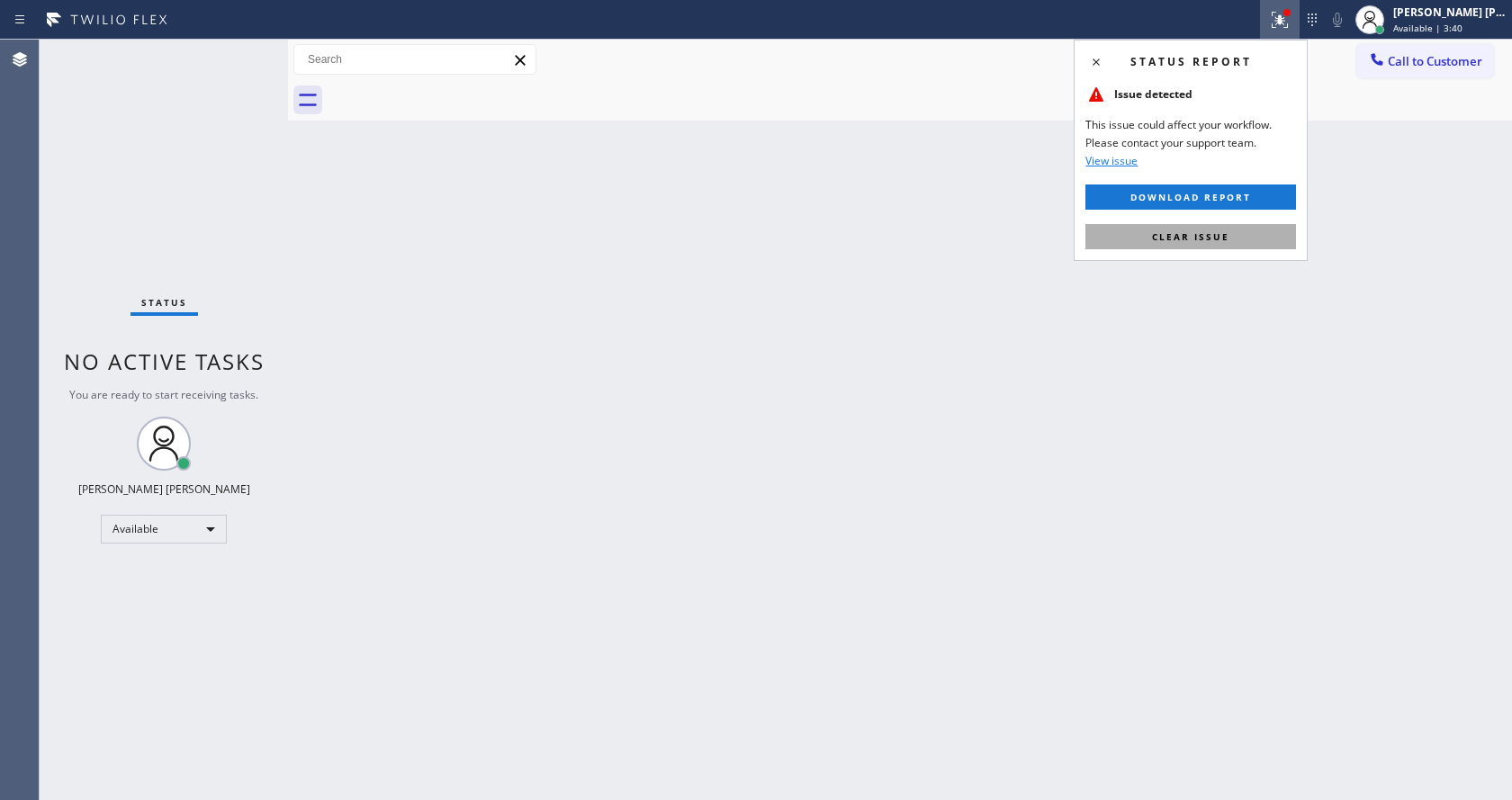
click at [1192, 234] on span "Clear issue" at bounding box center [1190, 236] width 77 height 13
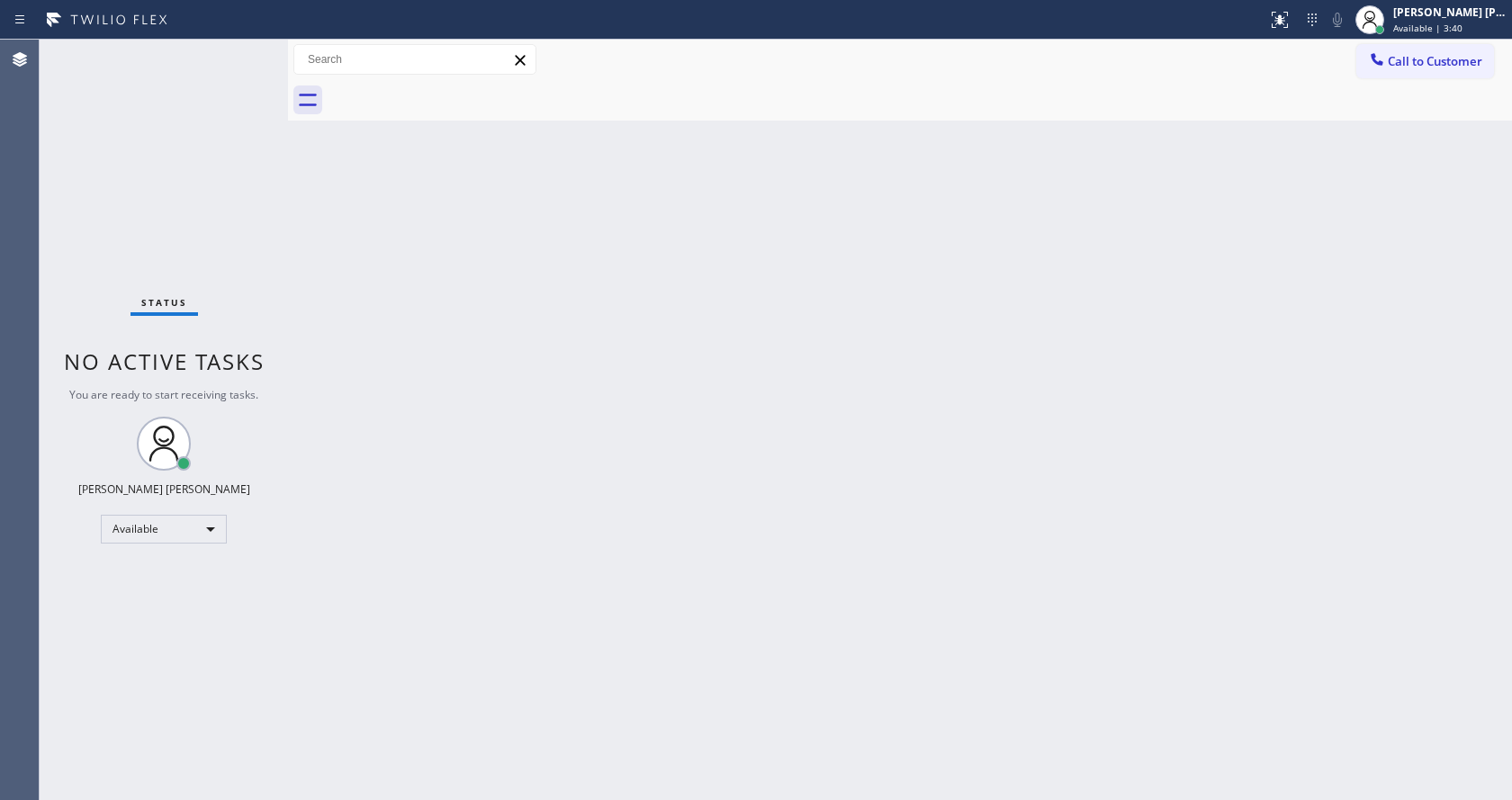
click at [1230, 251] on div "Back to Dashboard Change Sender ID Customers Technicians Select a contact Outbo…" at bounding box center [900, 420] width 1224 height 760
drag, startPoint x: 540, startPoint y: 698, endPoint x: 546, endPoint y: 793, distance: 95.2
click at [541, 697] on div "Back to Dashboard Change Sender ID Customers Technicians Select a contact Outbo…" at bounding box center [900, 420] width 1224 height 760
click at [329, 346] on div "Back to Dashboard Change Sender ID Customers Technicians Select a contact Outbo…" at bounding box center [900, 420] width 1224 height 760
click at [852, 653] on div "Back to Dashboard Change Sender ID Customers Technicians Select a contact Outbo…" at bounding box center [900, 420] width 1224 height 760
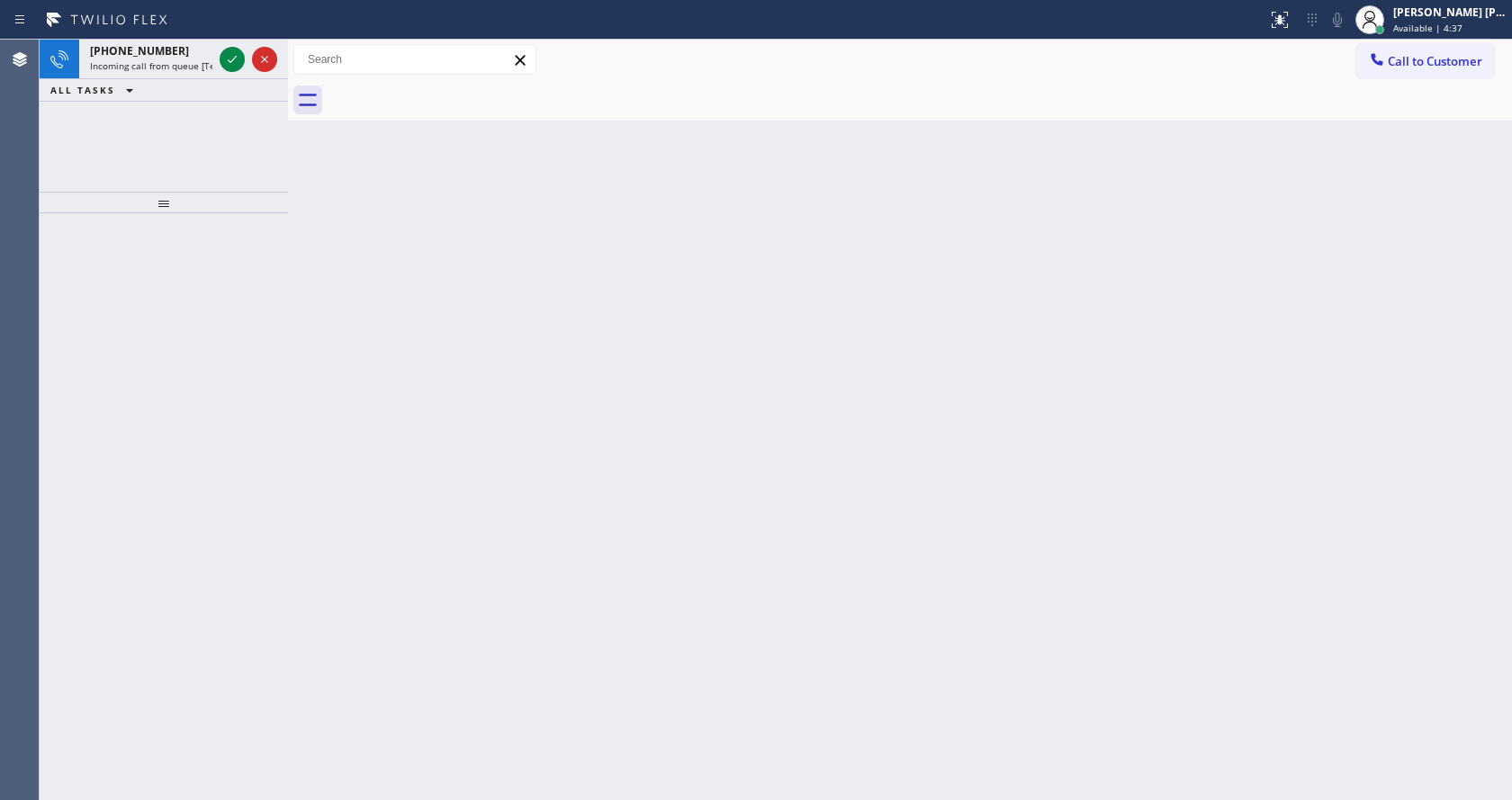
click at [244, 204] on div at bounding box center [164, 202] width 249 height 22
click at [230, 58] on icon at bounding box center [232, 59] width 22 height 22
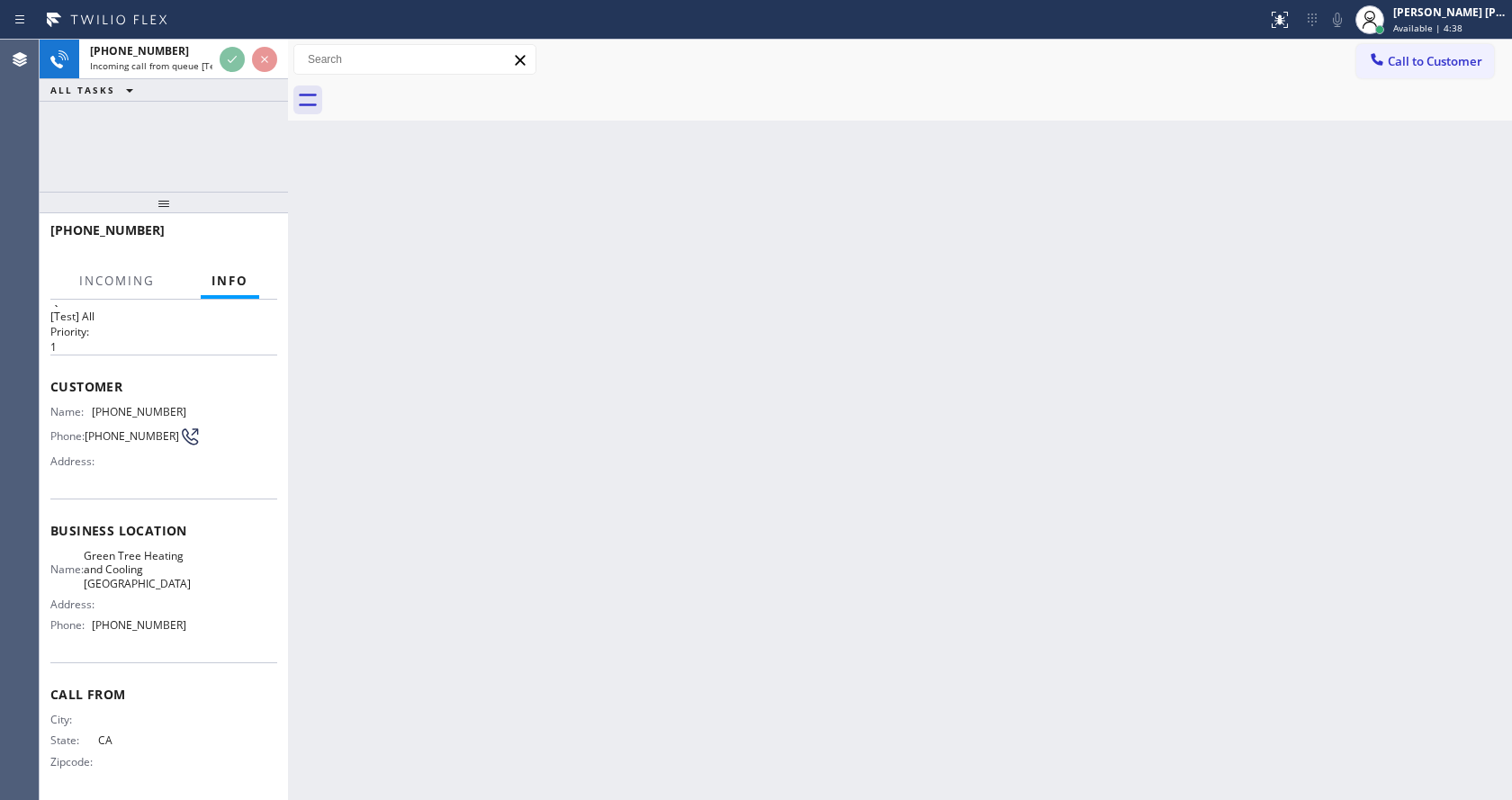
scroll to position [65, 0]
click at [502, 463] on div "Back to Dashboard Change Sender ID Customers Technicians Select a contact Outbo…" at bounding box center [900, 420] width 1224 height 760
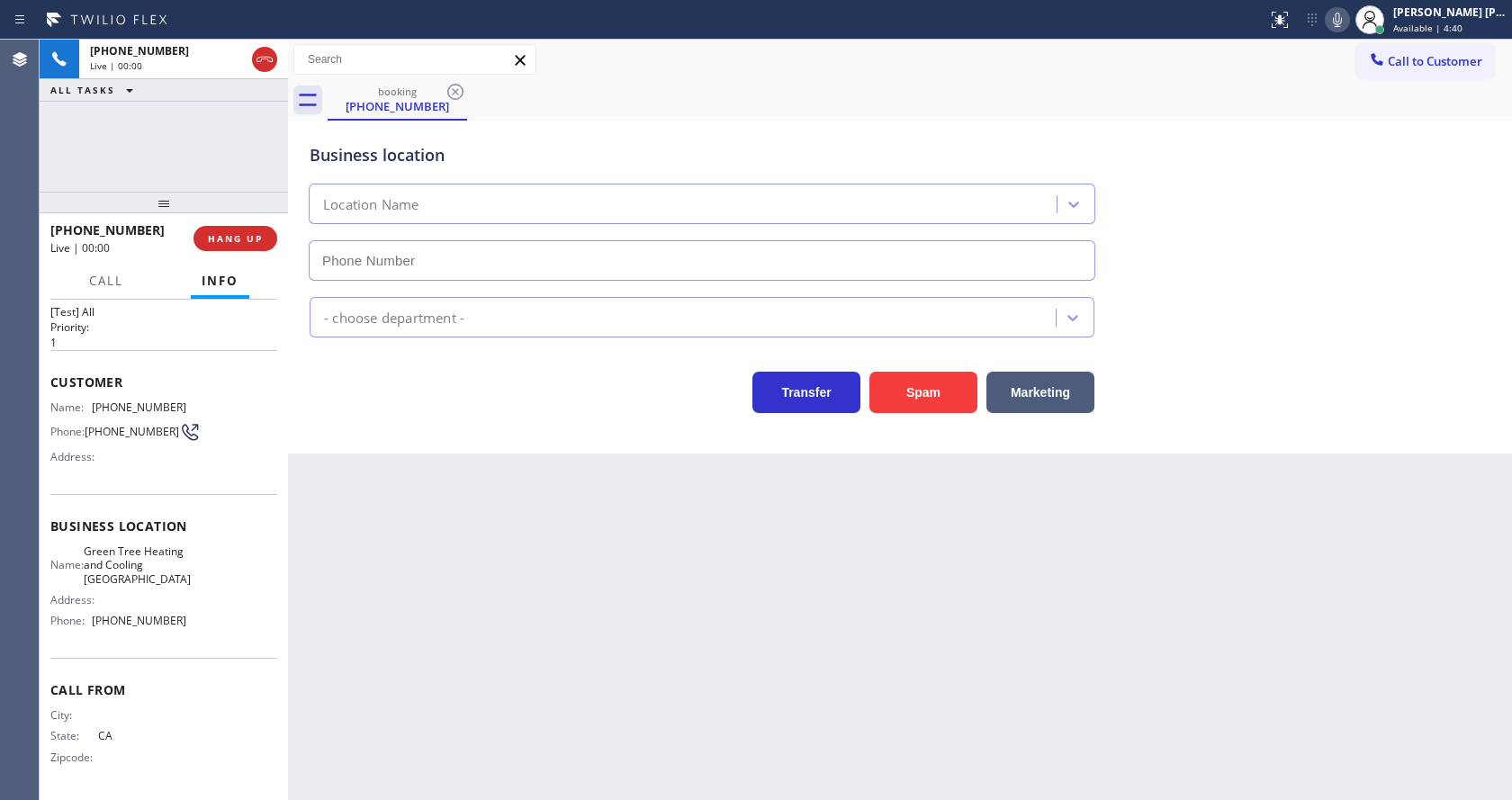
type input "[PHONE_NUMBER]"
click at [923, 398] on button "Spam" at bounding box center [922, 392] width 108 height 41
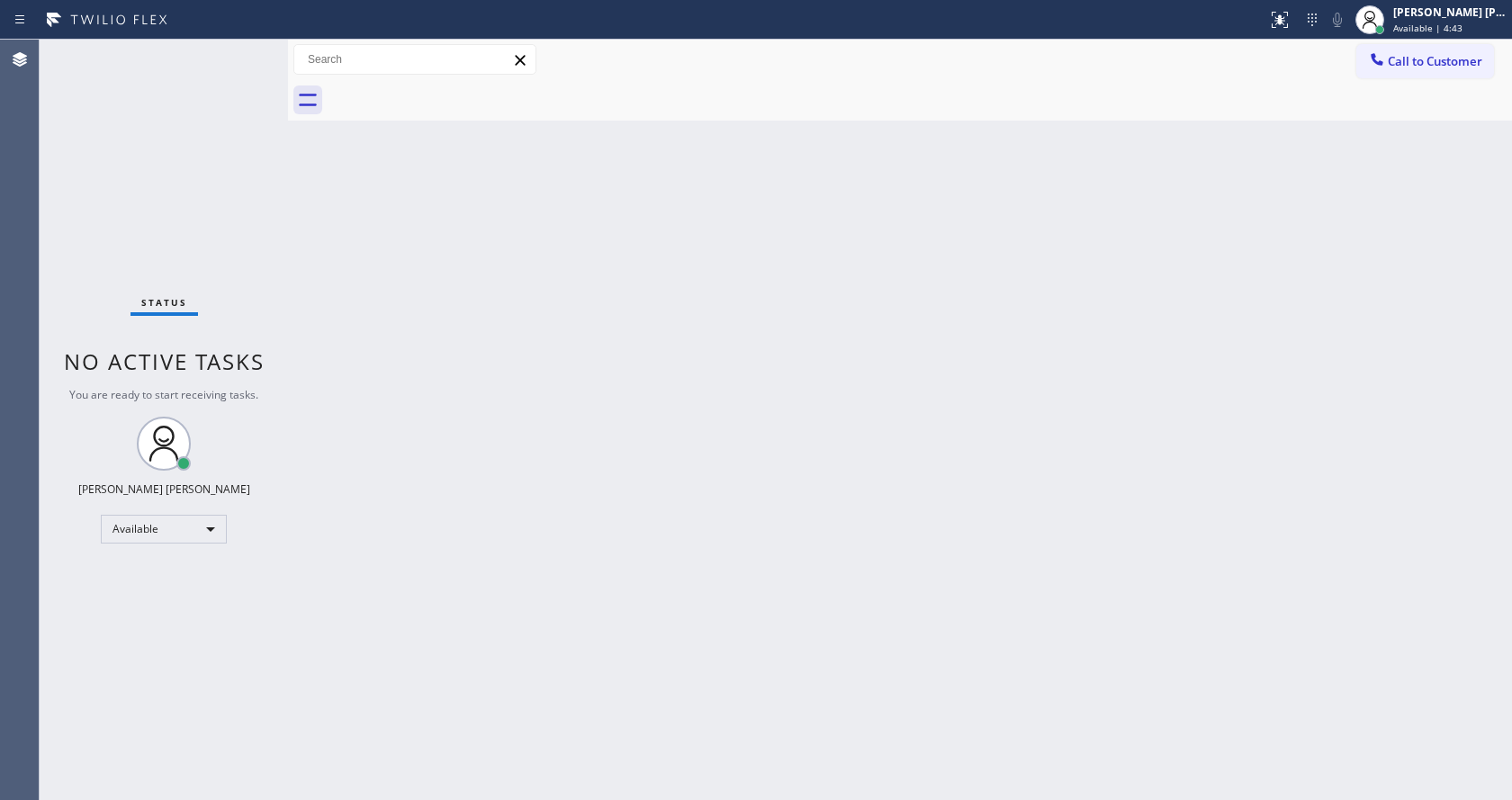
click at [660, 534] on div "Back to Dashboard Change Sender ID Customers Technicians Select a contact Outbo…" at bounding box center [900, 420] width 1224 height 760
click at [728, 535] on div "Back to Dashboard Change Sender ID Customers Technicians Select a contact Outbo…" at bounding box center [900, 420] width 1224 height 760
click at [295, 245] on div "Back to Dashboard Change Sender ID Customers Technicians Select a contact Outbo…" at bounding box center [900, 420] width 1224 height 760
drag, startPoint x: 490, startPoint y: 390, endPoint x: 482, endPoint y: 399, distance: 12.0
click at [495, 390] on div "Back to Dashboard Change Sender ID Customers Technicians Select a contact Outbo…" at bounding box center [900, 420] width 1224 height 760
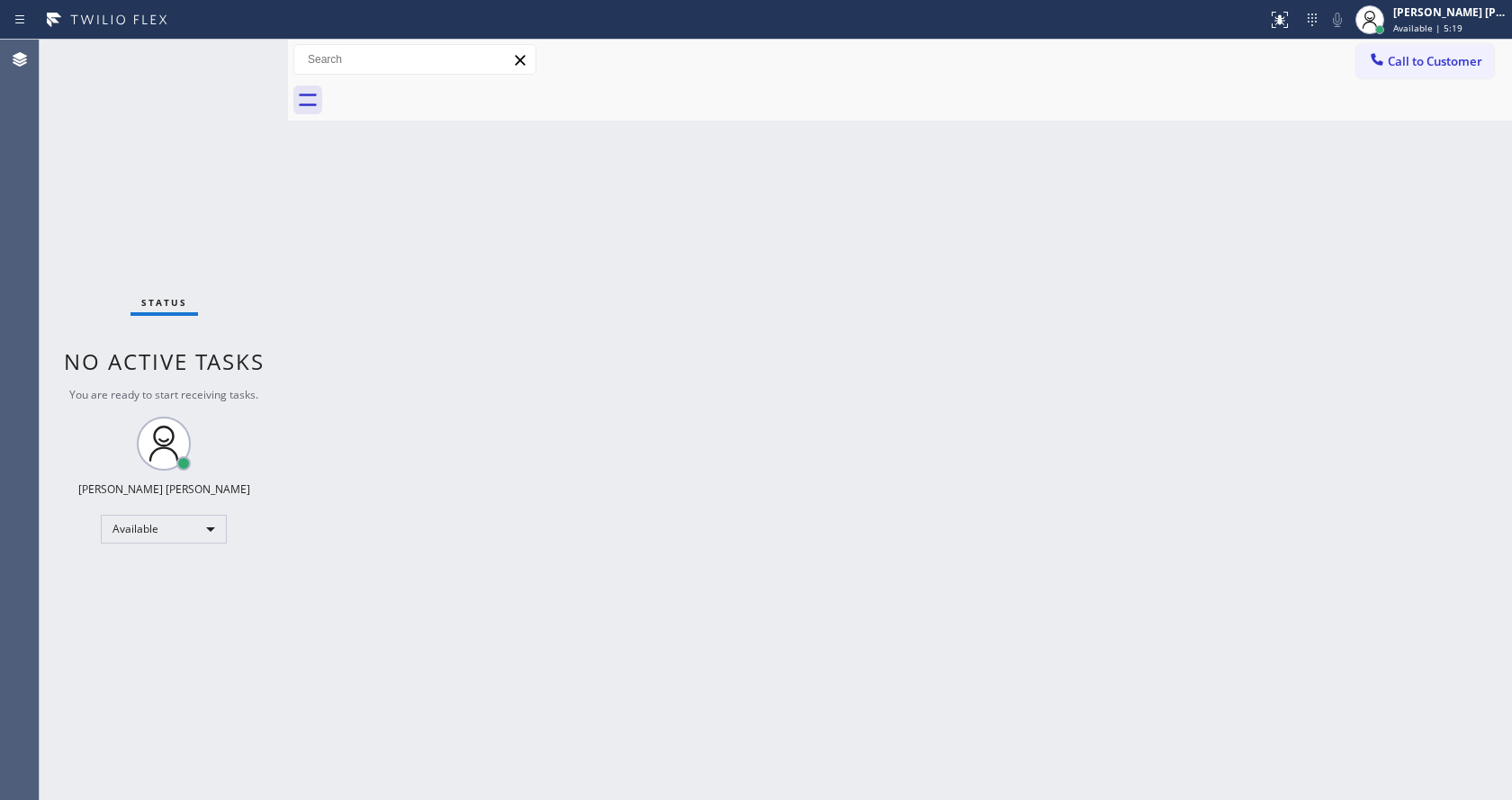
click at [1172, 483] on div "Back to Dashboard Change Sender ID Customers Technicians Select a contact Outbo…" at bounding box center [900, 420] width 1224 height 760
click at [235, 65] on div "Status No active tasks You are ready to start receiving tasks. [PERSON_NAME] [P…" at bounding box center [164, 420] width 249 height 760
click at [504, 250] on div "Back to Dashboard Change Sender ID Customers Technicians Select a contact Outbo…" at bounding box center [900, 420] width 1224 height 760
click at [493, 397] on div "Back to Dashboard Change Sender ID Customers Technicians Select a contact Outbo…" at bounding box center [900, 420] width 1224 height 760
drag, startPoint x: 321, startPoint y: 221, endPoint x: 339, endPoint y: 214, distance: 19.3
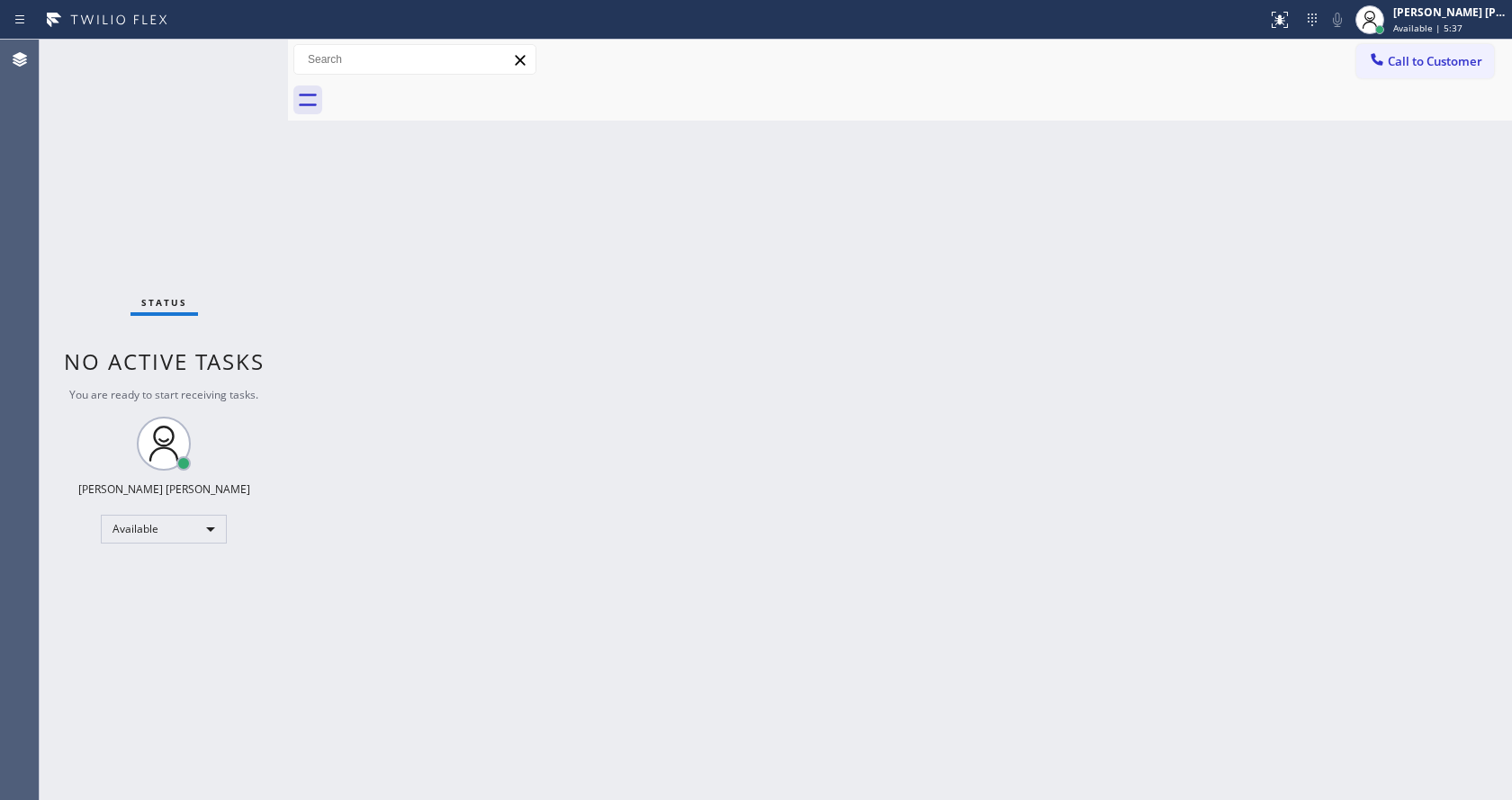
click at [328, 219] on div "Back to Dashboard Change Sender ID Customers Technicians Select a contact Outbo…" at bounding box center [900, 420] width 1224 height 760
click at [907, 525] on div "Back to Dashboard Change Sender ID Customers Technicians Select a contact Outbo…" at bounding box center [900, 420] width 1224 height 760
click at [714, 438] on div "Back to Dashboard Change Sender ID Customers Technicians Select a contact Outbo…" at bounding box center [900, 420] width 1224 height 760
click at [676, 550] on div "Back to Dashboard Change Sender ID Customers Technicians Select a contact Outbo…" at bounding box center [900, 420] width 1224 height 760
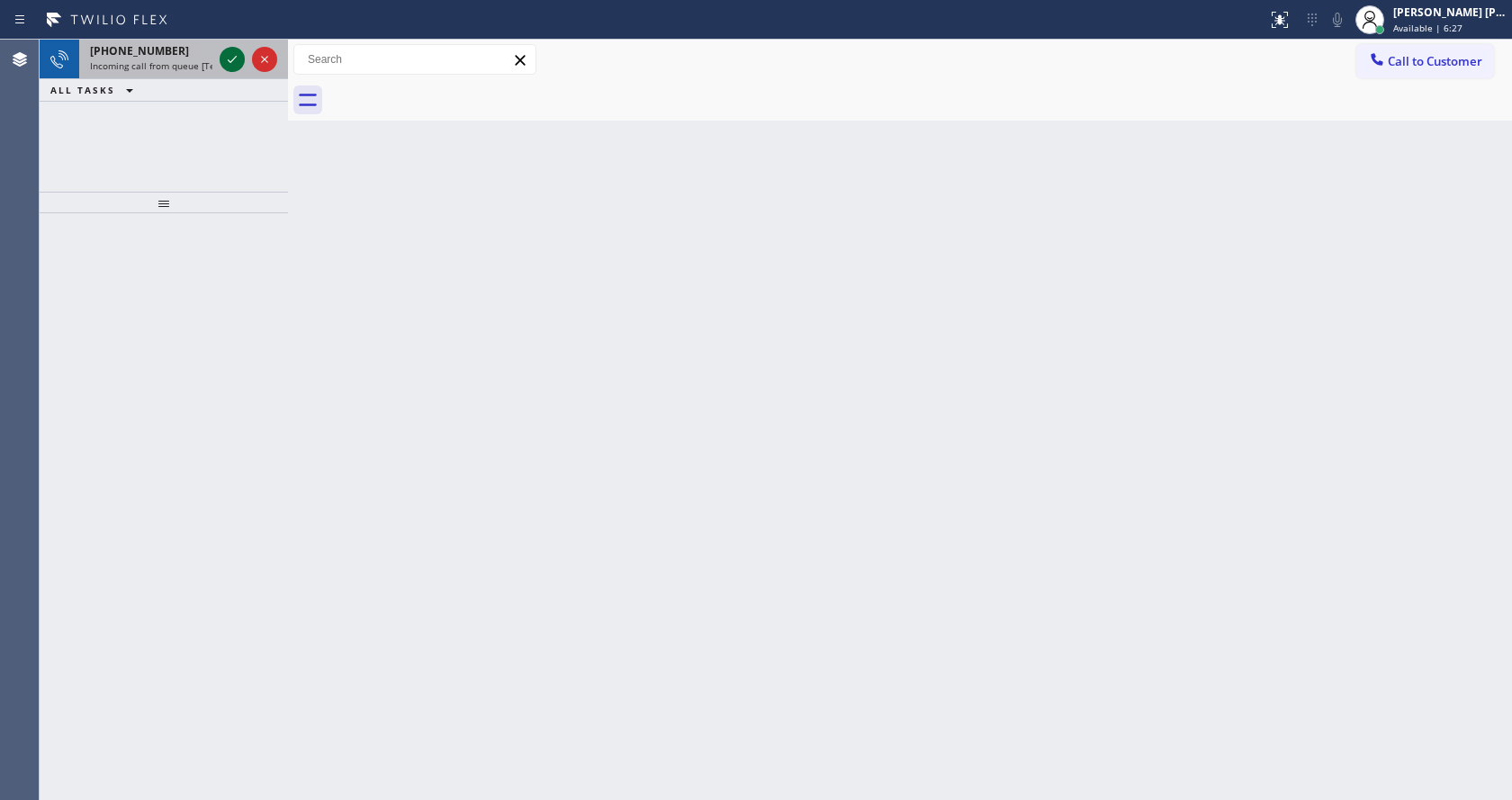
click at [233, 46] on button at bounding box center [232, 59] width 26 height 26
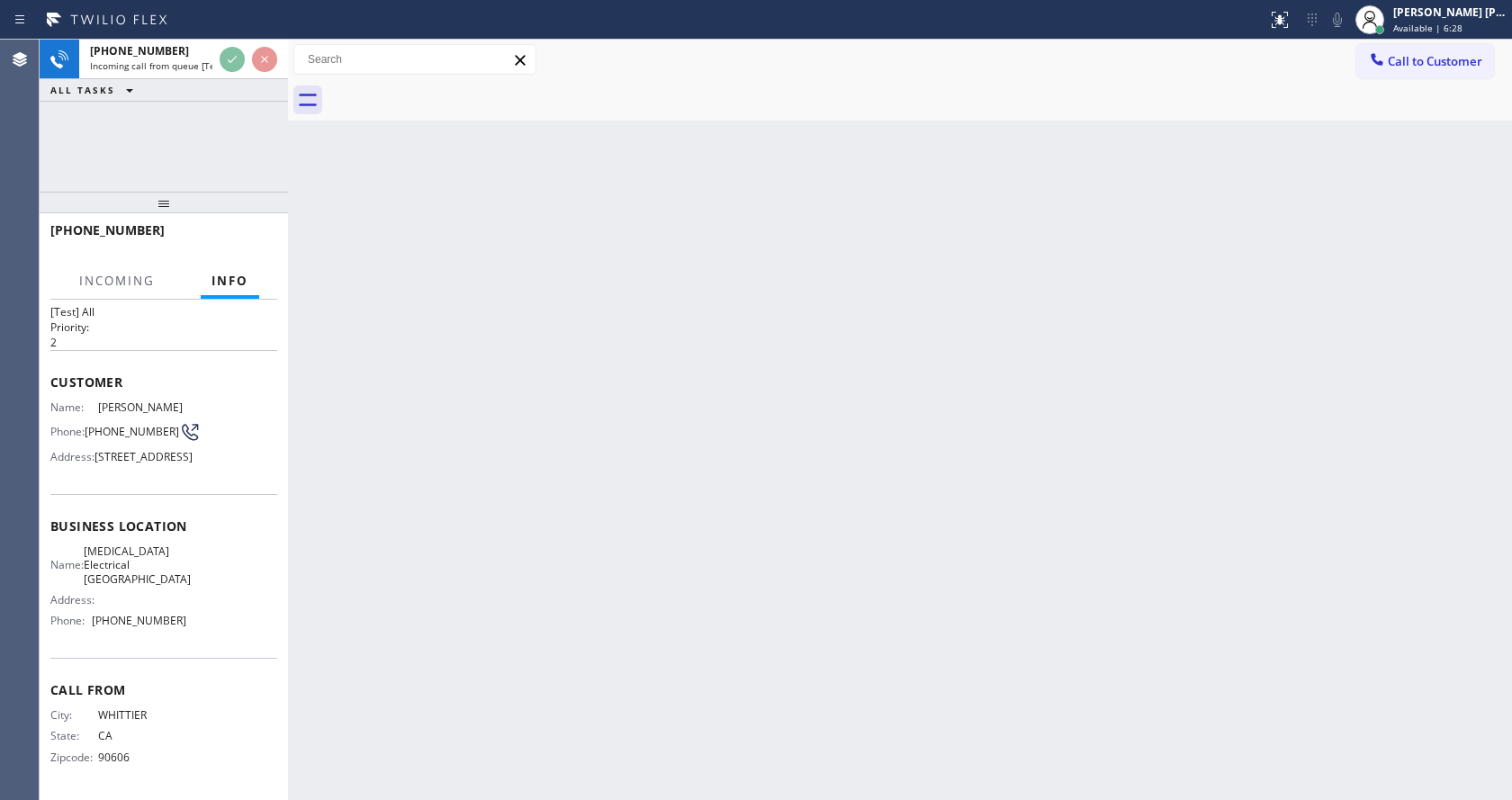
scroll to position [65, 0]
click at [598, 472] on div "Back to Dashboard Change Sender ID Customers Technicians Select a contact Outbo…" at bounding box center [900, 420] width 1224 height 760
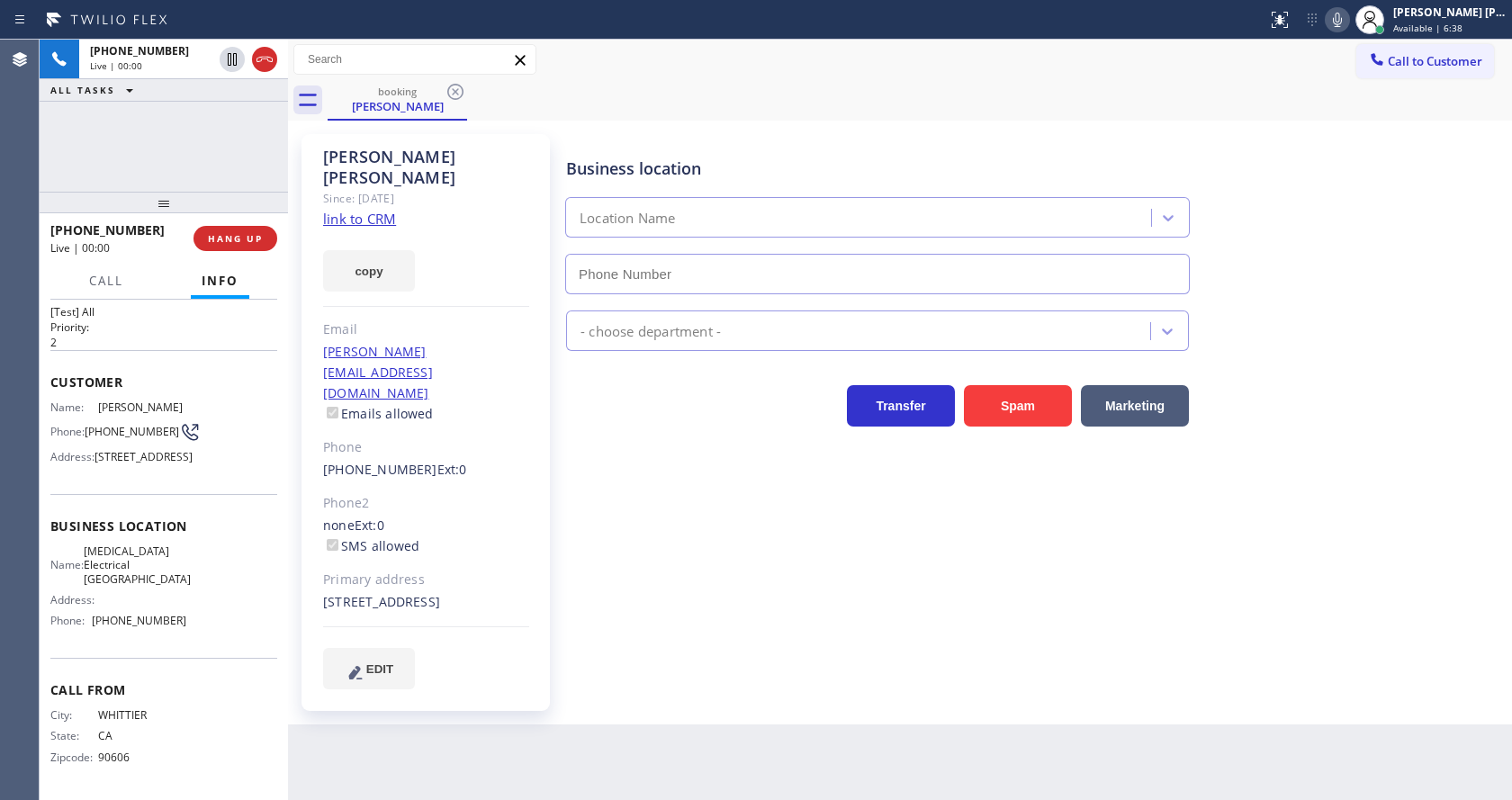
type input "[PHONE_NUMBER]"
click at [360, 209] on link "link to CRM" at bounding box center [359, 218] width 73 height 18
click at [602, 601] on div "Business location [MEDICAL_DATA] Electrical [GEOGRAPHIC_DATA] [PHONE_NUMBER] El…" at bounding box center [1035, 411] width 945 height 545
click at [606, 714] on div "Back to Dashboard Change Sender ID Customers Technicians Select a contact Outbo…" at bounding box center [900, 420] width 1224 height 760
click at [686, 647] on div "Business location [MEDICAL_DATA] Electrical [GEOGRAPHIC_DATA] [PHONE_NUMBER] El…" at bounding box center [1035, 429] width 945 height 582
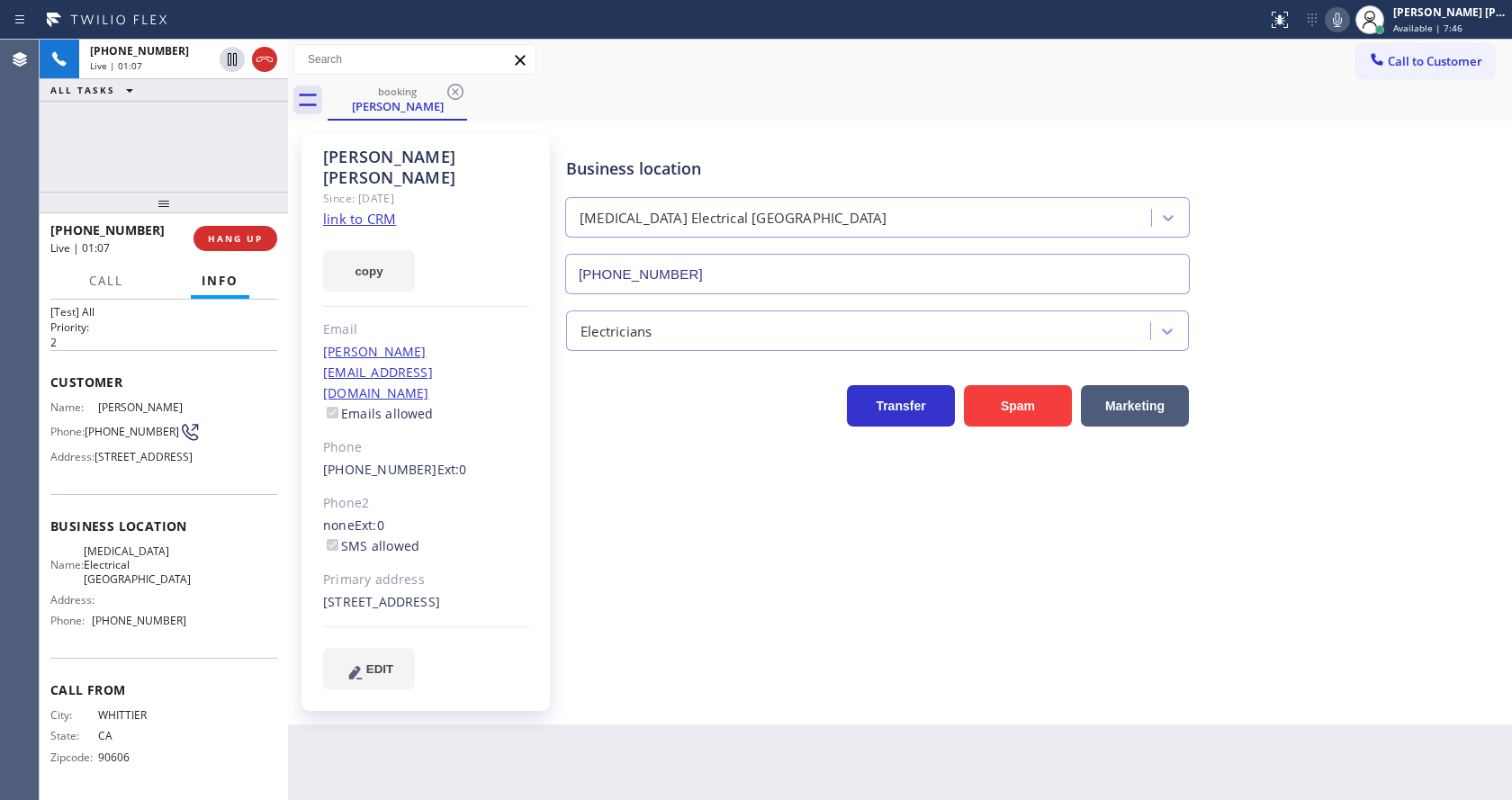
click at [766, 723] on div "Back to Dashboard Change Sender ID Customers Technicians Select a contact Outbo…" at bounding box center [900, 420] width 1224 height 760
click at [226, 232] on span "HANG UP" at bounding box center [236, 238] width 55 height 13
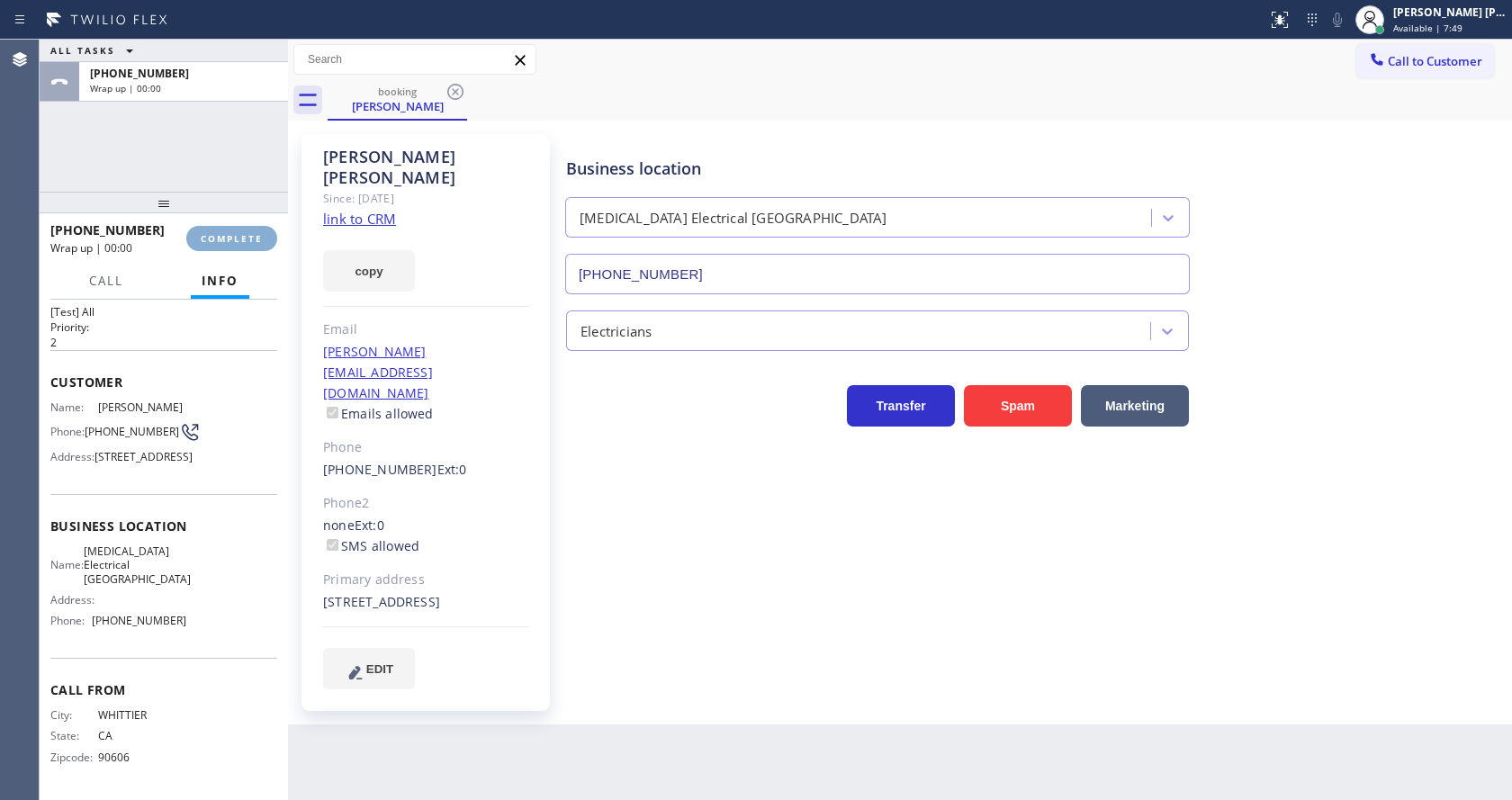
click at [226, 232] on span "COMPLETE" at bounding box center [231, 238] width 62 height 13
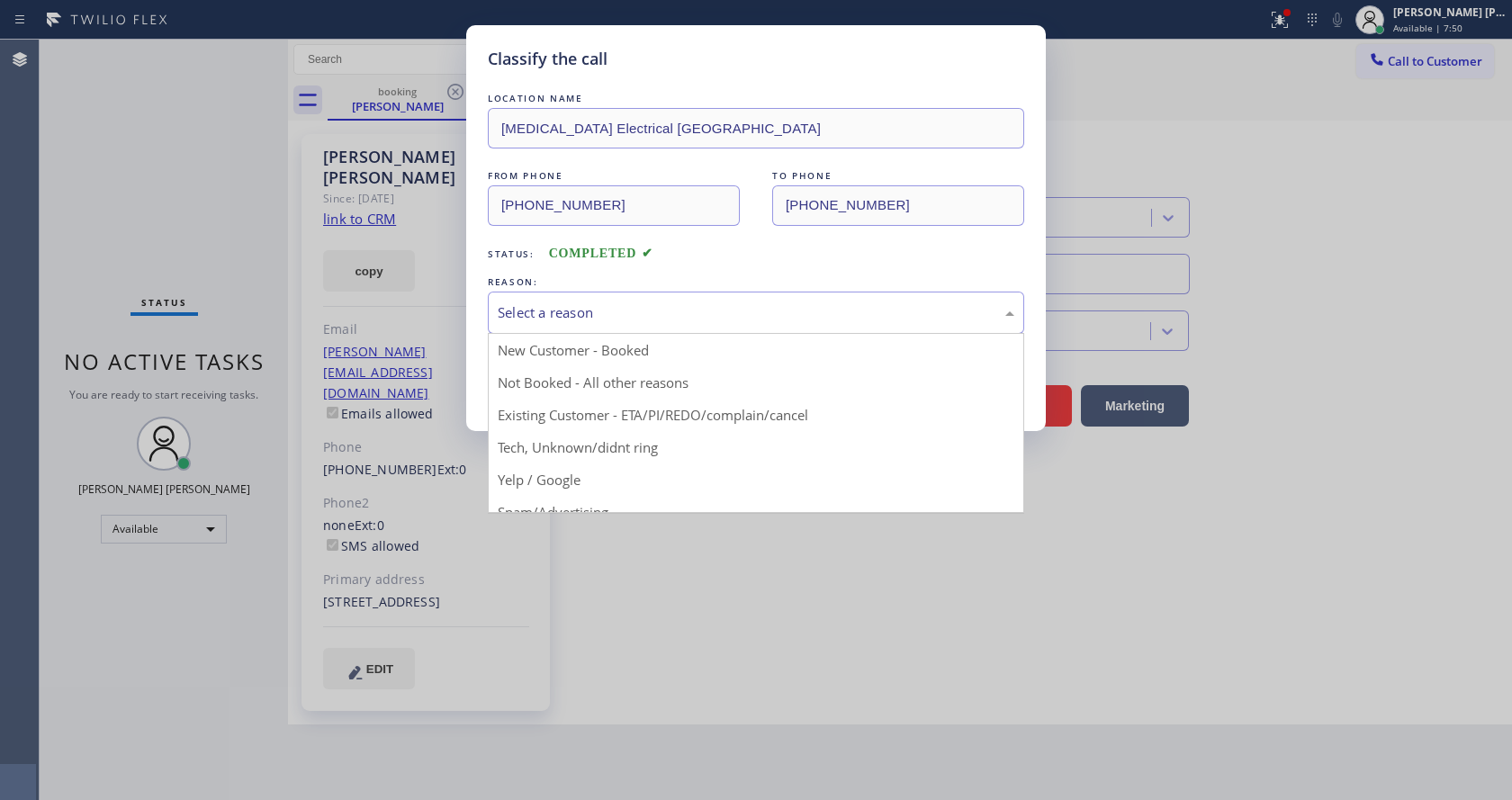
click at [645, 318] on div "Select a reason" at bounding box center [756, 312] width 517 height 21
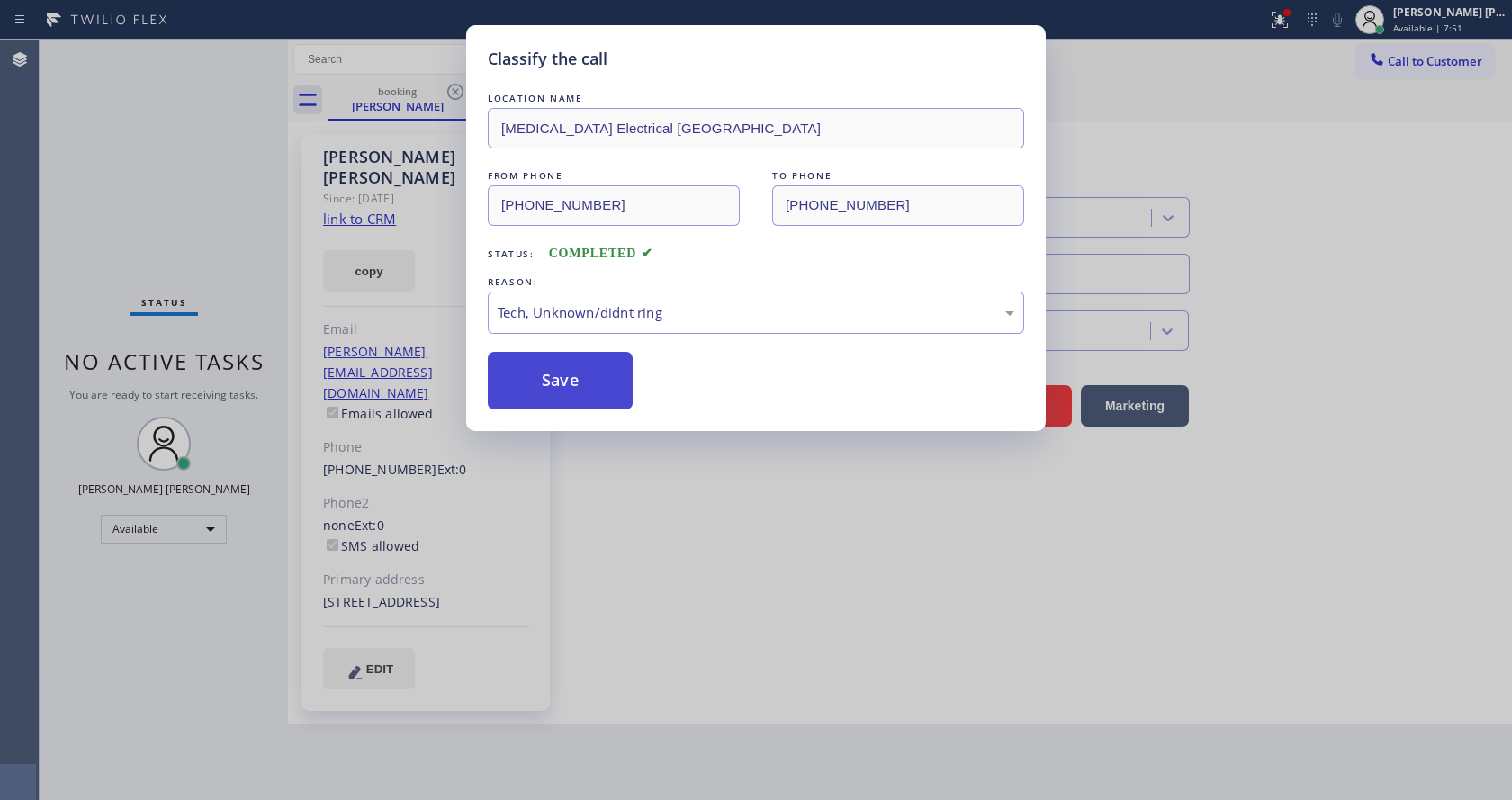
click at [574, 408] on button "Save" at bounding box center [560, 380] width 145 height 57
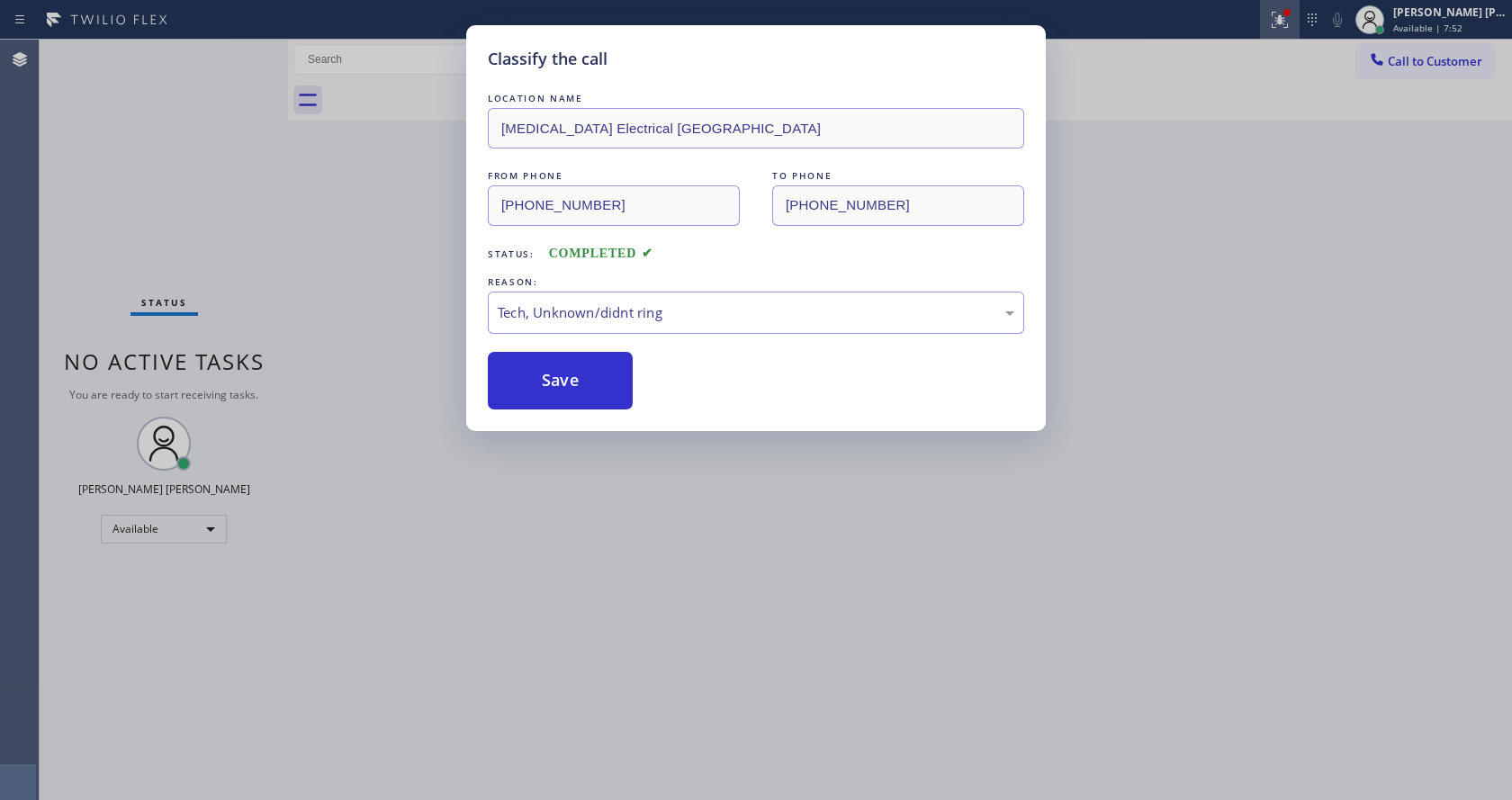
click at [1288, 26] on icon at bounding box center [1280, 20] width 22 height 22
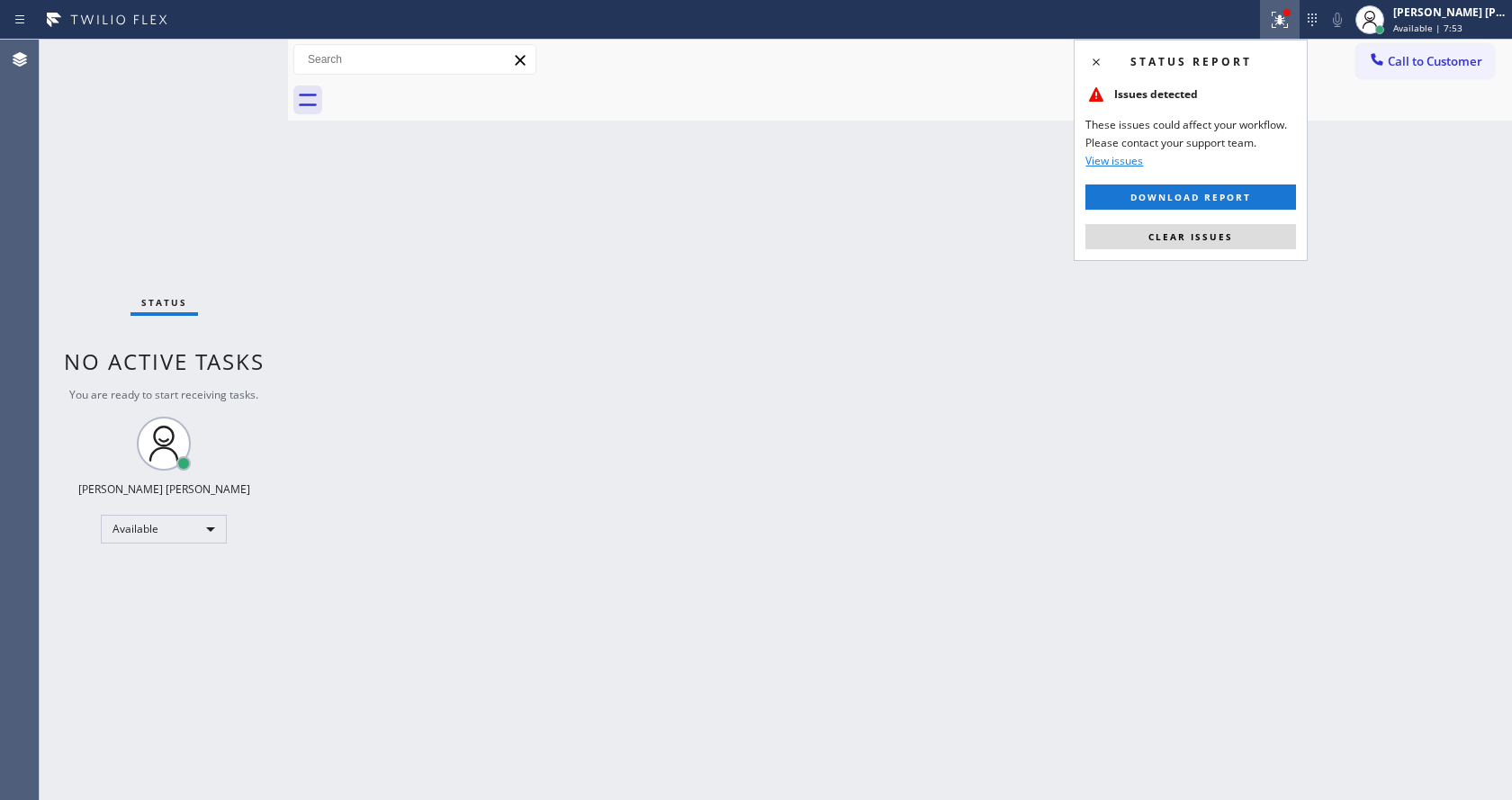
click at [1208, 241] on span "Clear issues" at bounding box center [1191, 236] width 85 height 13
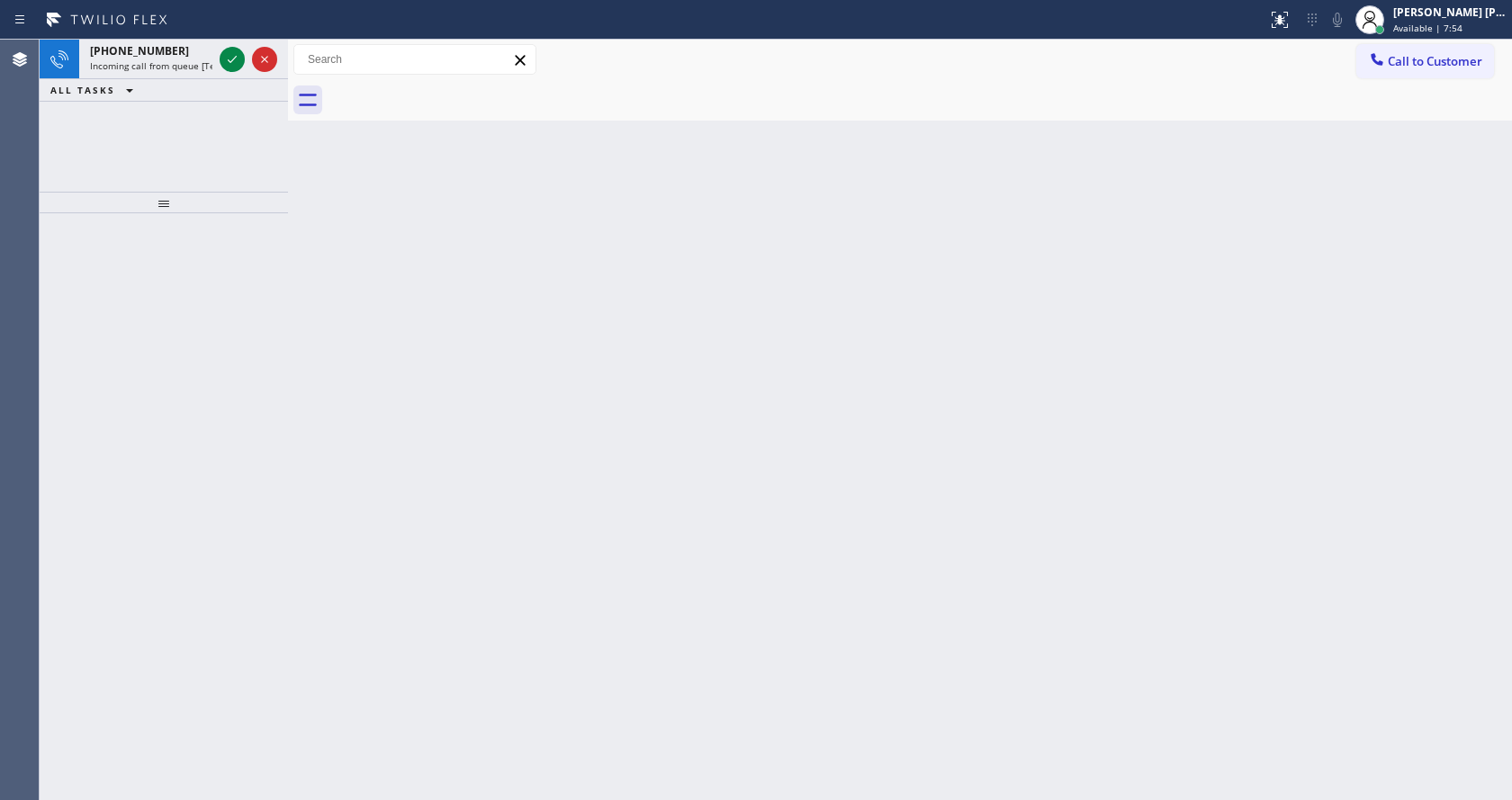
drag, startPoint x: 1233, startPoint y: 257, endPoint x: 778, endPoint y: 377, distance: 470.6
click at [1202, 274] on div "Back to Dashboard Change Sender ID Customers Technicians Select a contact Outbo…" at bounding box center [900, 420] width 1224 height 760
click at [225, 59] on icon at bounding box center [232, 59] width 22 height 22
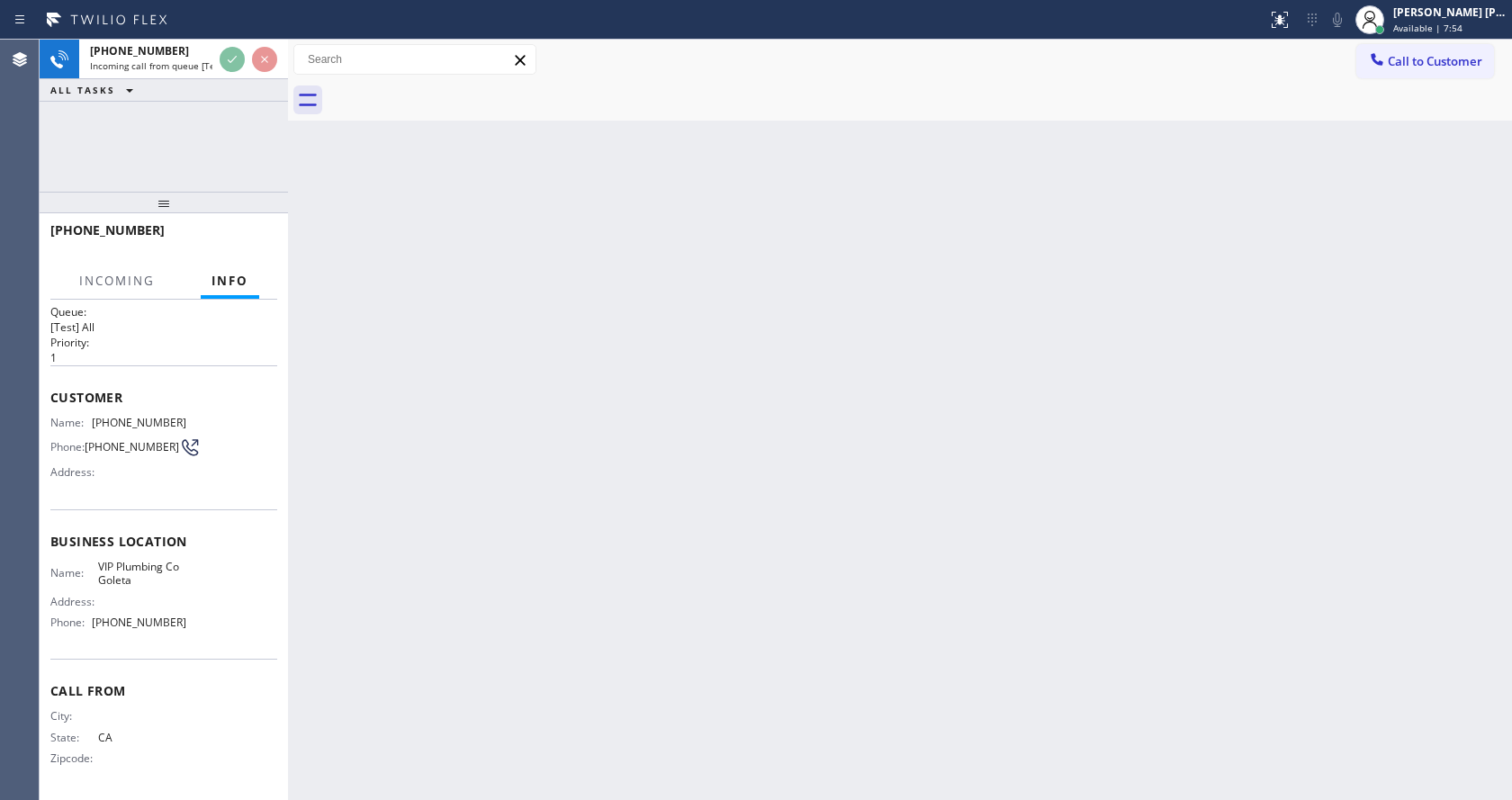
scroll to position [24, 0]
click at [575, 513] on div "Back to Dashboard Change Sender ID Customers Technicians Select a contact Outbo…" at bounding box center [900, 420] width 1224 height 760
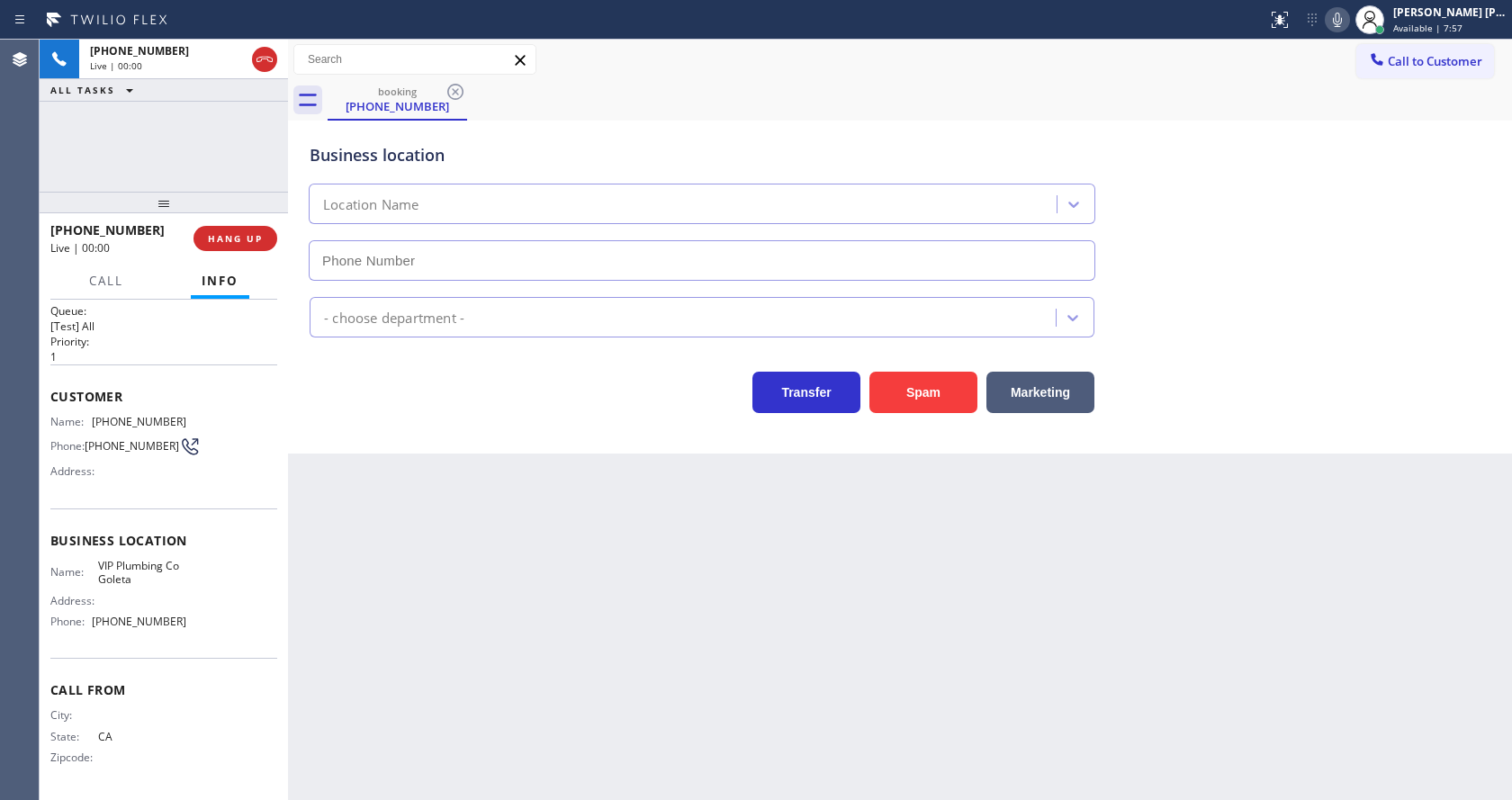
click at [331, 441] on div "Business location Location Name - choose department - Transfer Spam Marketing" at bounding box center [900, 286] width 1224 height 333
type input "[PHONE_NUMBER]"
click at [942, 394] on button "Spam" at bounding box center [922, 392] width 108 height 41
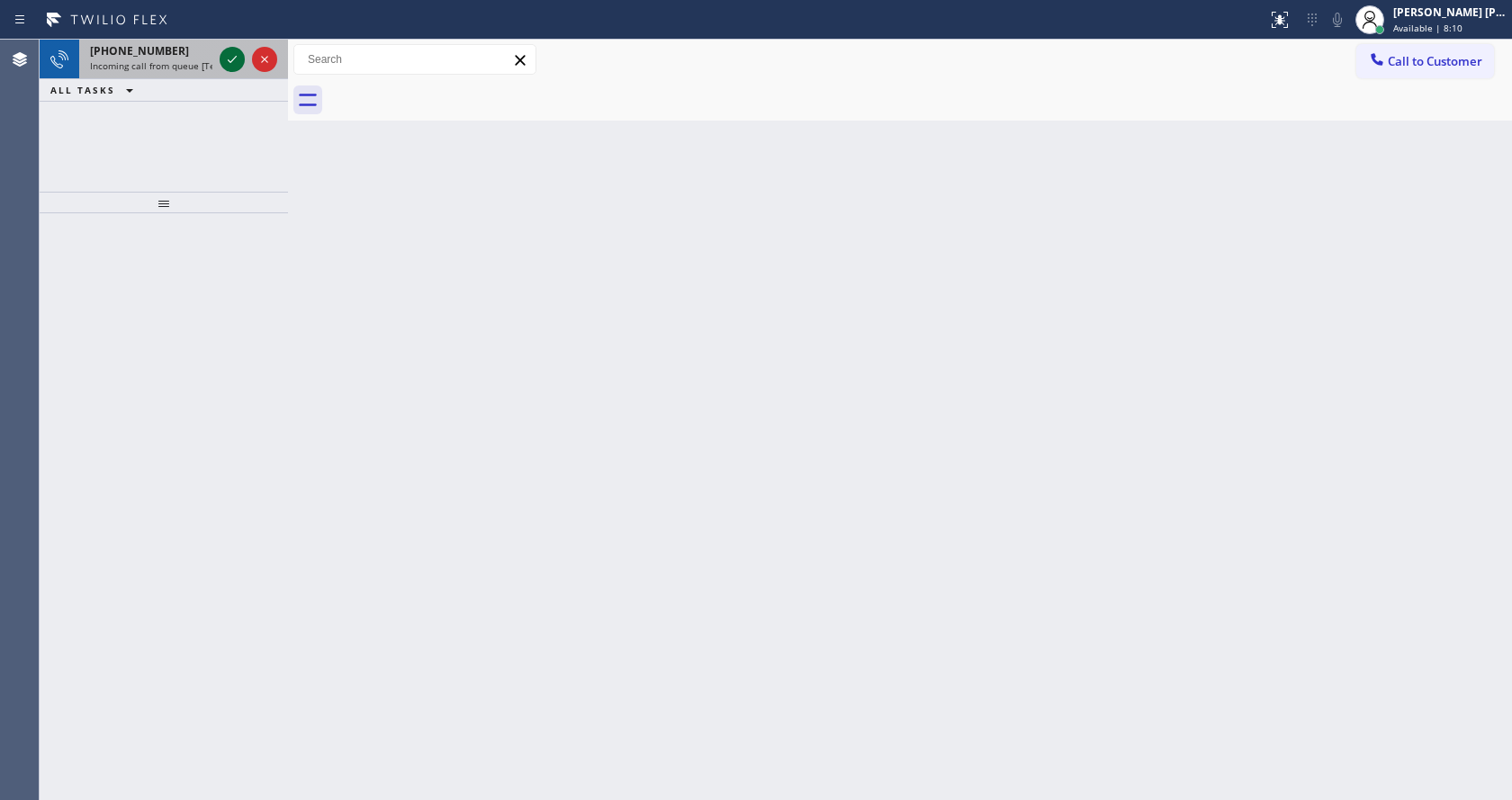
click at [227, 56] on icon at bounding box center [232, 59] width 22 height 22
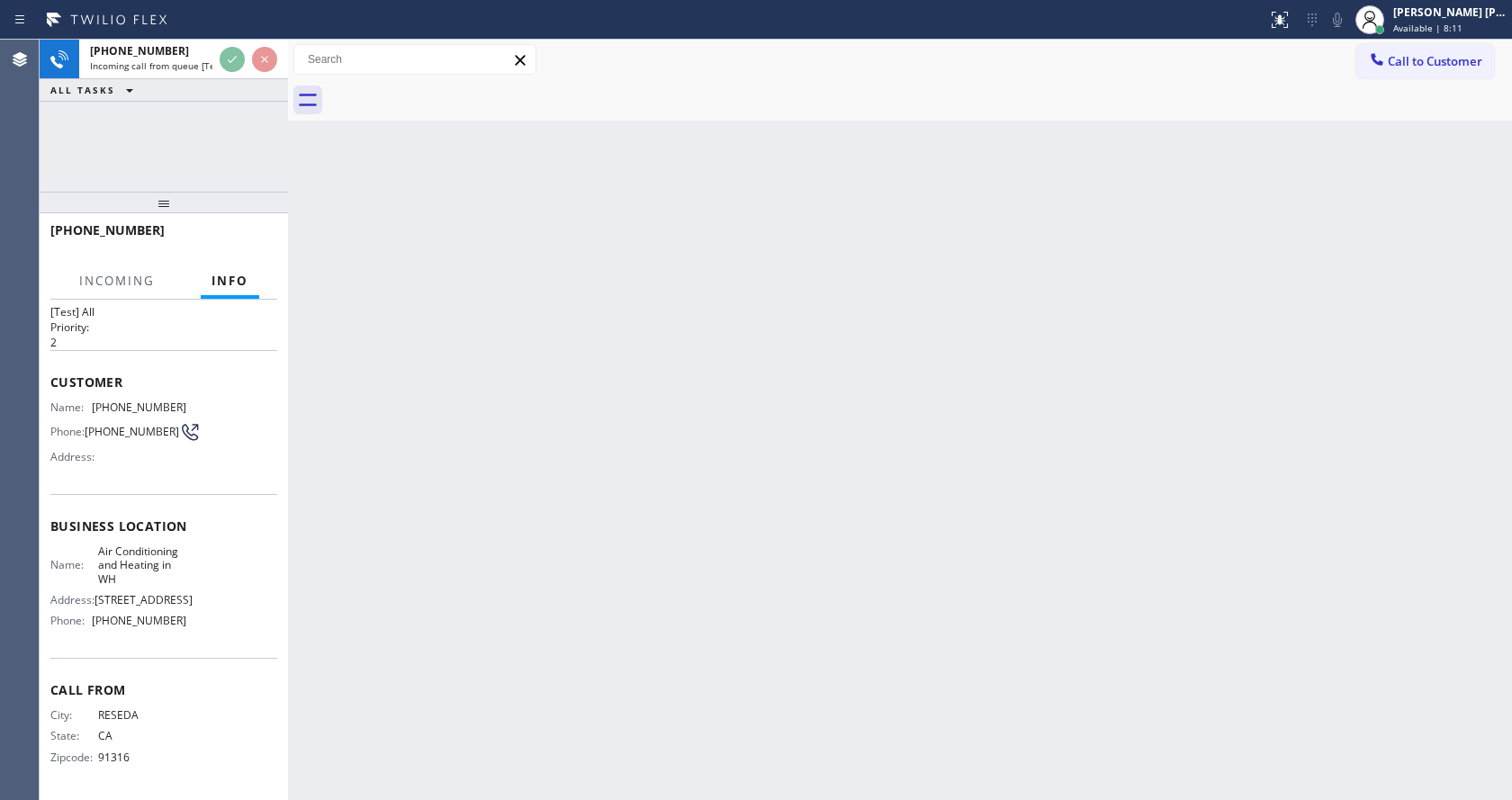
scroll to position [51, 0]
click at [532, 513] on div "Back to Dashboard Change Sender ID Customers Technicians Select a contact Outbo…" at bounding box center [900, 420] width 1224 height 760
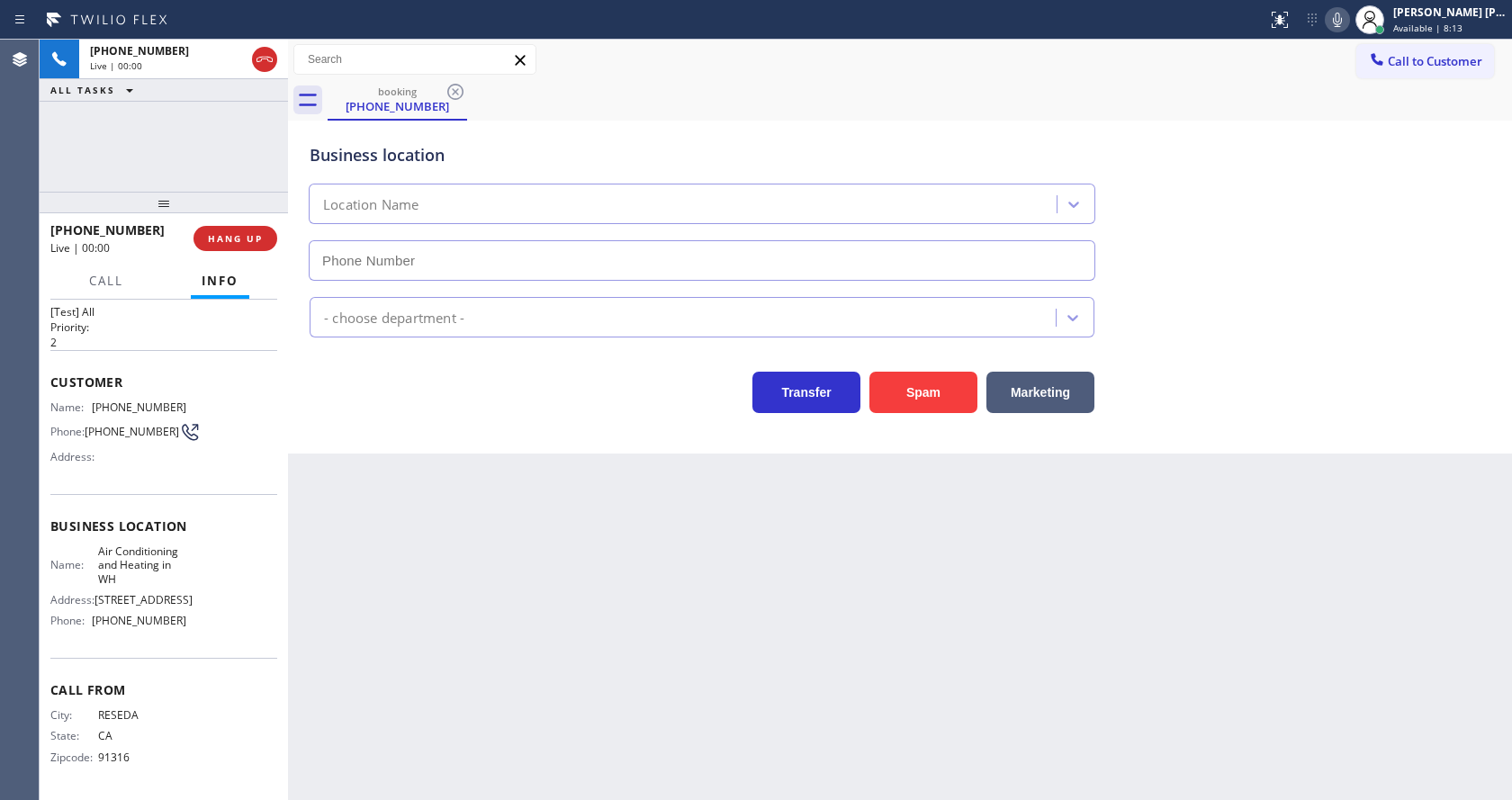
type input "[PHONE_NUMBER]"
click at [926, 385] on button "Spam" at bounding box center [922, 392] width 108 height 41
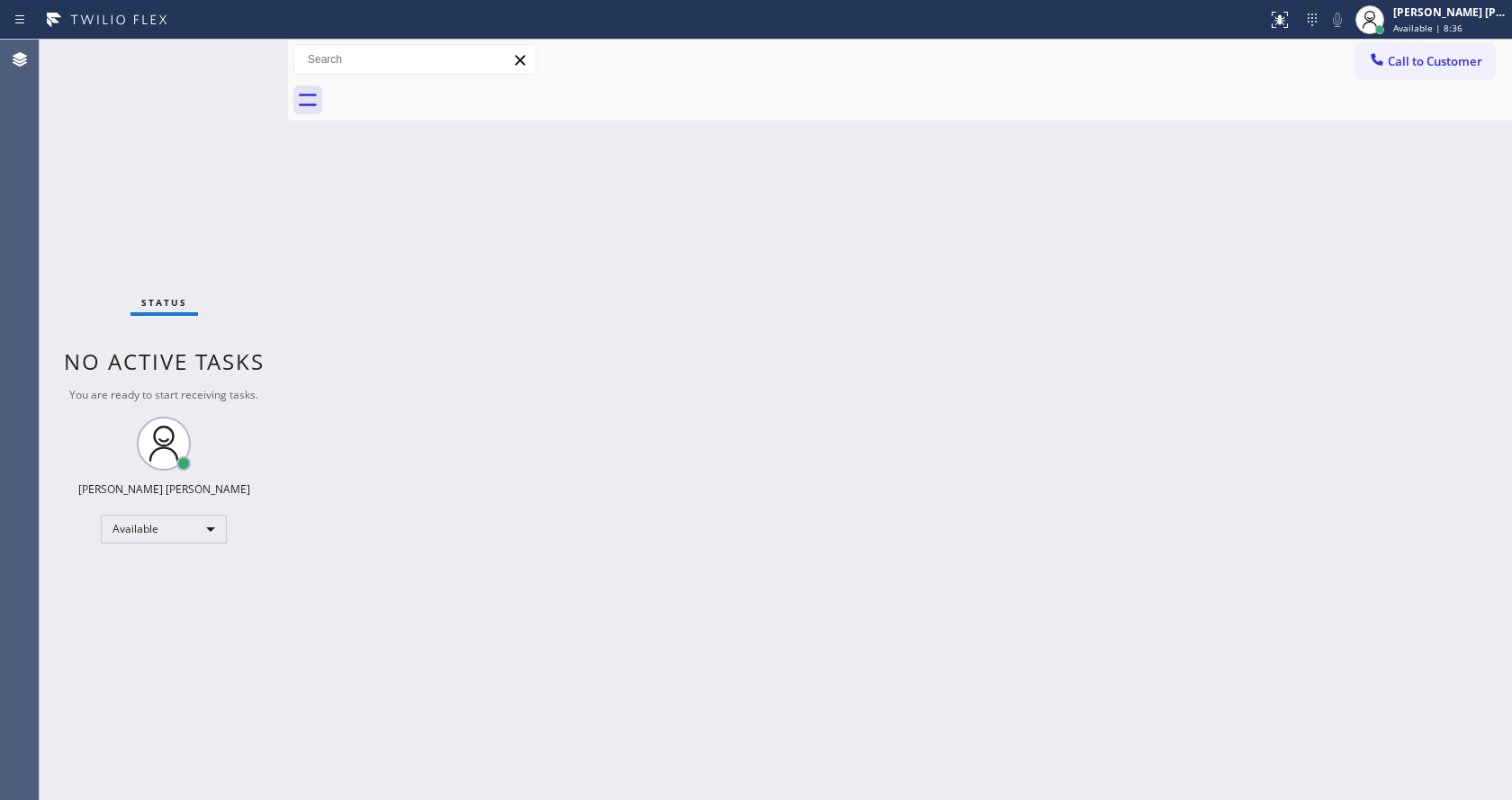
click at [496, 278] on div "Back to Dashboard Change Sender ID Customers Technicians Select a contact Outbo…" at bounding box center [900, 420] width 1224 height 760
click at [233, 55] on div "Status No active tasks You are ready to start receiving tasks. [PERSON_NAME] [P…" at bounding box center [164, 420] width 249 height 760
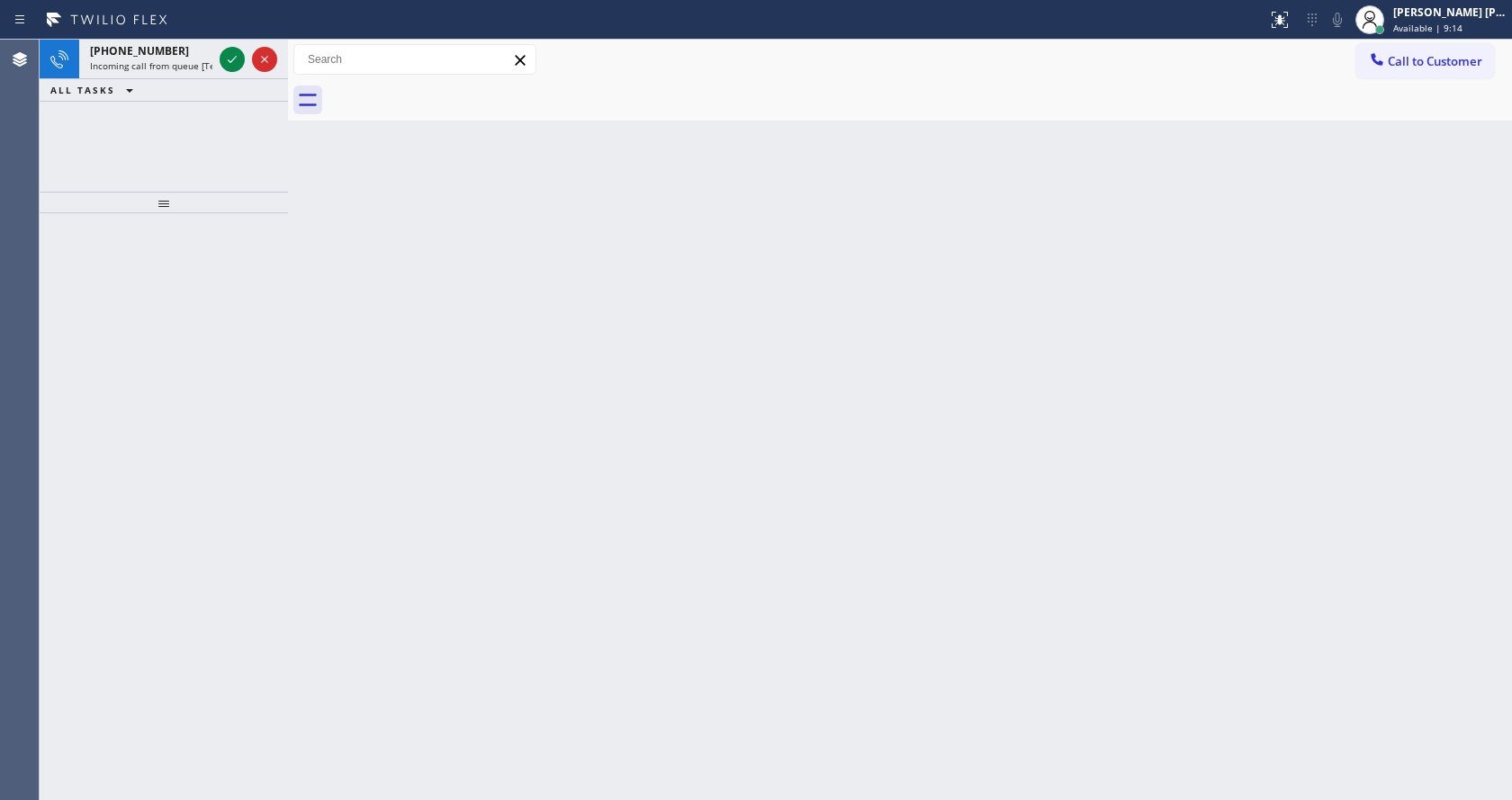
click at [820, 480] on div "Back to Dashboard Change Sender ID Customers Technicians Select a contact Outbo…" at bounding box center [900, 420] width 1224 height 760
click at [201, 76] on div "[PHONE_NUMBER] Incoming call from queue [Test] All" at bounding box center [147, 59] width 137 height 40
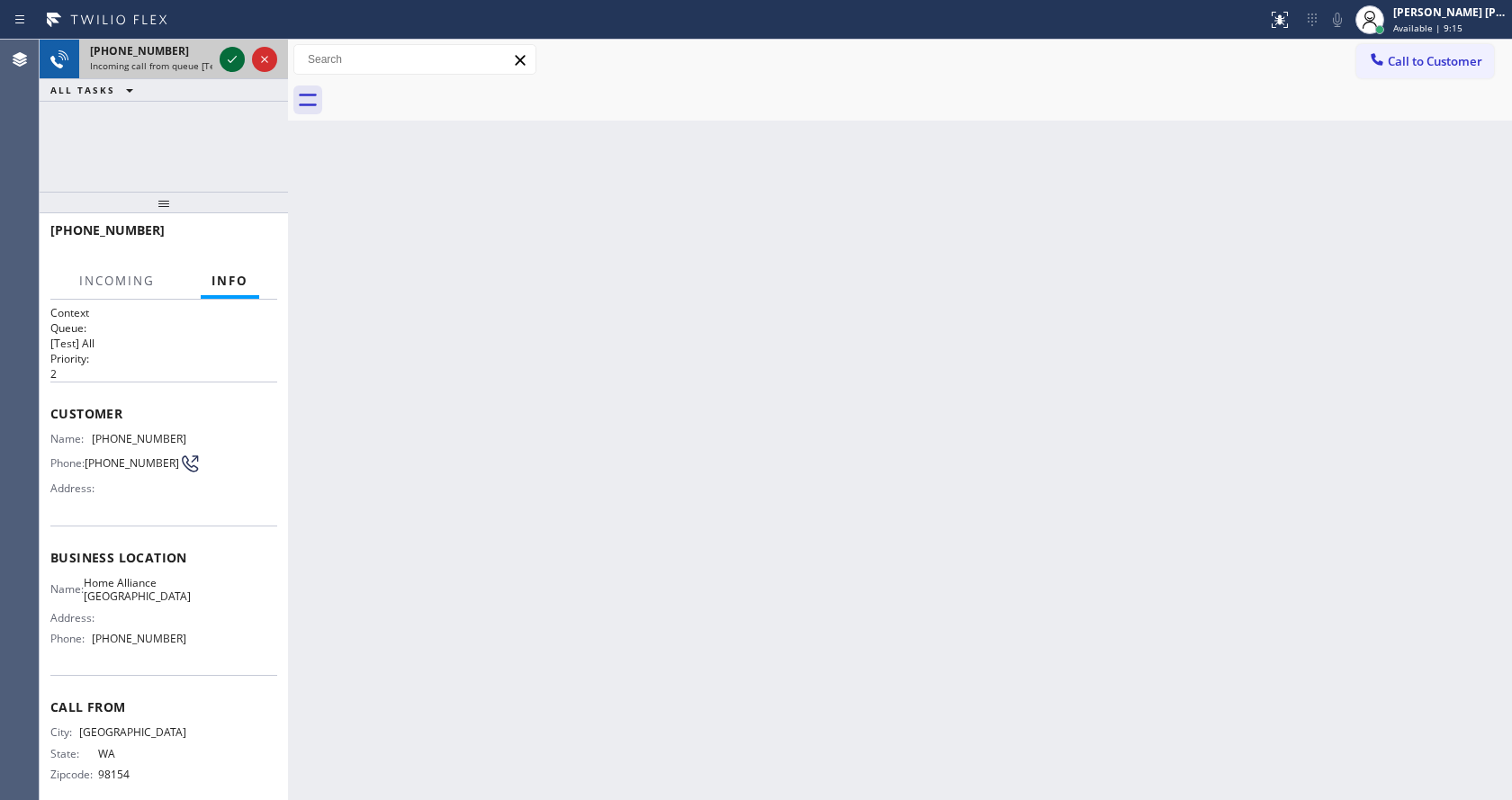
click at [228, 66] on icon at bounding box center [232, 59] width 22 height 22
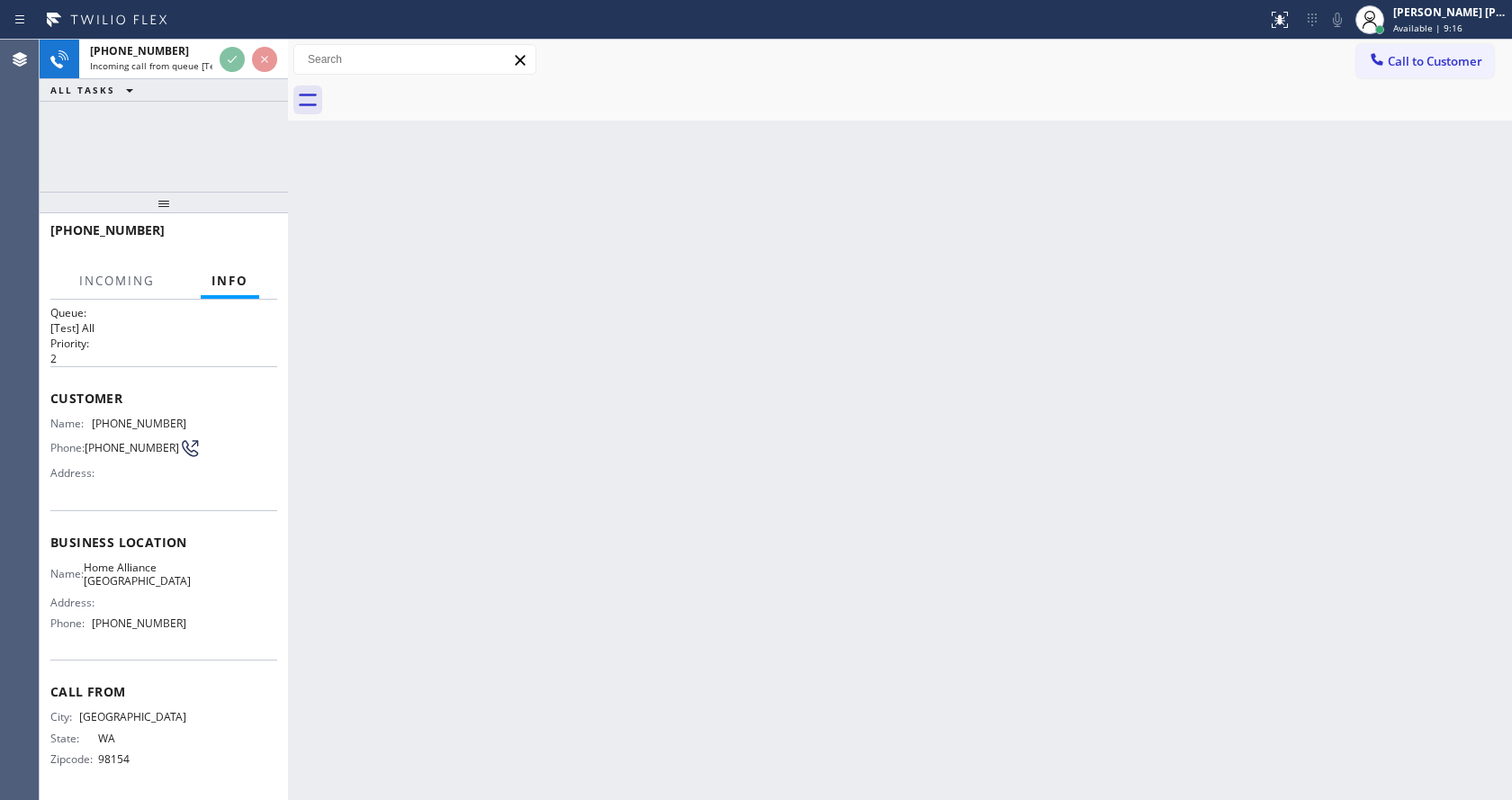
scroll to position [24, 0]
click at [490, 566] on div "Back to Dashboard Change Sender ID Customers Technicians Select a contact Outbo…" at bounding box center [900, 420] width 1224 height 760
click at [418, 621] on div "Back to Dashboard Change Sender ID Customers Technicians Select a contact Outbo…" at bounding box center [900, 420] width 1224 height 760
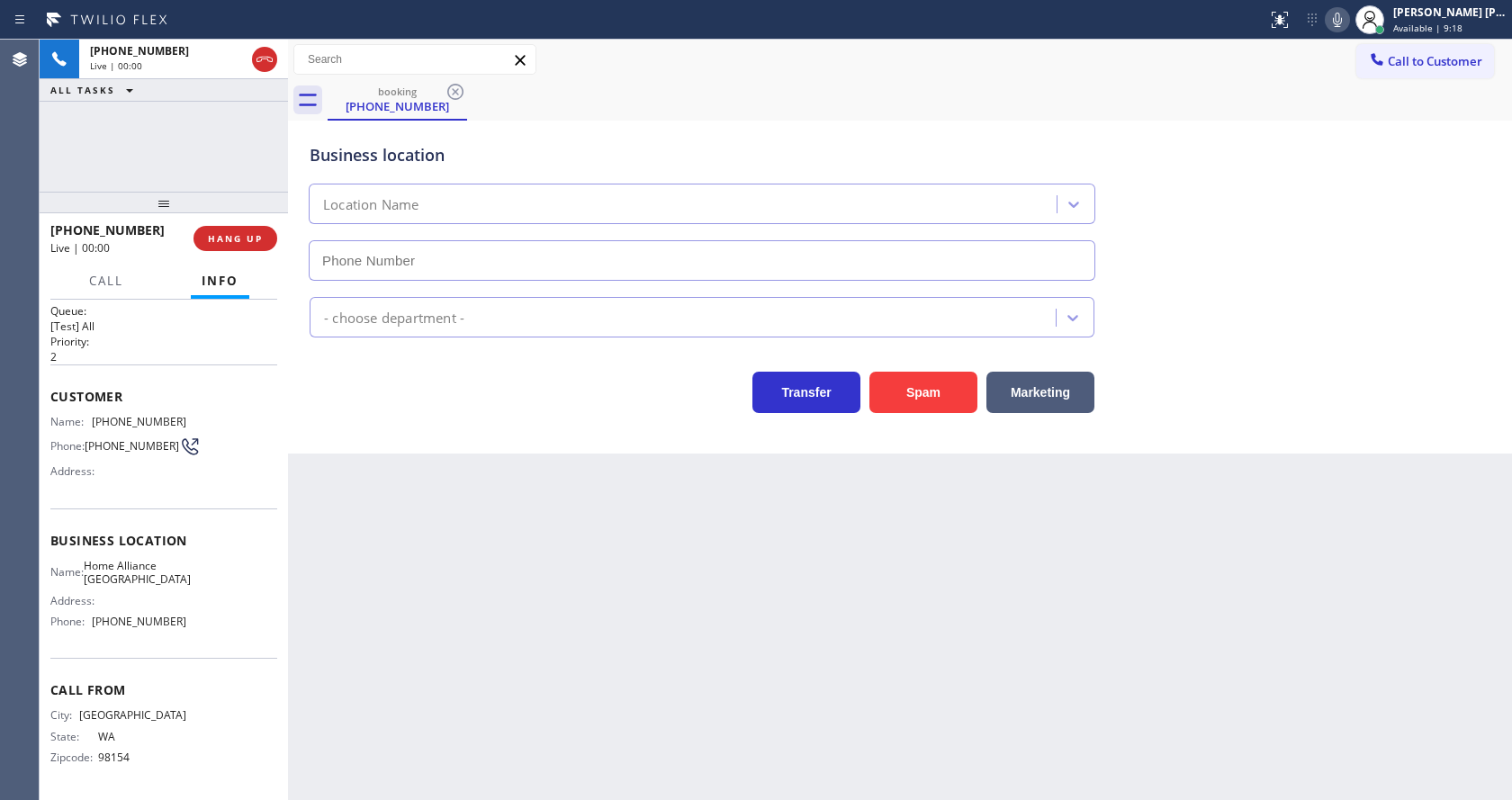
type input "[PHONE_NUMBER]"
click at [924, 380] on button "Spam" at bounding box center [922, 392] width 108 height 41
click at [570, 559] on div "Back to Dashboard Change Sender ID Customers Technicians Select a contact Outbo…" at bounding box center [900, 420] width 1224 height 760
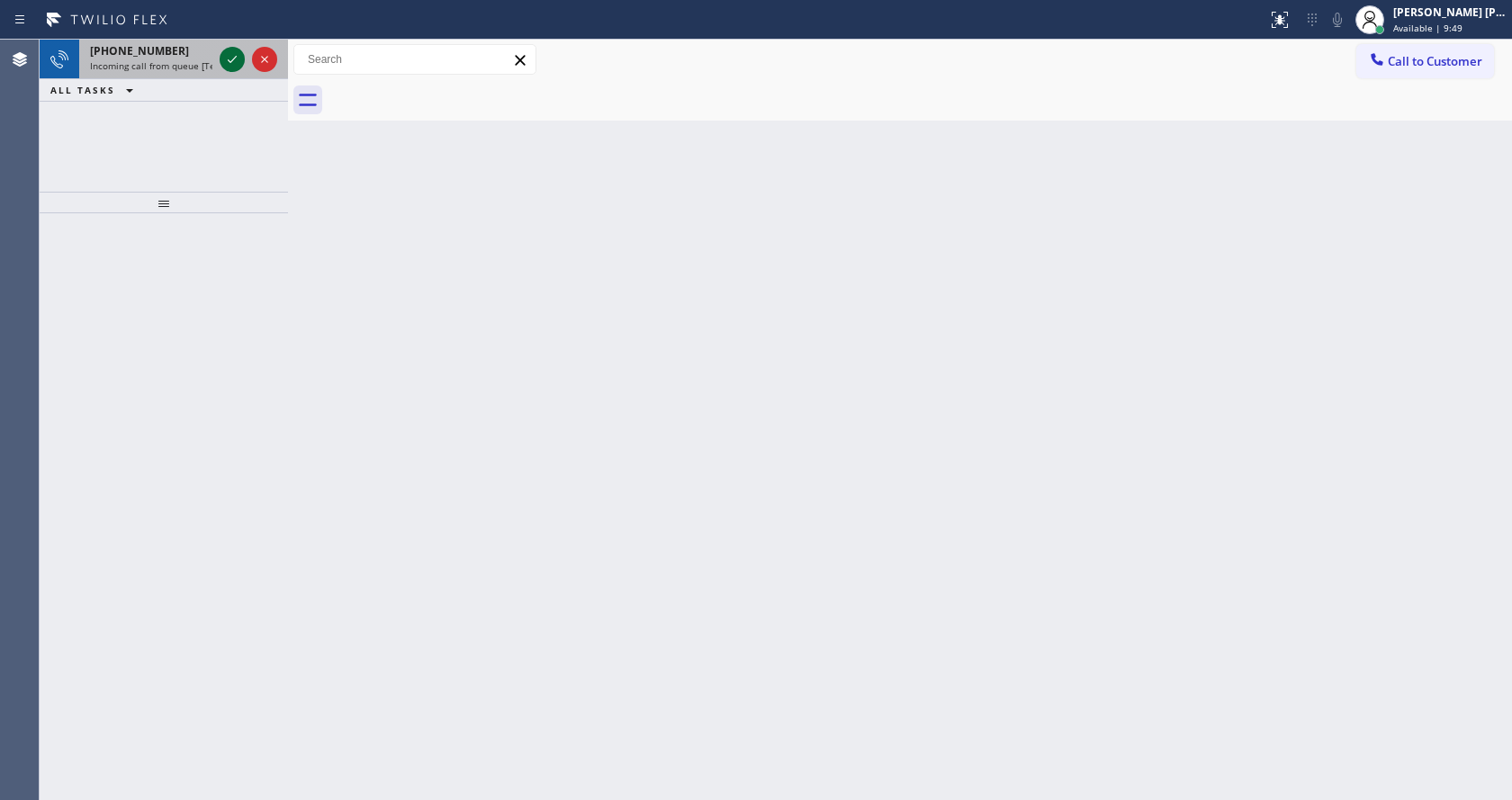
click at [233, 51] on icon at bounding box center [232, 59] width 22 height 22
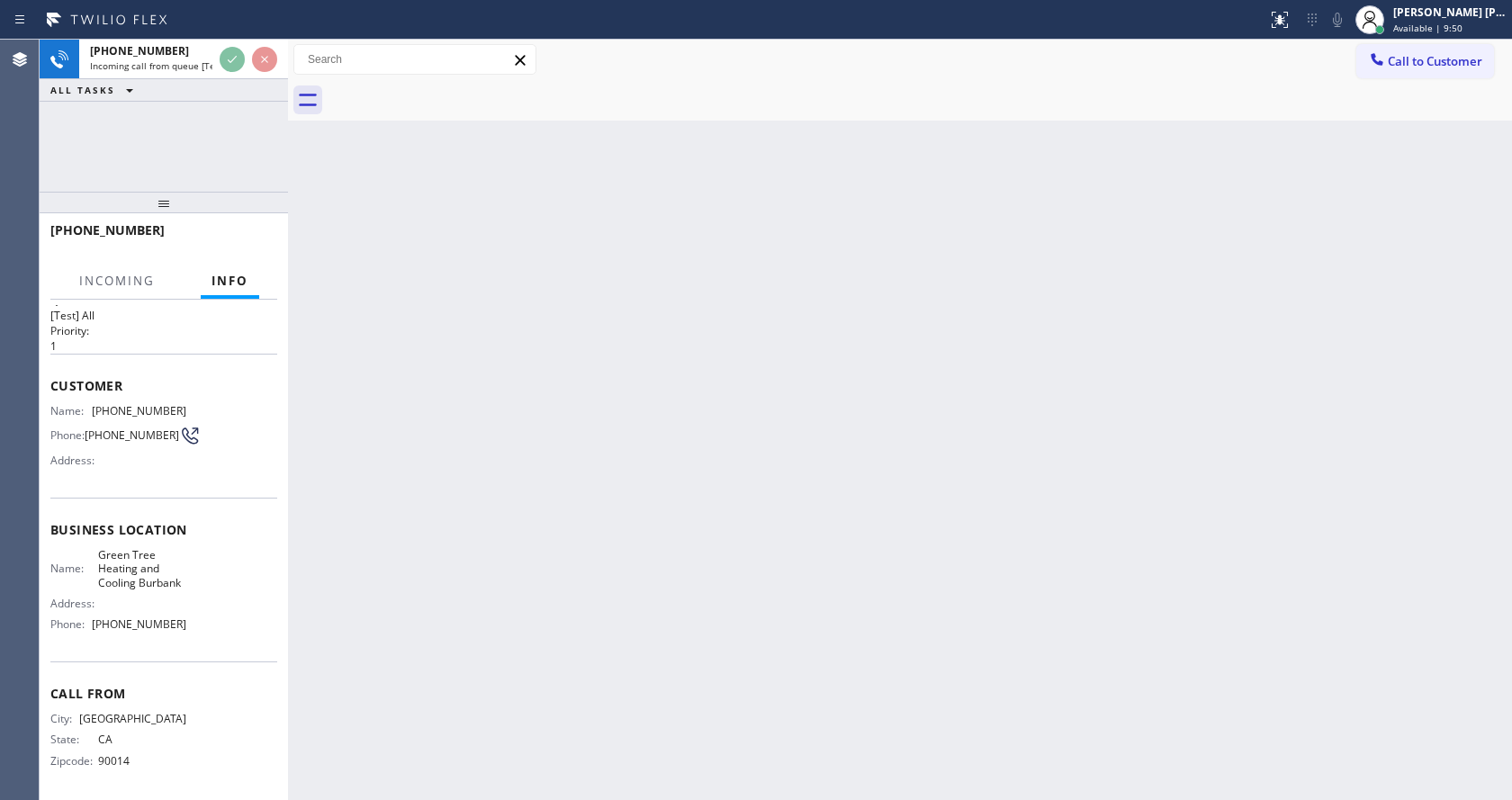
scroll to position [51, 0]
click at [562, 599] on div "Back to Dashboard Change Sender ID Customers Technicians Select a contact Outbo…" at bounding box center [900, 420] width 1224 height 760
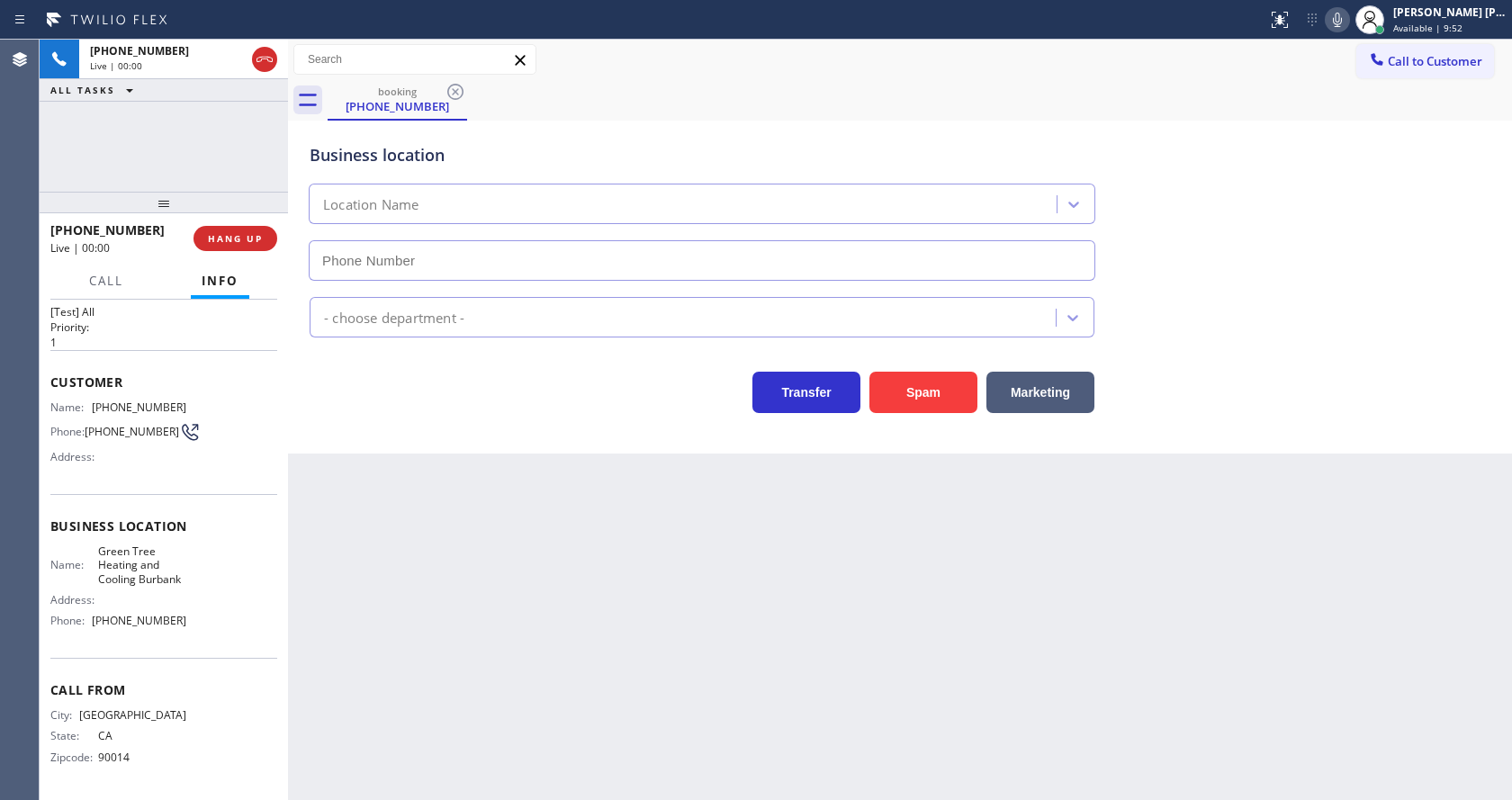
type input "[PHONE_NUMBER]"
drag, startPoint x: 330, startPoint y: 446, endPoint x: 924, endPoint y: 435, distance: 594.1
click at [330, 446] on div "Business location Green Tree Heating & Cooling [GEOGRAPHIC_DATA] [PHONE_NUMBER]…" at bounding box center [900, 286] width 1224 height 333
click at [925, 390] on button "Spam" at bounding box center [922, 392] width 108 height 41
click at [604, 703] on div "Back to Dashboard Change Sender ID Customers Technicians Select a contact Outbo…" at bounding box center [900, 420] width 1224 height 760
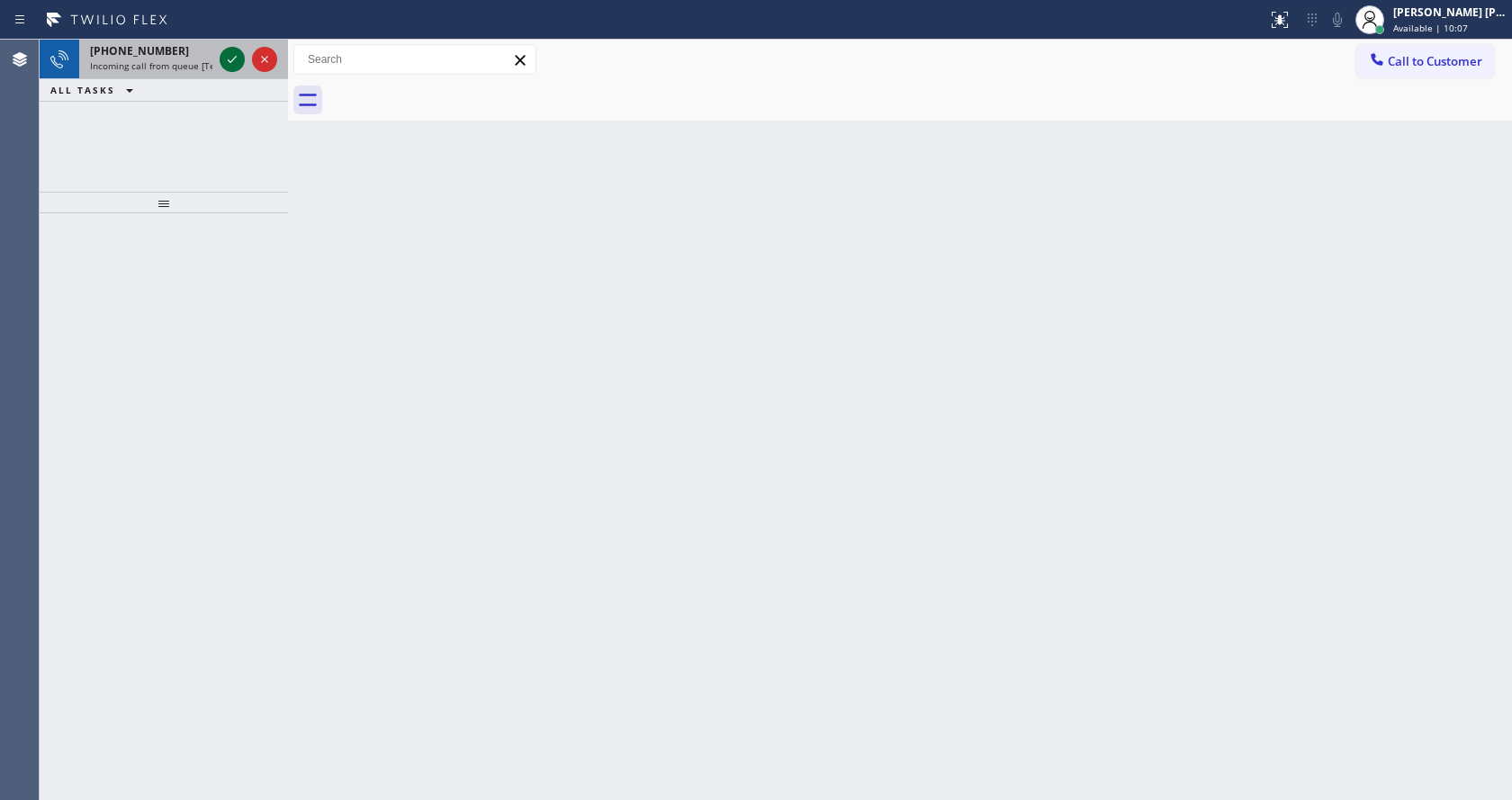
click at [224, 61] on icon at bounding box center [232, 59] width 22 height 22
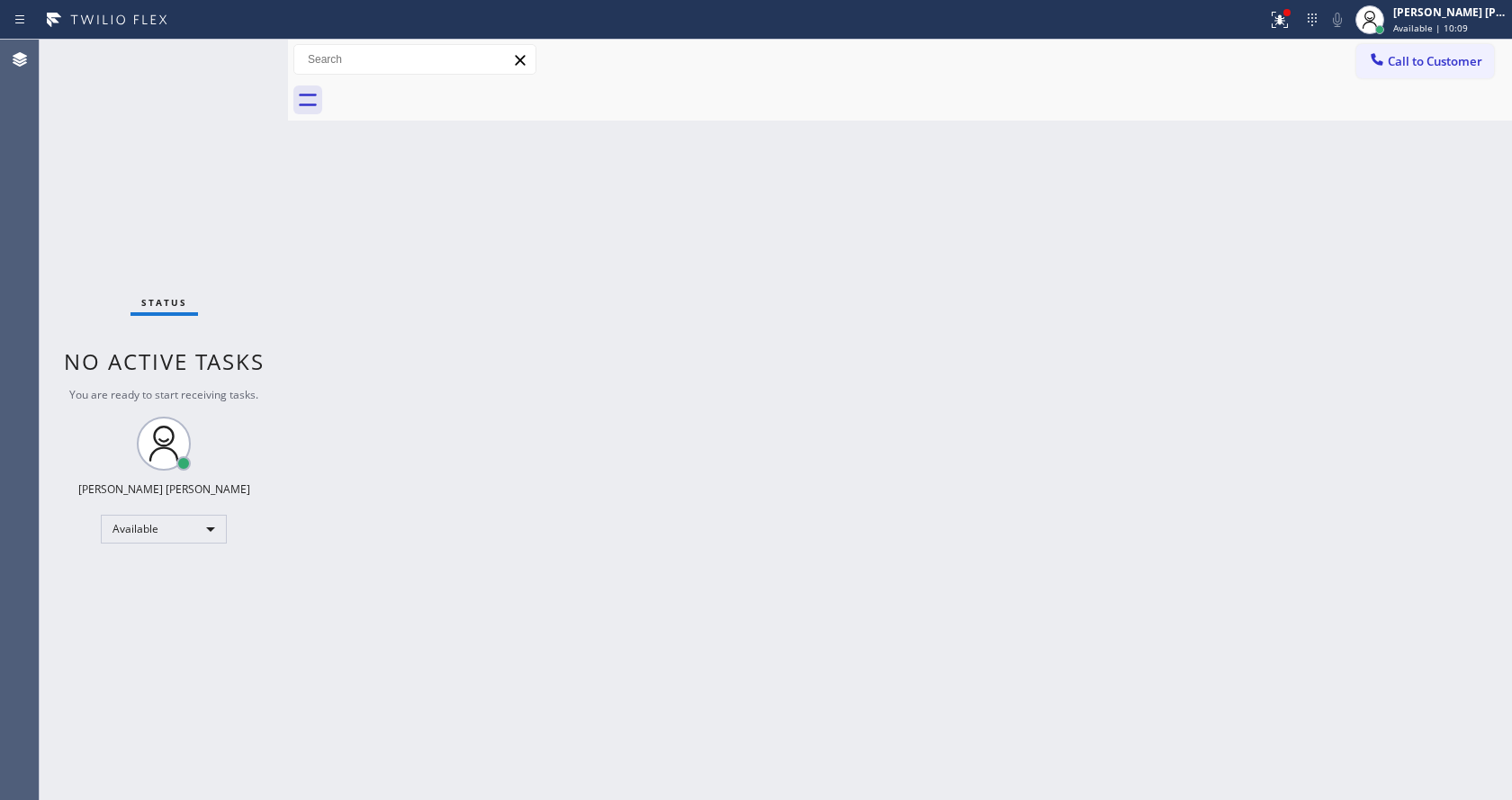
click at [537, 613] on div "Back to Dashboard Change Sender ID Customers Technicians Select a contact Outbo…" at bounding box center [900, 420] width 1224 height 760
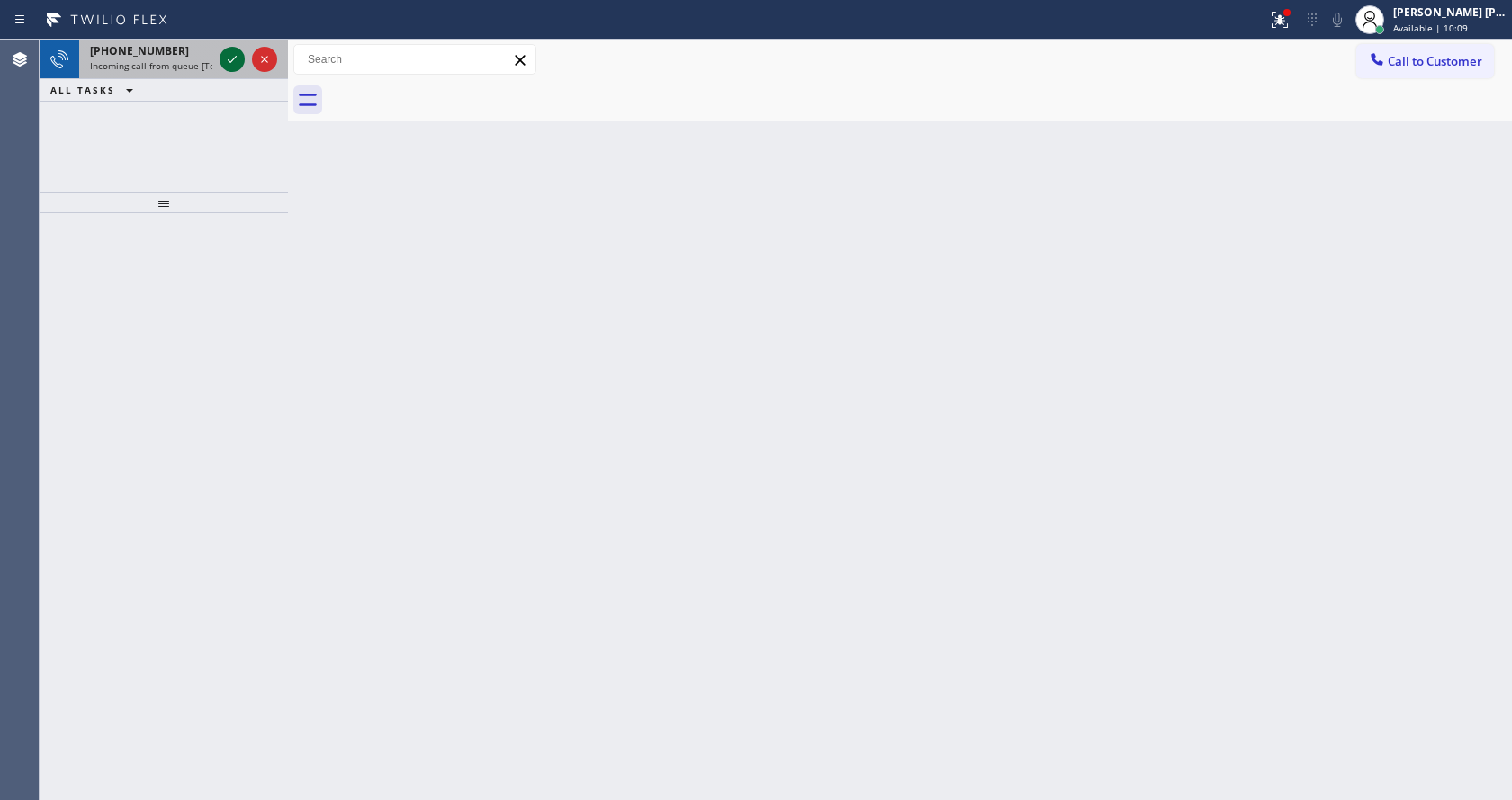
click at [226, 60] on icon at bounding box center [232, 59] width 22 height 22
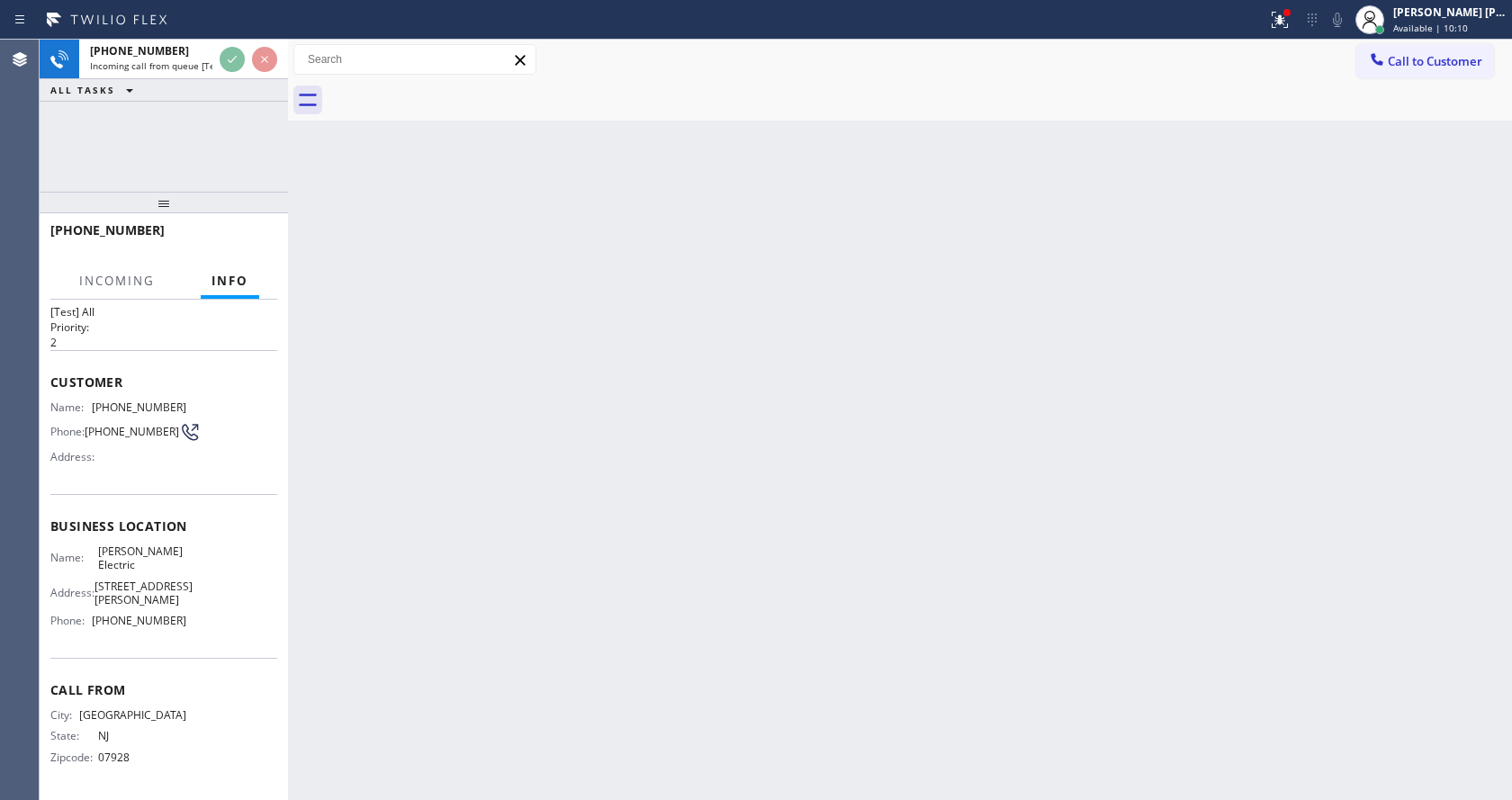
scroll to position [51, 0]
click at [471, 616] on div "Back to Dashboard Change Sender ID Customers Technicians Select a contact Outbo…" at bounding box center [900, 420] width 1224 height 760
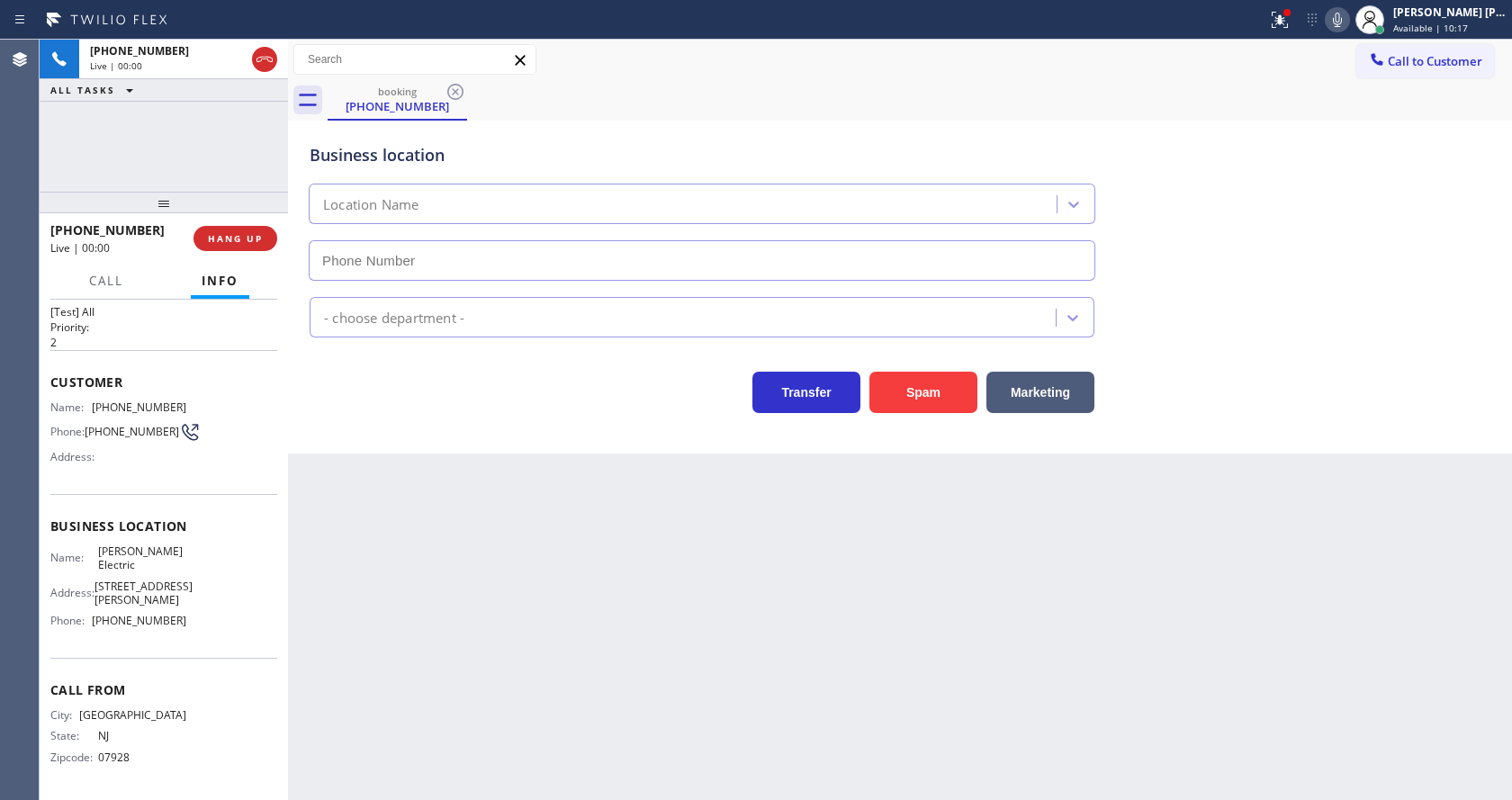
type input "[PHONE_NUMBER]"
click at [432, 434] on div "Business location [PERSON_NAME] Electric [PHONE_NUMBER] Electricians Transfer S…" at bounding box center [900, 286] width 1224 height 333
click at [571, 758] on div "Back to Dashboard Change Sender ID Customers Technicians Select a contact Outbo…" at bounding box center [900, 420] width 1224 height 760
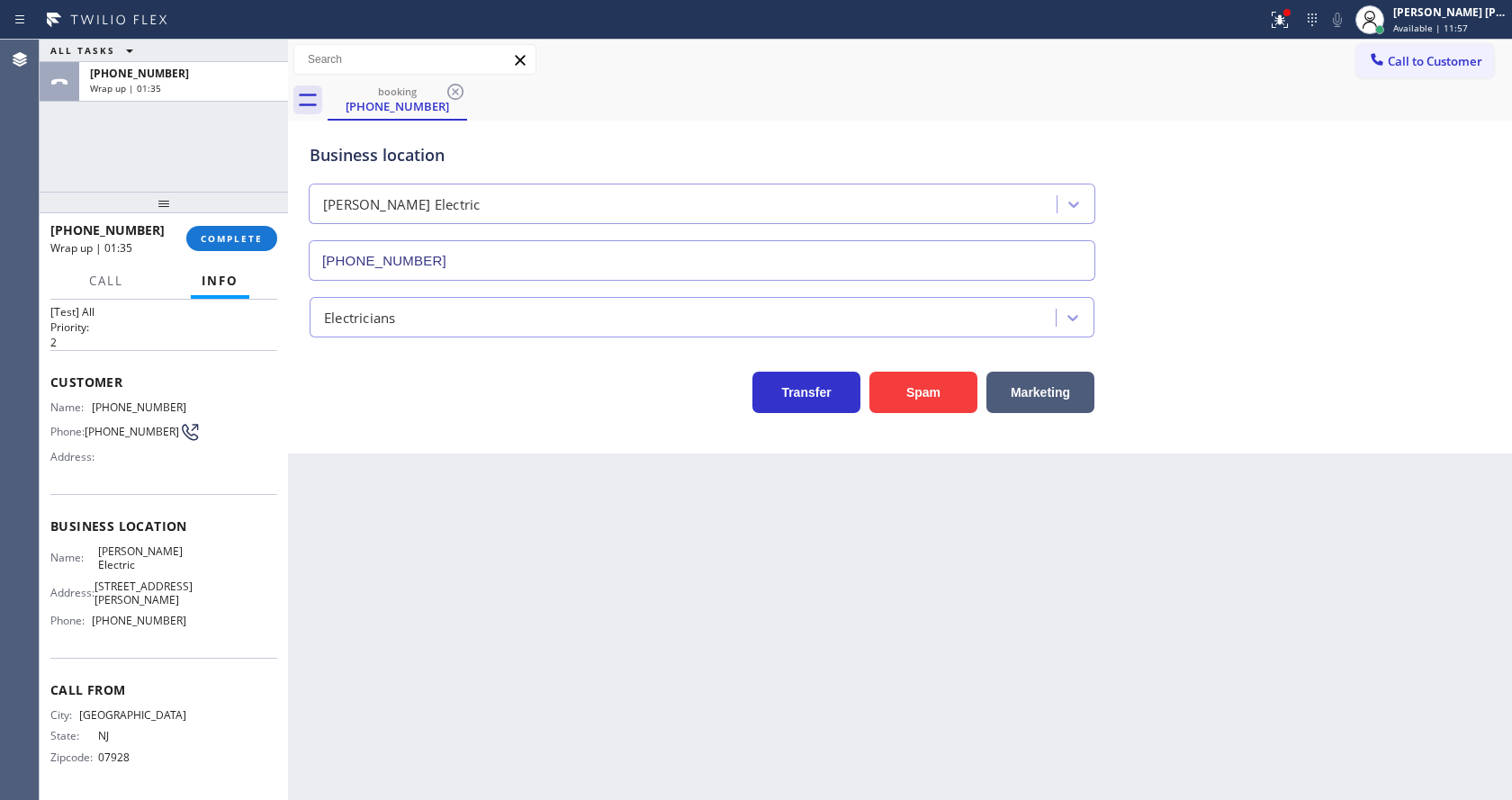
drag, startPoint x: 377, startPoint y: 453, endPoint x: 377, endPoint y: 442, distance: 11.0
click at [377, 442] on div "Back to Dashboard Change Sender ID Customers Technicians Select a contact Outbo…" at bounding box center [900, 420] width 1224 height 760
click at [218, 239] on span "COMPLETE" at bounding box center [231, 238] width 62 height 13
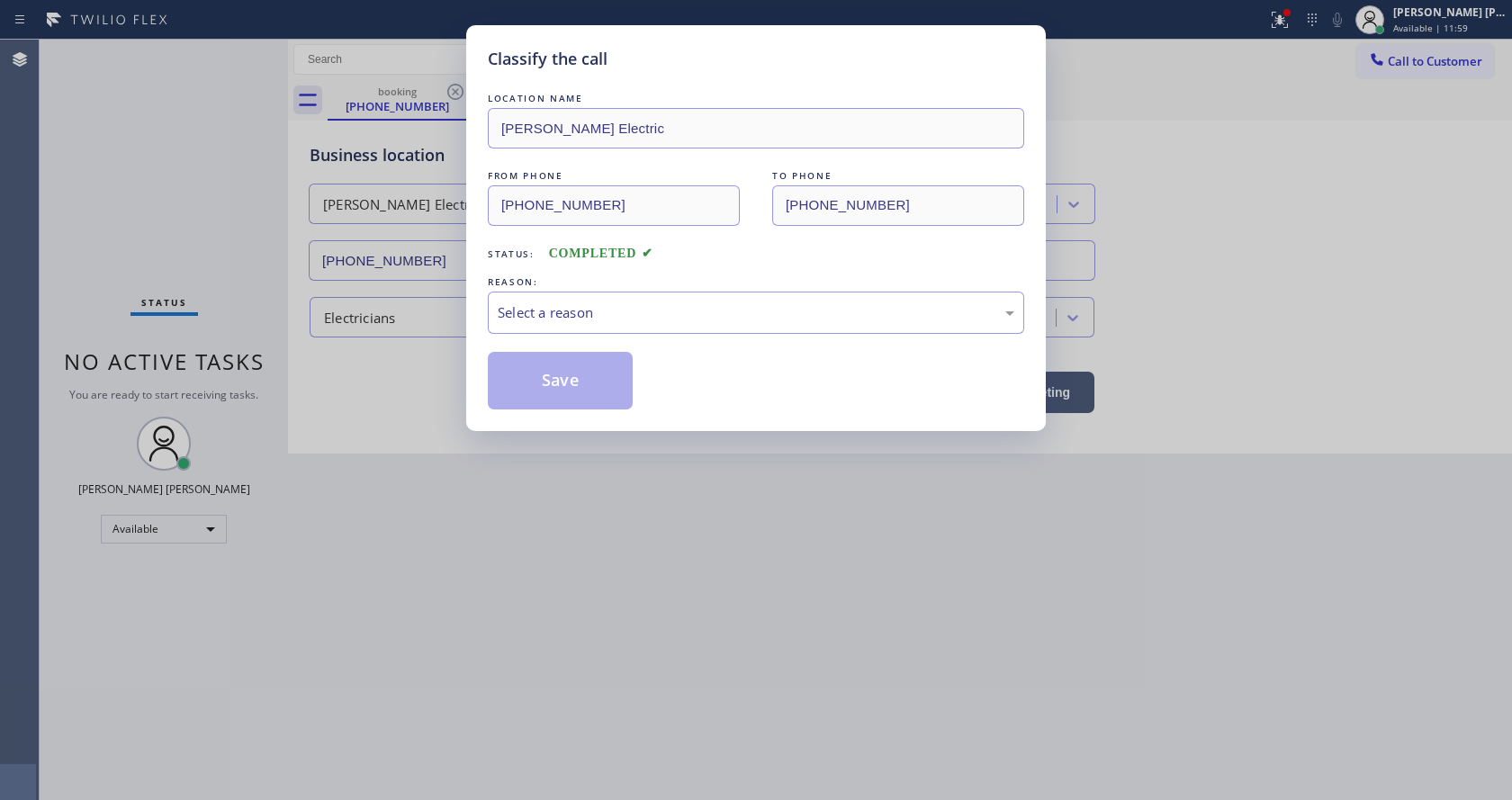
click at [613, 296] on div "Select a reason" at bounding box center [756, 312] width 536 height 42
click at [562, 387] on button "Save" at bounding box center [560, 380] width 145 height 57
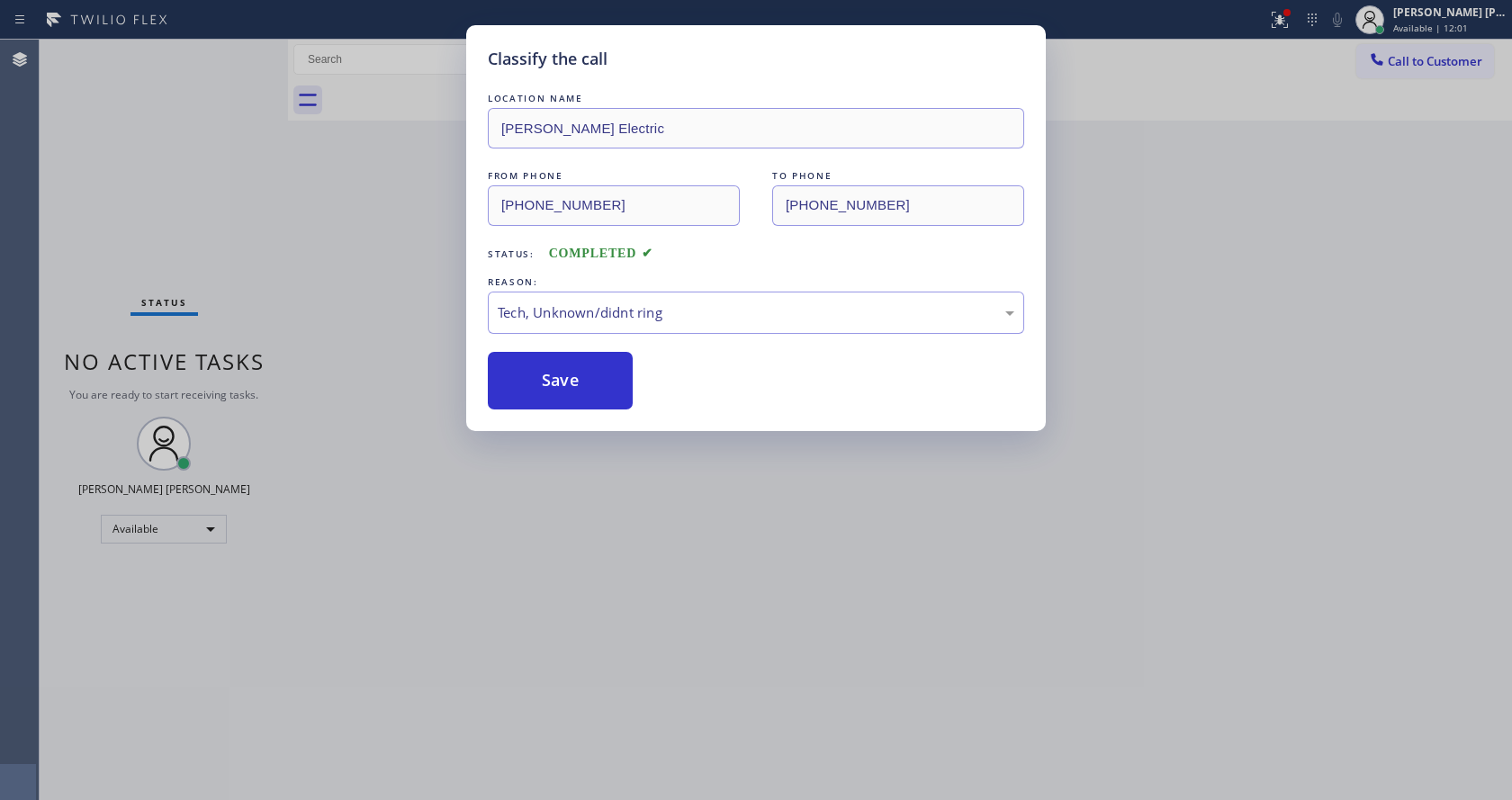
click at [683, 519] on div "Classify the call LOCATION NAME [PERSON_NAME] Electric FROM PHONE [PHONE_NUMBER…" at bounding box center [756, 400] width 1512 height 800
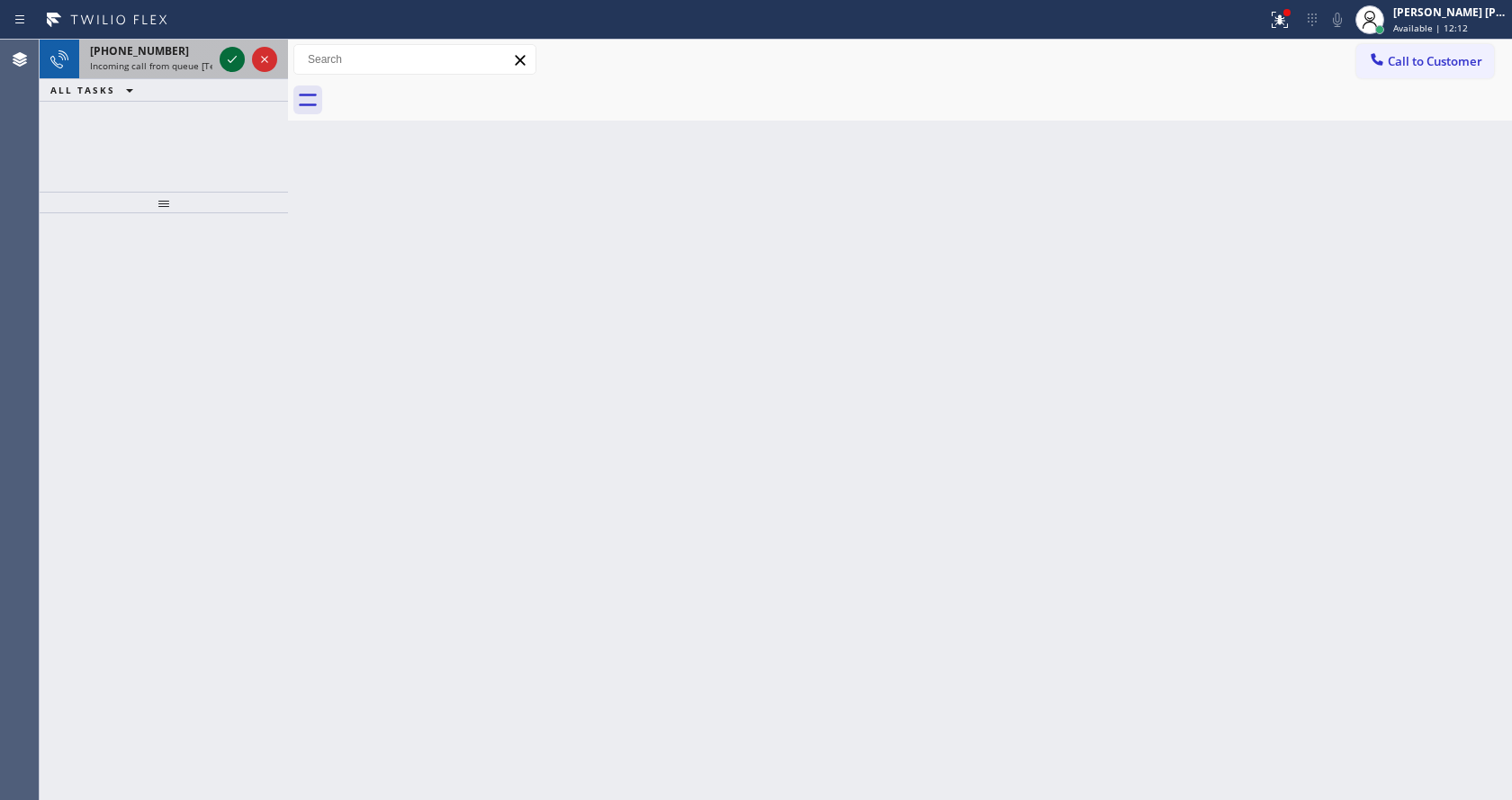
click at [231, 62] on icon at bounding box center [232, 58] width 9 height 7
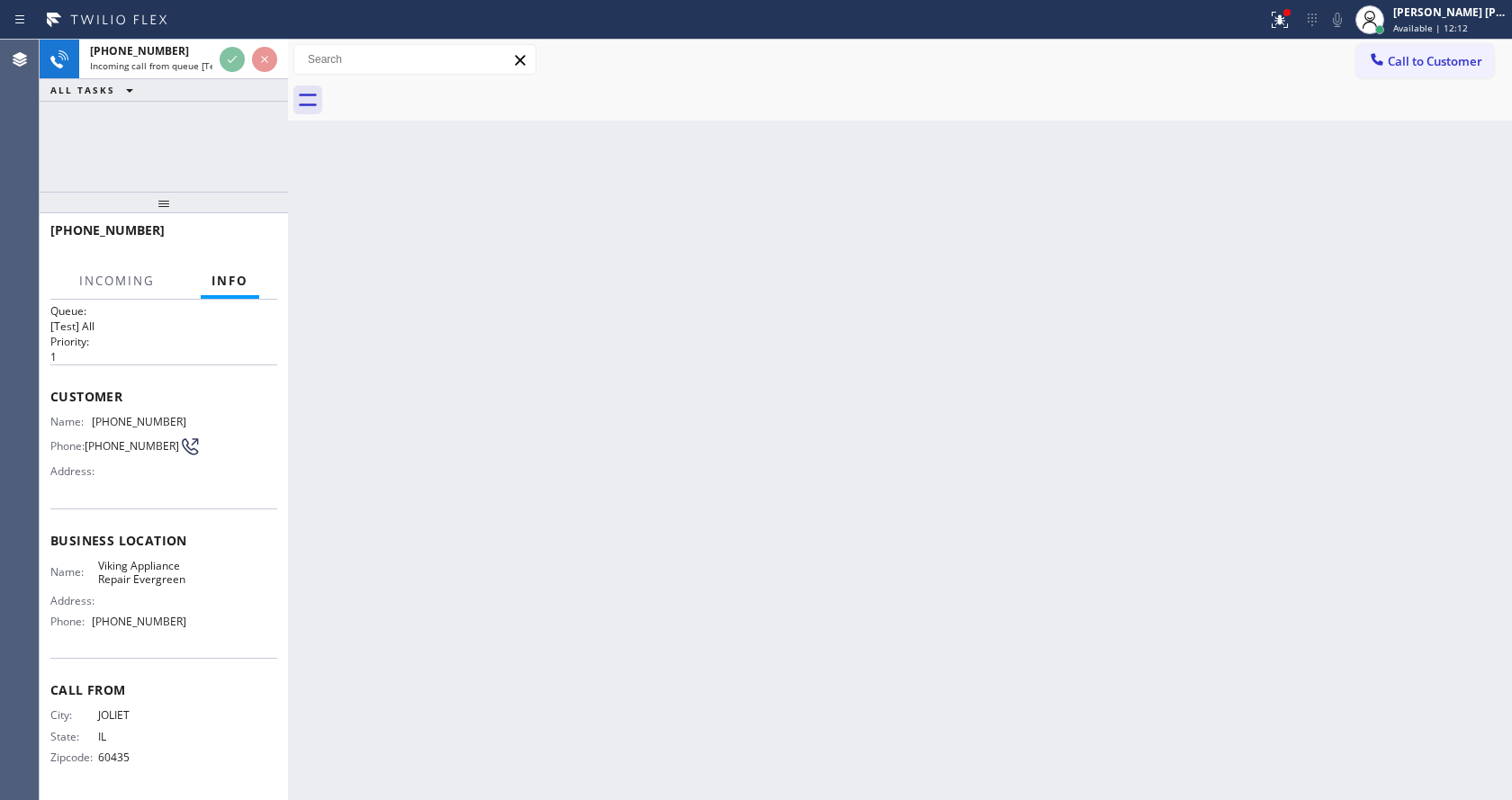
scroll to position [37, 0]
click at [643, 498] on div "Back to Dashboard Change Sender ID Customers Technicians Select a contact Outbo…" at bounding box center [900, 420] width 1224 height 760
drag, startPoint x: 526, startPoint y: 581, endPoint x: 534, endPoint y: 597, distance: 17.9
click at [533, 596] on div "Back to Dashboard Change Sender ID Customers Technicians Select a contact Outbo…" at bounding box center [900, 420] width 1224 height 760
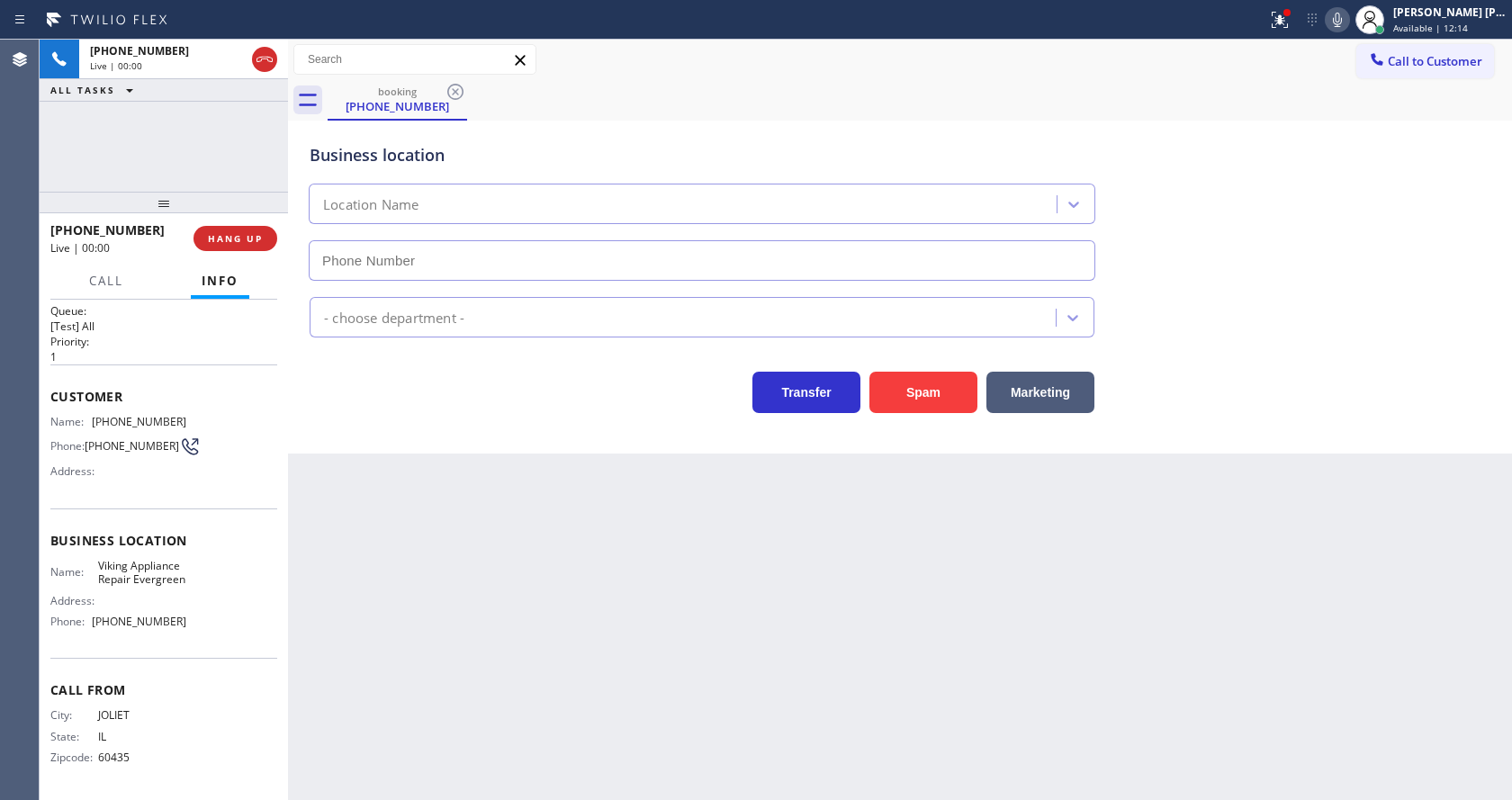
type input "[PHONE_NUMBER]"
click at [534, 597] on div "Back to Dashboard Change Sender ID Customers Technicians Select a contact Outbo…" at bounding box center [900, 420] width 1224 height 760
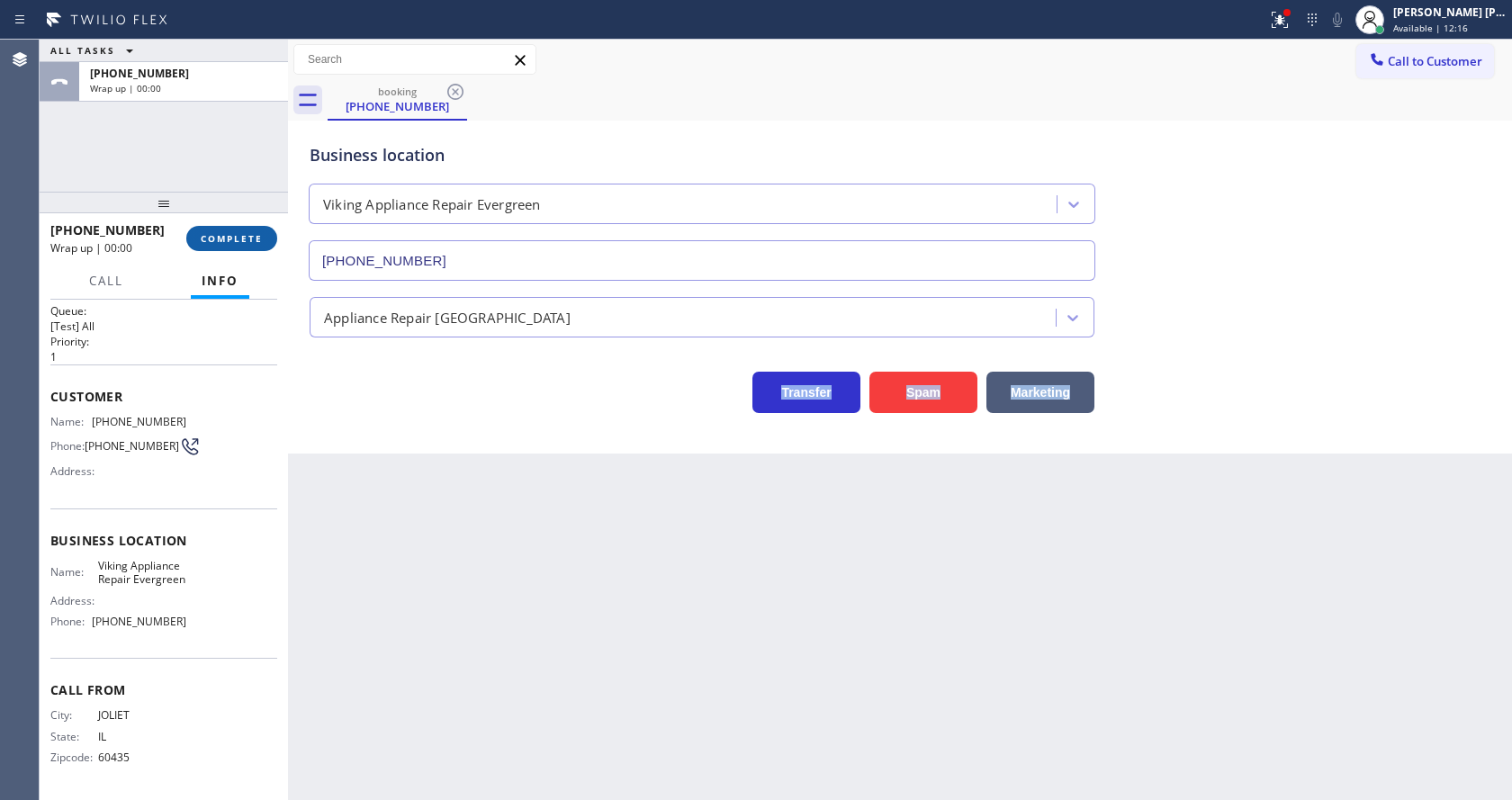
click at [220, 231] on button "COMPLETE" at bounding box center [232, 239] width 91 height 26
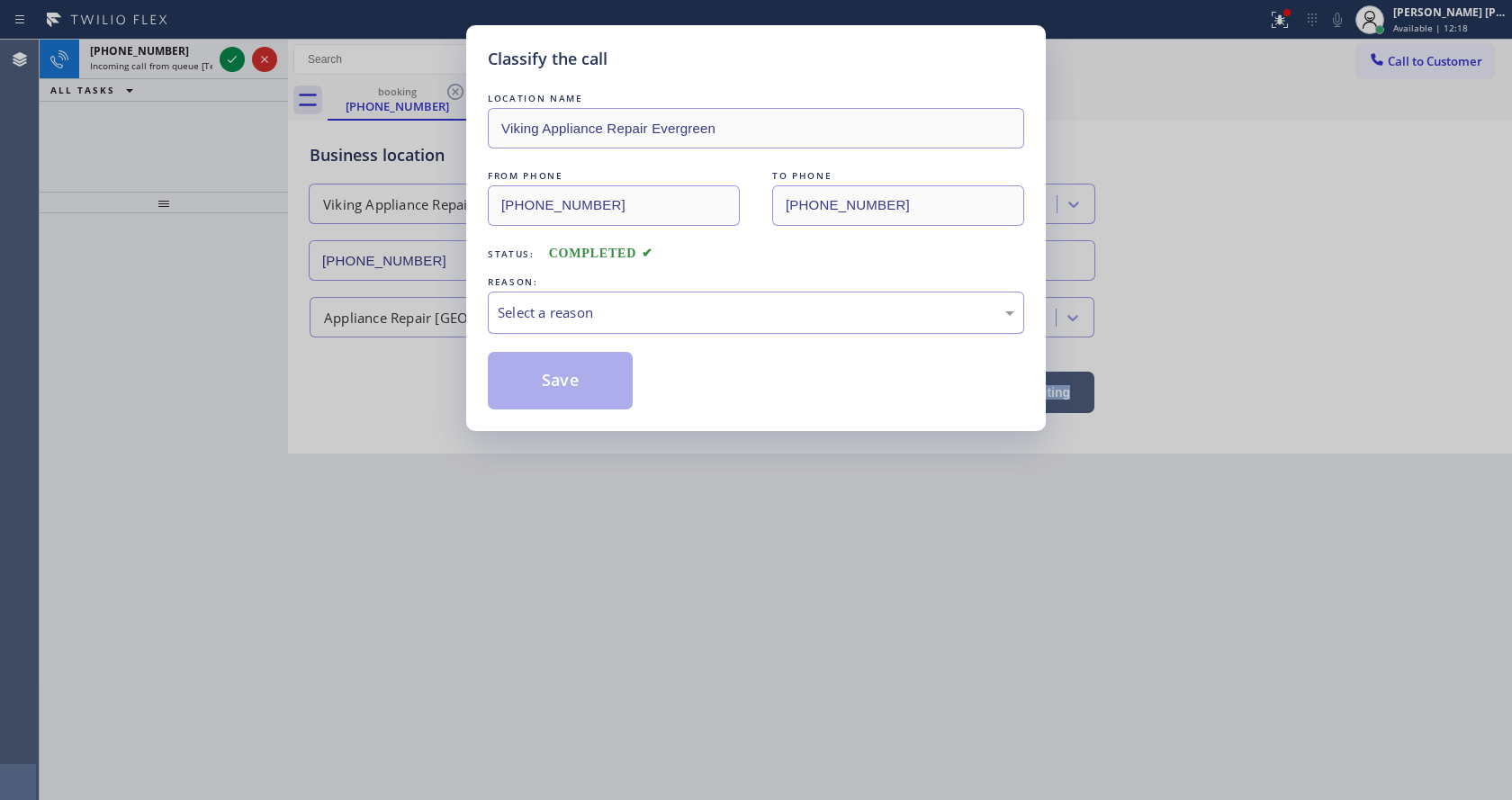
click at [568, 307] on div "Select a reason" at bounding box center [756, 312] width 517 height 21
click at [555, 406] on button "Save" at bounding box center [560, 380] width 145 height 57
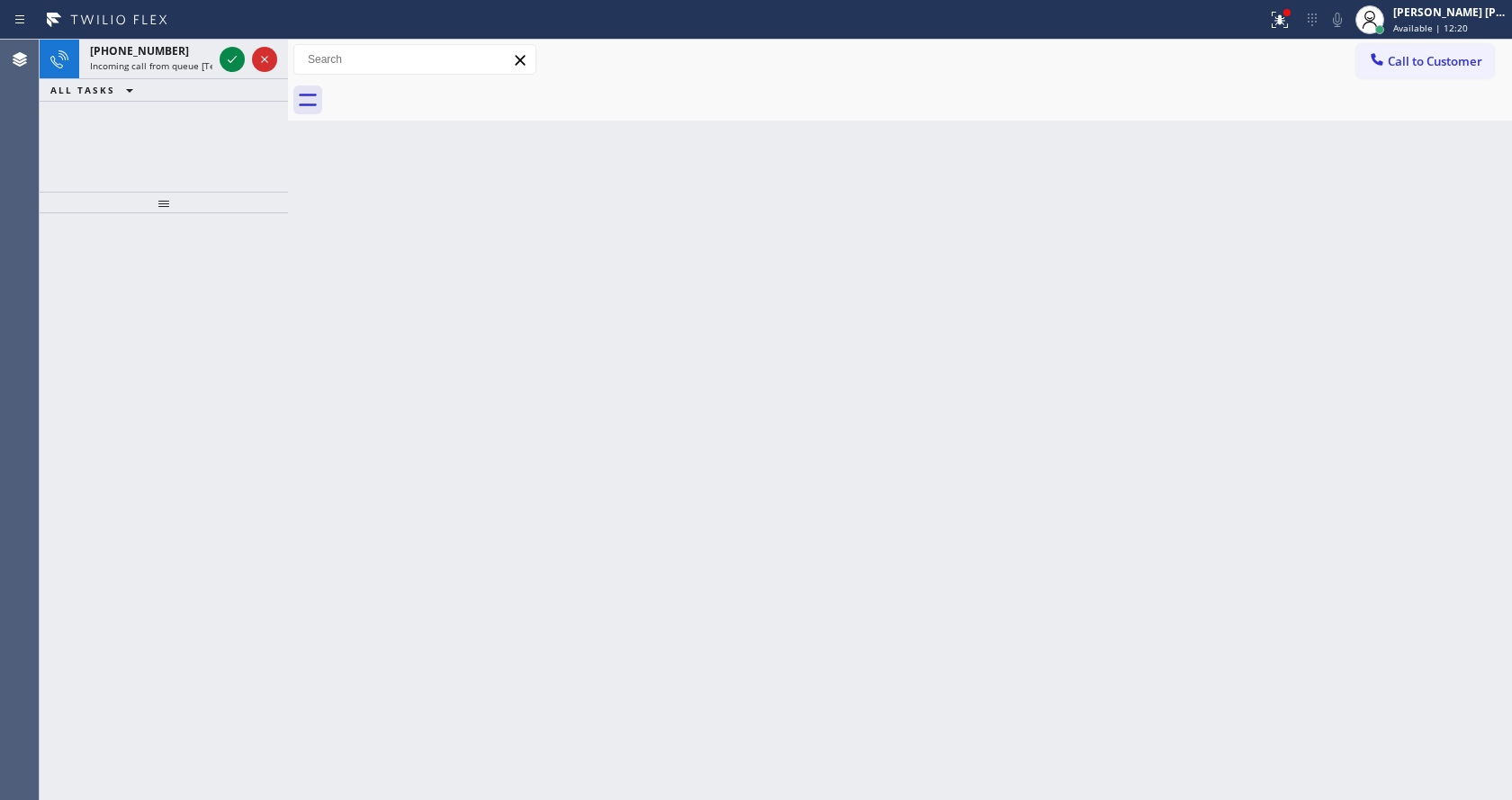
click at [232, 59] on icon at bounding box center [232, 59] width 22 height 22
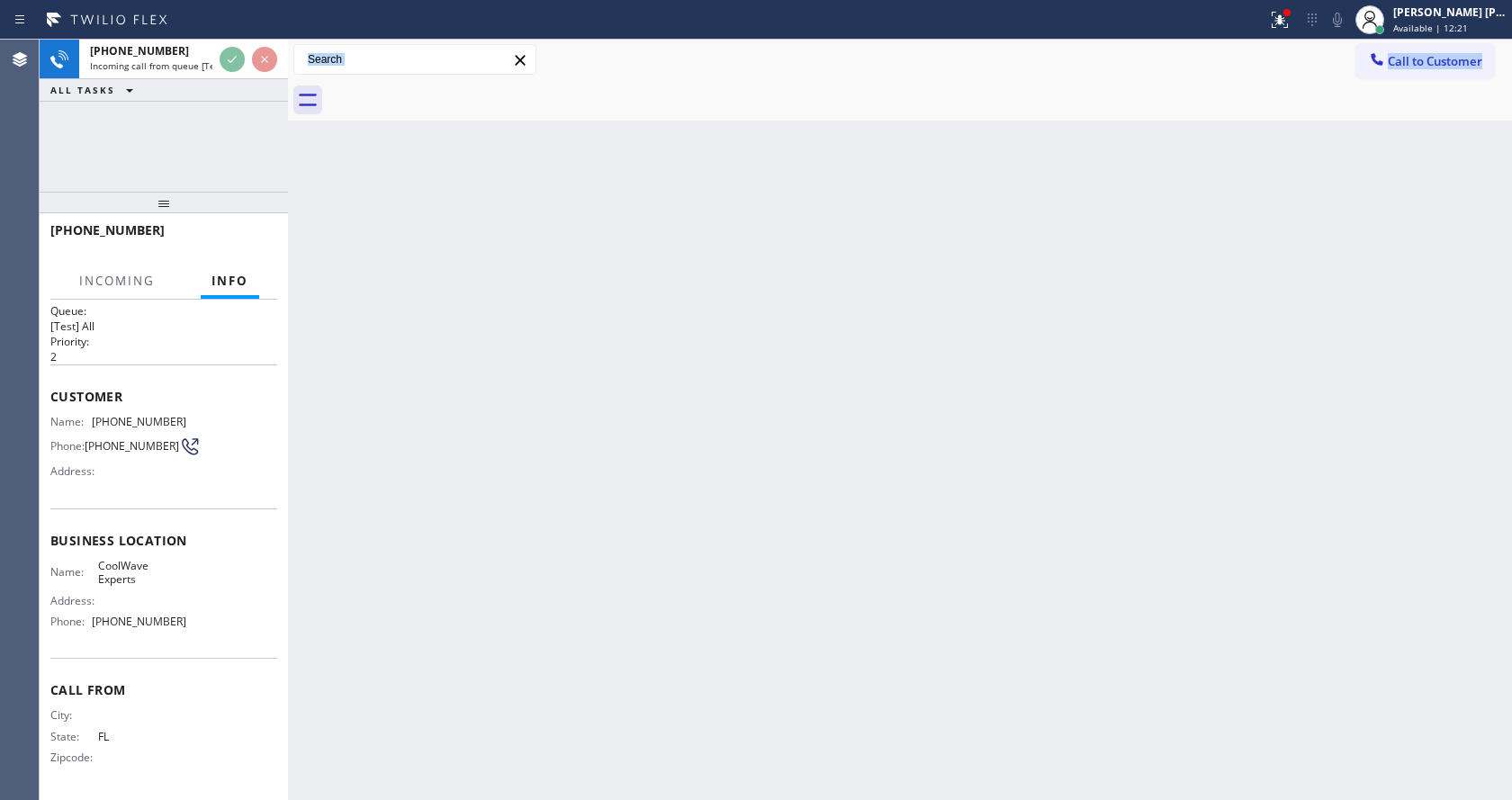
scroll to position [24, 0]
click at [668, 624] on div "Back to Dashboard Change Sender ID Customers Technicians Select a contact Outbo…" at bounding box center [900, 420] width 1224 height 760
click at [381, 578] on div "Back to Dashboard Change Sender ID Customers Technicians Select a contact Outbo…" at bounding box center [900, 420] width 1224 height 760
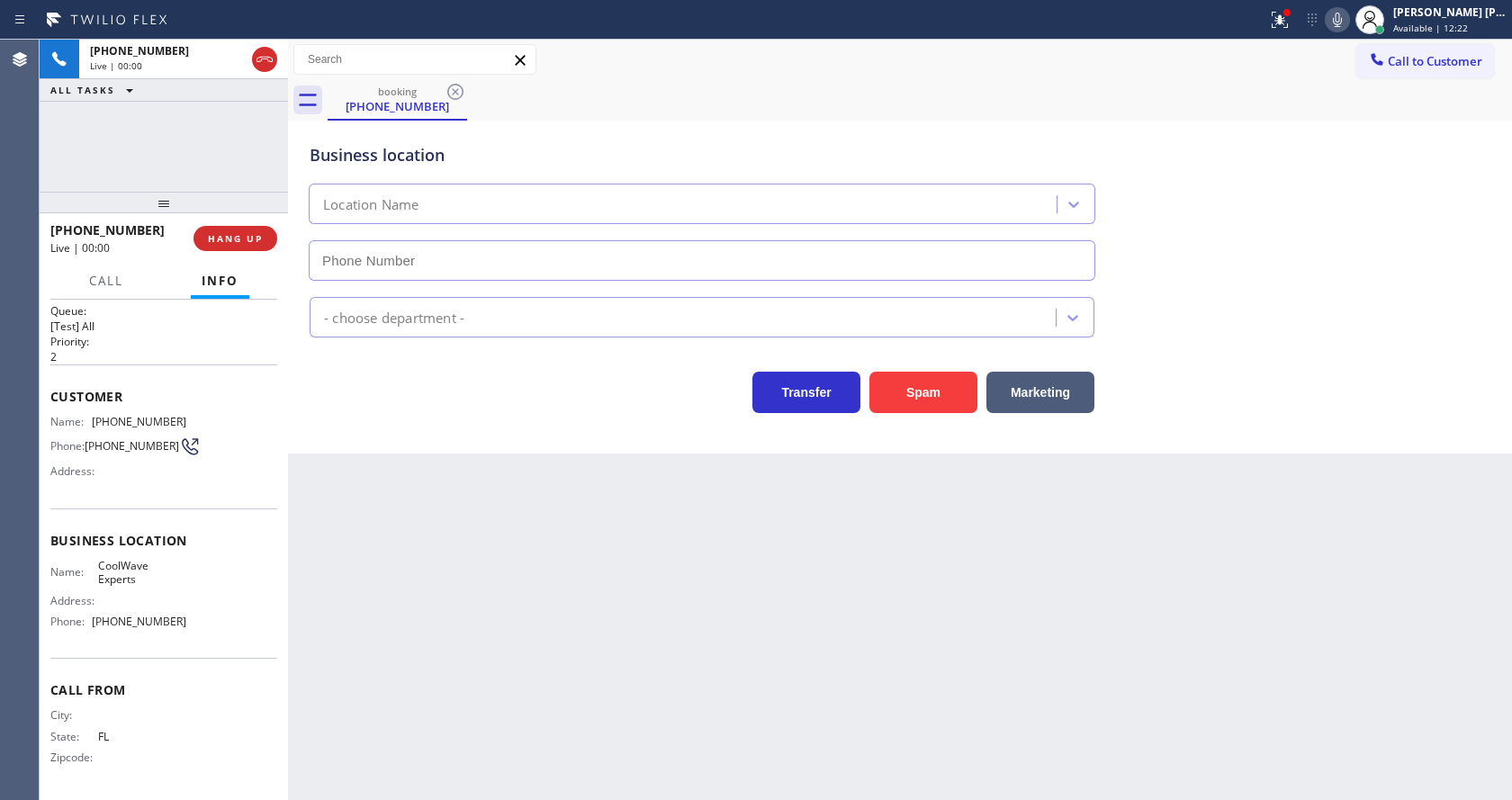
type input "[PHONE_NUMBER]"
click at [944, 389] on button "Spam" at bounding box center [922, 392] width 108 height 41
click at [647, 600] on div "Back to Dashboard Change Sender ID Customers Technicians Select a contact Outbo…" at bounding box center [900, 420] width 1224 height 760
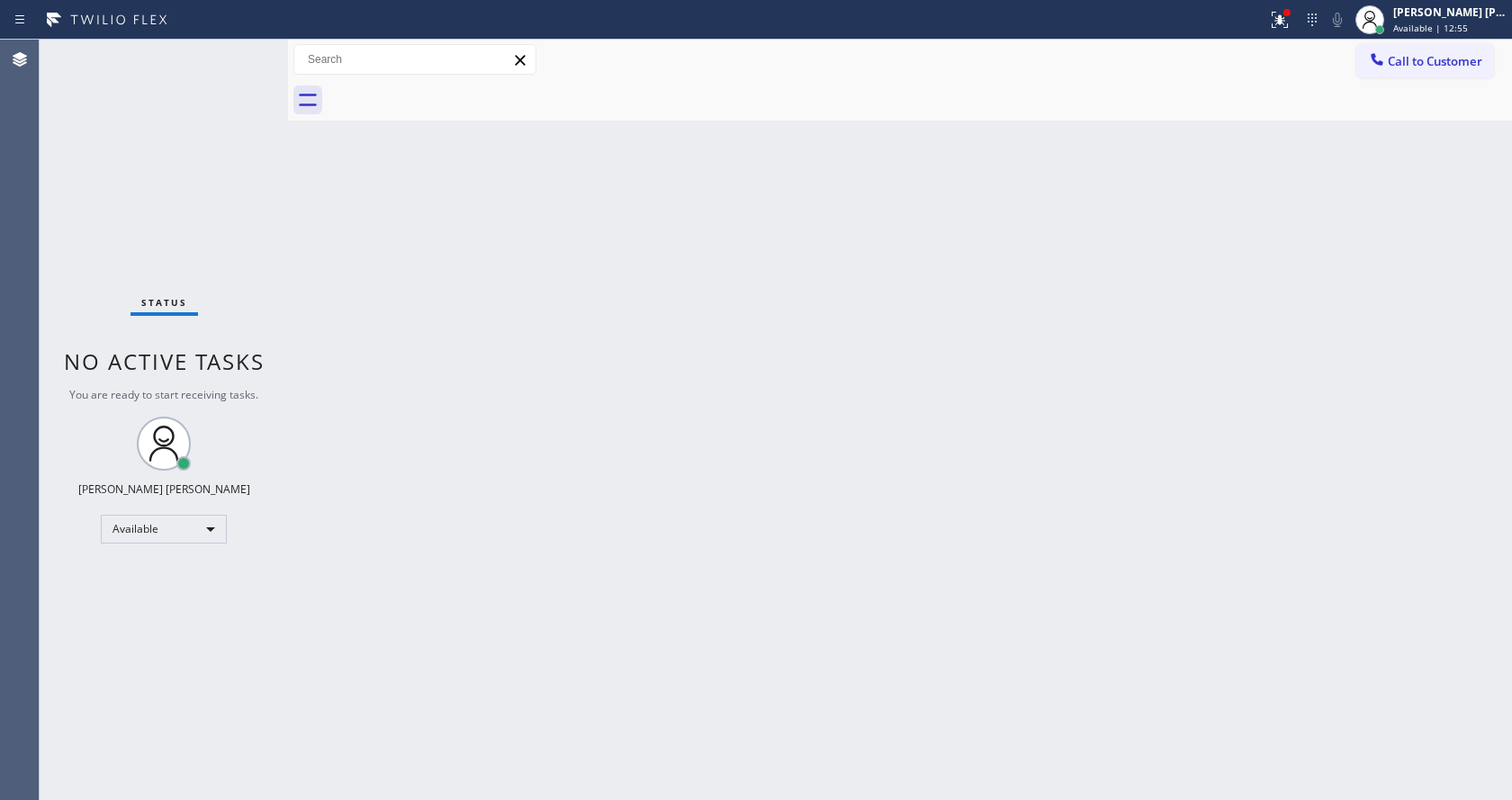
click at [583, 546] on div "Back to Dashboard Change Sender ID Customers Technicians Select a contact Outbo…" at bounding box center [900, 420] width 1224 height 760
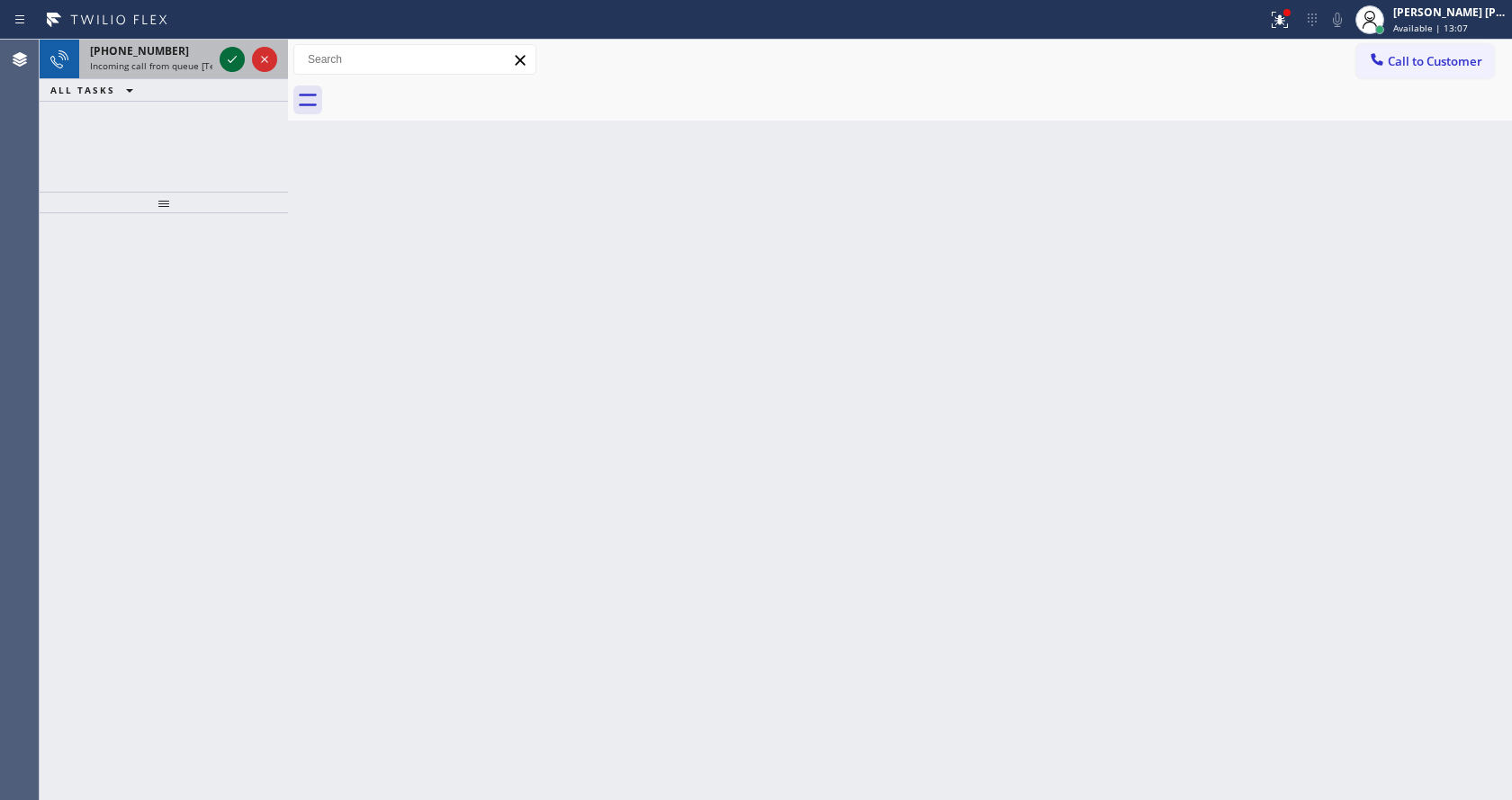
click at [233, 54] on icon at bounding box center [232, 59] width 22 height 22
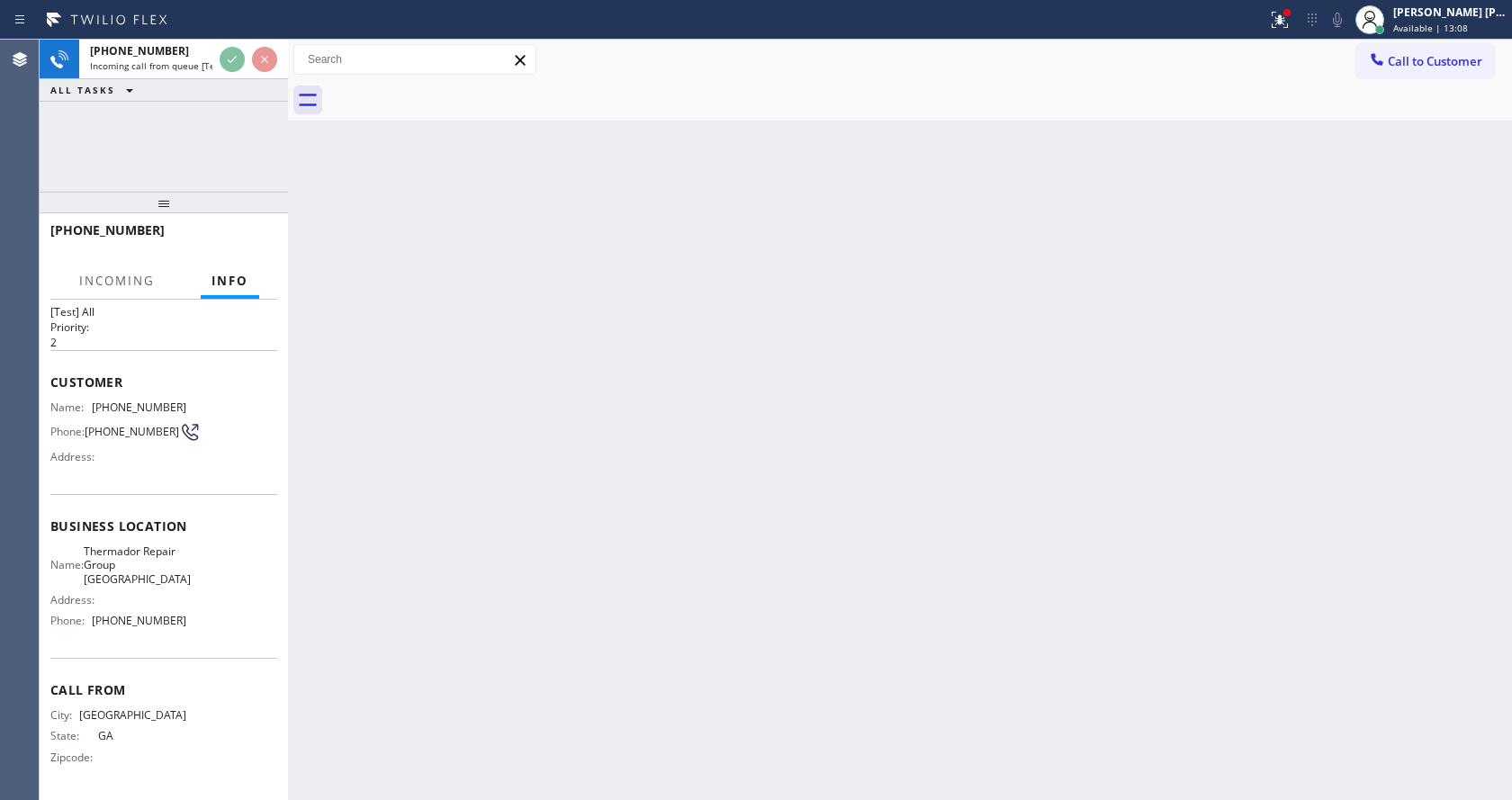
scroll to position [37, 0]
click at [391, 578] on div "Back to Dashboard Change Sender ID Customers Technicians Select a contact Outbo…" at bounding box center [900, 420] width 1224 height 760
click at [438, 593] on div "Back to Dashboard Change Sender ID Customers Technicians Select a contact Outbo…" at bounding box center [900, 420] width 1224 height 760
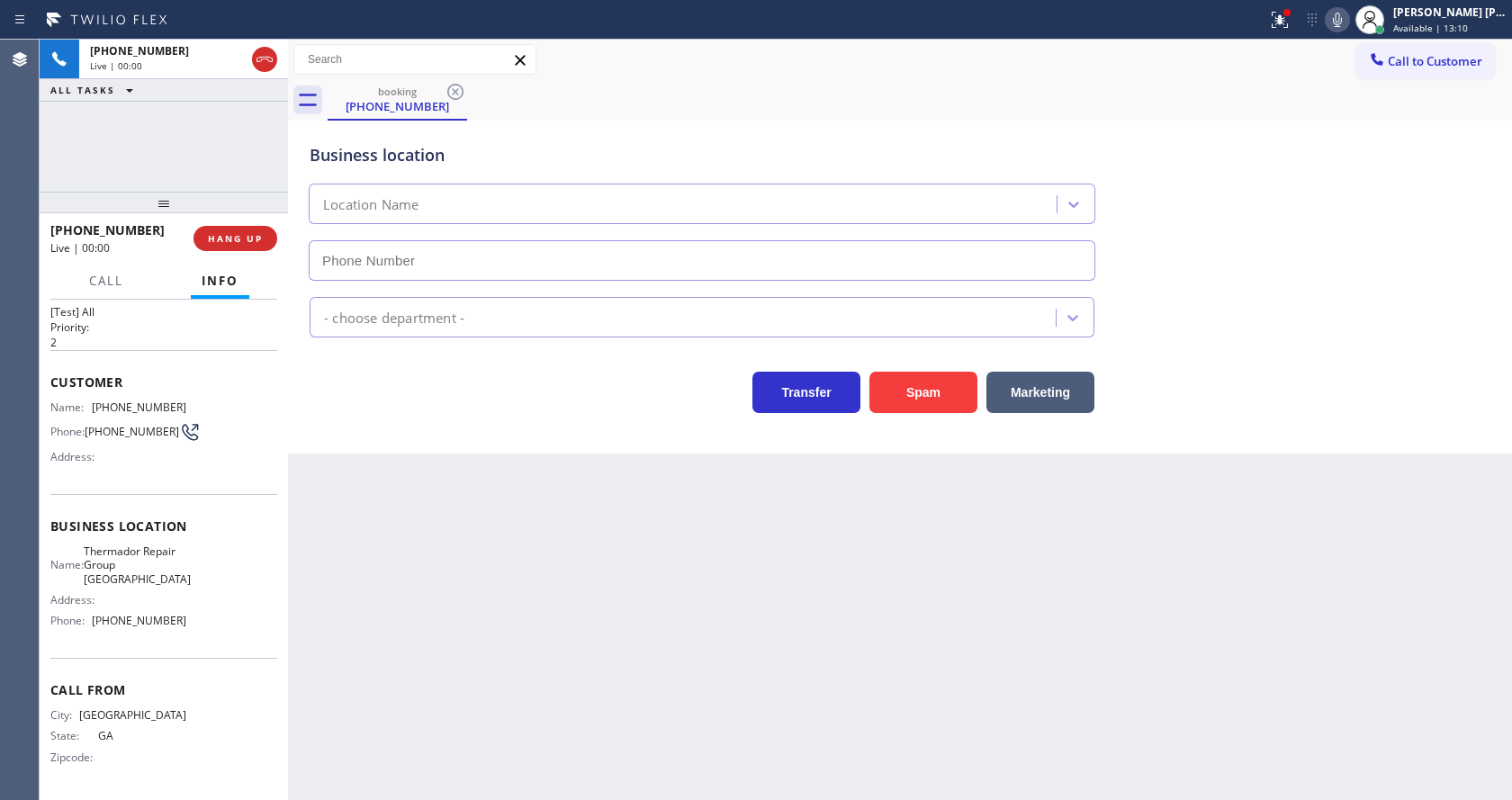
type input "[PHONE_NUMBER]"
drag, startPoint x: 931, startPoint y: 383, endPoint x: 917, endPoint y: 418, distance: 37.7
click at [930, 379] on button "Spam" at bounding box center [922, 392] width 108 height 41
click at [694, 572] on div "Back to Dashboard Change Sender ID Customers Technicians Select a contact Outbo…" at bounding box center [900, 420] width 1224 height 760
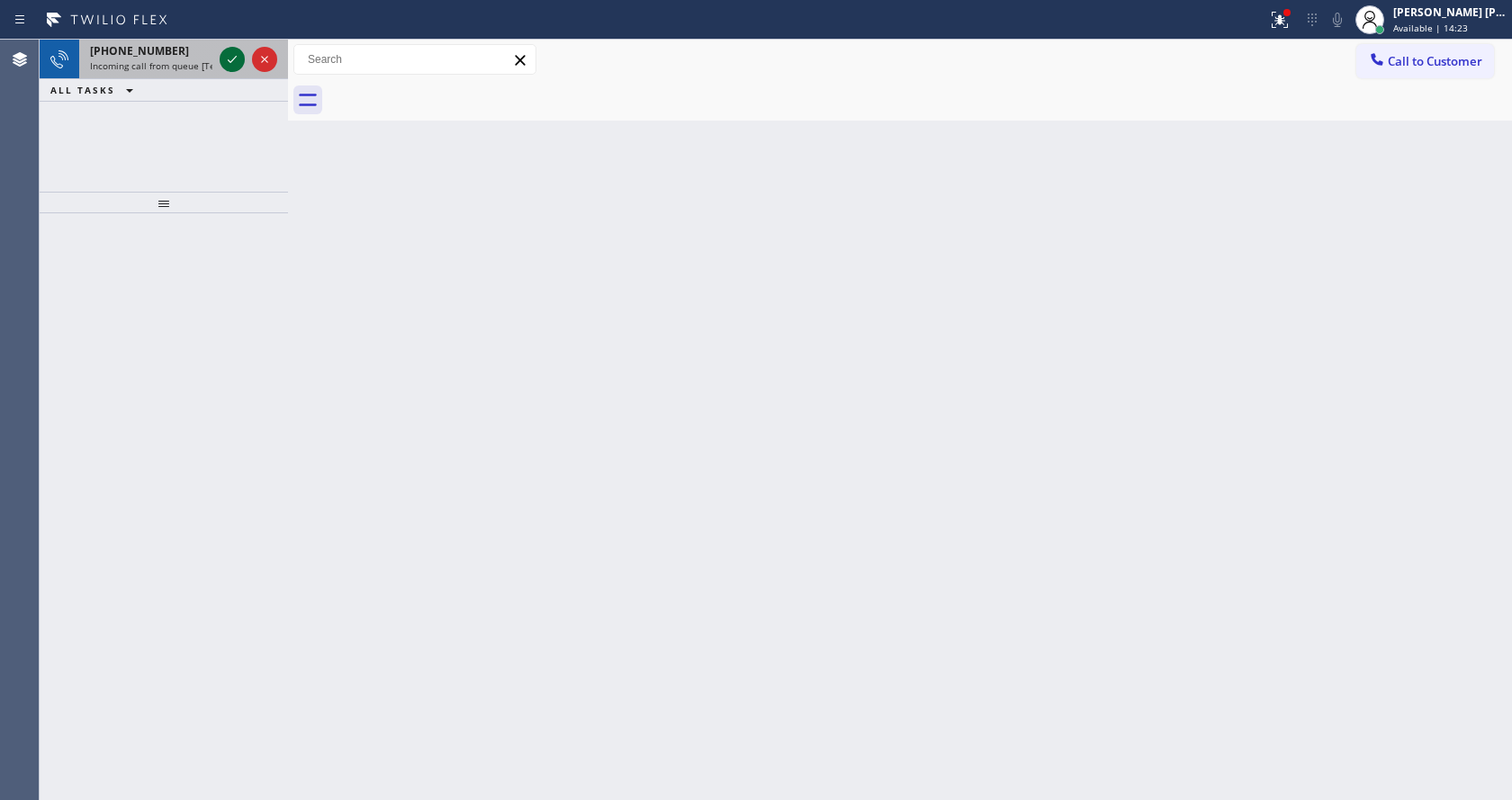
click at [225, 60] on icon at bounding box center [232, 59] width 22 height 22
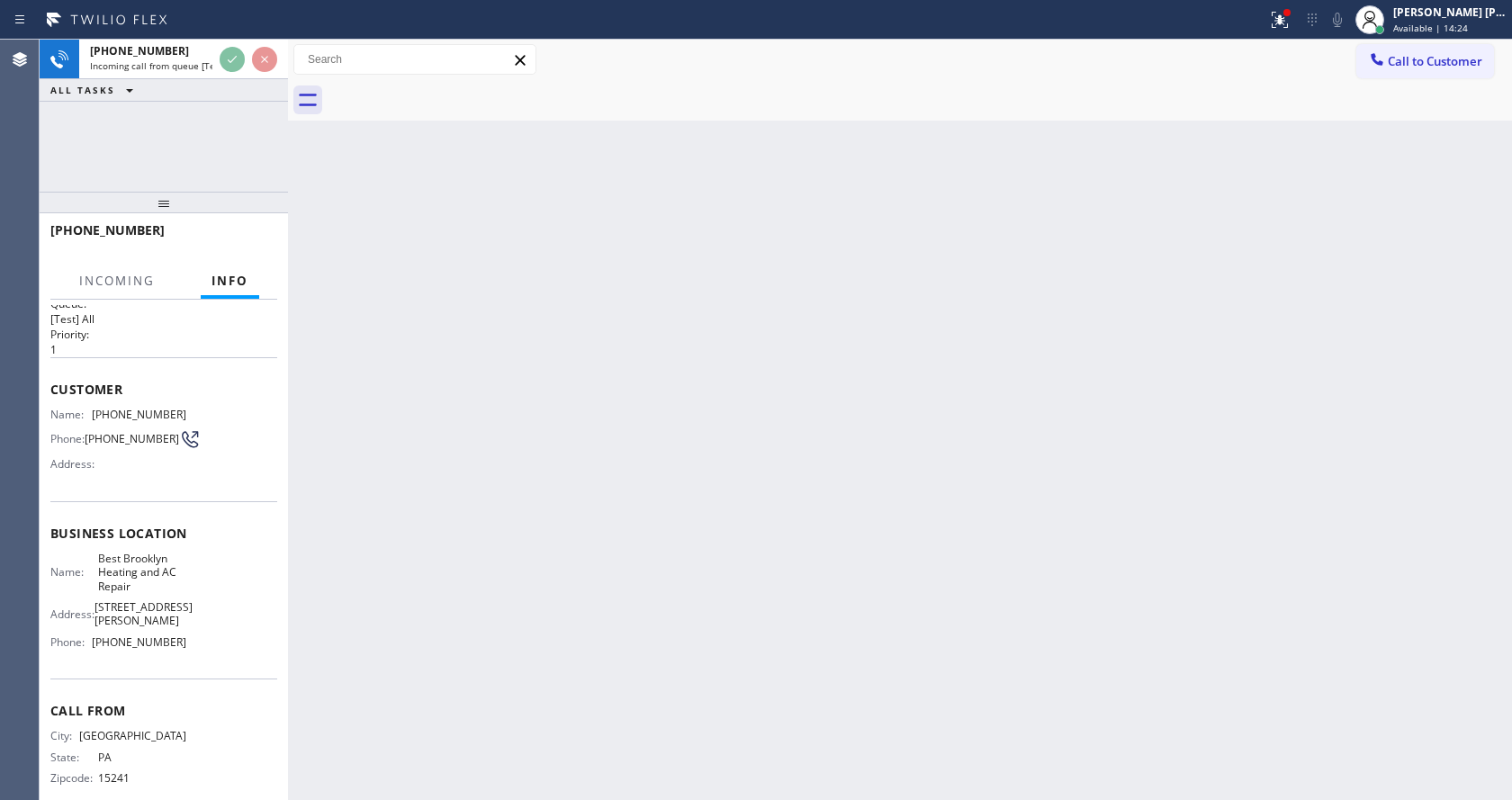
scroll to position [37, 0]
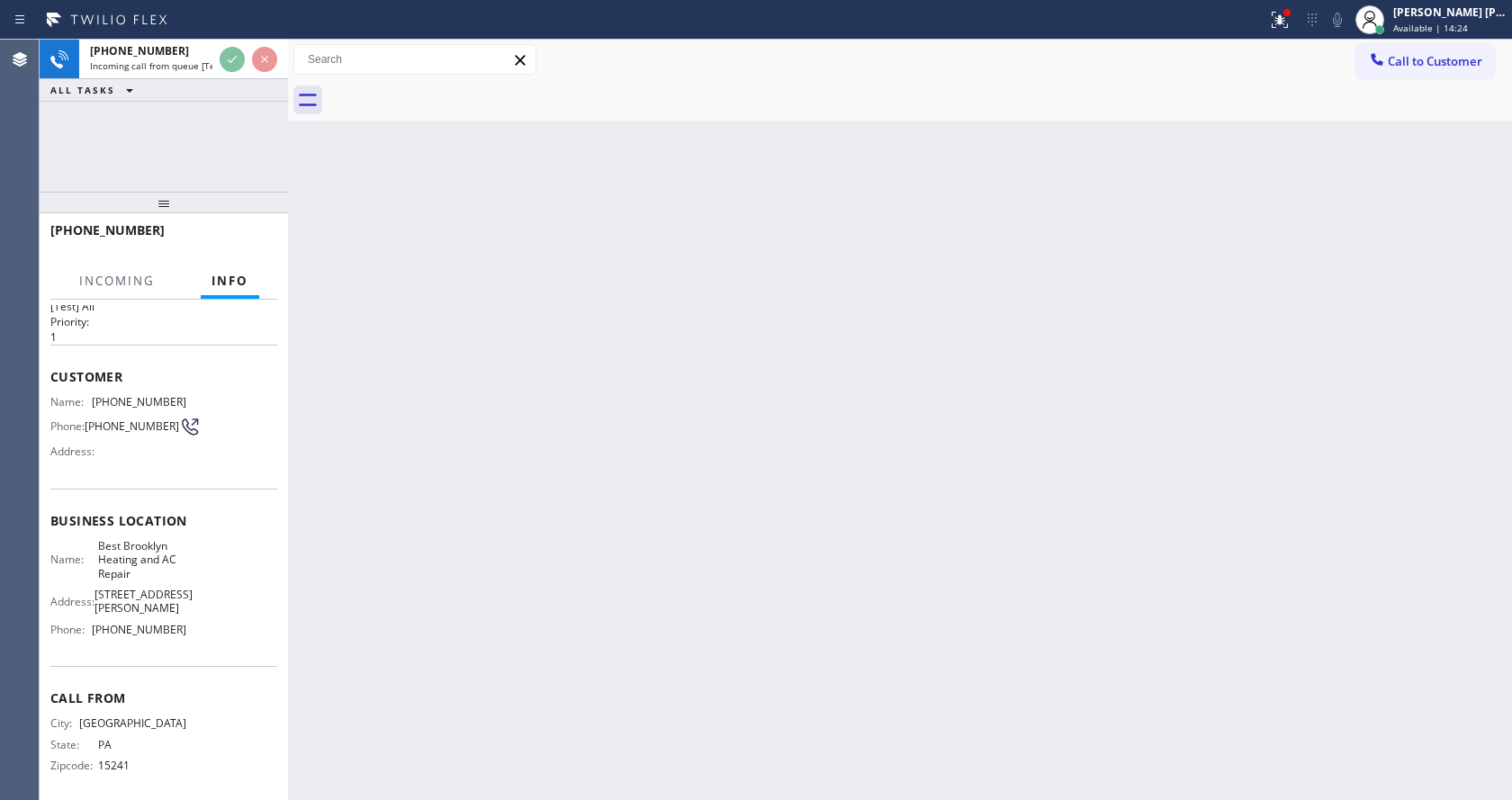
click at [693, 514] on div "Back to Dashboard Change Sender ID Customers Technicians Select a contact Outbo…" at bounding box center [900, 420] width 1224 height 760
click at [622, 543] on div "Back to Dashboard Change Sender ID Customers Technicians Select a contact Outbo…" at bounding box center [900, 420] width 1224 height 760
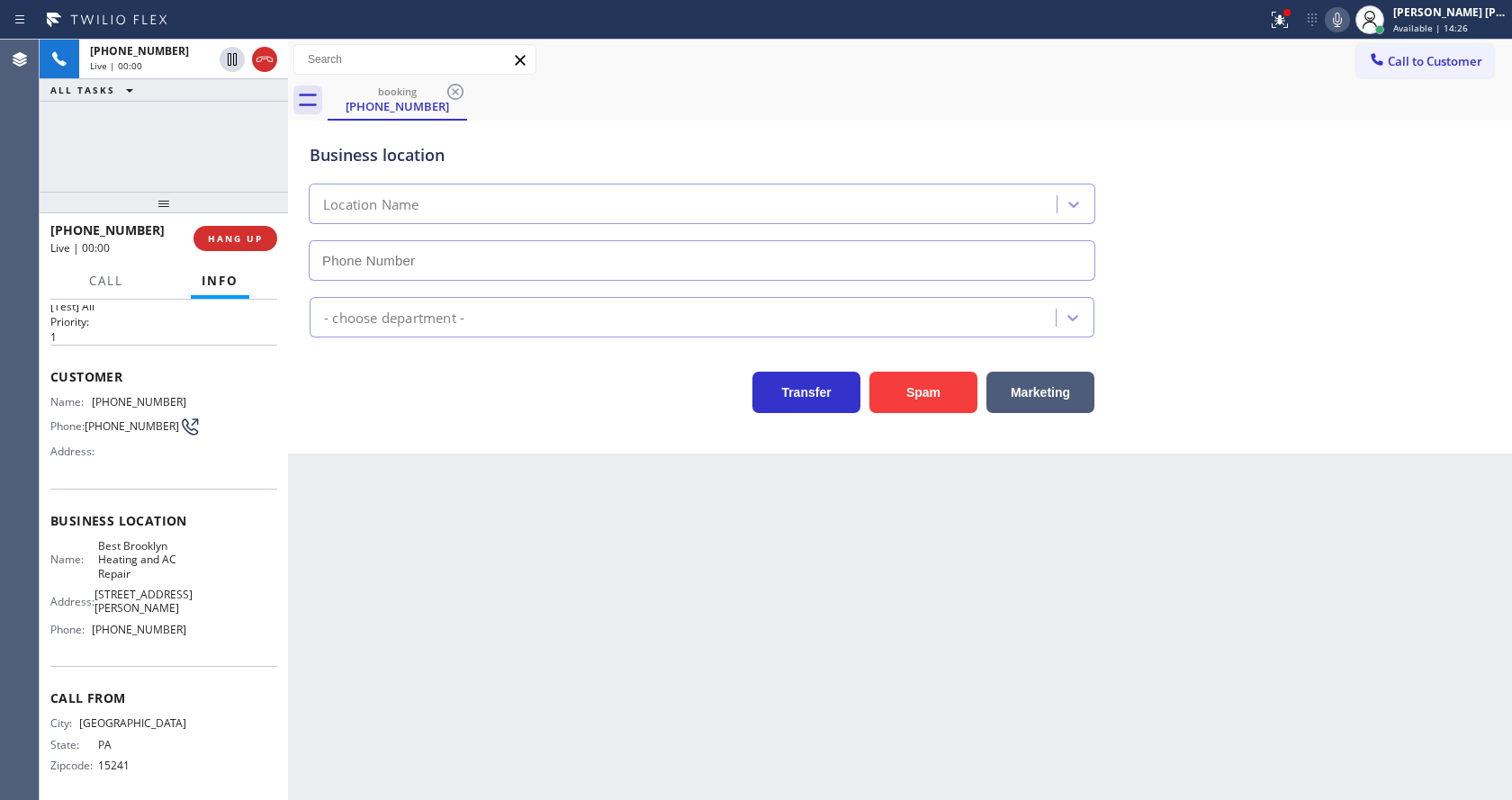
type input "[PHONE_NUMBER]"
drag, startPoint x: 602, startPoint y: 496, endPoint x: 601, endPoint y: 518, distance: 22.0
click at [602, 500] on div "Back to Dashboard Change Sender ID Customers Technicians Select a contact Outbo…" at bounding box center [900, 420] width 1224 height 760
click at [606, 524] on div "Back to Dashboard Change Sender ID Customers Technicians Select a contact Outbo…" at bounding box center [900, 420] width 1224 height 760
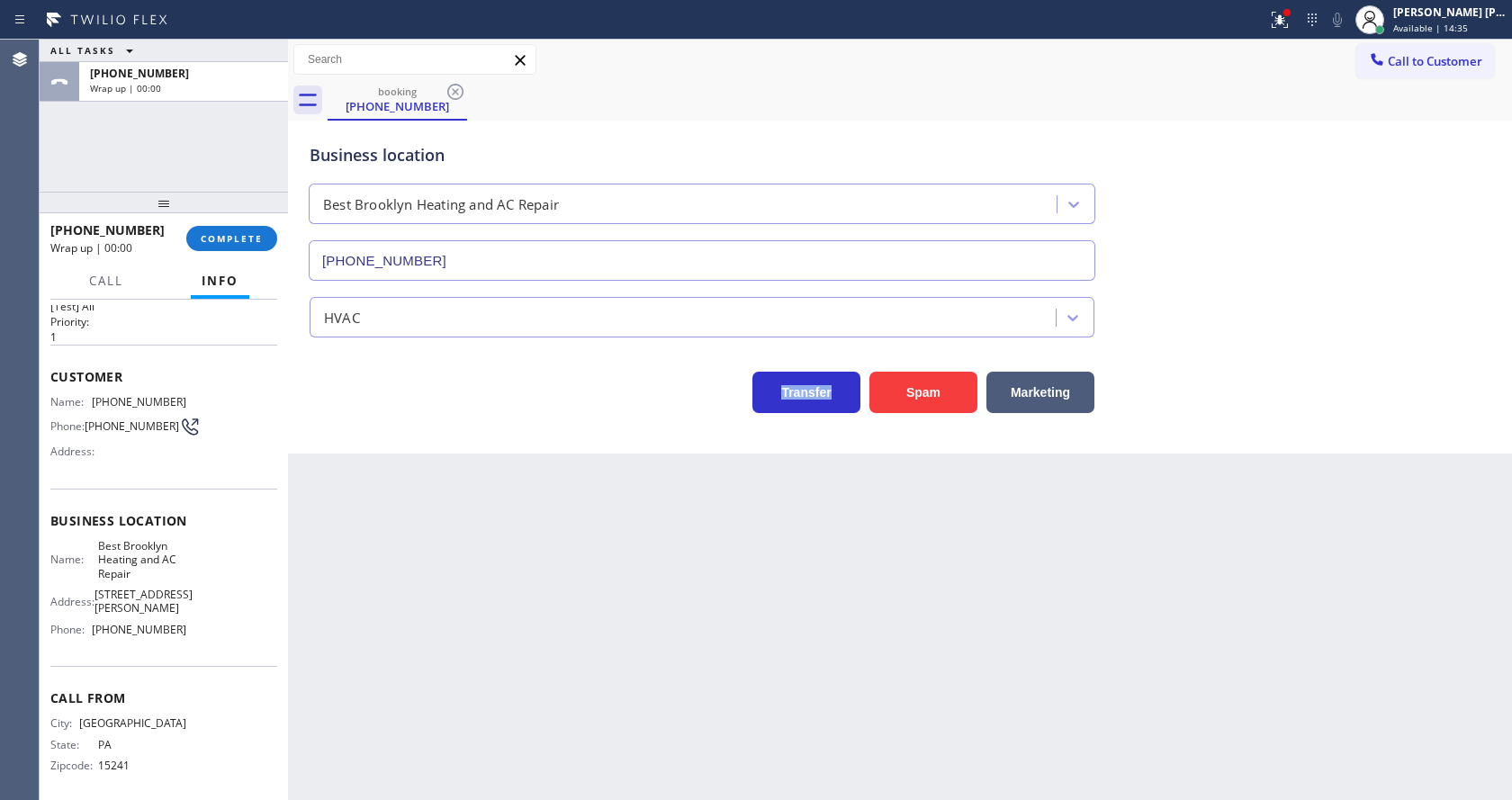
click at [364, 409] on div "Transfer Spam Marketing" at bounding box center [702, 387] width 792 height 50
click at [240, 235] on span "COMPLETE" at bounding box center [231, 238] width 62 height 13
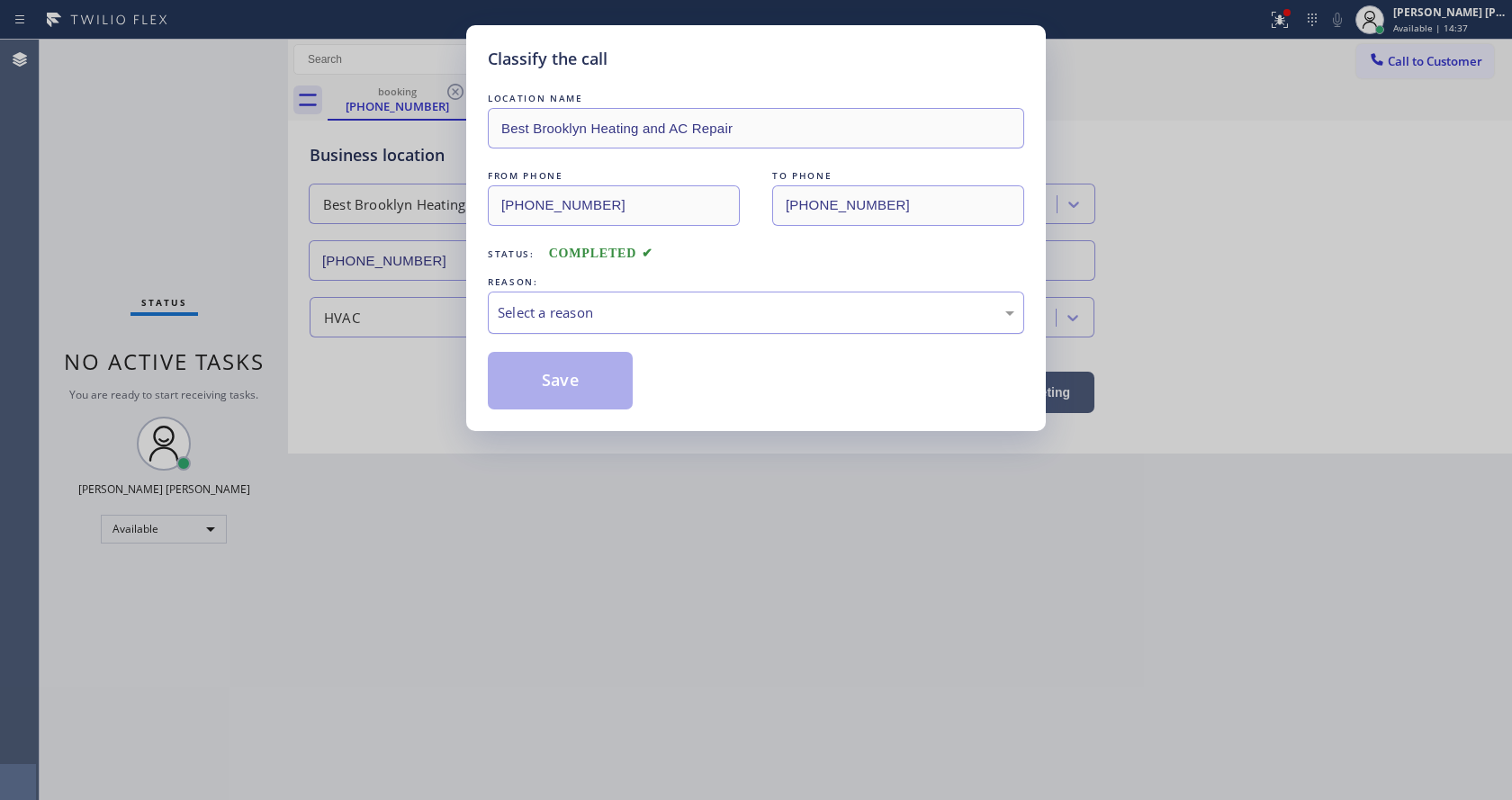
click at [606, 310] on div "Select a reason" at bounding box center [756, 312] width 517 height 21
drag, startPoint x: 565, startPoint y: 395, endPoint x: 675, endPoint y: 472, distance: 134.3
click at [566, 395] on button "Save" at bounding box center [560, 380] width 145 height 57
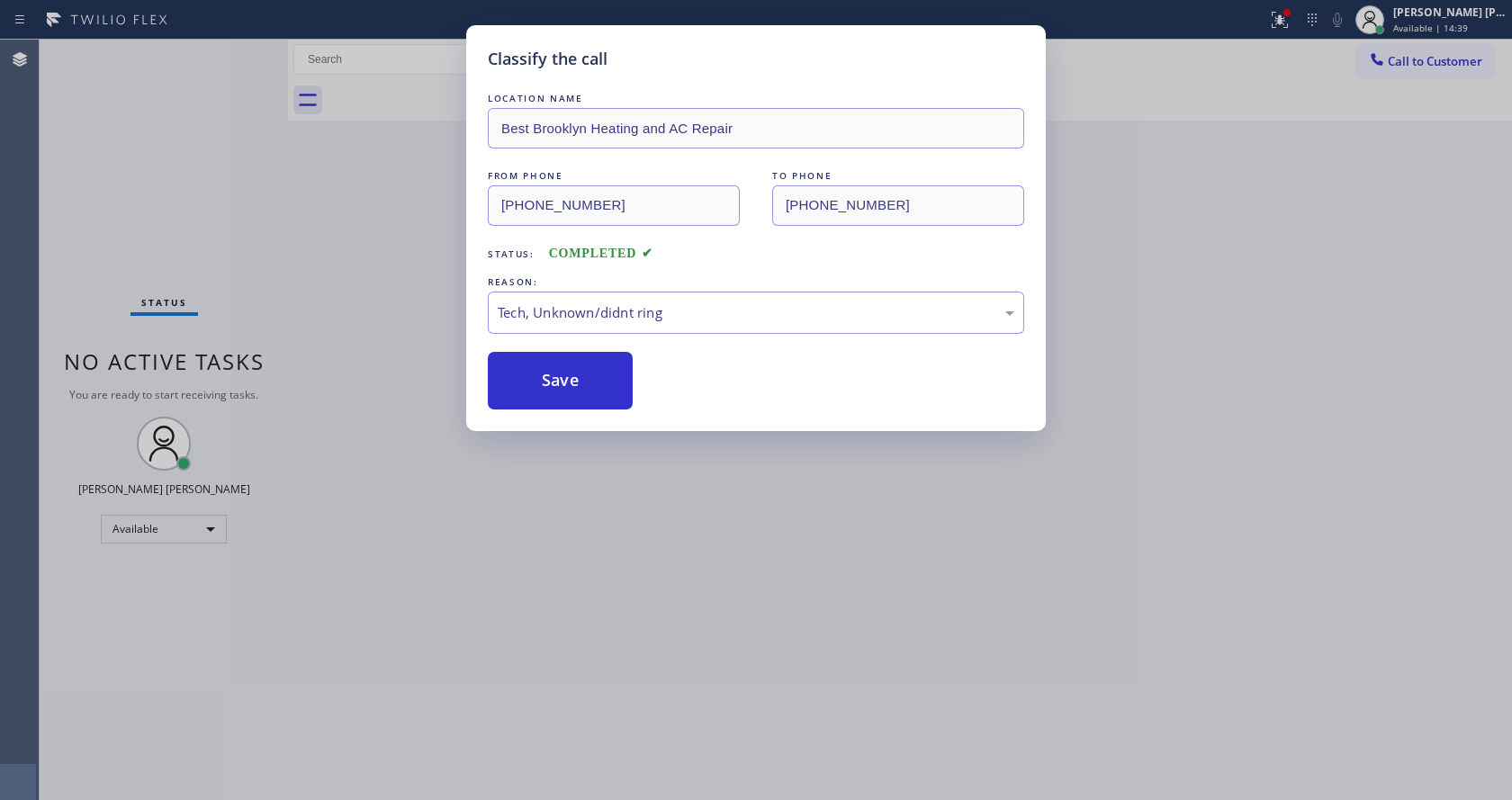
click at [675, 473] on div "Classify the call LOCATION NAME Best Brooklyn Heating and AC Repair FROM PHONE …" at bounding box center [756, 400] width 1512 height 800
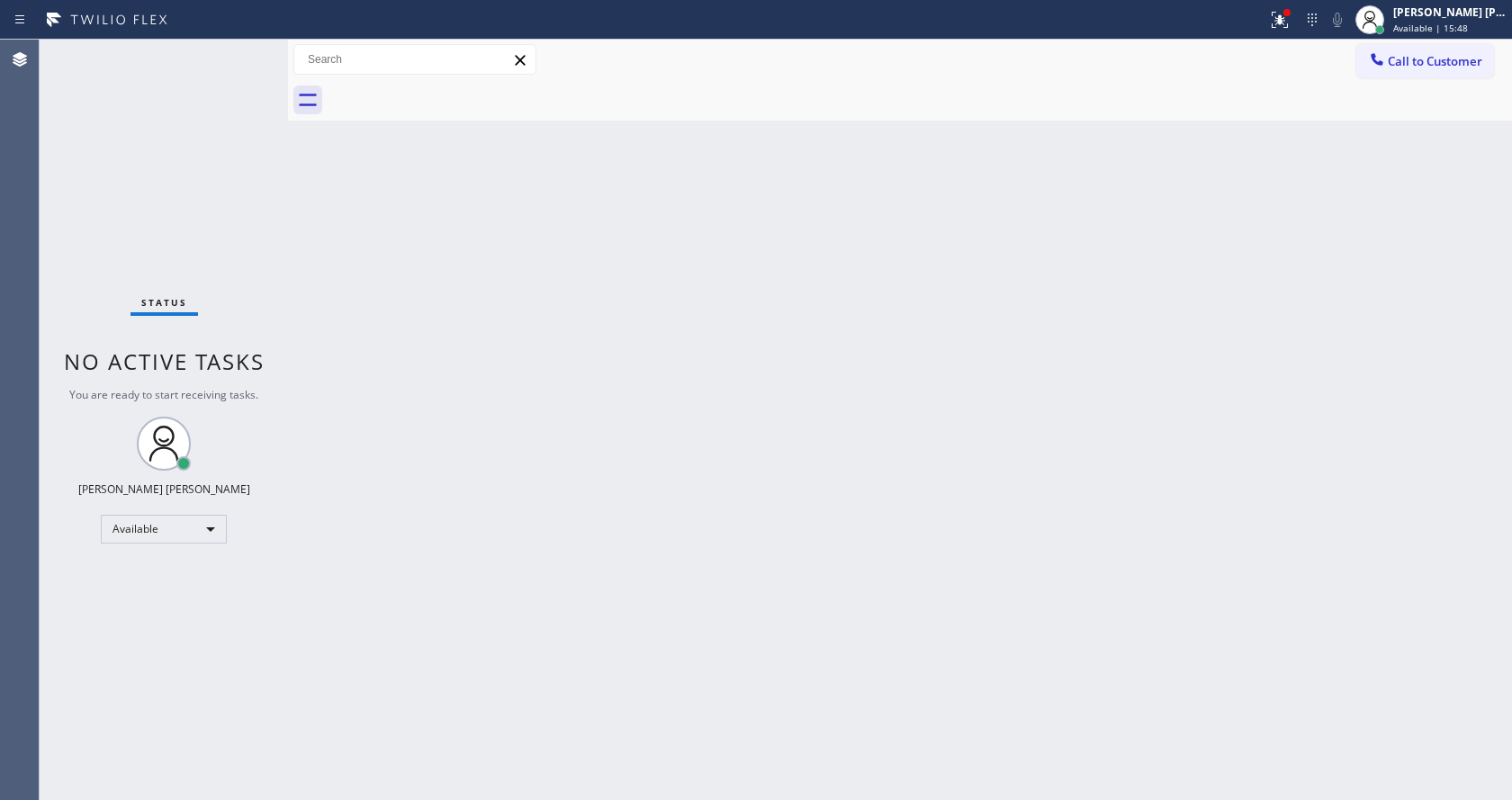
click at [269, 234] on div "Status No active tasks You are ready to start receiving tasks. [PERSON_NAME] [P…" at bounding box center [164, 420] width 249 height 760
click at [173, 208] on div "Status No active tasks You are ready to start receiving tasks. [PERSON_NAME] [P…" at bounding box center [164, 420] width 249 height 760
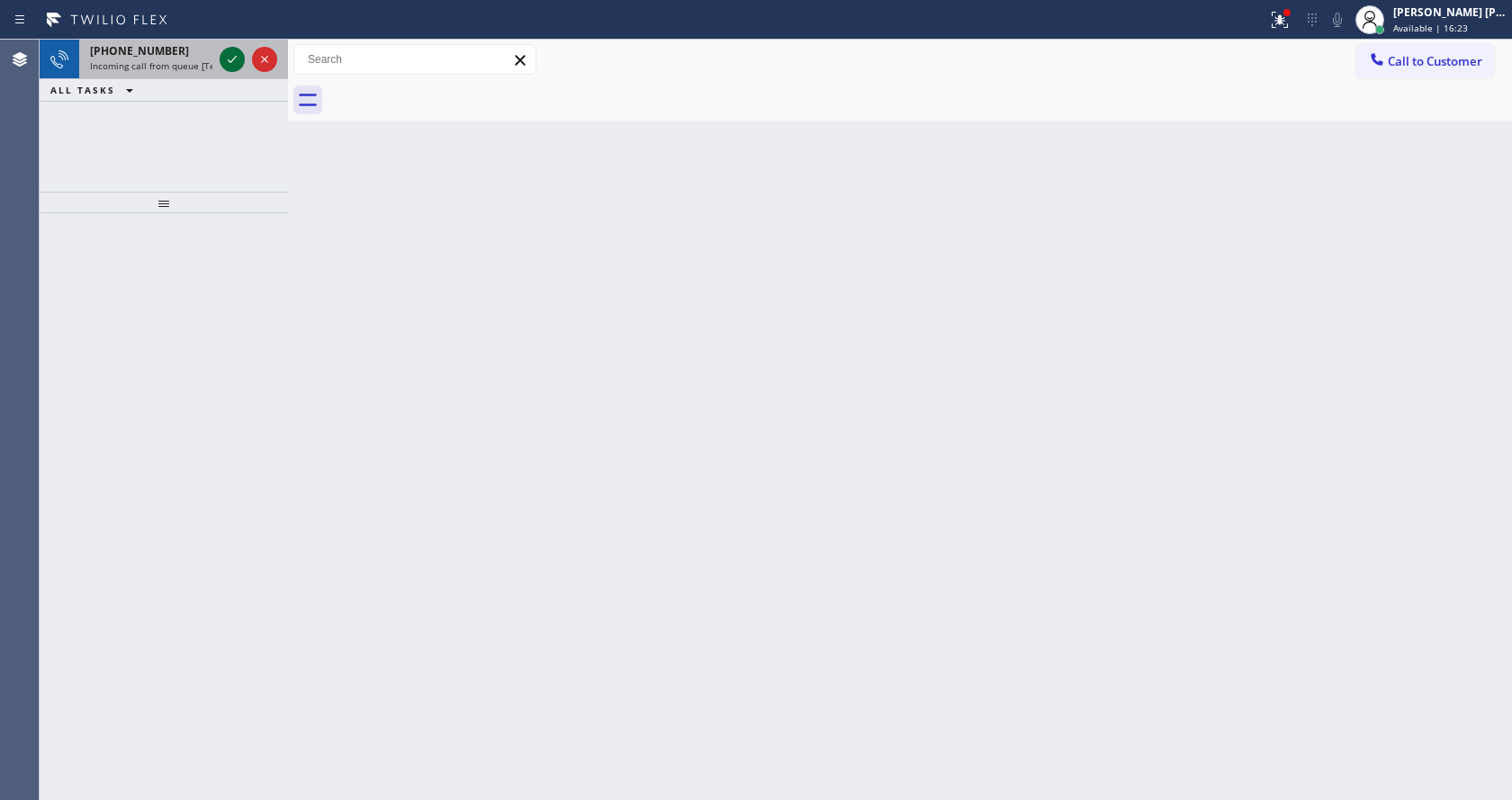
click at [223, 66] on icon at bounding box center [232, 59] width 22 height 22
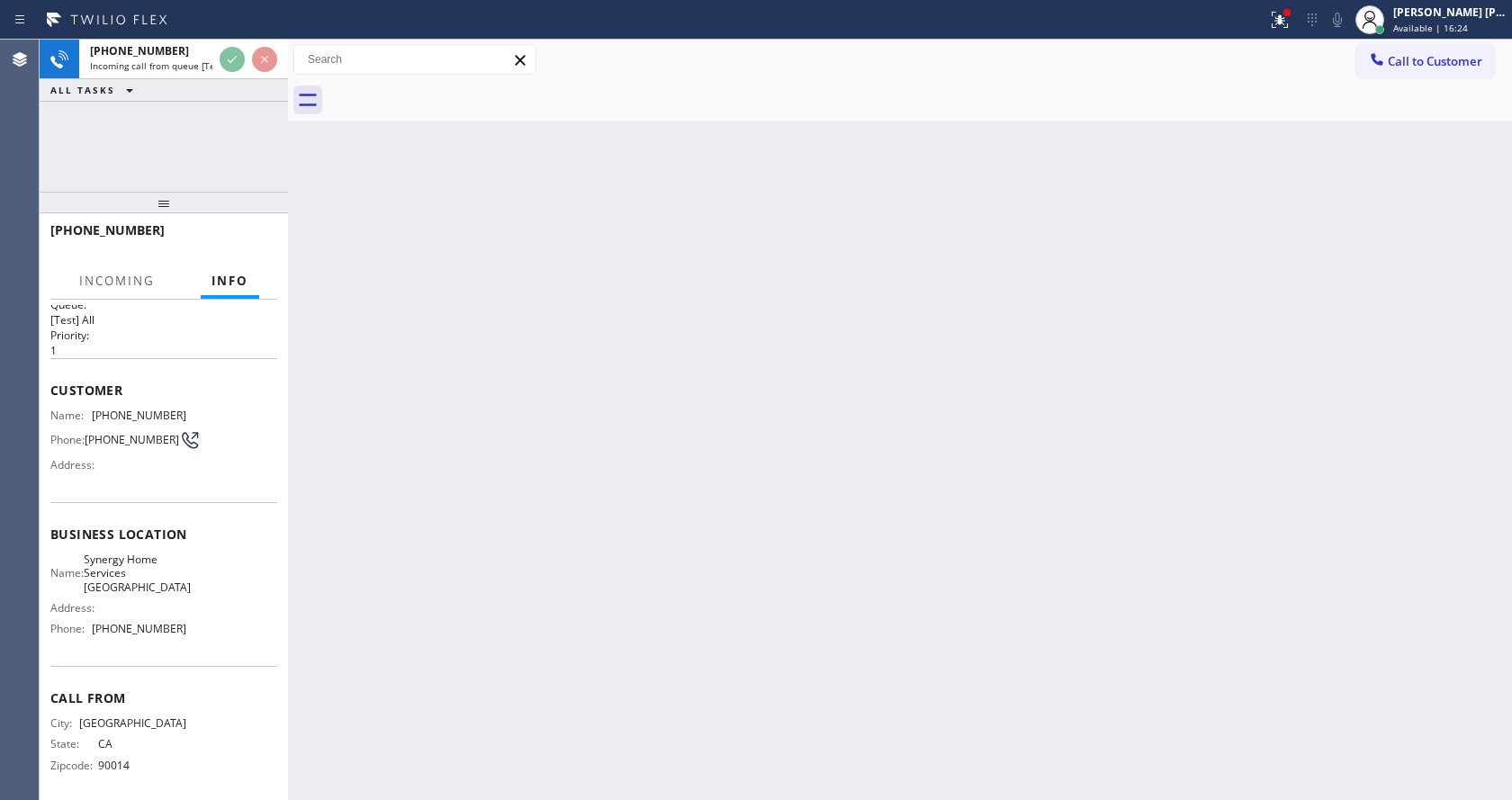
scroll to position [37, 0]
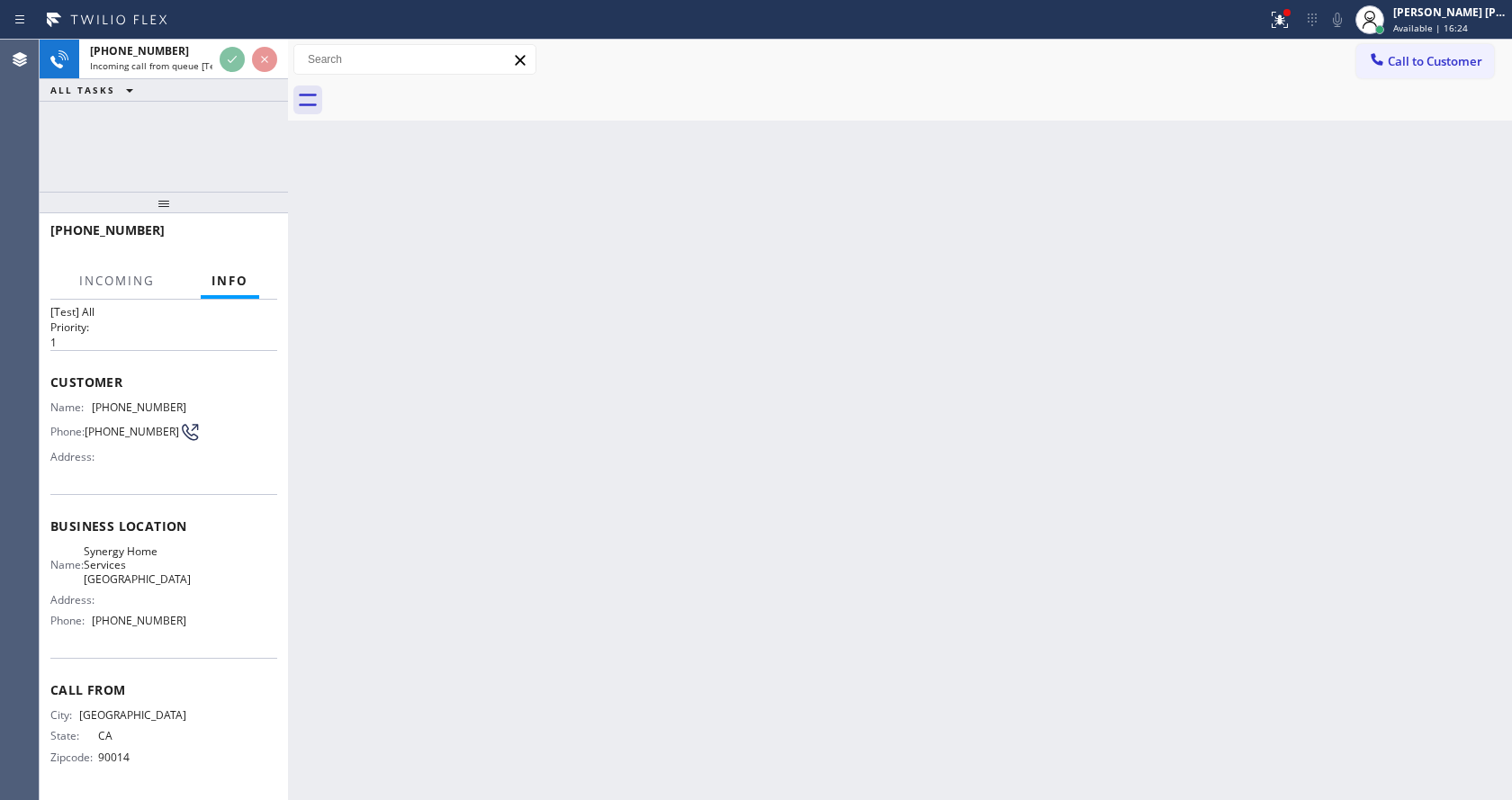
click at [480, 543] on div "Back to Dashboard Change Sender ID Customers Technicians Select a contact Outbo…" at bounding box center [900, 420] width 1224 height 760
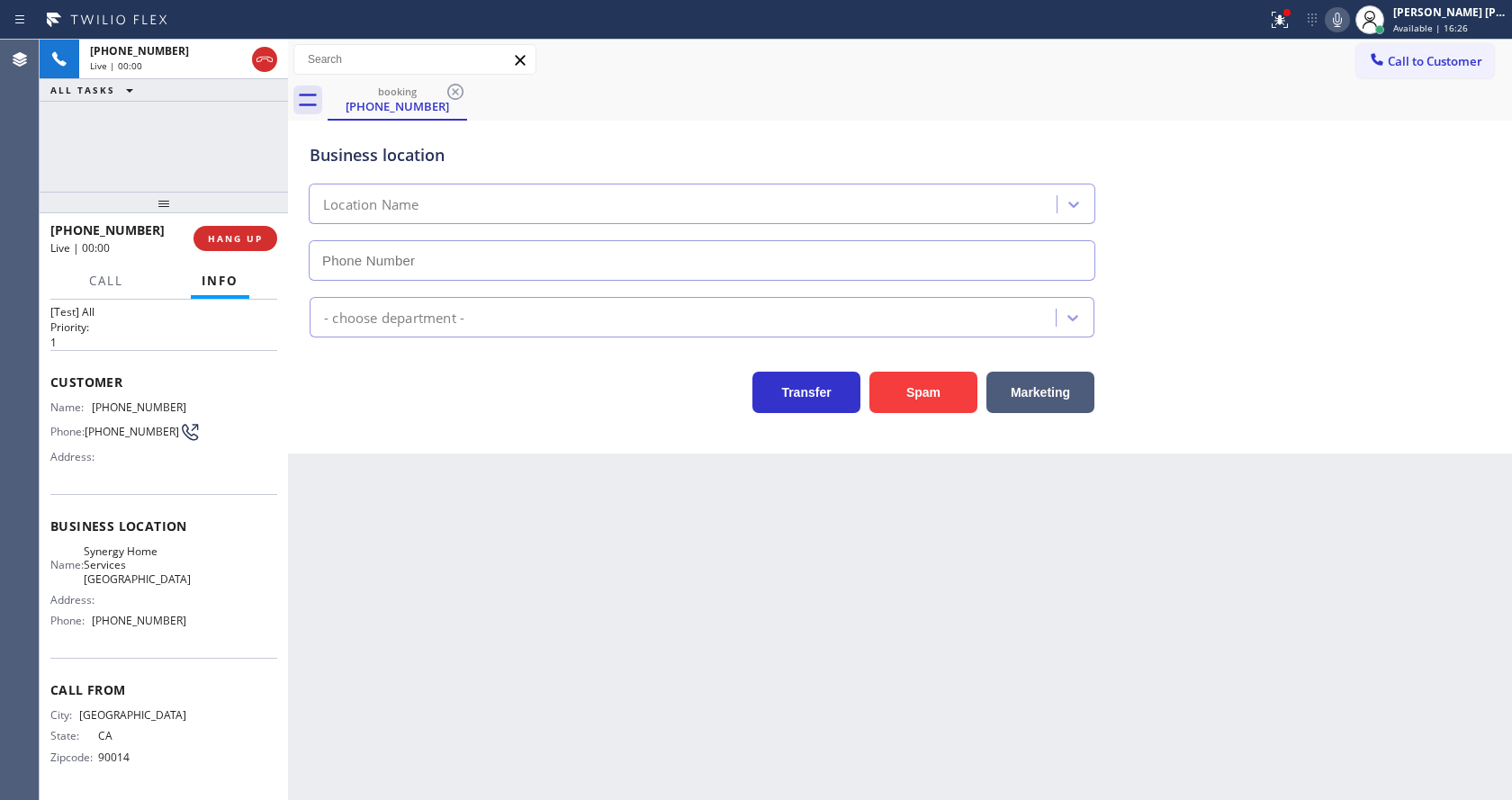
click at [355, 372] on div "Transfer Spam Marketing" at bounding box center [702, 387] width 792 height 50
type input "[PHONE_NUMBER]"
click at [933, 384] on button "Spam" at bounding box center [922, 392] width 108 height 41
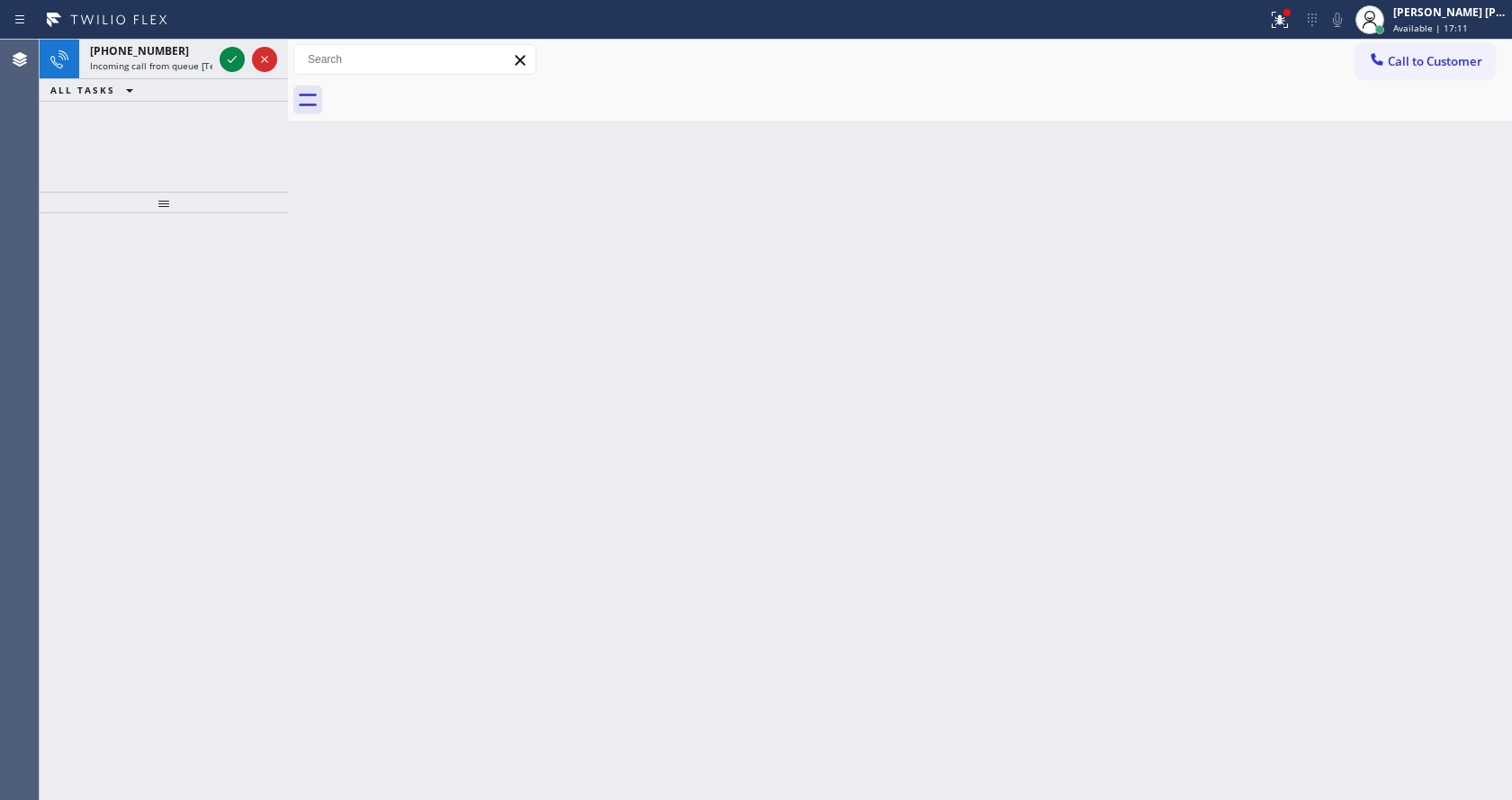
drag, startPoint x: 746, startPoint y: 460, endPoint x: 732, endPoint y: 478, distance: 22.8
click at [743, 465] on div "Back to Dashboard Change Sender ID Customers Technicians Select a contact Outbo…" at bounding box center [900, 420] width 1224 height 760
click at [239, 56] on icon at bounding box center [232, 59] width 22 height 22
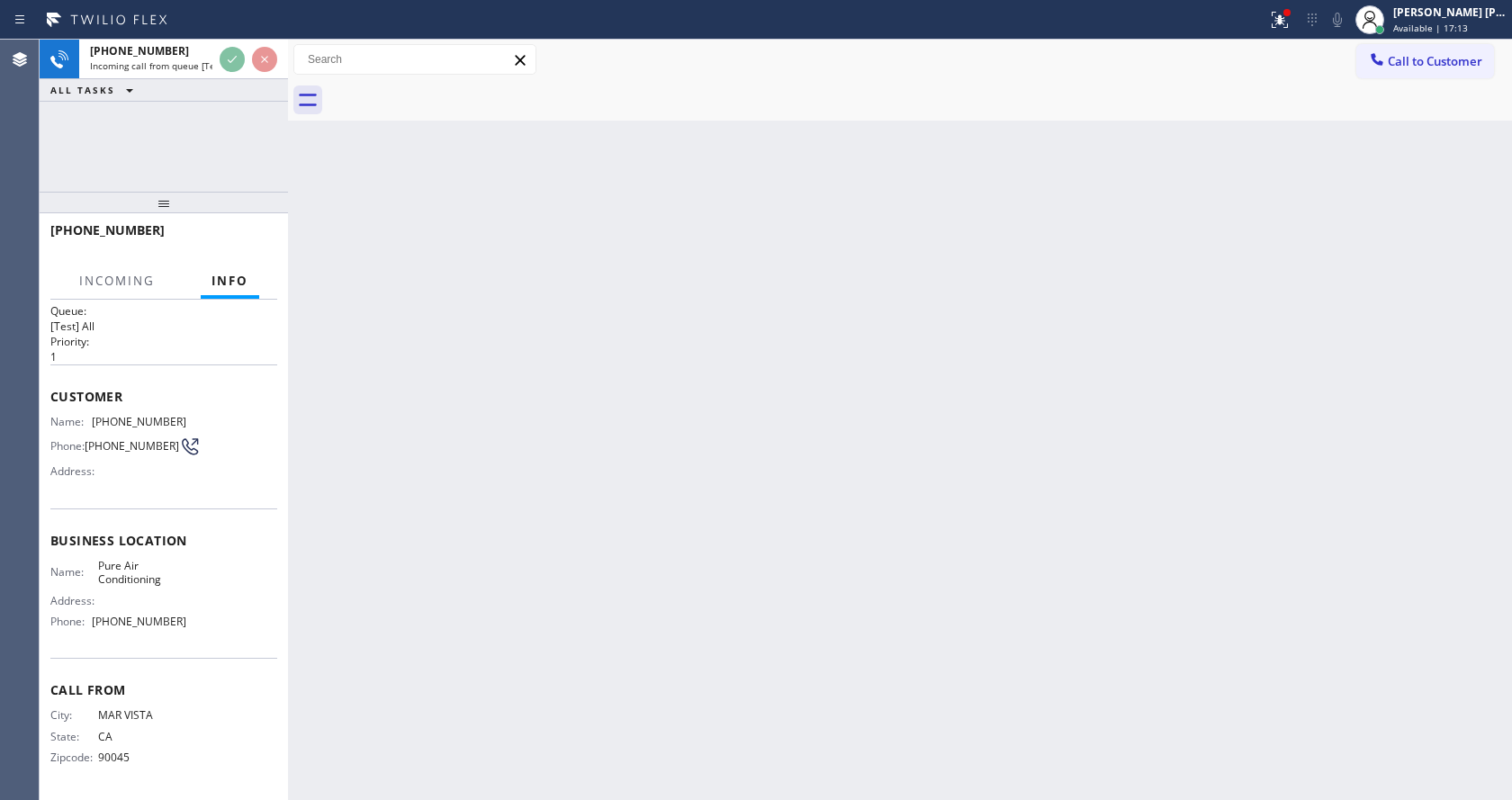
scroll to position [24, 0]
click at [657, 485] on div "Back to Dashboard Change Sender ID Customers Technicians Select a contact Outbo…" at bounding box center [900, 420] width 1224 height 760
click at [382, 606] on div "Back to Dashboard Change Sender ID Customers Technicians Select a contact Outbo…" at bounding box center [900, 420] width 1224 height 760
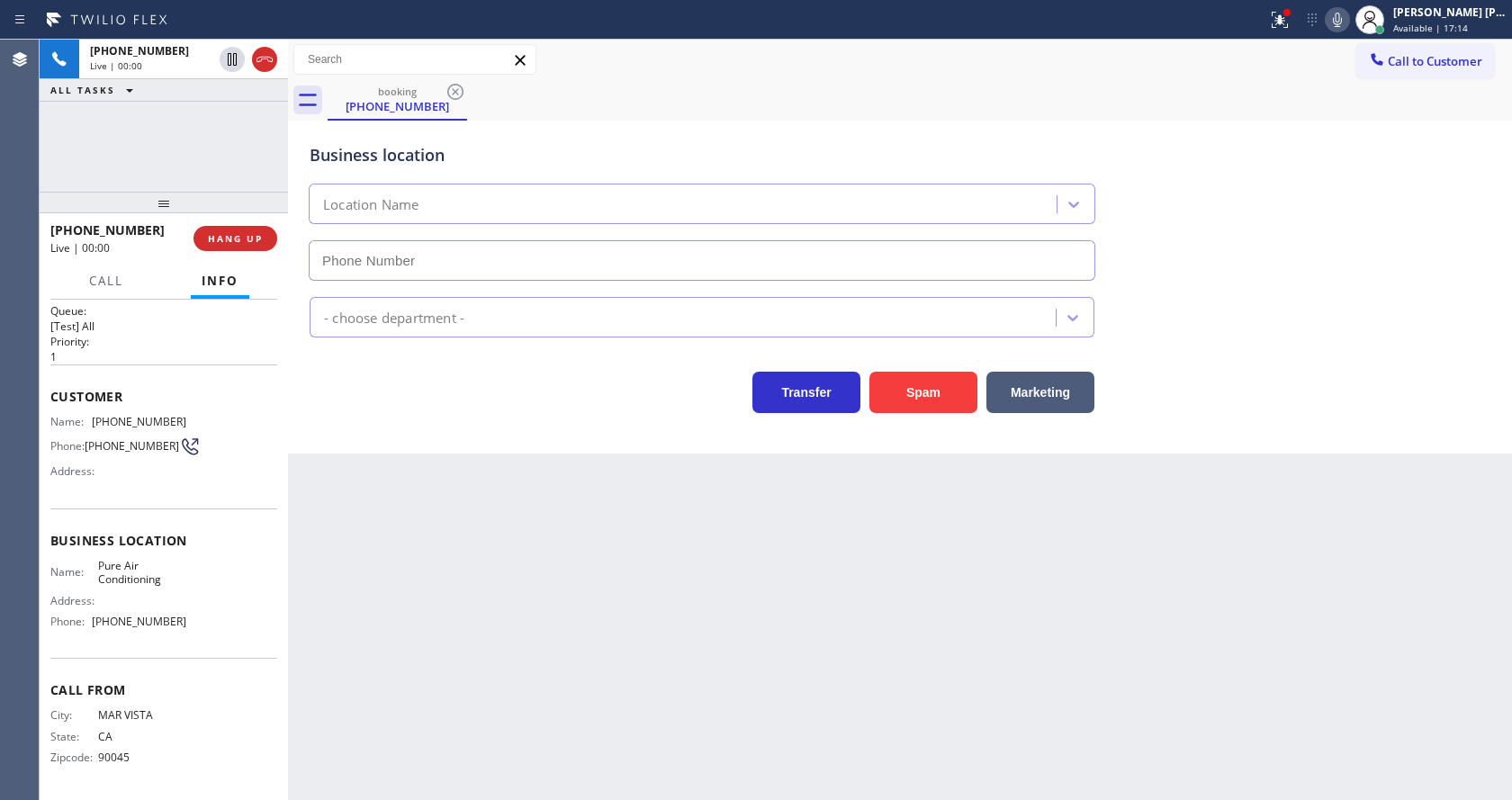
type input "[PHONE_NUMBER]"
click at [471, 584] on div "Back to Dashboard Change Sender ID Customers Technicians Select a contact Outbo…" at bounding box center [900, 420] width 1224 height 760
drag, startPoint x: 399, startPoint y: 488, endPoint x: 492, endPoint y: 476, distance: 93.8
click at [399, 488] on div "Back to Dashboard Change Sender ID Customers Technicians Select a contact Outbo…" at bounding box center [900, 420] width 1224 height 760
click at [898, 390] on button "Spam" at bounding box center [922, 392] width 108 height 41
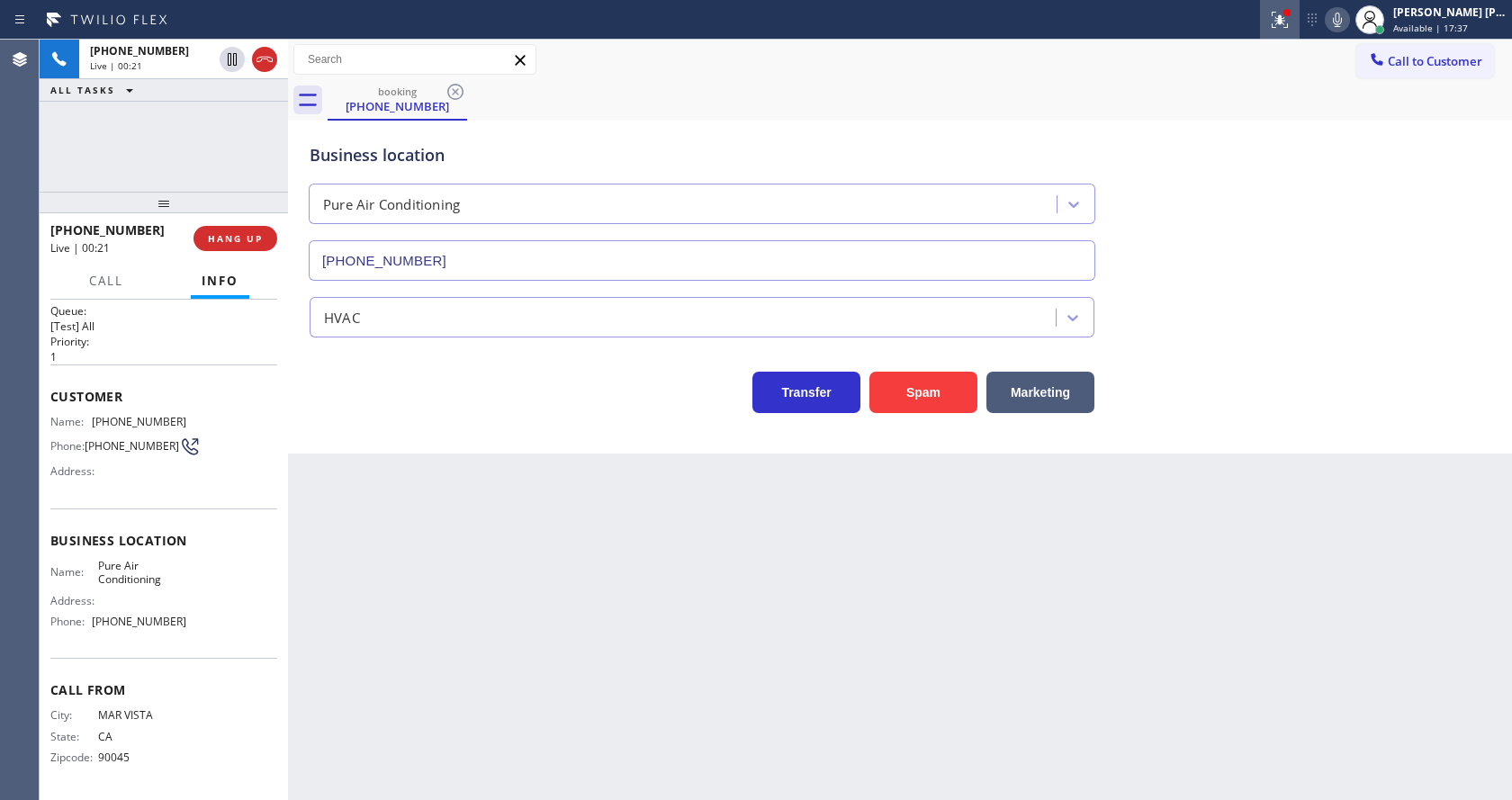
click at [1291, 24] on icon at bounding box center [1280, 20] width 22 height 22
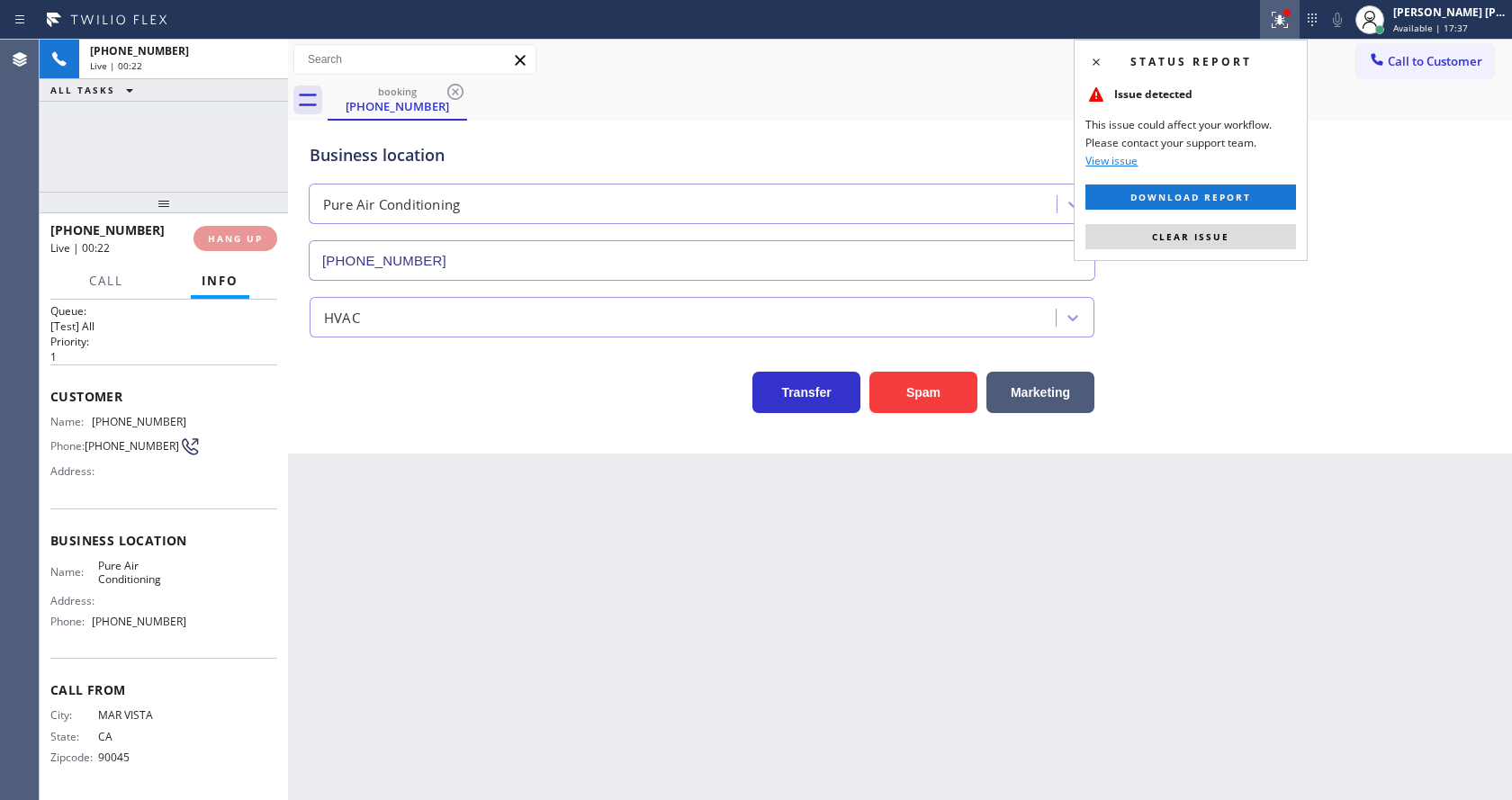
click at [1213, 231] on span "Clear issue" at bounding box center [1190, 236] width 77 height 13
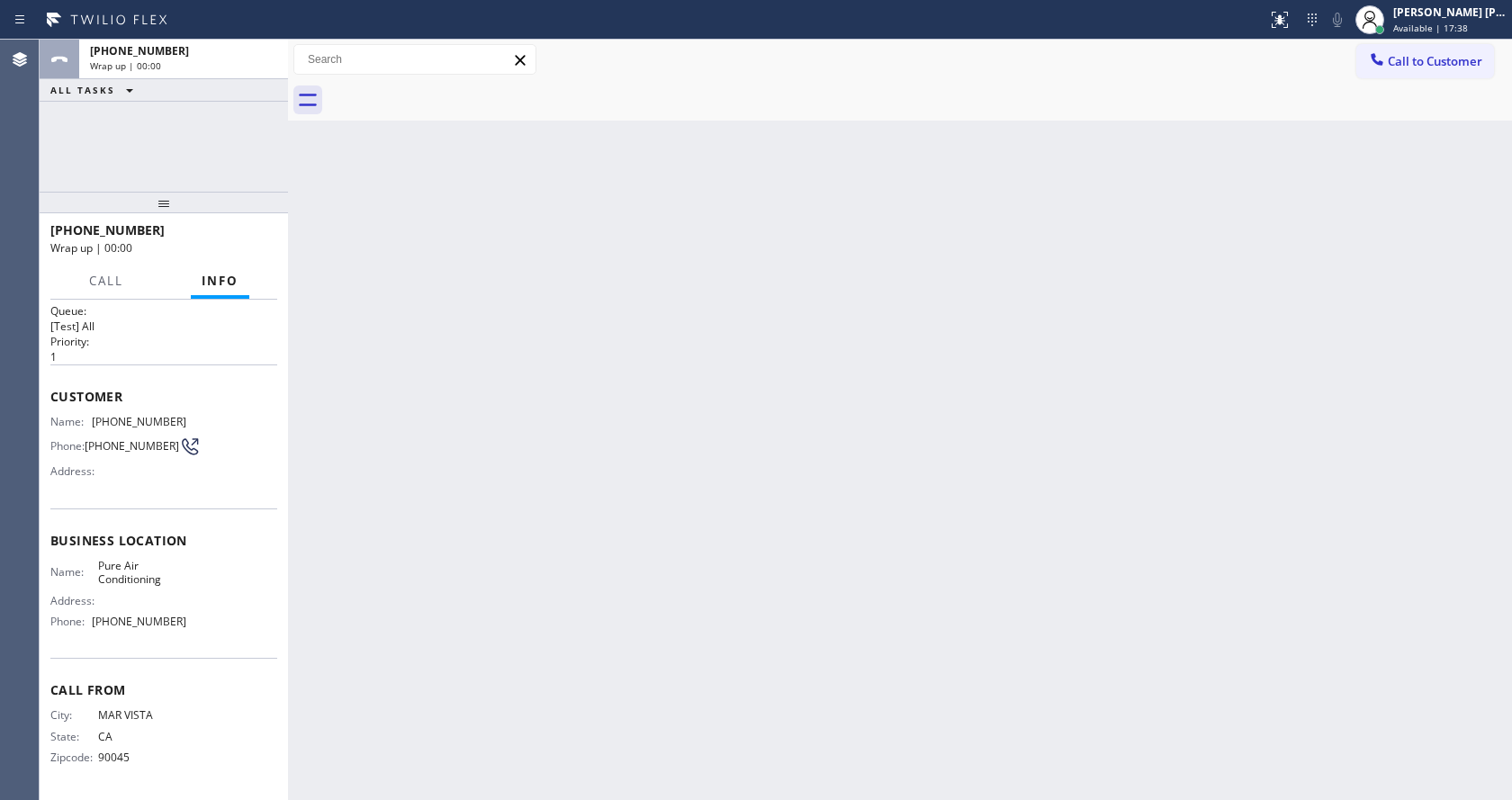
click at [1256, 245] on div "Back to Dashboard Change Sender ID Customers Technicians Select a contact Outbo…" at bounding box center [900, 420] width 1224 height 760
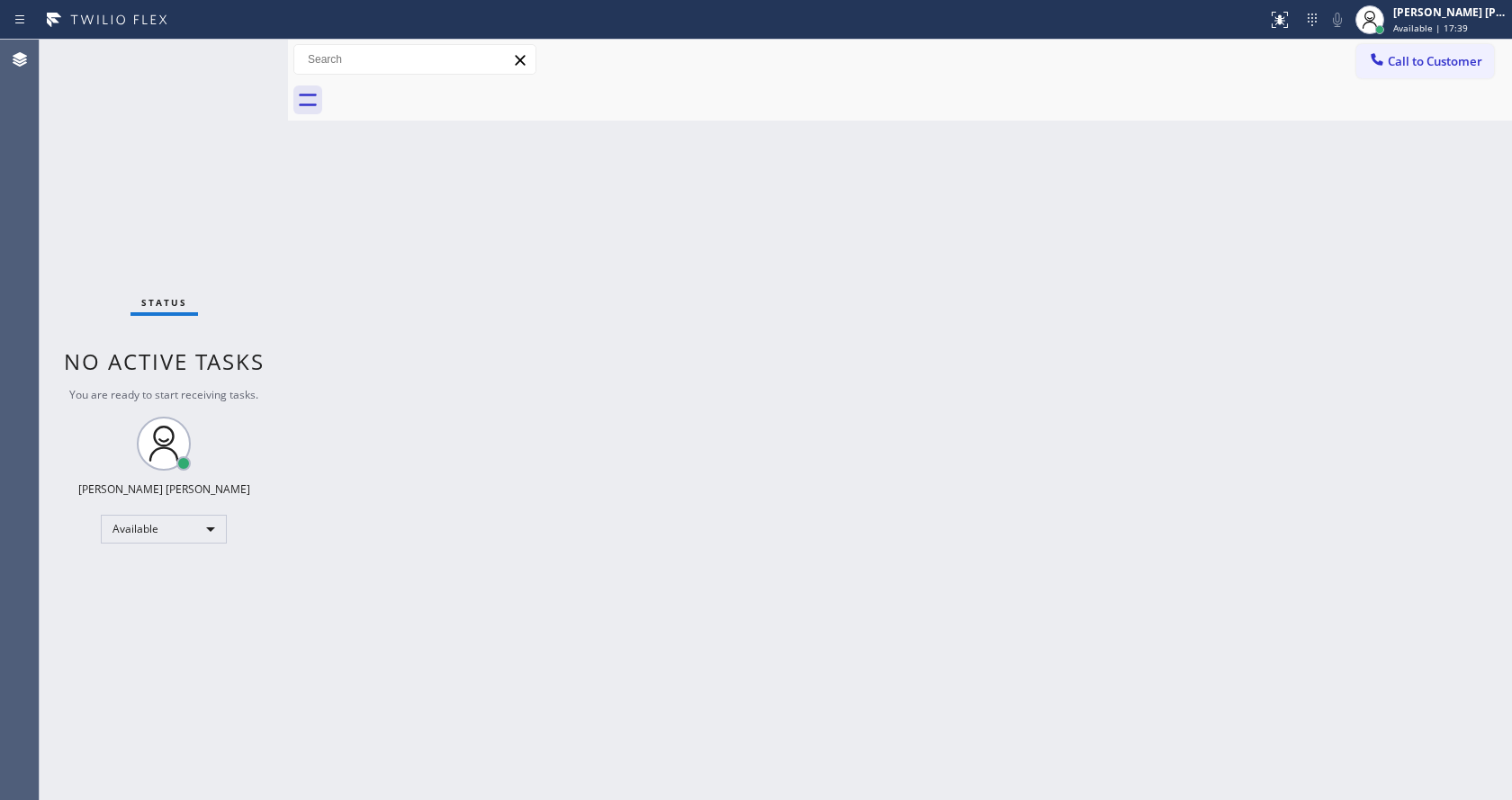
click at [792, 504] on div "Back to Dashboard Change Sender ID Customers Technicians Select a contact Outbo…" at bounding box center [900, 420] width 1224 height 760
click at [362, 231] on div "Back to Dashboard Change Sender ID Customers Technicians Select a contact Outbo…" at bounding box center [900, 420] width 1224 height 760
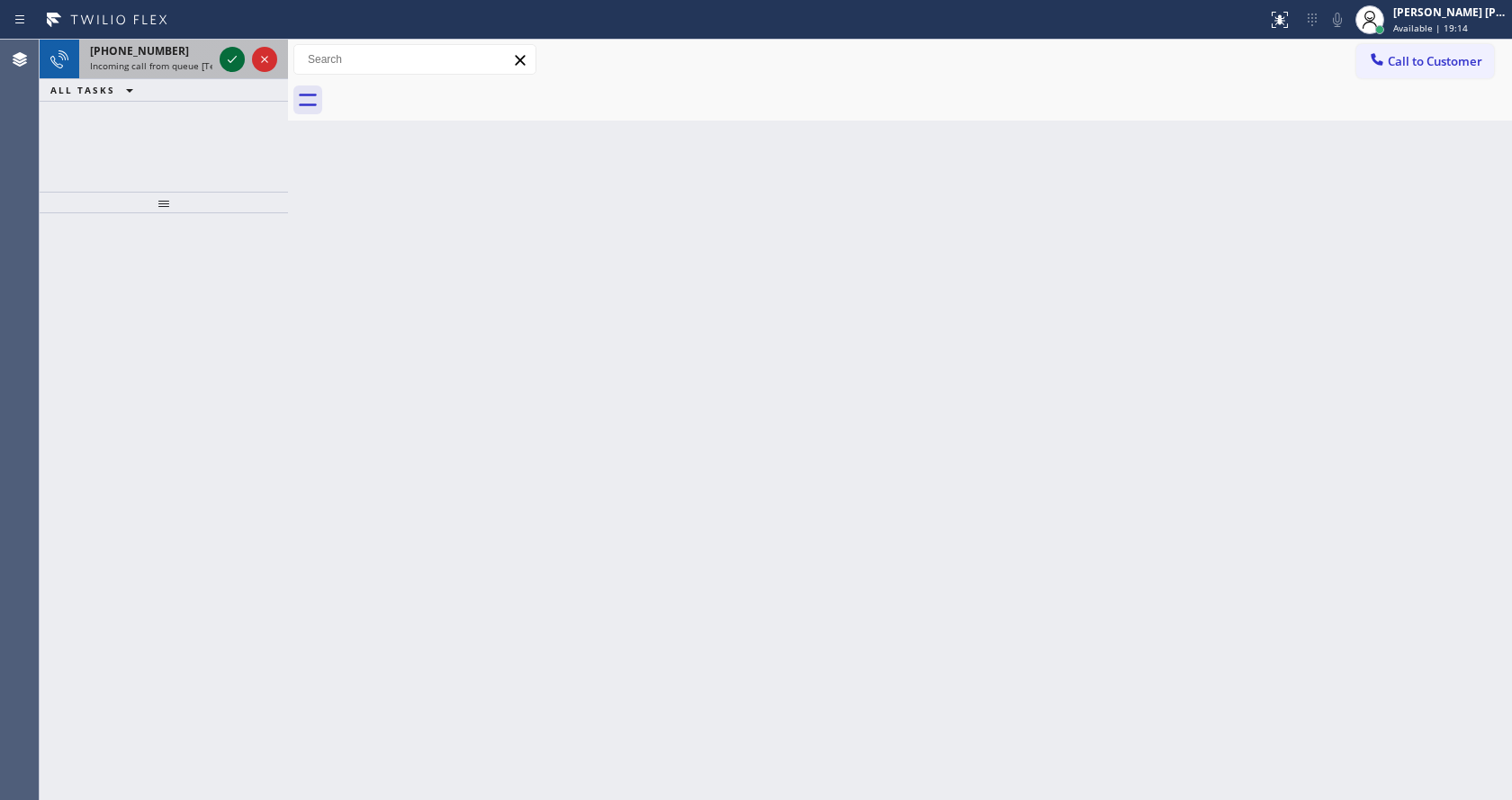
click at [228, 59] on icon at bounding box center [232, 59] width 22 height 22
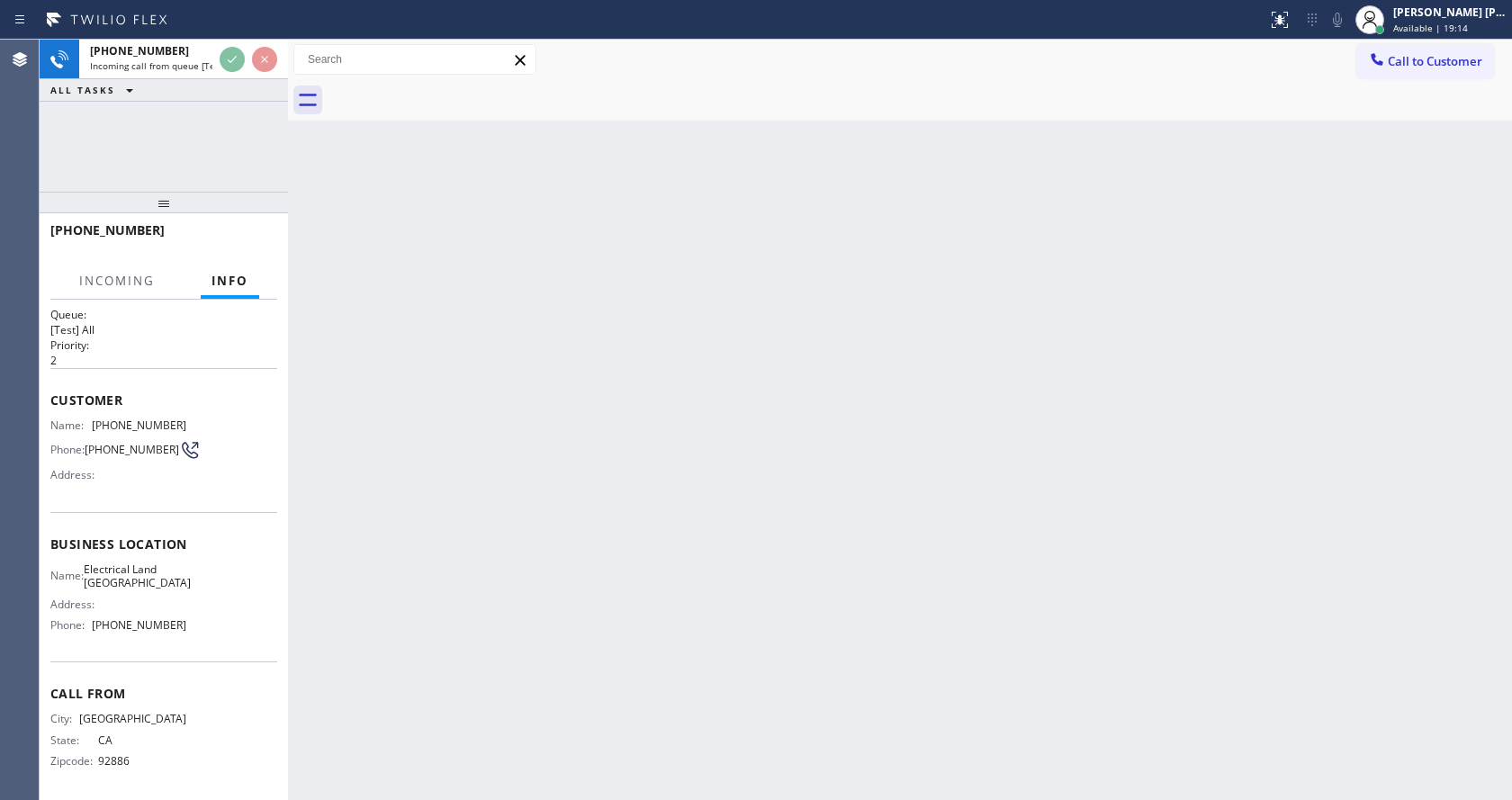
scroll to position [24, 0]
click at [501, 560] on div "Back to Dashboard Change Sender ID Customers Technicians Select a contact Outbo…" at bounding box center [900, 420] width 1224 height 760
click at [412, 552] on div "Back to Dashboard Change Sender ID Customers Technicians Select a contact Outbo…" at bounding box center [900, 420] width 1224 height 760
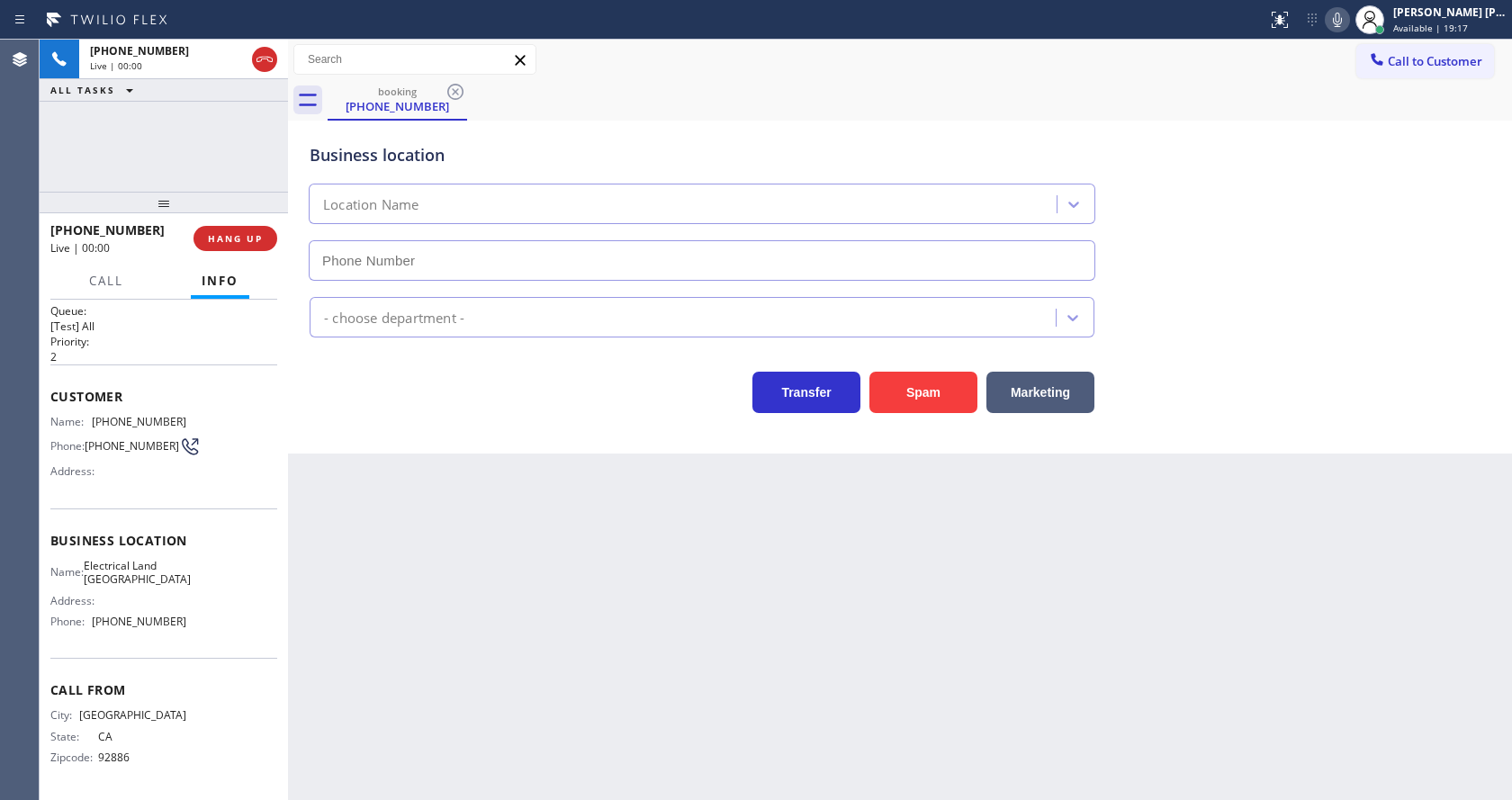
type input "[PHONE_NUMBER]"
click at [582, 560] on div "Back to Dashboard Change Sender ID Customers Technicians Select a contact Outbo…" at bounding box center [900, 420] width 1224 height 760
click at [581, 562] on div "Back to Dashboard Change Sender ID Customers Technicians Select a contact Outbo…" at bounding box center [900, 420] width 1224 height 760
drag, startPoint x: 581, startPoint y: 562, endPoint x: 583, endPoint y: 528, distance: 34.1
click at [583, 528] on div "Back to Dashboard Change Sender ID Customers Technicians Select a contact Outbo…" at bounding box center [900, 420] width 1224 height 760
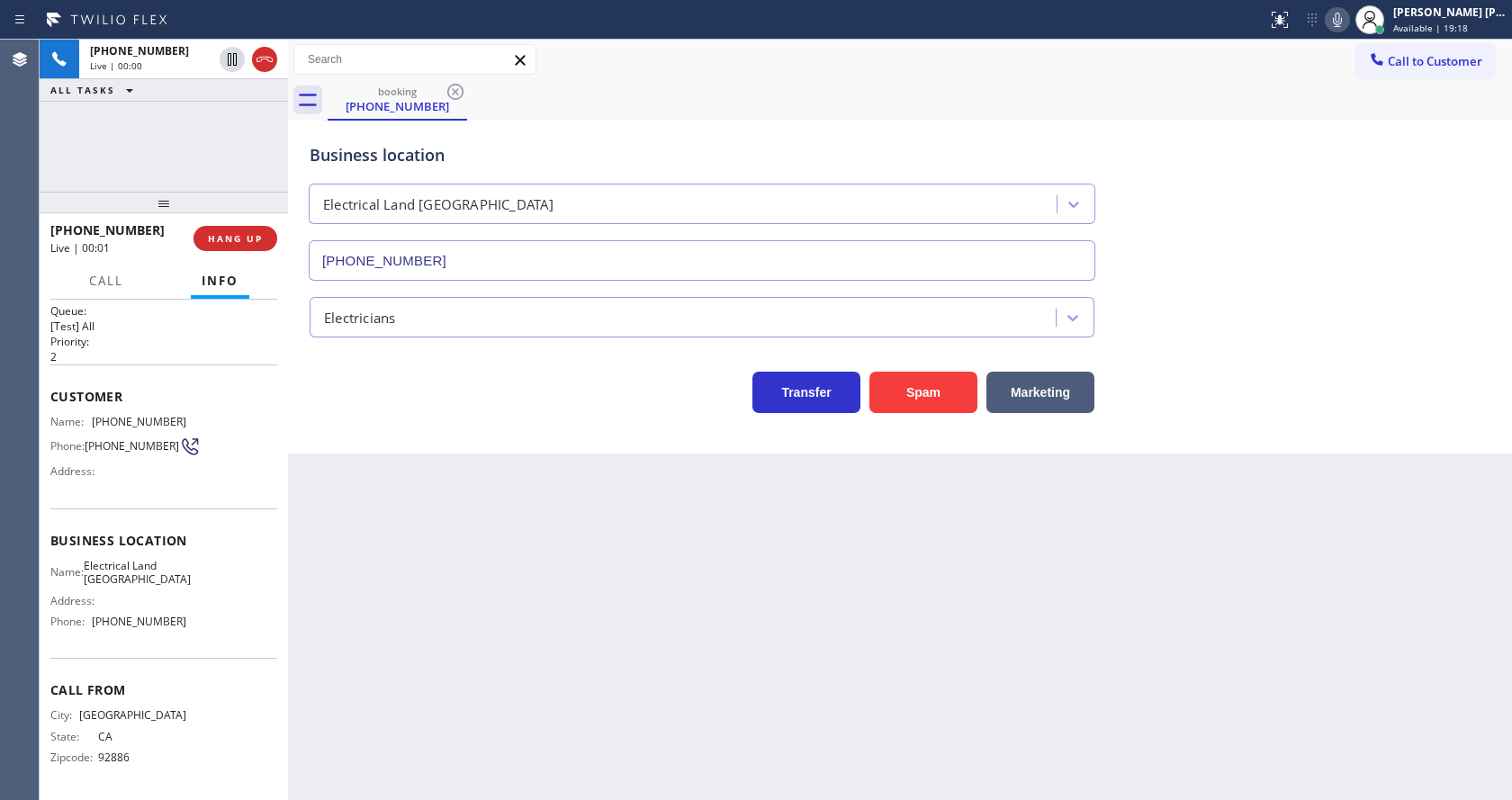
click at [583, 537] on div "Back to Dashboard Change Sender ID Customers Technicians Select a contact Outbo…" at bounding box center [900, 420] width 1224 height 760
click at [406, 487] on div "Back to Dashboard Change Sender ID Customers Technicians Select a contact Outbo…" at bounding box center [900, 420] width 1224 height 760
click at [568, 635] on div "Back to Dashboard Change Sender ID Customers Technicians Select a contact Outbo…" at bounding box center [900, 420] width 1224 height 760
click at [761, 724] on div "Back to Dashboard Change Sender ID Customers Technicians Select a contact Outbo…" at bounding box center [900, 420] width 1224 height 760
click at [353, 640] on div "Back to Dashboard Change Sender ID Customers Technicians Select a contact Outbo…" at bounding box center [900, 420] width 1224 height 760
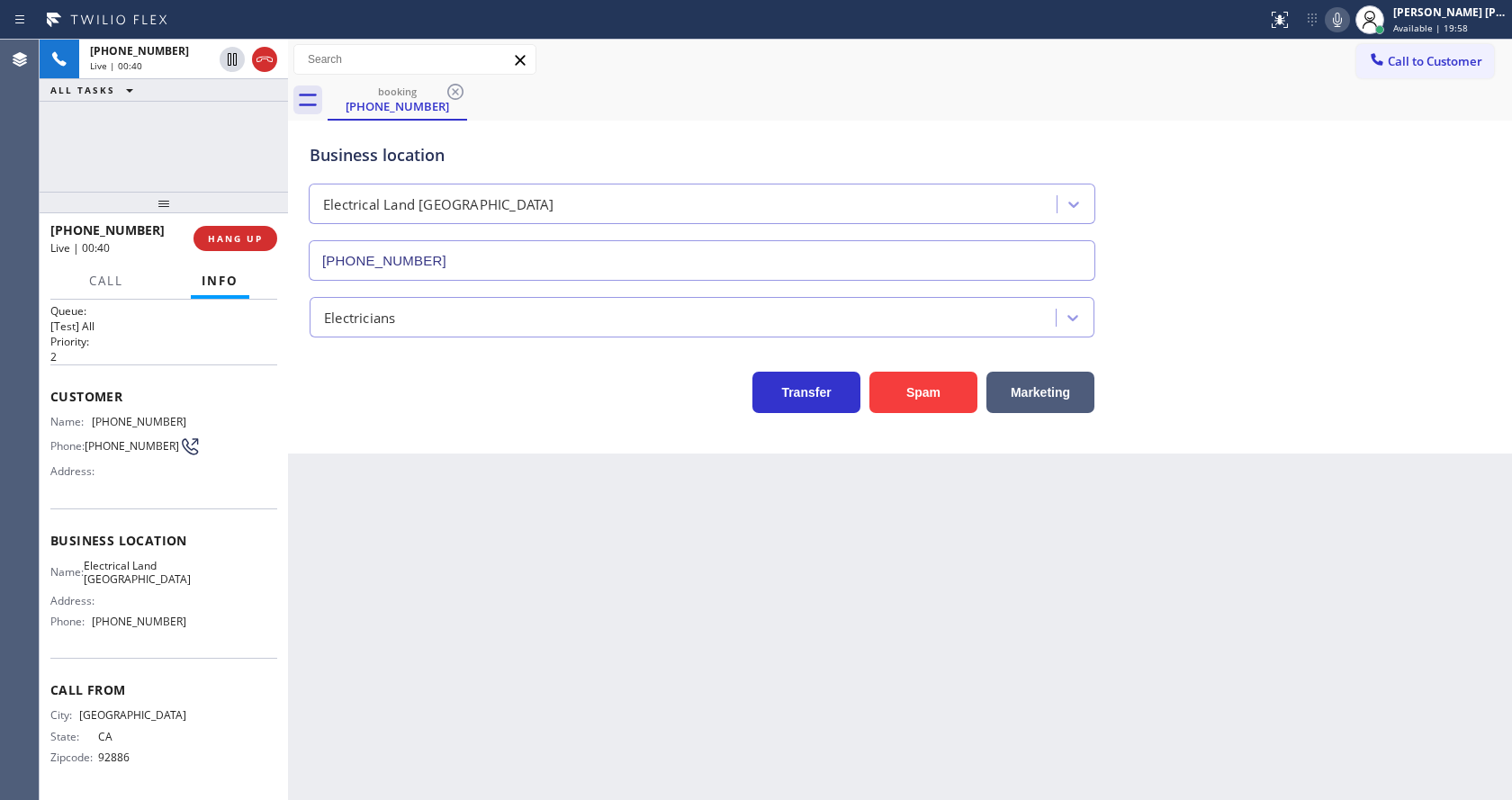
click at [967, 689] on div "Back to Dashboard Change Sender ID Customers Technicians Select a contact Outbo…" at bounding box center [900, 420] width 1224 height 760
click at [924, 686] on div "Back to Dashboard Change Sender ID Customers Technicians Select a contact Outbo…" at bounding box center [900, 420] width 1224 height 760
click at [472, 607] on div "Back to Dashboard Change Sender ID Customers Technicians Select a contact Outbo…" at bounding box center [900, 420] width 1224 height 760
click at [421, 708] on div "Back to Dashboard Change Sender ID Customers Technicians Select a contact Outbo…" at bounding box center [900, 420] width 1224 height 760
click at [748, 562] on div "Back to Dashboard Change Sender ID Customers Technicians Select a contact Outbo…" at bounding box center [900, 420] width 1224 height 760
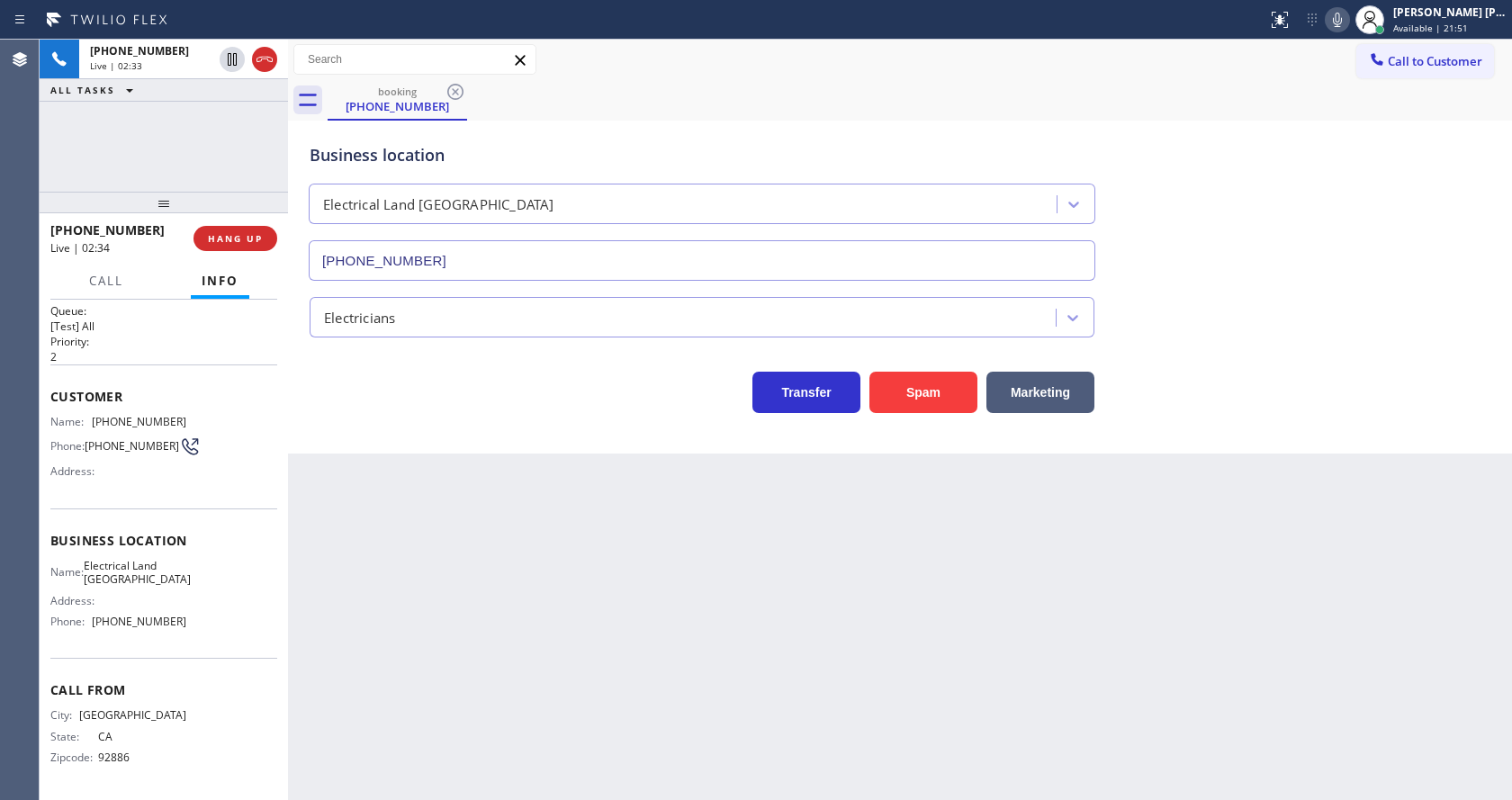
click at [172, 532] on span "Business location" at bounding box center [164, 540] width 227 height 17
drag, startPoint x: 86, startPoint y: 416, endPoint x: 233, endPoint y: 409, distance: 147.2
click at [233, 415] on div "Name: [PHONE_NUMBER] Phone: [PHONE_NUMBER] Address:" at bounding box center [164, 450] width 227 height 71
drag, startPoint x: 526, startPoint y: 603, endPoint x: 442, endPoint y: 787, distance: 202.3
click at [523, 604] on div "Back to Dashboard Change Sender ID Customers Technicians Select a contact Outbo…" at bounding box center [900, 420] width 1224 height 760
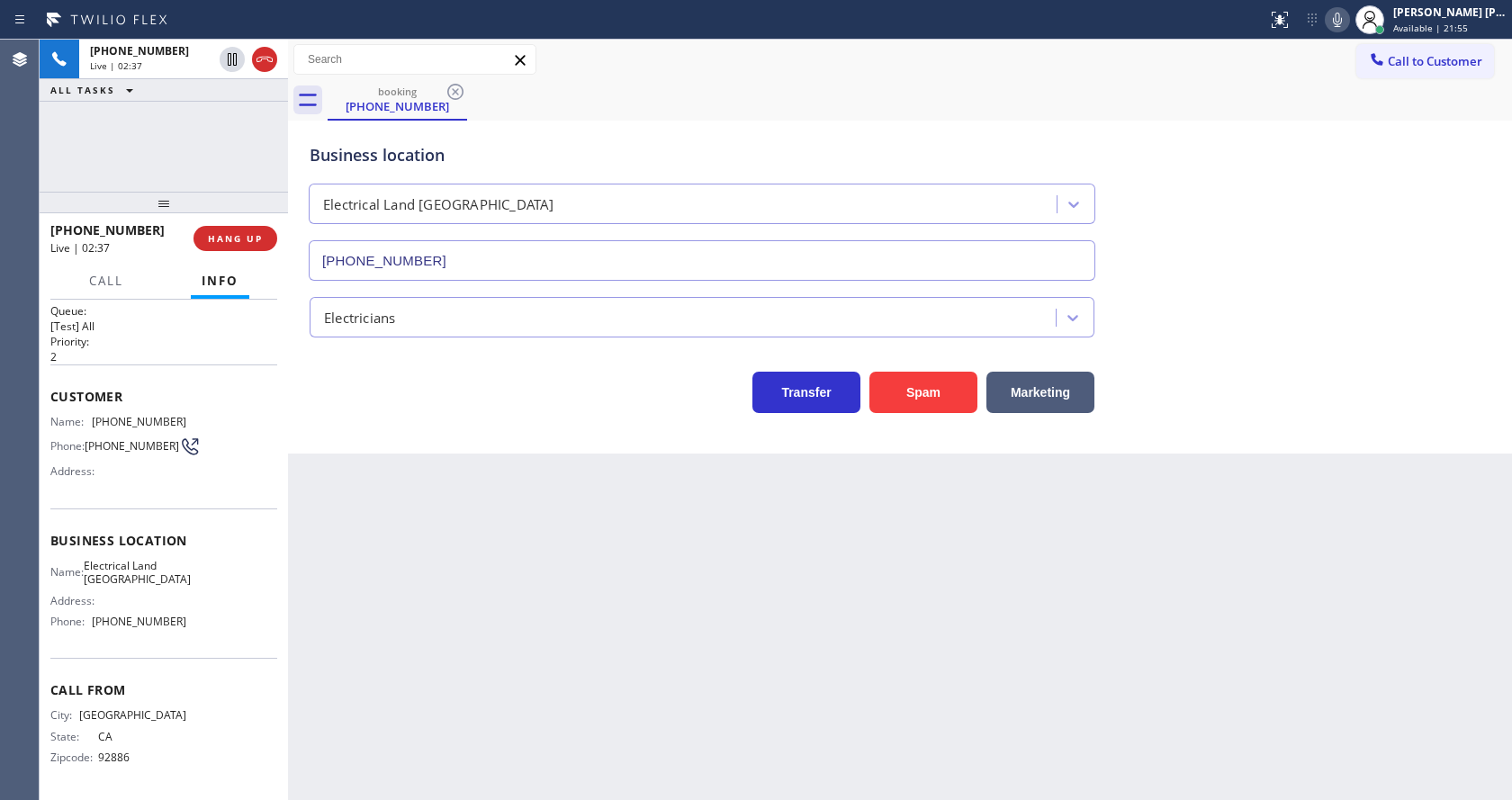
click at [382, 630] on div "Back to Dashboard Change Sender ID Customers Technicians Select a contact Outbo…" at bounding box center [900, 420] width 1224 height 760
click at [76, 559] on div "Name: Electrical Land [GEOGRAPHIC_DATA]" at bounding box center [119, 573] width 136 height 28
drag, startPoint x: 91, startPoint y: 563, endPoint x: 176, endPoint y: 574, distance: 85.7
click at [176, 574] on div "Name: Electrical Land [GEOGRAPHIC_DATA]" at bounding box center [119, 573] width 136 height 28
click at [439, 663] on div "Back to Dashboard Change Sender ID Customers Technicians Select a contact Outbo…" at bounding box center [900, 420] width 1224 height 760
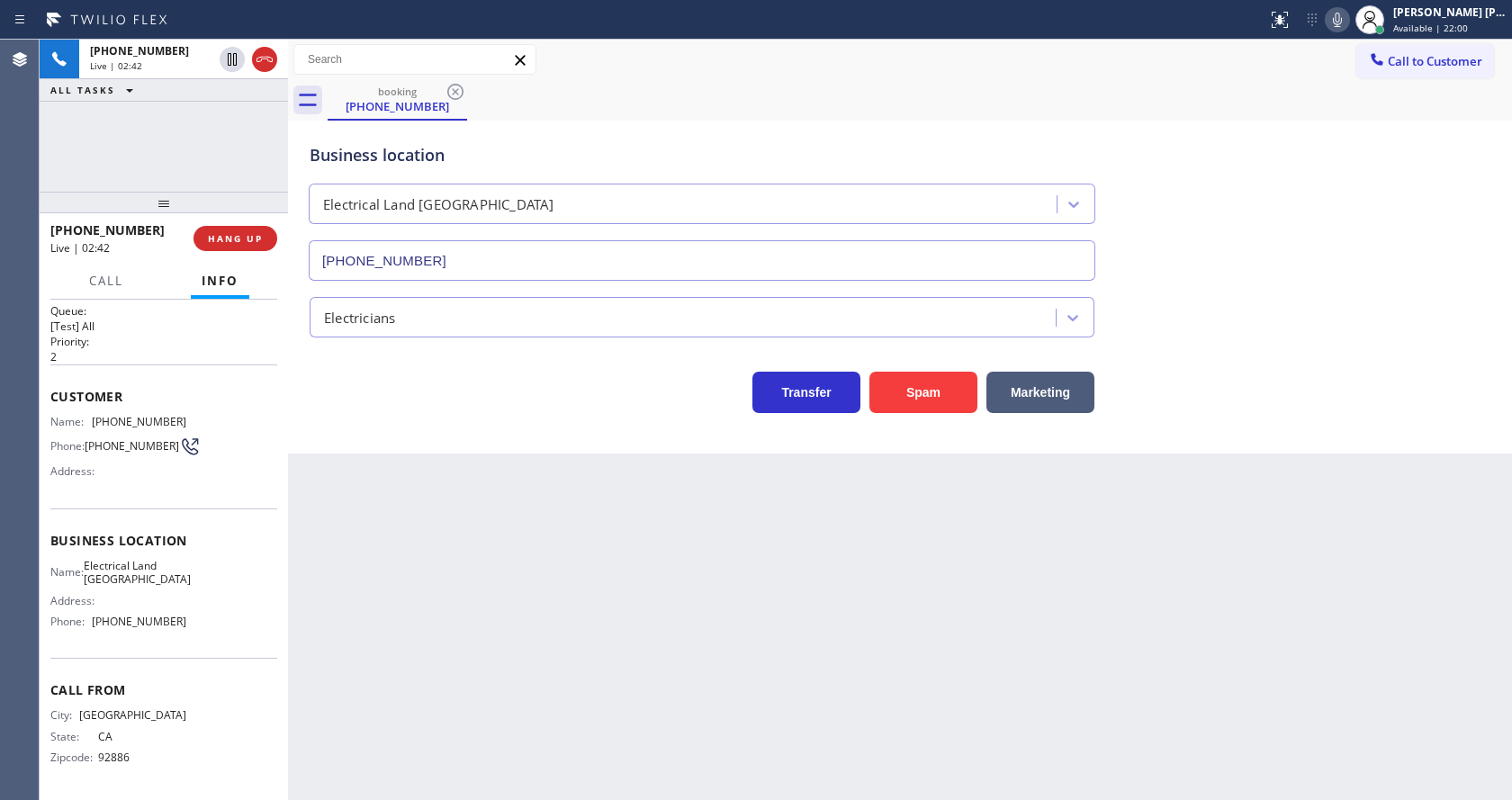
click at [82, 687] on span "Call From" at bounding box center [164, 689] width 227 height 17
drag, startPoint x: 86, startPoint y: 620, endPoint x: 198, endPoint y: 626, distance: 112.2
click at [198, 626] on div "Name: Electrical Land Westminster Address: Phone: [PHONE_NUMBER]" at bounding box center [164, 598] width 227 height 77
drag, startPoint x: 450, startPoint y: 594, endPoint x: 386, endPoint y: 792, distance: 208.1
click at [447, 604] on div "Back to Dashboard Change Sender ID Customers Technicians Select a contact Outbo…" at bounding box center [900, 420] width 1224 height 760
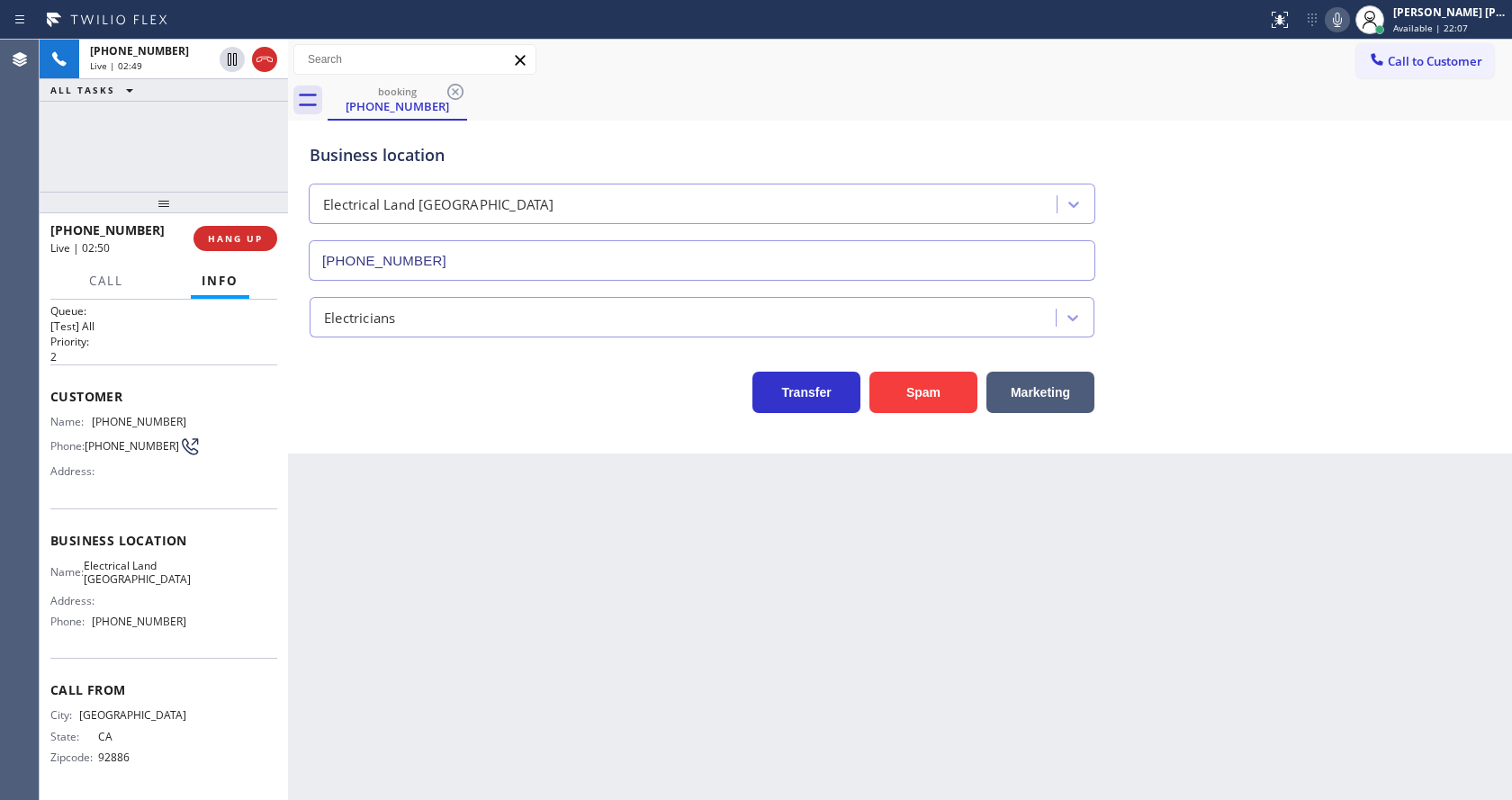
click at [725, 594] on div "Back to Dashboard Change Sender ID Customers Technicians Select a contact Outbo…" at bounding box center [900, 420] width 1224 height 760
click at [1360, 18] on div at bounding box center [1370, 20] width 40 height 40
click at [1348, 20] on icon at bounding box center [1337, 20] width 22 height 22
click at [229, 54] on icon at bounding box center [232, 59] width 9 height 13
click at [532, 587] on div "Back to Dashboard Change Sender ID Customers Technicians Select a contact Outbo…" at bounding box center [900, 420] width 1224 height 760
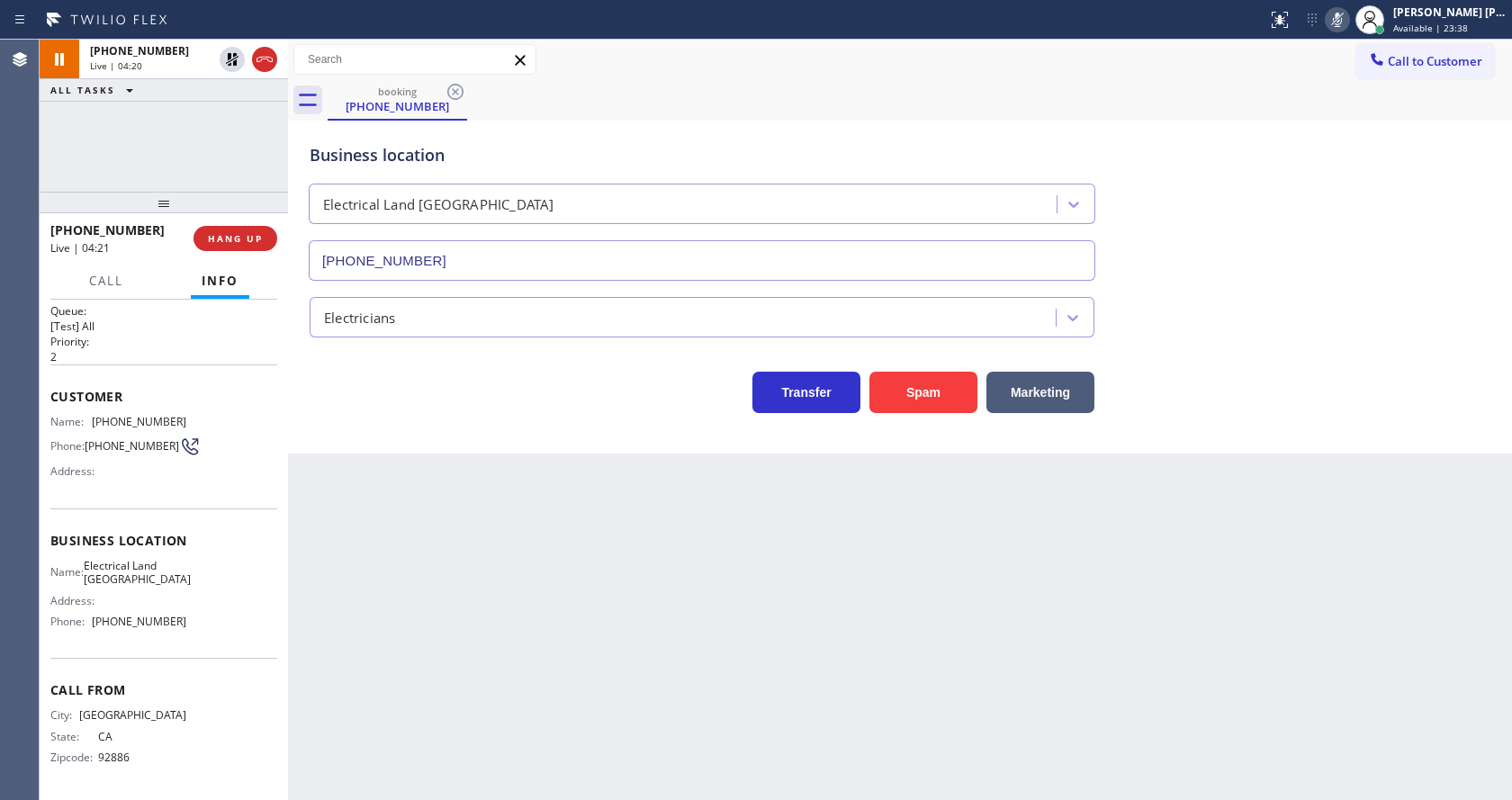
drag, startPoint x: 1456, startPoint y: 234, endPoint x: 1447, endPoint y: 222, distance: 15.0
click at [1451, 227] on div "Business location Electrical Land [GEOGRAPHIC_DATA] [PHONE_NUMBER]" at bounding box center [900, 199] width 1188 height 163
click at [1341, 11] on icon at bounding box center [1337, 20] width 22 height 22
click at [228, 55] on icon at bounding box center [232, 59] width 13 height 13
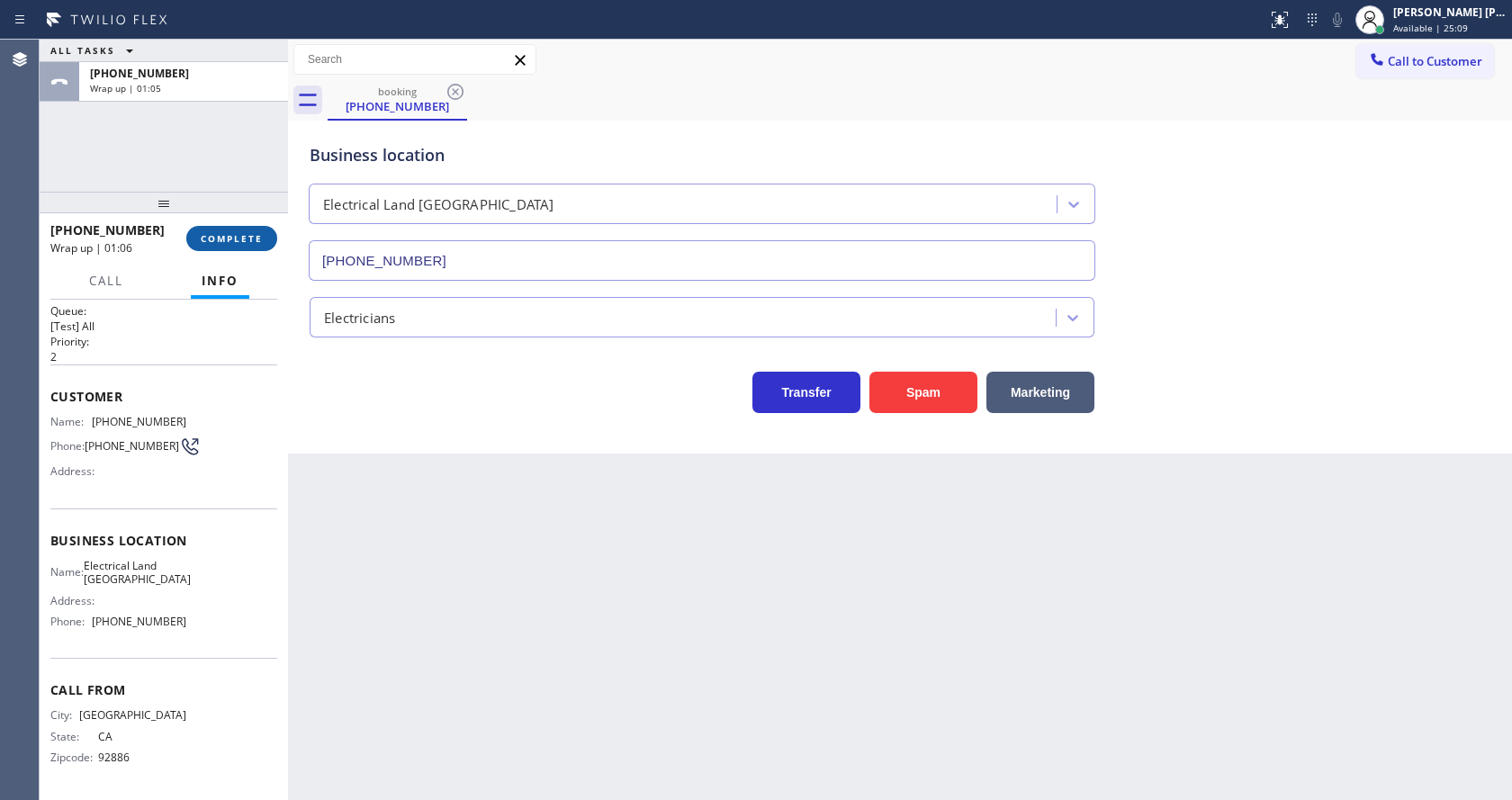
click at [223, 235] on span "COMPLETE" at bounding box center [231, 238] width 62 height 13
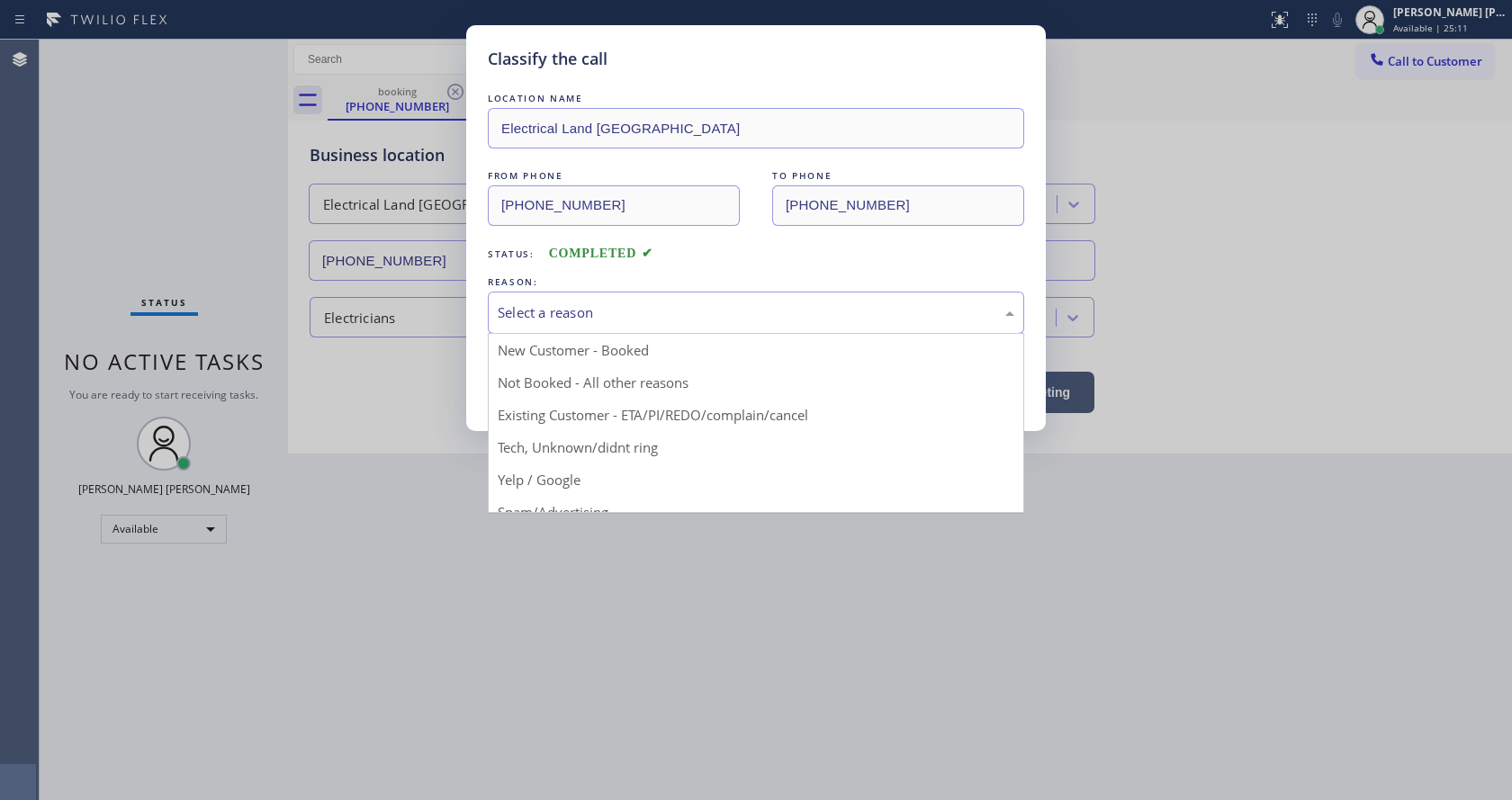
click at [537, 325] on div "Select a reason" at bounding box center [756, 312] width 536 height 42
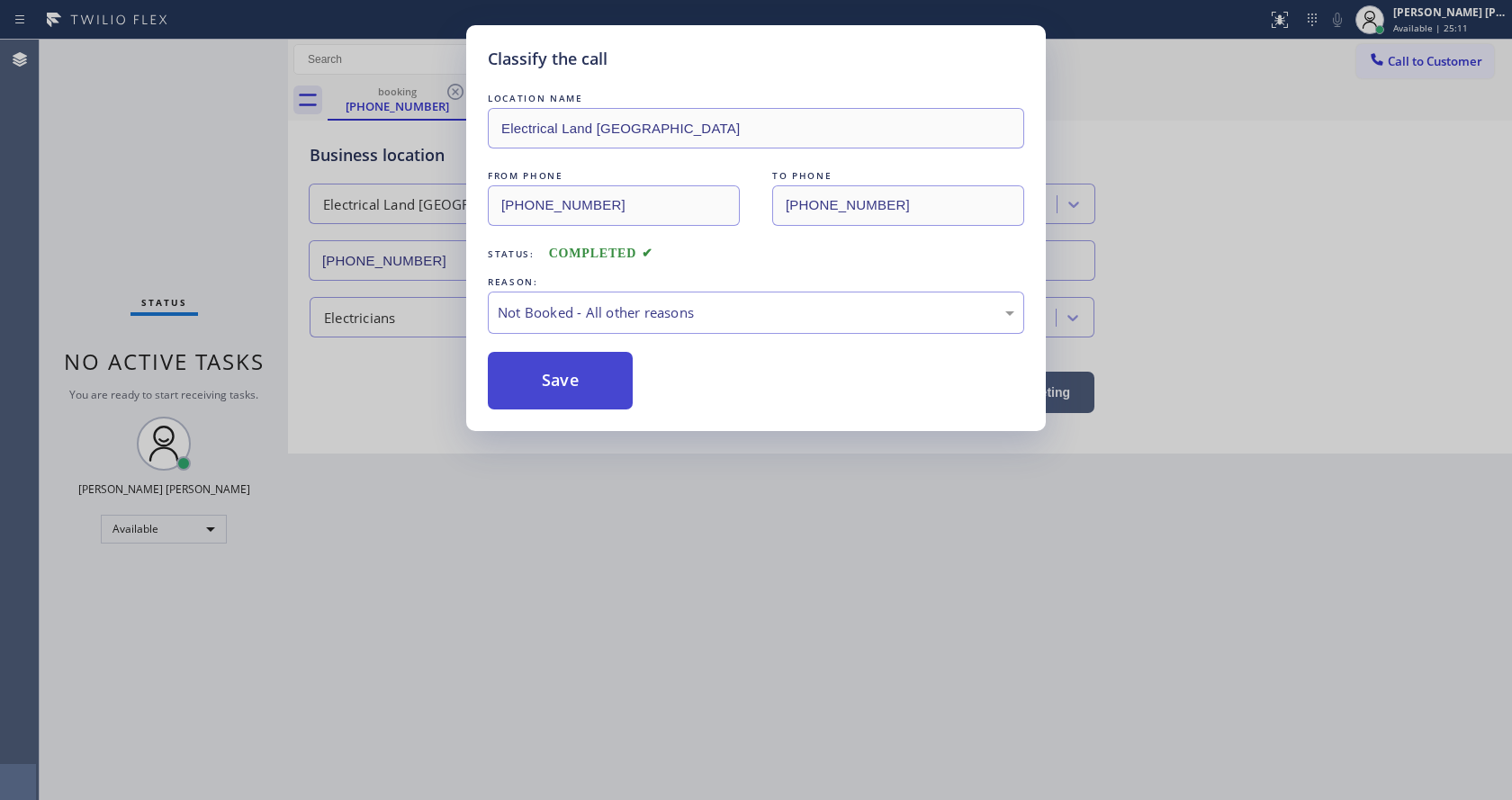
click at [525, 375] on button "Save" at bounding box center [560, 380] width 145 height 57
drag, startPoint x: 525, startPoint y: 375, endPoint x: 671, endPoint y: 430, distance: 156.0
click at [546, 389] on button "Save" at bounding box center [560, 380] width 145 height 57
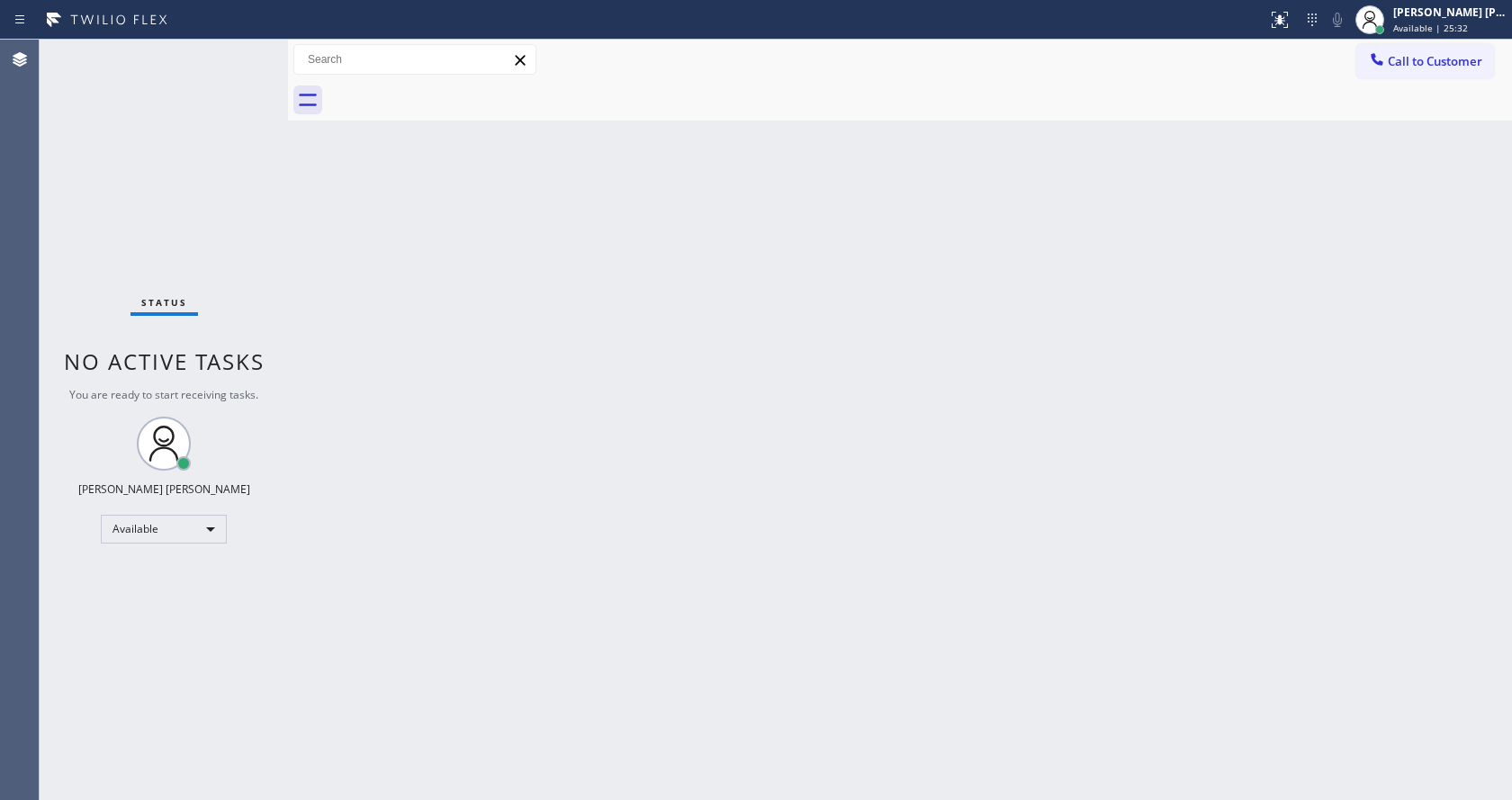
click at [229, 55] on div "Status No active tasks You are ready to start receiving tasks. [PERSON_NAME] [P…" at bounding box center [164, 420] width 249 height 760
click at [621, 487] on div "Back to Dashboard Change Sender ID Customers Technicians Select a contact Outbo…" at bounding box center [900, 420] width 1224 height 760
click at [628, 387] on div "Back to Dashboard Change Sender ID Customers Technicians Select a contact Outbo…" at bounding box center [900, 420] width 1224 height 760
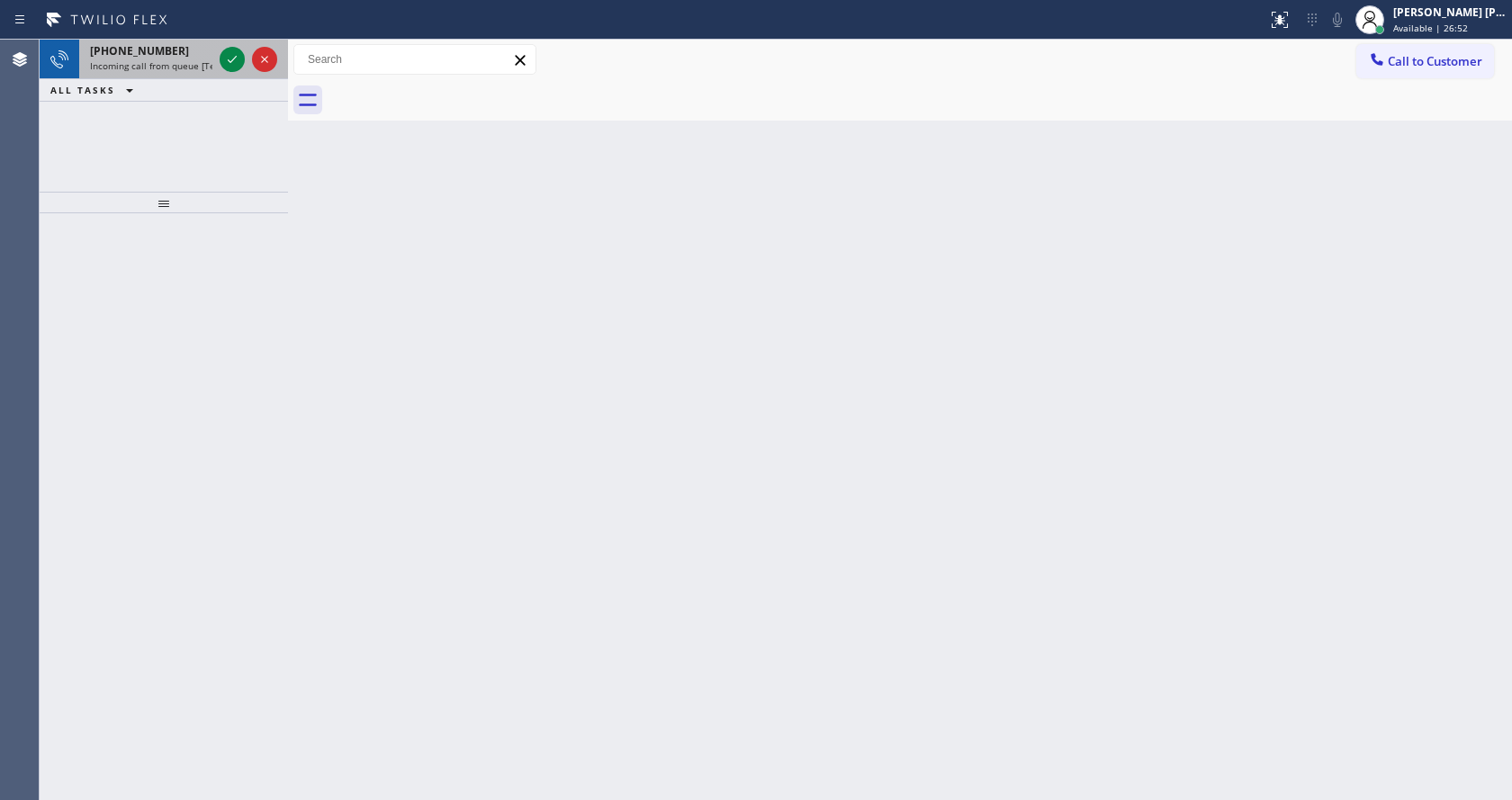
click at [194, 62] on span "Incoming call from queue [Test] All" at bounding box center [164, 65] width 149 height 13
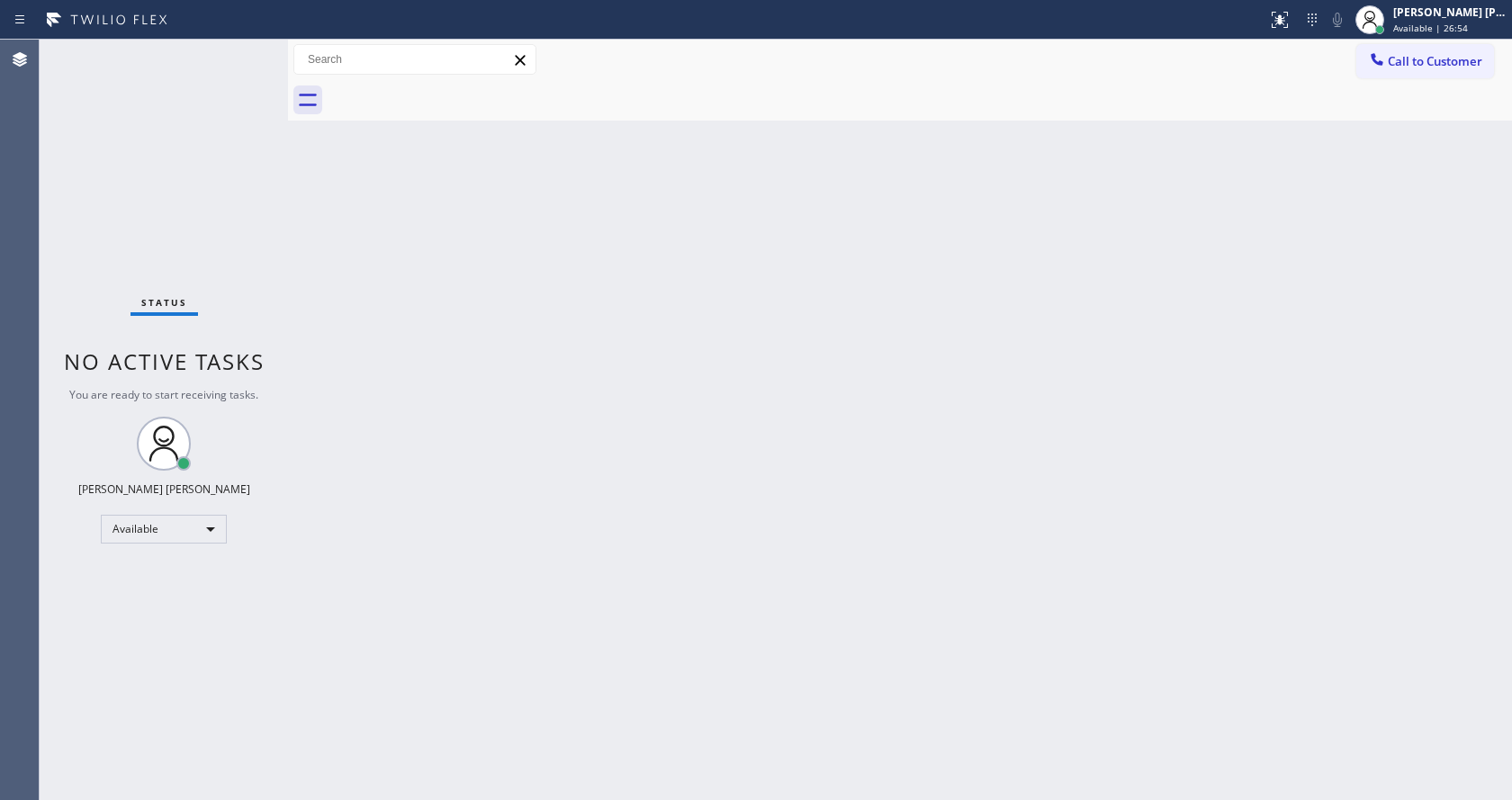
click at [666, 421] on div "Back to Dashboard Change Sender ID Customers Technicians Select a contact Outbo…" at bounding box center [900, 420] width 1224 height 760
click at [331, 315] on div "Back to Dashboard Change Sender ID Customers Technicians Select a contact Outbo…" at bounding box center [900, 420] width 1224 height 760
click at [588, 563] on div "Back to Dashboard Change Sender ID Customers Technicians Select a contact Outbo…" at bounding box center [900, 420] width 1224 height 760
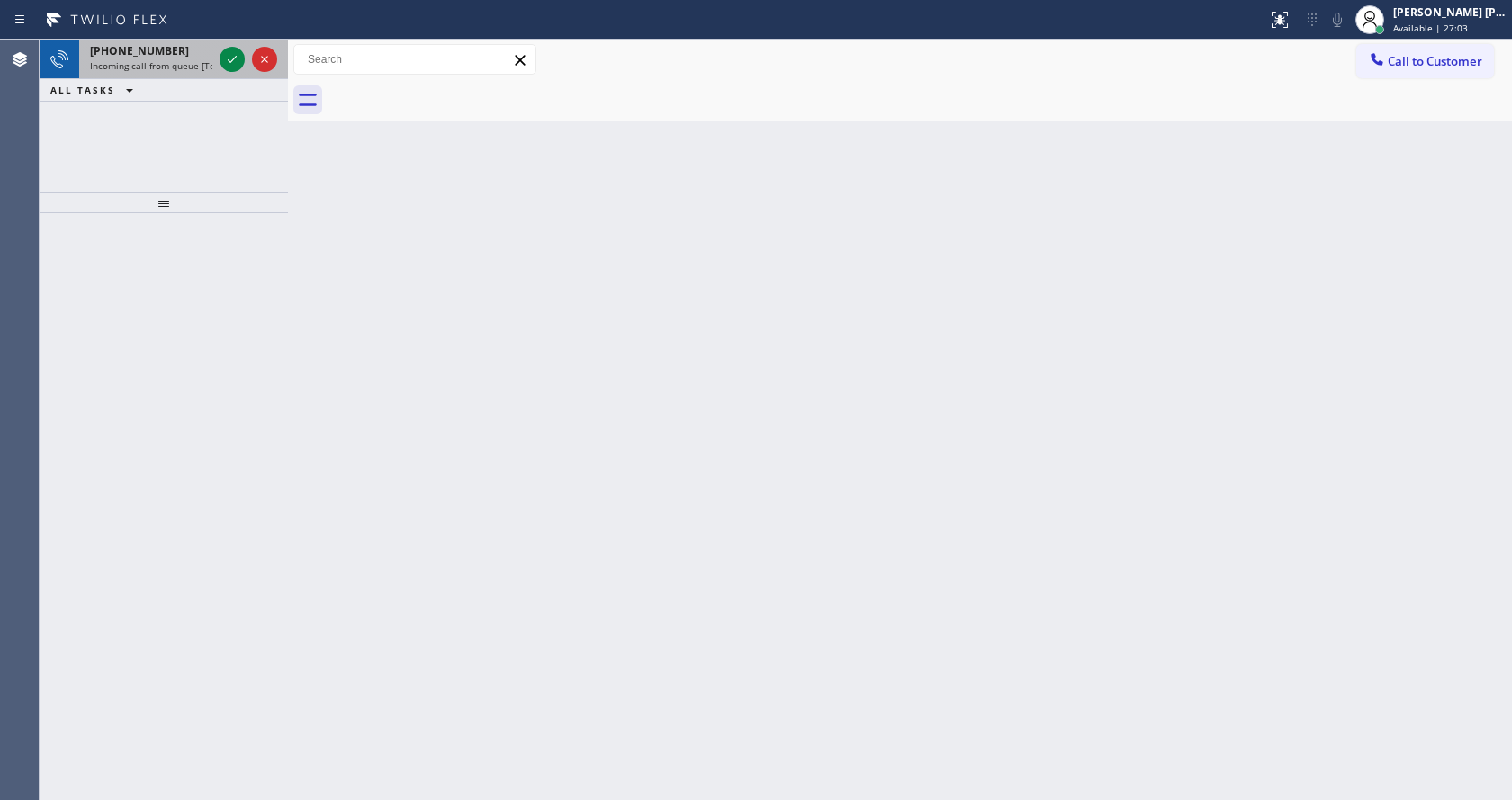
click at [237, 75] on div at bounding box center [249, 59] width 65 height 40
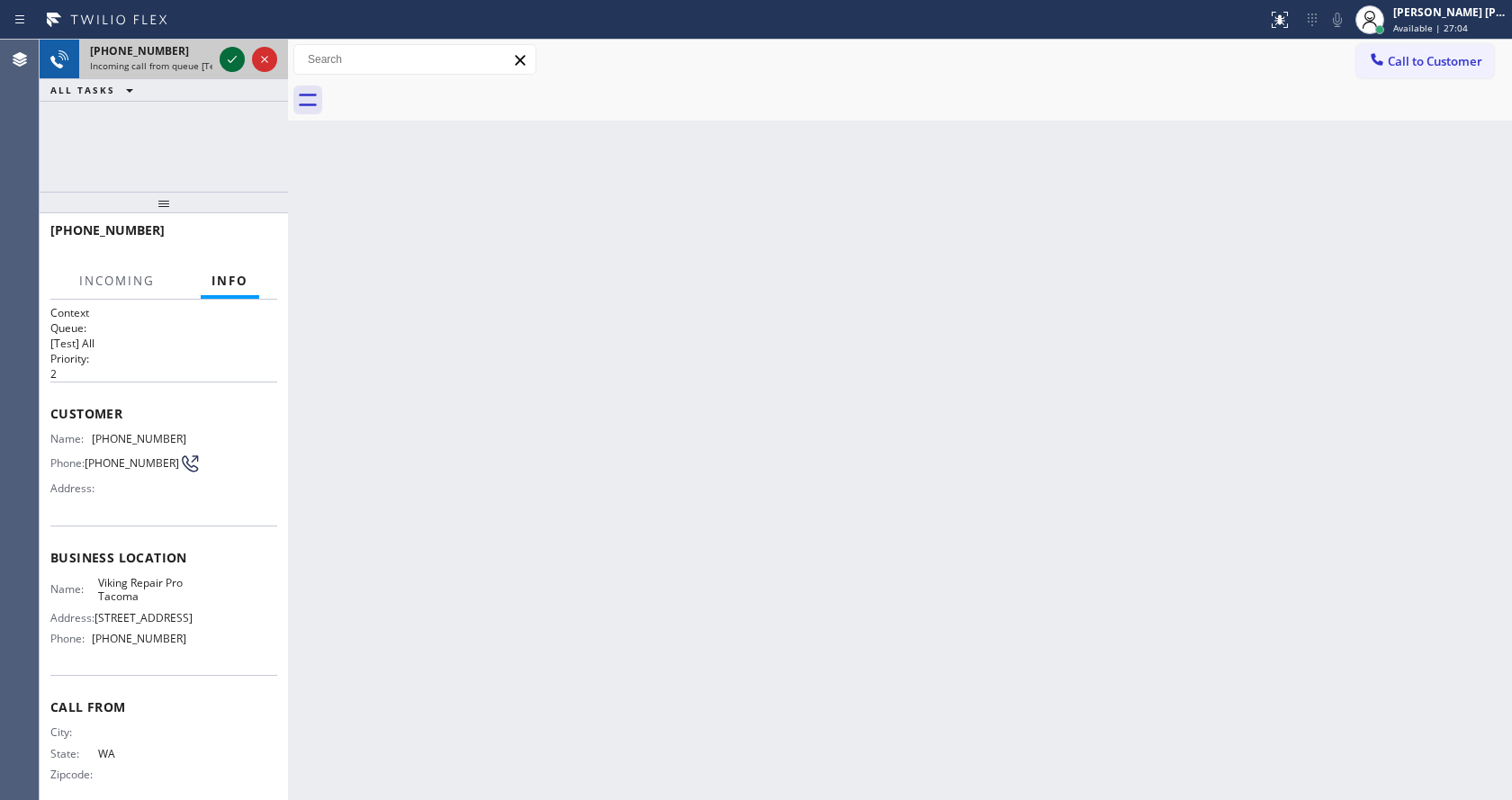
click at [229, 62] on icon at bounding box center [232, 58] width 9 height 7
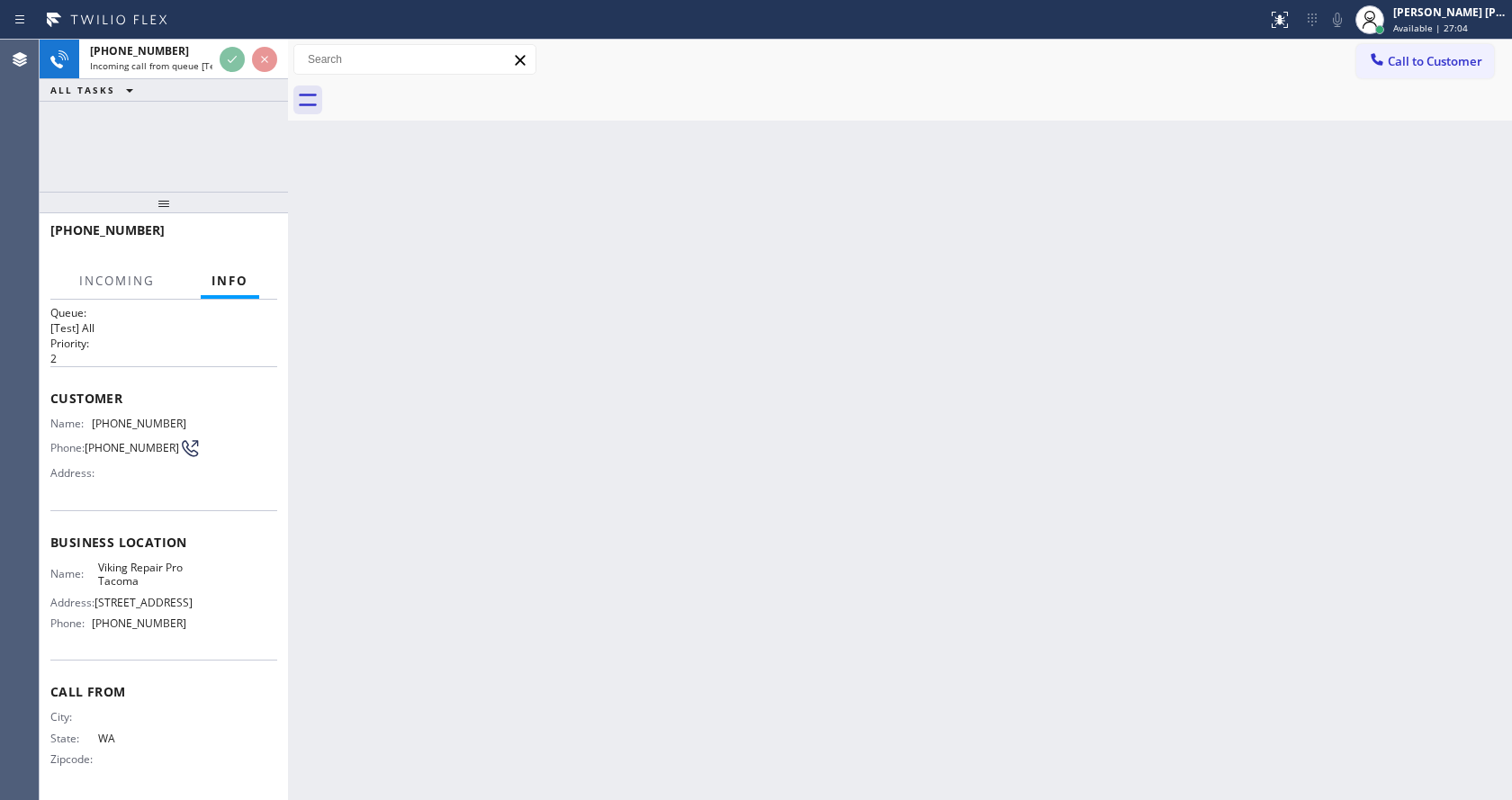
scroll to position [24, 0]
click at [511, 565] on div "Back to Dashboard Change Sender ID Customers Technicians Select a contact Outbo…" at bounding box center [900, 420] width 1224 height 760
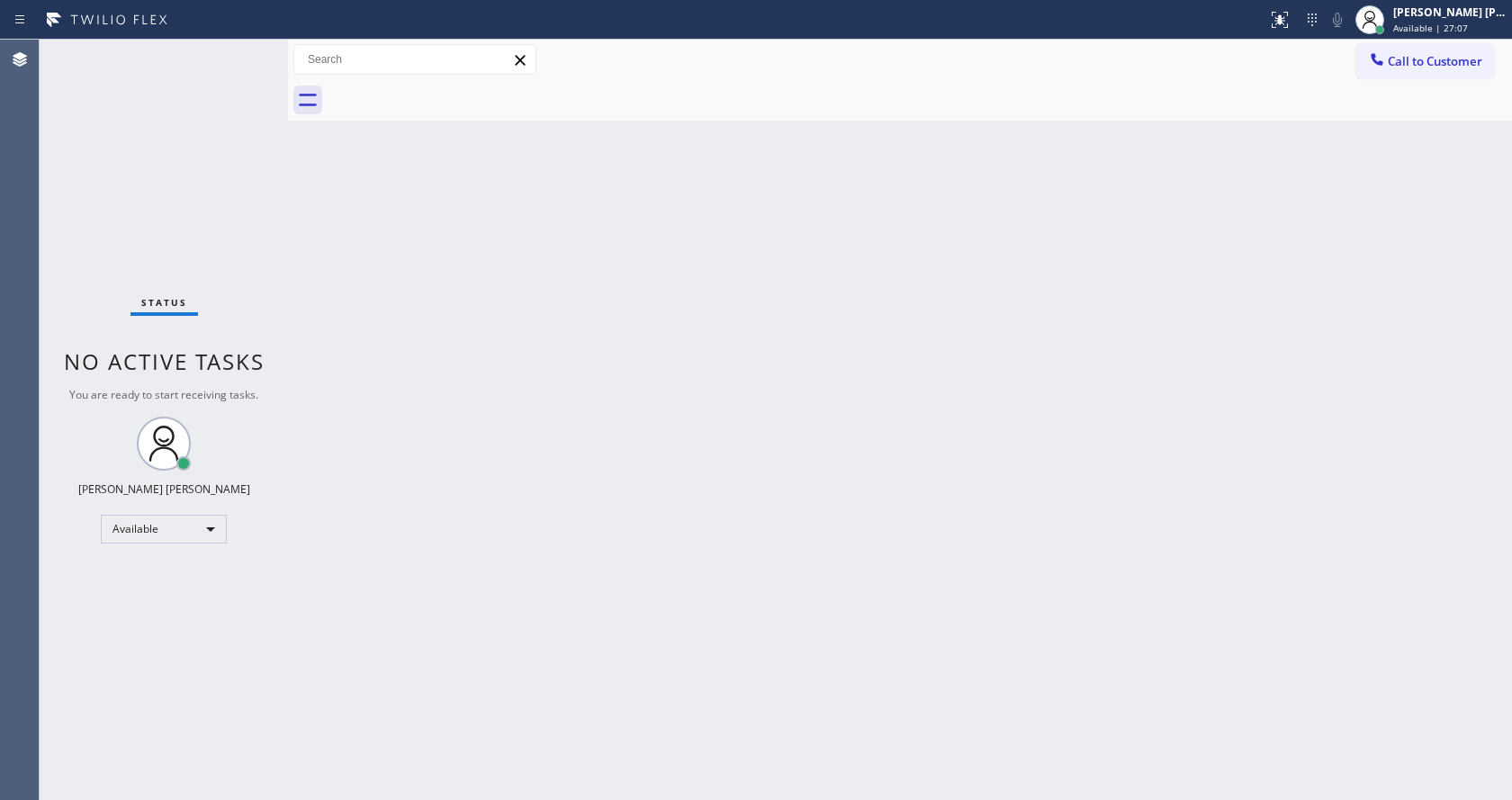
click at [416, 349] on div "Back to Dashboard Change Sender ID Customers Technicians Select a contact Outbo…" at bounding box center [900, 420] width 1224 height 760
click at [410, 390] on div "Back to Dashboard Change Sender ID Customers Technicians Select a contact Outbo…" at bounding box center [900, 420] width 1224 height 760
click at [614, 451] on div "Back to Dashboard Change Sender ID Customers Technicians Select a contact Outbo…" at bounding box center [900, 420] width 1224 height 760
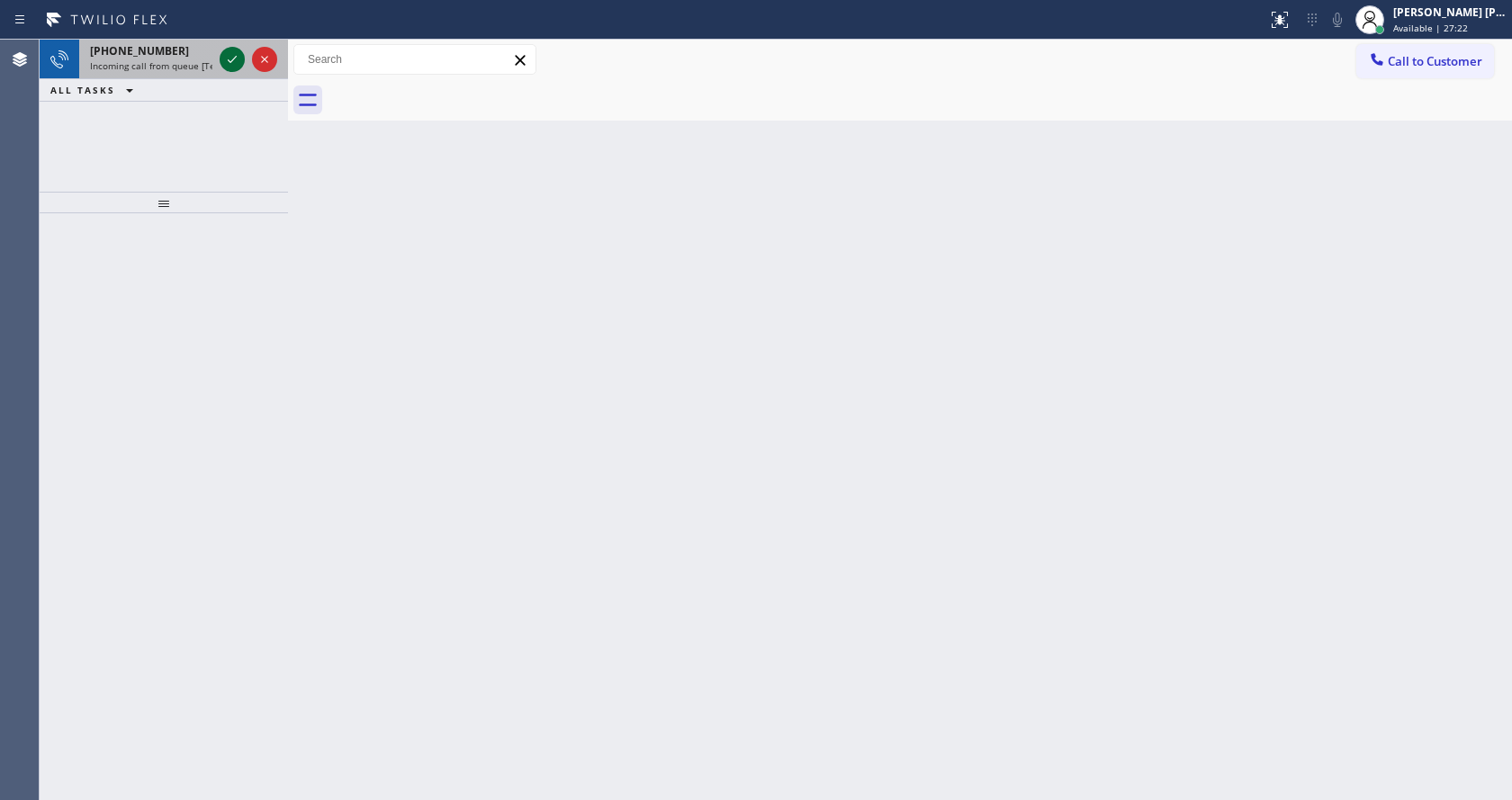
click at [238, 55] on icon at bounding box center [232, 59] width 22 height 22
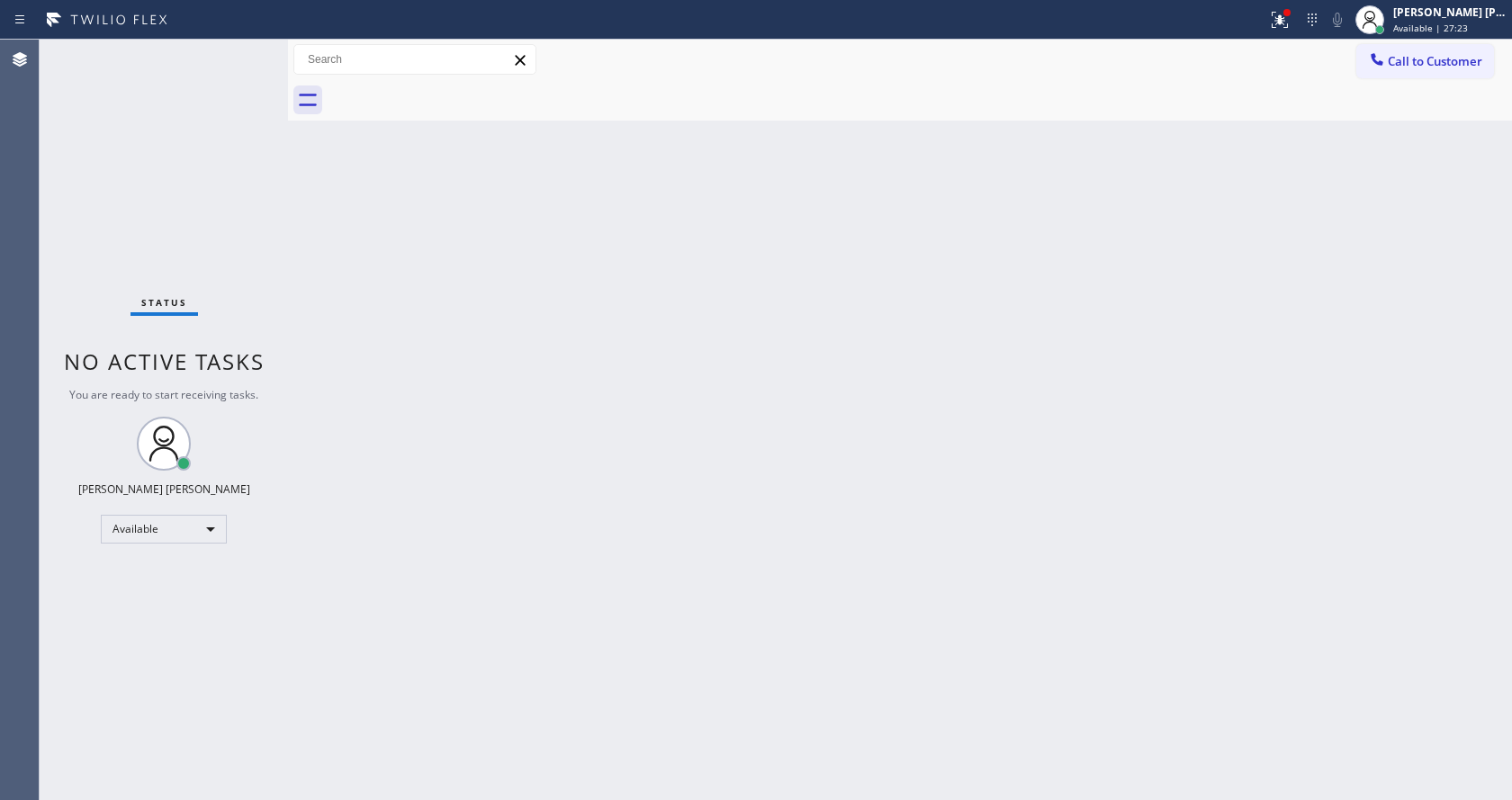
click at [414, 505] on div "Back to Dashboard Change Sender ID Customers Technicians Select a contact Outbo…" at bounding box center [900, 420] width 1224 height 760
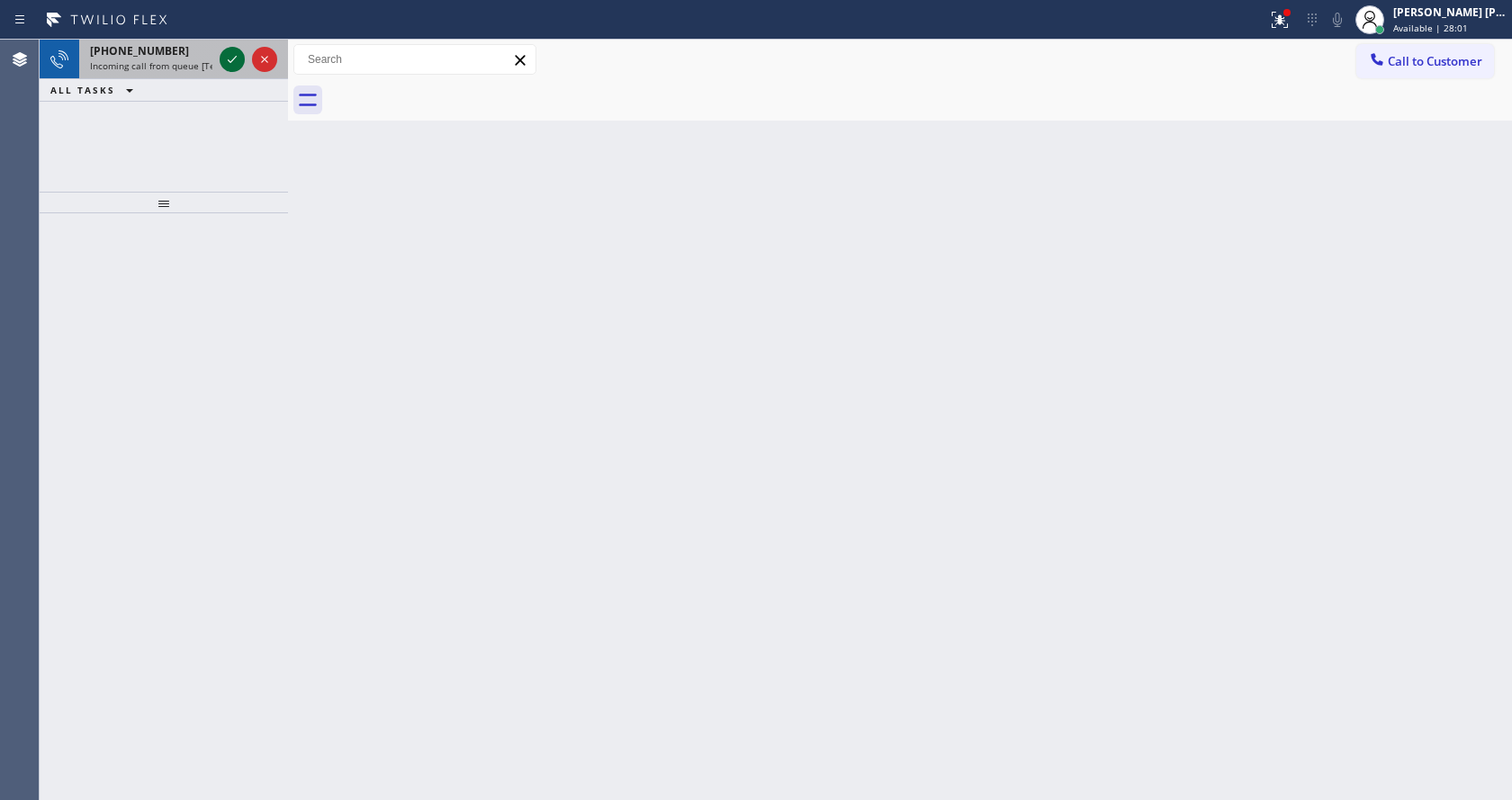
click at [228, 61] on icon at bounding box center [232, 59] width 22 height 22
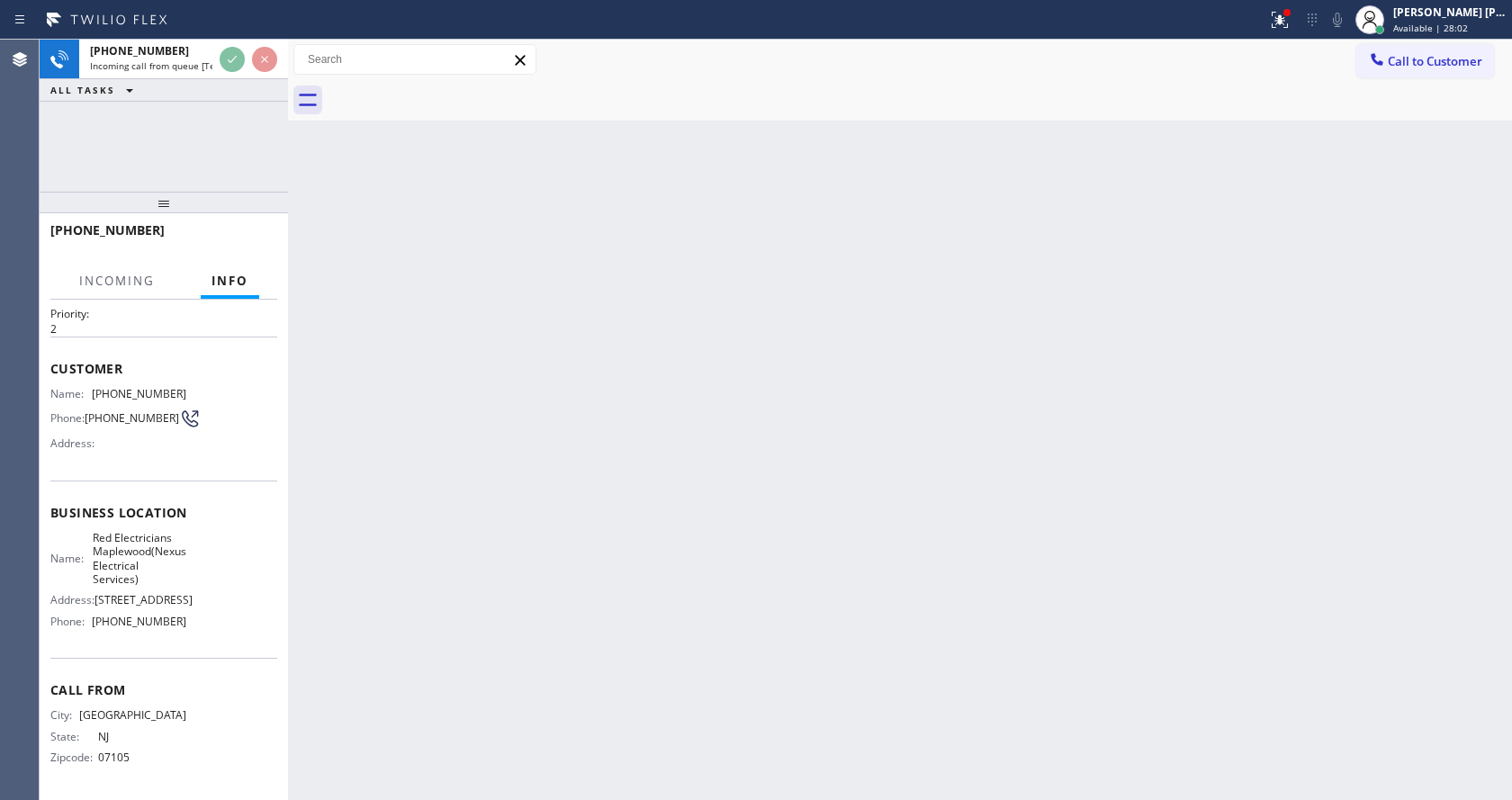
scroll to position [93, 0]
click at [424, 543] on div "Back to Dashboard Change Sender ID Customers Technicians Select a contact Outbo…" at bounding box center [900, 420] width 1224 height 760
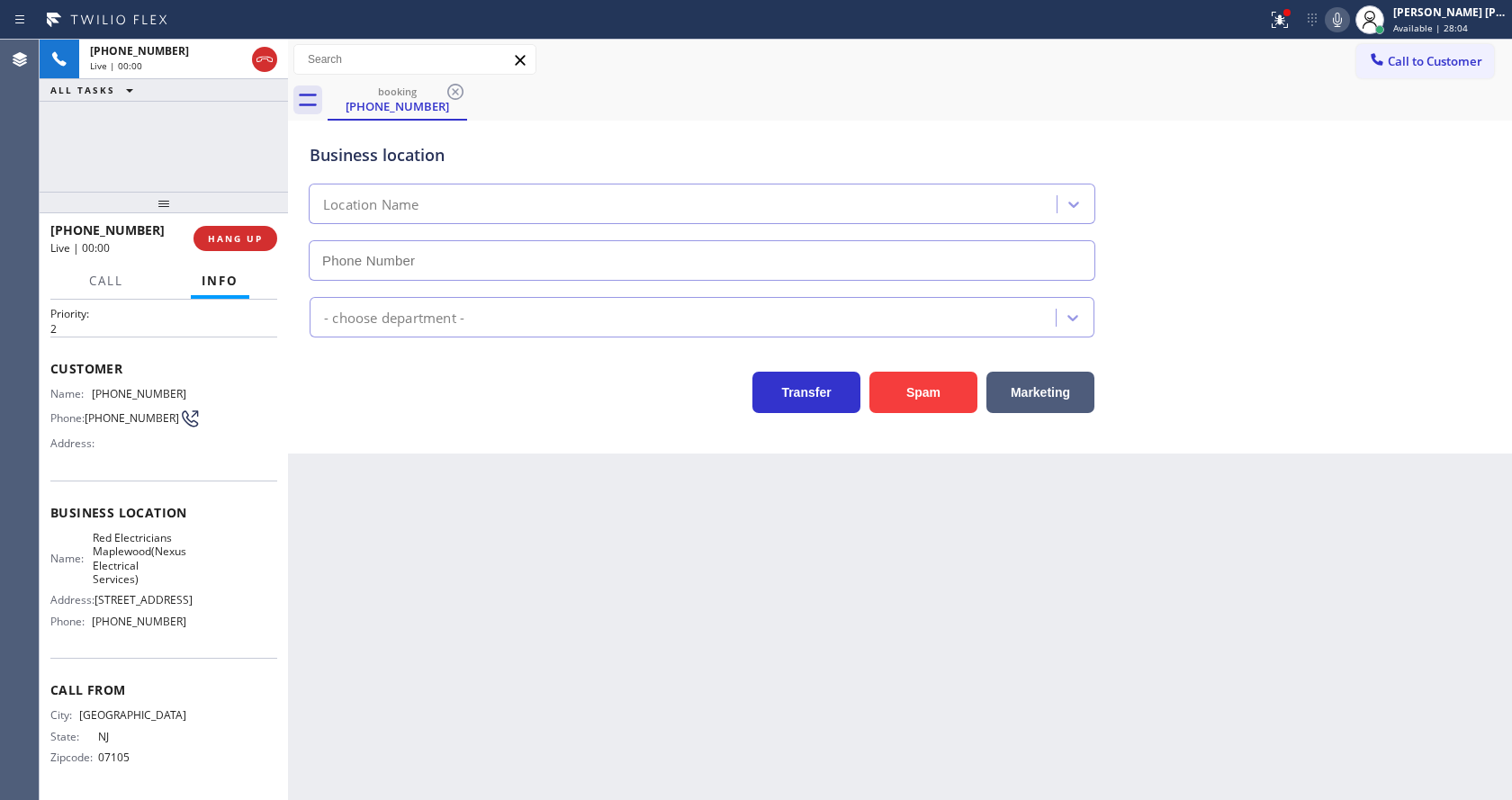
type input "[PHONE_NUMBER]"
click at [921, 393] on button "Spam" at bounding box center [922, 392] width 108 height 41
click at [546, 628] on div "Back to Dashboard Change Sender ID Customers Technicians Select a contact Outbo…" at bounding box center [900, 420] width 1224 height 760
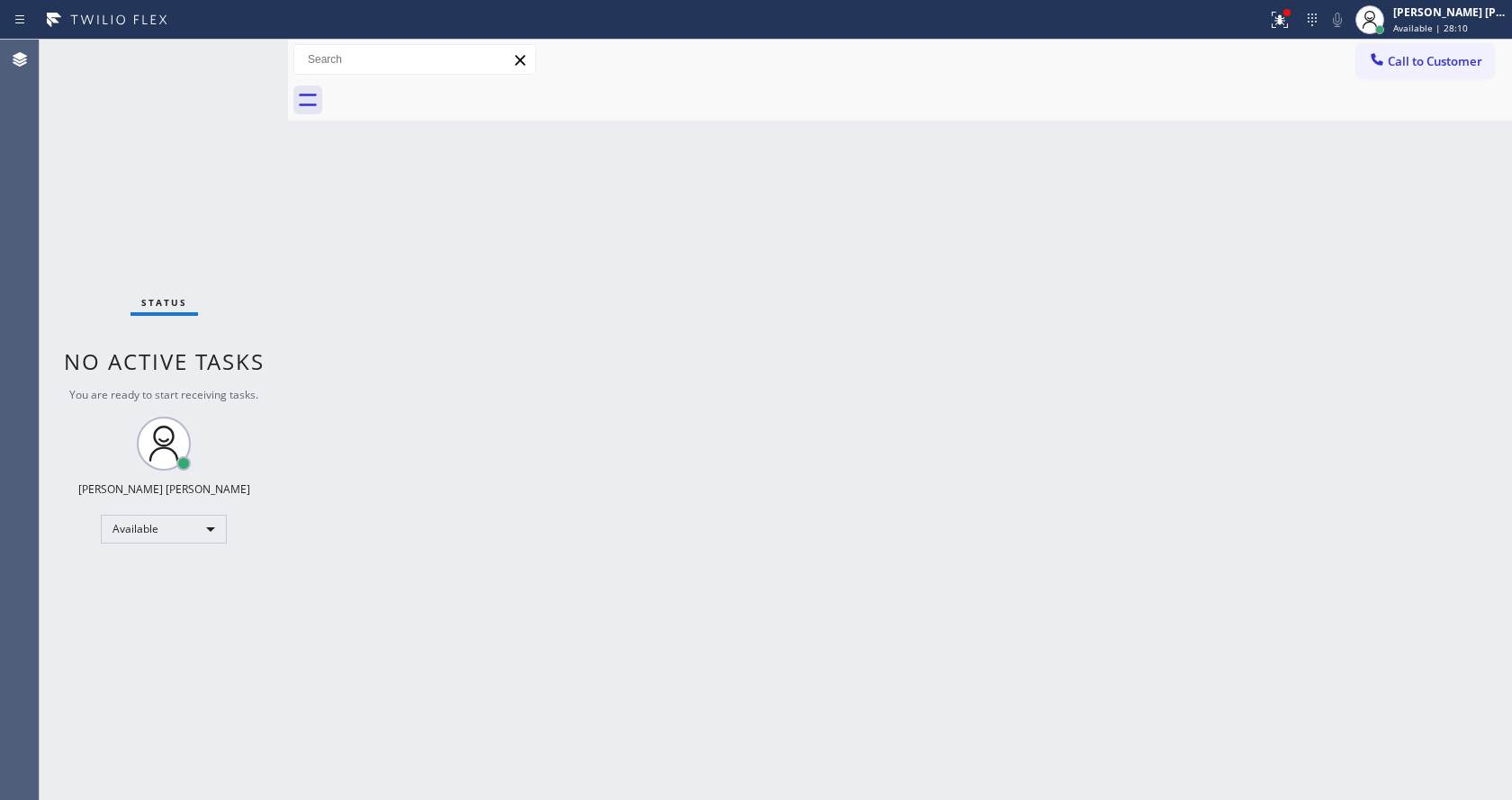
click at [252, 283] on div "Status No active tasks You are ready to start receiving tasks. [PERSON_NAME] [P…" at bounding box center [164, 420] width 249 height 760
click at [483, 369] on div "Back to Dashboard Change Sender ID Customers Technicians Select a contact Outbo…" at bounding box center [900, 420] width 1224 height 760
click at [1295, 1] on button at bounding box center [1280, 20] width 40 height 40
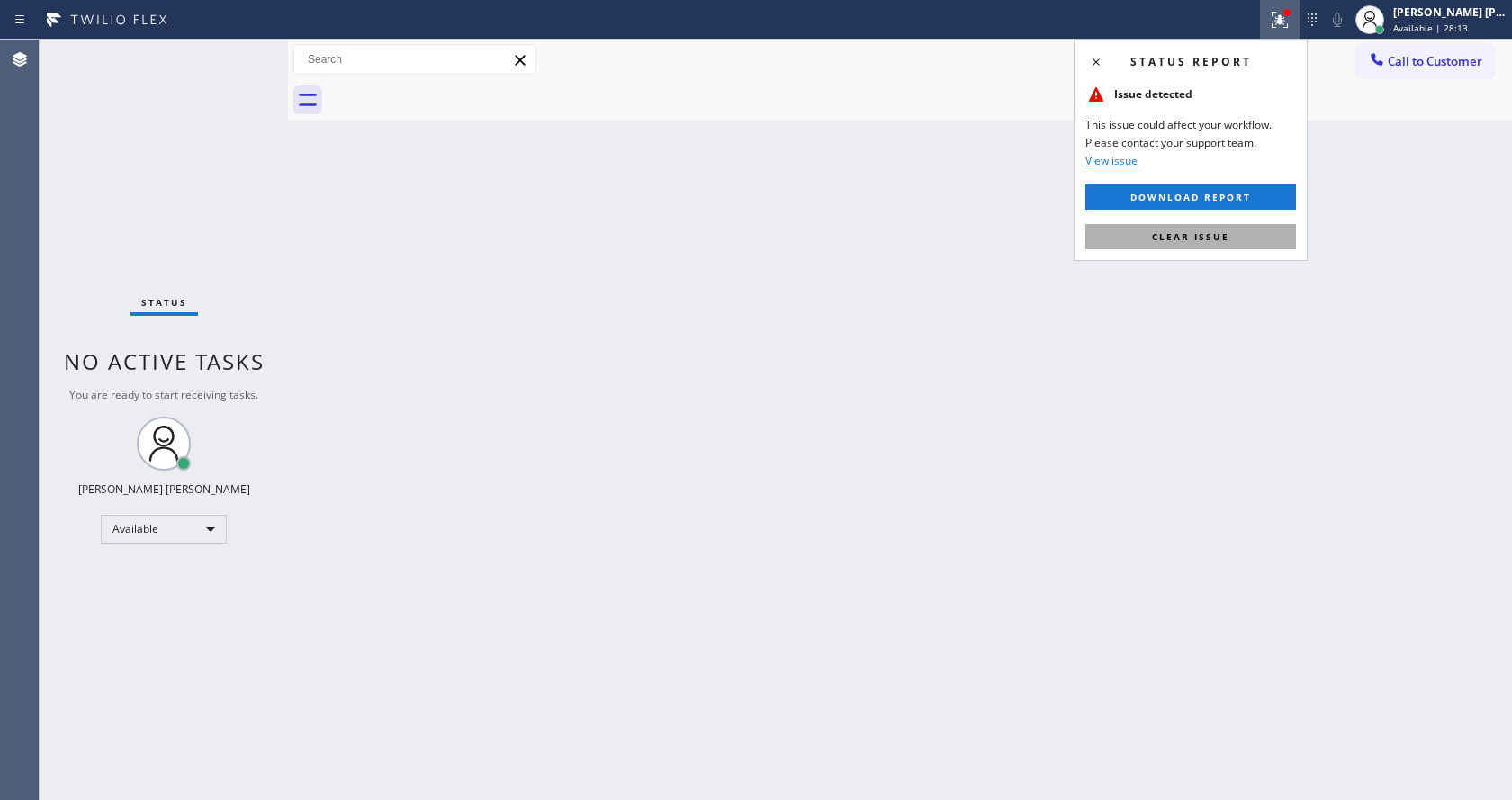
click at [1174, 237] on span "Clear issue" at bounding box center [1190, 236] width 77 height 13
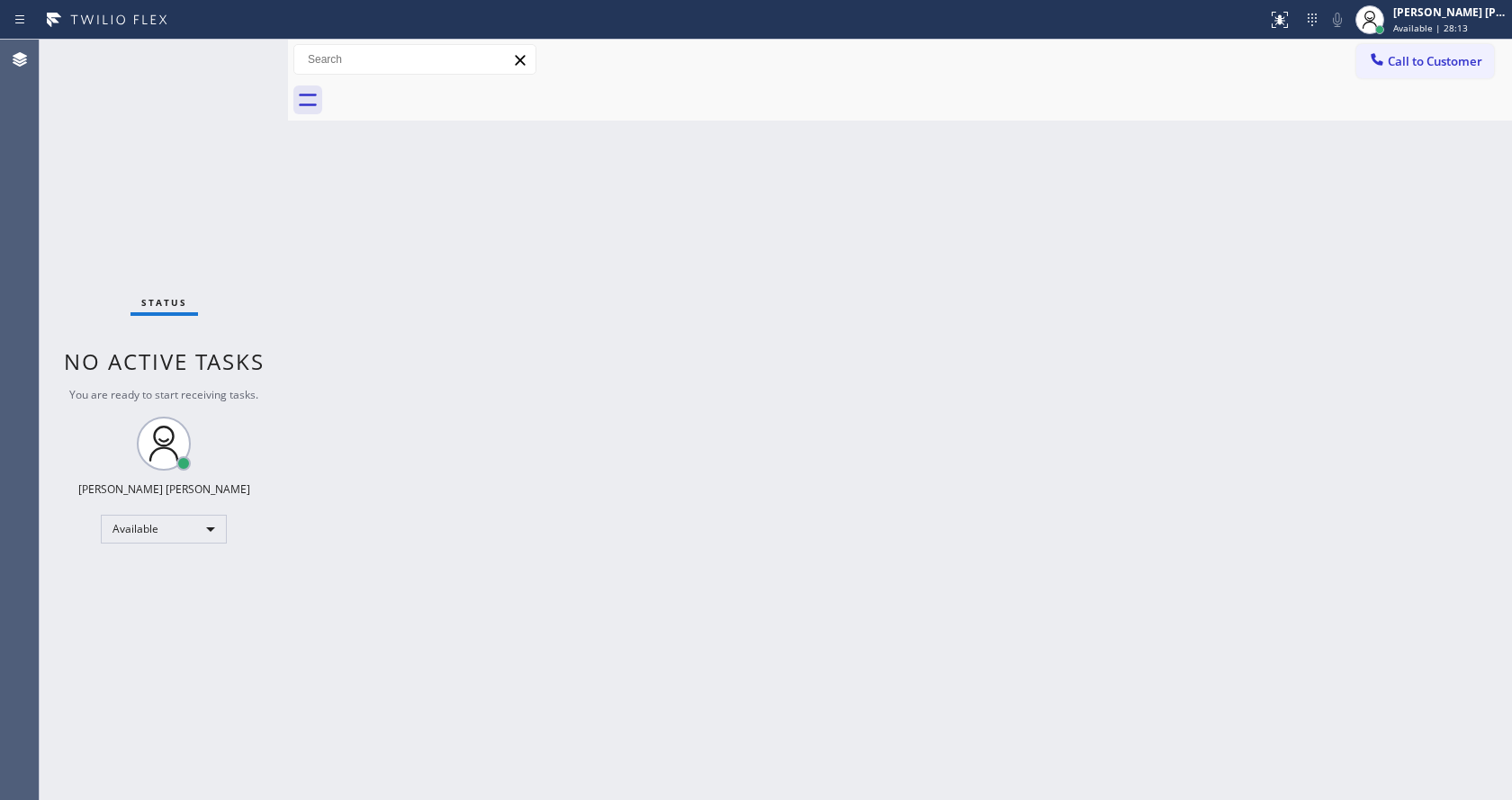
click at [1251, 259] on div "Back to Dashboard Change Sender ID Customers Technicians Select a contact Outbo…" at bounding box center [900, 420] width 1224 height 760
click at [784, 549] on div "Back to Dashboard Change Sender ID Customers Technicians Select a contact Outbo…" at bounding box center [900, 420] width 1224 height 760
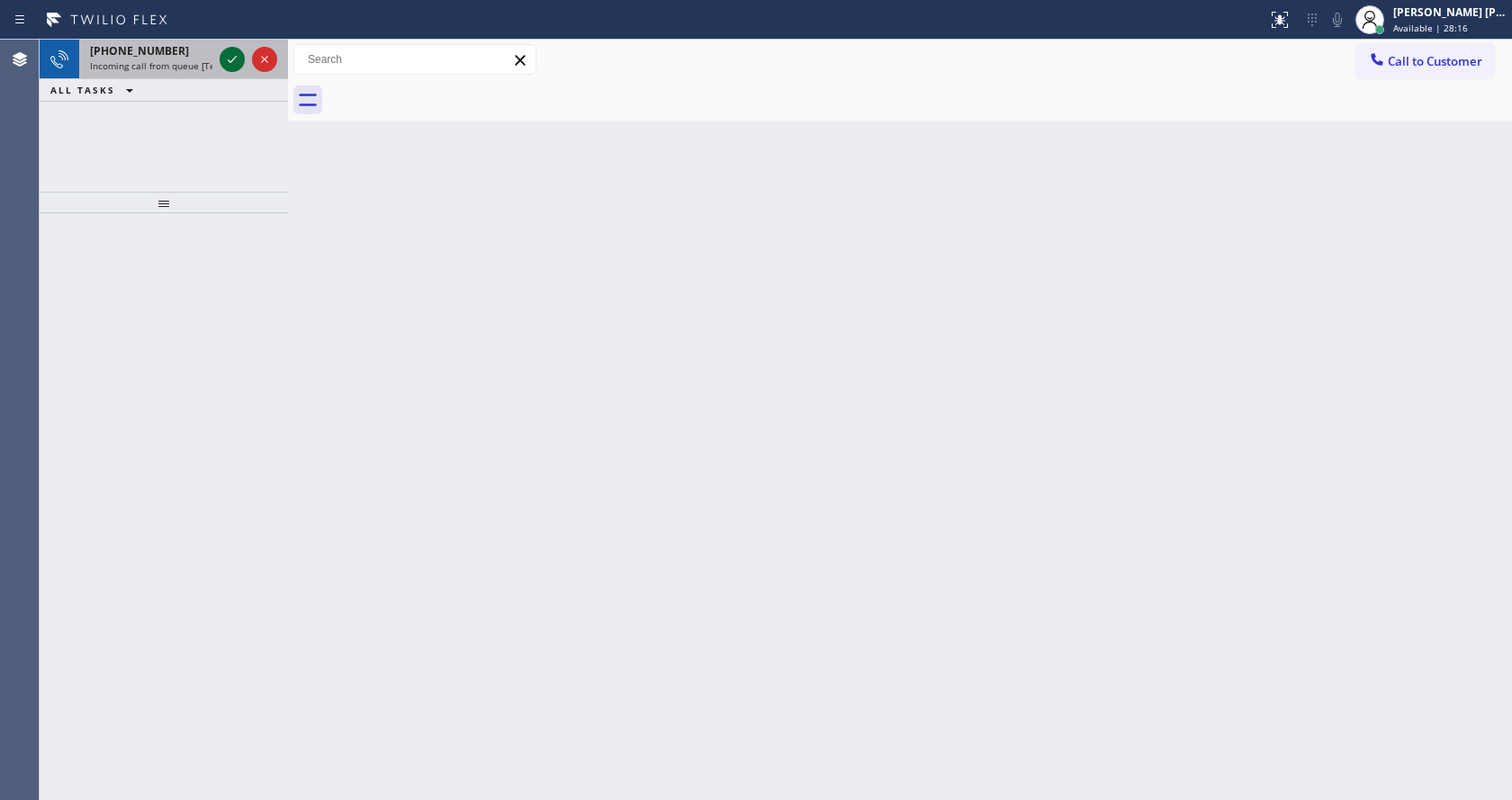
click at [235, 51] on icon at bounding box center [232, 59] width 22 height 22
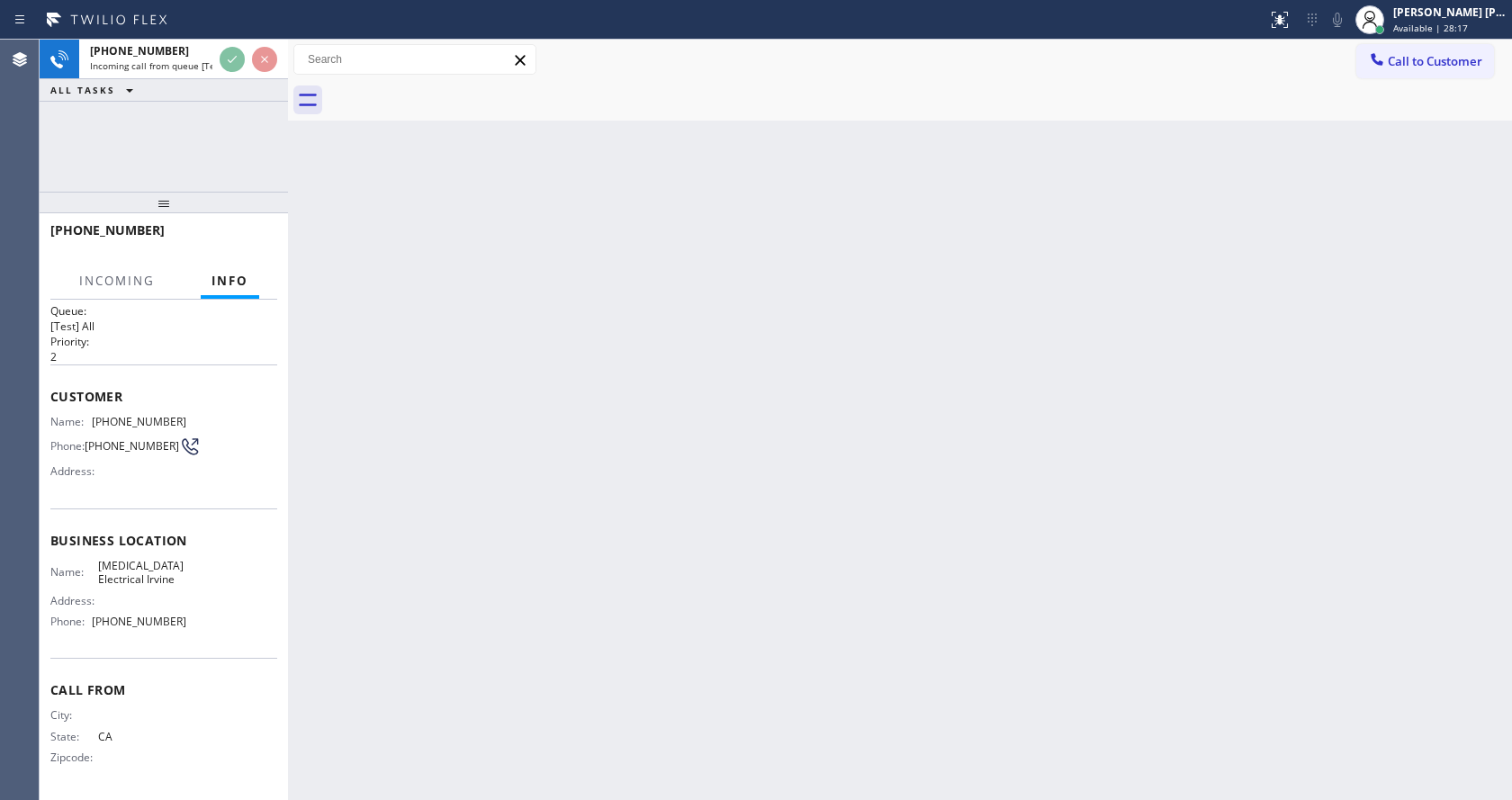
scroll to position [24, 0]
click at [680, 522] on div "Back to Dashboard Change Sender ID Customers Technicians Select a contact Outbo…" at bounding box center [900, 420] width 1224 height 760
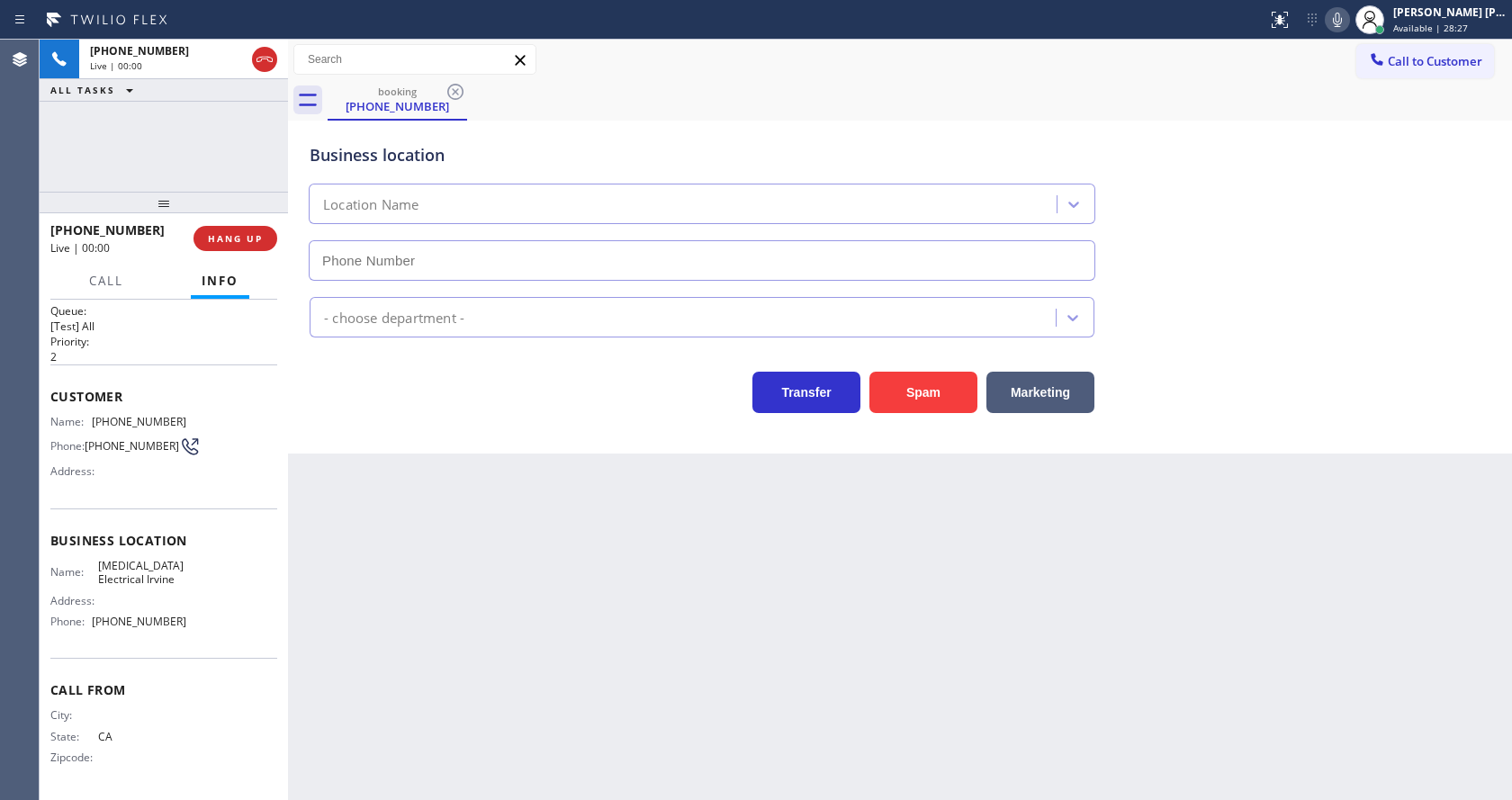
type input "[PHONE_NUMBER]"
click at [438, 661] on div "Back to Dashboard Change Sender ID Customers Technicians Select a contact Outbo…" at bounding box center [900, 420] width 1224 height 760
click at [122, 509] on div "Business location Name: [MEDICAL_DATA] Electrical Irvine Address: Phone: [PHONE…" at bounding box center [164, 584] width 227 height 150
drag, startPoint x: 94, startPoint y: 416, endPoint x: 216, endPoint y: 412, distance: 122.1
click at [216, 415] on div "Name: [PHONE_NUMBER] Phone: [PHONE_NUMBER] Address:" at bounding box center [164, 450] width 227 height 71
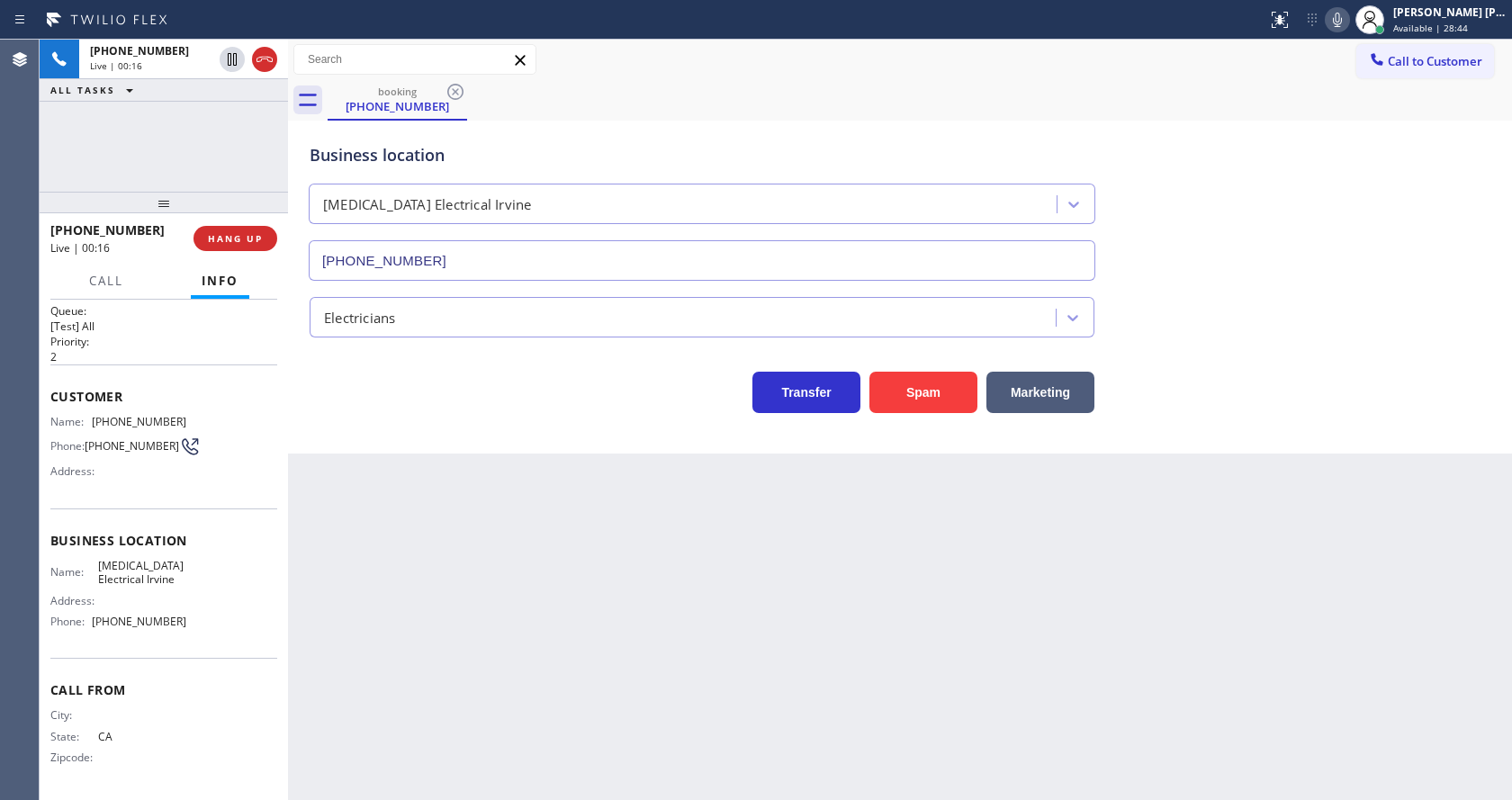
click at [512, 561] on div "Back to Dashboard Change Sender ID Customers Technicians Select a contact Outbo…" at bounding box center [900, 420] width 1224 height 760
click at [181, 599] on div "Name: [MEDICAL_DATA] Electrical Irvine Address: Phone: [PHONE_NUMBER]" at bounding box center [164, 598] width 227 height 77
drag, startPoint x: 97, startPoint y: 561, endPoint x: 195, endPoint y: 573, distance: 98.7
click at [195, 573] on div "Name: [MEDICAL_DATA] Electrical Irvine Address: Phone: [PHONE_NUMBER]" at bounding box center [164, 598] width 227 height 77
click at [420, 633] on div "Back to Dashboard Change Sender ID Customers Technicians Select a contact Outbo…" at bounding box center [900, 420] width 1224 height 760
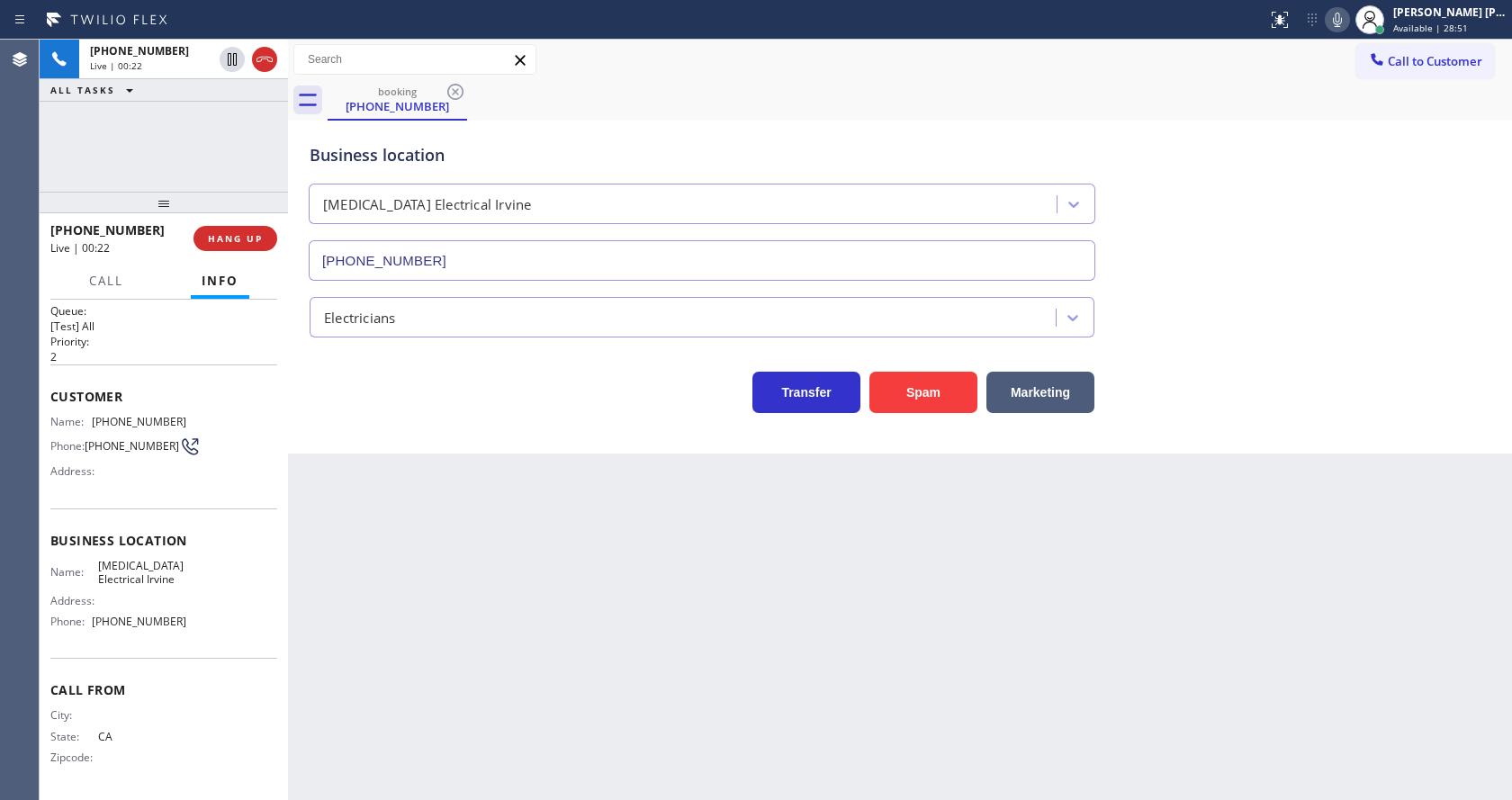
click at [127, 612] on div "Name: [MEDICAL_DATA] Electrical Irvine Address: Phone: [PHONE_NUMBER]" at bounding box center [119, 598] width 136 height 77
click at [92, 626] on span "Phone:" at bounding box center [71, 621] width 41 height 14
drag, startPoint x: 92, startPoint y: 620, endPoint x: 192, endPoint y: 628, distance: 100.3
click at [192, 628] on div "Name: [MEDICAL_DATA] Electrical Irvine Address: Phone: [PHONE_NUMBER]" at bounding box center [164, 598] width 227 height 77
drag, startPoint x: 348, startPoint y: 633, endPoint x: 390, endPoint y: 793, distance: 165.4
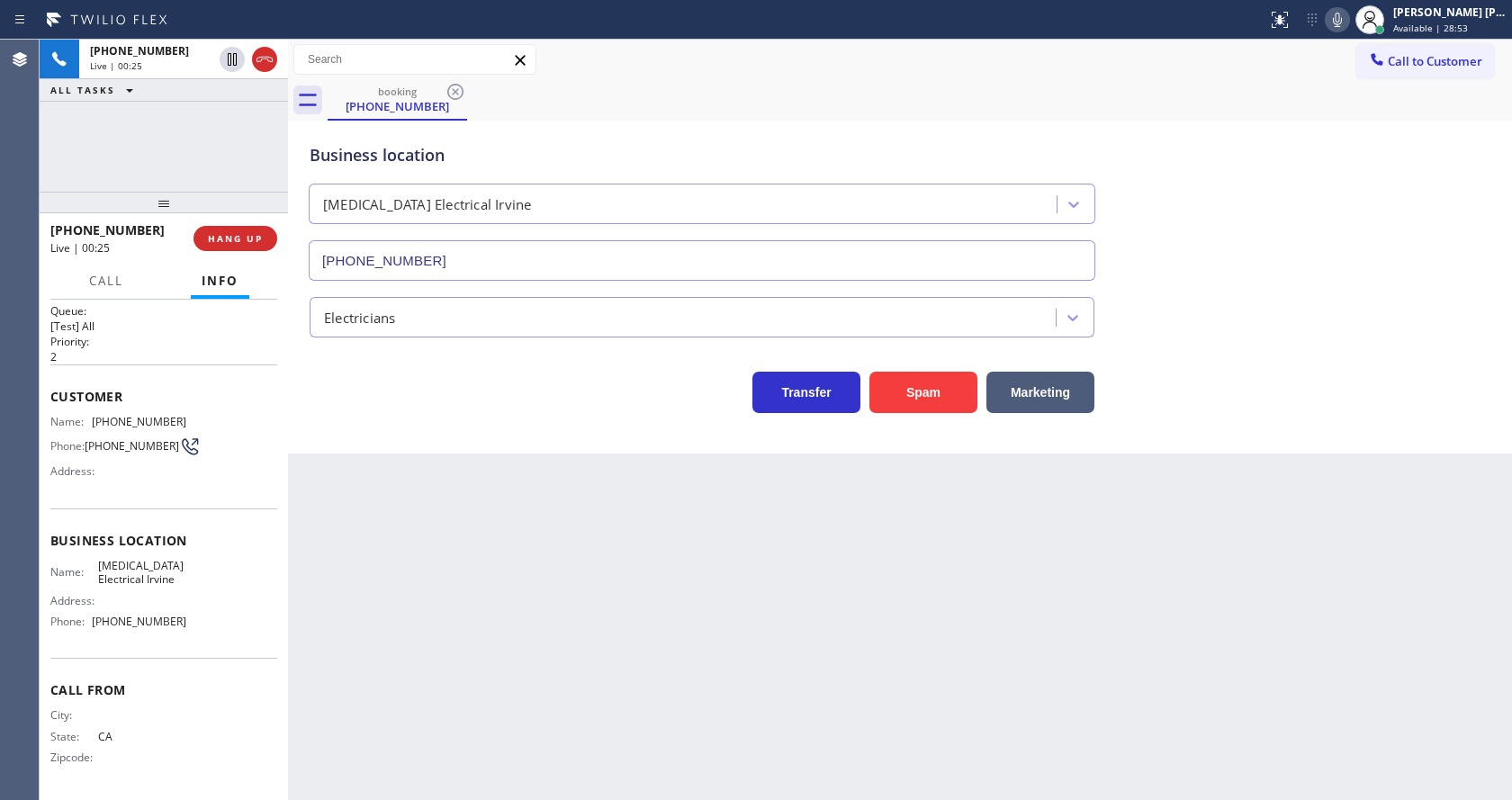
click at [350, 637] on div "Back to Dashboard Change Sender ID Customers Technicians Select a contact Outbo…" at bounding box center [900, 420] width 1224 height 760
click at [785, 615] on div "Back to Dashboard Change Sender ID Customers Technicians Select a contact Outbo…" at bounding box center [900, 420] width 1224 height 760
click at [487, 669] on div "Back to Dashboard Change Sender ID Customers Technicians Select a contact Outbo…" at bounding box center [900, 420] width 1224 height 760
click at [745, 618] on div "Back to Dashboard Change Sender ID Customers Technicians Select a contact Outbo…" at bounding box center [900, 420] width 1224 height 760
click at [1348, 28] on icon at bounding box center [1337, 20] width 22 height 22
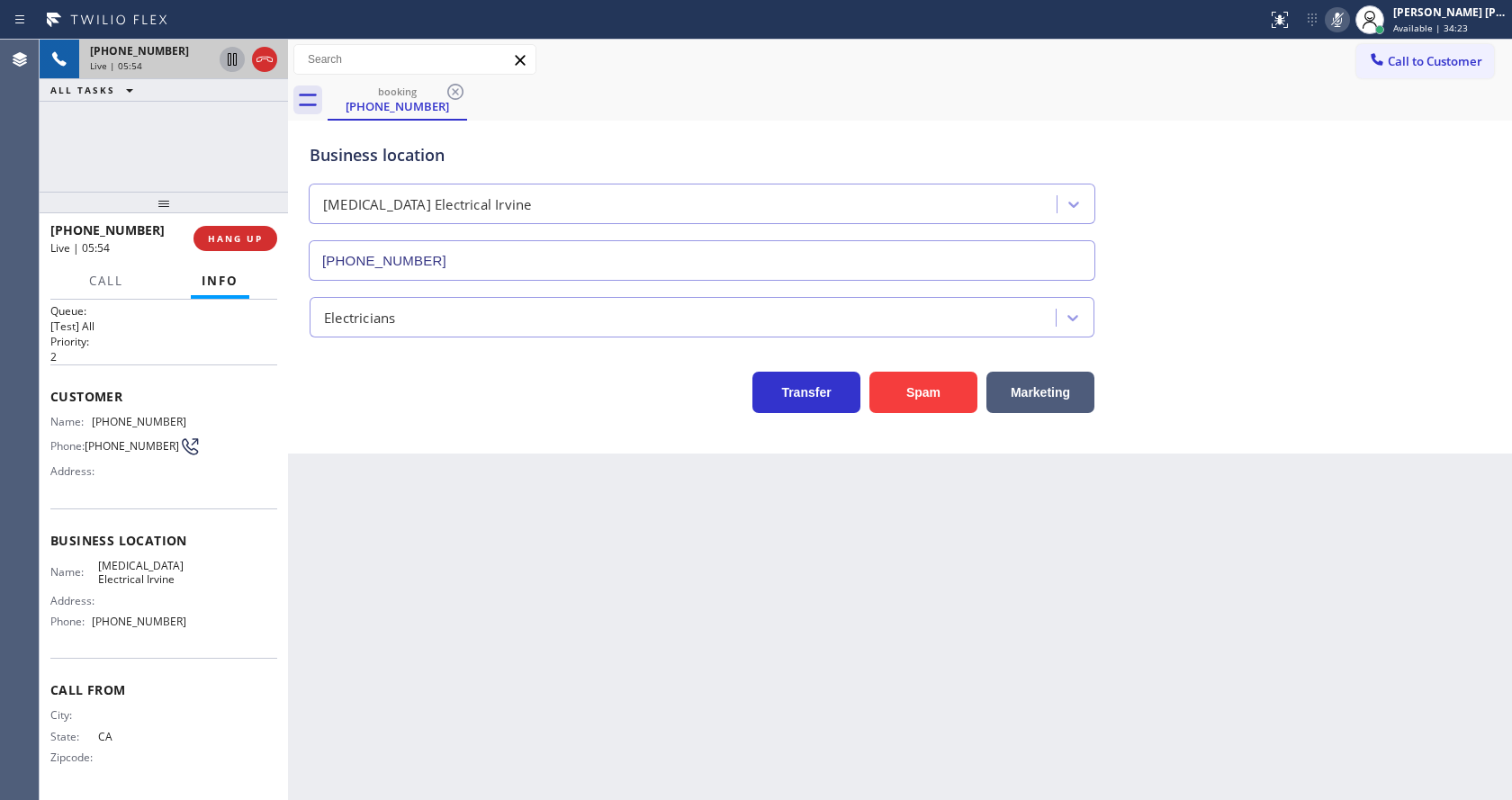
click at [230, 55] on icon at bounding box center [232, 59] width 9 height 13
drag, startPoint x: 530, startPoint y: 532, endPoint x: 532, endPoint y: 659, distance: 127.0
click at [530, 538] on div "Back to Dashboard Change Sender ID Customers Technicians Select a contact Outbo…" at bounding box center [900, 420] width 1224 height 760
click at [1399, 705] on div "Back to Dashboard Change Sender ID Customers Technicians Select a contact Outbo…" at bounding box center [900, 420] width 1224 height 760
click at [684, 634] on div "Back to Dashboard Change Sender ID Customers Technicians Select a contact Outbo…" at bounding box center [900, 420] width 1224 height 760
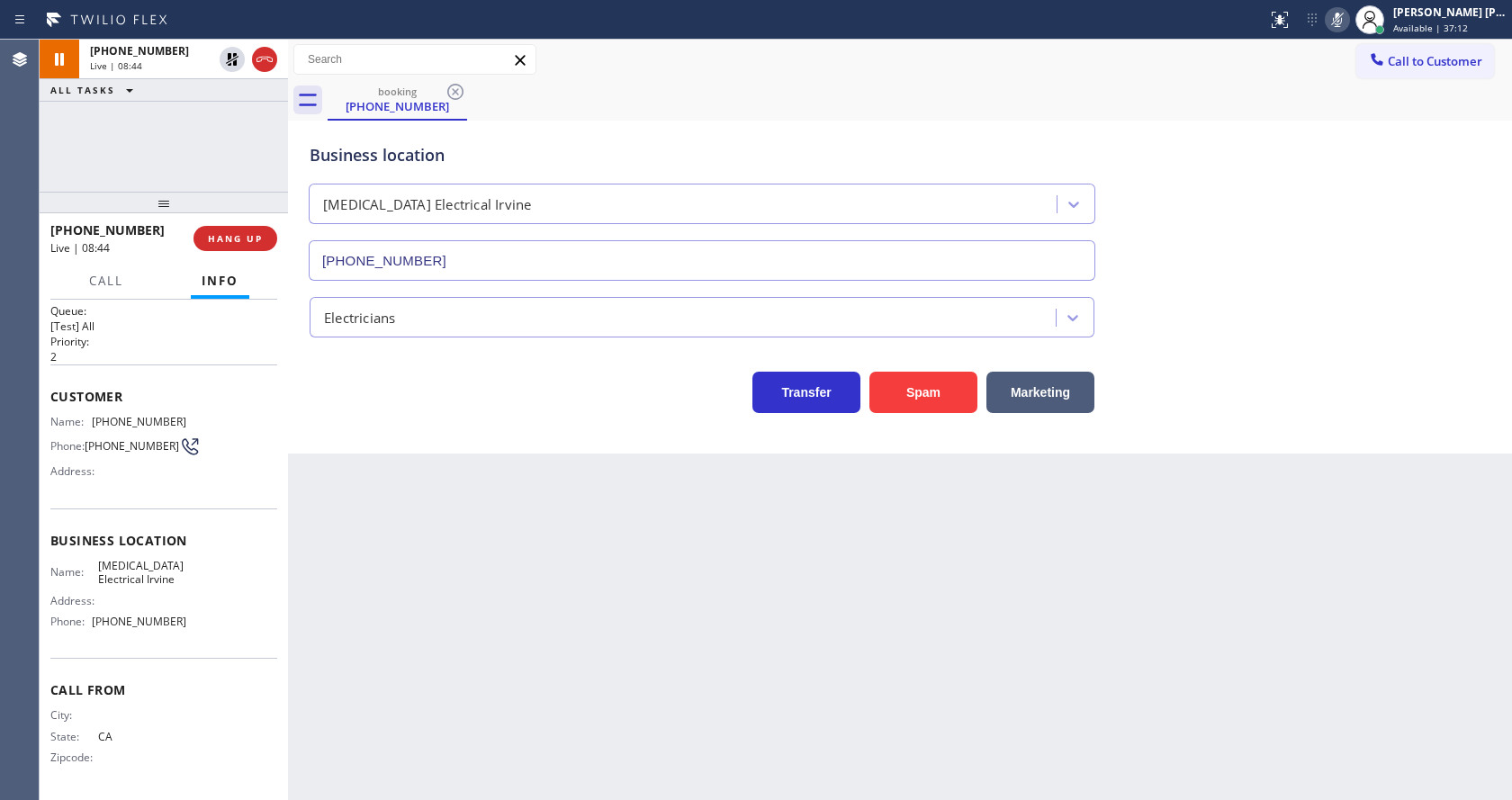
click at [357, 460] on div "Back to Dashboard Change Sender ID Customers Technicians Select a contact Outbo…" at bounding box center [900, 420] width 1224 height 760
click at [228, 53] on icon at bounding box center [232, 59] width 22 height 22
click at [1339, 19] on icon at bounding box center [1337, 20] width 22 height 22
click at [1350, 69] on div "Call to Customer Outbound call Location American Service Alliance [GEOGRAPHIC_D…" at bounding box center [900, 60] width 1224 height 32
click at [477, 651] on div "Back to Dashboard Change Sender ID Customers Technicians Select a contact Outbo…" at bounding box center [900, 420] width 1224 height 760
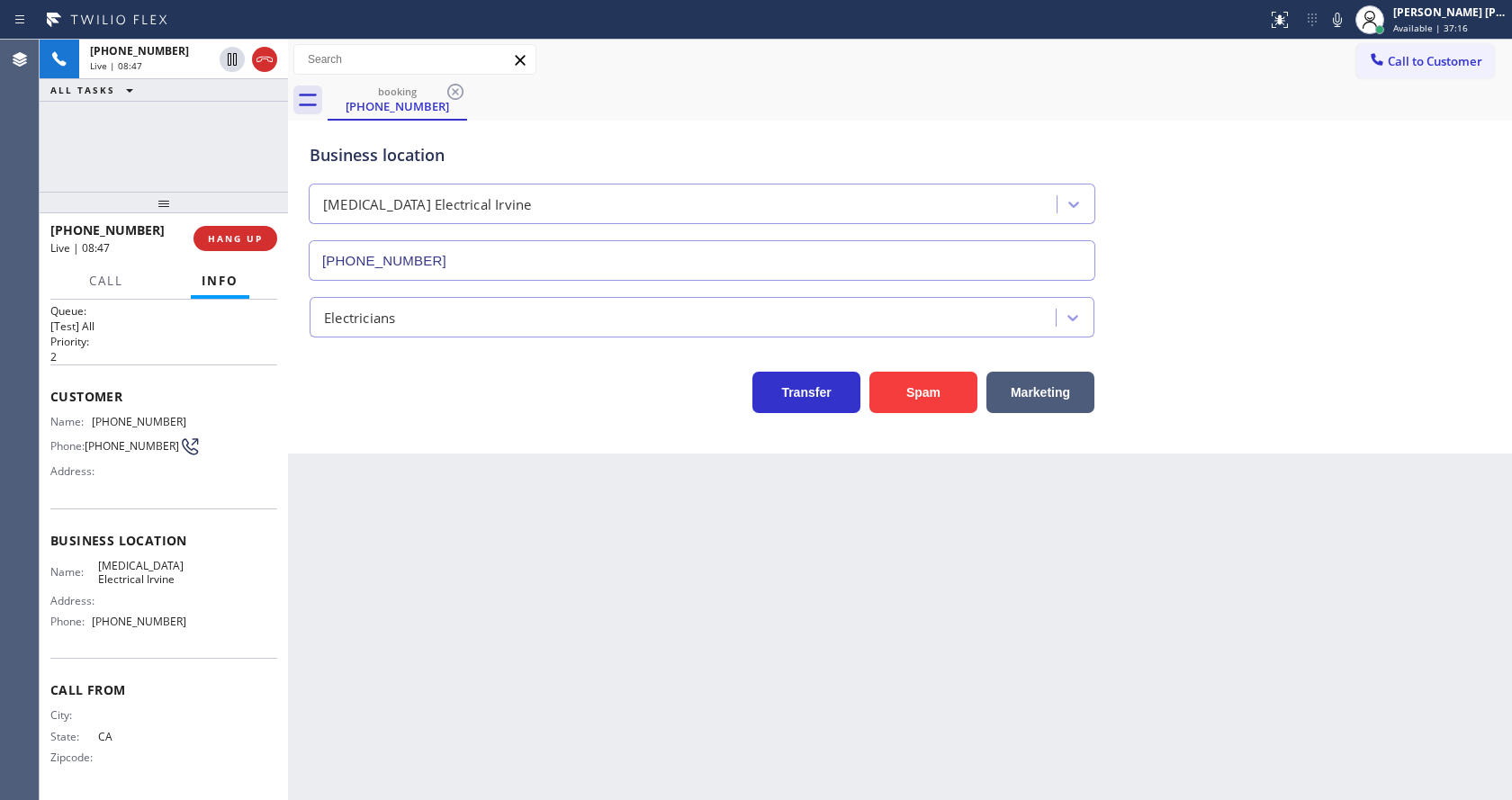
click at [787, 681] on div "Back to Dashboard Change Sender ID Customers Technicians Select a contact Outbo…" at bounding box center [900, 420] width 1224 height 760
click at [346, 615] on div "Back to Dashboard Change Sender ID Customers Technicians Select a contact Outbo…" at bounding box center [900, 420] width 1224 height 760
click at [878, 680] on div "Back to Dashboard Change Sender ID Customers Technicians Select a contact Outbo…" at bounding box center [900, 420] width 1224 height 760
click at [231, 127] on icon at bounding box center [232, 121] width 22 height 22
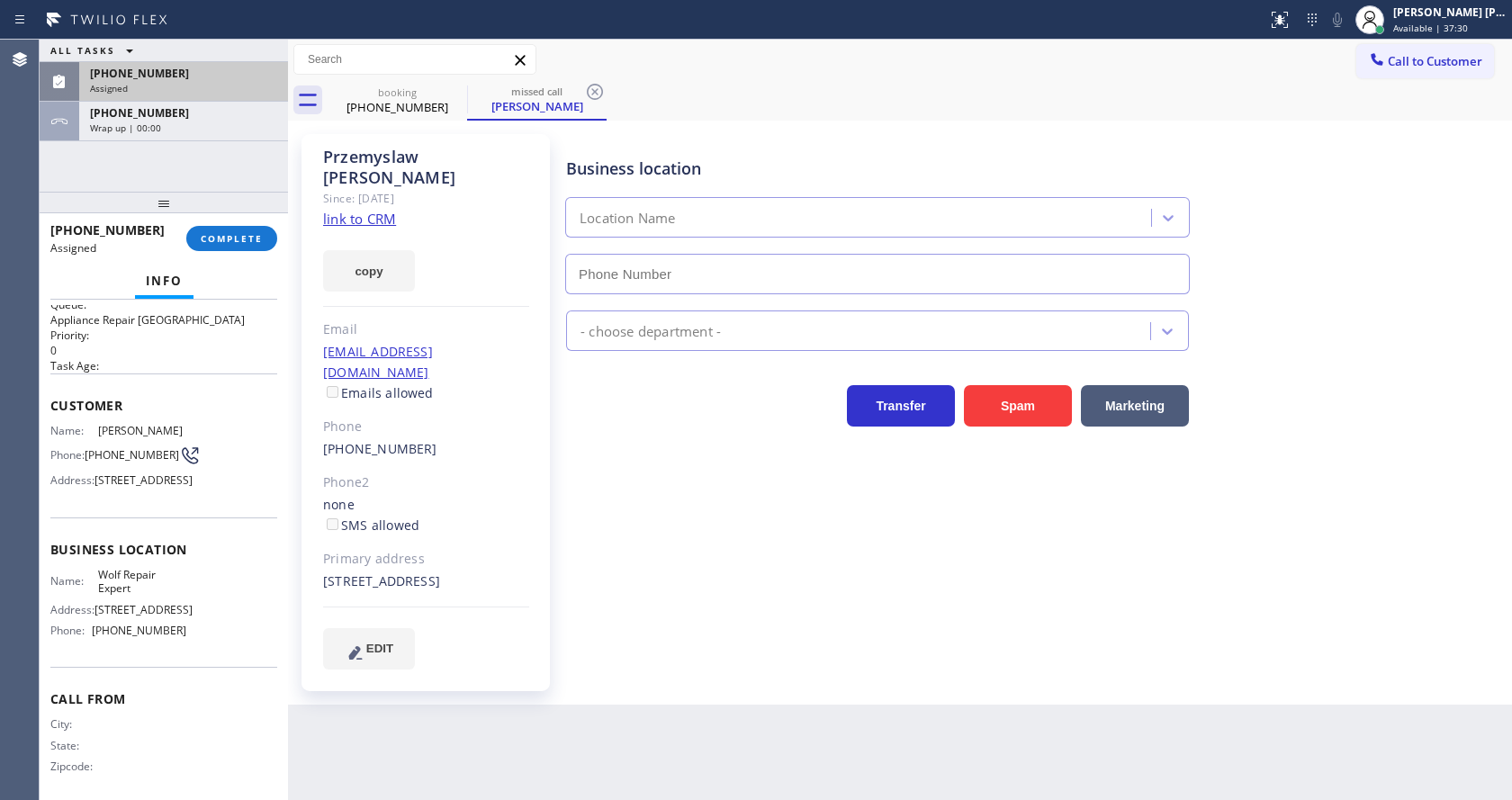
type input "[PHONE_NUMBER]"
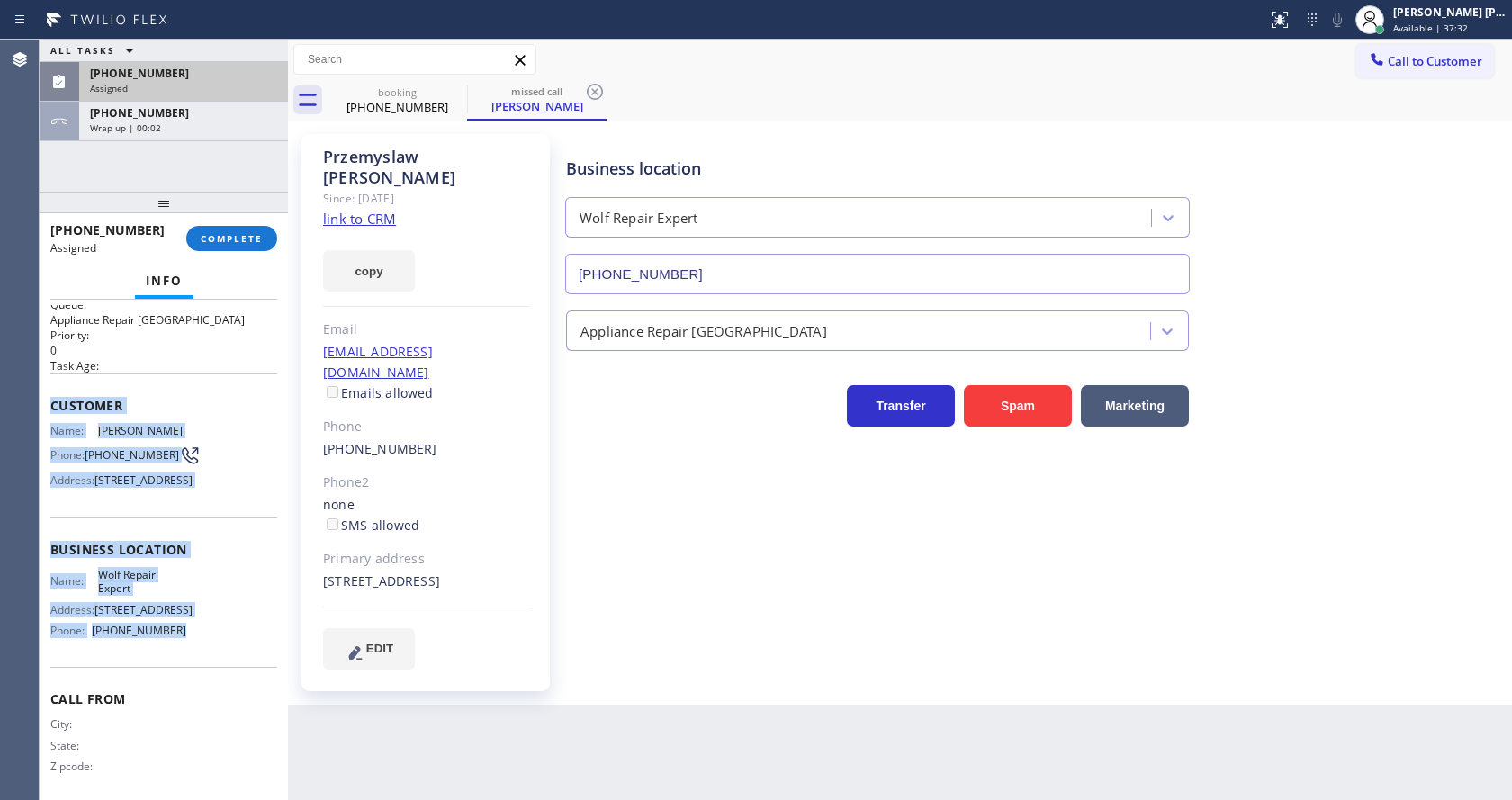
drag, startPoint x: 48, startPoint y: 404, endPoint x: 205, endPoint y: 686, distance: 322.8
click at [205, 686] on div "Context Queue: Appliance Repair High End Priority: 0 Task Age: Customer Name: […" at bounding box center [164, 549] width 249 height 501
click at [240, 231] on button "COMPLETE" at bounding box center [232, 239] width 91 height 26
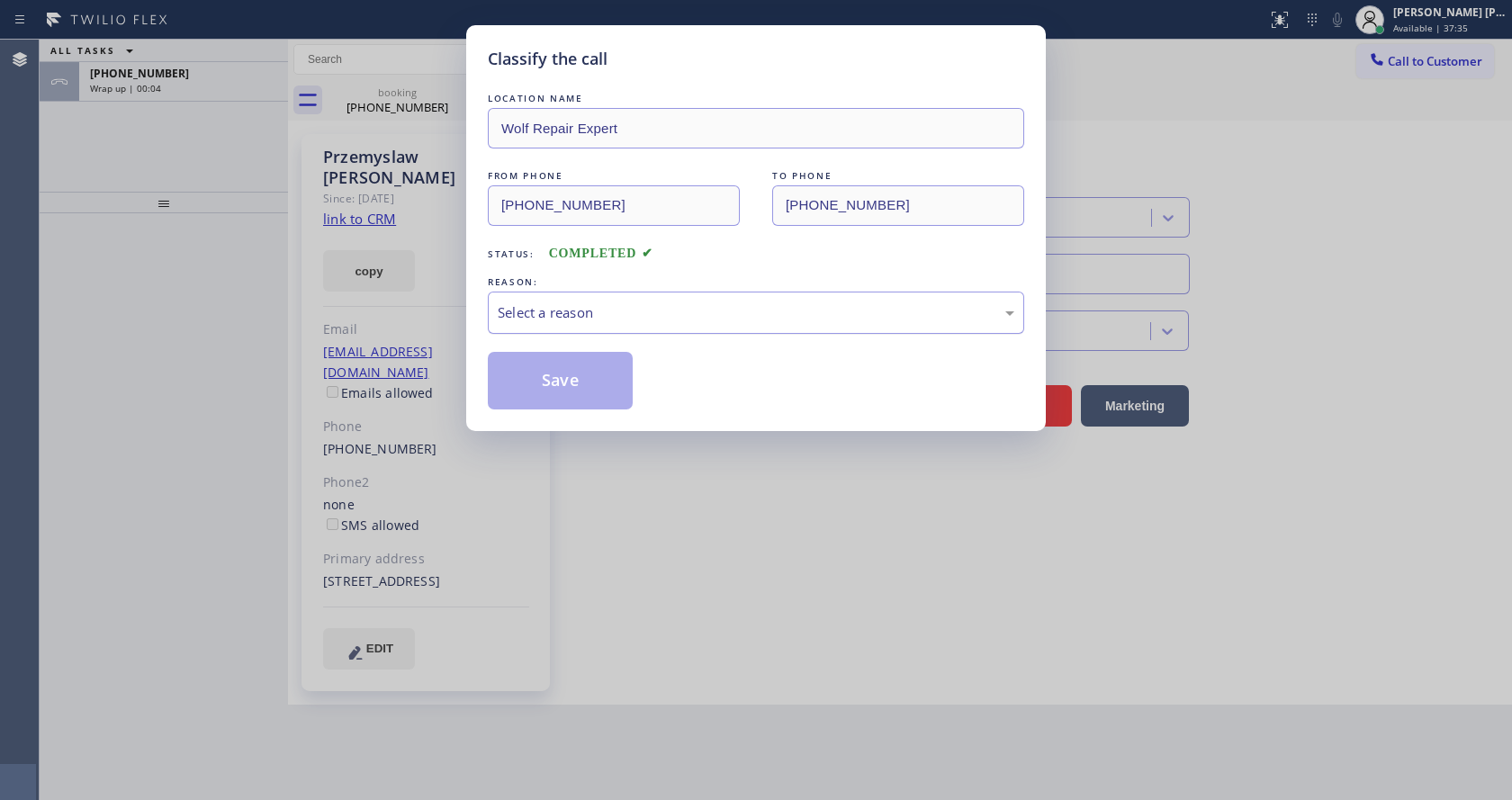
click at [641, 307] on div "Select a reason" at bounding box center [756, 312] width 517 height 21
click at [566, 378] on button "Save" at bounding box center [560, 380] width 145 height 57
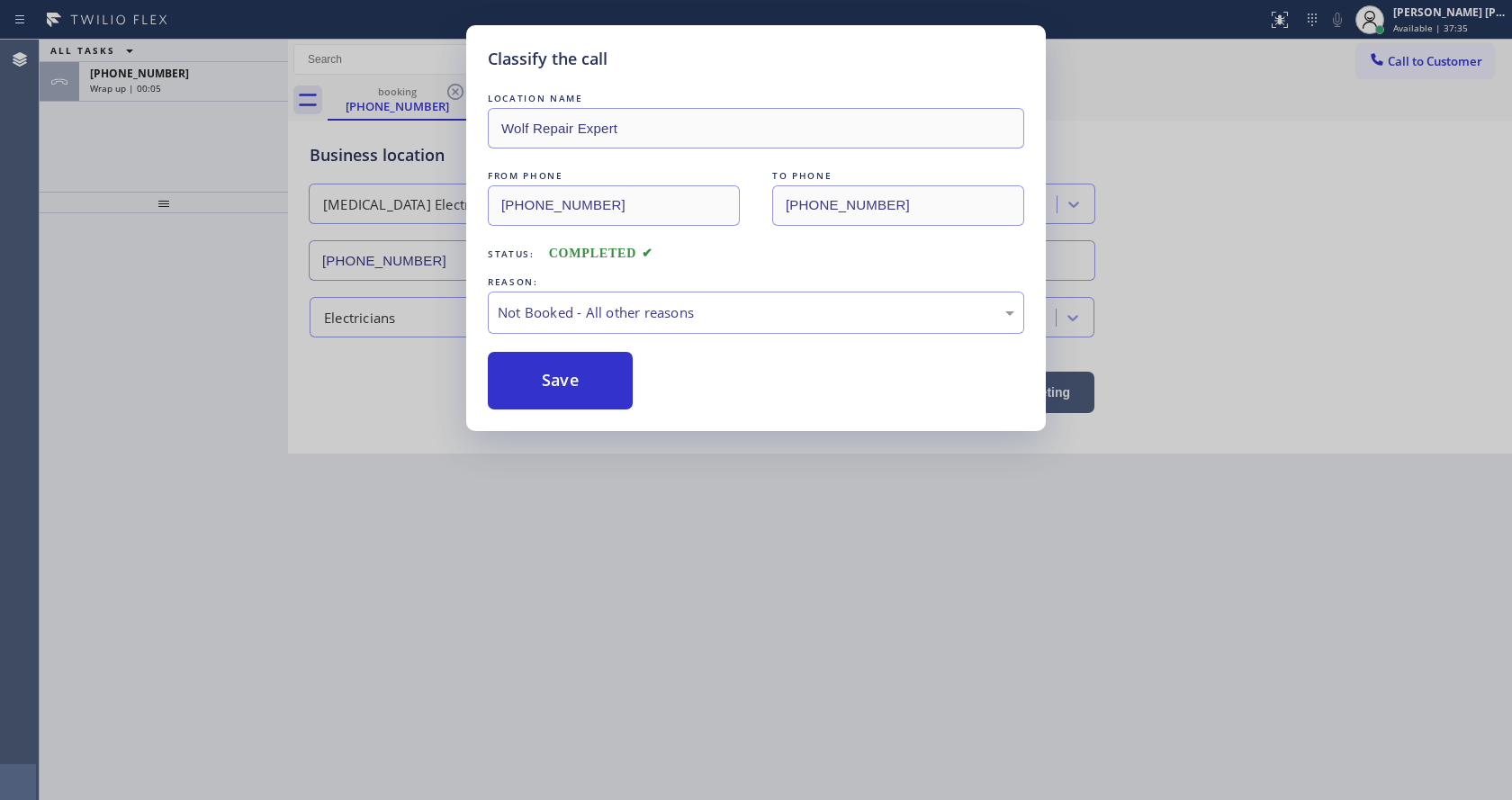
click at [658, 564] on div "Classify the call LOCATION NAME Wolf Repair Expert FROM PHONE [PHONE_NUMBER] TO…" at bounding box center [756, 400] width 1512 height 800
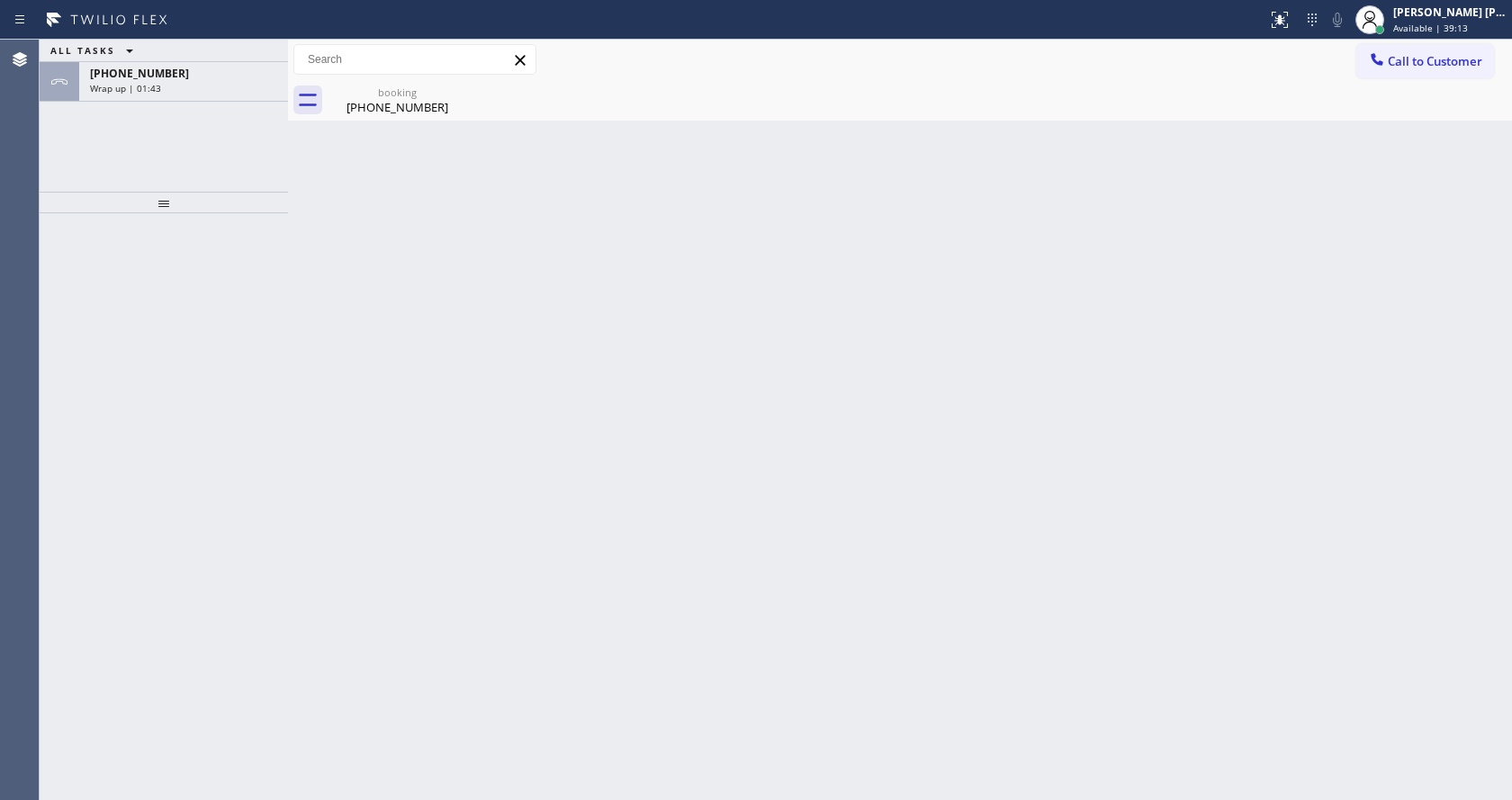
drag, startPoint x: 320, startPoint y: 322, endPoint x: 305, endPoint y: 286, distance: 39.0
click at [320, 321] on div "Back to Dashboard Change Sender ID Customers Technicians Select a contact Outbo…" at bounding box center [900, 420] width 1224 height 760
click at [563, 699] on div "Back to Dashboard Change Sender ID Customers Technicians Select a contact Outbo…" at bounding box center [900, 420] width 1224 height 760
click at [212, 110] on div "ALL TASKS ALL TASKS ACTIVE TASKS TASKS IN WRAP UP [PHONE_NUMBER] Wrap up | 04:45" at bounding box center [164, 116] width 249 height 152
click at [217, 100] on div "[PHONE_NUMBER] Wrap up | 04:45" at bounding box center [180, 82] width 201 height 40
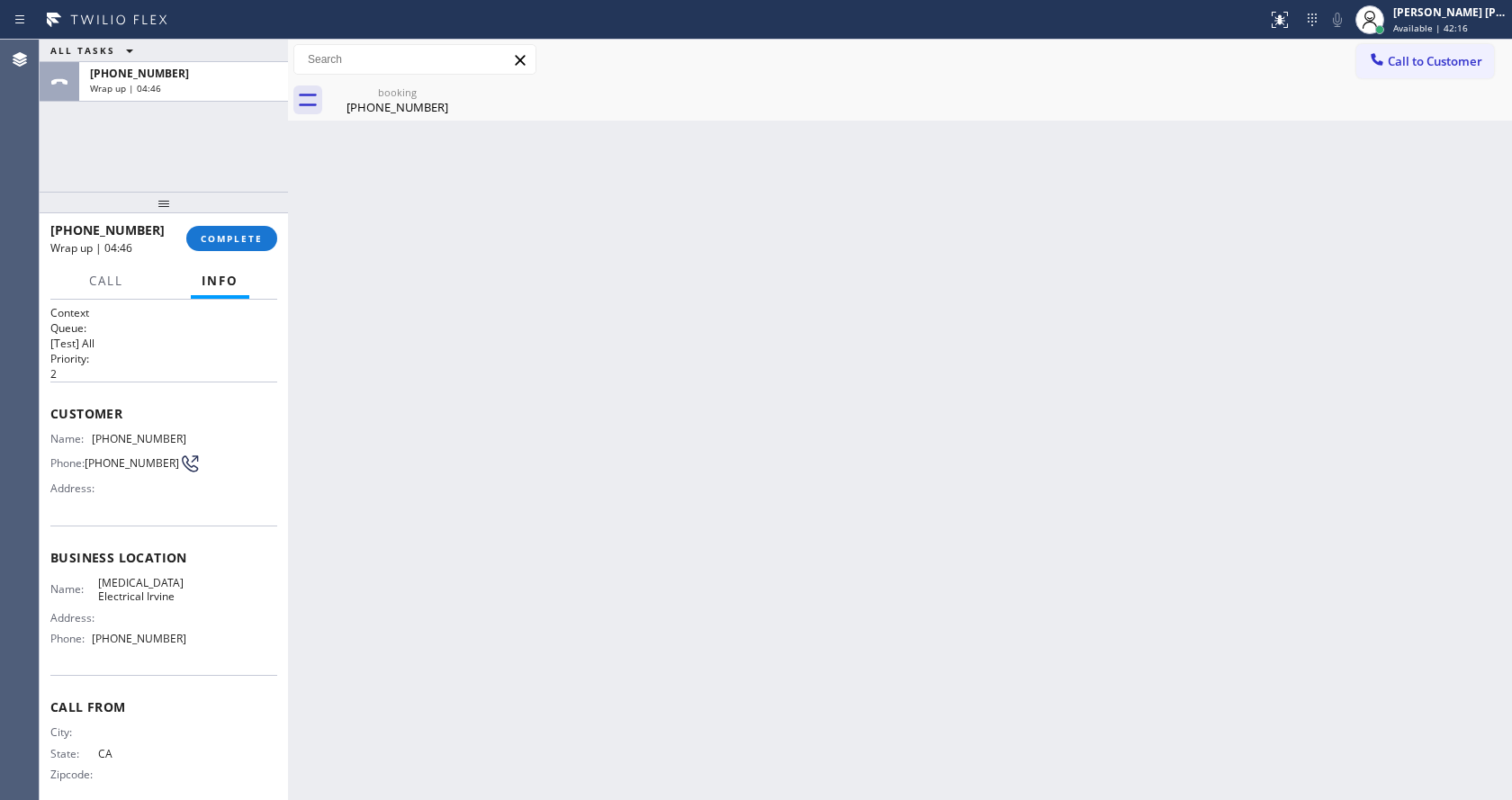
click at [654, 571] on div "Back to Dashboard Change Sender ID Customers Technicians Select a contact Outbo…" at bounding box center [900, 420] width 1224 height 760
click at [199, 232] on button "COMPLETE" at bounding box center [232, 239] width 91 height 26
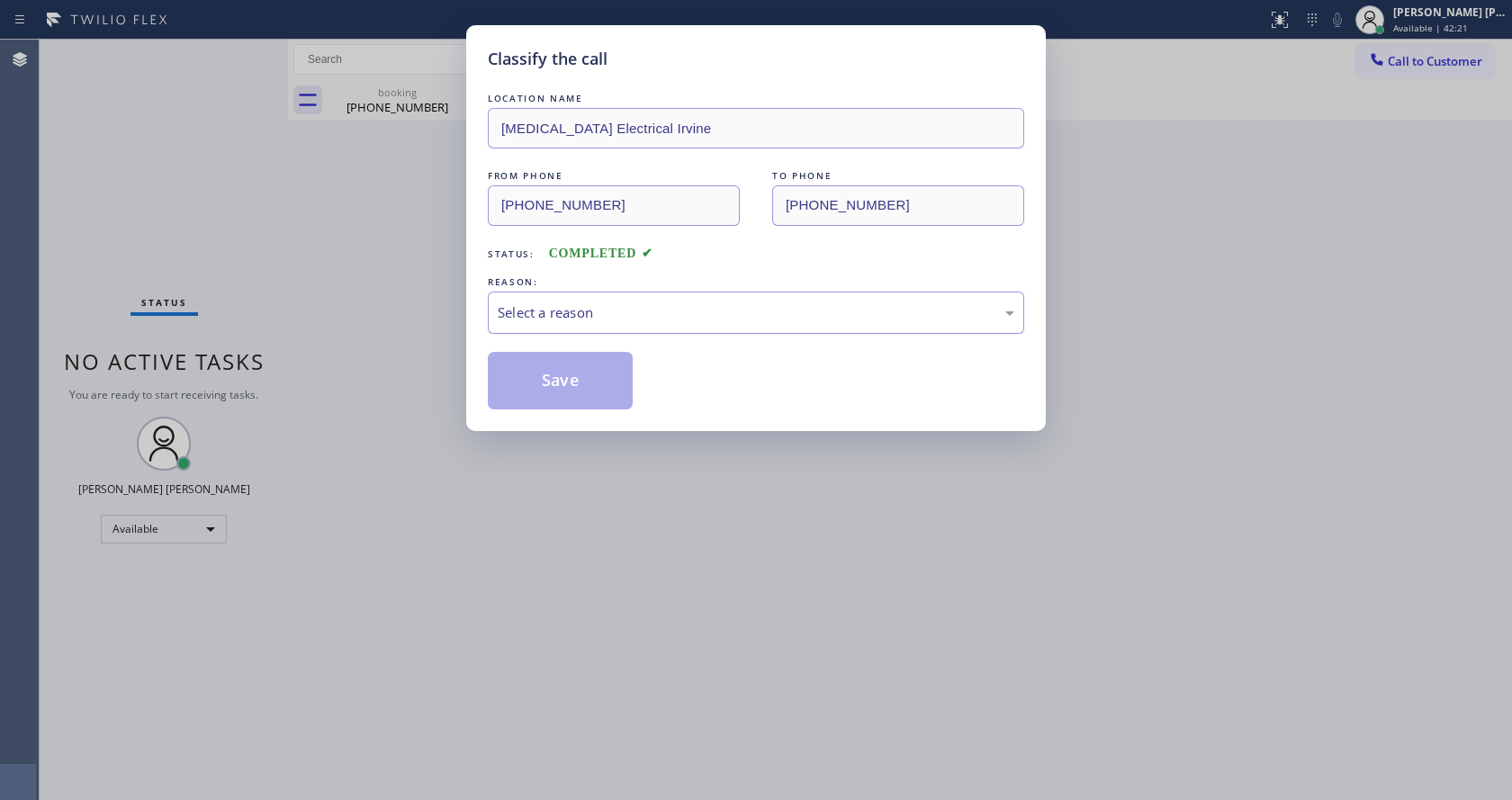
click at [626, 315] on div "Select a reason" at bounding box center [756, 312] width 517 height 21
click at [527, 370] on button "Save" at bounding box center [560, 380] width 145 height 57
click at [247, 248] on div "Classify the call LOCATION NAME [MEDICAL_DATA] Electrical Irvine FROM PHONE [PH…" at bounding box center [756, 400] width 1512 height 800
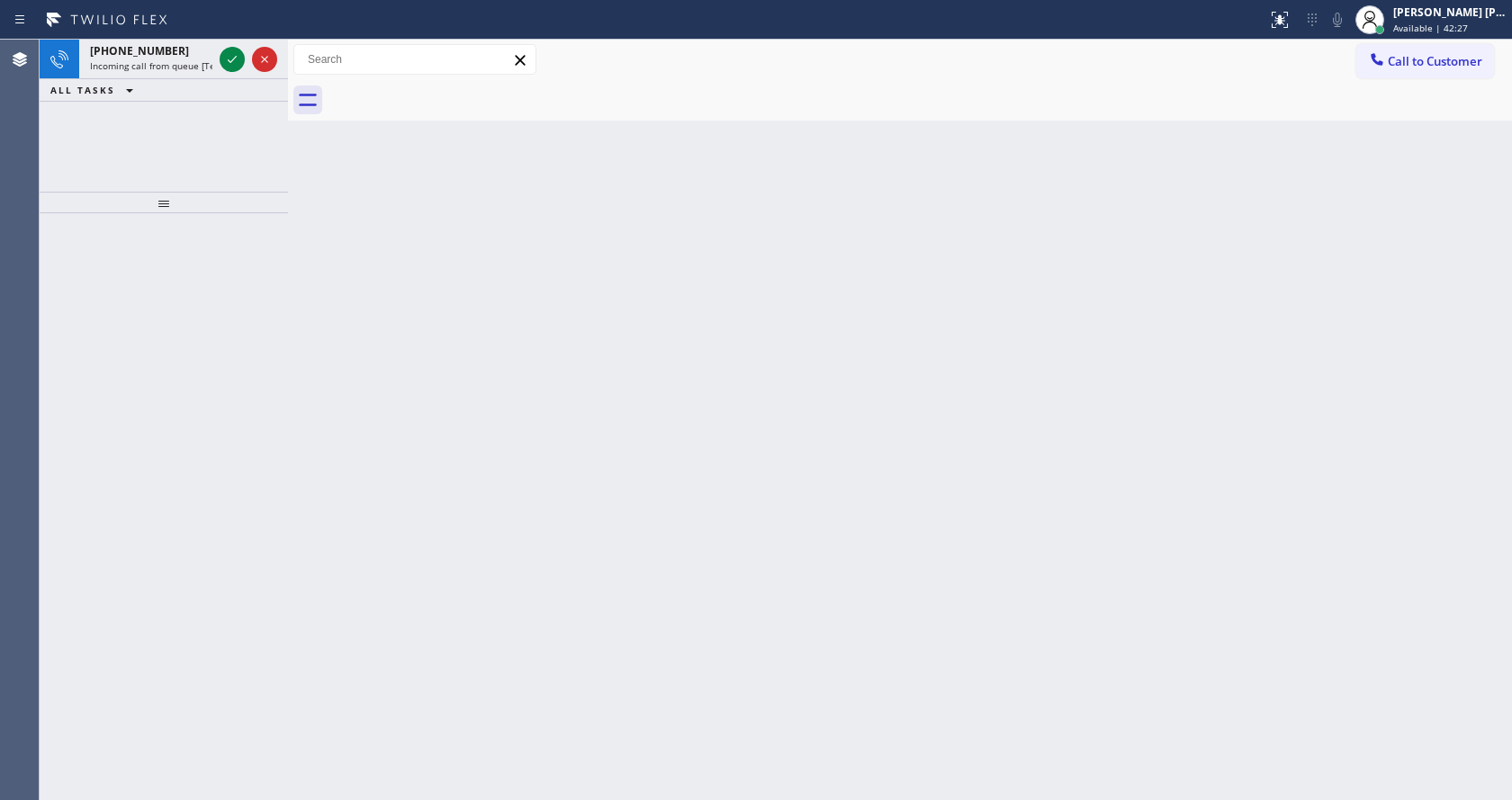
drag, startPoint x: 215, startPoint y: 188, endPoint x: 475, endPoint y: 151, distance: 262.6
click at [219, 192] on div at bounding box center [164, 202] width 249 height 22
drag, startPoint x: 1417, startPoint y: 40, endPoint x: 1417, endPoint y: 26, distance: 14.0
click at [1417, 36] on div "Status report No issues detected If you experience an issue, please download th…" at bounding box center [756, 400] width 1512 height 800
click at [1417, 26] on span "Available | 42:28" at bounding box center [1431, 28] width 75 height 13
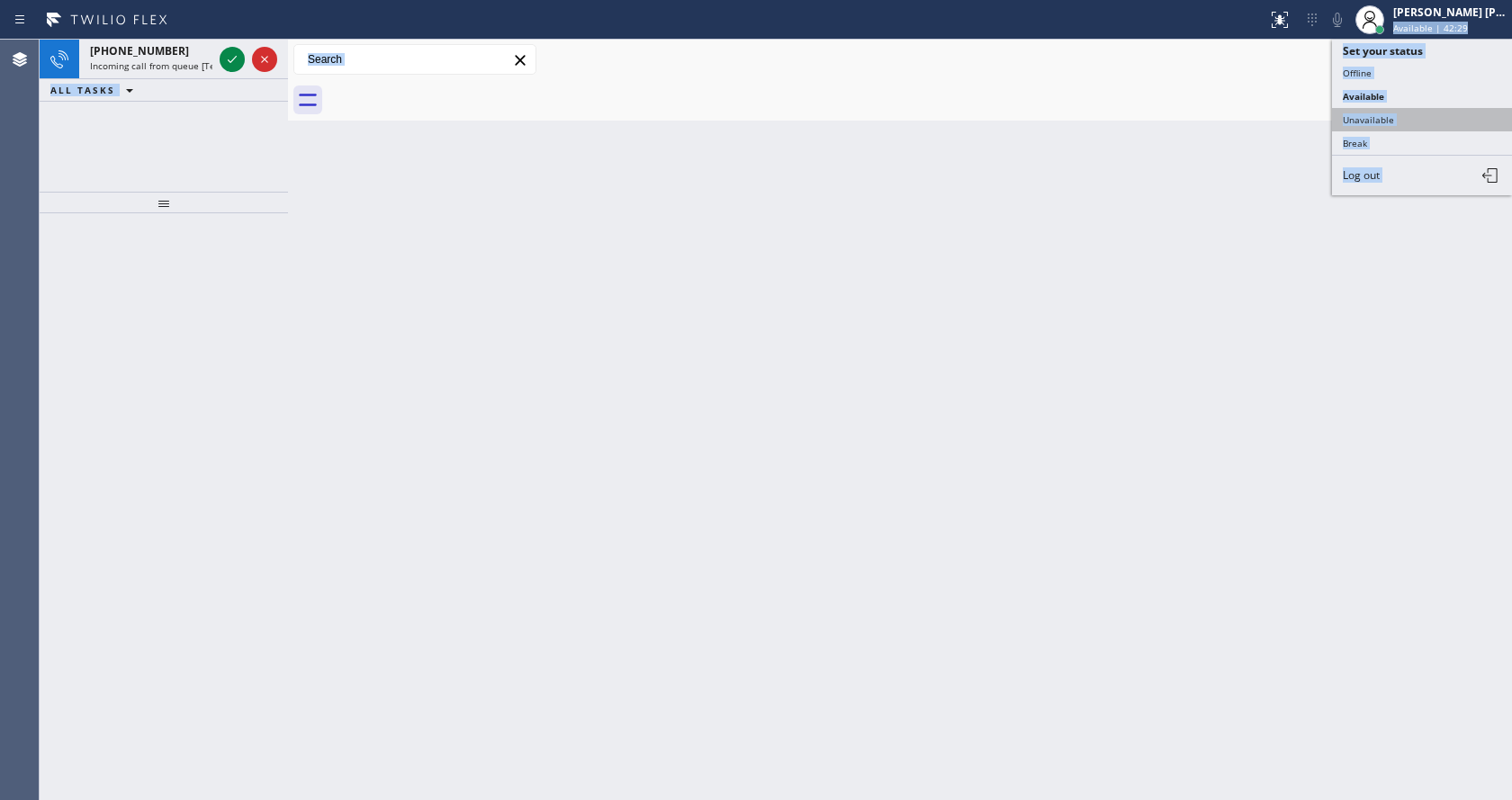
click at [1392, 115] on button "Unavailable" at bounding box center [1422, 120] width 180 height 24
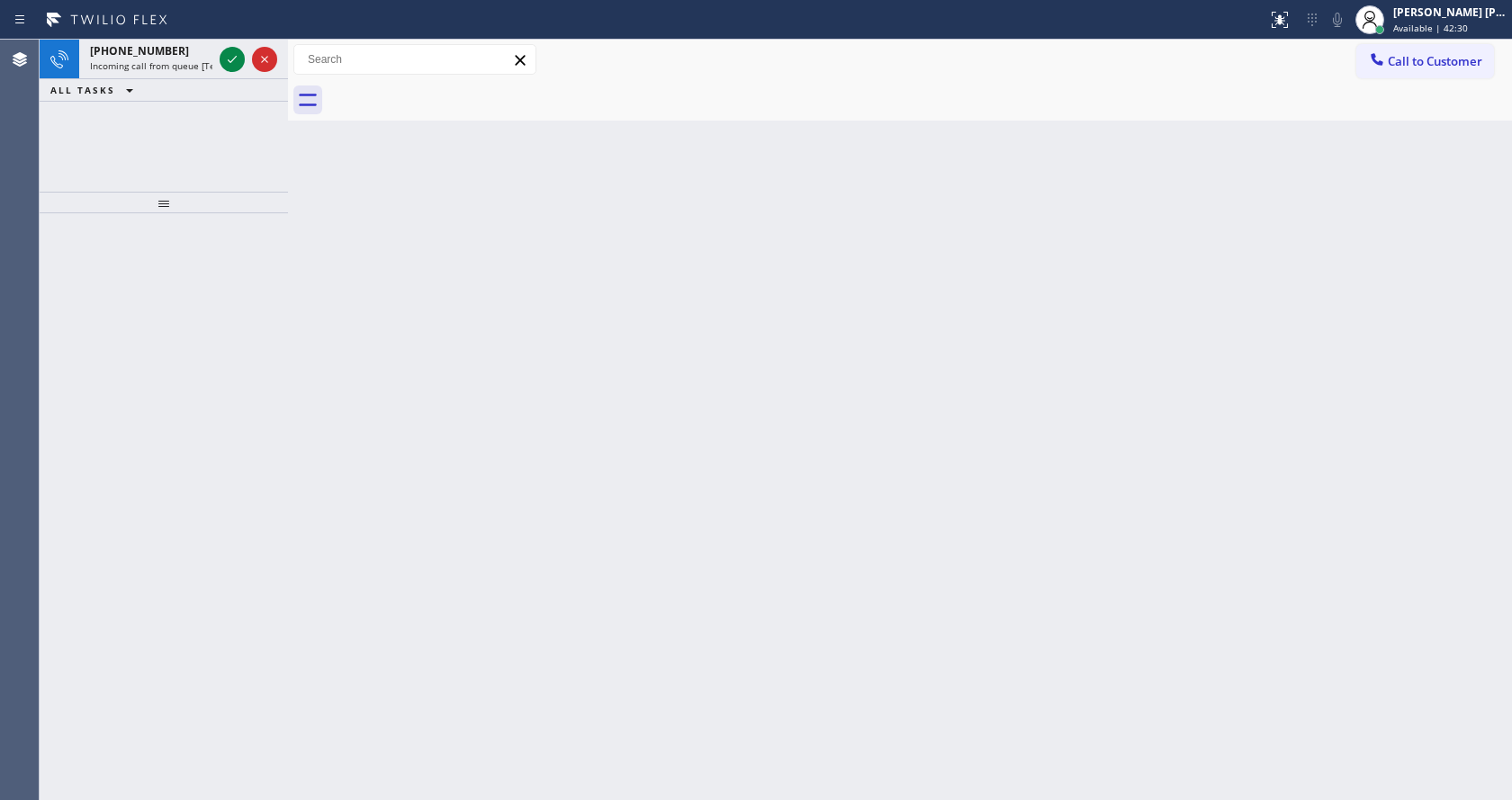
click at [928, 299] on div "Back to Dashboard Change Sender ID Customers Technicians Select a contact Outbo…" at bounding box center [900, 420] width 1224 height 760
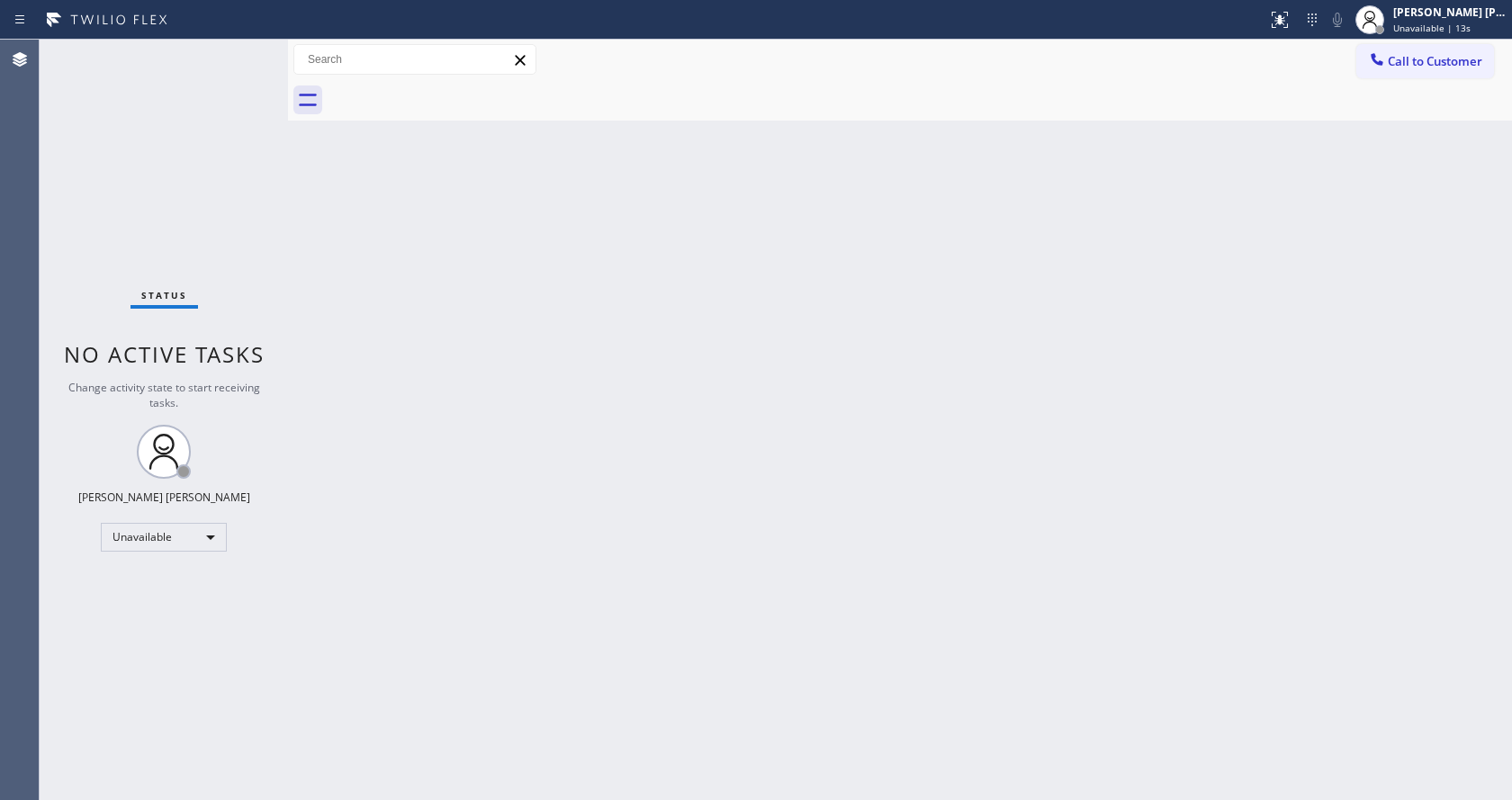
click at [389, 496] on div "Back to Dashboard Change Sender ID Customers Technicians Select a contact Outbo…" at bounding box center [900, 420] width 1224 height 760
click at [883, 374] on div "Back to Dashboard Change Sender ID Customers Technicians Select a contact Outbo…" at bounding box center [900, 420] width 1224 height 760
drag, startPoint x: 151, startPoint y: 149, endPoint x: 153, endPoint y: 42, distance: 107.0
click at [151, 142] on div "Status No active tasks Change activity state to start receiving tasks. [PERSON_…" at bounding box center [164, 420] width 249 height 760
click at [539, 488] on div "Back to Dashboard Change Sender ID Customers Technicians Select a contact Outbo…" at bounding box center [900, 420] width 1224 height 760
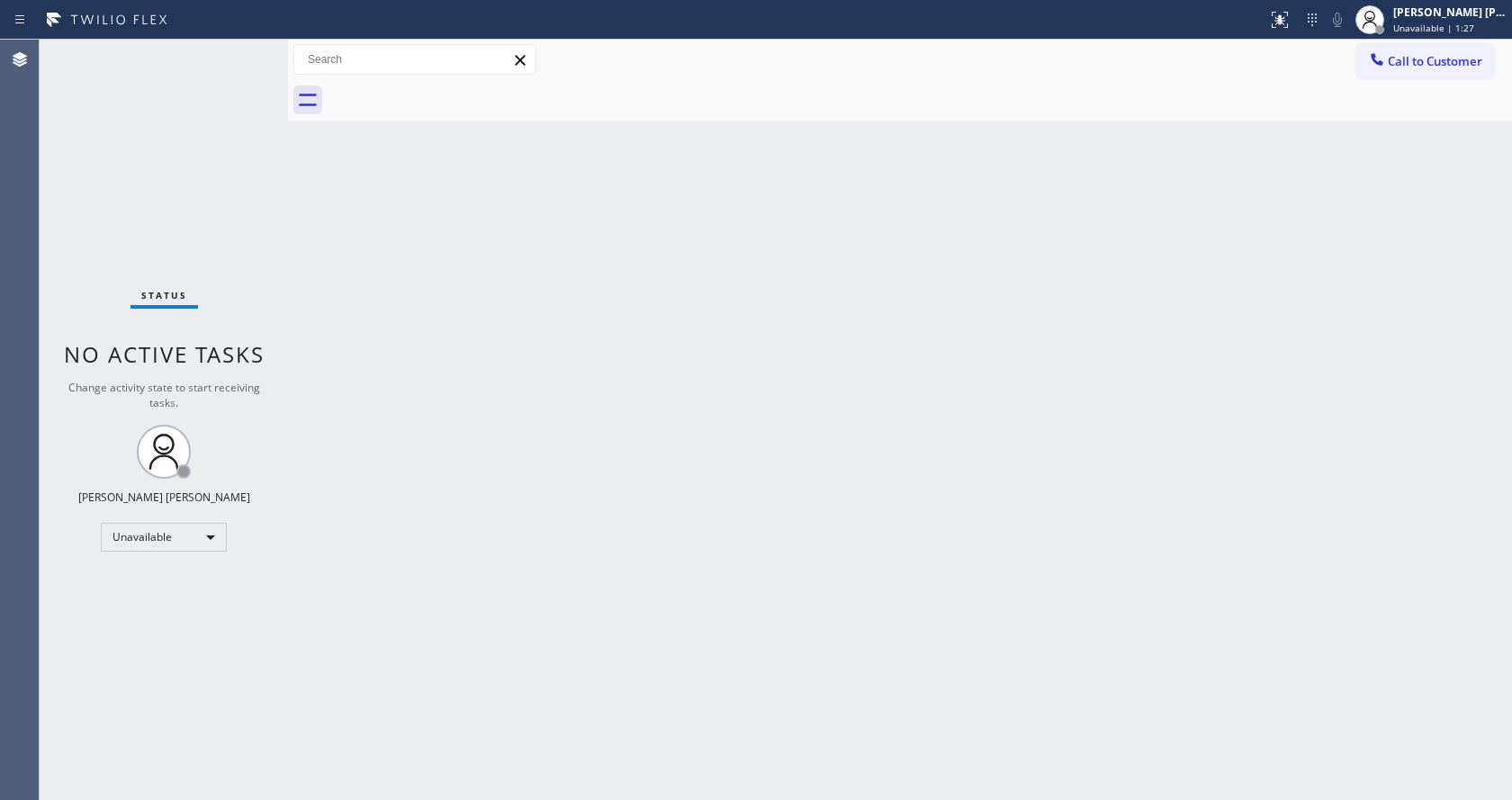
click at [383, 298] on div "Back to Dashboard Change Sender ID Customers Technicians Select a contact Outbo…" at bounding box center [900, 420] width 1224 height 760
drag, startPoint x: 555, startPoint y: 288, endPoint x: 599, endPoint y: 306, distance: 47.5
click at [562, 288] on div "Back to Dashboard Change Sender ID Customers Technicians Select a contact Outbo…" at bounding box center [900, 420] width 1224 height 760
click at [347, 299] on div "Back to Dashboard Change Sender ID Customers Technicians Select a contact Outbo…" at bounding box center [900, 420] width 1224 height 760
click at [218, 272] on div "Status No active tasks Change activity state to start receiving tasks. [PERSON_…" at bounding box center [164, 420] width 249 height 760
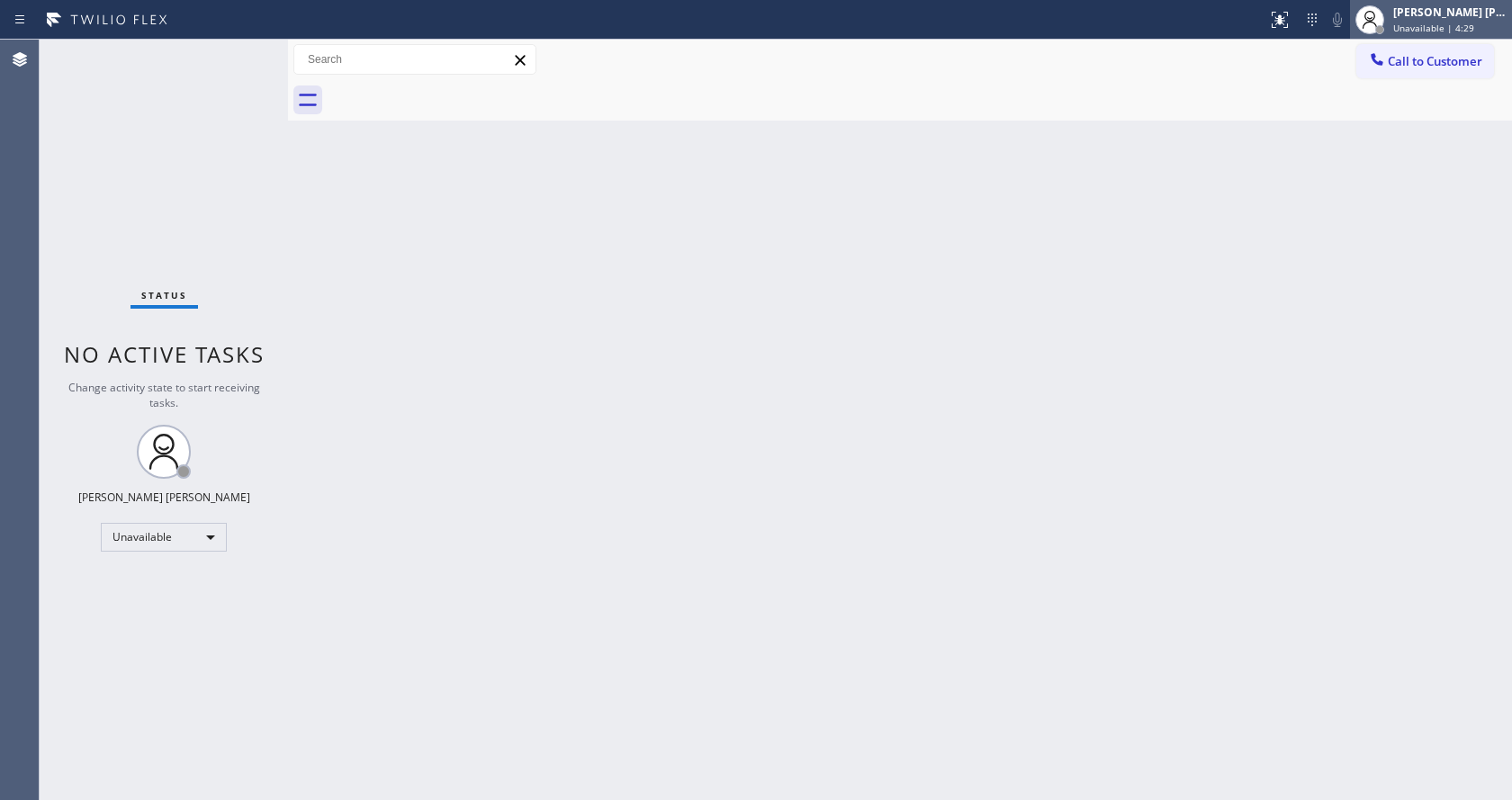
click at [1419, 19] on div "[PERSON_NAME] [PERSON_NAME]" at bounding box center [1450, 12] width 114 height 15
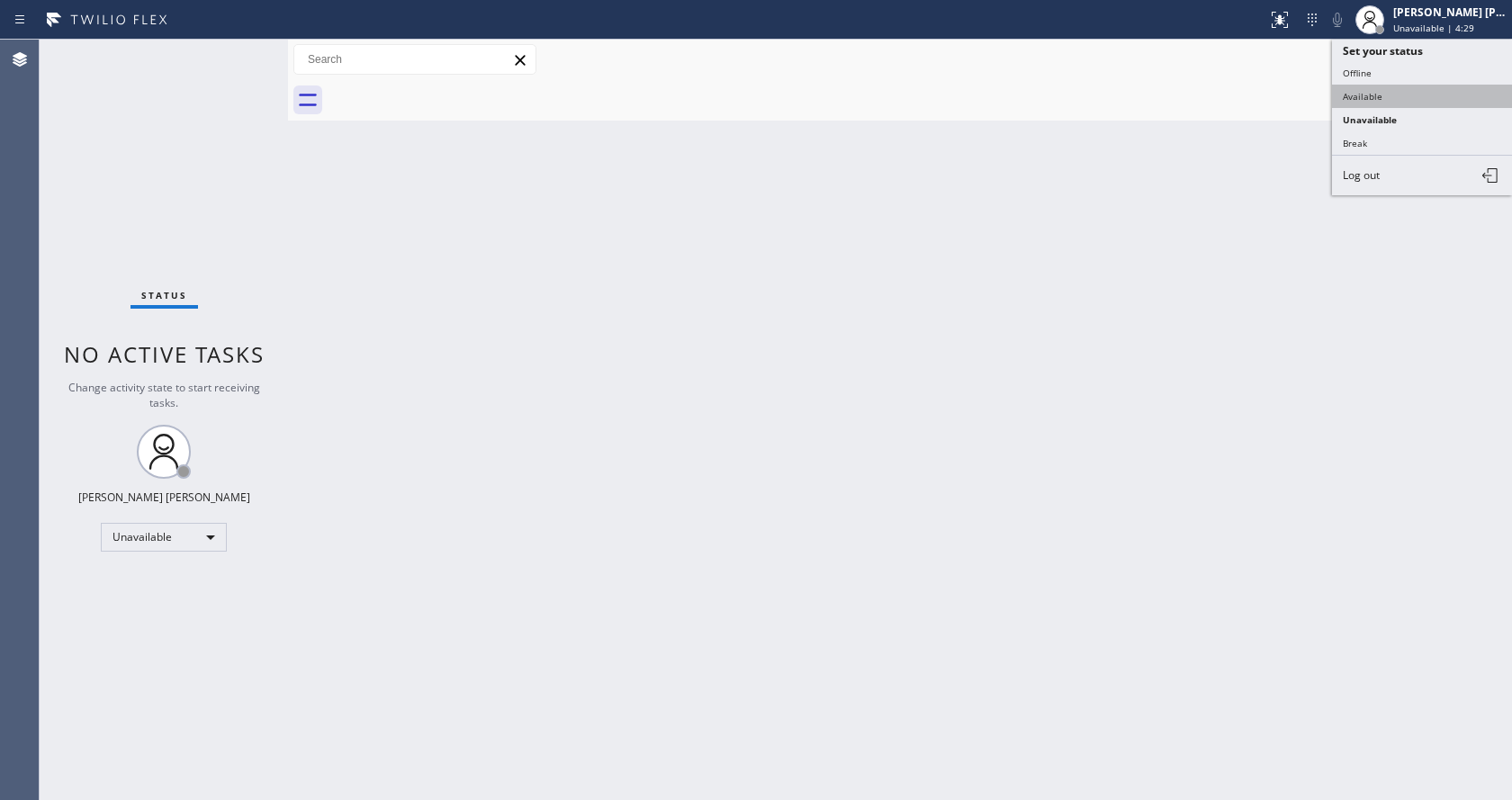
click at [1407, 90] on button "Available" at bounding box center [1422, 97] width 180 height 24
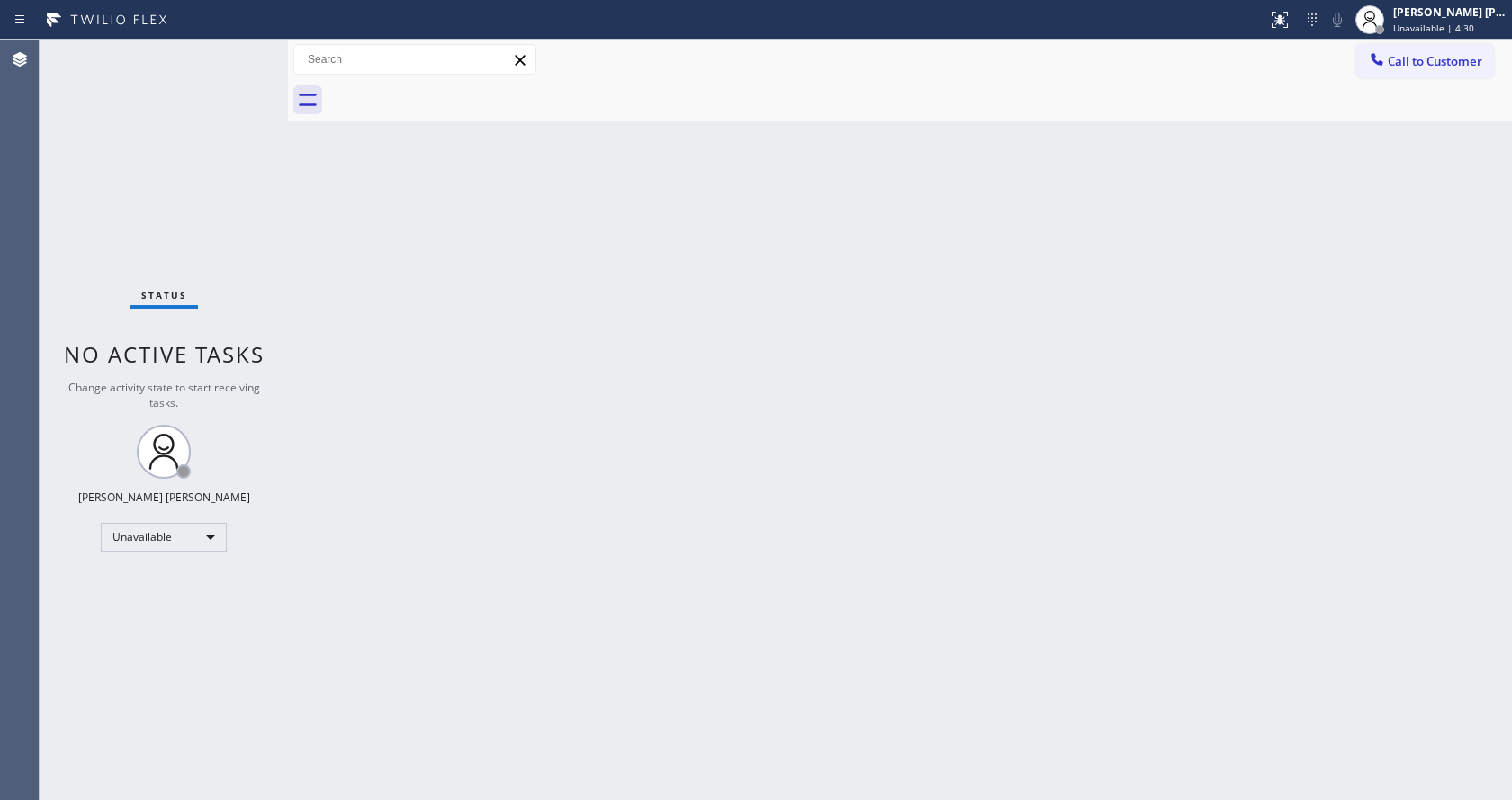
click at [473, 330] on div "Back to Dashboard Change Sender ID Customers Technicians Select a contact Outbo…" at bounding box center [900, 420] width 1224 height 760
click at [242, 48] on div "Status No active tasks You are ready to start receiving tasks. [PERSON_NAME] [P…" at bounding box center [164, 420] width 249 height 760
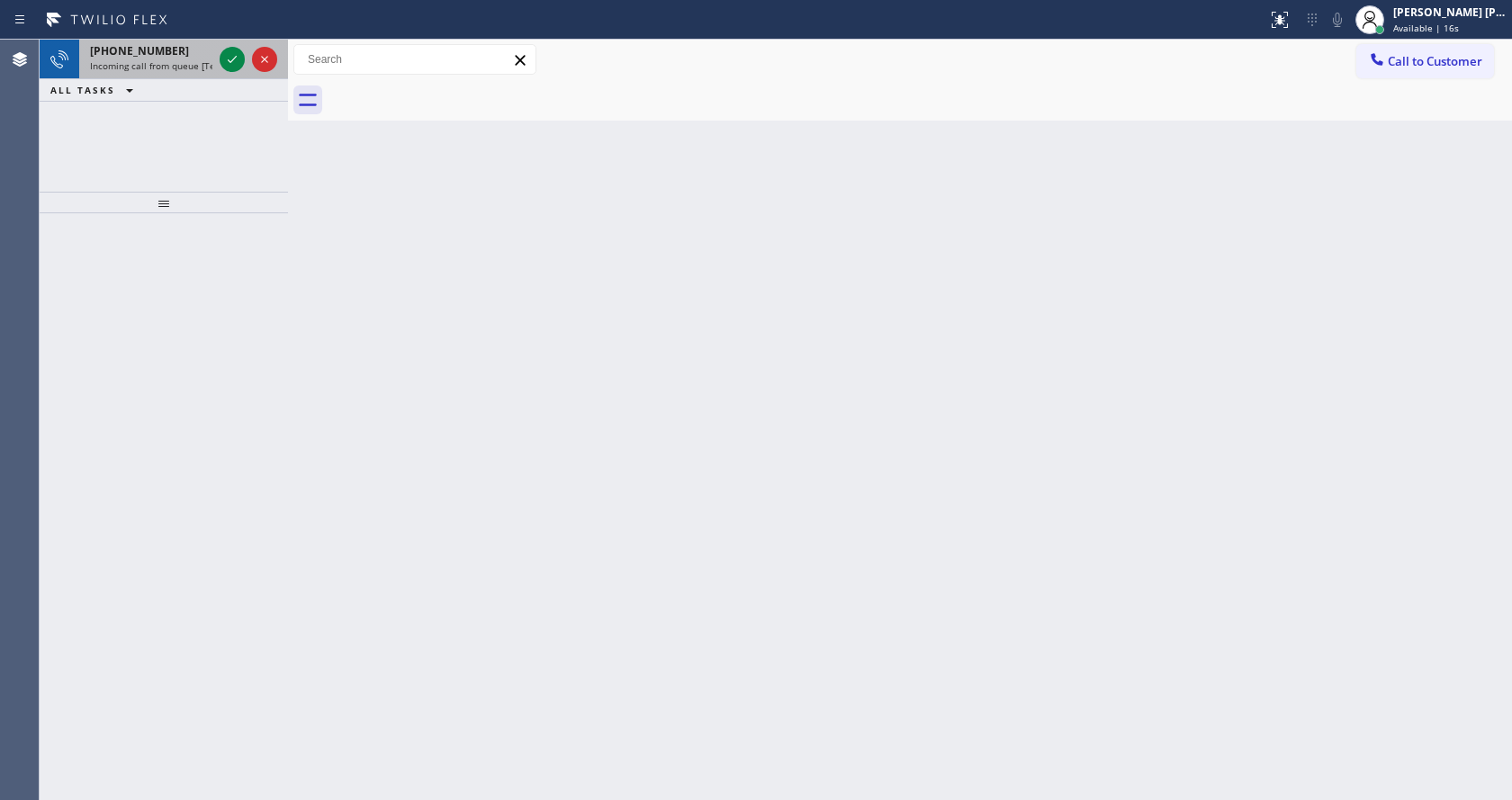
click at [174, 61] on span "Incoming call from queue [Test] All" at bounding box center [164, 65] width 149 height 13
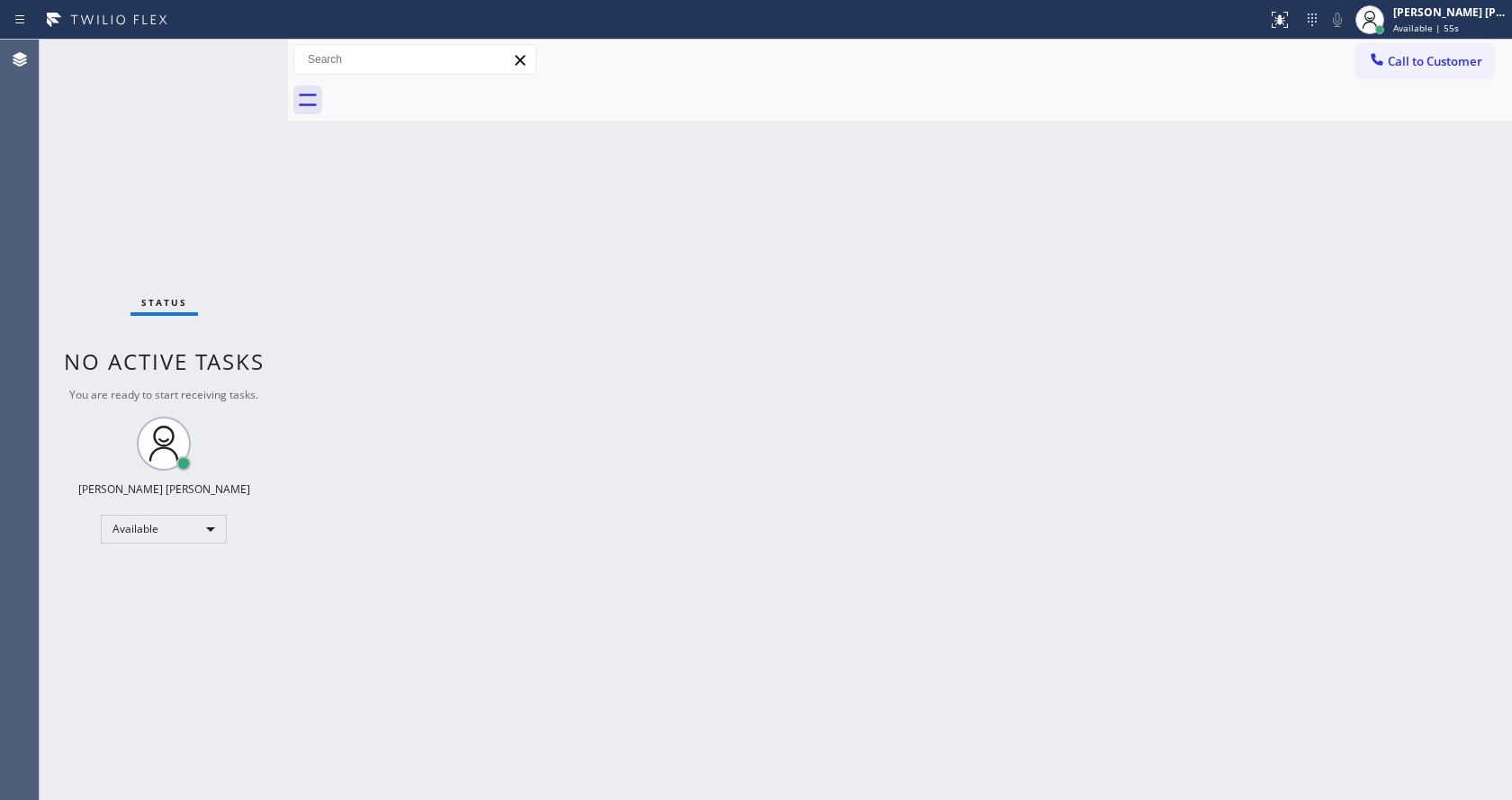
click at [189, 55] on div "Status No active tasks You are ready to start receiving tasks. [PERSON_NAME] [P…" at bounding box center [164, 420] width 249 height 760
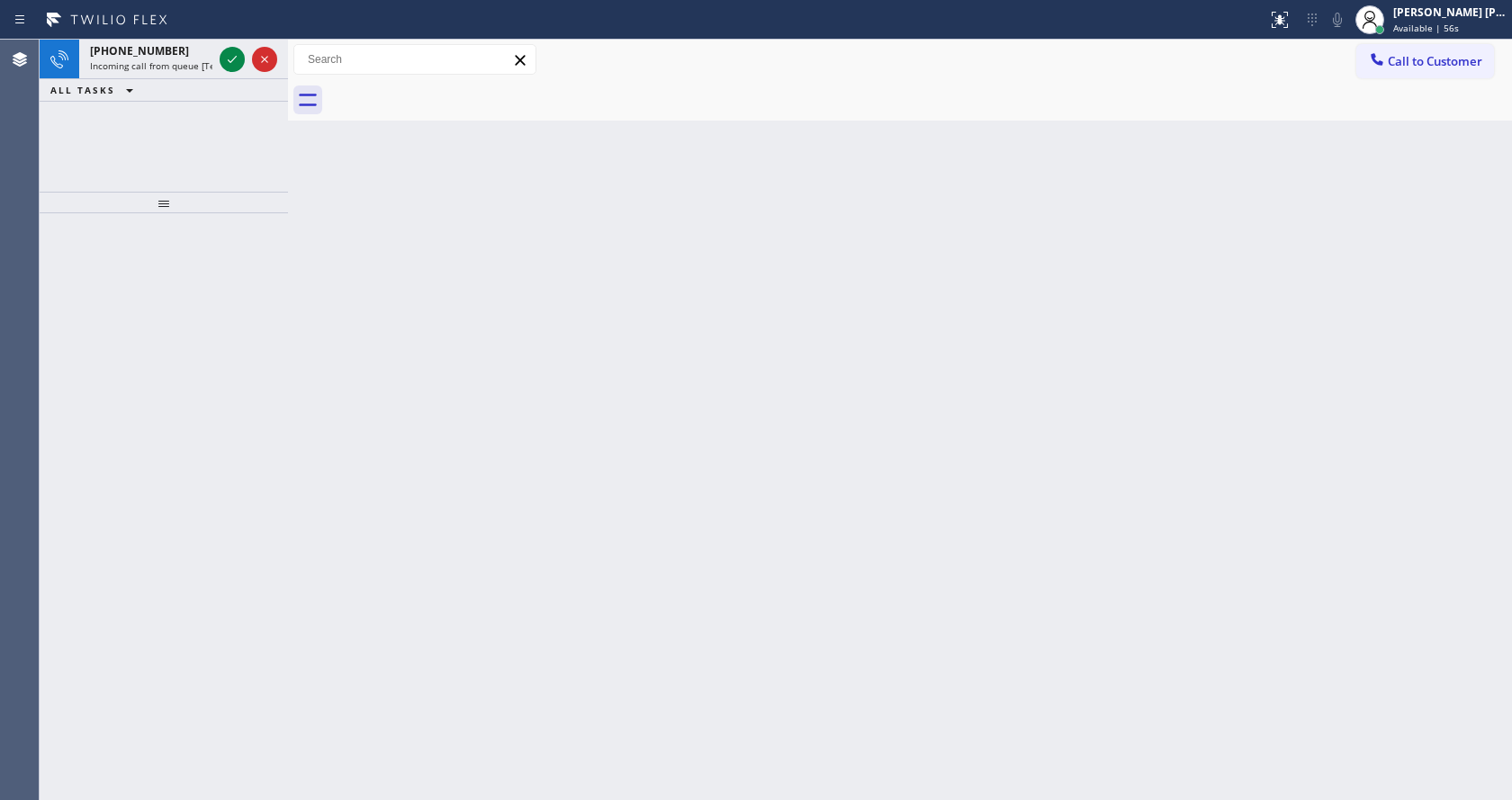
click at [189, 55] on div "[PHONE_NUMBER]" at bounding box center [151, 50] width 122 height 15
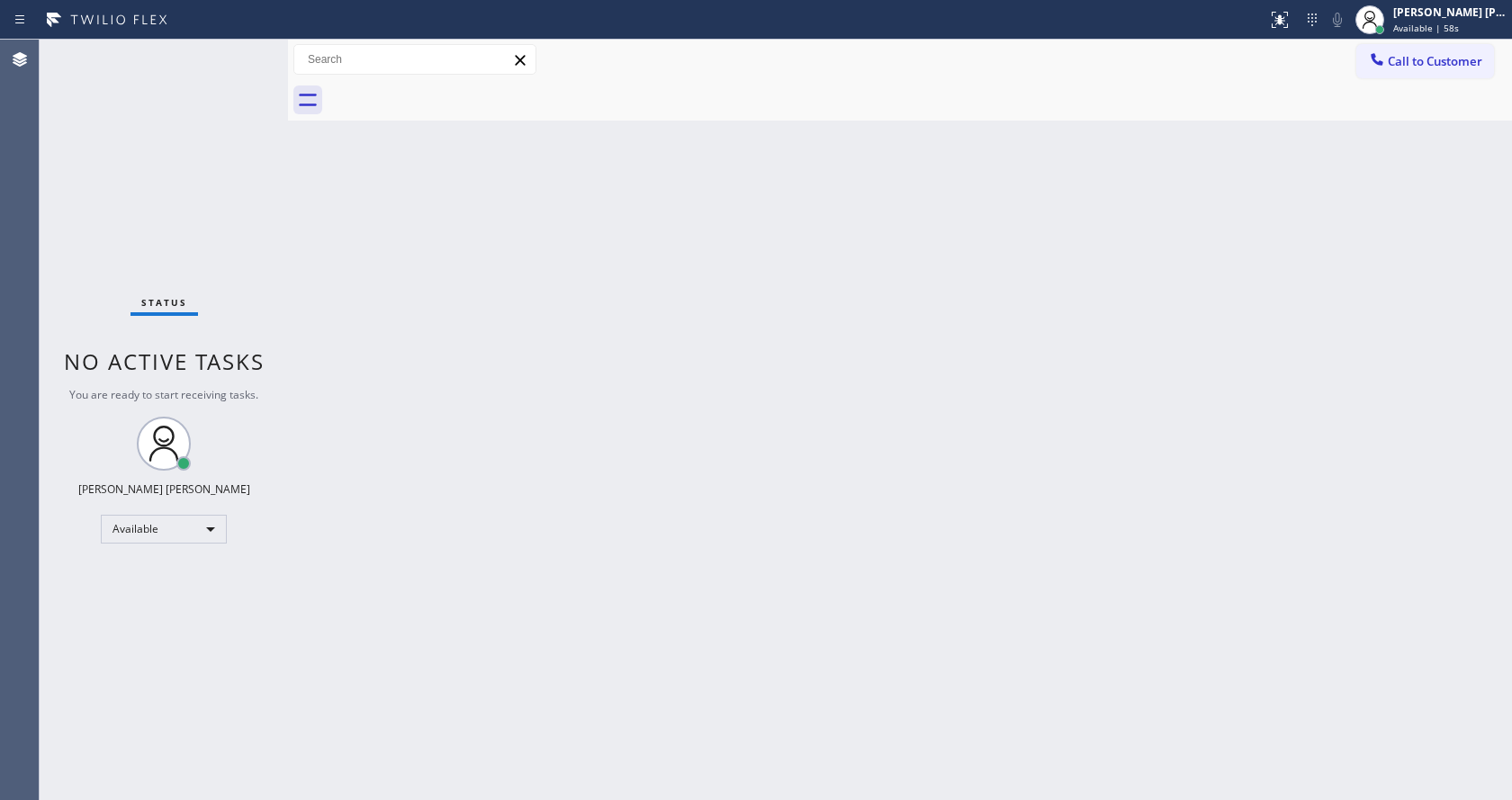
click at [1172, 153] on div "Back to Dashboard Change Sender ID Customers Technicians Select a contact Outbo…" at bounding box center [900, 420] width 1224 height 760
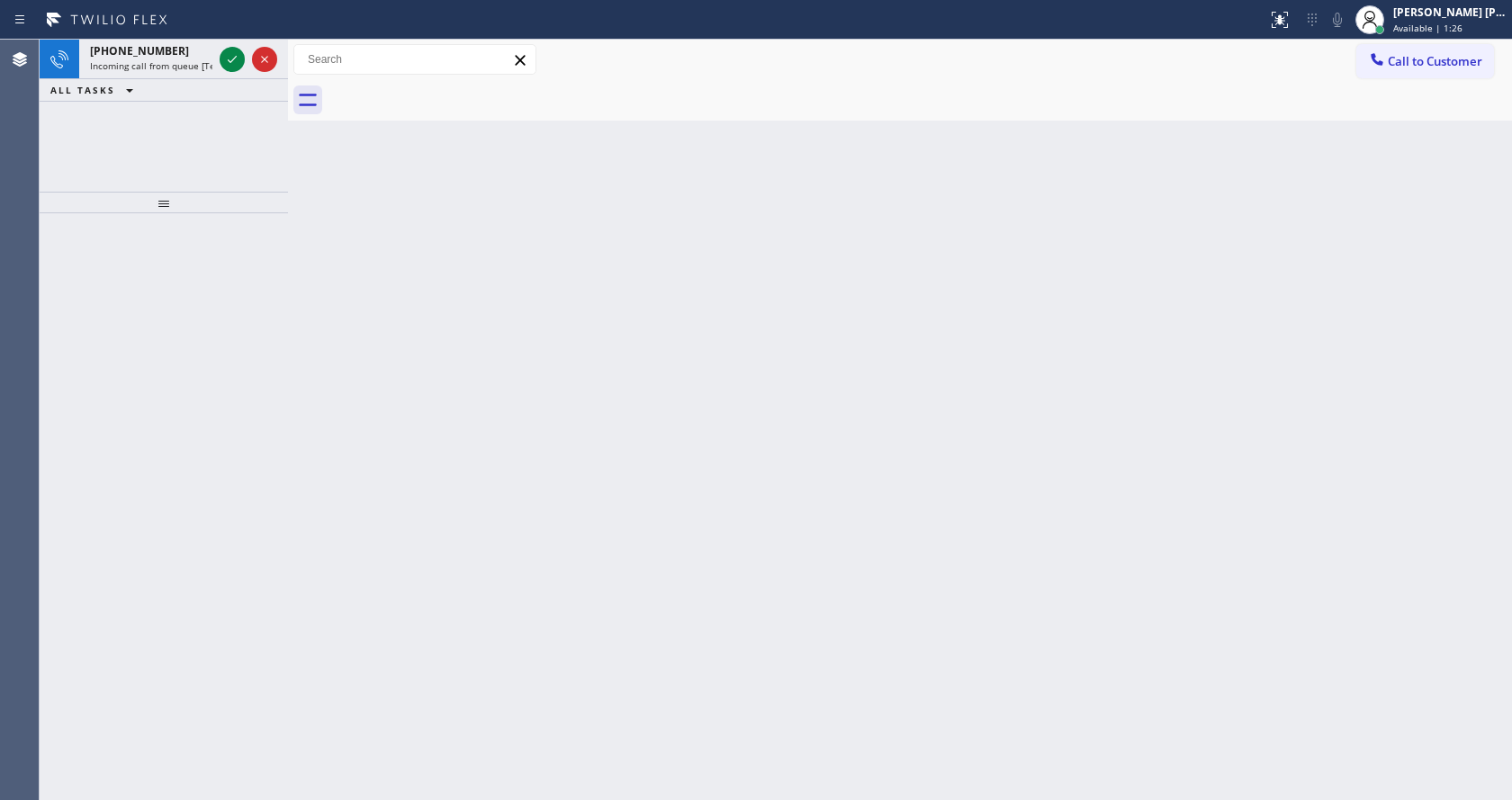
click at [648, 431] on div "Back to Dashboard Change Sender ID Customers Technicians Select a contact Outbo…" at bounding box center [900, 420] width 1224 height 760
click at [155, 62] on span "Incoming call from queue [Test] All" at bounding box center [164, 65] width 149 height 13
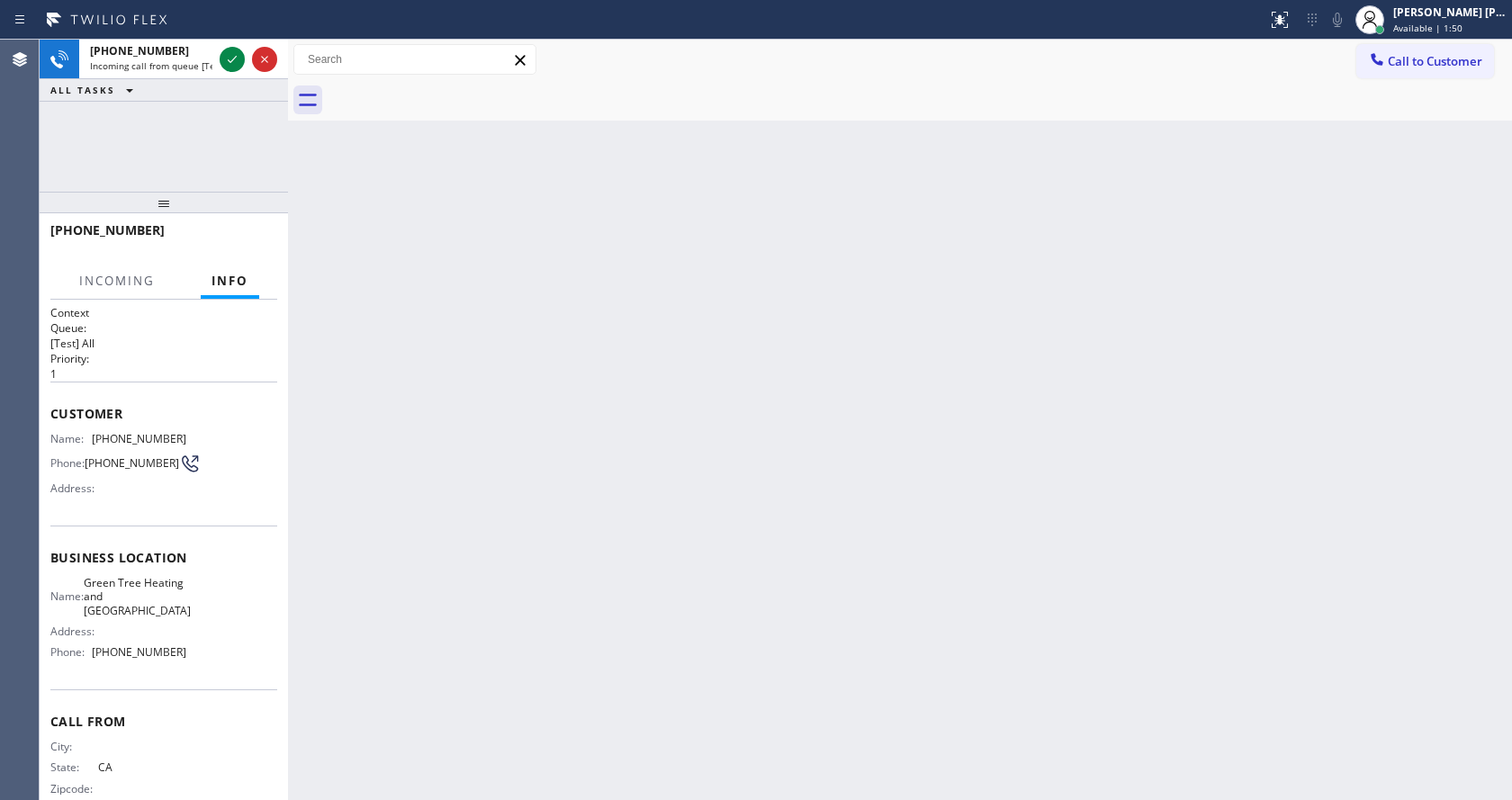
click at [660, 496] on div "Back to Dashboard Change Sender ID Customers Technicians Select a contact Outbo…" at bounding box center [900, 420] width 1224 height 760
click at [229, 60] on icon at bounding box center [232, 59] width 22 height 22
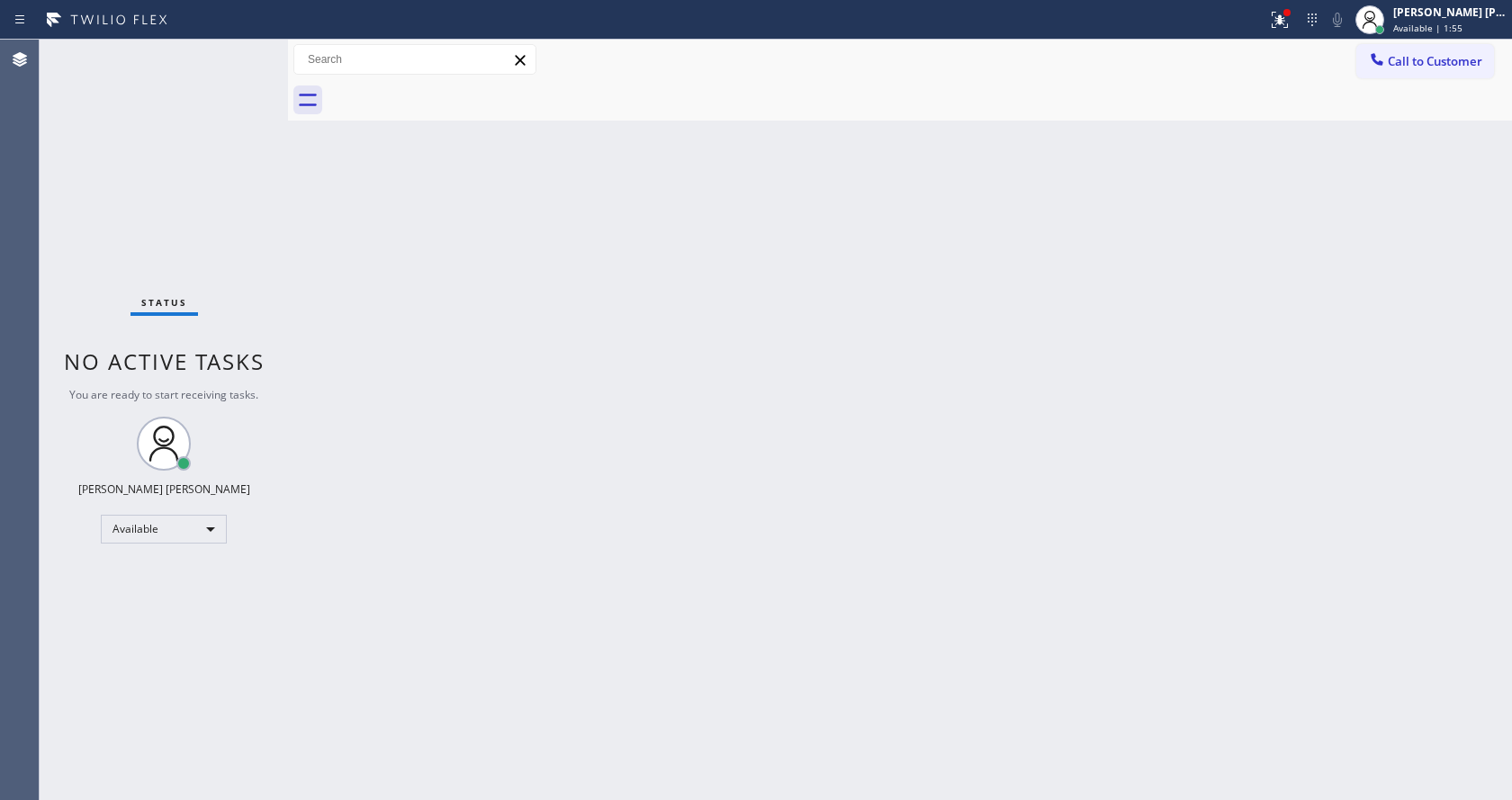
drag, startPoint x: 535, startPoint y: 340, endPoint x: 541, endPoint y: 371, distance: 31.6
click at [535, 340] on div "Back to Dashboard Change Sender ID Customers Technicians Select a contact Outbo…" at bounding box center [900, 420] width 1224 height 760
click at [534, 786] on div "Back to Dashboard Change Sender ID Customers Technicians Select a contact Outbo…" at bounding box center [900, 420] width 1224 height 760
click at [364, 259] on div "Back to Dashboard Change Sender ID Customers Technicians Select a contact Outbo…" at bounding box center [900, 420] width 1224 height 760
click at [245, 51] on div "Status No active tasks You are ready to start receiving tasks. [PERSON_NAME] [P…" at bounding box center [164, 420] width 249 height 760
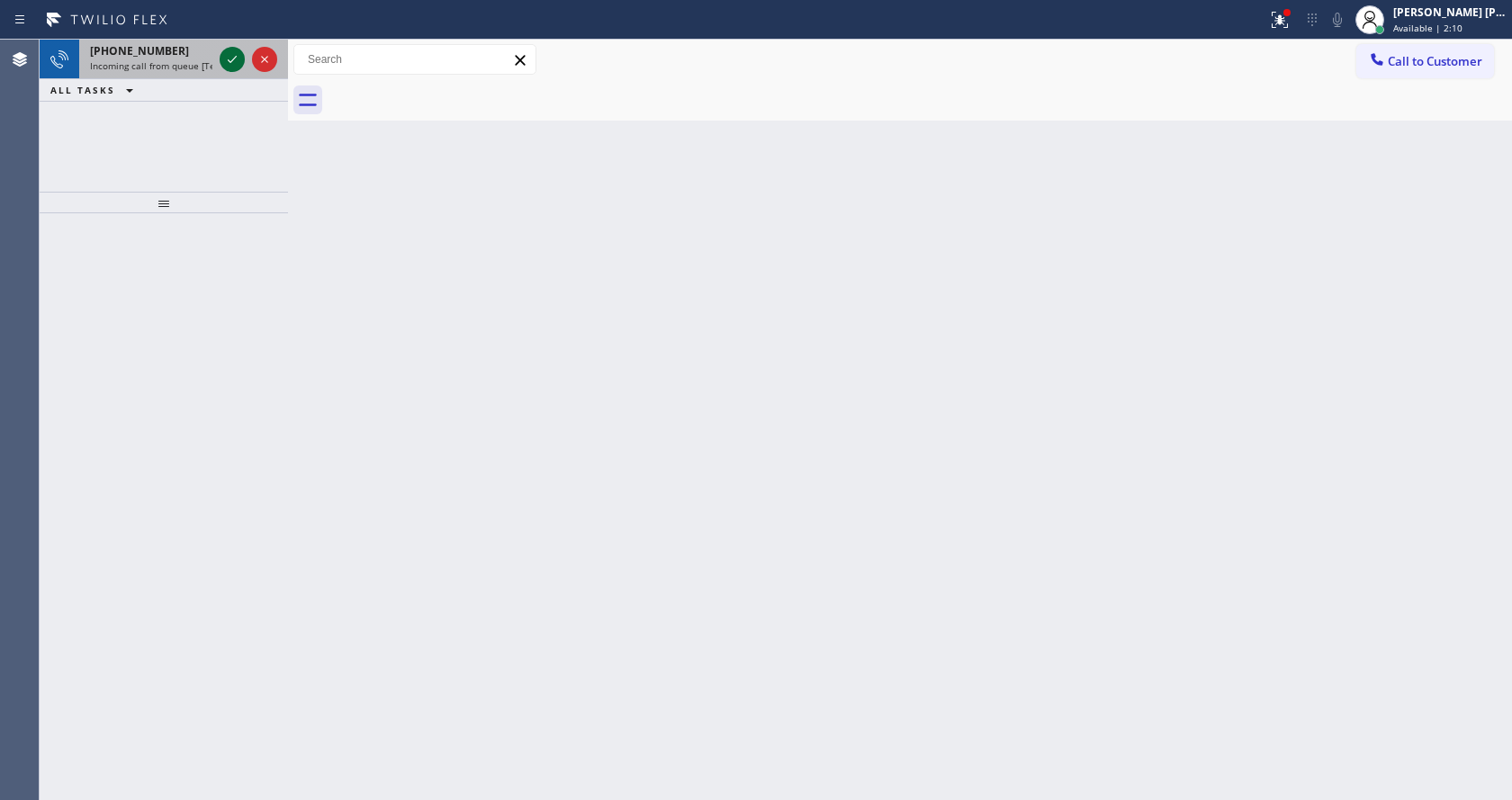
click at [233, 57] on icon at bounding box center [232, 59] width 22 height 22
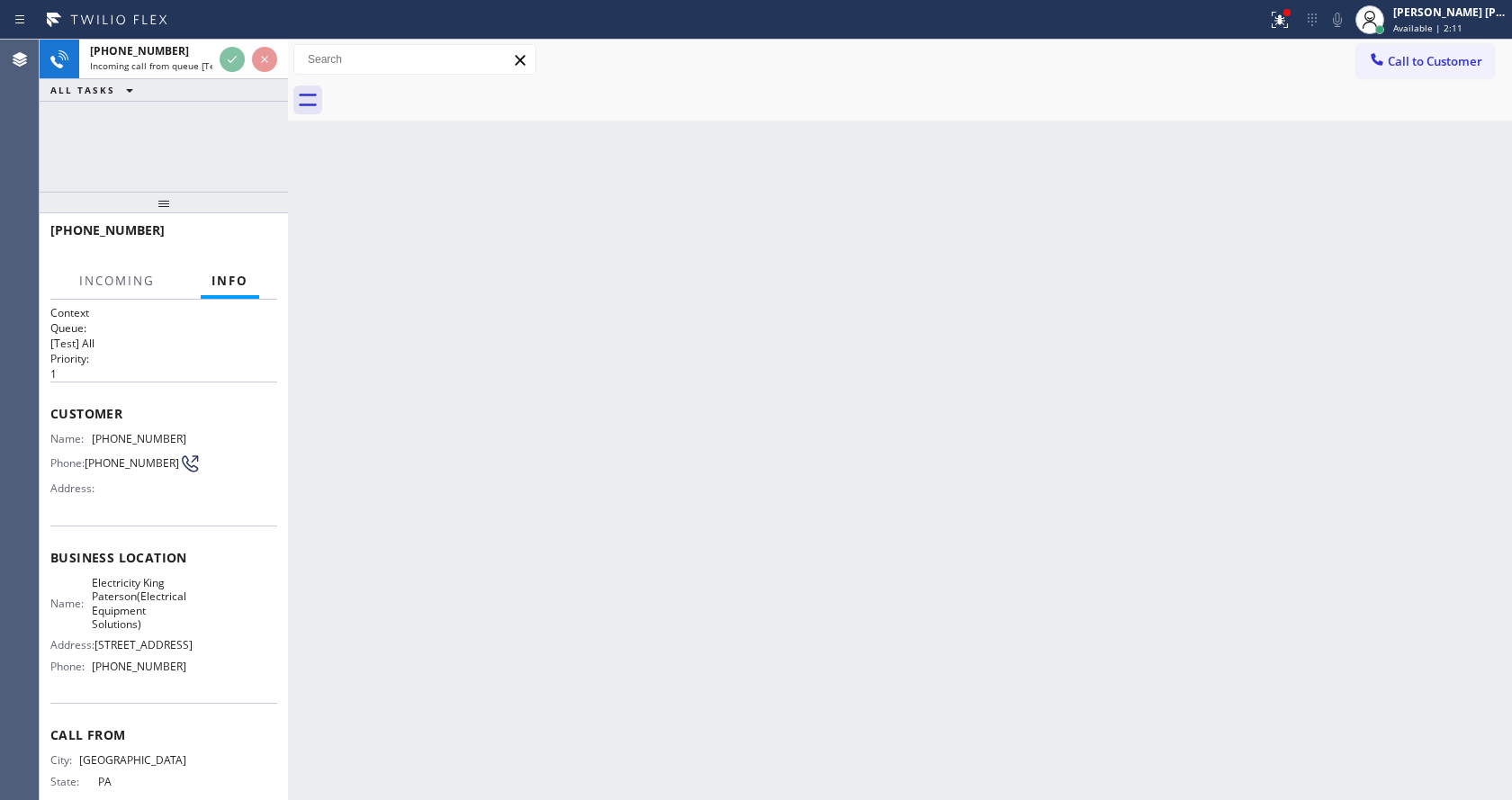
scroll to position [79, 0]
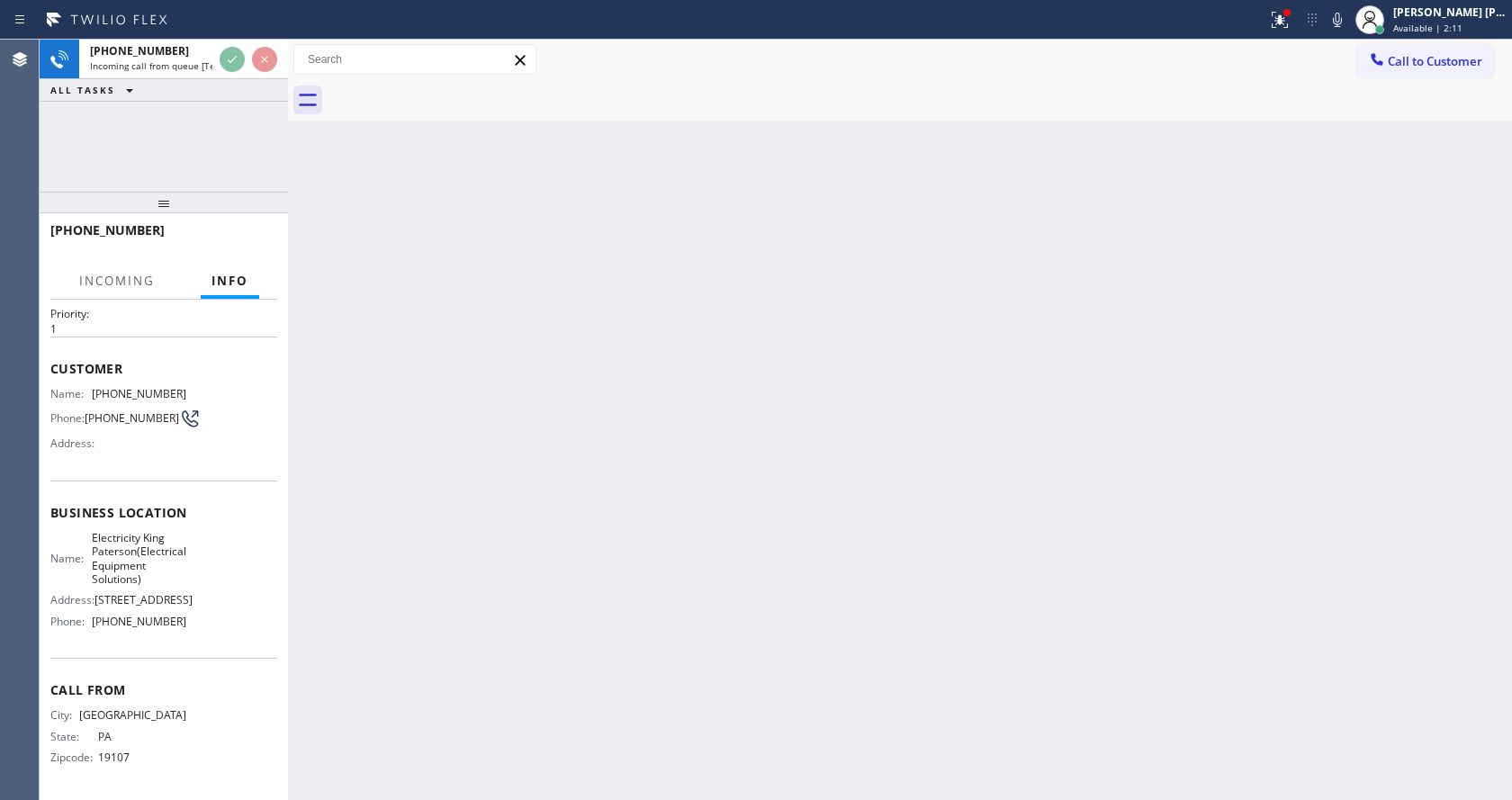
click at [570, 525] on div "Back to Dashboard Change Sender ID Customers Technicians Select a contact Outbo…" at bounding box center [900, 420] width 1224 height 760
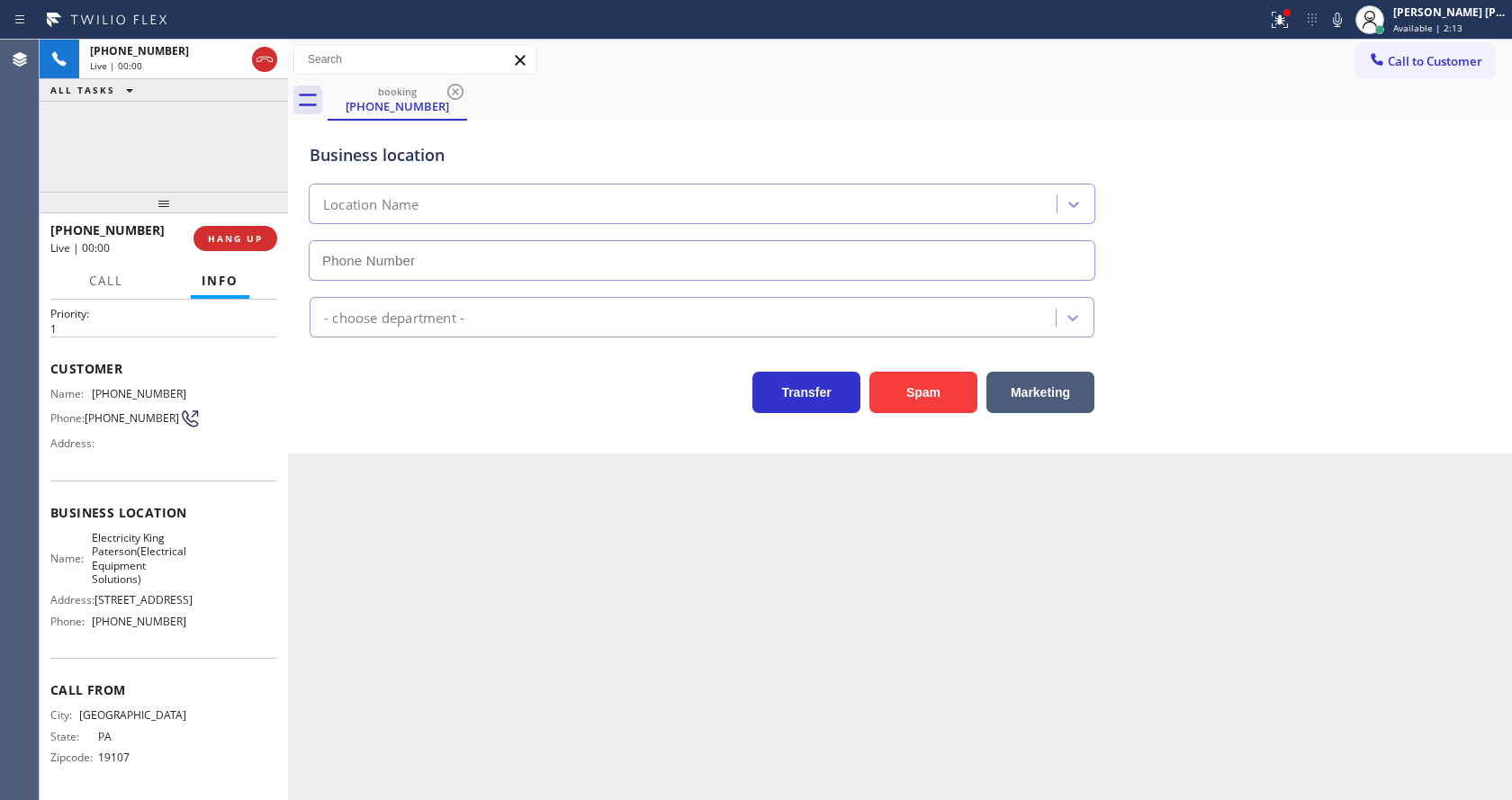
type input "[PHONE_NUMBER]"
click at [571, 529] on div "Back to Dashboard Change Sender ID Customers Technicians Select a contact Outbo…" at bounding box center [900, 420] width 1224 height 760
click at [568, 630] on div "Back to Dashboard Change Sender ID Customers Technicians Select a contact Outbo…" at bounding box center [900, 420] width 1224 height 760
click at [547, 577] on div "Back to Dashboard Change Sender ID Customers Technicians Select a contact Outbo…" at bounding box center [900, 420] width 1224 height 760
click at [357, 420] on div "Business location Electricity King Paterson(Electrical Equipment Solutions) [PH…" at bounding box center [900, 286] width 1224 height 333
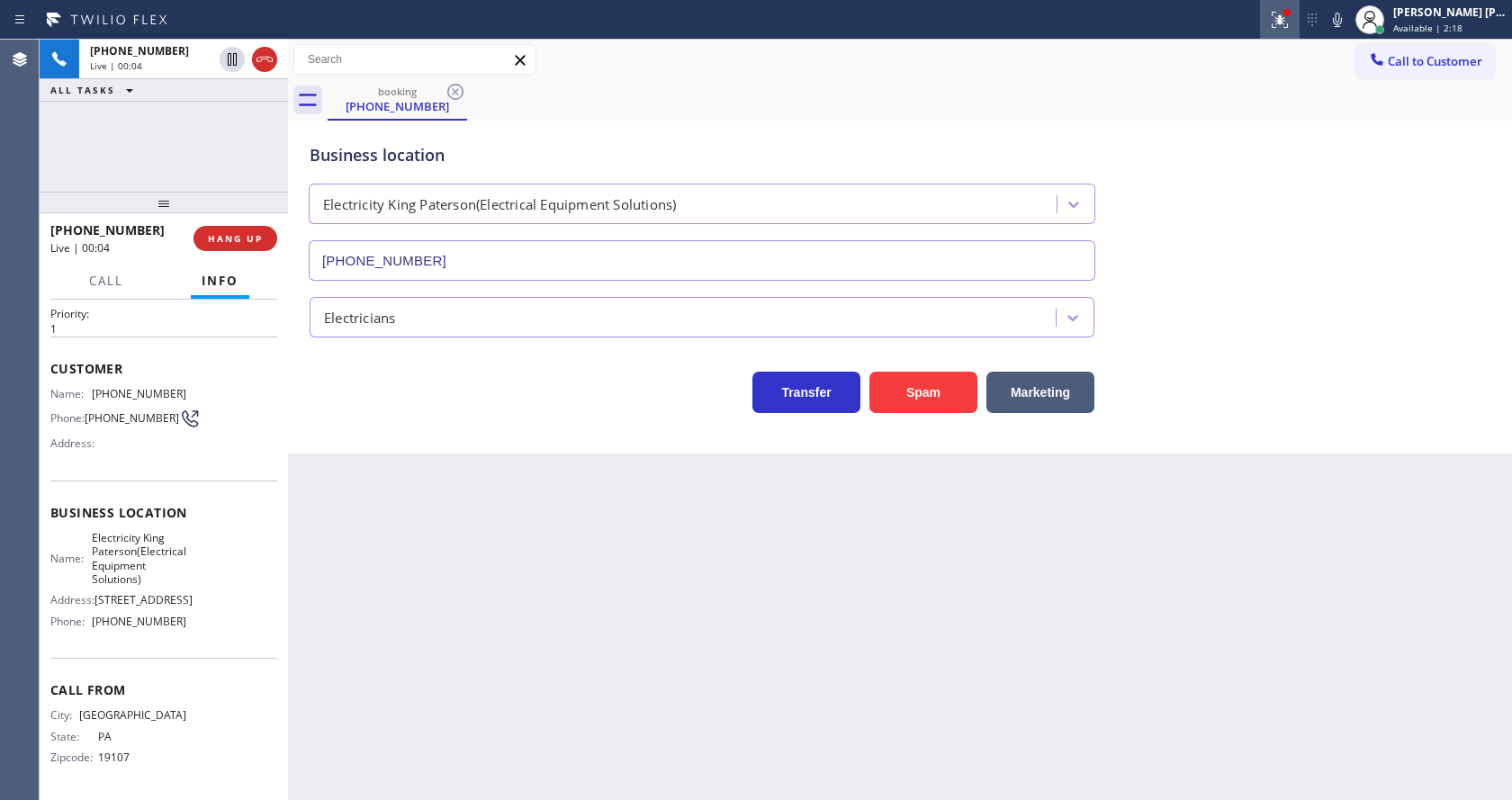
click at [1285, 17] on icon at bounding box center [1280, 20] width 22 height 22
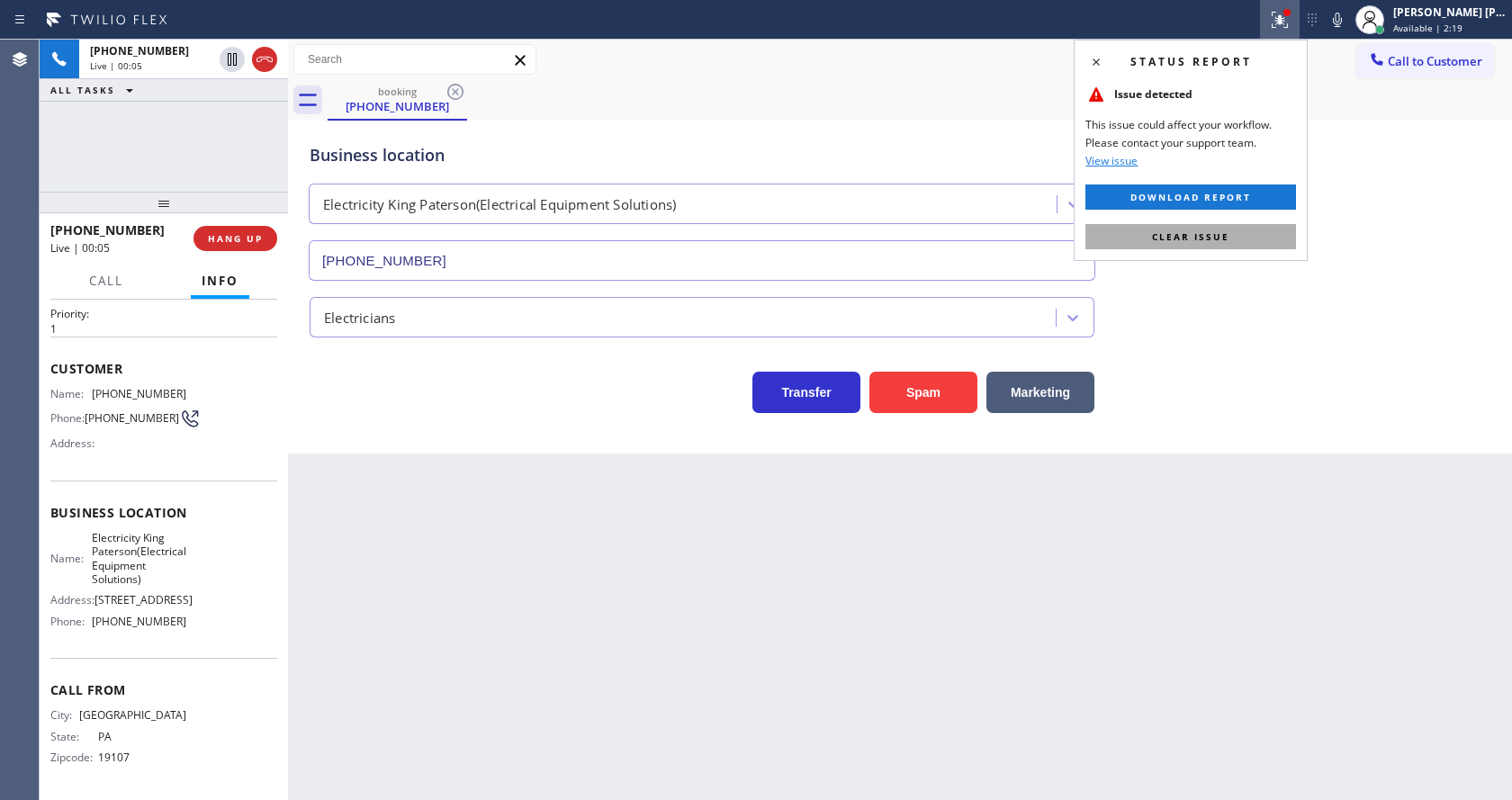
click at [1199, 236] on span "Clear issue" at bounding box center [1190, 236] width 77 height 13
drag, startPoint x: 1287, startPoint y: 203, endPoint x: 1299, endPoint y: 157, distance: 47.5
click at [1288, 198] on div "Business location Electricity King Paterson(Electrical Equipment Solutions) [PH…" at bounding box center [900, 199] width 1188 height 163
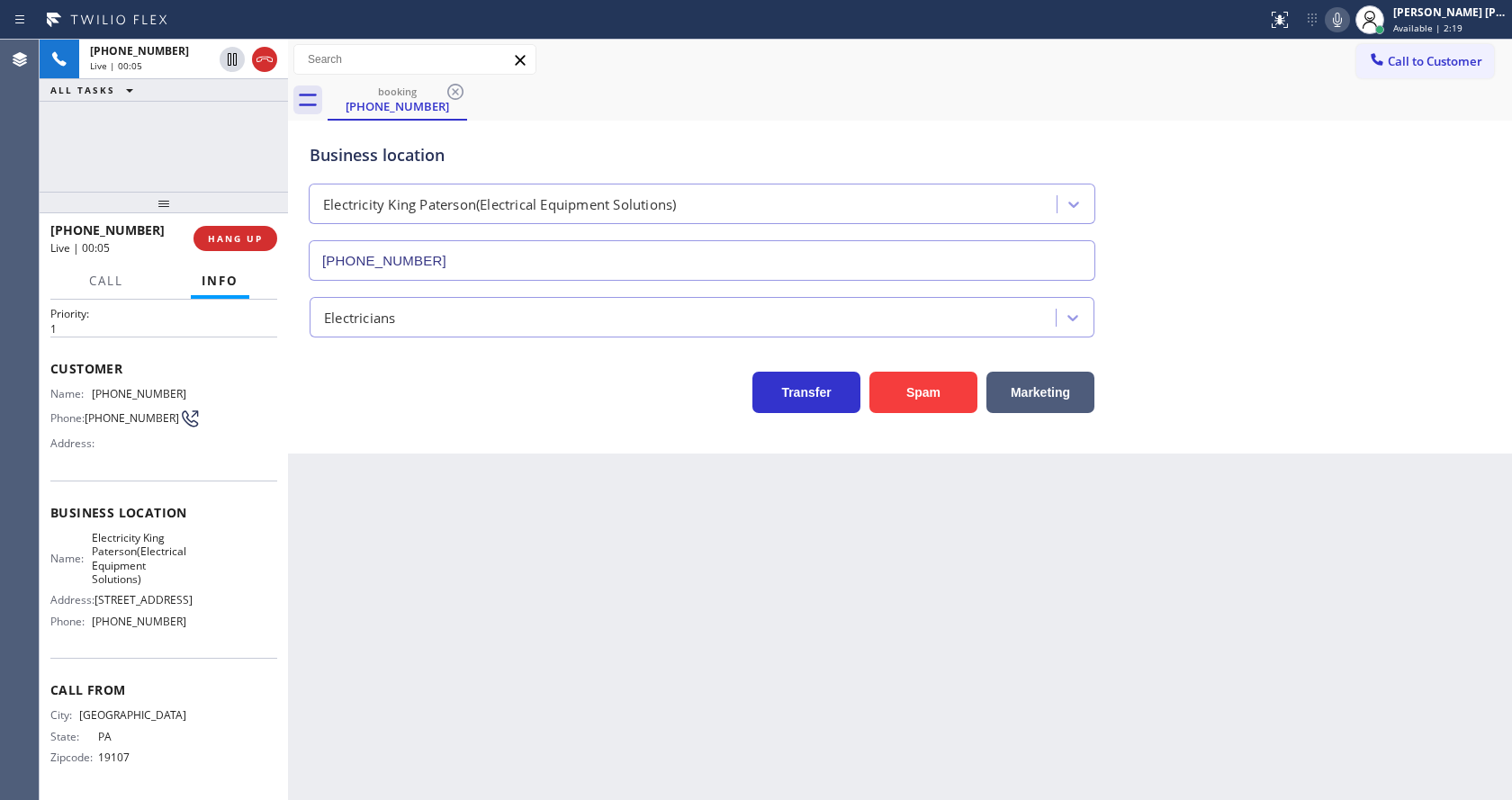
click at [1342, 18] on icon at bounding box center [1337, 20] width 9 height 15
click at [1308, 227] on div "Business location Electricity King Paterson(Electrical Equipment Solutions) [PH…" at bounding box center [900, 199] width 1188 height 163
click at [482, 711] on div "Back to Dashboard Change Sender ID Customers Technicians Select a contact Outbo…" at bounding box center [900, 420] width 1224 height 760
click at [412, 471] on div "Back to Dashboard Change Sender ID Customers Technicians Select a contact Outbo…" at bounding box center [900, 420] width 1224 height 760
click at [1339, 42] on div "Call to Customer Outbound call Location American Service Alliance [GEOGRAPHIC_D…" at bounding box center [900, 59] width 1224 height 40
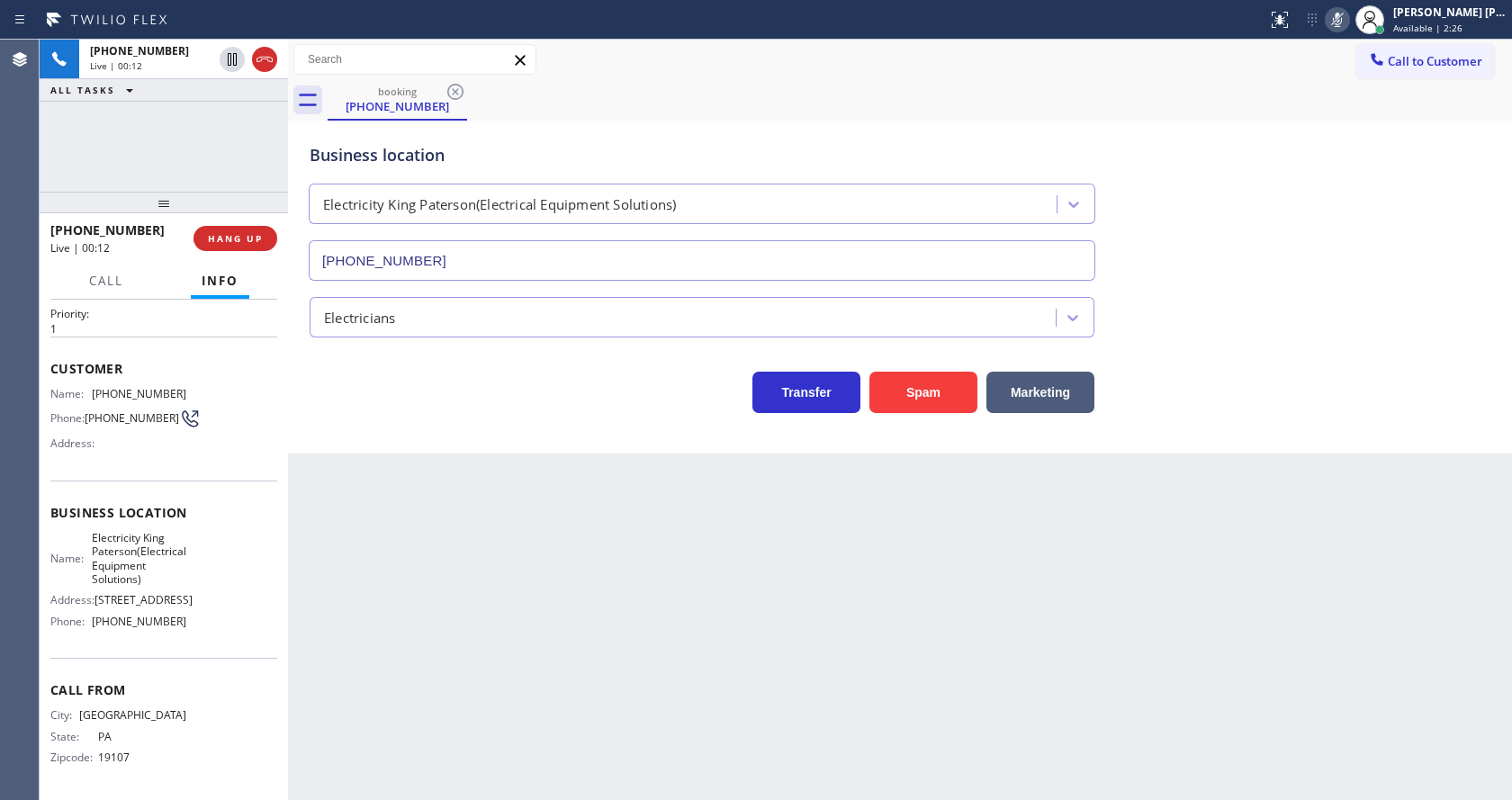
click at [1339, 28] on icon at bounding box center [1337, 20] width 22 height 22
click at [1330, 363] on div "Transfer Spam Marketing" at bounding box center [900, 384] width 1188 height 57
drag, startPoint x: 497, startPoint y: 735, endPoint x: 518, endPoint y: 796, distance: 64.5
click at [510, 767] on div "Back to Dashboard Change Sender ID Customers Technicians Select a contact Outbo…" at bounding box center [900, 420] width 1224 height 760
click at [342, 390] on div "Transfer Spam Marketing" at bounding box center [702, 387] width 792 height 50
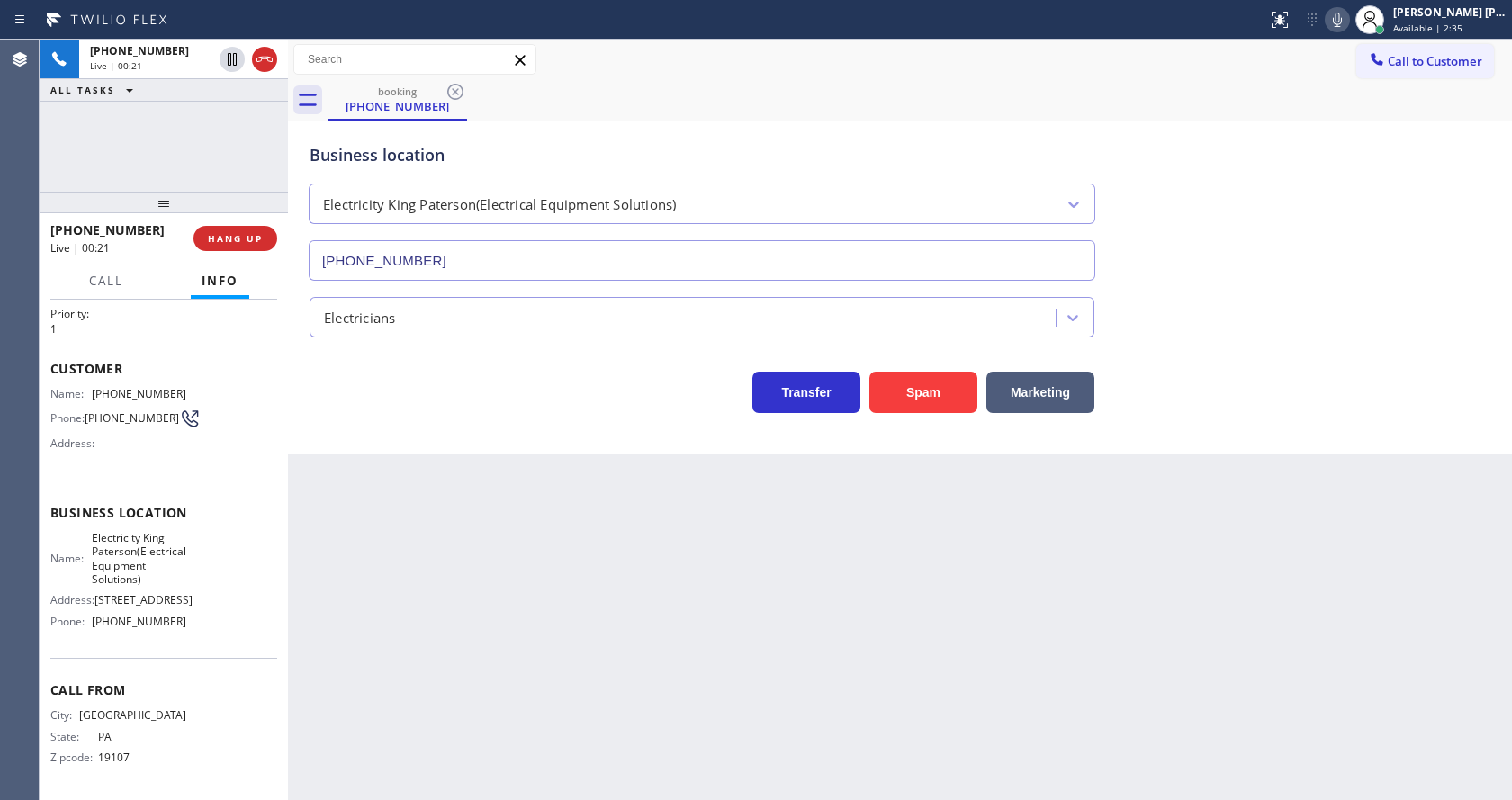
click at [636, 617] on div "Back to Dashboard Change Sender ID Customers Technicians Select a contact Outbo…" at bounding box center [900, 420] width 1224 height 760
click at [488, 575] on div "Back to Dashboard Change Sender ID Customers Technicians Select a contact Outbo…" at bounding box center [900, 420] width 1224 height 760
click at [402, 421] on div "Business location Electricity King Paterson(Electrical Equipment Solutions) [PH…" at bounding box center [900, 286] width 1224 height 333
click at [417, 628] on div "Back to Dashboard Change Sender ID Customers Technicians Select a contact Outbo…" at bounding box center [900, 420] width 1224 height 760
click at [705, 775] on div "Back to Dashboard Change Sender ID Customers Technicians Select a contact Outbo…" at bounding box center [900, 420] width 1224 height 760
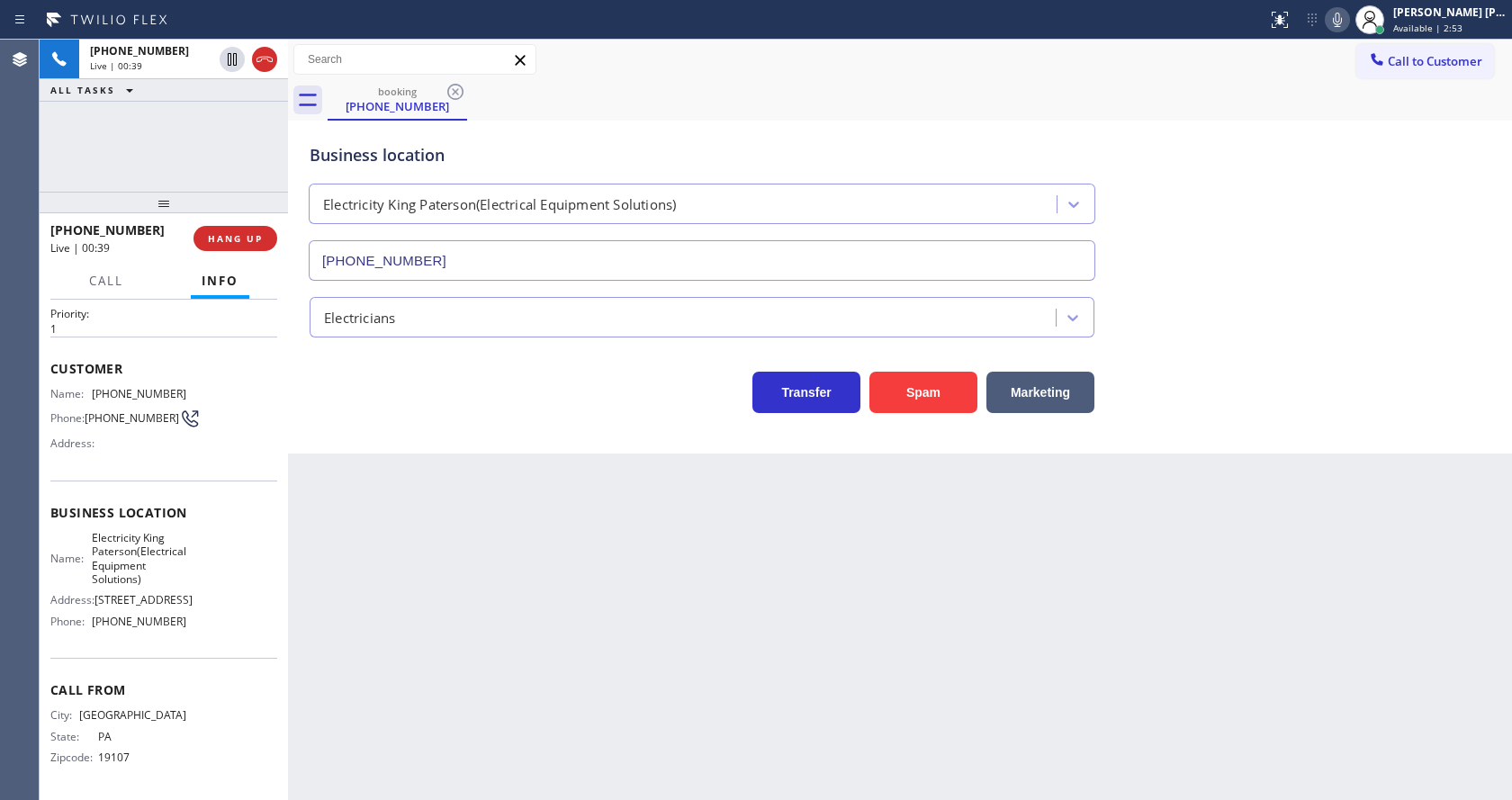
click at [725, 601] on div "Back to Dashboard Change Sender ID Customers Technicians Select a contact Outbo…" at bounding box center [900, 420] width 1224 height 760
click at [492, 560] on div "Back to Dashboard Change Sender ID Customers Technicians Select a contact Outbo…" at bounding box center [900, 420] width 1224 height 760
click at [408, 440] on div "Business location Electricity King Paterson(Electrical Equipment Solutions) [PH…" at bounding box center [900, 286] width 1224 height 333
click at [640, 610] on div "Back to Dashboard Change Sender ID Customers Technicians Select a contact Outbo…" at bounding box center [900, 420] width 1224 height 760
drag, startPoint x: 391, startPoint y: 459, endPoint x: 1192, endPoint y: 26, distance: 910.5
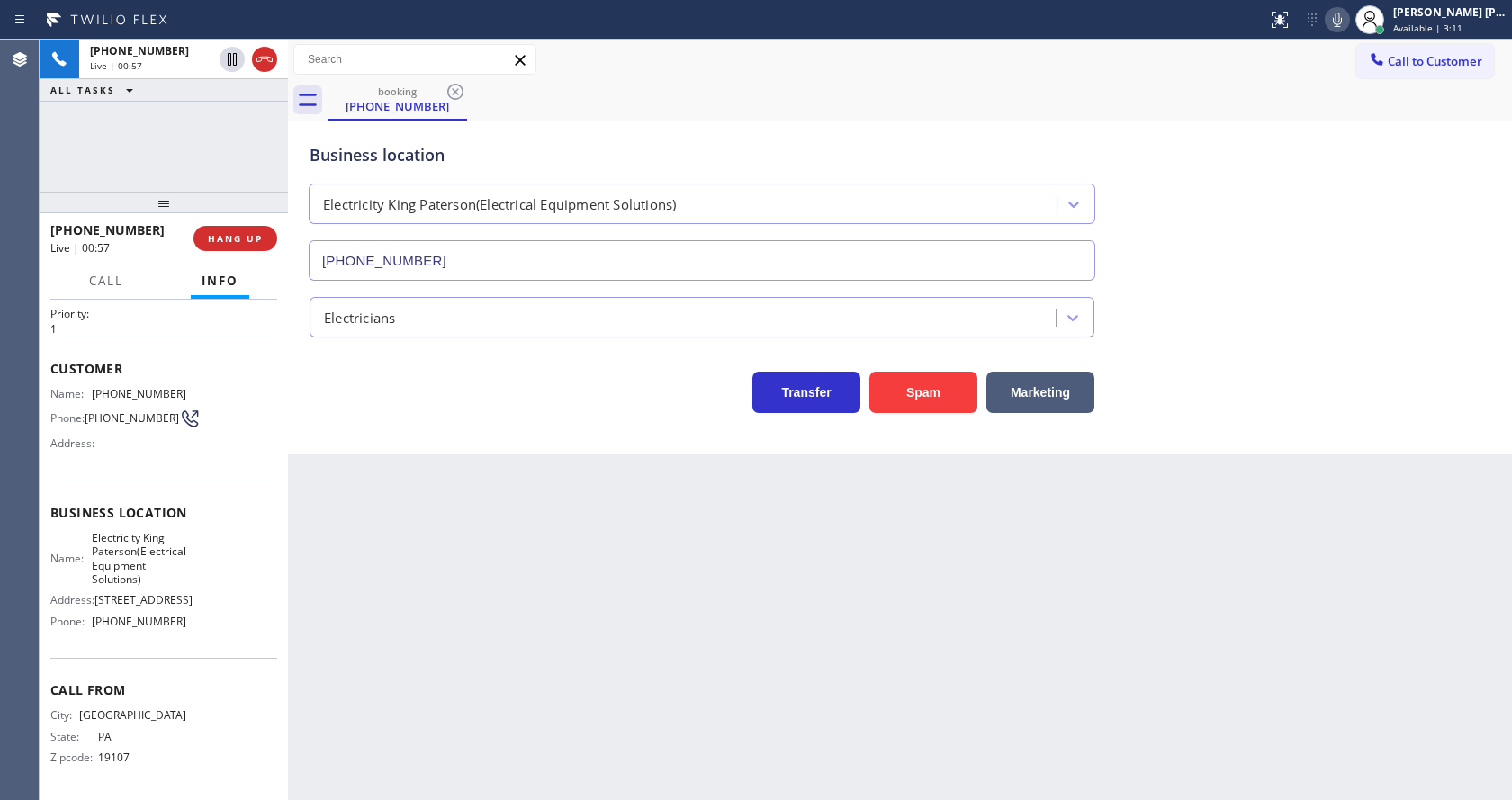
click at [392, 459] on div "Back to Dashboard Change Sender ID Customers Technicians Select a contact Outbo…" at bounding box center [900, 420] width 1224 height 760
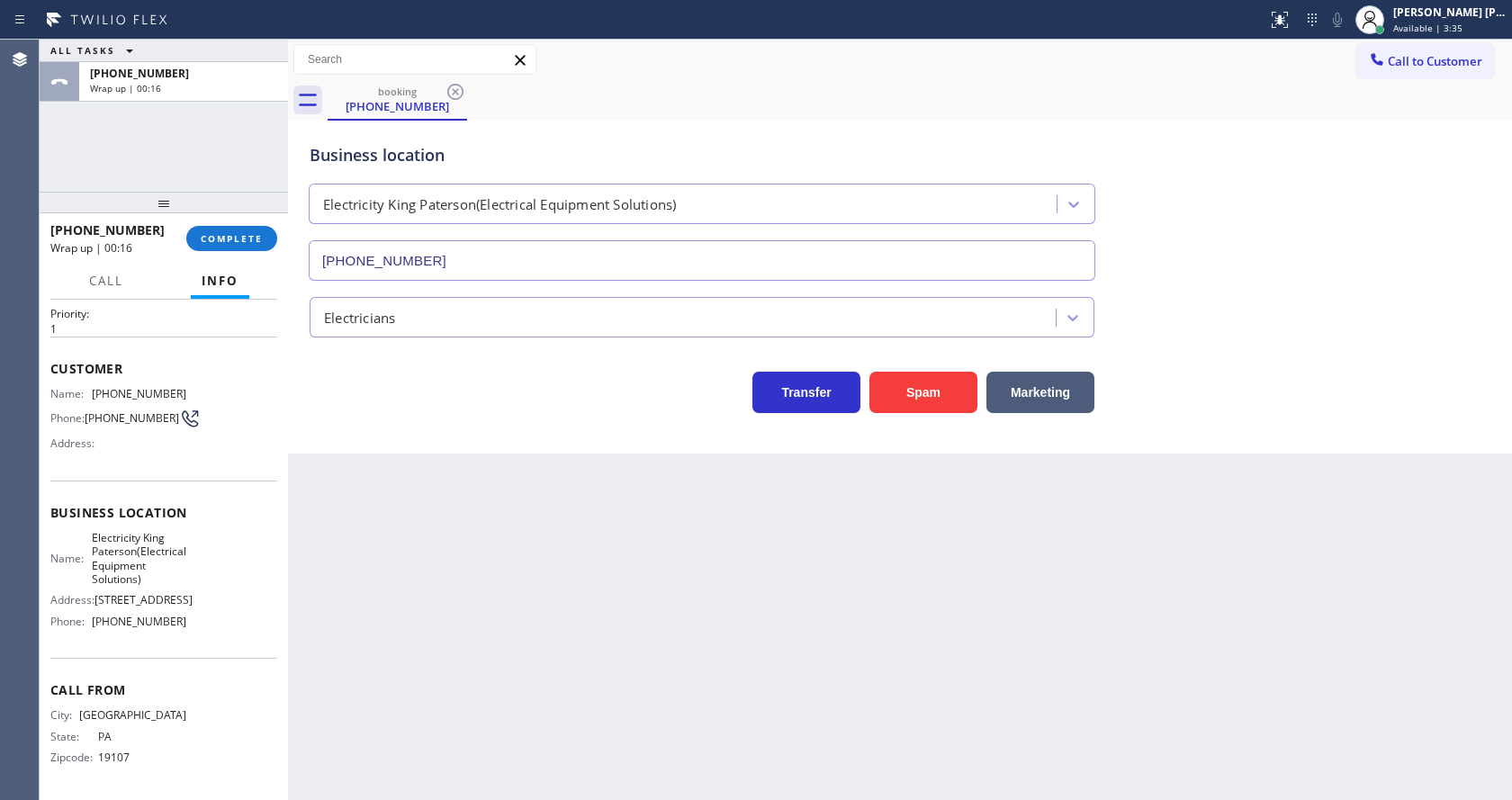
click at [525, 345] on div "Transfer Spam Marketing" at bounding box center [900, 375] width 1188 height 76
click at [209, 229] on button "COMPLETE" at bounding box center [232, 239] width 91 height 26
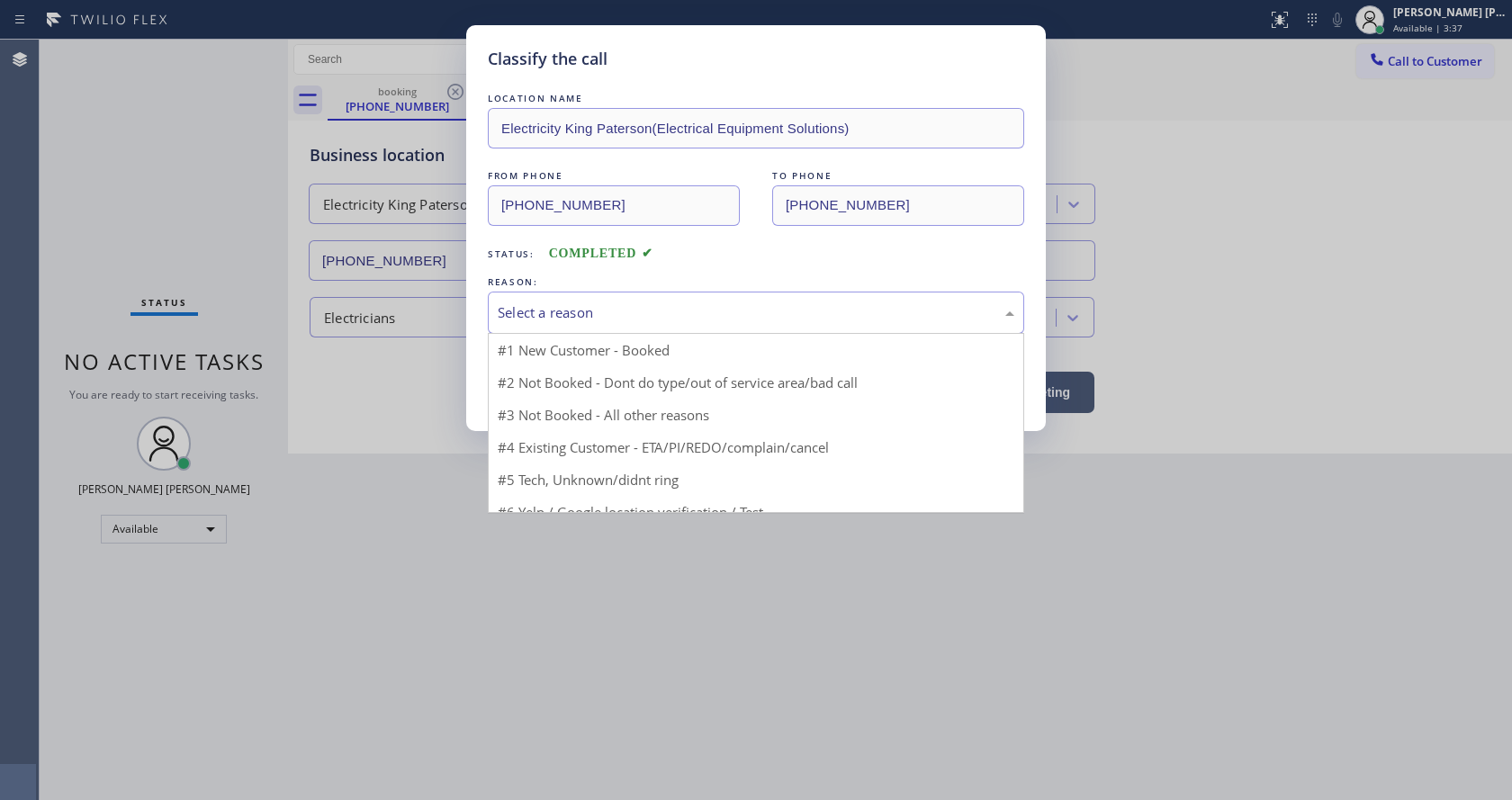
click at [548, 305] on div "Select a reason" at bounding box center [756, 312] width 517 height 21
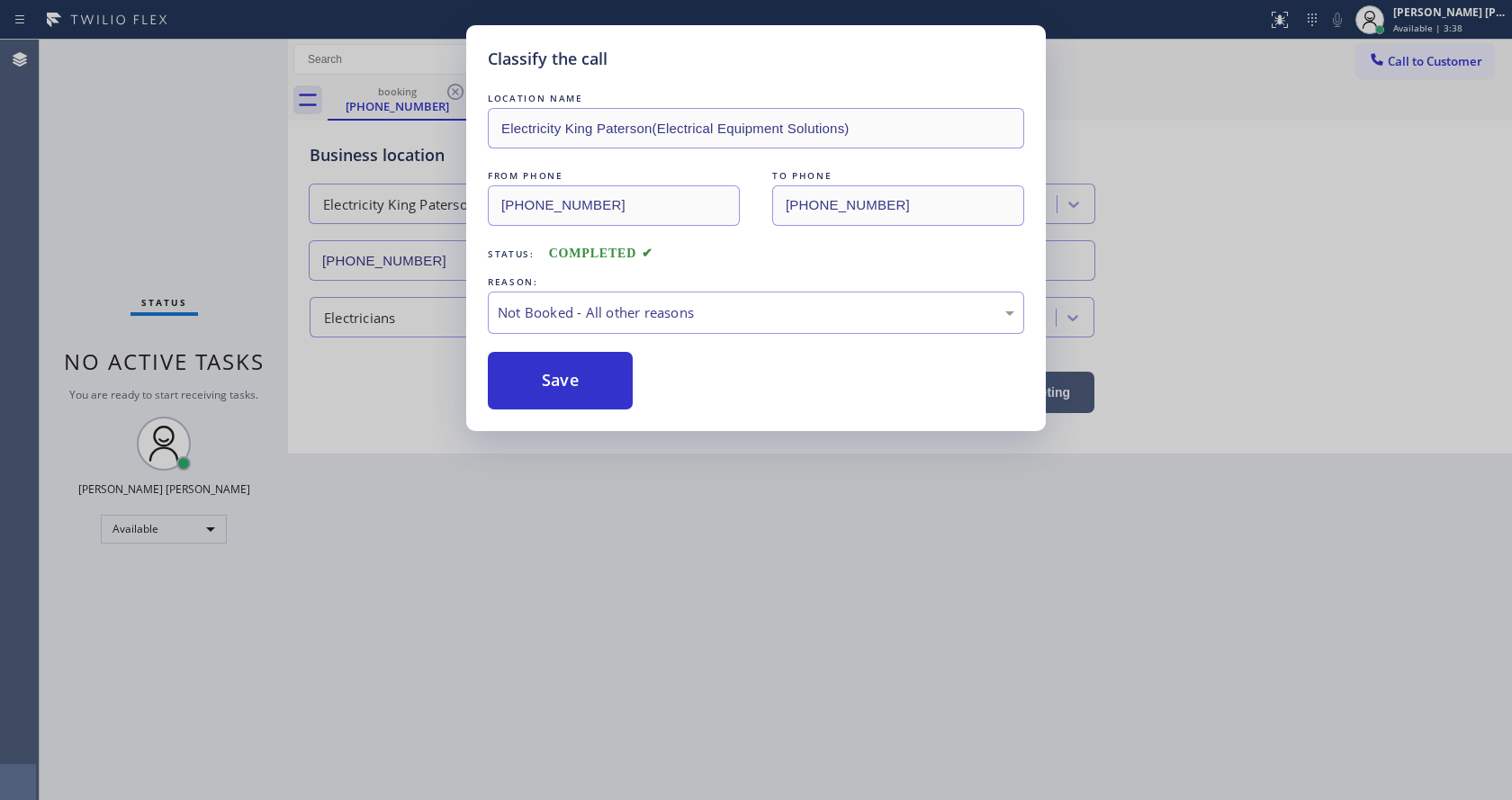
click at [554, 375] on button "Save" at bounding box center [560, 380] width 145 height 57
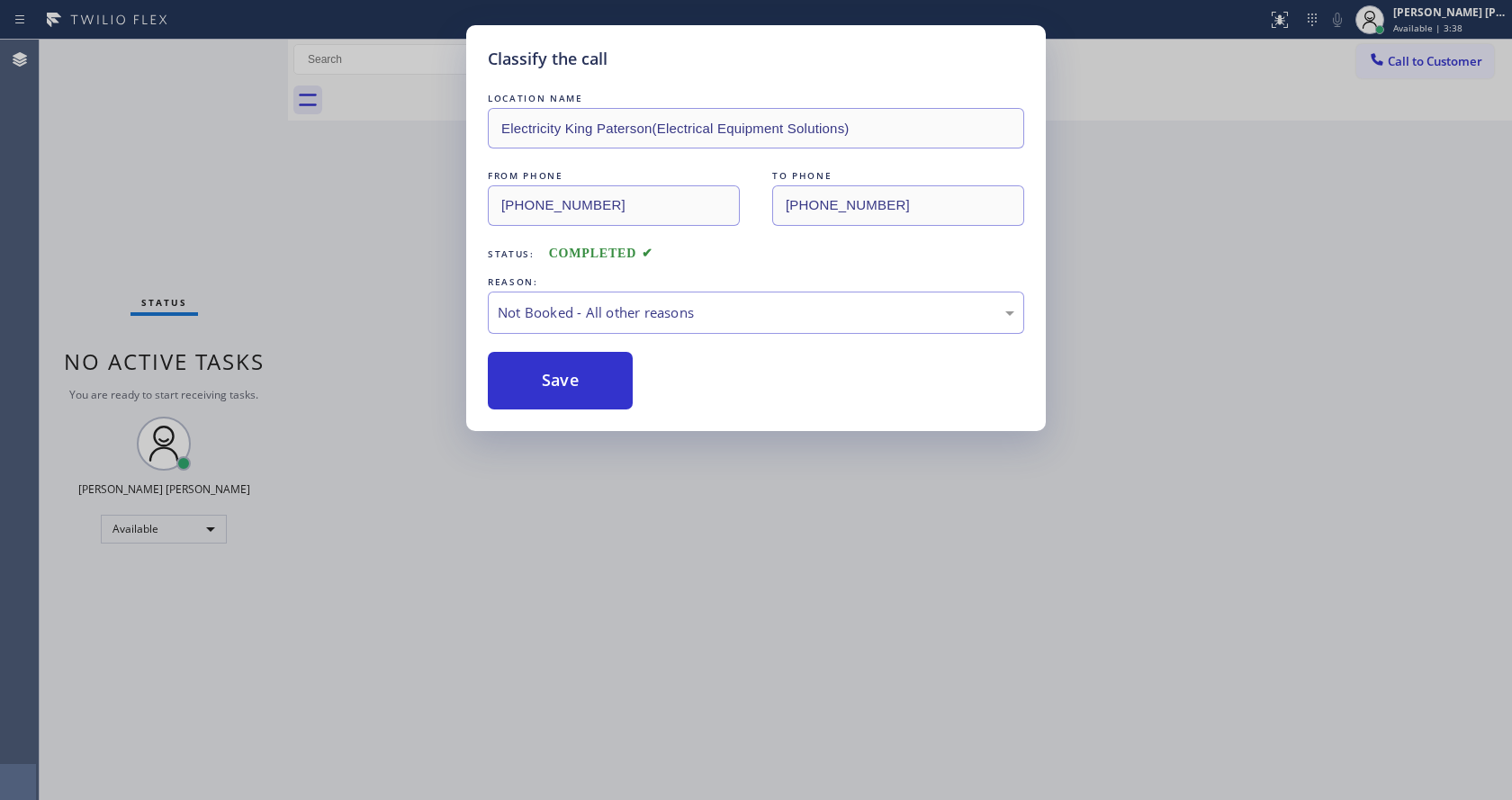
click at [818, 505] on div "Classify the call LOCATION NAME Electricity King Paterson(Electrical Equipment …" at bounding box center [756, 400] width 1512 height 800
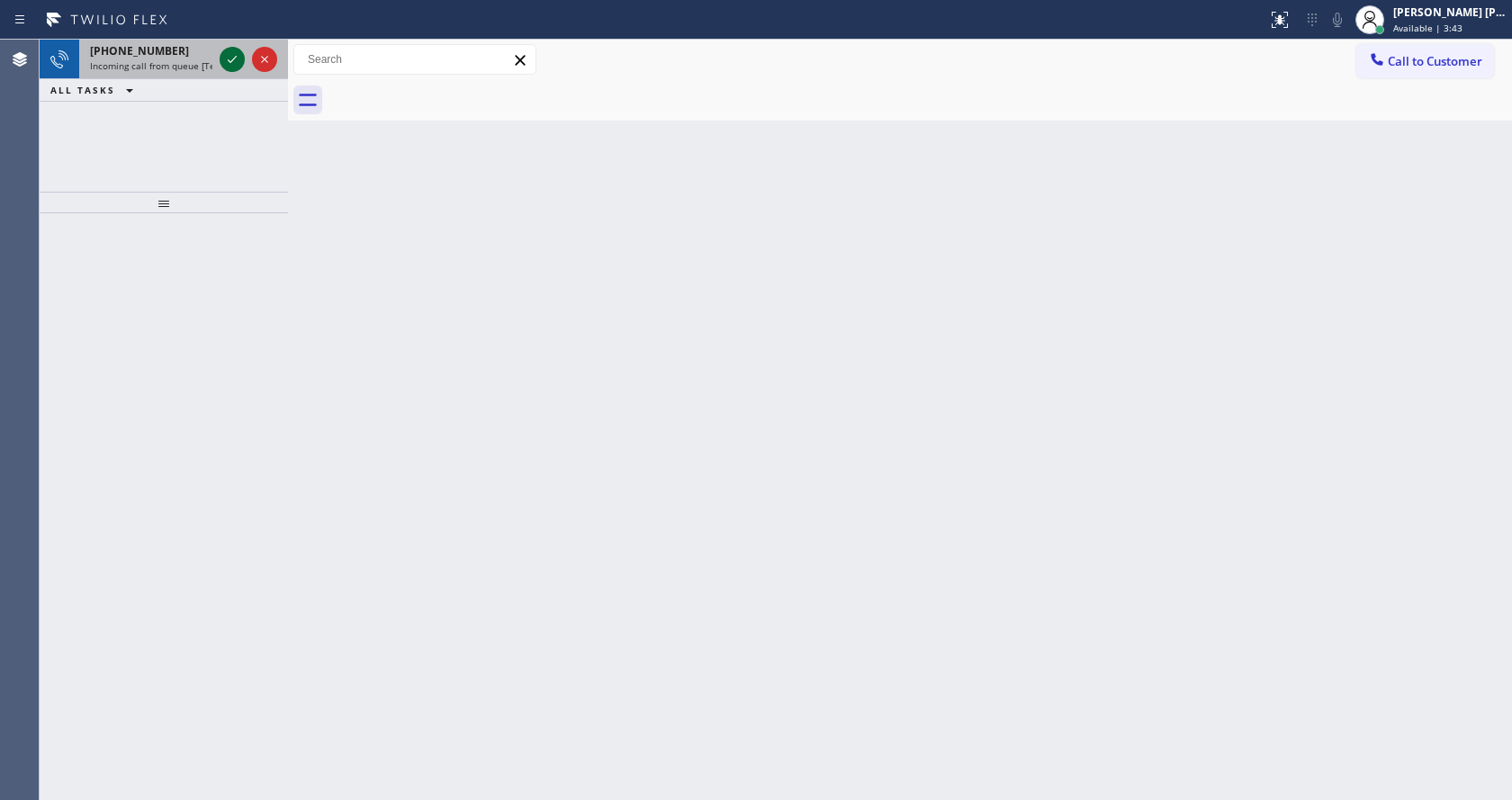
click at [235, 62] on icon at bounding box center [232, 59] width 22 height 22
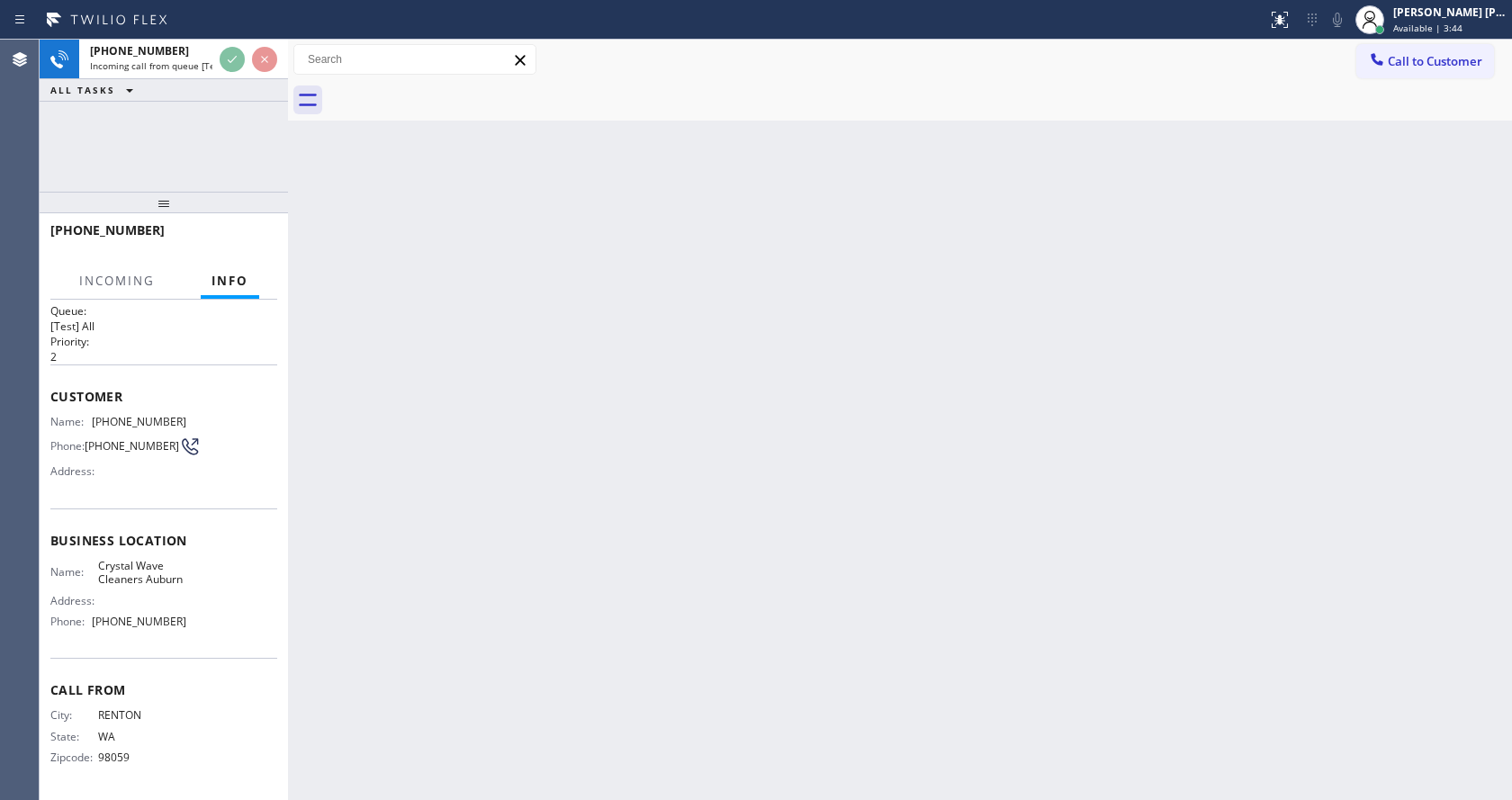
scroll to position [37, 0]
click at [590, 603] on div "Back to Dashboard Change Sender ID Customers Technicians Select a contact Outbo…" at bounding box center [900, 420] width 1224 height 760
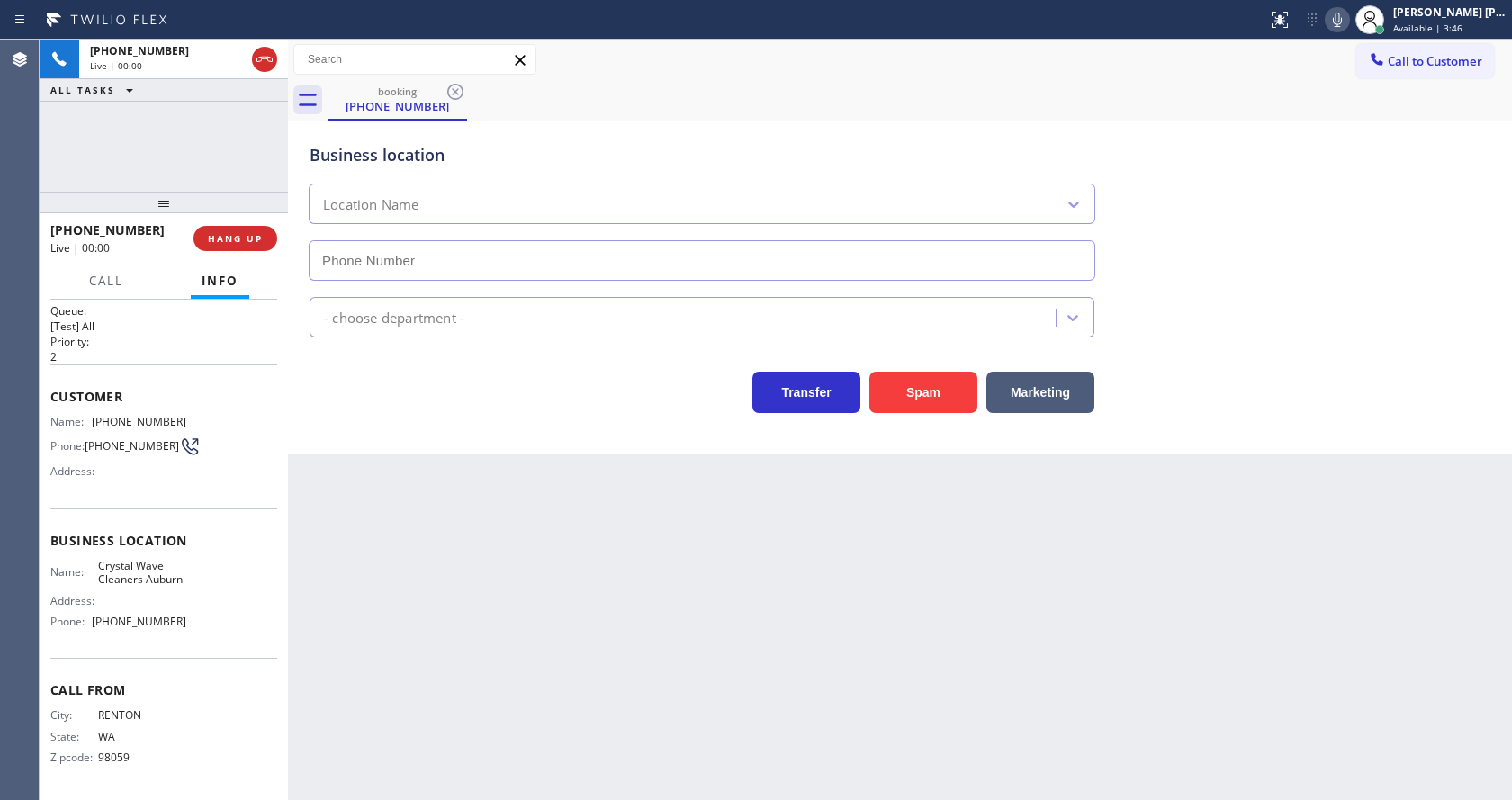
type input "[PHONE_NUMBER]"
click at [927, 392] on button "Spam" at bounding box center [922, 392] width 108 height 41
drag, startPoint x: 779, startPoint y: 586, endPoint x: 766, endPoint y: 587, distance: 13.0
click at [779, 586] on div "Back to Dashboard Change Sender ID Customers Technicians Select a contact Outbo…" at bounding box center [900, 420] width 1224 height 760
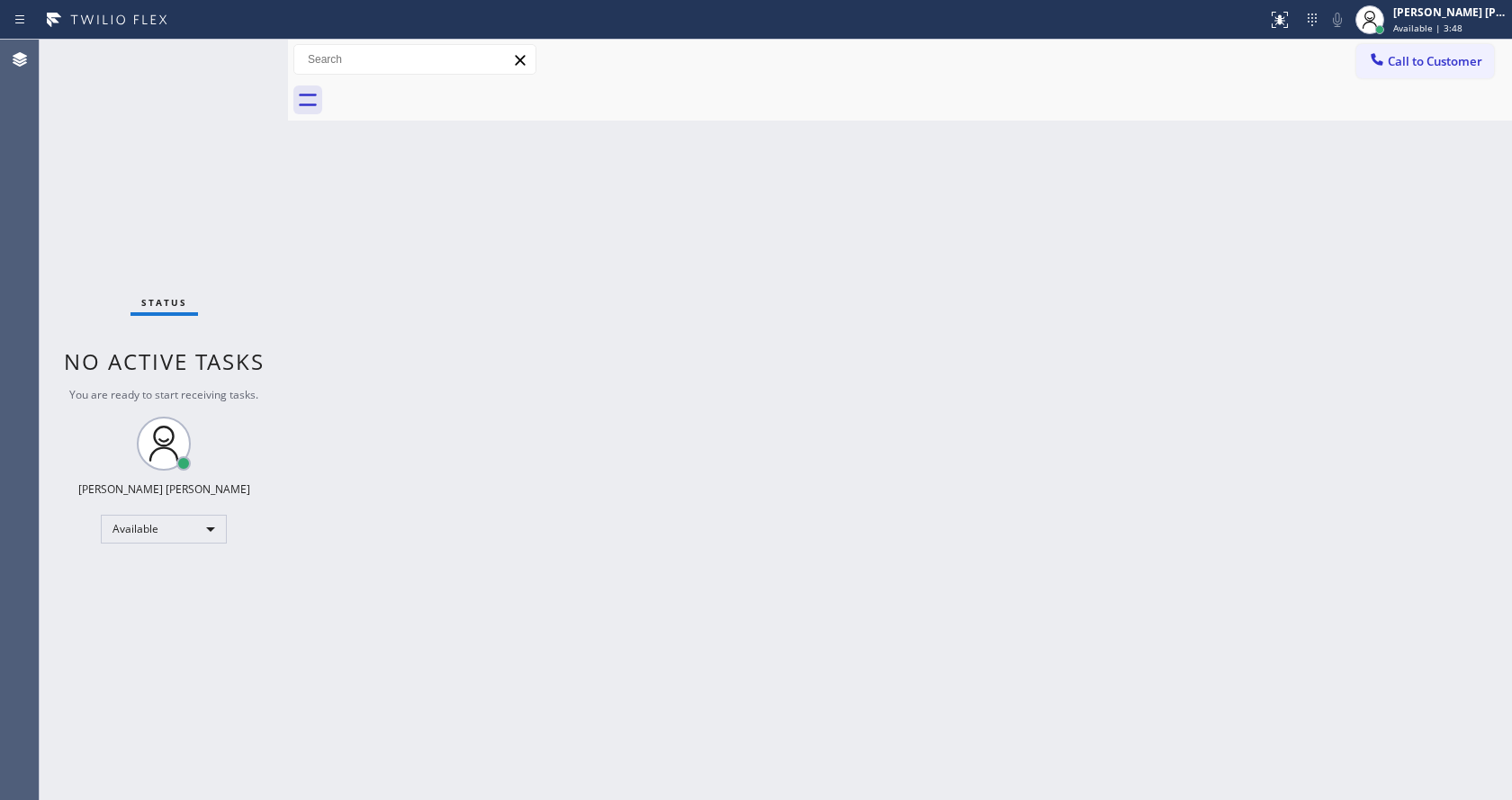
click at [372, 489] on div "Back to Dashboard Change Sender ID Customers Technicians Select a contact Outbo…" at bounding box center [900, 420] width 1224 height 760
click at [731, 389] on div "Back to Dashboard Change Sender ID Customers Technicians Select a contact Outbo…" at bounding box center [900, 420] width 1224 height 760
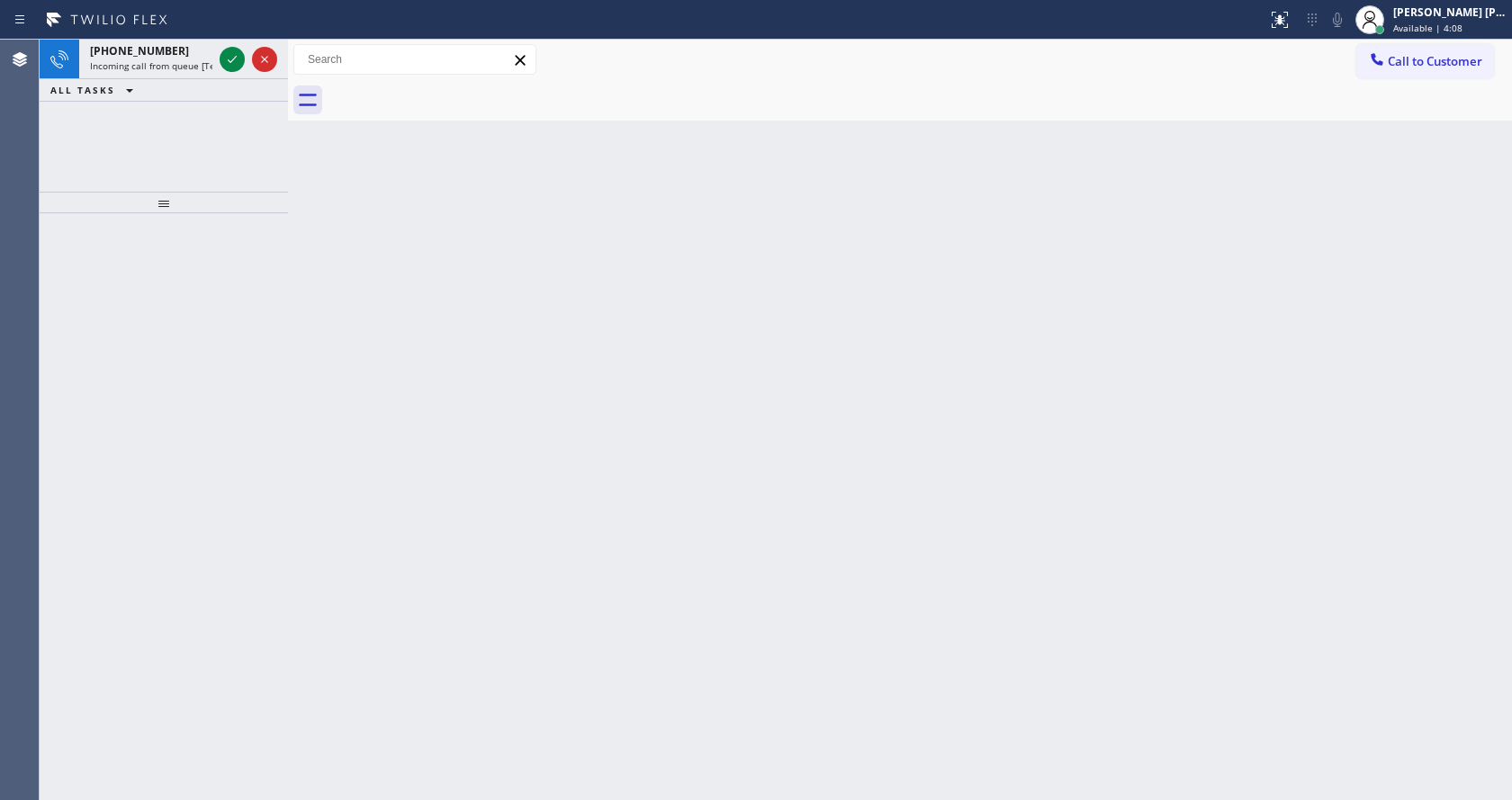
drag, startPoint x: 267, startPoint y: 214, endPoint x: 247, endPoint y: 170, distance: 48.3
click at [267, 213] on div at bounding box center [164, 202] width 249 height 22
click at [234, 64] on icon at bounding box center [232, 59] width 22 height 22
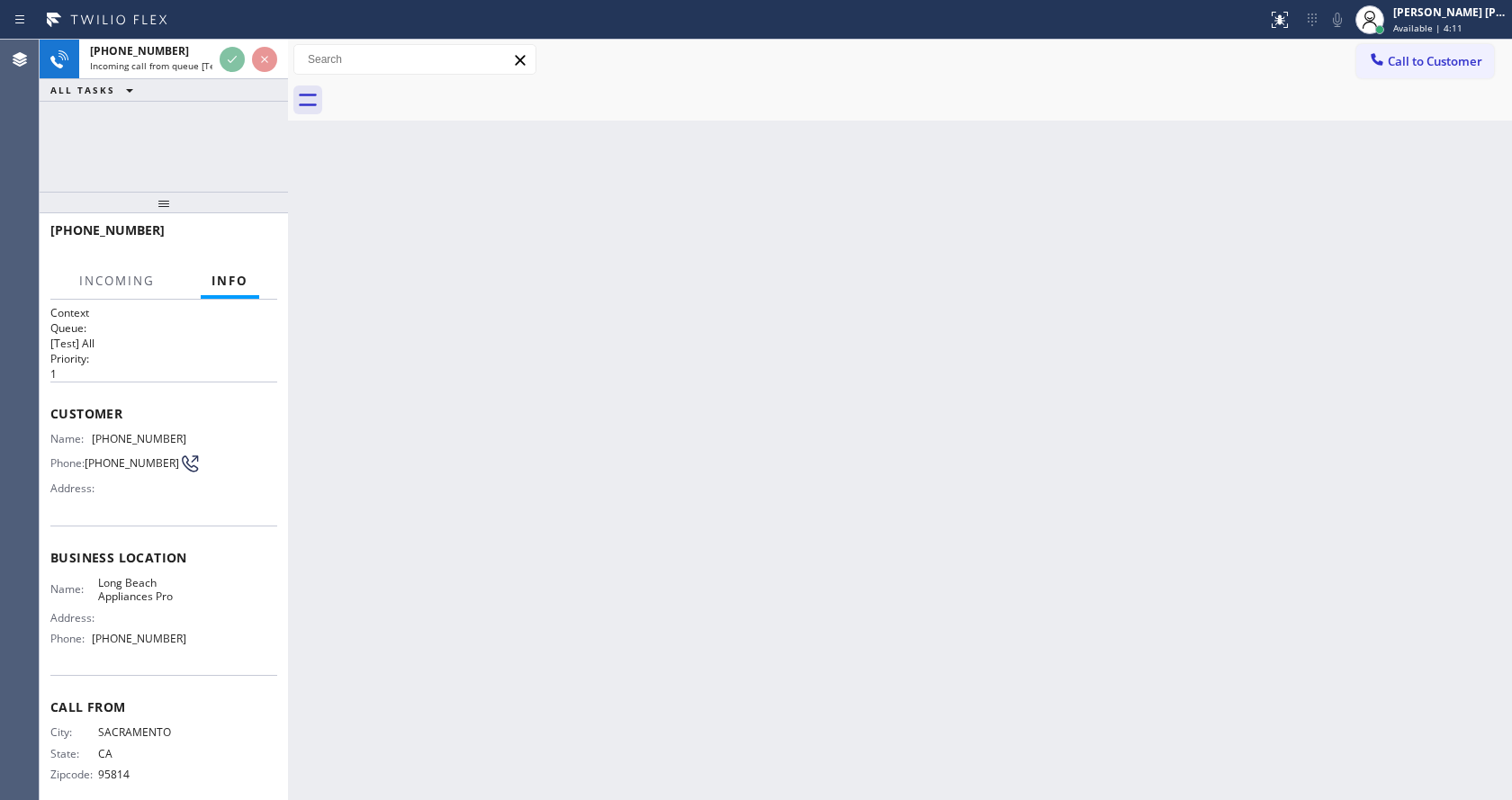
click at [757, 578] on div "Back to Dashboard Change Sender ID Customers Technicians Select a contact Outbo…" at bounding box center [900, 420] width 1224 height 760
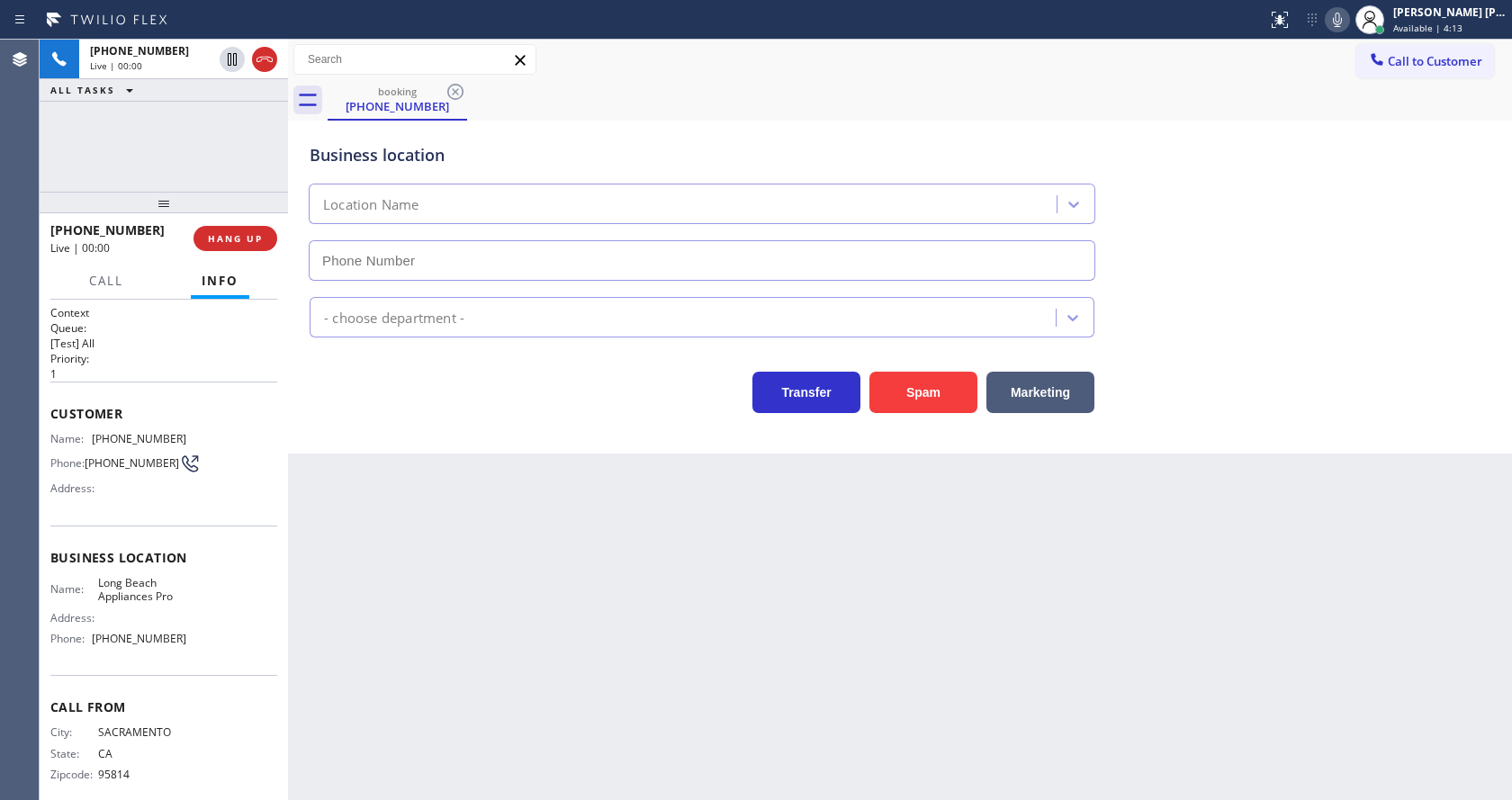
type input "[PHONE_NUMBER]"
click at [642, 563] on div "Back to Dashboard Change Sender ID Customers Technicians Select a contact Outbo…" at bounding box center [900, 420] width 1224 height 760
click at [627, 560] on div "Back to Dashboard Change Sender ID Customers Technicians Select a contact Outbo…" at bounding box center [900, 420] width 1224 height 760
click at [626, 560] on div "Back to Dashboard Change Sender ID Customers Technicians Select a contact Outbo…" at bounding box center [900, 420] width 1224 height 760
click at [1397, 283] on div "Appliance Repair Regular" at bounding box center [900, 308] width 1188 height 56
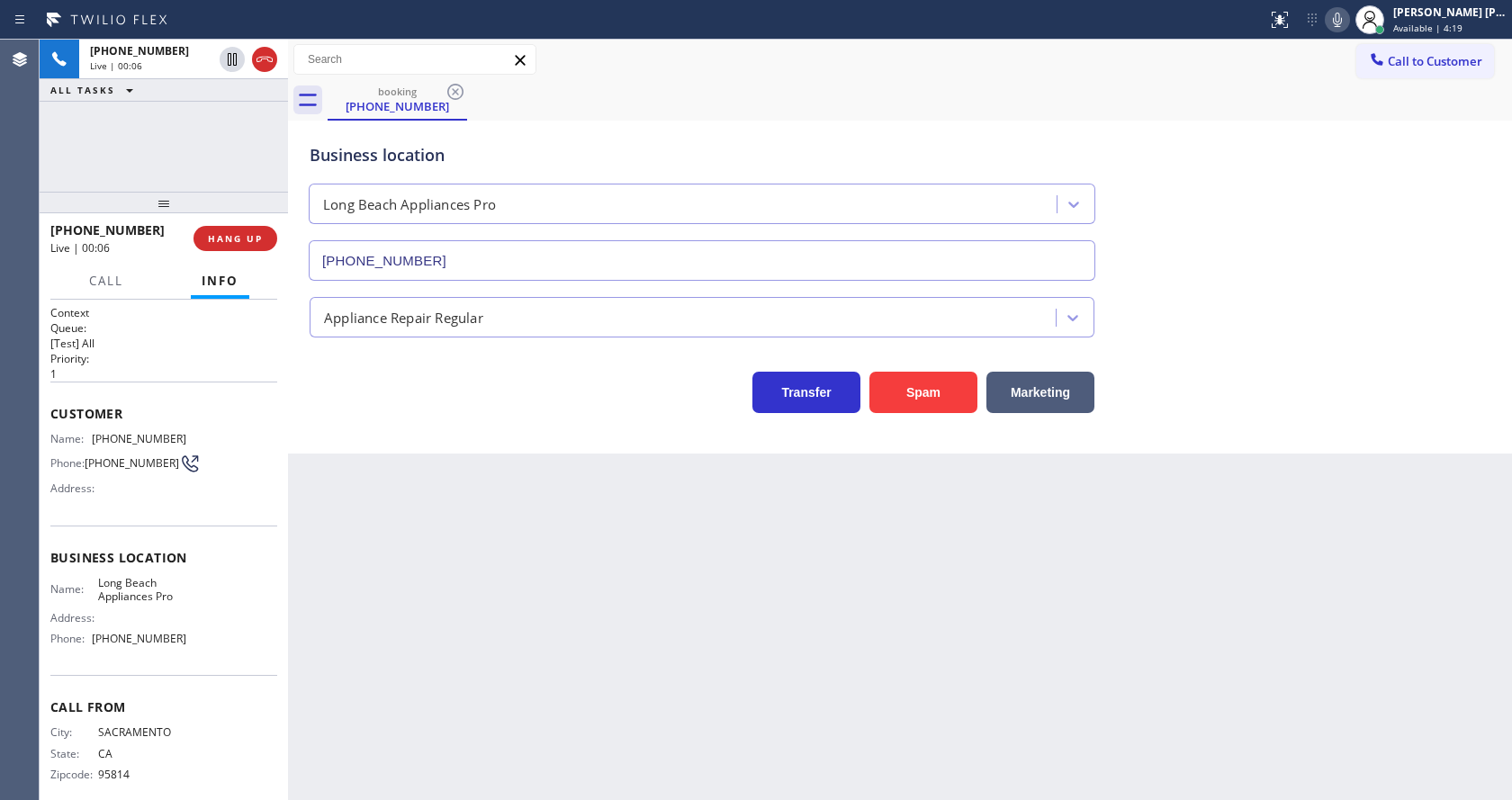
click at [703, 615] on div "Back to Dashboard Change Sender ID Customers Technicians Select a contact Outbo…" at bounding box center [900, 420] width 1224 height 760
click at [542, 641] on div "Back to Dashboard Change Sender ID Customers Technicians Select a contact Outbo…" at bounding box center [900, 420] width 1224 height 760
click at [1009, 712] on div "Back to Dashboard Change Sender ID Customers Technicians Select a contact Outbo…" at bounding box center [900, 420] width 1224 height 760
click at [396, 412] on div "Transfer Spam Marketing" at bounding box center [702, 387] width 792 height 50
click at [775, 625] on div "Back to Dashboard Change Sender ID Customers Technicians Select a contact Outbo…" at bounding box center [900, 420] width 1224 height 760
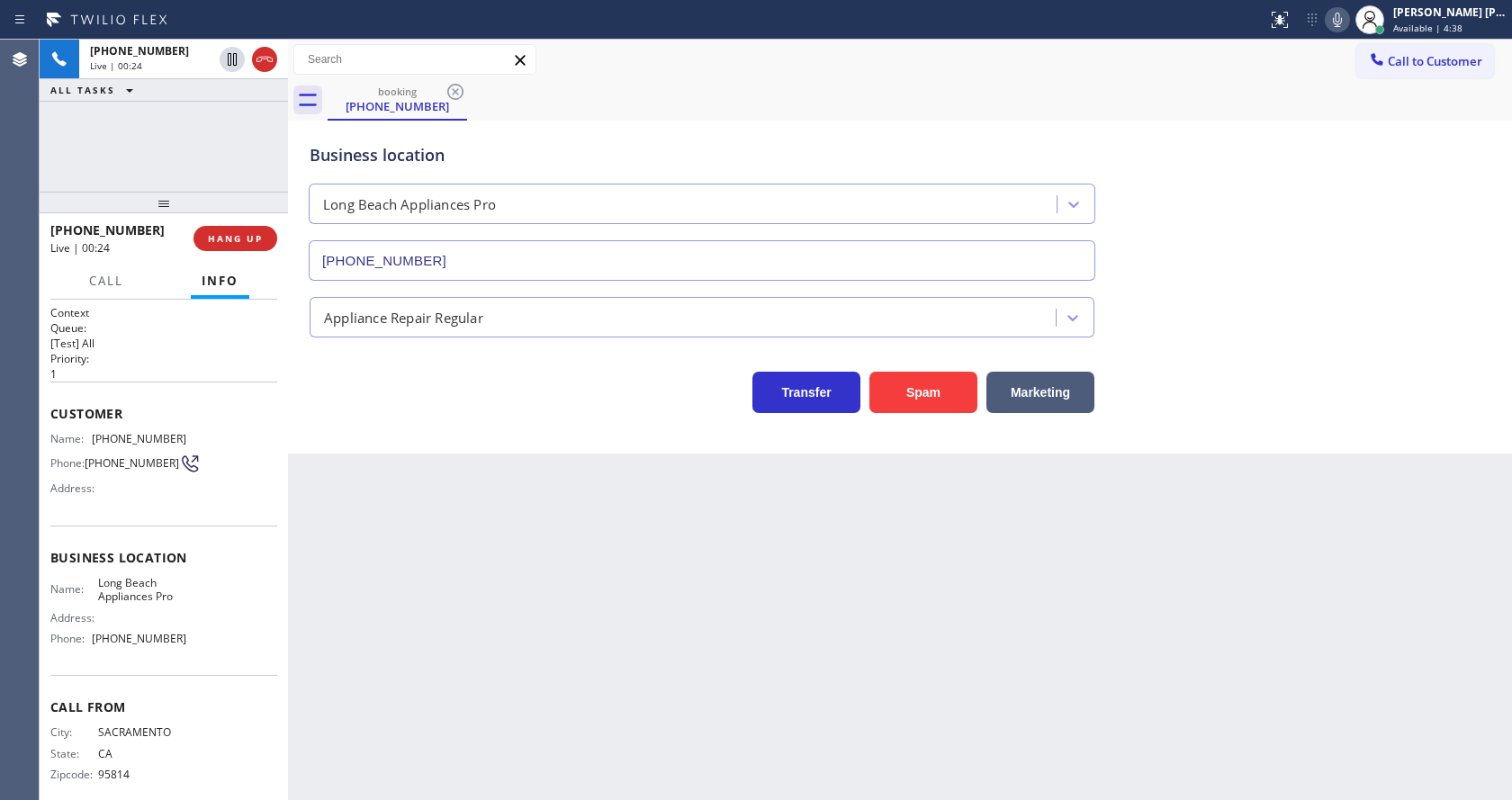
click at [421, 446] on div "Business location [GEOGRAPHIC_DATA] Appliances Pro [PHONE_NUMBER] Appliance Rep…" at bounding box center [900, 286] width 1224 height 333
click at [853, 75] on div "Call to Customer Outbound call Location American Service Alliance [GEOGRAPHIC_D…" at bounding box center [900, 60] width 1224 height 32
click at [553, 571] on div "Back to Dashboard Change Sender ID Customers Technicians Select a contact Outbo…" at bounding box center [900, 420] width 1224 height 760
click at [933, 382] on button "Spam" at bounding box center [922, 392] width 108 height 41
click at [550, 705] on div "Back to Dashboard Change Sender ID Customers Technicians Select a contact Outbo…" at bounding box center [900, 420] width 1224 height 760
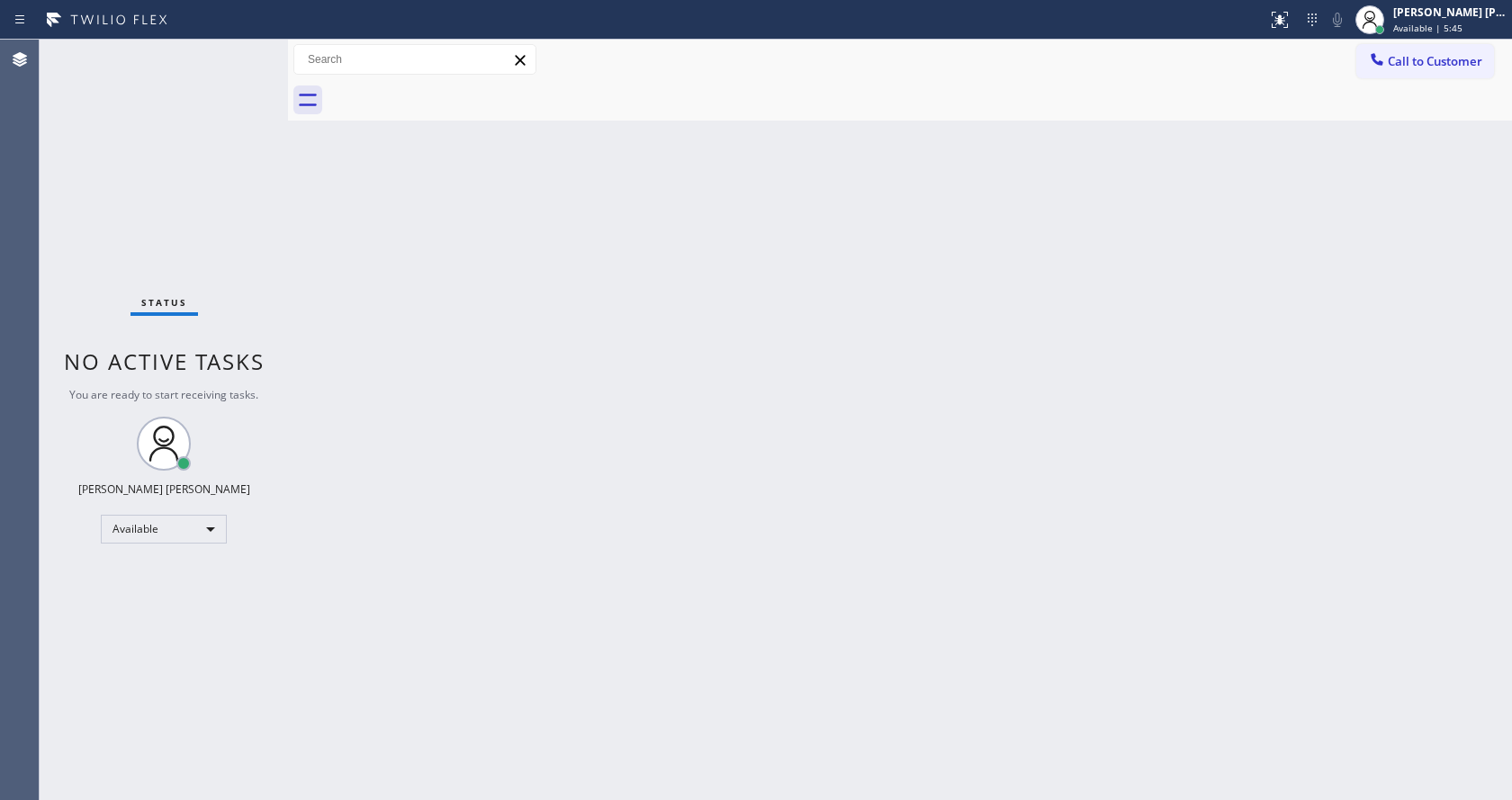
click at [259, 216] on div "Status No active tasks You are ready to start receiving tasks. [PERSON_NAME] [P…" at bounding box center [164, 420] width 249 height 760
click at [247, 51] on div "Status No active tasks You are ready to start receiving tasks. [PERSON_NAME] [P…" at bounding box center [164, 420] width 249 height 760
click at [676, 586] on div "Back to Dashboard Change Sender ID Customers Technicians Select a contact Outbo…" at bounding box center [900, 420] width 1224 height 760
click at [390, 393] on div "Back to Dashboard Change Sender ID Customers Technicians Select a contact Outbo…" at bounding box center [900, 420] width 1224 height 760
click at [543, 501] on div "Back to Dashboard Change Sender ID Customers Technicians Select a contact Outbo…" at bounding box center [900, 420] width 1224 height 760
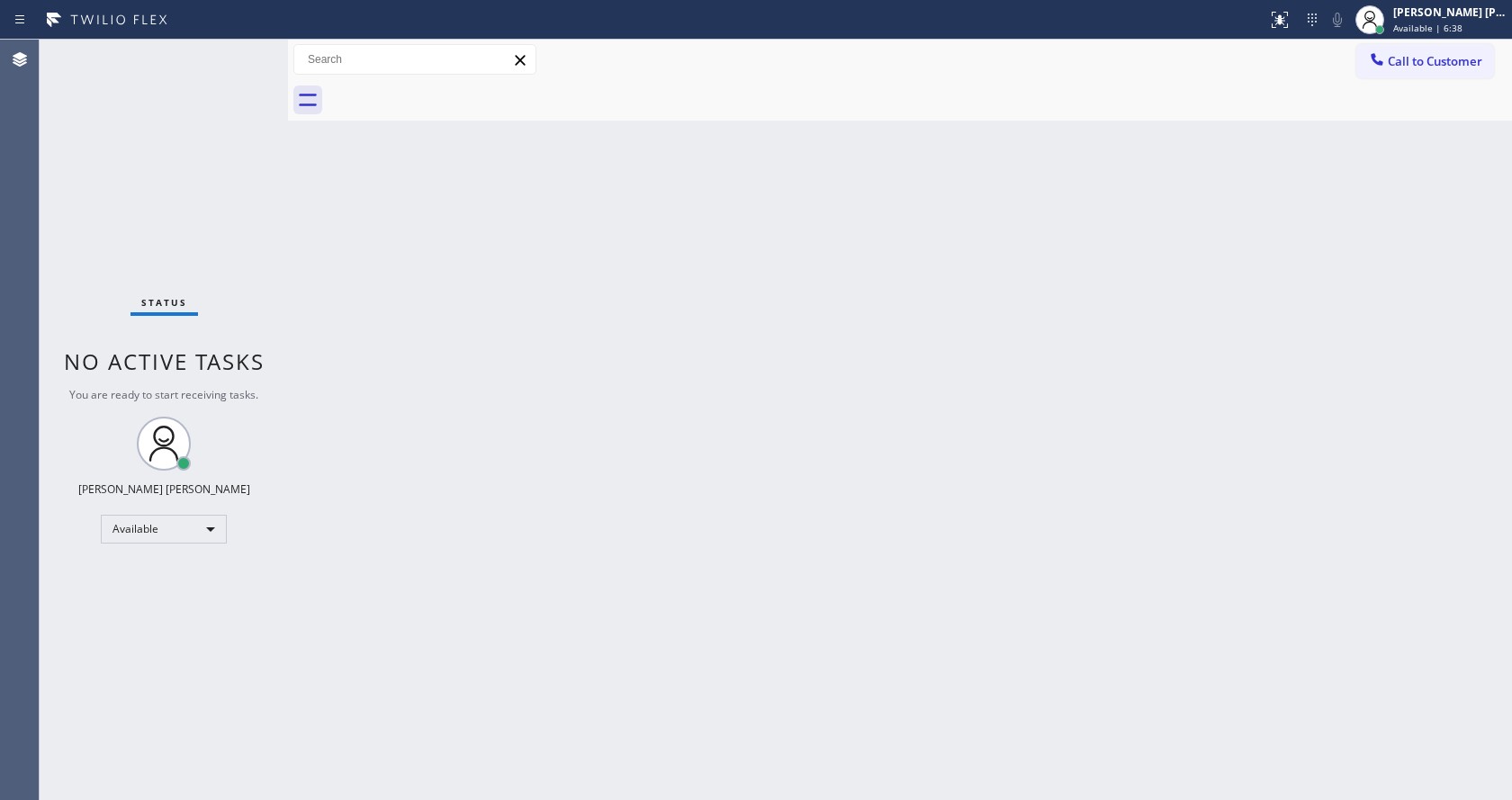
drag, startPoint x: 124, startPoint y: 158, endPoint x: 126, endPoint y: 85, distance: 73.0
click at [124, 156] on div "Status No active tasks You are ready to start receiving tasks. [PERSON_NAME] [P…" at bounding box center [164, 420] width 249 height 760
click at [299, 212] on div "Back to Dashboard Change Sender ID Customers Technicians Select a contact Outbo…" at bounding box center [900, 420] width 1224 height 760
click at [1028, 309] on div "Back to Dashboard Change Sender ID Customers Technicians Select a contact Outbo…" at bounding box center [900, 420] width 1224 height 760
click at [1046, 604] on div "Back to Dashboard Change Sender ID Customers Technicians Select a contact Outbo…" at bounding box center [900, 420] width 1224 height 760
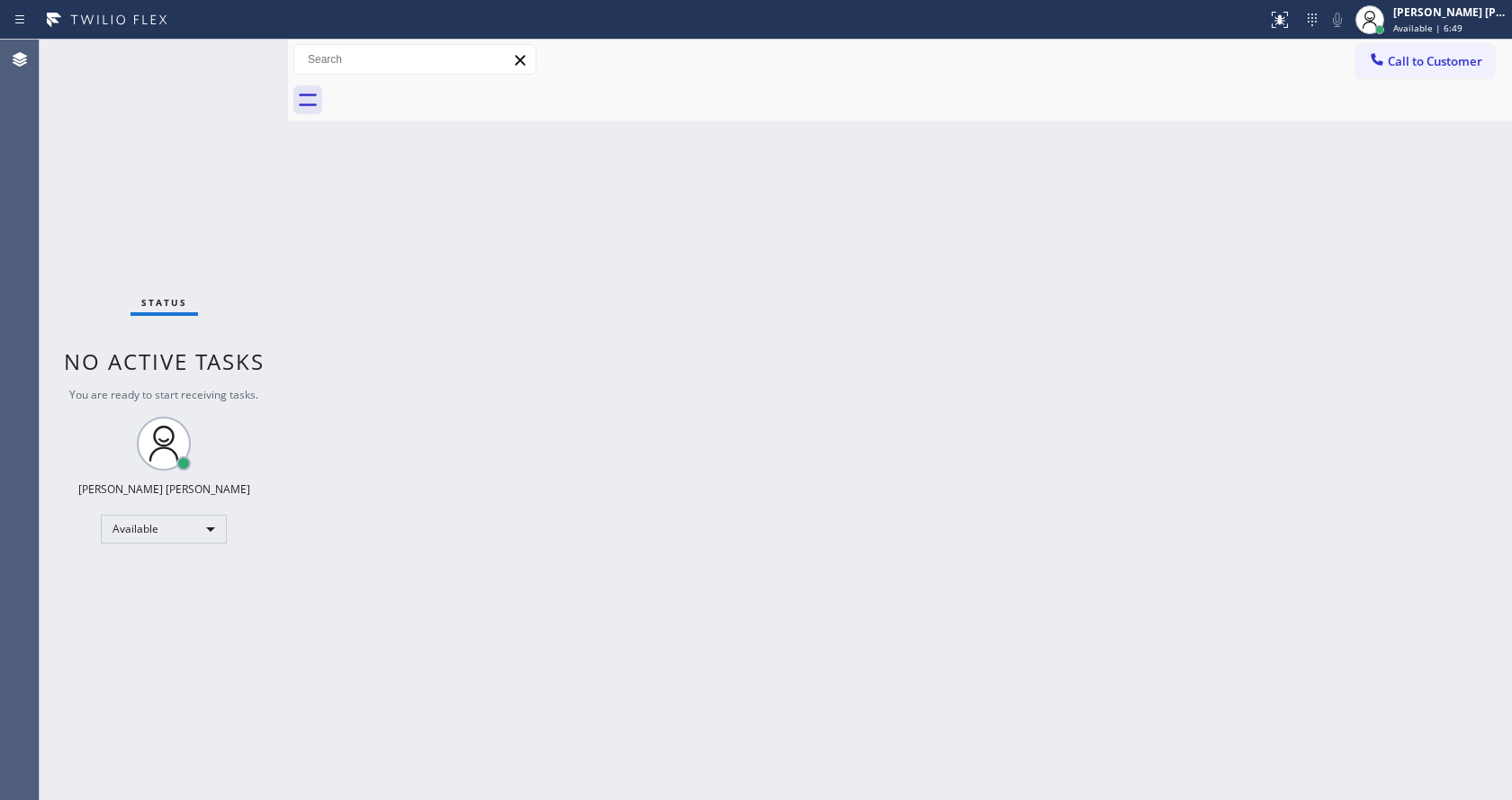
click at [288, 238] on div at bounding box center [288, 420] width 0 height 760
click at [253, 49] on div "Status No active tasks You are ready to start receiving tasks. [PERSON_NAME] [P…" at bounding box center [164, 420] width 249 height 760
click at [253, 47] on div "Status No active tasks You are ready to start receiving tasks. [PERSON_NAME] [P…" at bounding box center [164, 420] width 249 height 760
click at [259, 55] on div "Status No active tasks You are ready to start receiving tasks. [PERSON_NAME] [P…" at bounding box center [164, 420] width 249 height 760
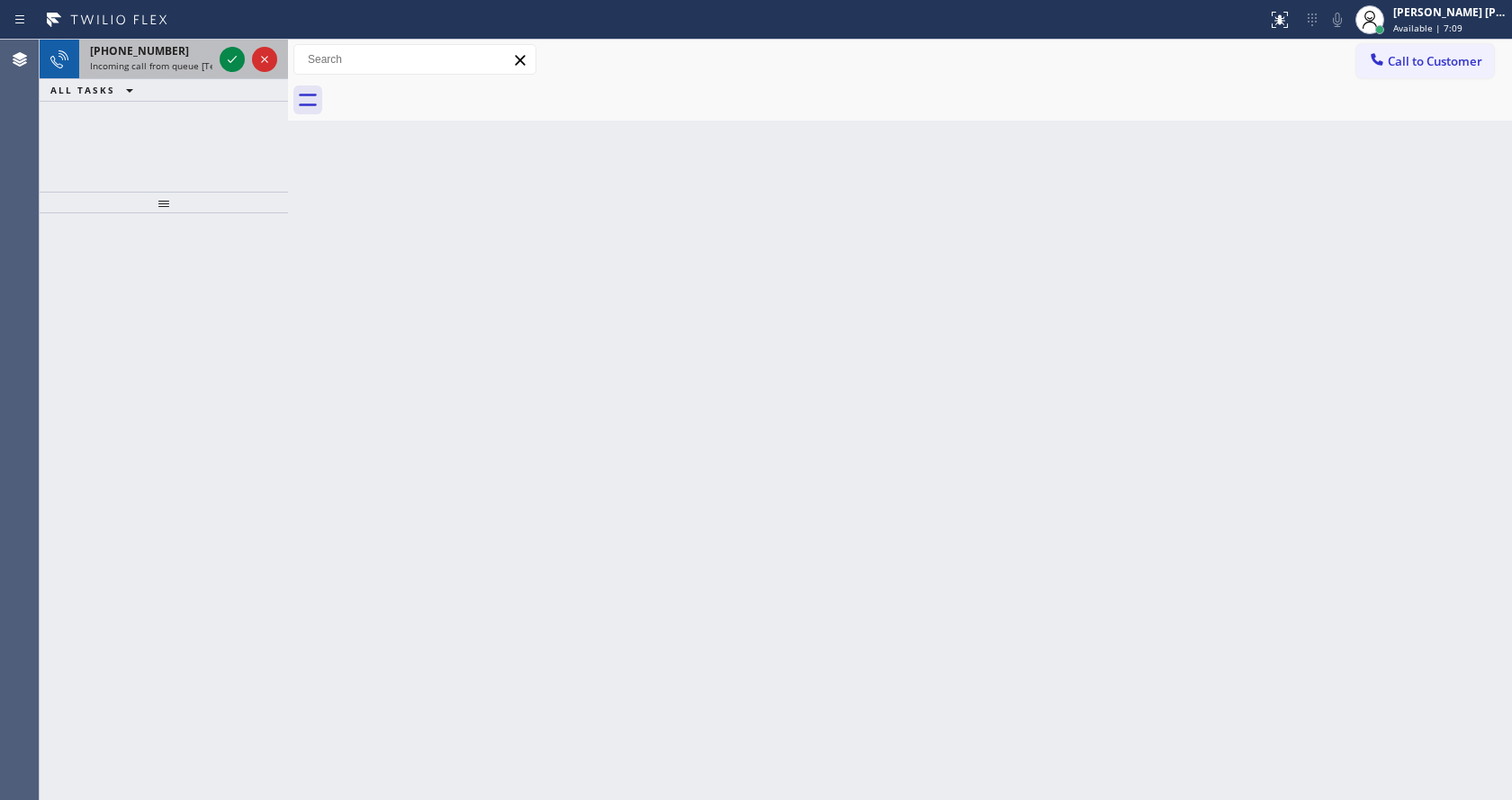
click at [212, 57] on div "[PHONE_NUMBER] Incoming call from queue [Test] All" at bounding box center [147, 59] width 137 height 40
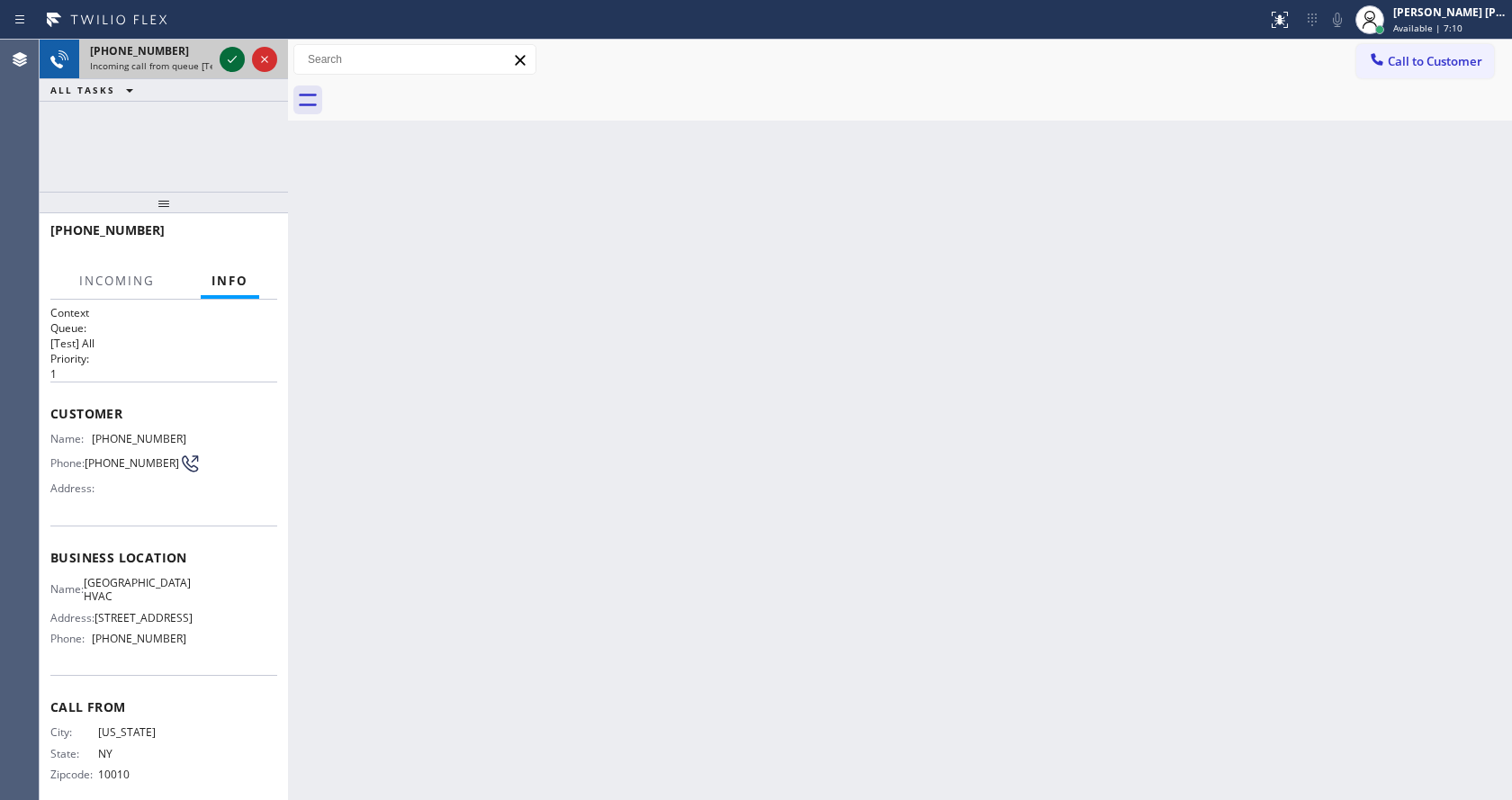
click at [227, 57] on icon at bounding box center [232, 59] width 22 height 22
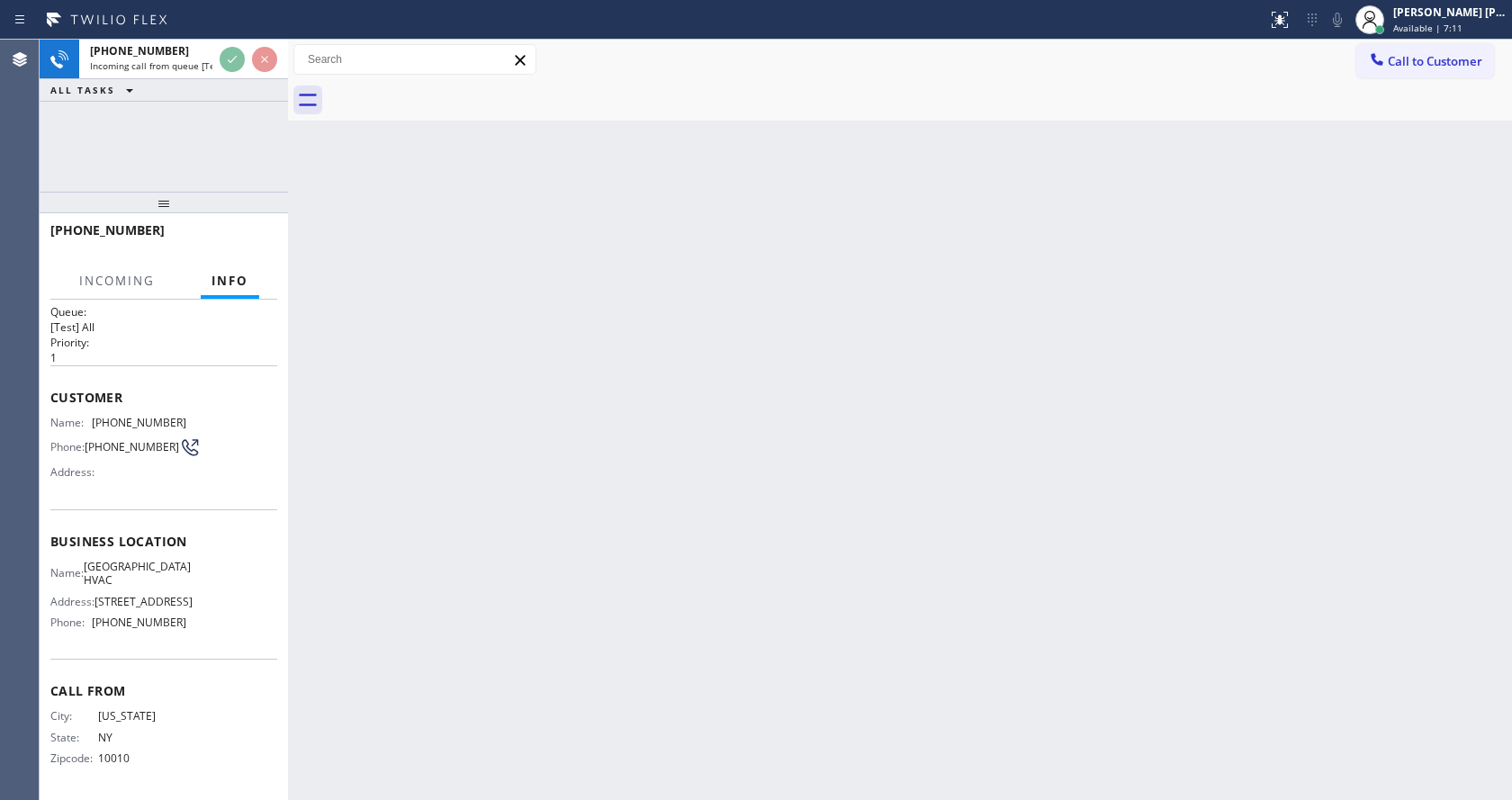
scroll to position [24, 0]
click at [566, 502] on div "Back to Dashboard Change Sender ID Customers Technicians Select a contact Outbo…" at bounding box center [900, 420] width 1224 height 760
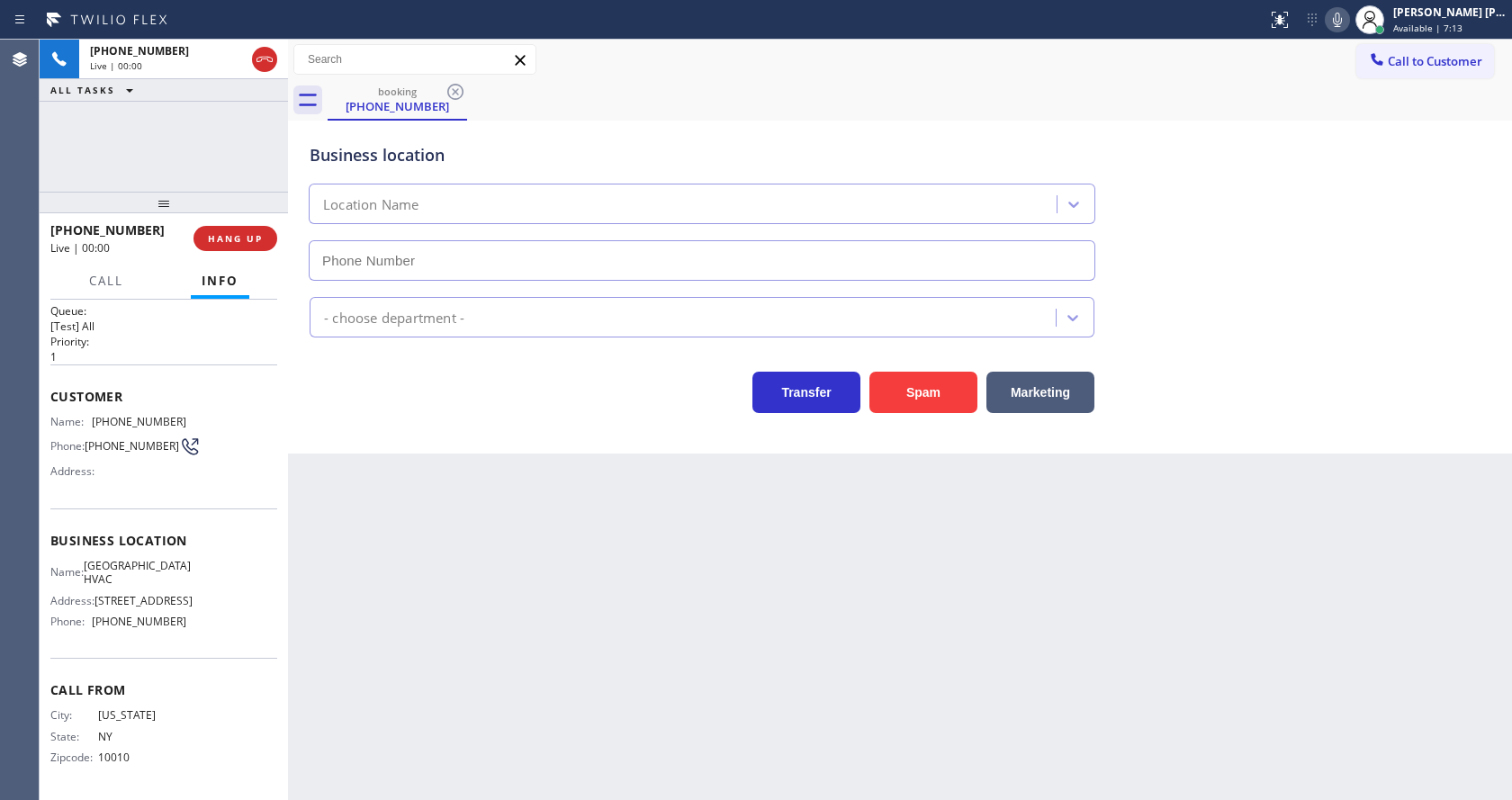
type input "[PHONE_NUMBER]"
click at [565, 487] on div "Back to Dashboard Change Sender ID Customers Technicians Select a contact Outbo…" at bounding box center [900, 420] width 1224 height 760
drag, startPoint x: 689, startPoint y: 654, endPoint x: 683, endPoint y: 644, distance: 11.7
click at [681, 644] on div "Back to Dashboard Change Sender ID Customers Technicians Select a contact Outbo…" at bounding box center [900, 420] width 1224 height 760
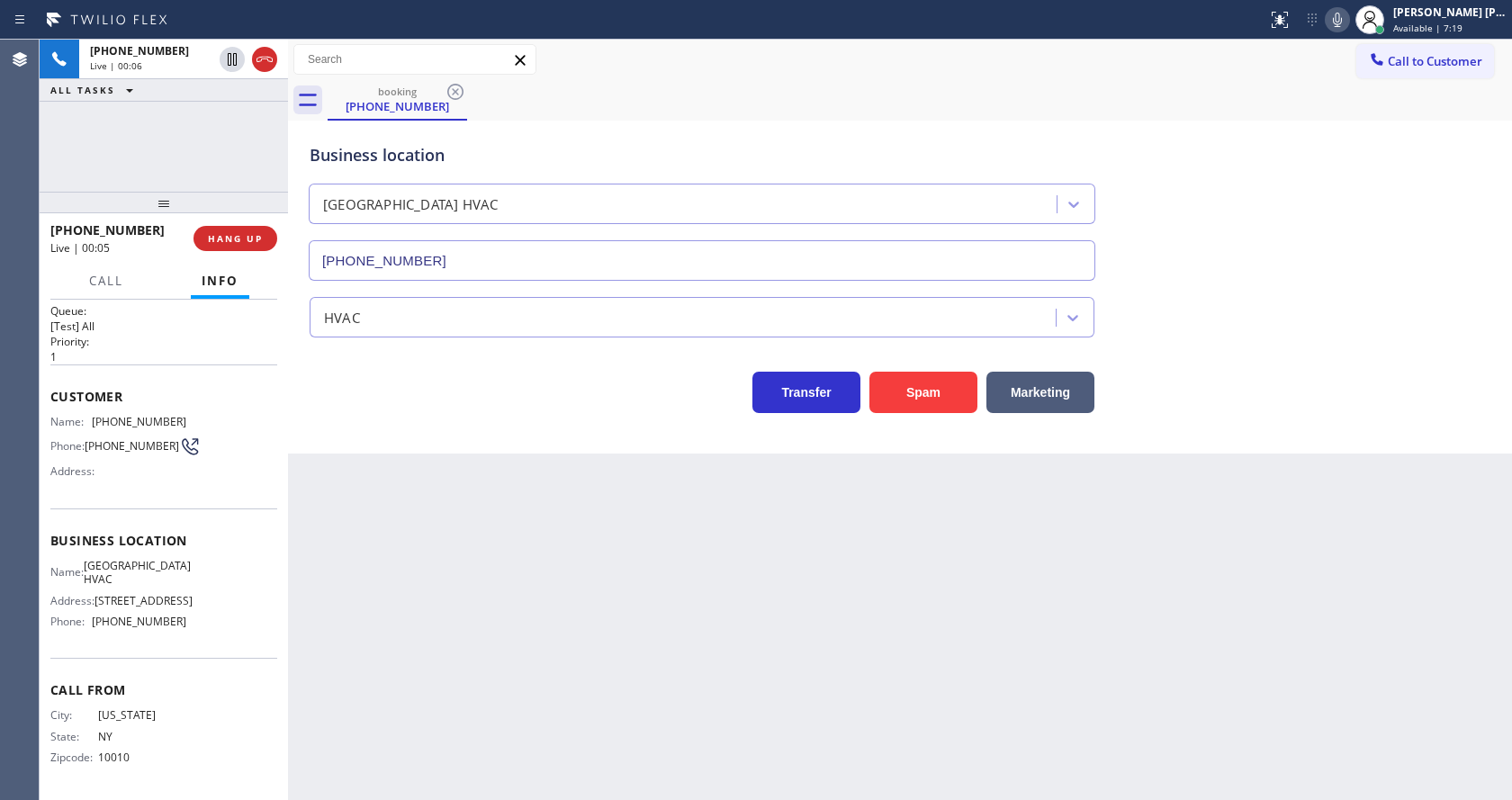
click at [298, 457] on div "Back to Dashboard Change Sender ID Customers Technicians Select a contact Outbo…" at bounding box center [900, 420] width 1224 height 760
click at [557, 667] on div "Back to Dashboard Change Sender ID Customers Technicians Select a contact Outbo…" at bounding box center [900, 420] width 1224 height 760
click at [299, 463] on div "Back to Dashboard Change Sender ID Customers Technicians Select a contact Outbo…" at bounding box center [900, 420] width 1224 height 760
click at [1202, 377] on div "Transfer Spam Marketing" at bounding box center [900, 384] width 1188 height 57
click at [922, 384] on button "Spam" at bounding box center [922, 392] width 108 height 41
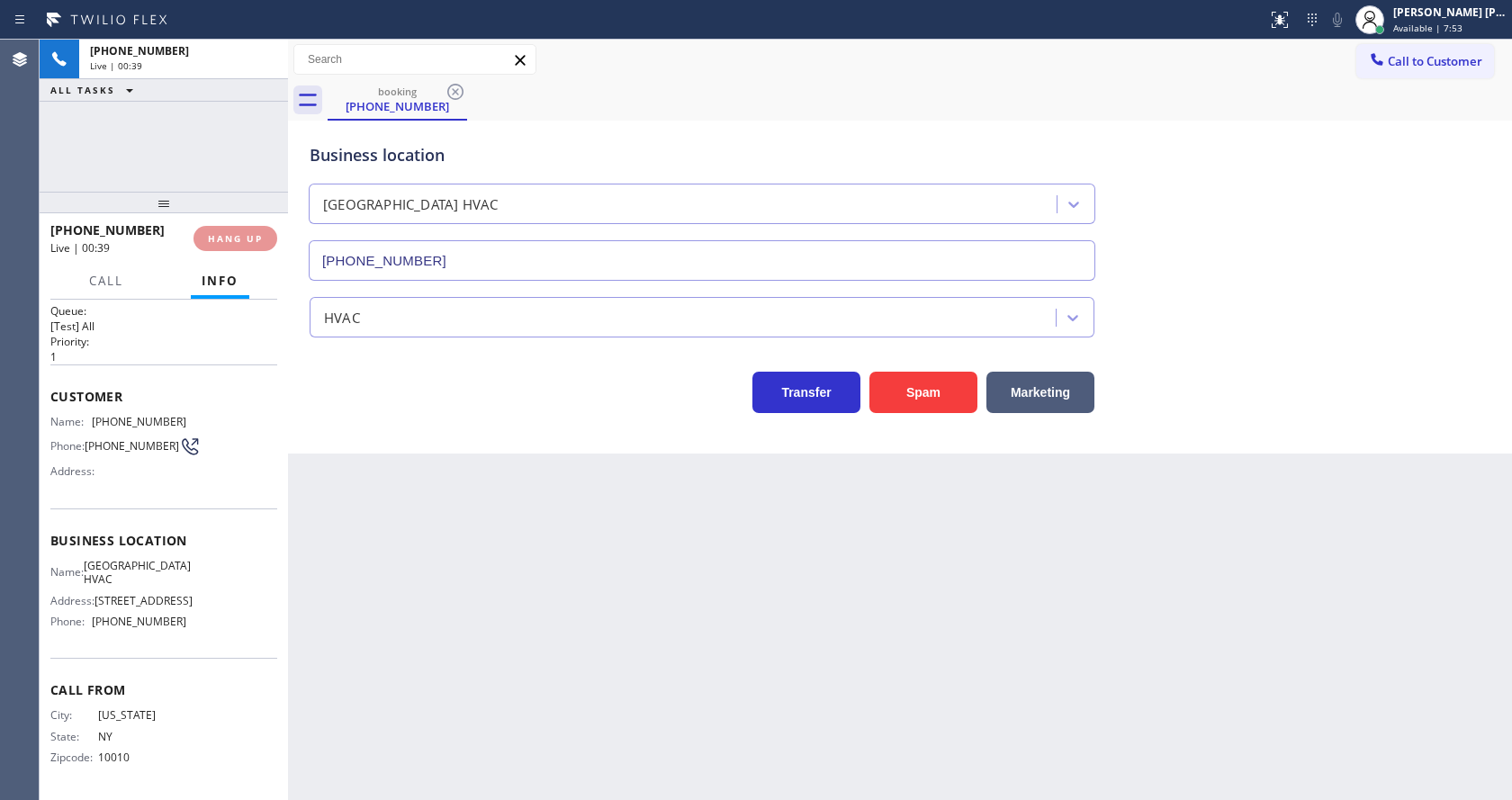
click at [592, 675] on div "Back to Dashboard Change Sender ID Customers Technicians Select a contact Outbo…" at bounding box center [900, 420] width 1224 height 760
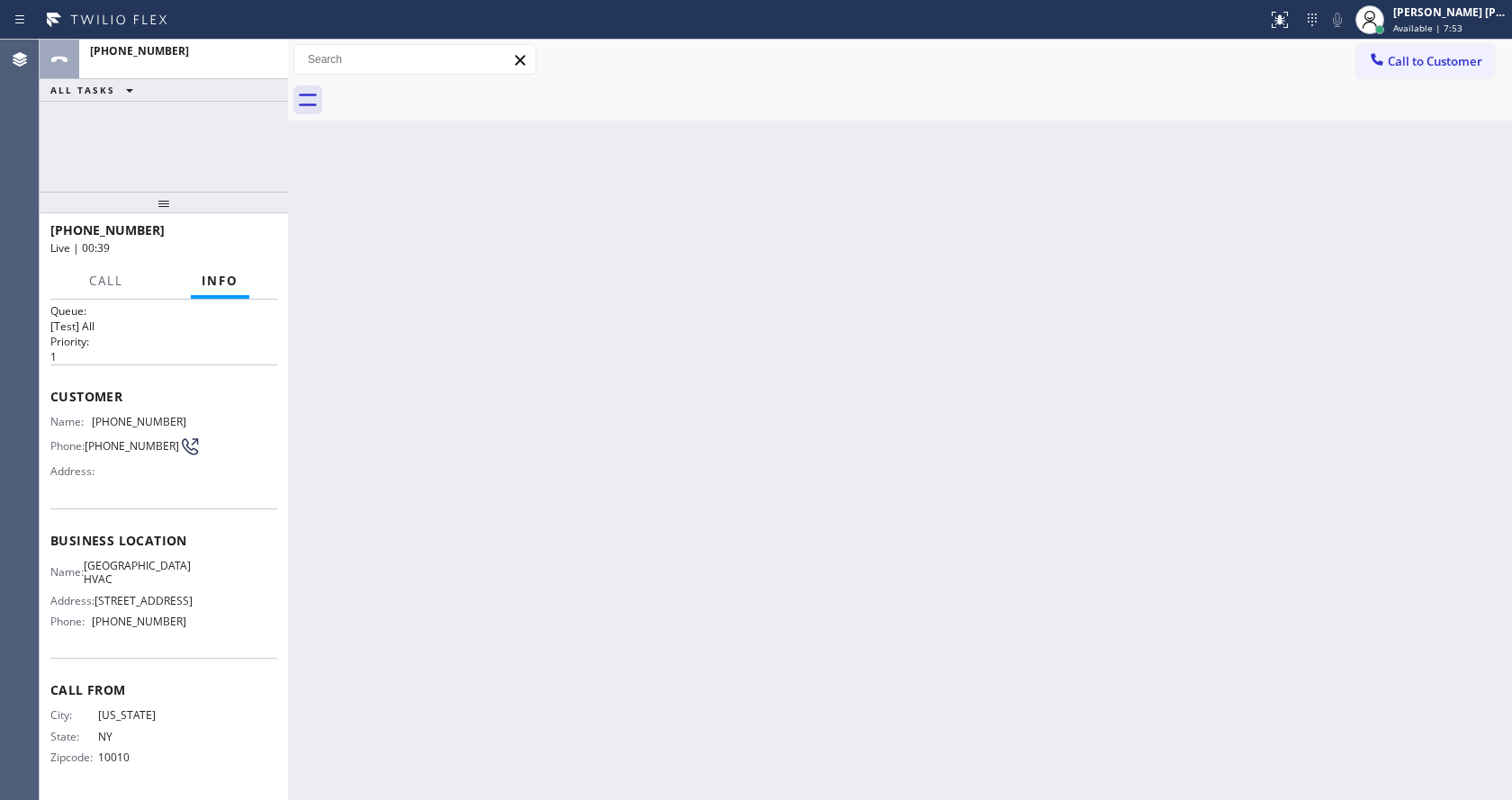
click at [339, 389] on div "Back to Dashboard Change Sender ID Customers Technicians Select a contact Outbo…" at bounding box center [900, 420] width 1224 height 760
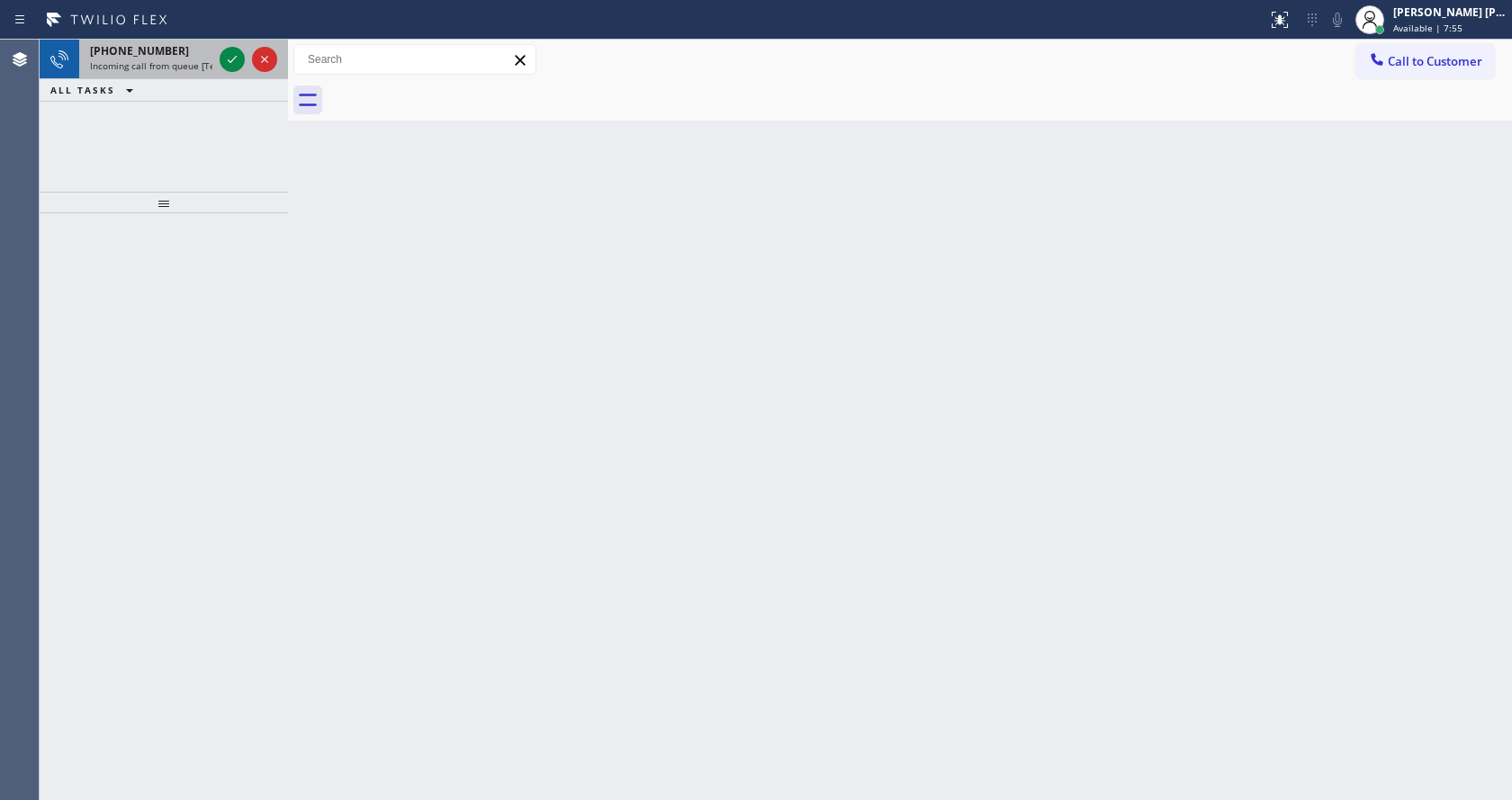
click at [210, 66] on span "Incoming call from queue [Test] All" at bounding box center [164, 65] width 149 height 13
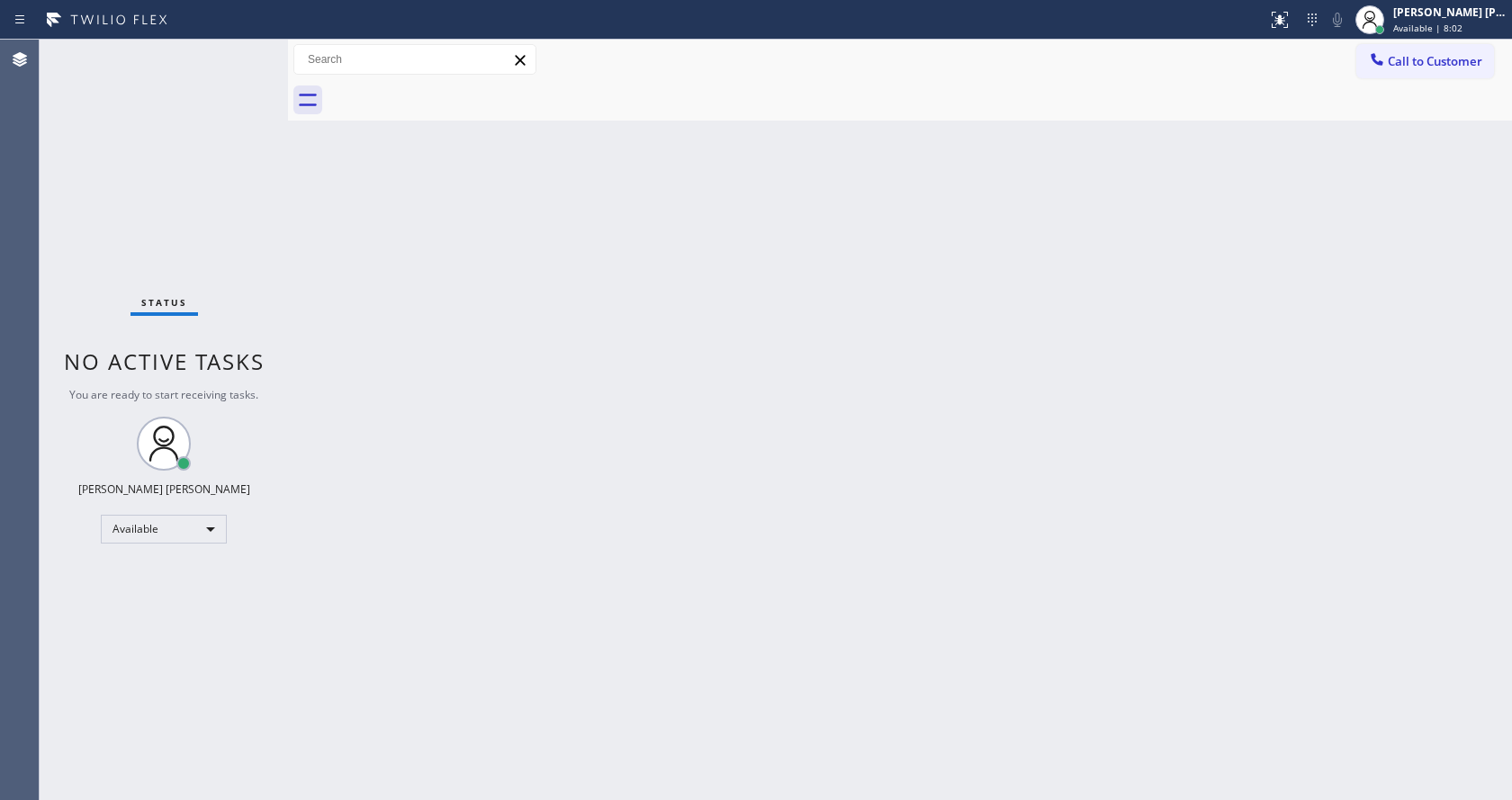
click at [502, 279] on div "Back to Dashboard Change Sender ID Customers Technicians Select a contact Outbo…" at bounding box center [900, 420] width 1224 height 760
click at [783, 633] on div "Back to Dashboard Change Sender ID Customers Technicians Select a contact Outbo…" at bounding box center [900, 420] width 1224 height 760
click at [261, 210] on div "Status No active tasks You are ready to start receiving tasks. [PERSON_NAME] [P…" at bounding box center [164, 420] width 249 height 760
click at [766, 590] on div "Back to Dashboard Change Sender ID Customers Technicians Select a contact Outbo…" at bounding box center [900, 420] width 1224 height 760
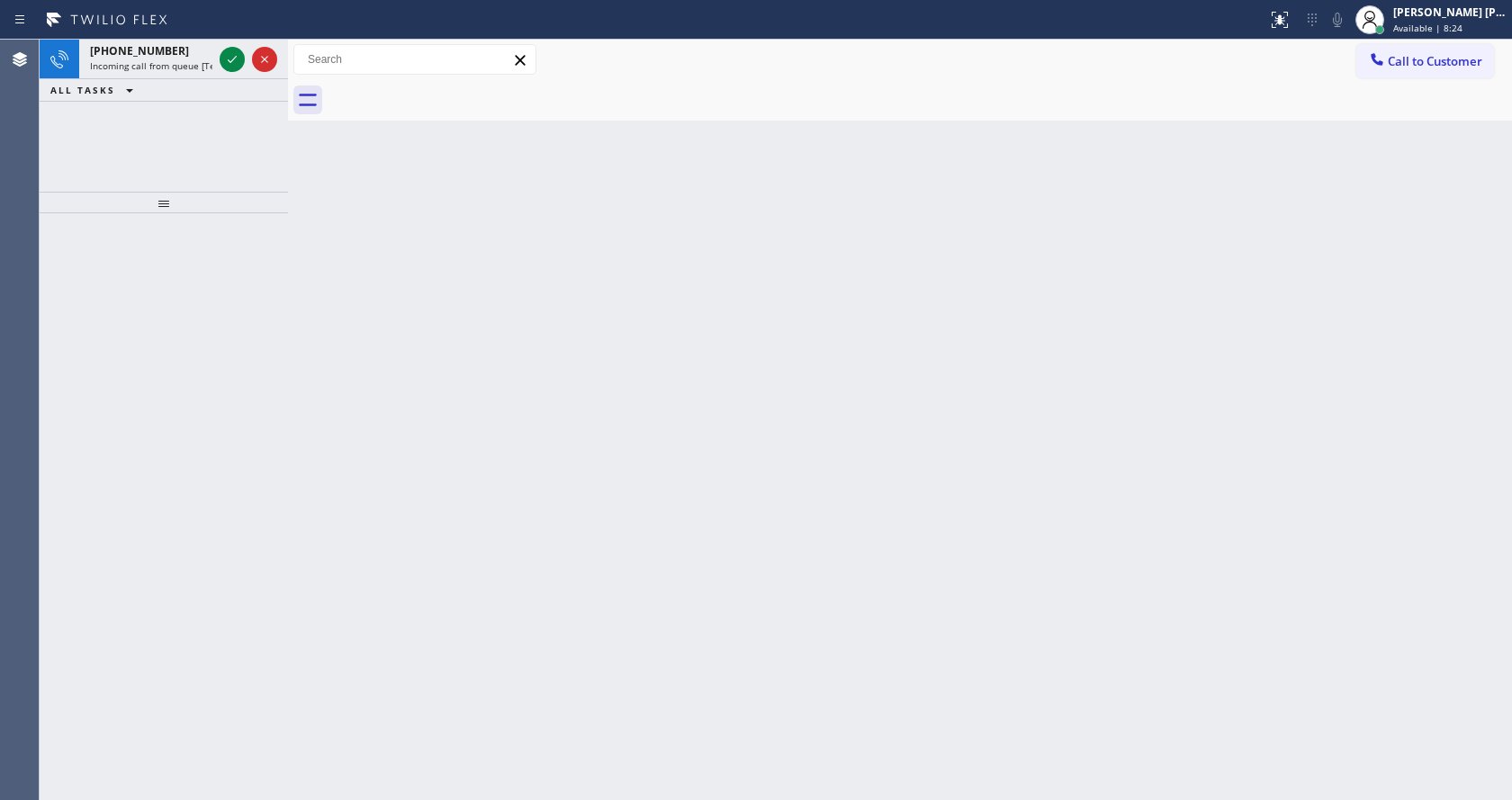
click at [195, 122] on div "[PHONE_NUMBER] Incoming call from queue [Test] All ALL TASKS ALL TASKS ACTIVE T…" at bounding box center [164, 116] width 249 height 152
click at [194, 48] on div "[PHONE_NUMBER]" at bounding box center [151, 50] width 122 height 15
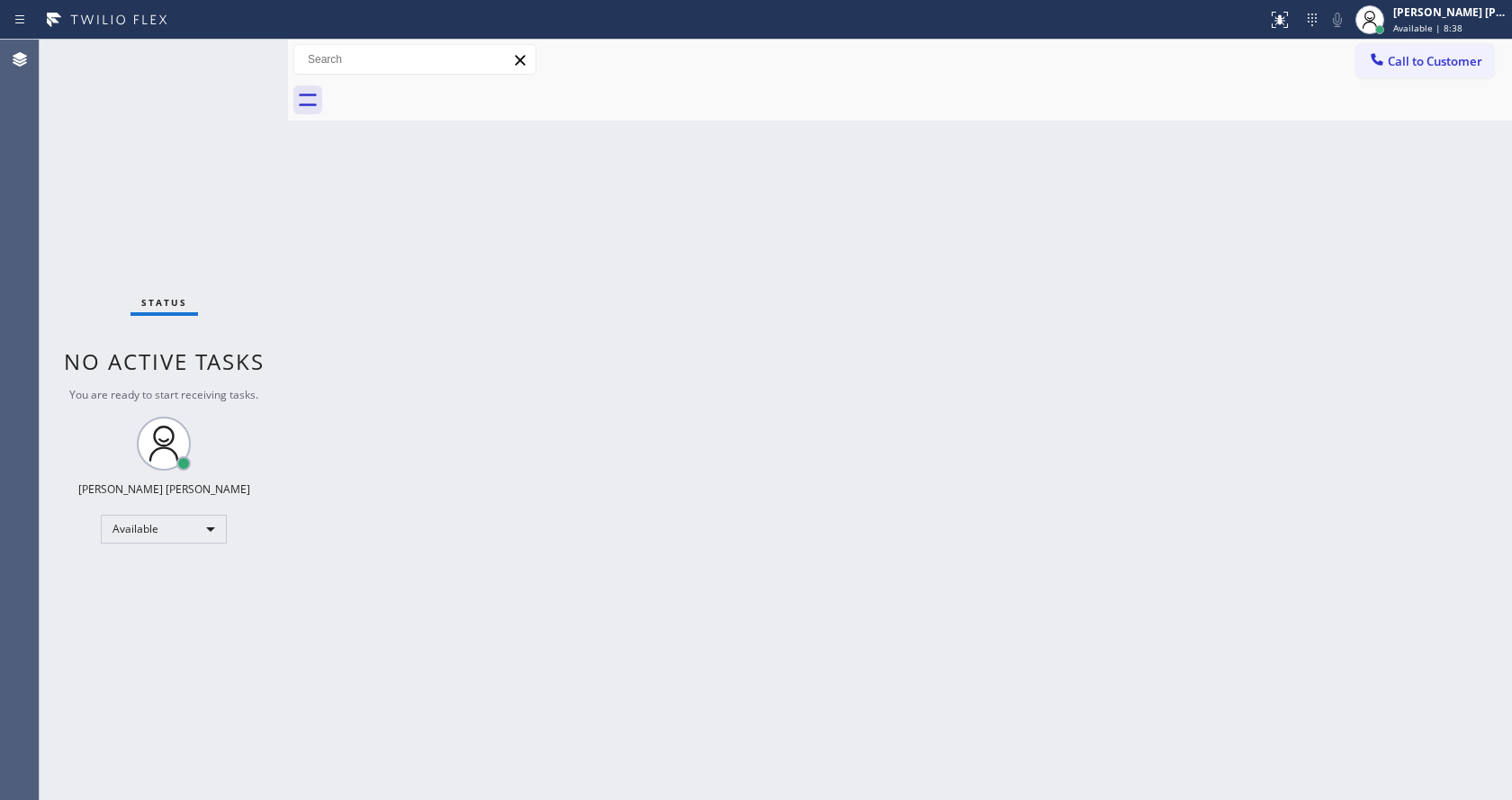
drag, startPoint x: 344, startPoint y: 279, endPoint x: 486, endPoint y: 390, distance: 180.2
click at [345, 280] on div "Back to Dashboard Change Sender ID Customers Technicians Select a contact Outbo…" at bounding box center [900, 420] width 1224 height 760
drag, startPoint x: 216, startPoint y: 170, endPoint x: 217, endPoint y: 155, distance: 15.0
click at [216, 166] on div "Status No active tasks You are ready to start receiving tasks. [PERSON_NAME] [P…" at bounding box center [164, 420] width 249 height 760
drag, startPoint x: 252, startPoint y: 46, endPoint x: 274, endPoint y: 29, distance: 27.8
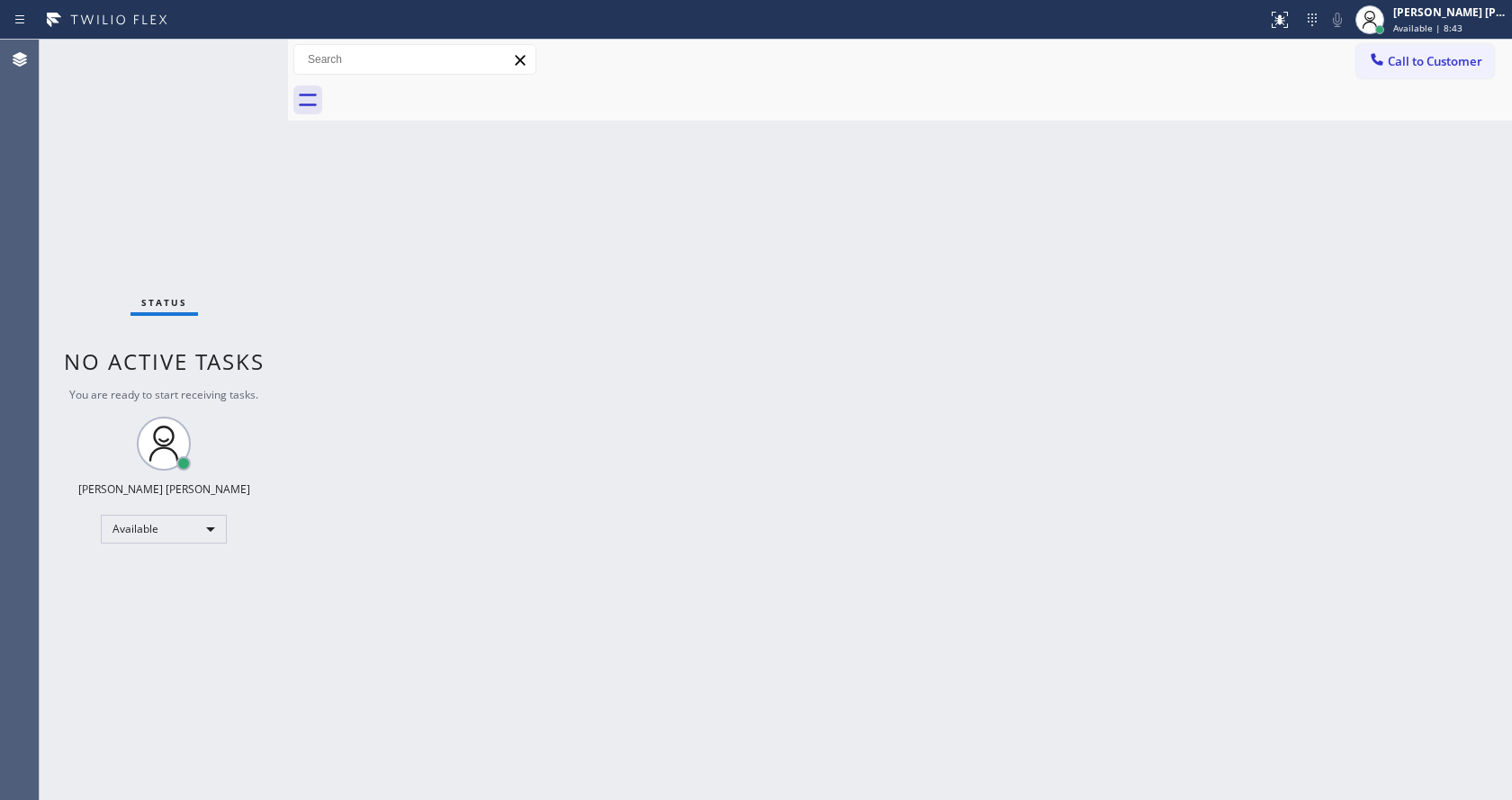
click at [252, 45] on div "Status No active tasks You are ready to start receiving tasks. [PERSON_NAME] [P…" at bounding box center [164, 420] width 249 height 760
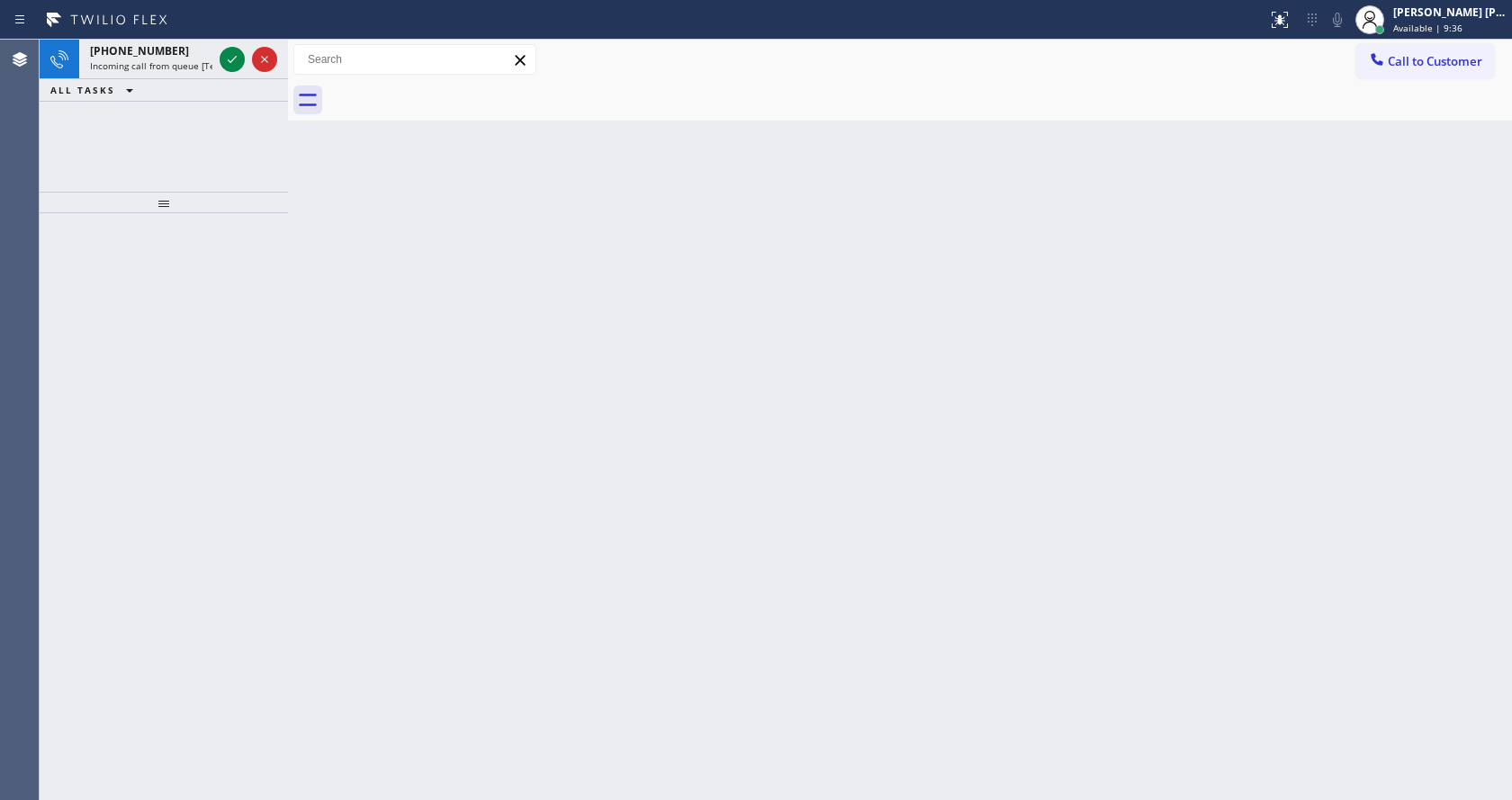
drag, startPoint x: 260, startPoint y: 263, endPoint x: 224, endPoint y: 120, distance: 147.5
click at [260, 262] on div at bounding box center [164, 507] width 249 height 587
click at [216, 58] on div at bounding box center [249, 59] width 65 height 40
click at [226, 59] on icon at bounding box center [232, 59] width 22 height 22
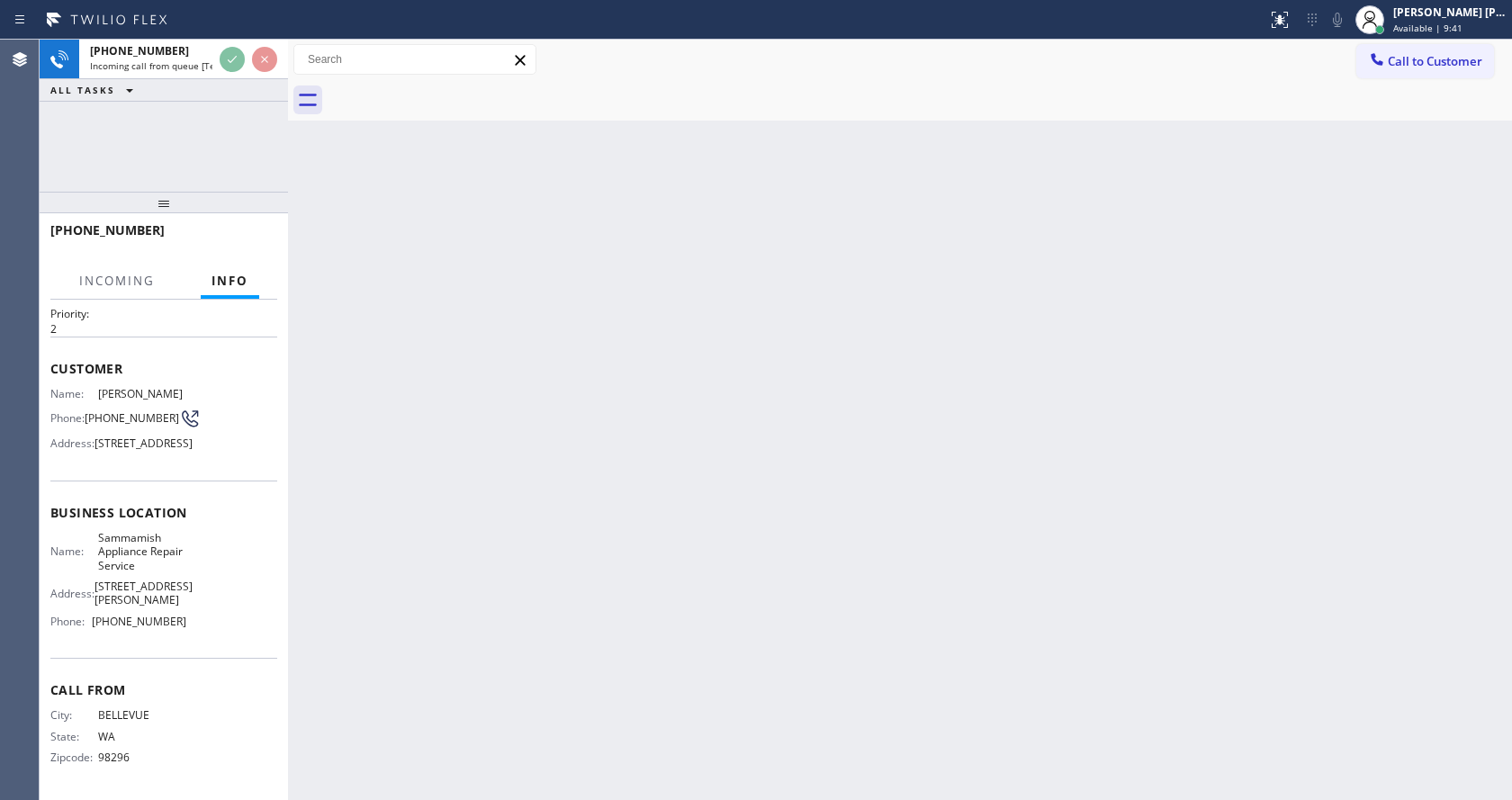
scroll to position [79, 0]
click at [626, 513] on div "Back to Dashboard Change Sender ID Customers Technicians Select a contact Outbo…" at bounding box center [900, 420] width 1224 height 760
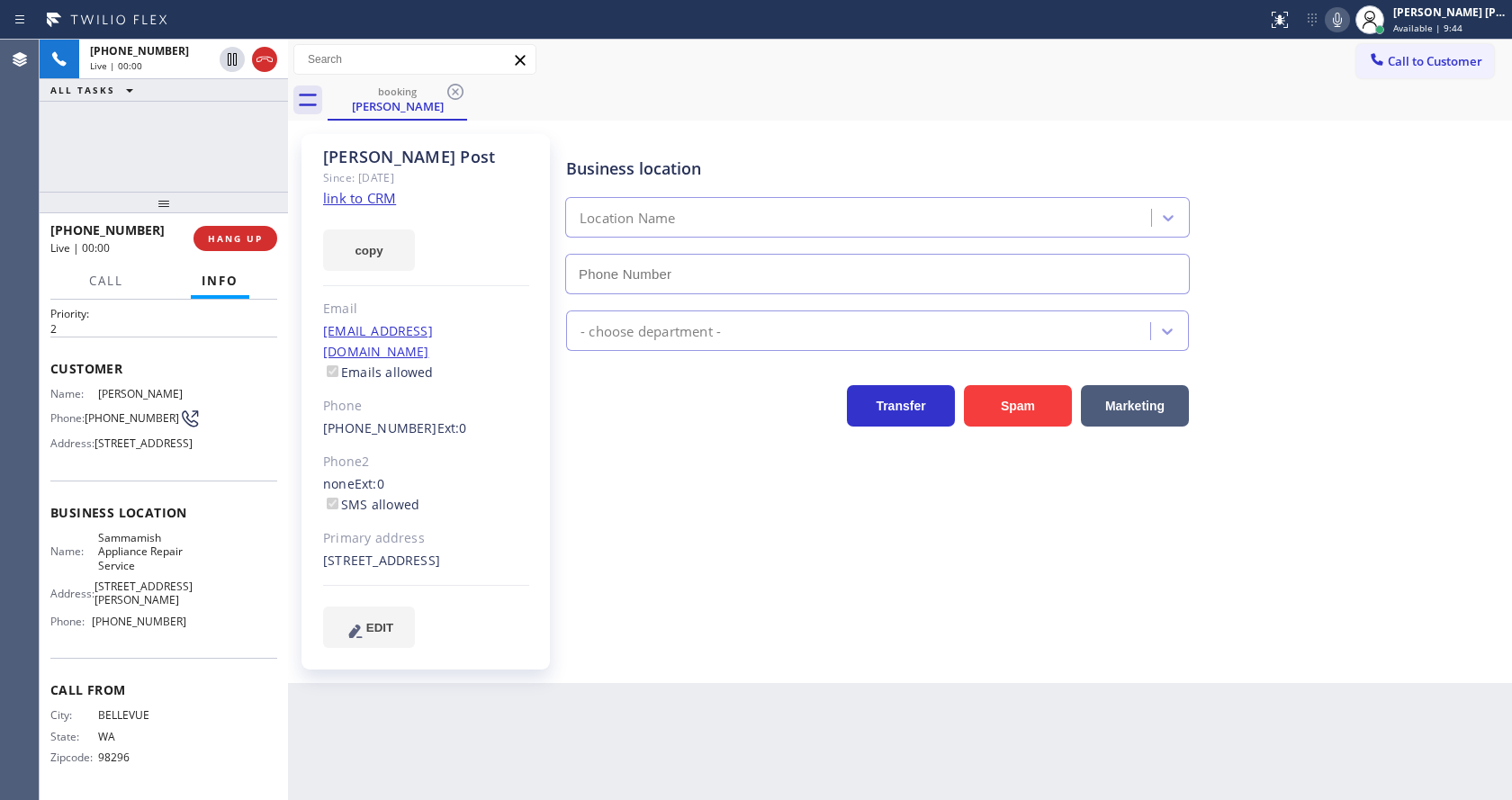
type input "[PHONE_NUMBER]"
click at [647, 533] on div "Business location Sammamish Appliance Repair Service [PHONE_NUMBER] Appliance R…" at bounding box center [1035, 390] width 945 height 504
click at [365, 198] on link "link to CRM" at bounding box center [359, 198] width 73 height 18
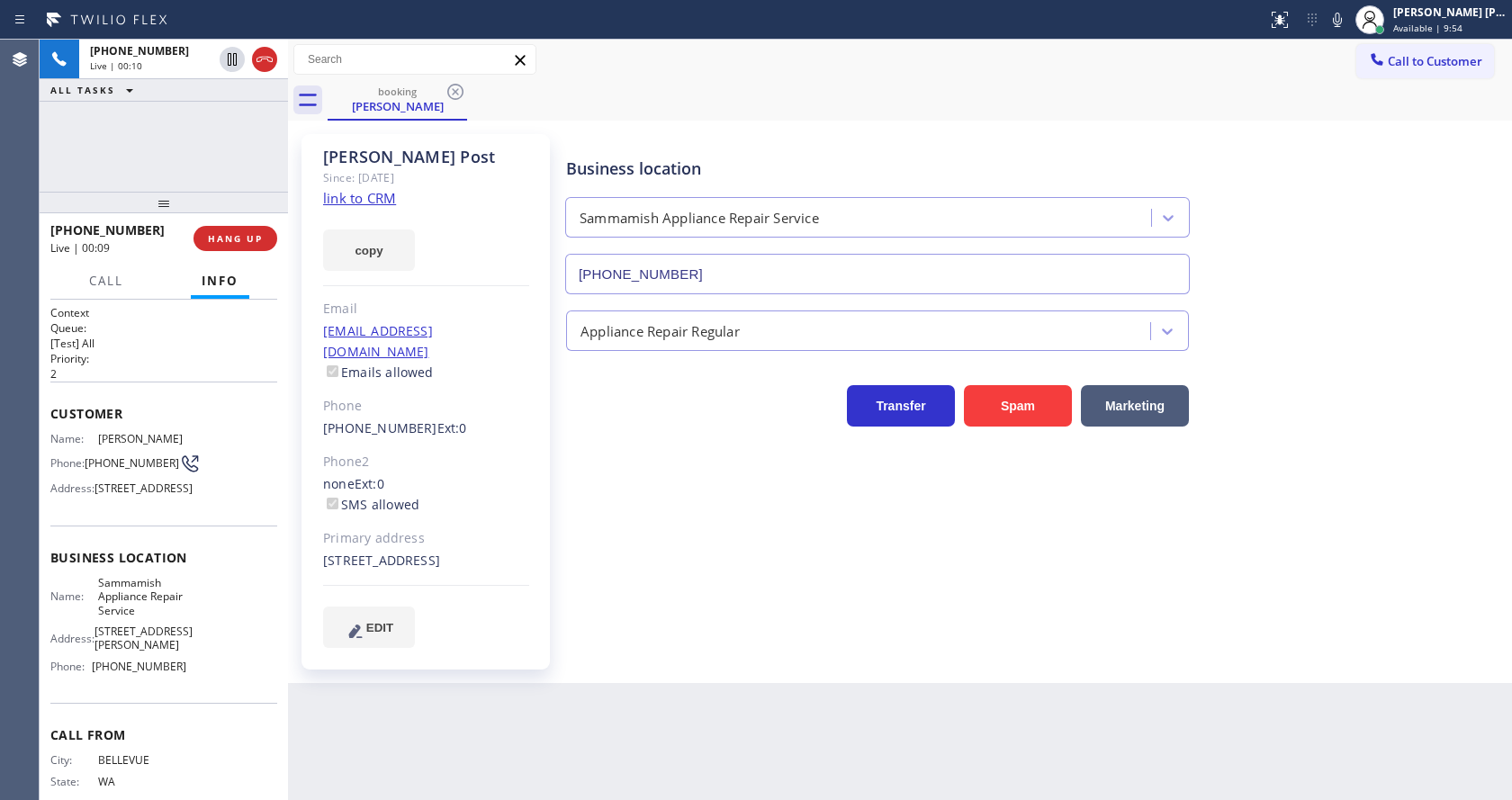
scroll to position [79, 0]
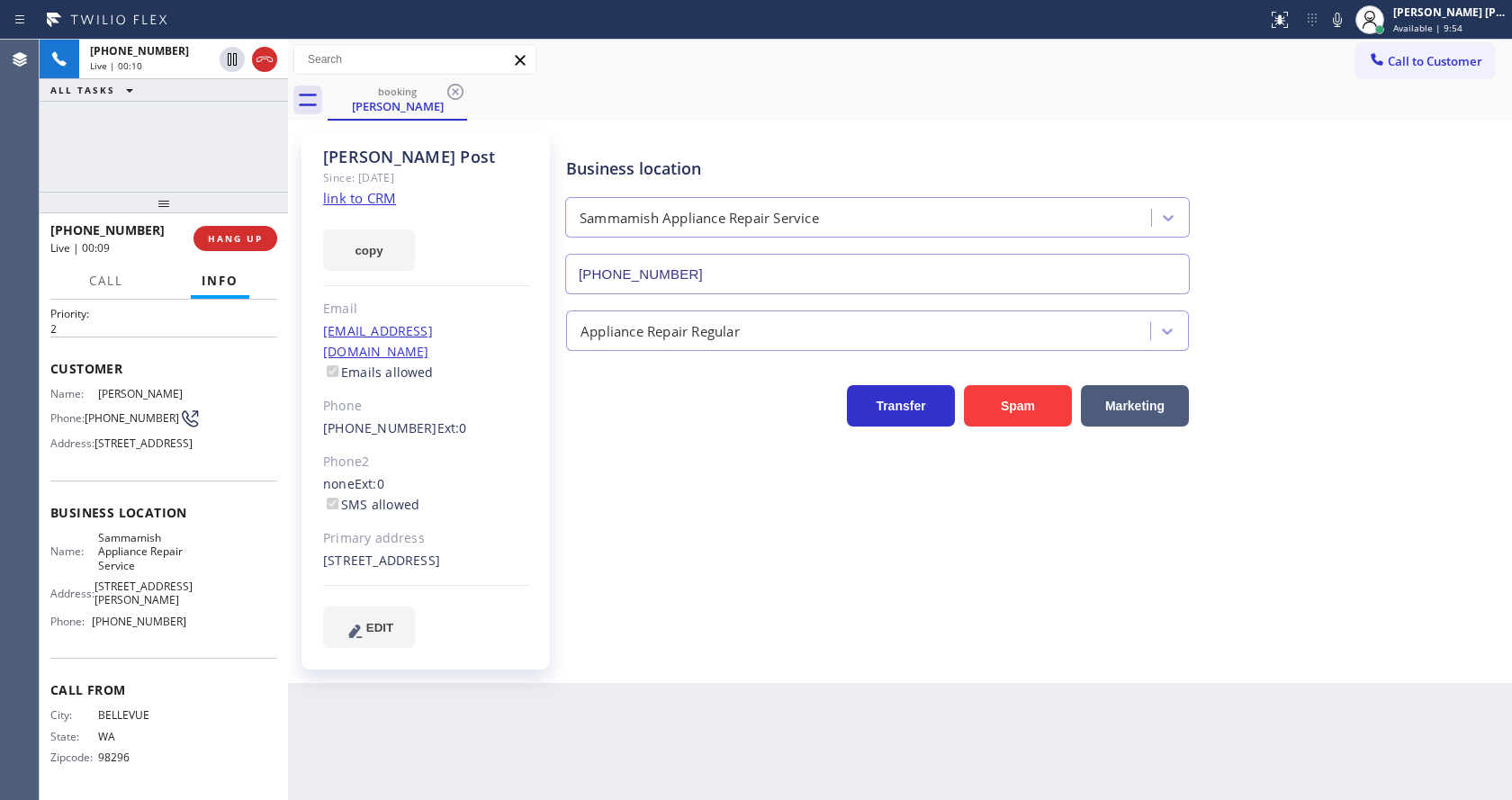
click at [656, 617] on div "Business location Sammamish Appliance Repair Service [PHONE_NUMBER] Appliance R…" at bounding box center [1035, 390] width 945 height 504
click at [1348, 23] on icon at bounding box center [1337, 20] width 22 height 22
click at [232, 55] on icon at bounding box center [232, 59] width 22 height 22
click at [228, 57] on icon at bounding box center [232, 59] width 13 height 13
click at [1342, 21] on icon at bounding box center [1337, 20] width 9 height 15
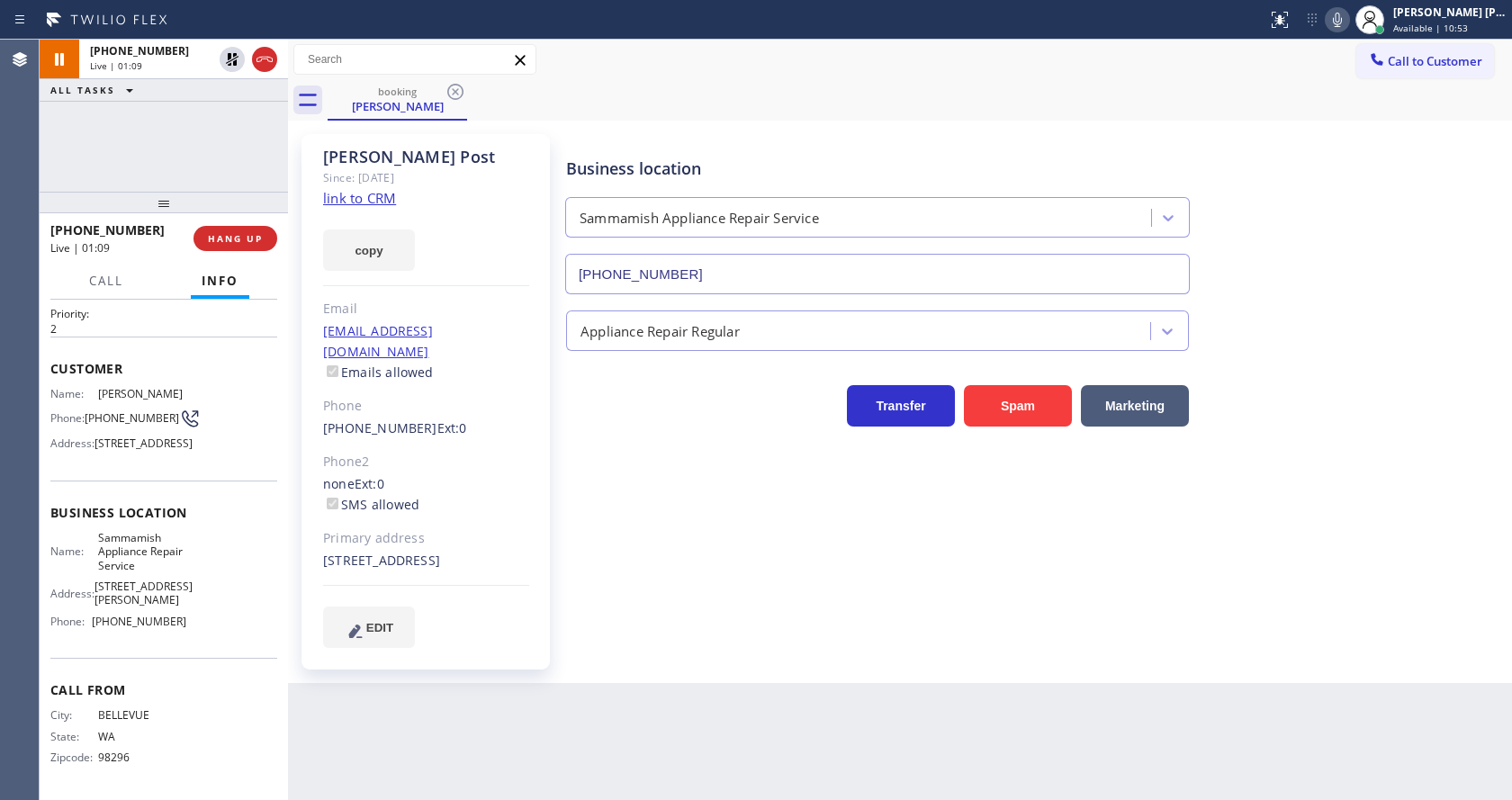
click at [1383, 136] on div "Business location Sammamish Appliance Repair Service (425) 215-0932" at bounding box center [1035, 212] width 945 height 163
click at [544, 793] on div "Back to Dashboard Change Sender ID Customers Technicians Select a contact Outbo…" at bounding box center [900, 420] width 1224 height 760
click at [611, 734] on div "Back to Dashboard Change Sender ID Customers Technicians Select a contact Outbo…" at bounding box center [900, 420] width 1224 height 760
click at [694, 660] on div "Business location Sammamish Appliance Repair Service [PHONE_NUMBER] Appliance R…" at bounding box center [1035, 408] width 945 height 540
click at [204, 387] on div "Name: Alexis Post Phone: (425) 785-4907 Address: 3117 220th Pl SE, Issaquah, WA…" at bounding box center [164, 423] width 227 height 71
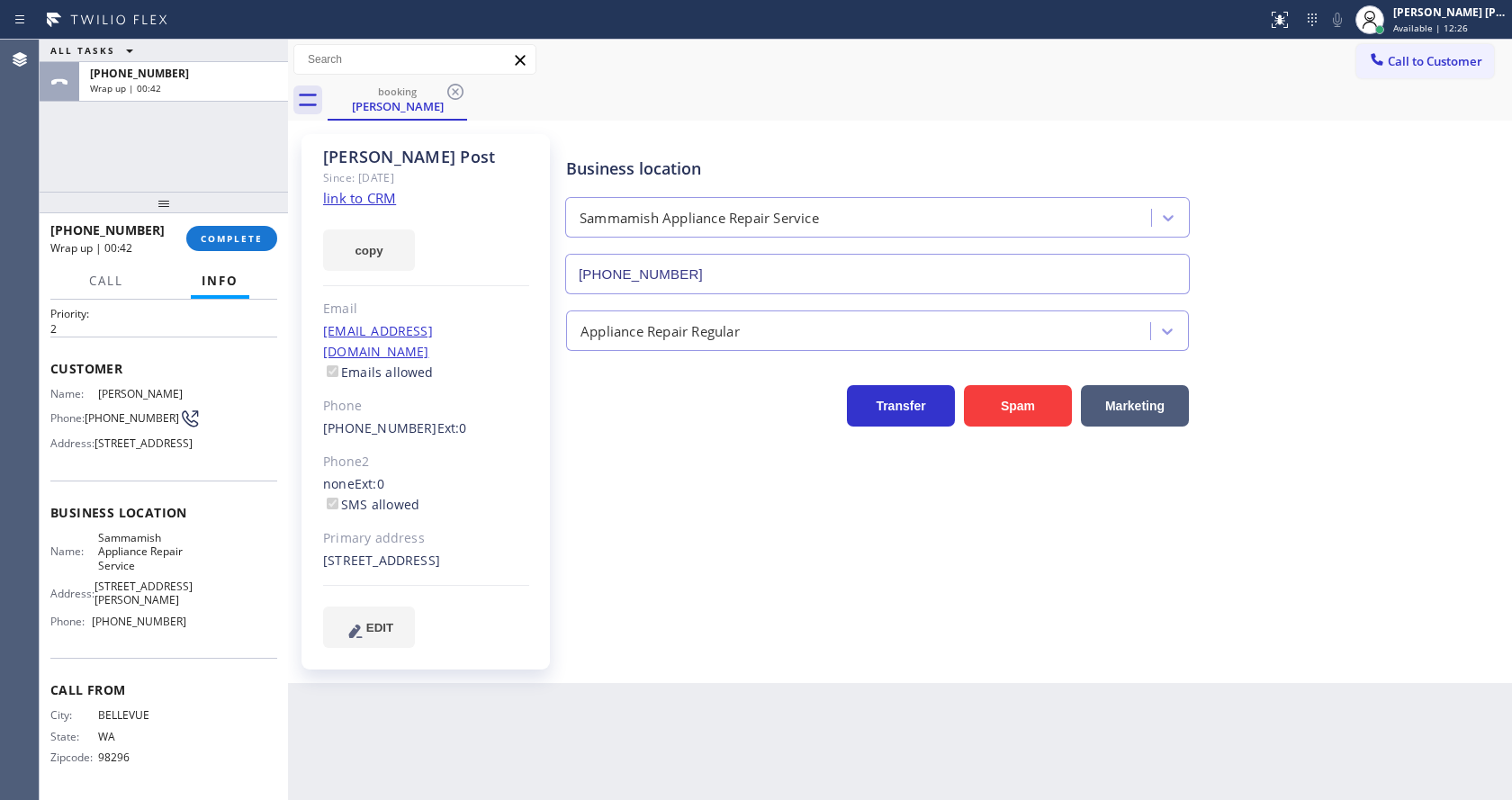
click at [644, 436] on div "Business location Sammamish Appliance Repair Service [PHONE_NUMBER] Appliance R…" at bounding box center [1035, 390] width 945 height 504
click at [691, 694] on div "Back to Dashboard Change Sender ID Customers Technicians Select a contact Outbo…" at bounding box center [900, 420] width 1224 height 760
click at [211, 234] on span "COMPLETE" at bounding box center [231, 238] width 62 height 13
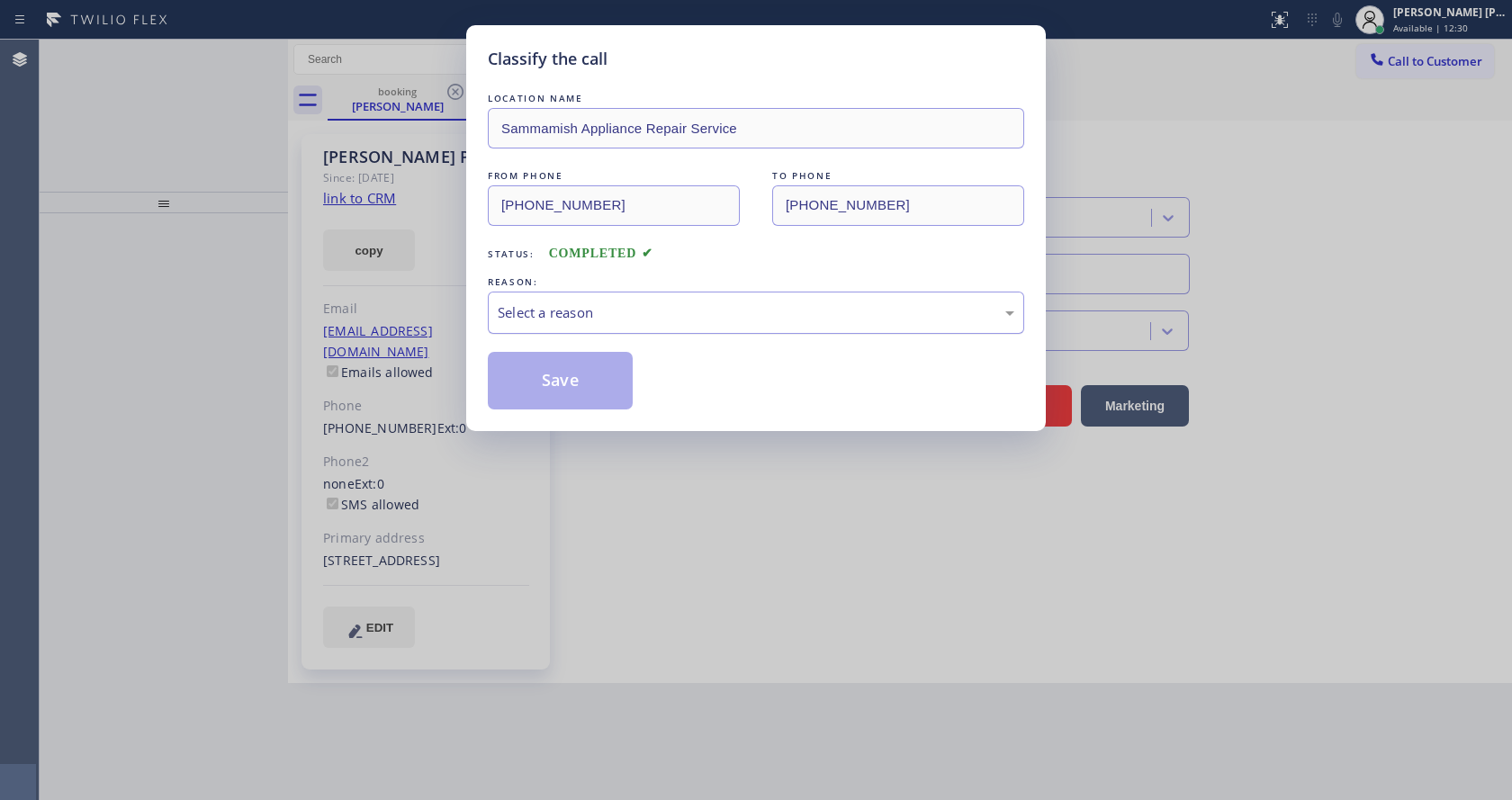
click at [648, 321] on div "Select a reason" at bounding box center [756, 312] width 517 height 21
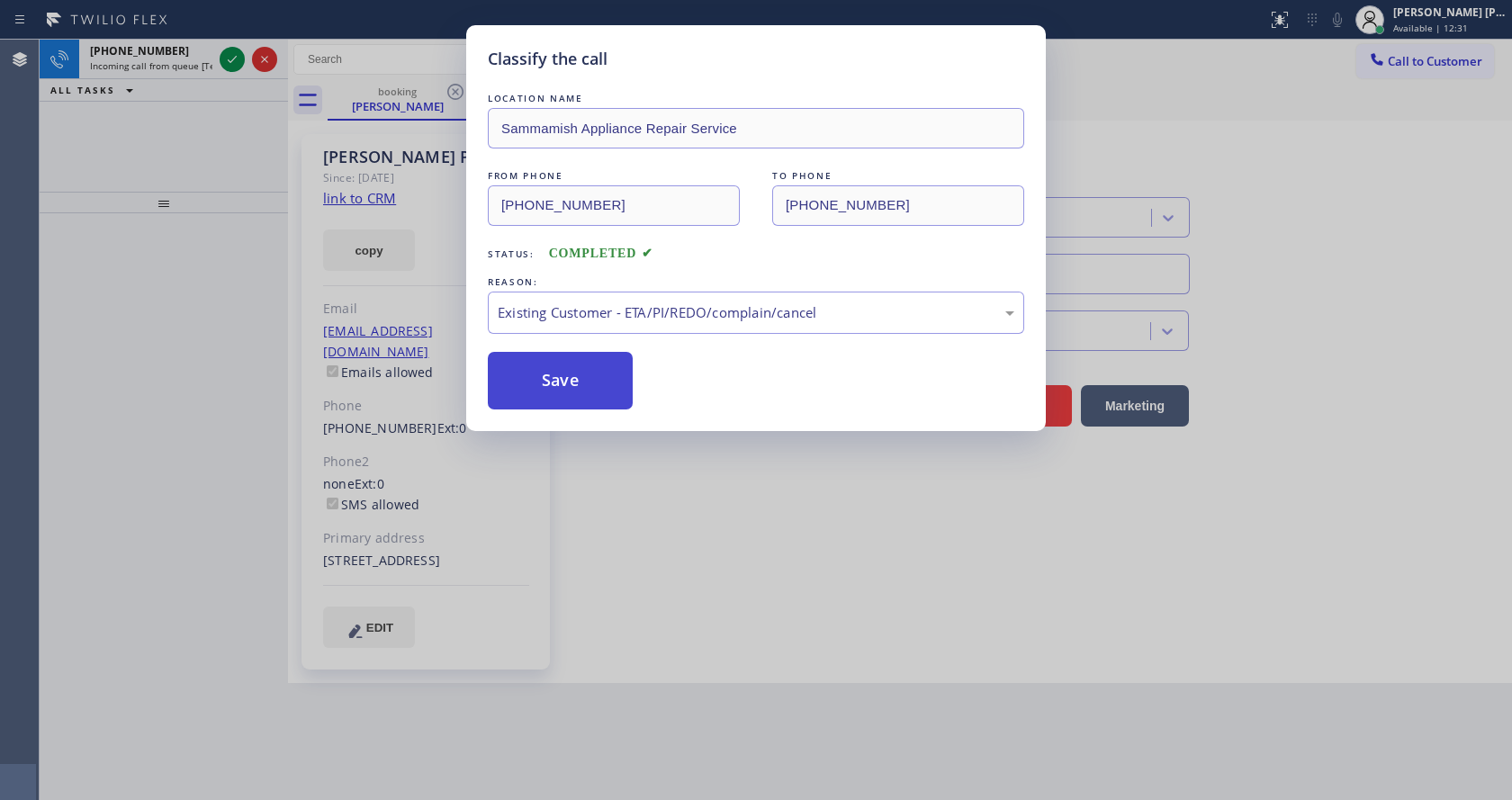
click at [576, 381] on button "Save" at bounding box center [560, 380] width 145 height 57
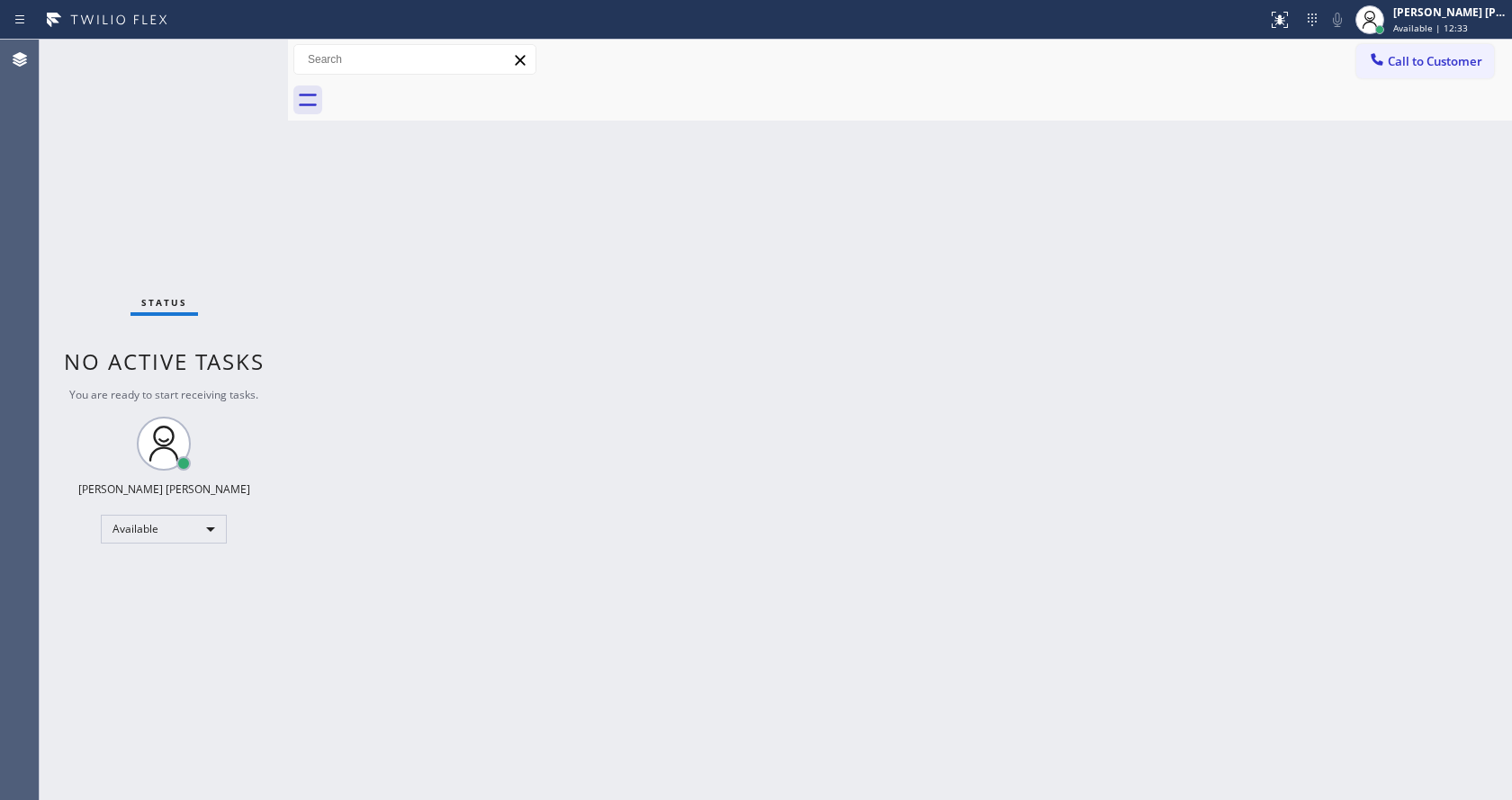
click at [161, 66] on div "Status No active tasks You are ready to start receiving tasks. [PERSON_NAME] [P…" at bounding box center [164, 420] width 249 height 760
click at [917, 428] on div "Back to Dashboard Change Sender ID Customers Technicians Select a contact Outbo…" at bounding box center [900, 420] width 1224 height 760
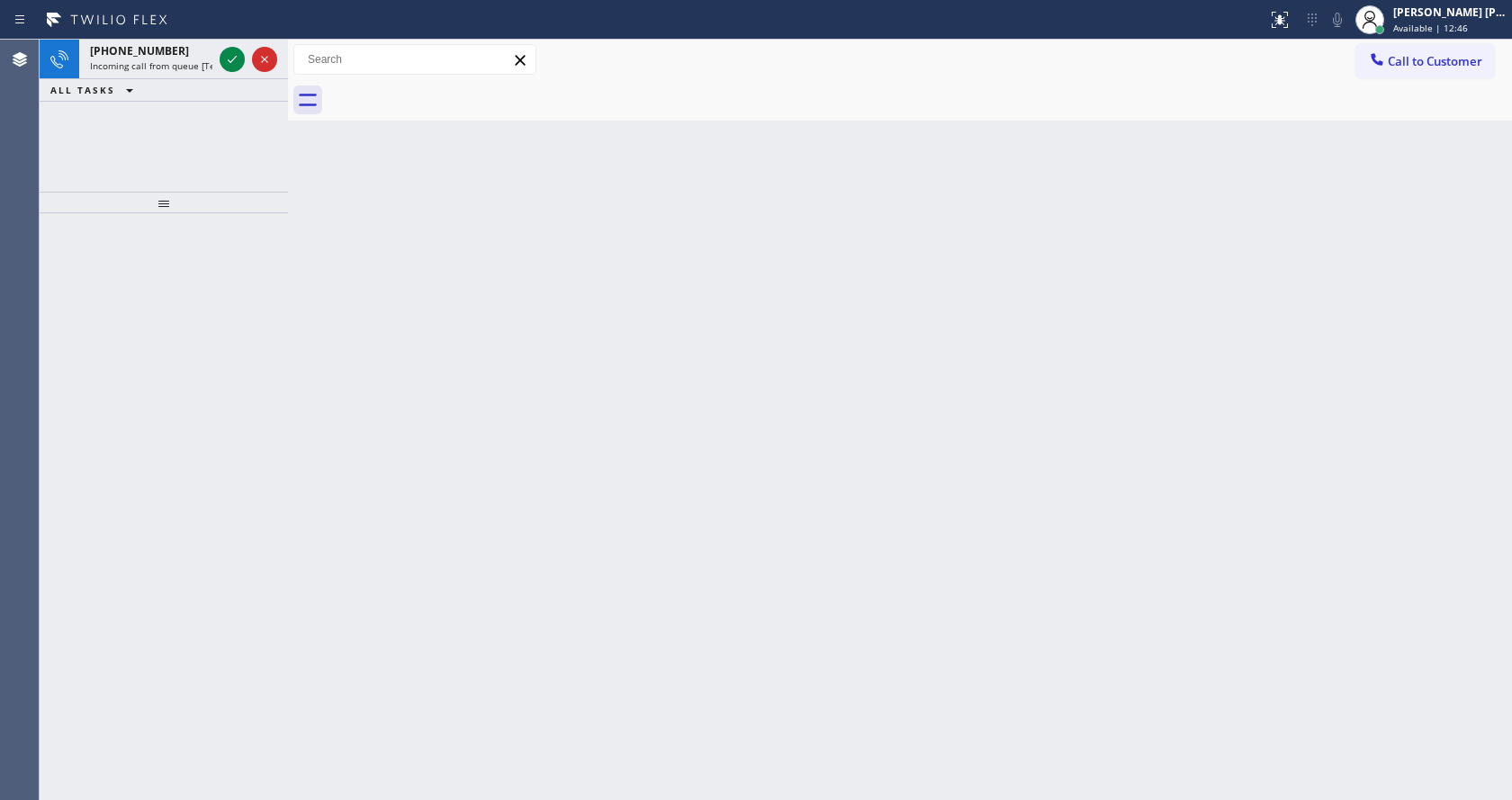
click at [324, 259] on div "Back to Dashboard Change Sender ID Customers Technicians Select a contact Outbo…" at bounding box center [900, 420] width 1224 height 760
click at [198, 67] on span "Incoming call from queue [Test] All" at bounding box center [164, 65] width 149 height 13
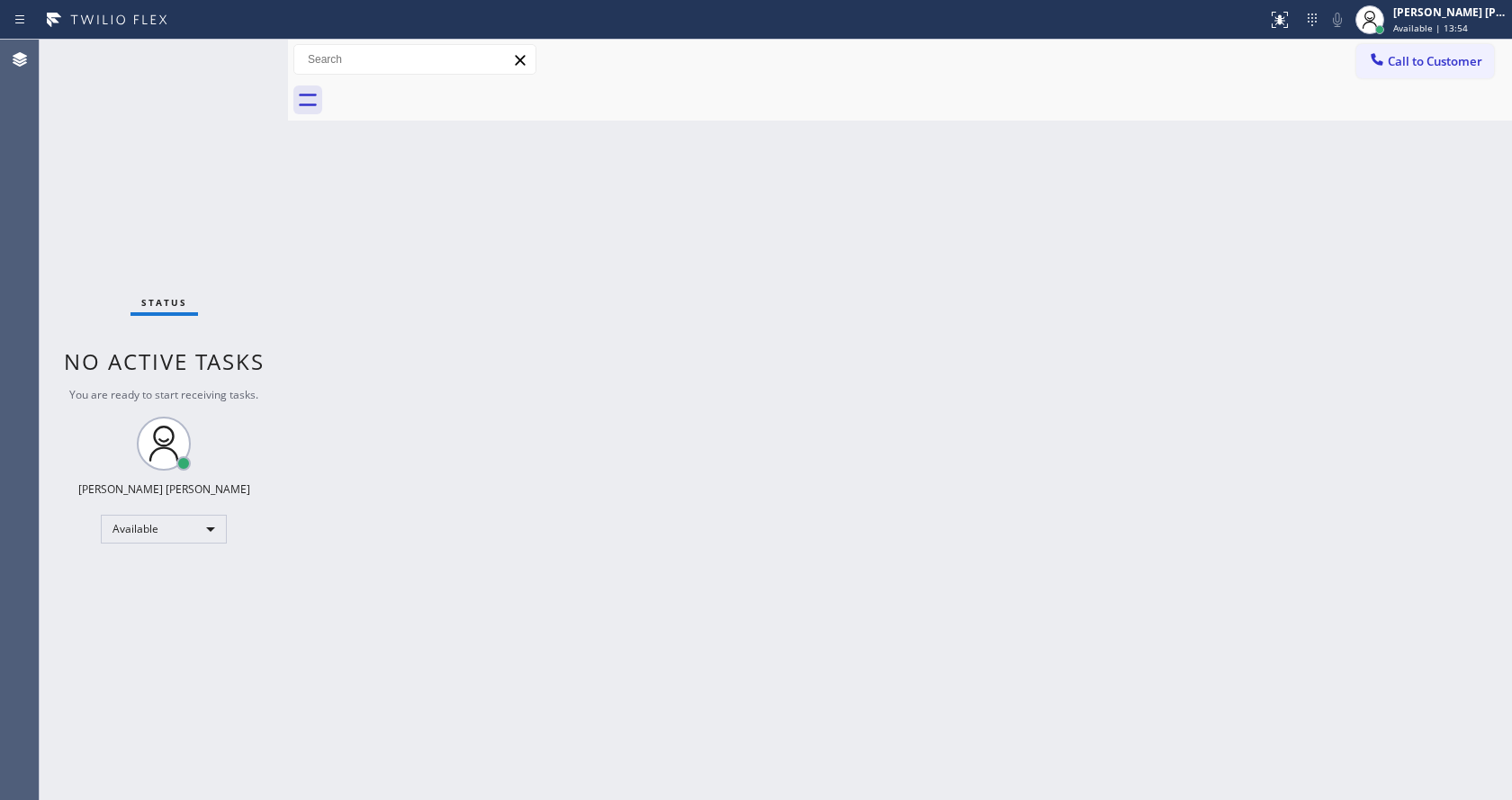
click at [529, 480] on div "Back to Dashboard Change Sender ID Customers Technicians Select a contact Outbo…" at bounding box center [900, 420] width 1224 height 760
click at [328, 181] on div "Back to Dashboard Change Sender ID Customers Technicians Select a contact Outbo…" at bounding box center [900, 420] width 1224 height 760
click at [246, 49] on div "Status No active tasks You are ready to start receiving tasks. [PERSON_NAME] [P…" at bounding box center [164, 420] width 249 height 760
drag, startPoint x: 268, startPoint y: 187, endPoint x: 243, endPoint y: 119, distance: 72.4
click at [268, 187] on div "Status No active tasks You are ready to start receiving tasks. [PERSON_NAME] [P…" at bounding box center [164, 420] width 249 height 760
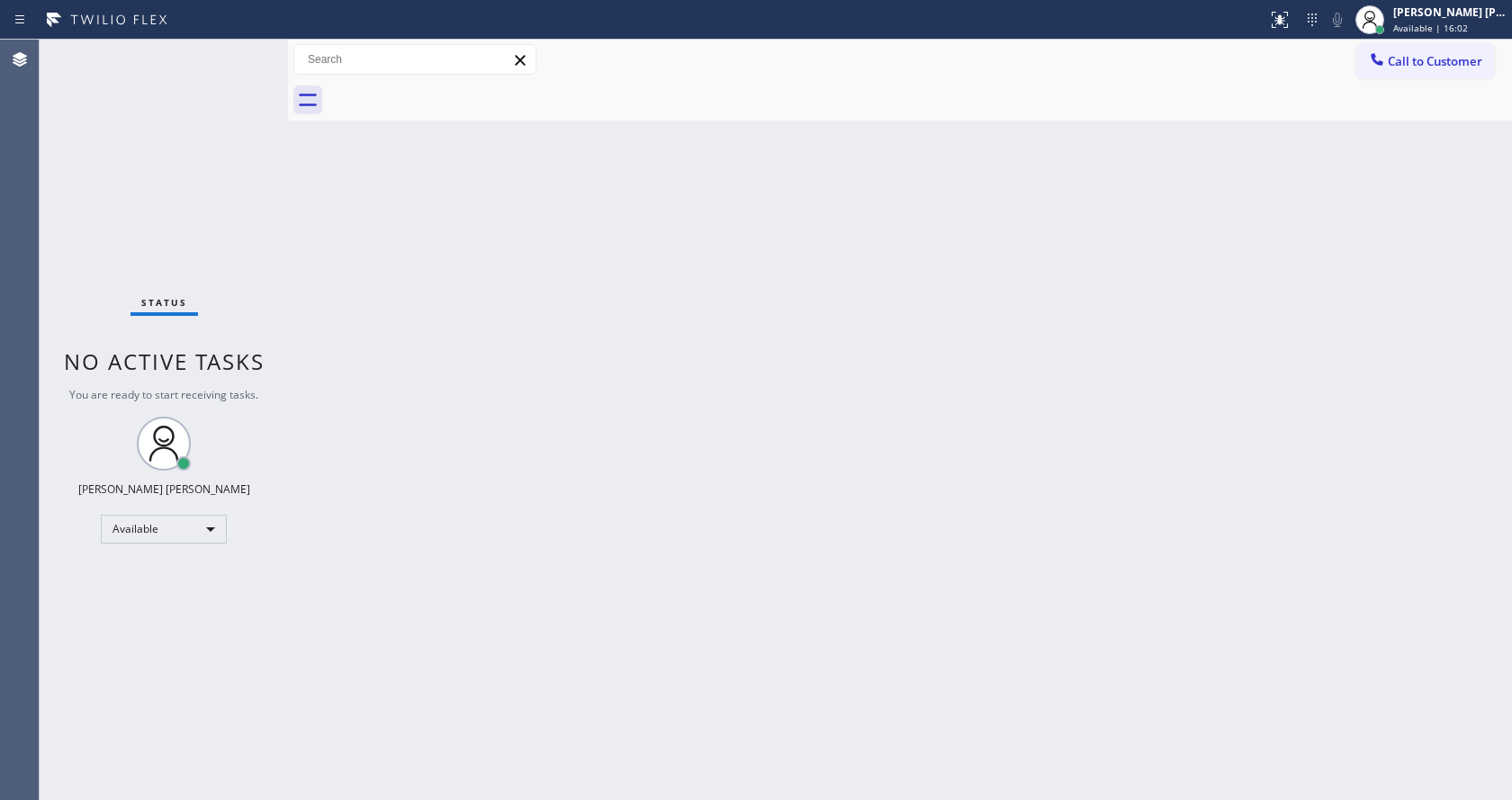
click at [249, 48] on div "Status No active tasks You are ready to start receiving tasks. [PERSON_NAME] [P…" at bounding box center [164, 420] width 249 height 760
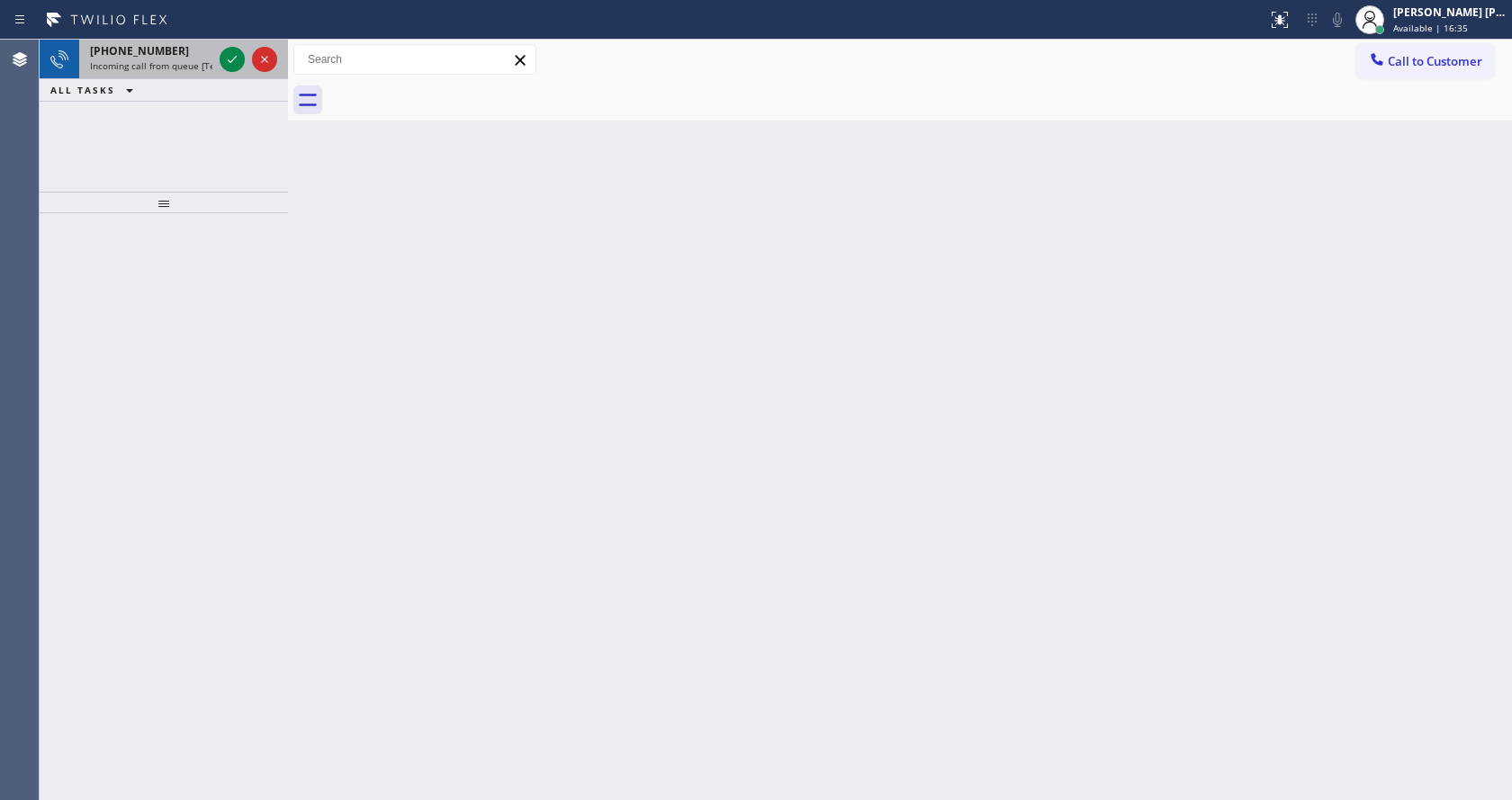
click at [149, 74] on div "+12122251786 Incoming call from queue [Test] All" at bounding box center [147, 59] width 137 height 40
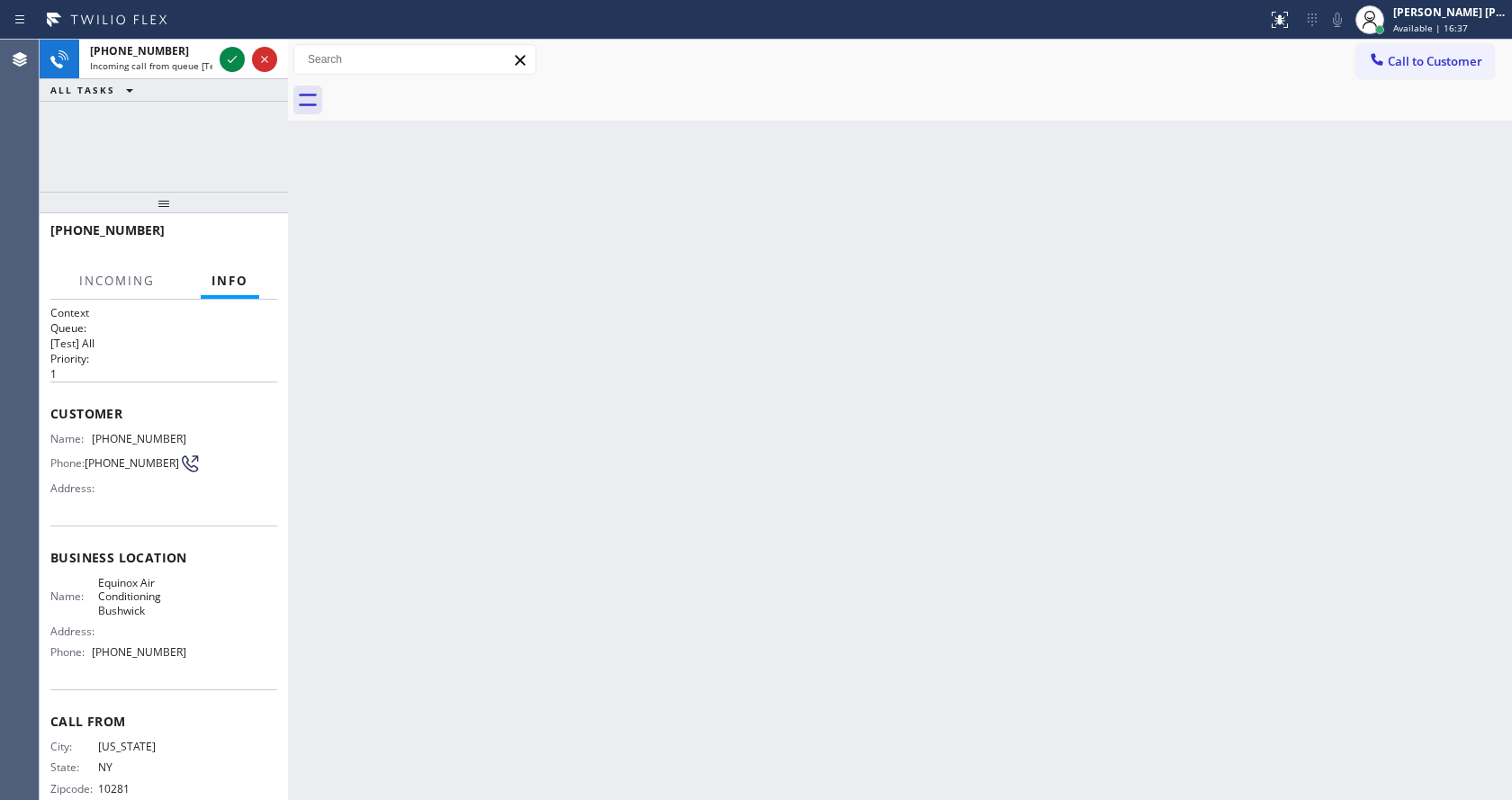
click at [715, 308] on div "Back to Dashboard Change Sender ID Customers Technicians Select a contact Outbo…" at bounding box center [900, 420] width 1224 height 760
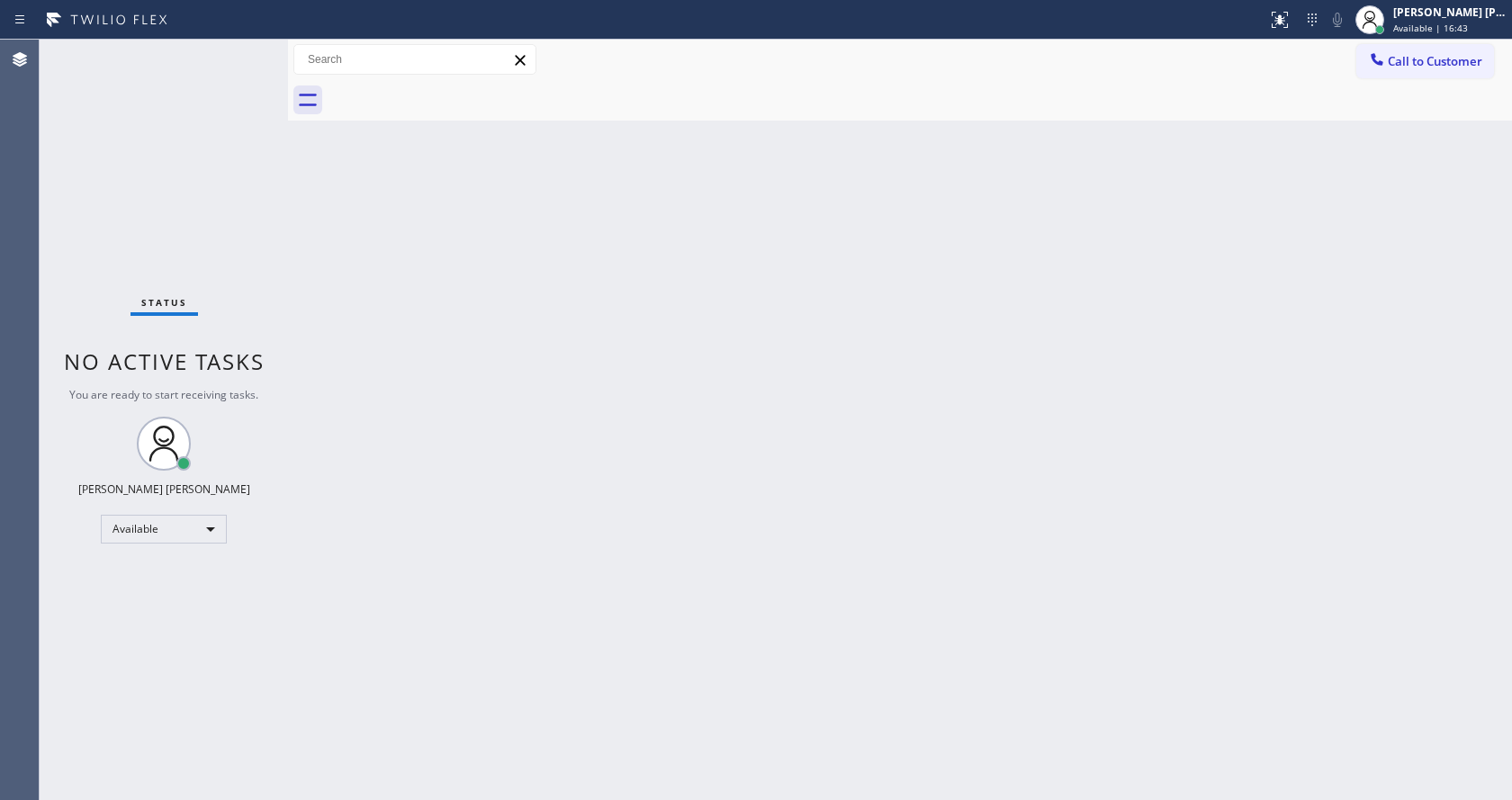
click at [563, 389] on div "Back to Dashboard Change Sender ID Customers Technicians Select a contact Outbo…" at bounding box center [900, 420] width 1224 height 760
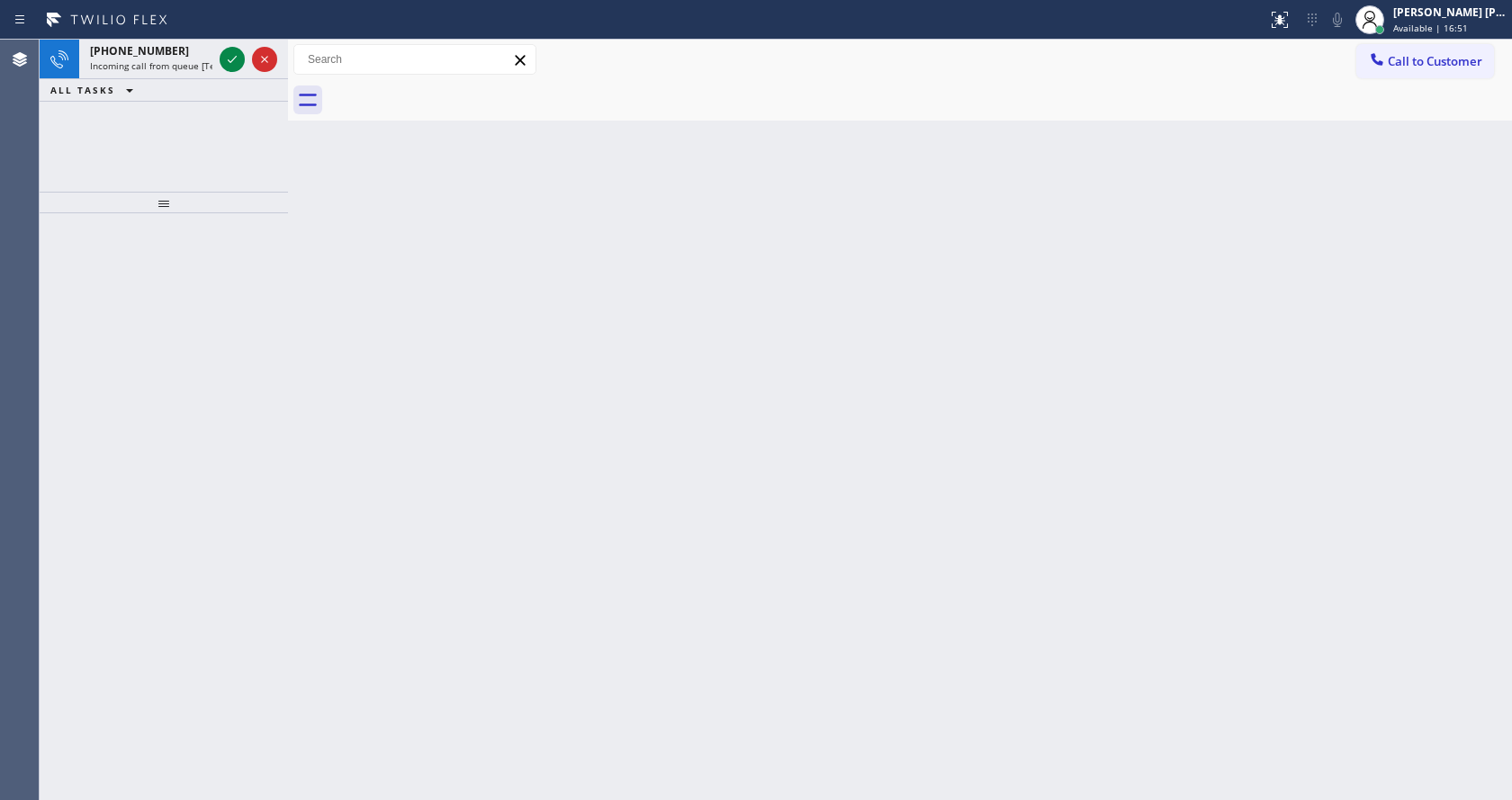
click at [116, 117] on div "+14129981304 Incoming call from queue [Test] All ALL TASKS ALL TASKS ACTIVE TAS…" at bounding box center [164, 116] width 249 height 152
click at [156, 76] on div "+14129981304 Incoming call from queue [Test] All" at bounding box center [147, 59] width 137 height 40
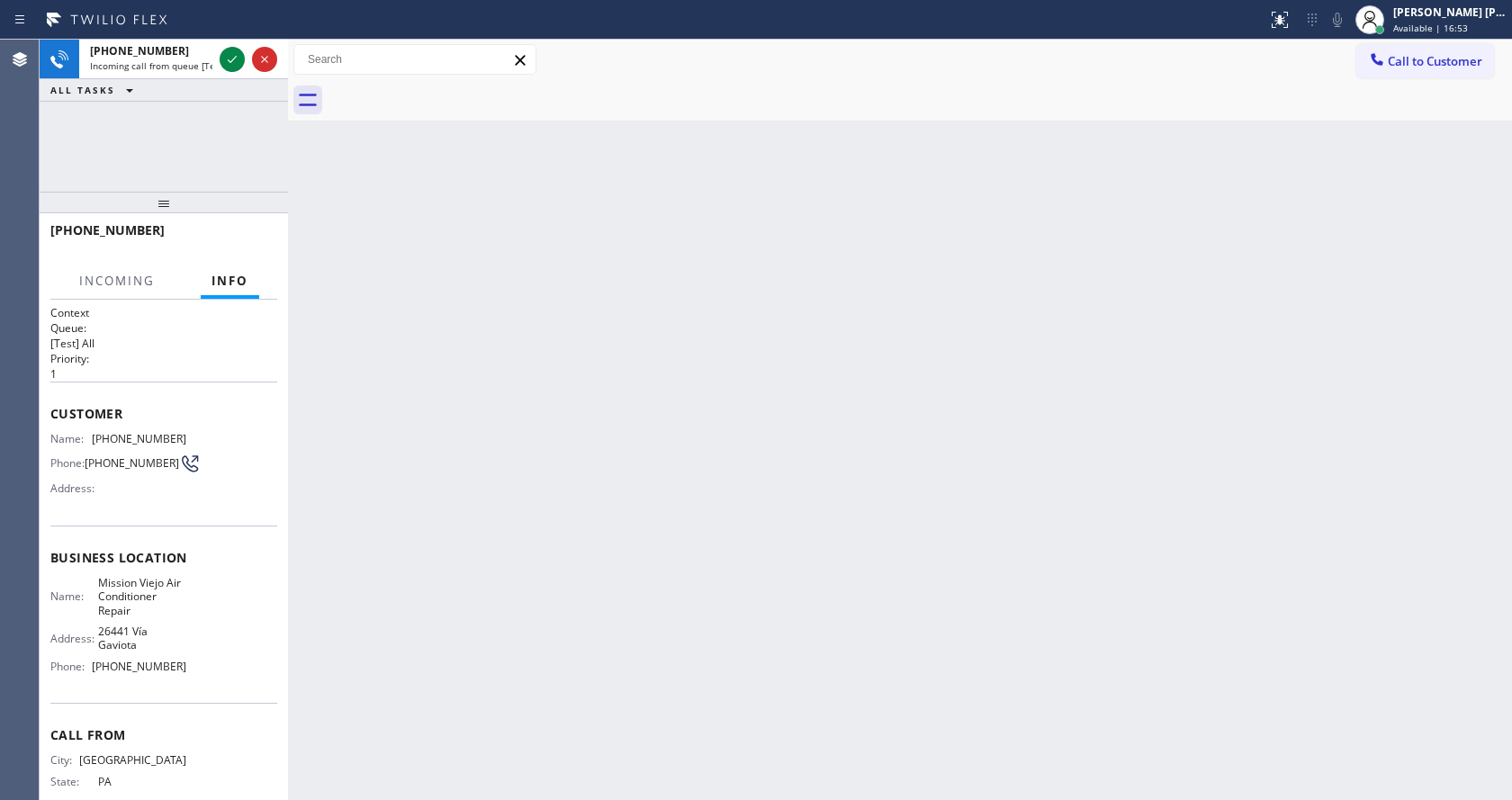
click at [917, 383] on div "Back to Dashboard Change Sender ID Customers Technicians Select a contact Outbo…" at bounding box center [900, 420] width 1224 height 760
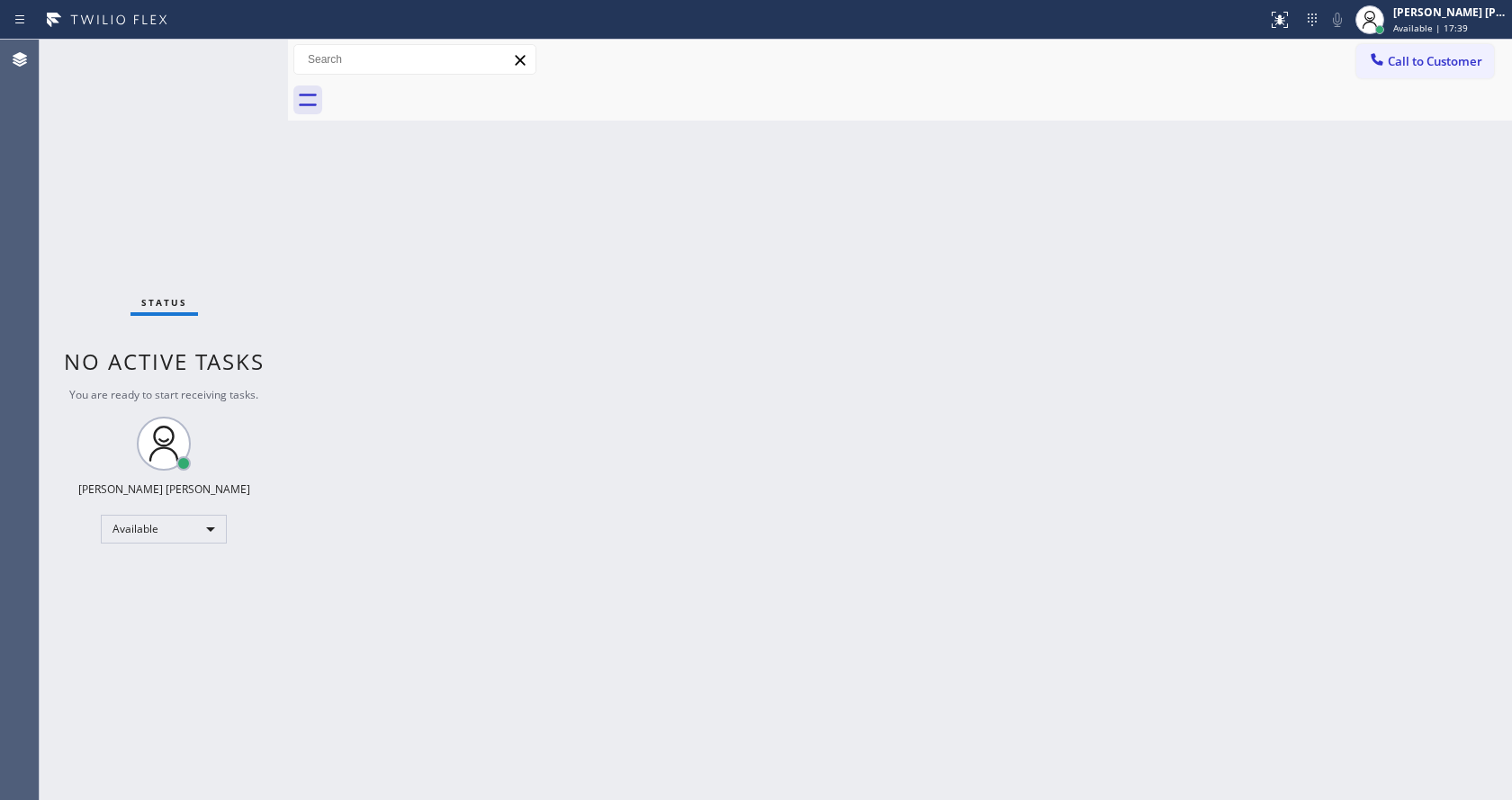
drag, startPoint x: 397, startPoint y: 423, endPoint x: 1042, endPoint y: 218, distance: 676.8
click at [398, 423] on div "Back to Dashboard Change Sender ID Customers Technicians Select a contact Outbo…" at bounding box center [900, 420] width 1224 height 760
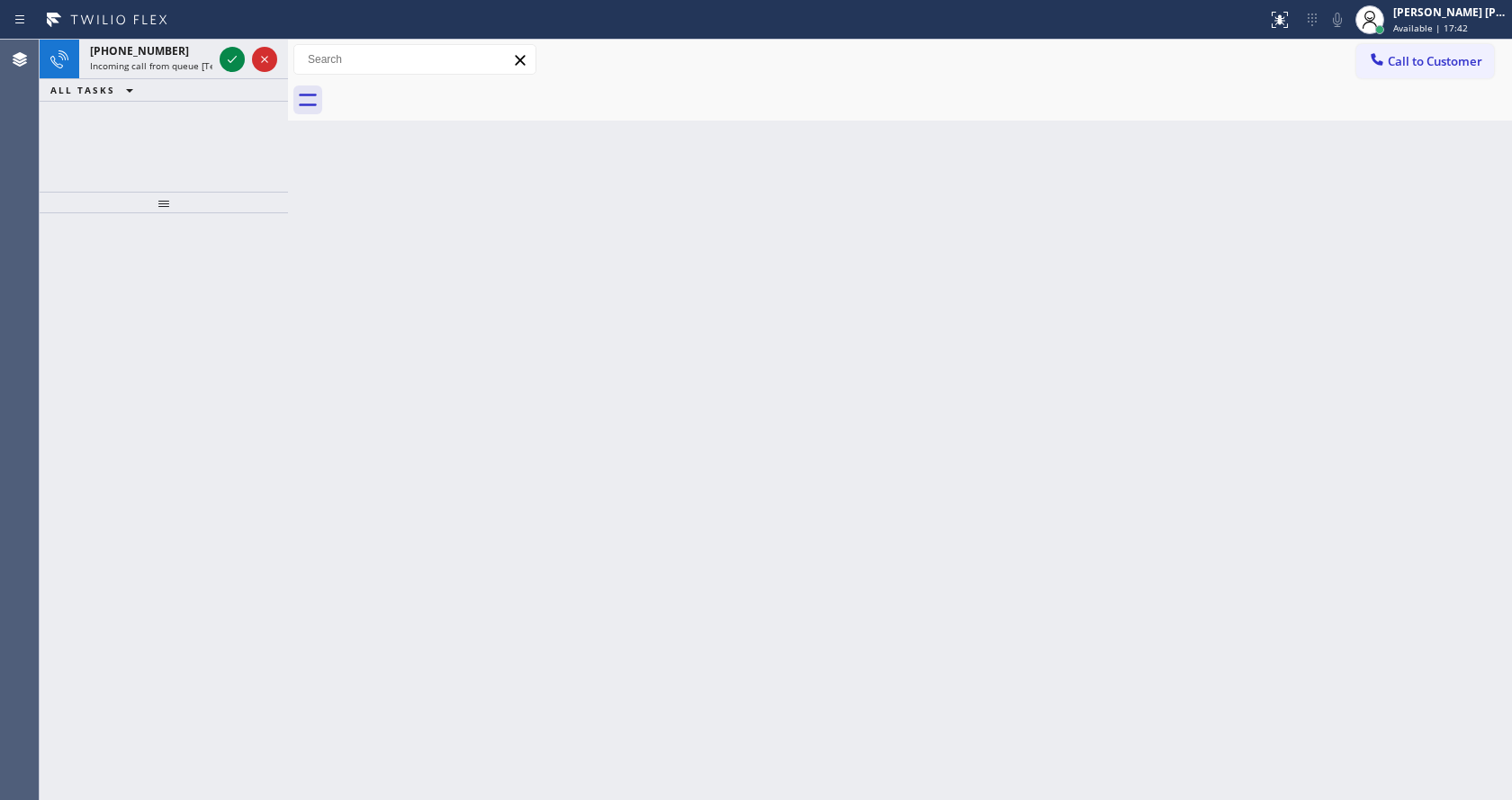
drag, startPoint x: 912, startPoint y: 394, endPoint x: 553, endPoint y: 329, distance: 364.8
click at [912, 394] on div "Back to Dashboard Change Sender ID Customers Technicians Select a contact Outbo…" at bounding box center [900, 420] width 1224 height 760
click at [334, 330] on div "Back to Dashboard Change Sender ID Customers Technicians Select a contact Outbo…" at bounding box center [900, 420] width 1224 height 760
click at [198, 63] on span "Incoming call from queue [Test] All" at bounding box center [164, 65] width 149 height 13
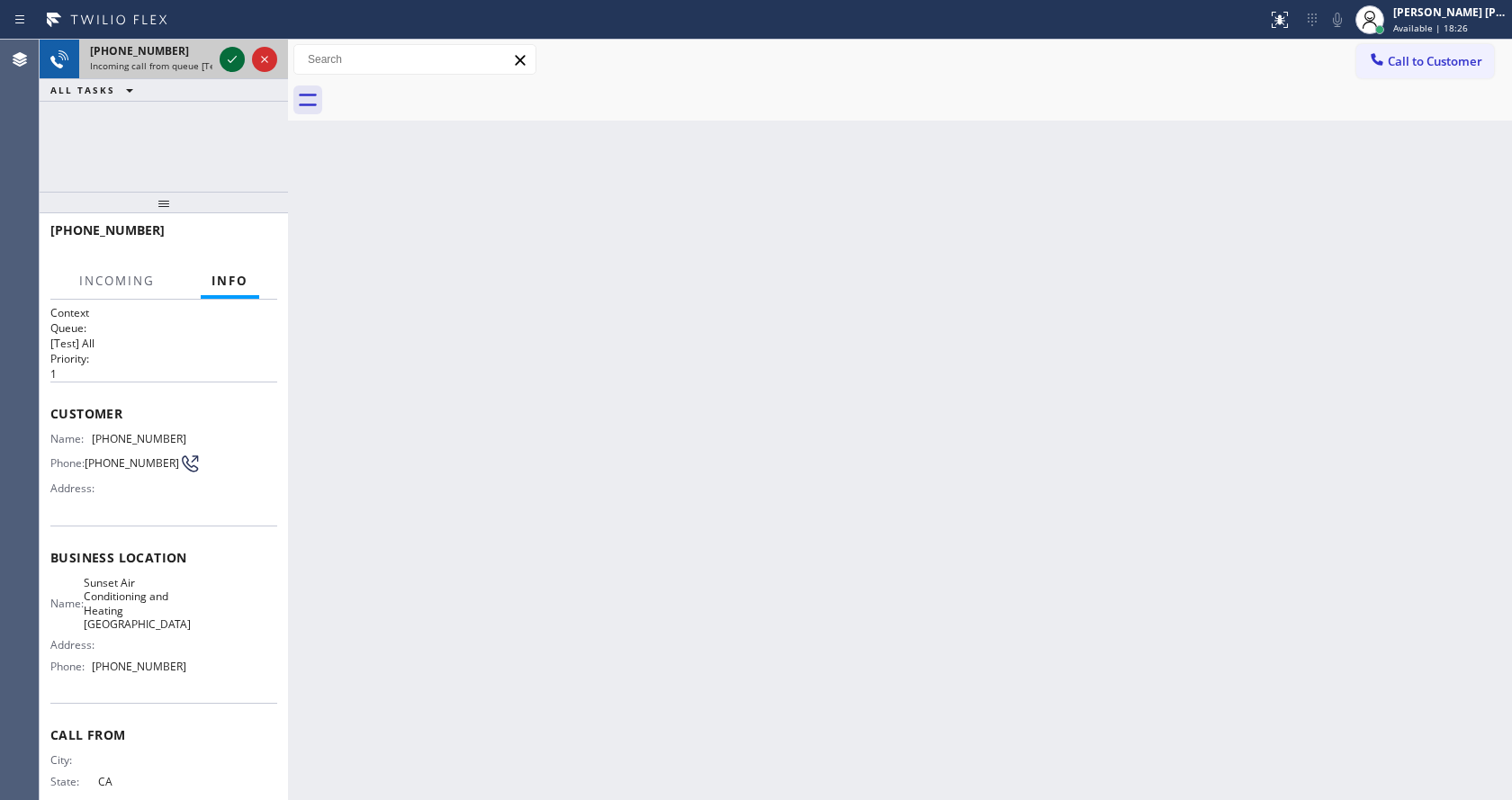
click at [225, 58] on icon at bounding box center [232, 59] width 22 height 22
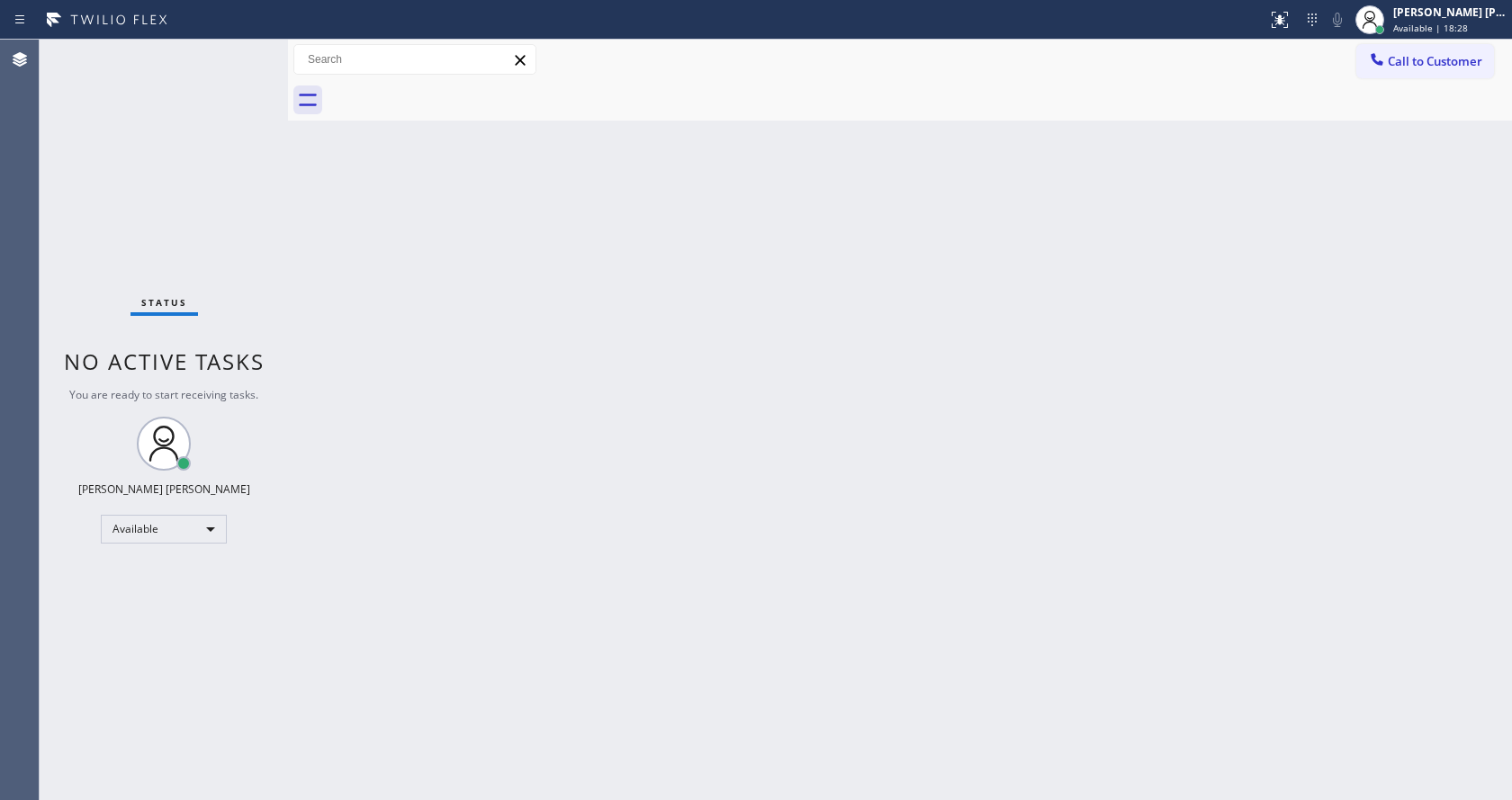
click at [510, 498] on div "Back to Dashboard Change Sender ID Customers Technicians Select a contact Outbo…" at bounding box center [900, 420] width 1224 height 760
click at [1284, 15] on icon at bounding box center [1280, 20] width 22 height 22
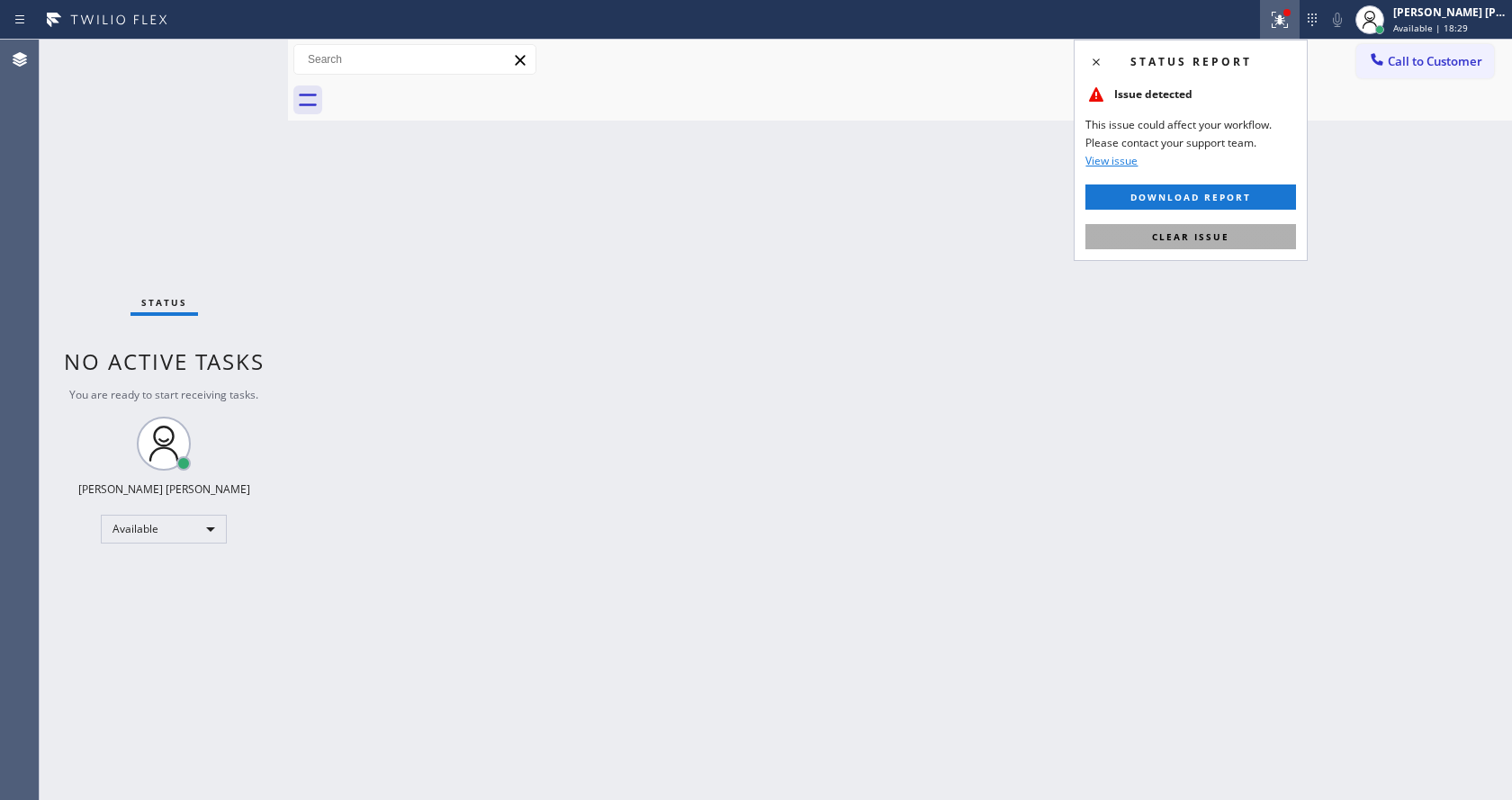
click at [1213, 226] on button "Clear issue" at bounding box center [1190, 237] width 210 height 26
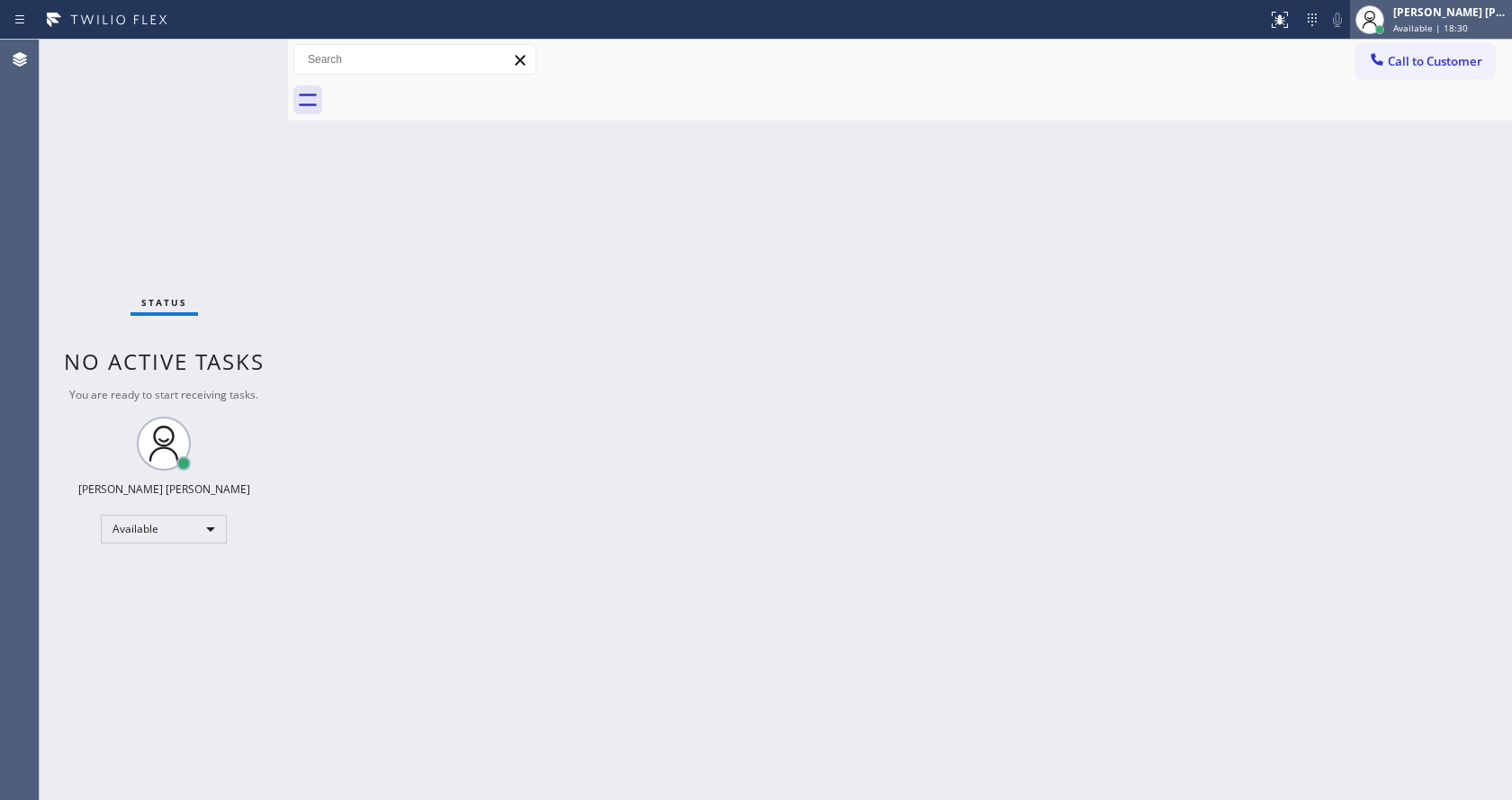
click at [1413, 25] on span "Available | 18:30" at bounding box center [1431, 28] width 75 height 13
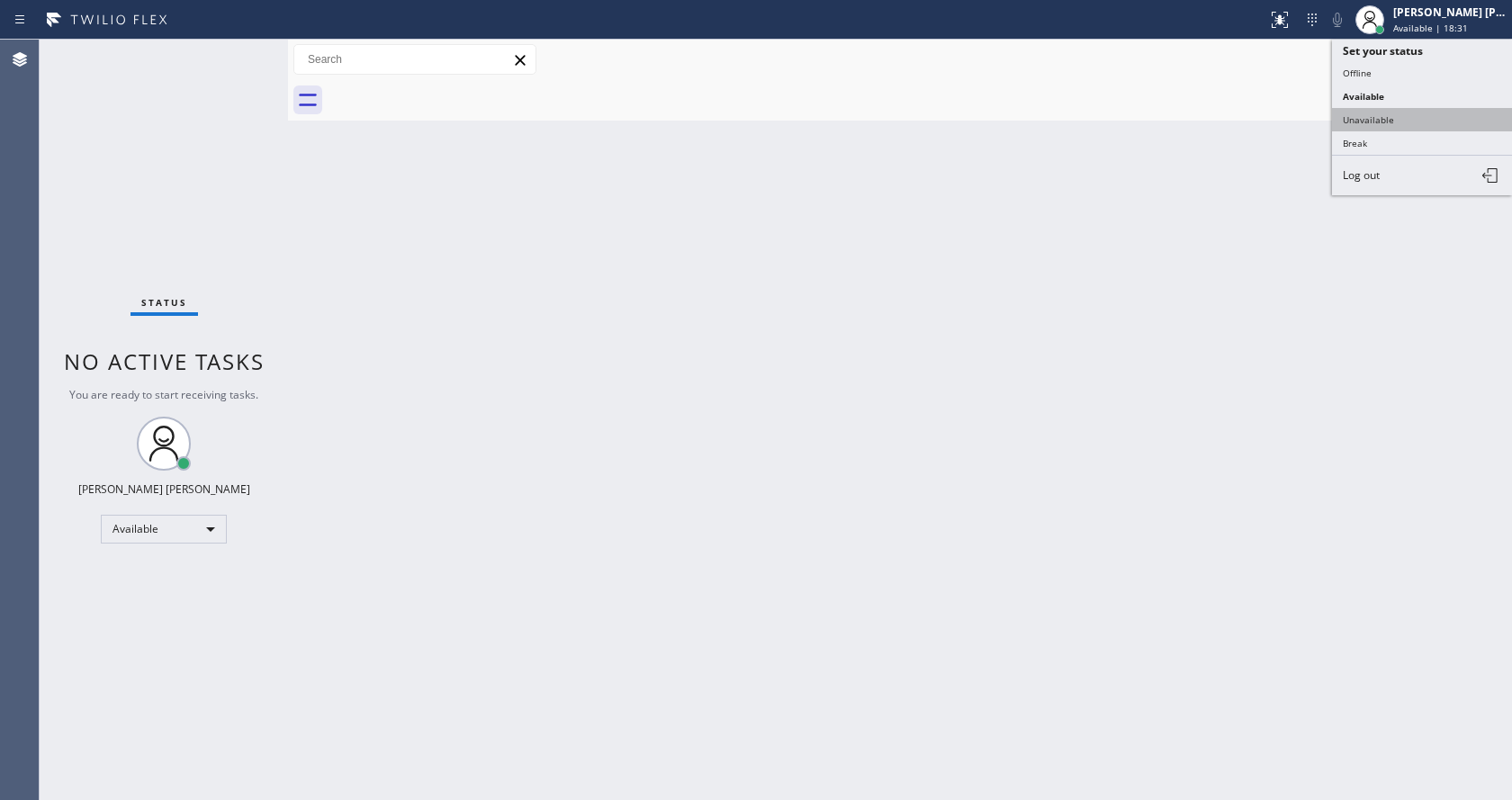
click at [1382, 113] on button "Unavailable" at bounding box center [1422, 120] width 180 height 24
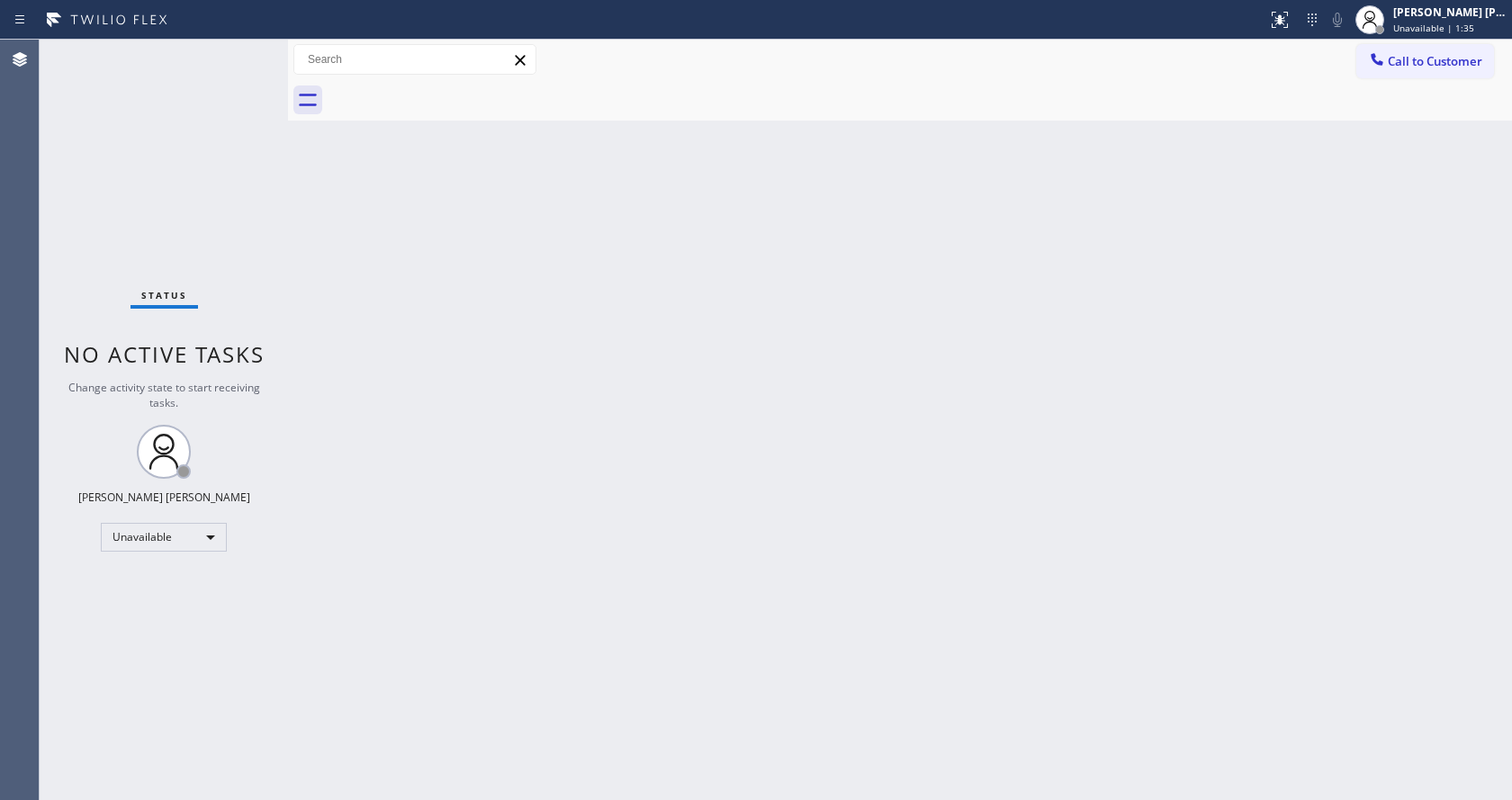
drag, startPoint x: 168, startPoint y: 273, endPoint x: 1002, endPoint y: 173, distance: 840.0
click at [168, 273] on div "Status No active tasks Change activity state to start receiving tasks. [PERSON_…" at bounding box center [164, 420] width 249 height 760
click at [1413, 38] on div "Jen Rose Villanueva Unavailable | 1:35" at bounding box center [1431, 20] width 162 height 40
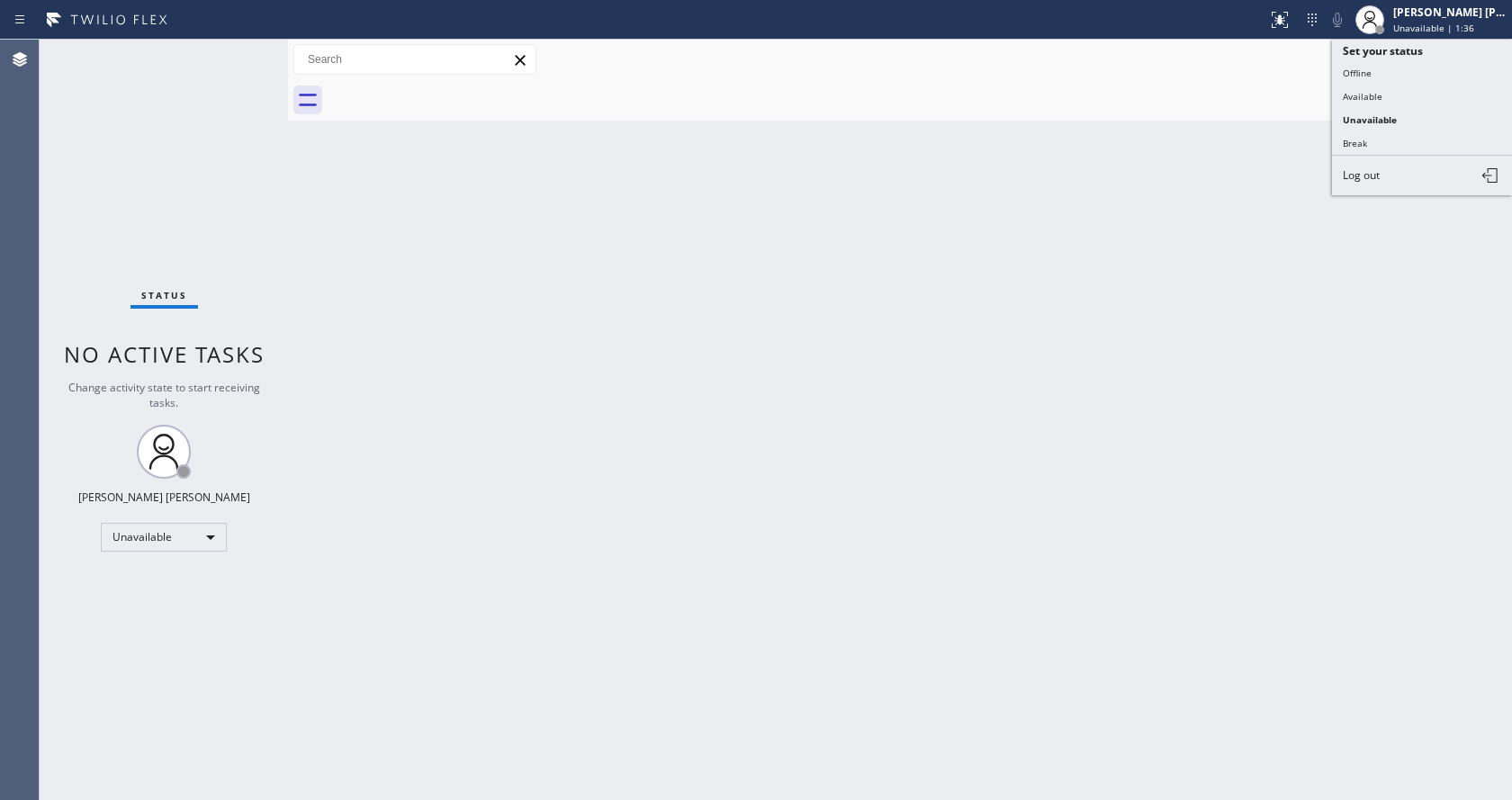
click at [1386, 132] on button "Break" at bounding box center [1422, 143] width 180 height 24
